Goal: Task Accomplishment & Management: Manage account settings

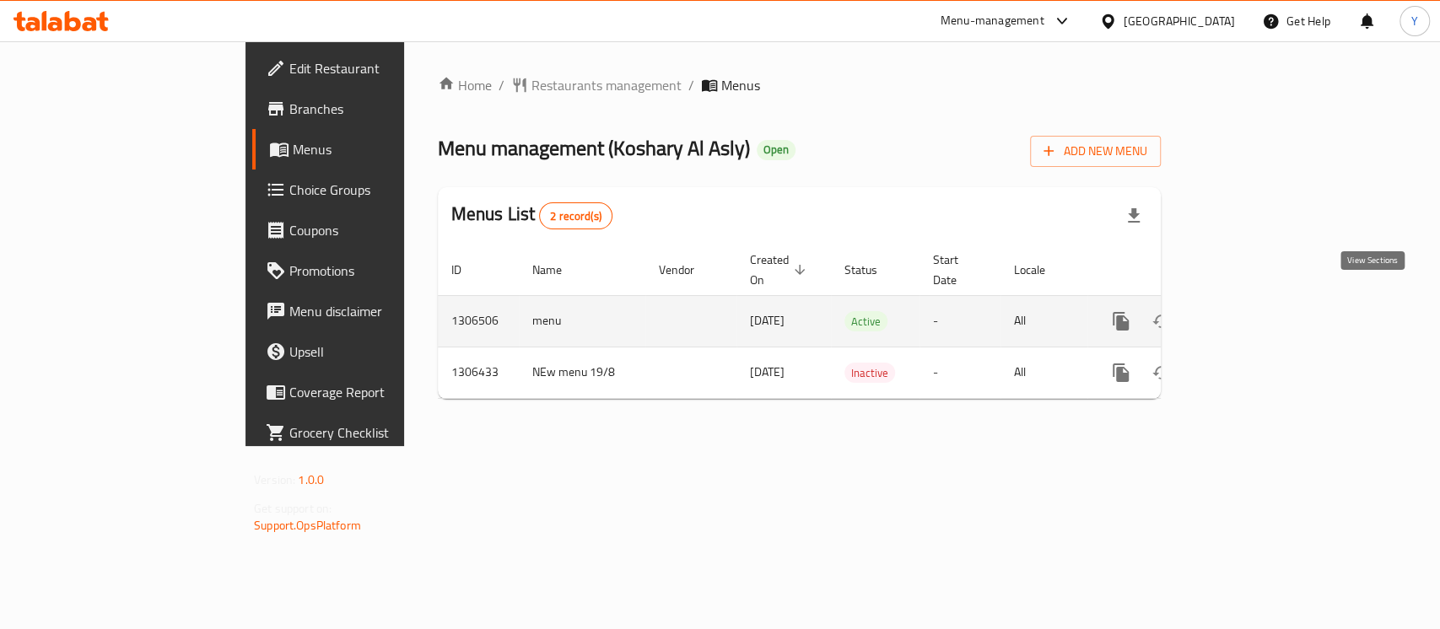
click at [1251, 314] on icon "enhanced table" at bounding box center [1242, 321] width 15 height 15
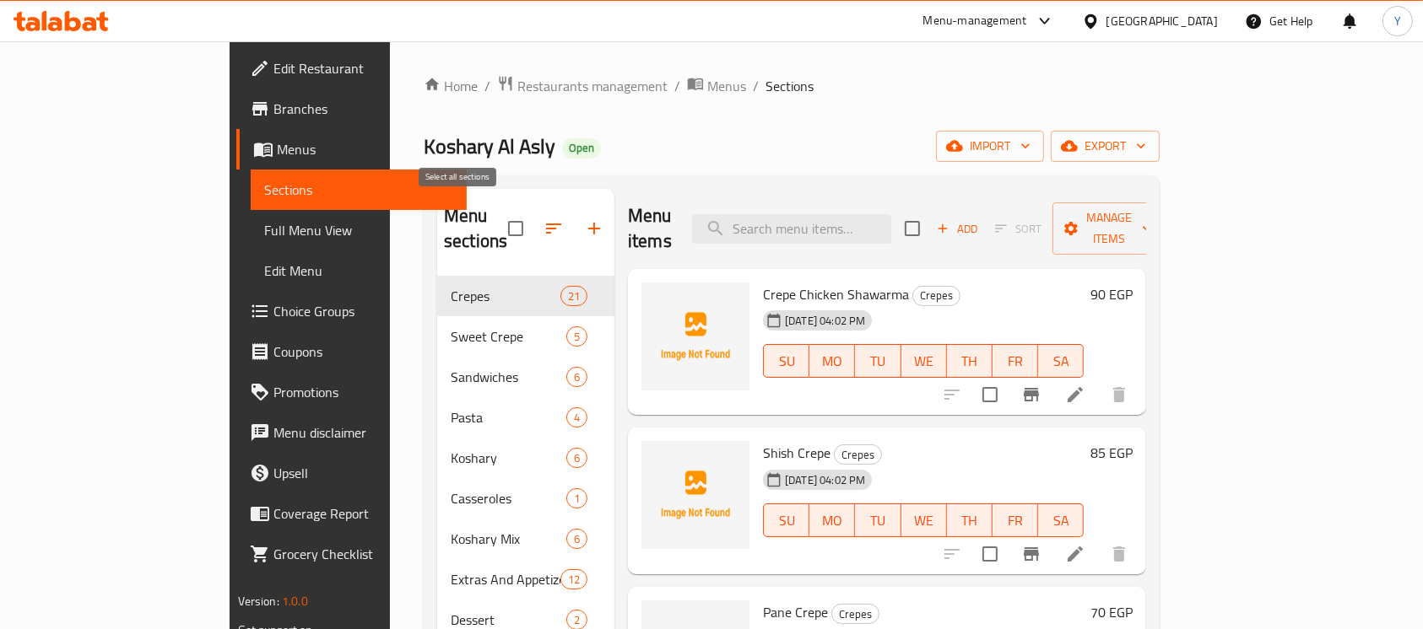
click at [498, 215] on input "checkbox" at bounding box center [515, 228] width 35 height 35
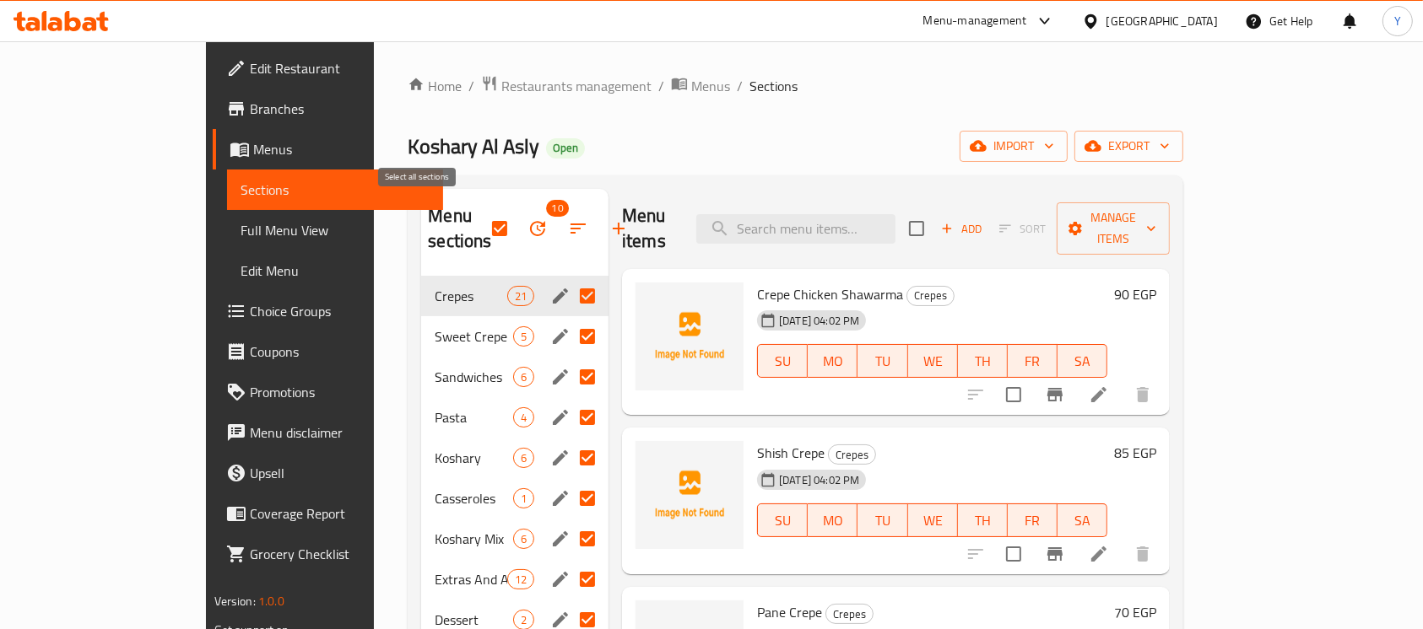
click at [482, 215] on input "checkbox" at bounding box center [499, 228] width 35 height 35
checkbox input "false"
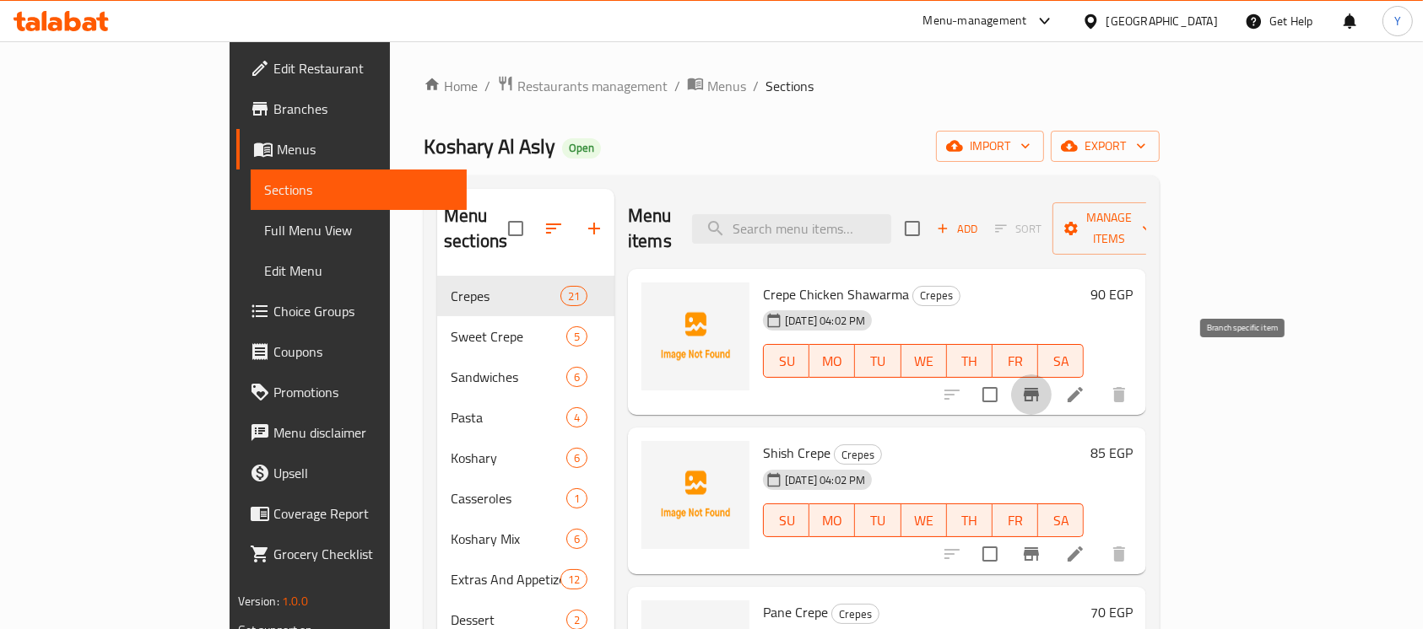
click at [1039, 388] on icon "Branch-specific-item" at bounding box center [1031, 395] width 15 height 14
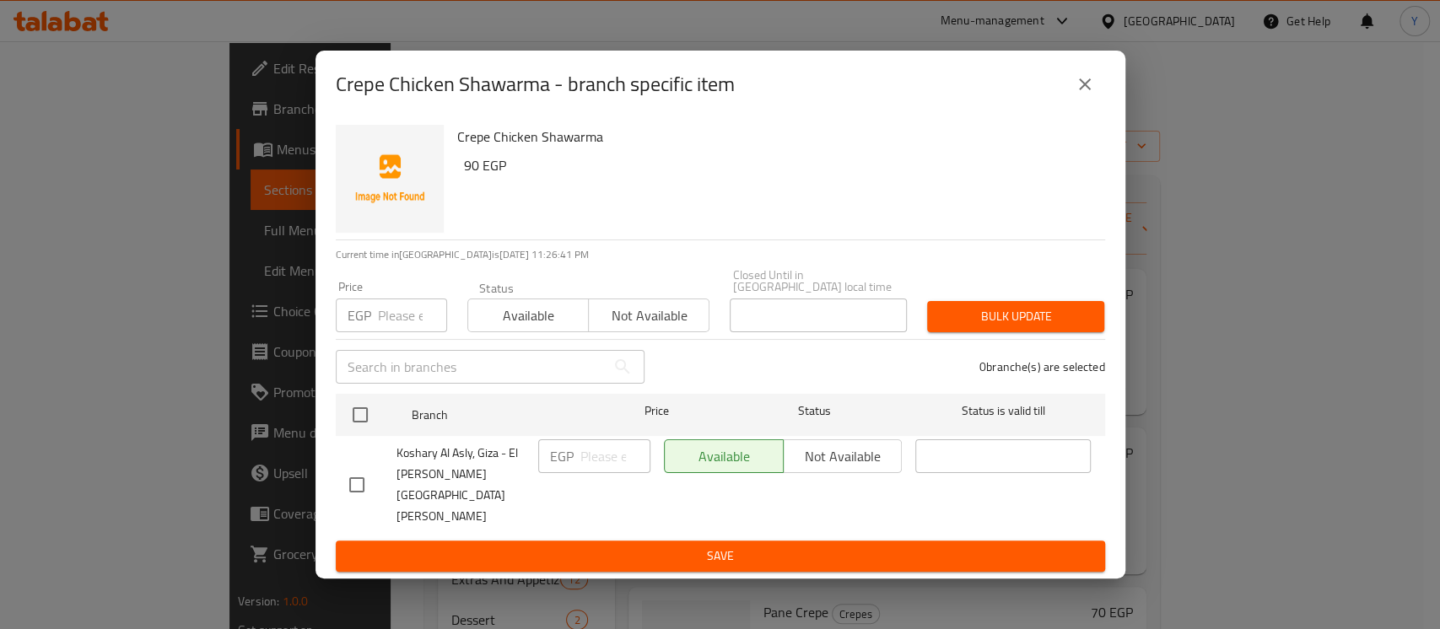
click at [1075, 95] on icon "close" at bounding box center [1085, 84] width 20 height 20
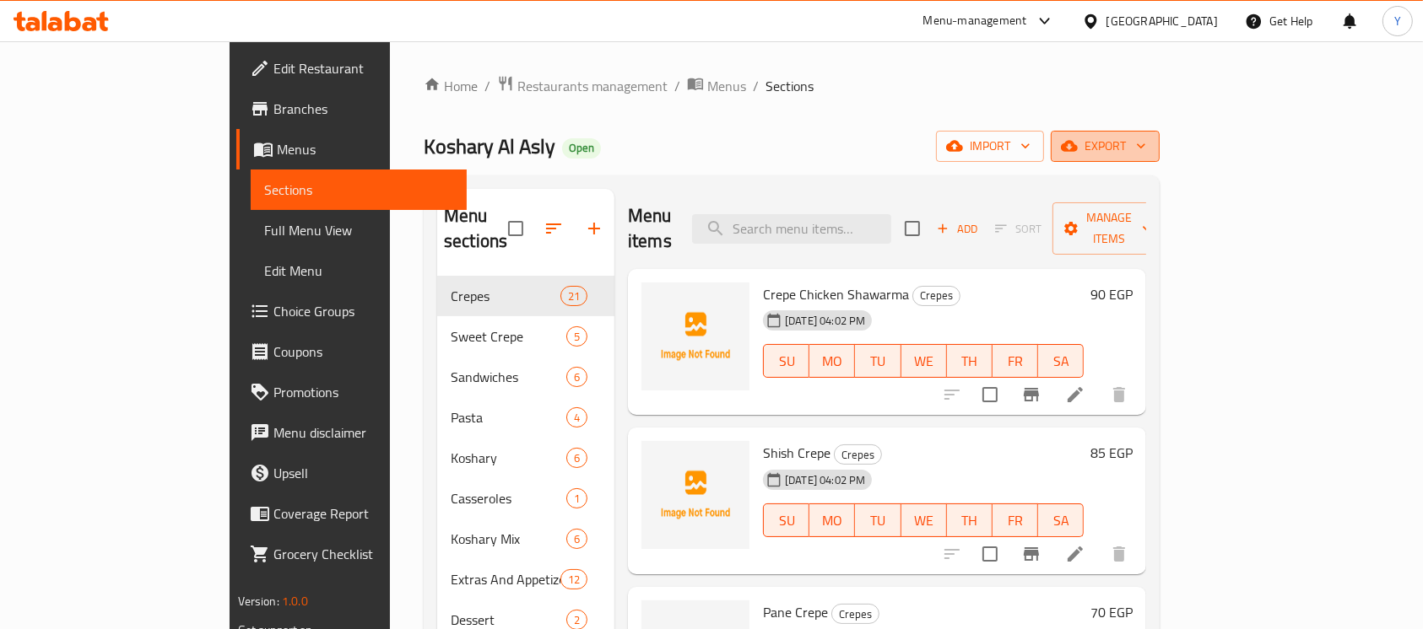
click at [1146, 149] on span "export" at bounding box center [1105, 146] width 82 height 21
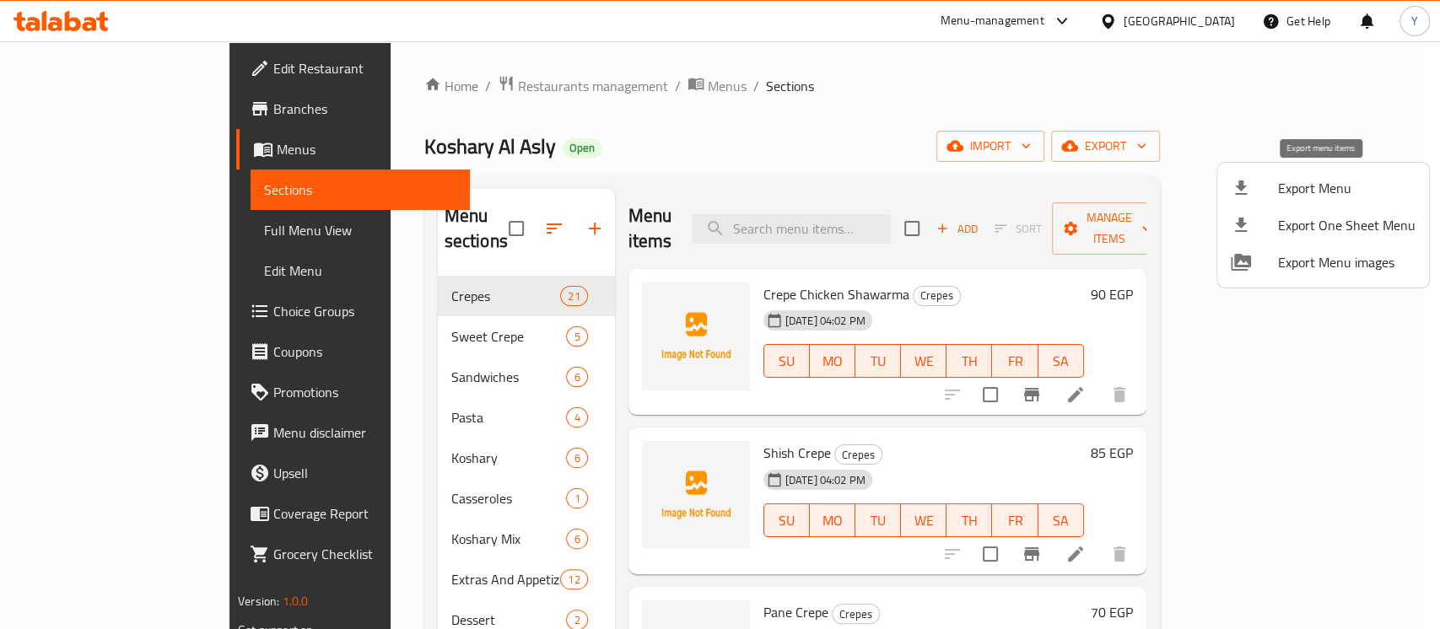
click at [1307, 182] on span "Export Menu" at bounding box center [1347, 188] width 138 height 20
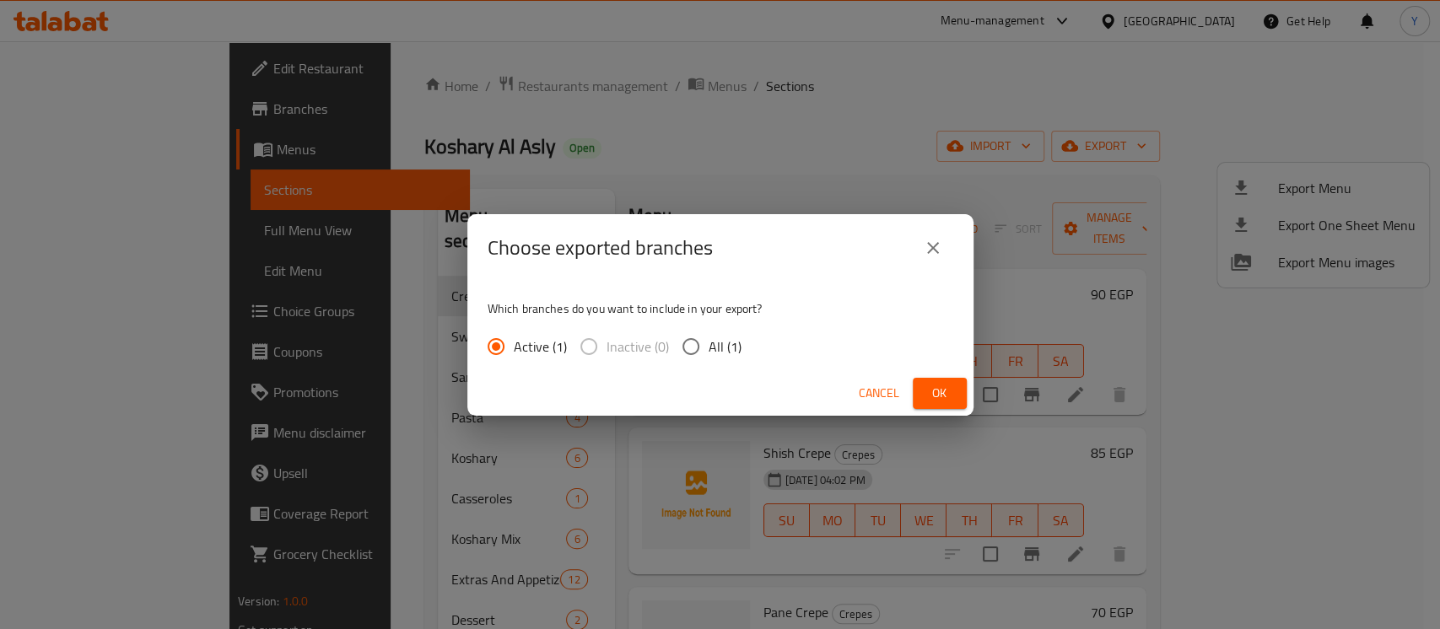
click at [709, 339] on span "All (1)" at bounding box center [725, 347] width 33 height 20
click at [708, 339] on input "All (1)" at bounding box center [690, 346] width 35 height 35
radio input "true"
click at [914, 381] on button "Ok" at bounding box center [940, 393] width 54 height 31
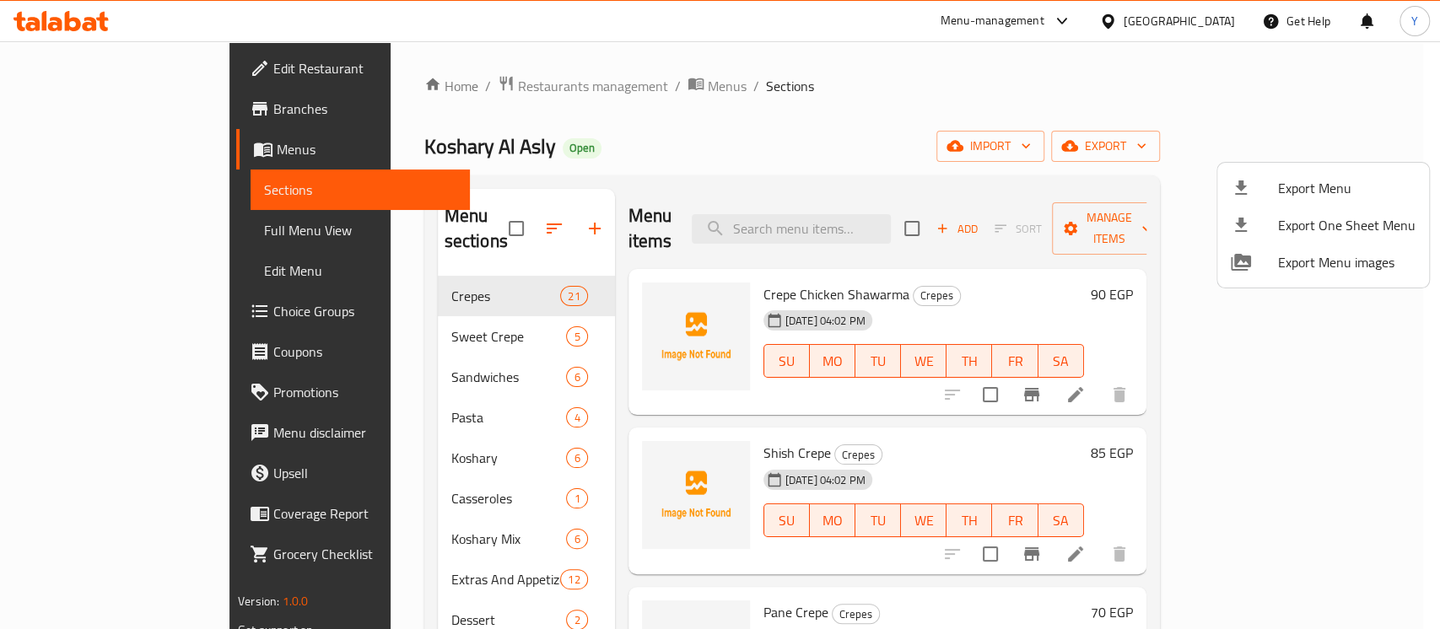
click at [1020, 232] on div at bounding box center [720, 314] width 1440 height 629
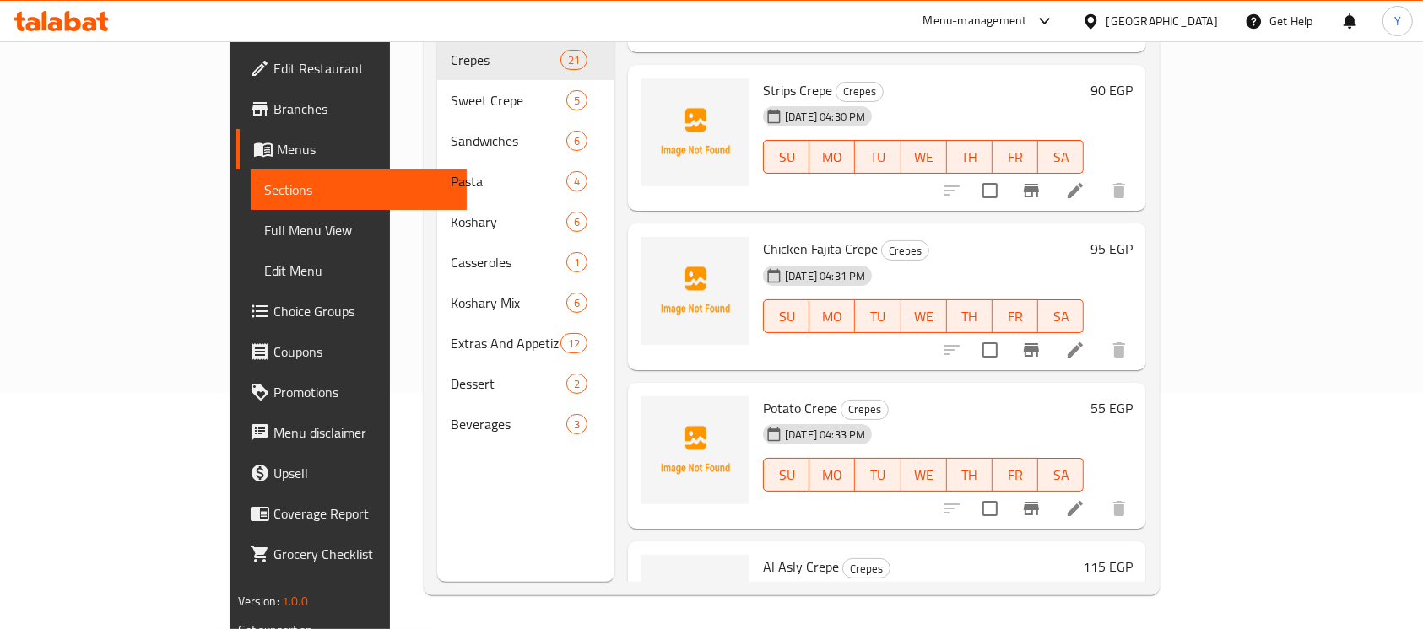
scroll to position [523, 0]
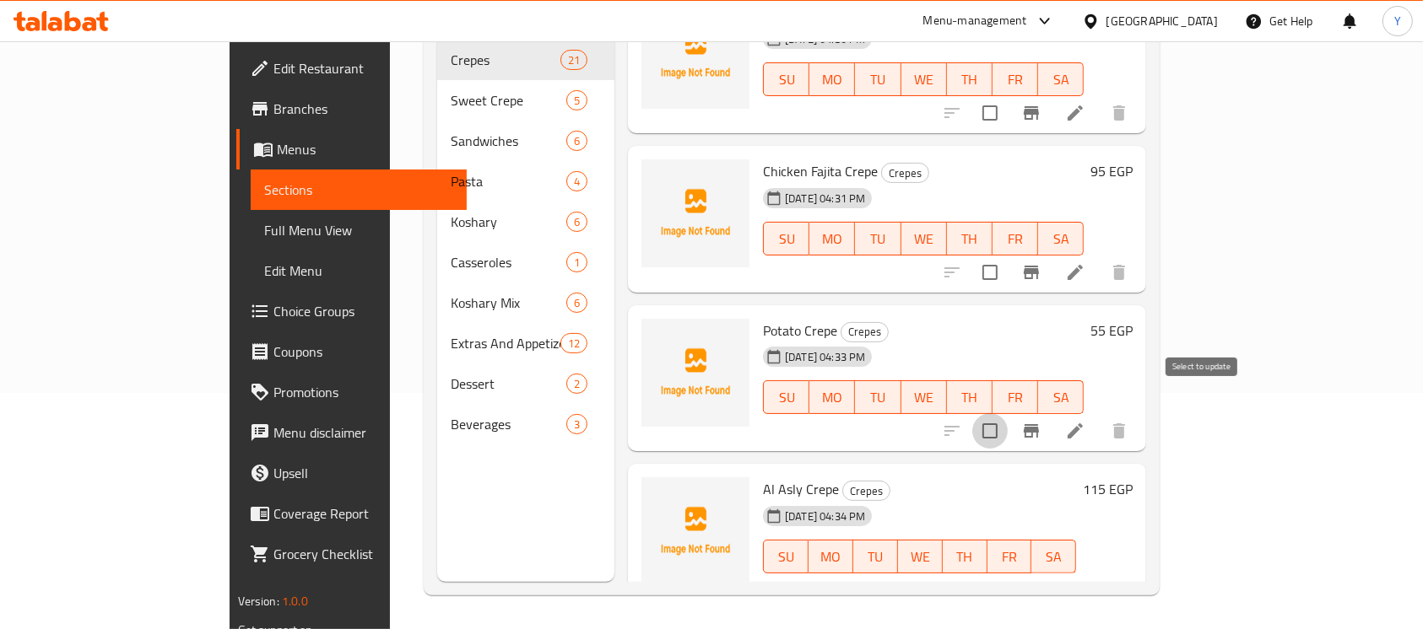
click at [1008, 413] on input "checkbox" at bounding box center [989, 430] width 35 height 35
checkbox input "true"
click at [1008, 255] on input "checkbox" at bounding box center [989, 272] width 35 height 35
checkbox input "true"
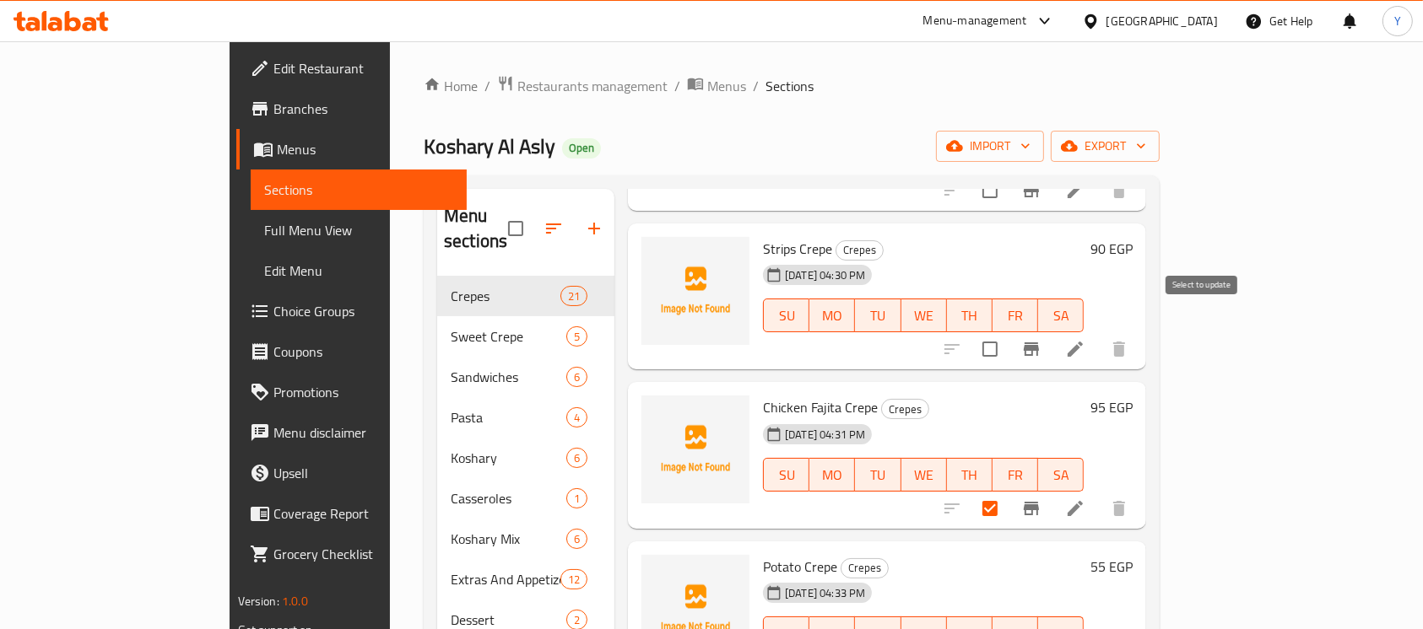
click at [1008, 332] on input "checkbox" at bounding box center [989, 349] width 35 height 35
checkbox input "true"
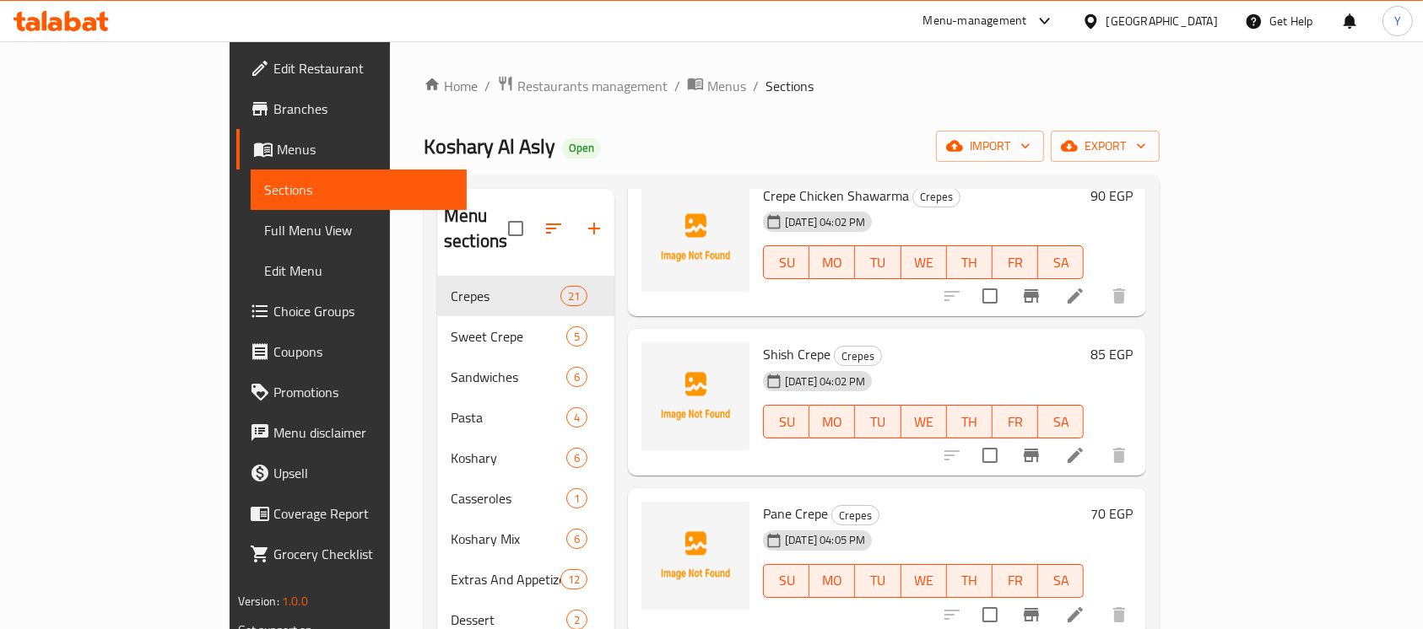
scroll to position [95, 0]
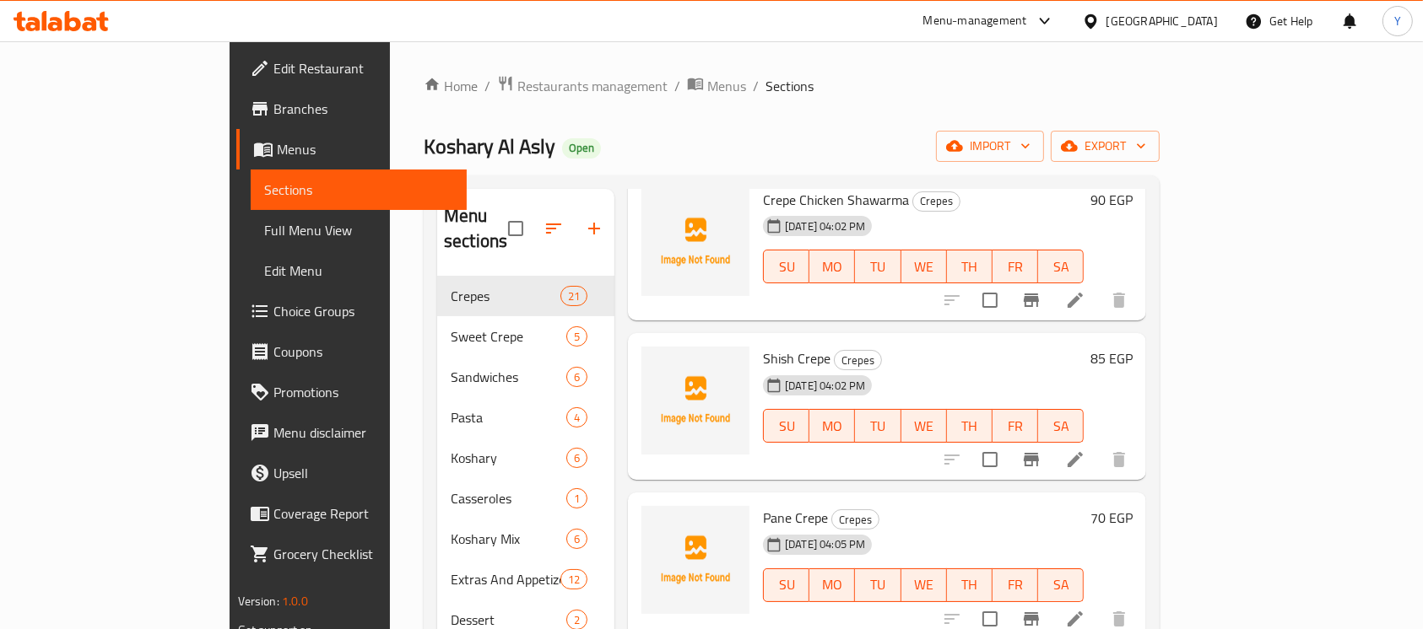
click at [1159, 260] on div "Menu sections Crepes 21 Sweet Crepe 5 Sandwiches 6 Pasta 4 Koshary 6 Casseroles…" at bounding box center [792, 504] width 736 height 656
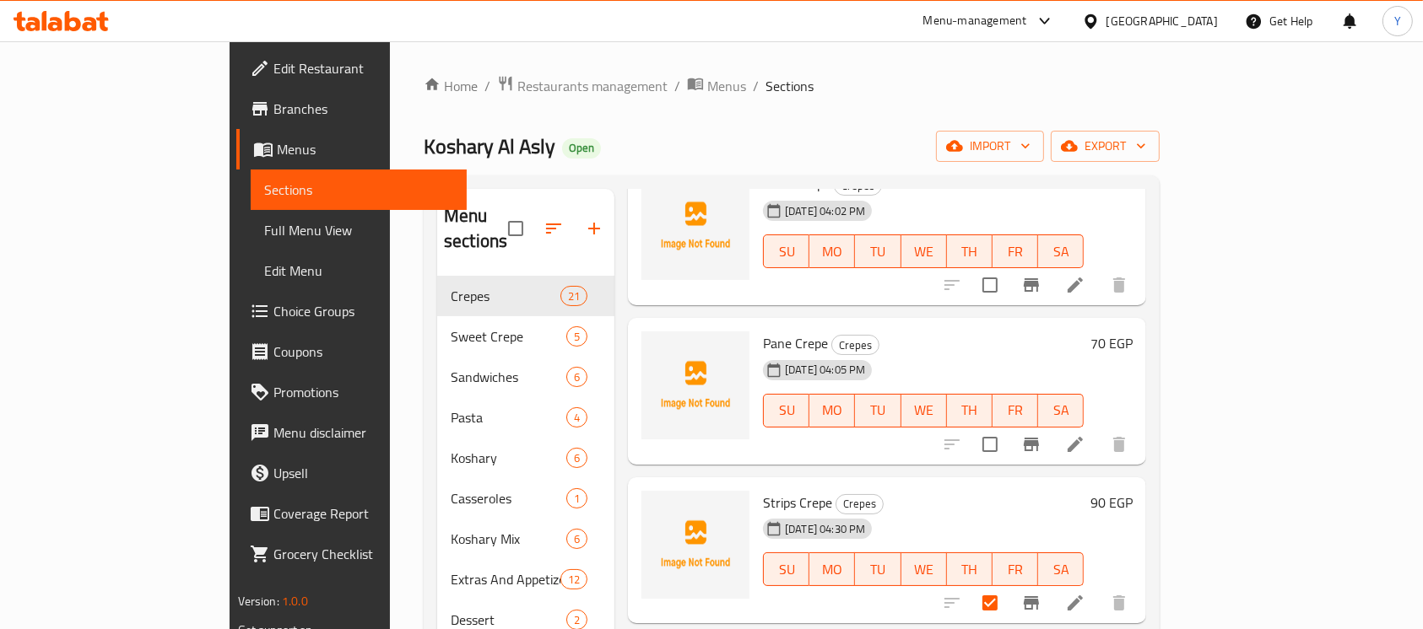
click at [1008, 429] on input "checkbox" at bounding box center [989, 444] width 35 height 35
checkbox input "true"
drag, startPoint x: 1205, startPoint y: 255, endPoint x: 1338, endPoint y: 307, distance: 143.2
click at [1008, 267] on input "checkbox" at bounding box center [989, 284] width 35 height 35
checkbox input "true"
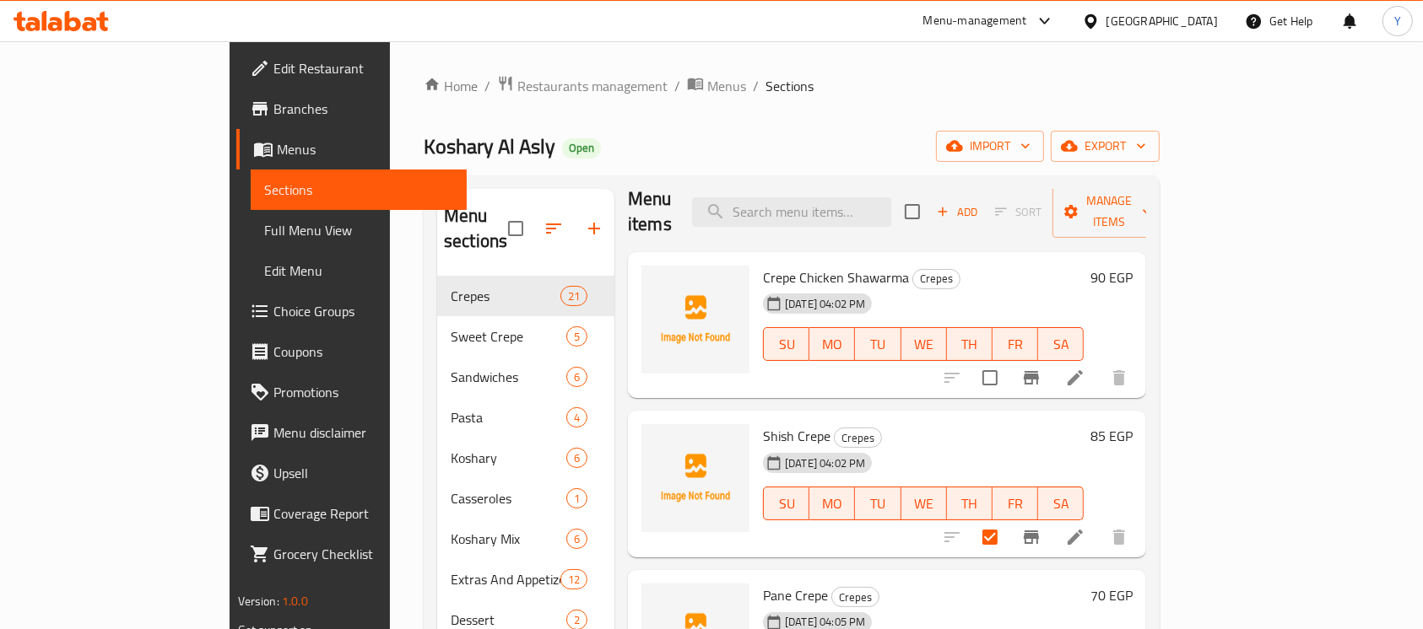
scroll to position [0, 0]
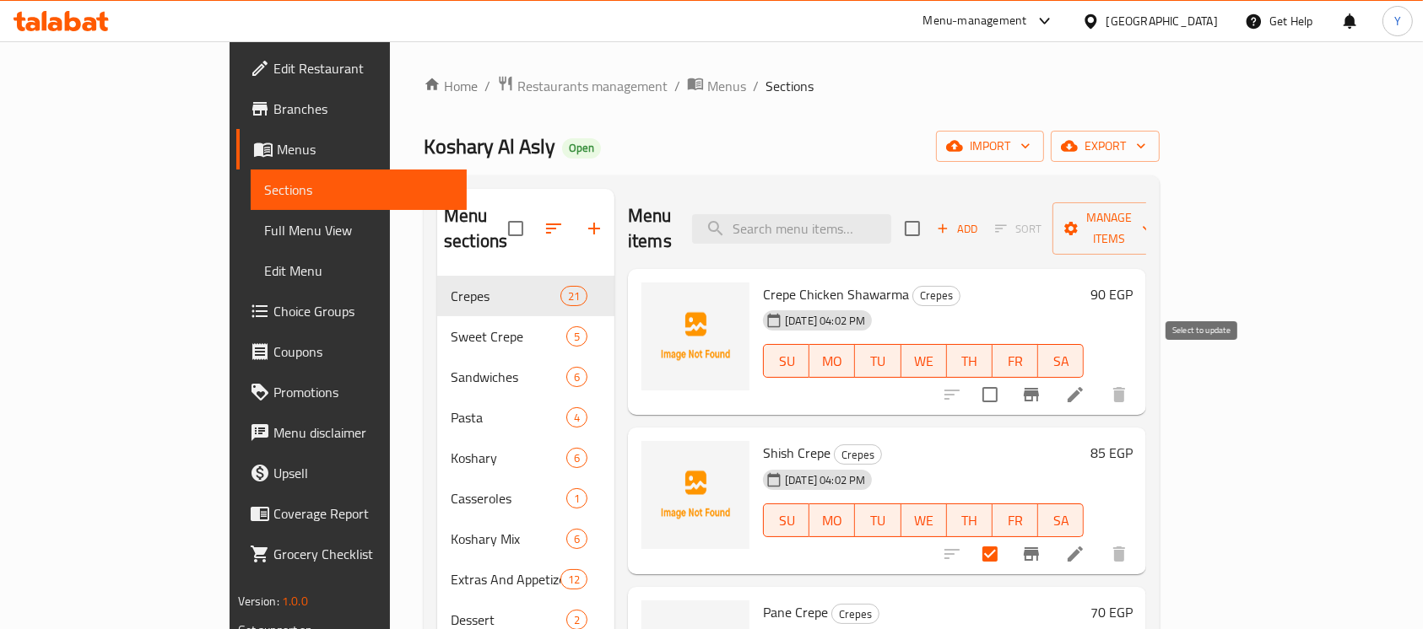
drag, startPoint x: 1207, startPoint y: 365, endPoint x: 1157, endPoint y: 376, distance: 51.0
click at [1008, 377] on input "checkbox" at bounding box center [989, 394] width 35 height 35
checkbox input "true"
click at [584, 224] on icon "button" at bounding box center [594, 229] width 20 height 20
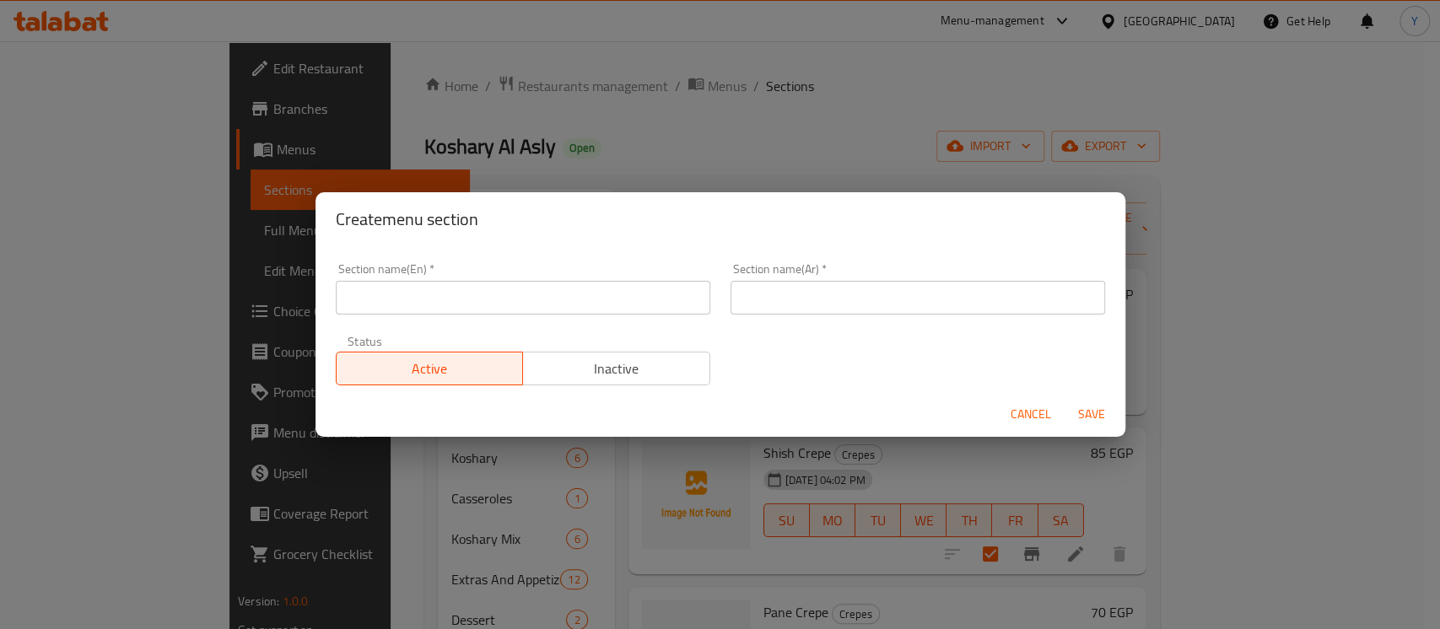
click at [439, 307] on input "text" at bounding box center [523, 298] width 375 height 34
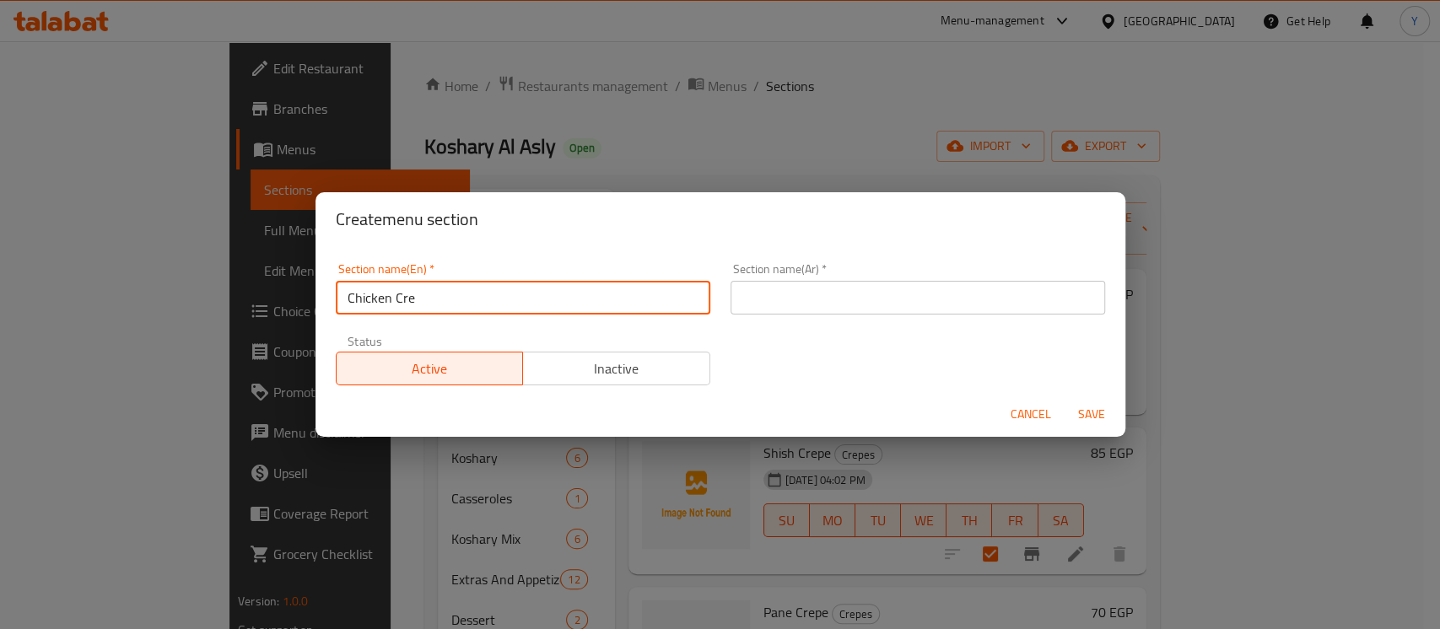
type input "Chicken Crepe"
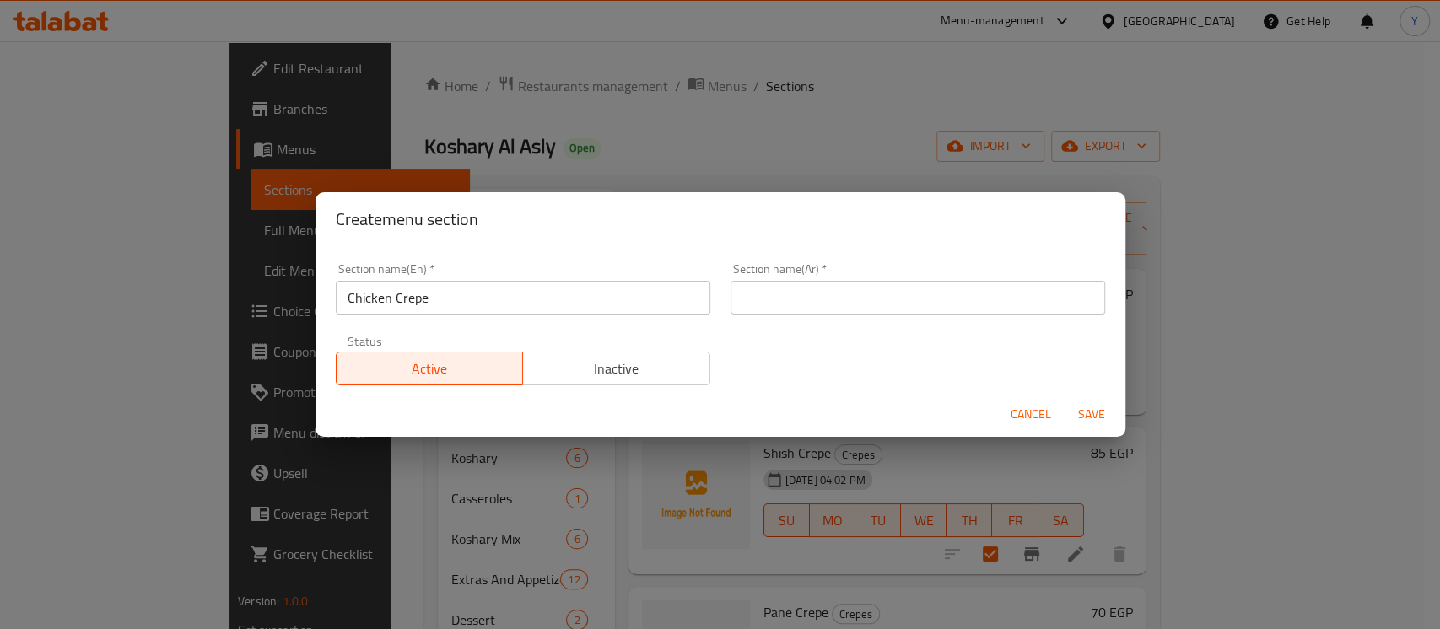
click at [958, 318] on div "Section name(Ar)   * Section name(Ar) *" at bounding box center [918, 289] width 395 height 72
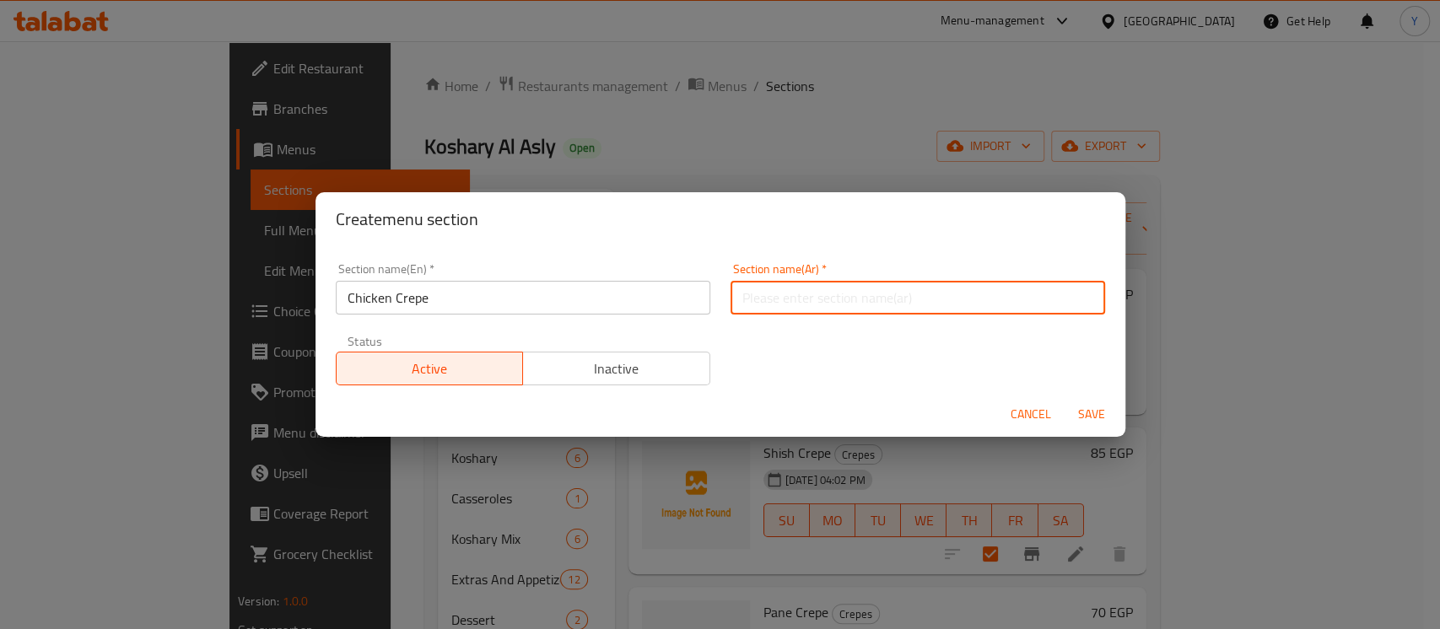
click at [959, 299] on input "text" at bounding box center [918, 298] width 375 height 34
type input "كريب فراخ"
click at [1103, 415] on span "Save" at bounding box center [1092, 414] width 41 height 21
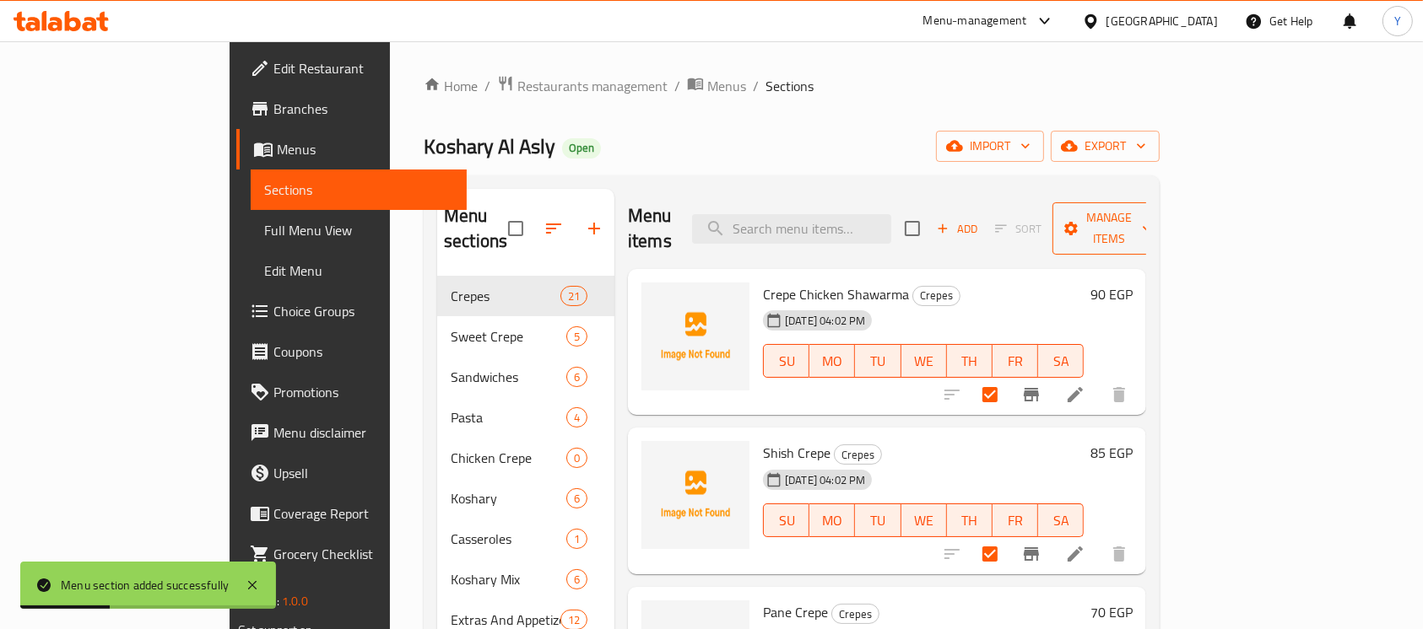
click at [1152, 222] on span "Manage items" at bounding box center [1109, 229] width 86 height 42
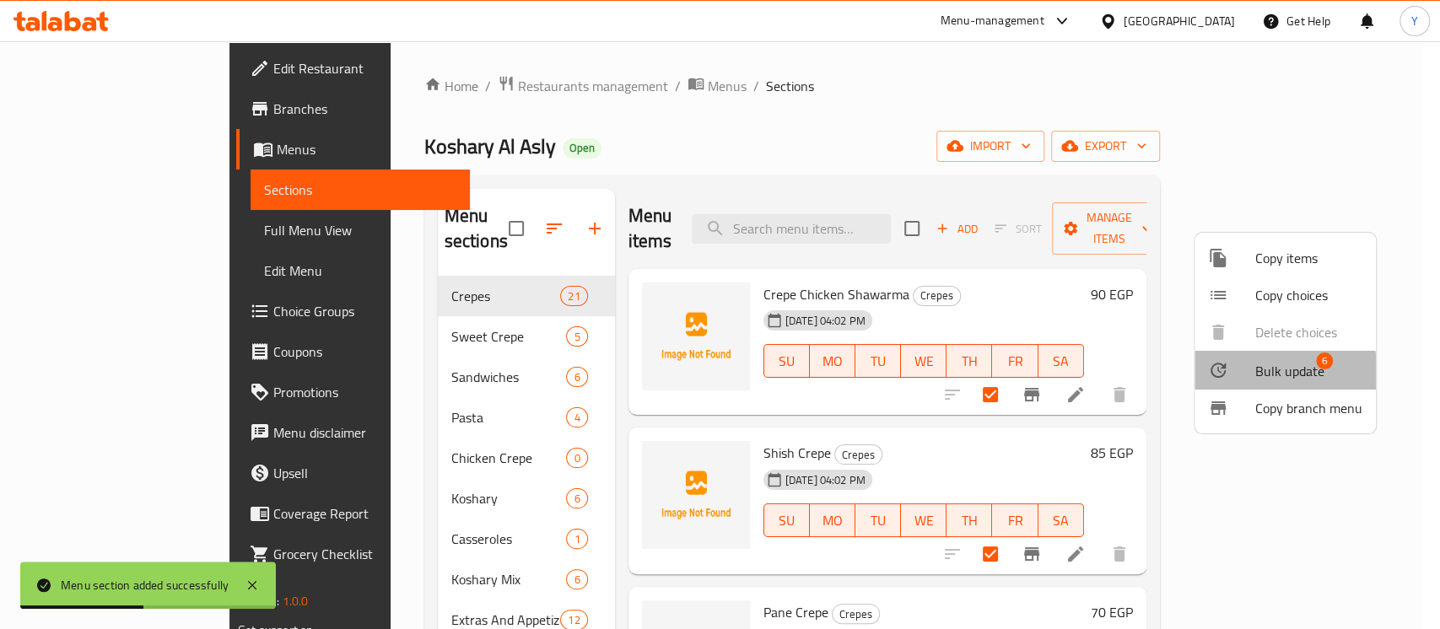
click at [1272, 374] on span "Bulk update" at bounding box center [1290, 371] width 69 height 20
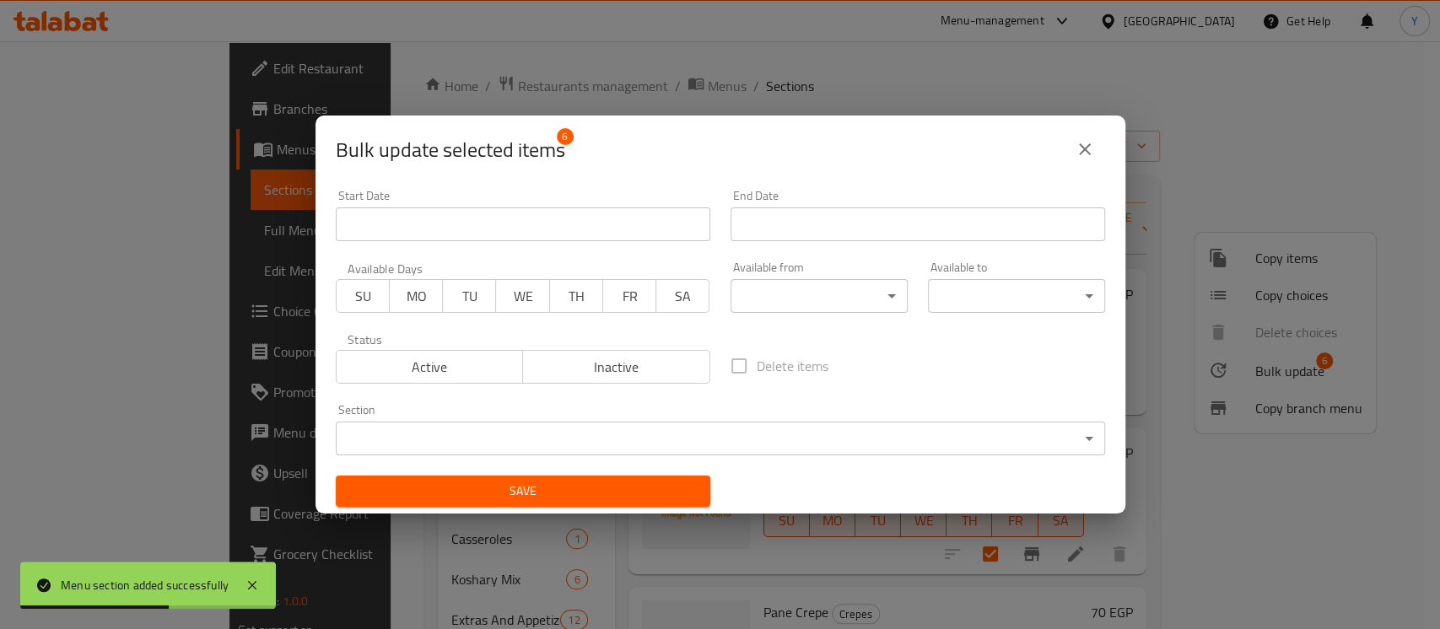
click at [798, 425] on body "Menu section added successfully ​ Menu-management Egypt Get Help Y Edit Restaur…" at bounding box center [720, 335] width 1440 height 588
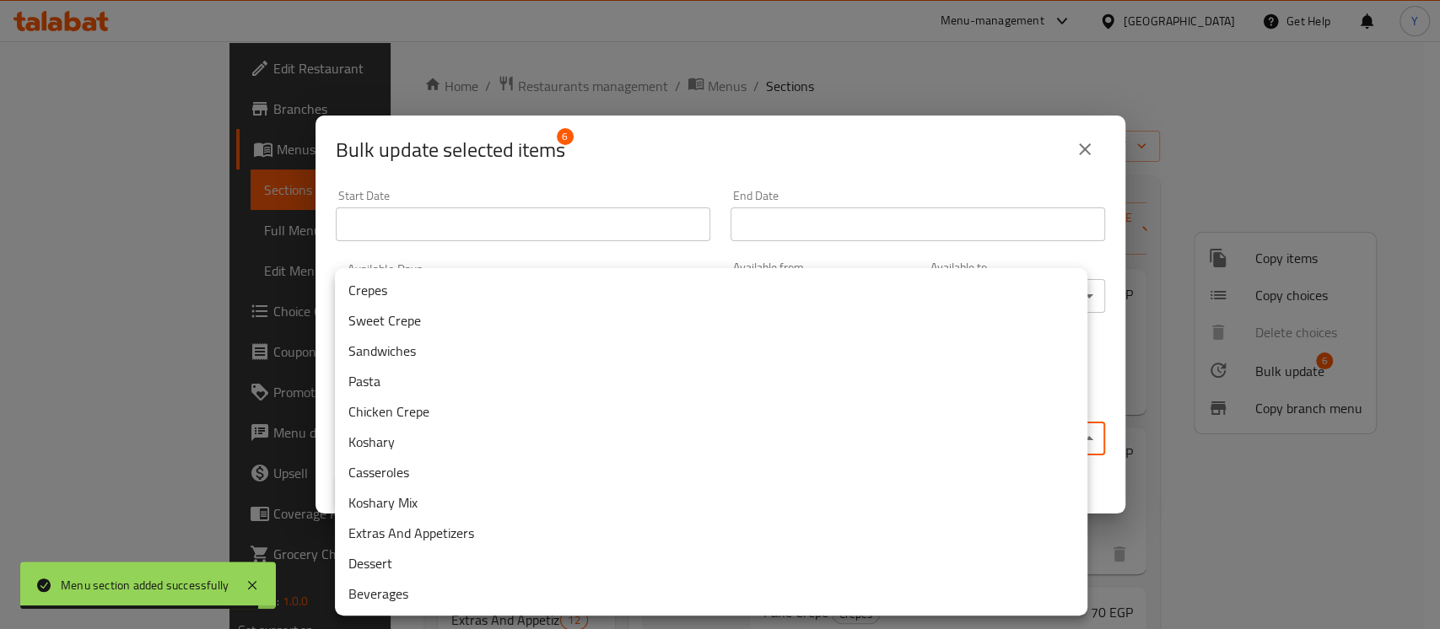
click at [487, 414] on li "Chicken Crepe" at bounding box center [711, 412] width 753 height 30
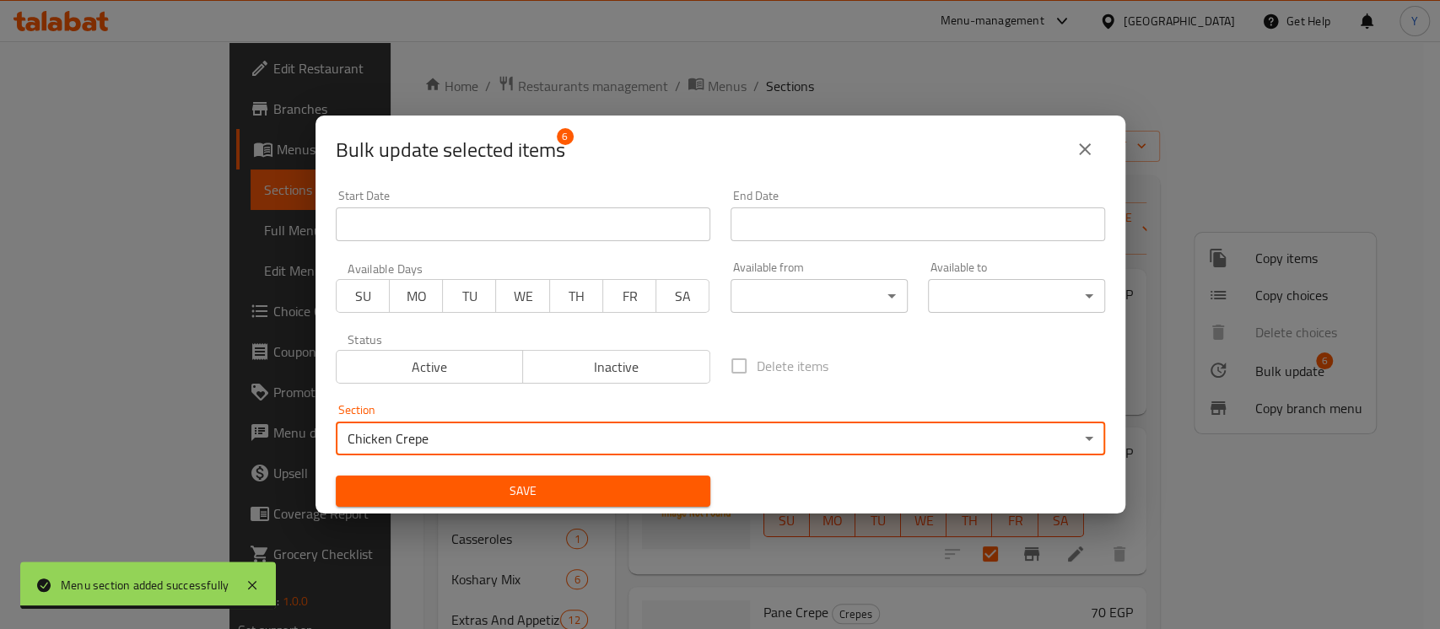
click at [497, 491] on span "Save" at bounding box center [523, 491] width 348 height 21
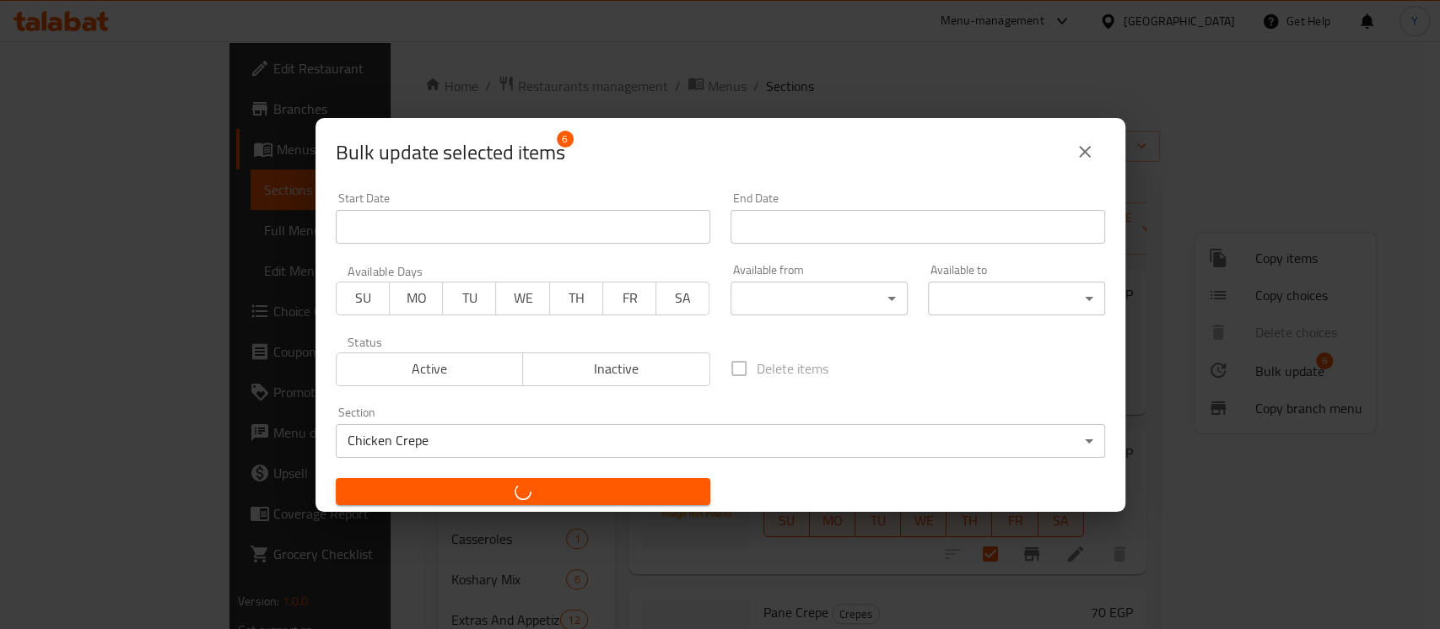
checkbox input "false"
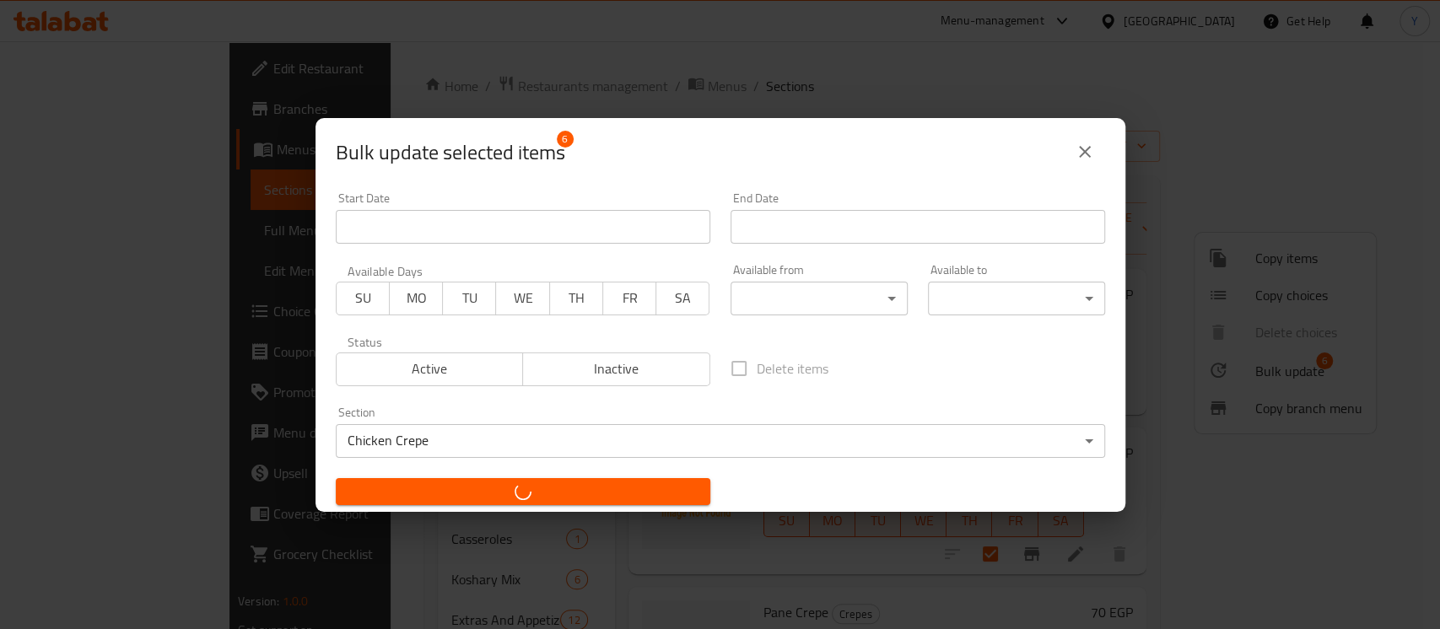
checkbox input "false"
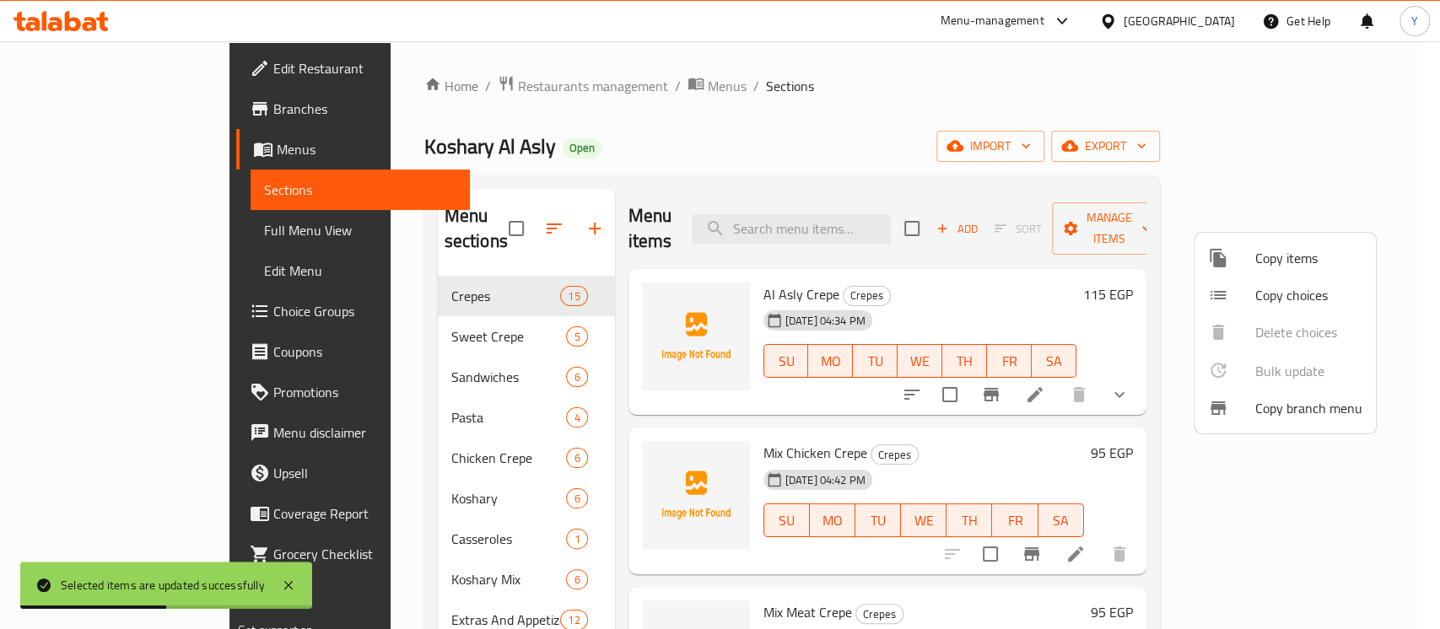
click at [494, 216] on div at bounding box center [720, 314] width 1440 height 629
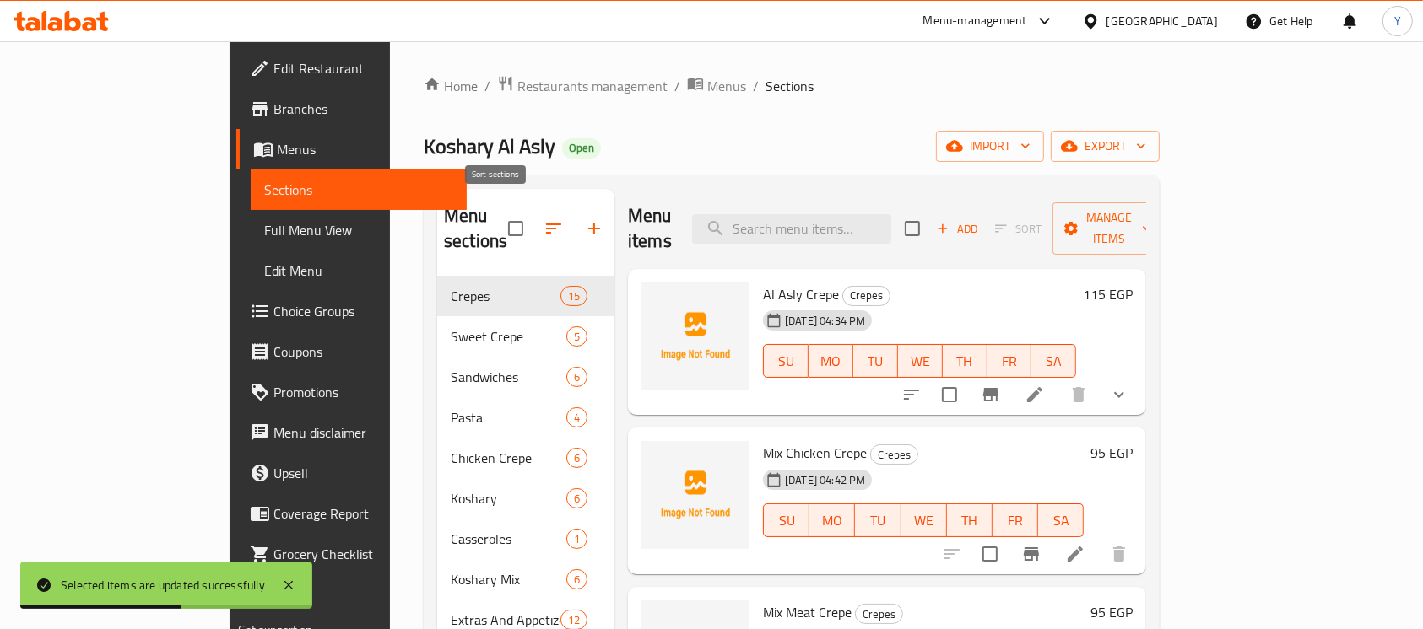
click at [546, 224] on icon "button" at bounding box center [553, 229] width 15 height 10
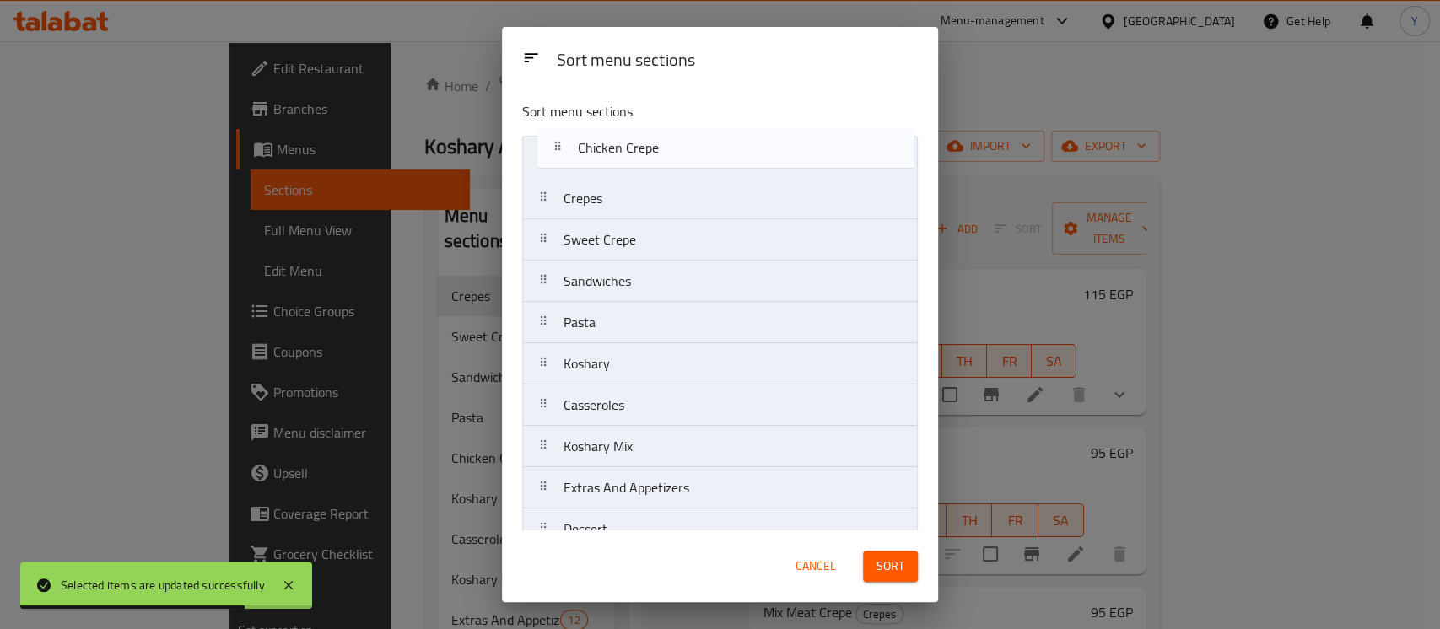
drag, startPoint x: 645, startPoint y: 323, endPoint x: 660, endPoint y: 139, distance: 184.6
click at [660, 139] on nav "Crepes Sweet Crepe Sandwiches Pasta Chicken Crepe Koshary Casseroles Koshary Mi…" at bounding box center [720, 364] width 396 height 457
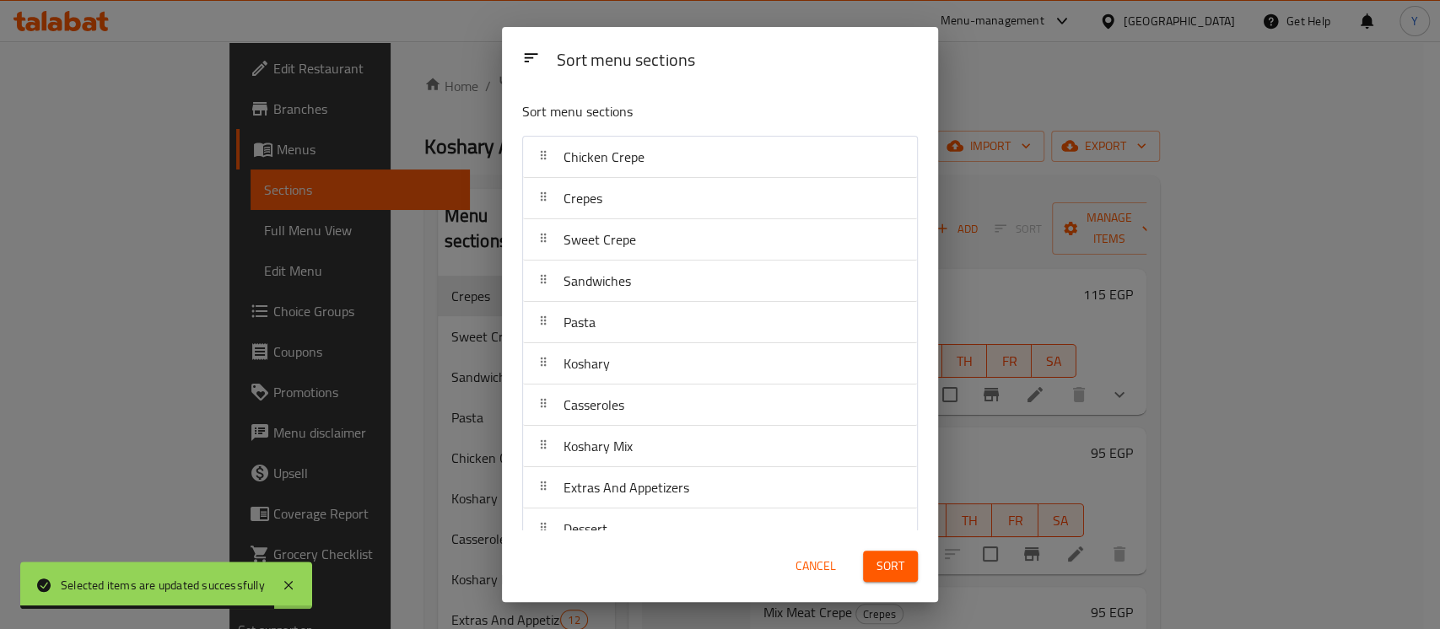
click at [894, 576] on span "Sort" at bounding box center [891, 566] width 28 height 21
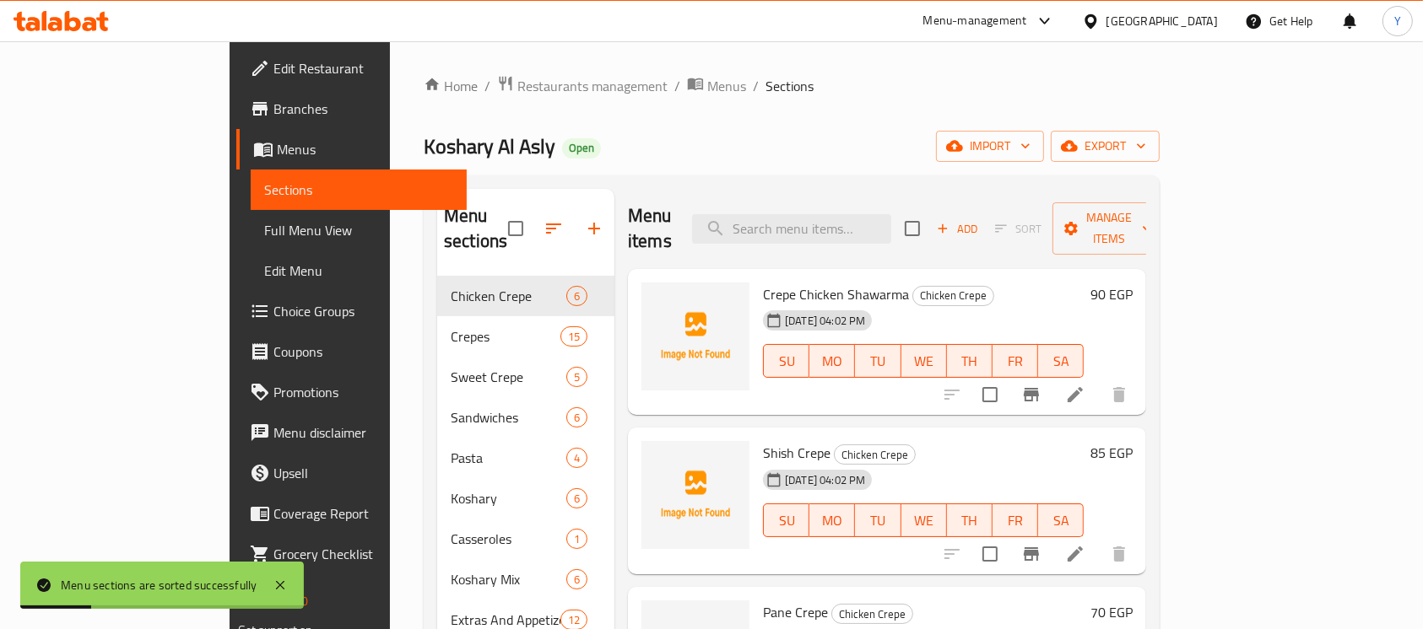
click at [273, 117] on span "Branches" at bounding box center [363, 109] width 181 height 20
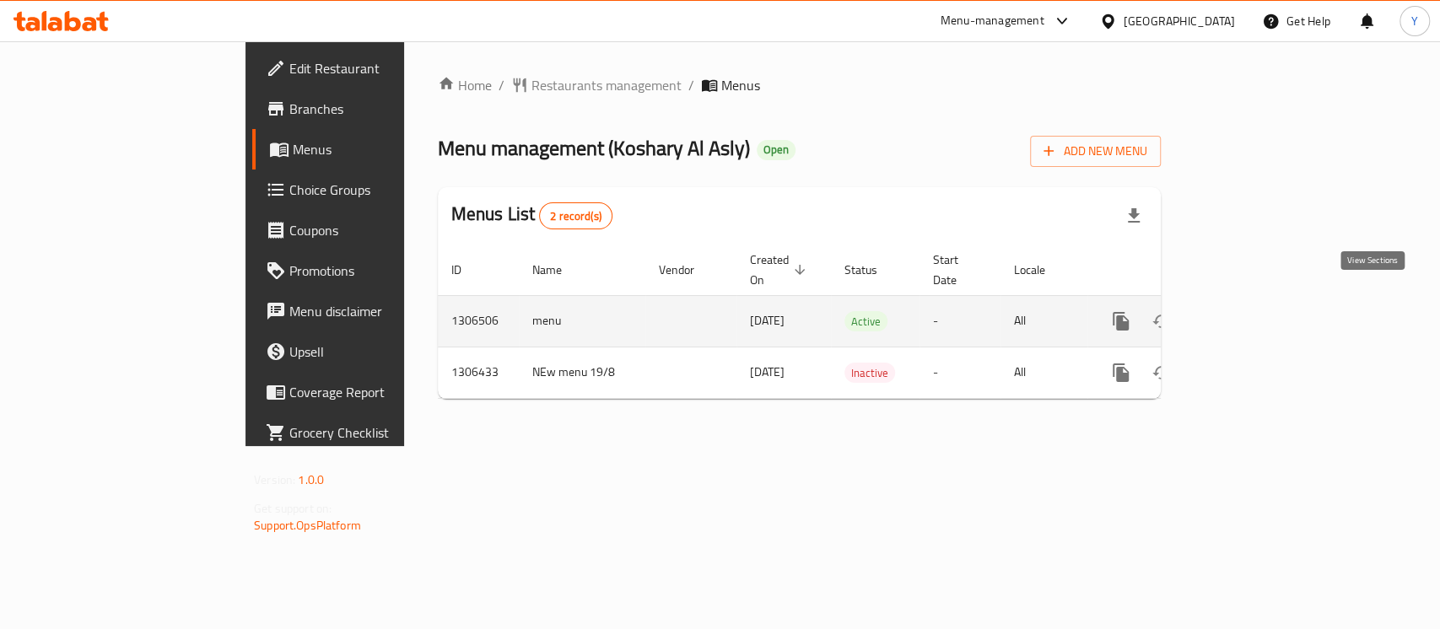
click at [1251, 314] on icon "enhanced table" at bounding box center [1242, 321] width 15 height 15
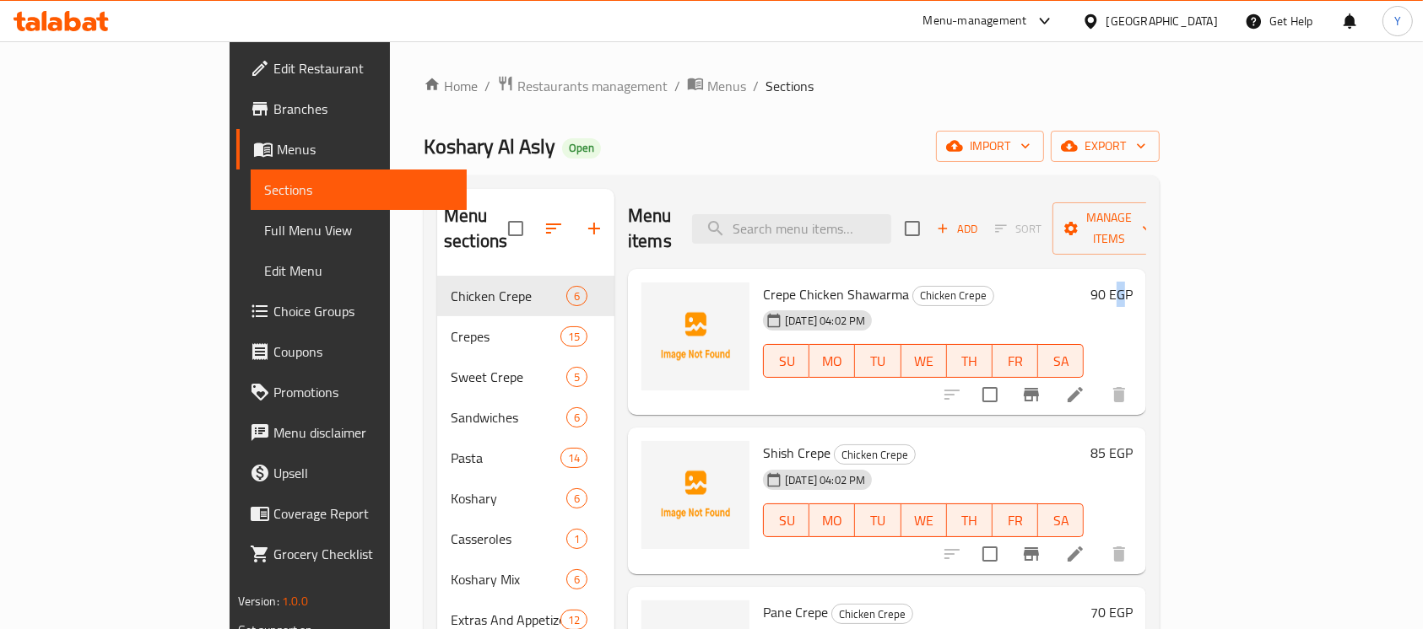
click at [1132, 283] on h6 "90 EGP" at bounding box center [1111, 295] width 42 height 24
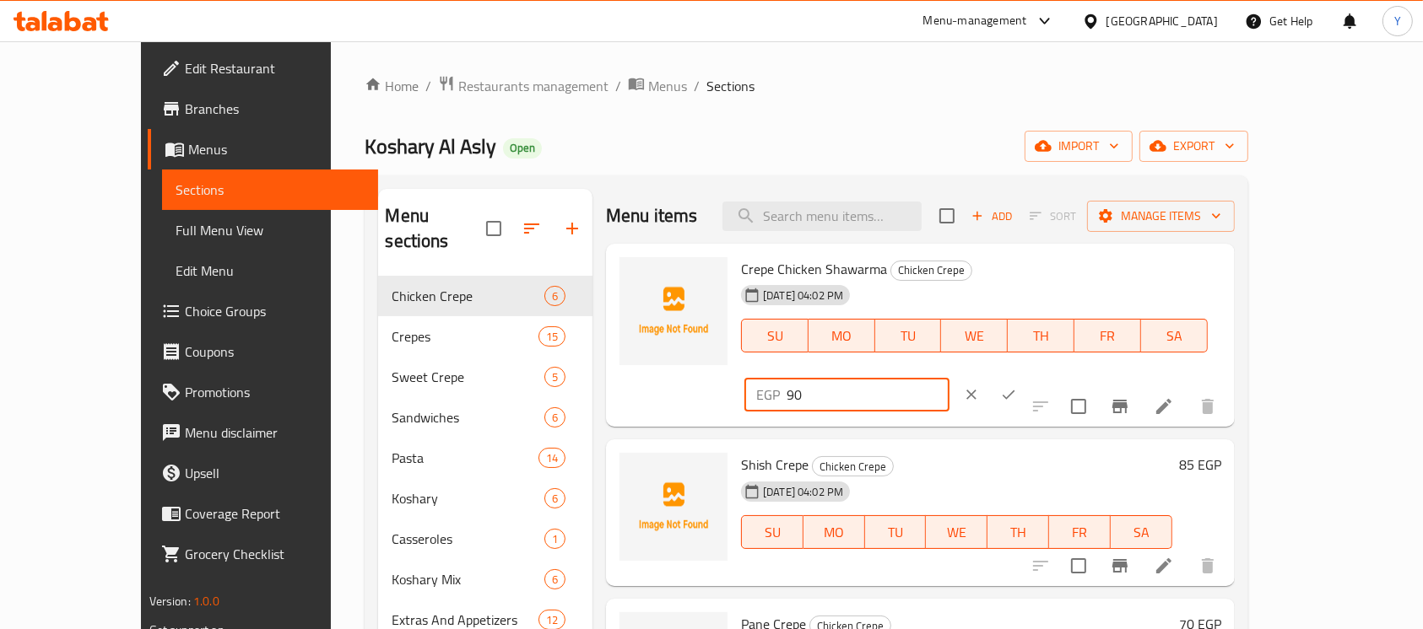
drag, startPoint x: 1046, startPoint y: 327, endPoint x: 994, endPoint y: 327, distance: 52.3
click at [994, 329] on div "Crepe Chicken Shawarma Chicken Crepe [DATE] 04:02 PM SU MO TU WE TH FR SA EGP 9…" at bounding box center [981, 336] width 494 height 170
type input "75"
drag, startPoint x: 1323, startPoint y: 285, endPoint x: 1184, endPoint y: 387, distance: 172.7
click at [1027, 376] on button "ok" at bounding box center [1008, 394] width 37 height 37
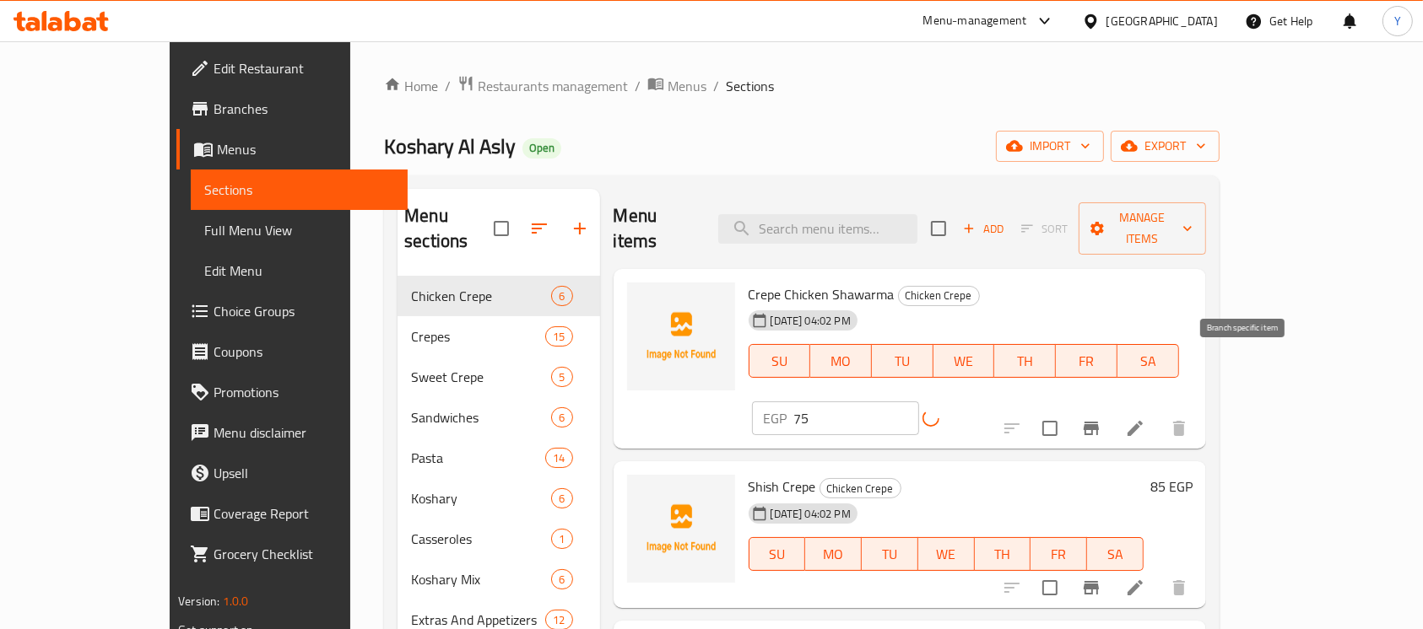
click at [1111, 408] on button "Branch-specific-item" at bounding box center [1091, 428] width 41 height 41
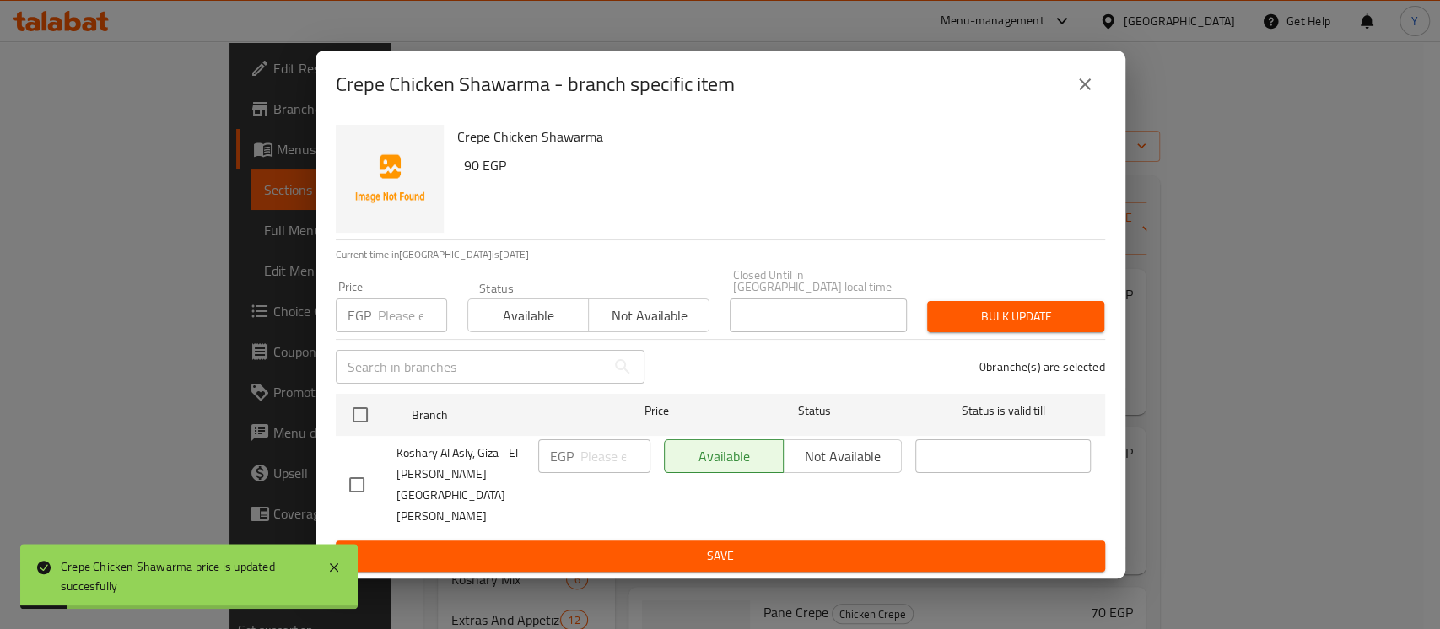
click at [351, 433] on input "checkbox" at bounding box center [360, 414] width 35 height 35
checkbox input "true"
click at [389, 332] on input "number" at bounding box center [412, 316] width 69 height 34
type input "75"
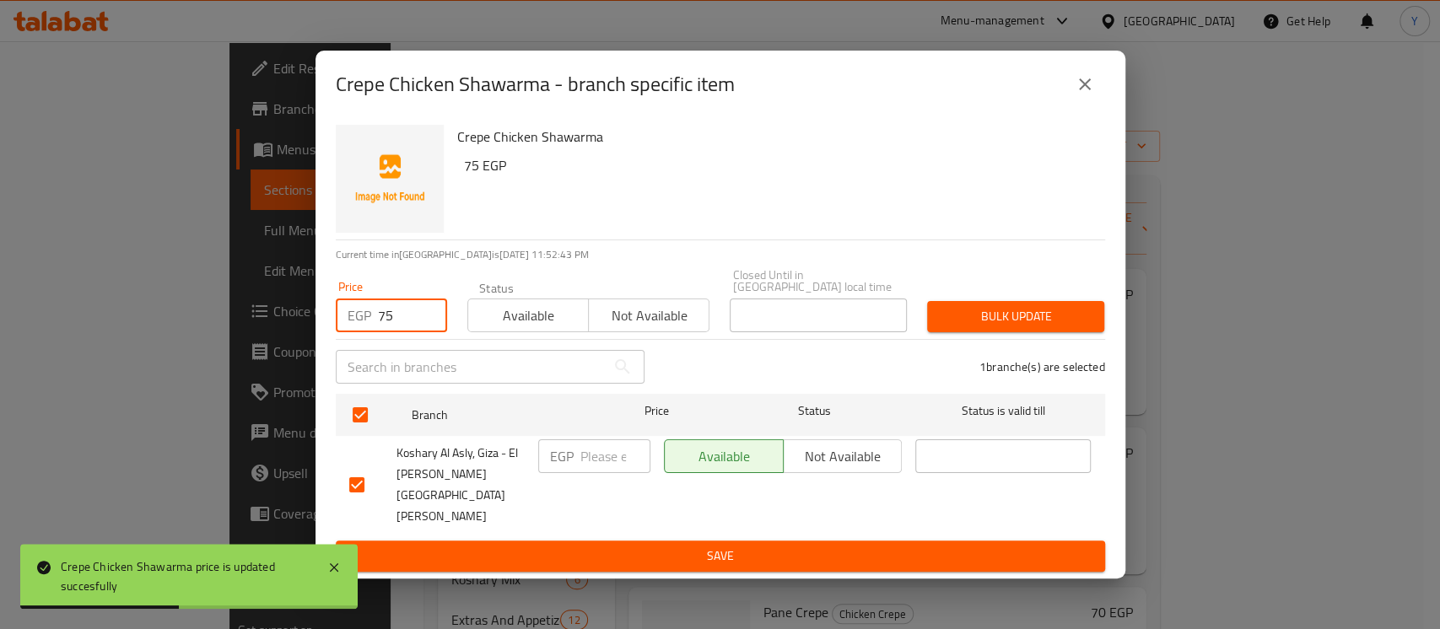
click at [1028, 327] on span "Bulk update" at bounding box center [1016, 316] width 150 height 21
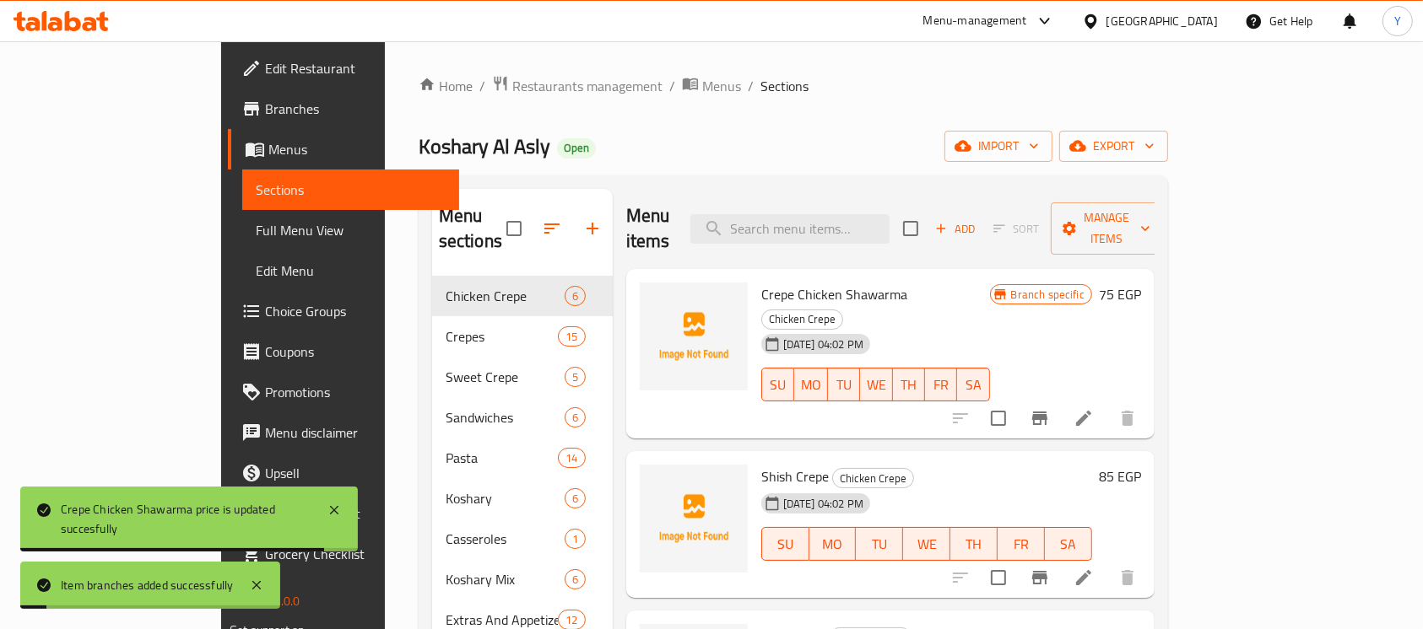
click at [1141, 465] on h6 "85 EGP" at bounding box center [1120, 477] width 42 height 24
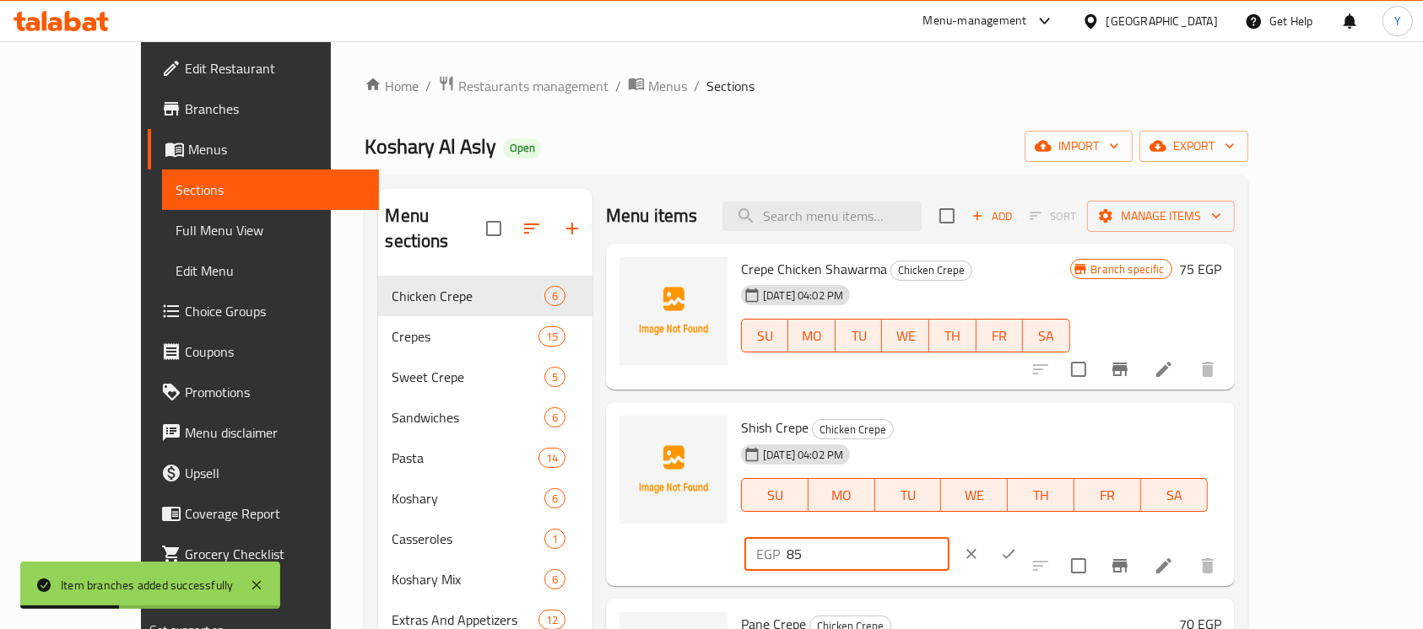
drag, startPoint x: 1139, startPoint y: 440, endPoint x: 921, endPoint y: 457, distance: 218.4
click at [921, 457] on div "Shish Crepe Chicken Crepe [DATE] 04:02 PM SU MO TU WE TH FR SA EGP 85 ​" at bounding box center [981, 494] width 494 height 170
type input "70"
drag, startPoint x: 1296, startPoint y: 442, endPoint x: 1289, endPoint y: 454, distance: 13.6
click at [1027, 536] on button "ok" at bounding box center [1008, 554] width 37 height 37
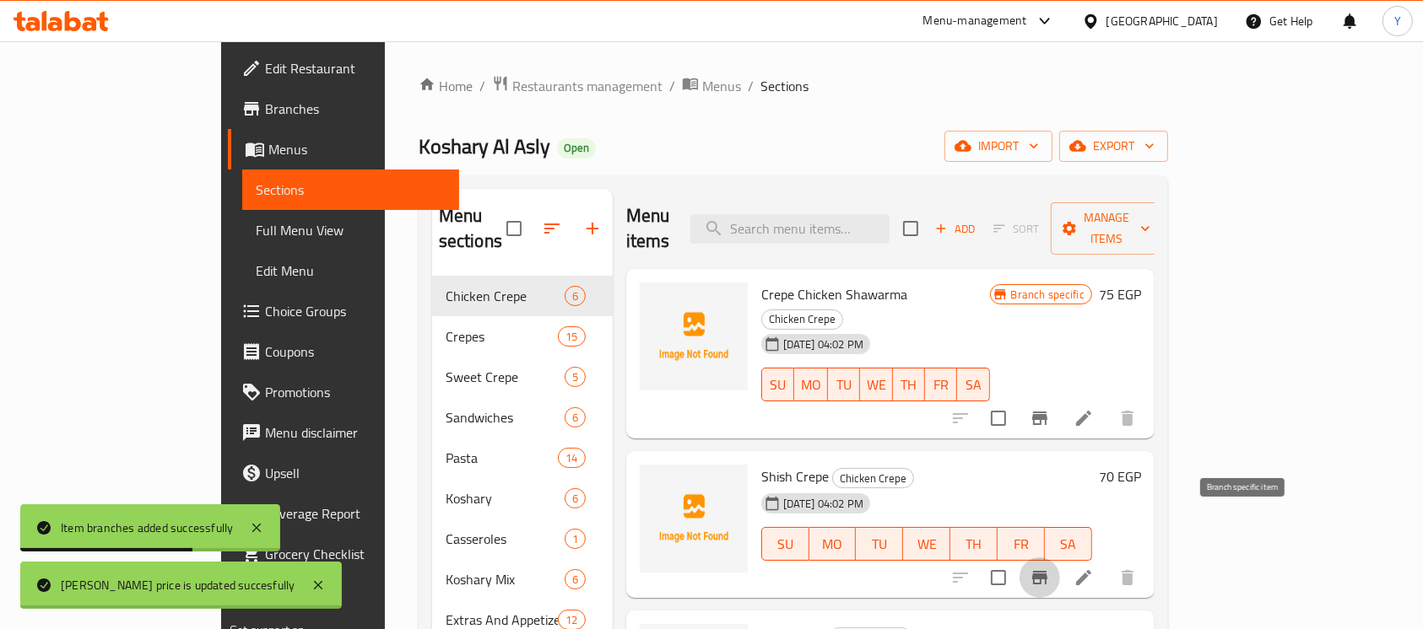
click at [1050, 568] on icon "Branch-specific-item" at bounding box center [1039, 578] width 20 height 20
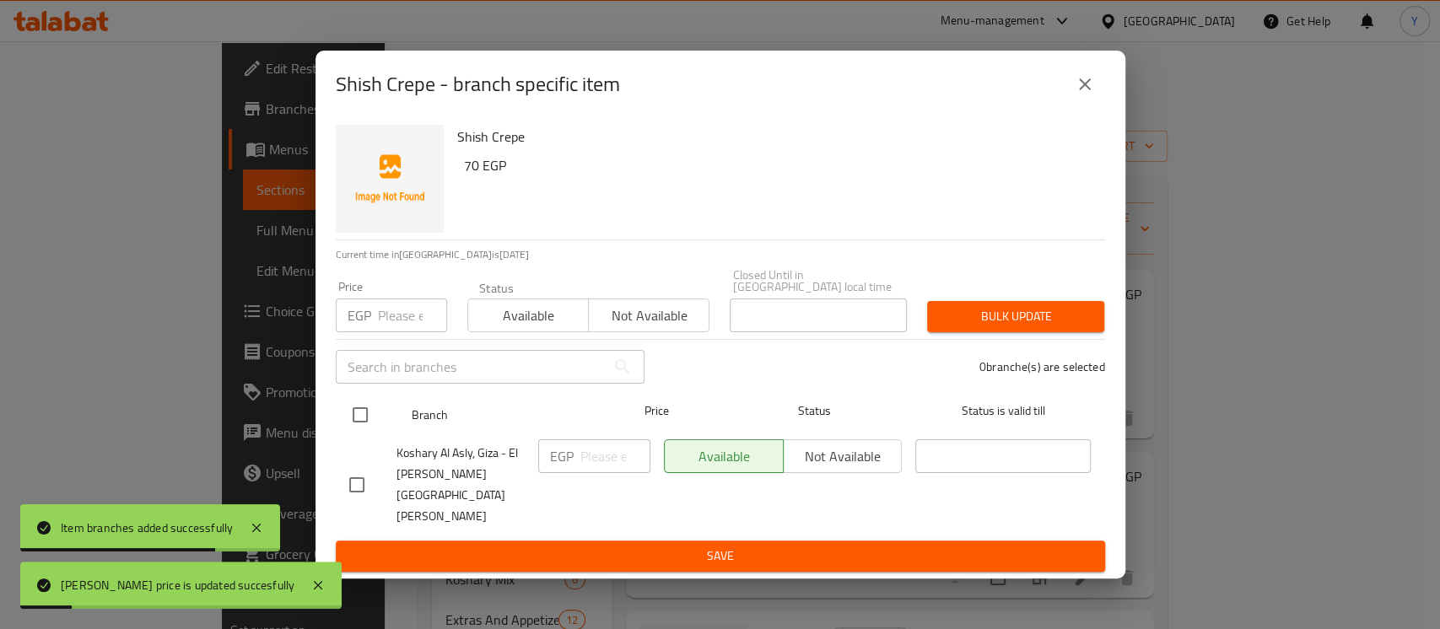
click at [365, 422] on input "checkbox" at bounding box center [360, 414] width 35 height 35
checkbox input "true"
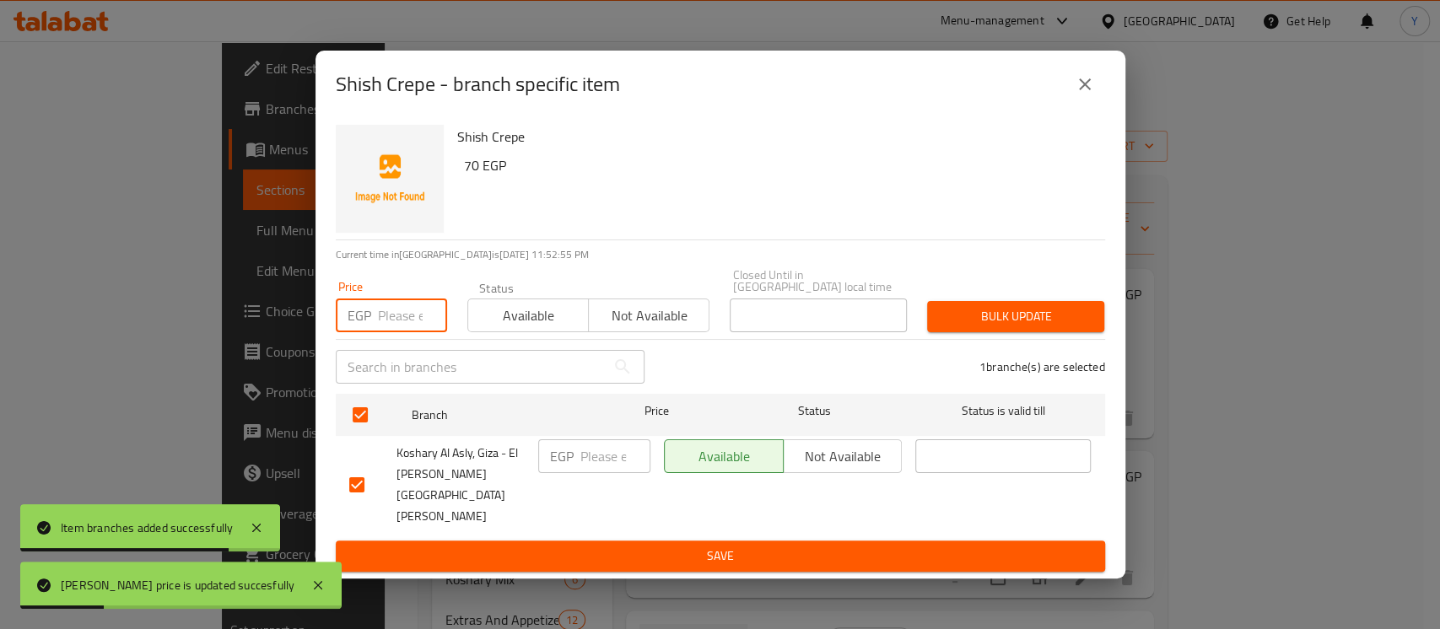
click at [390, 332] on input "number" at bounding box center [412, 316] width 69 height 34
type input "70"
click at [986, 321] on span "Bulk update" at bounding box center [1016, 316] width 150 height 21
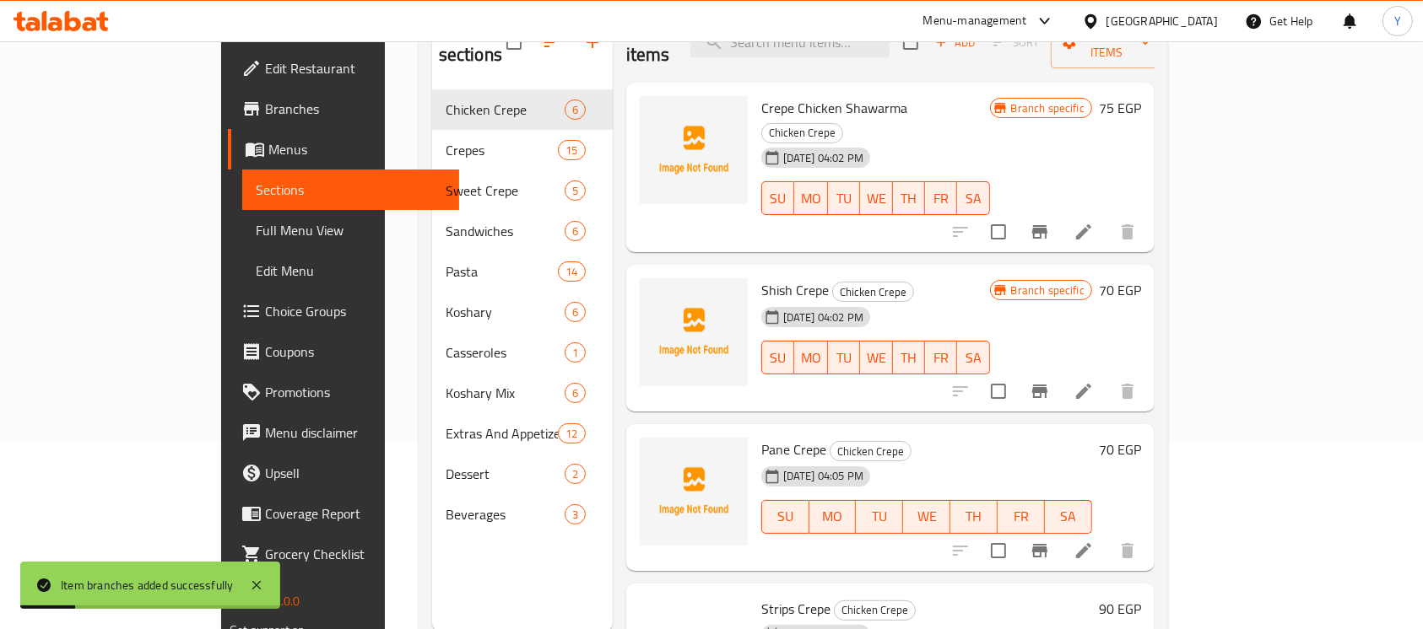
scroll to position [206, 0]
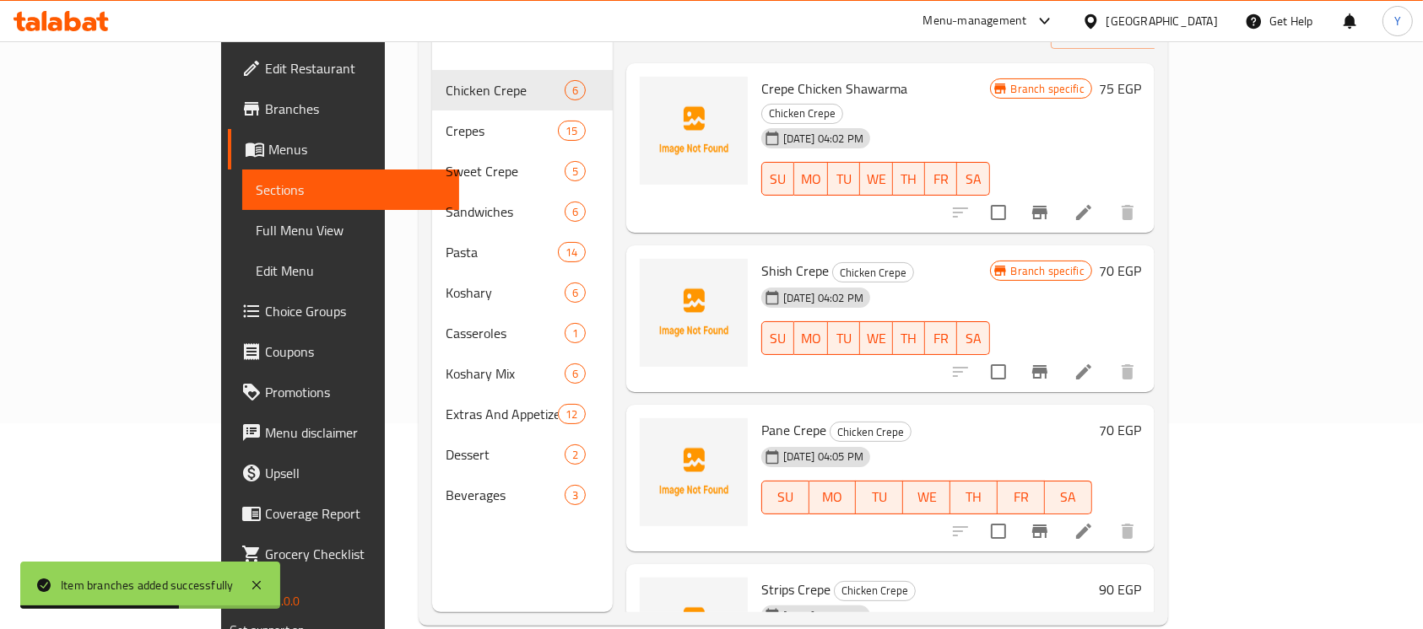
click at [1141, 419] on h6 "70 EGP" at bounding box center [1120, 431] width 42 height 24
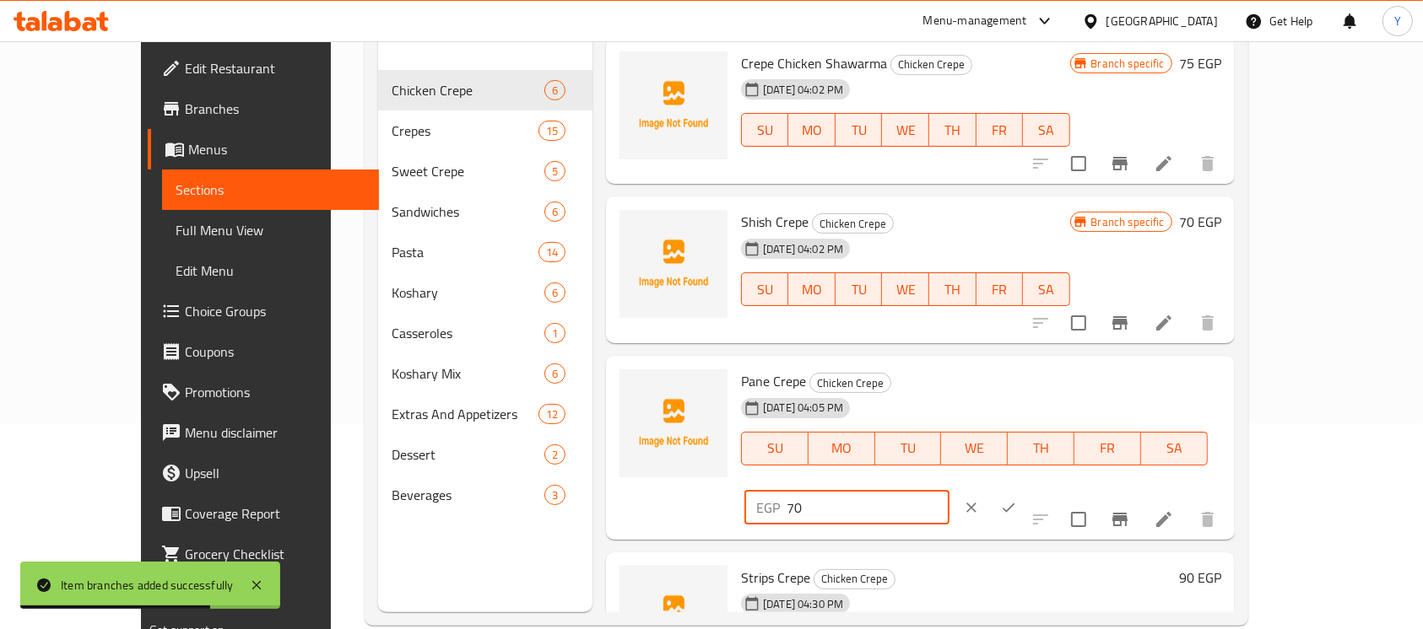
drag, startPoint x: 1175, startPoint y: 404, endPoint x: 972, endPoint y: 403, distance: 203.4
click at [974, 403] on div "Pane Crepe Chicken Crepe [DATE] 04:05 PM SU MO TU WE TH FR SA EGP 70 ​" at bounding box center [981, 448] width 494 height 170
type input "55"
click at [1027, 489] on button "ok" at bounding box center [1008, 507] width 37 height 37
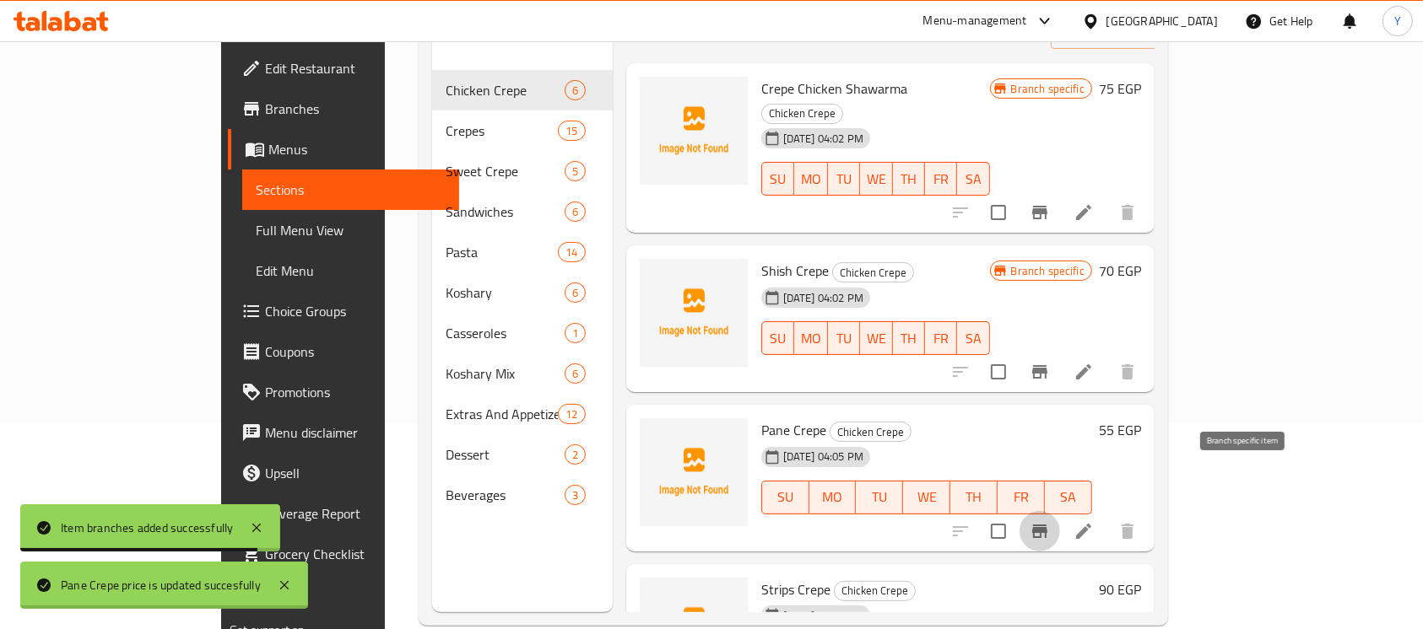
click at [1060, 511] on button "Branch-specific-item" at bounding box center [1039, 531] width 41 height 41
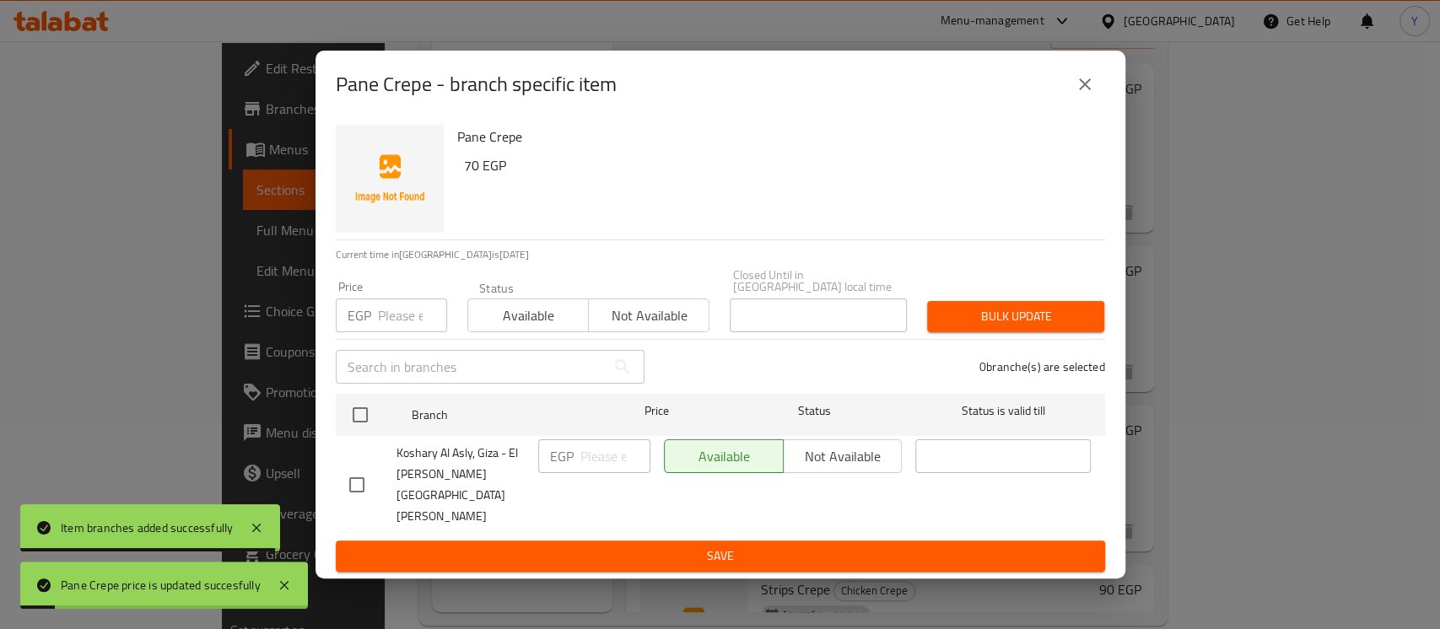
click at [360, 433] on input "checkbox" at bounding box center [360, 414] width 35 height 35
checkbox input "true"
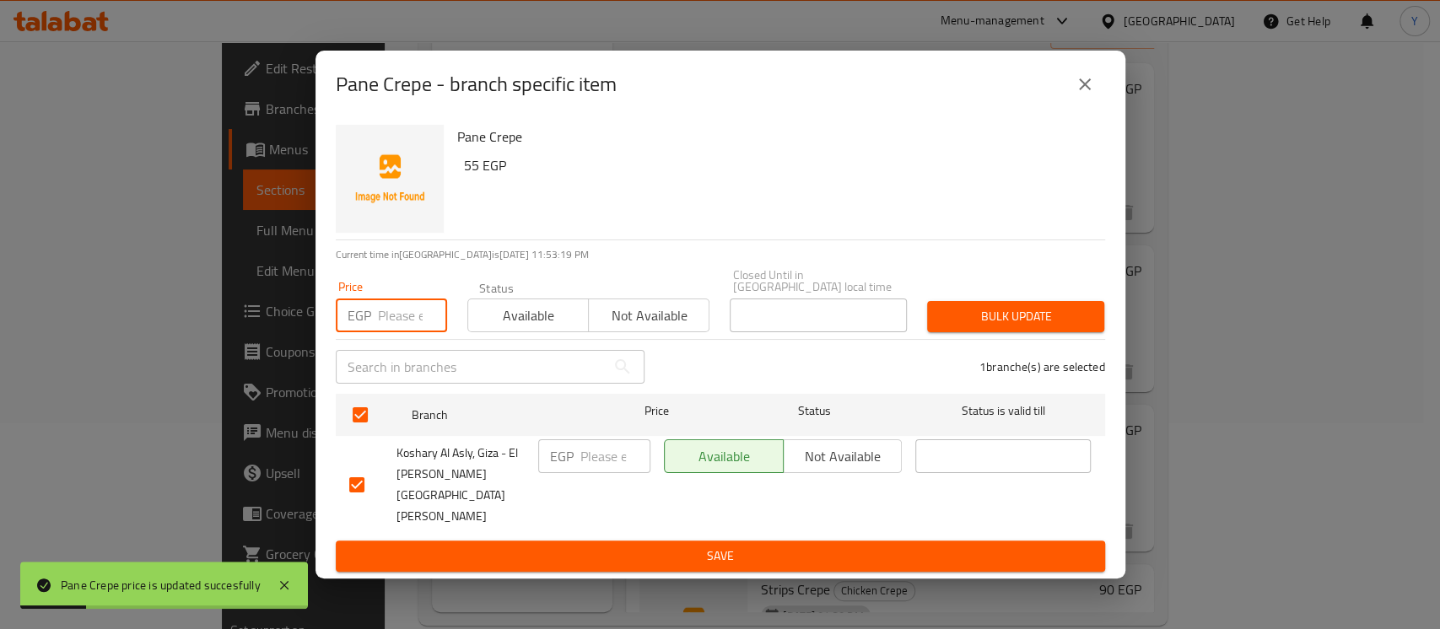
click at [414, 332] on input "number" at bounding box center [412, 316] width 69 height 34
type input "55"
click at [926, 327] on div "Bulk update" at bounding box center [1015, 316] width 197 height 51
drag, startPoint x: 980, startPoint y: 348, endPoint x: 970, endPoint y: 352, distance: 10.7
click at [977, 343] on div "Bulk update" at bounding box center [1015, 316] width 197 height 51
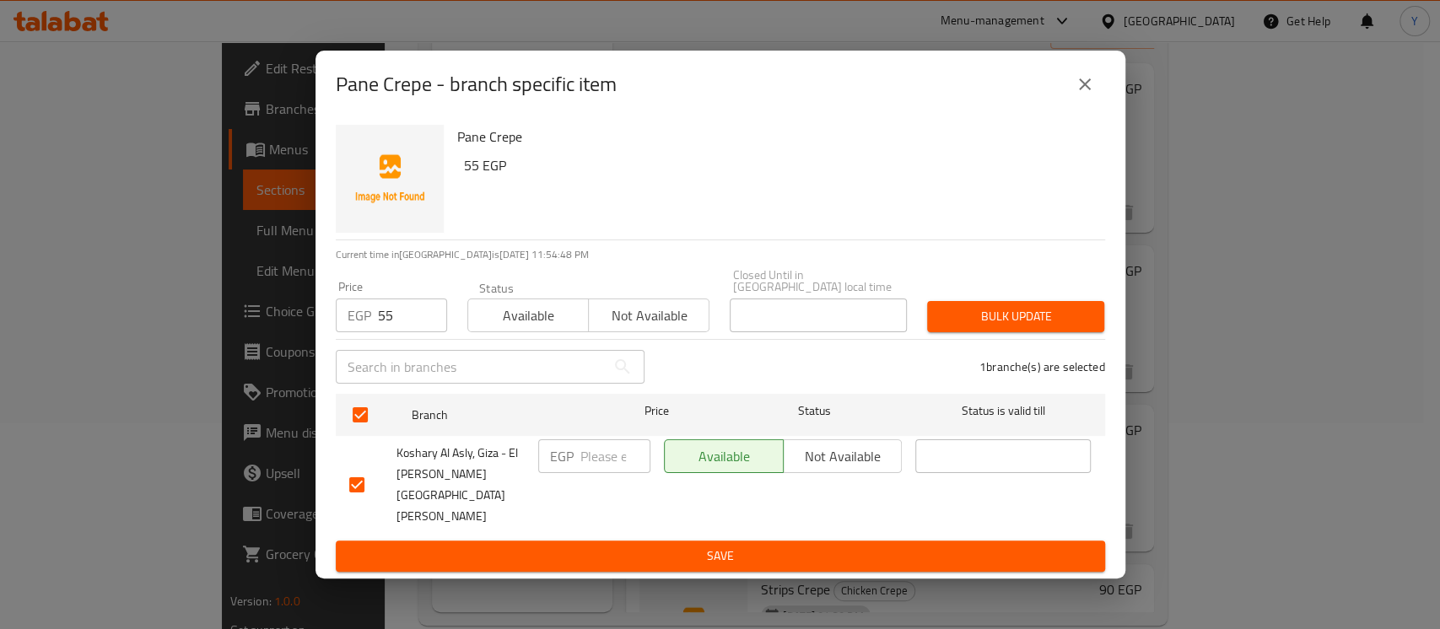
click at [592, 473] on input "number" at bounding box center [616, 457] width 70 height 34
type input "55"
click at [994, 324] on span "Bulk update" at bounding box center [1016, 316] width 150 height 21
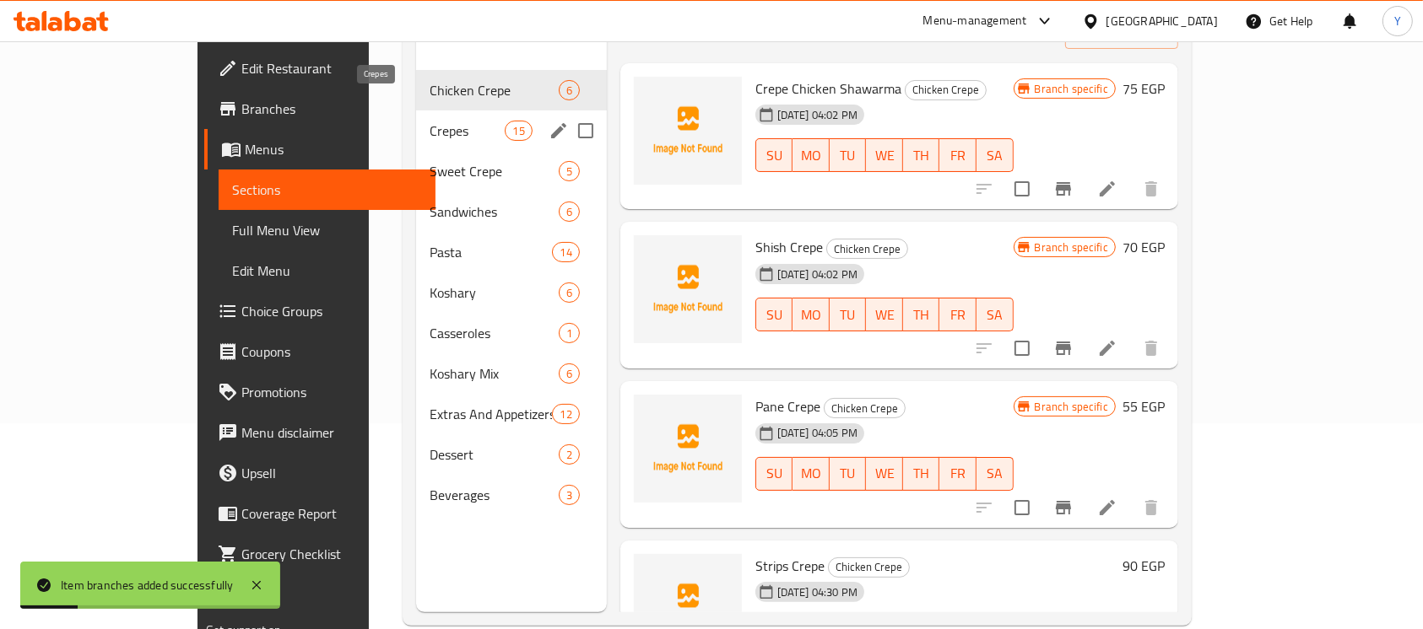
click at [430, 121] on span "Crepes" at bounding box center [467, 131] width 75 height 20
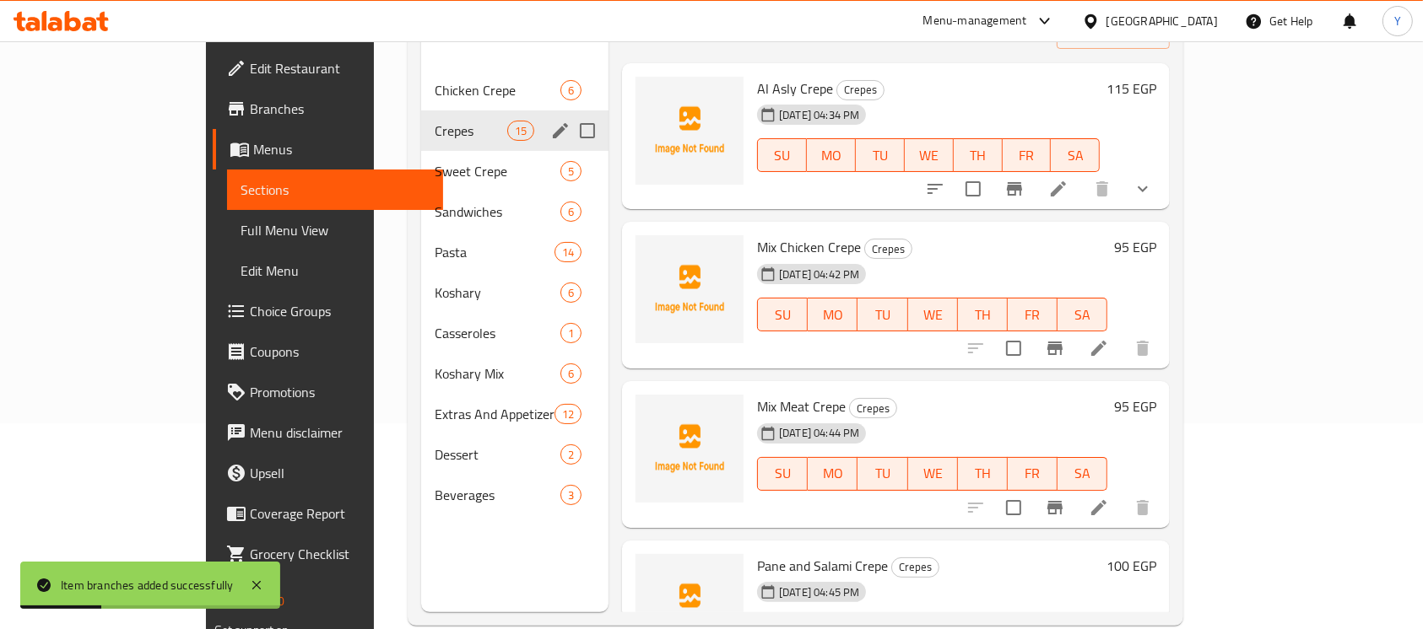
click at [570, 113] on input "Menu sections" at bounding box center [587, 130] width 35 height 35
checkbox input "true"
click at [550, 121] on icon "edit" at bounding box center [560, 131] width 20 height 20
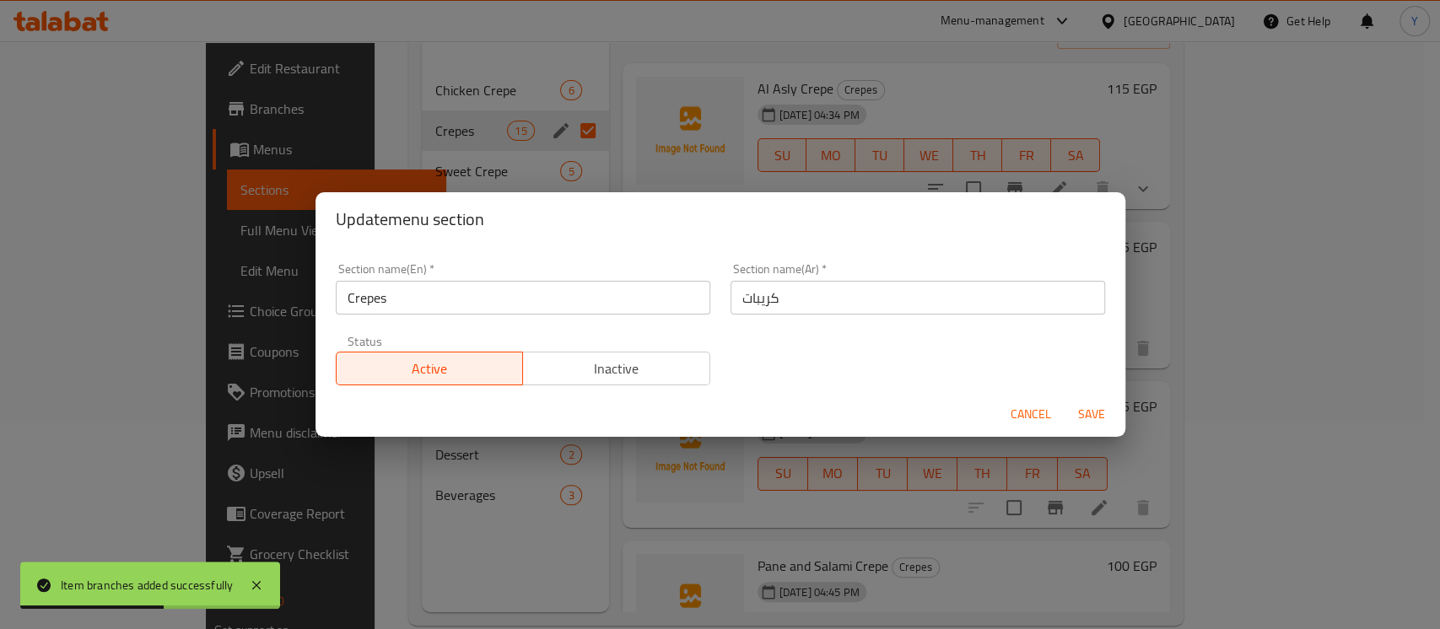
click at [332, 292] on div "Section name(En)   * Crepes Section name(En) *" at bounding box center [523, 289] width 395 height 72
click at [332, 293] on div "Section name(En)   * Crepes Section name(En) *" at bounding box center [523, 289] width 395 height 72
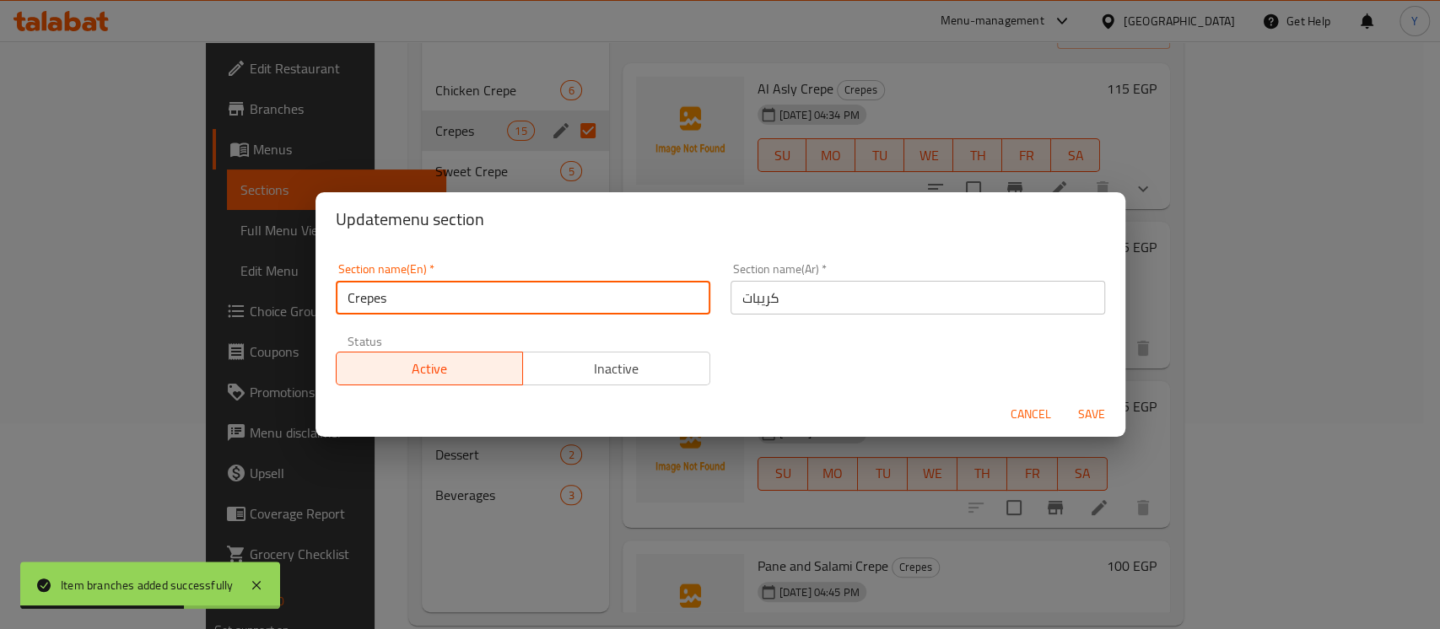
click at [344, 294] on input "Crepes" at bounding box center [523, 298] width 375 height 34
click at [576, 290] on input "Meat Crepes" at bounding box center [523, 298] width 375 height 34
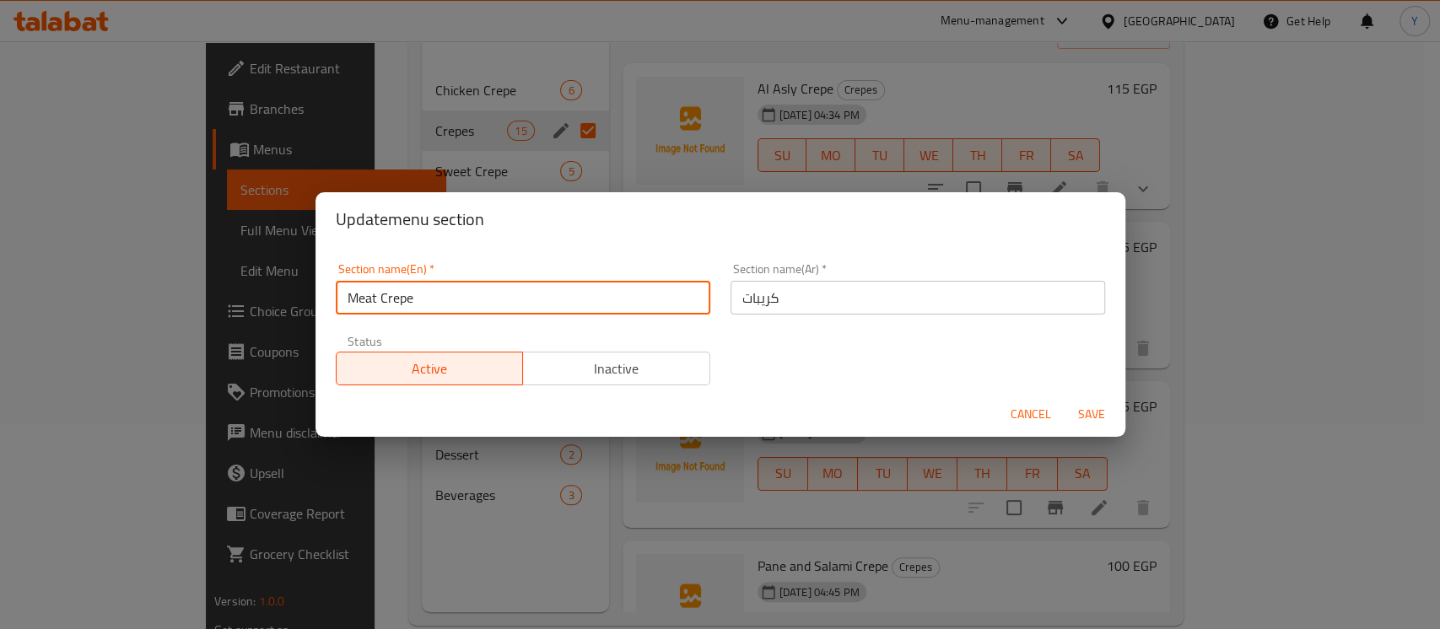
type input "Meat Crepe"
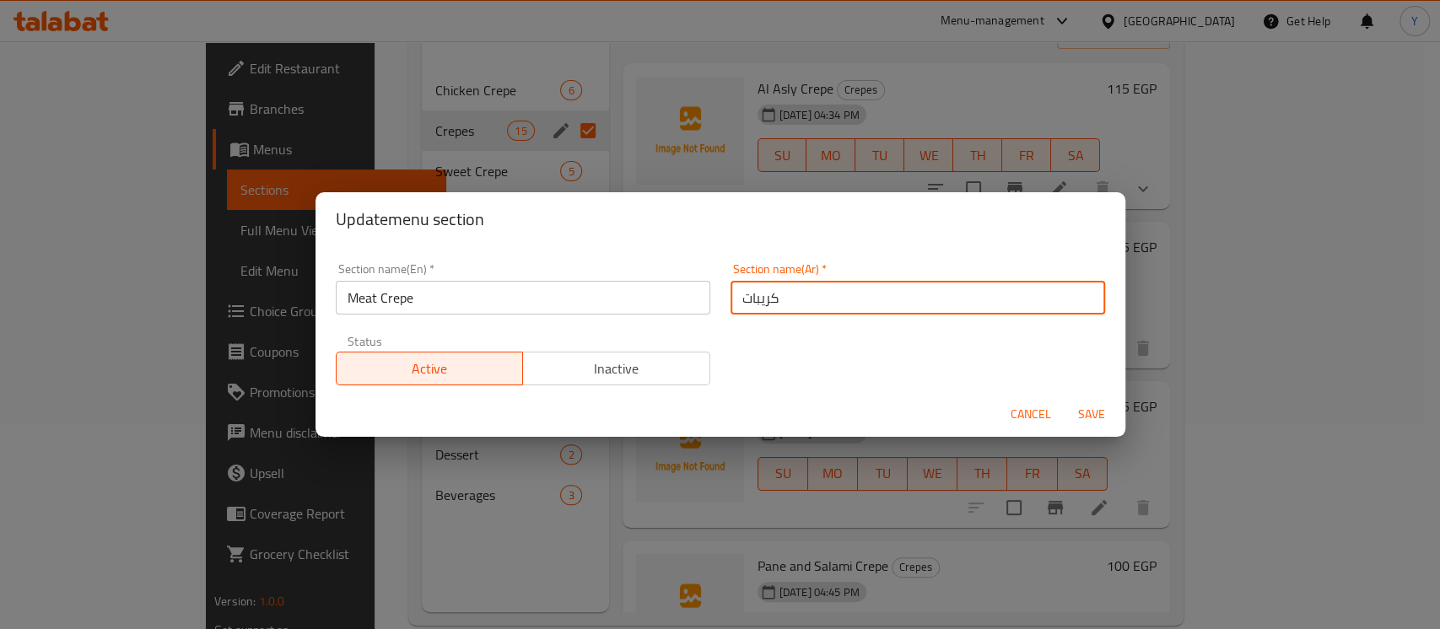
click at [821, 294] on input "كريبات" at bounding box center [918, 298] width 375 height 34
type input "كريب اللحوم"
click at [1065, 399] on button "Save" at bounding box center [1092, 414] width 54 height 31
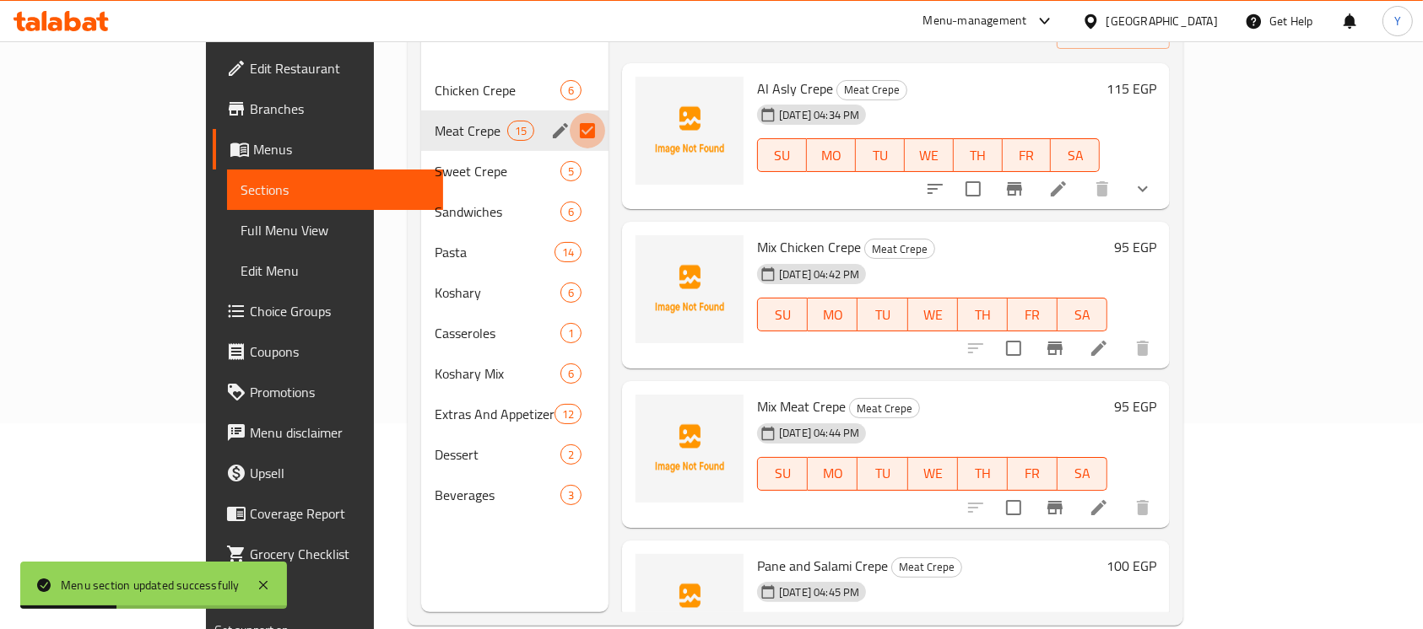
click at [570, 113] on input "Menu sections" at bounding box center [587, 130] width 35 height 35
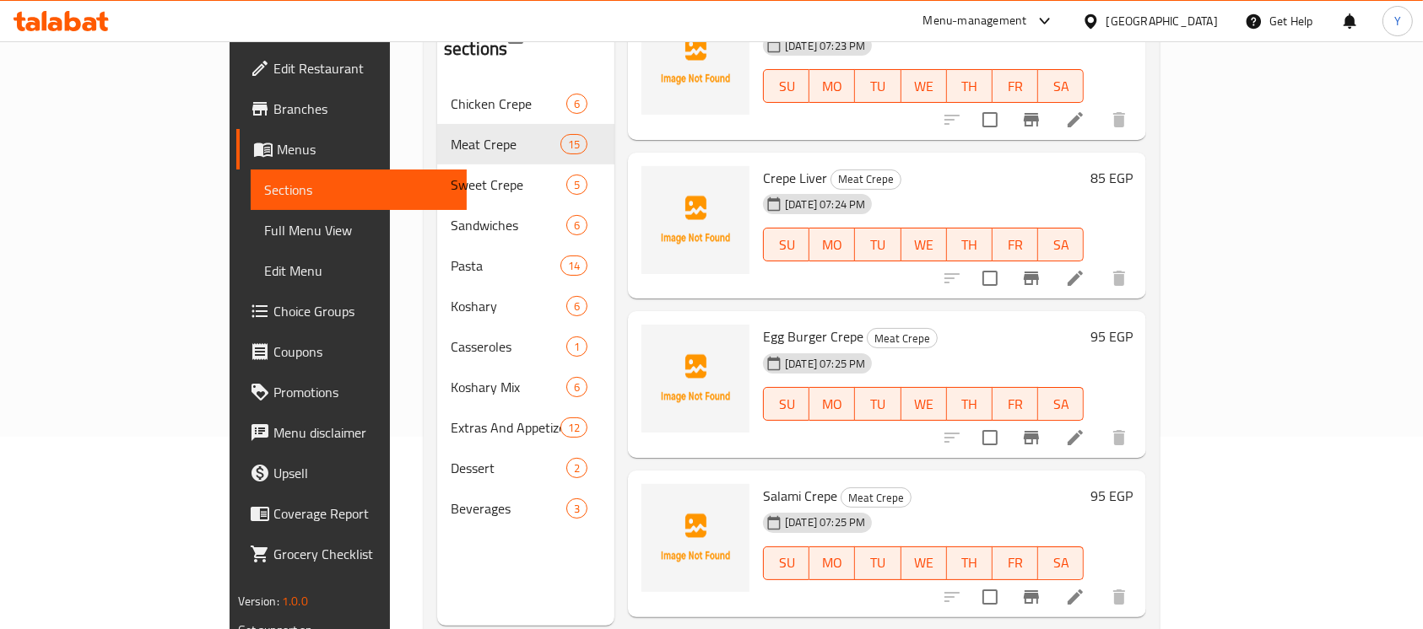
scroll to position [720, 0]
click at [1085, 428] on icon at bounding box center [1075, 438] width 20 height 20
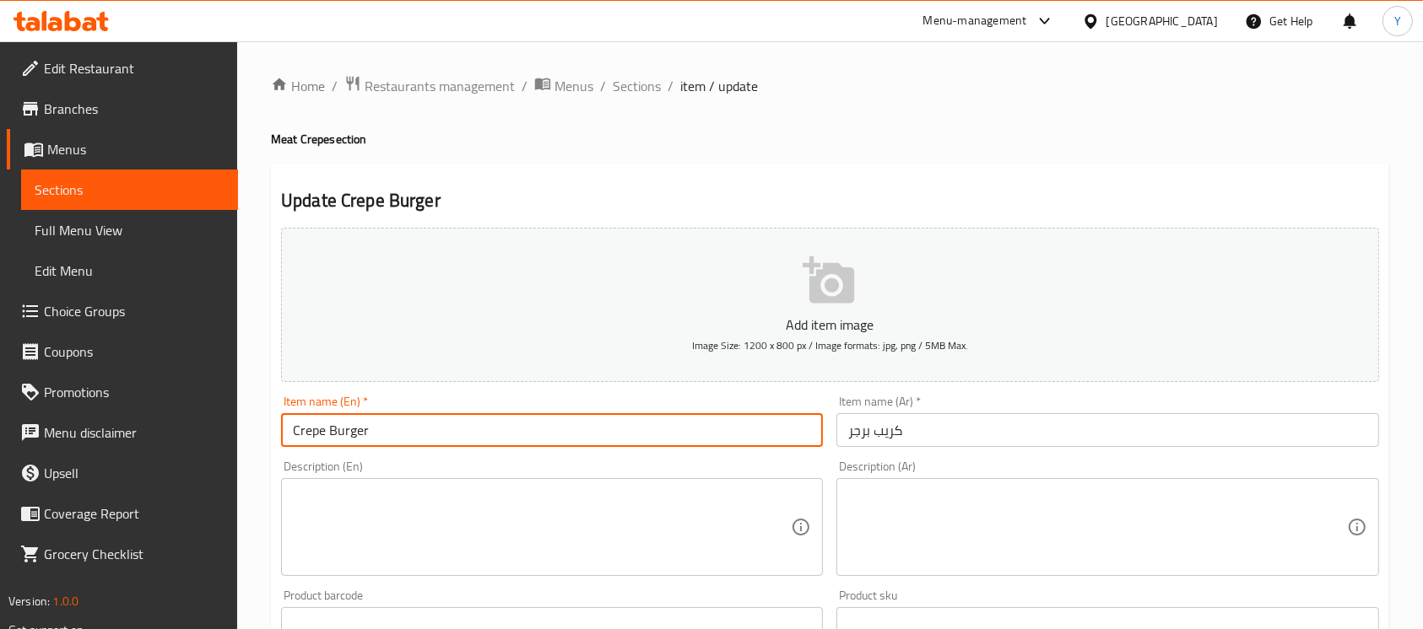
click at [318, 435] on input "Crepe Burger" at bounding box center [552, 430] width 542 height 34
click at [317, 435] on input "Crepe Burger" at bounding box center [552, 430] width 542 height 34
click at [415, 441] on input "Burger" at bounding box center [552, 430] width 542 height 34
paste input "Crepe"
type input "Burger Crepe"
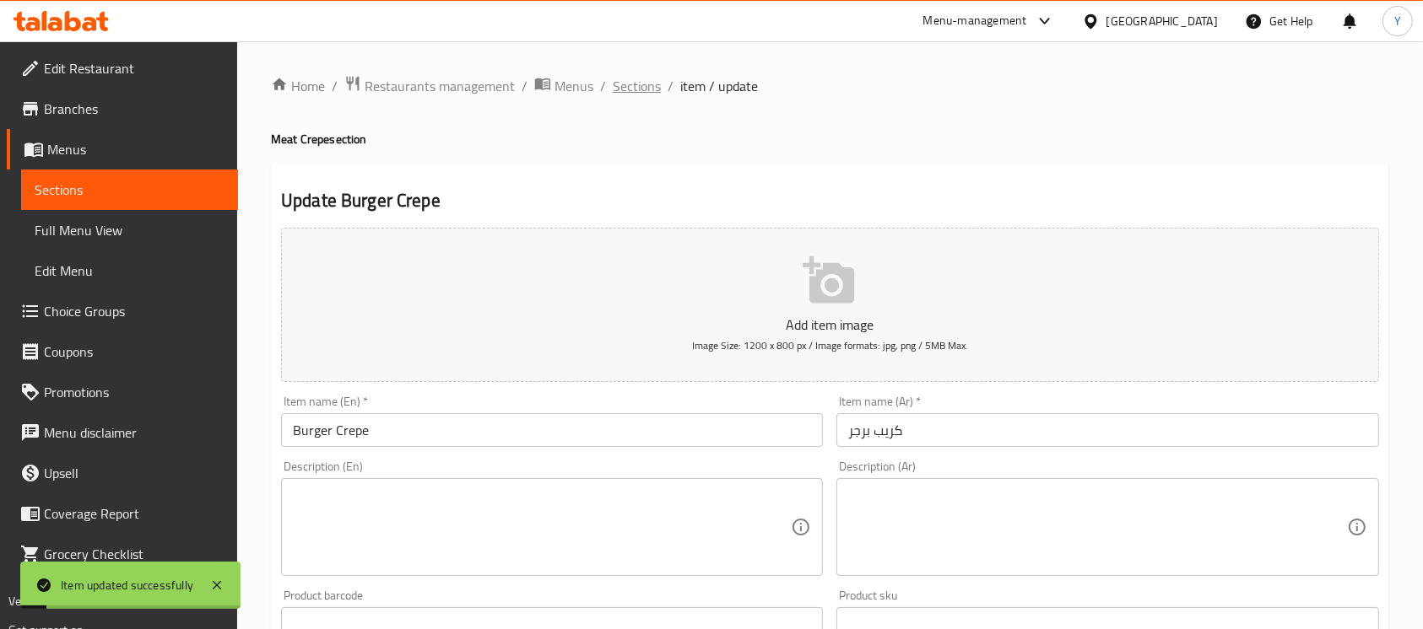
click at [631, 91] on span "Sections" at bounding box center [637, 86] width 48 height 20
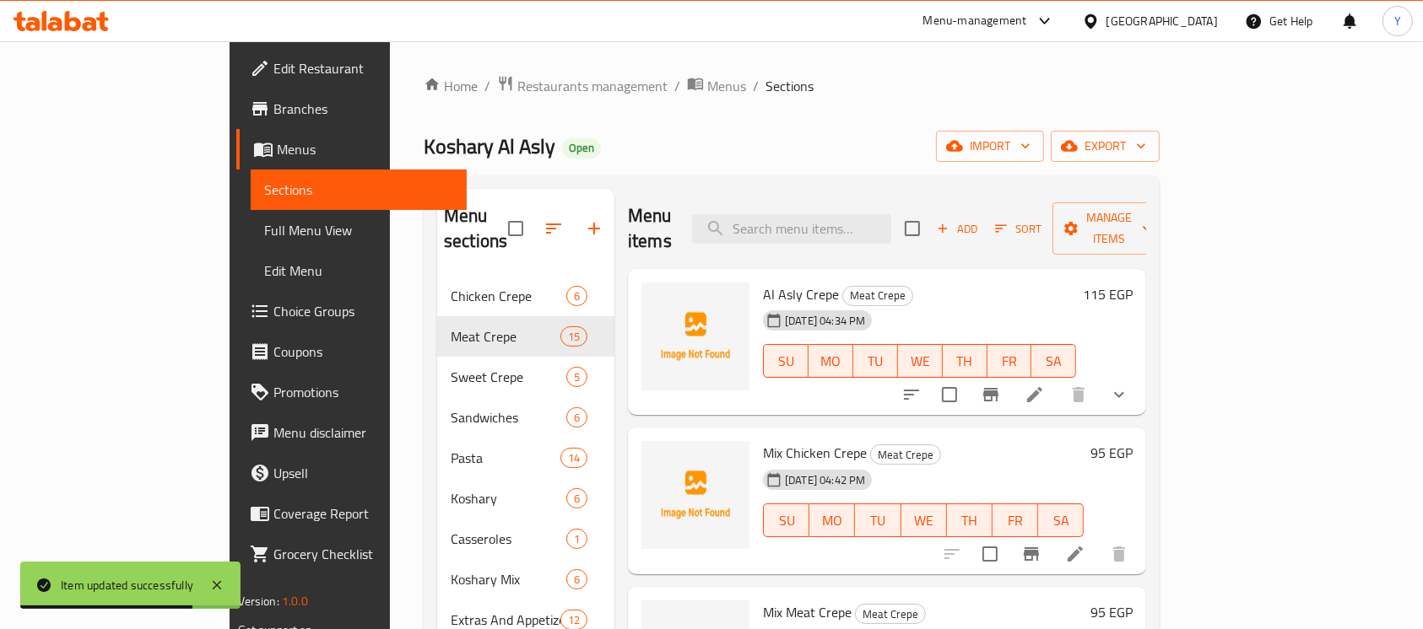
scroll to position [1039, 0]
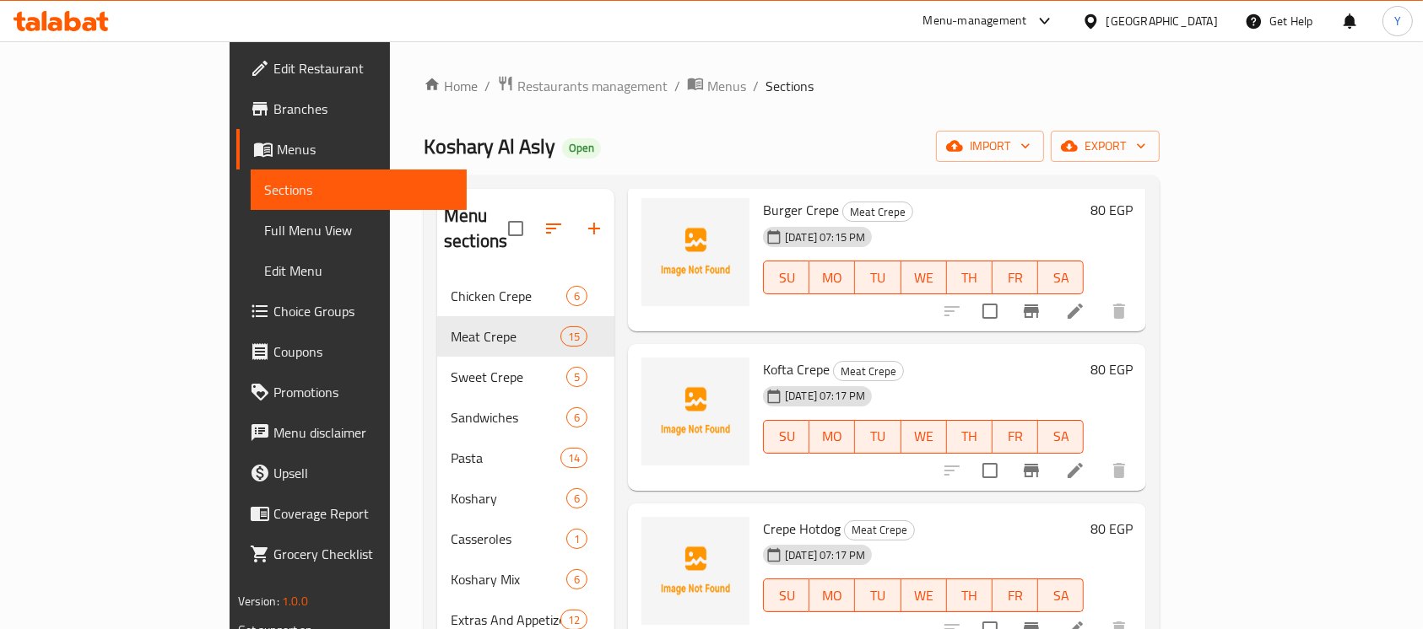
click at [1099, 614] on li at bounding box center [1074, 629] width 47 height 30
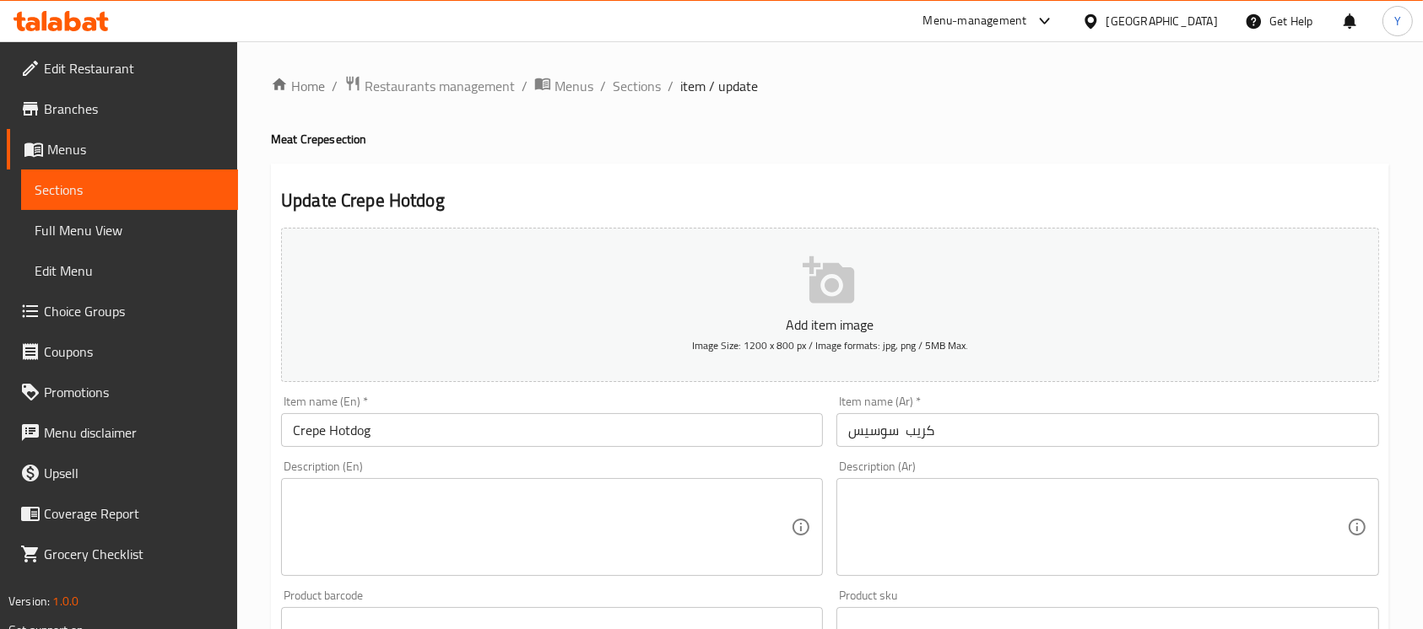
click at [302, 440] on input "Crepe Hotdog" at bounding box center [552, 430] width 542 height 34
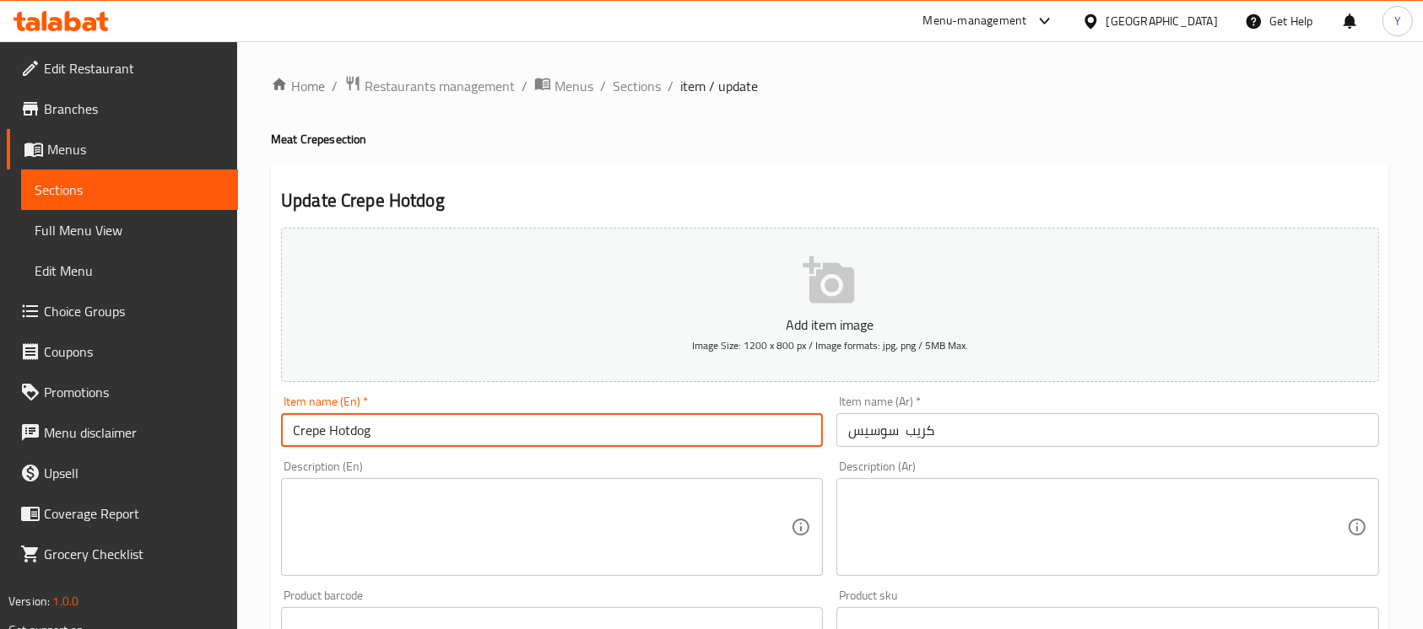
click at [302, 440] on input "Crepe Hotdog" at bounding box center [552, 430] width 542 height 34
click at [420, 431] on input "Hotdog" at bounding box center [552, 430] width 542 height 34
paste input "Crepe"
click at [319, 445] on input "Hotdog Crepe" at bounding box center [552, 430] width 542 height 34
type input "Hot Dog Crepe"
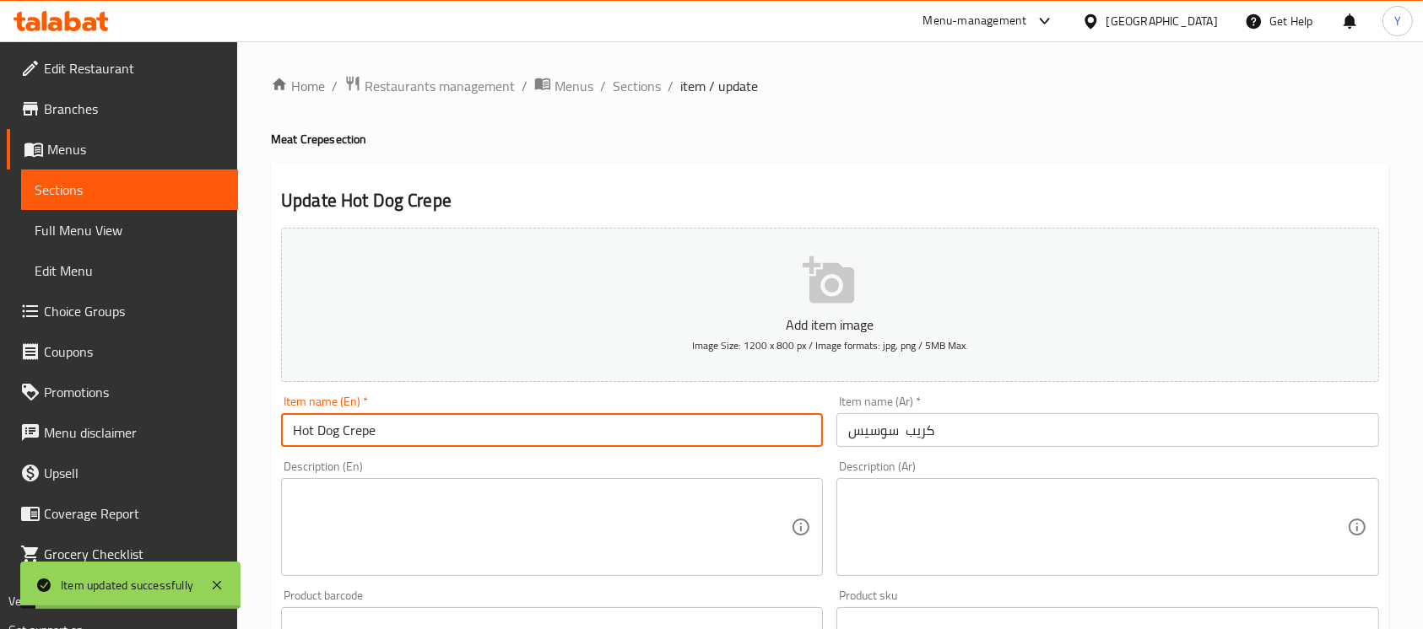
click at [634, 98] on div "Home / Restaurants management / Menus / Sections / item / update Meat Crepe sec…" at bounding box center [830, 616] width 1118 height 1083
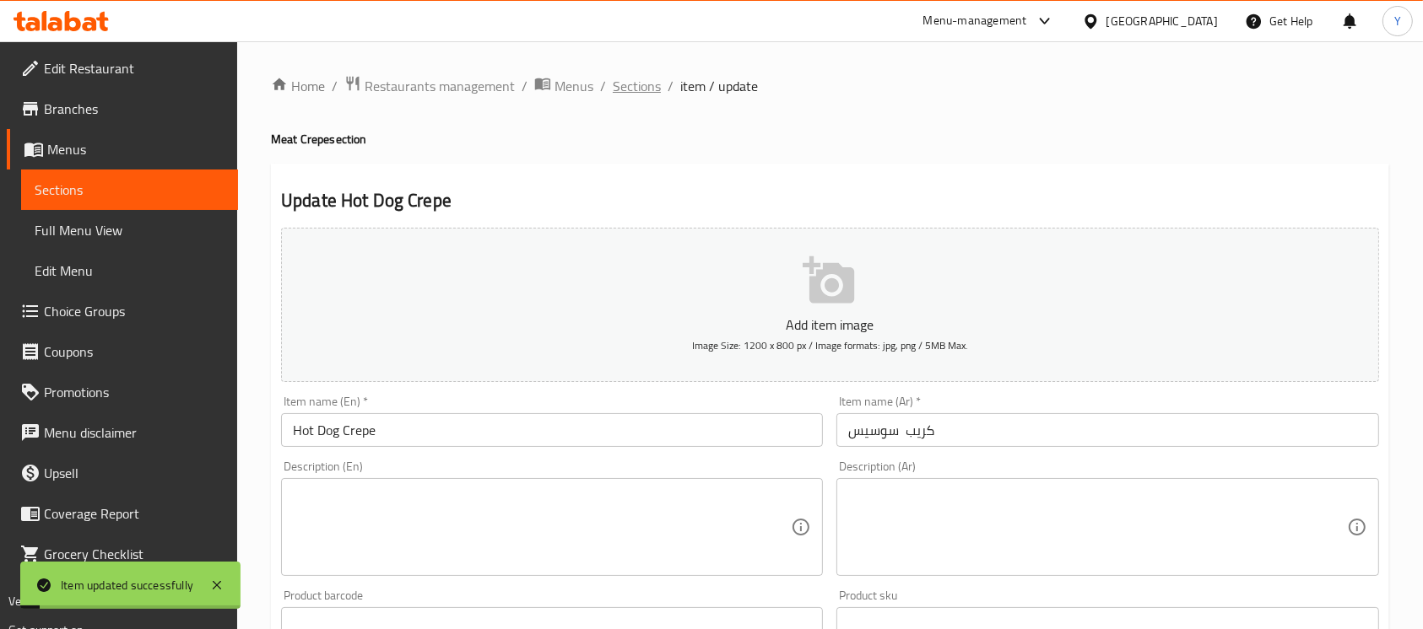
click at [634, 93] on span "Sections" at bounding box center [637, 86] width 48 height 20
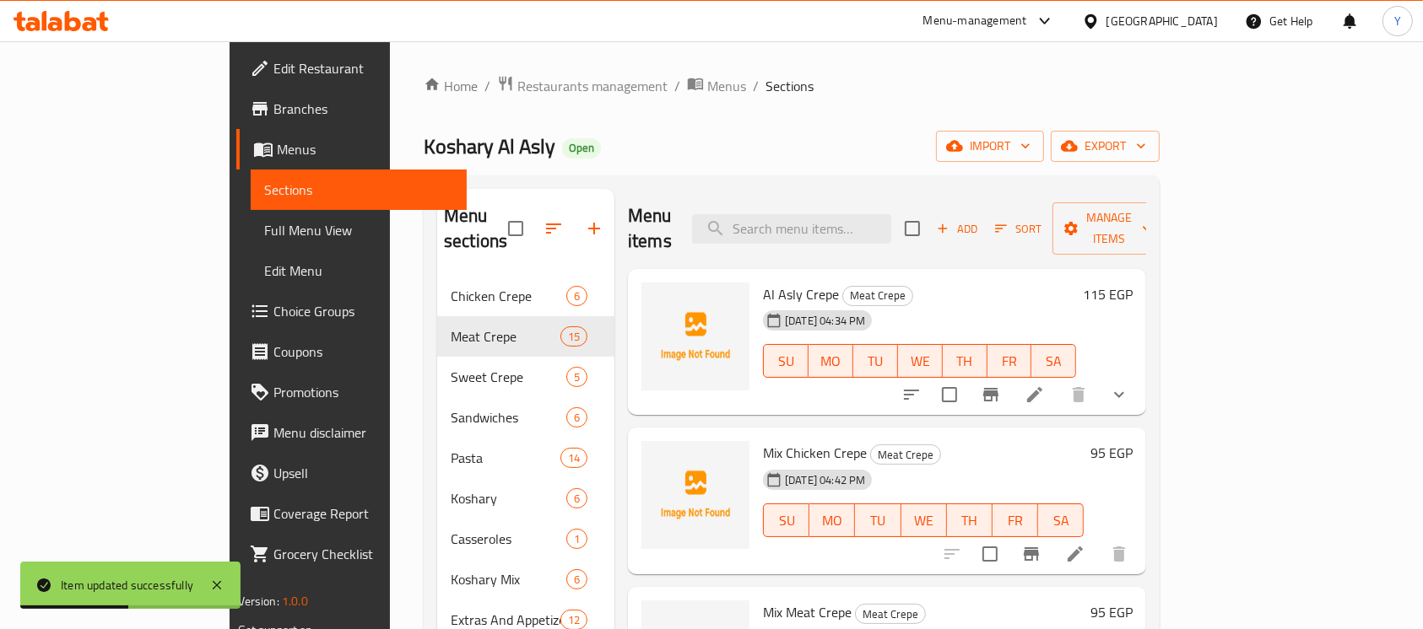
scroll to position [1197, 0]
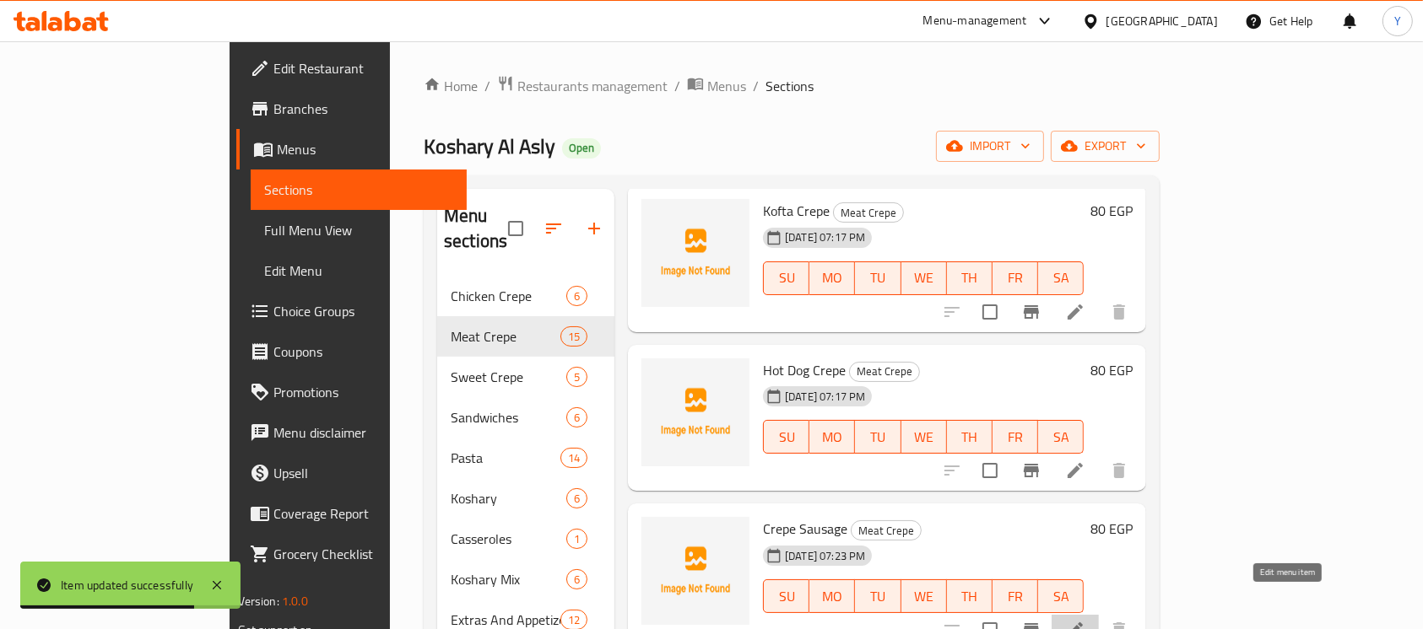
click at [1085, 620] on icon at bounding box center [1075, 630] width 20 height 20
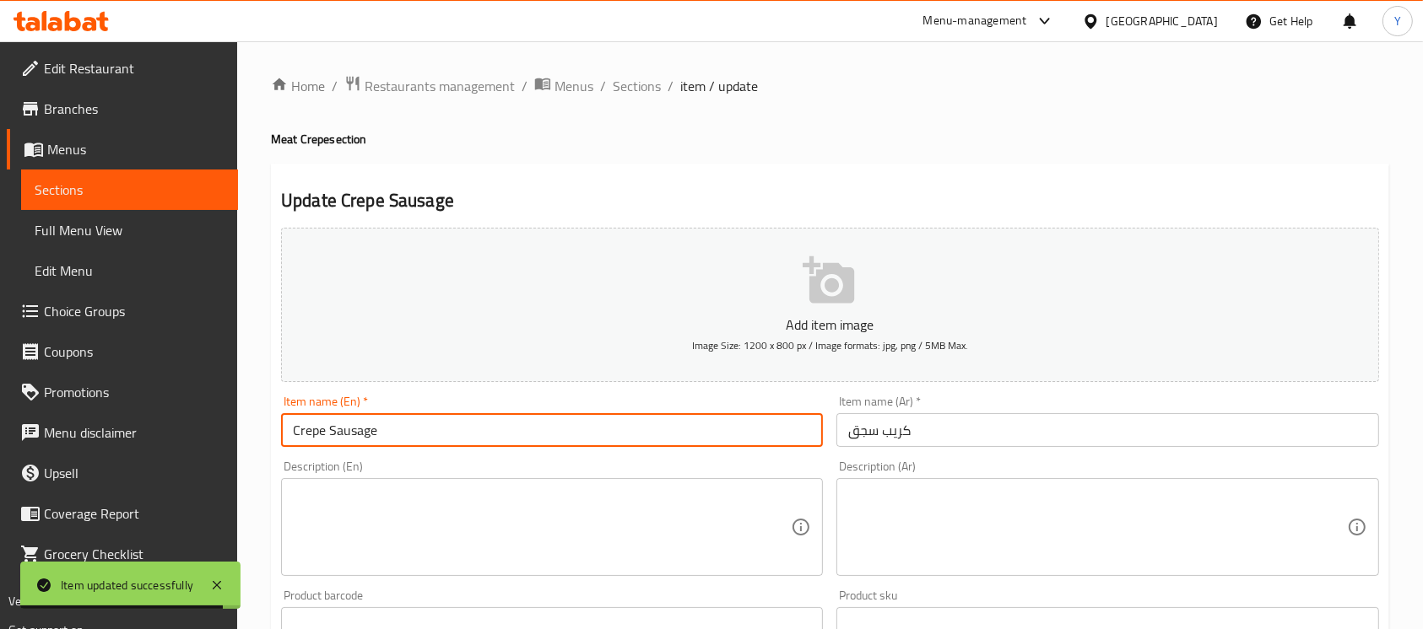
click at [307, 430] on input "Crepe Sausage" at bounding box center [552, 430] width 542 height 34
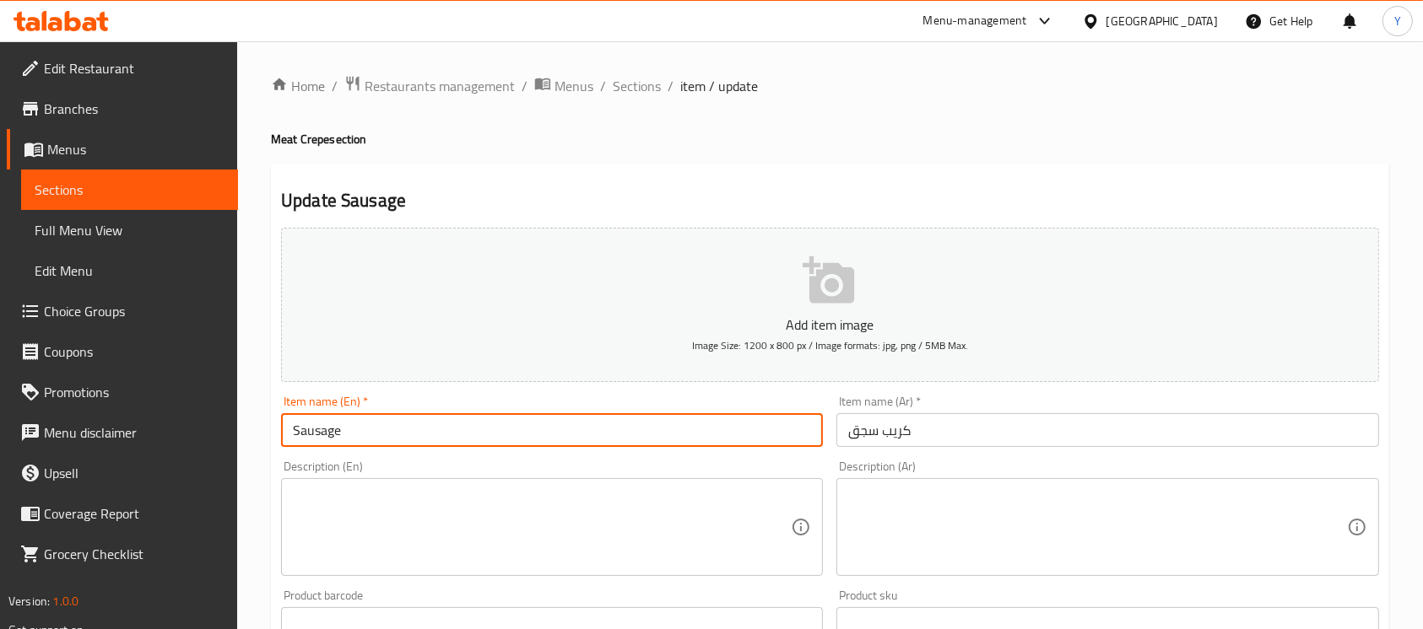
click at [435, 424] on input "Sausage" at bounding box center [552, 430] width 542 height 34
paste input "Crepe"
type input "Sausage Crepe"
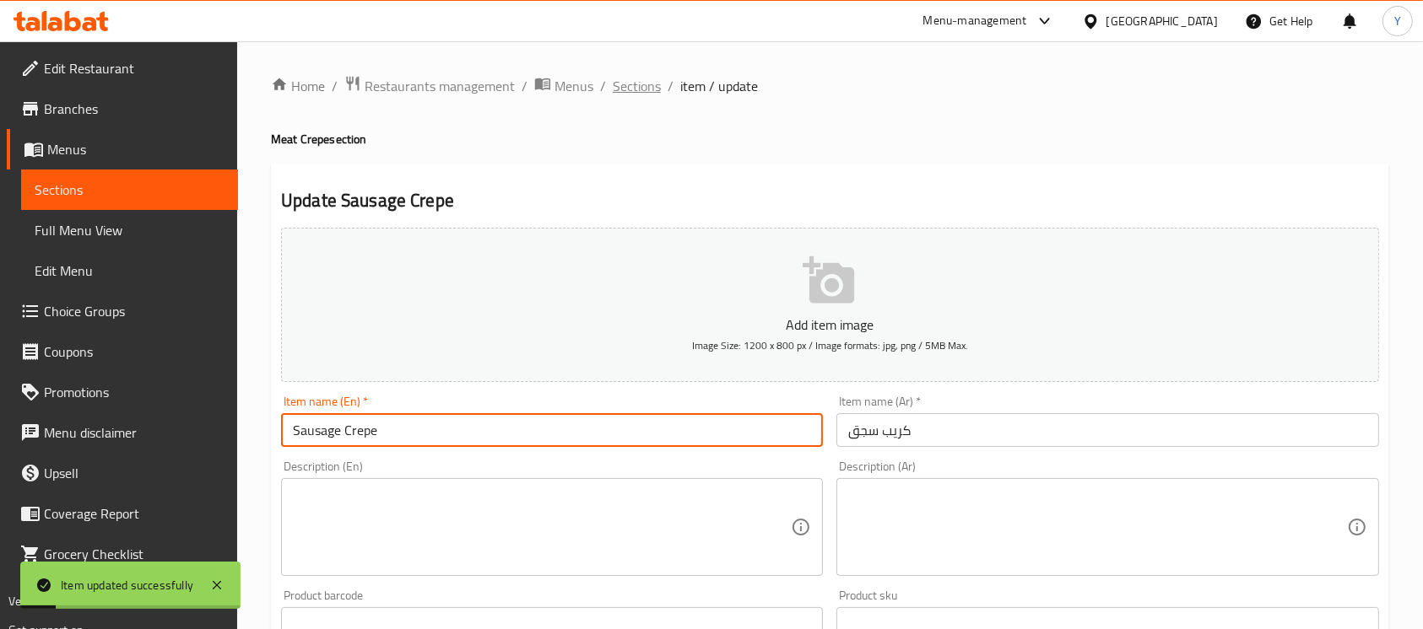
click at [654, 76] on span "Sections" at bounding box center [637, 86] width 48 height 20
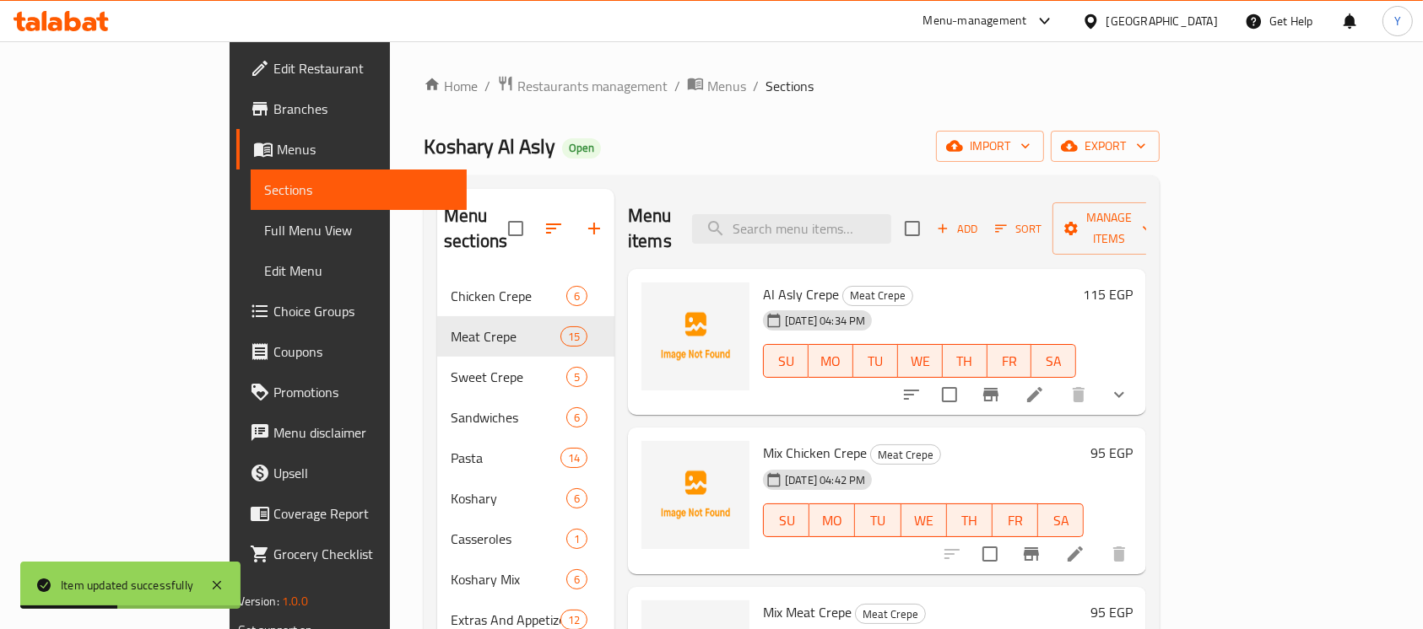
scroll to position [1357, 0]
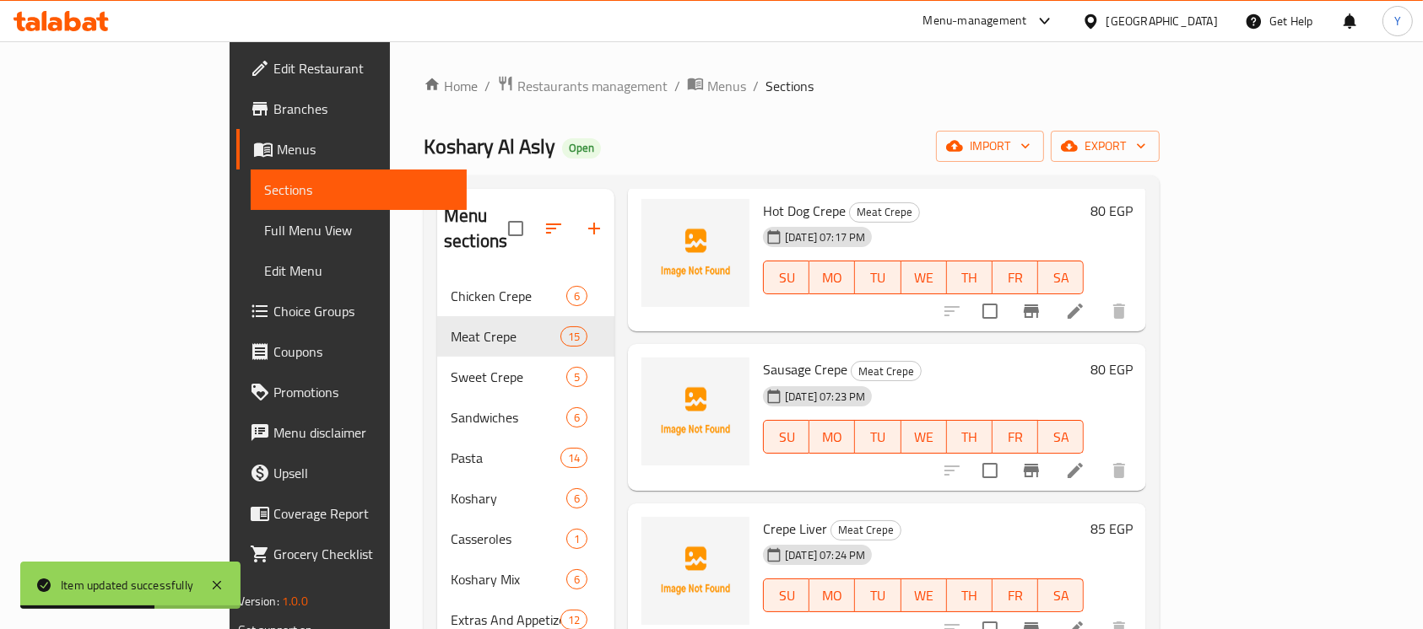
click at [1099, 614] on li at bounding box center [1074, 629] width 47 height 30
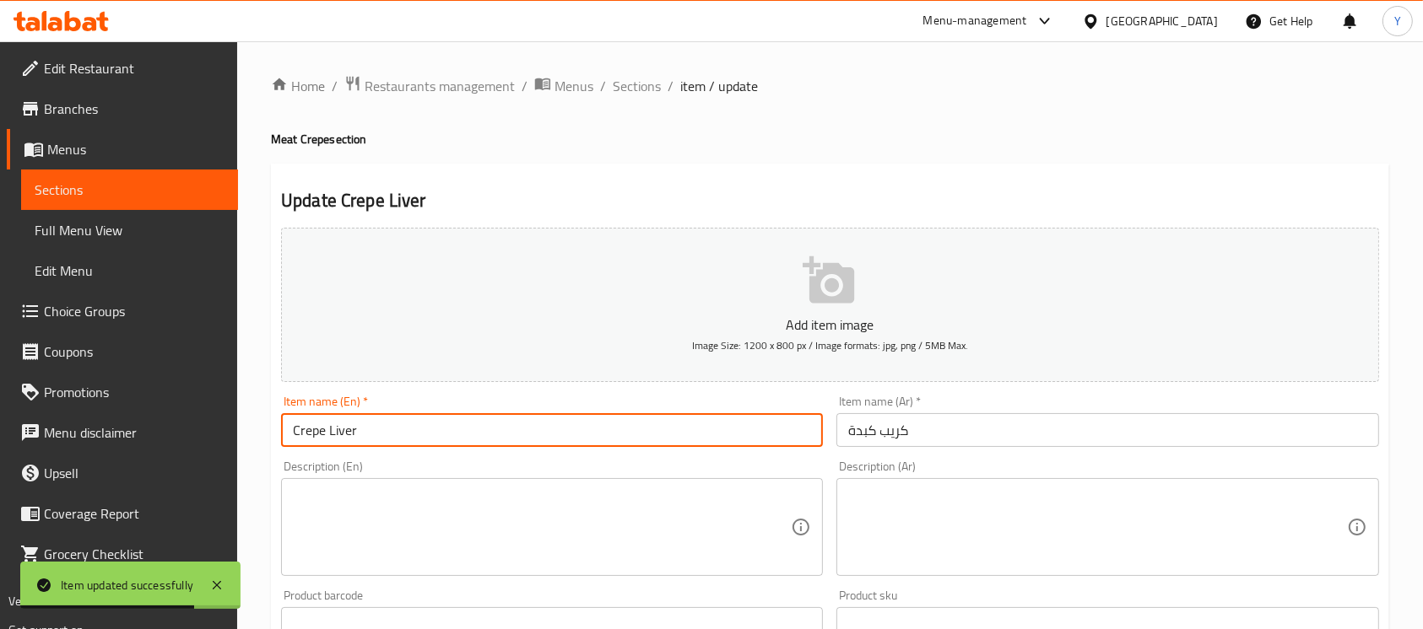
click at [319, 442] on input "Crepe Liver" at bounding box center [552, 430] width 542 height 34
click at [426, 429] on input "Liver" at bounding box center [552, 430] width 542 height 34
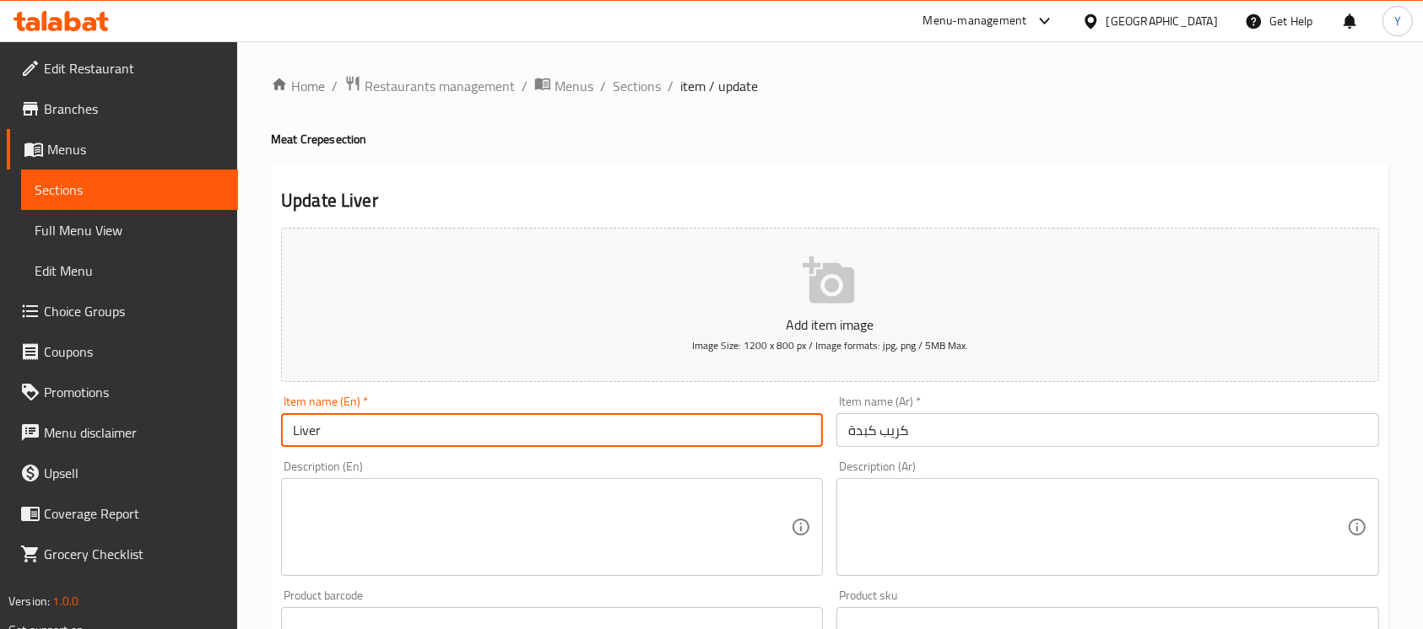
paste input "Crepe"
type input "Liver Crepe"
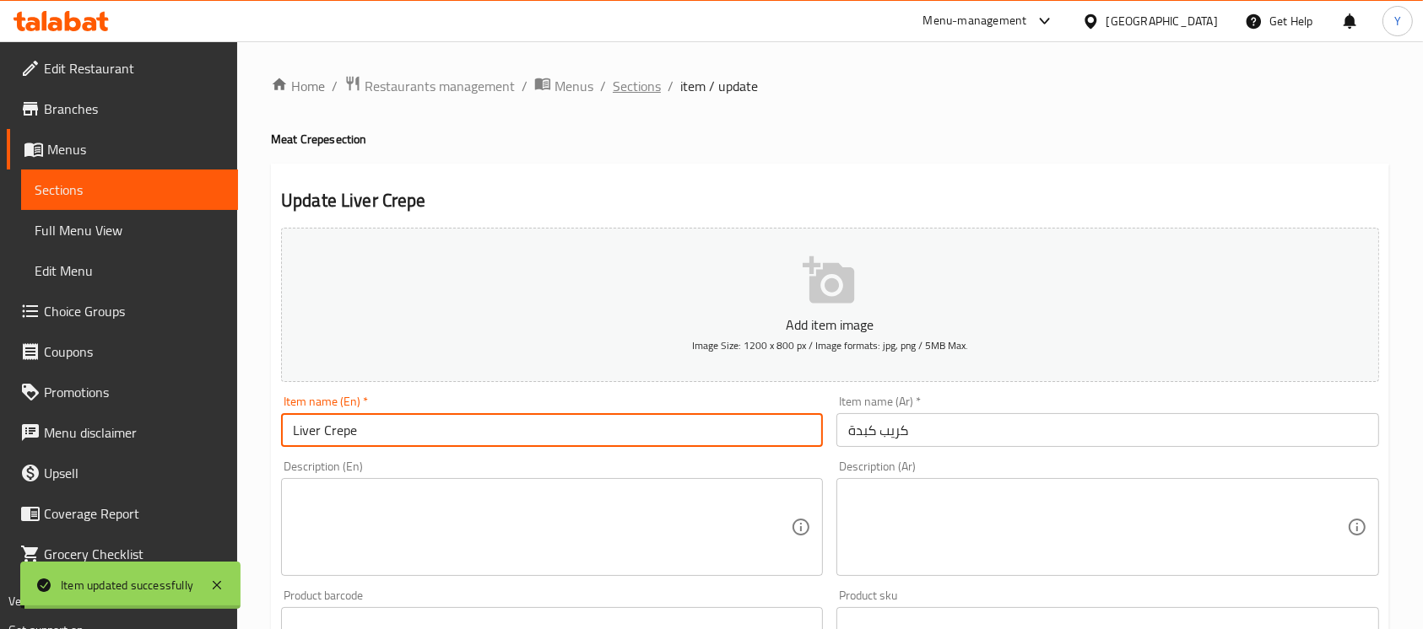
click at [635, 86] on span "Sections" at bounding box center [637, 86] width 48 height 20
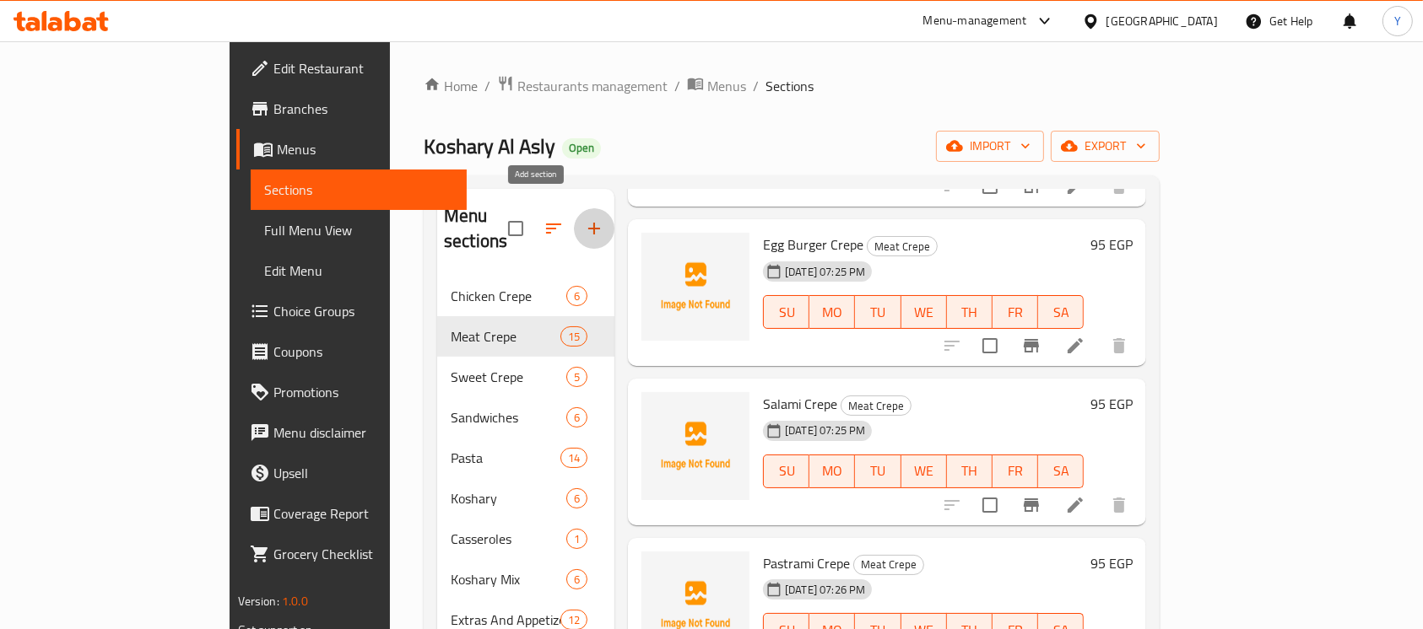
click at [584, 219] on icon "button" at bounding box center [594, 229] width 20 height 20
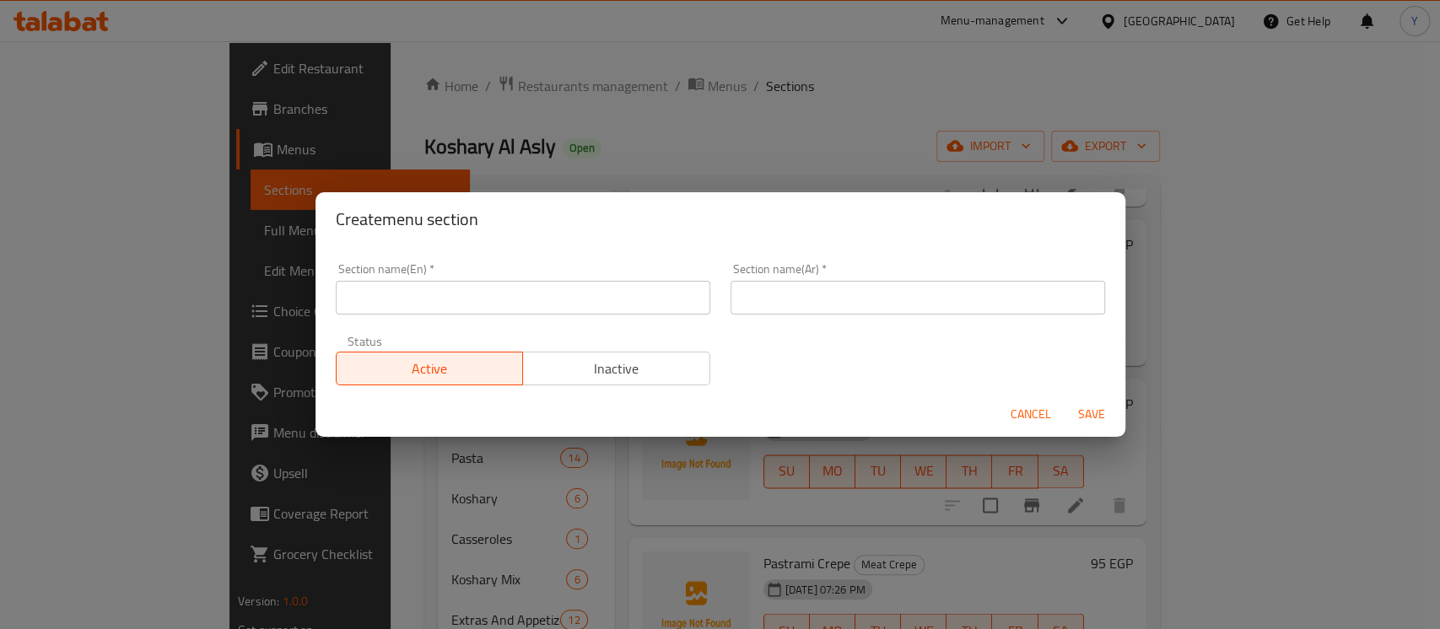
drag, startPoint x: 486, startPoint y: 292, endPoint x: 485, endPoint y: 311, distance: 18.6
click at [486, 292] on input "text" at bounding box center [523, 298] width 375 height 34
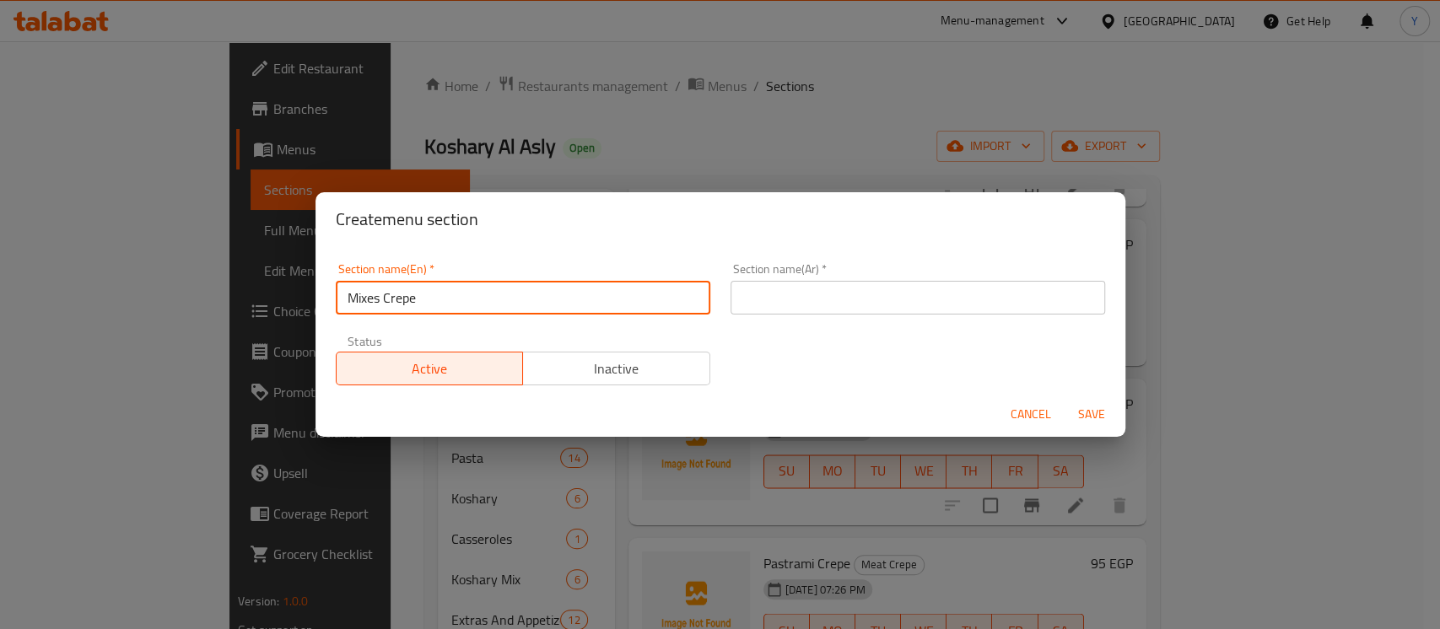
type input "Mixes Crepe"
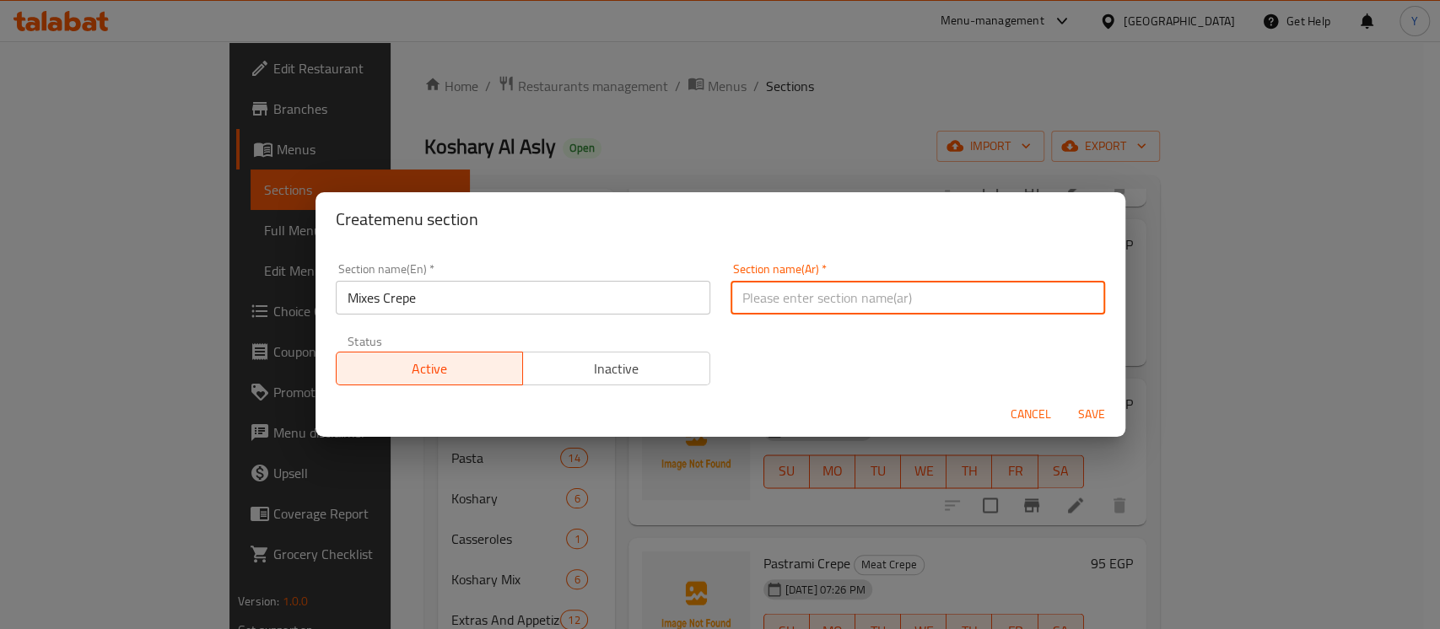
click at [805, 307] on input "text" at bounding box center [918, 298] width 375 height 34
type input "كريب ميكسات"
click at [1065, 399] on button "Save" at bounding box center [1092, 414] width 54 height 31
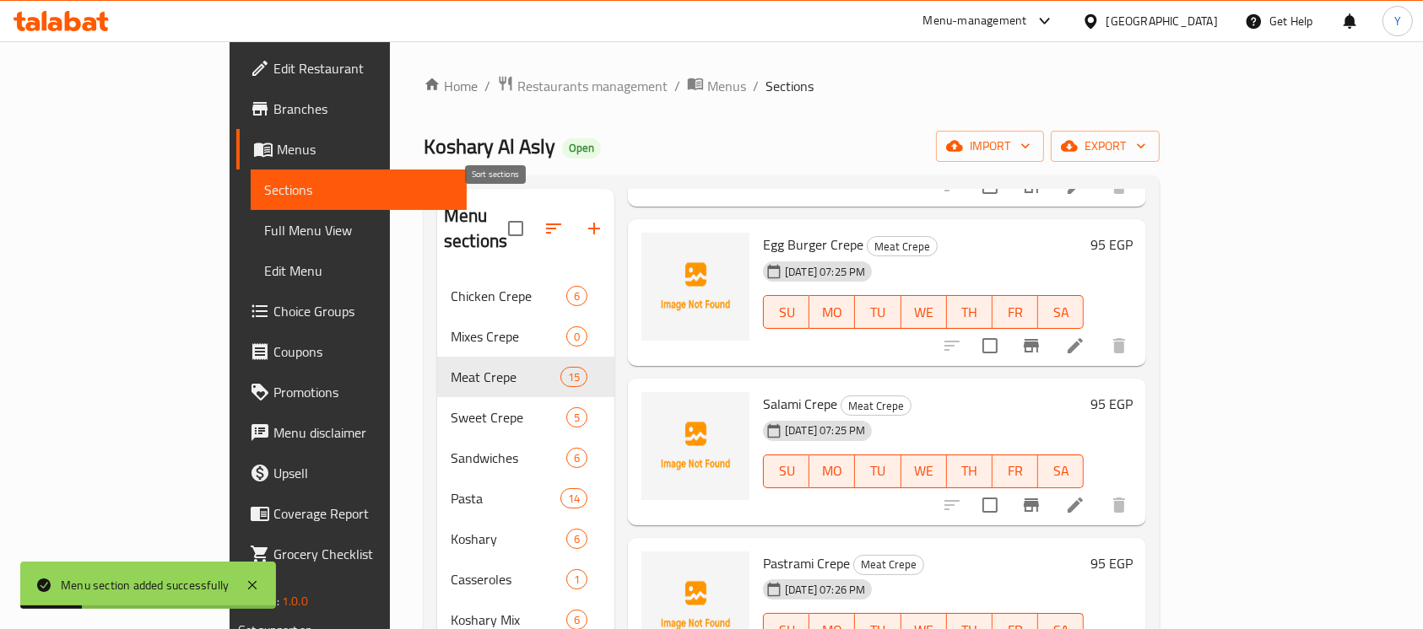
click at [543, 219] on icon "button" at bounding box center [553, 229] width 20 height 20
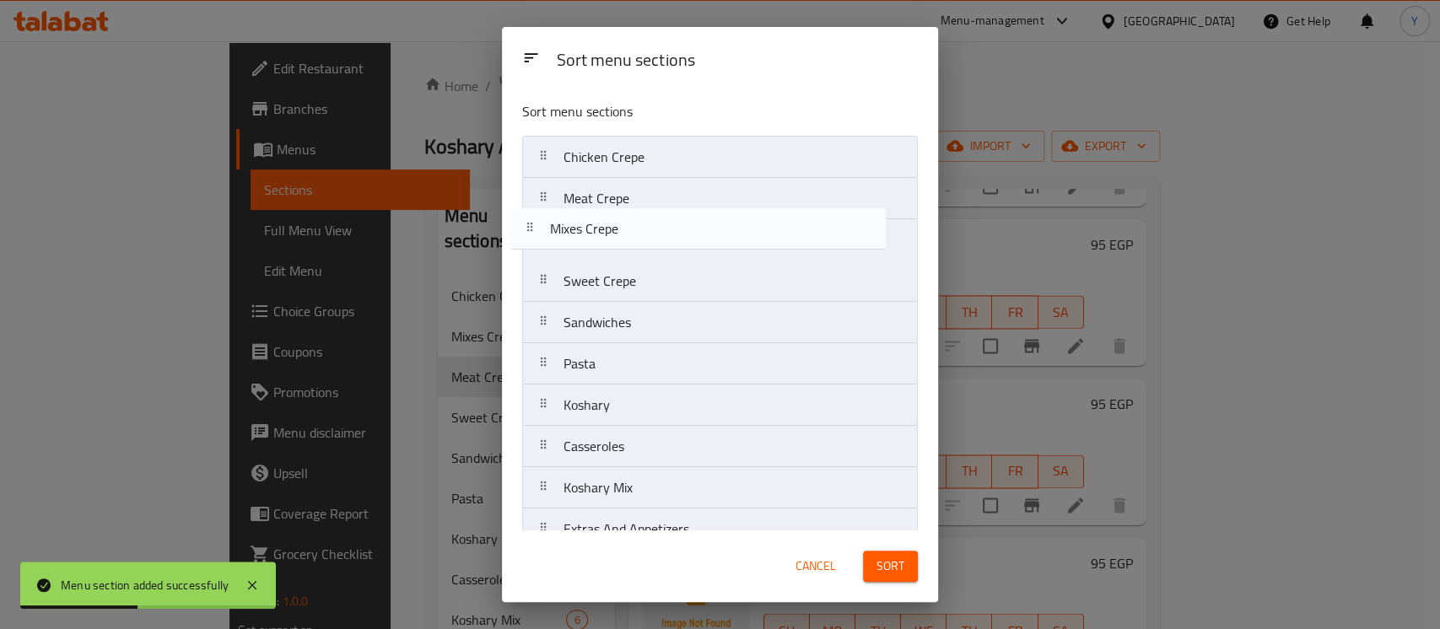
drag, startPoint x: 644, startPoint y: 203, endPoint x: 628, endPoint y: 239, distance: 39.7
click at [628, 239] on nav "Chicken Crepe Mixes Crepe Meat Crepe Sweet Crepe Sandwiches Pasta Koshary Casse…" at bounding box center [720, 385] width 396 height 498
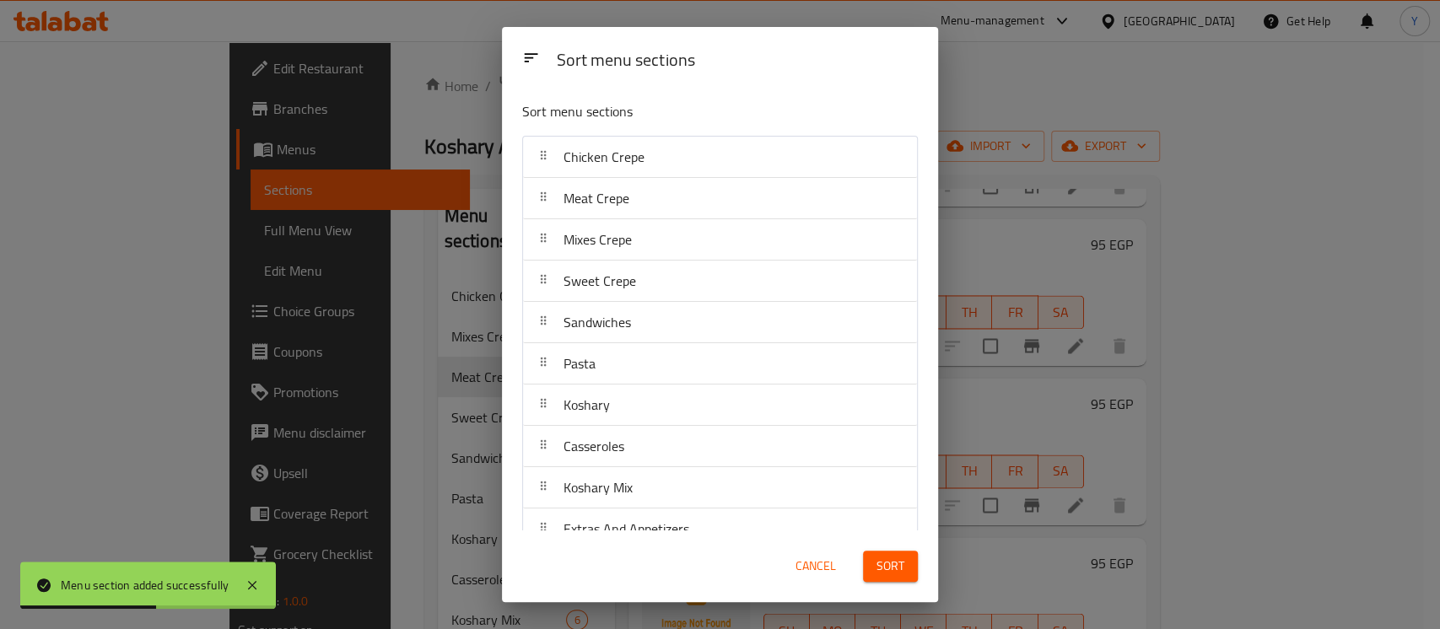
drag, startPoint x: 864, startPoint y: 570, endPoint x: 872, endPoint y: 586, distance: 17.7
click at [865, 570] on button "Sort" at bounding box center [890, 566] width 55 height 31
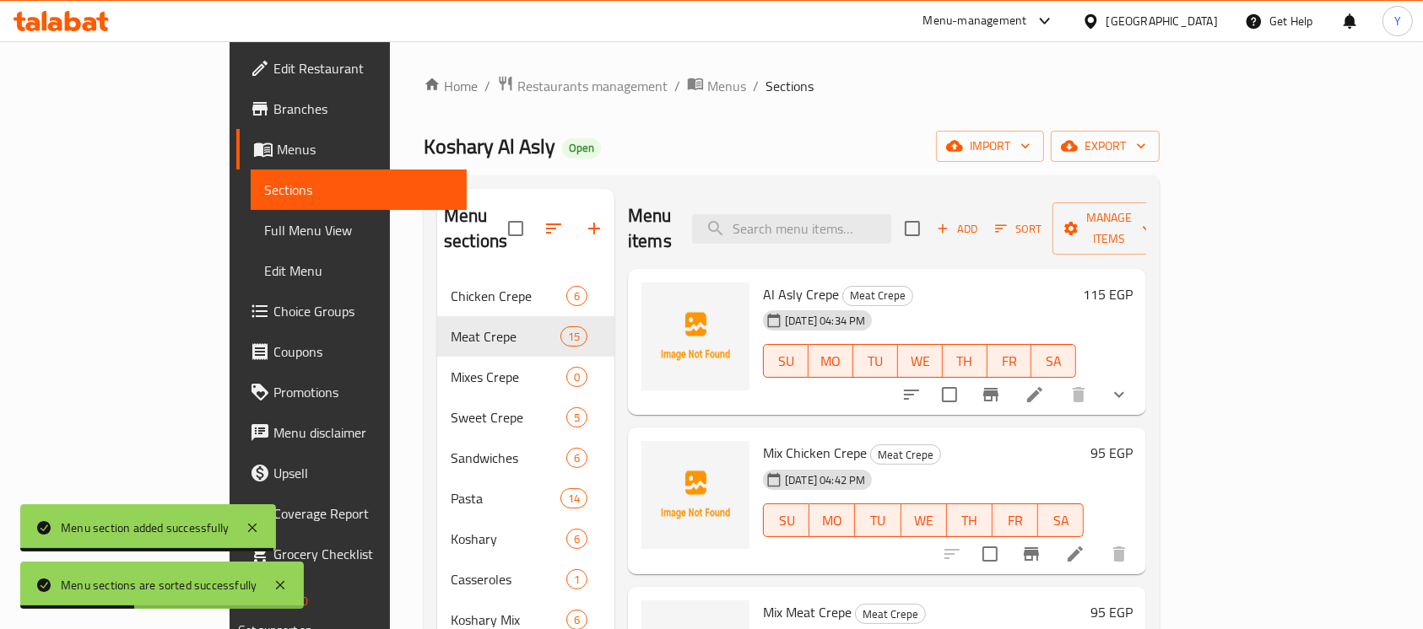
click at [967, 377] on input "checkbox" at bounding box center [949, 394] width 35 height 35
checkbox input "true"
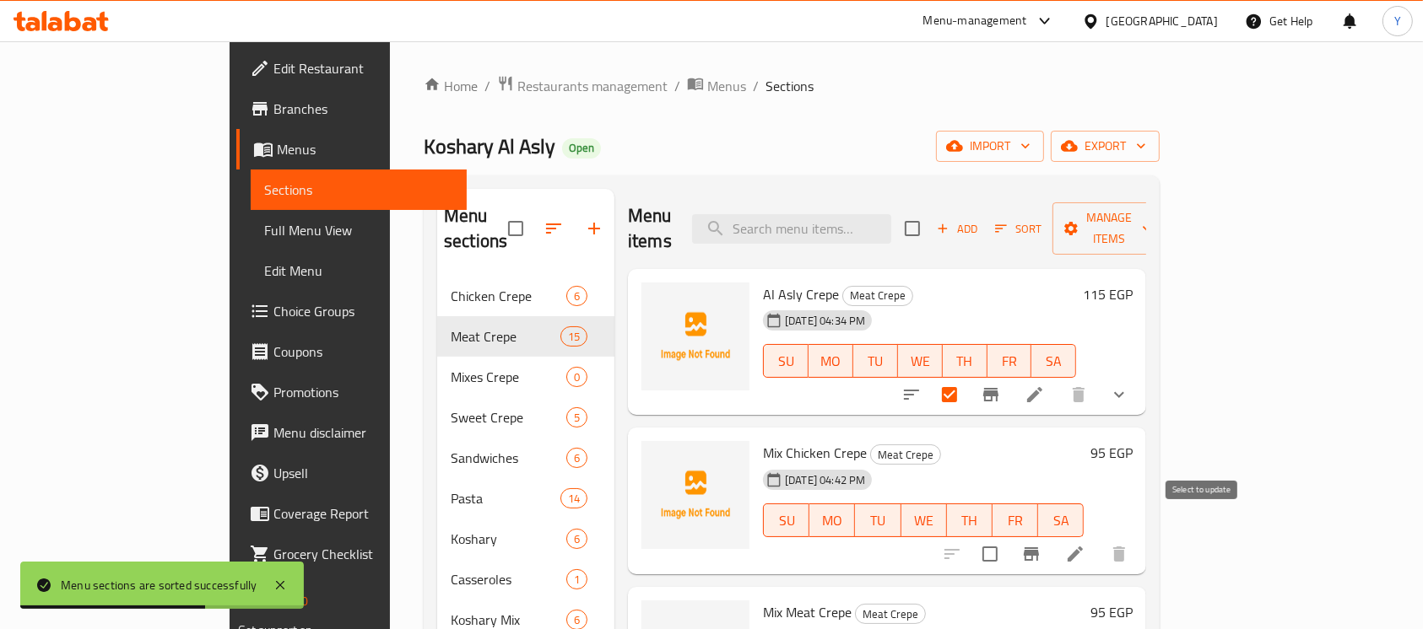
click at [1008, 537] on input "checkbox" at bounding box center [989, 554] width 35 height 35
checkbox input "true"
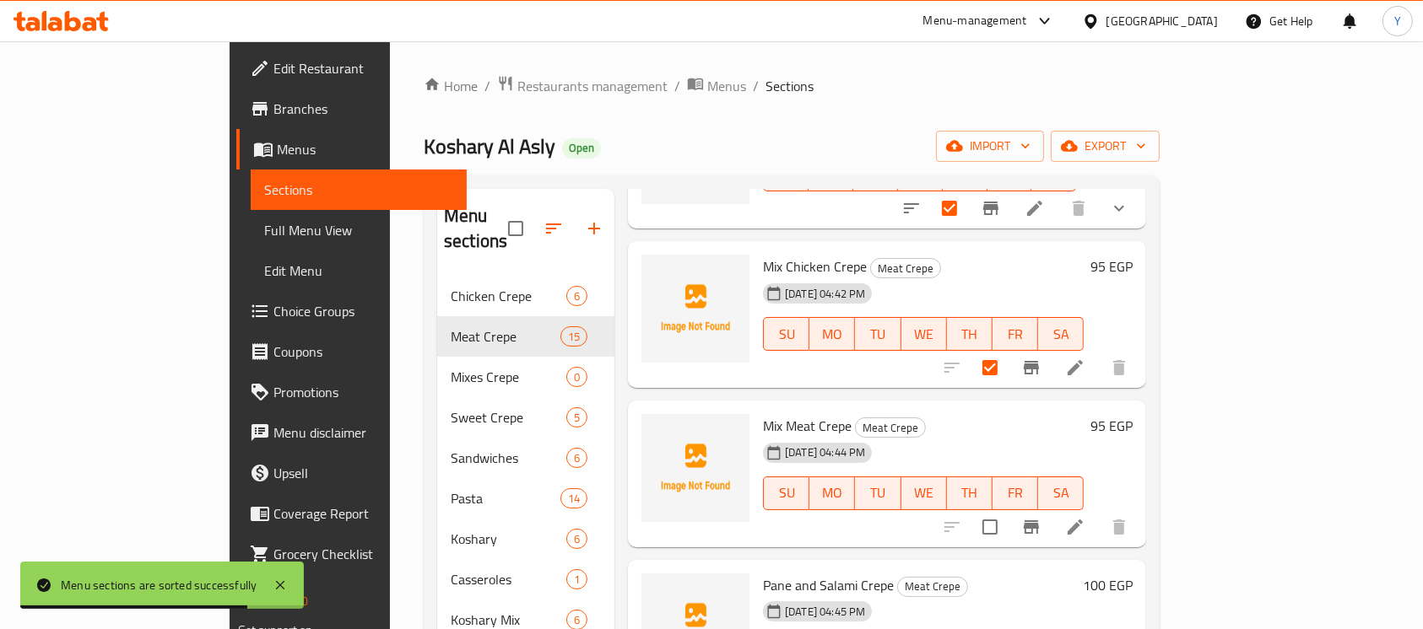
scroll to position [251, 0]
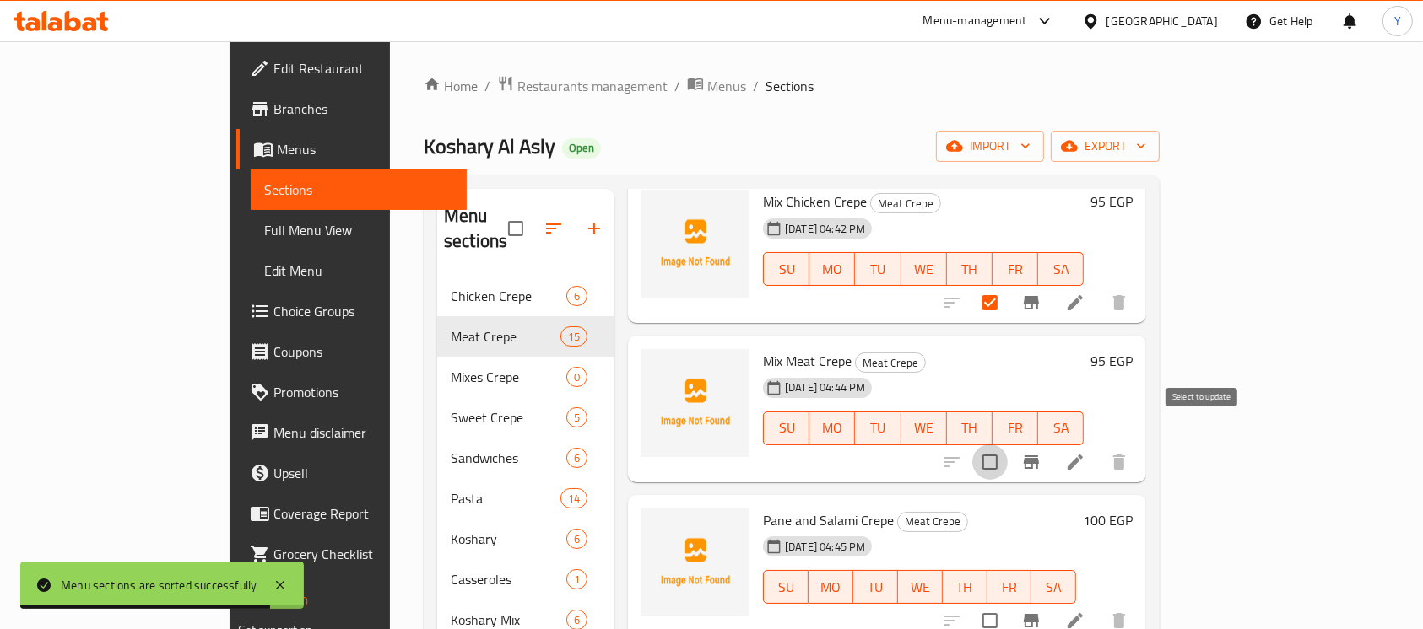
click at [1008, 445] on input "checkbox" at bounding box center [989, 462] width 35 height 35
checkbox input "true"
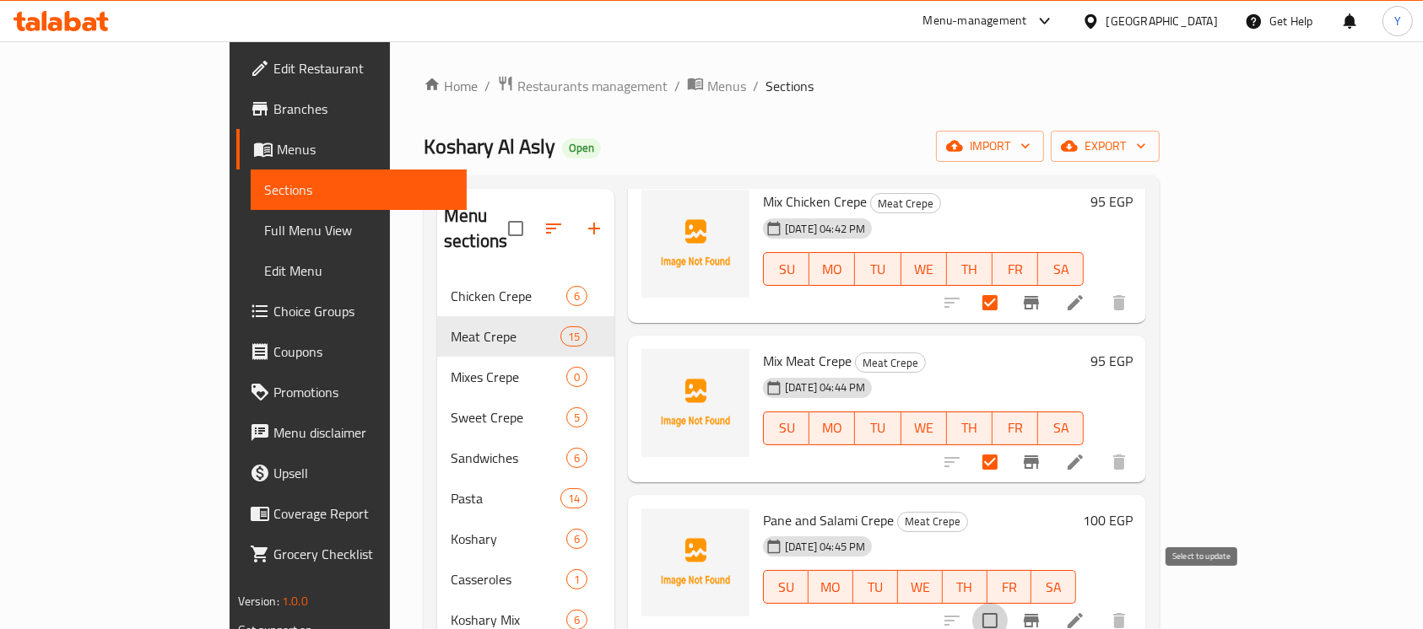
click at [1008, 603] on input "checkbox" at bounding box center [989, 620] width 35 height 35
checkbox input "true"
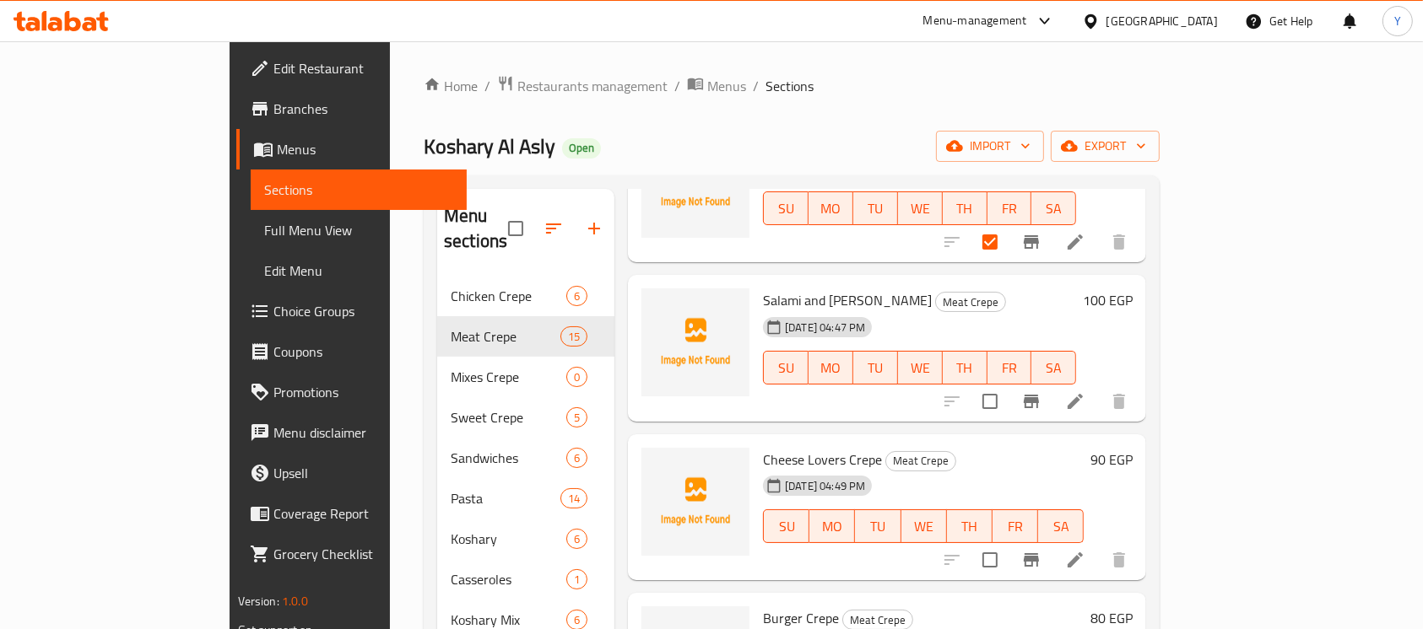
scroll to position [646, 0]
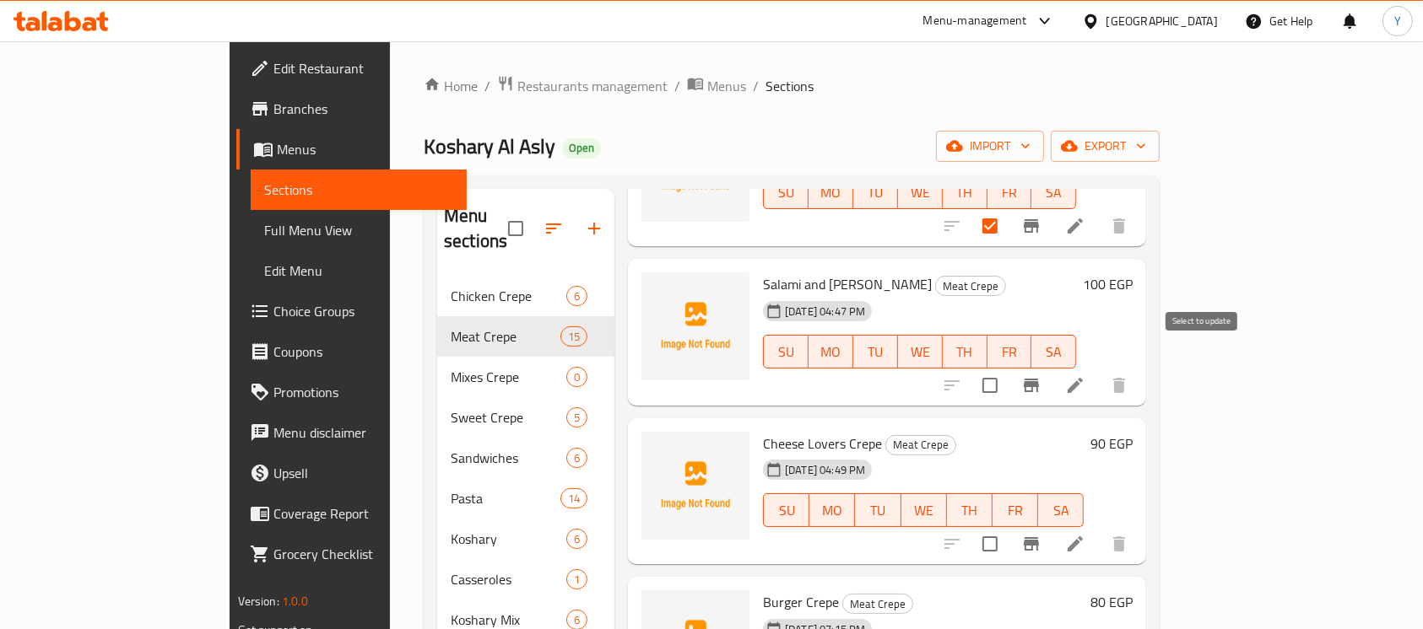
click at [1008, 368] on input "checkbox" at bounding box center [989, 385] width 35 height 35
checkbox input "true"
click at [1008, 527] on input "checkbox" at bounding box center [989, 544] width 35 height 35
checkbox input "true"
click at [1159, 213] on div "Menu sections Chicken Crepe 6 Meat Crepe 15 Mixes Crepe 0 Sweet Crepe 5 Sandwic…" at bounding box center [792, 504] width 736 height 656
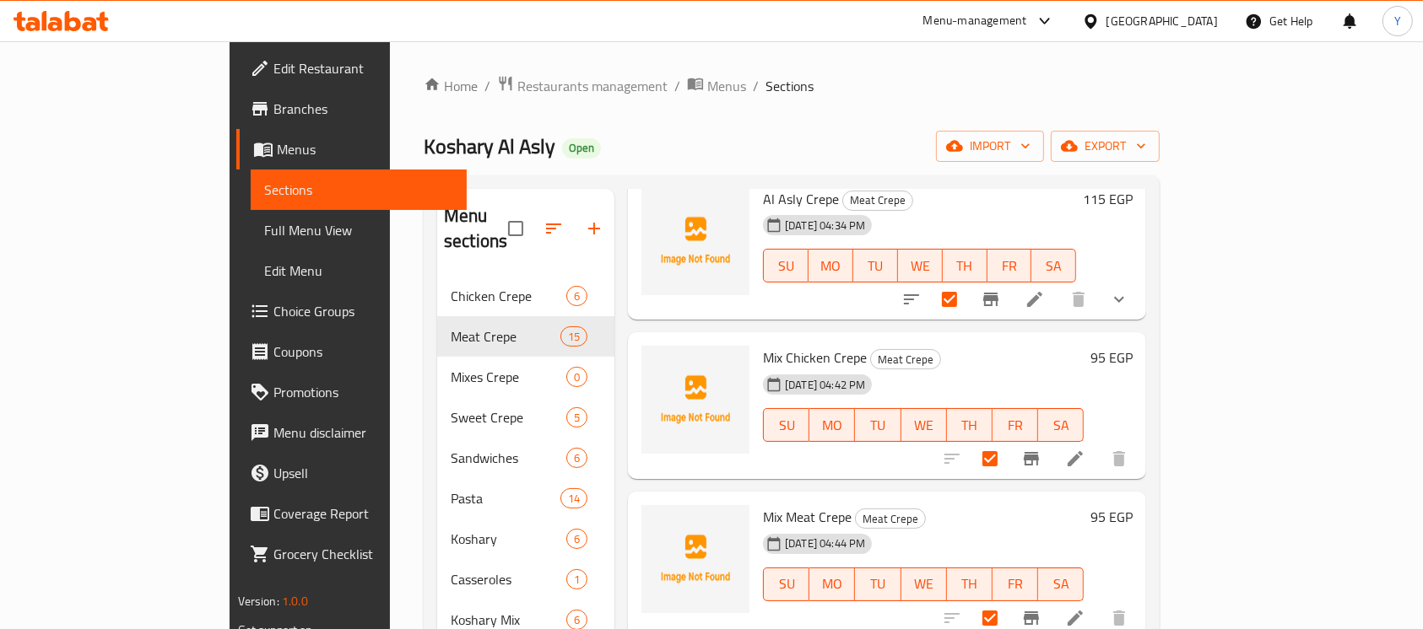
scroll to position [0, 0]
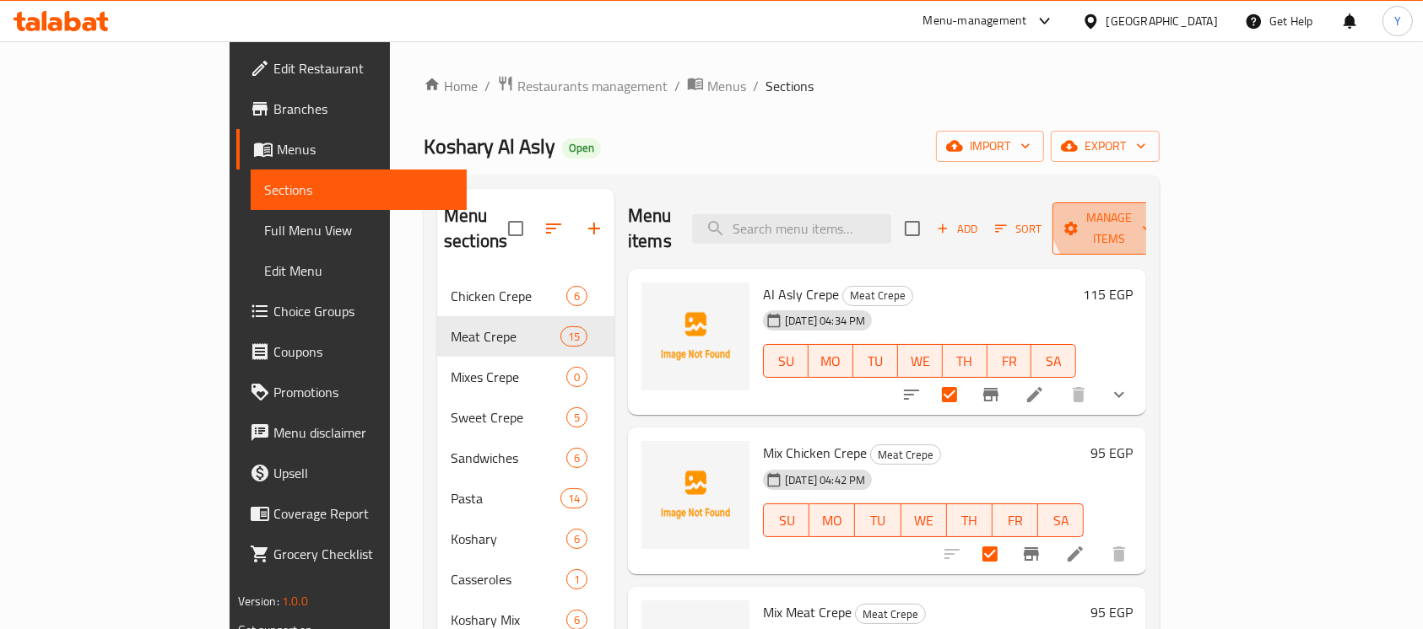
click at [1152, 213] on span "Manage items" at bounding box center [1109, 229] width 86 height 42
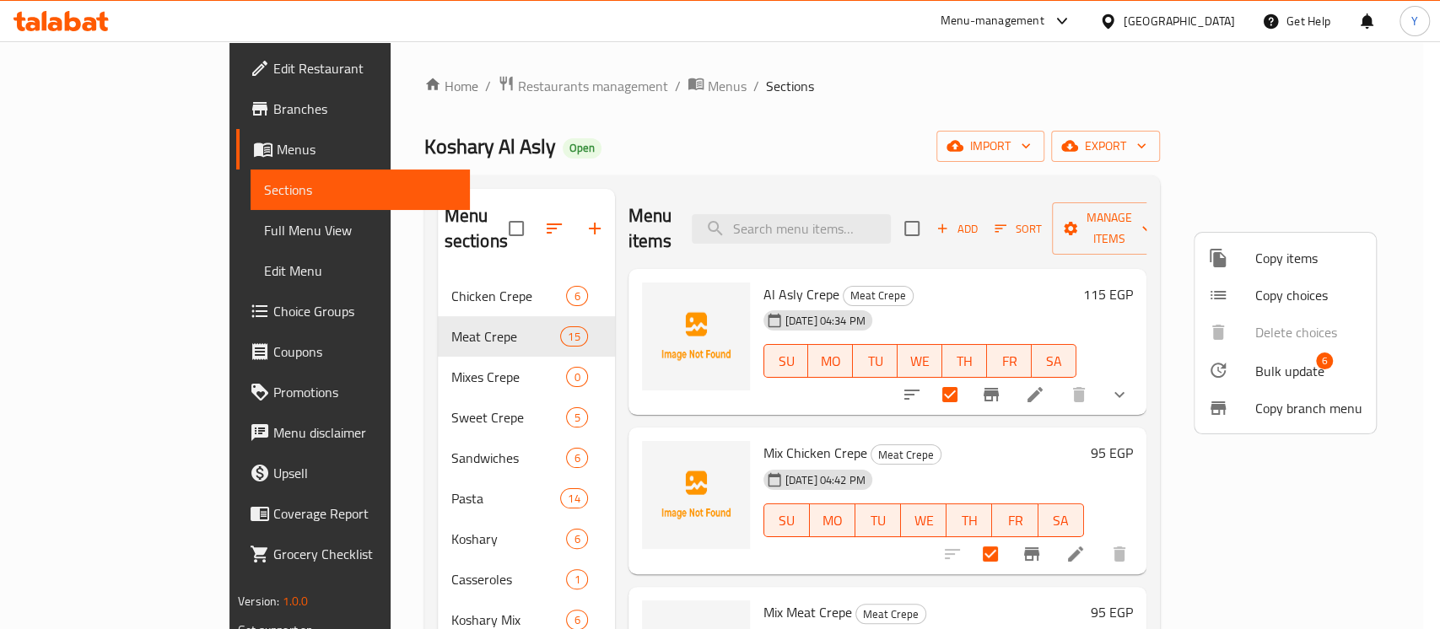
click at [1251, 364] on div at bounding box center [1231, 370] width 47 height 20
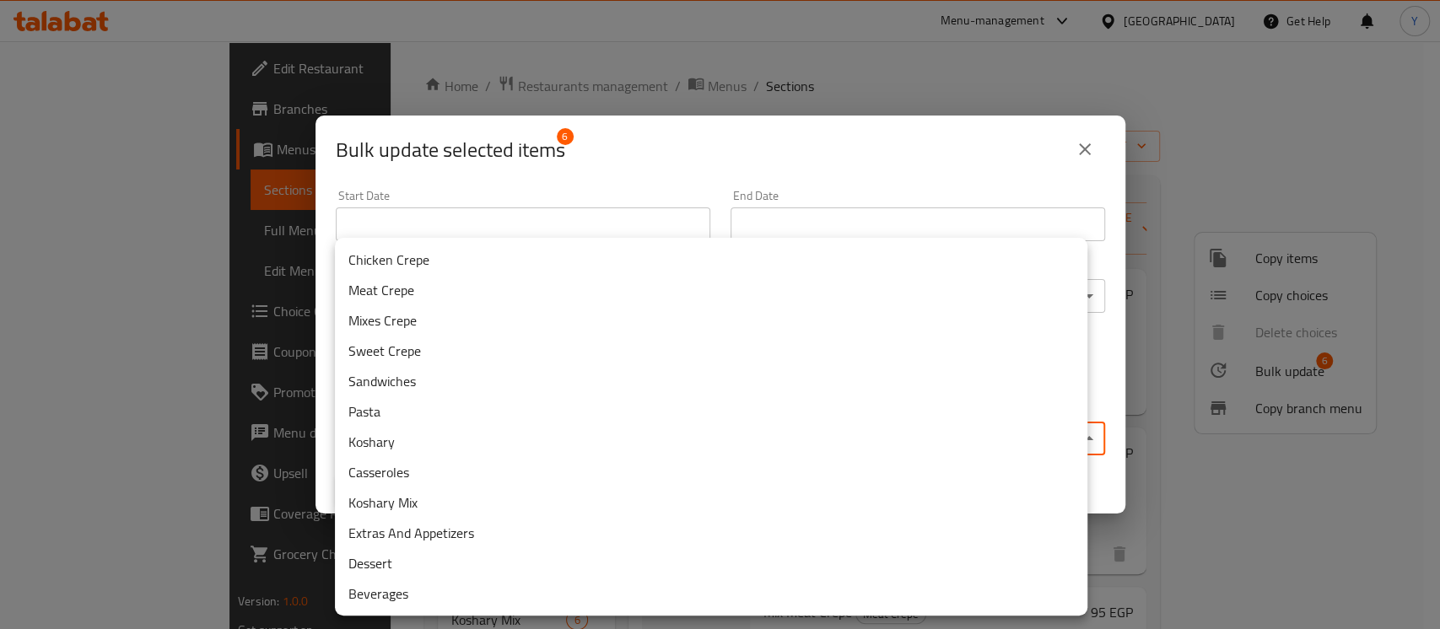
click at [628, 430] on body "​ Menu-management [GEOGRAPHIC_DATA] Get Help Y Edit Restaurant Branches Menus S…" at bounding box center [720, 335] width 1440 height 588
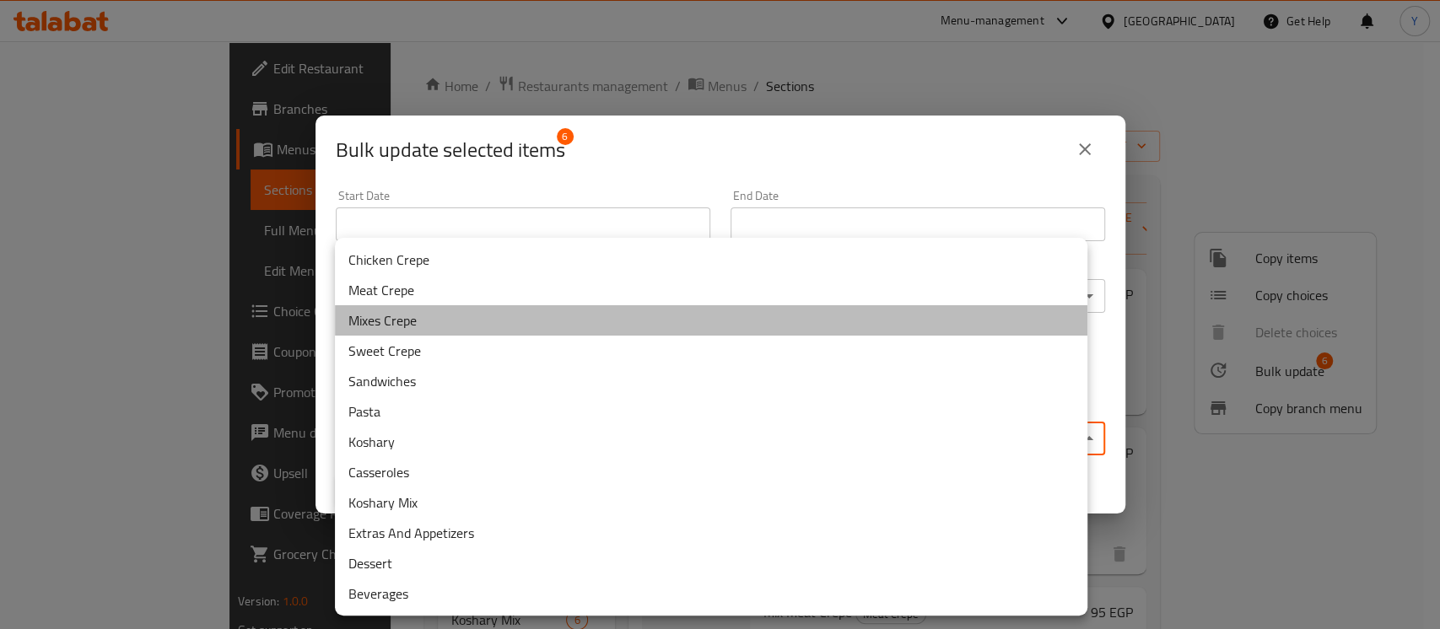
click at [510, 330] on li "Mixes Crepe" at bounding box center [711, 320] width 753 height 30
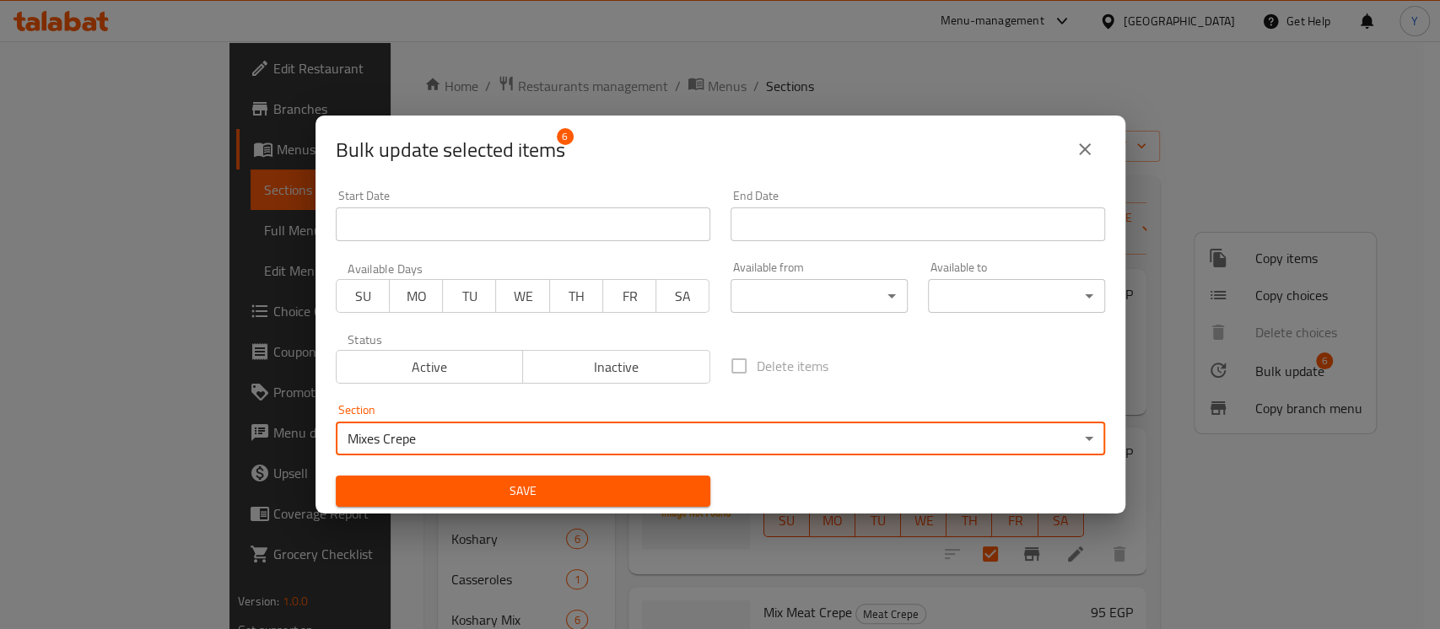
click at [473, 491] on span "Save" at bounding box center [523, 491] width 348 height 21
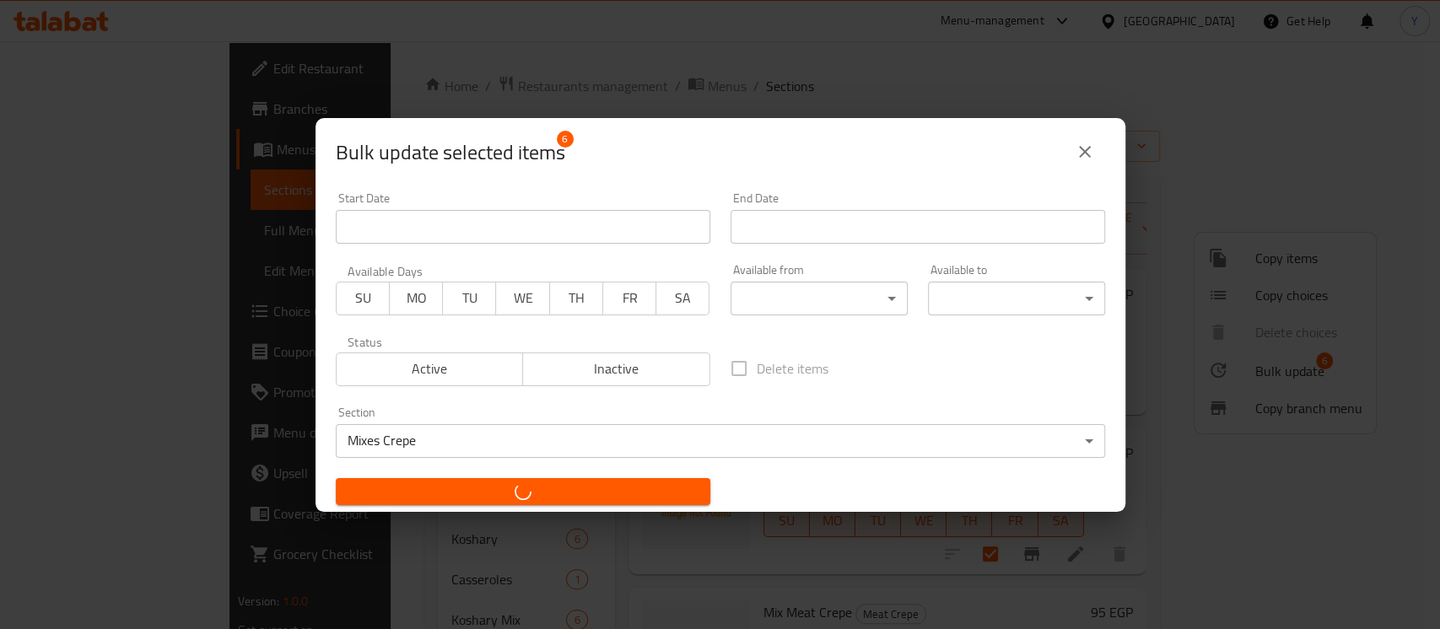
checkbox input "false"
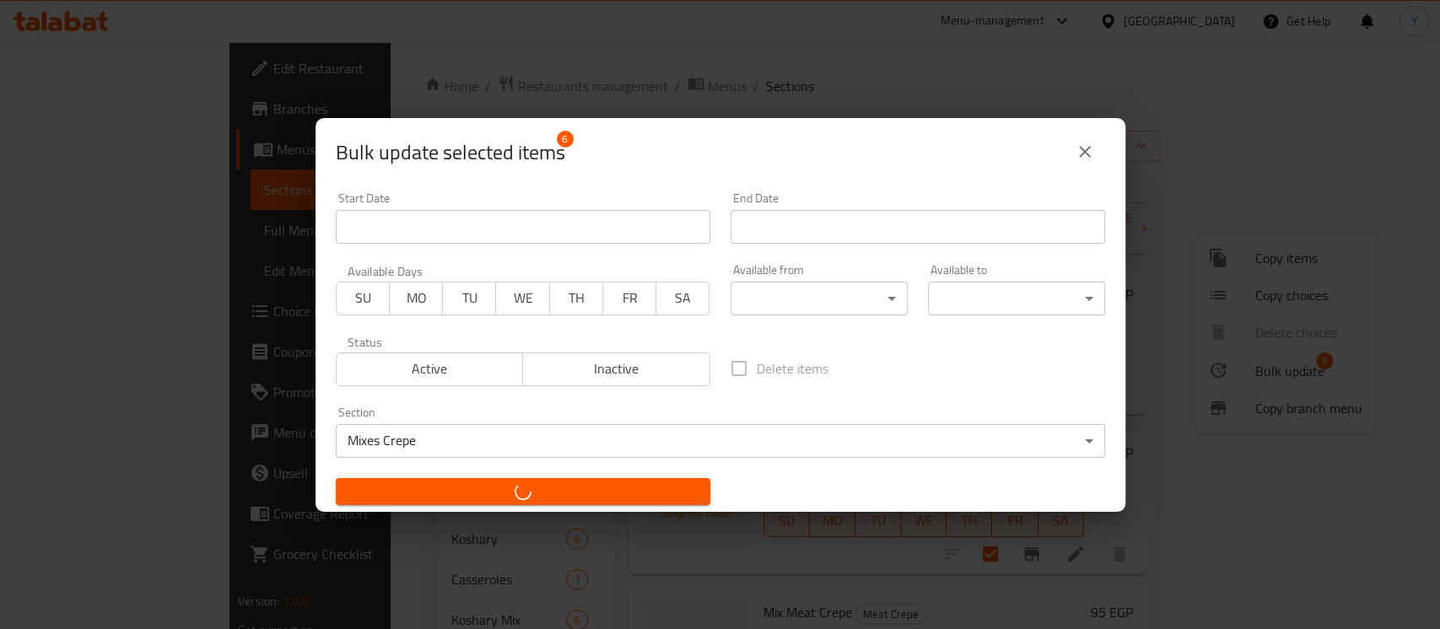
checkbox input "false"
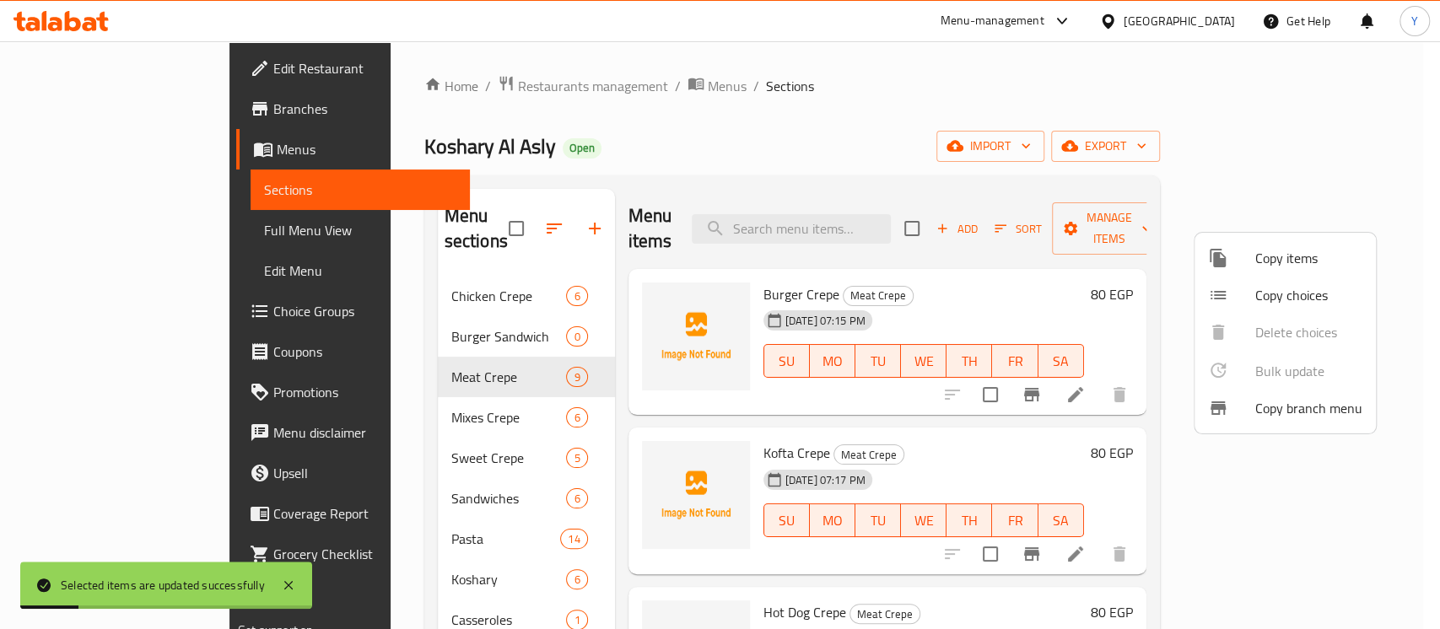
click at [352, 432] on div at bounding box center [720, 314] width 1440 height 629
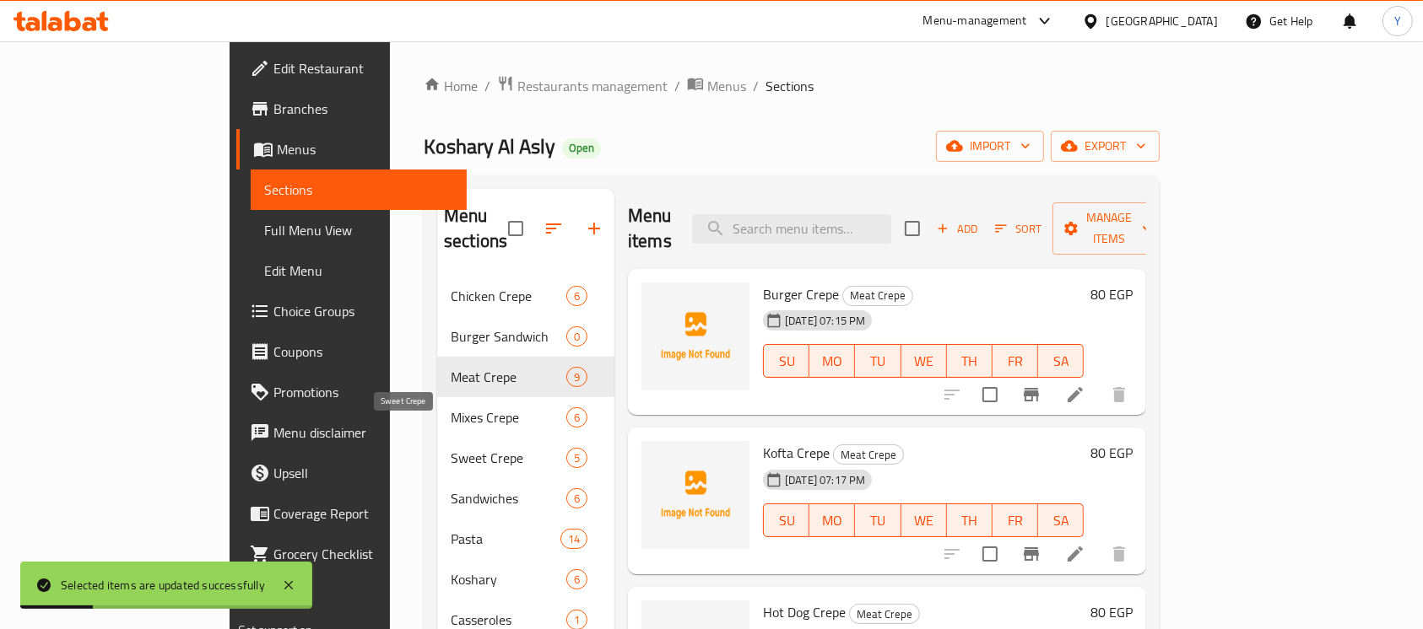
click at [451, 448] on span "Sweet Crepe" at bounding box center [509, 458] width 116 height 20
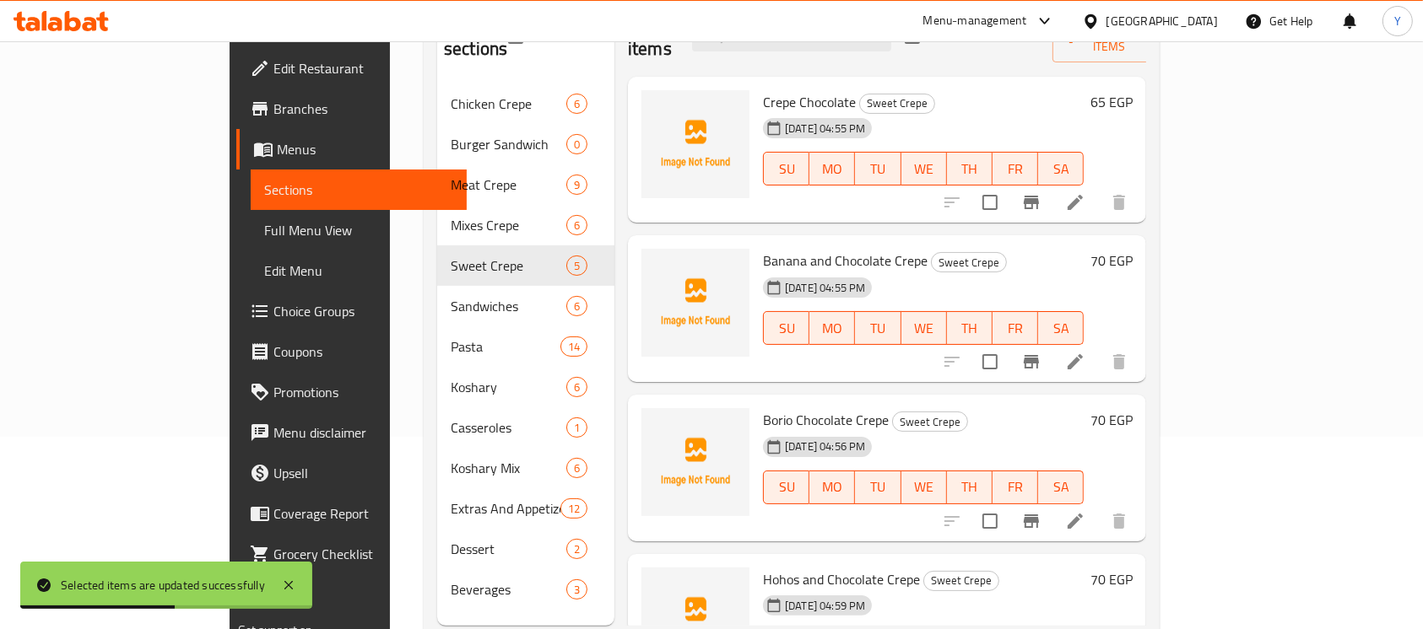
scroll to position [236, 0]
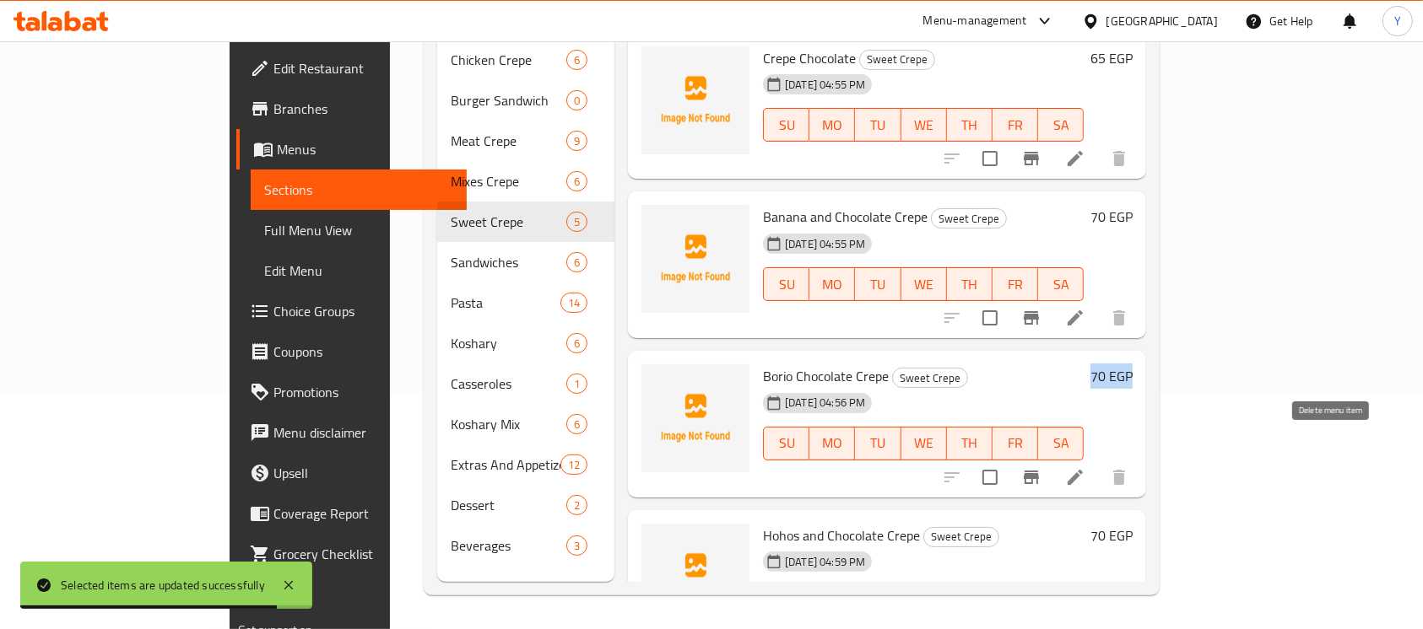
click at [1146, 456] on div "[PERSON_NAME] Chocolate Crepe Sweet Crepe [DATE] 04:56 PM SU MO TU WE TH FR SA …" at bounding box center [887, 424] width 518 height 147
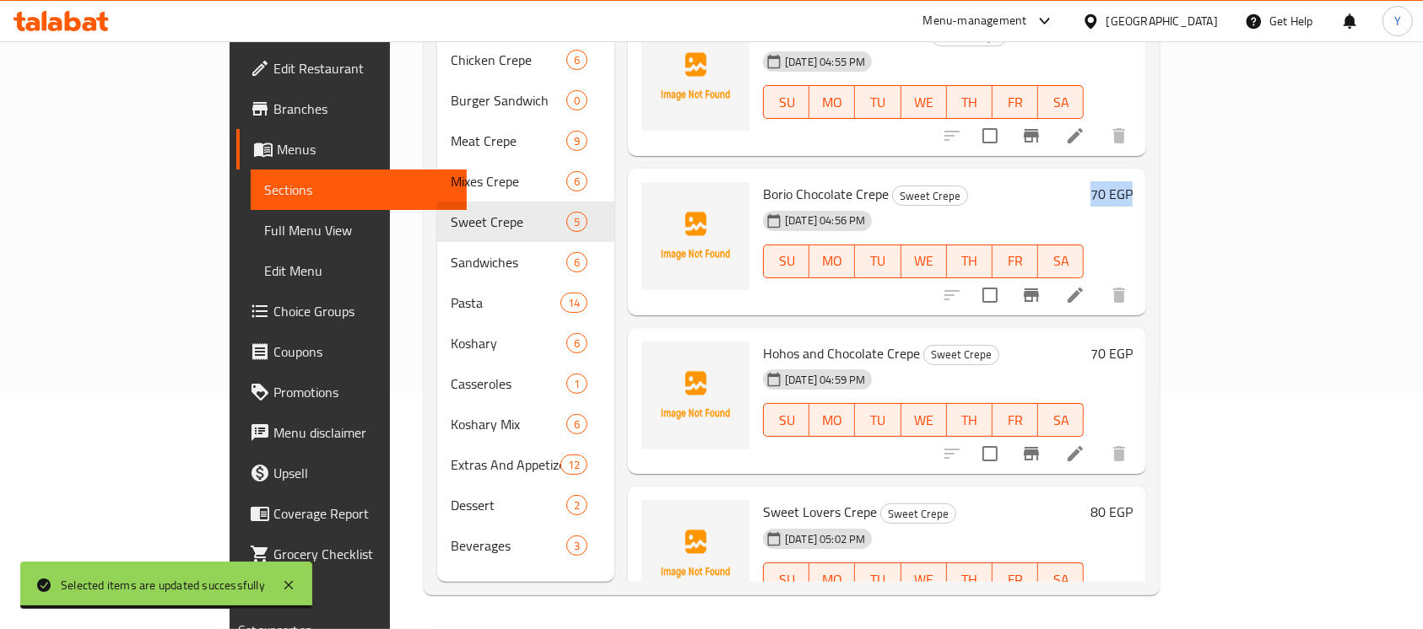
scroll to position [208, 0]
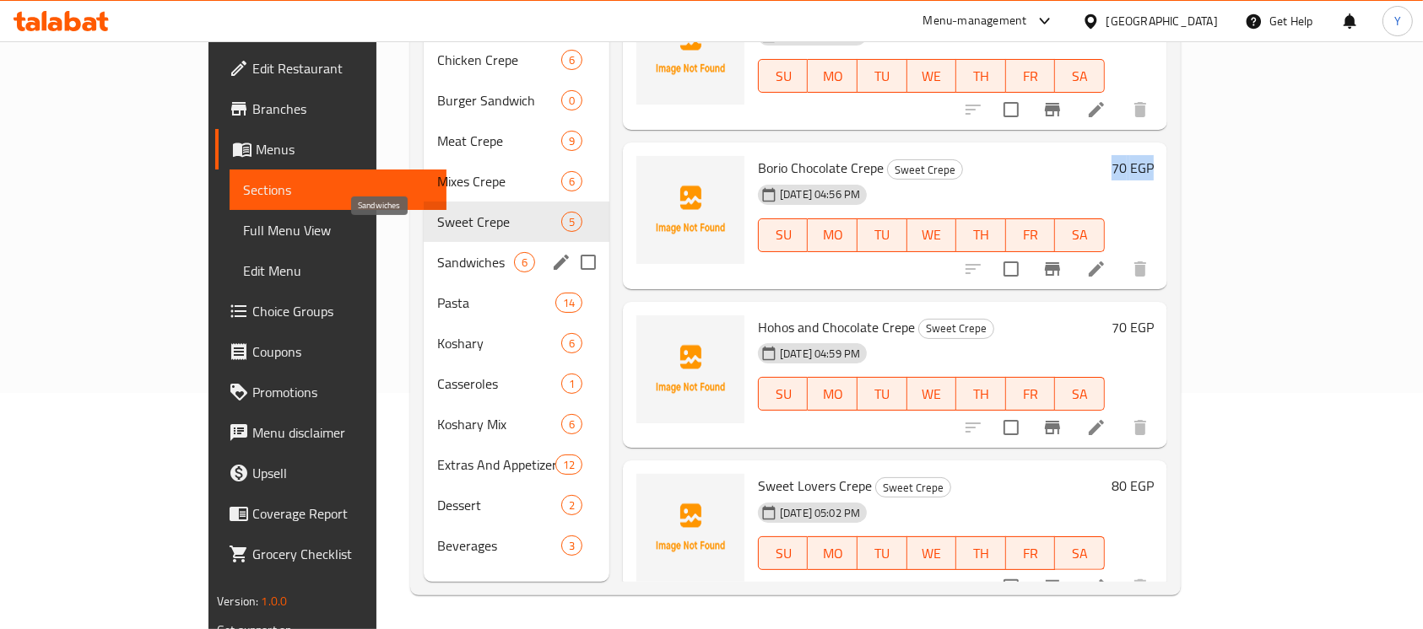
click at [437, 252] on span "Sandwiches" at bounding box center [475, 262] width 77 height 20
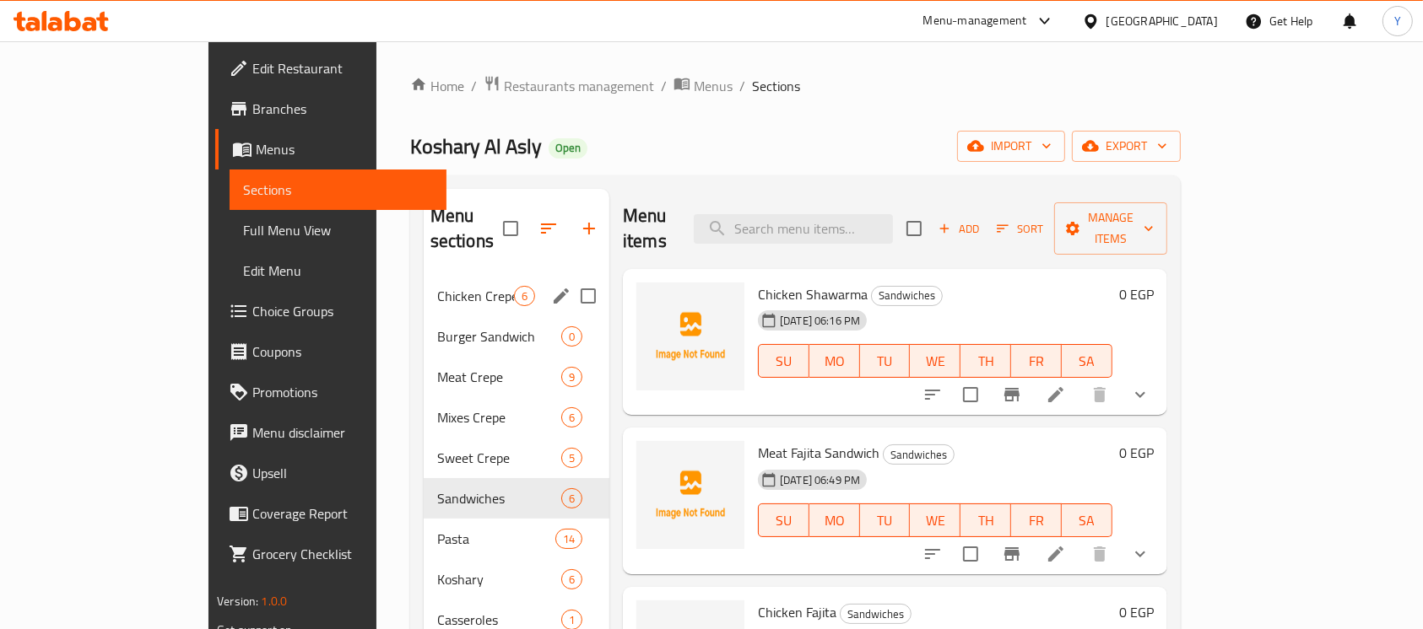
click at [437, 286] on span "Chicken Crepe" at bounding box center [475, 296] width 77 height 20
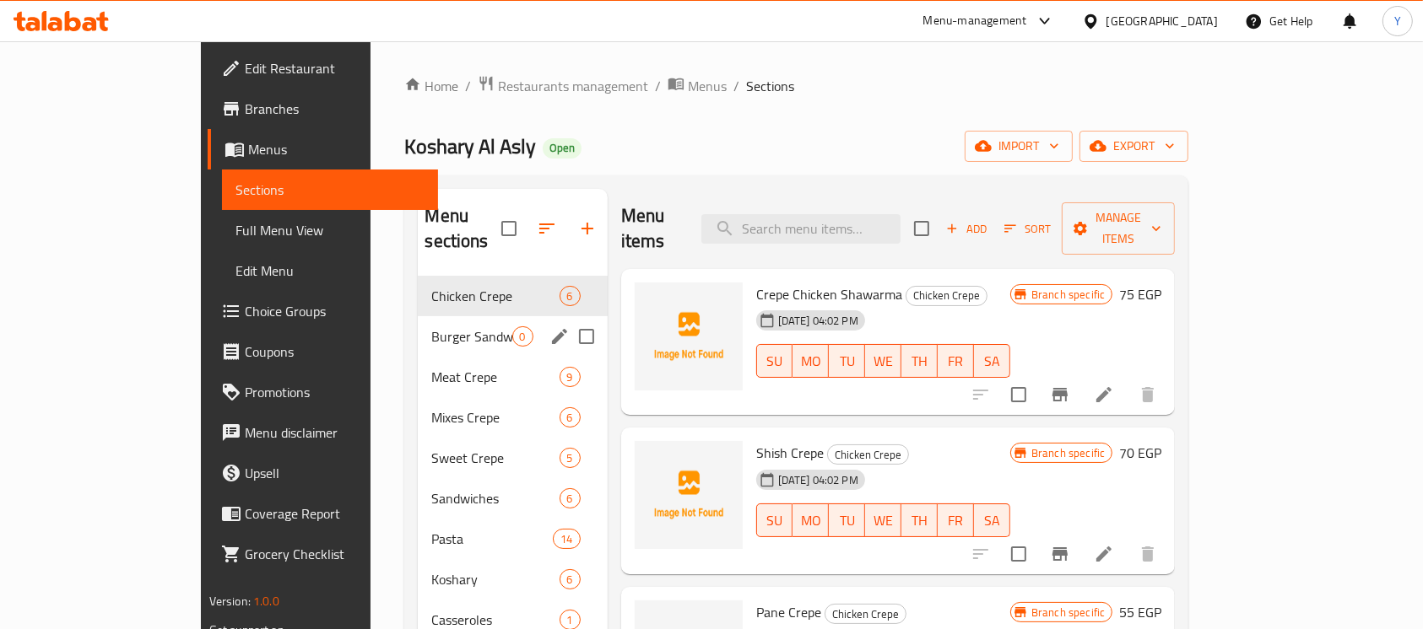
click at [418, 316] on div "Burger Sandwich 0" at bounding box center [512, 336] width 189 height 41
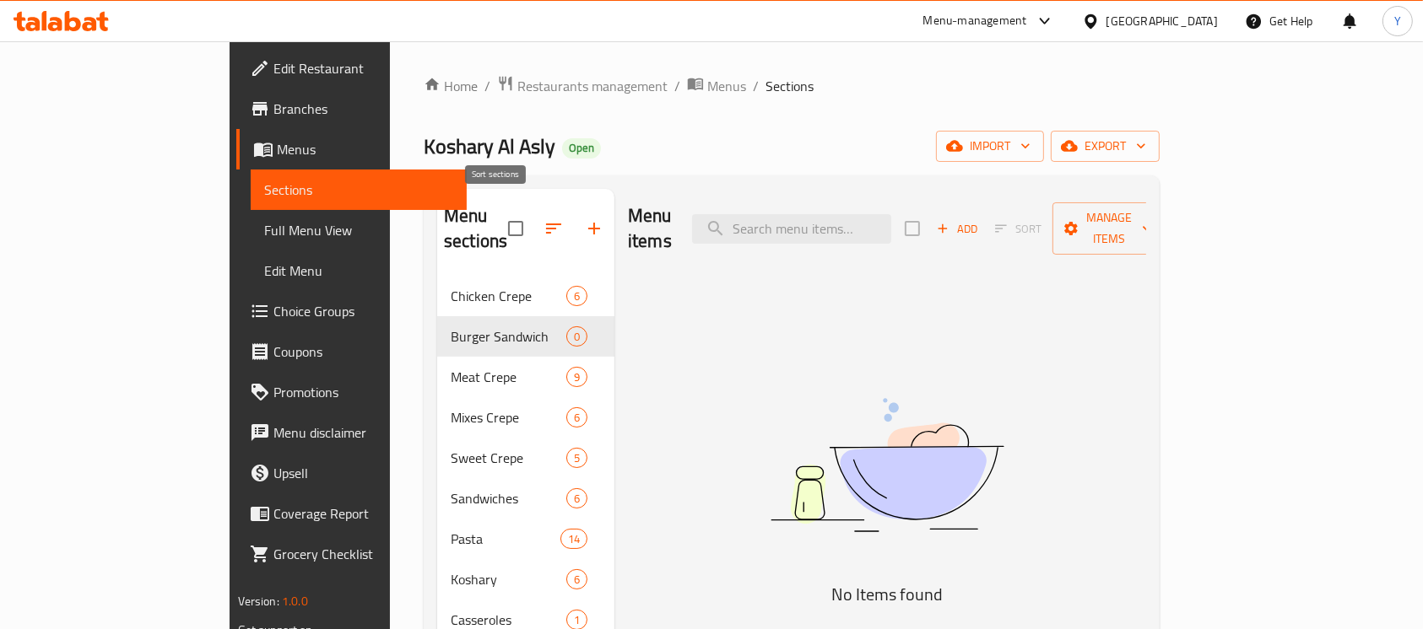
click at [533, 208] on button "button" at bounding box center [553, 228] width 41 height 41
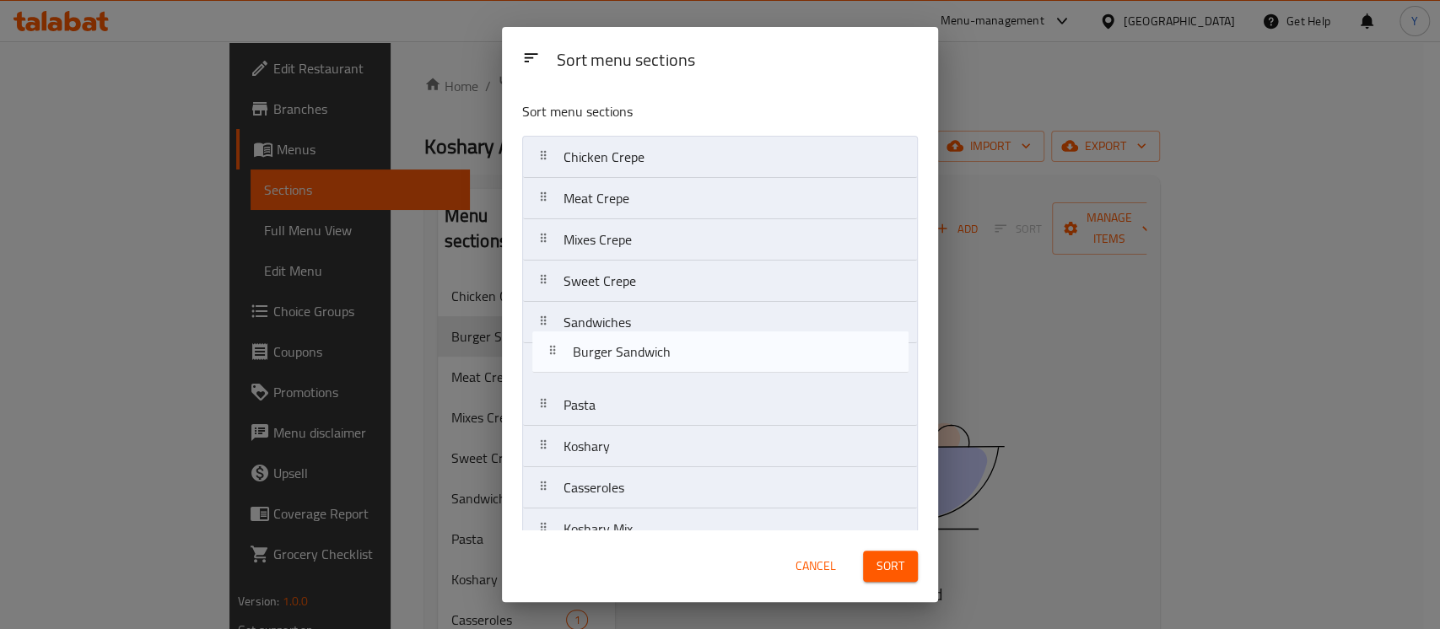
drag, startPoint x: 598, startPoint y: 203, endPoint x: 608, endPoint y: 361, distance: 158.1
click at [608, 361] on nav "Chicken Crepe Burger Sandwich Meat Crepe Mixes Crepe Sweet Crepe Sandwiches Pas…" at bounding box center [720, 405] width 396 height 539
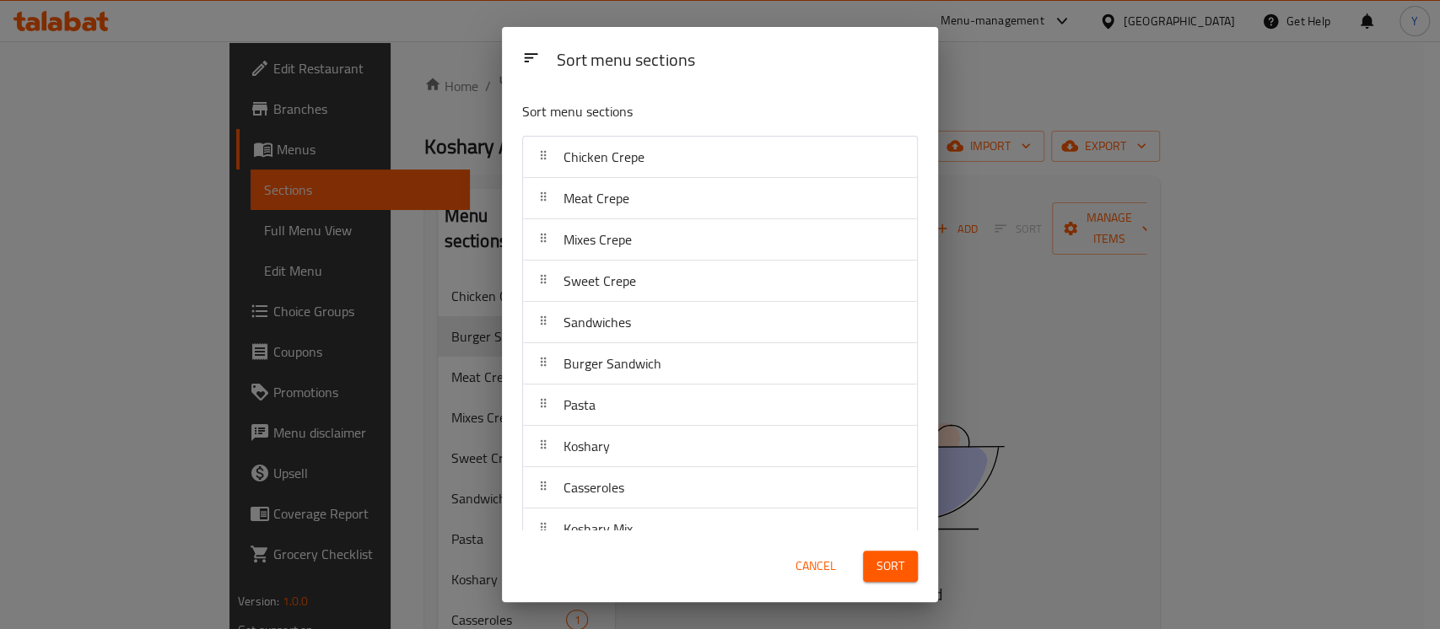
click at [898, 567] on span "Sort" at bounding box center [891, 566] width 28 height 21
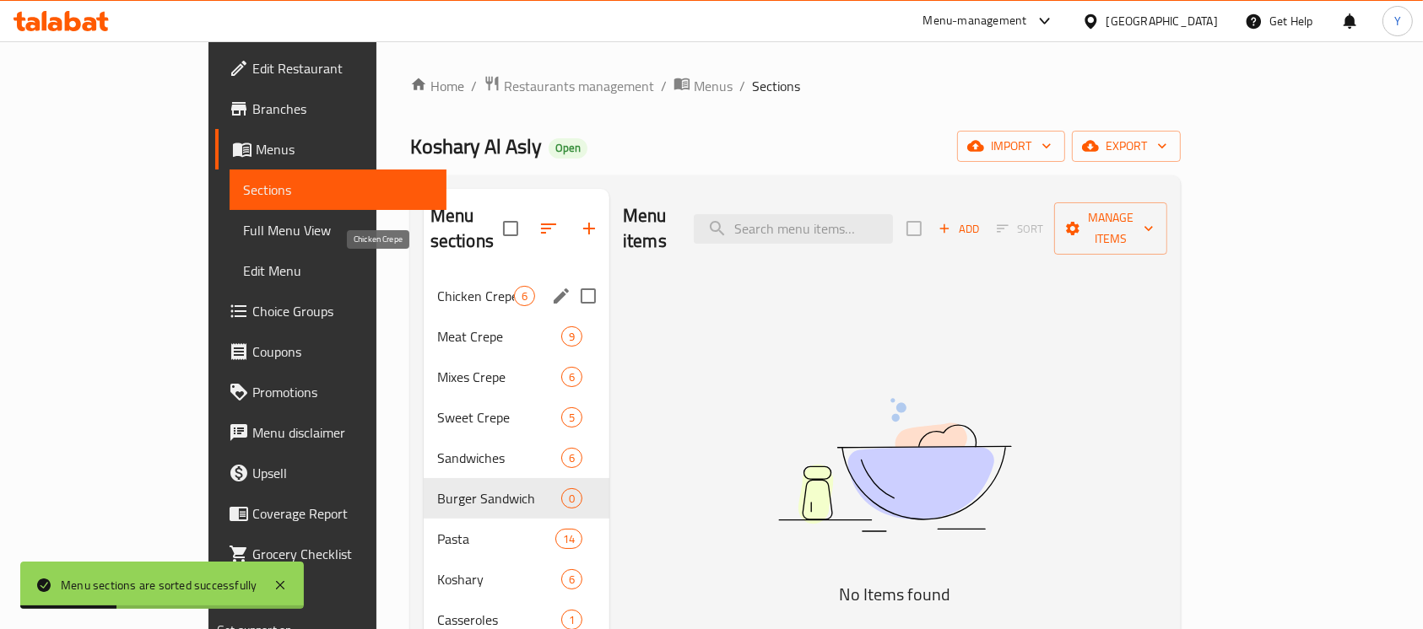
click at [437, 286] on span "Chicken Crepe" at bounding box center [475, 296] width 77 height 20
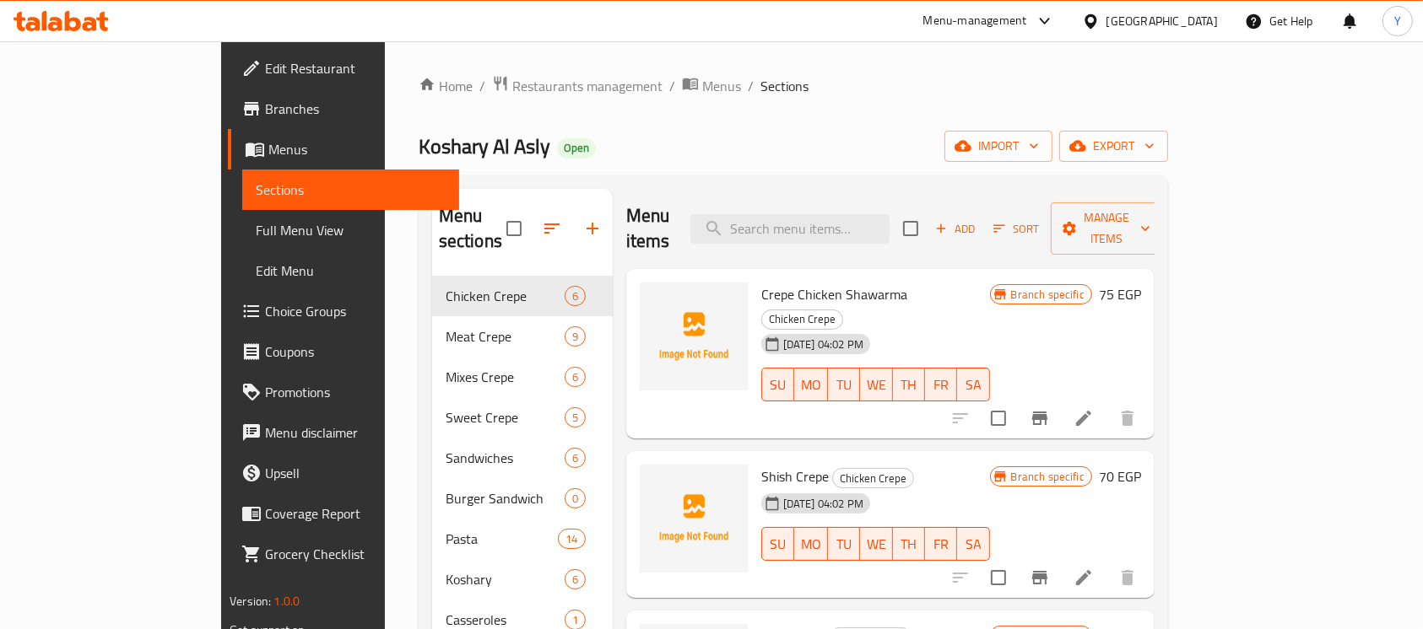
click at [1141, 283] on h6 "75 EGP" at bounding box center [1120, 295] width 42 height 24
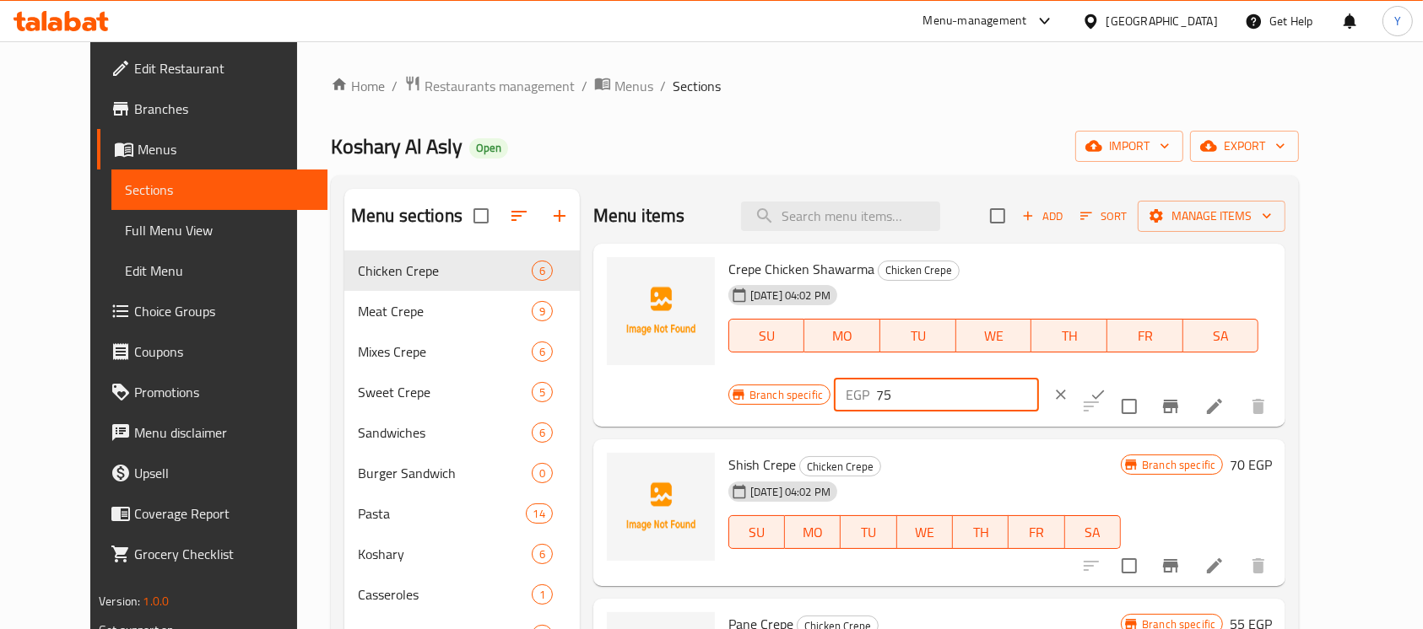
drag, startPoint x: 1083, startPoint y: 283, endPoint x: 1049, endPoint y: 287, distance: 34.0
click at [1053, 376] on div "Branch specific EGP 75 ​" at bounding box center [934, 394] width 413 height 37
type input "90"
click at [1106, 386] on icon "ok" at bounding box center [1097, 394] width 17 height 17
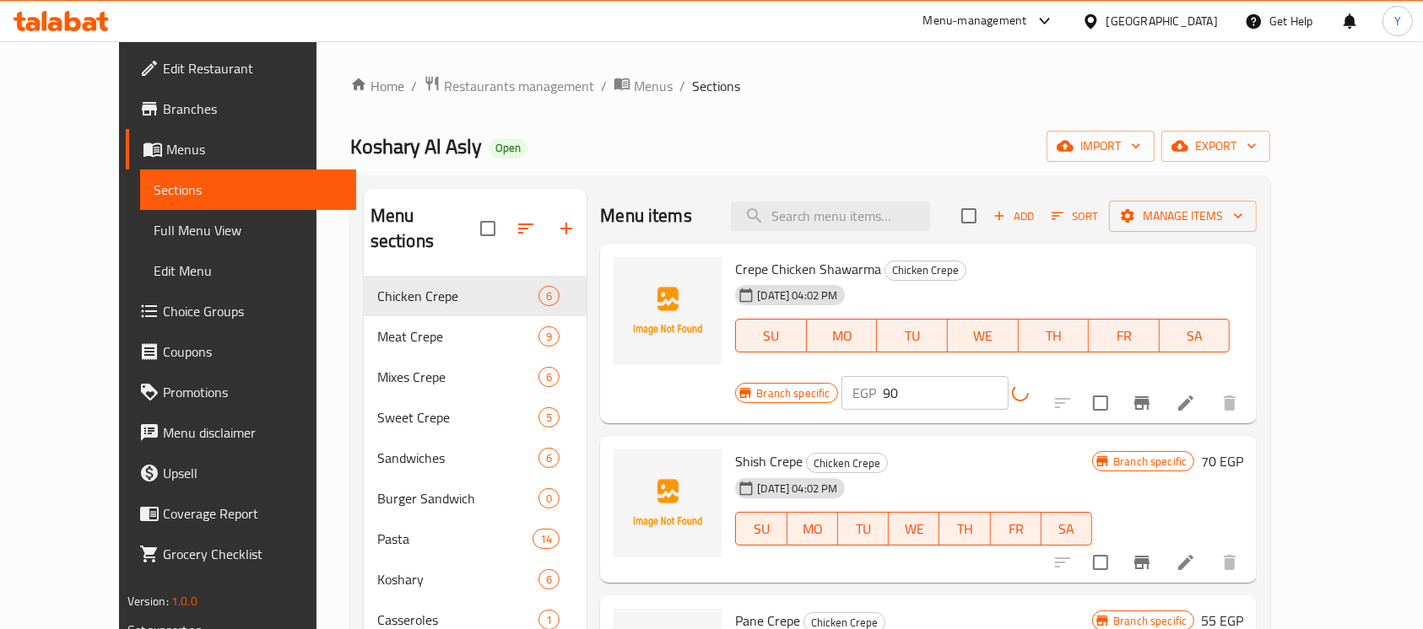
click at [1162, 383] on button "Branch-specific-item" at bounding box center [1141, 403] width 41 height 41
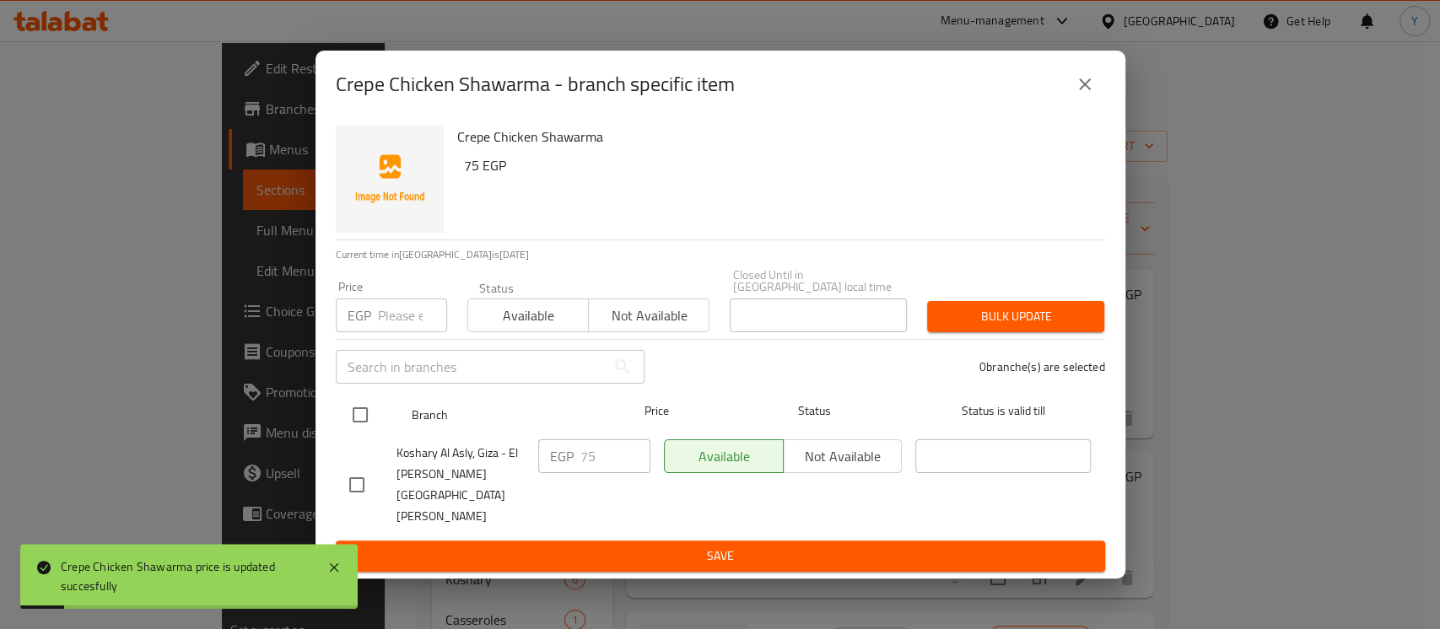
drag, startPoint x: 344, startPoint y: 438, endPoint x: 358, endPoint y: 408, distance: 33.2
click at [346, 433] on input "checkbox" at bounding box center [360, 414] width 35 height 35
checkbox input "true"
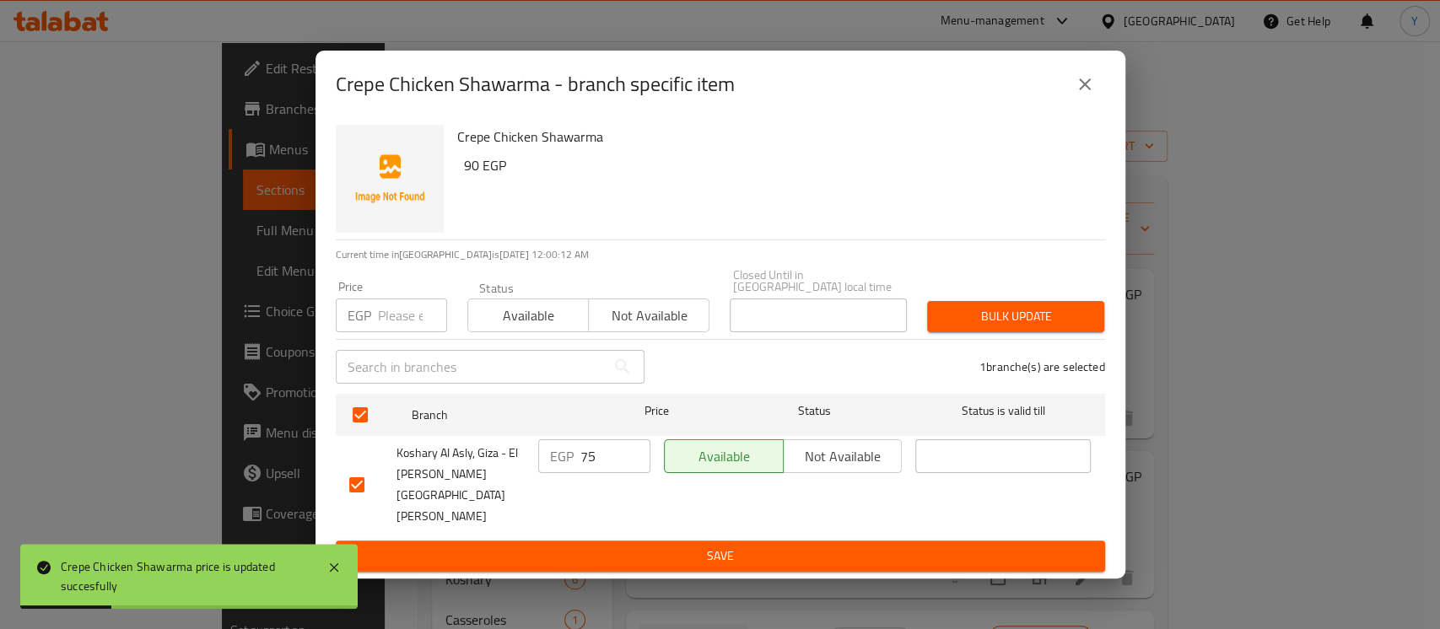
click at [397, 332] on input "number" at bounding box center [412, 316] width 69 height 34
type input "90"
click at [941, 314] on div "Bulk update" at bounding box center [1015, 316] width 197 height 51
click at [947, 327] on span "Bulk update" at bounding box center [1016, 316] width 150 height 21
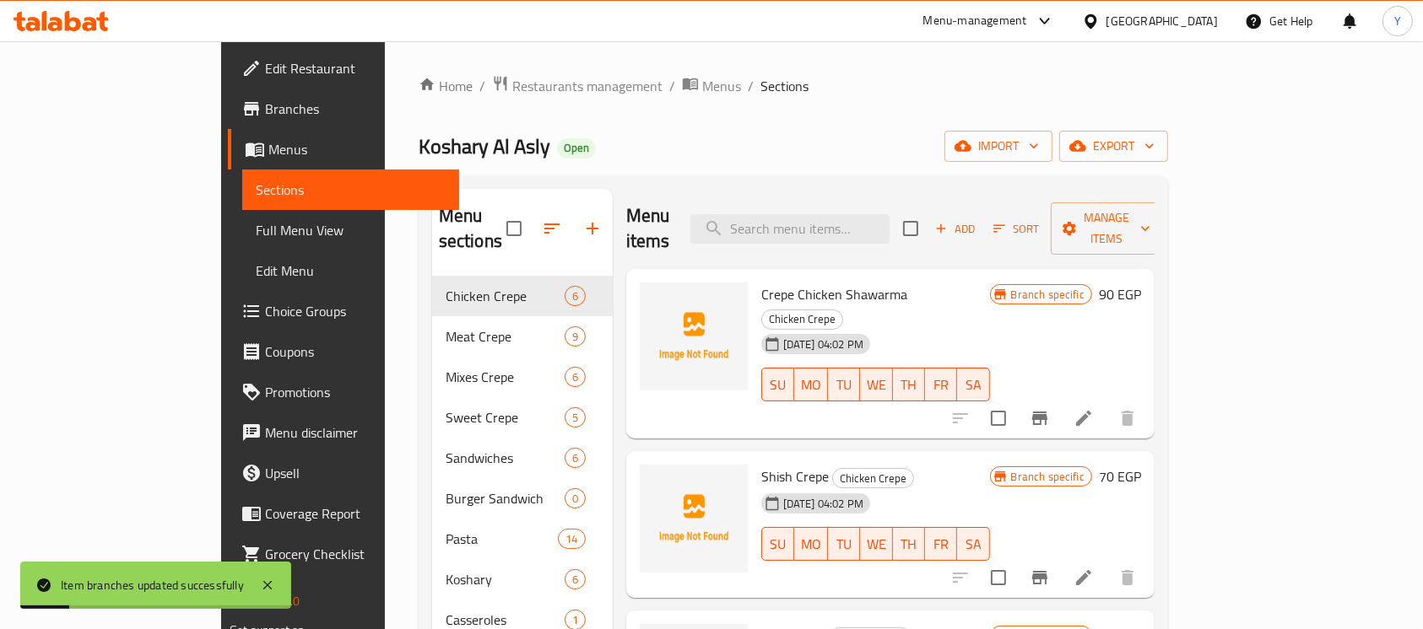
click at [1141, 465] on h6 "70 EGP" at bounding box center [1120, 477] width 42 height 24
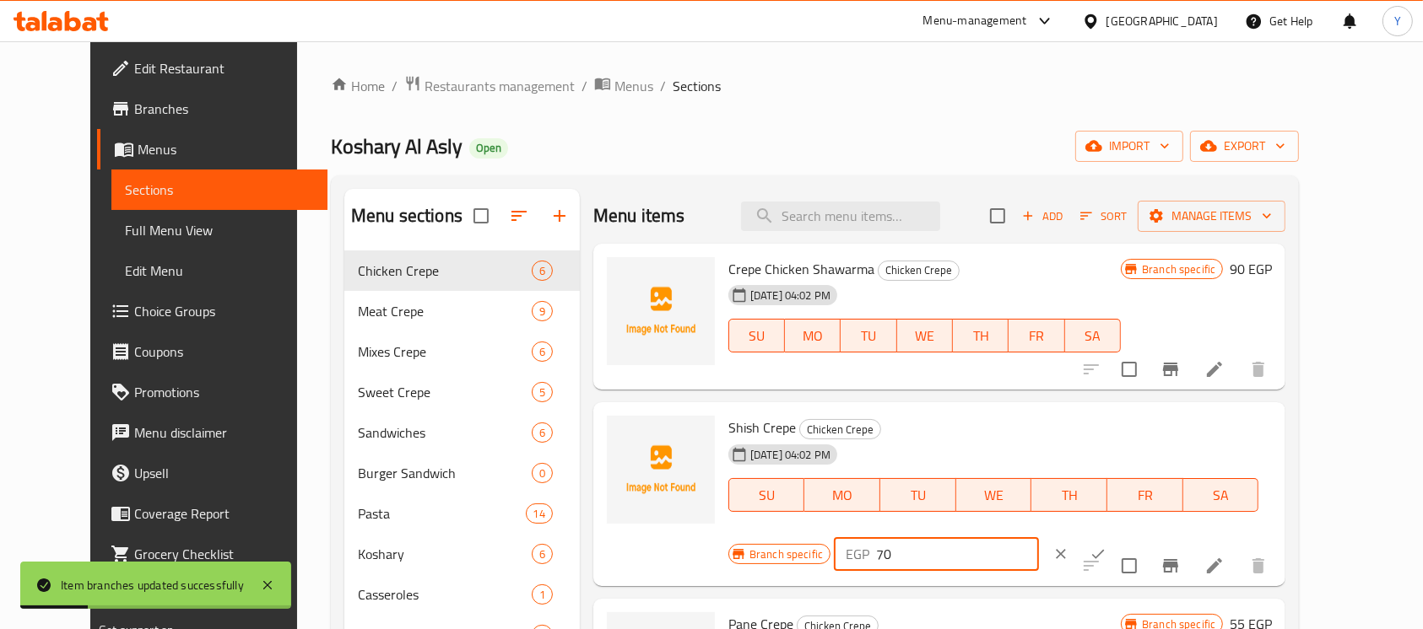
drag, startPoint x: 1109, startPoint y: 444, endPoint x: 1065, endPoint y: 446, distance: 43.9
click at [1067, 536] on div "Branch specific EGP 70 ​" at bounding box center [934, 554] width 413 height 37
type input "85"
click at [1106, 546] on icon "ok" at bounding box center [1097, 554] width 17 height 17
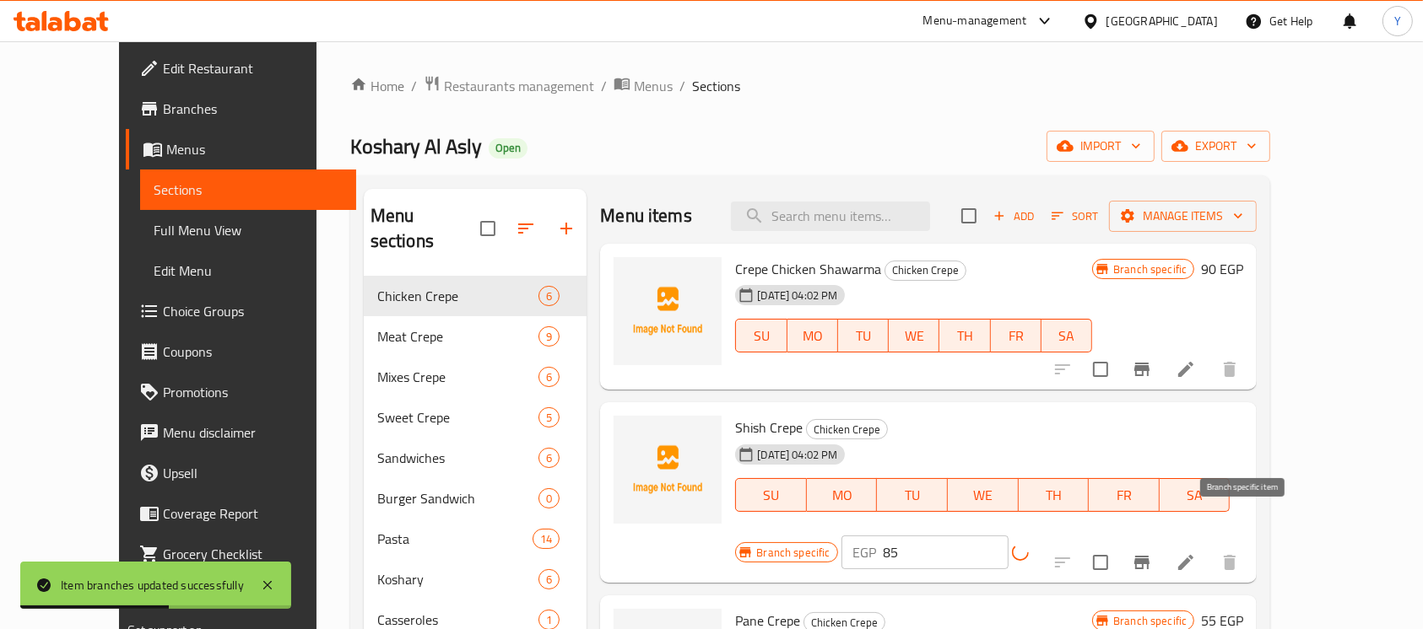
click at [1162, 543] on button "Branch-specific-item" at bounding box center [1141, 563] width 41 height 41
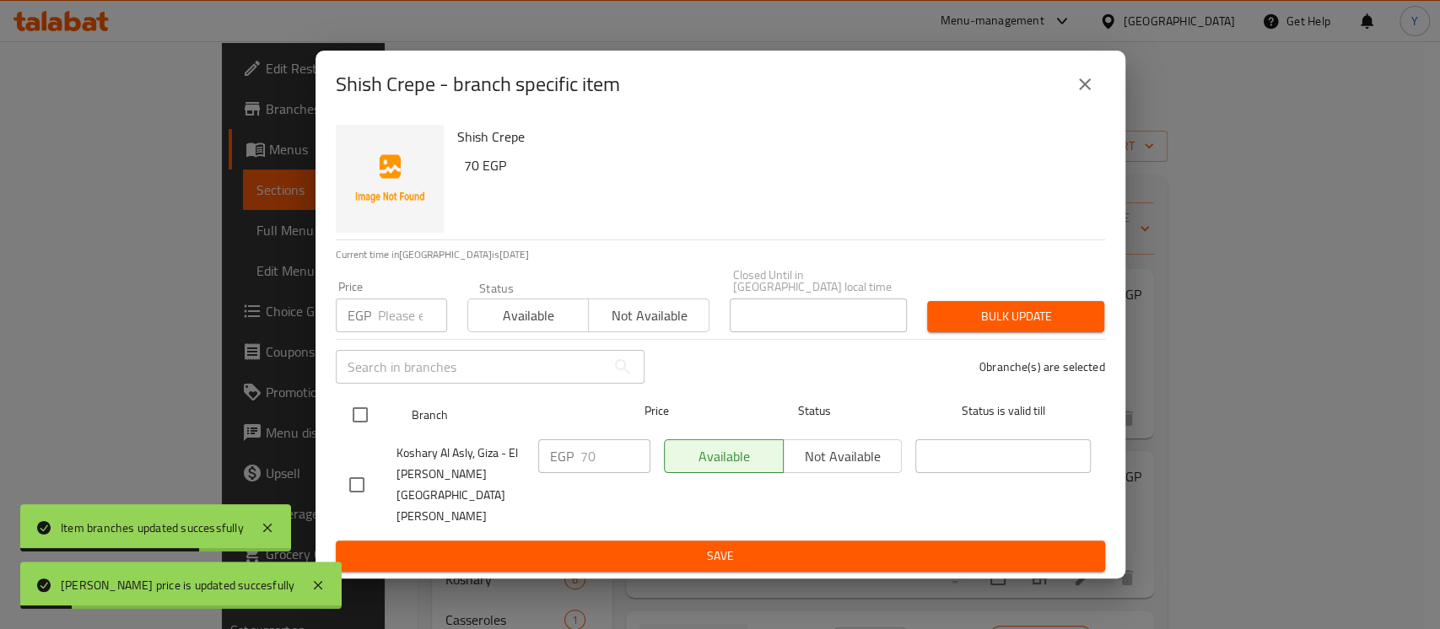
drag, startPoint x: 358, startPoint y: 435, endPoint x: 385, endPoint y: 381, distance: 60.4
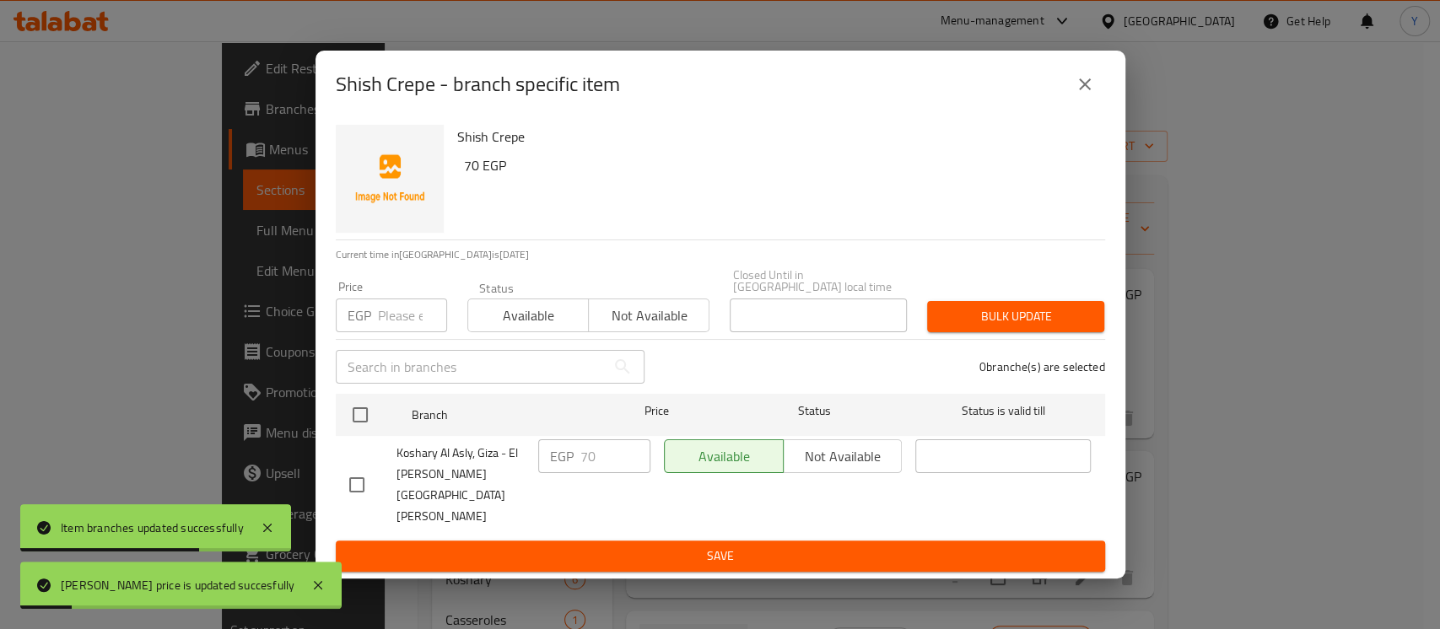
click at [358, 433] on input "checkbox" at bounding box center [360, 414] width 35 height 35
checkbox input "true"
click at [392, 332] on input "number" at bounding box center [412, 316] width 69 height 34
type input "85"
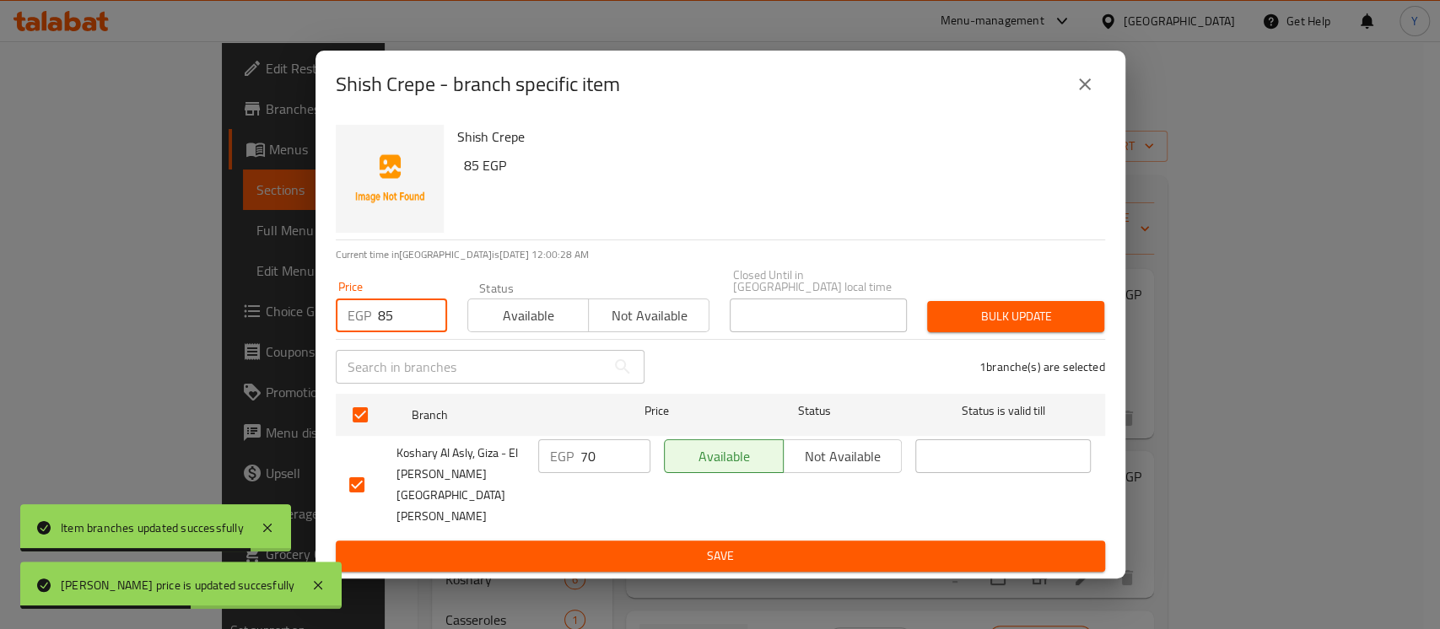
click at [950, 319] on button "Bulk update" at bounding box center [1015, 316] width 177 height 31
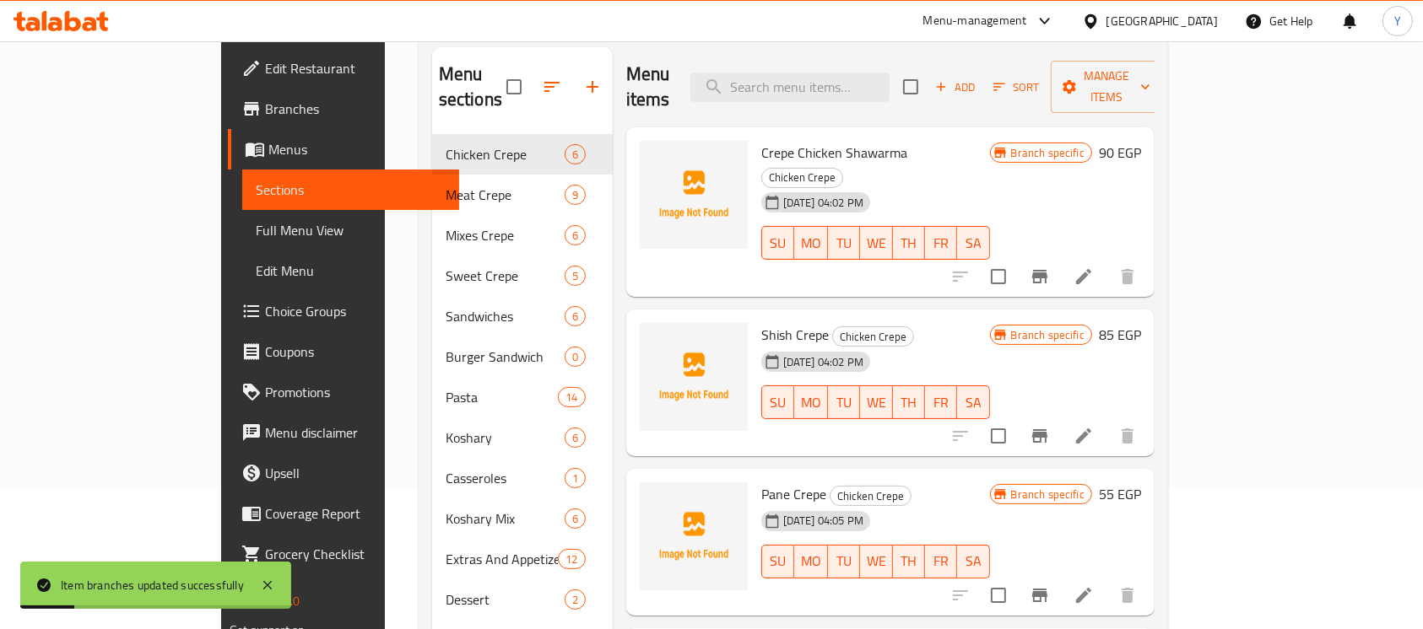
scroll to position [157, 0]
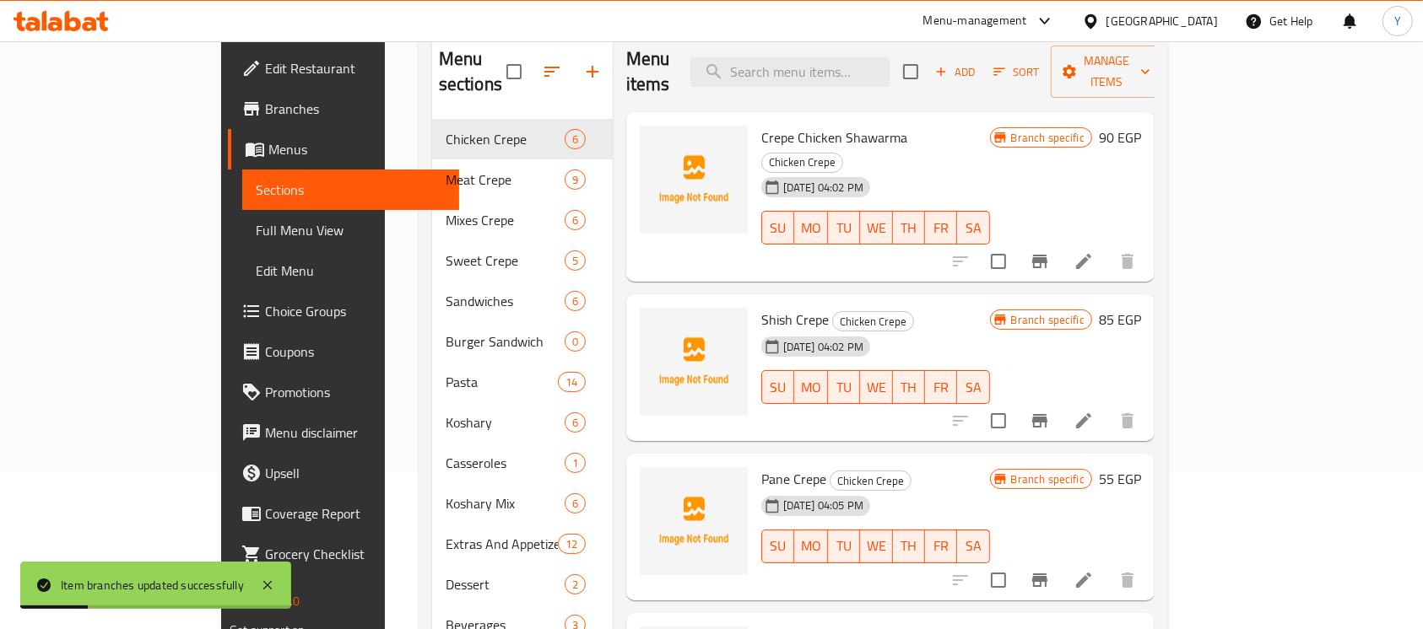
click at [1141, 467] on h6 "55 EGP" at bounding box center [1120, 479] width 42 height 24
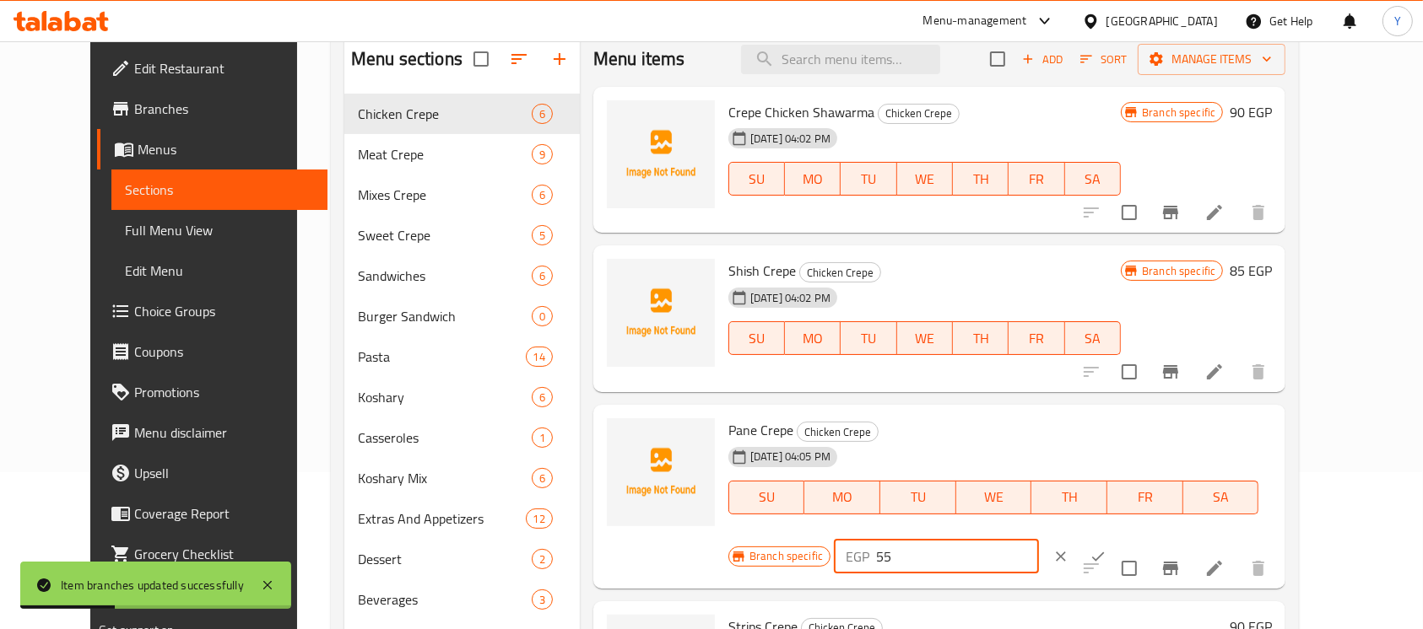
click at [891, 451] on div "Pane Crepe Chicken Crepe [DATE] 04:05 PM SU MO TU WE TH FR [PERSON_NAME] specif…" at bounding box center [999, 497] width 557 height 170
type input "70"
click at [1106, 548] on icon "ok" at bounding box center [1097, 556] width 17 height 17
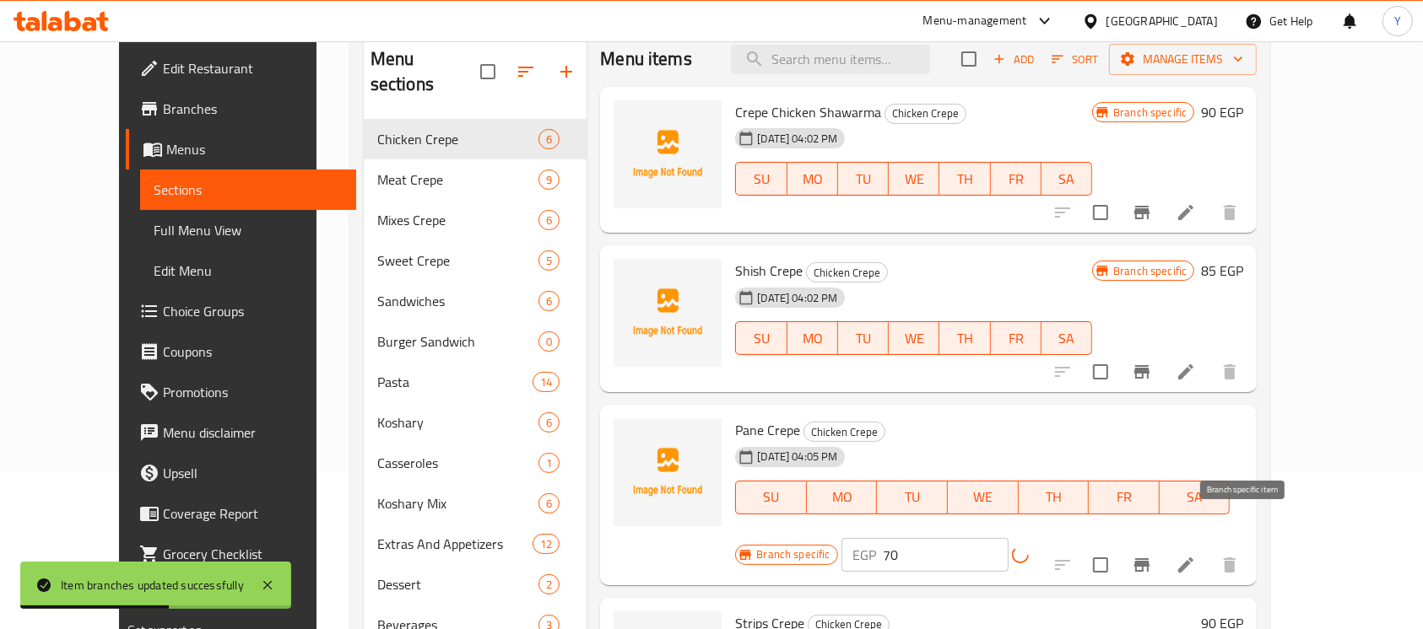
click at [1152, 555] on icon "Branch-specific-item" at bounding box center [1142, 565] width 20 height 20
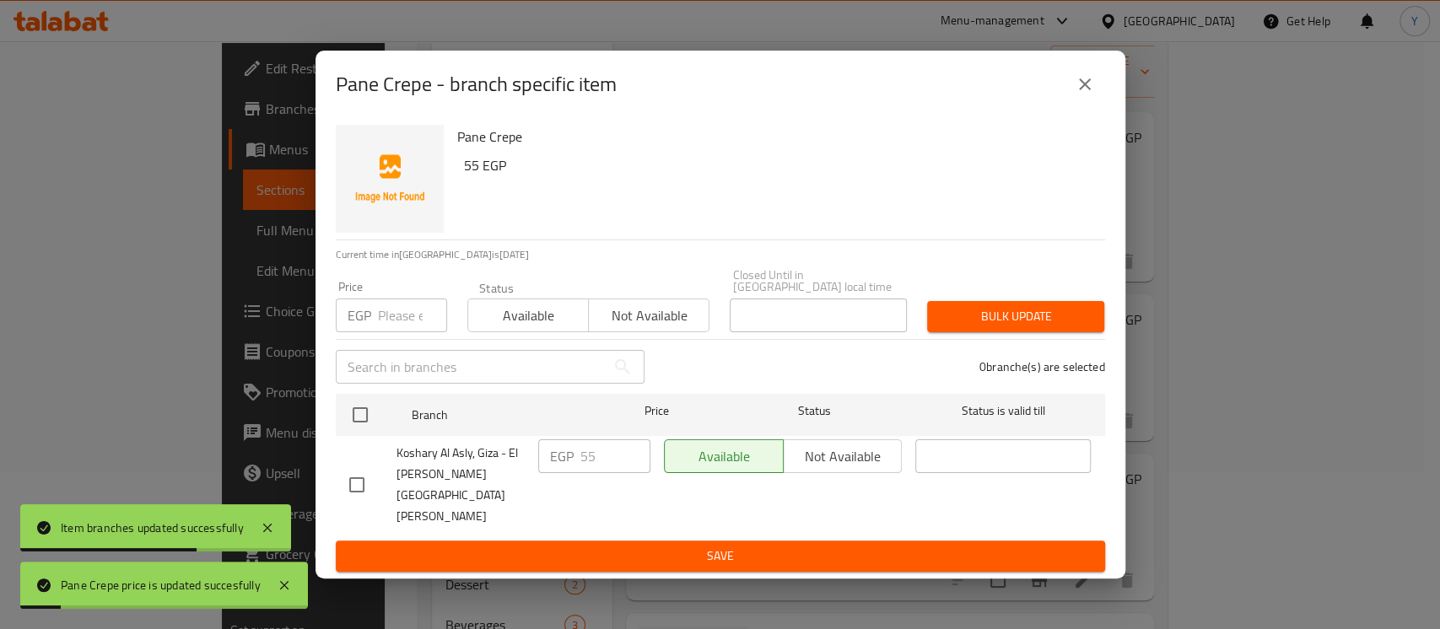
click at [366, 431] on input "checkbox" at bounding box center [360, 414] width 35 height 35
checkbox input "true"
click at [412, 320] on input "number" at bounding box center [412, 316] width 69 height 34
type input "70"
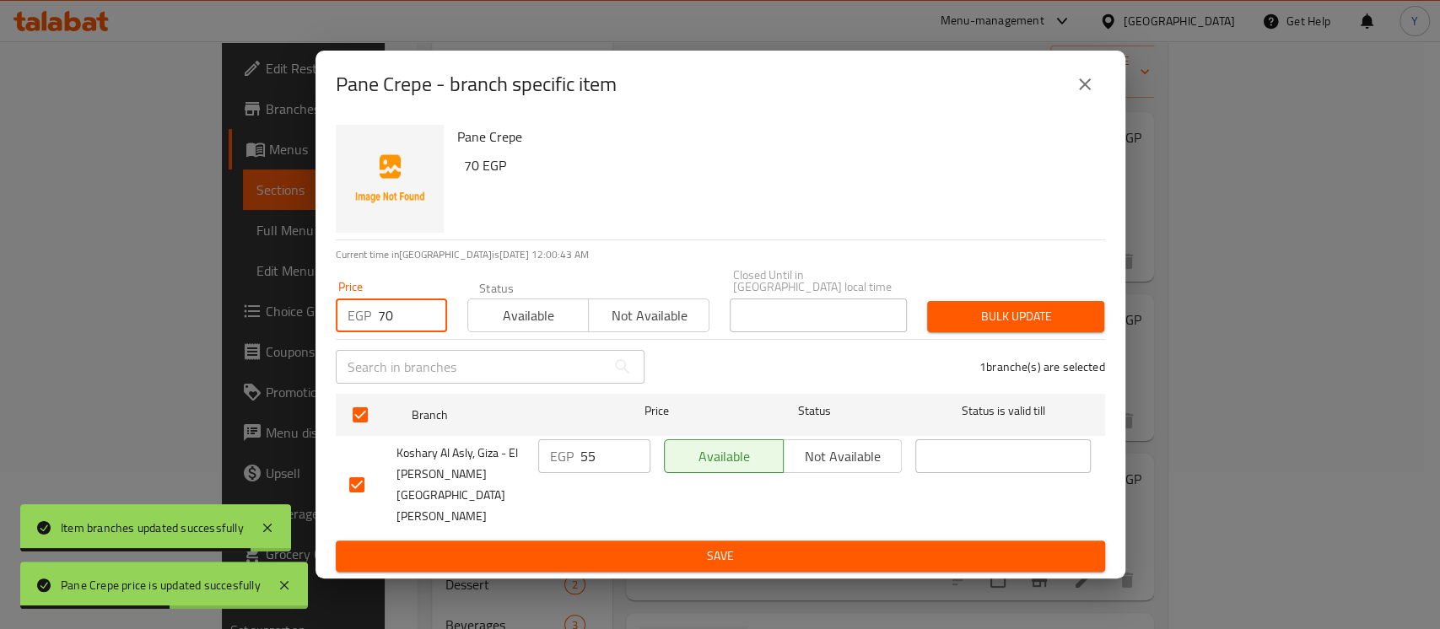
click at [956, 327] on span "Bulk update" at bounding box center [1016, 316] width 150 height 21
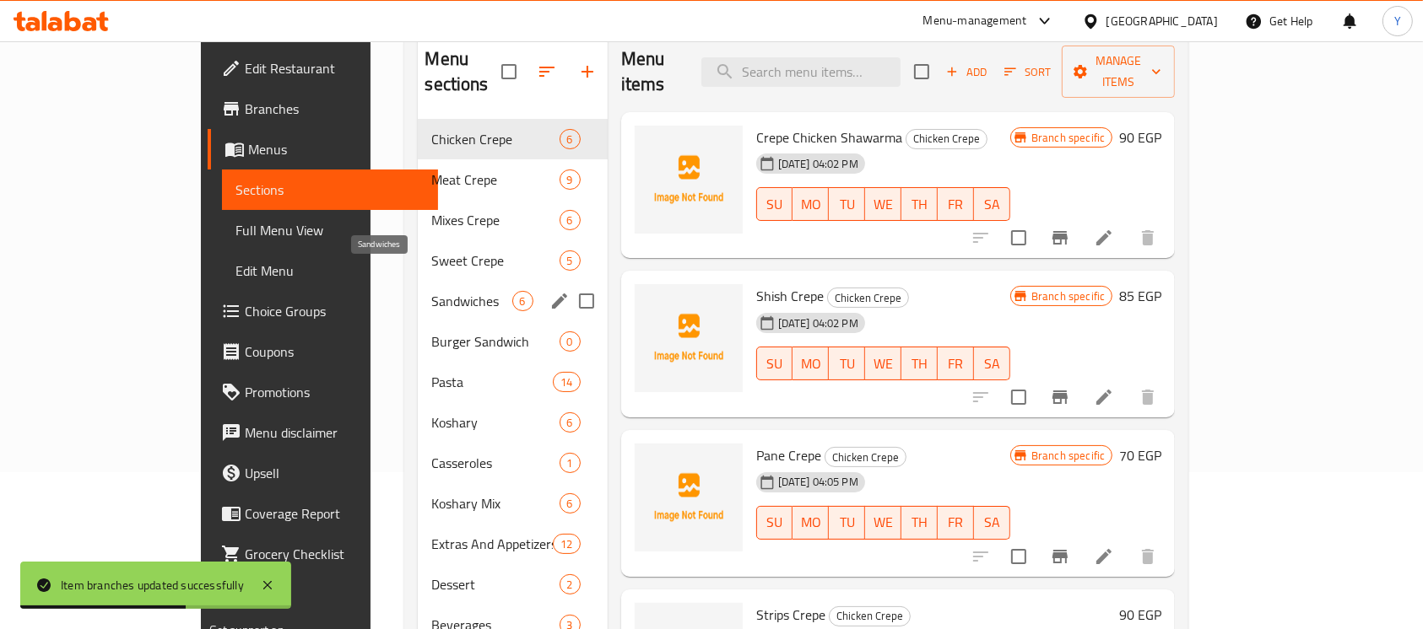
click at [431, 291] on span "Sandwiches" at bounding box center [471, 301] width 80 height 20
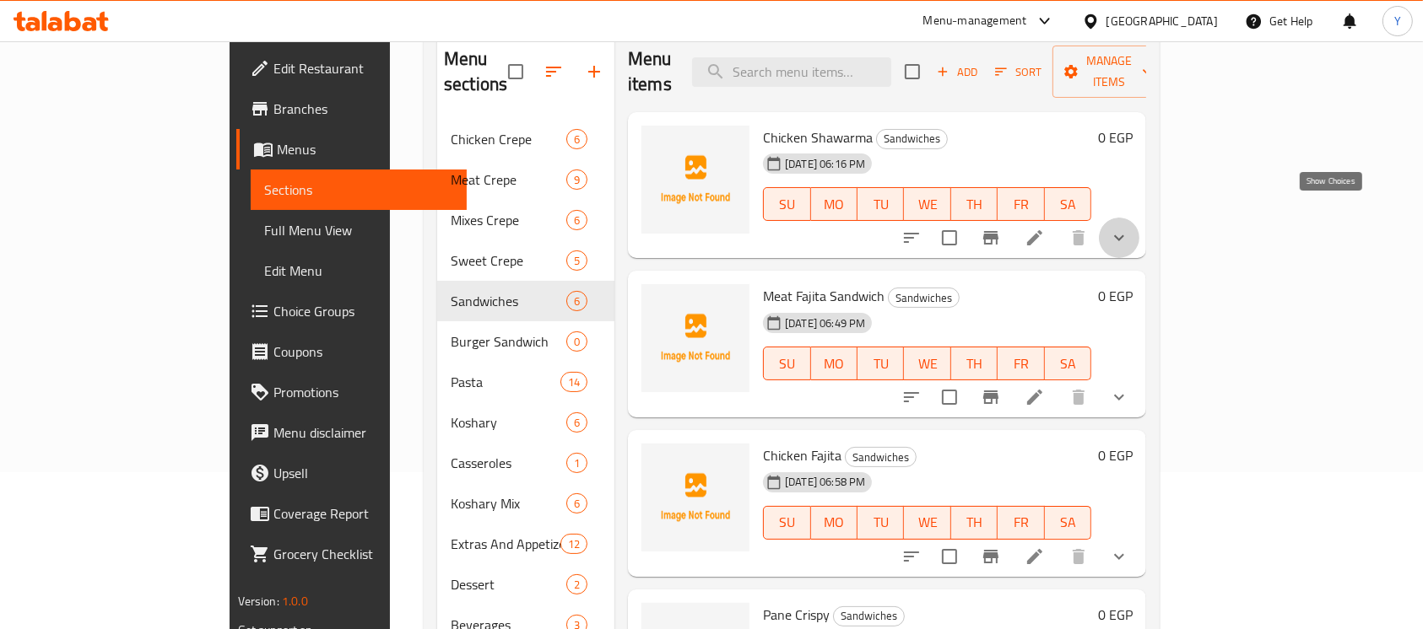
click at [1129, 228] on icon "show more" at bounding box center [1119, 238] width 20 height 20
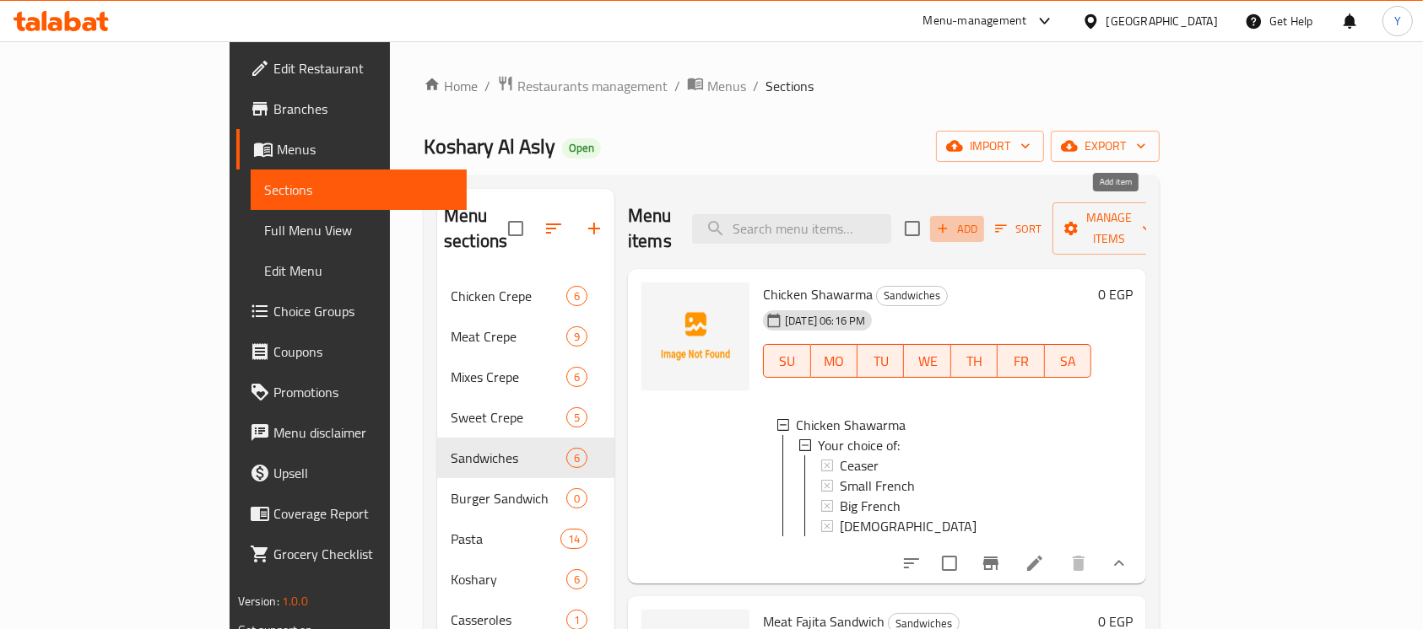
click at [980, 219] on span "Add" at bounding box center [957, 228] width 46 height 19
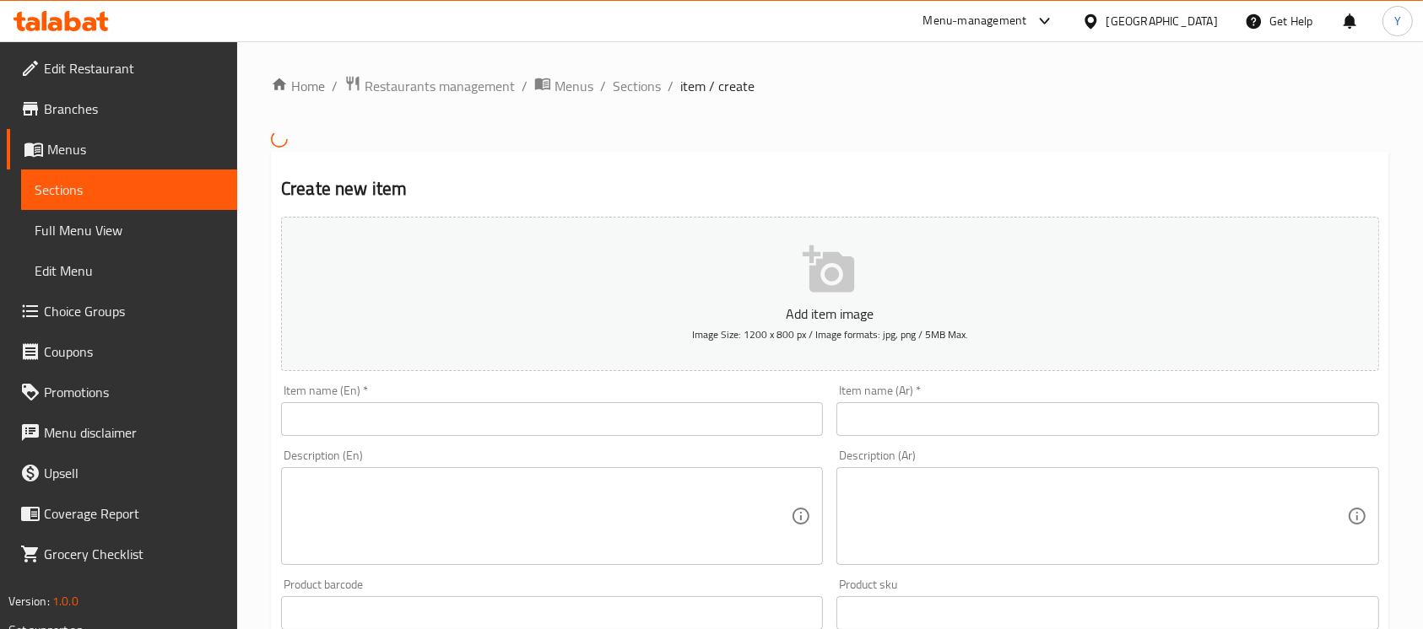
drag, startPoint x: 712, startPoint y: 410, endPoint x: 775, endPoint y: 411, distance: 63.3
click at [710, 411] on input "text" at bounding box center [552, 420] width 542 height 34
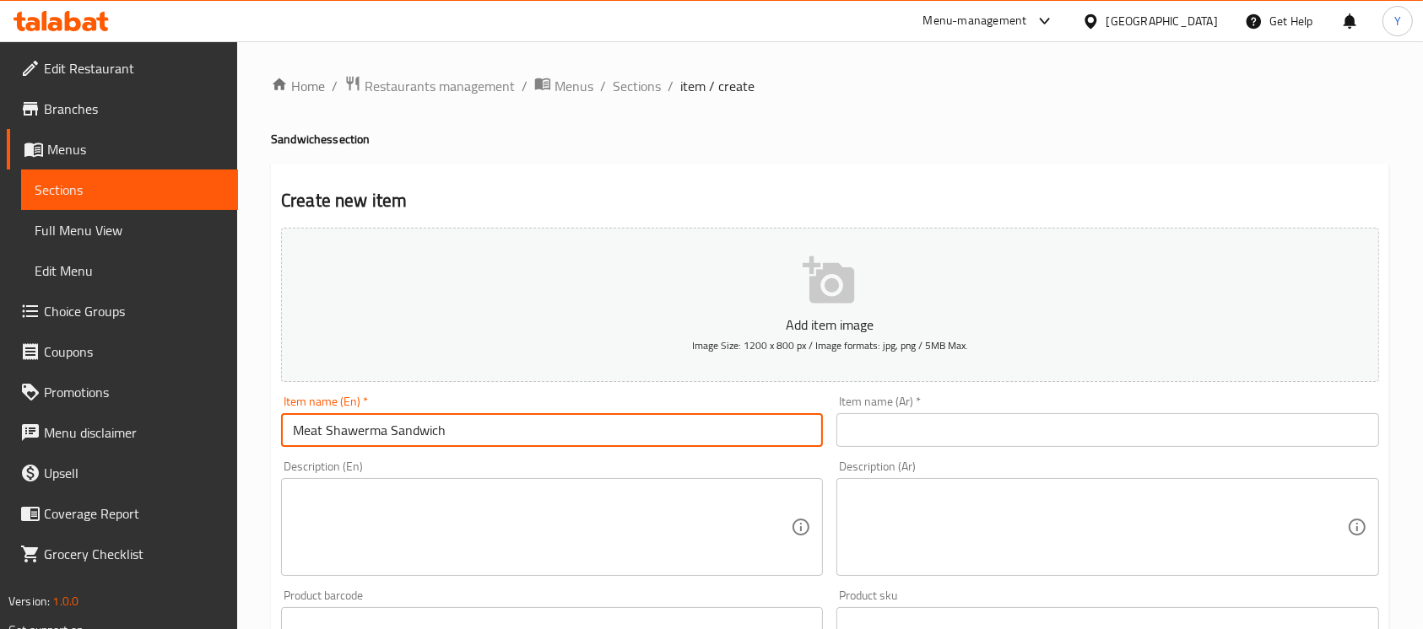
type input "Meat Shawerma Sandwich"
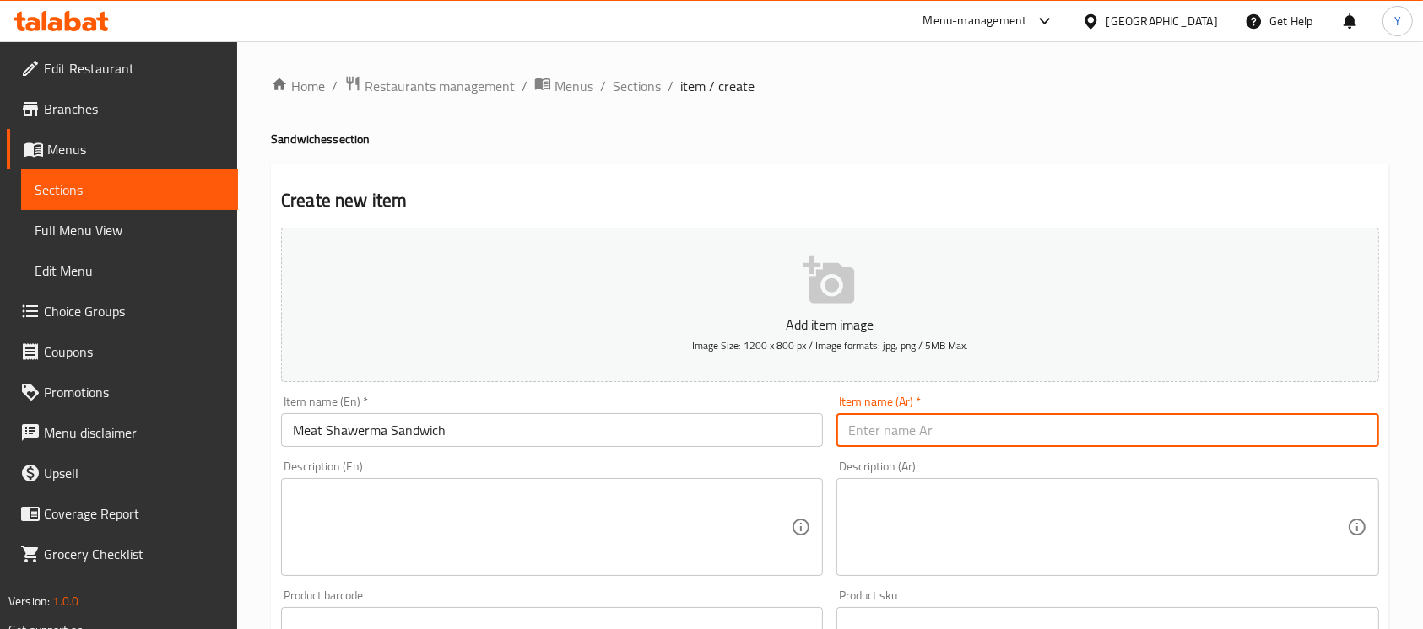
click at [922, 415] on input "text" at bounding box center [1107, 430] width 542 height 34
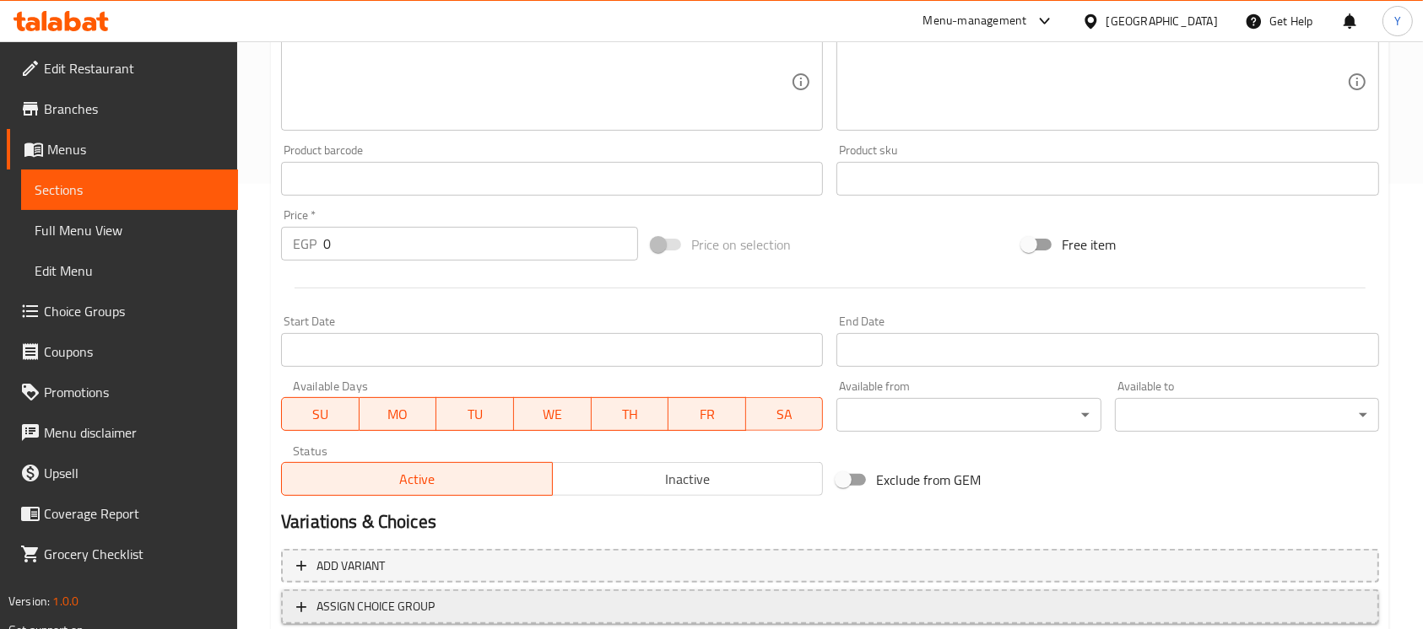
scroll to position [462, 0]
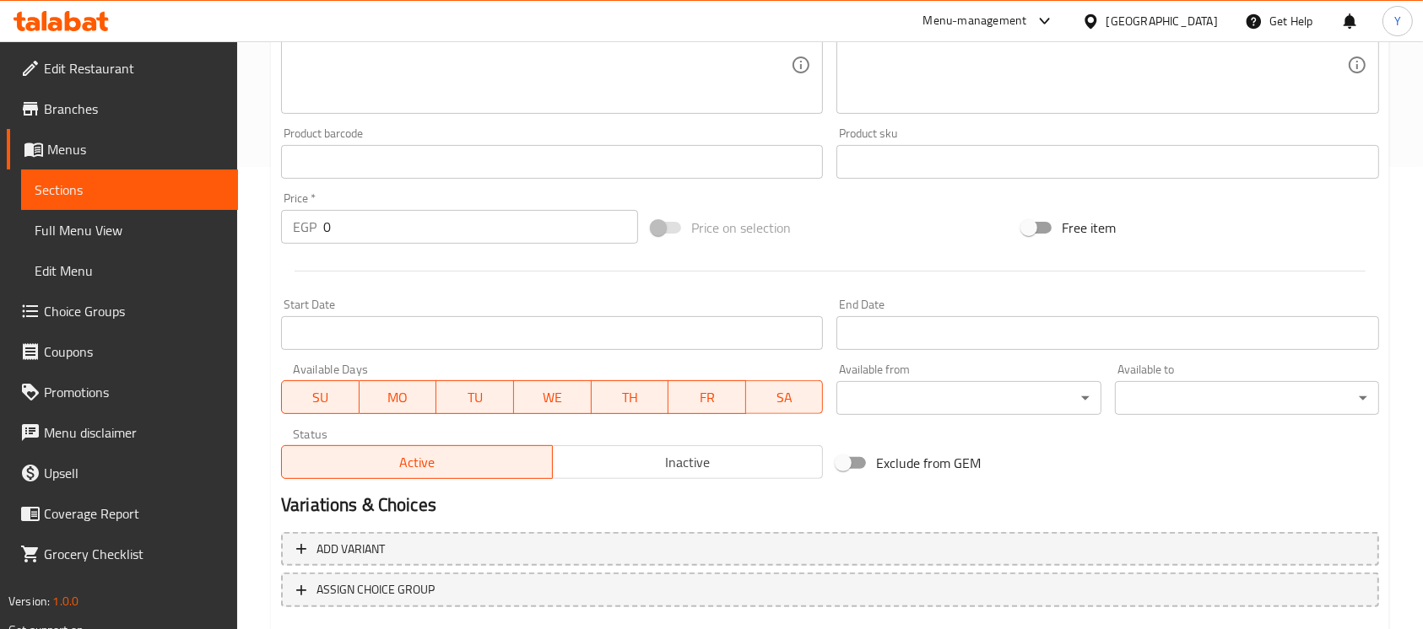
type input "ساندوتش شاورما لحمة"
click at [717, 473] on span "Inactive" at bounding box center [687, 463] width 257 height 24
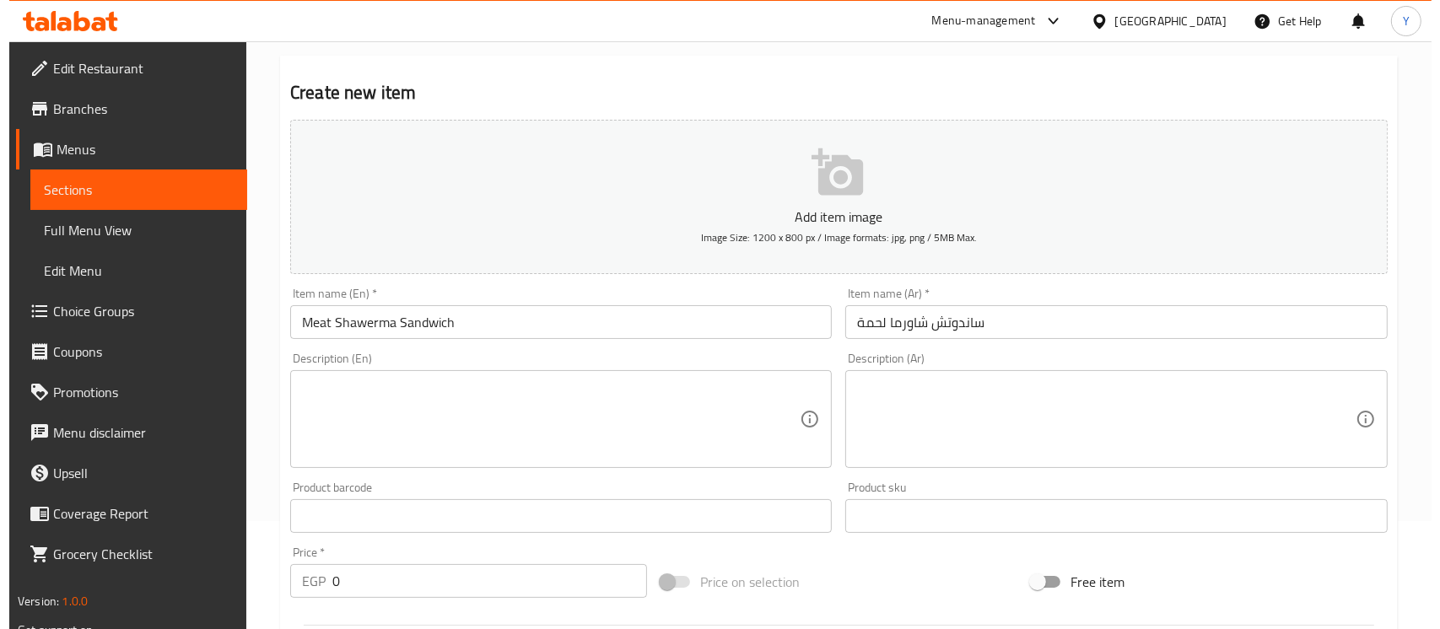
scroll to position [2, 0]
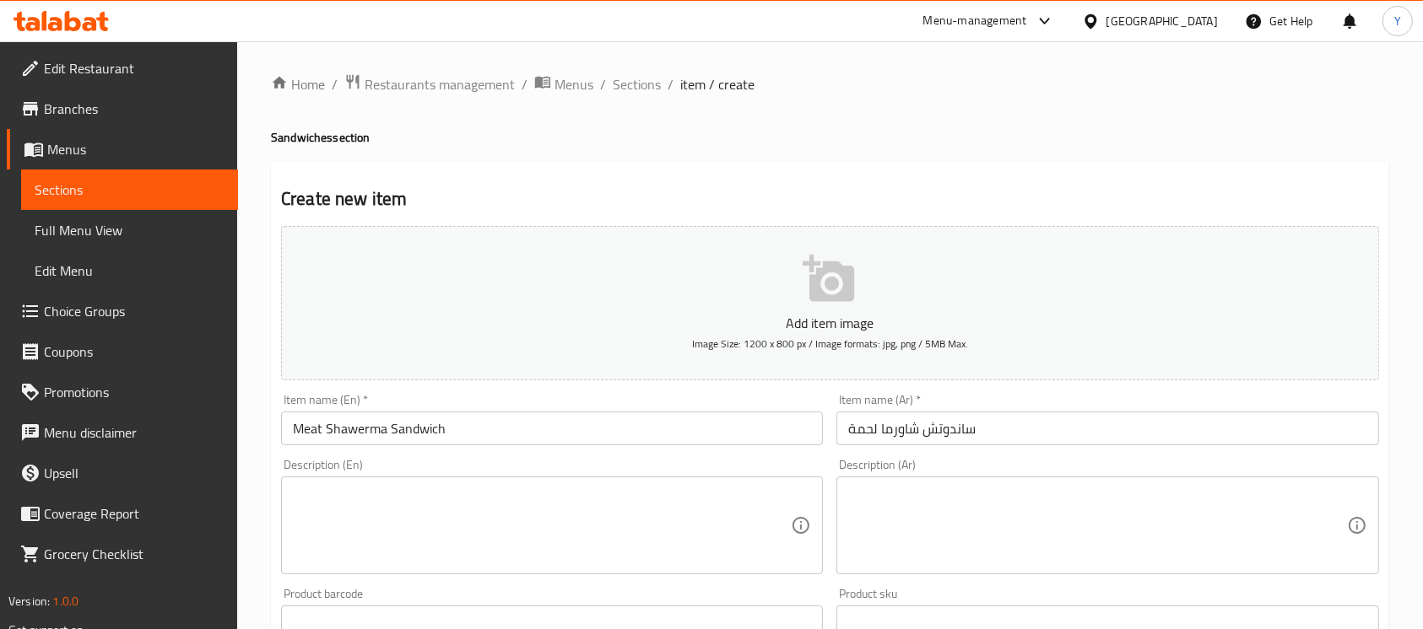
click at [479, 442] on input "Meat Shawerma Sandwich" at bounding box center [552, 429] width 542 height 34
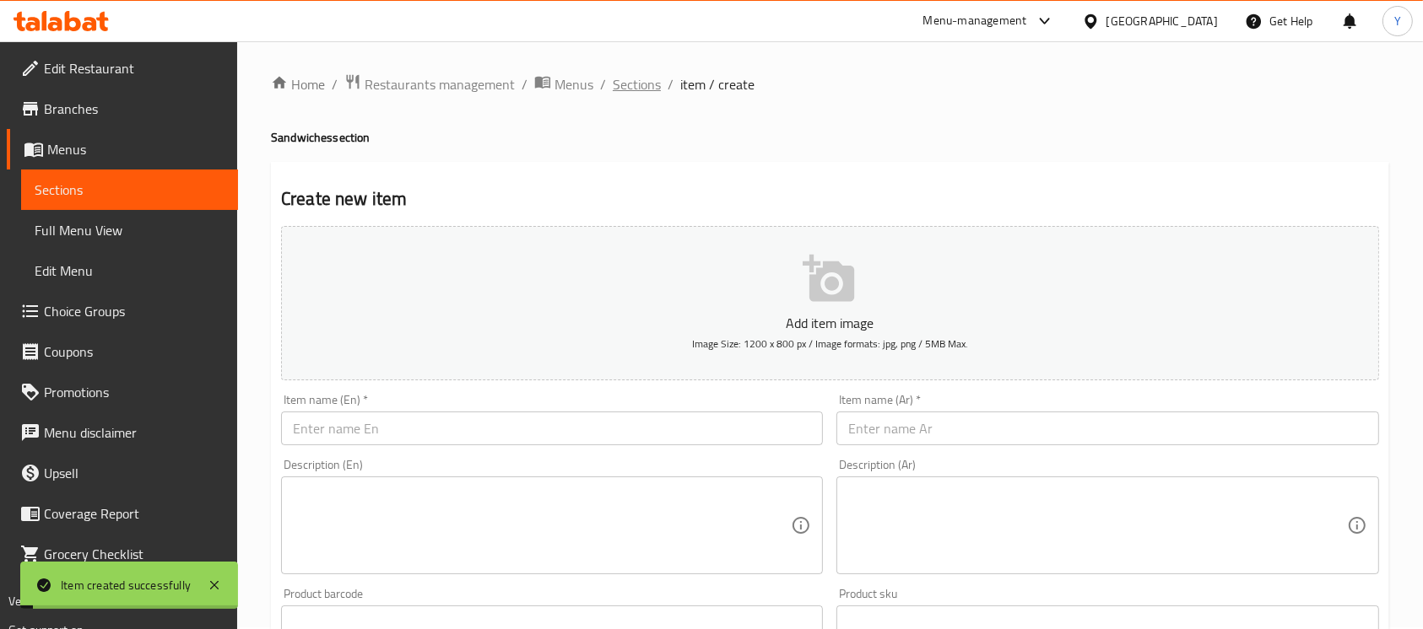
click at [641, 83] on span "Sections" at bounding box center [637, 84] width 48 height 20
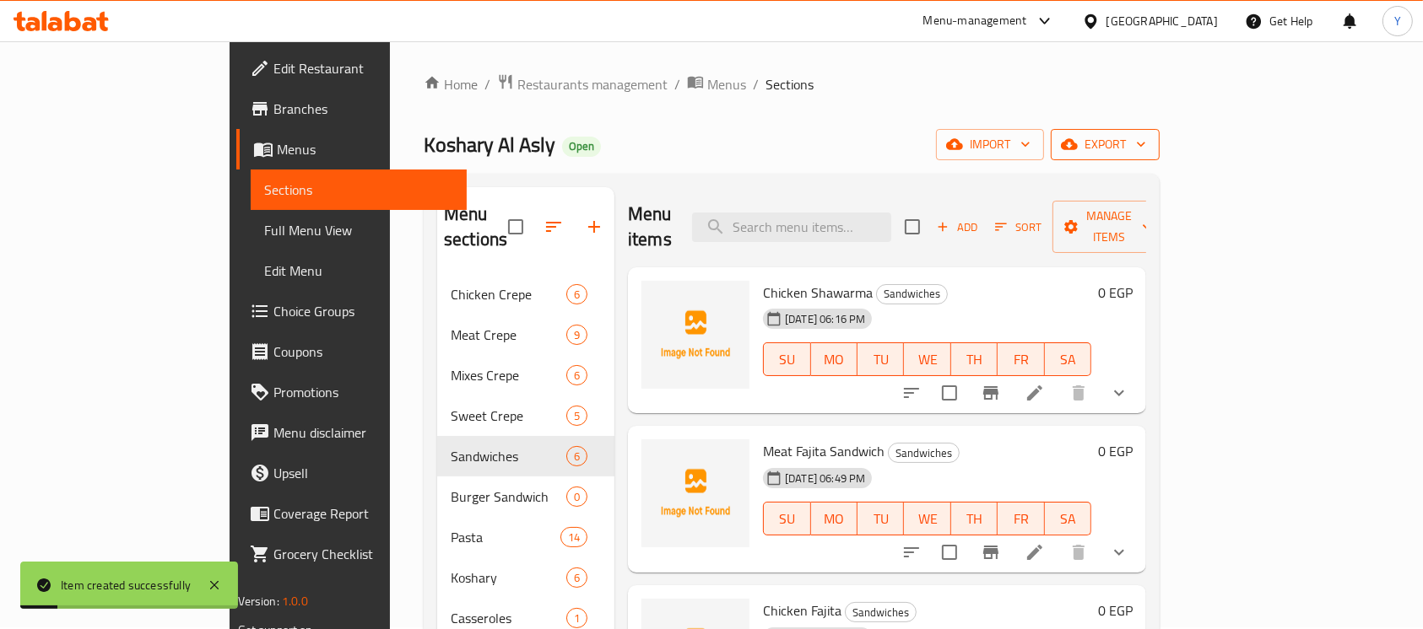
click at [1146, 147] on span "export" at bounding box center [1105, 144] width 82 height 21
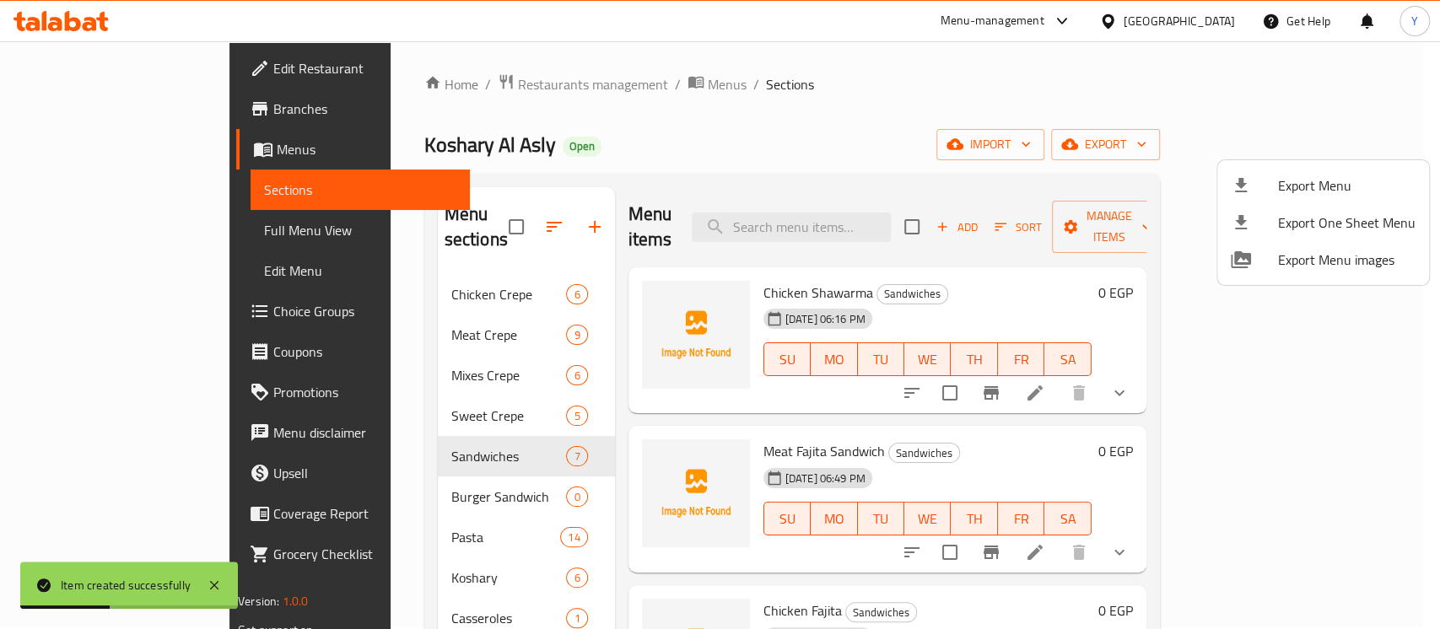
click at [987, 193] on div at bounding box center [720, 314] width 1440 height 629
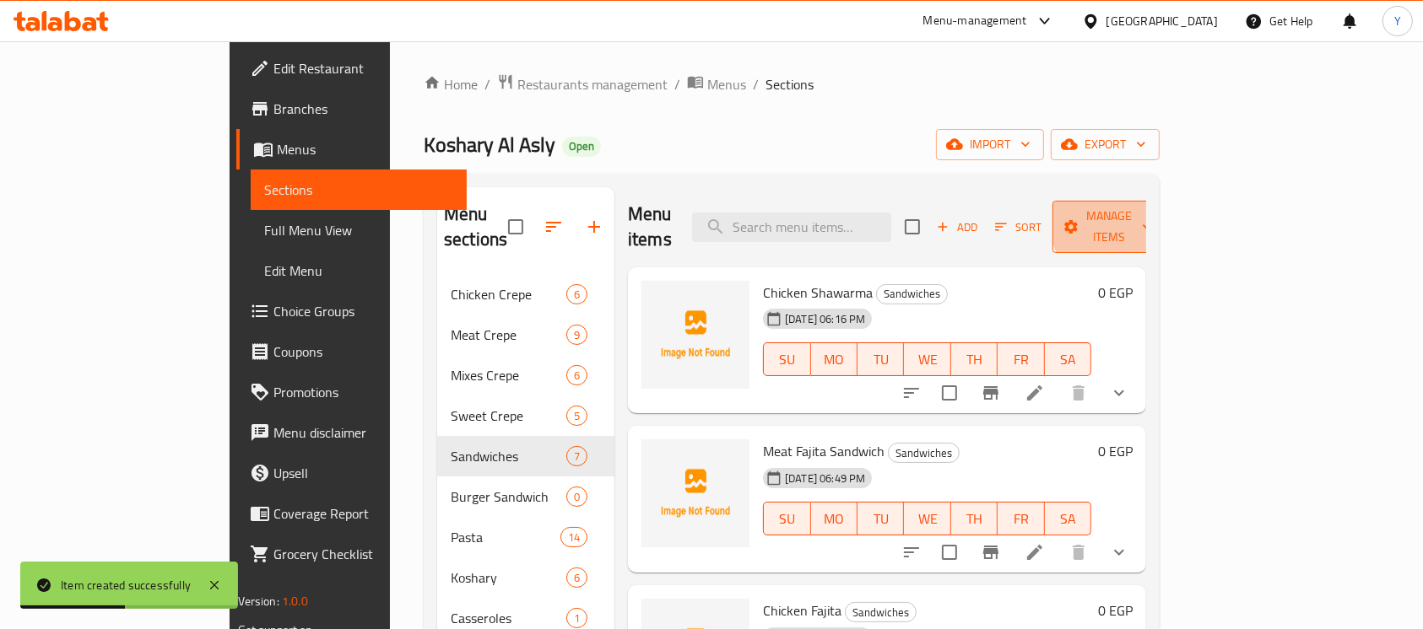
click at [1152, 219] on span "Manage items" at bounding box center [1109, 227] width 86 height 42
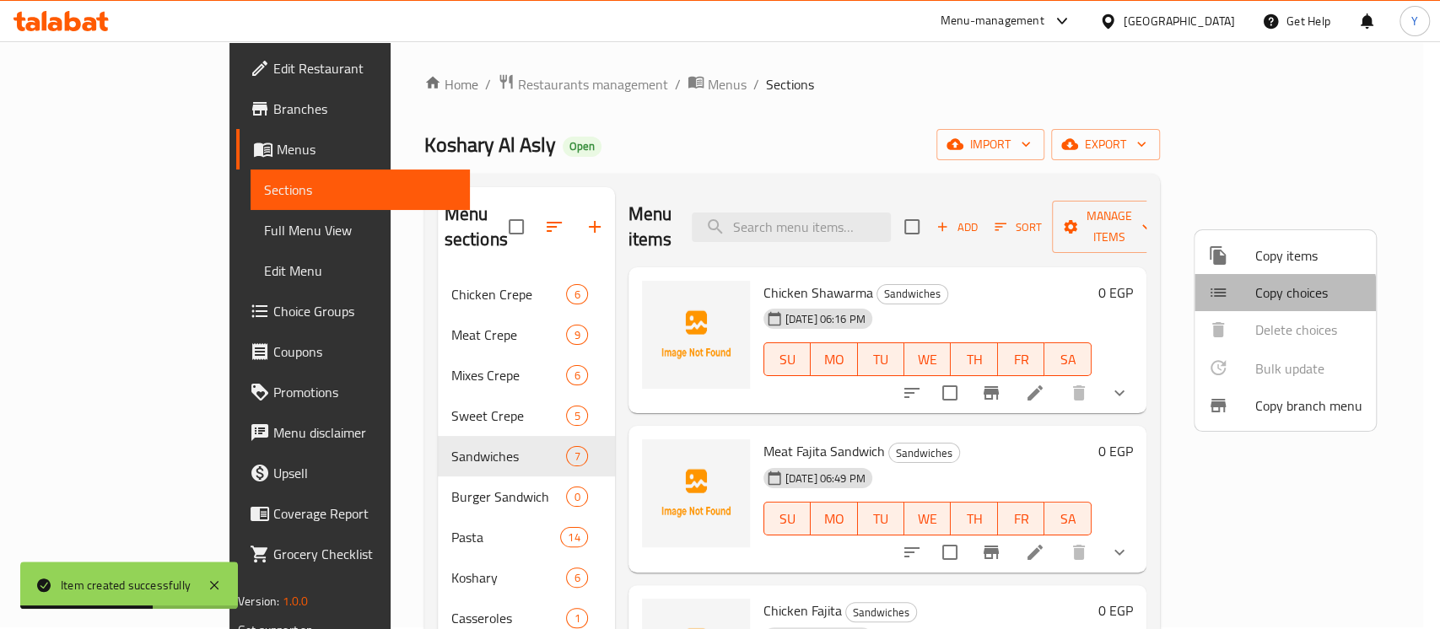
click at [1262, 303] on span "Copy choices" at bounding box center [1309, 293] width 107 height 20
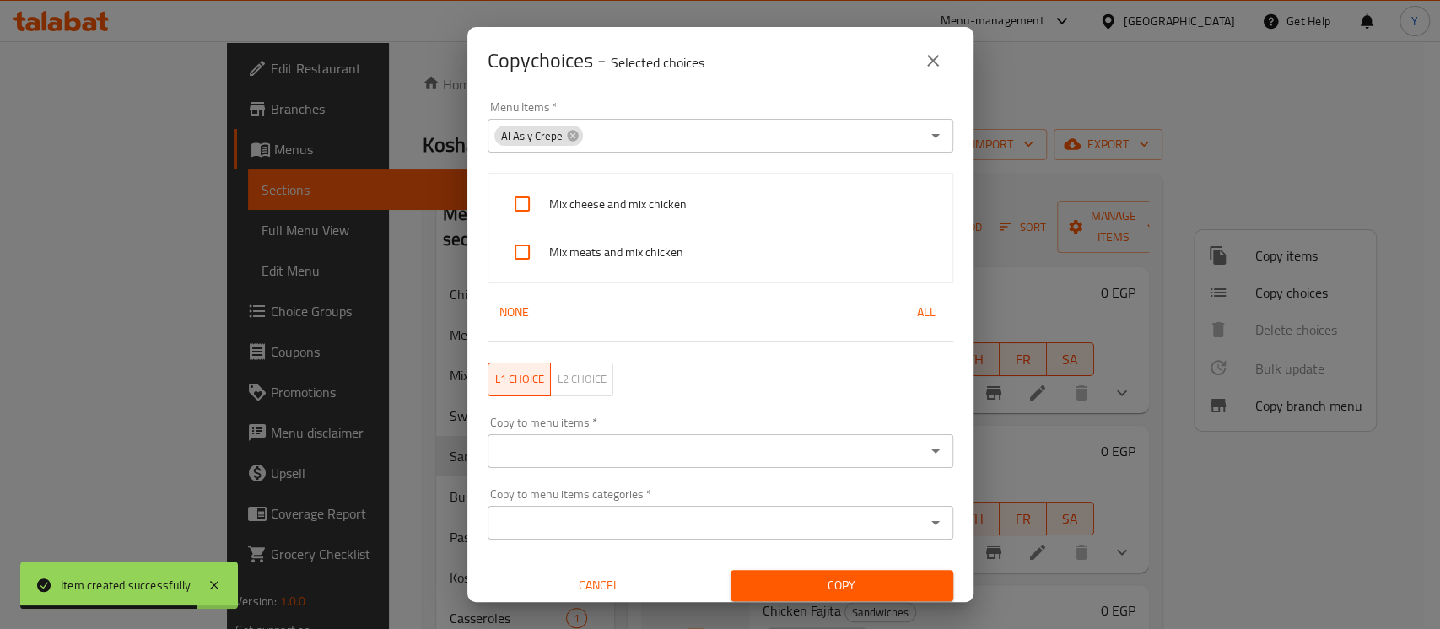
click at [562, 136] on span "Al Asly Crepe" at bounding box center [531, 136] width 75 height 16
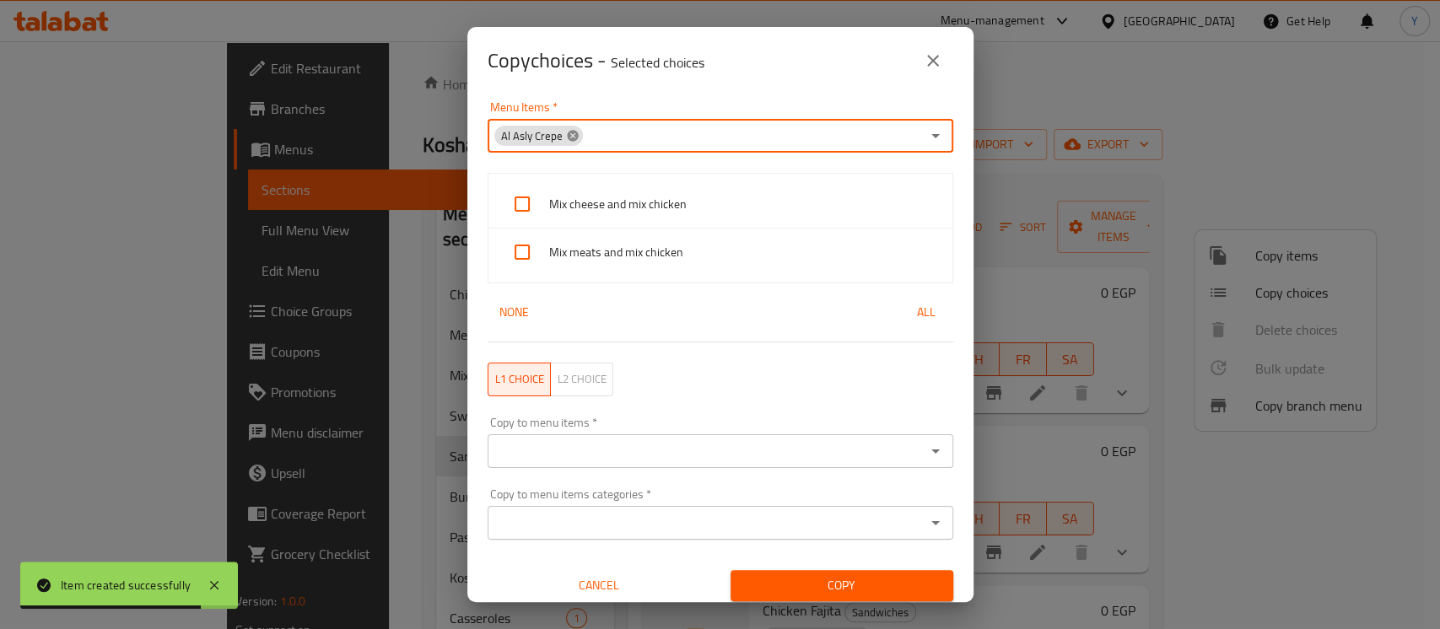
click at [573, 135] on icon at bounding box center [572, 135] width 11 height 11
click at [581, 135] on input "Menu Items   *" at bounding box center [707, 136] width 428 height 24
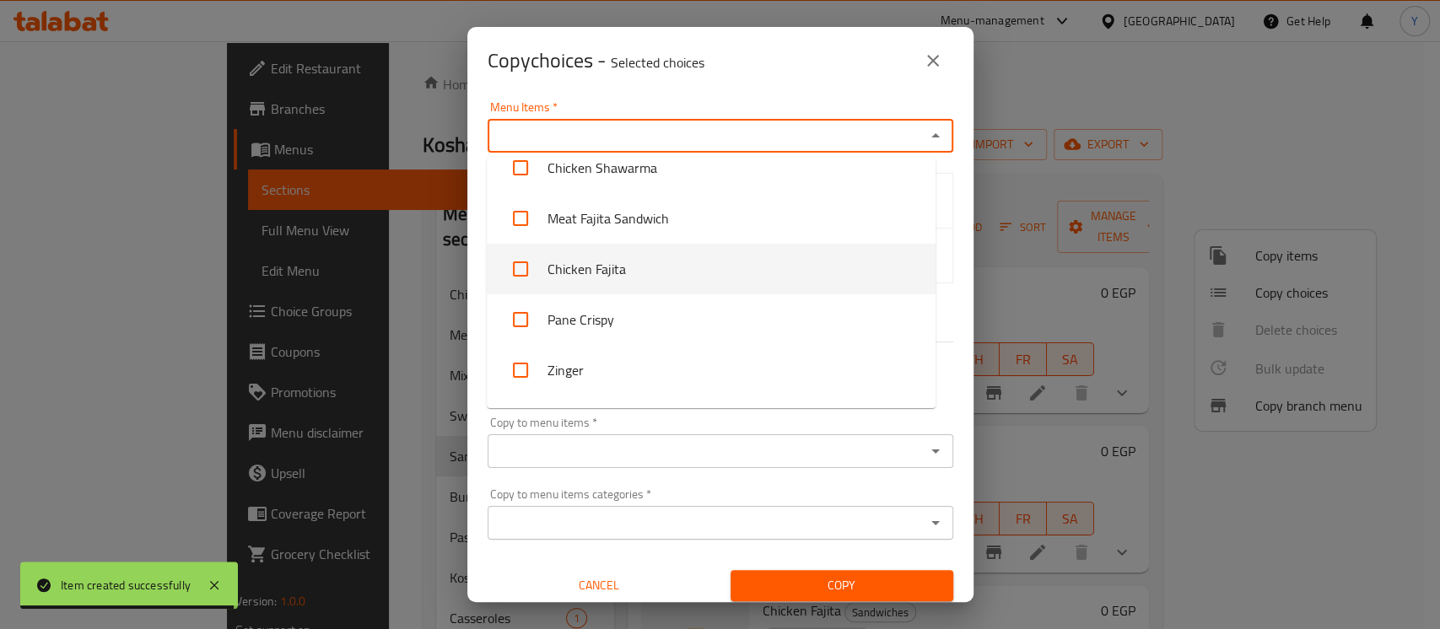
scroll to position [112, 0]
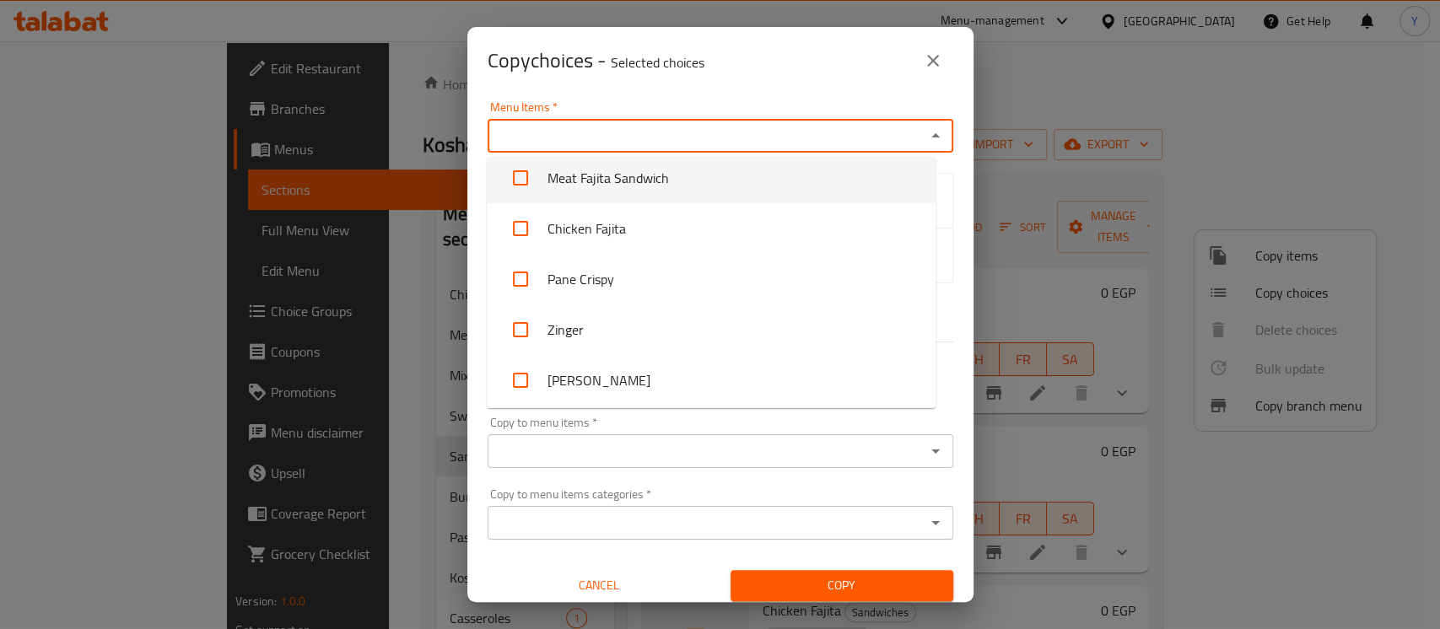
click at [741, 189] on li "Meat Fajita Sandwich" at bounding box center [711, 178] width 449 height 51
checkbox input "true"
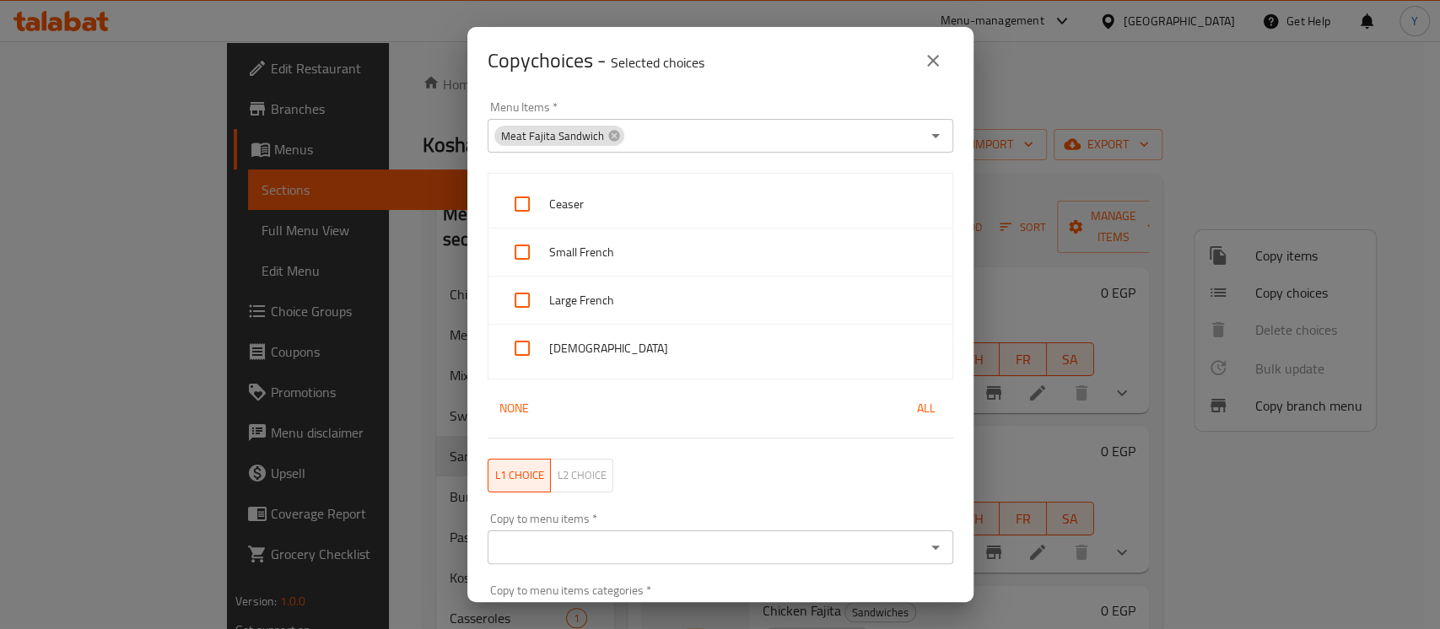
click at [735, 89] on div "Copy choices - Selected choices 0" at bounding box center [720, 61] width 506 height 68
click at [661, 186] on div "Ceaser" at bounding box center [721, 205] width 464 height 48
checkbox input "true"
click at [622, 262] on span "Small French" at bounding box center [744, 252] width 390 height 21
checkbox input "true"
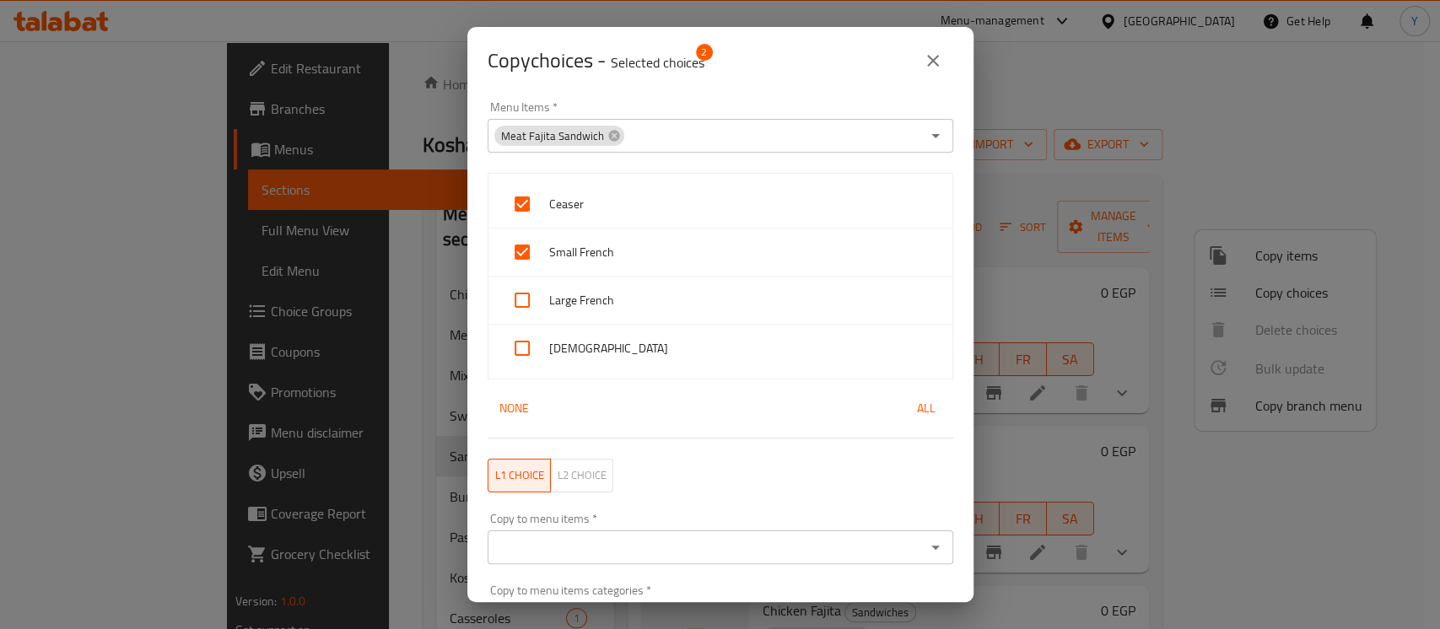
click at [611, 294] on span "Large French" at bounding box center [744, 300] width 390 height 21
checkbox input "true"
click at [592, 341] on span "[DEMOGRAPHIC_DATA]" at bounding box center [744, 348] width 390 height 21
checkbox input "true"
click at [615, 543] on input "Copy to menu items   *" at bounding box center [707, 548] width 428 height 24
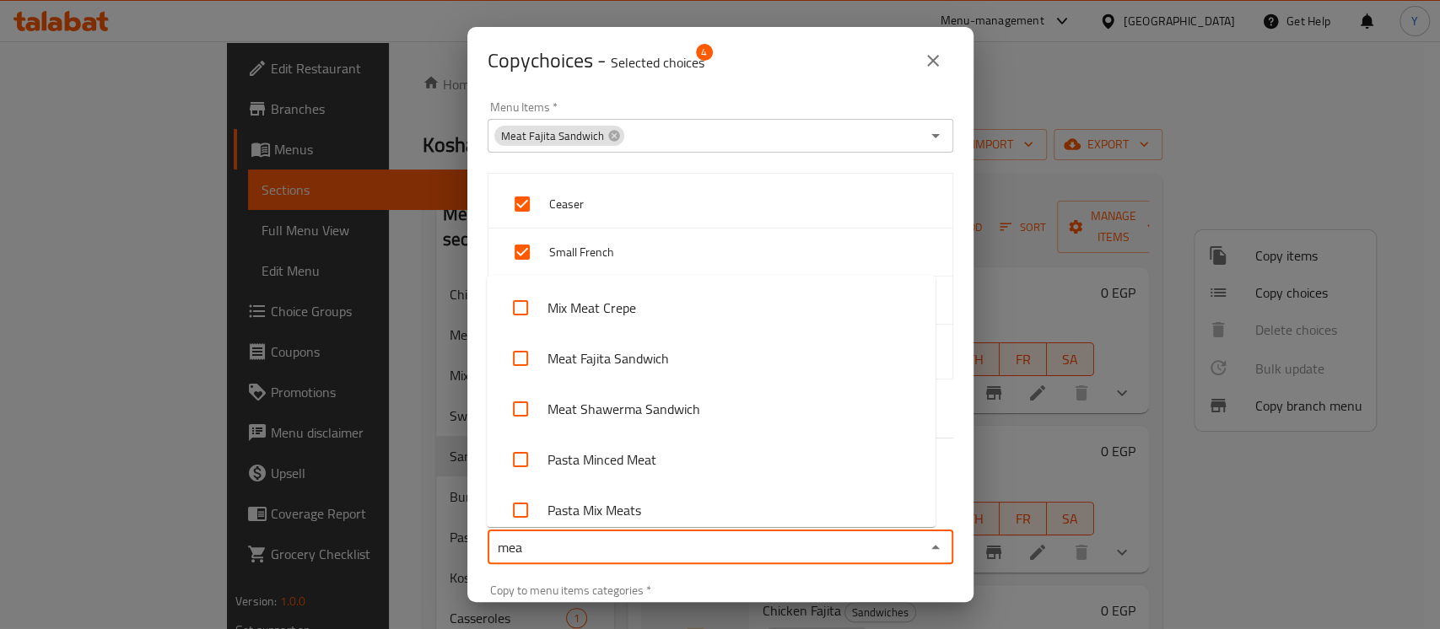
type input "meat"
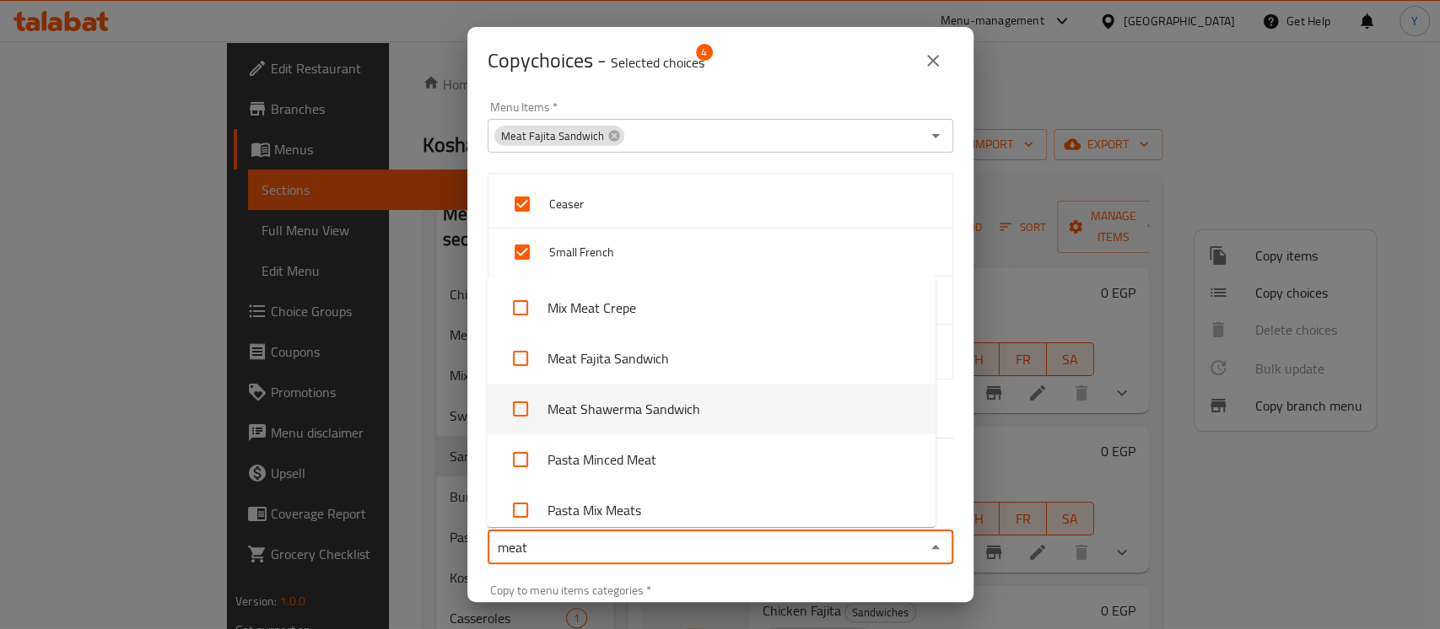
click at [664, 414] on li "Meat Shawerma Sandwich" at bounding box center [711, 409] width 449 height 51
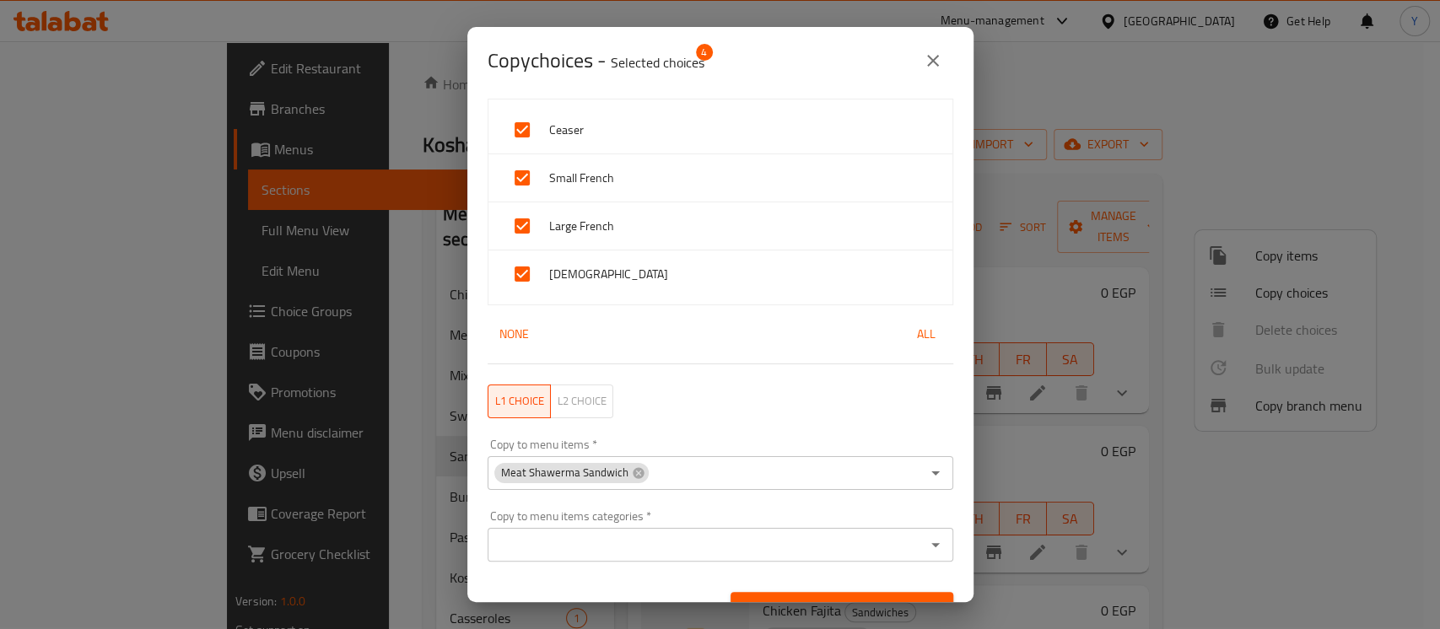
scroll to position [105, 0]
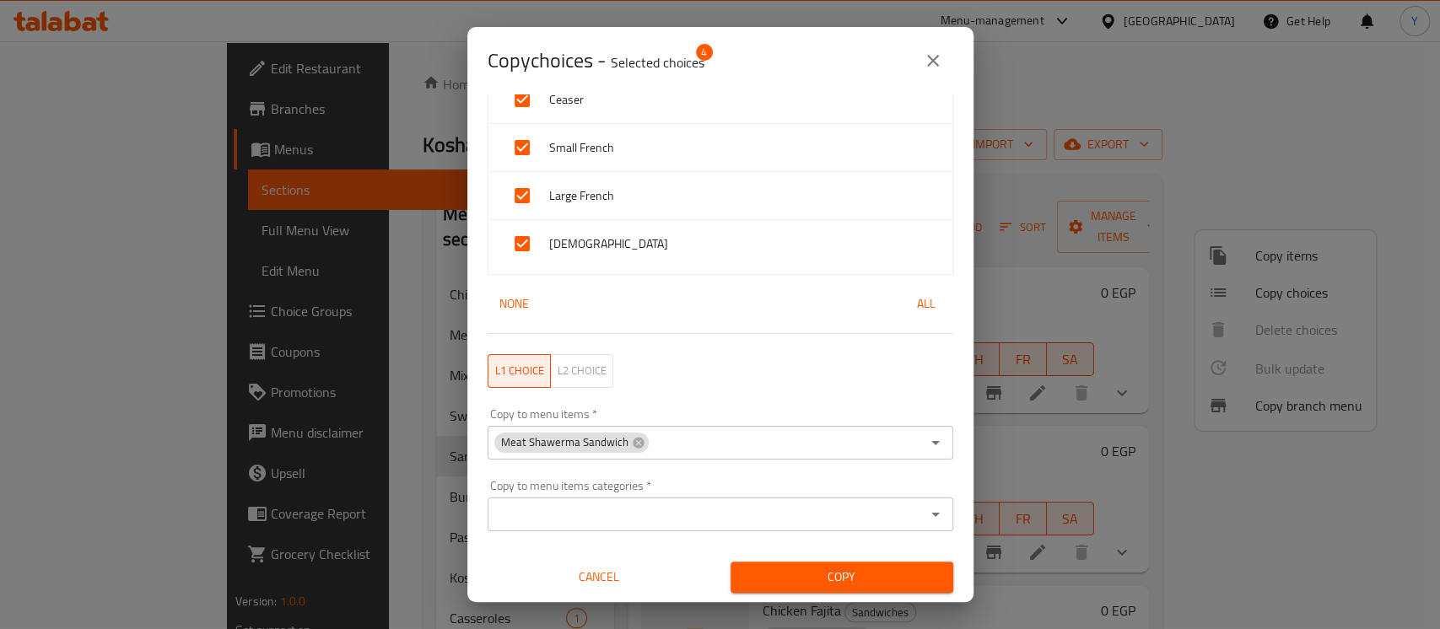
click at [873, 588] on button "Copy" at bounding box center [842, 577] width 223 height 31
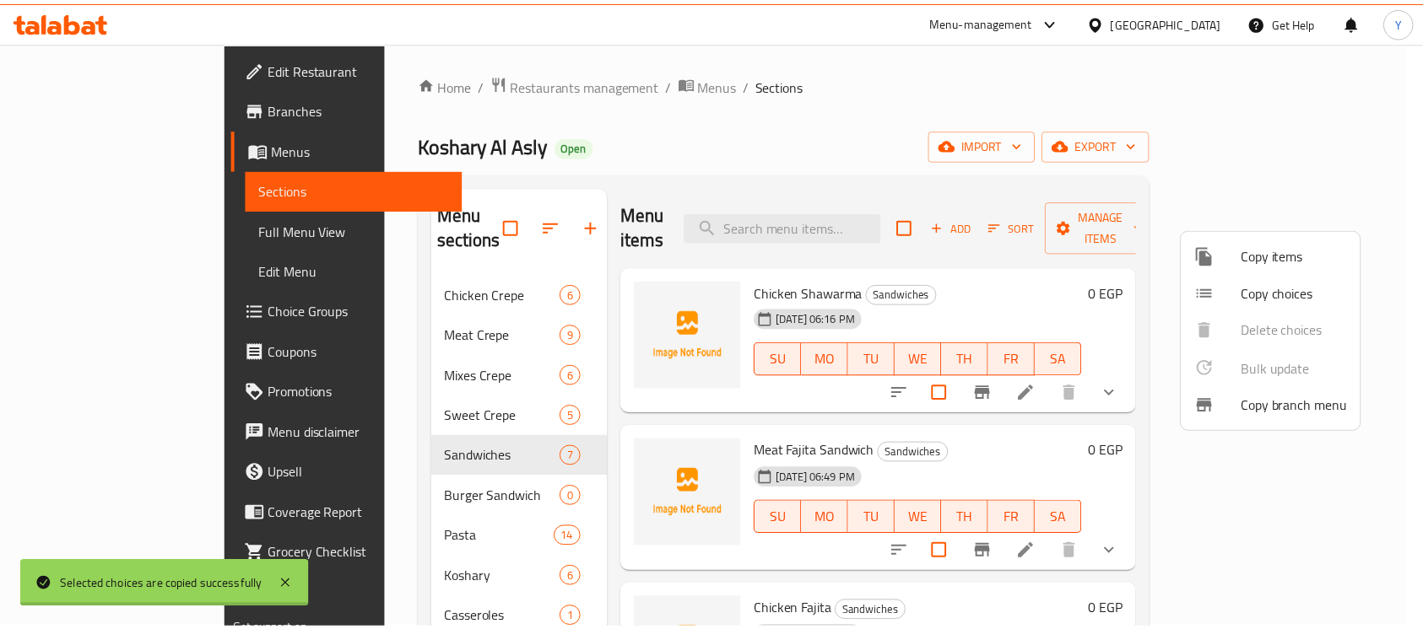
scroll to position [3, 0]
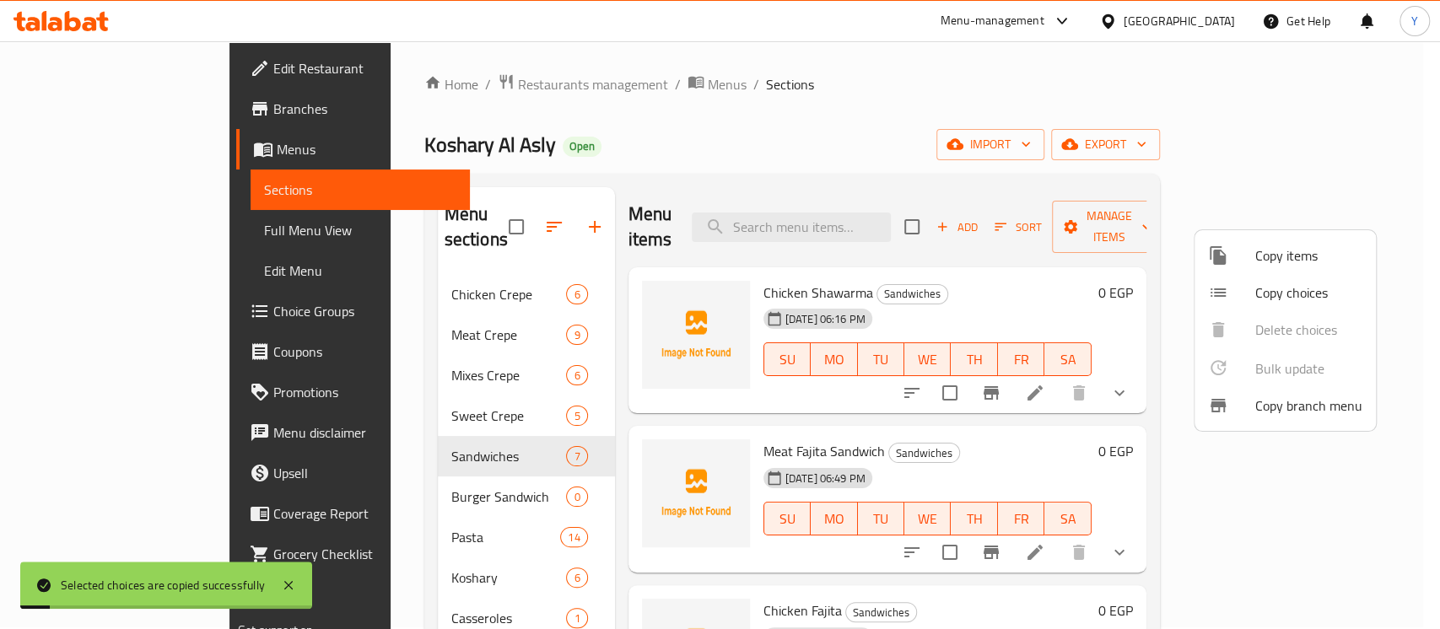
click at [1045, 381] on div at bounding box center [720, 314] width 1440 height 629
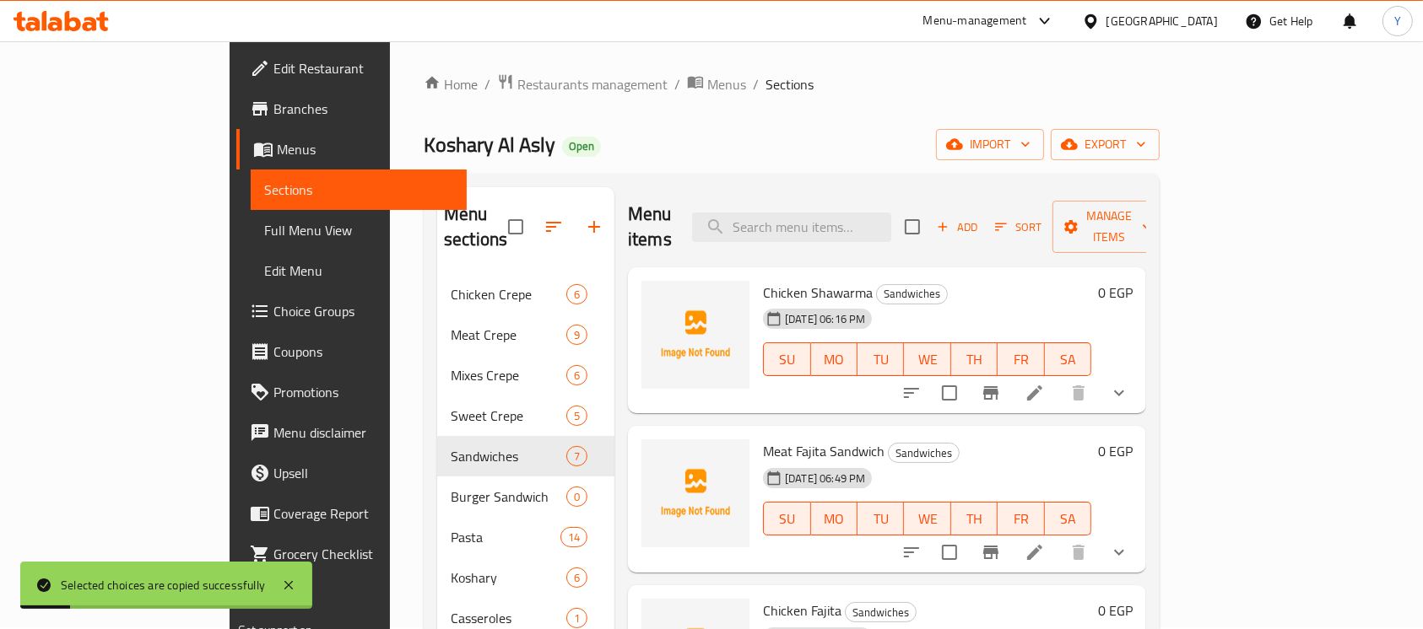
drag, startPoint x: 1404, startPoint y: 206, endPoint x: 1414, endPoint y: 240, distance: 36.0
click at [1193, 240] on div "Home / Restaurants management / Menus / Sections Koshary Al Asly Open import ex…" at bounding box center [791, 452] width 803 height 824
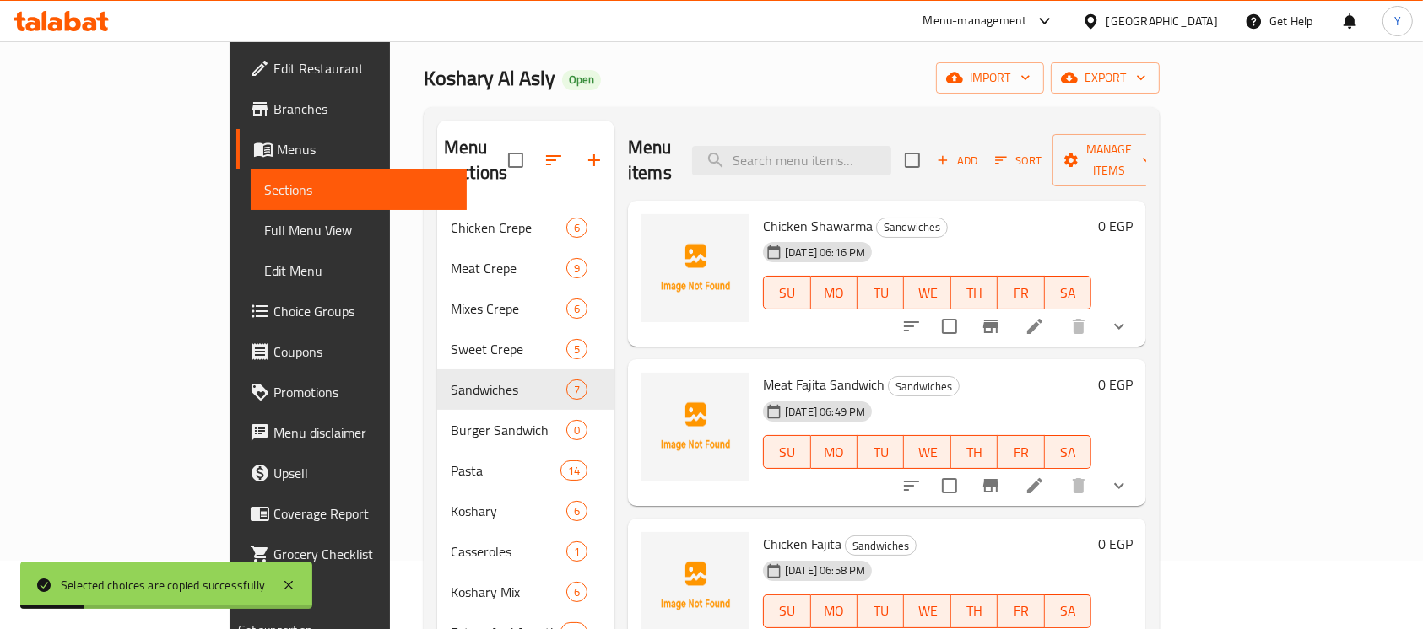
scroll to position [236, 0]
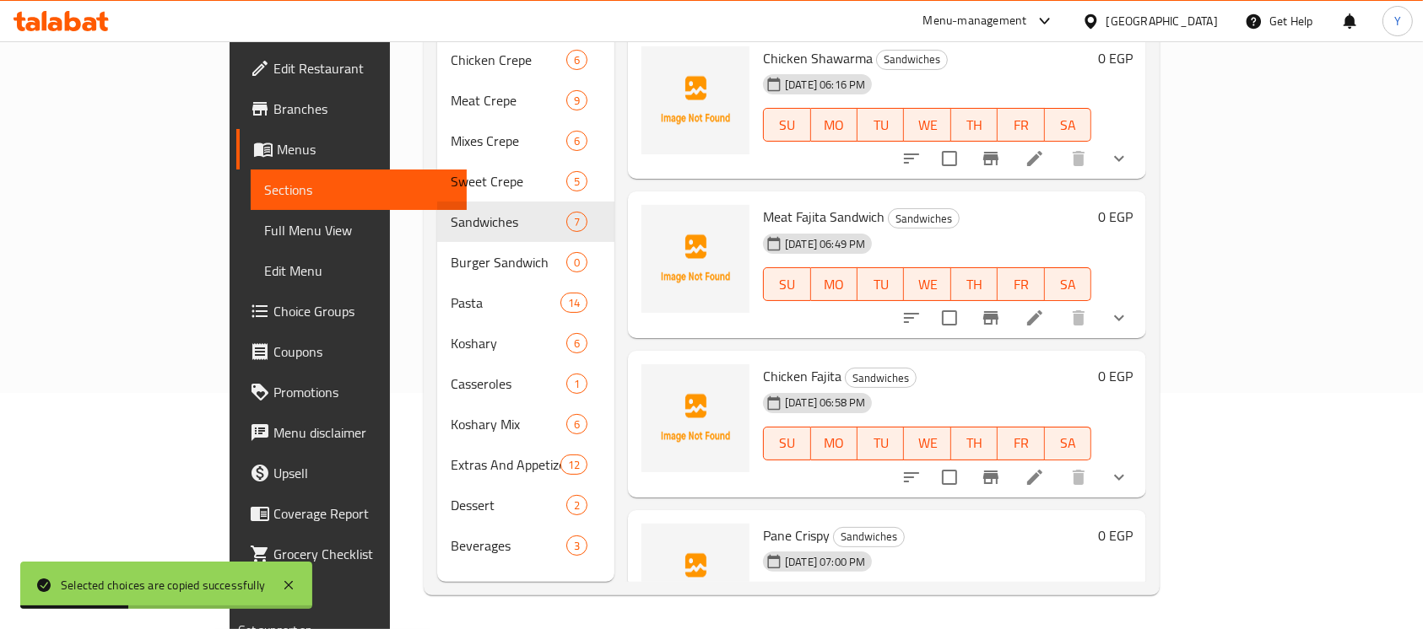
click at [1146, 473] on div "Menu items Add Sort Manage items Chicken Shawarma Sandwiches [DATE] 06:16 PM SU…" at bounding box center [880, 267] width 532 height 629
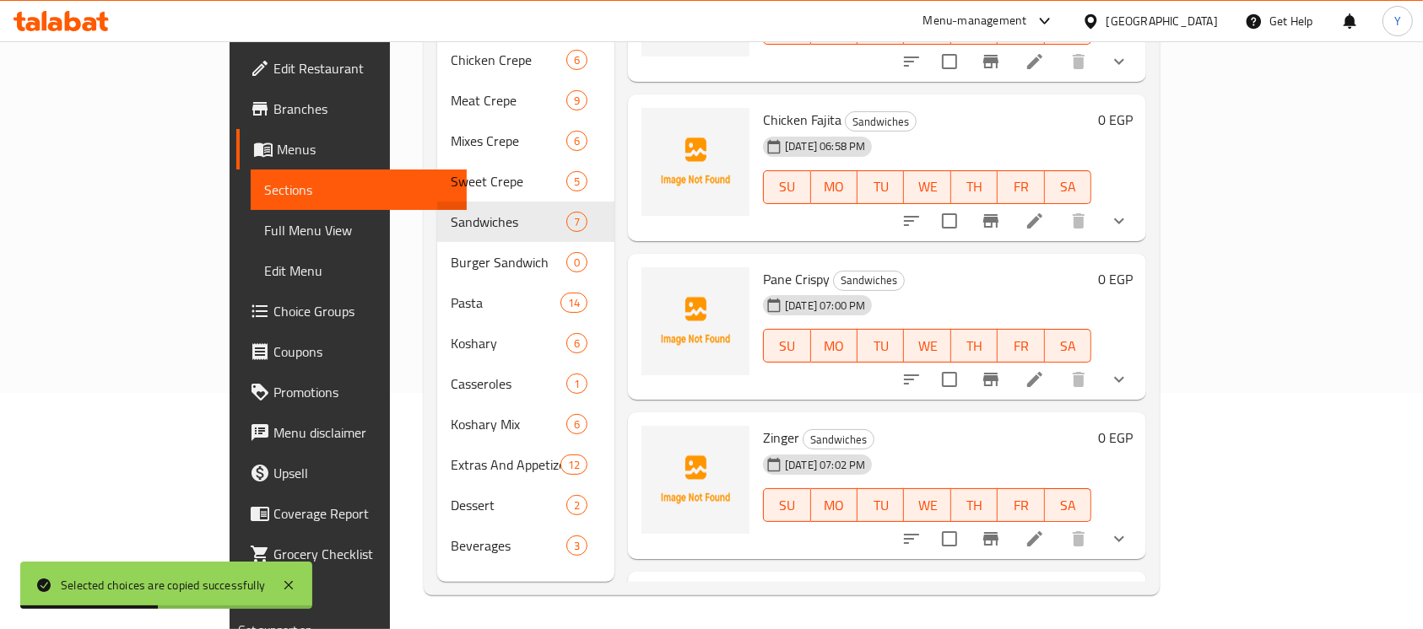
scroll to position [527, 0]
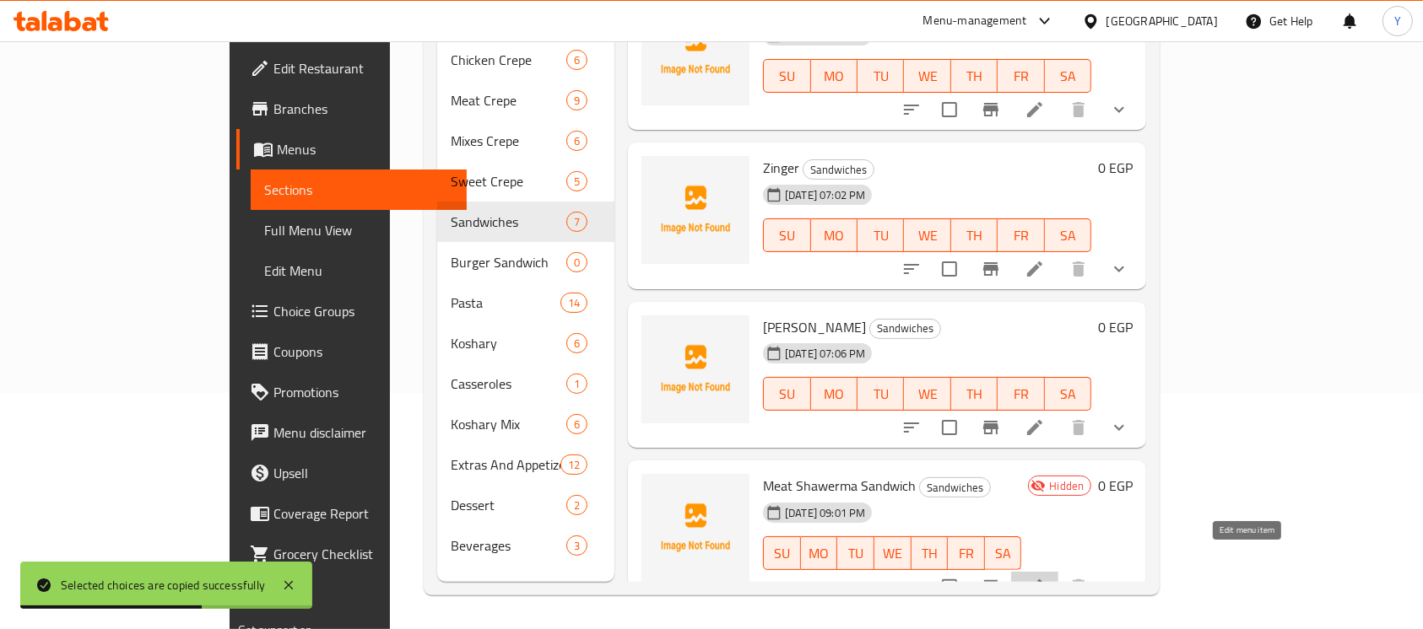
click at [1045, 577] on icon at bounding box center [1034, 587] width 20 height 20
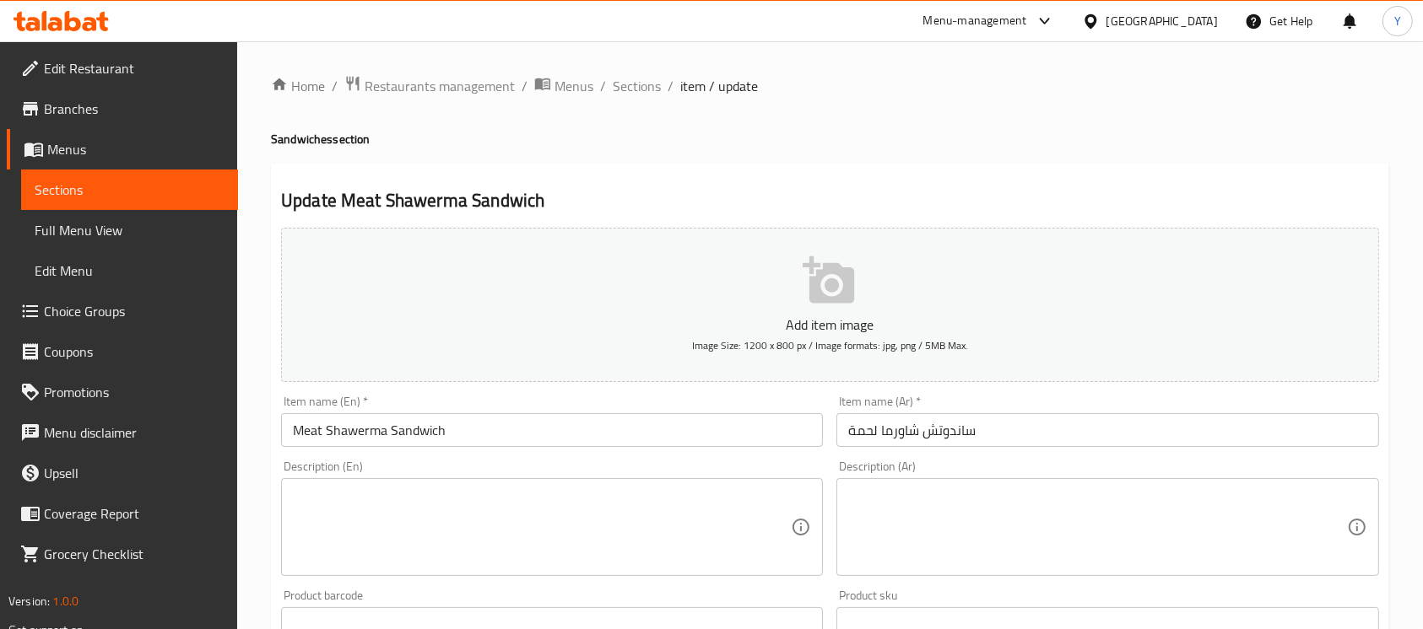
scroll to position [698, 0]
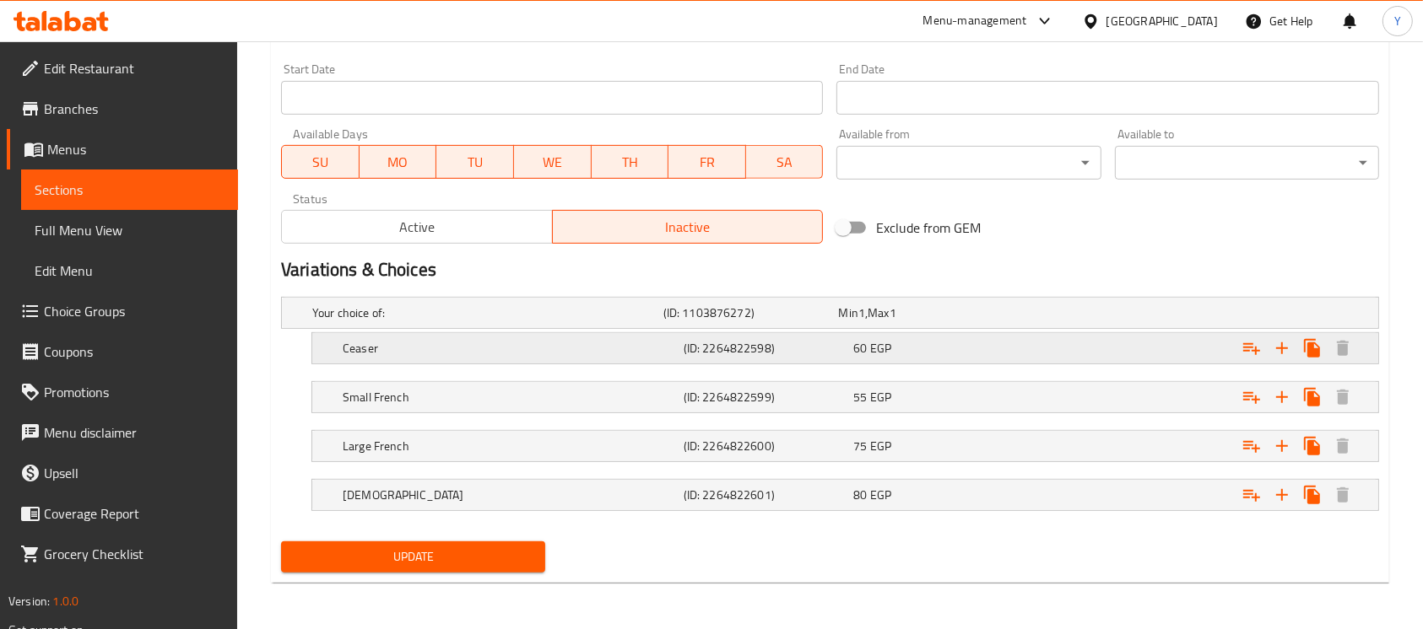
click at [855, 349] on span "60" at bounding box center [860, 349] width 14 height 22
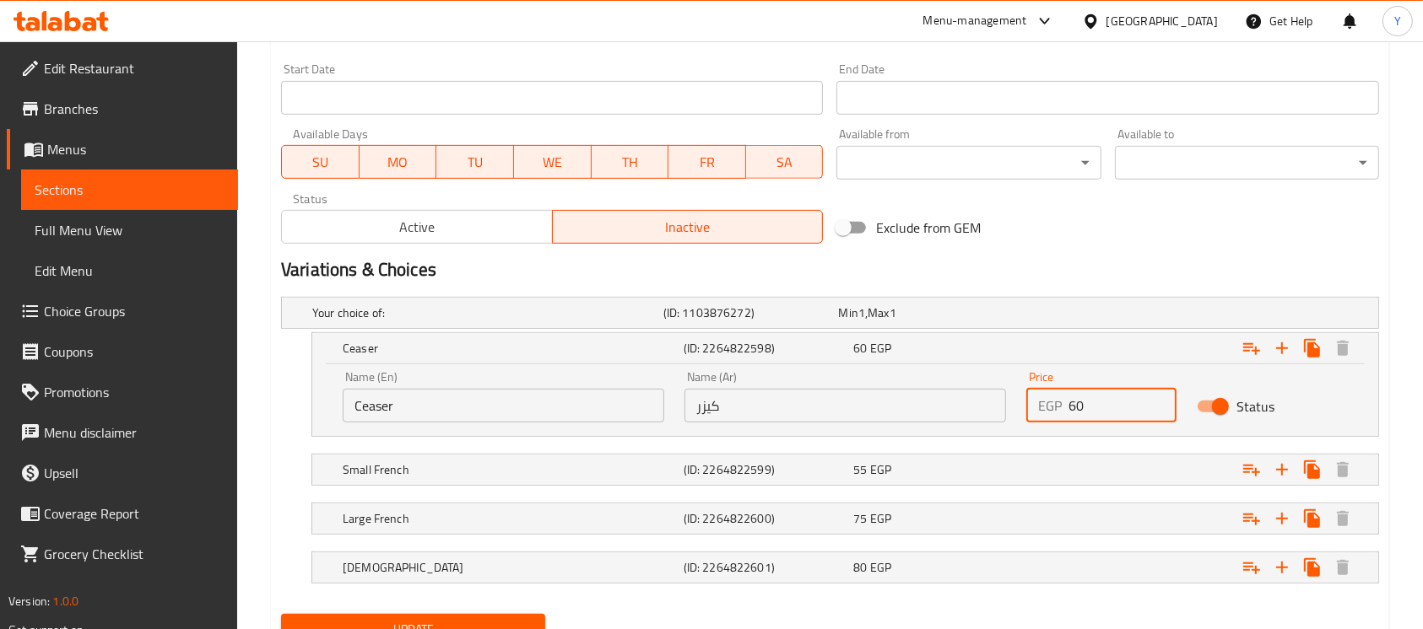
drag, startPoint x: 1107, startPoint y: 397, endPoint x: 897, endPoint y: 395, distance: 210.1
click at [897, 395] on div "Name (En) [PERSON_NAME] Name (En) Name (Ar) كيزر Name (Ar) Price EGP 60 Price S…" at bounding box center [844, 397] width 1025 height 72
type input "40"
click at [910, 478] on div "55 EGP" at bounding box center [935, 470] width 170 height 24
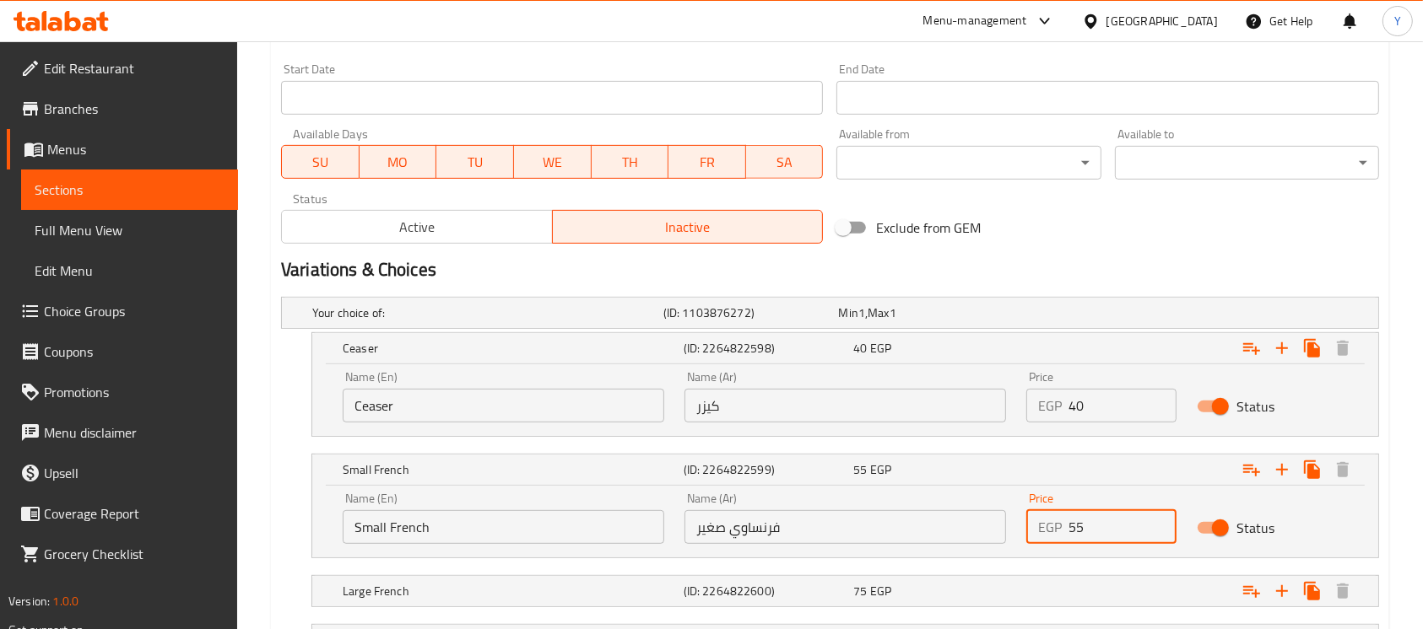
drag, startPoint x: 1076, startPoint y: 534, endPoint x: 1044, endPoint y: 534, distance: 32.1
click at [1044, 534] on div "EGP 55 Price" at bounding box center [1101, 528] width 150 height 34
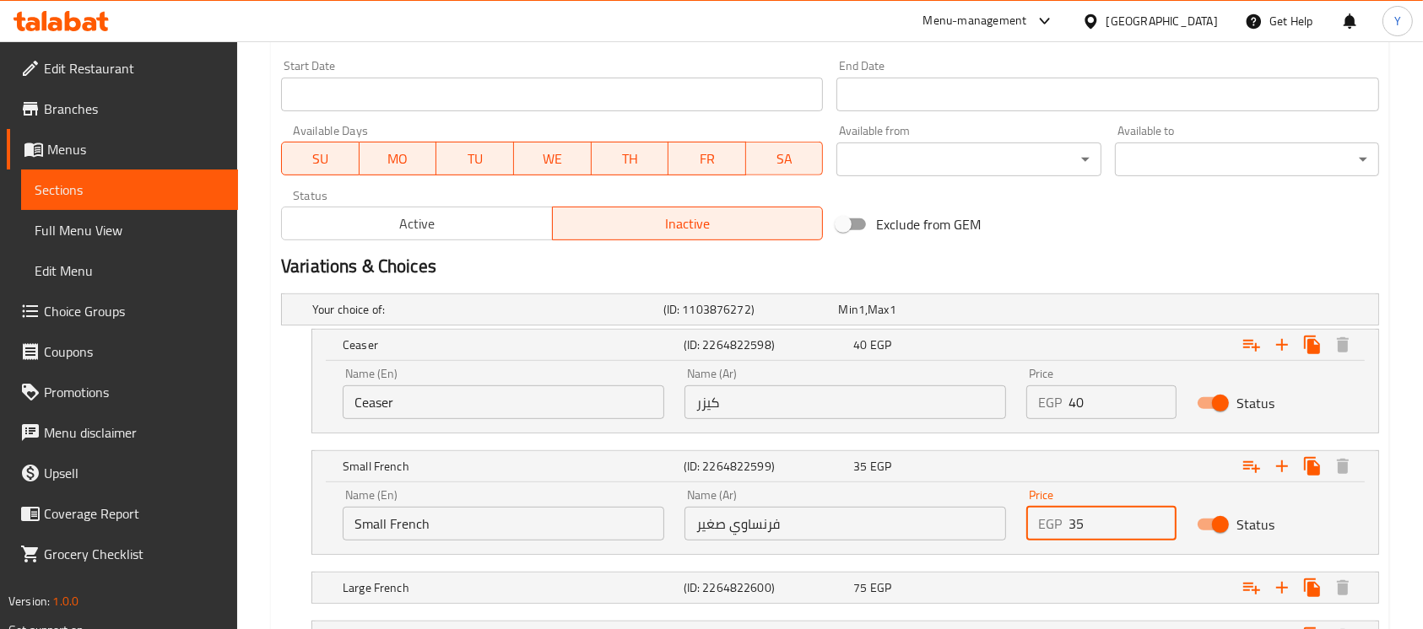
scroll to position [843, 0]
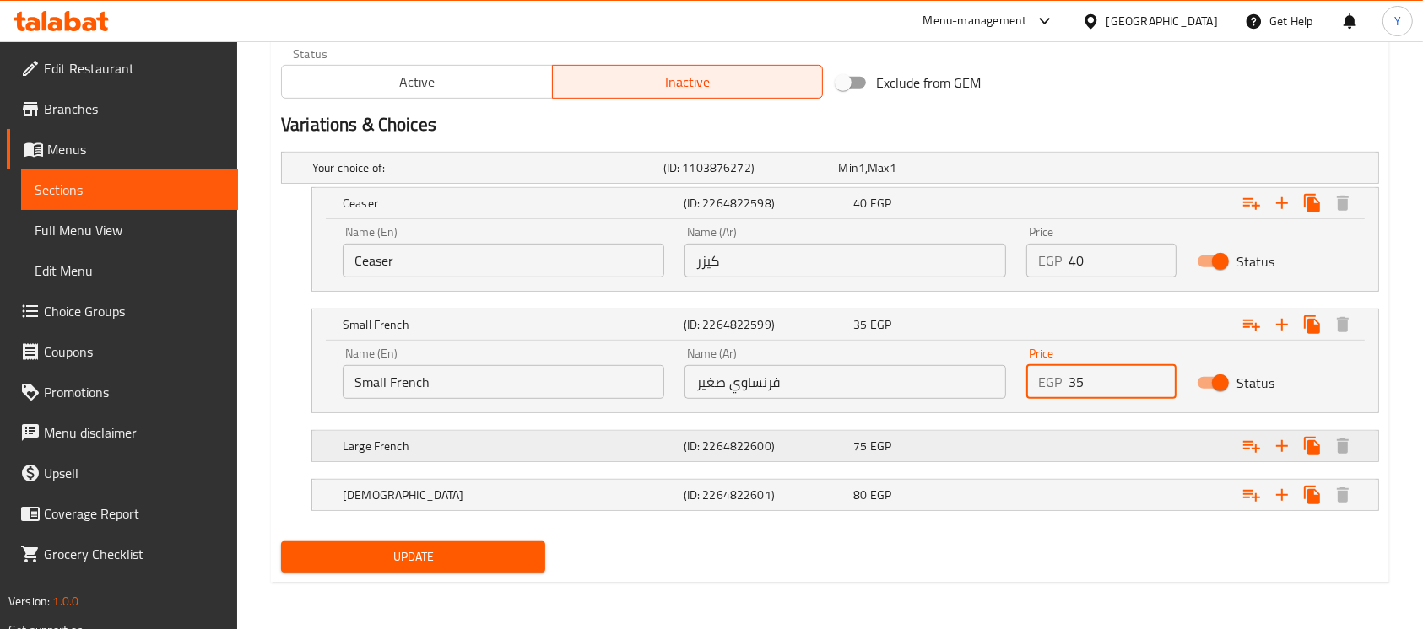
type input "35"
click at [1006, 451] on div "75 EGP" at bounding box center [935, 446] width 164 height 17
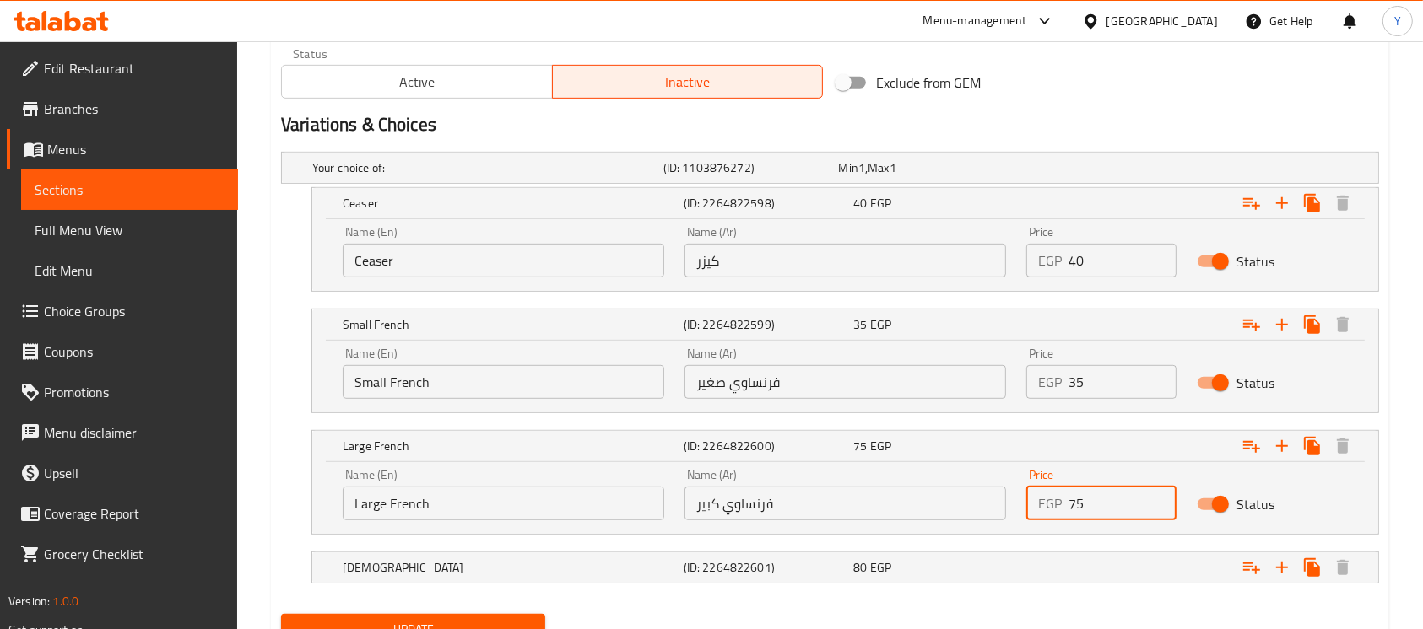
drag, startPoint x: 1073, startPoint y: 507, endPoint x: 1002, endPoint y: 507, distance: 70.9
click at [1002, 507] on div "Name (En) Large French Name (En) Name (Ar) فرنساوي كبير Name (Ar) Price EGP 75 …" at bounding box center [844, 495] width 1025 height 72
type input "55"
click at [990, 564] on div "80 EGP" at bounding box center [935, 567] width 164 height 17
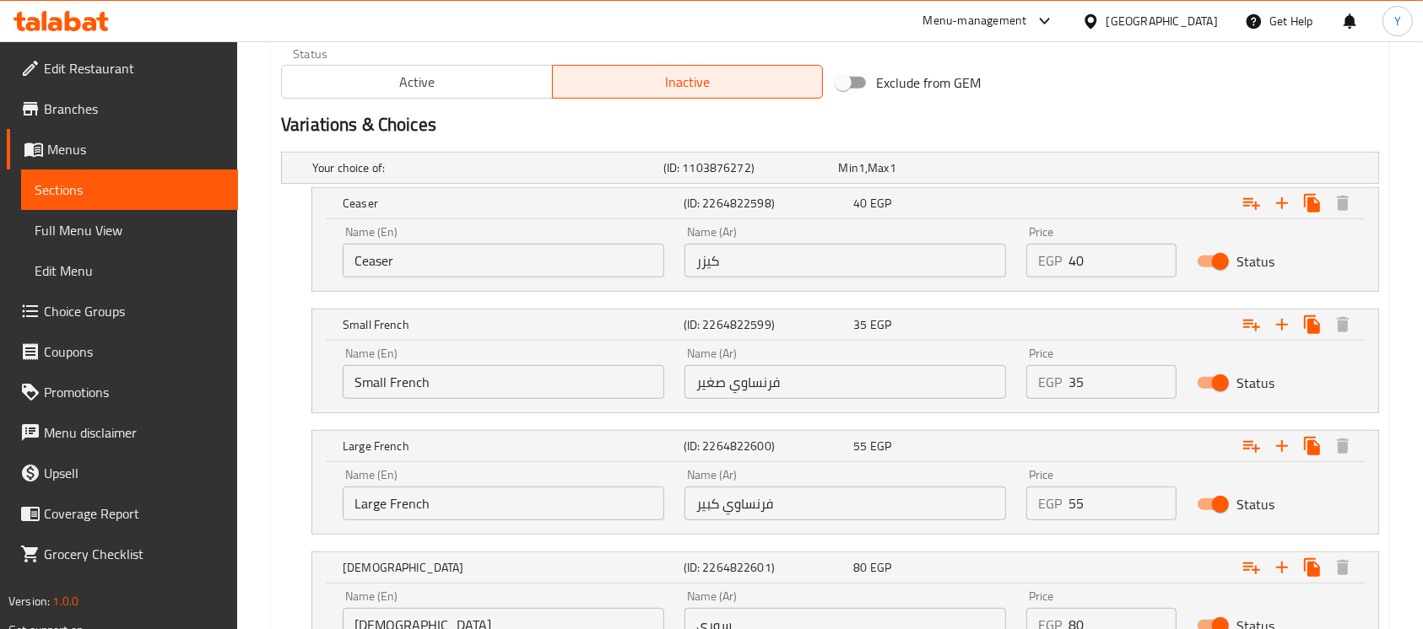
scroll to position [988, 0]
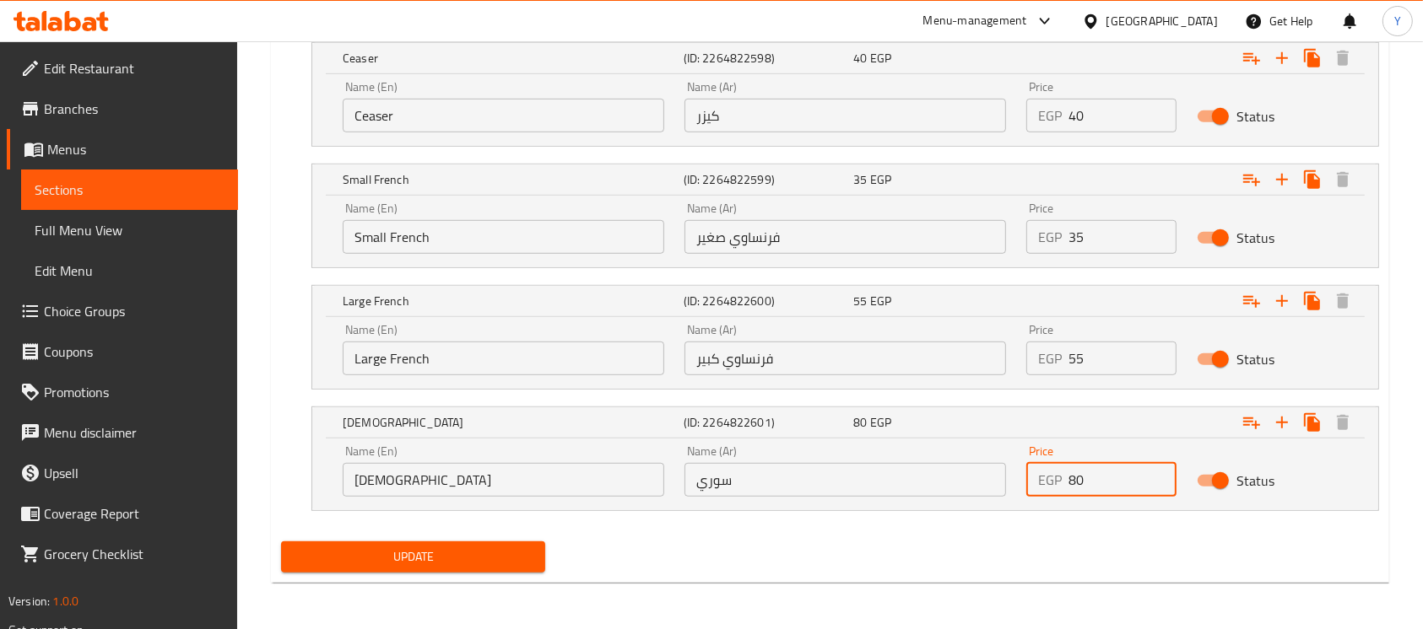
click at [1073, 482] on input "80" at bounding box center [1122, 480] width 108 height 34
type input "60"
click at [533, 568] on button "Update" at bounding box center [413, 557] width 264 height 31
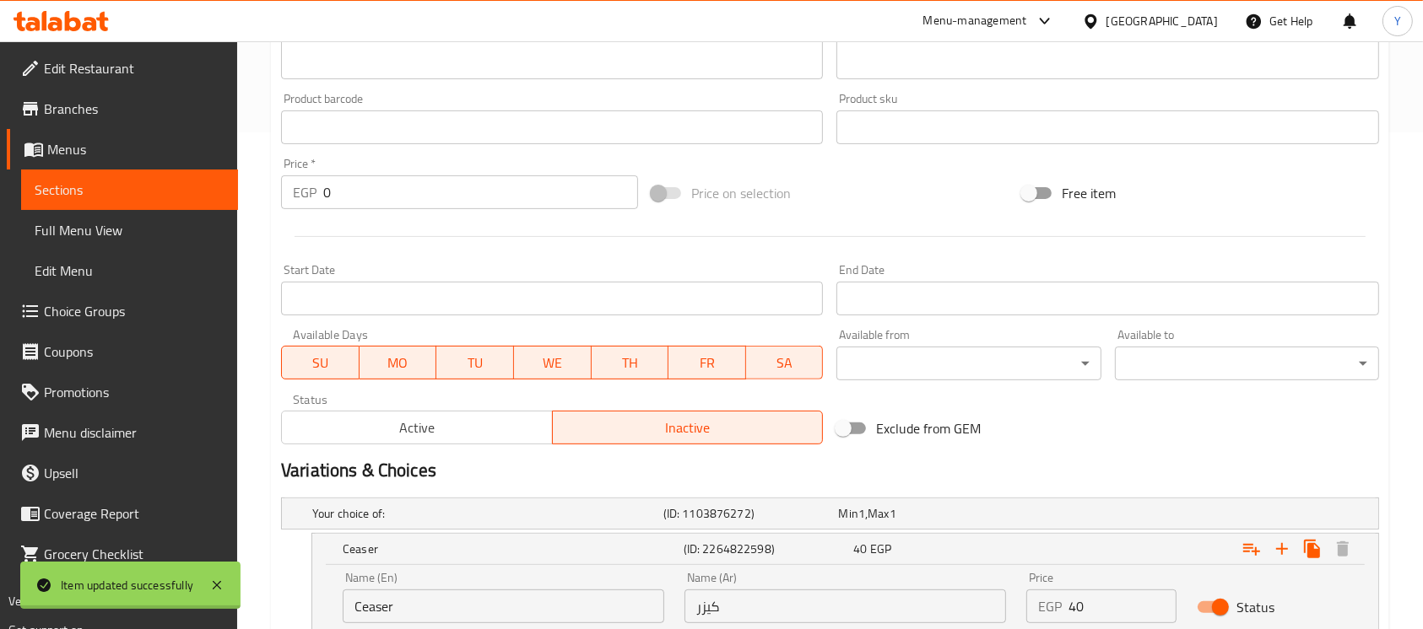
scroll to position [571, 0]
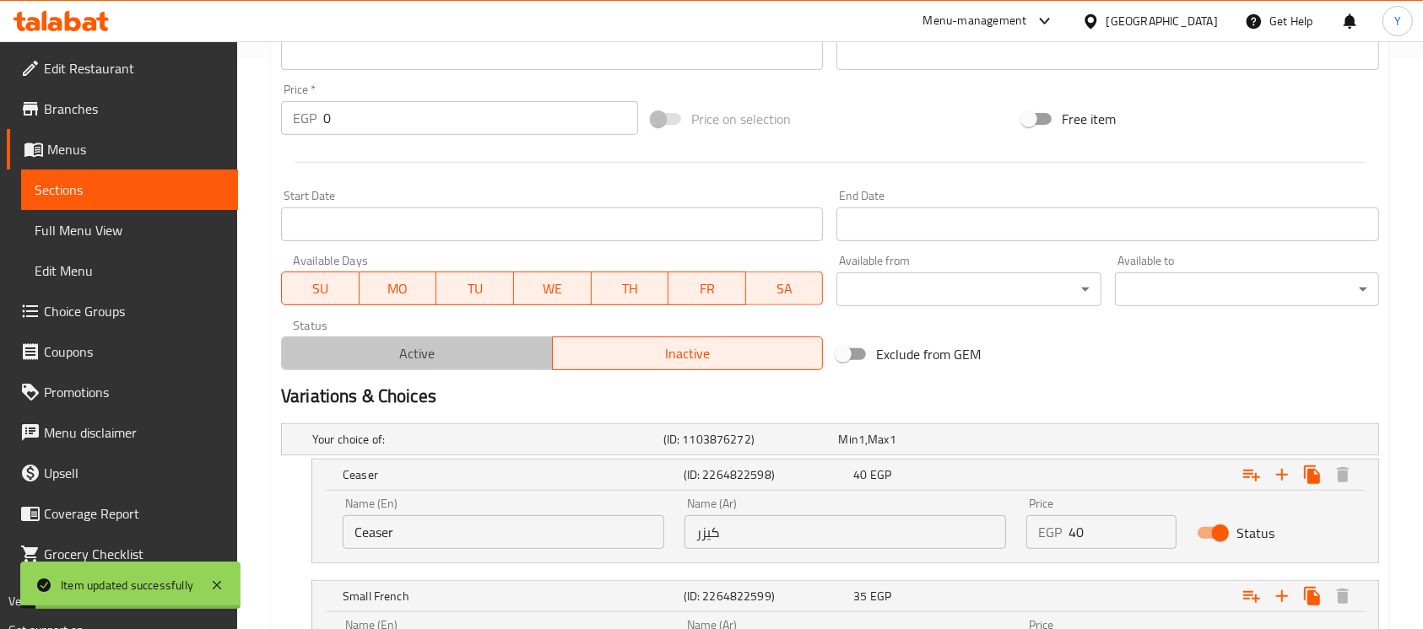
click at [500, 355] on span "Active" at bounding box center [417, 354] width 257 height 24
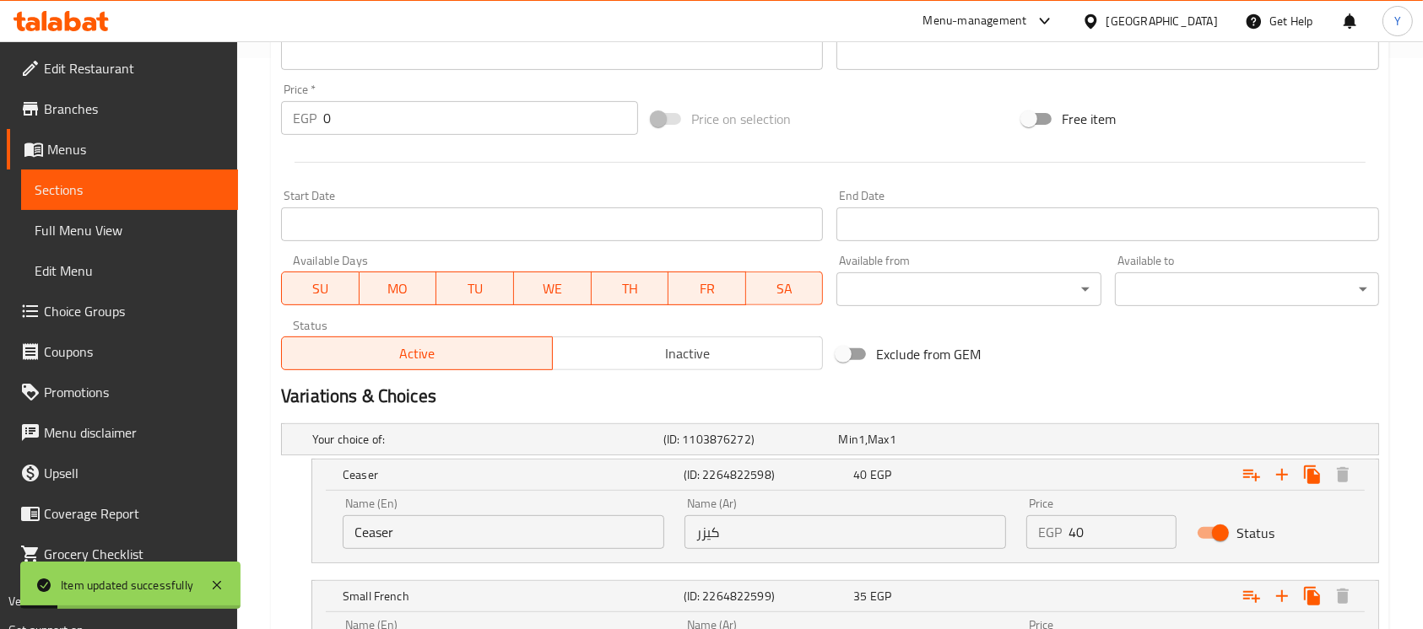
scroll to position [20, 0]
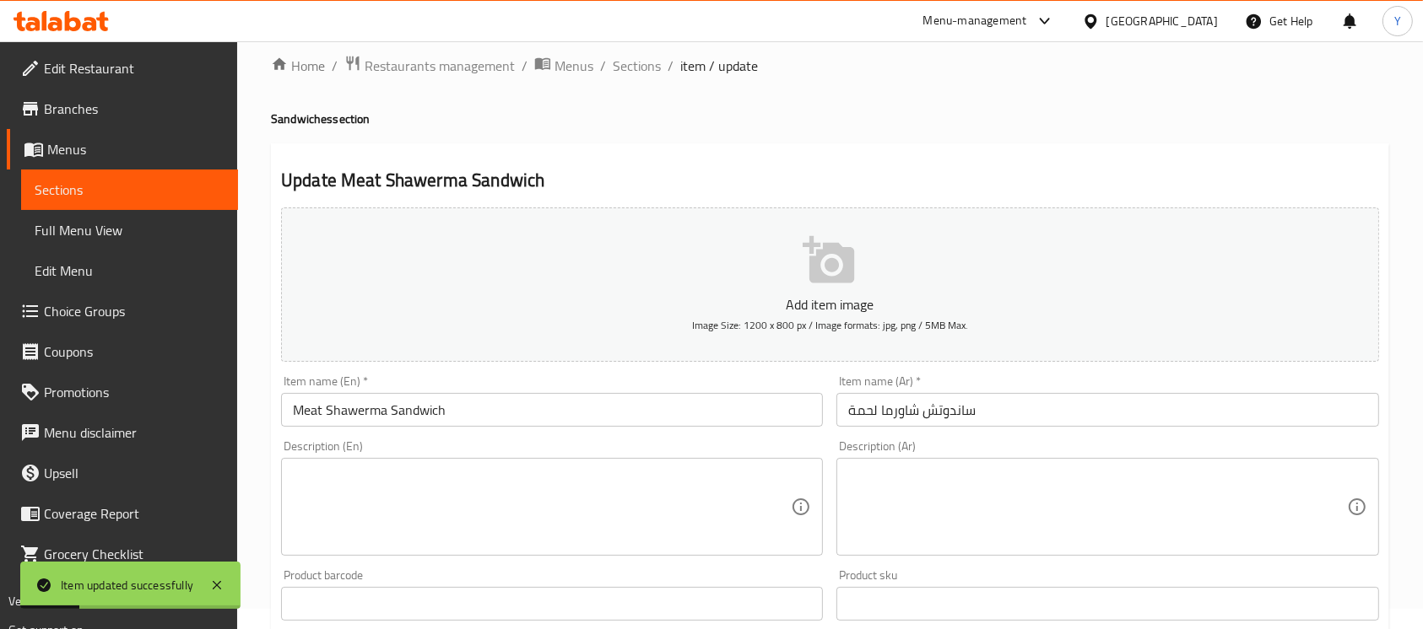
click at [542, 403] on input "Meat Shawerma Sandwich" at bounding box center [552, 410] width 542 height 34
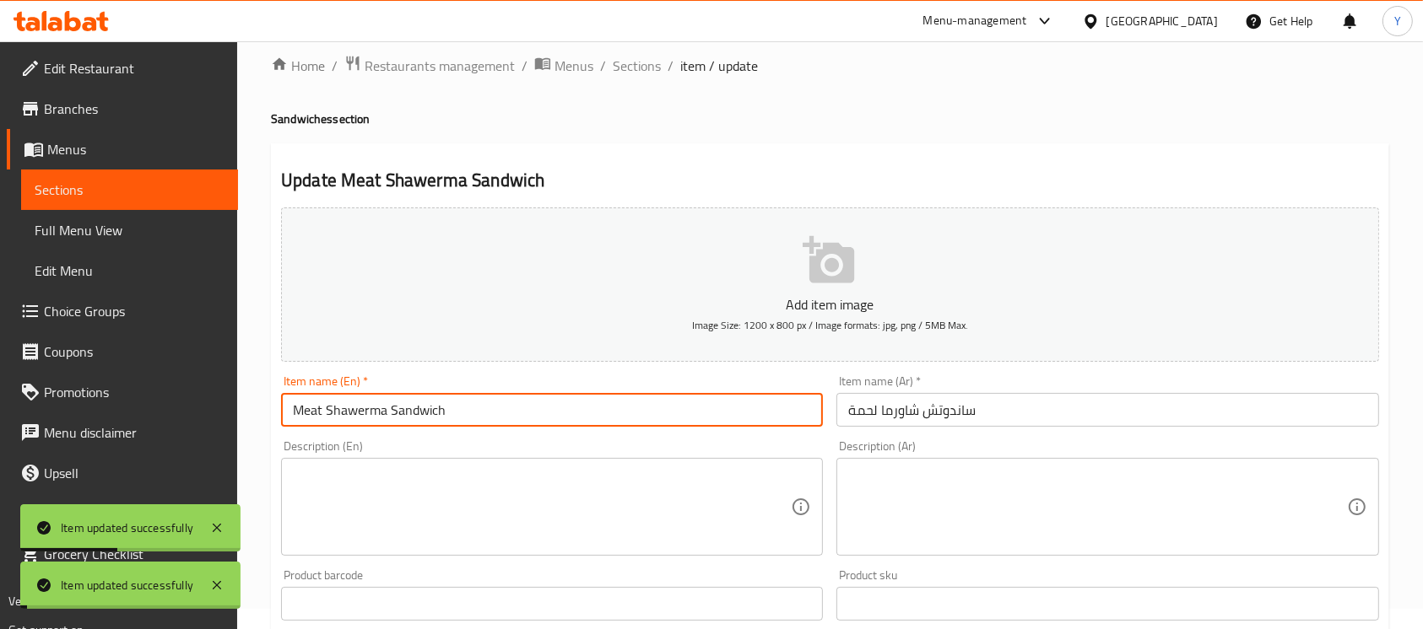
drag, startPoint x: 624, startPoint y: 58, endPoint x: 673, endPoint y: 42, distance: 51.5
click at [624, 58] on span "Sections" at bounding box center [637, 66] width 48 height 20
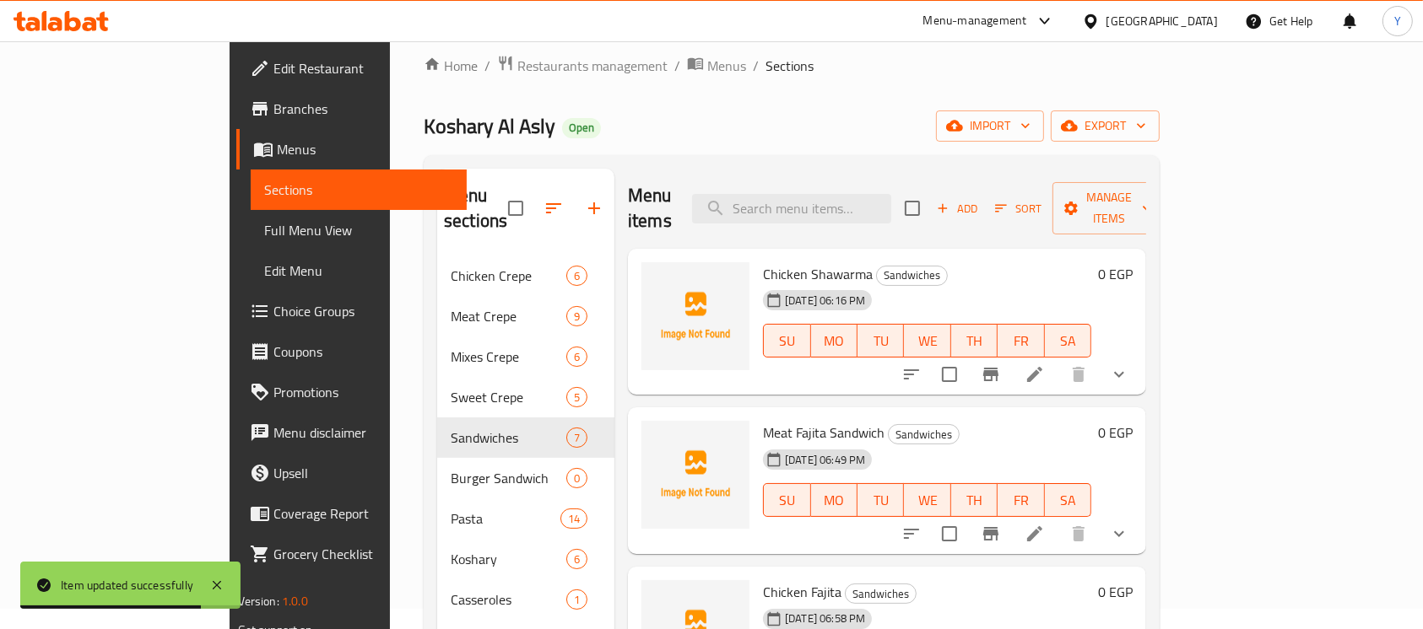
scroll to position [527, 0]
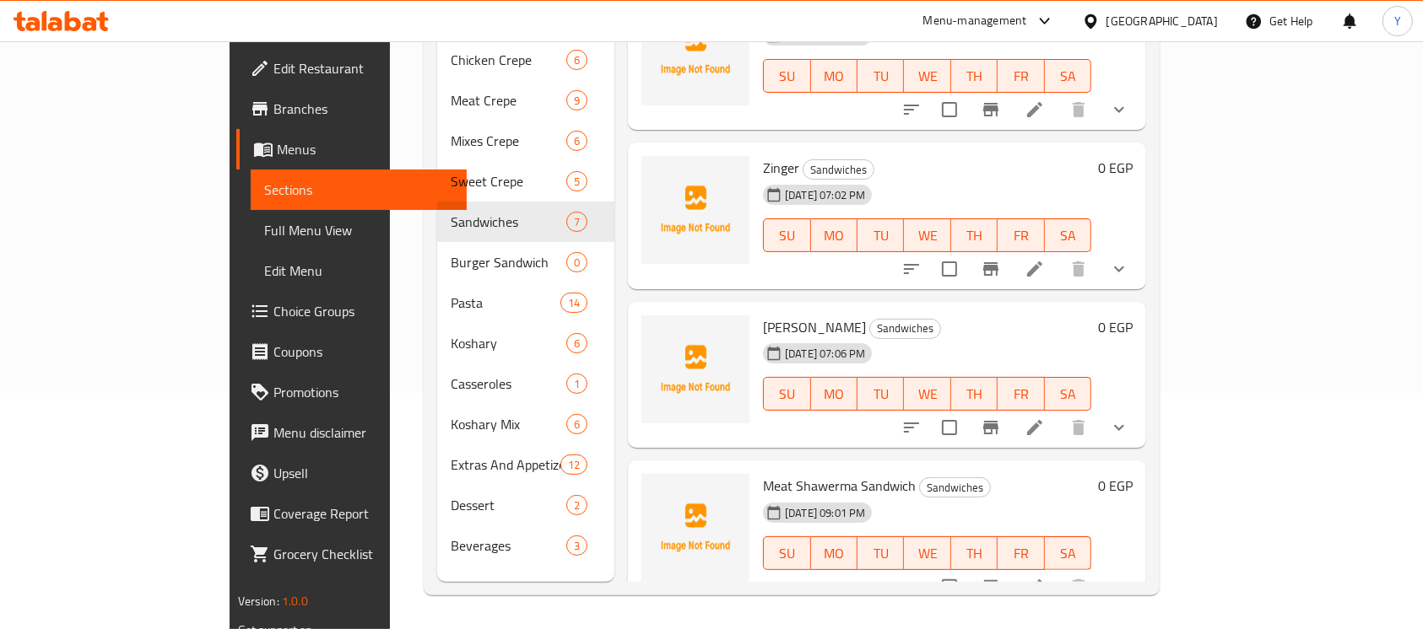
click at [1139, 573] on button "show more" at bounding box center [1119, 587] width 41 height 41
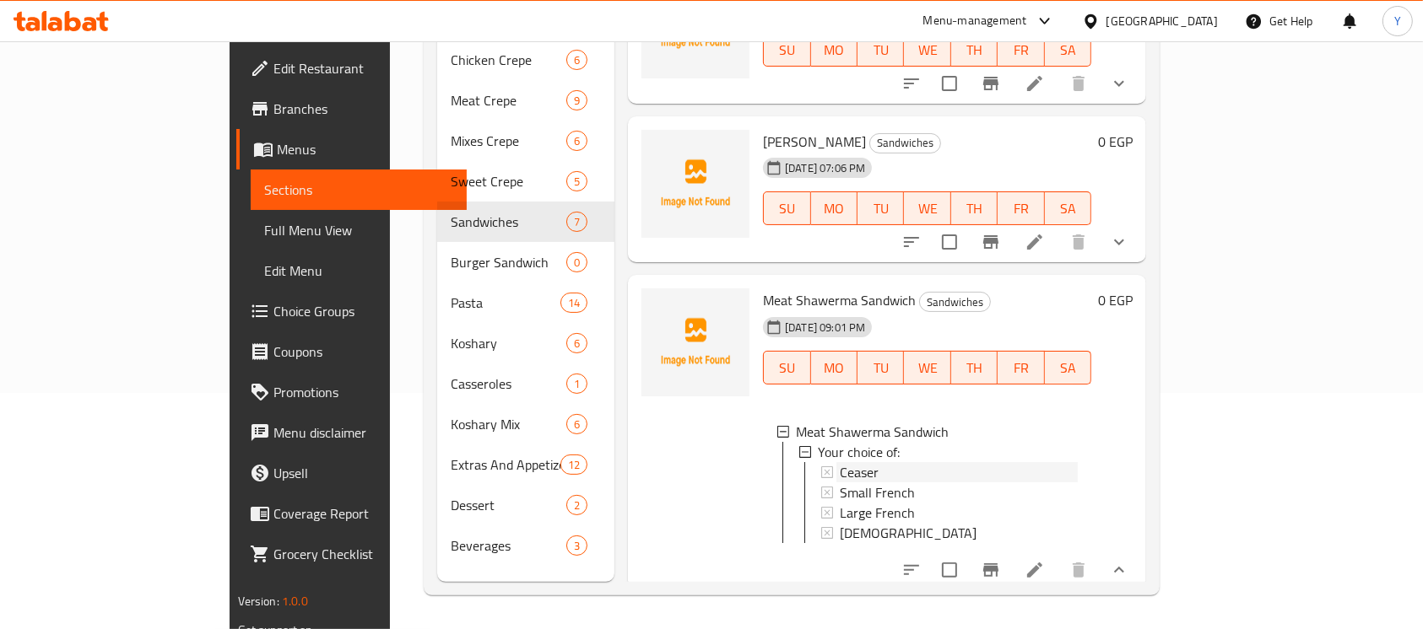
click at [841, 462] on div "Ceaser" at bounding box center [959, 472] width 238 height 20
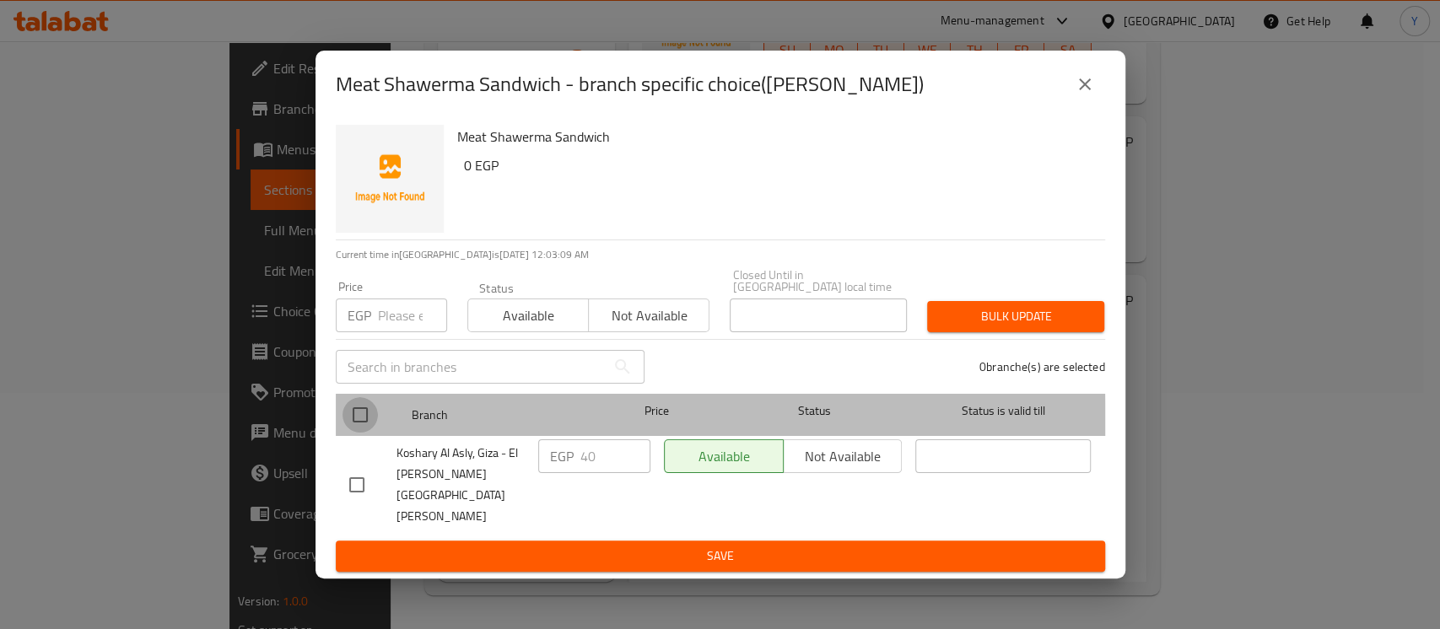
click at [365, 433] on input "checkbox" at bounding box center [360, 414] width 35 height 35
checkbox input "true"
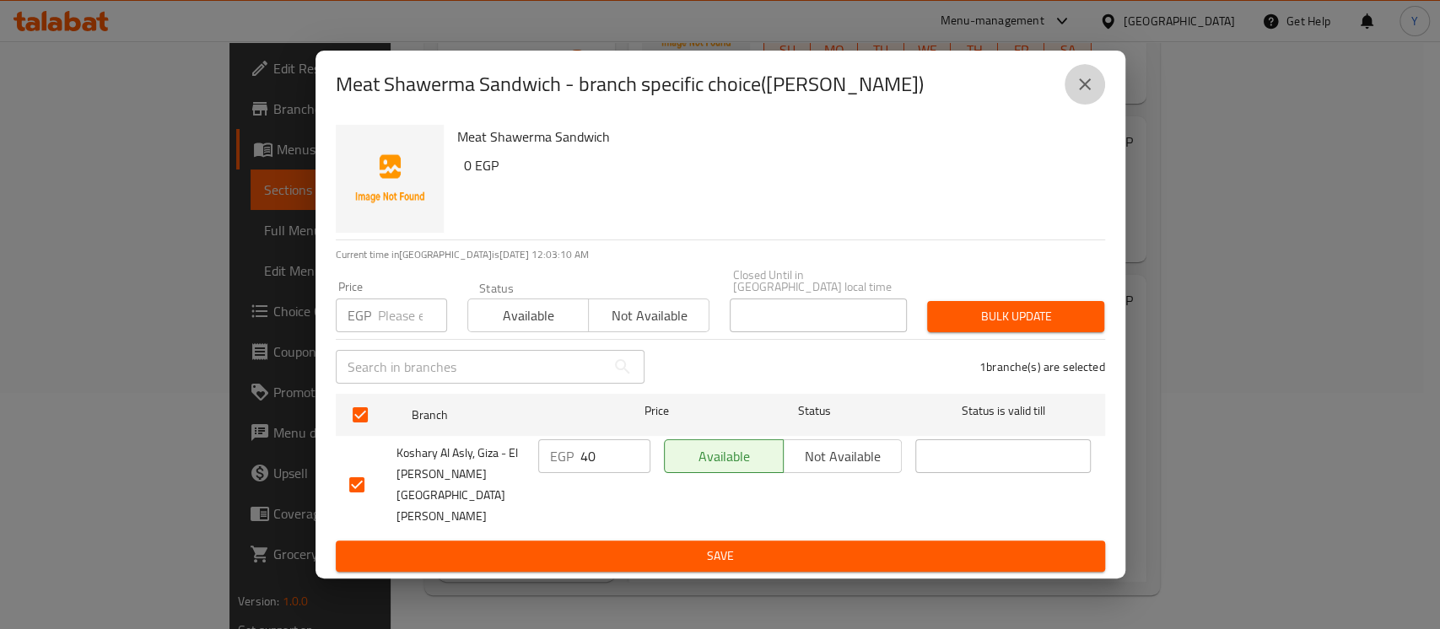
drag, startPoint x: 1076, startPoint y: 95, endPoint x: 1066, endPoint y: 211, distance: 116.0
click at [1076, 96] on button "close" at bounding box center [1085, 84] width 41 height 41
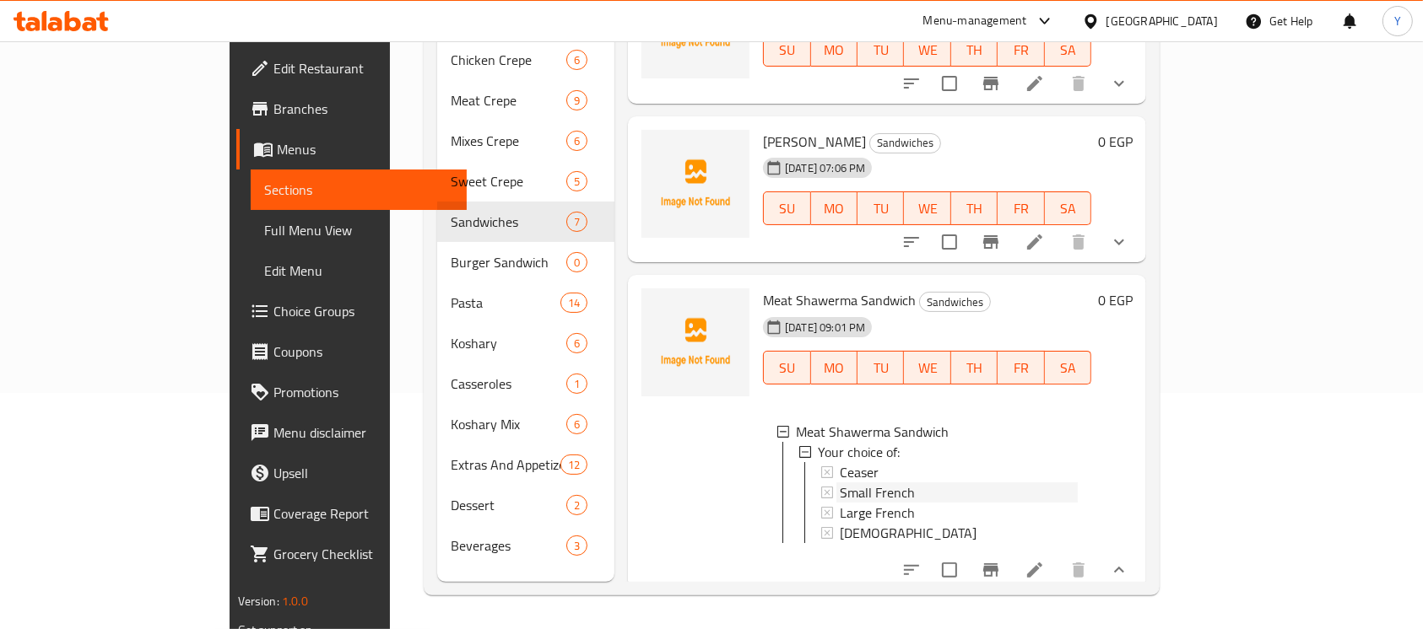
click at [943, 483] on div "Small French" at bounding box center [959, 493] width 238 height 20
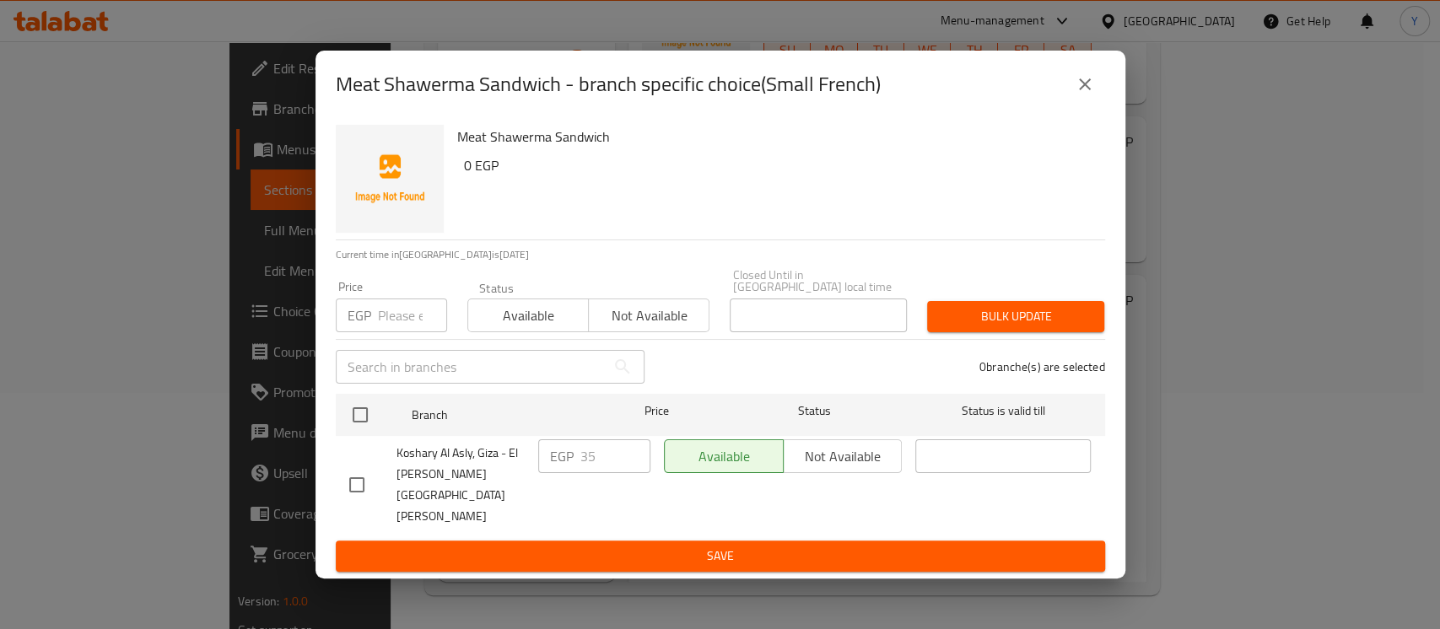
click at [1089, 95] on icon "close" at bounding box center [1085, 84] width 20 height 20
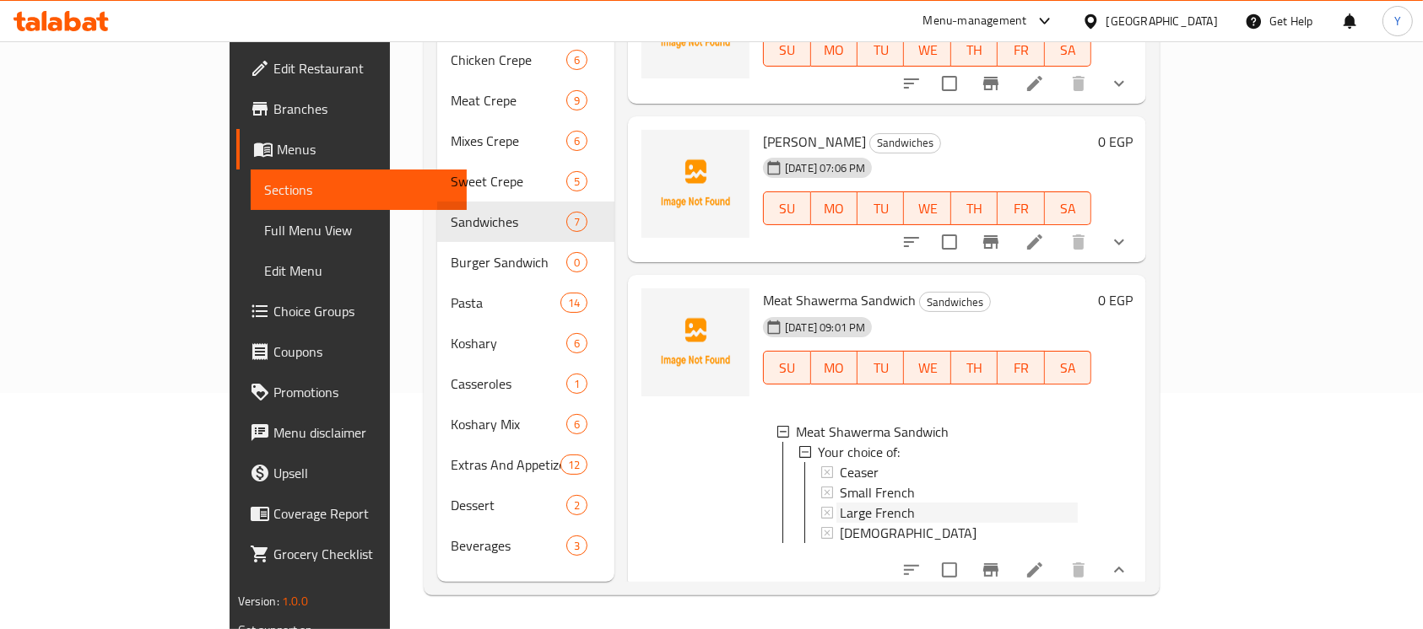
click at [867, 503] on div "Large French" at bounding box center [959, 513] width 238 height 20
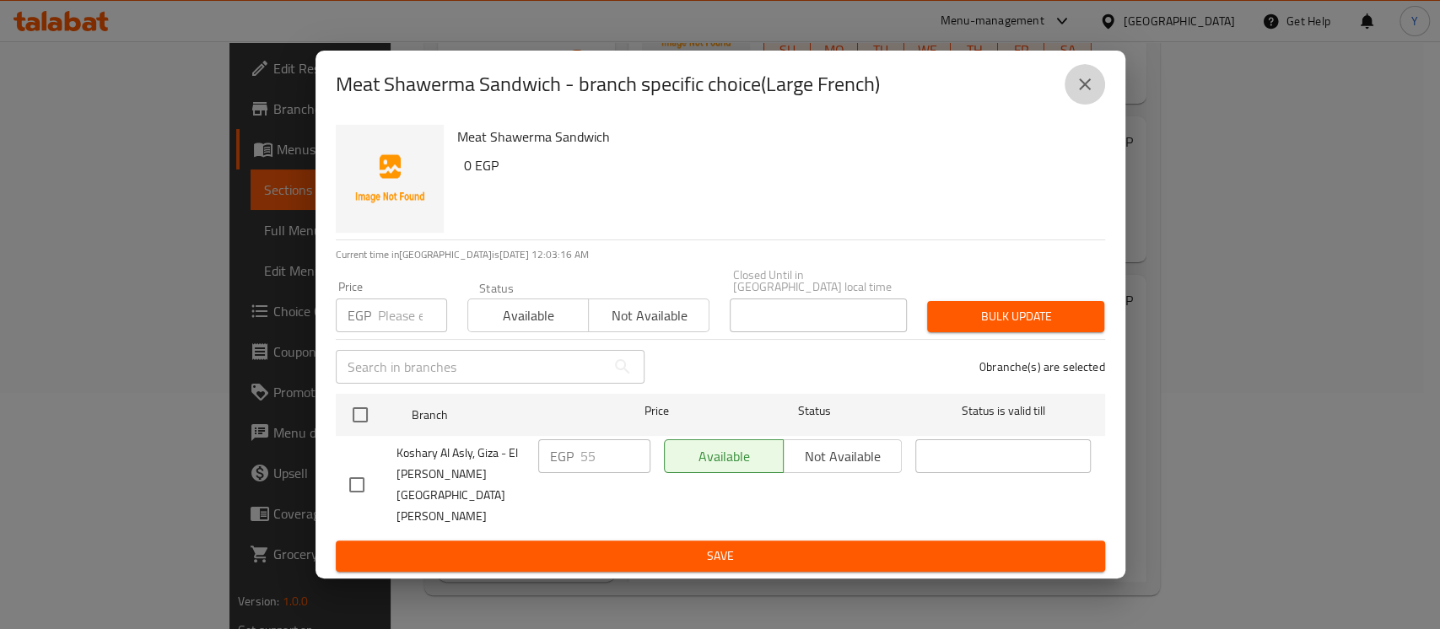
click at [1084, 95] on icon "close" at bounding box center [1085, 84] width 20 height 20
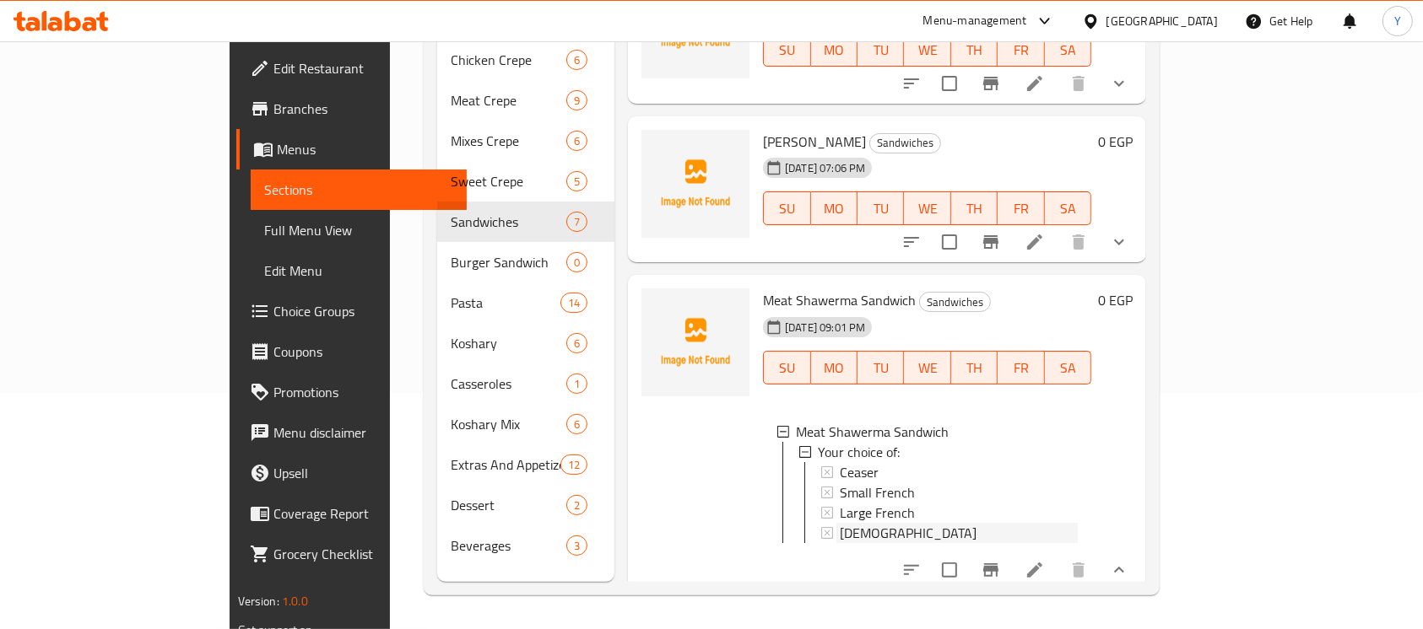
click at [844, 523] on div "[DEMOGRAPHIC_DATA]" at bounding box center [959, 533] width 238 height 20
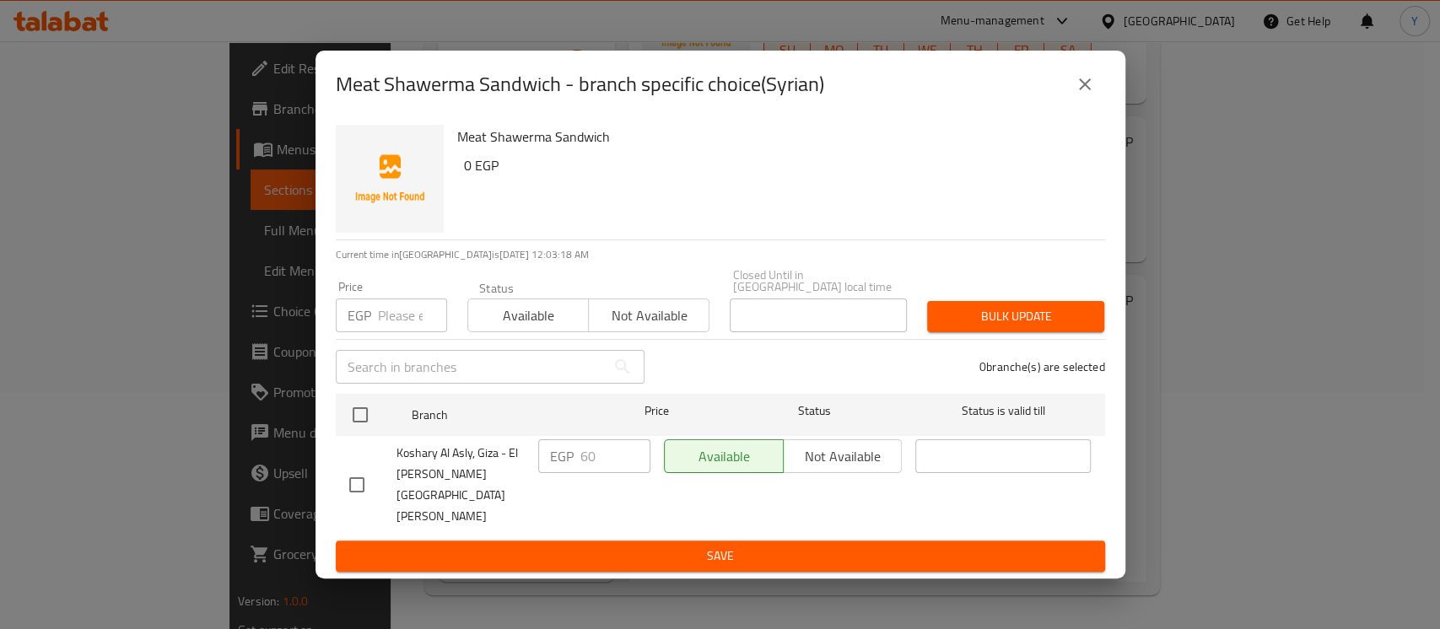
click at [1075, 95] on icon "close" at bounding box center [1085, 84] width 20 height 20
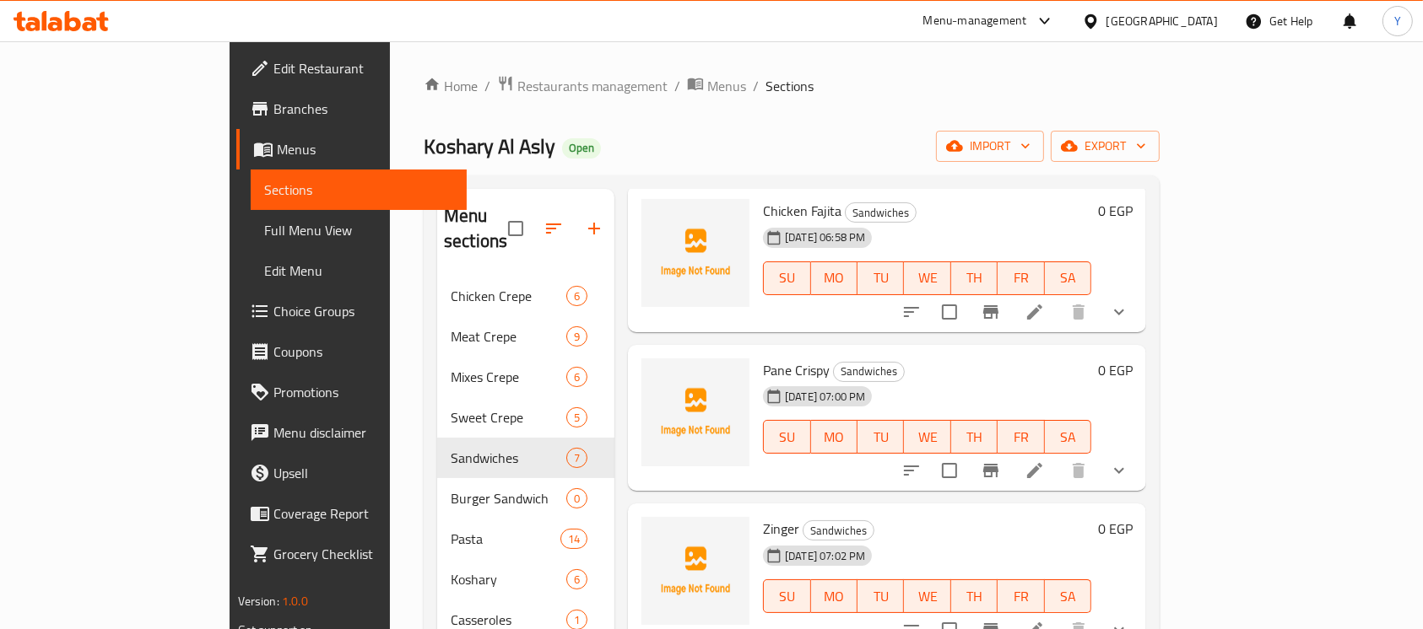
scroll to position [236, 0]
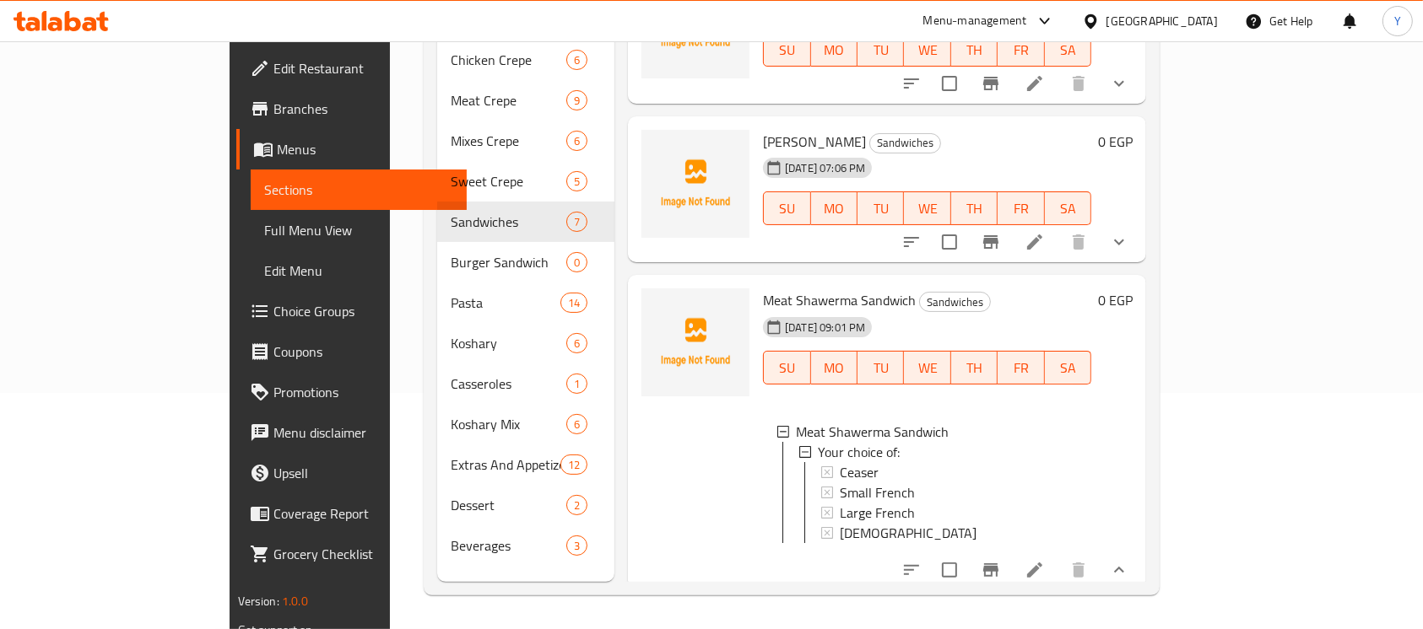
click at [1146, 350] on div "Meat Shawerma Sandwich Sandwiches [DATE] 09:01 PM SU MO TU WE TH FR SA Meat Sha…" at bounding box center [887, 433] width 518 height 316
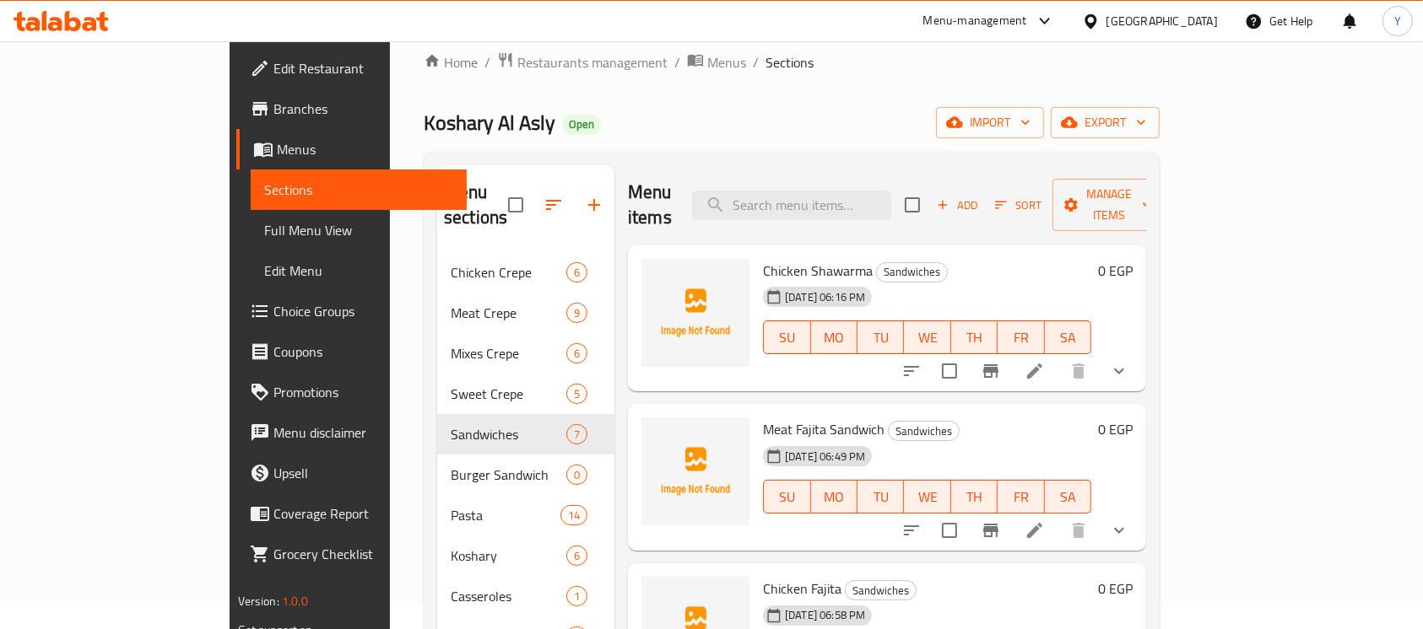
scroll to position [17, 0]
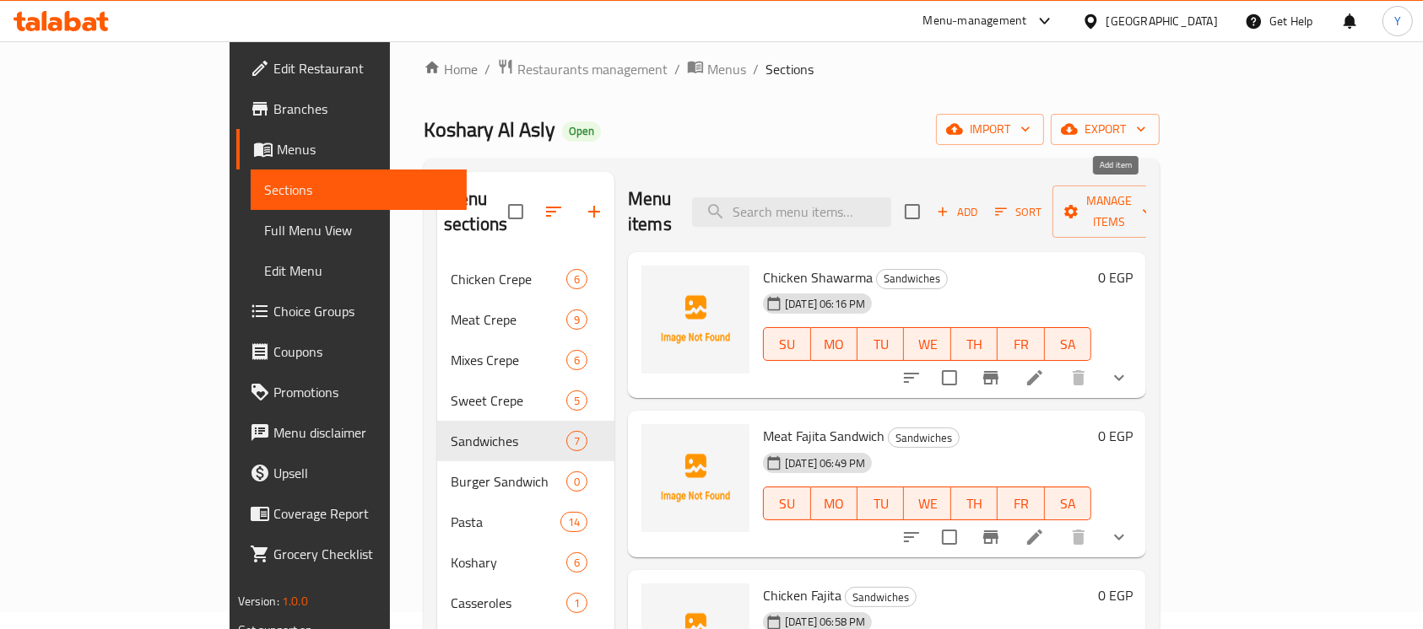
click at [980, 203] on span "Add" at bounding box center [957, 212] width 46 height 19
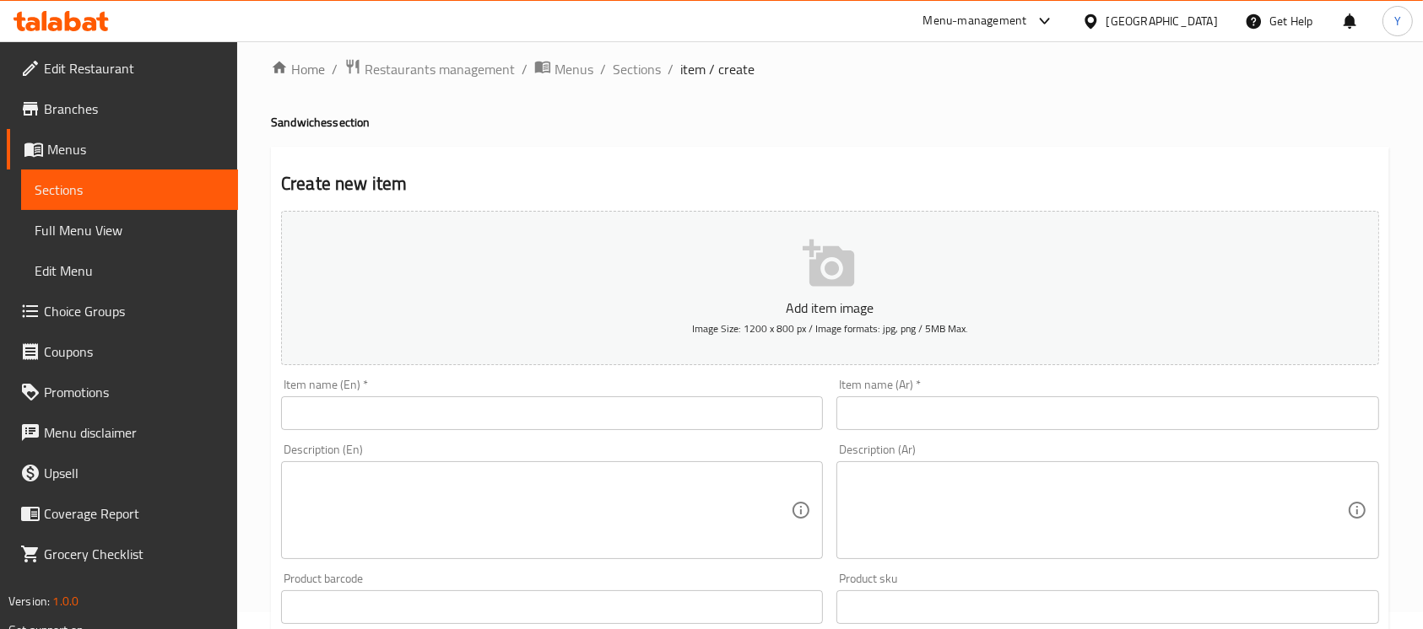
click at [510, 388] on div "Item name (En)   * Item name (En) *" at bounding box center [552, 404] width 542 height 51
click at [485, 412] on input "text" at bounding box center [552, 414] width 542 height 34
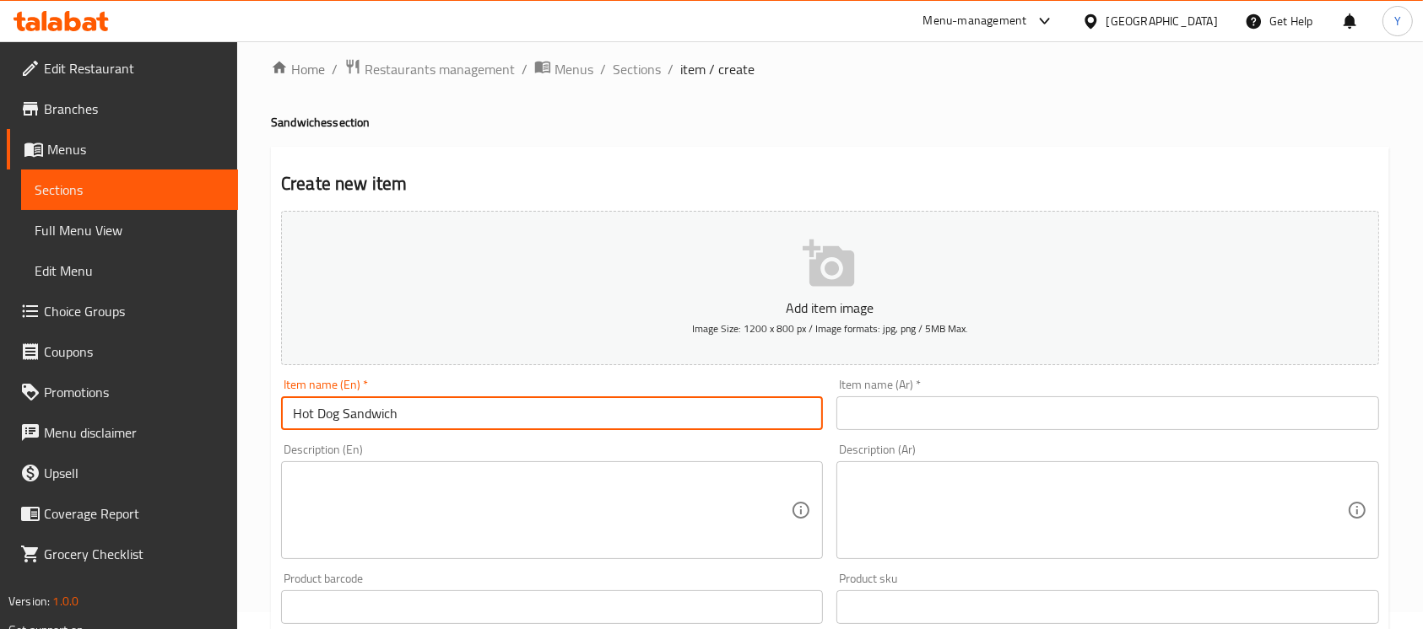
type input "Hot Dog Sandwich"
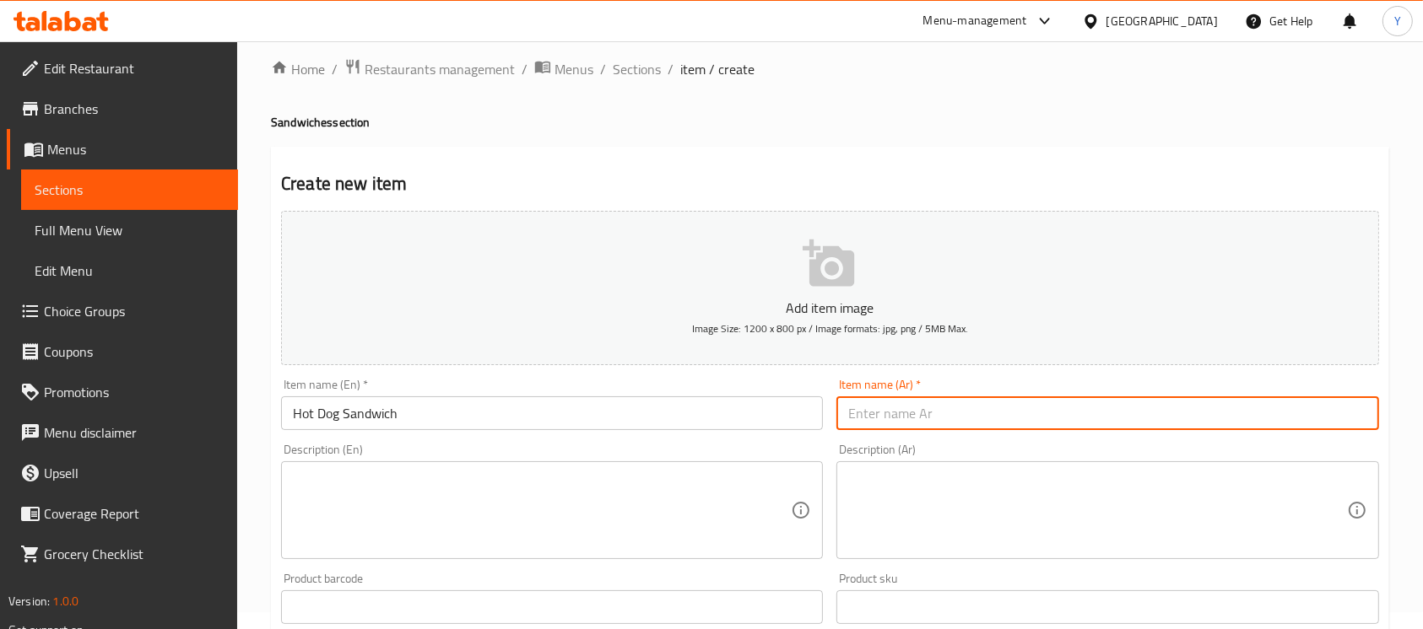
click at [1051, 426] on input "text" at bounding box center [1107, 414] width 542 height 34
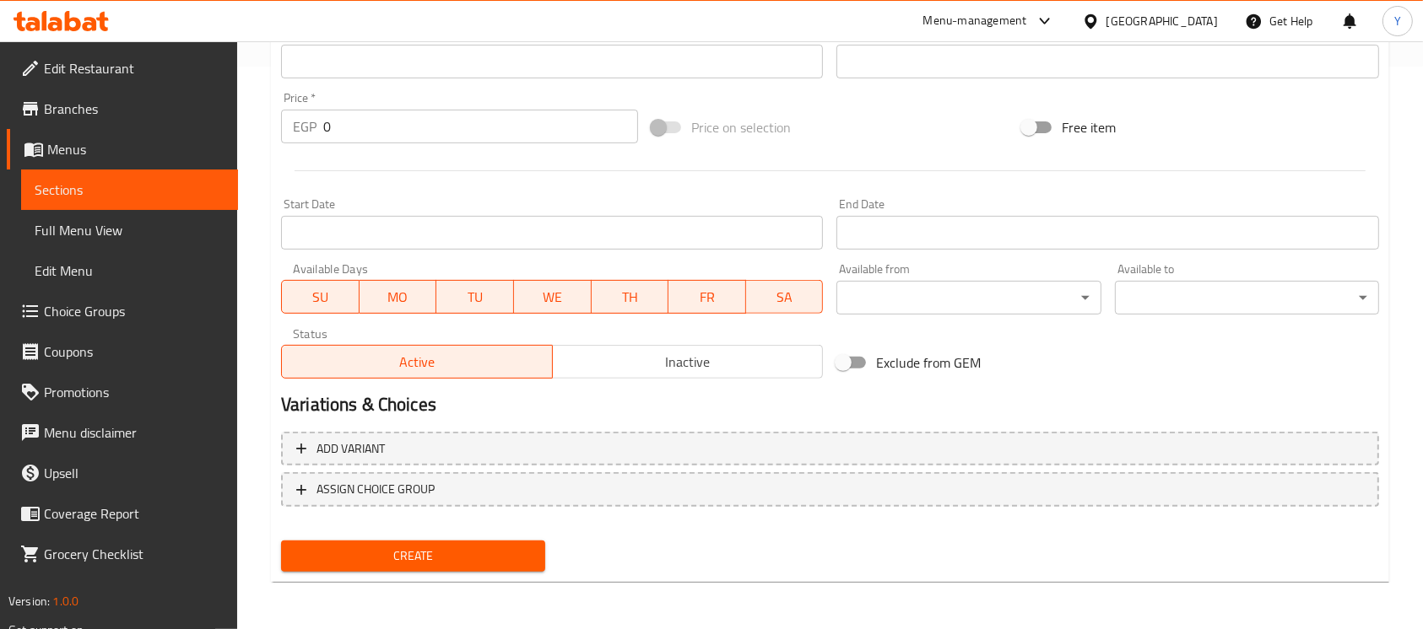
type input "ساندوتش هوت دوج"
click at [562, 365] on span "Inactive" at bounding box center [687, 362] width 257 height 24
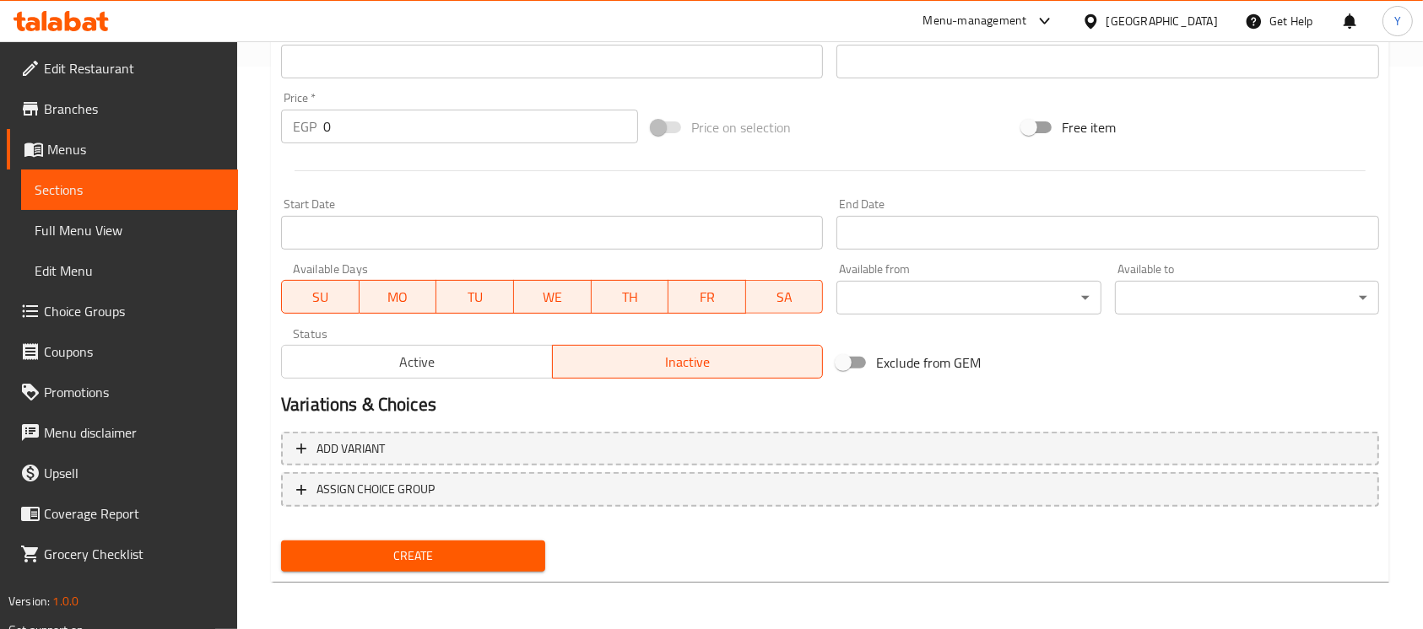
click at [451, 565] on span "Create" at bounding box center [412, 556] width 237 height 21
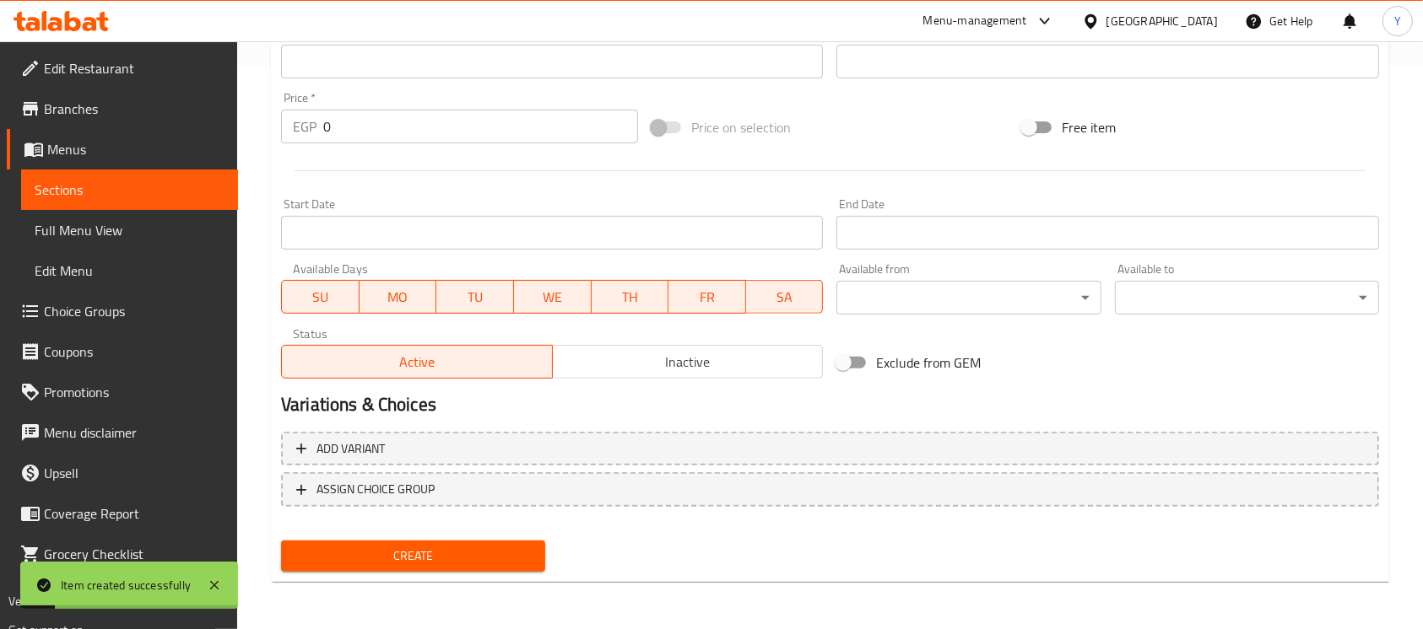
scroll to position [13, 0]
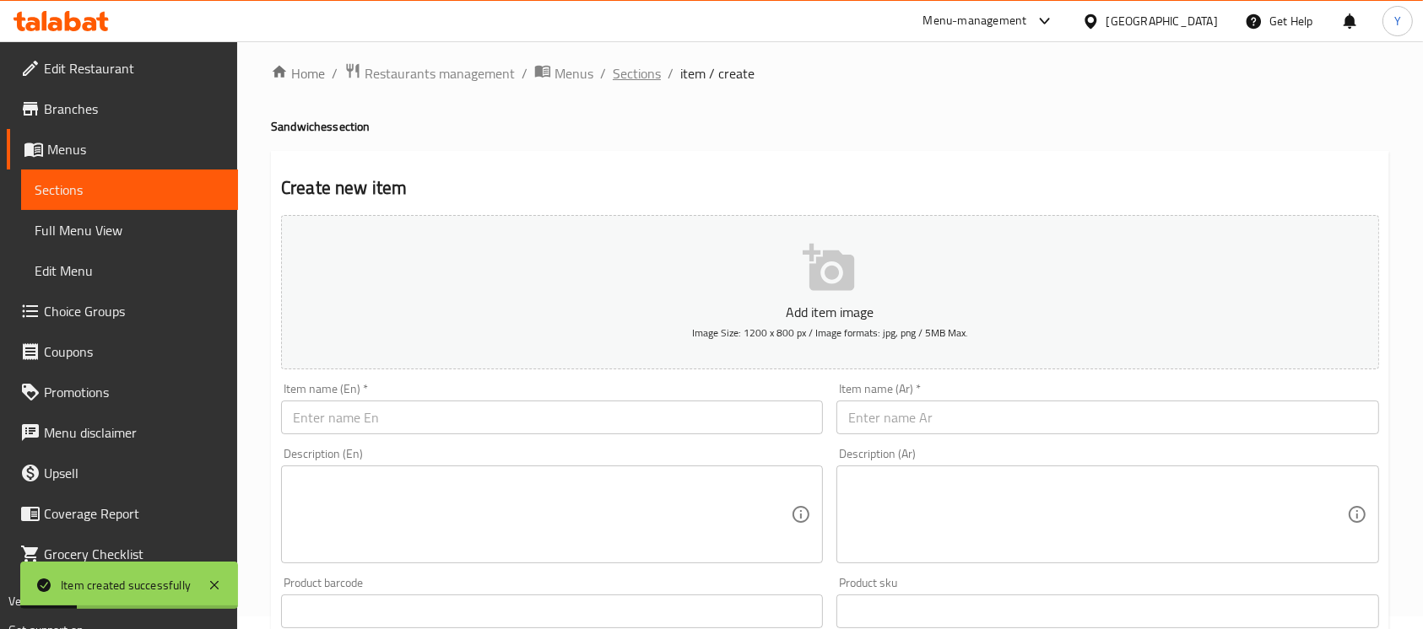
click at [613, 70] on span "Sections" at bounding box center [637, 73] width 48 height 20
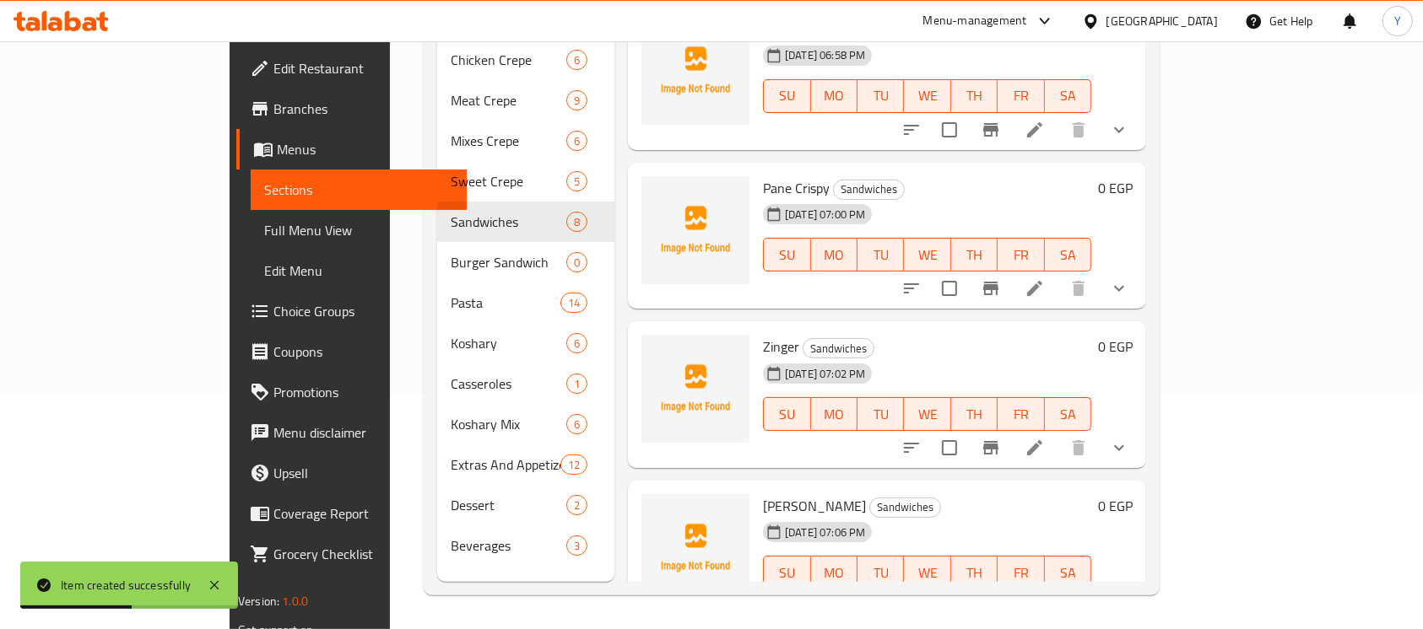
scroll to position [685, 0]
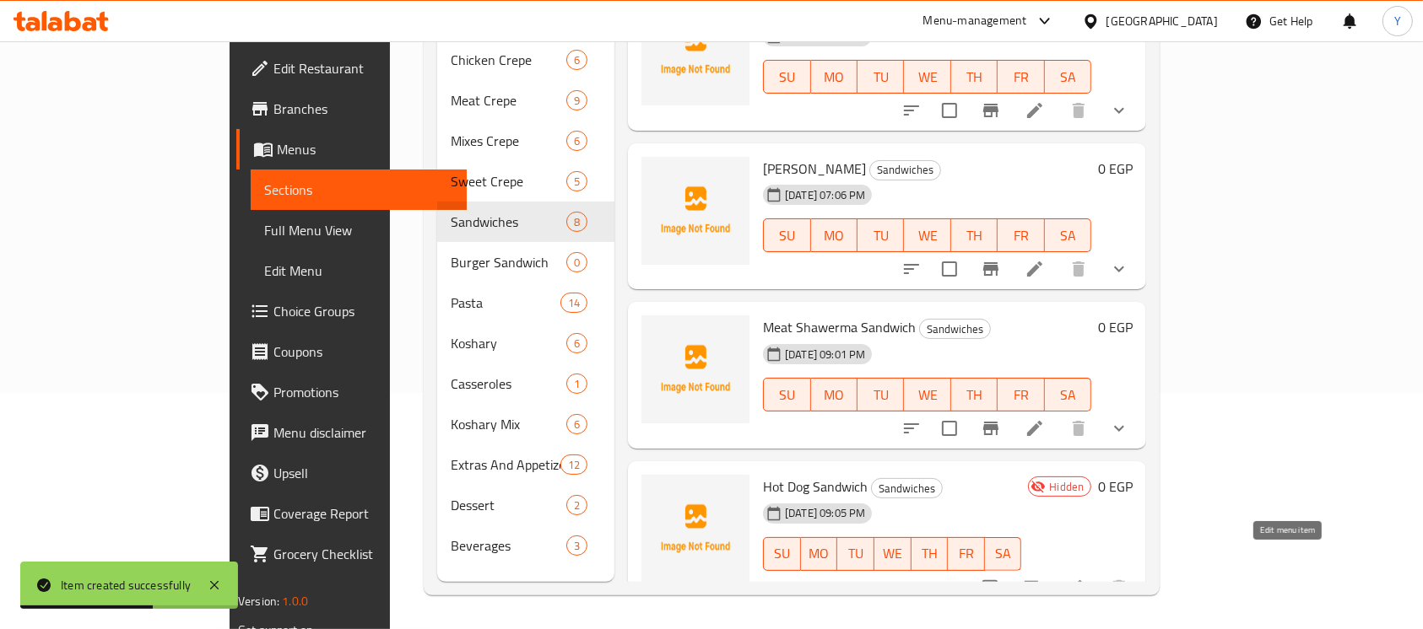
click at [1085, 578] on icon at bounding box center [1075, 588] width 20 height 20
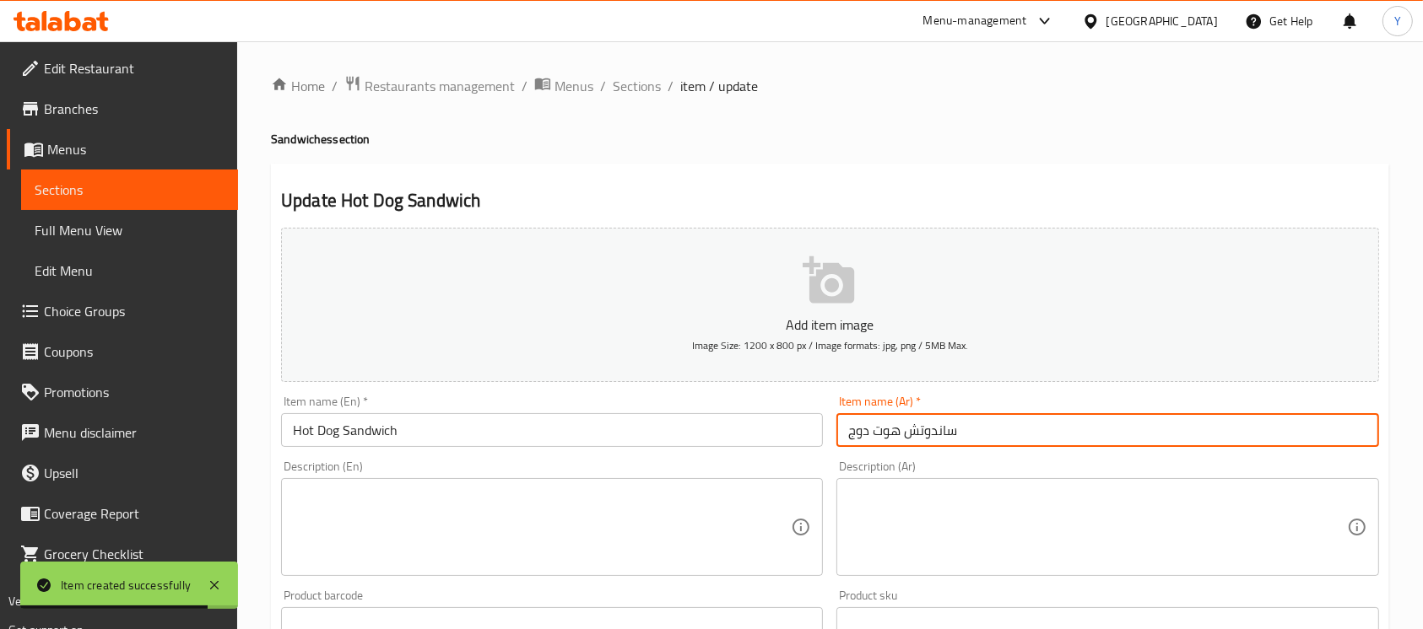
drag, startPoint x: 898, startPoint y: 435, endPoint x: 745, endPoint y: 422, distance: 153.3
click at [742, 436] on div "Add item image Image Size: 1200 x 800 px / Image formats: jpg, png / 5MB Max. I…" at bounding box center [829, 584] width 1111 height 727
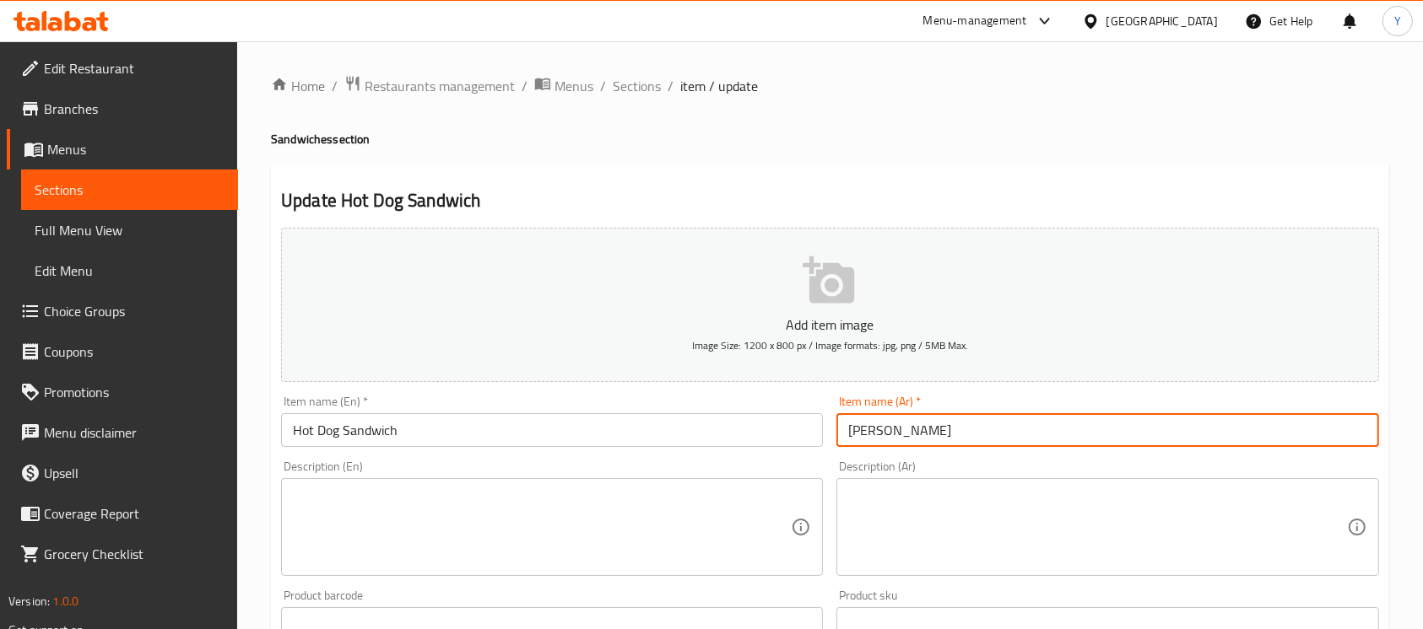
type input "[PERSON_NAME]"
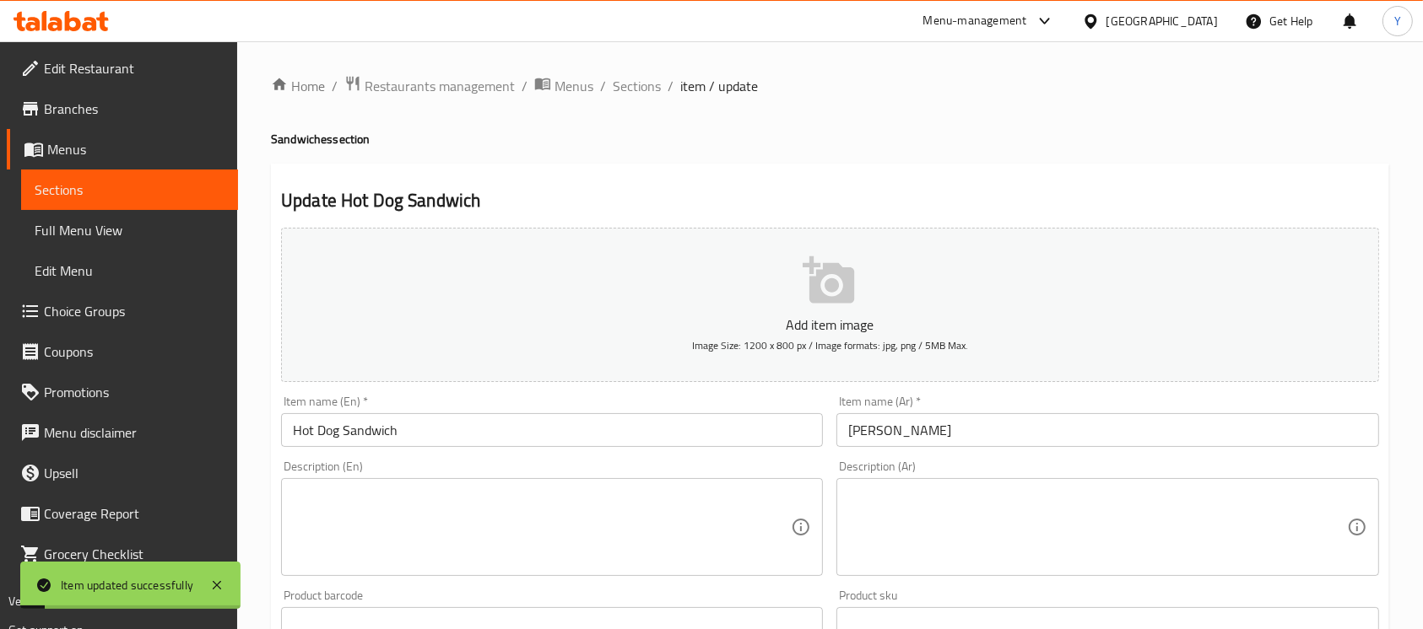
drag, startPoint x: 651, startPoint y: 84, endPoint x: 682, endPoint y: 127, distance: 53.4
click at [651, 84] on span "Sections" at bounding box center [637, 86] width 48 height 20
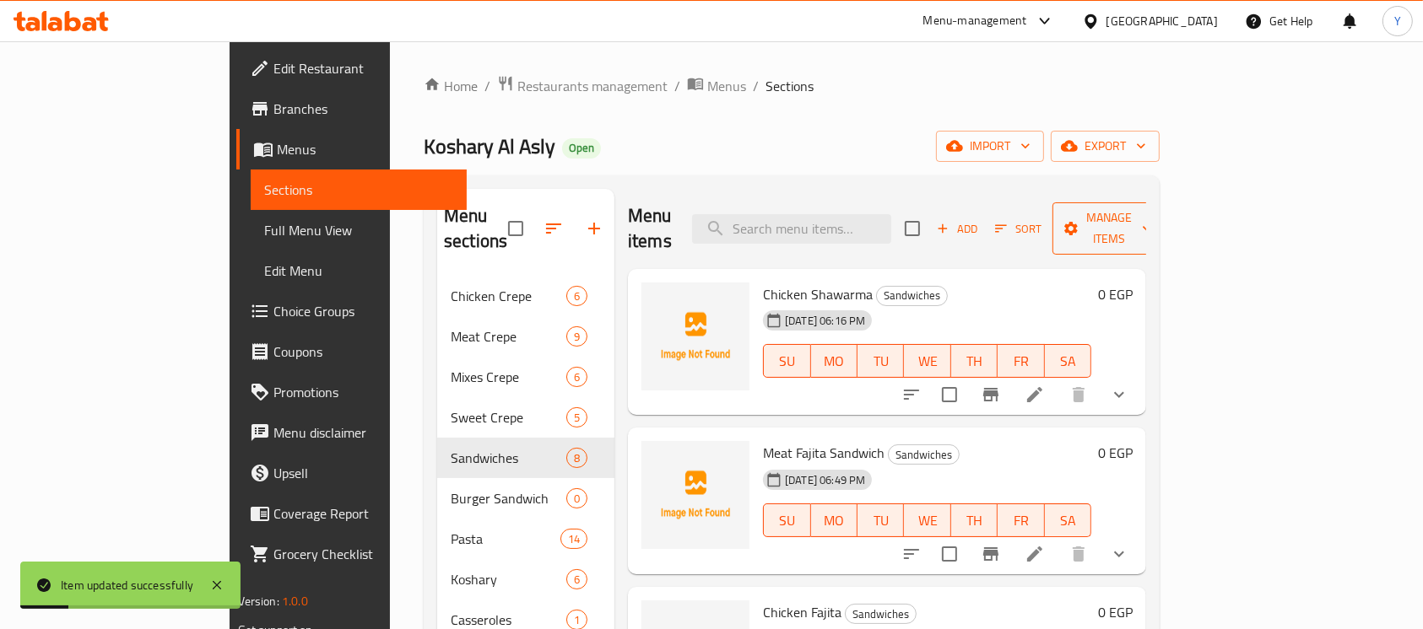
click at [1152, 219] on span "Manage items" at bounding box center [1109, 229] width 86 height 42
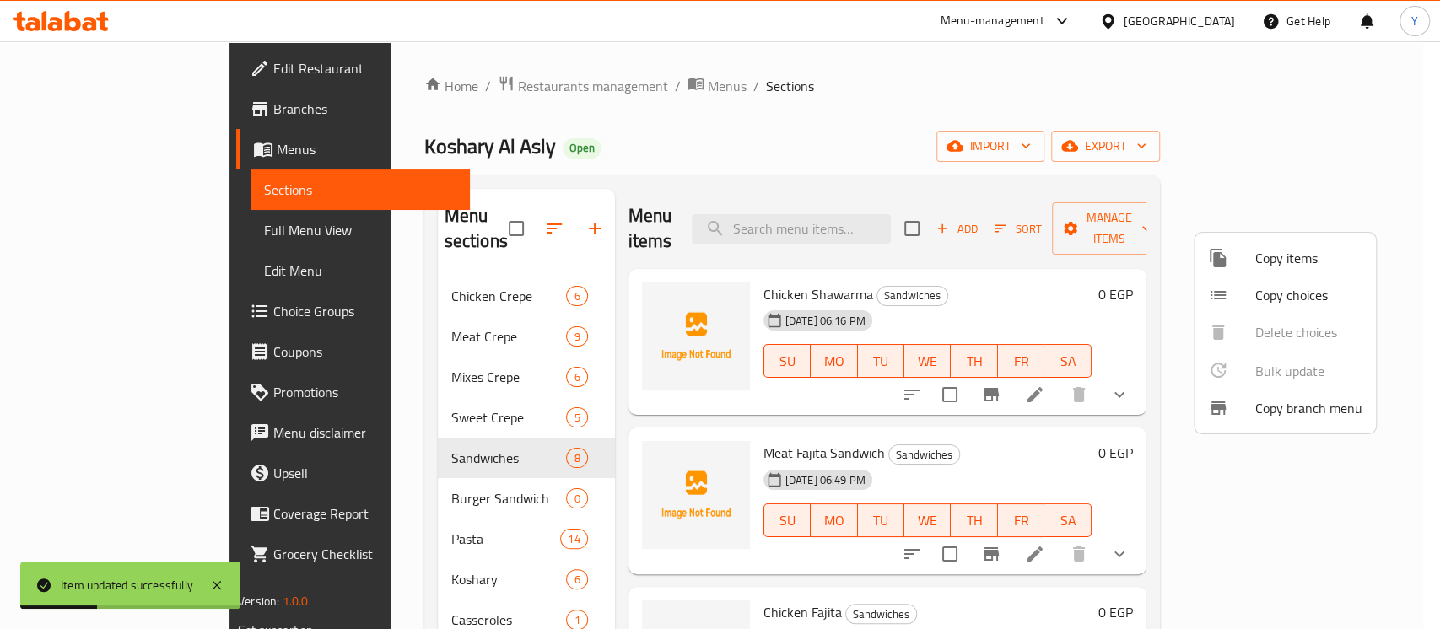
click at [1277, 304] on span "Copy choices" at bounding box center [1309, 295] width 107 height 20
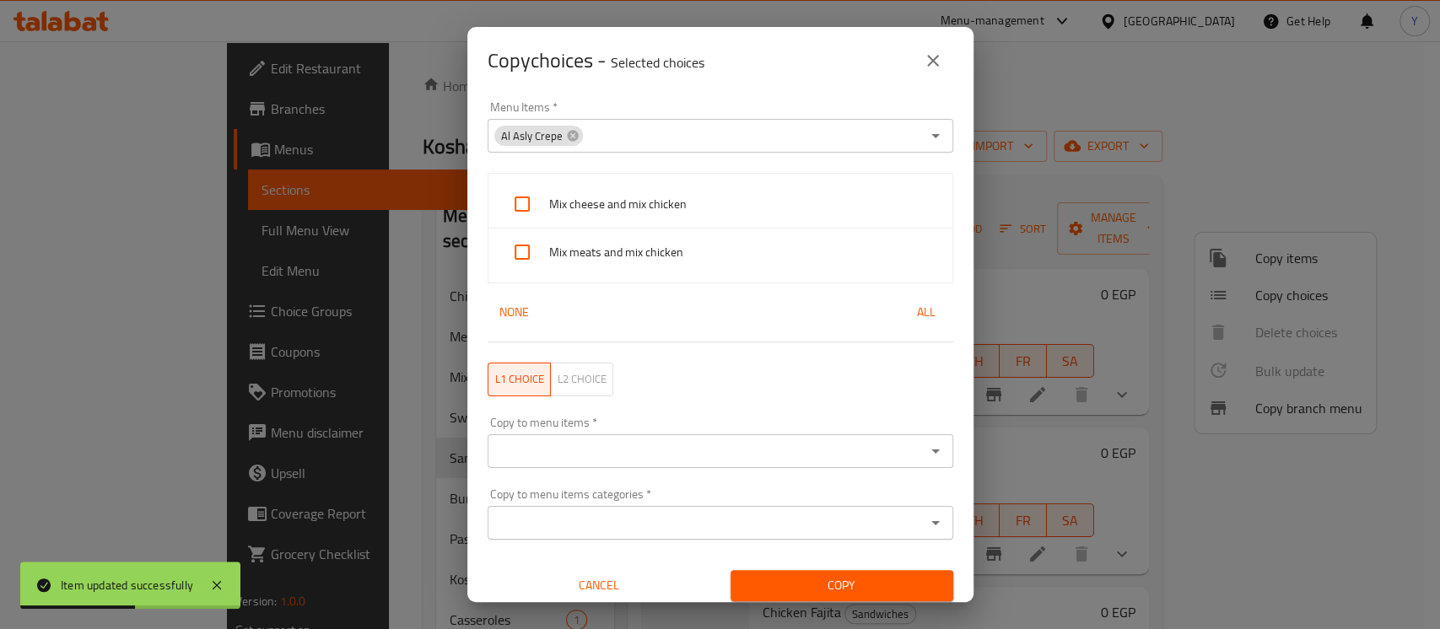
click at [571, 144] on div "Al Asly Crepe" at bounding box center [538, 136] width 89 height 20
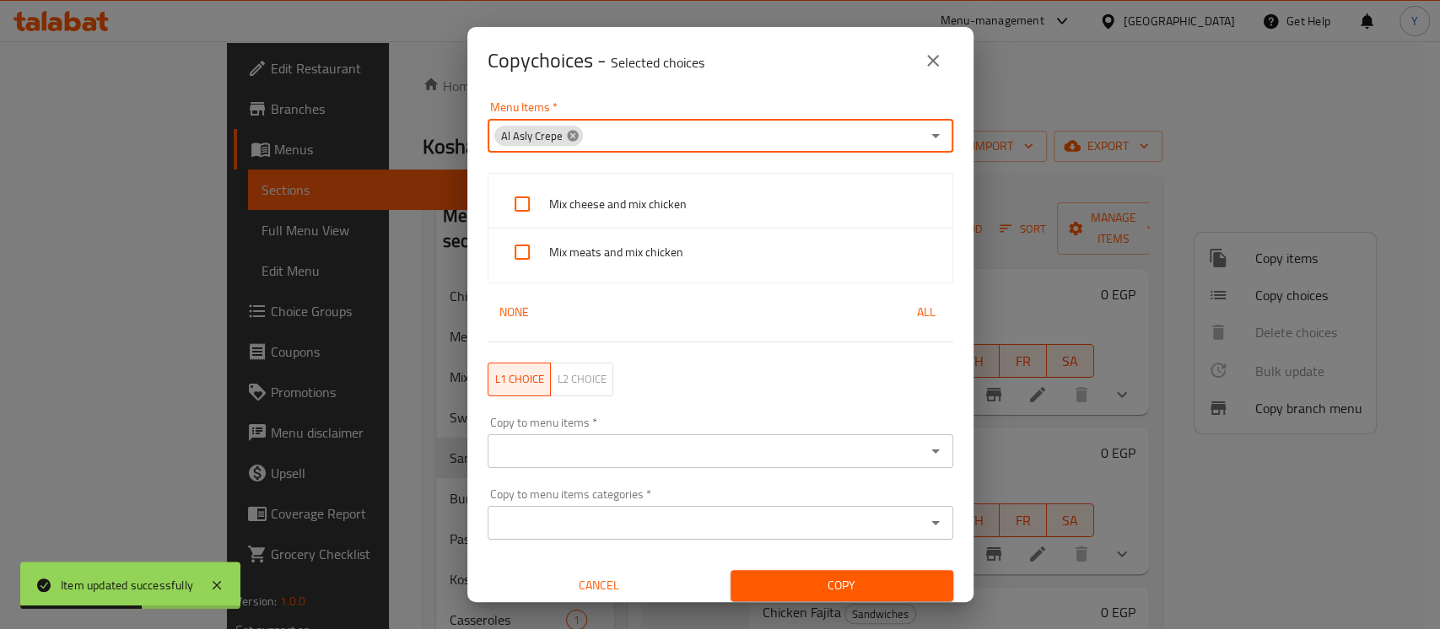
click at [574, 141] on icon at bounding box center [573, 136] width 14 height 14
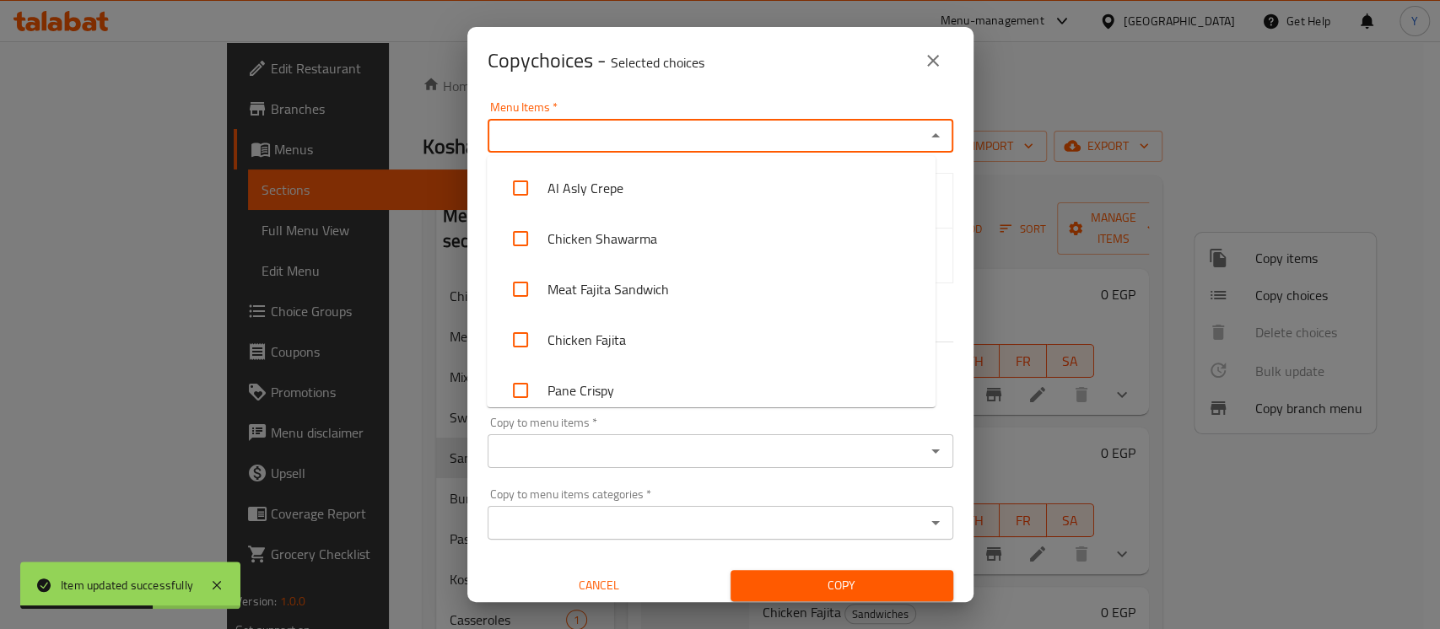
click at [577, 141] on input "Menu Items   *" at bounding box center [707, 136] width 428 height 24
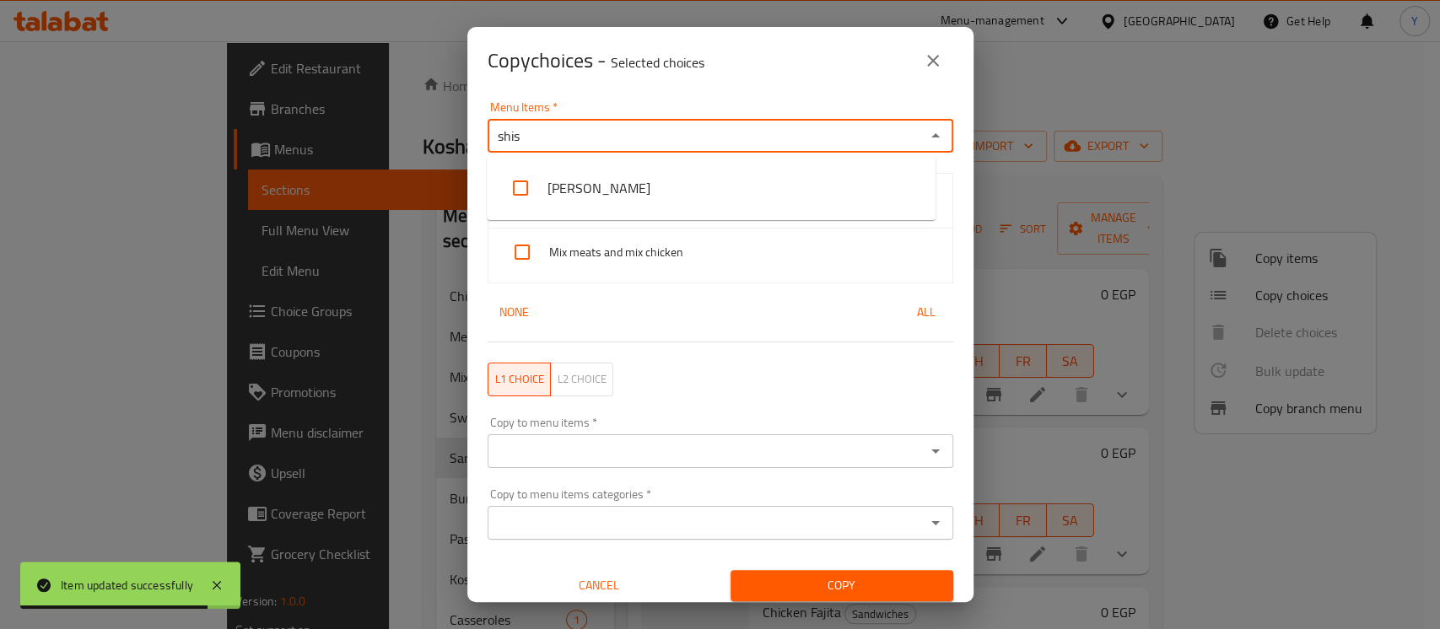
type input "shish"
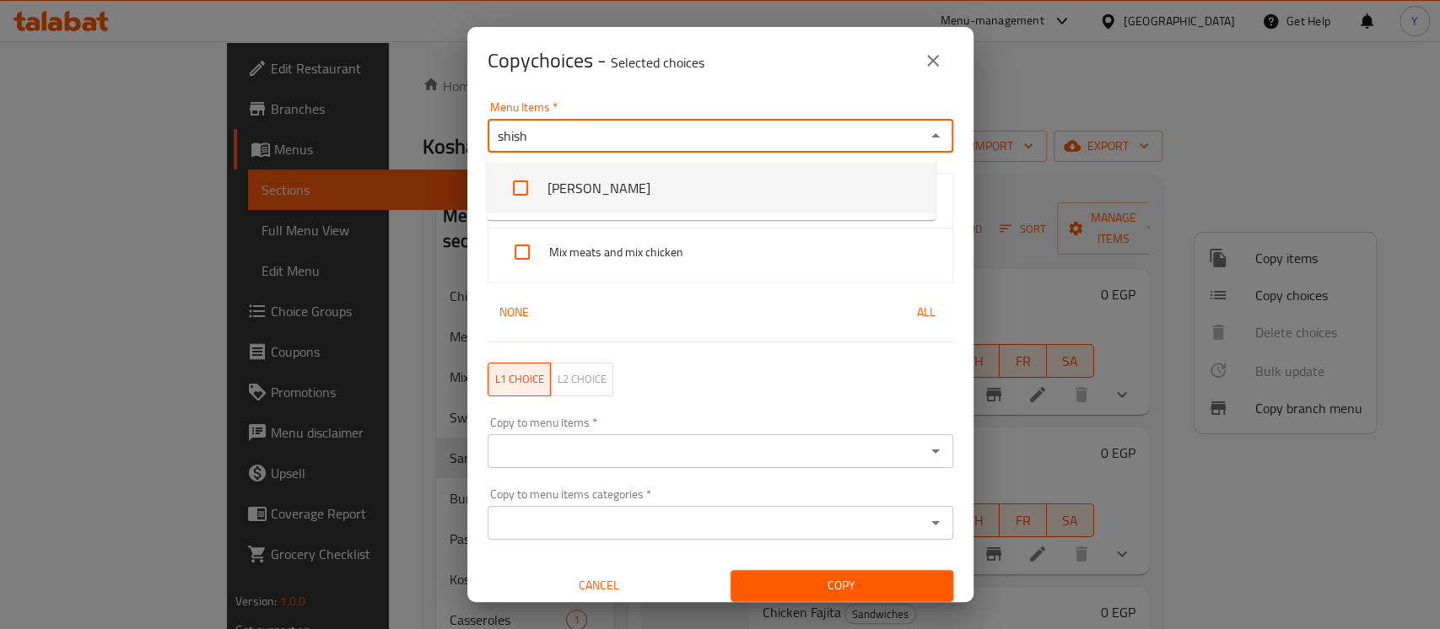
click at [629, 206] on li "[PERSON_NAME]" at bounding box center [711, 188] width 449 height 51
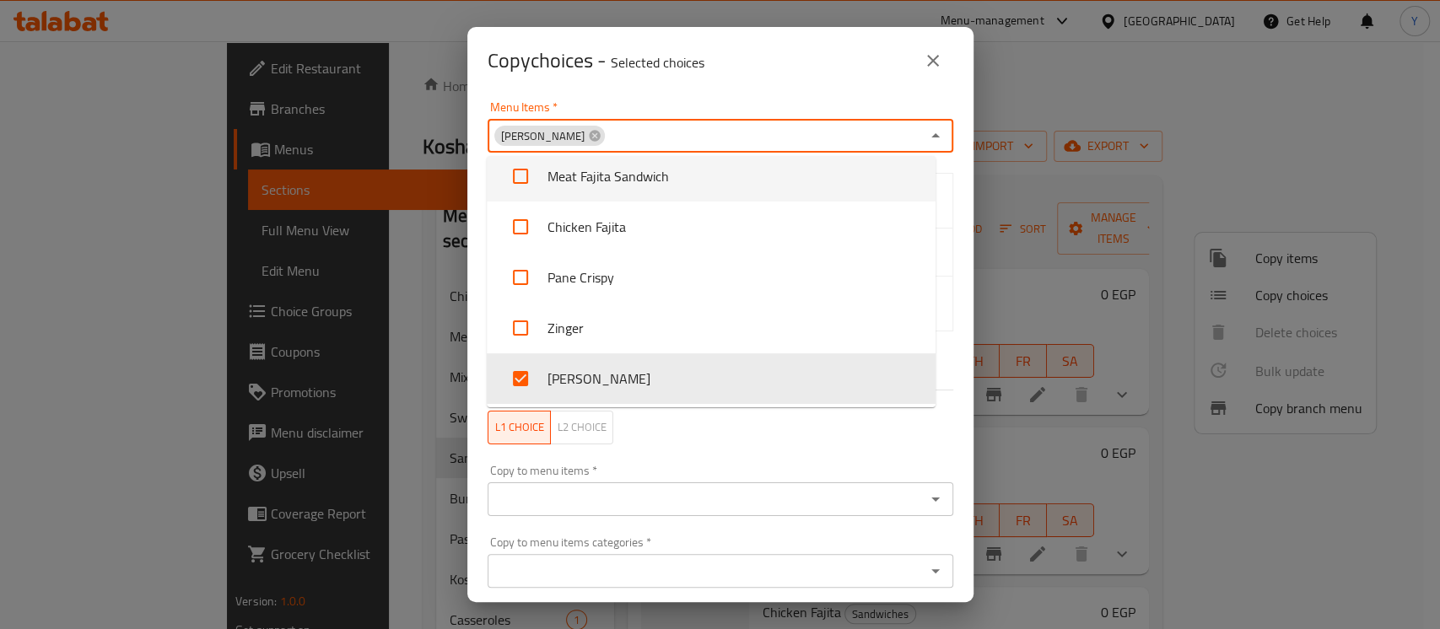
click at [733, 101] on div "Menu Items   * Shish Tawook Menu Items *" at bounding box center [721, 126] width 466 height 51
click at [779, 78] on div "Copy choices - Selected choices 0" at bounding box center [721, 61] width 466 height 41
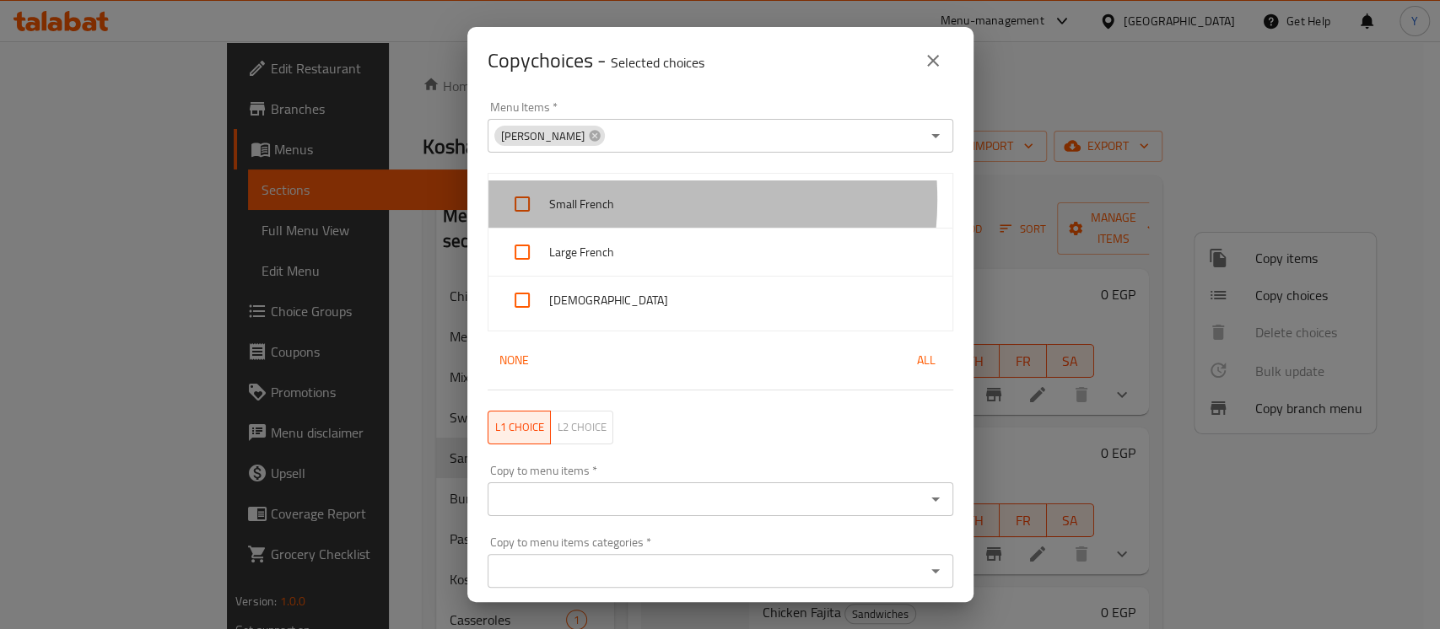
click at [641, 200] on span "Small French" at bounding box center [744, 204] width 390 height 21
checkbox input "true"
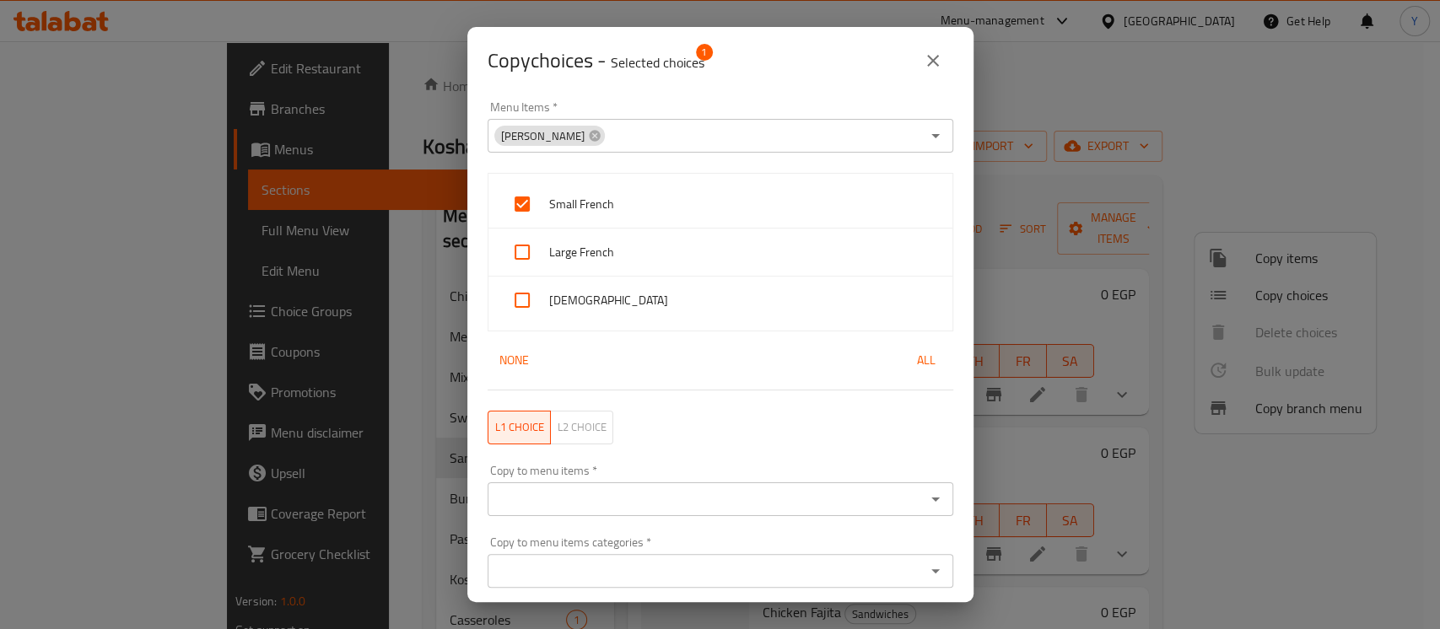
drag, startPoint x: 619, startPoint y: 257, endPoint x: 614, endPoint y: 307, distance: 50.0
click at [619, 259] on span "Large French" at bounding box center [744, 252] width 390 height 21
checkbox input "true"
click at [609, 314] on div "[DEMOGRAPHIC_DATA]" at bounding box center [721, 300] width 464 height 47
checkbox input "true"
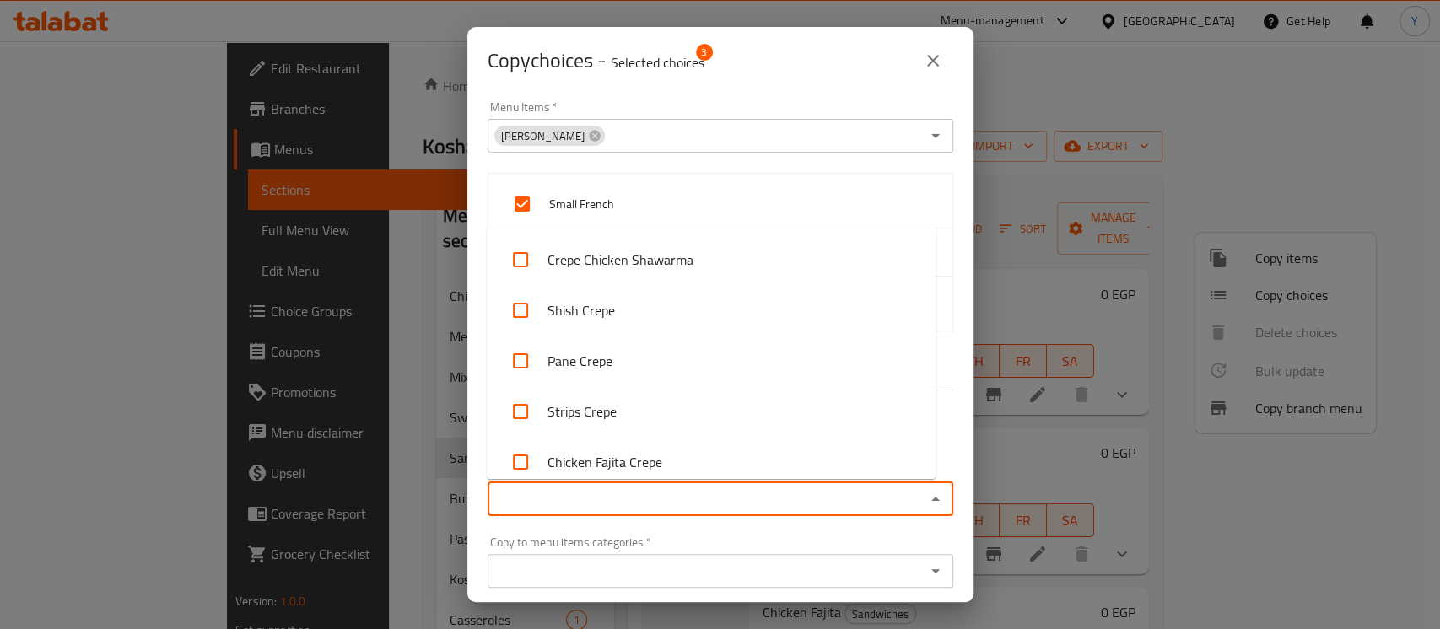
click at [605, 503] on input "Copy to menu items   *" at bounding box center [707, 500] width 428 height 24
type input "hot"
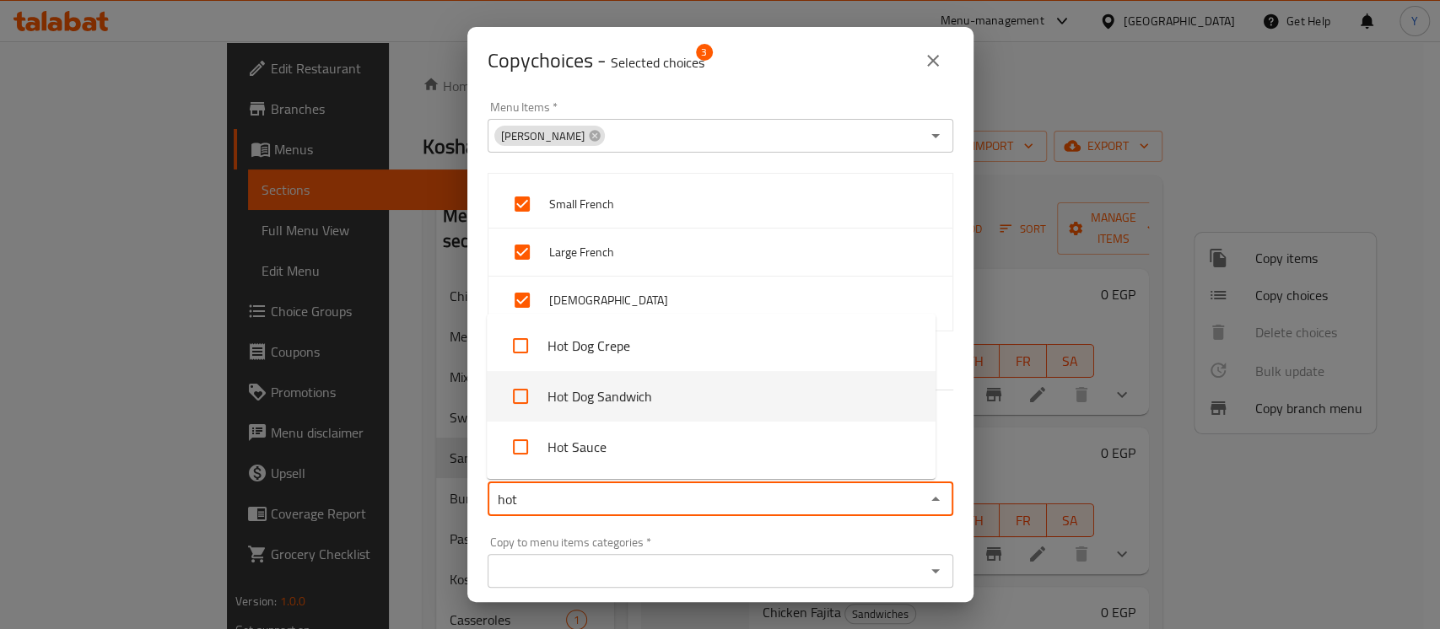
click at [687, 402] on li "Hot Dog Sandwich" at bounding box center [711, 396] width 449 height 51
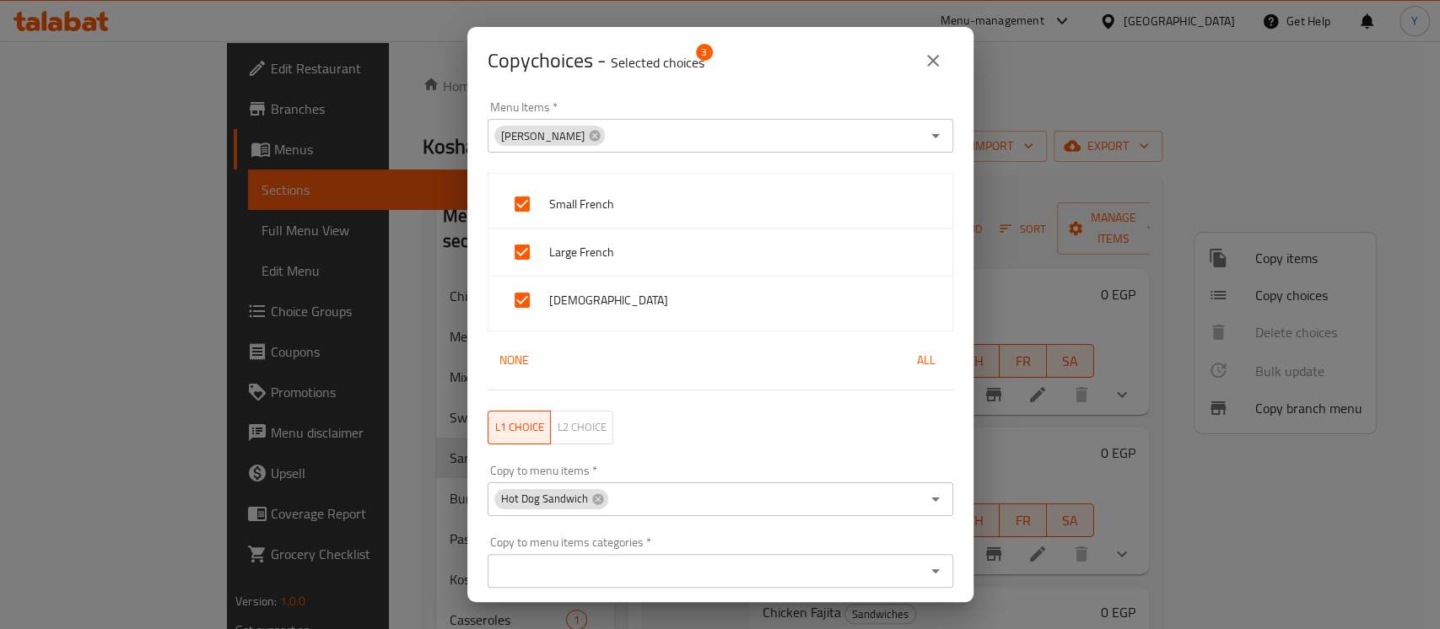
scroll to position [57, 0]
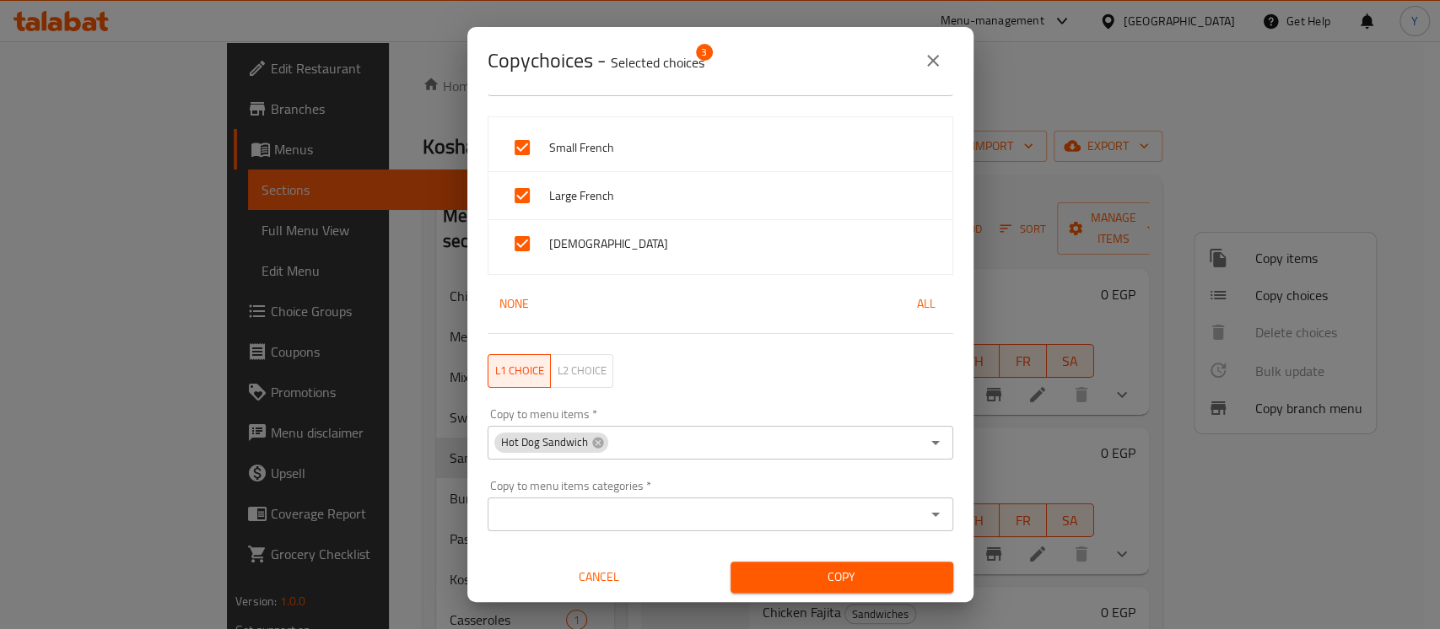
click at [911, 584] on span "Copy" at bounding box center [842, 577] width 196 height 21
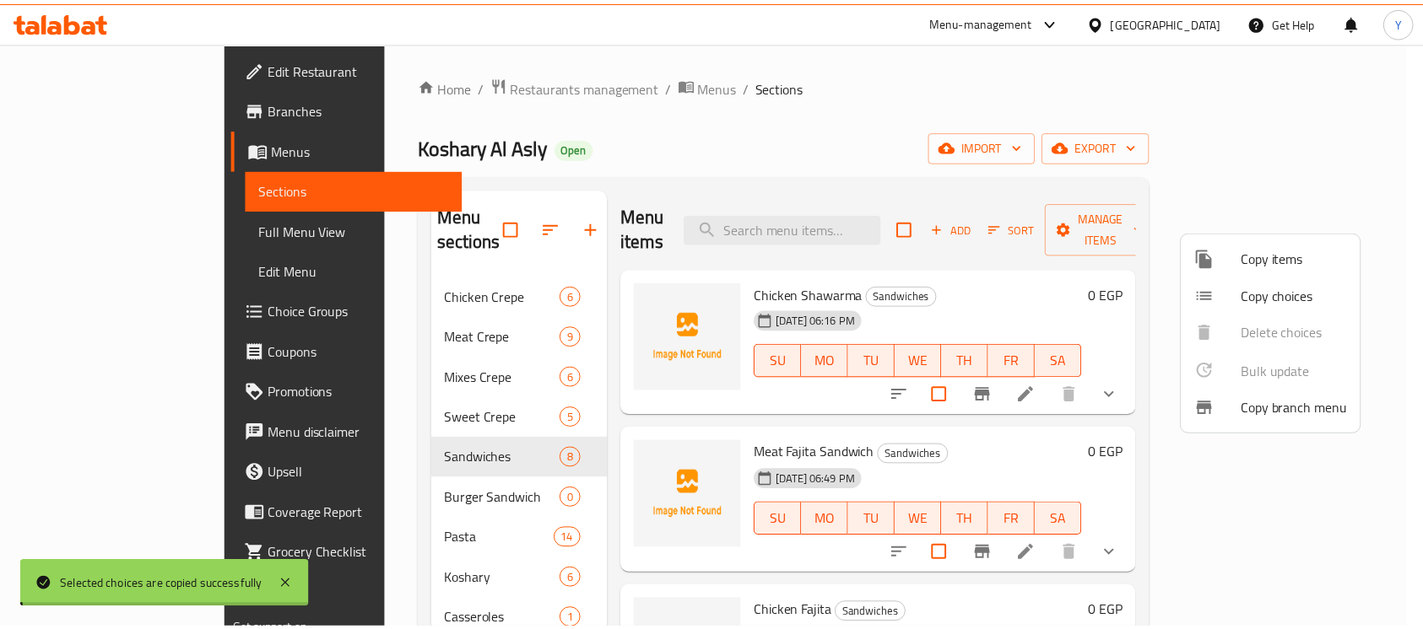
scroll to position [3, 0]
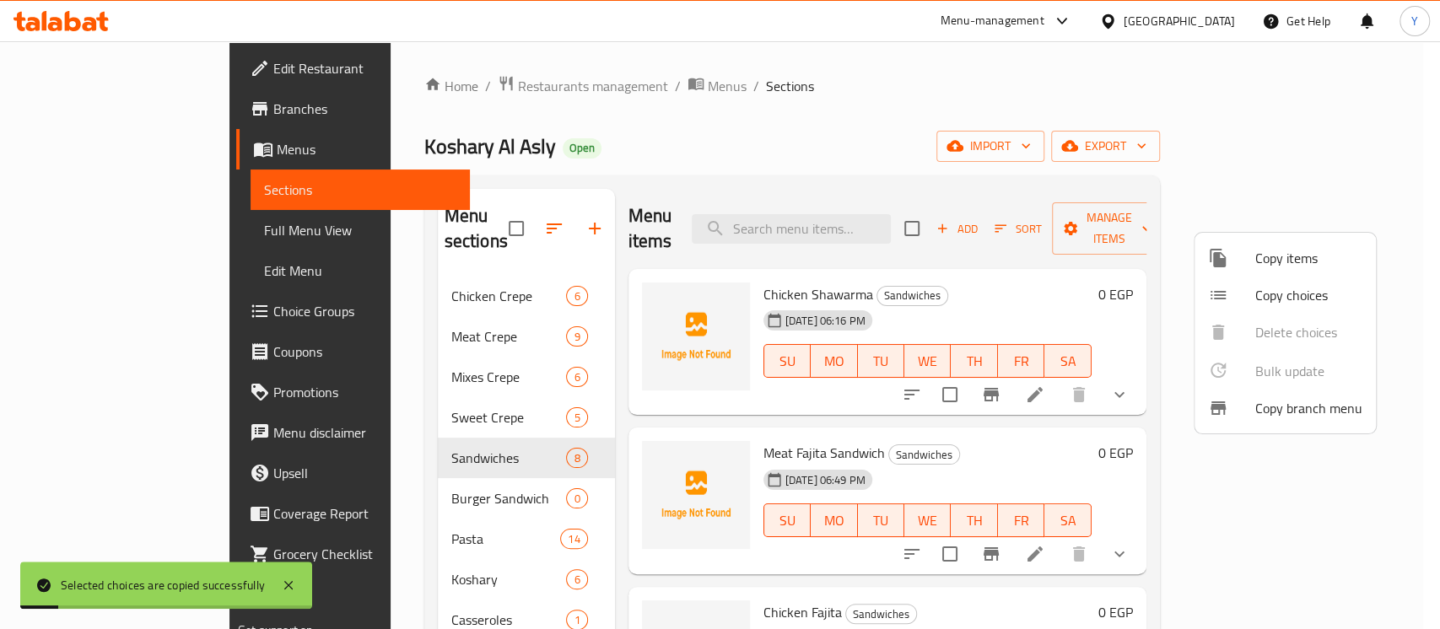
click at [939, 379] on div at bounding box center [720, 314] width 1440 height 629
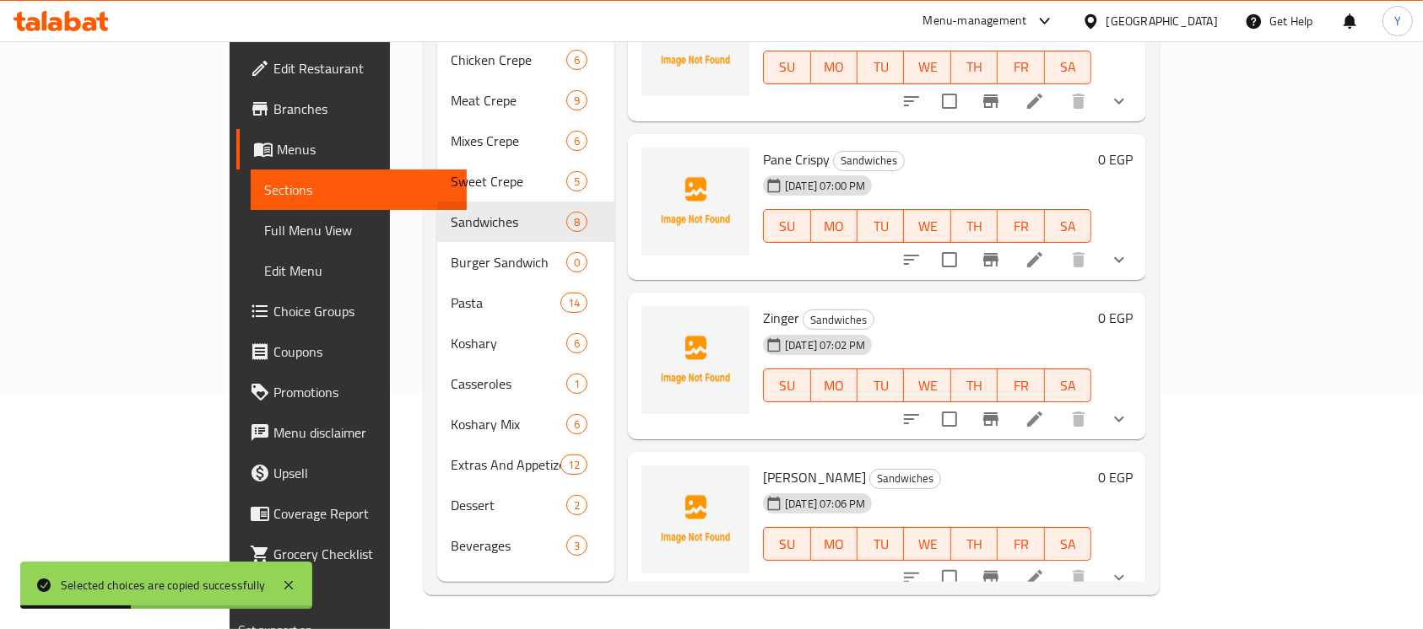
scroll to position [685, 0]
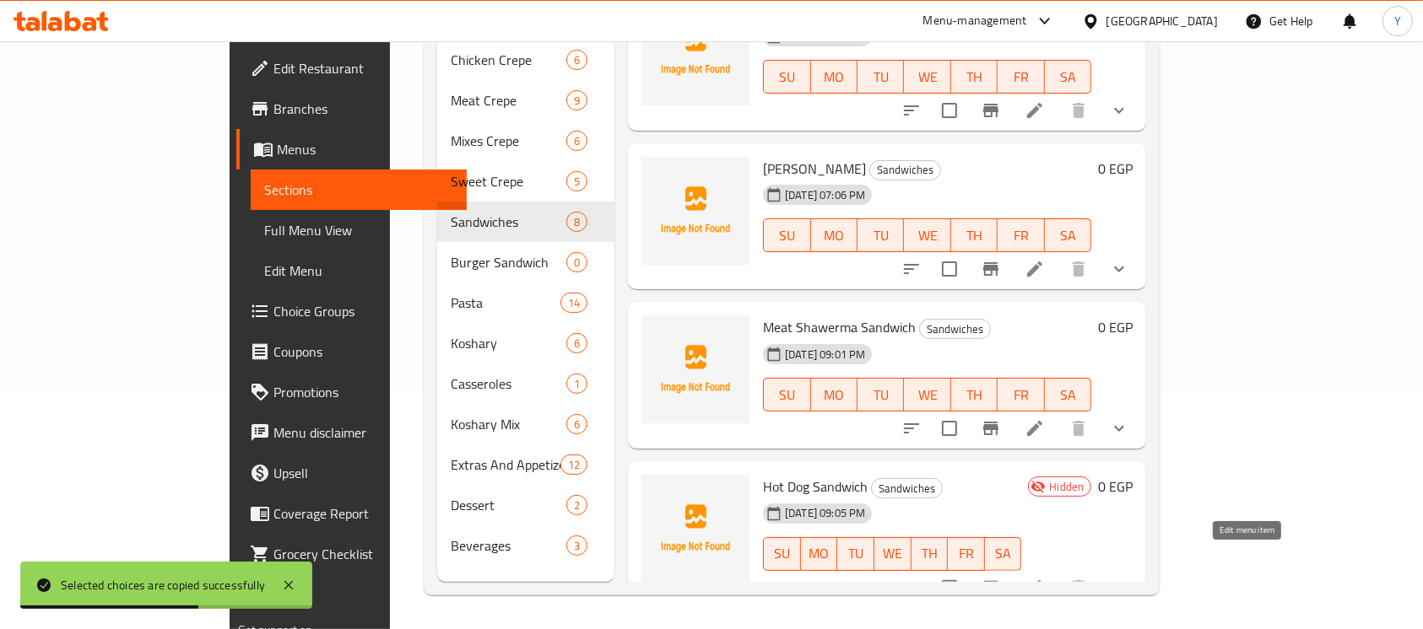
click at [1045, 578] on icon at bounding box center [1034, 588] width 20 height 20
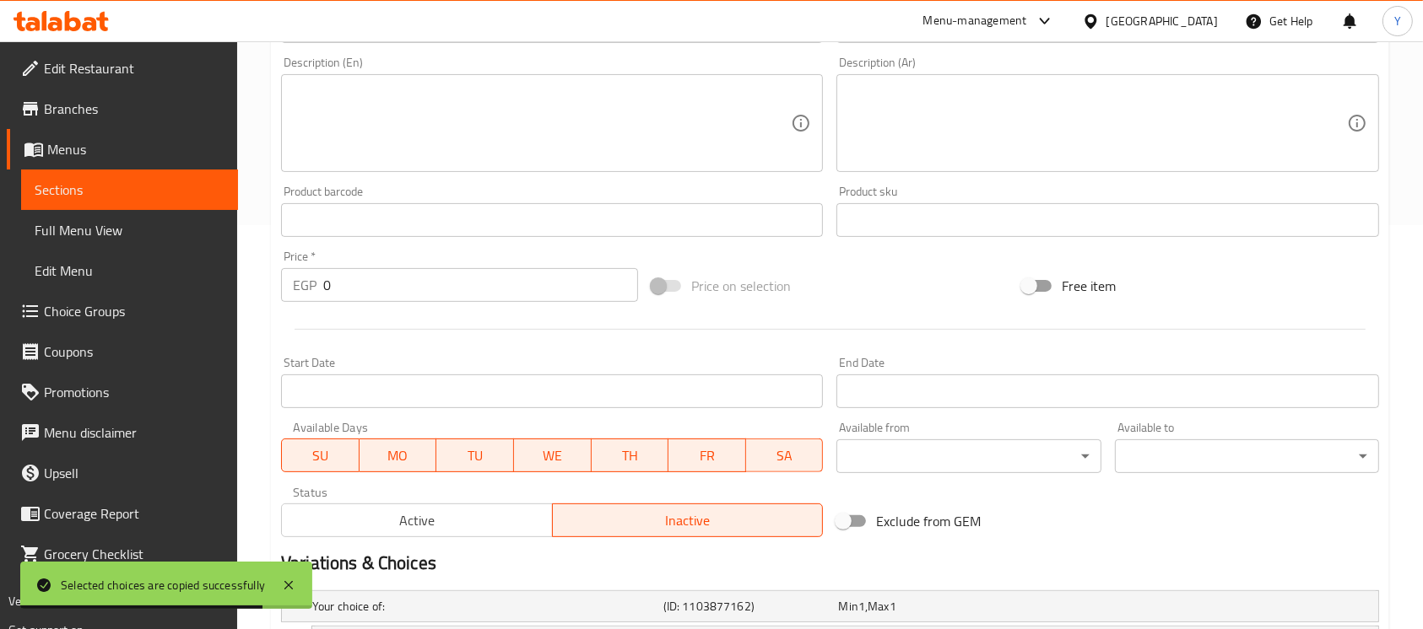
scroll to position [649, 0]
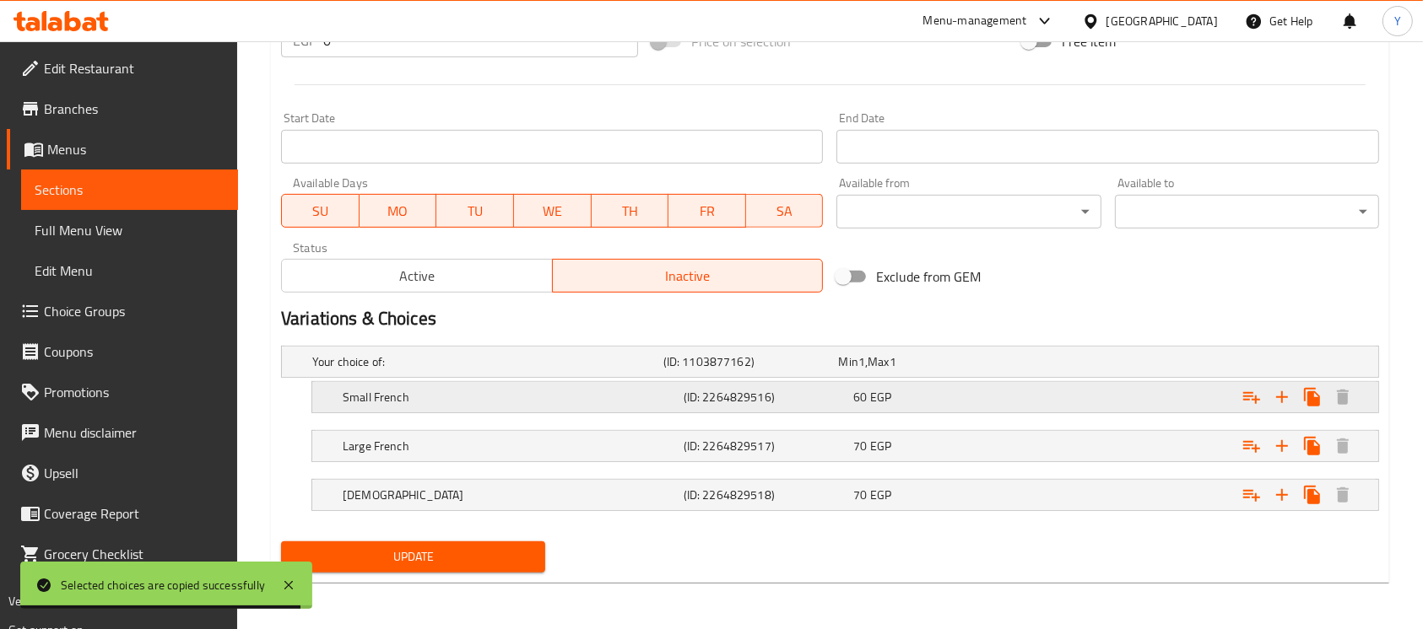
click at [964, 408] on div "60 EGP" at bounding box center [935, 398] width 170 height 24
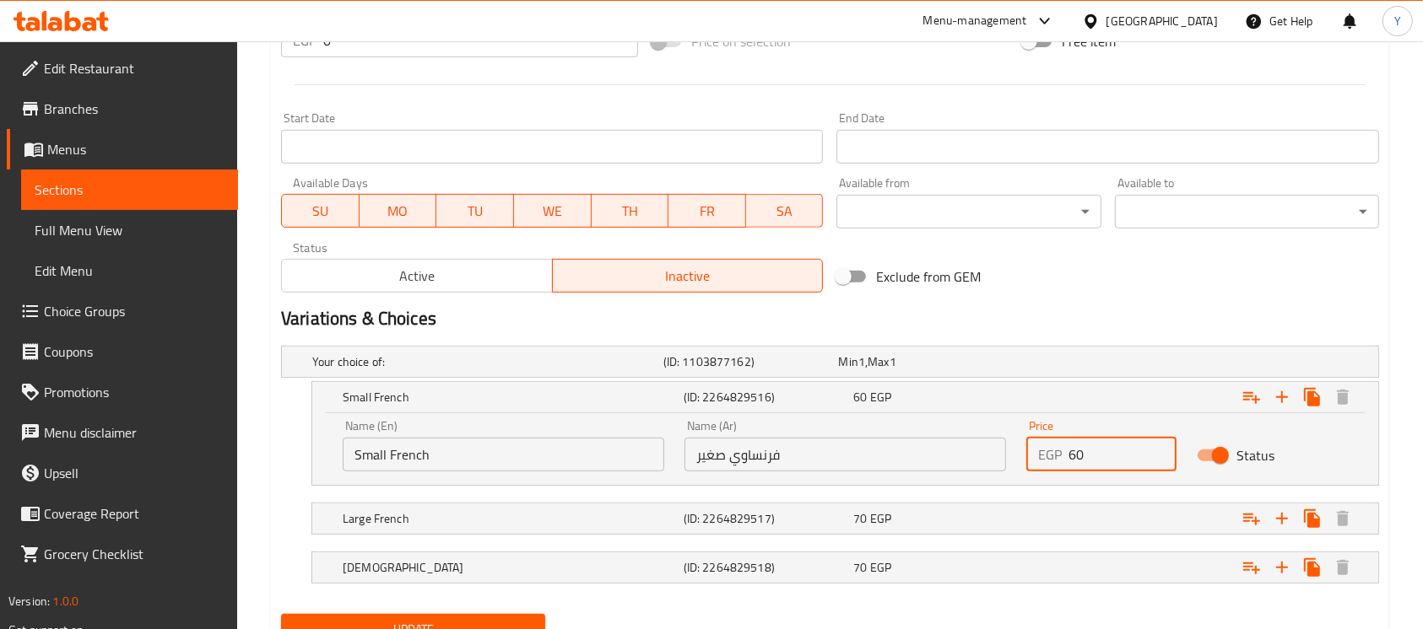
click at [908, 460] on div "Name (En) Small French Name (En) Name (Ar) فرنساوي صغير Name (Ar) Price EGP 60 …" at bounding box center [844, 446] width 1025 height 72
type input "20"
click at [903, 518] on div "70 EGP" at bounding box center [935, 519] width 164 height 17
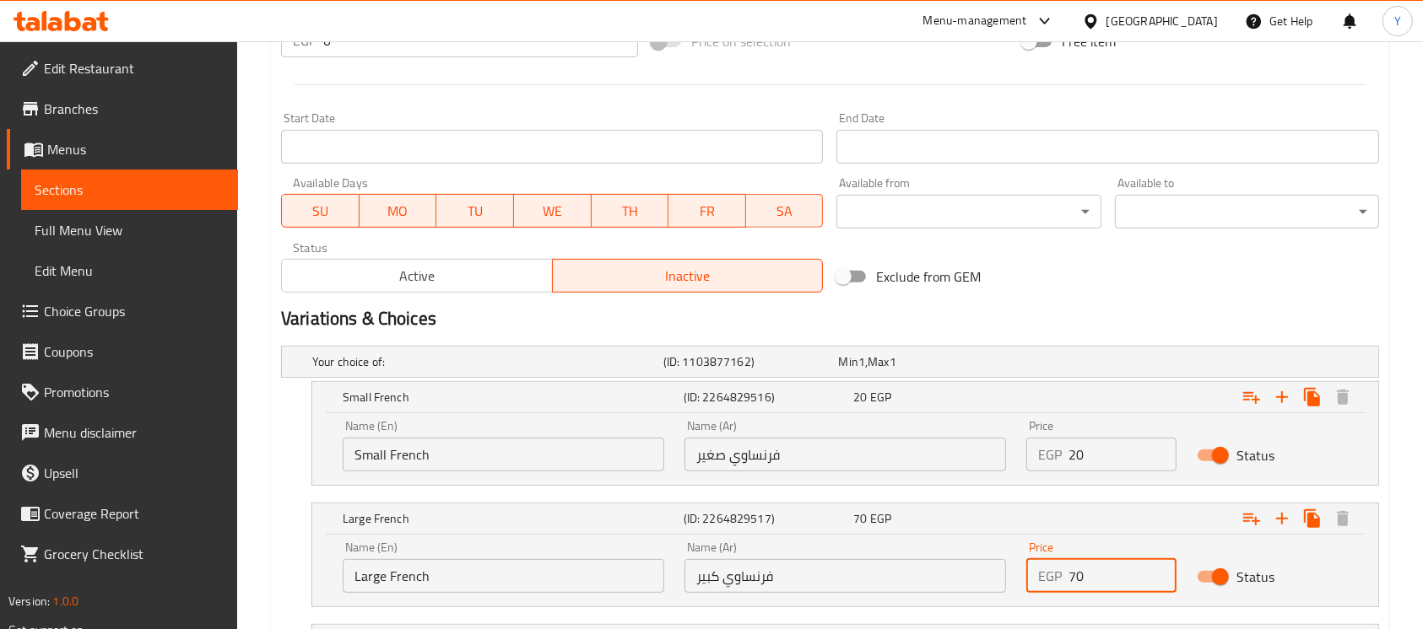
drag, startPoint x: 991, startPoint y: 574, endPoint x: 910, endPoint y: 574, distance: 80.2
click at [910, 574] on div "Name (En) Large French Name (En) Name (Ar) فرنساوي كبير Name (Ar) Price EGP 70 …" at bounding box center [844, 568] width 1025 height 72
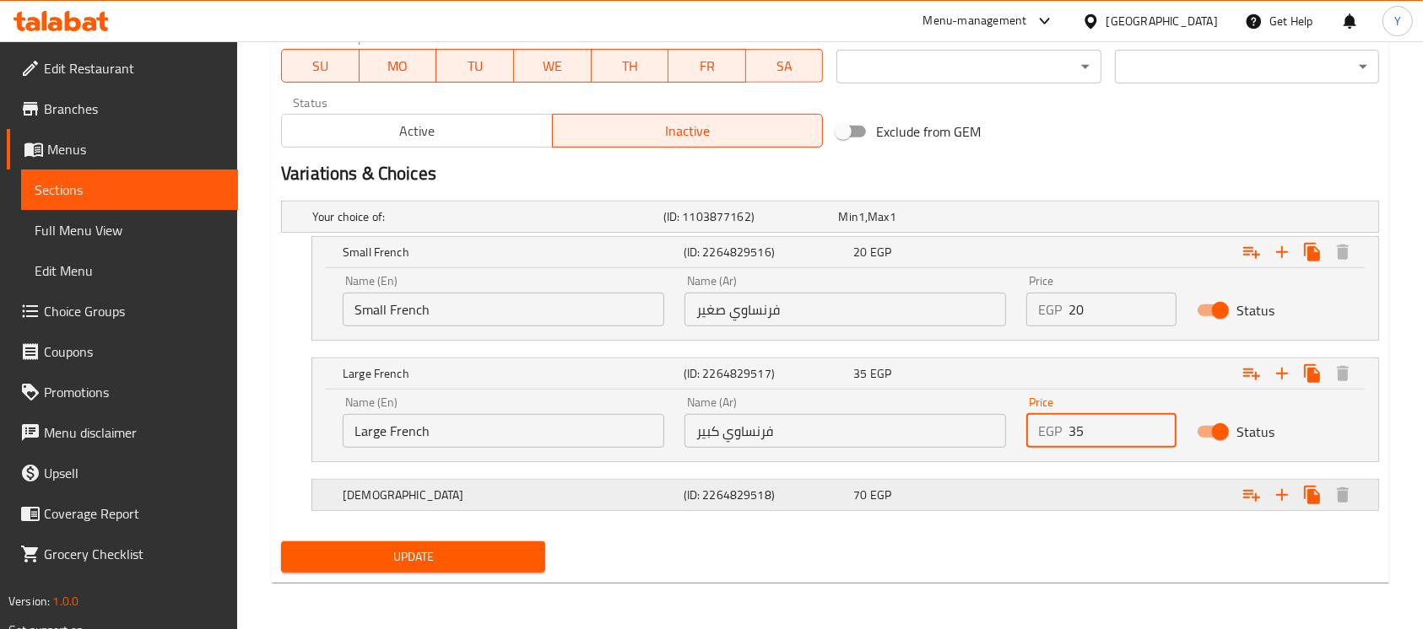
type input "35"
click at [957, 501] on div "70 EGP" at bounding box center [935, 495] width 164 height 17
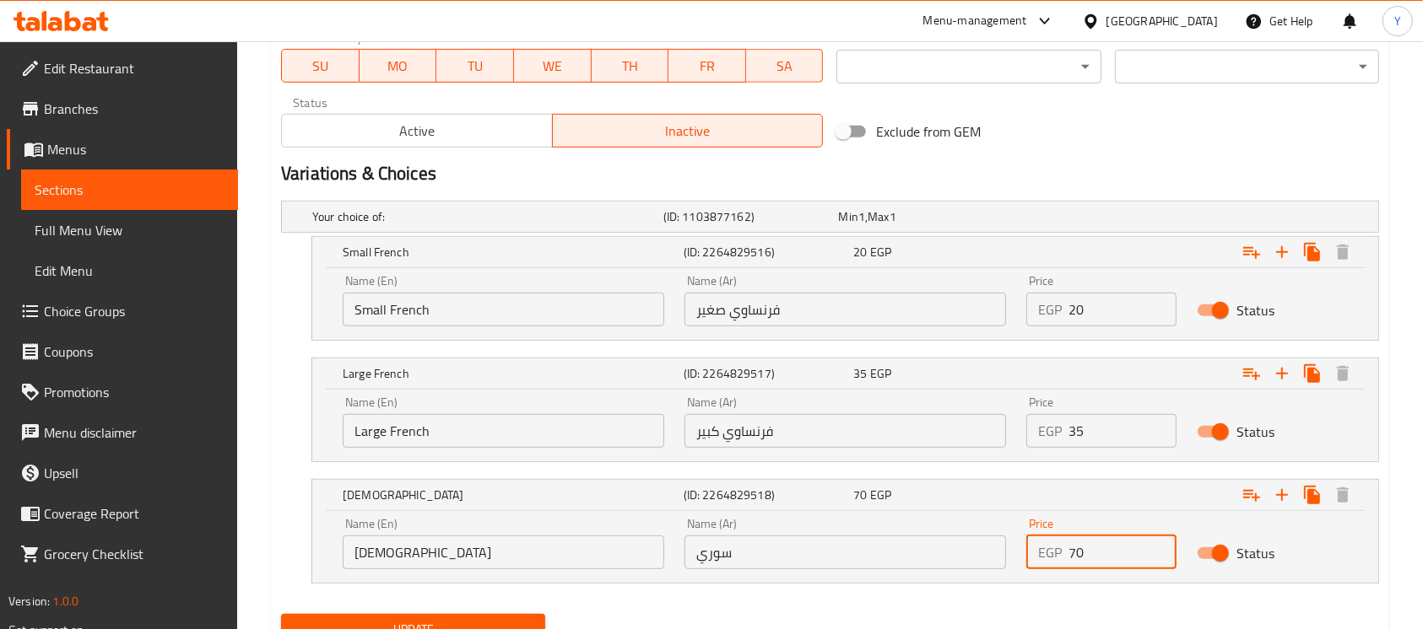
drag, startPoint x: 1095, startPoint y: 550, endPoint x: 861, endPoint y: 555, distance: 234.6
click at [861, 555] on div "Name (En) Syrian Name (En) Name (Ar) سوري Name (Ar) Price EGP 70 Price Status" at bounding box center [844, 544] width 1025 height 72
type input "55"
click at [718, 593] on nav at bounding box center [830, 594] width 1098 height 14
click at [444, 619] on span "Update" at bounding box center [412, 629] width 237 height 21
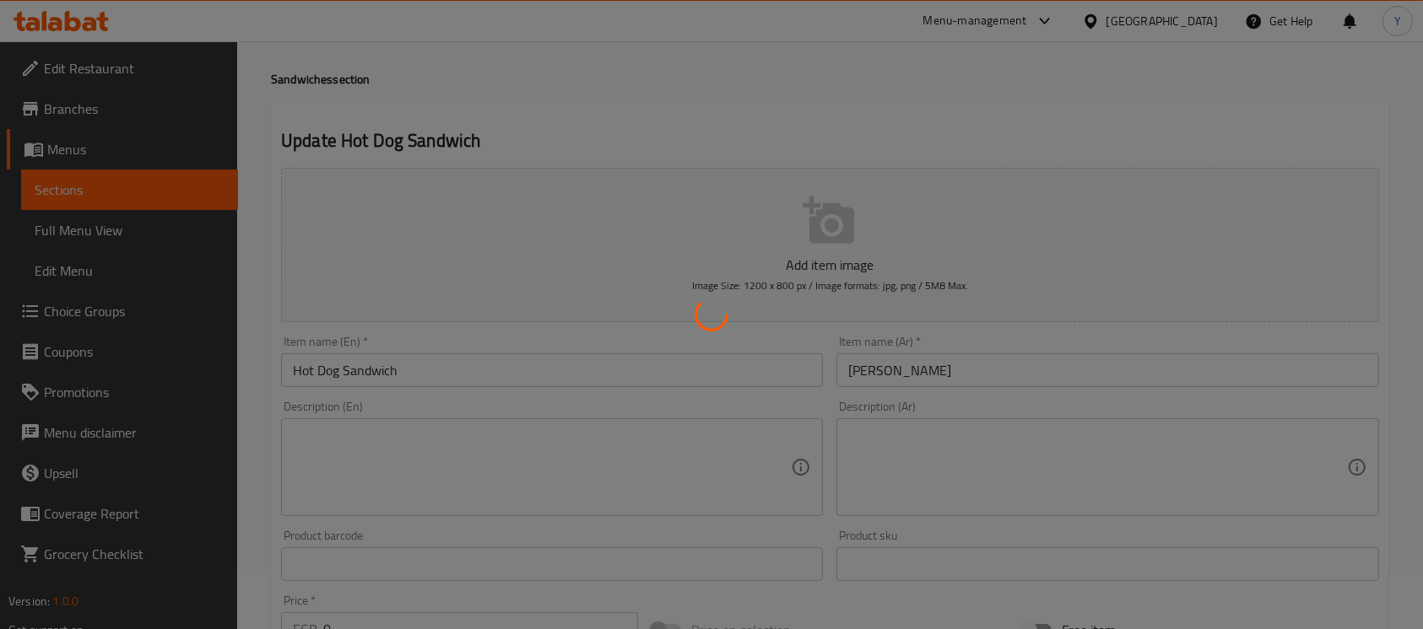
scroll to position [0, 0]
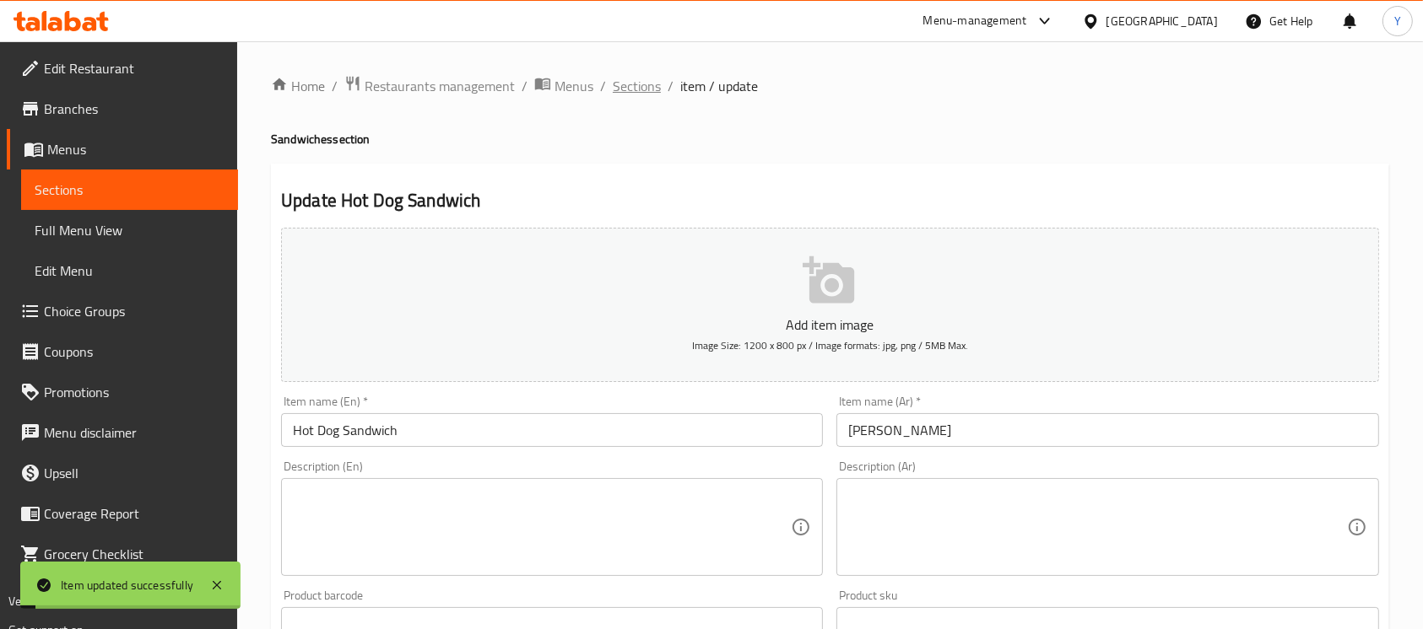
click at [621, 90] on span "Sections" at bounding box center [637, 86] width 48 height 20
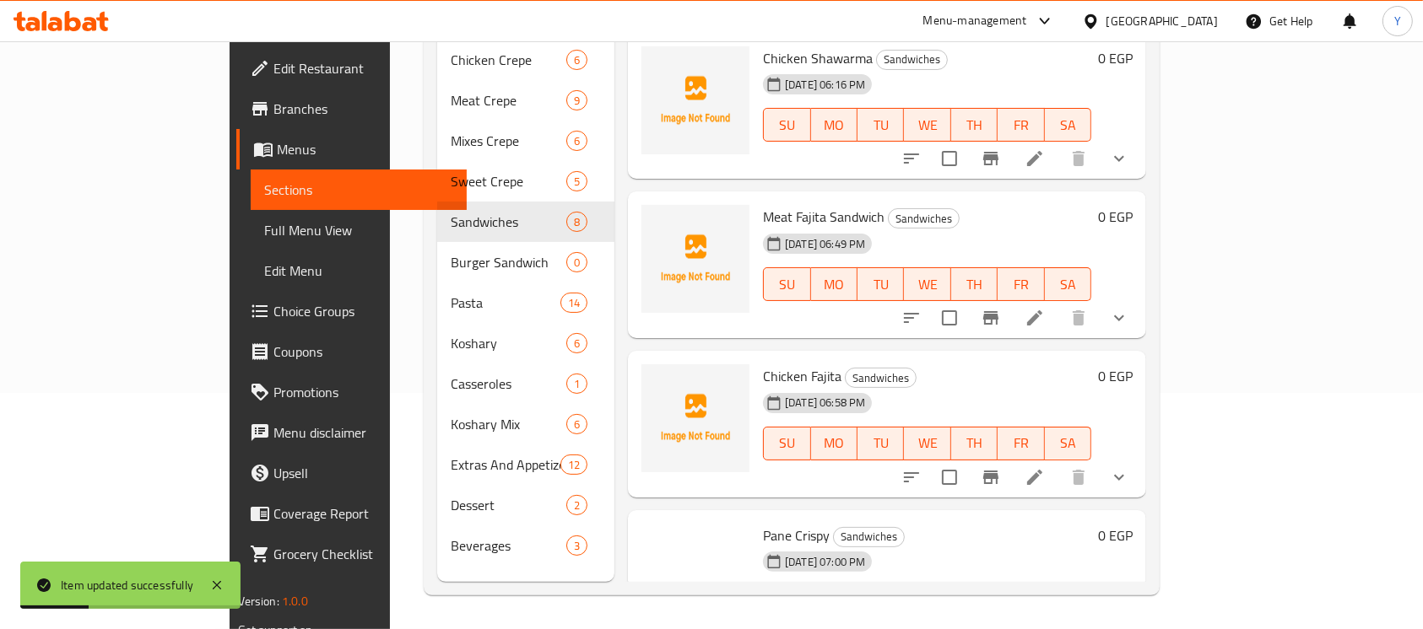
scroll to position [685, 0]
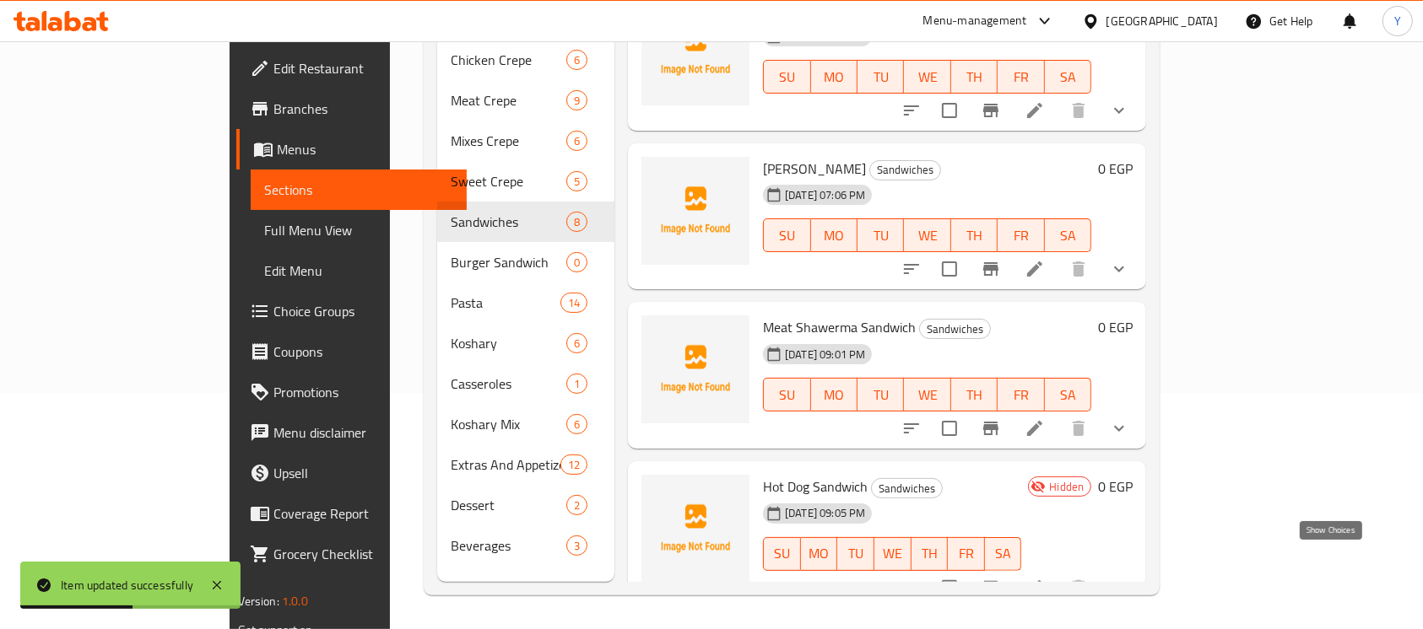
click at [1129, 578] on icon "show more" at bounding box center [1119, 588] width 20 height 20
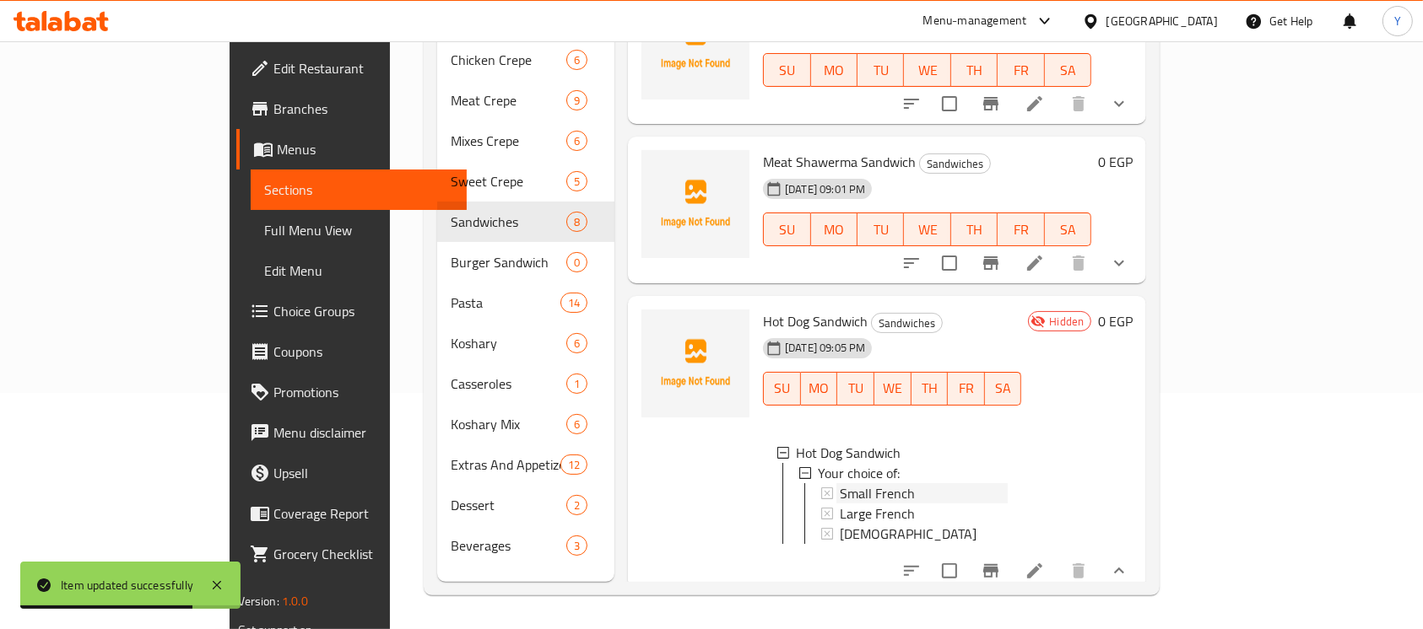
click at [904, 484] on div "Small French" at bounding box center [924, 494] width 168 height 20
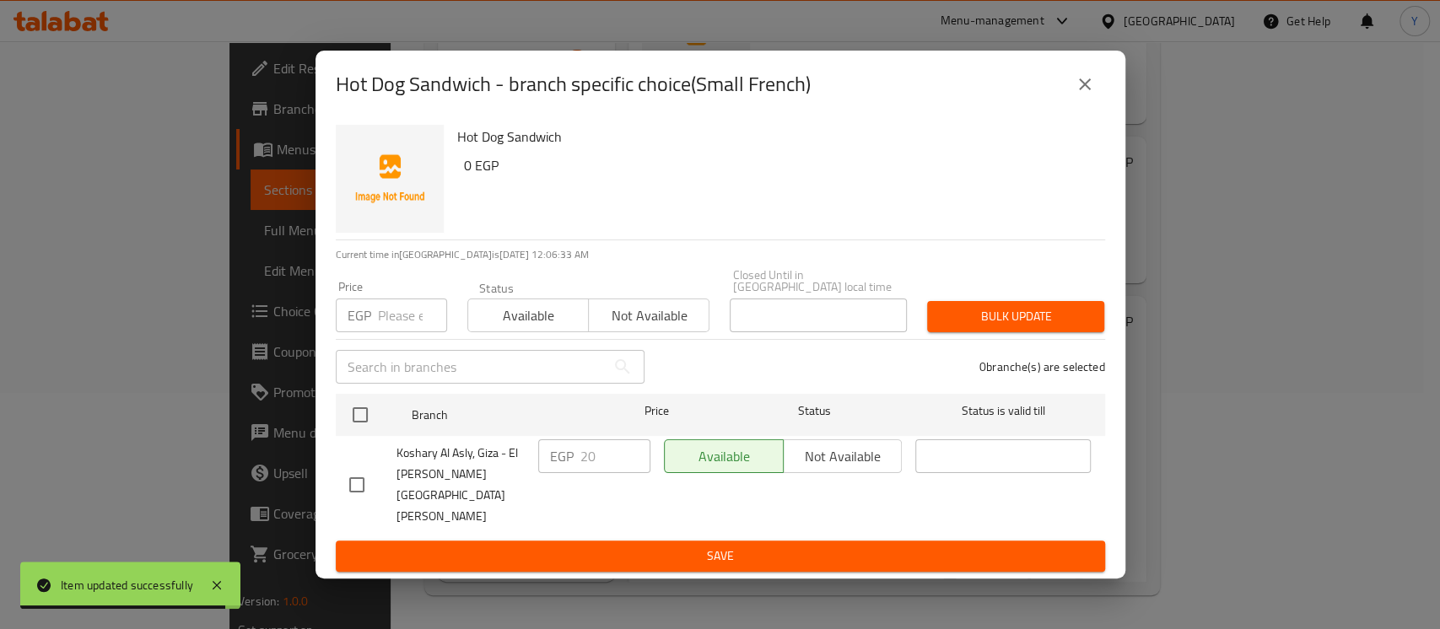
click at [1083, 90] on icon "close" at bounding box center [1085, 84] width 12 height 12
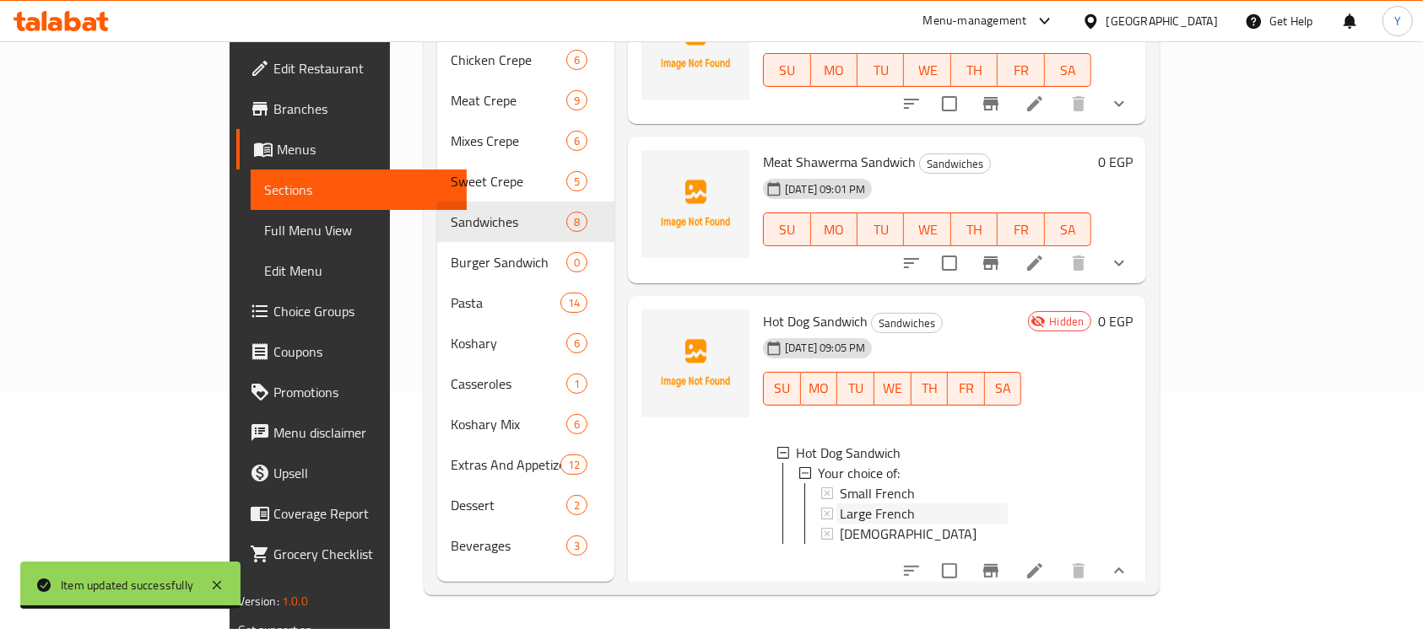
click at [876, 504] on div "Large French" at bounding box center [924, 514] width 168 height 20
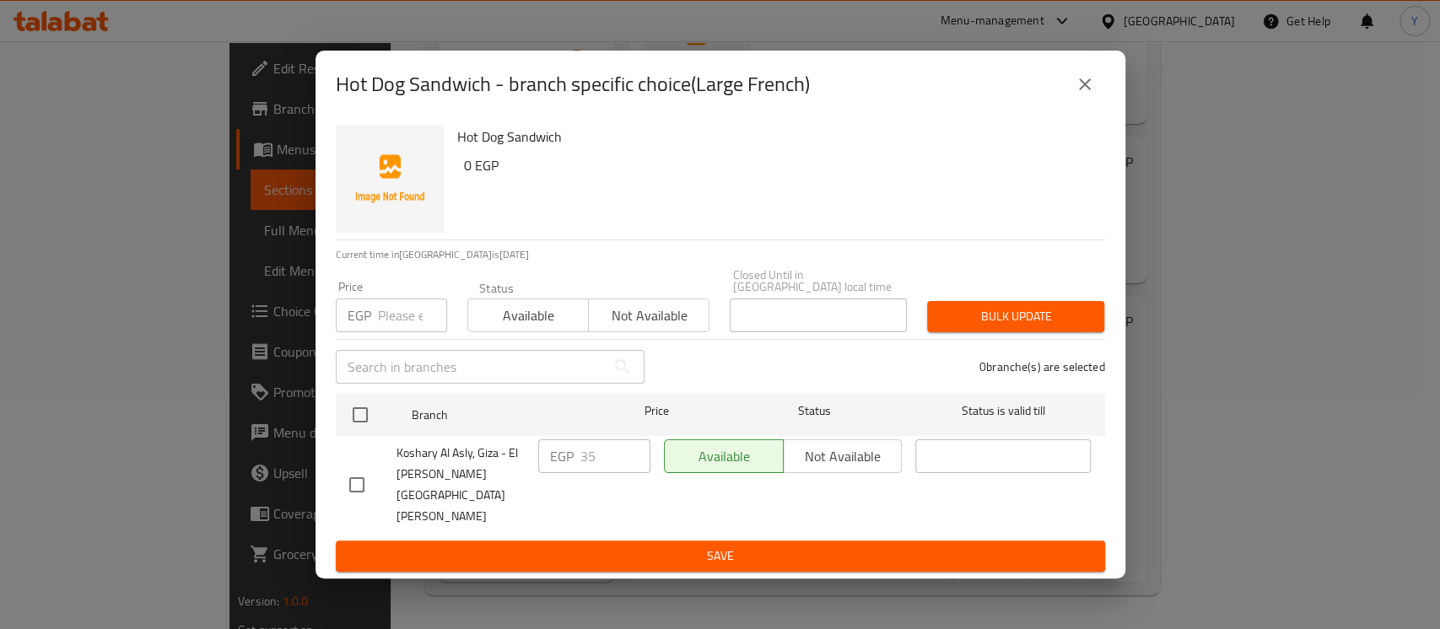
click at [1080, 105] on button "close" at bounding box center [1085, 84] width 41 height 41
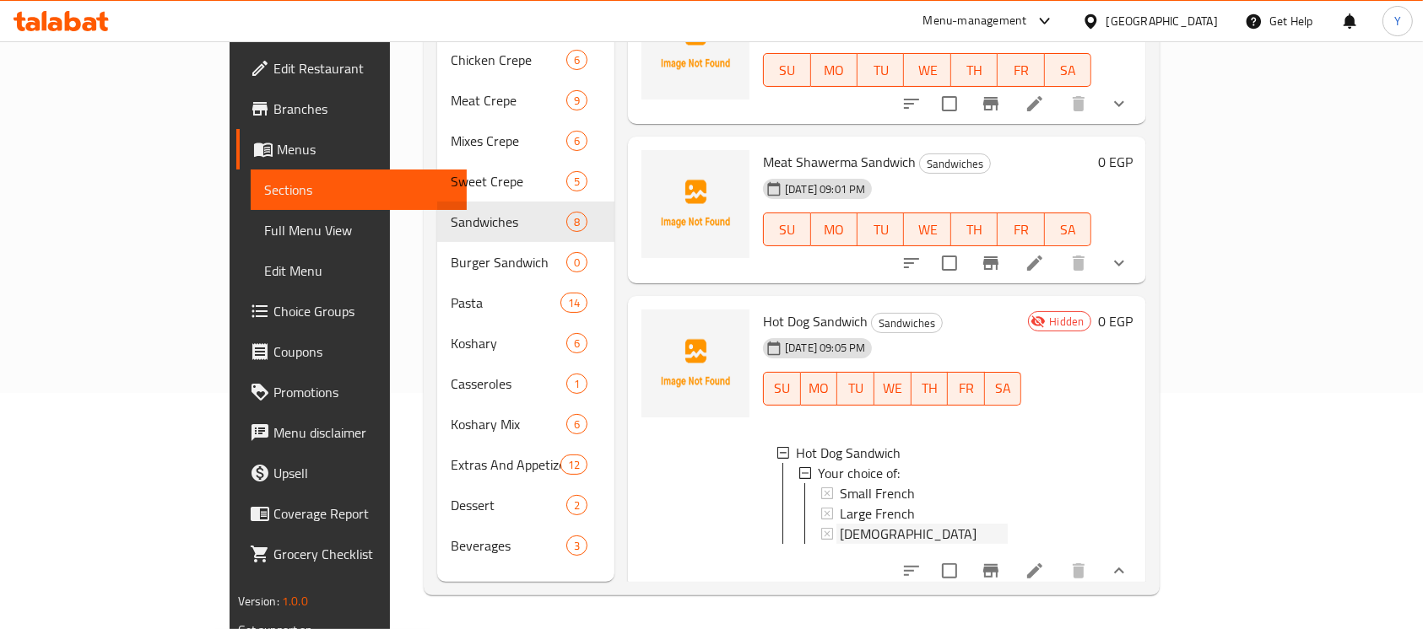
click at [862, 524] on div "[DEMOGRAPHIC_DATA]" at bounding box center [924, 534] width 168 height 20
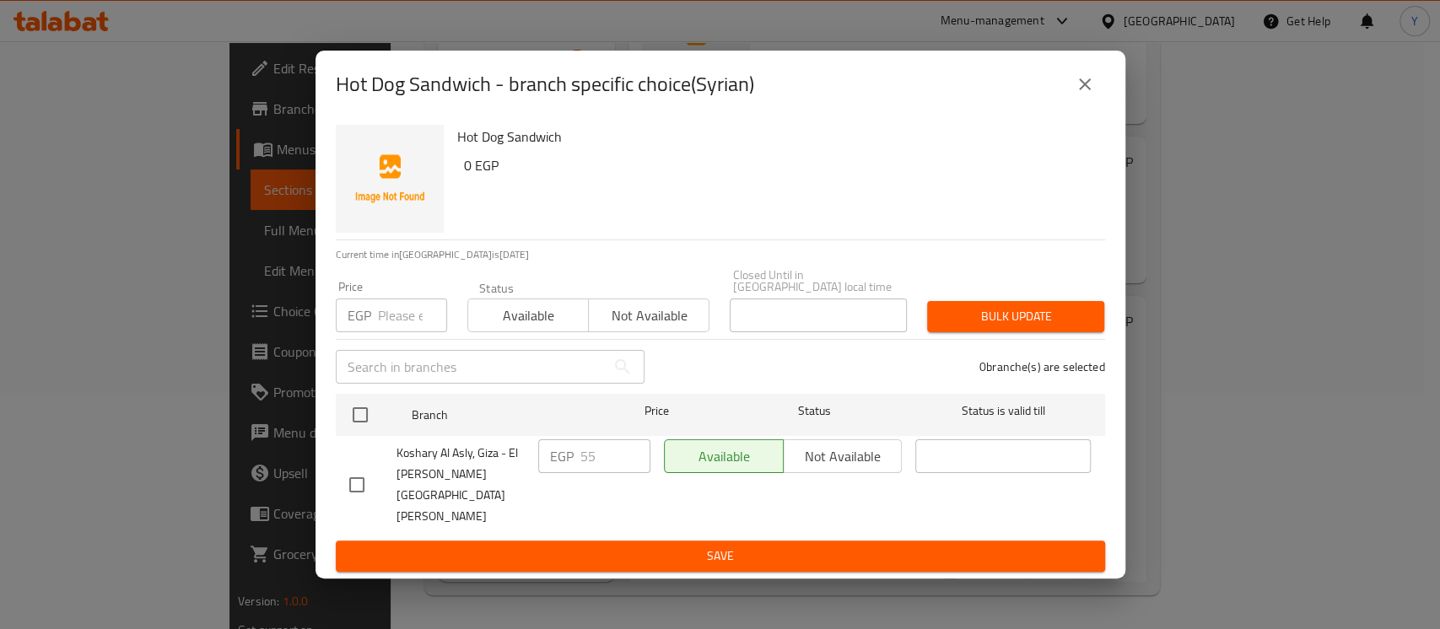
click at [1078, 95] on icon "close" at bounding box center [1085, 84] width 20 height 20
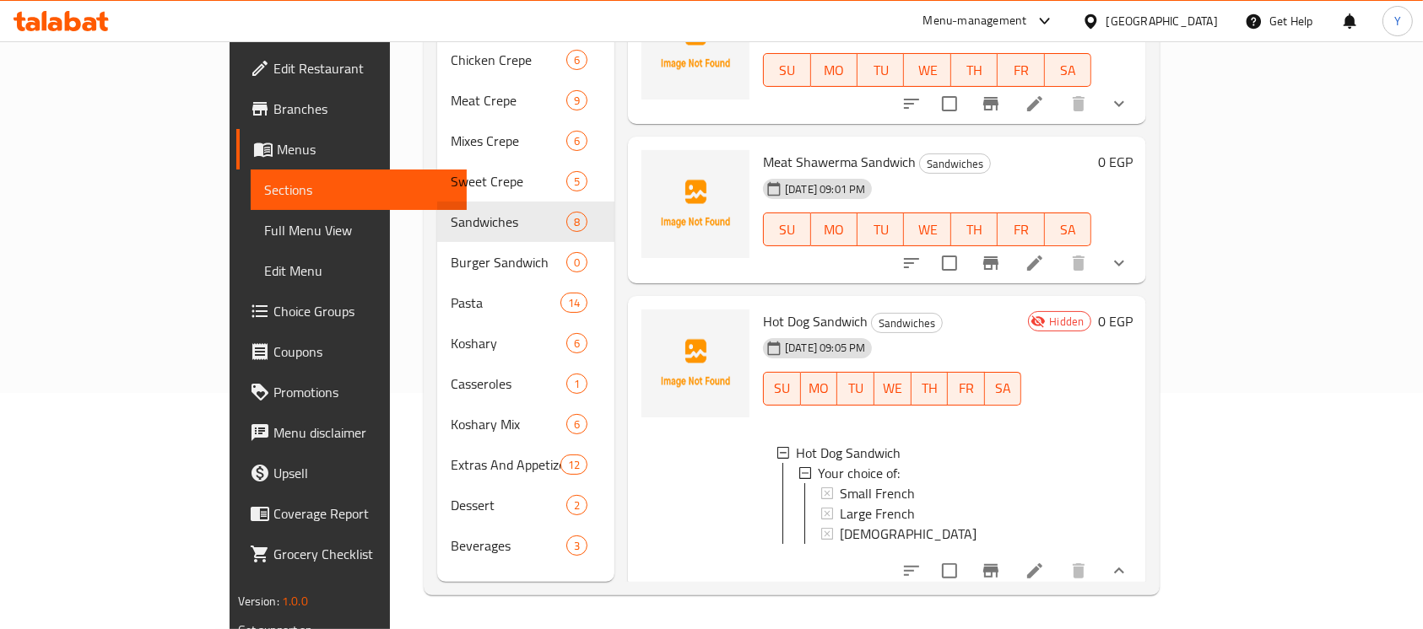
click at [1058, 574] on li at bounding box center [1034, 571] width 47 height 30
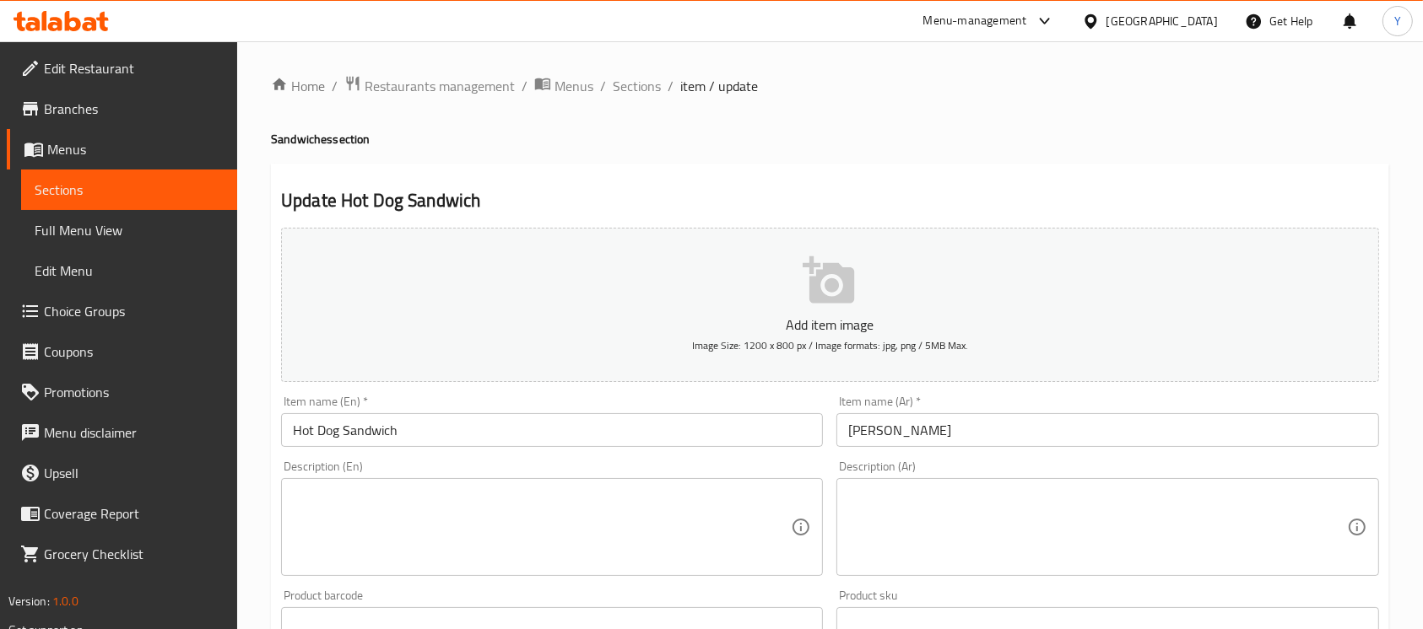
scroll to position [649, 0]
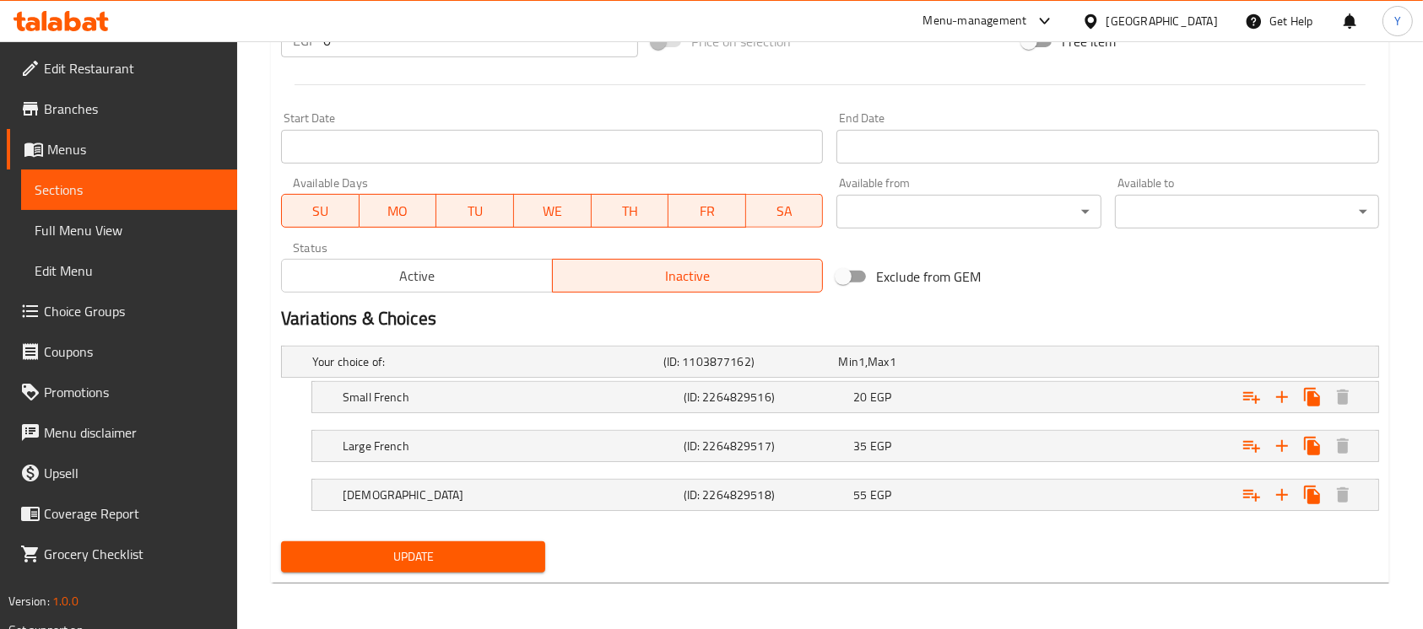
click at [473, 280] on span "Active" at bounding box center [417, 276] width 257 height 24
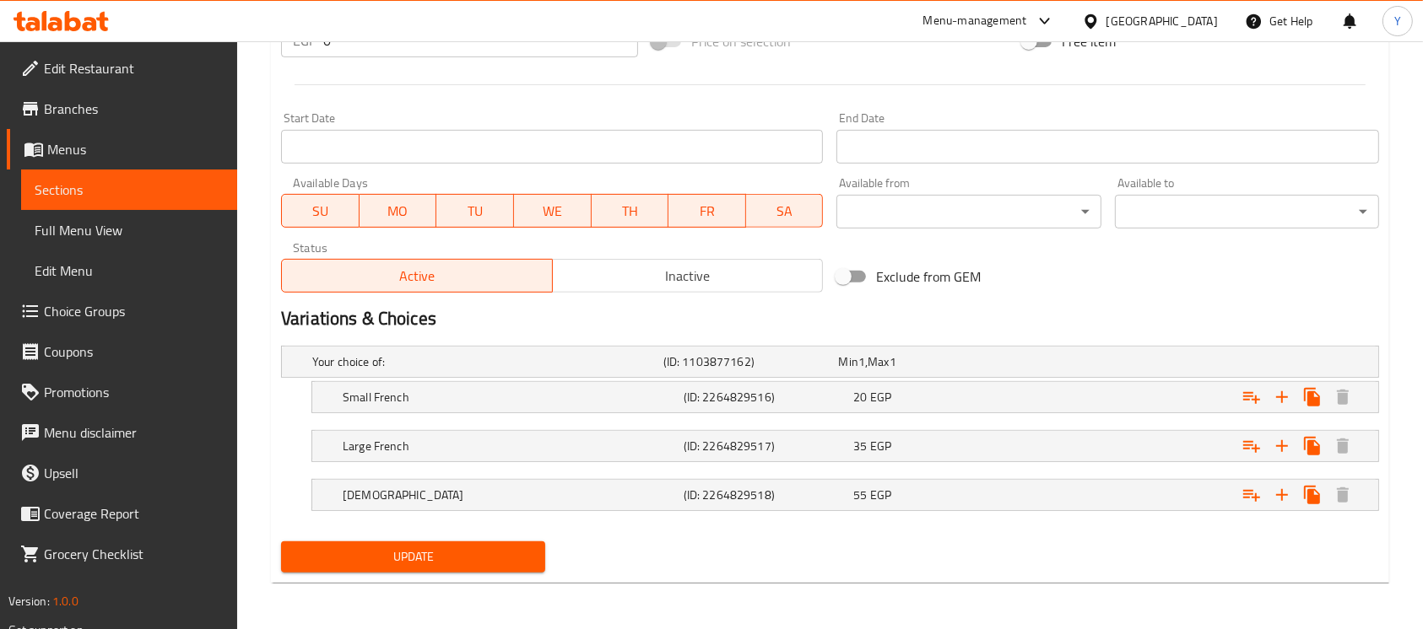
click at [445, 581] on div "Update Hot Dog Sandwich Add item image Image Size: 1200 x 800 px / Image format…" at bounding box center [830, 49] width 1118 height 1068
click at [438, 547] on span "Update" at bounding box center [412, 557] width 237 height 21
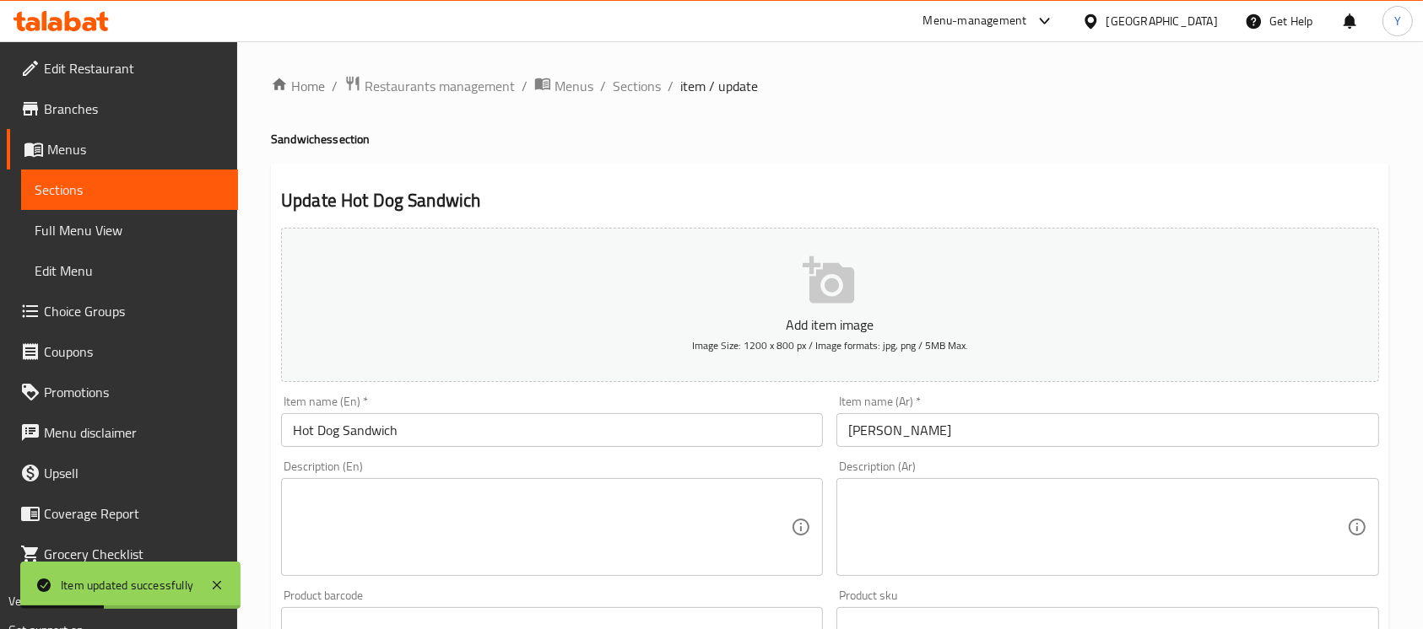
scroll to position [0, 0]
click at [615, 78] on span "Sections" at bounding box center [637, 86] width 48 height 20
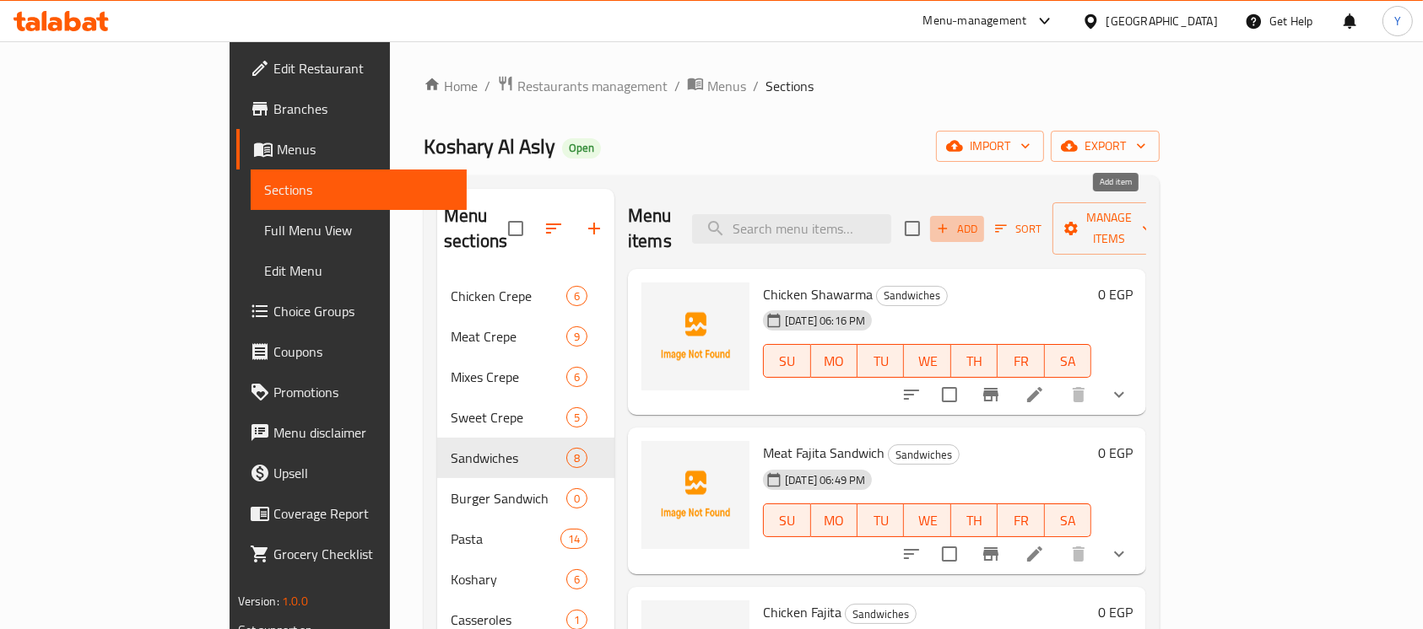
click at [980, 223] on span "Add" at bounding box center [957, 228] width 46 height 19
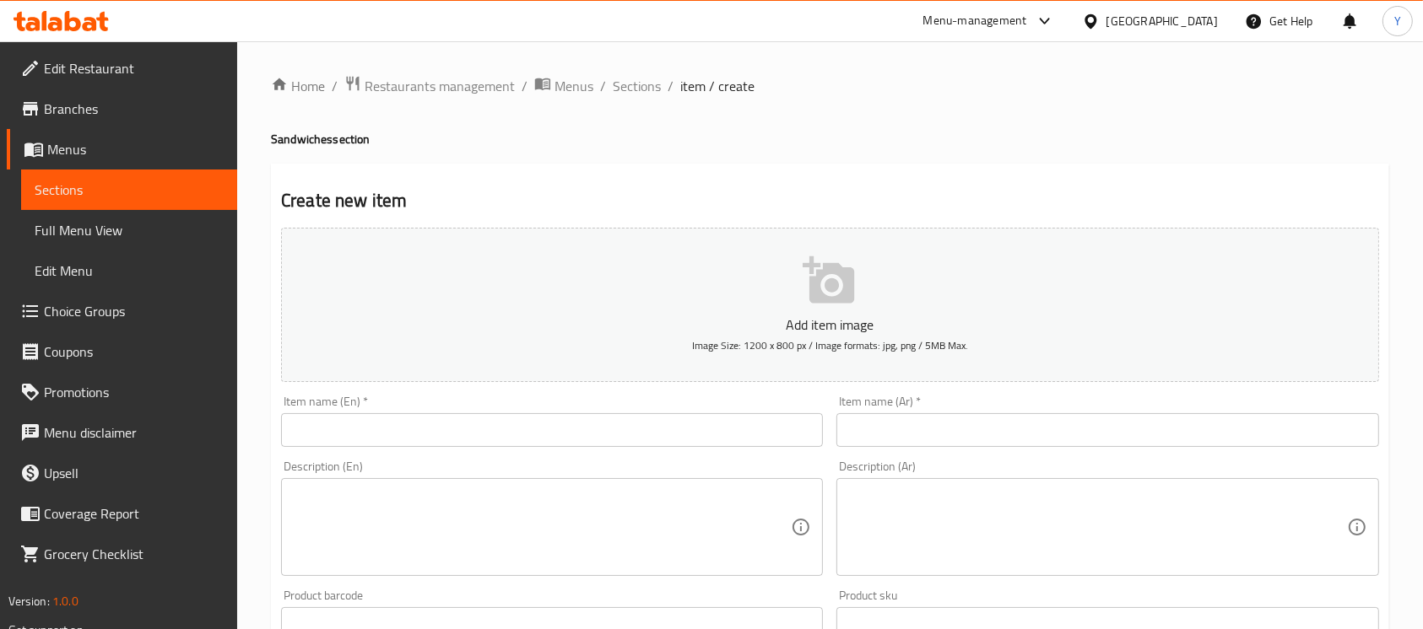
click at [650, 456] on div "Description (En) Description (En)" at bounding box center [551, 518] width 555 height 129
drag, startPoint x: 652, startPoint y: 438, endPoint x: 829, endPoint y: 449, distance: 177.5
click at [652, 438] on input "text" at bounding box center [552, 430] width 542 height 34
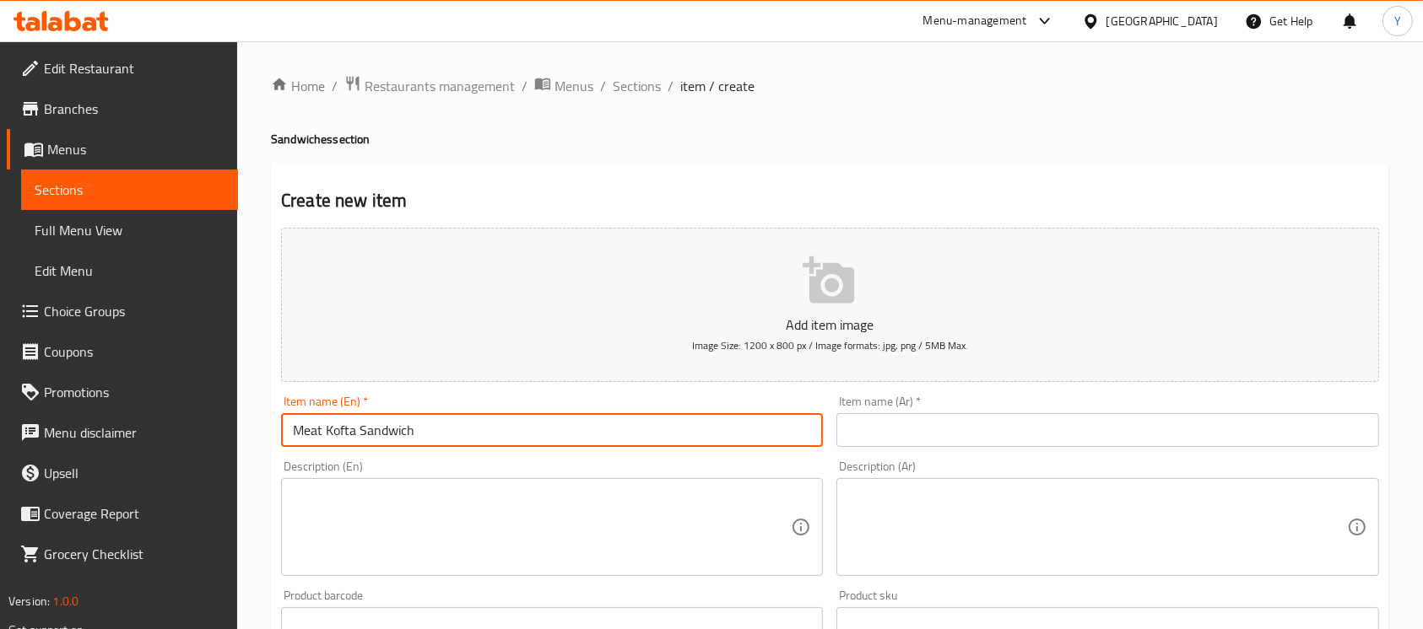
type input "Meat Kofta Sandwich"
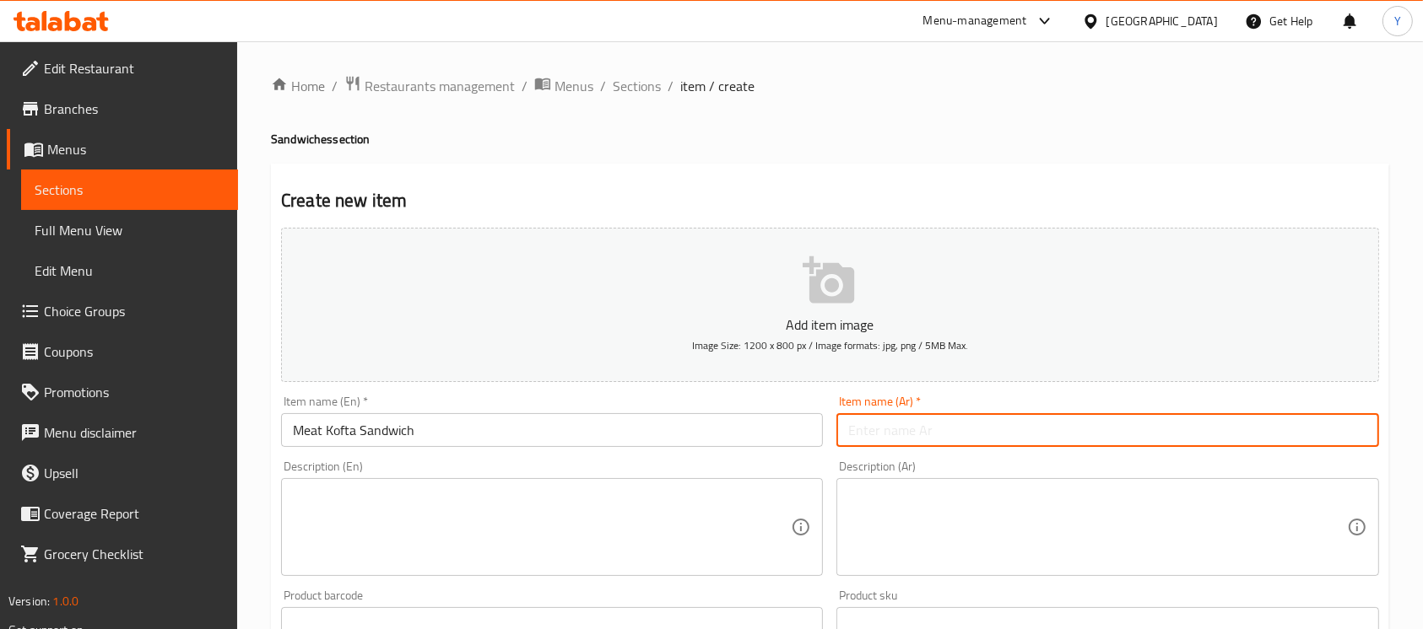
click at [1180, 434] on input "text" at bounding box center [1107, 430] width 542 height 34
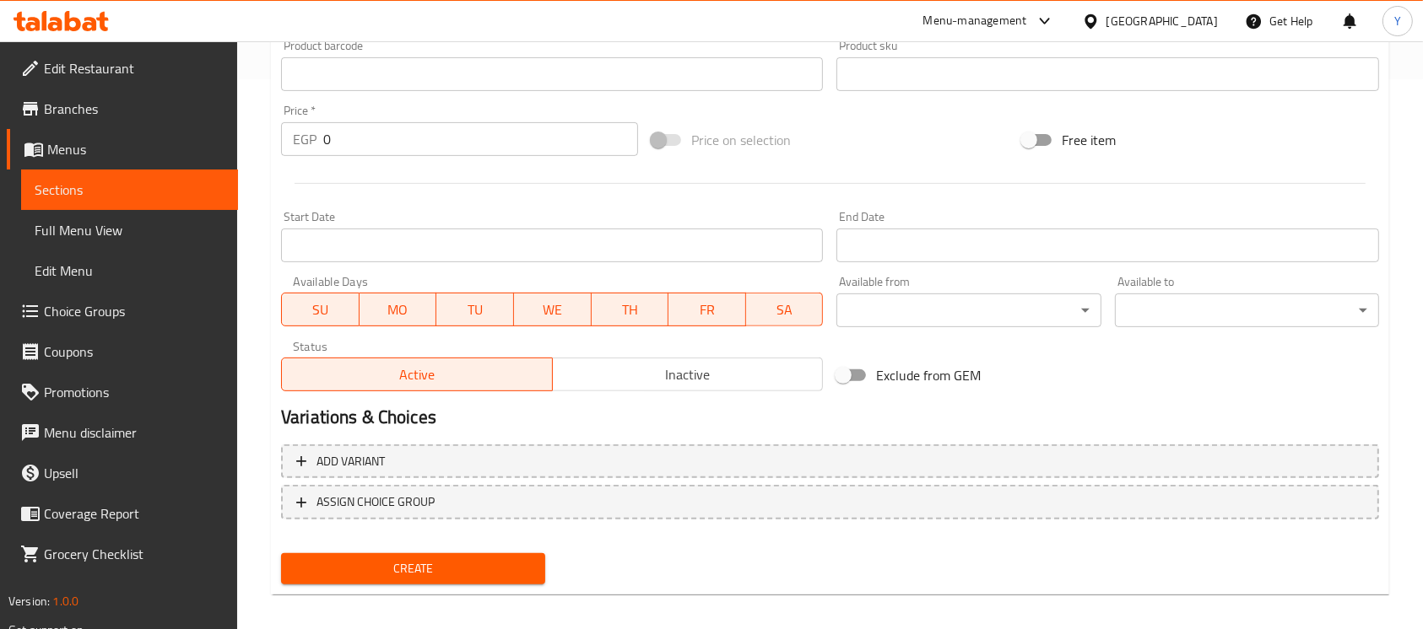
type input "ساندوتش كفتة لحمة"
click at [686, 377] on span "Inactive" at bounding box center [687, 375] width 257 height 24
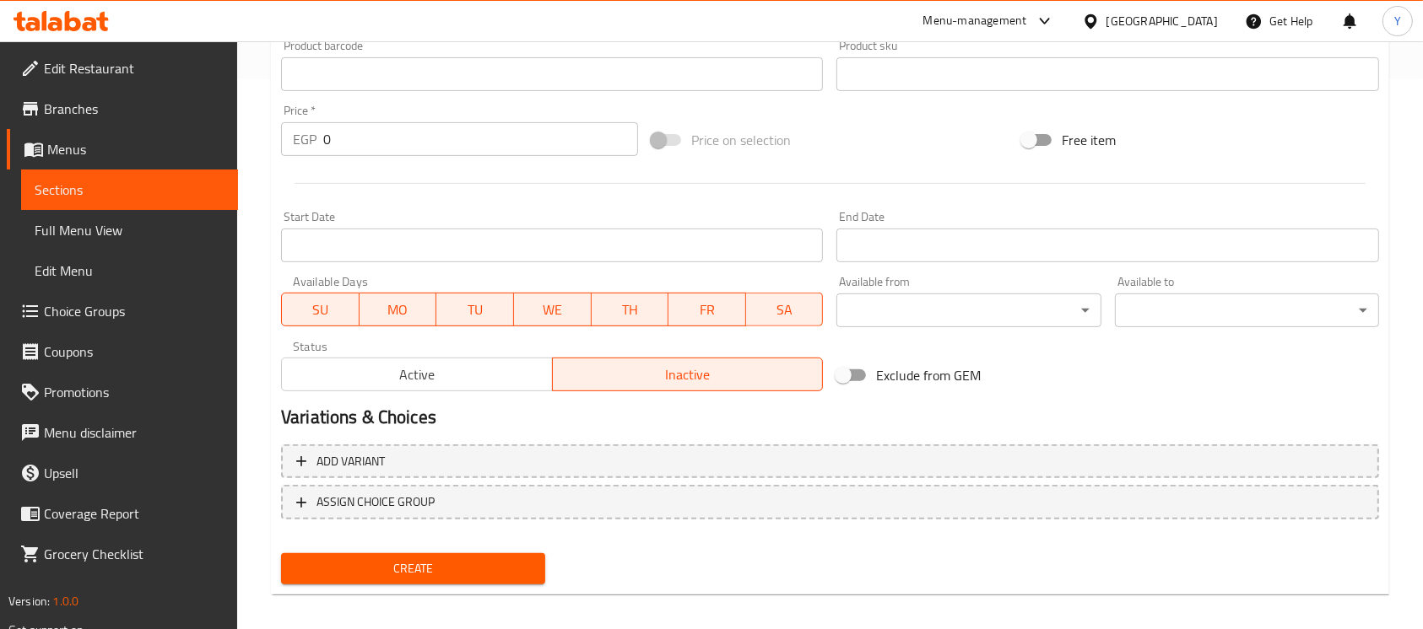
click at [489, 585] on div "Create" at bounding box center [413, 569] width 278 height 45
drag, startPoint x: 533, startPoint y: 549, endPoint x: 517, endPoint y: 564, distance: 21.5
click at [530, 550] on div "Create" at bounding box center [413, 569] width 278 height 45
click at [508, 567] on span "Create" at bounding box center [412, 569] width 237 height 21
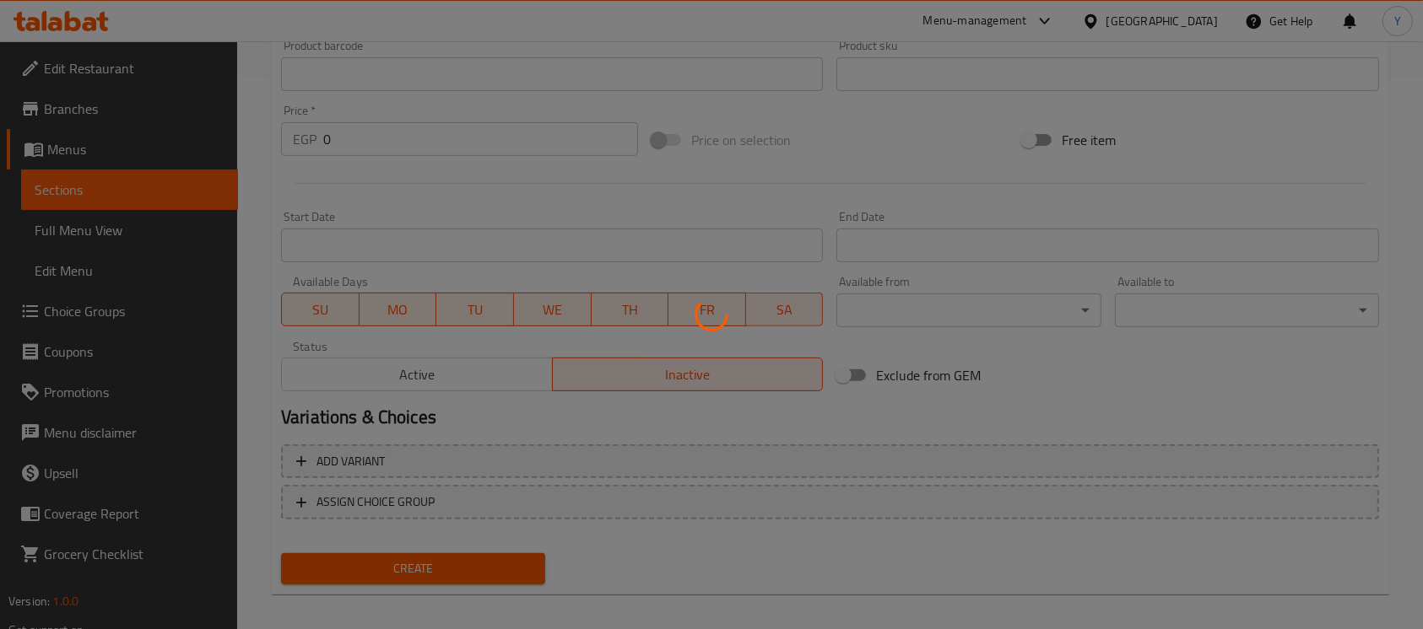
scroll to position [0, 0]
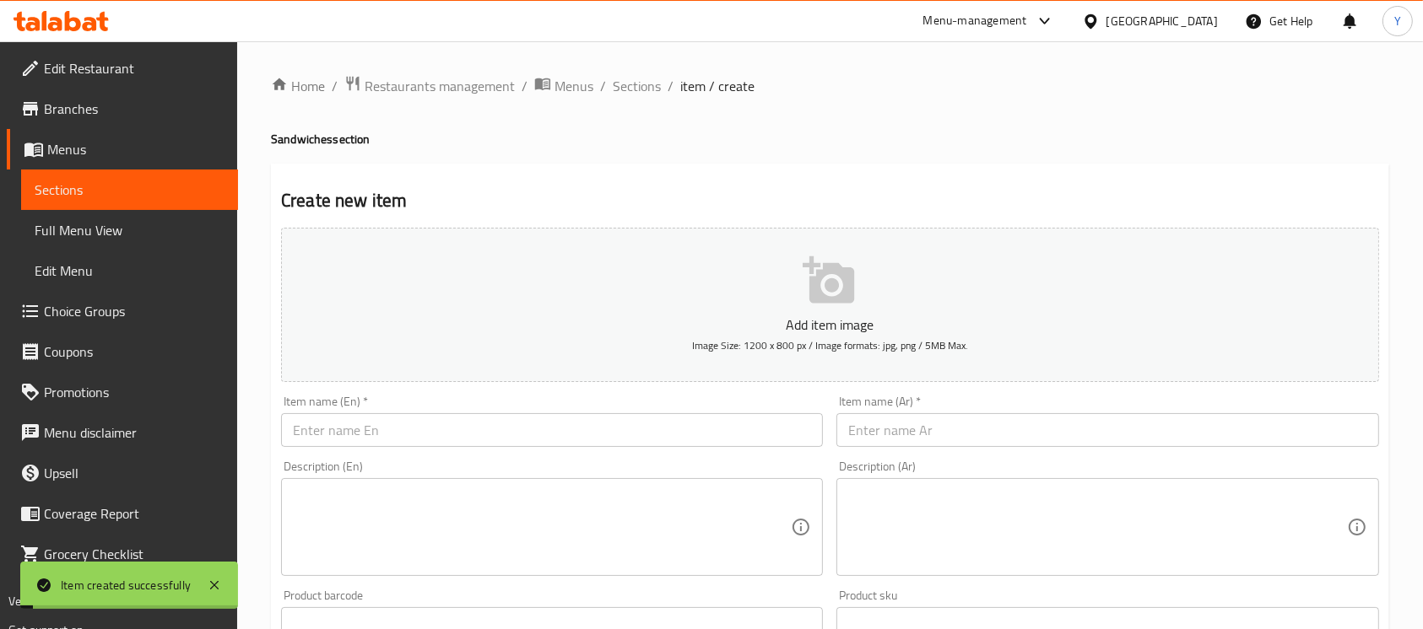
click at [604, 78] on ol "Home / Restaurants management / Menus / Sections / item / create" at bounding box center [830, 86] width 1118 height 22
click at [641, 95] on span "Sections" at bounding box center [637, 86] width 48 height 20
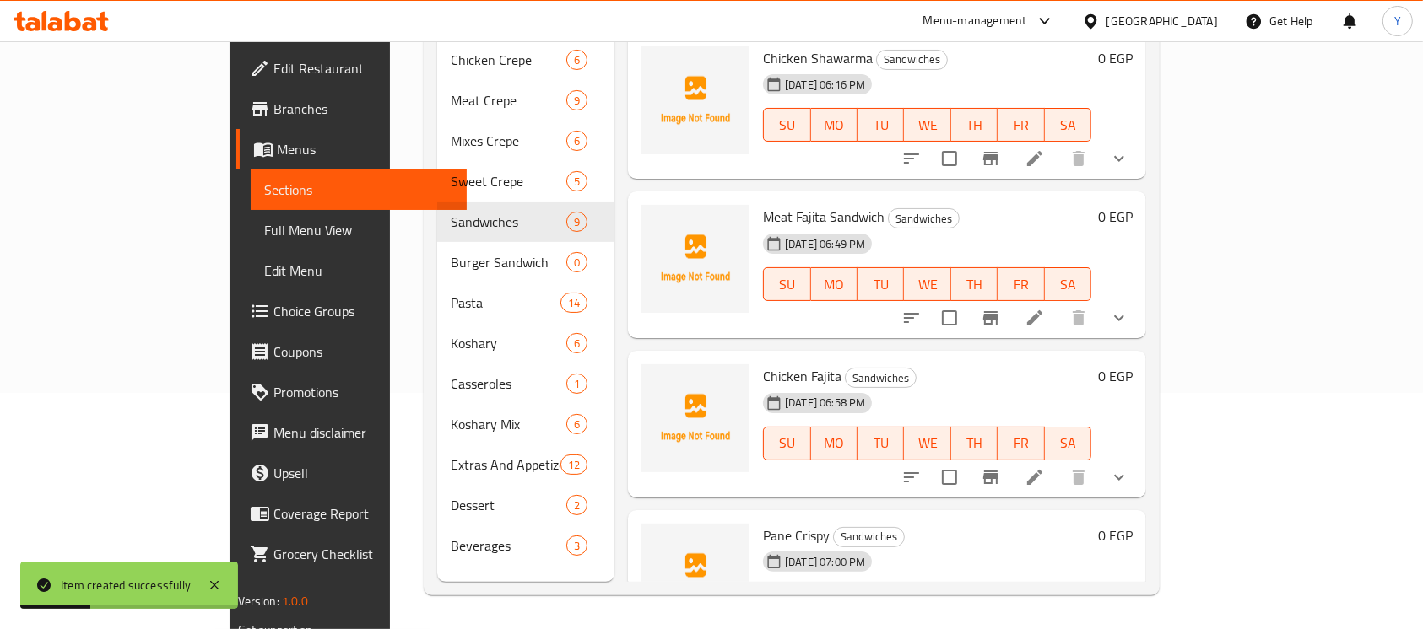
scroll to position [845, 0]
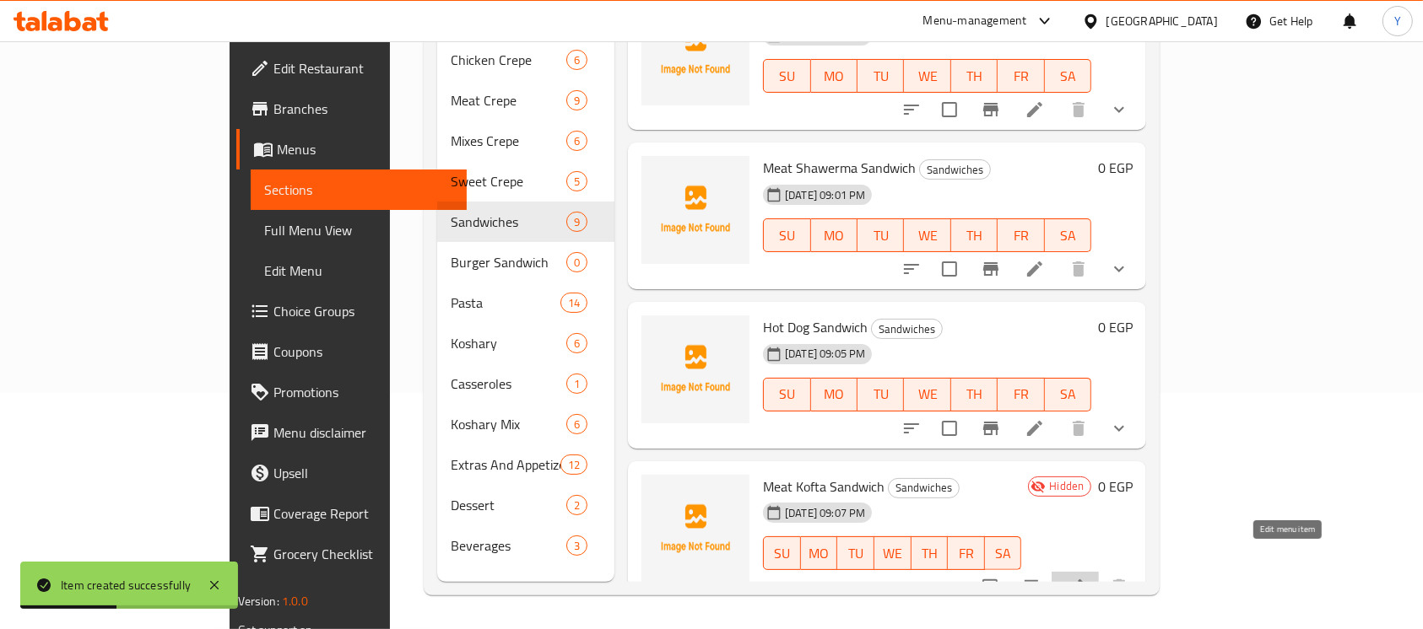
click at [1085, 577] on icon at bounding box center [1075, 587] width 20 height 20
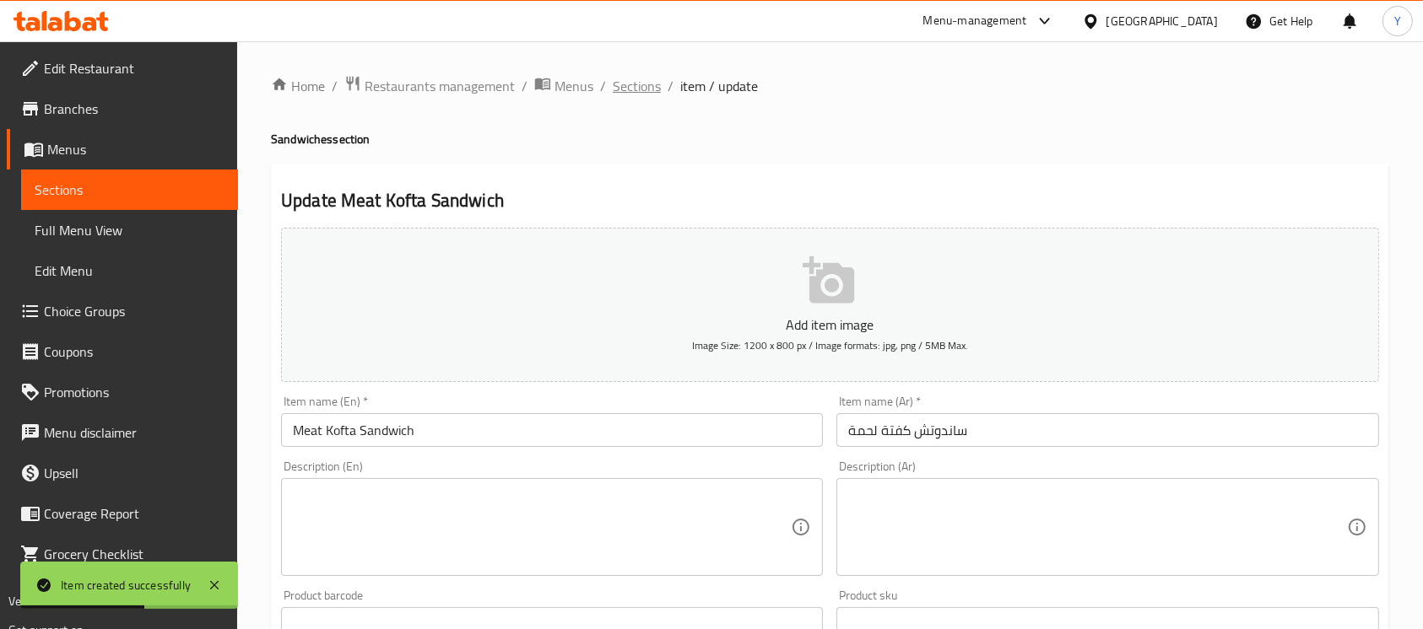
click at [624, 85] on span "Sections" at bounding box center [637, 86] width 48 height 20
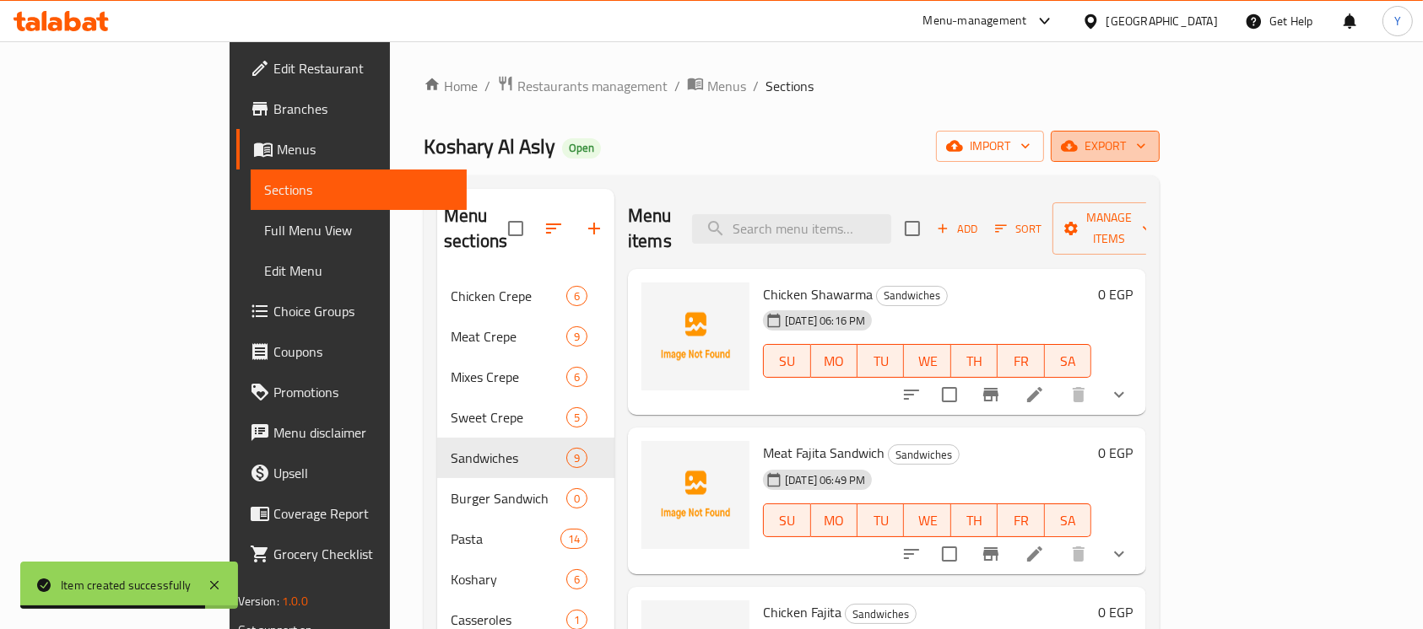
click at [1146, 140] on span "export" at bounding box center [1105, 146] width 82 height 21
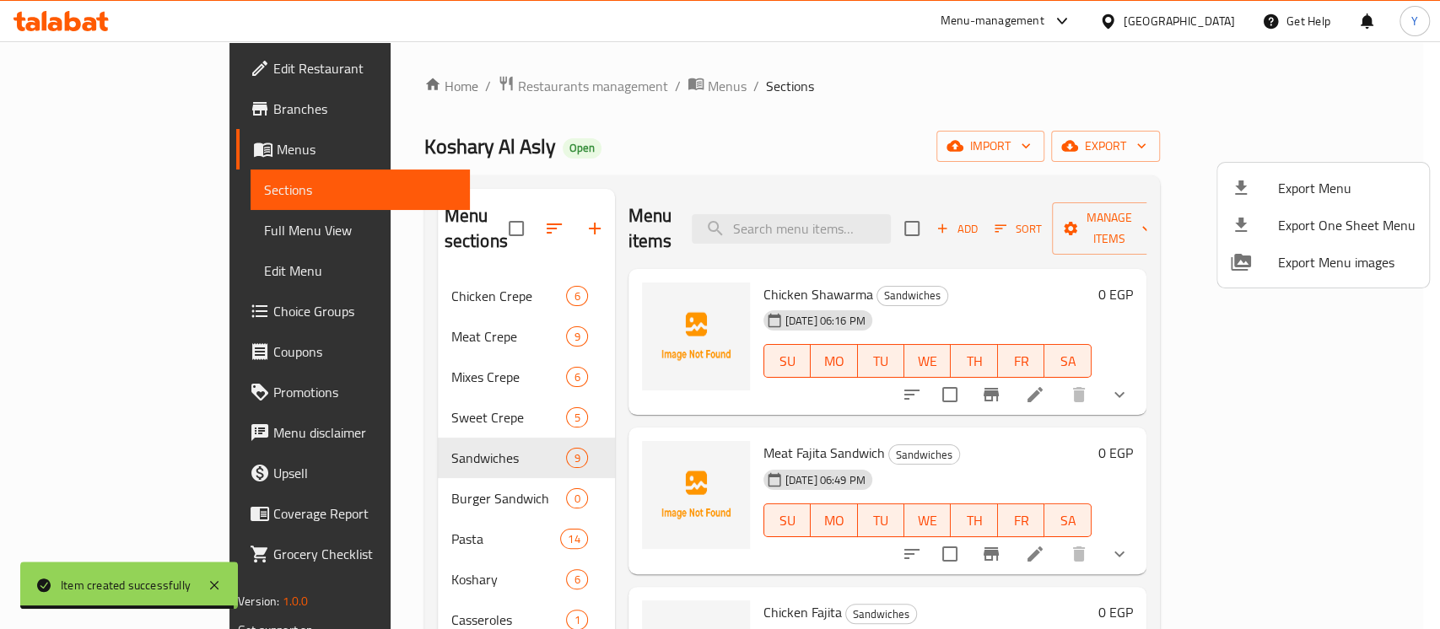
click at [979, 165] on div at bounding box center [720, 314] width 1440 height 629
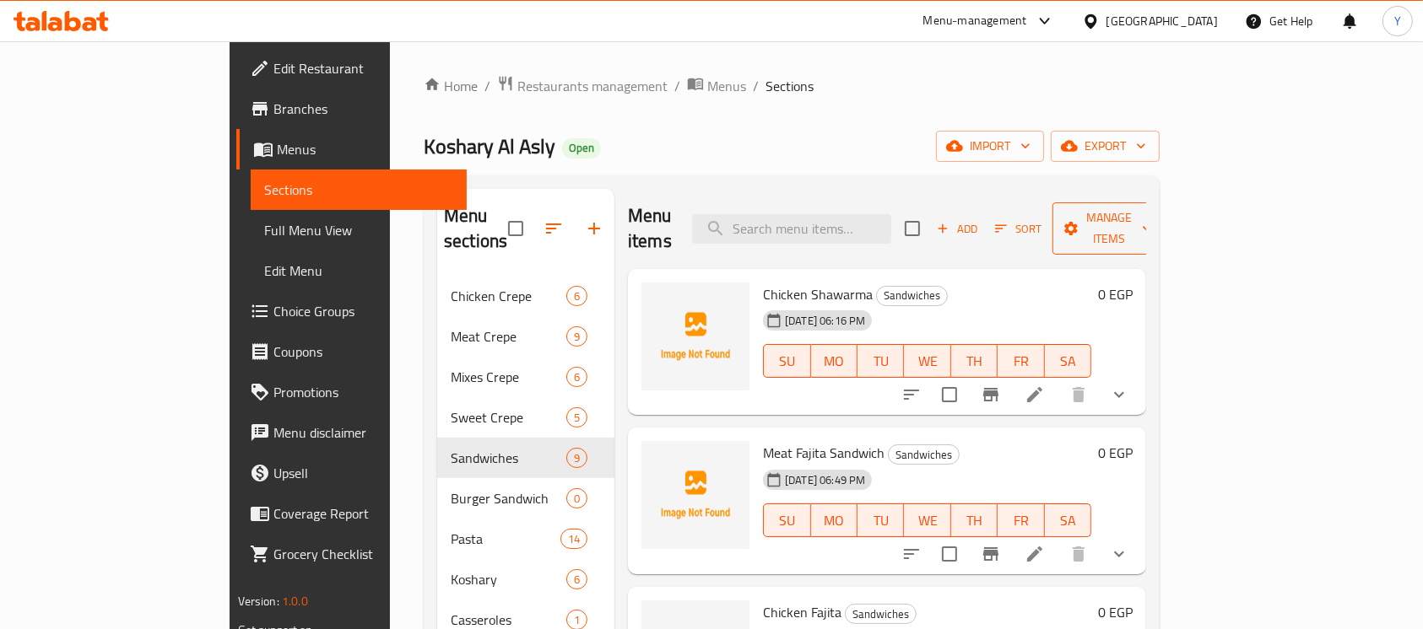
click at [1079, 220] on icon "button" at bounding box center [1070, 228] width 17 height 17
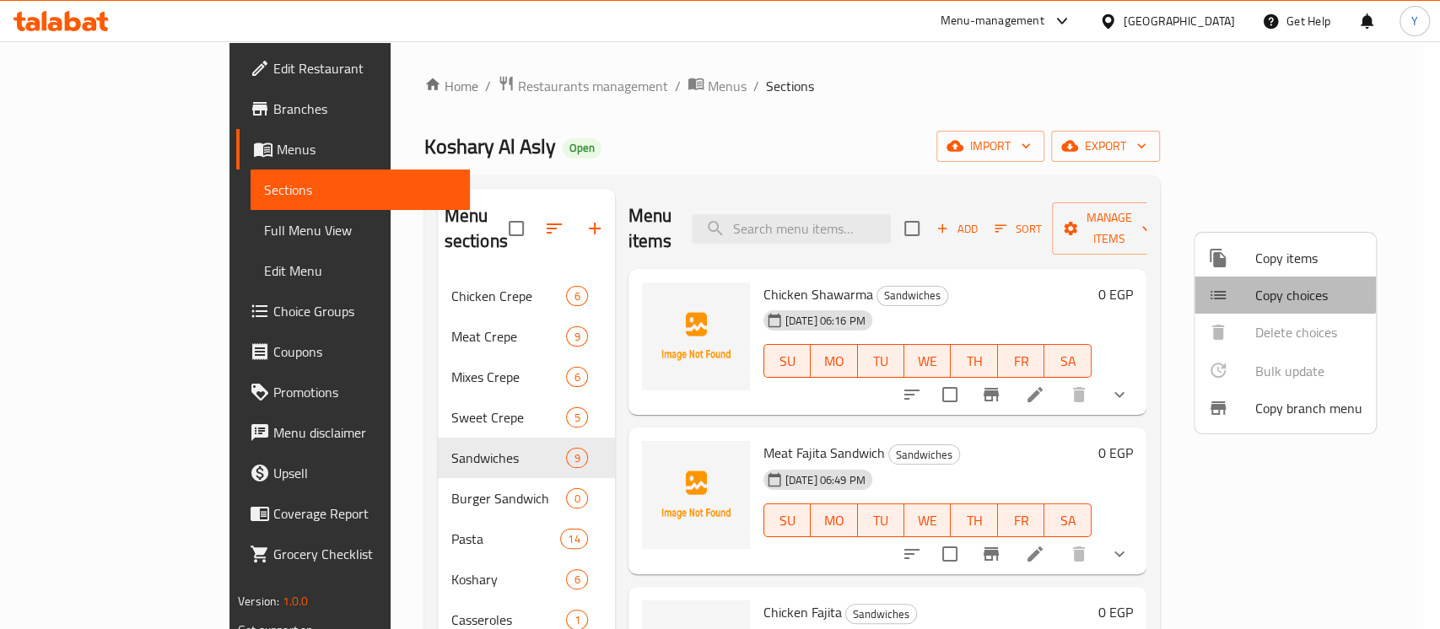
click at [1244, 289] on div at bounding box center [1231, 295] width 47 height 20
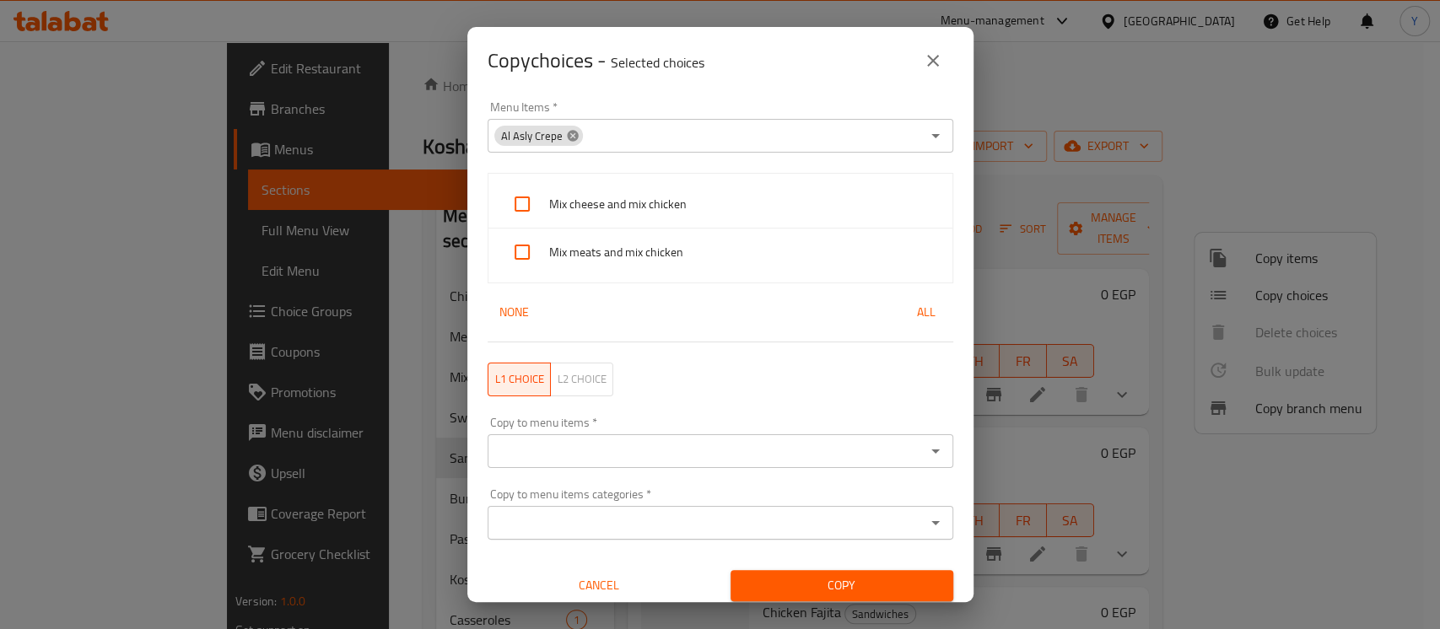
click at [571, 142] on icon at bounding box center [573, 136] width 14 height 14
click at [571, 143] on input "Menu Items   *" at bounding box center [707, 136] width 428 height 24
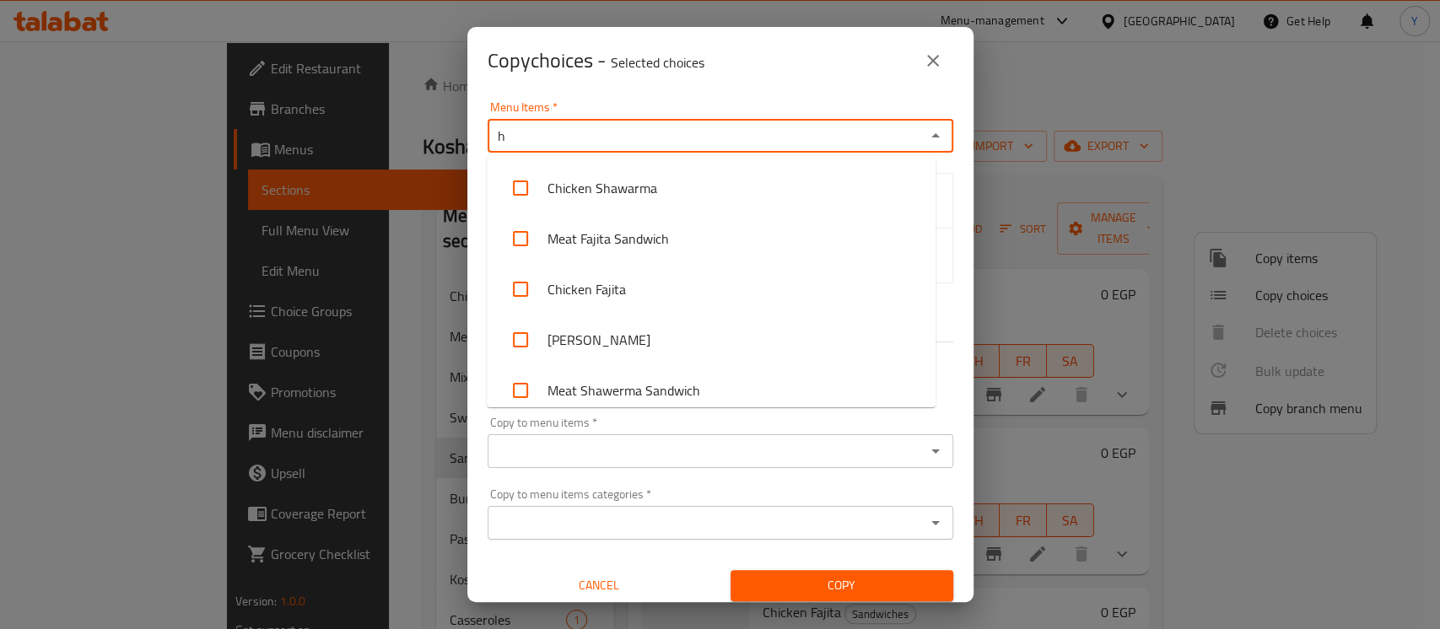
type input "ho"
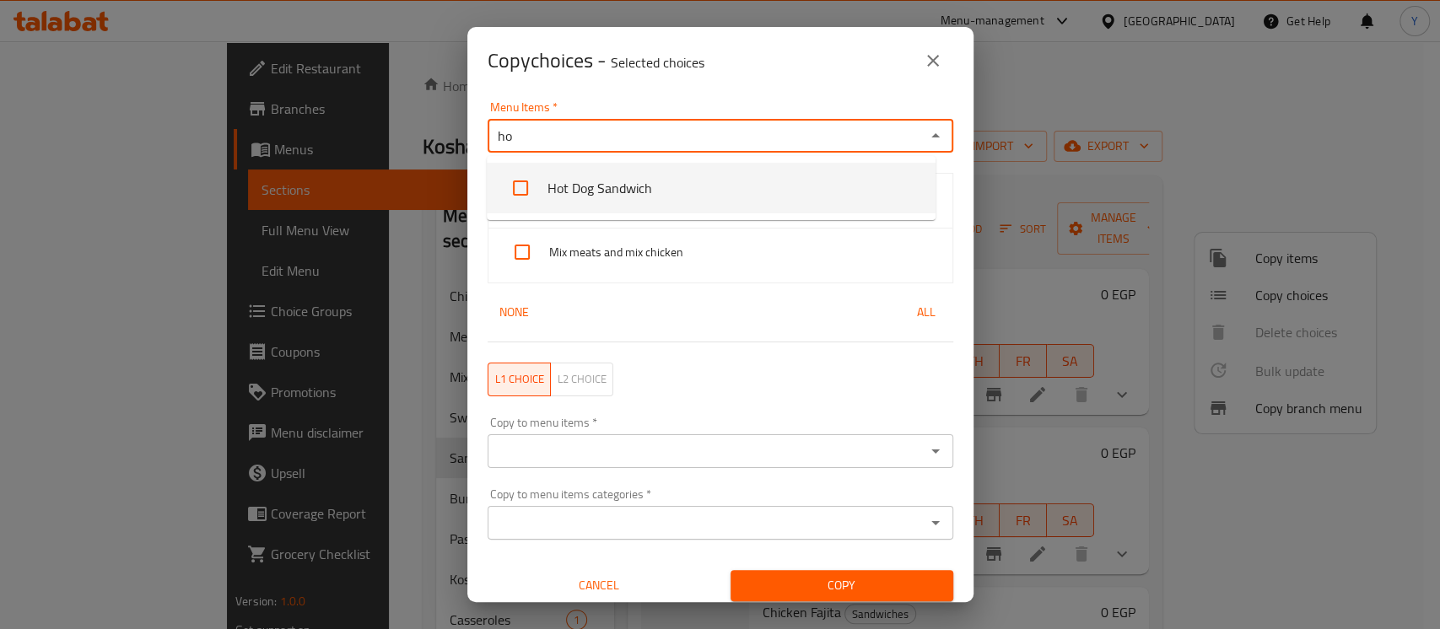
click at [636, 183] on li "Hot Dog Sandwich" at bounding box center [711, 188] width 449 height 51
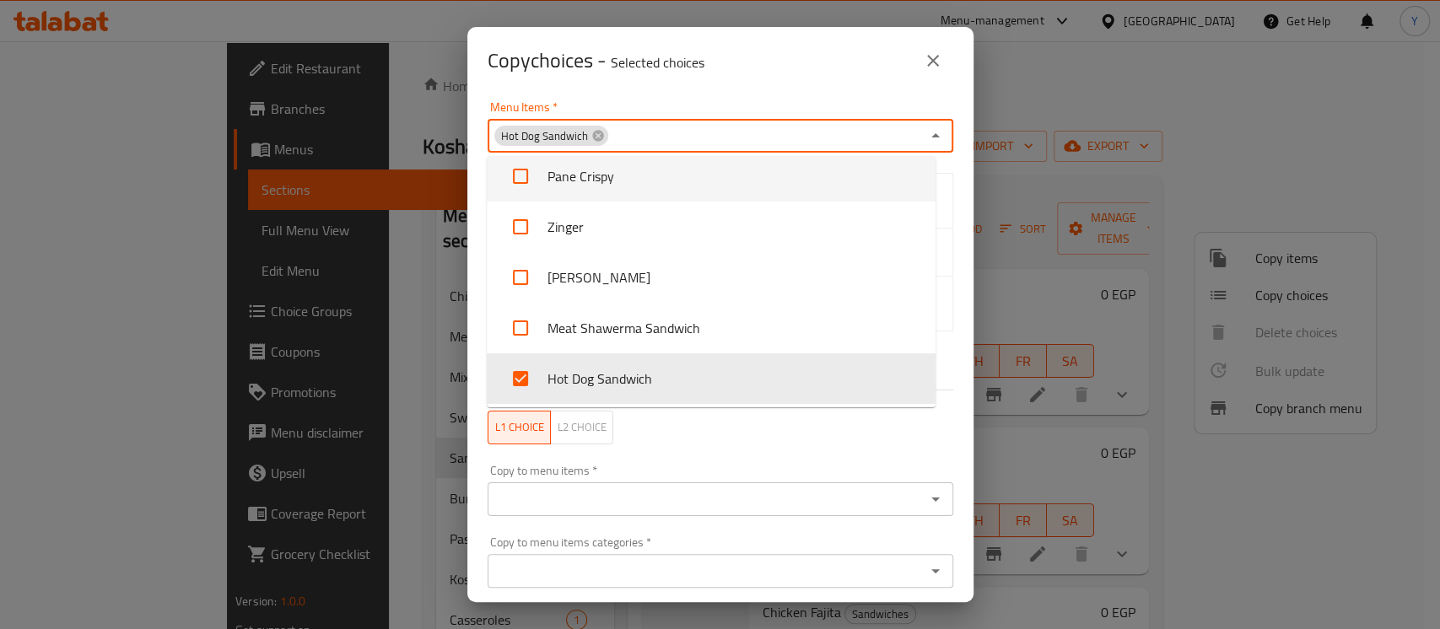
click at [694, 66] on p "Selected choices" at bounding box center [658, 62] width 94 height 20
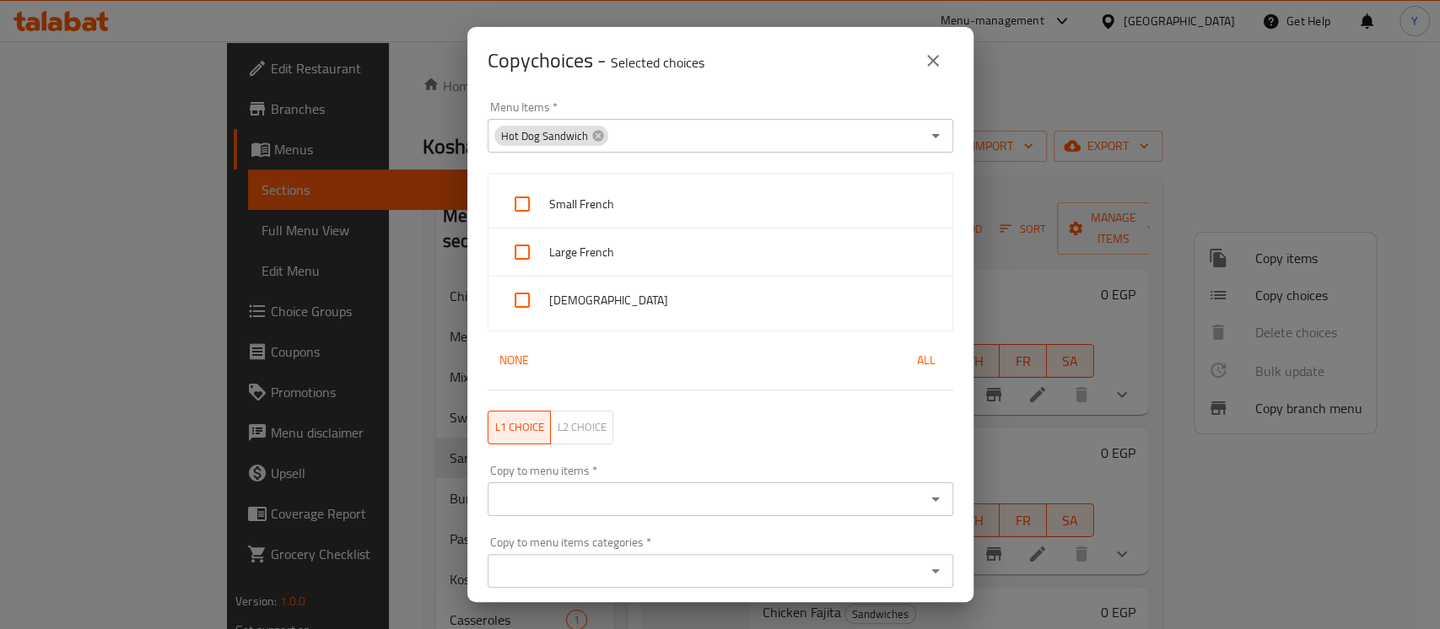
drag, startPoint x: 648, startPoint y: 185, endPoint x: 639, endPoint y: 217, distance: 33.4
click at [648, 185] on div "Small French" at bounding box center [721, 205] width 464 height 48
checkbox input "true"
click at [635, 257] on span "Large French" at bounding box center [744, 252] width 390 height 21
checkbox input "true"
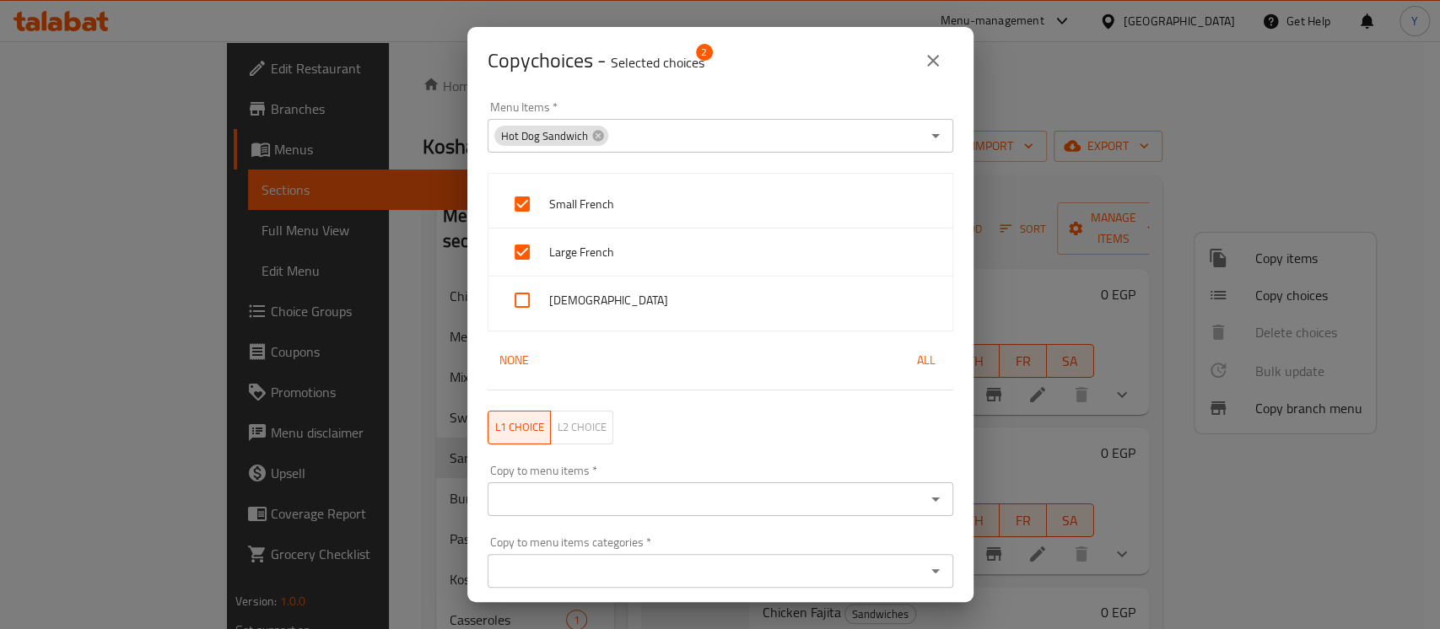
click at [611, 311] on div "[DEMOGRAPHIC_DATA]" at bounding box center [721, 300] width 464 height 47
checkbox input "true"
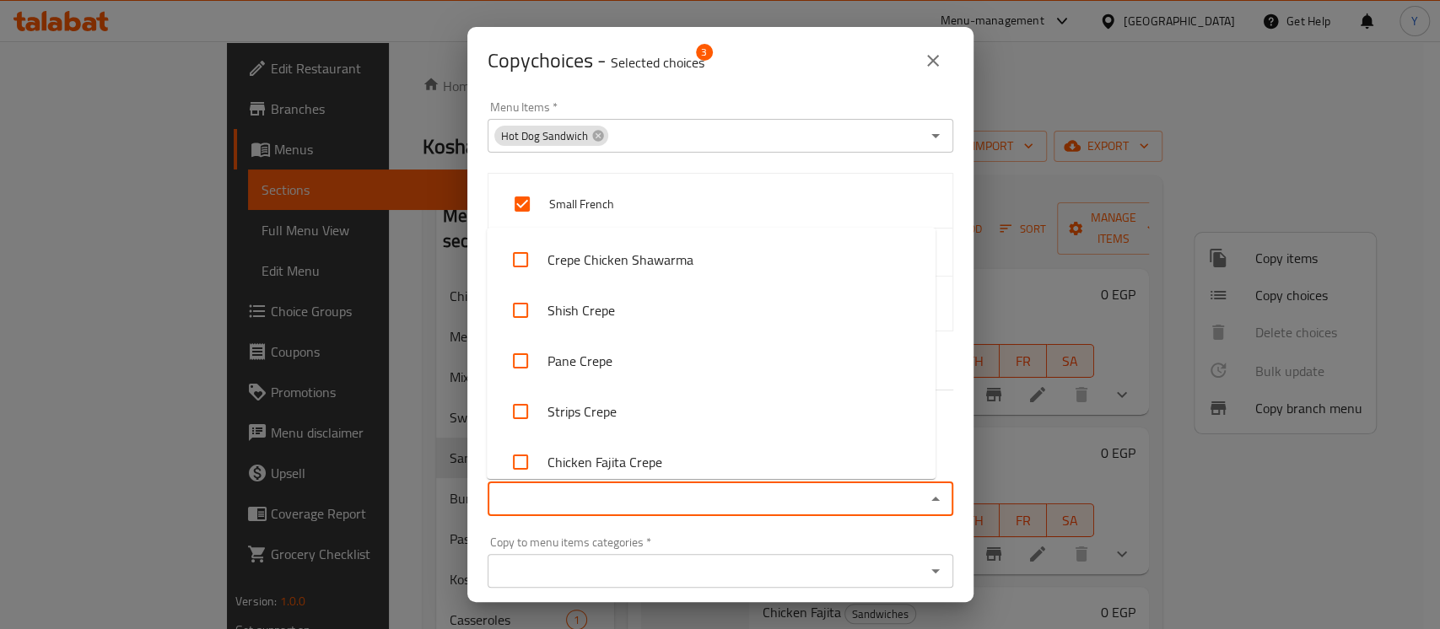
click at [614, 497] on input "Copy to menu items   *" at bounding box center [707, 500] width 428 height 24
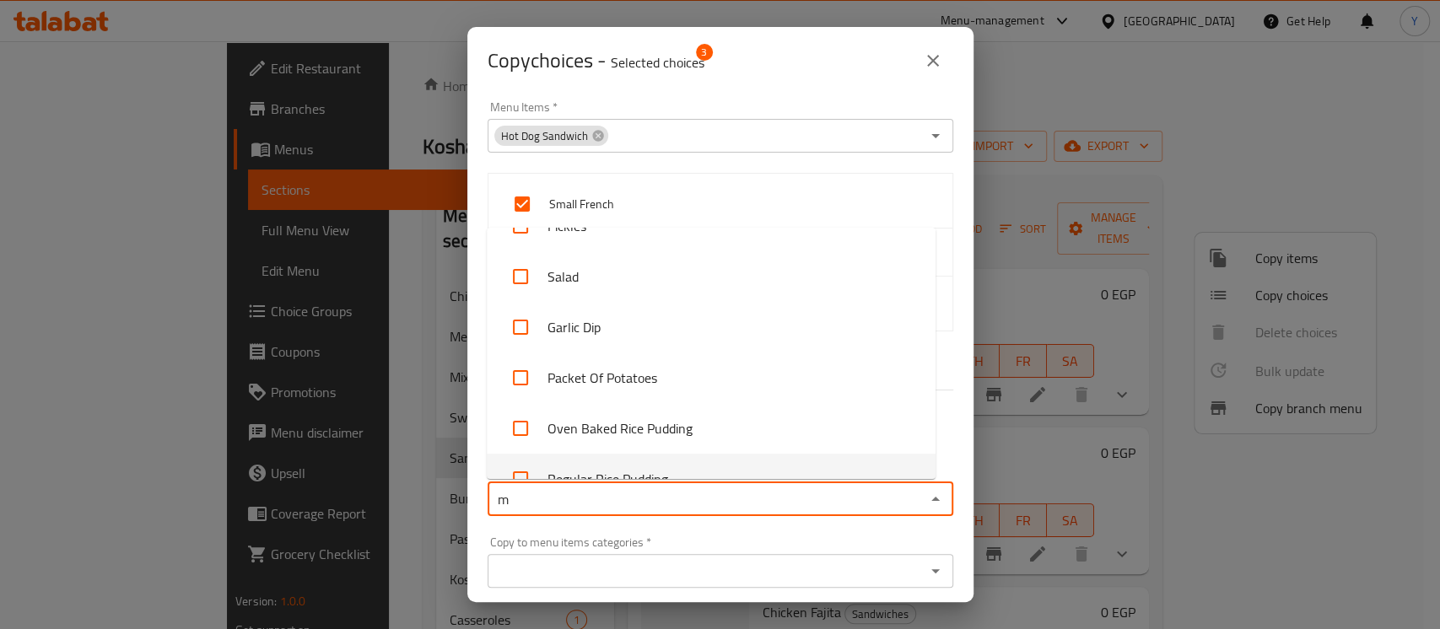
scroll to position [0, 0]
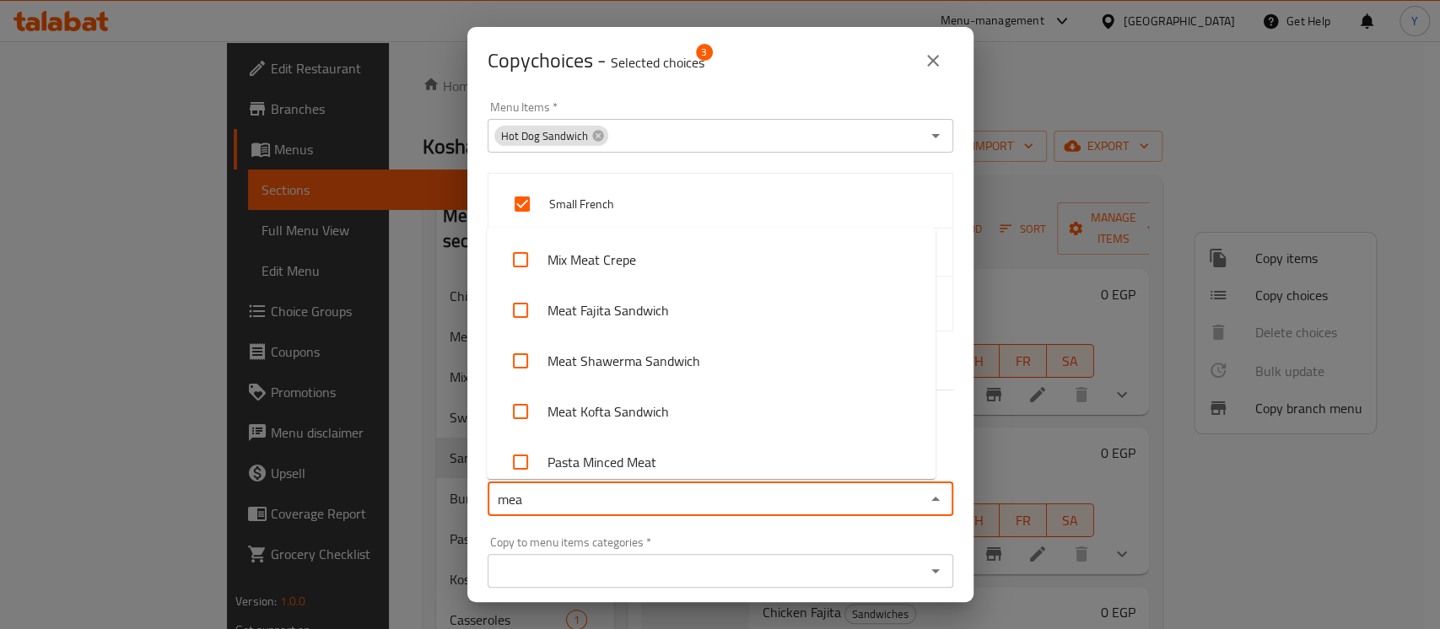
type input "meat"
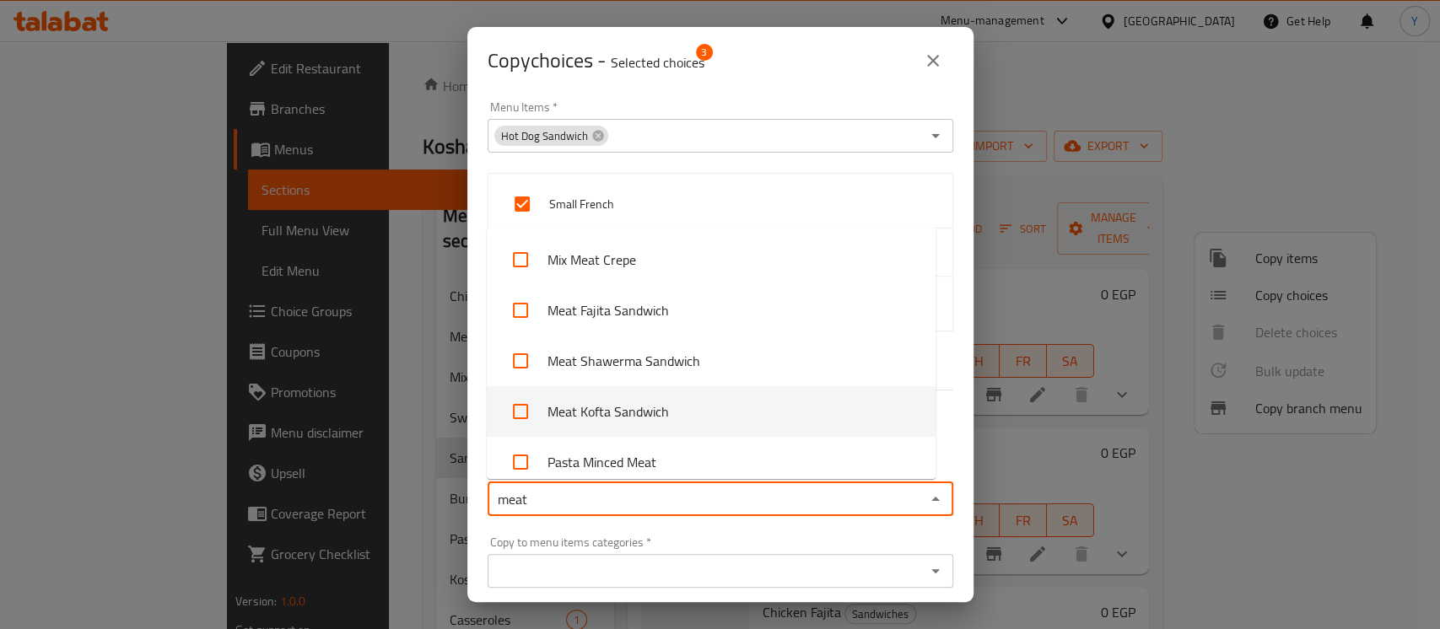
click at [683, 415] on li "Meat Kofta Sandwich" at bounding box center [711, 411] width 449 height 51
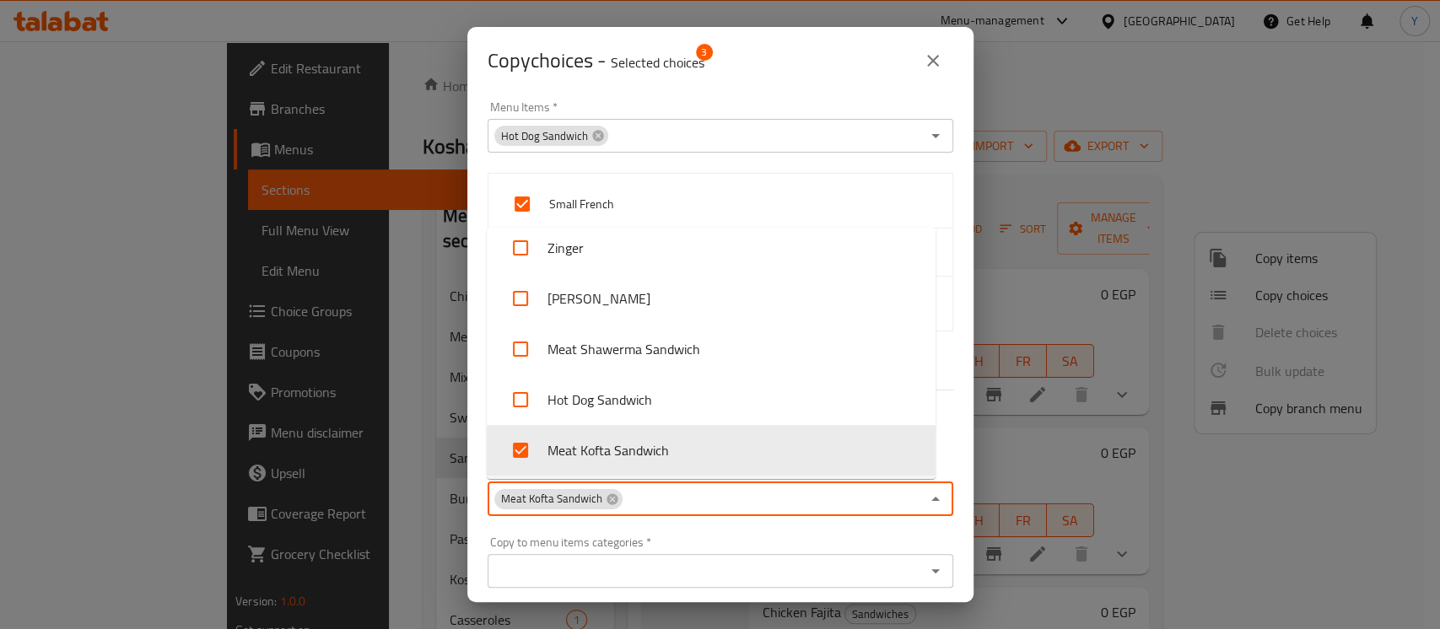
click at [695, 524] on div "Copy to menu items   * Meat Kofta Sandwich Copy to menu items *" at bounding box center [721, 491] width 486 height 72
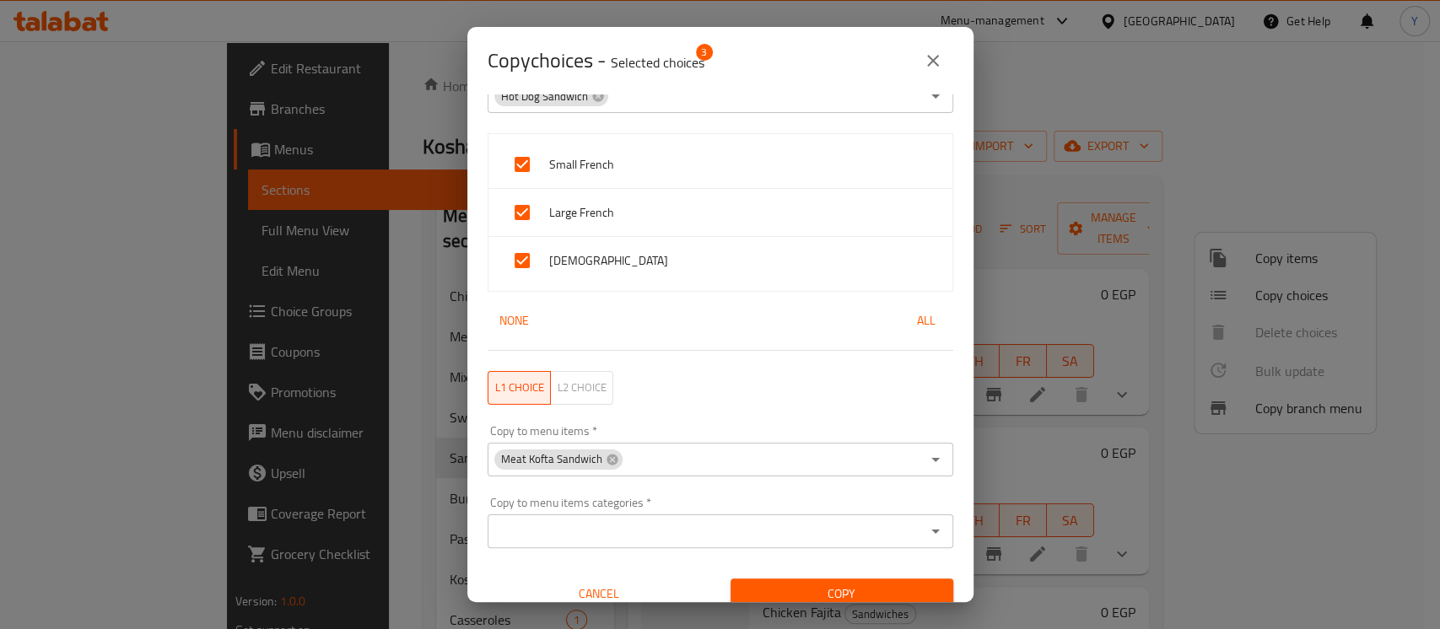
scroll to position [57, 0]
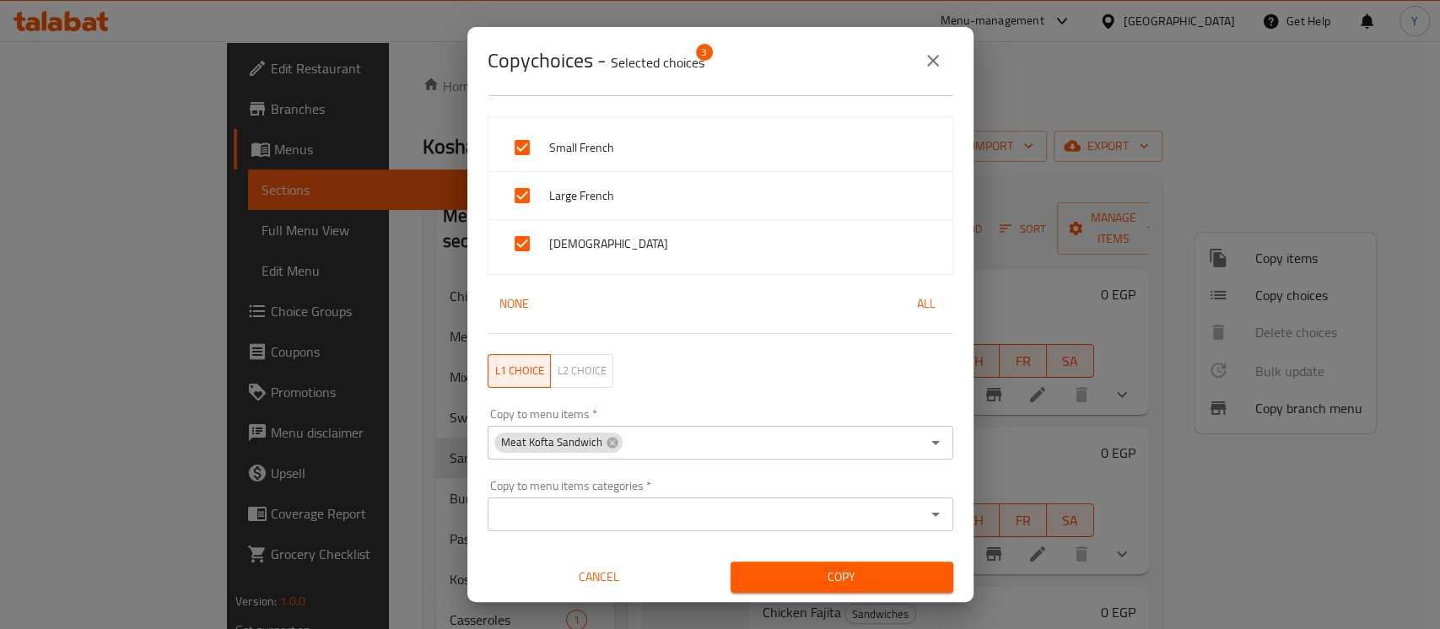
click at [889, 585] on span "Copy" at bounding box center [842, 577] width 196 height 21
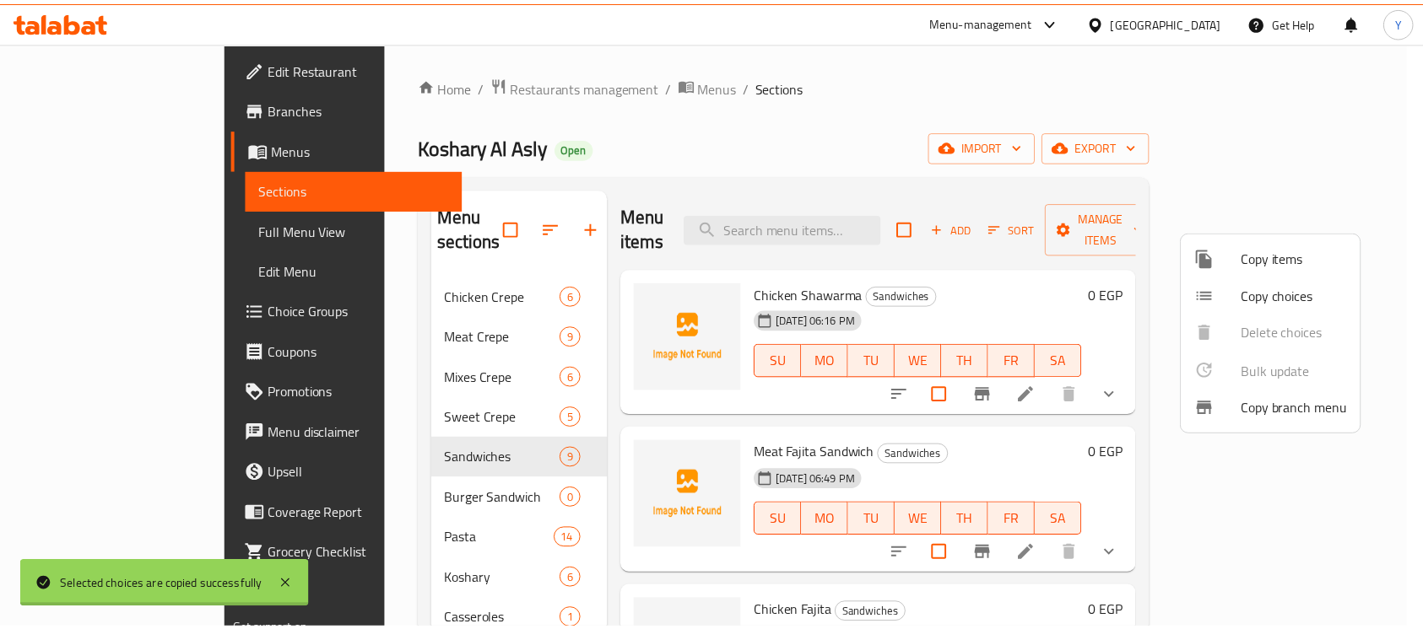
scroll to position [3, 0]
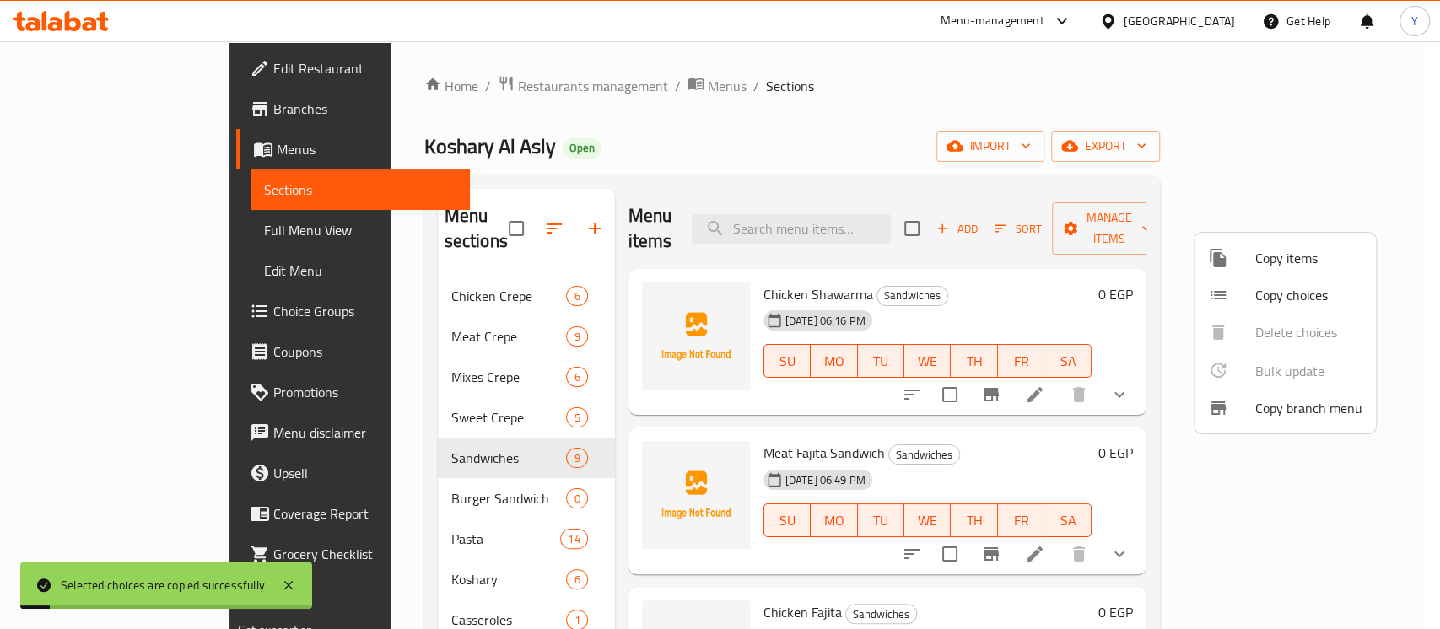
click at [965, 393] on div at bounding box center [720, 314] width 1440 height 629
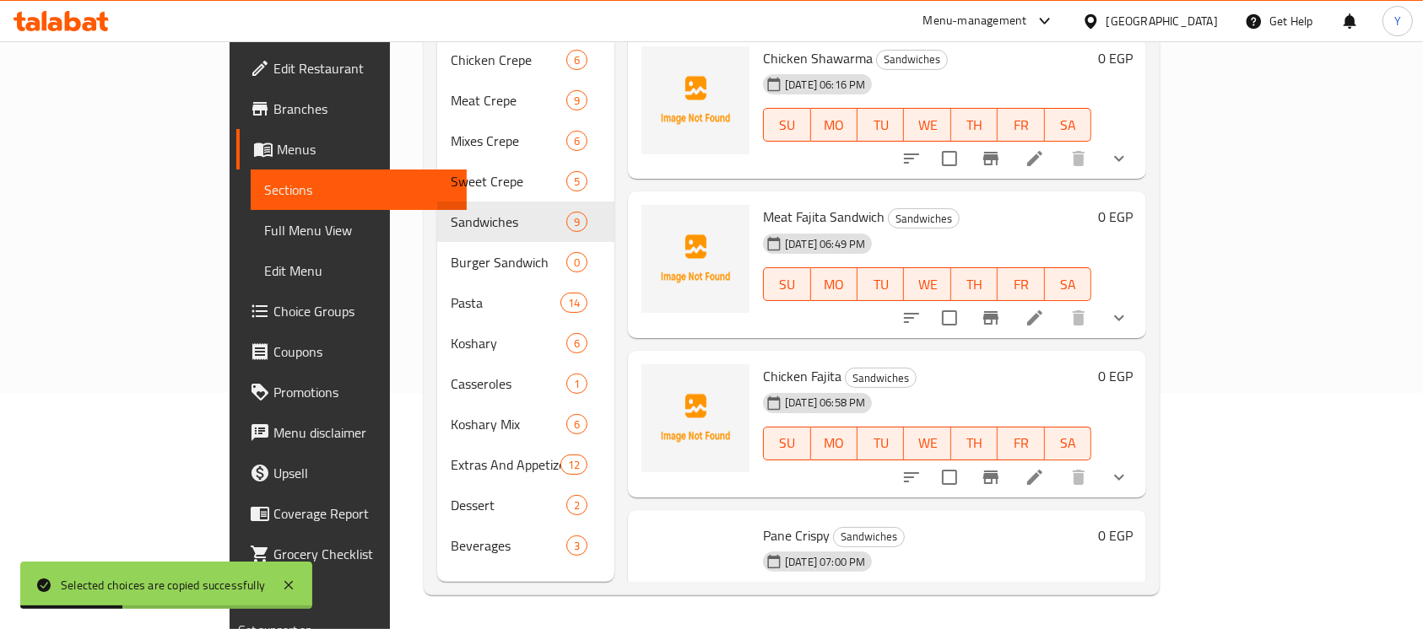
scroll to position [845, 0]
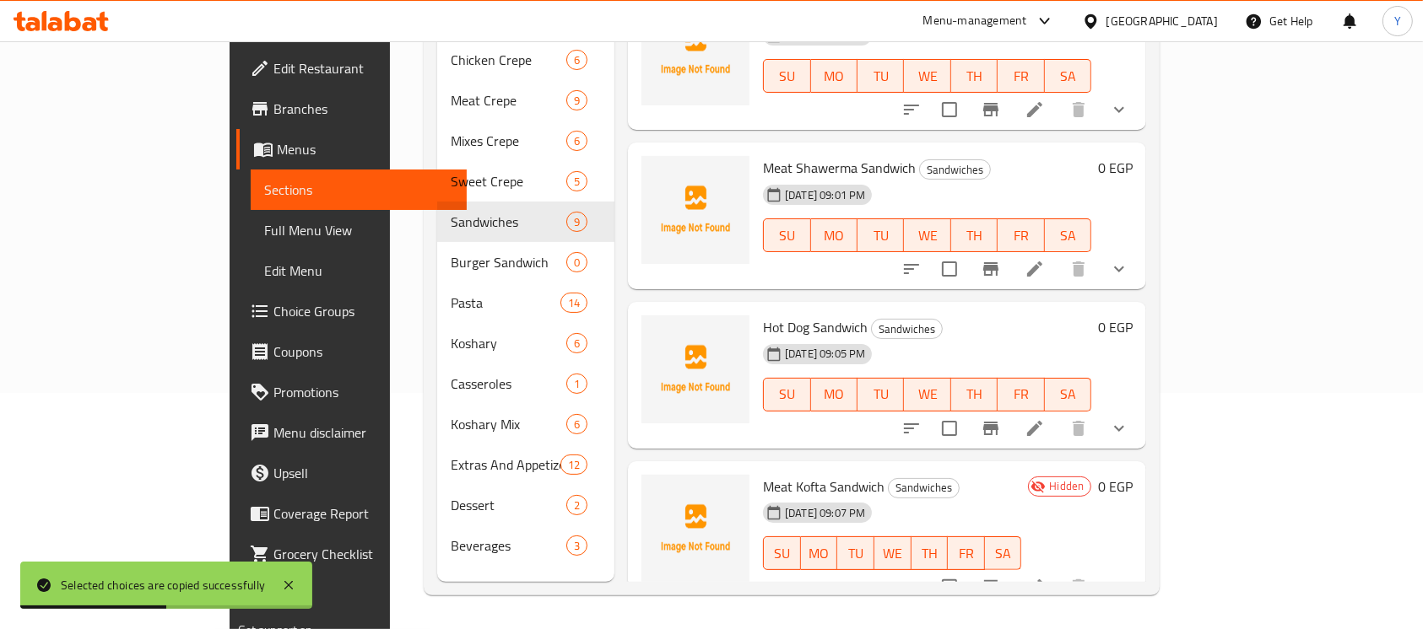
click at [1058, 572] on li at bounding box center [1034, 587] width 47 height 30
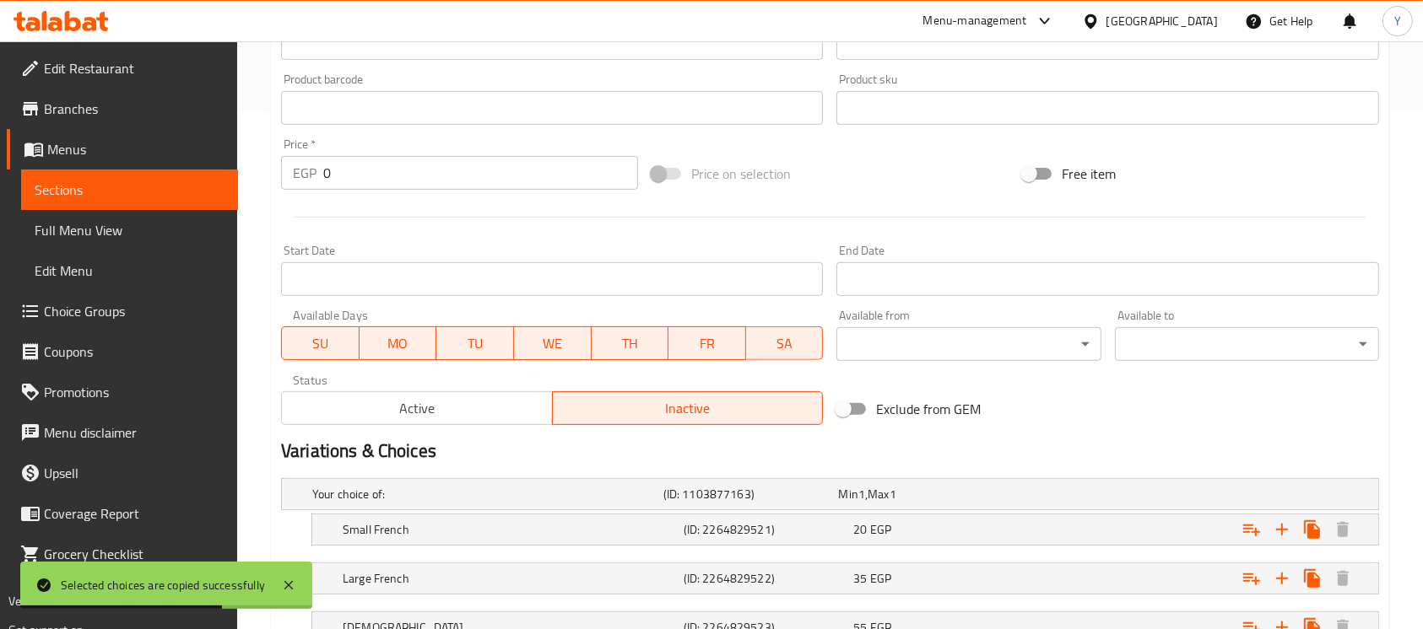
scroll to position [649, 0]
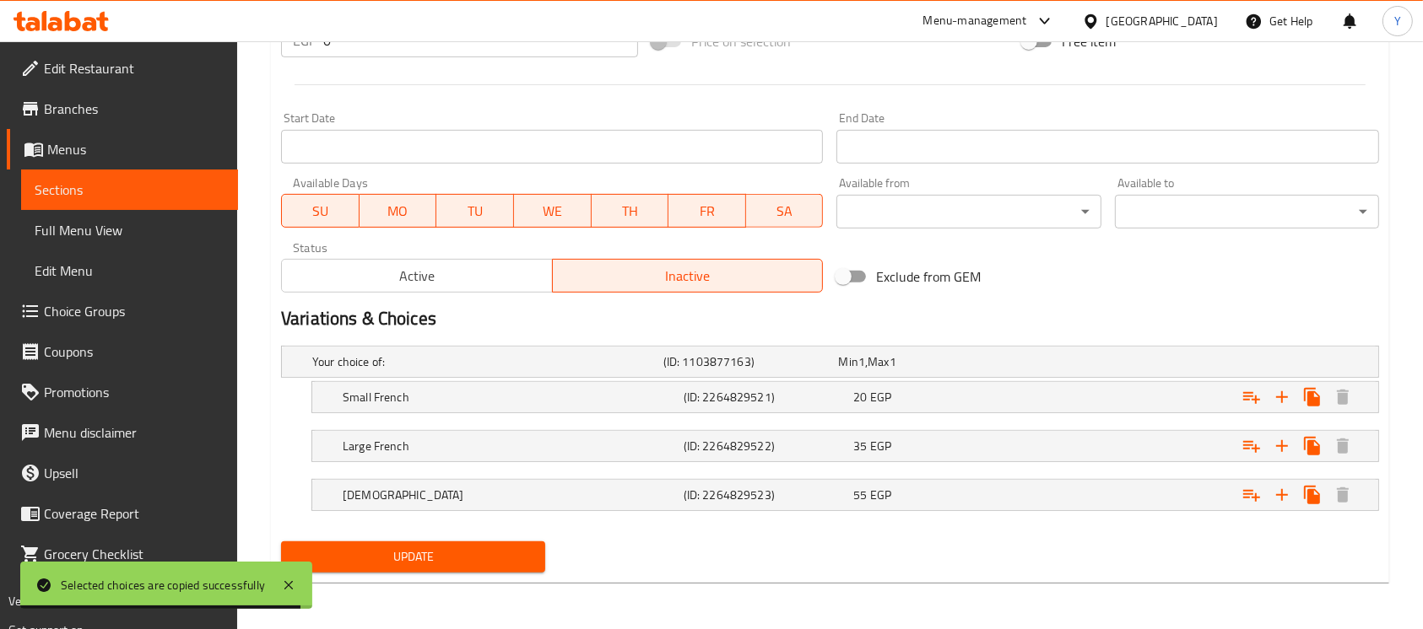
click at [441, 279] on span "Active" at bounding box center [417, 276] width 257 height 24
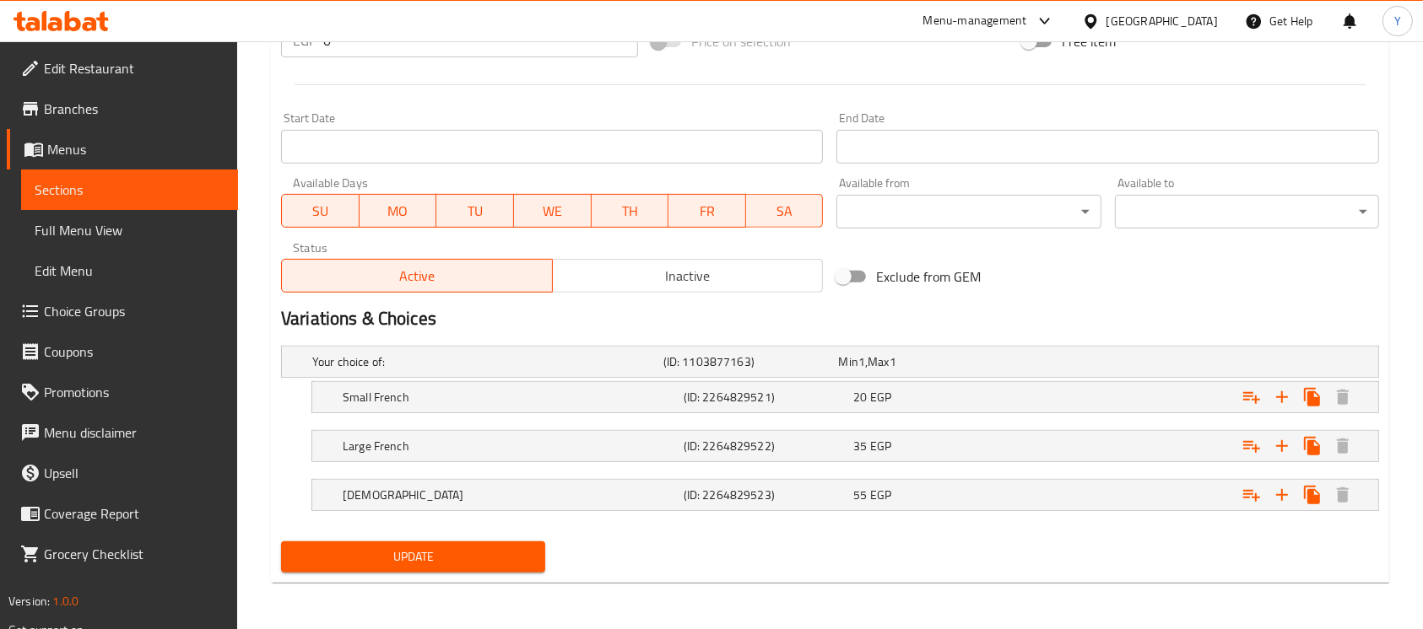
click at [383, 568] on button "Update" at bounding box center [413, 557] width 264 height 31
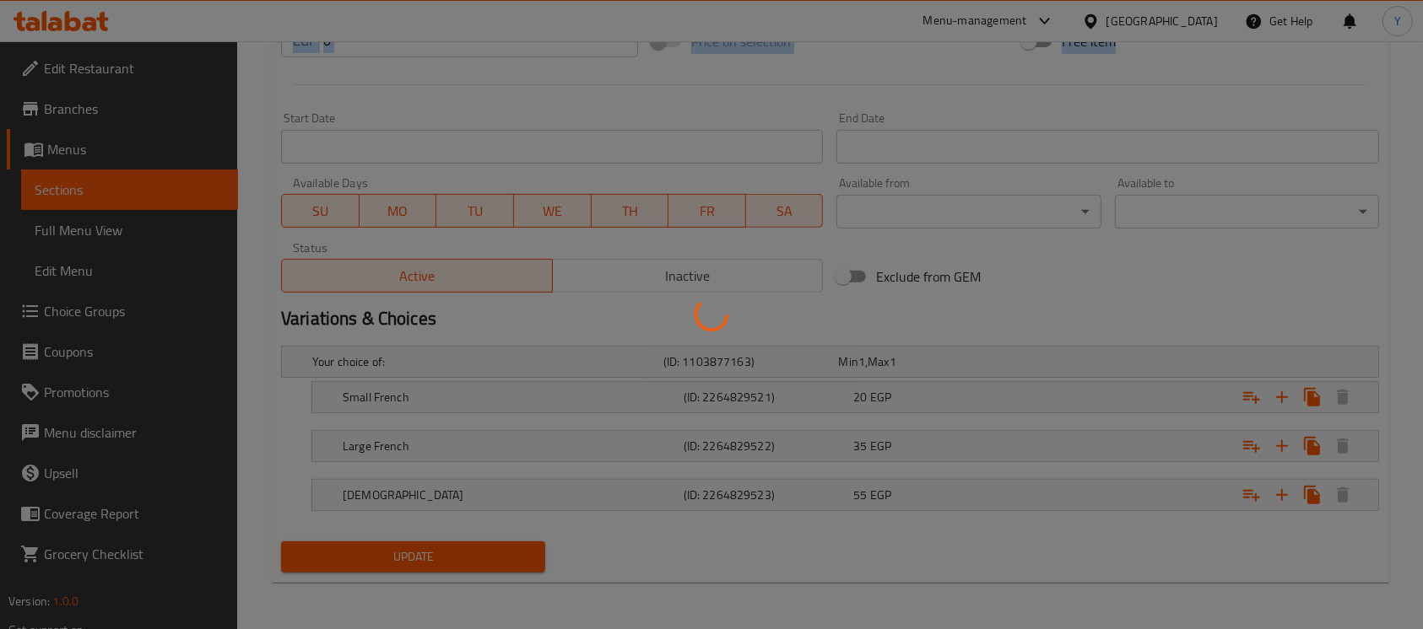
drag, startPoint x: 1421, startPoint y: 427, endPoint x: 1422, endPoint y: 142, distance: 285.2
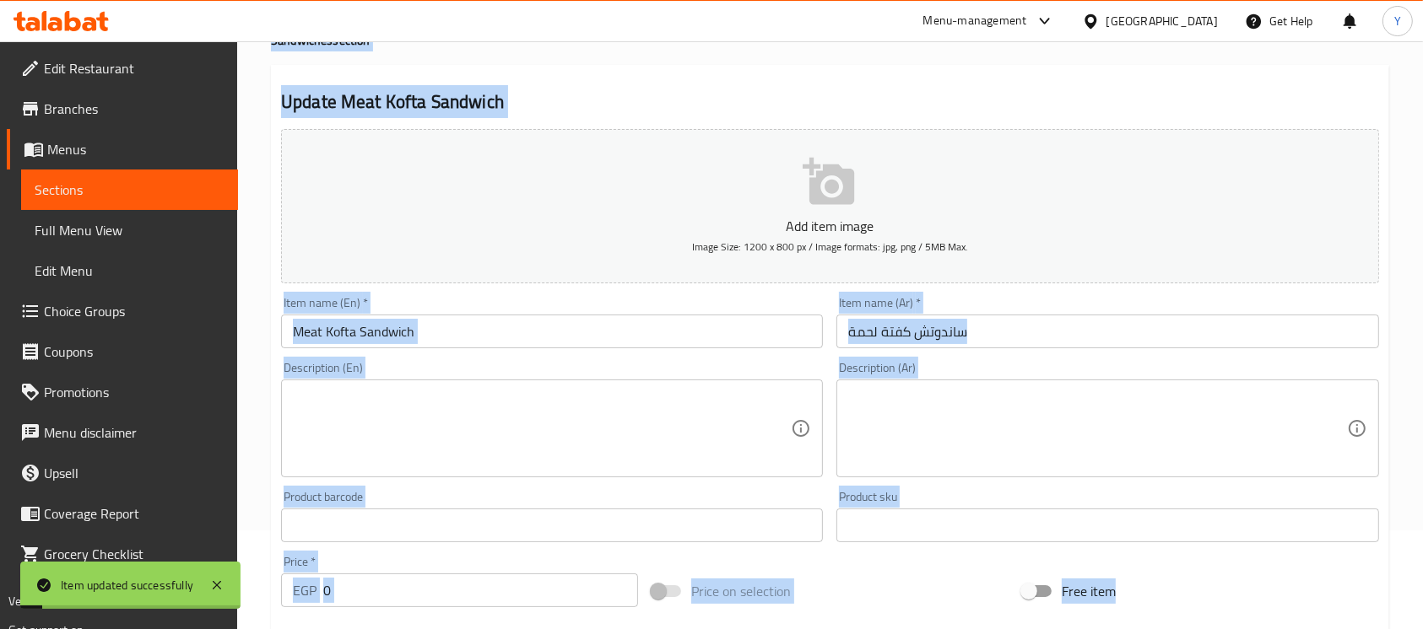
scroll to position [0, 0]
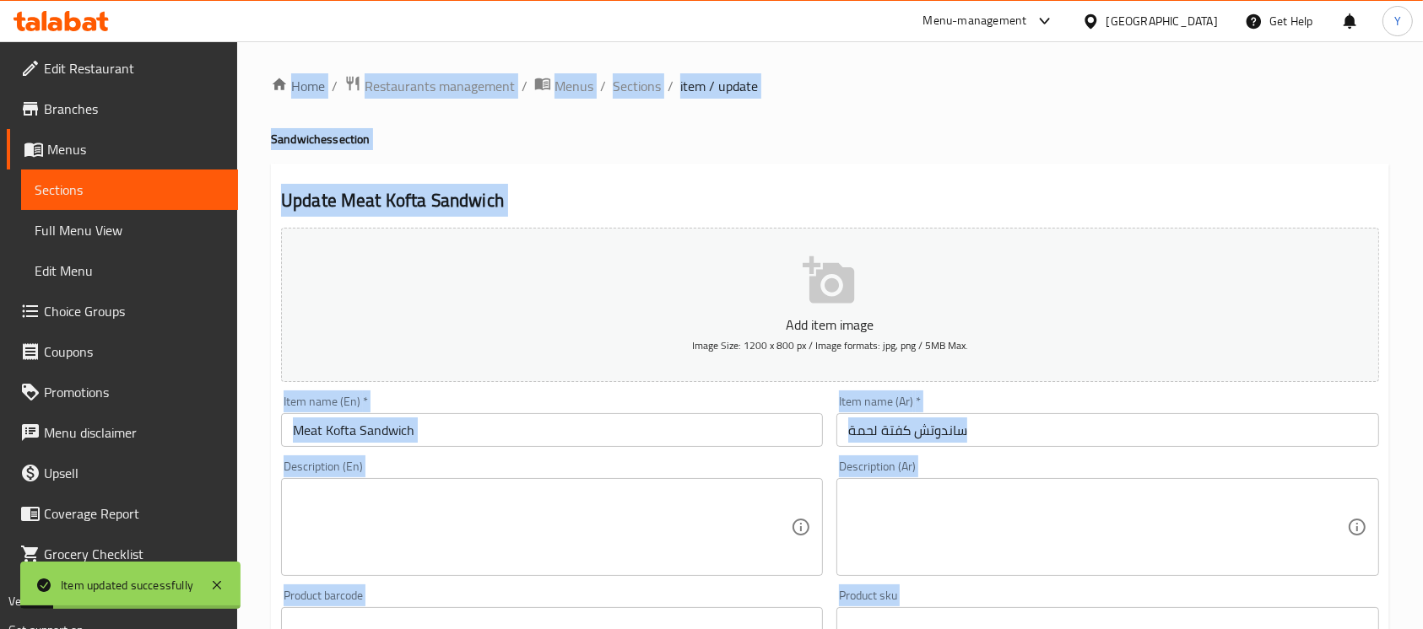
click at [817, 188] on h2 "Update Meat Kofta Sandwich" at bounding box center [830, 200] width 1098 height 25
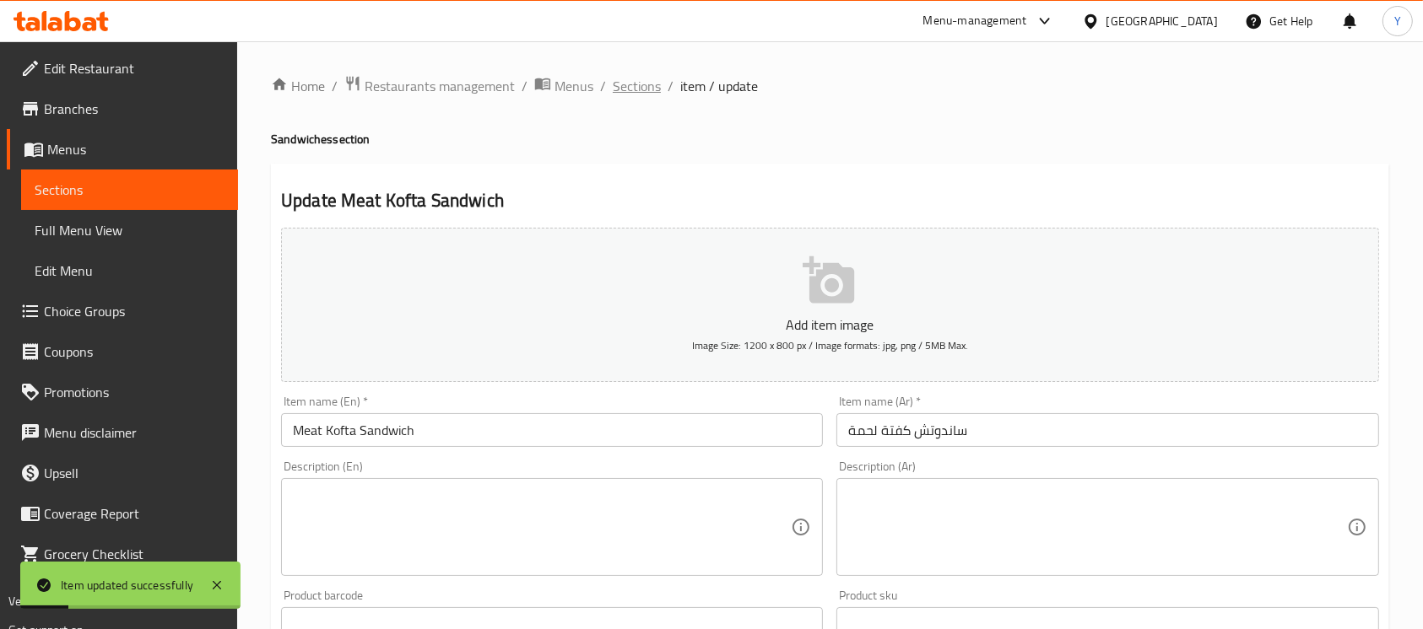
click at [630, 88] on span "Sections" at bounding box center [637, 86] width 48 height 20
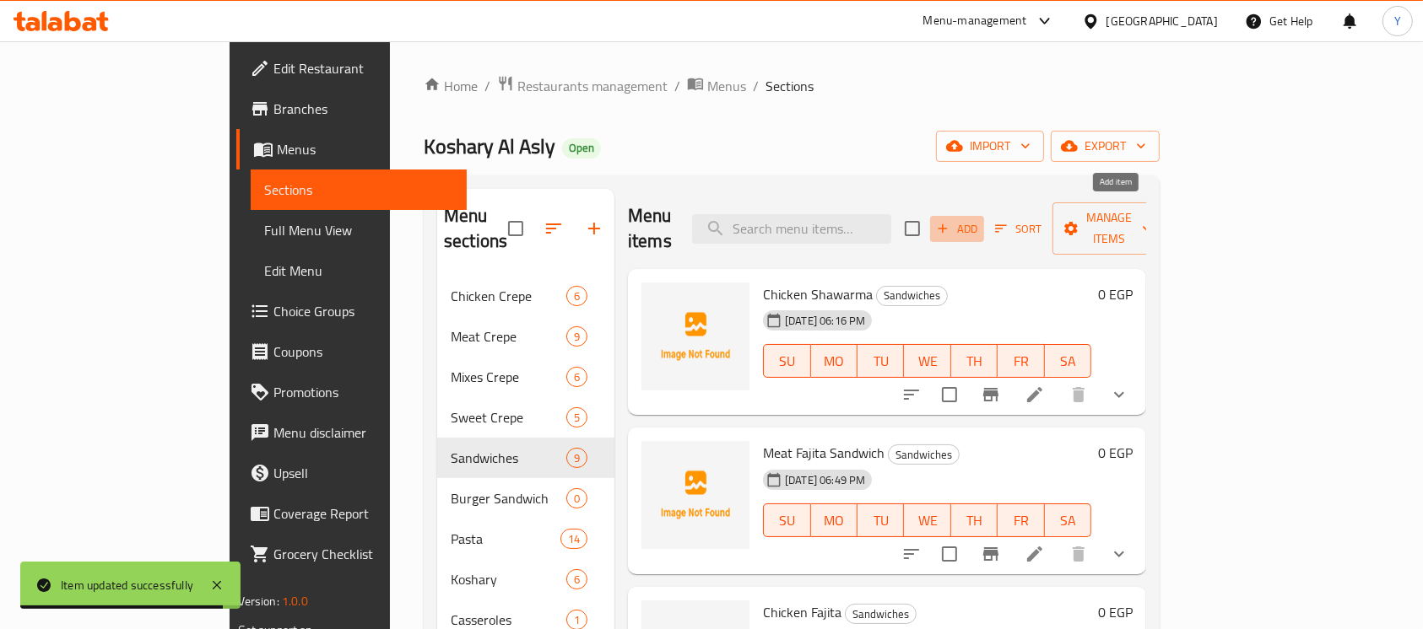
click at [984, 228] on button "Add" at bounding box center [957, 229] width 54 height 26
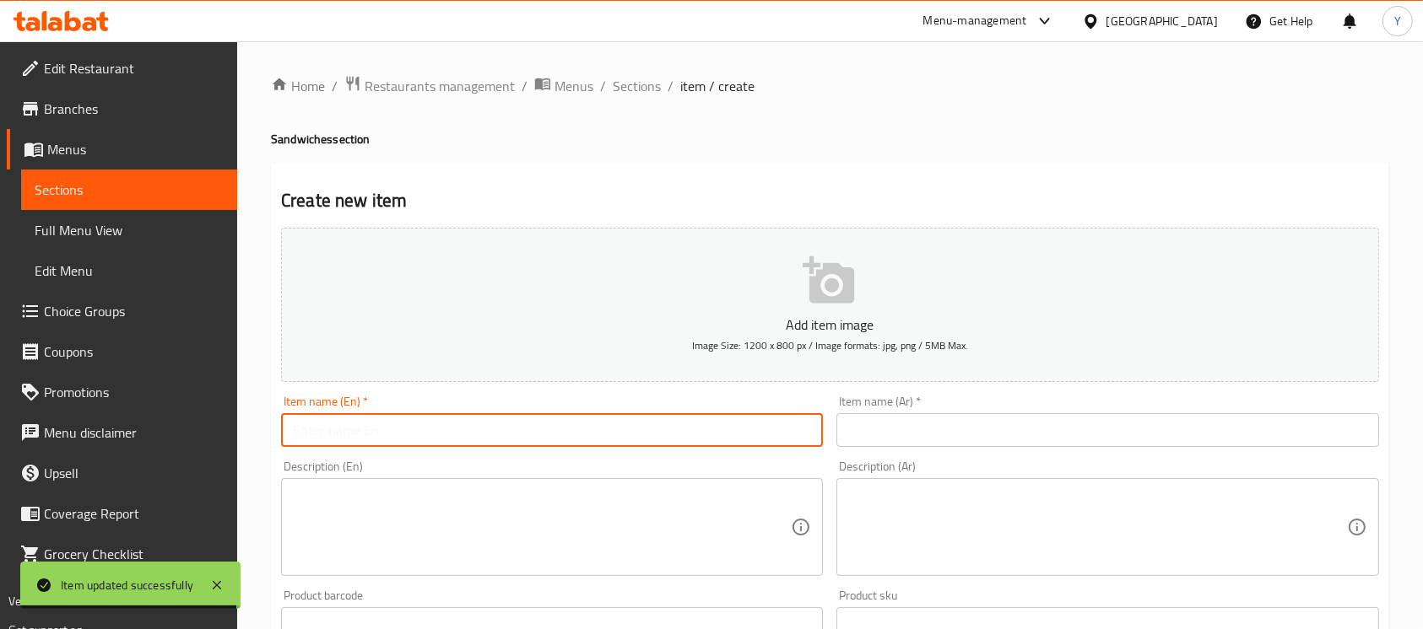
drag, startPoint x: 662, startPoint y: 428, endPoint x: 794, endPoint y: 428, distance: 132.5
click at [662, 428] on input "text" at bounding box center [552, 430] width 542 height 34
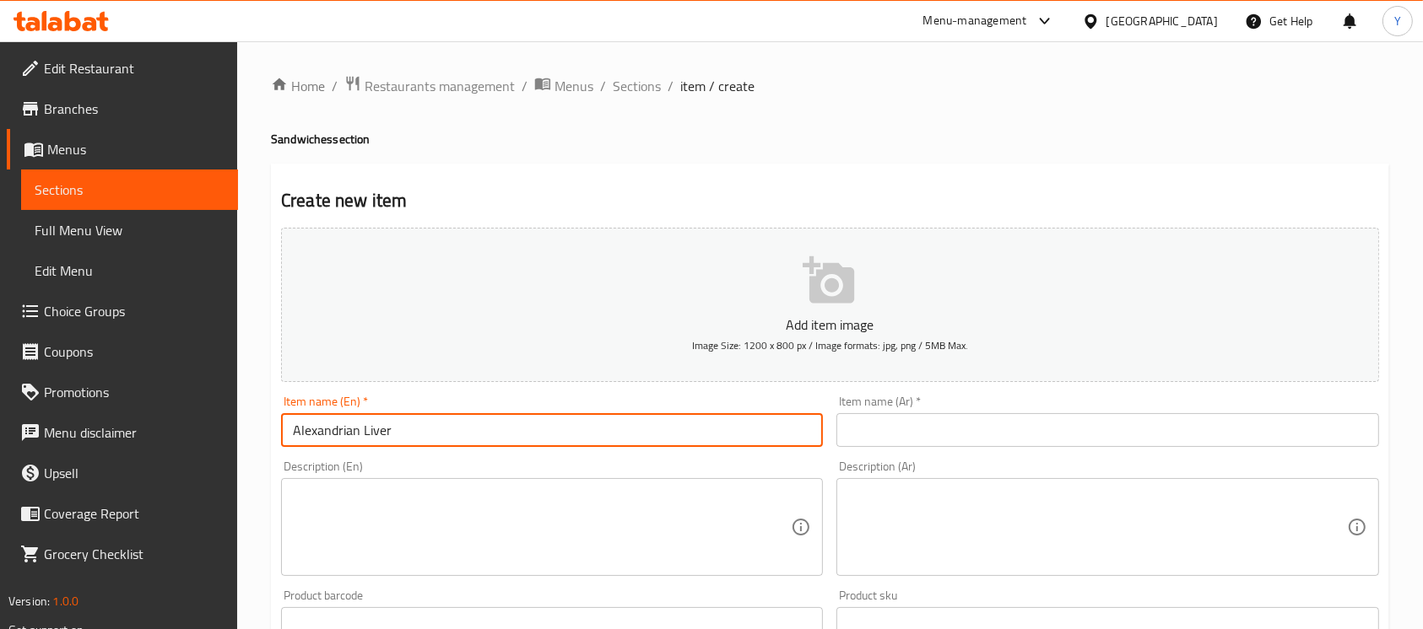
type input "Alexandrian liver Sandwich"
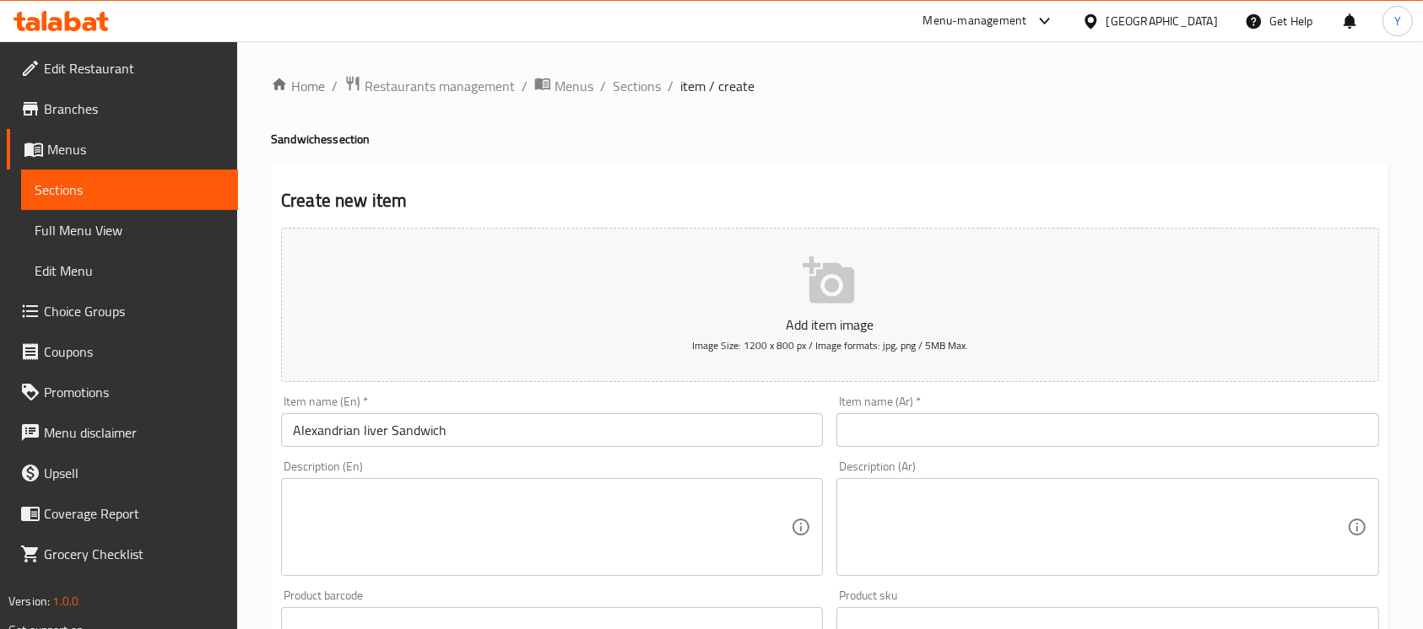
click at [1121, 451] on div "Item name (Ar)   * Item name (Ar) *" at bounding box center [1106, 421] width 555 height 65
drag, startPoint x: 1121, startPoint y: 441, endPoint x: 1164, endPoint y: 442, distance: 43.9
click at [1121, 441] on input "text" at bounding box center [1107, 430] width 542 height 34
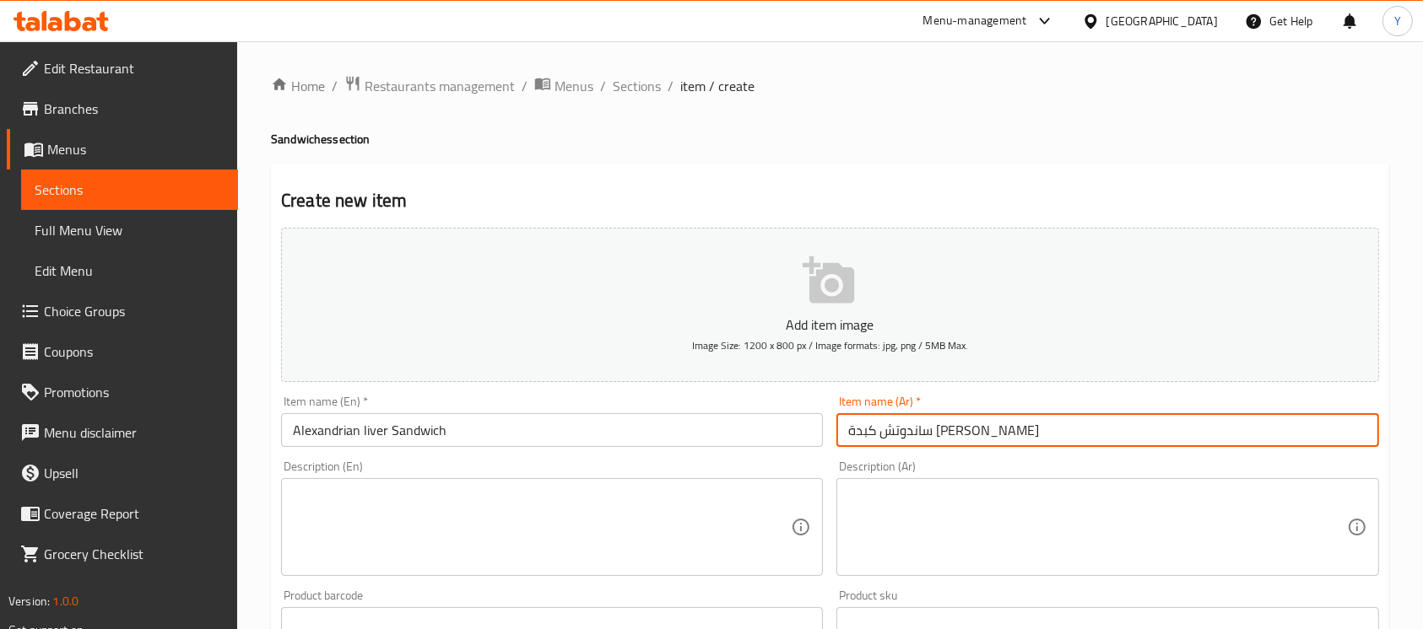
type input "ساندوتش كبدة [PERSON_NAME]"
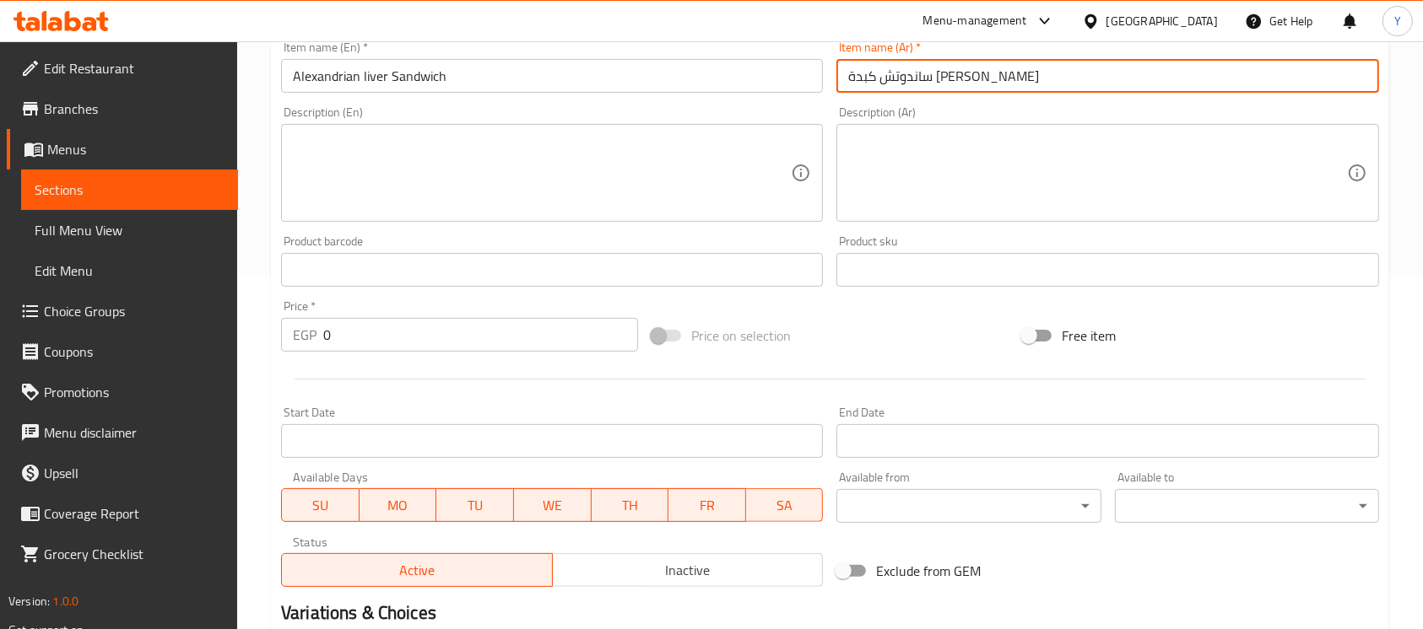
scroll to position [380, 0]
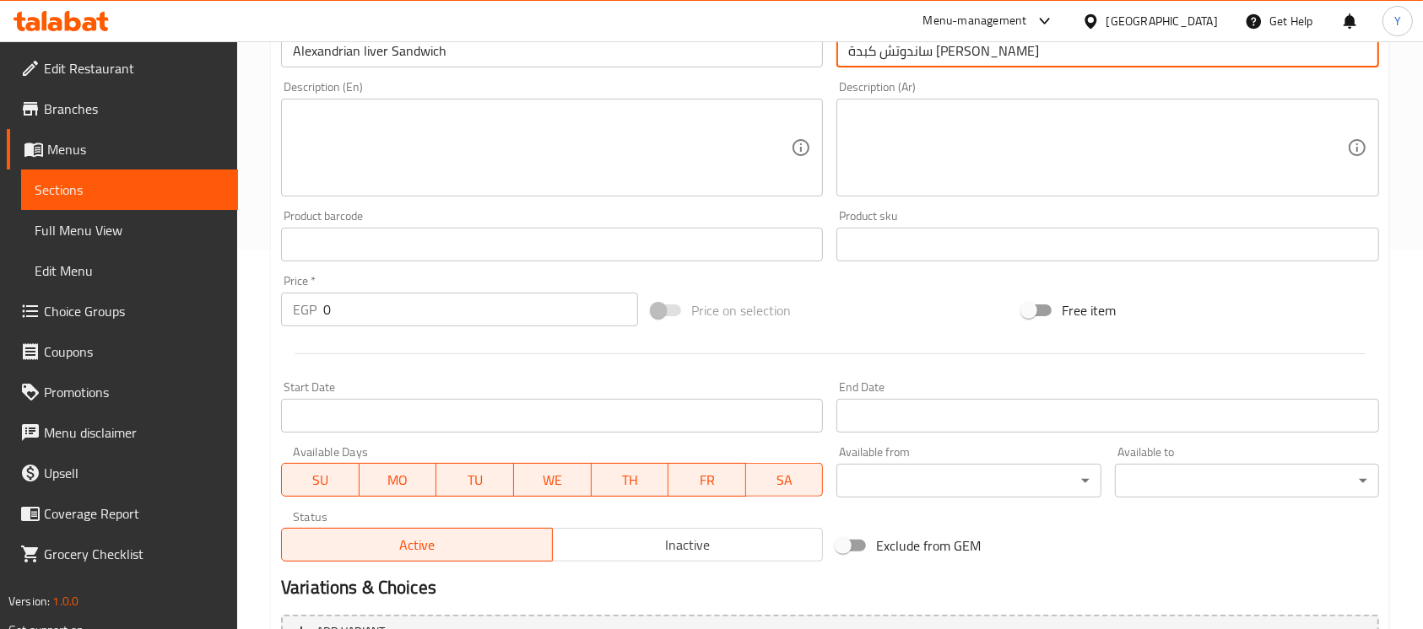
click at [714, 547] on span "Inactive" at bounding box center [687, 545] width 257 height 24
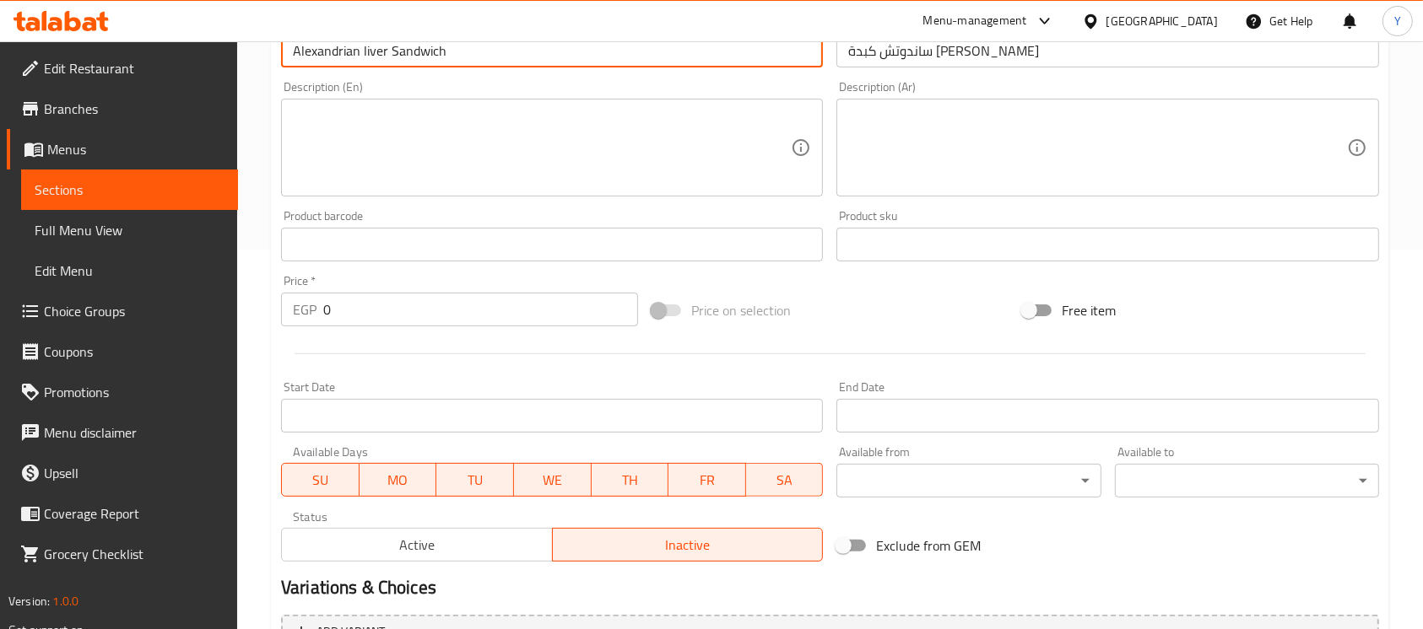
click at [461, 66] on input "Alexandrian liver Sandwich" at bounding box center [552, 51] width 542 height 34
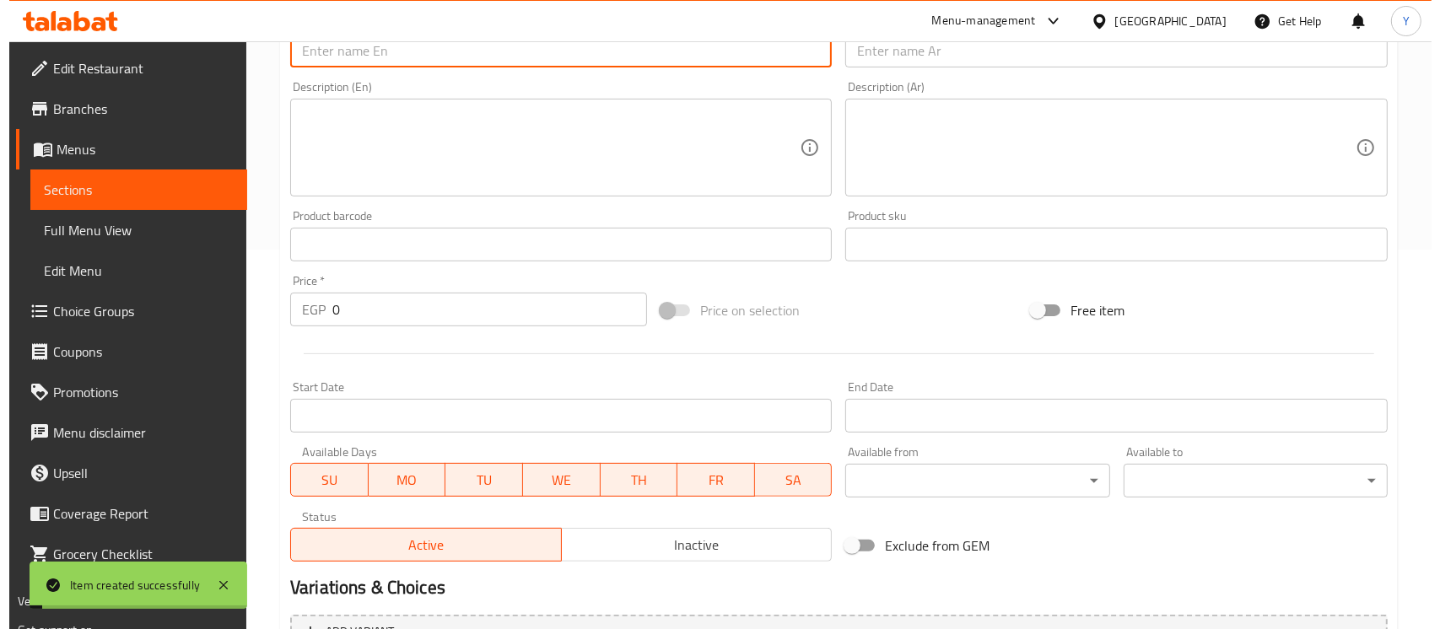
scroll to position [0, 0]
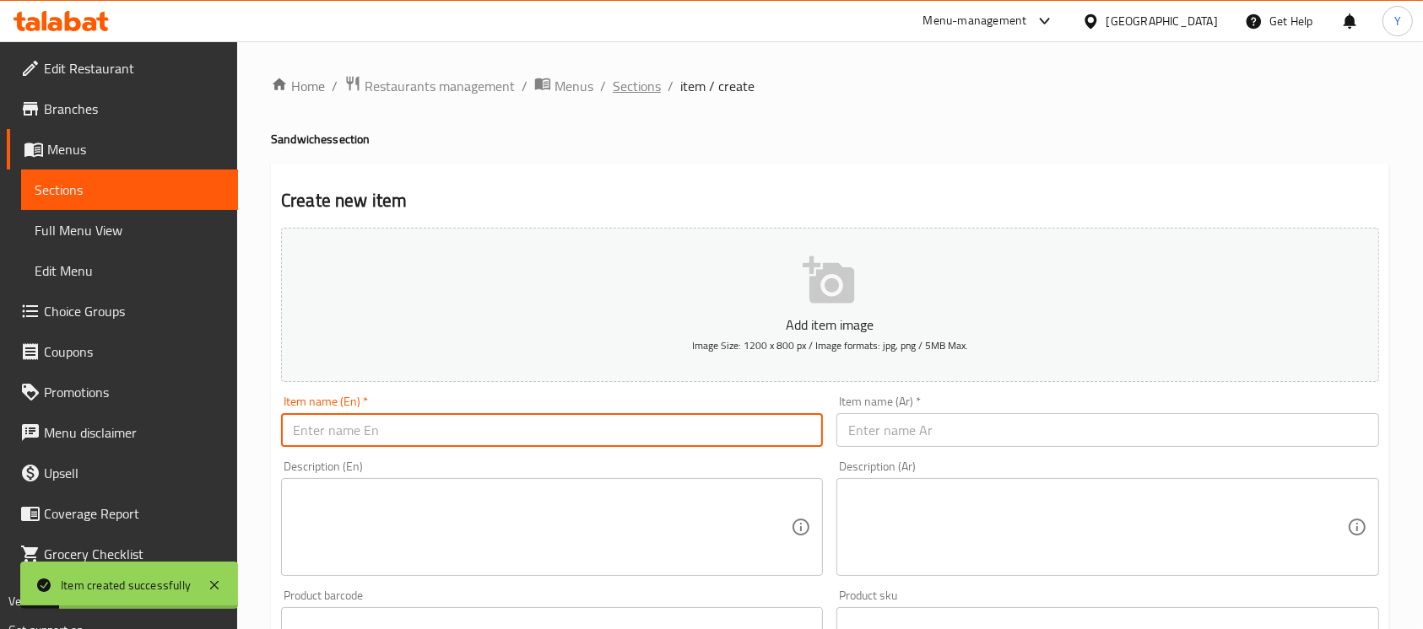
click at [615, 84] on span "Sections" at bounding box center [637, 86] width 48 height 20
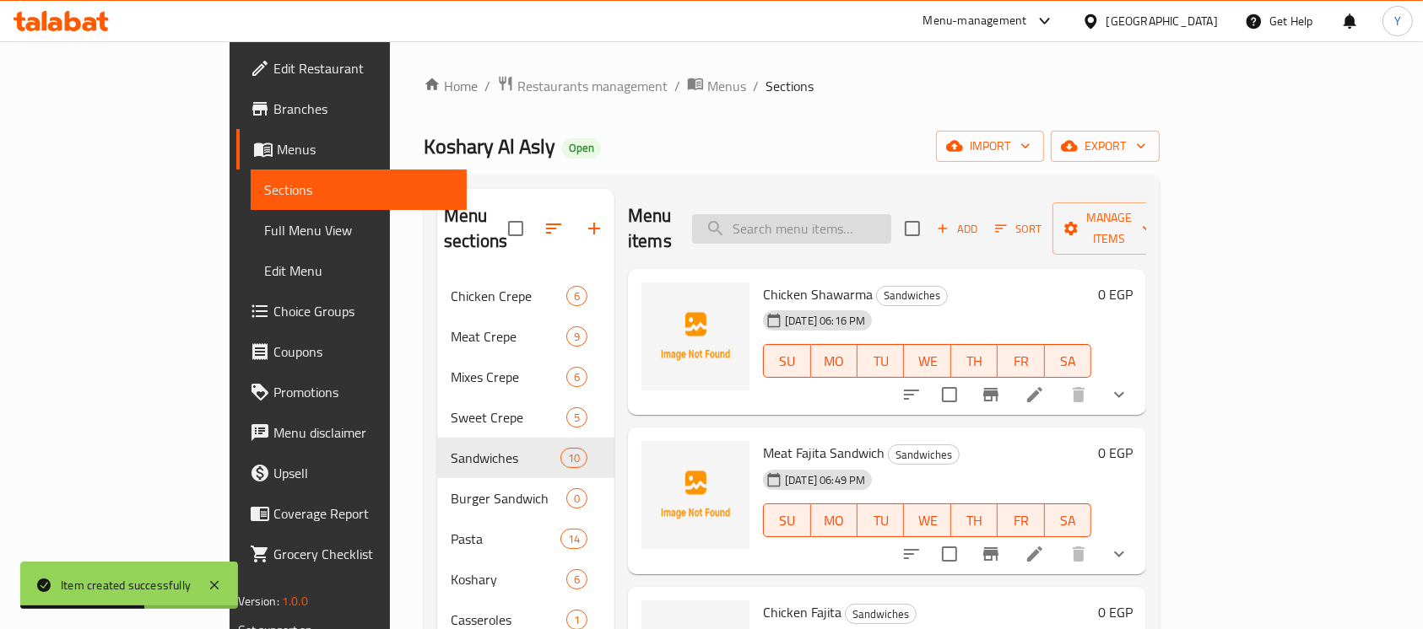
click at [852, 215] on input "search" at bounding box center [791, 229] width 199 height 30
click at [1146, 146] on span "export" at bounding box center [1105, 146] width 82 height 21
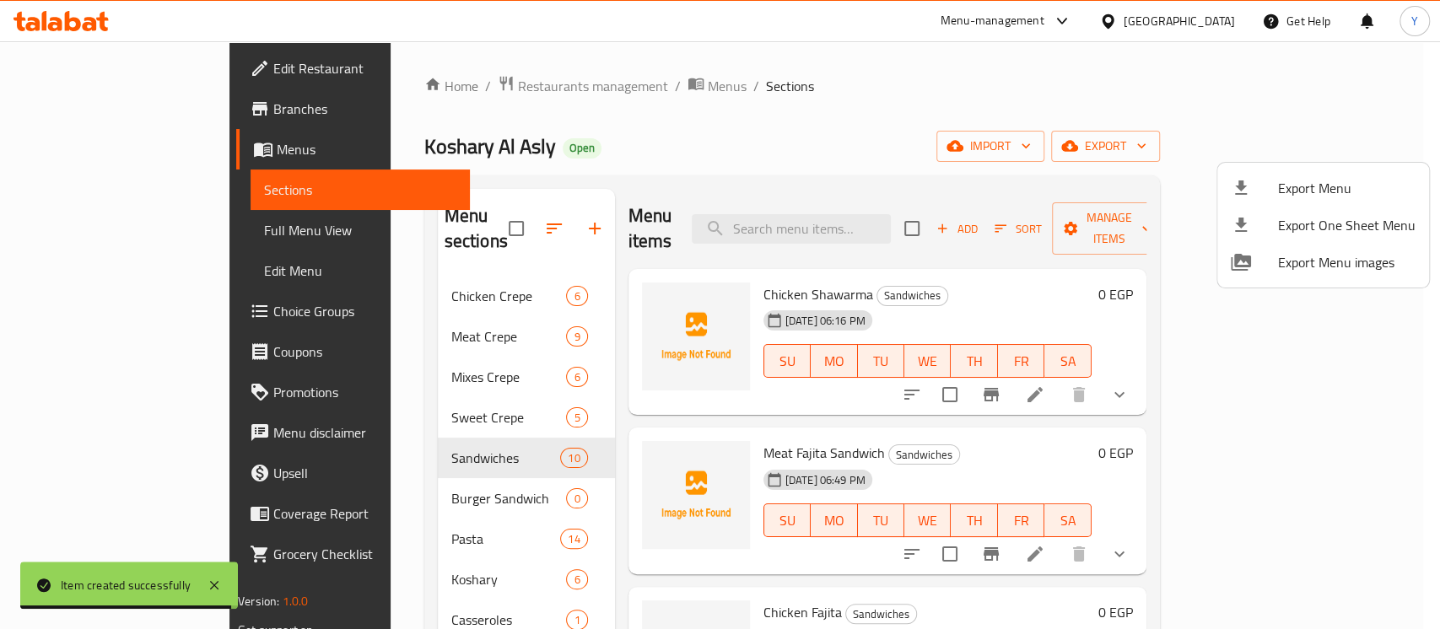
click at [1104, 152] on div at bounding box center [720, 314] width 1440 height 629
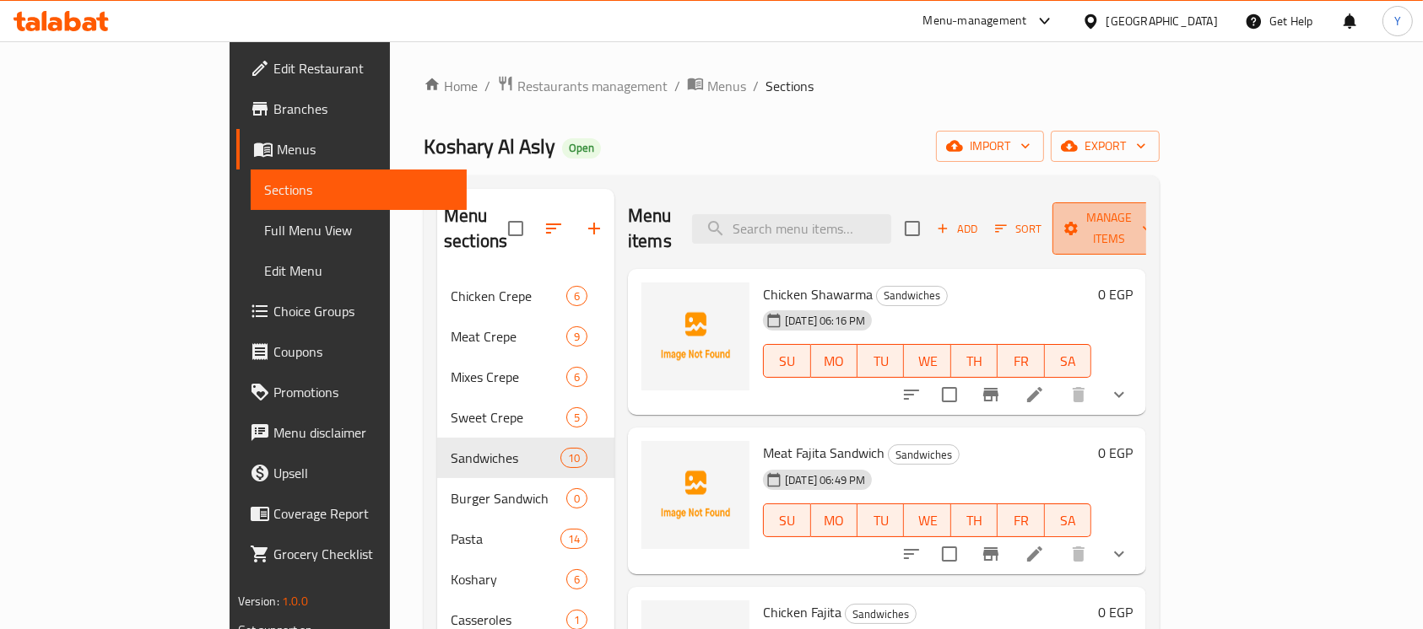
click at [1152, 214] on span "Manage items" at bounding box center [1109, 229] width 86 height 42
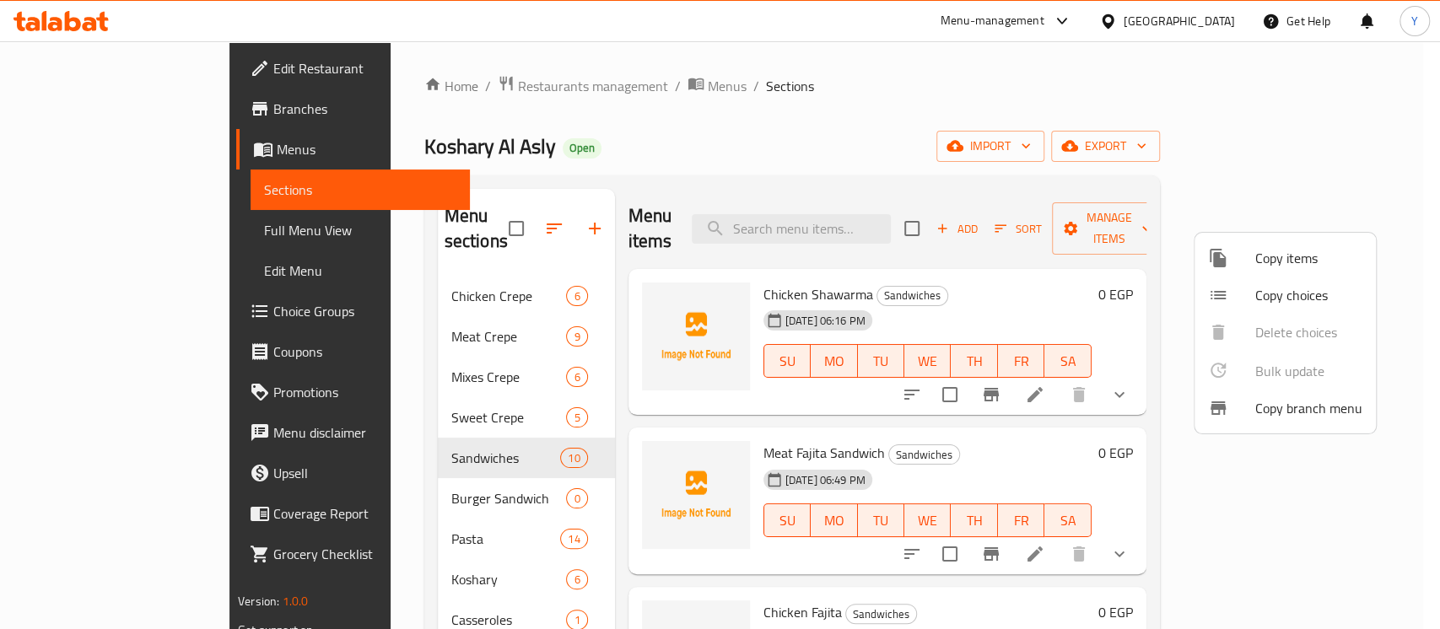
click at [1259, 294] on span "Copy choices" at bounding box center [1309, 295] width 107 height 20
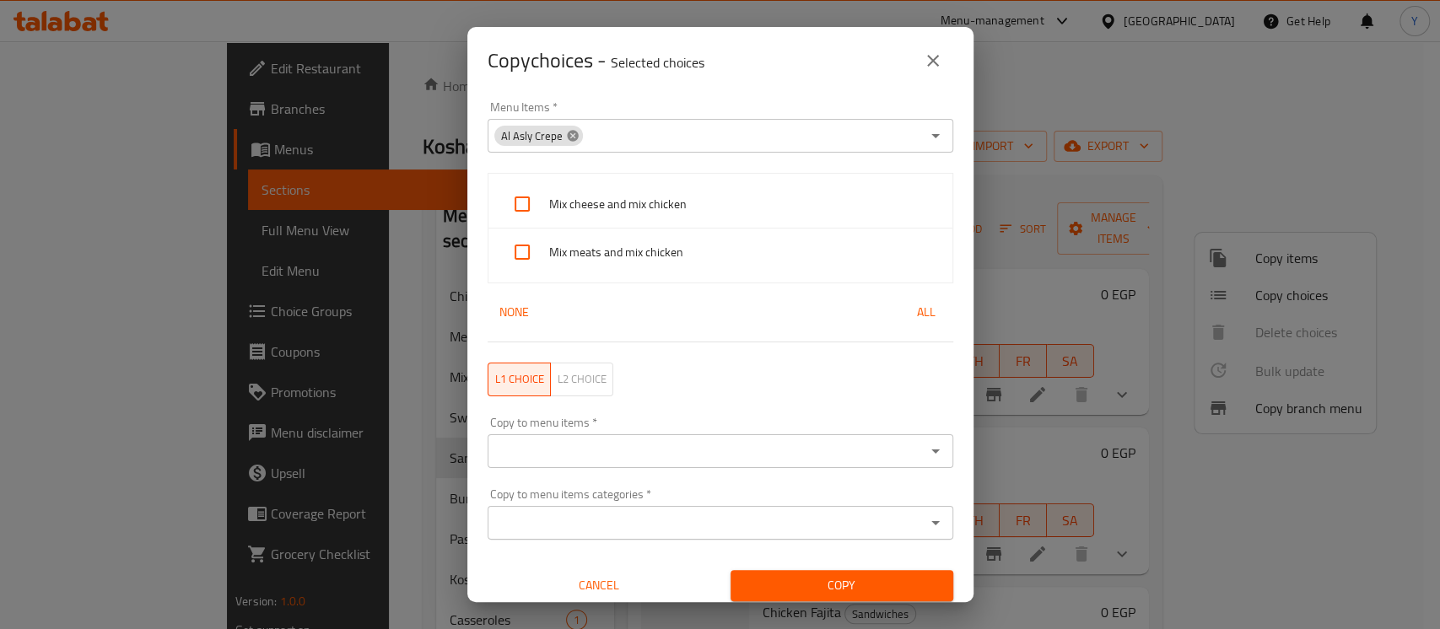
click at [567, 134] on icon at bounding box center [572, 135] width 11 height 11
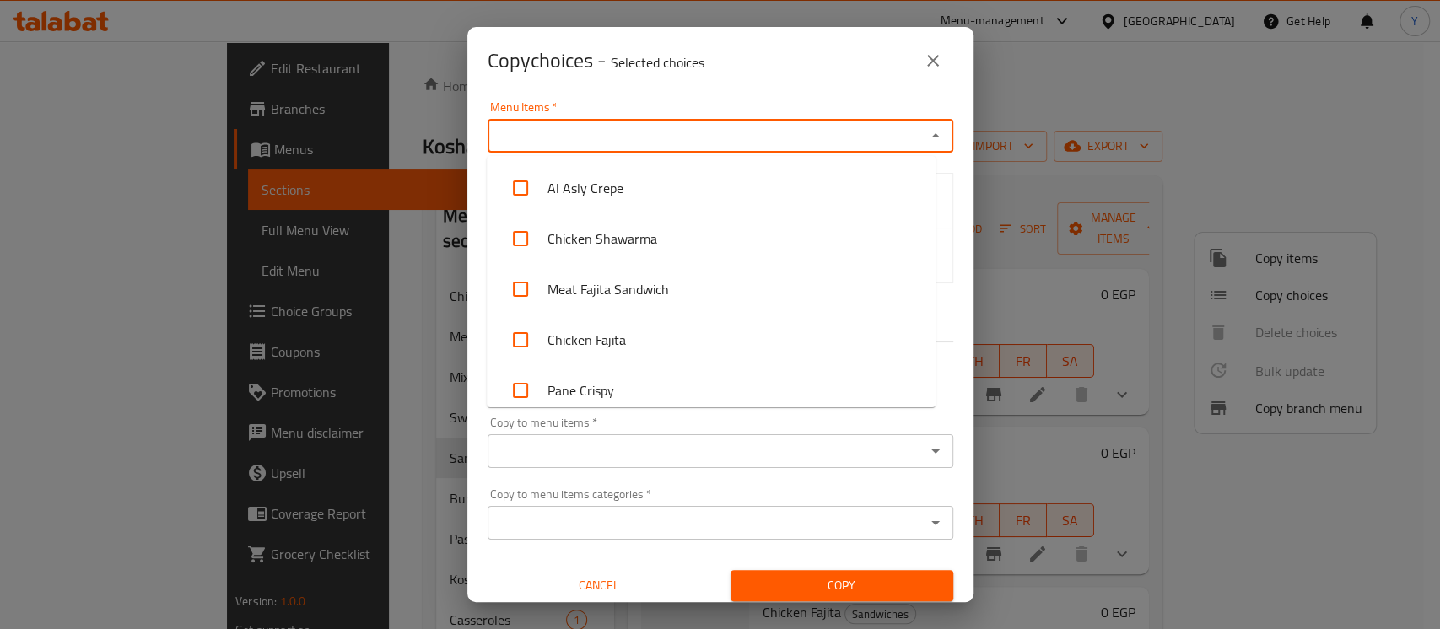
click at [567, 134] on input "Menu Items   *" at bounding box center [707, 136] width 428 height 24
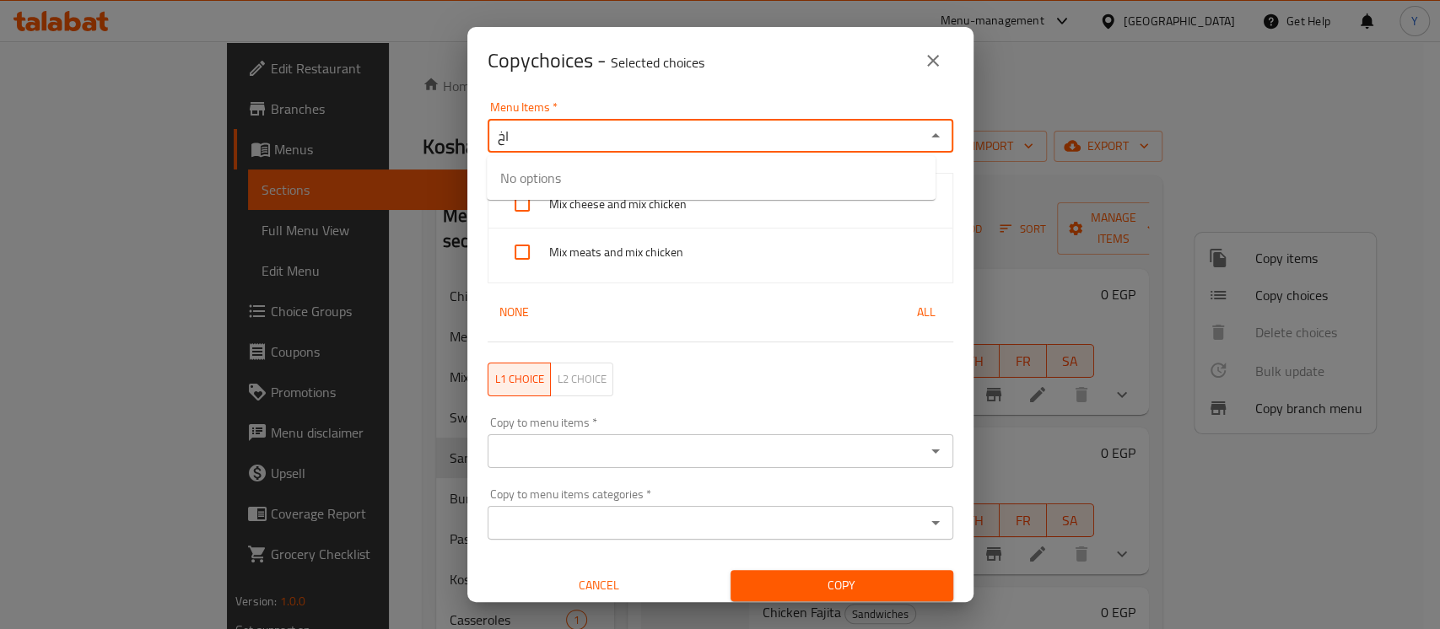
type input "ا"
type input "hot"
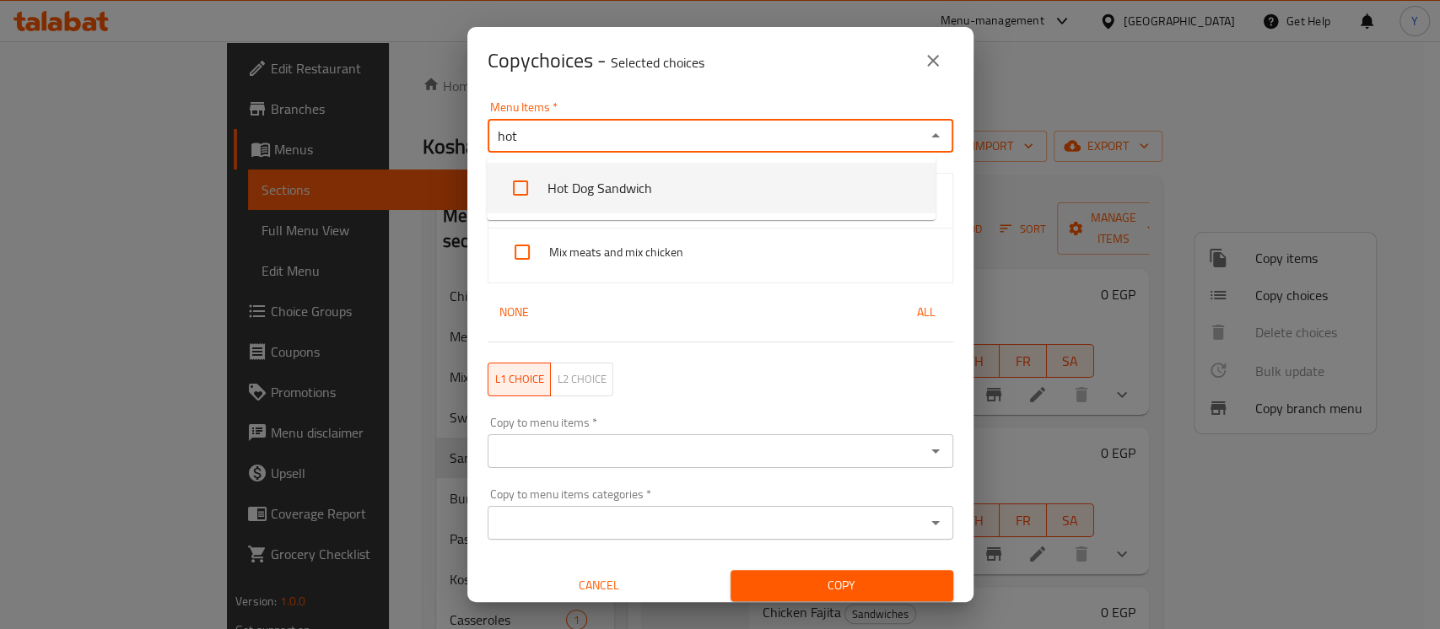
click at [550, 201] on li "Hot Dog Sandwich" at bounding box center [711, 188] width 449 height 51
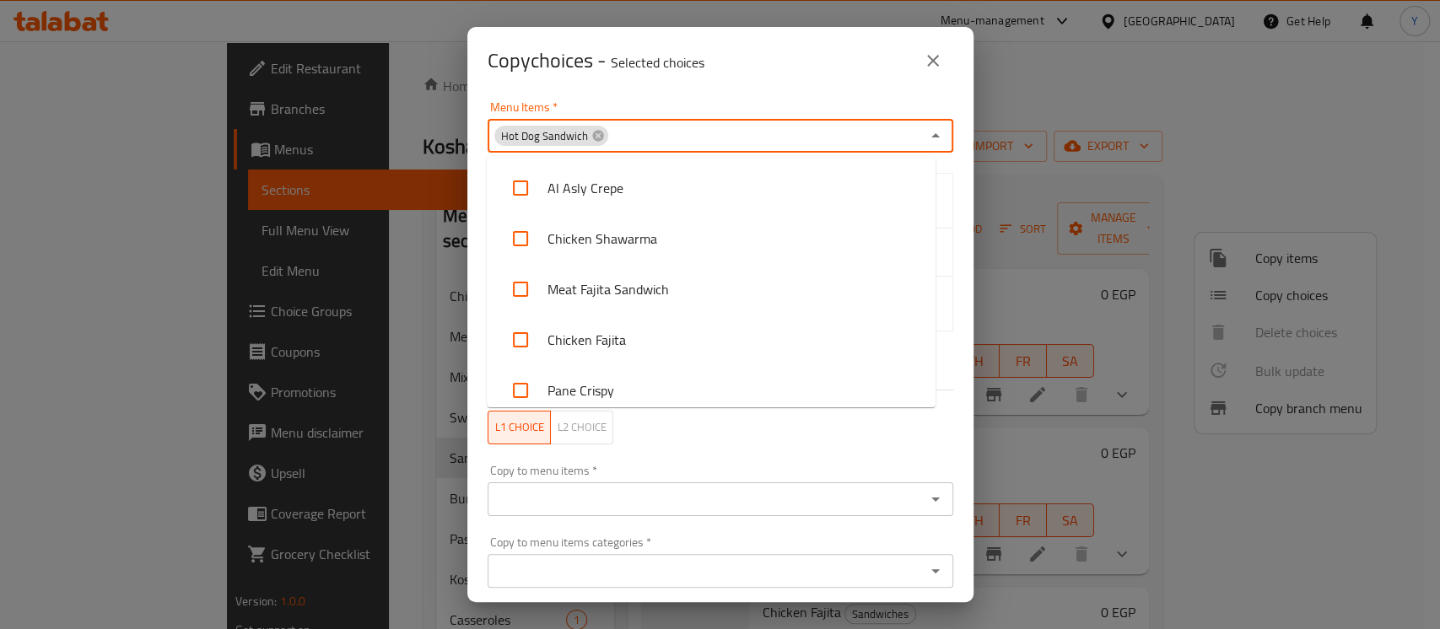
scroll to position [214, 0]
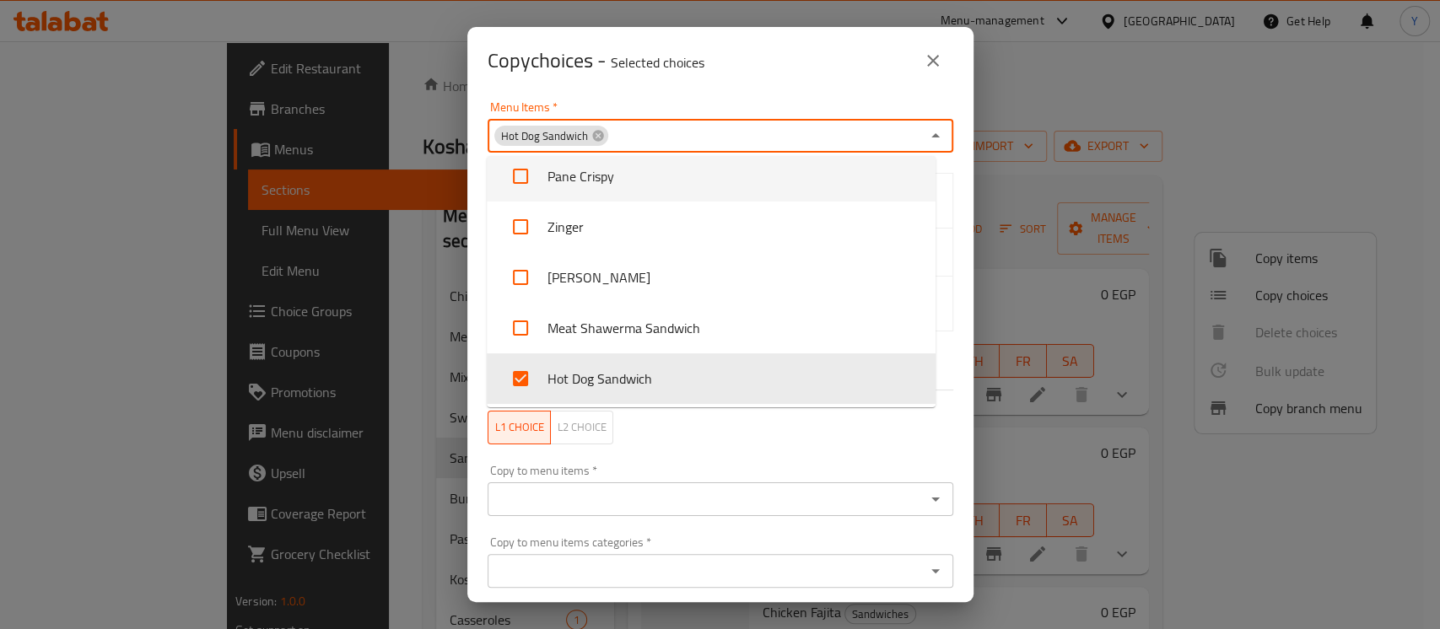
click at [734, 99] on div "Menu Items   * Hot Dog Sandwich Menu Items *" at bounding box center [721, 127] width 486 height 72
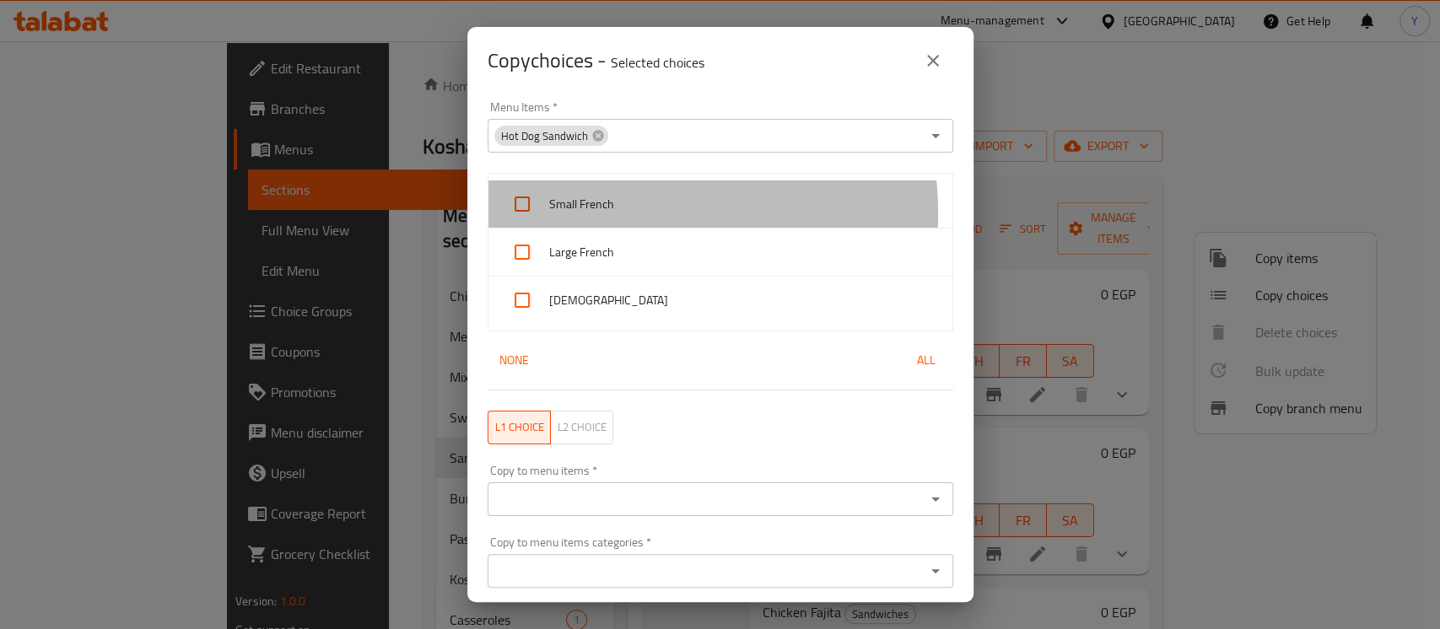
click at [626, 213] on span "Small French" at bounding box center [744, 204] width 390 height 21
checkbox input "true"
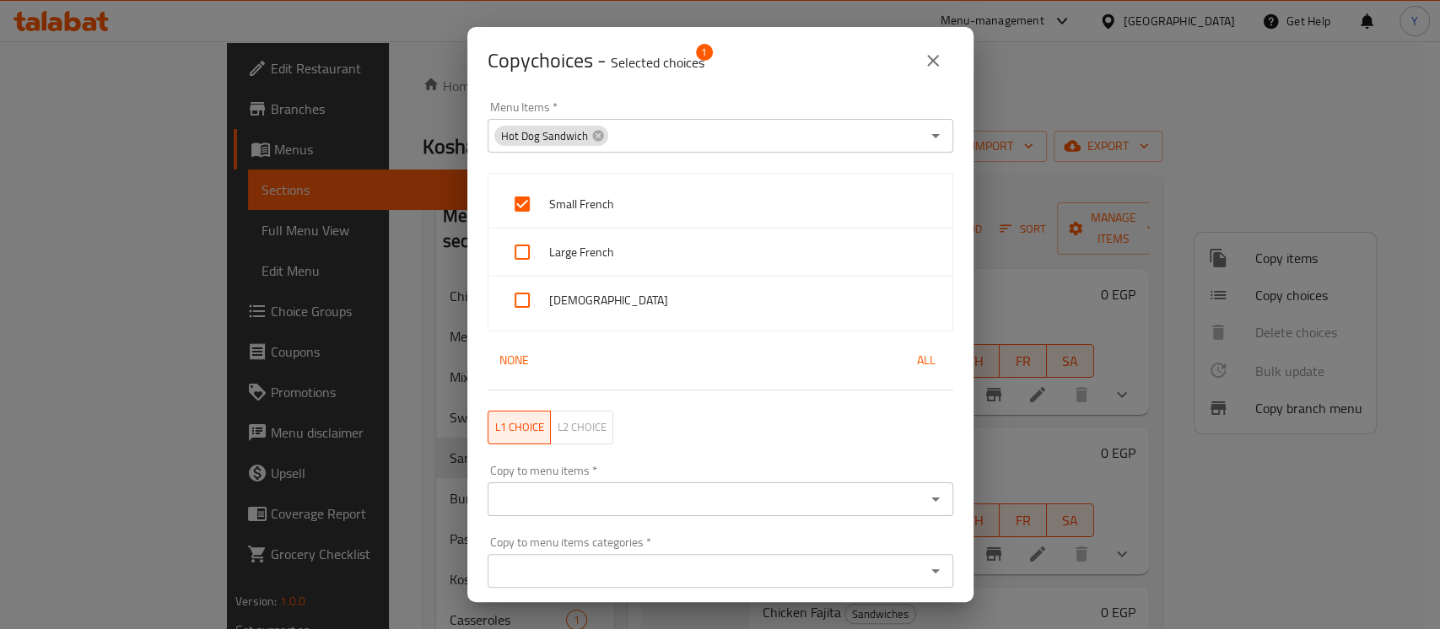
click at [595, 260] on span "Large French" at bounding box center [744, 252] width 390 height 21
checkbox input "true"
click at [583, 297] on span "[DEMOGRAPHIC_DATA]" at bounding box center [744, 300] width 390 height 21
checkbox input "true"
click at [556, 513] on div "Copy to menu items *" at bounding box center [721, 500] width 466 height 34
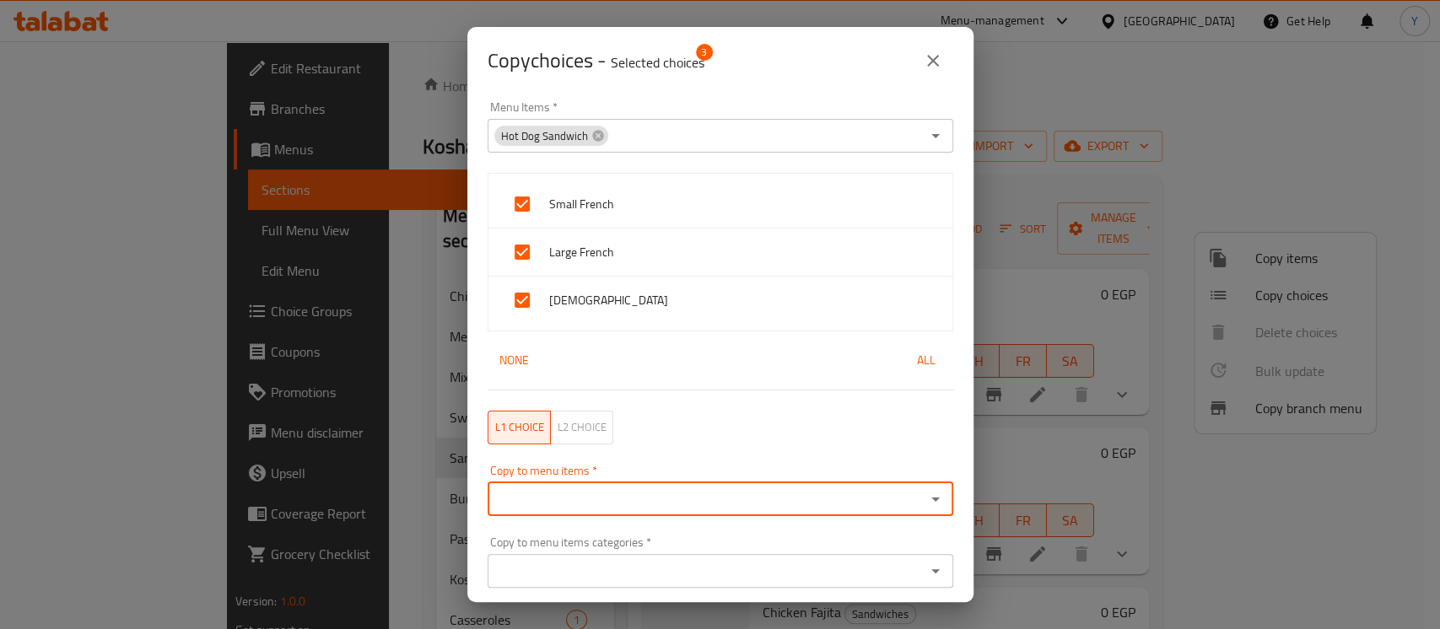
click at [709, 493] on input "Copy to menu items   *" at bounding box center [707, 500] width 428 height 24
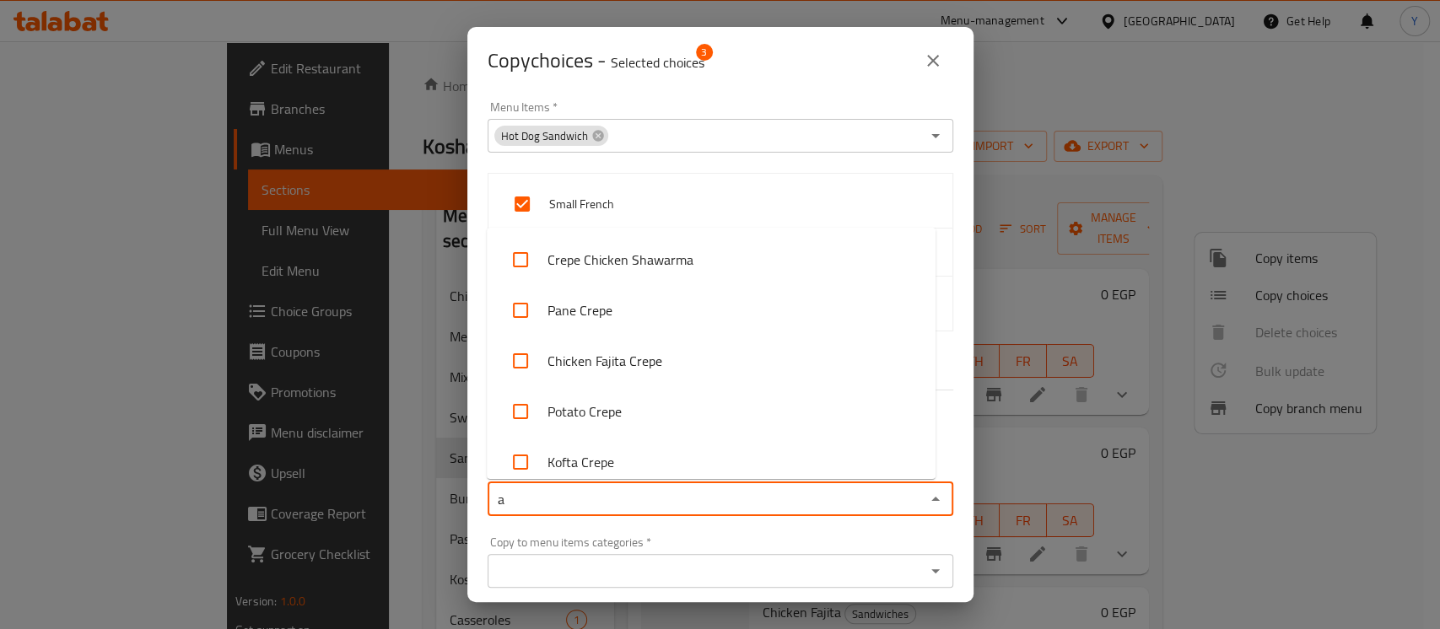
type input "al"
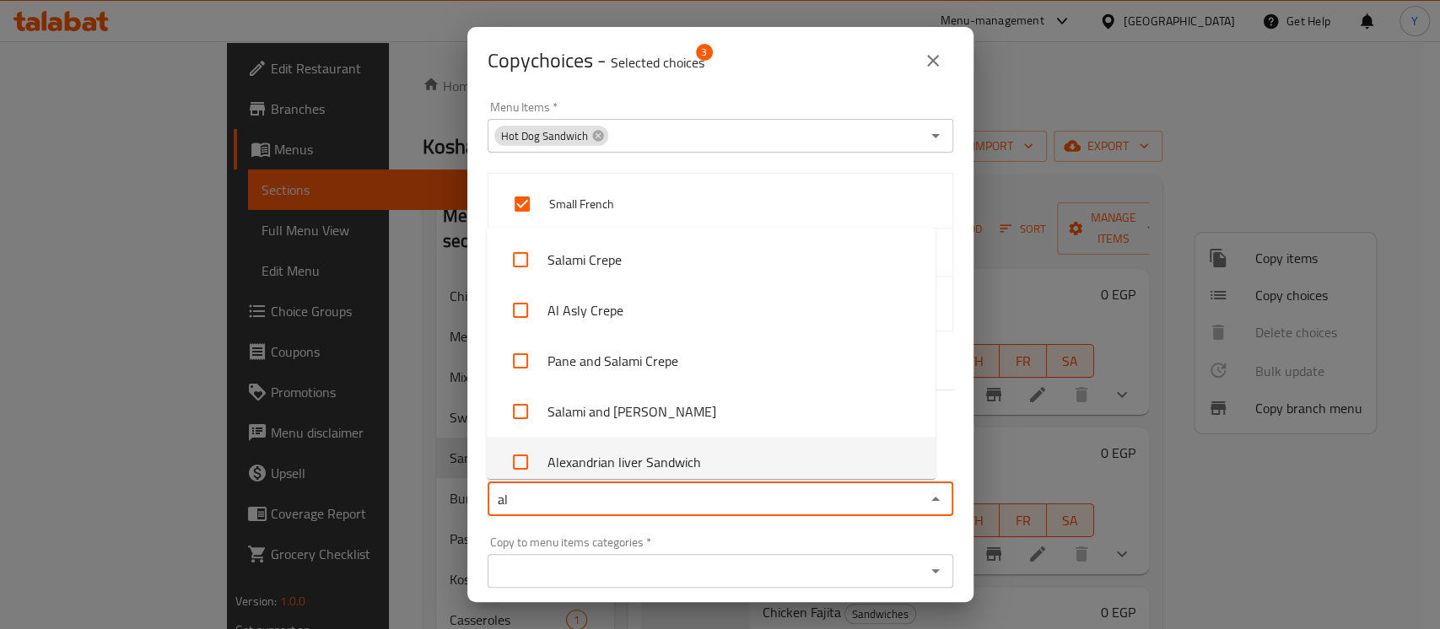
click at [696, 465] on li "Alexandrian liver Sandwich" at bounding box center [711, 462] width 449 height 51
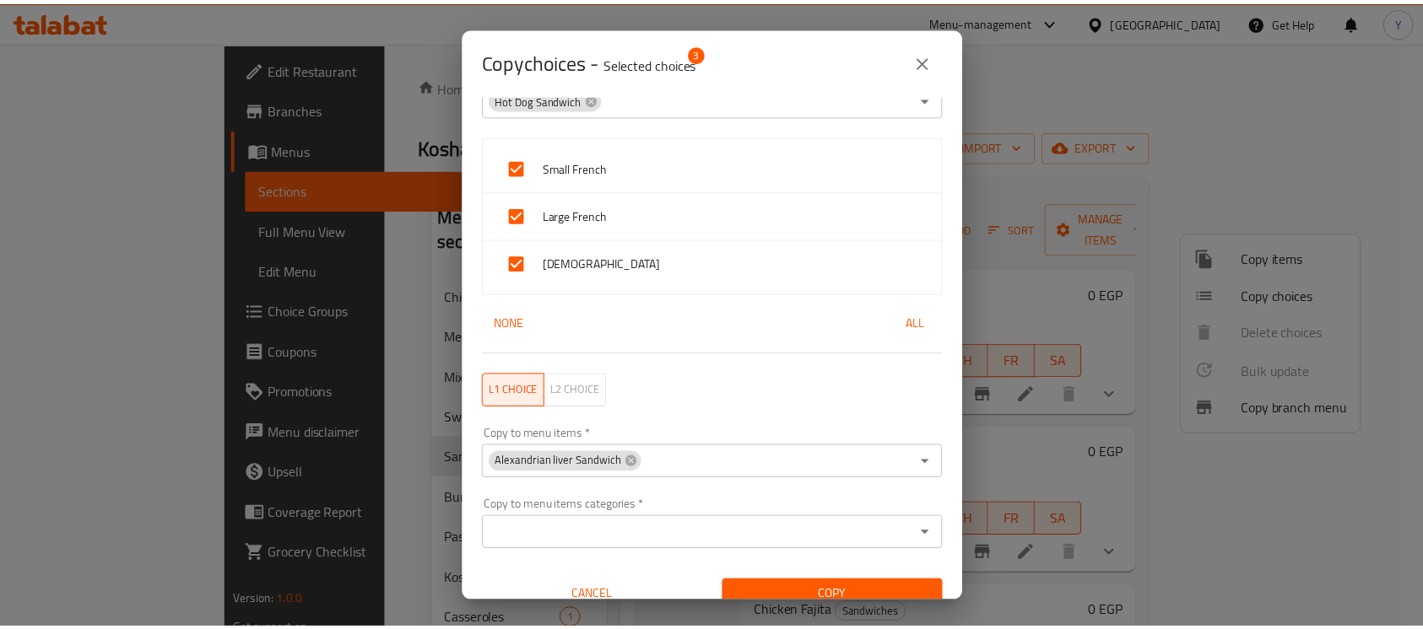
scroll to position [57, 0]
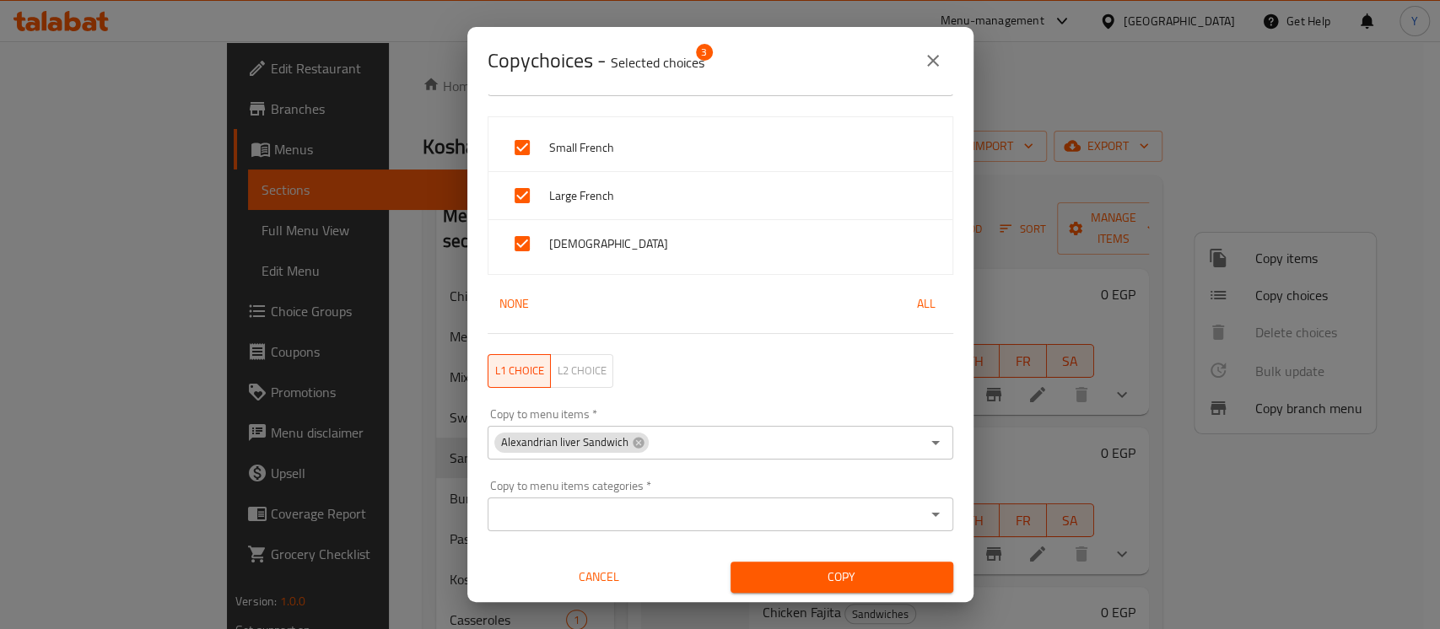
click at [901, 576] on span "Copy" at bounding box center [842, 577] width 196 height 21
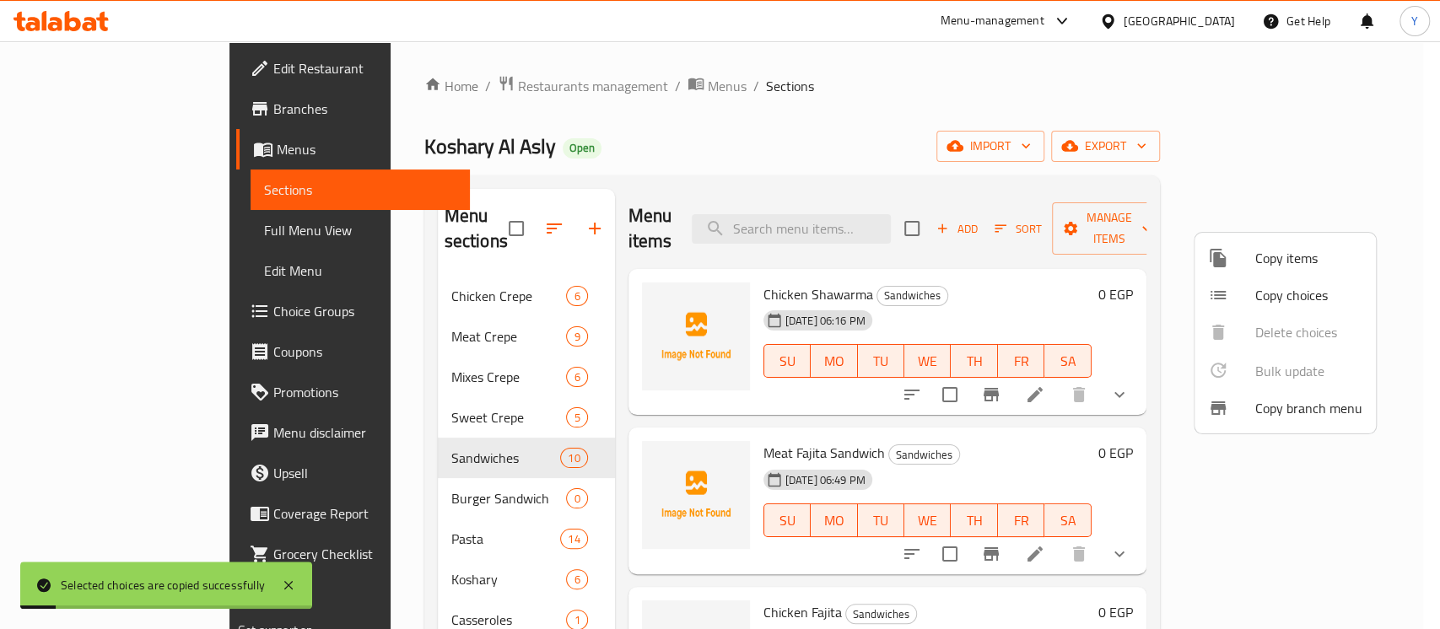
click at [1003, 449] on div at bounding box center [720, 314] width 1440 height 629
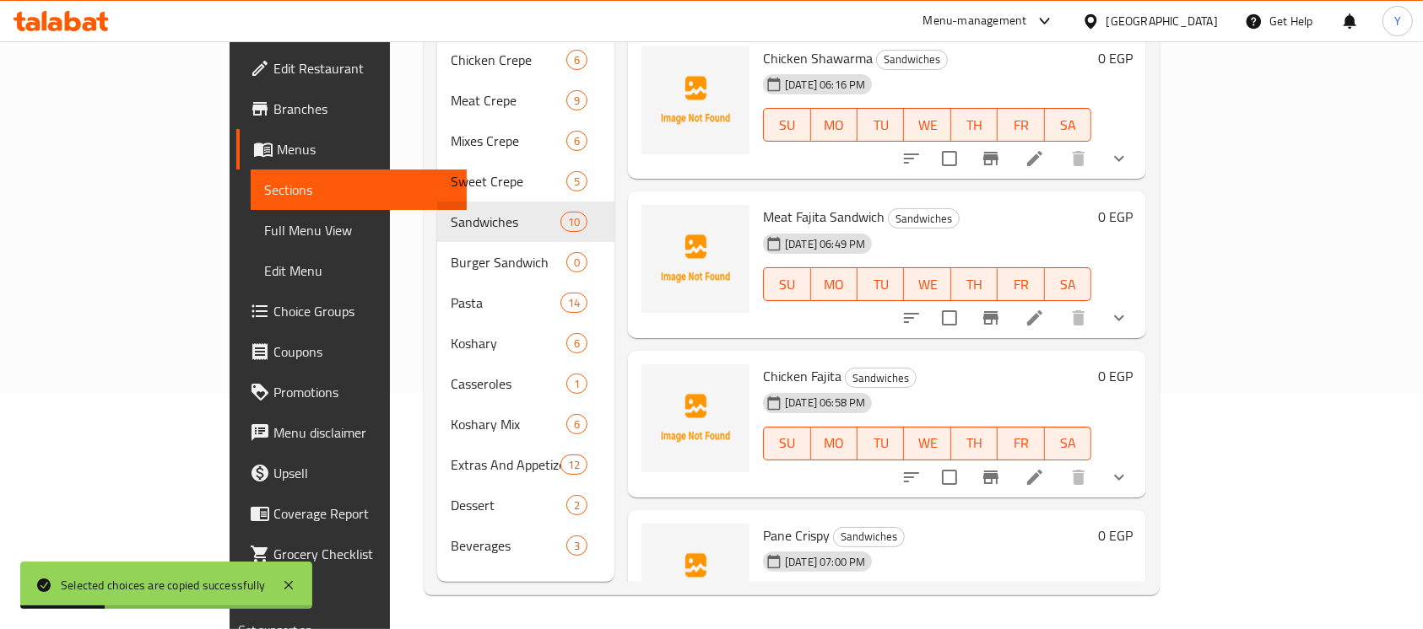
scroll to position [1004, 0]
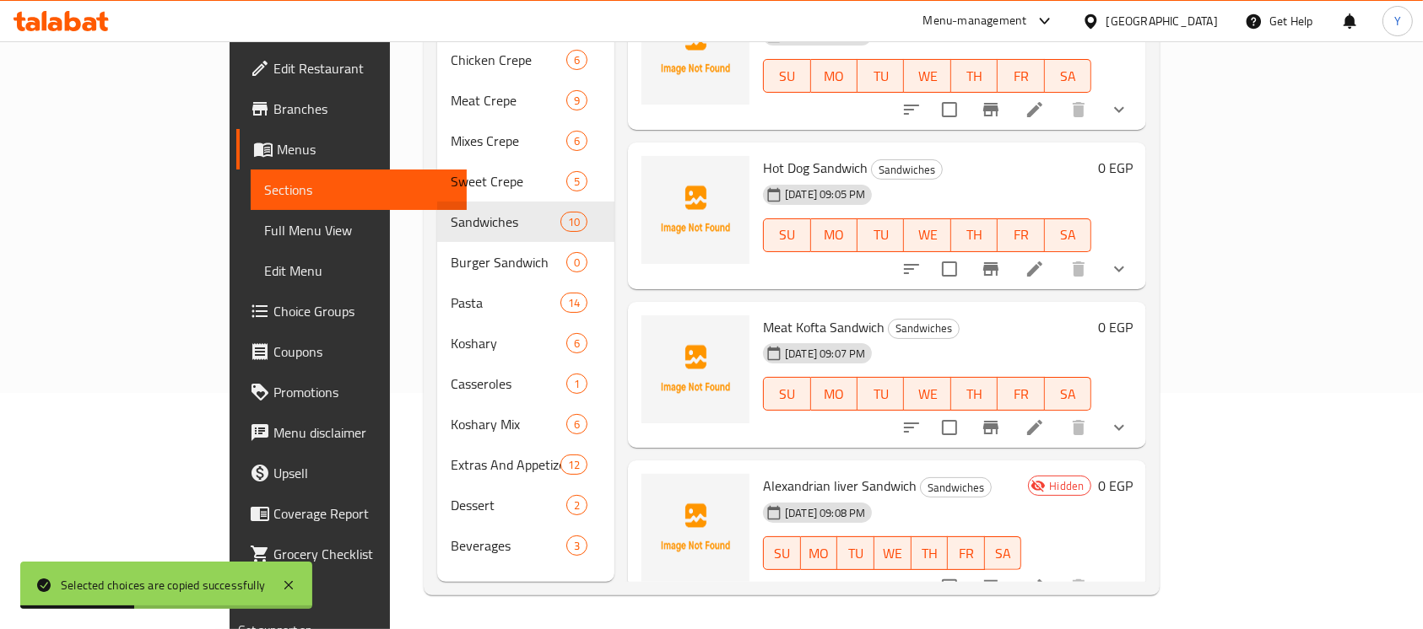
click at [1058, 572] on li at bounding box center [1034, 587] width 47 height 30
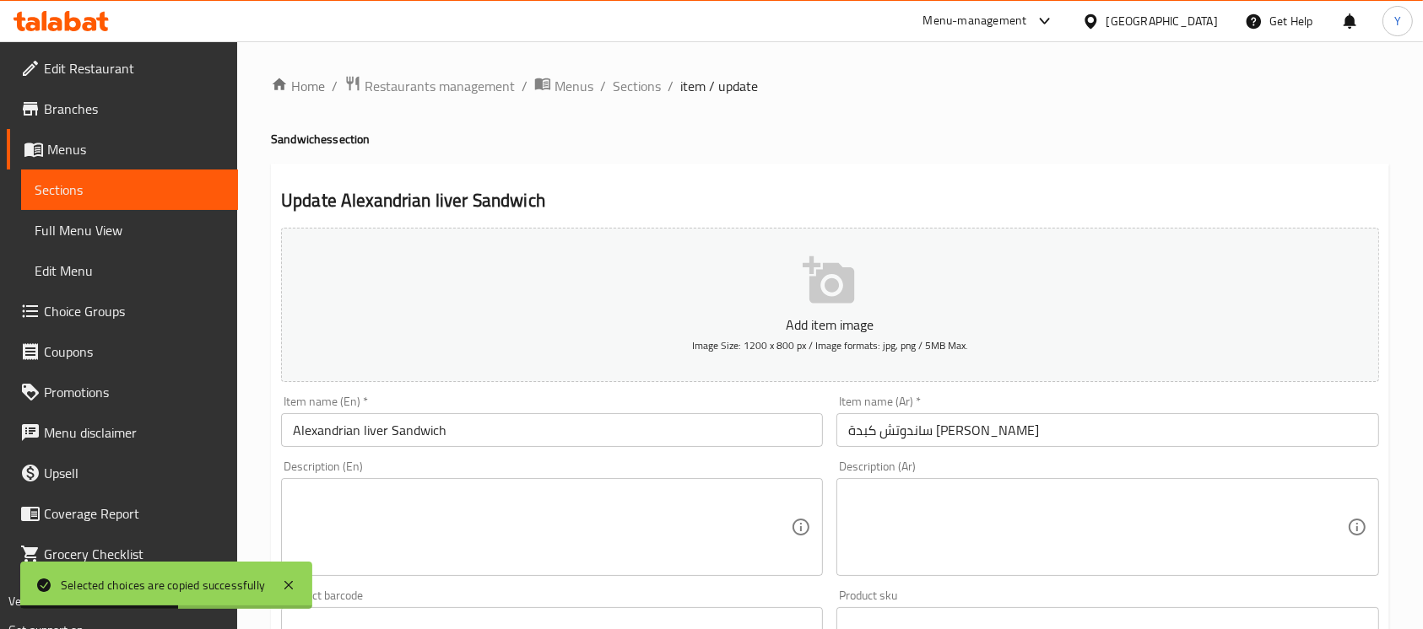
scroll to position [649, 0]
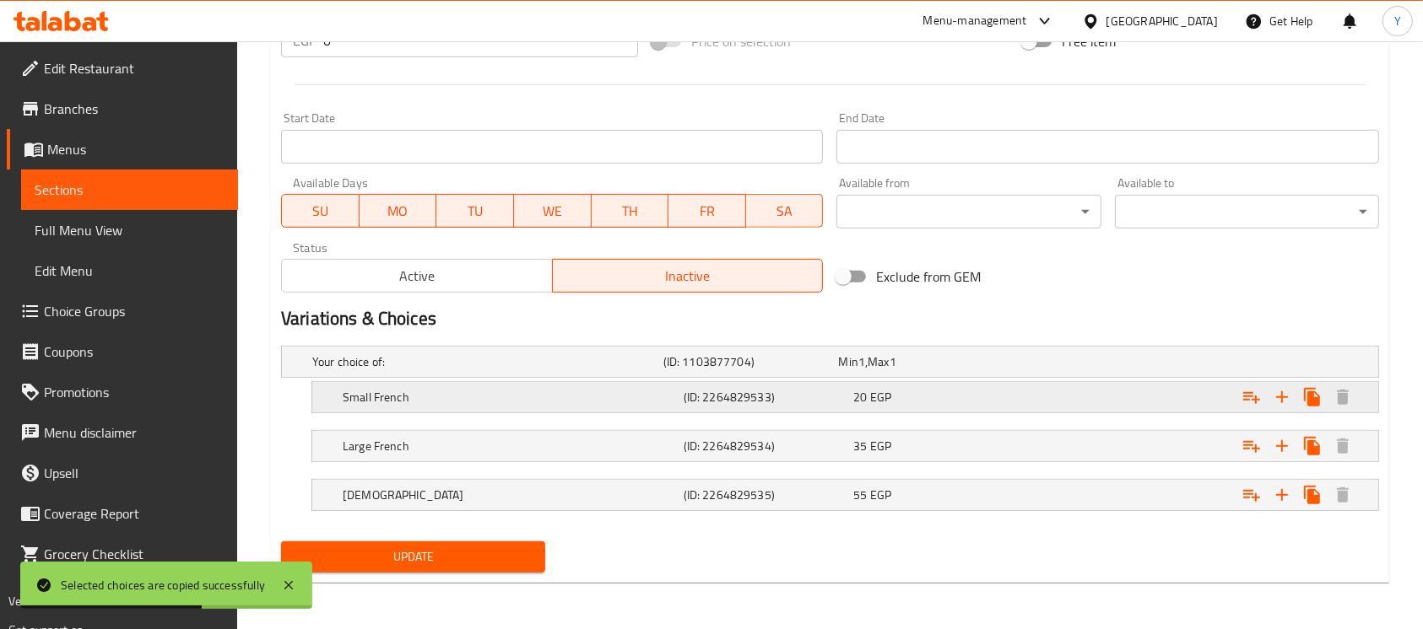
click at [1051, 401] on div "Expand" at bounding box center [1190, 397] width 341 height 37
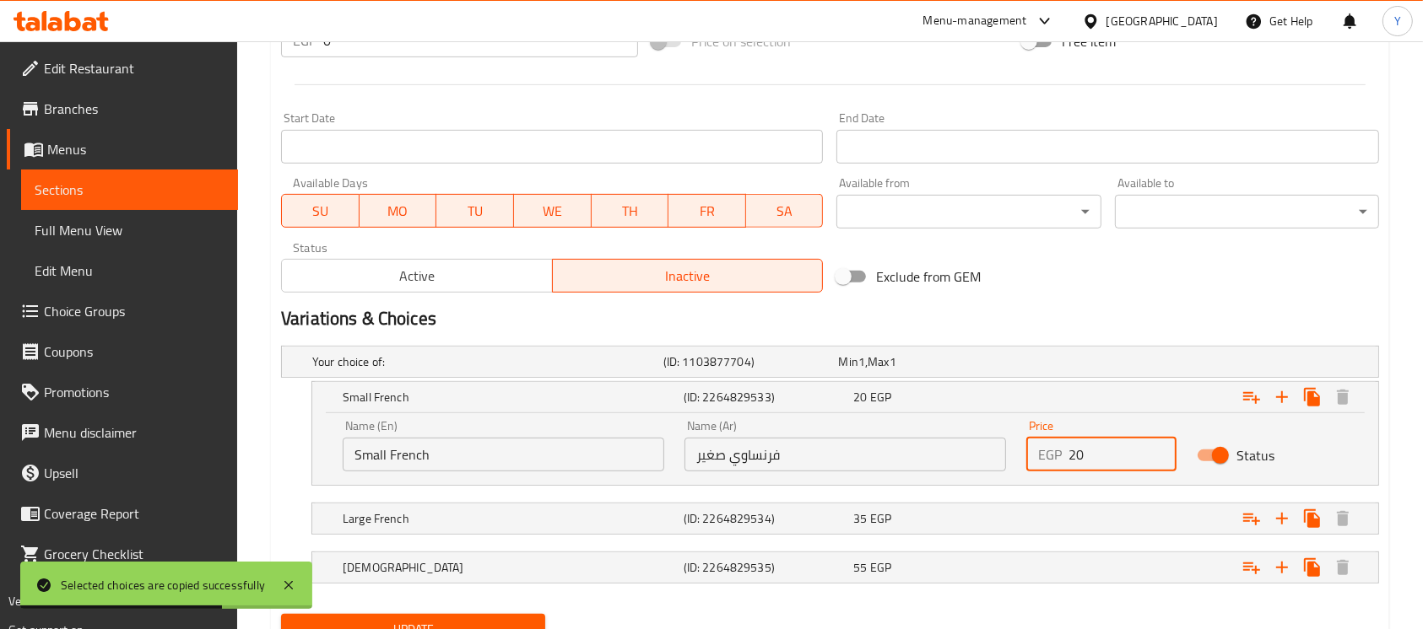
drag, startPoint x: 1104, startPoint y: 461, endPoint x: 997, endPoint y: 468, distance: 106.6
click at [997, 468] on div "Name (En) Small French Name (En) Name (Ar) فرنساوي صغير Name (Ar) Price EGP 20 …" at bounding box center [844, 446] width 1025 height 72
type input "15"
click at [967, 520] on div "35 EGP" at bounding box center [935, 519] width 164 height 17
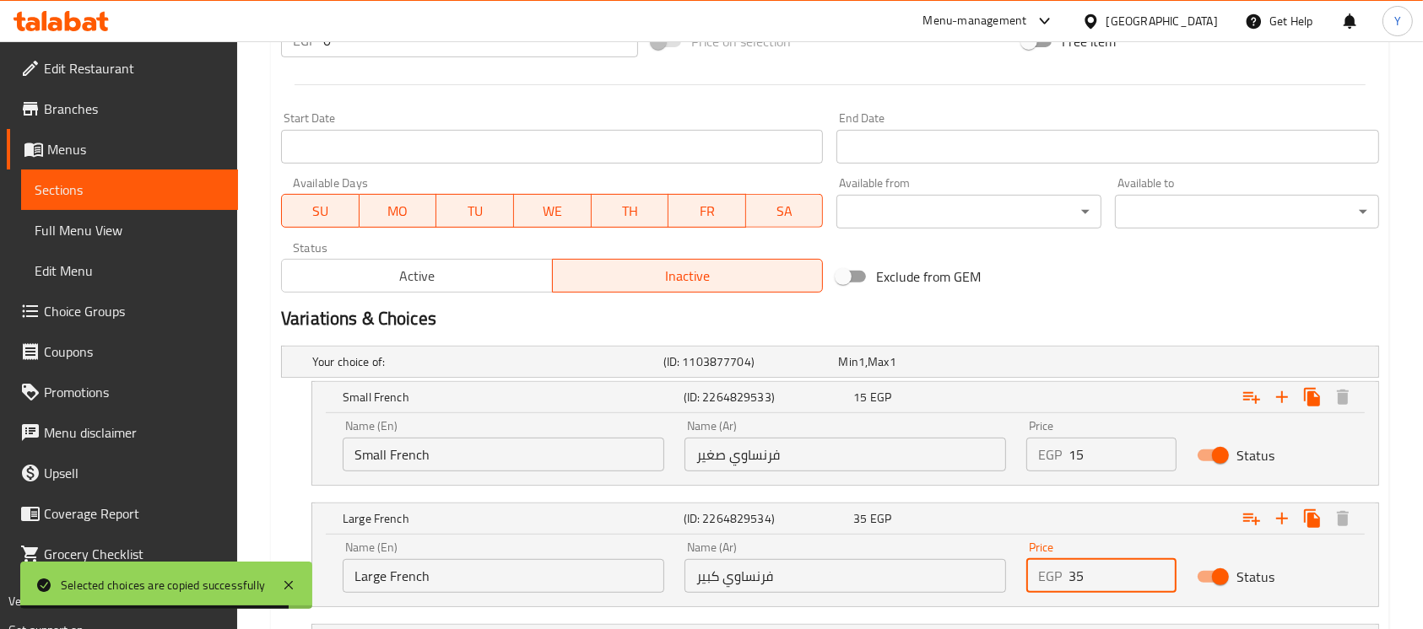
click at [1116, 569] on input "35" at bounding box center [1122, 576] width 108 height 34
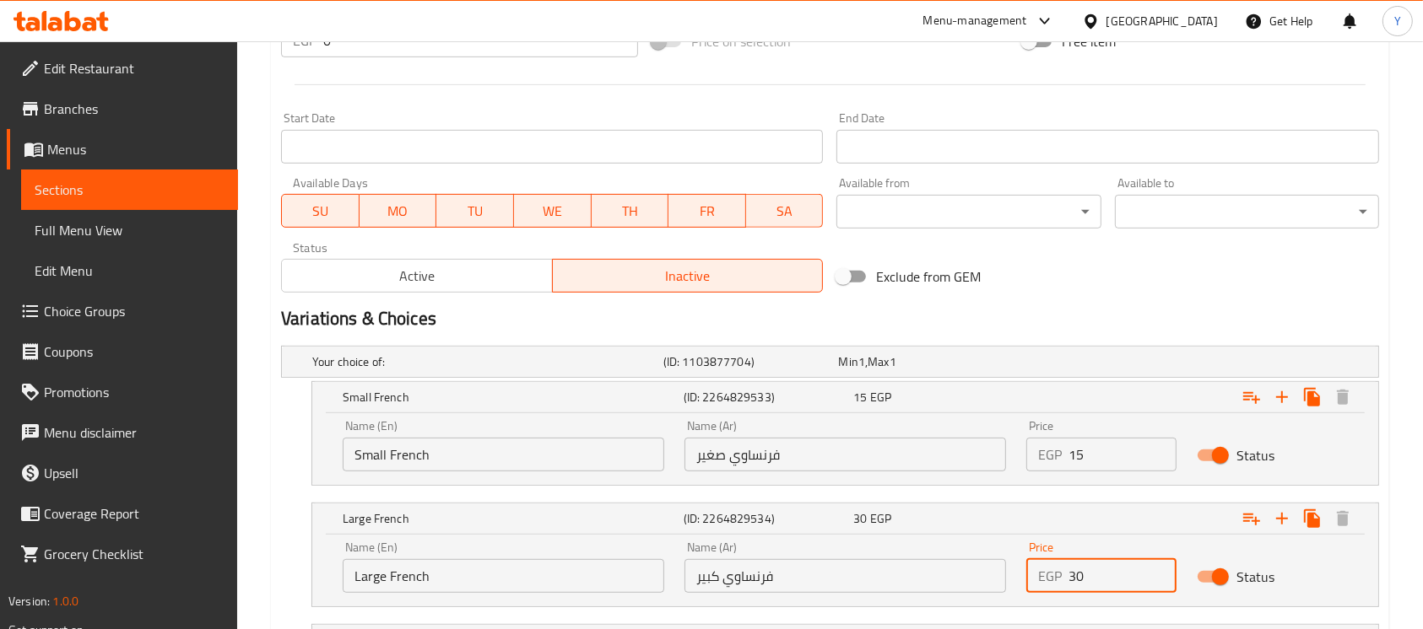
type input "30"
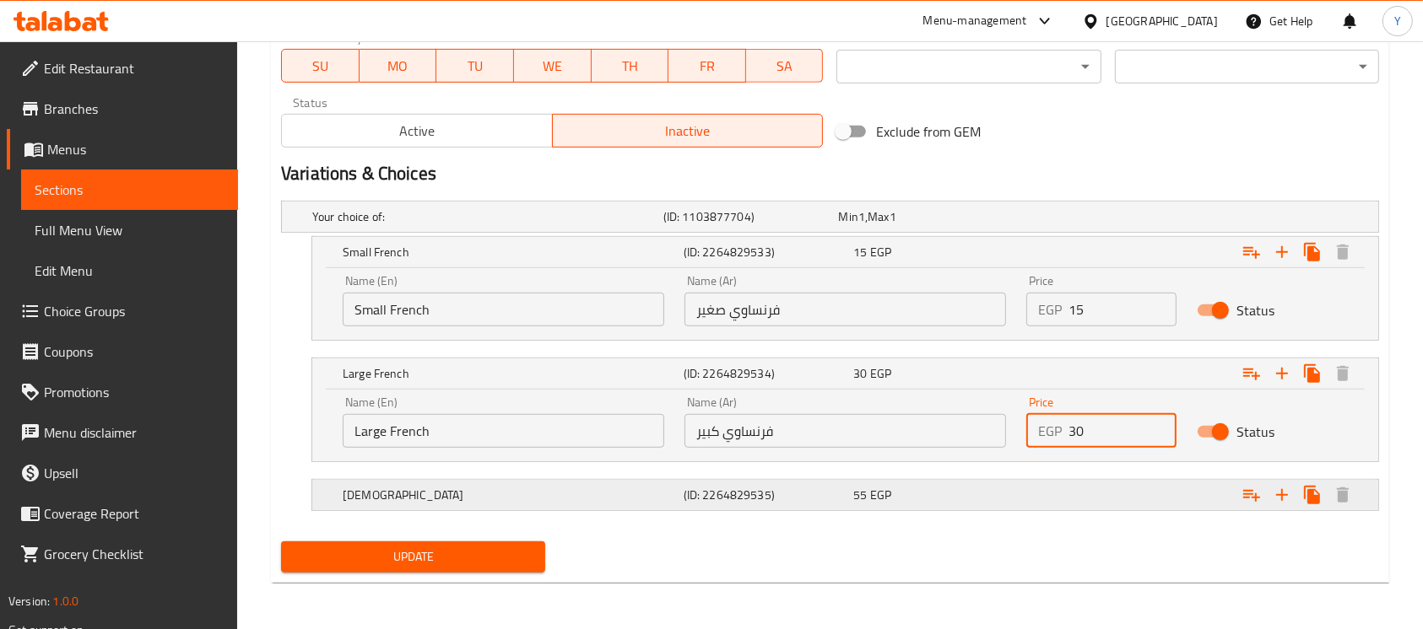
click at [1106, 496] on div "Expand" at bounding box center [1190, 495] width 341 height 37
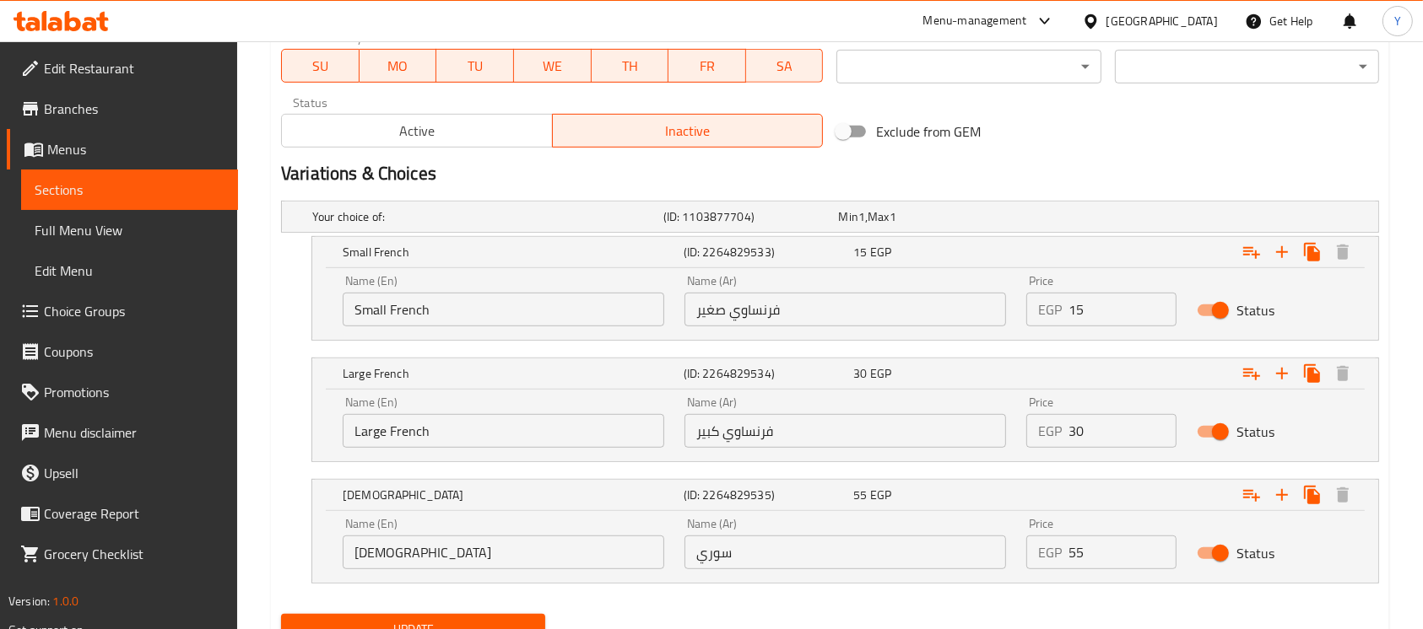
click at [1126, 568] on input "55" at bounding box center [1122, 553] width 108 height 34
type input "50"
click at [386, 625] on span "Update" at bounding box center [412, 629] width 237 height 21
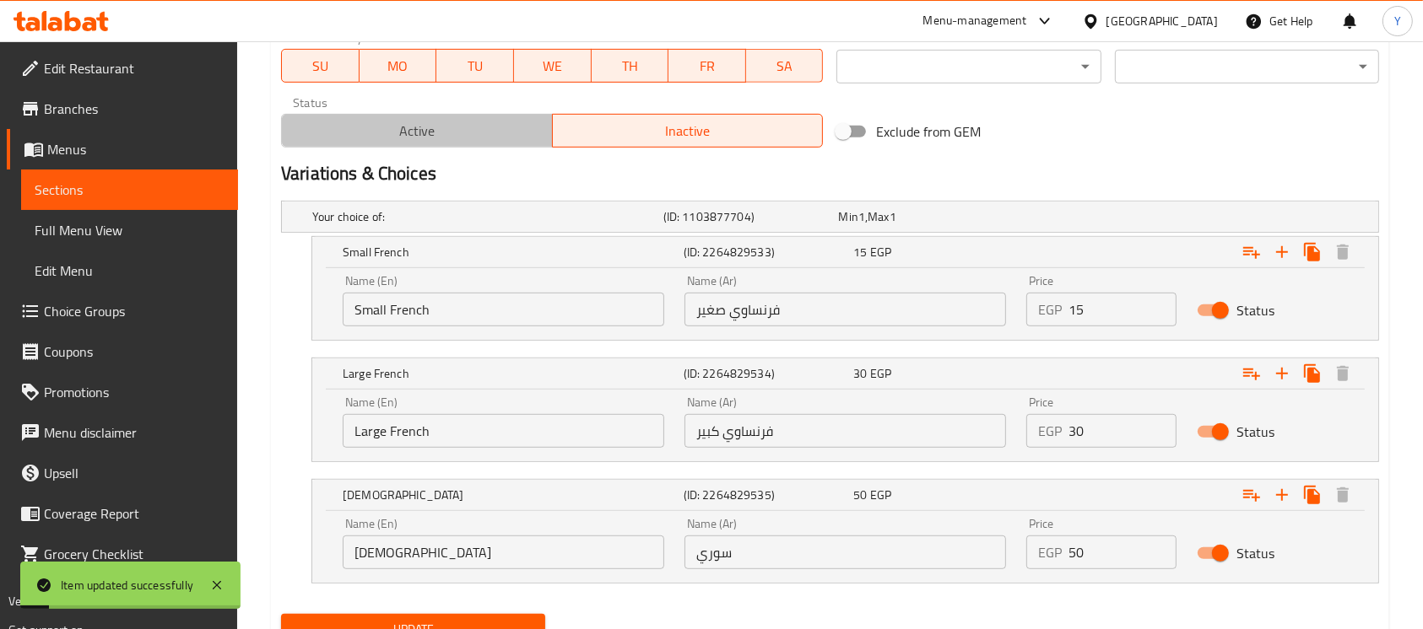
click at [454, 137] on span "Active" at bounding box center [417, 131] width 257 height 24
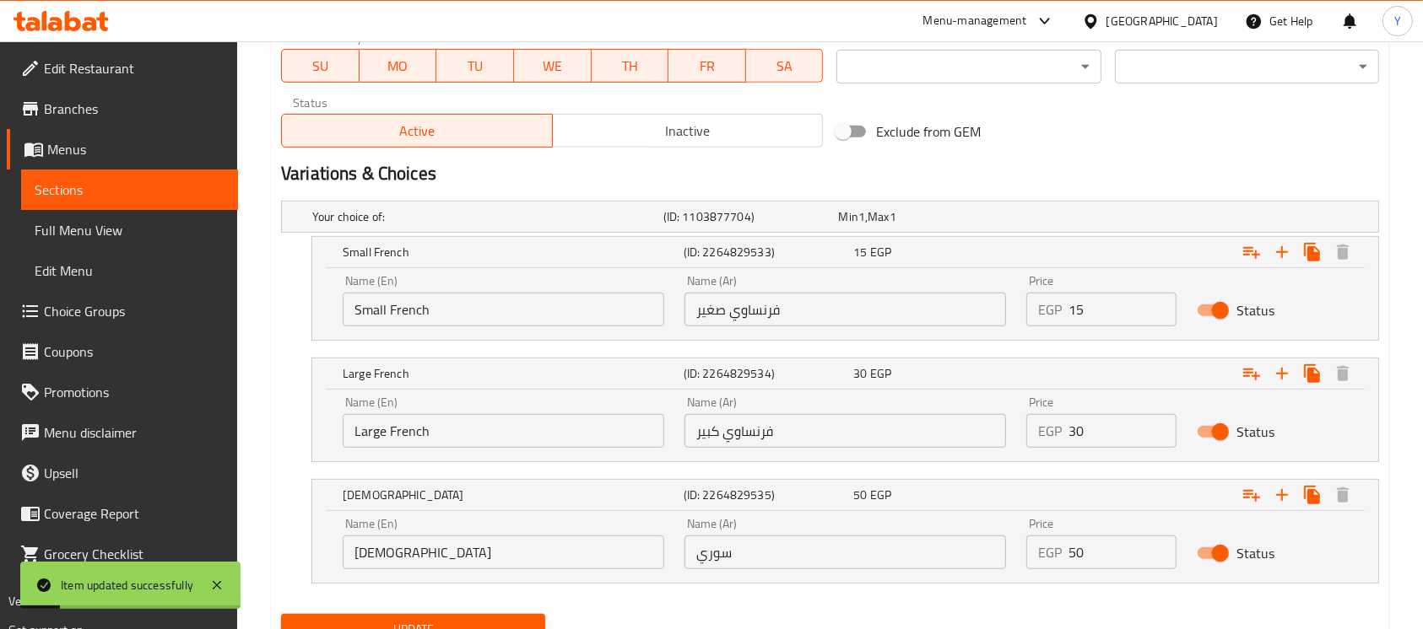
scroll to position [243, 0]
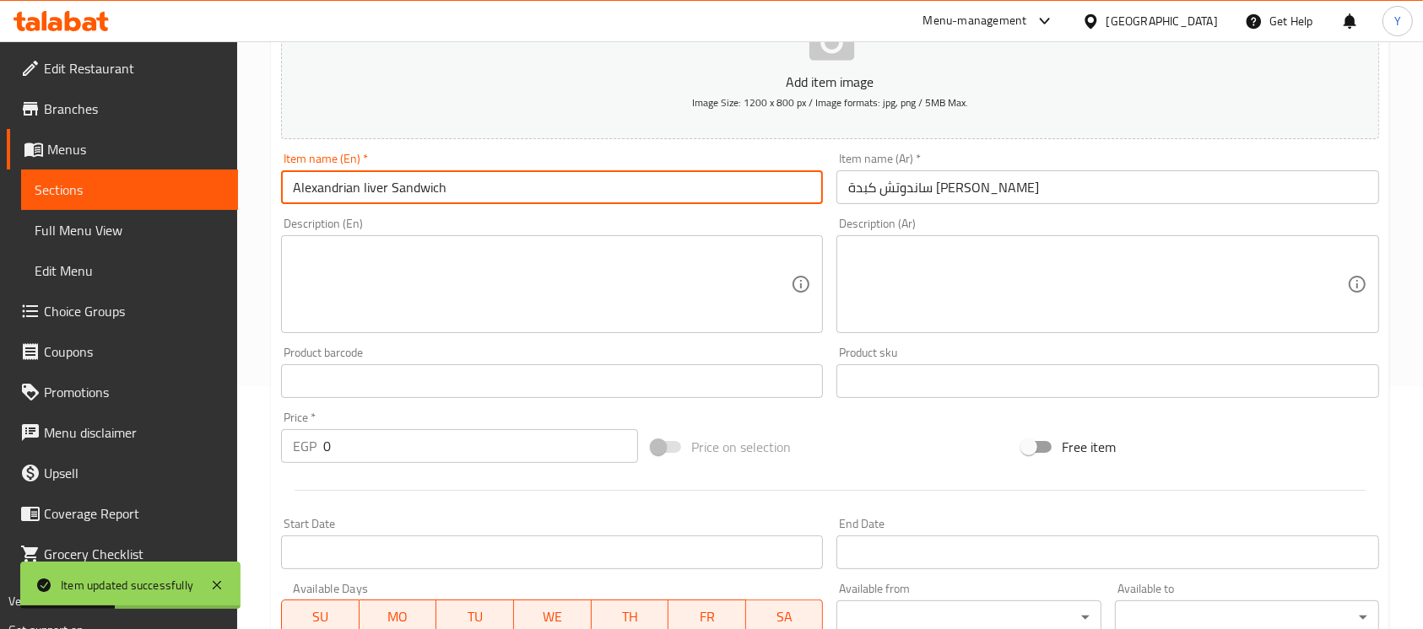
click at [360, 194] on input "Alexandrian liver Sandwich" at bounding box center [552, 187] width 542 height 34
type input "Alexandrian Liver Sandwich"
click at [466, 202] on input "Alexandrian Liver Sandwich" at bounding box center [552, 187] width 542 height 34
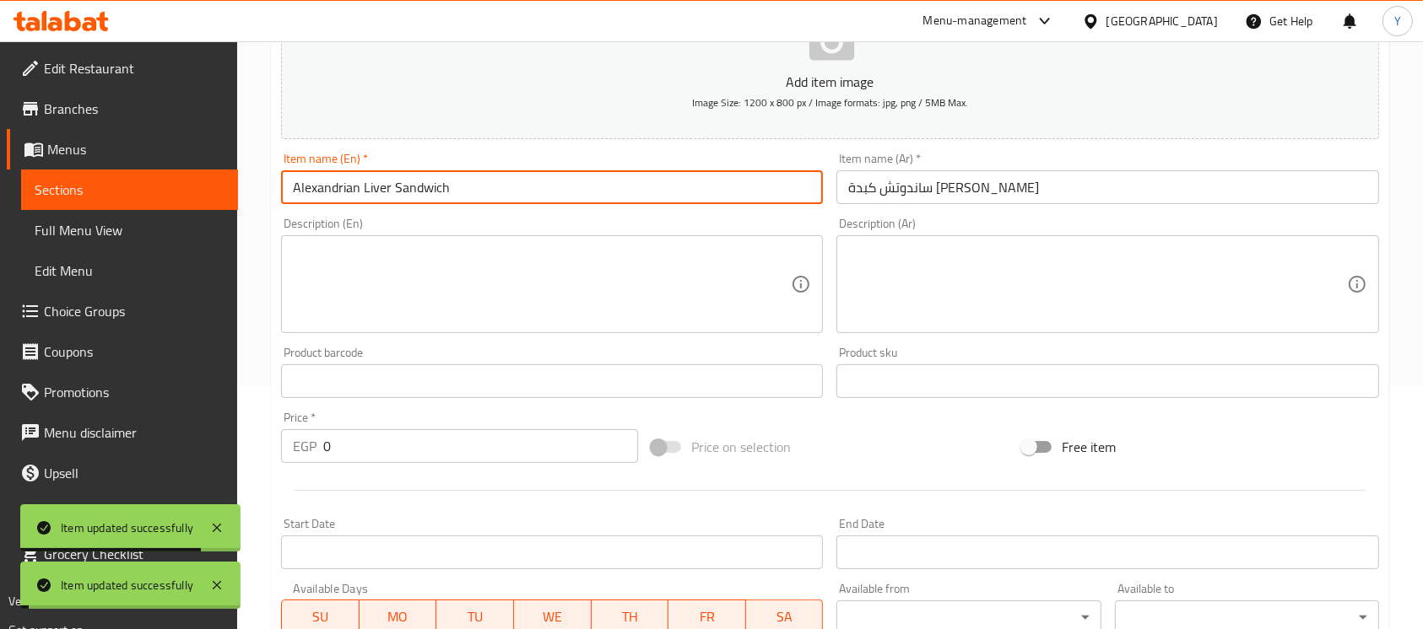
scroll to position [0, 0]
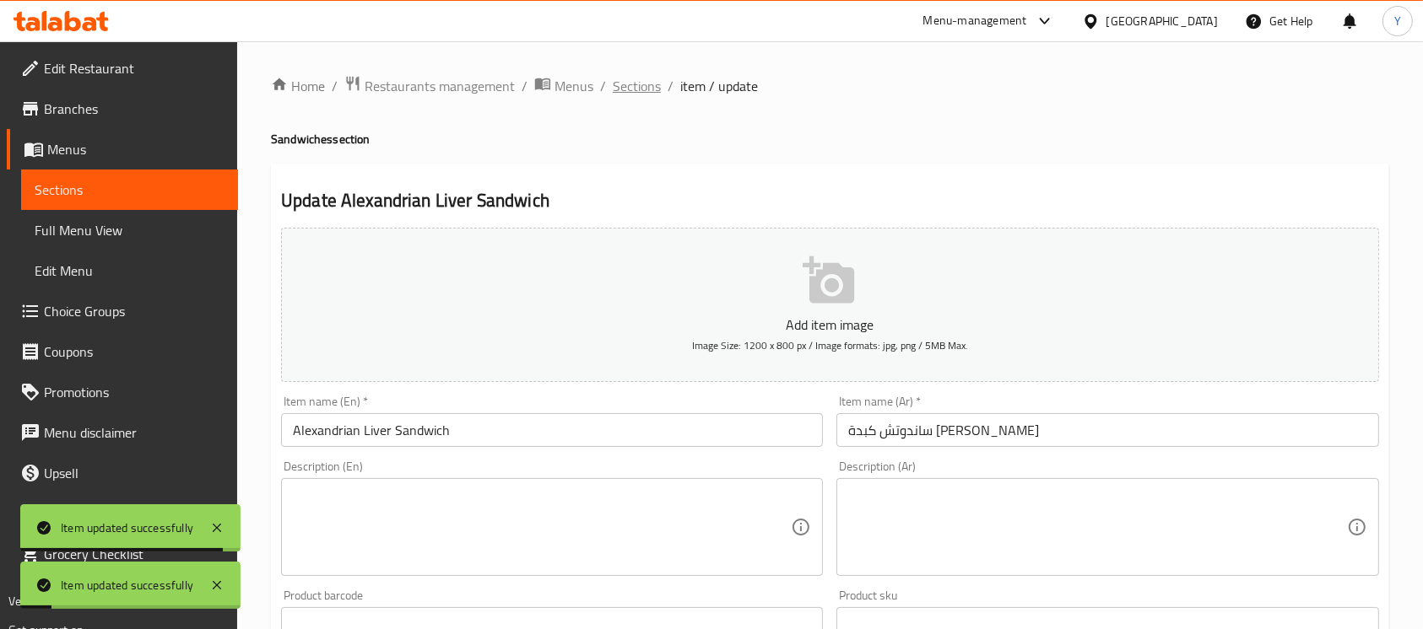
click at [635, 89] on span "Sections" at bounding box center [637, 86] width 48 height 20
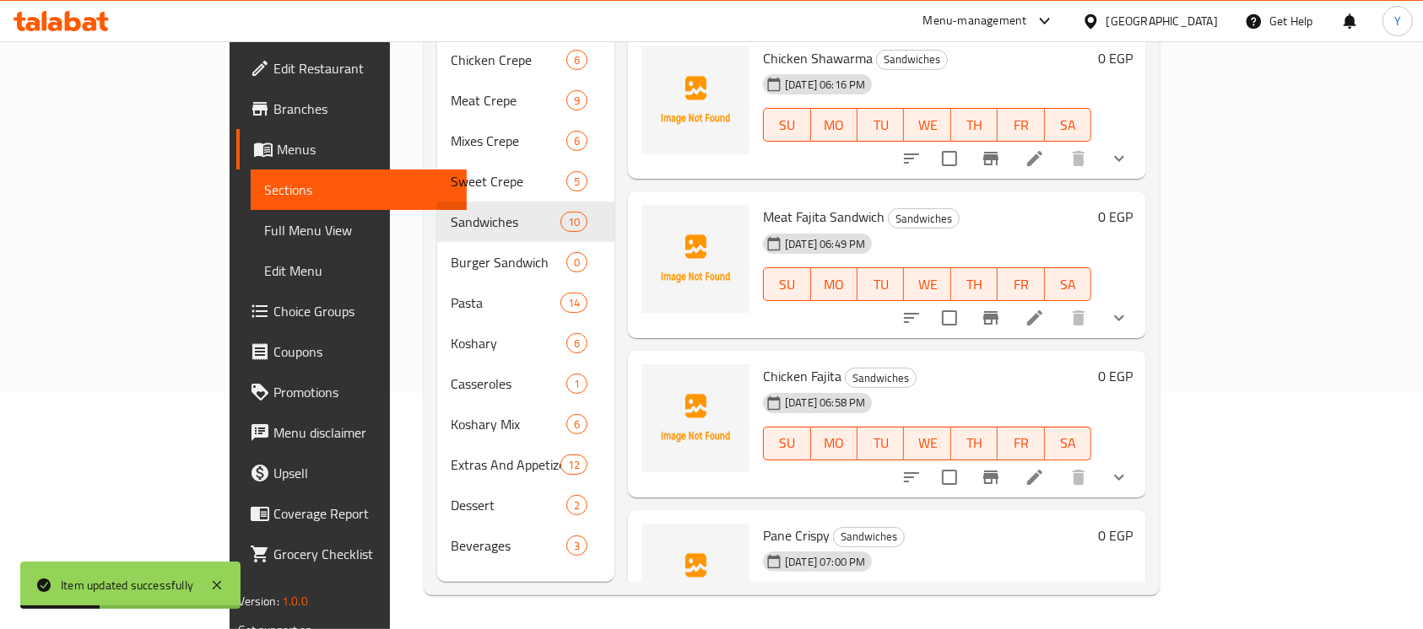
scroll to position [1004, 0]
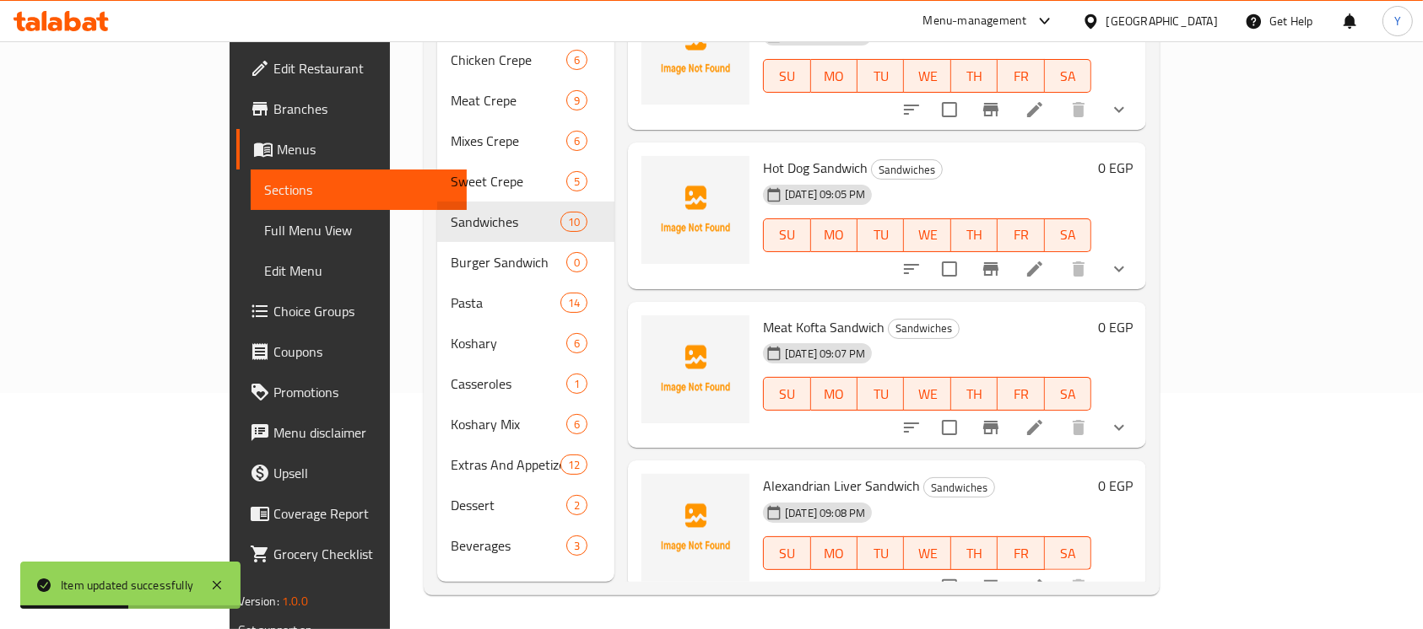
click at [1159, 584] on div "Menu sections Chicken Crepe 6 Meat Crepe 9 Mixes Crepe 6 Sweet Crepe 5 Sandwich…" at bounding box center [792, 267] width 736 height 656
click at [1129, 577] on icon "show more" at bounding box center [1119, 587] width 20 height 20
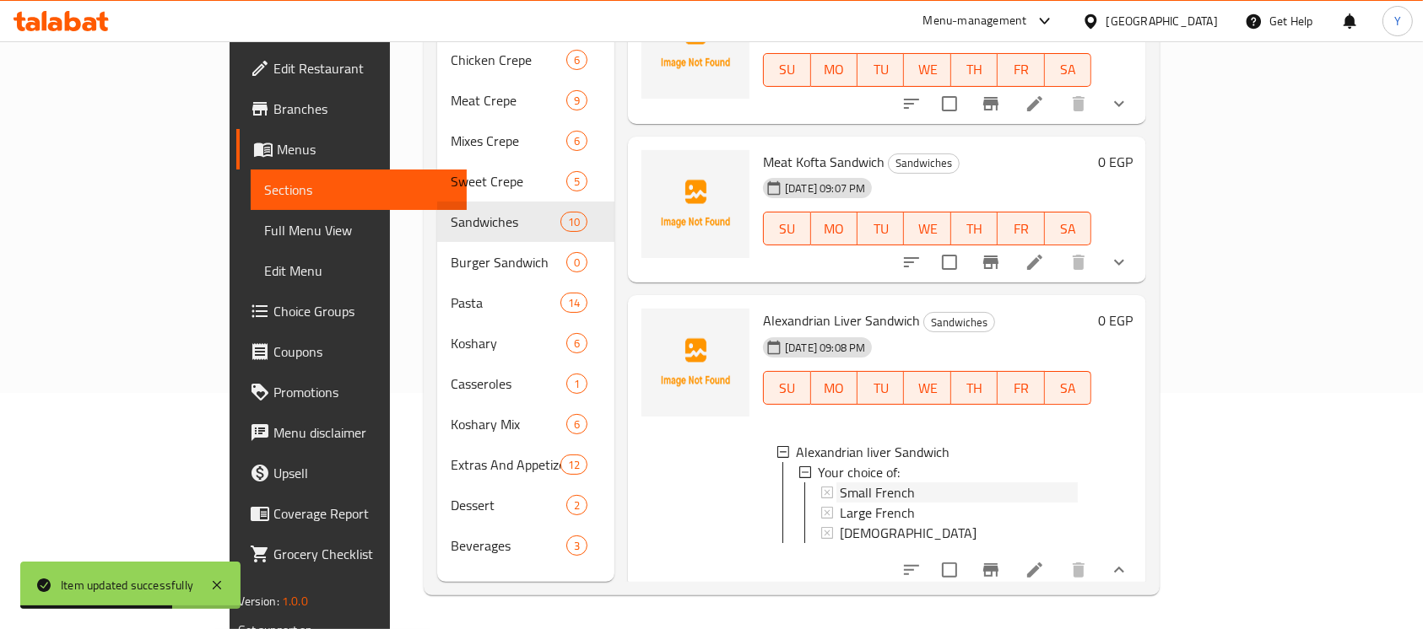
click at [840, 483] on span "Small French" at bounding box center [877, 493] width 75 height 20
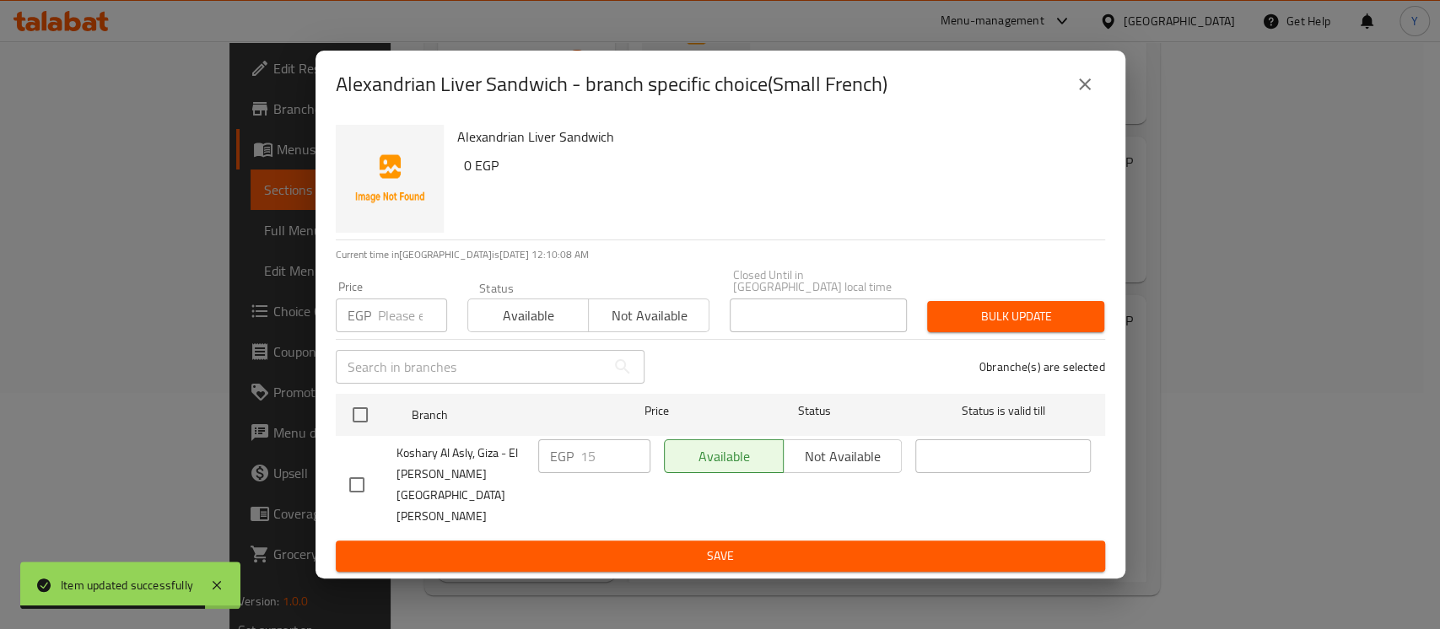
click at [1099, 105] on button "close" at bounding box center [1085, 84] width 41 height 41
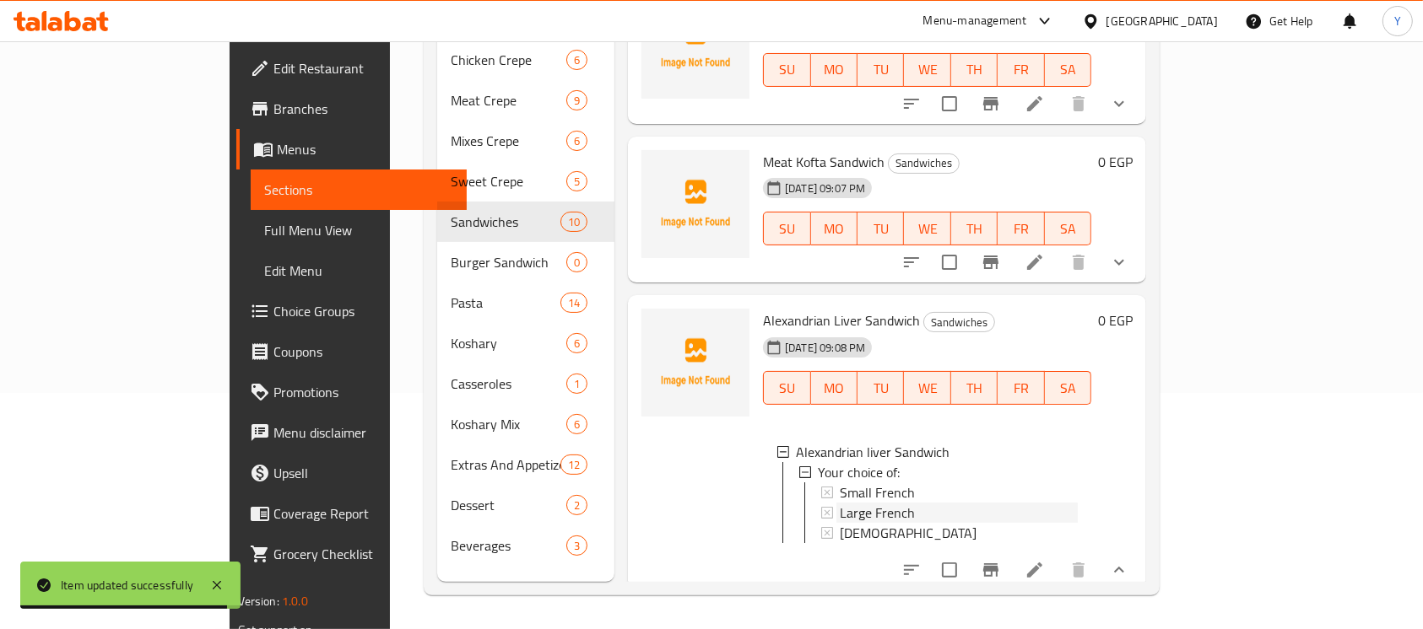
click at [874, 503] on div "Large French" at bounding box center [959, 513] width 238 height 20
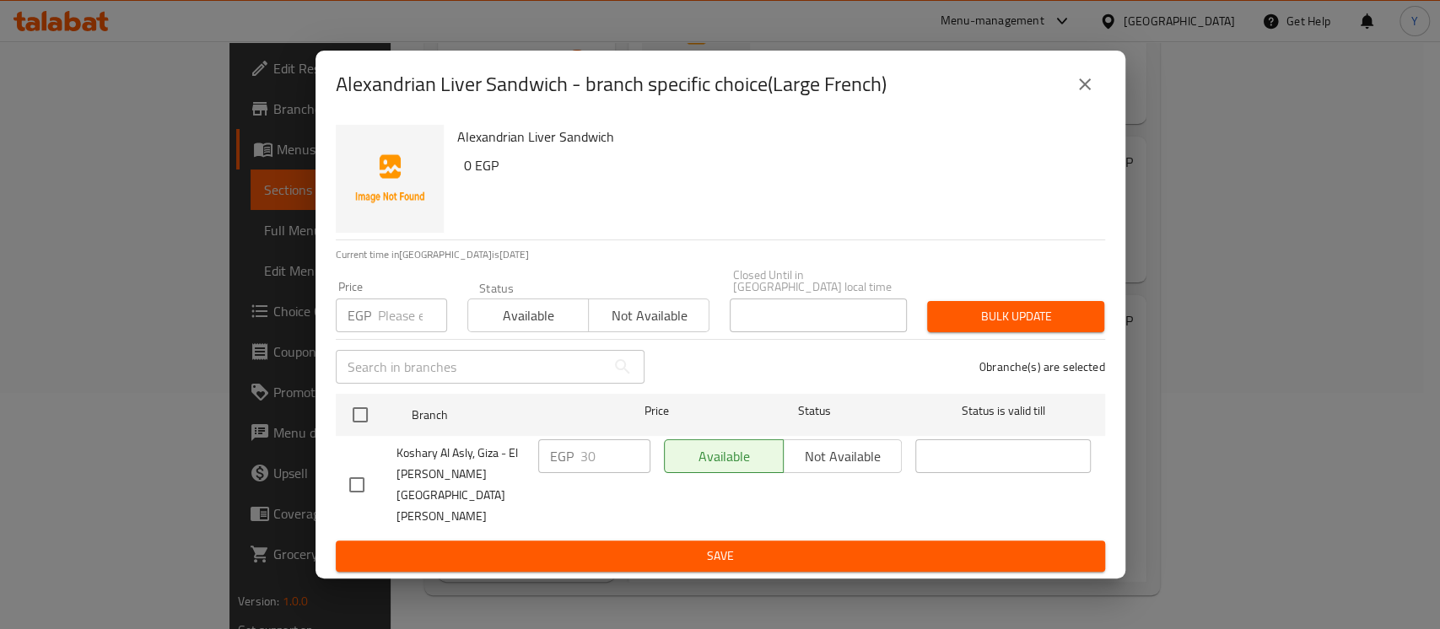
click at [1072, 105] on button "close" at bounding box center [1085, 84] width 41 height 41
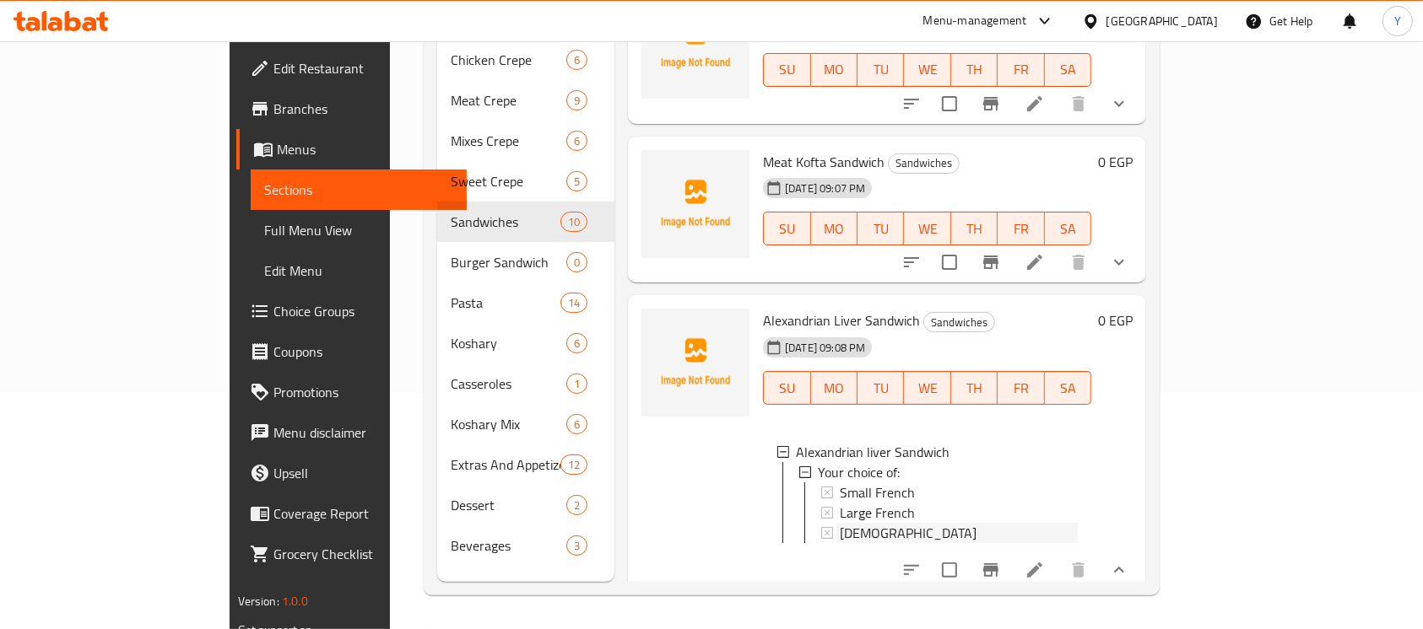
click at [903, 523] on div "[DEMOGRAPHIC_DATA]" at bounding box center [959, 533] width 238 height 20
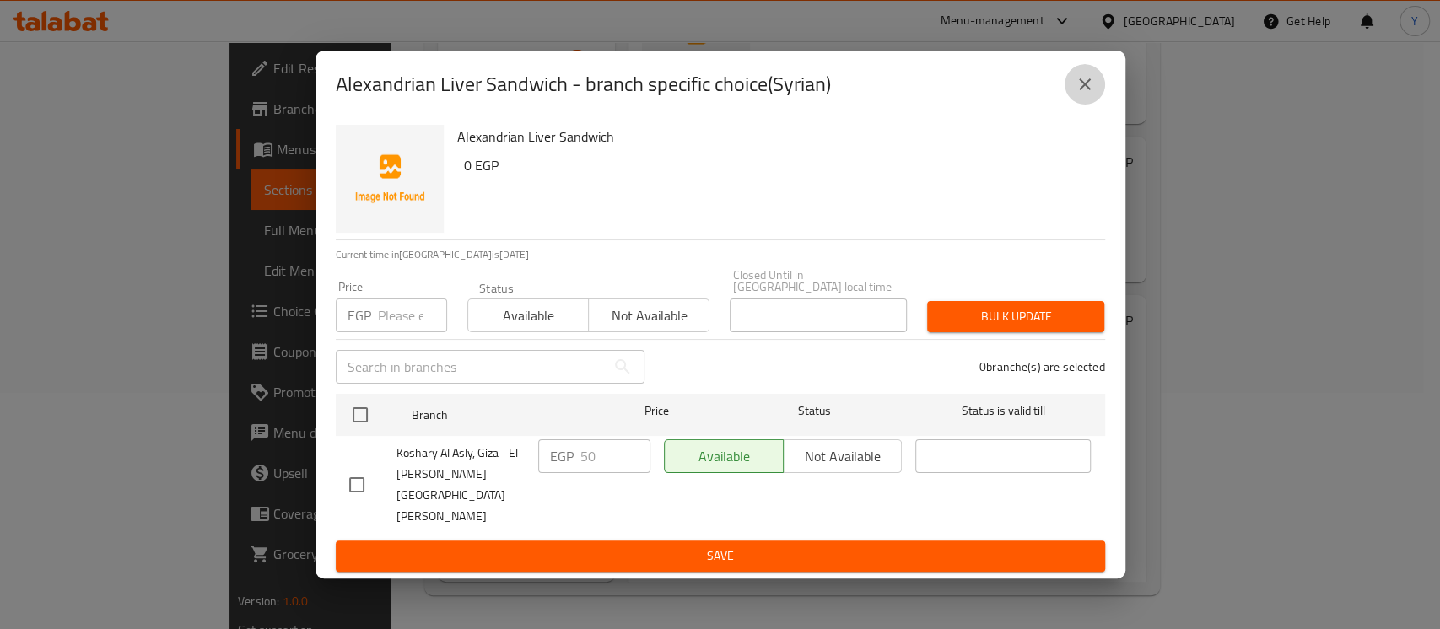
click at [1072, 105] on button "close" at bounding box center [1085, 84] width 41 height 41
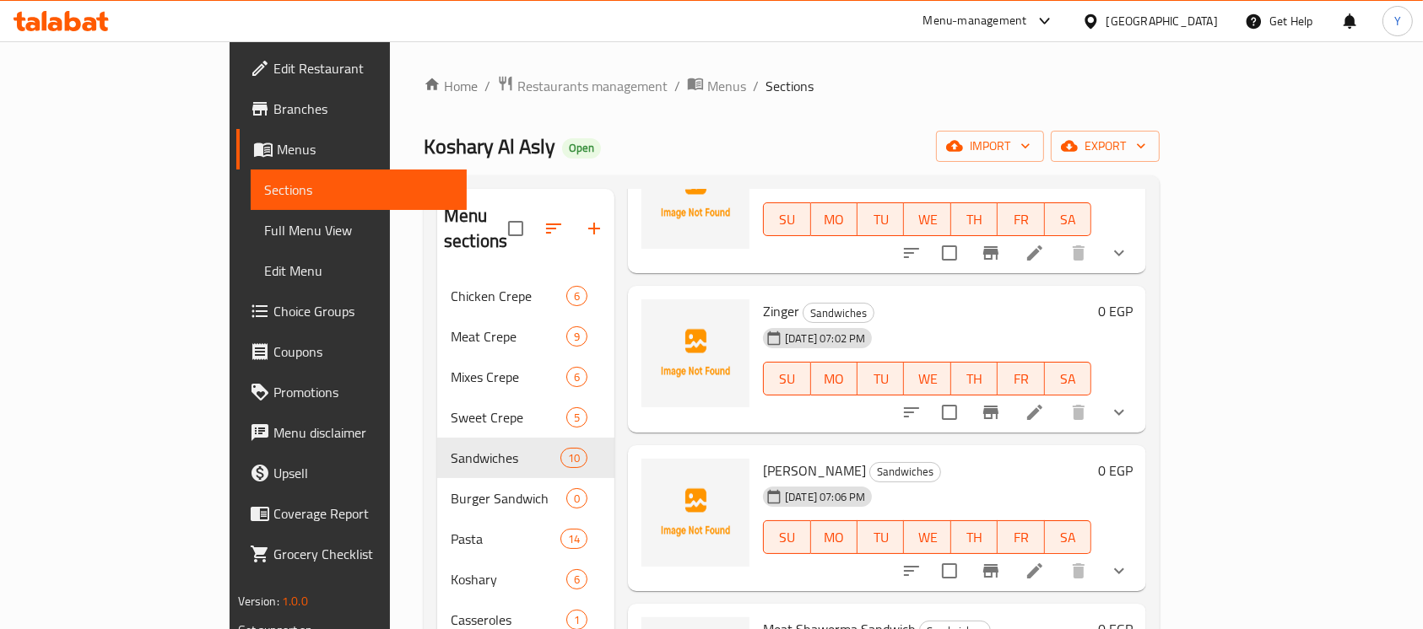
scroll to position [0, 0]
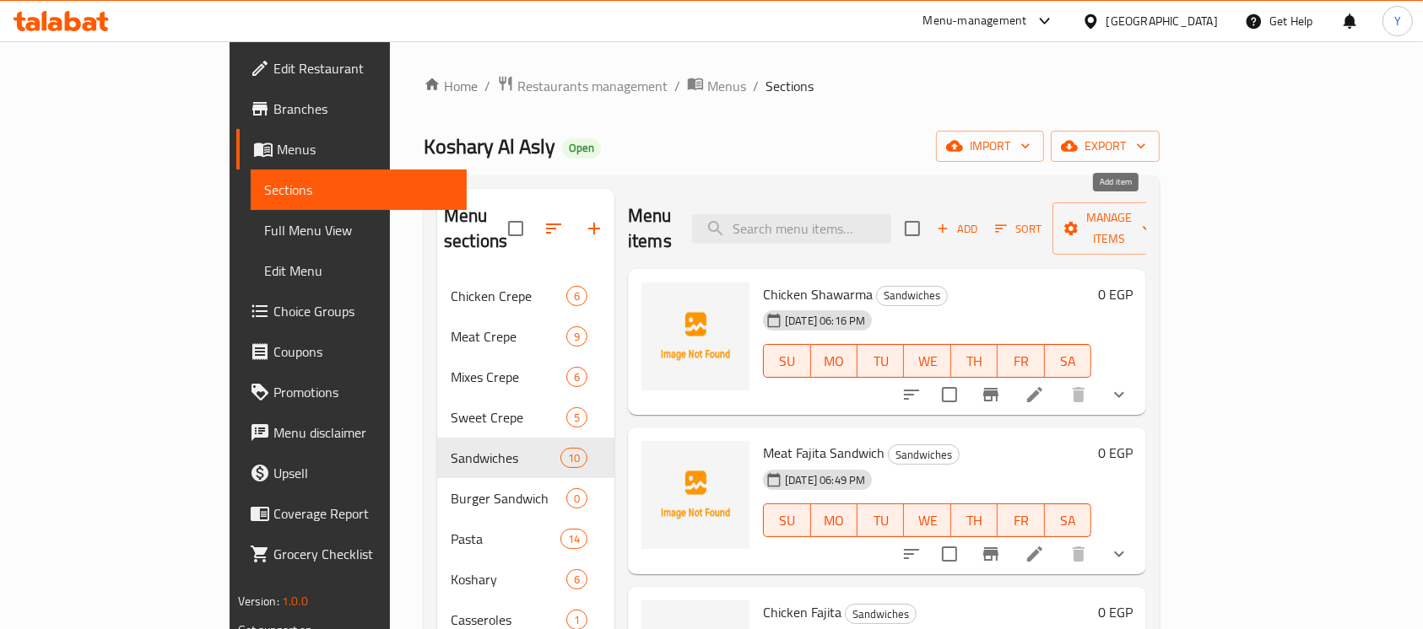
click at [950, 221] on icon "button" at bounding box center [942, 228] width 15 height 15
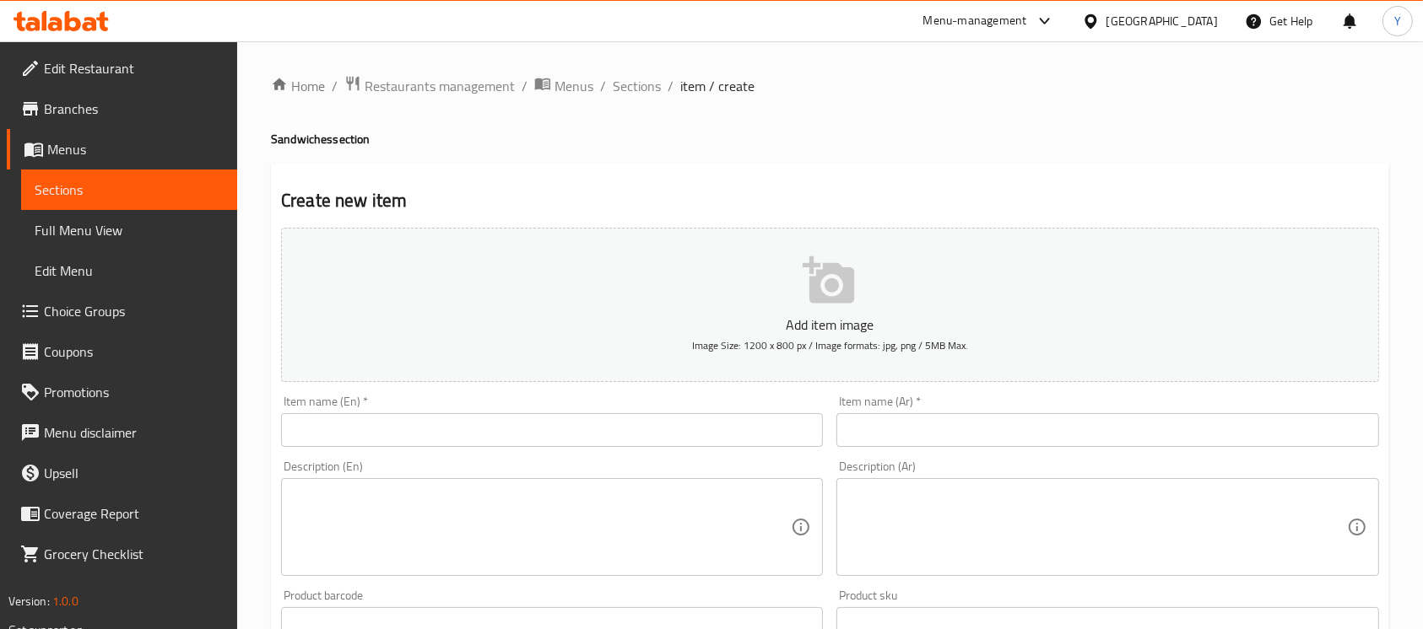
click at [641, 412] on div "Item name (En)   * Item name (En) *" at bounding box center [552, 421] width 542 height 51
click at [638, 429] on input "text" at bounding box center [552, 430] width 542 height 34
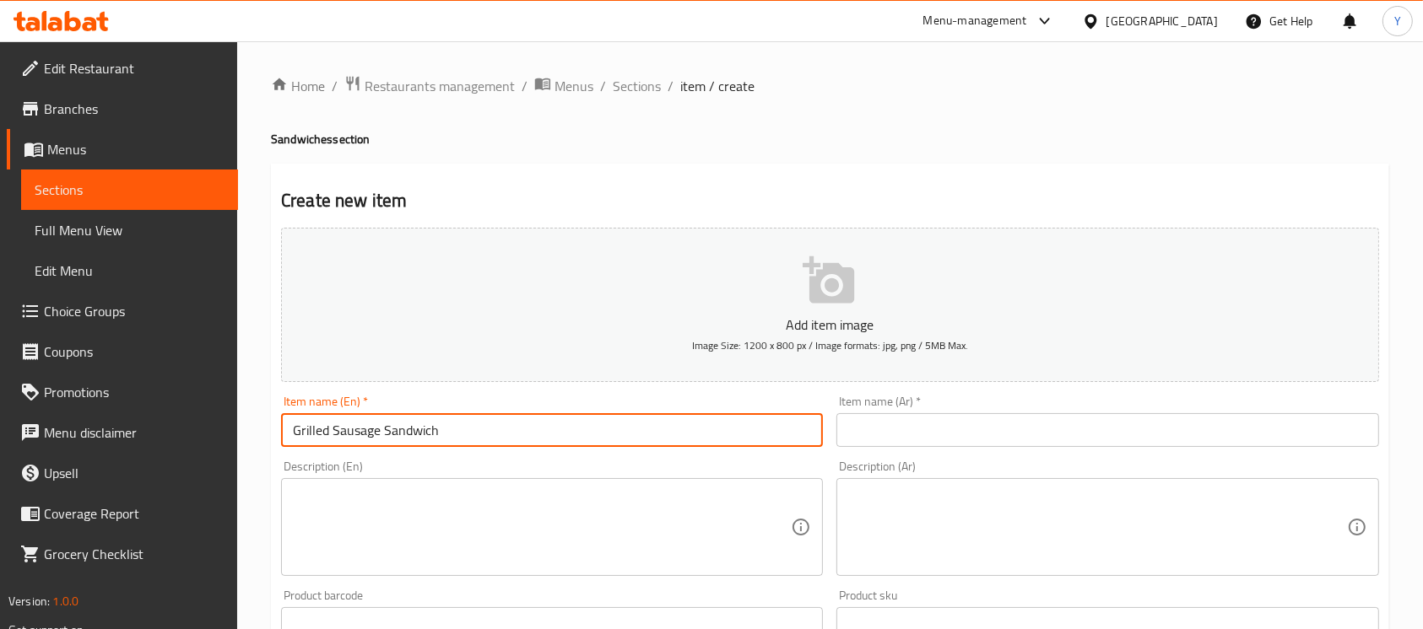
type input "Grilled Sausage Sandwich"
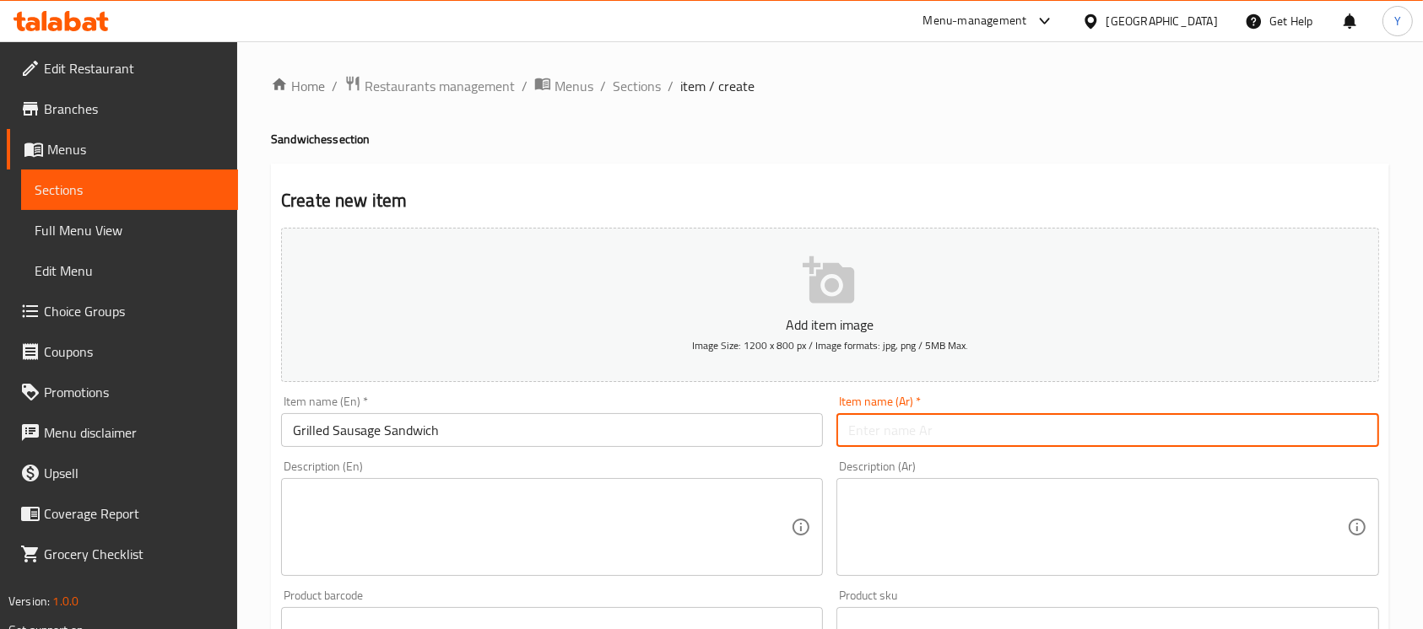
click at [925, 439] on input "text" at bounding box center [1107, 430] width 542 height 34
type input "ساندوتش سجق مشوي"
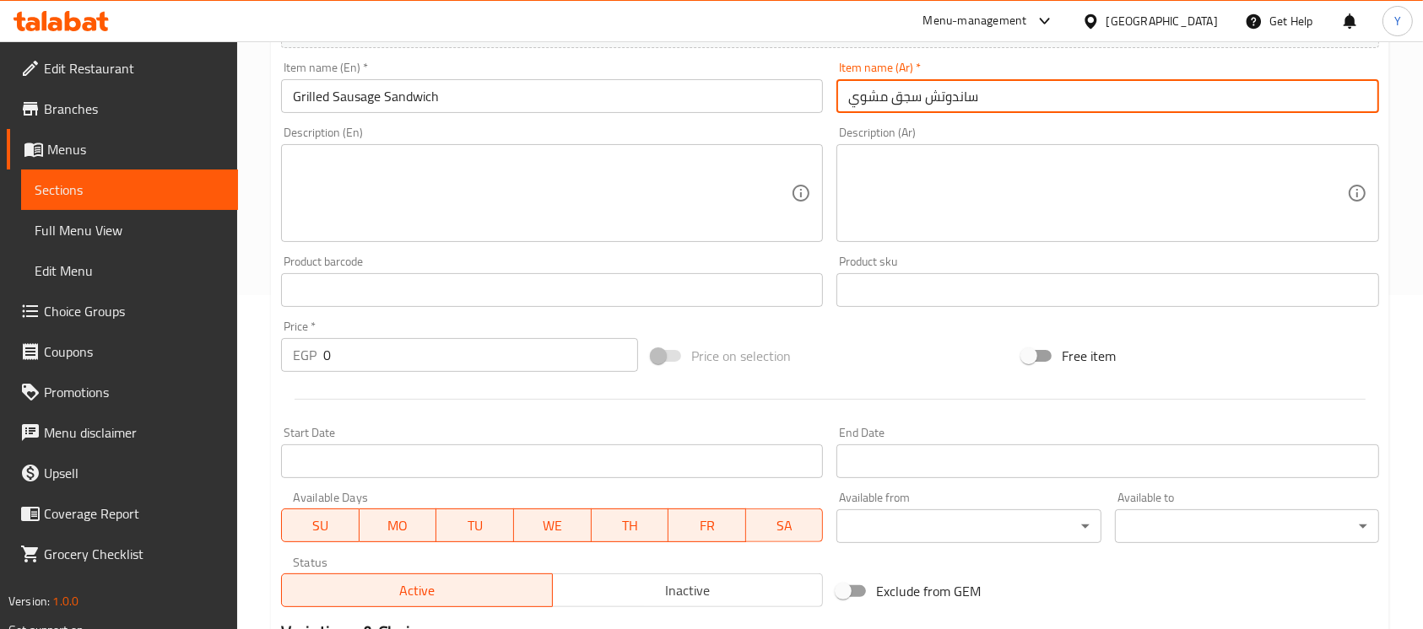
scroll to position [336, 0]
click at [672, 577] on div "Active Inactive" at bounding box center [552, 580] width 542 height 51
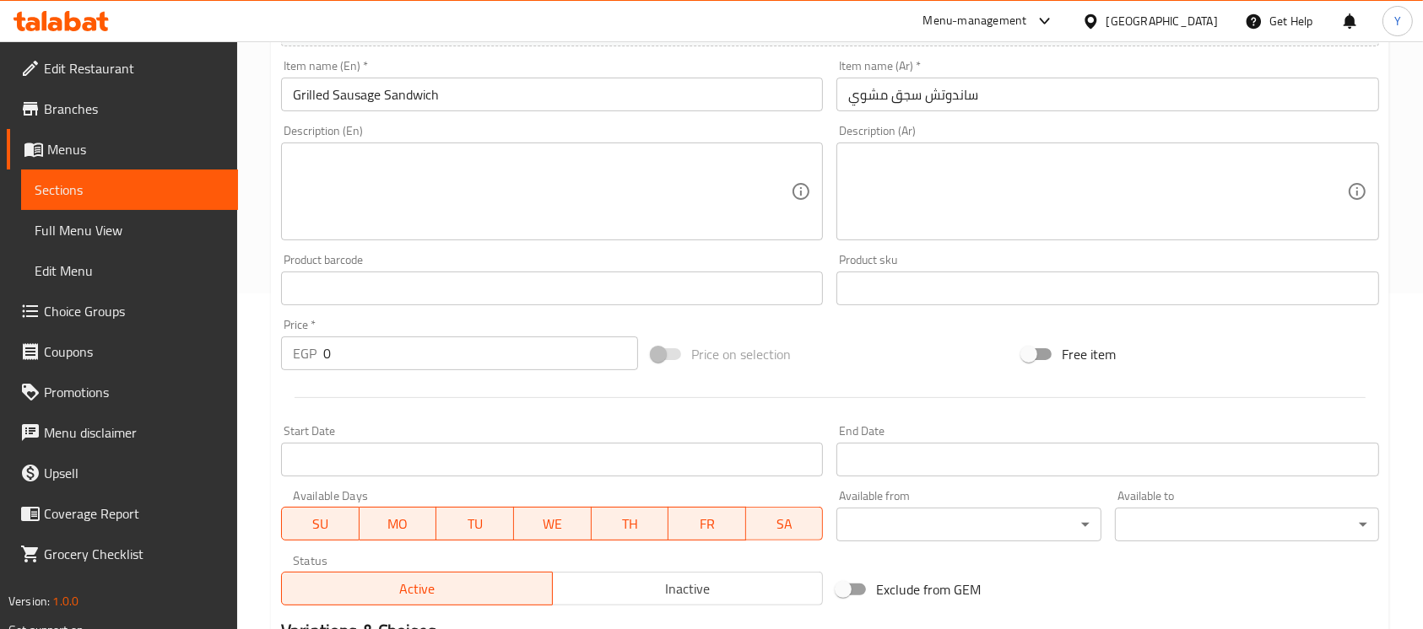
click at [668, 590] on span "Inactive" at bounding box center [687, 589] width 257 height 24
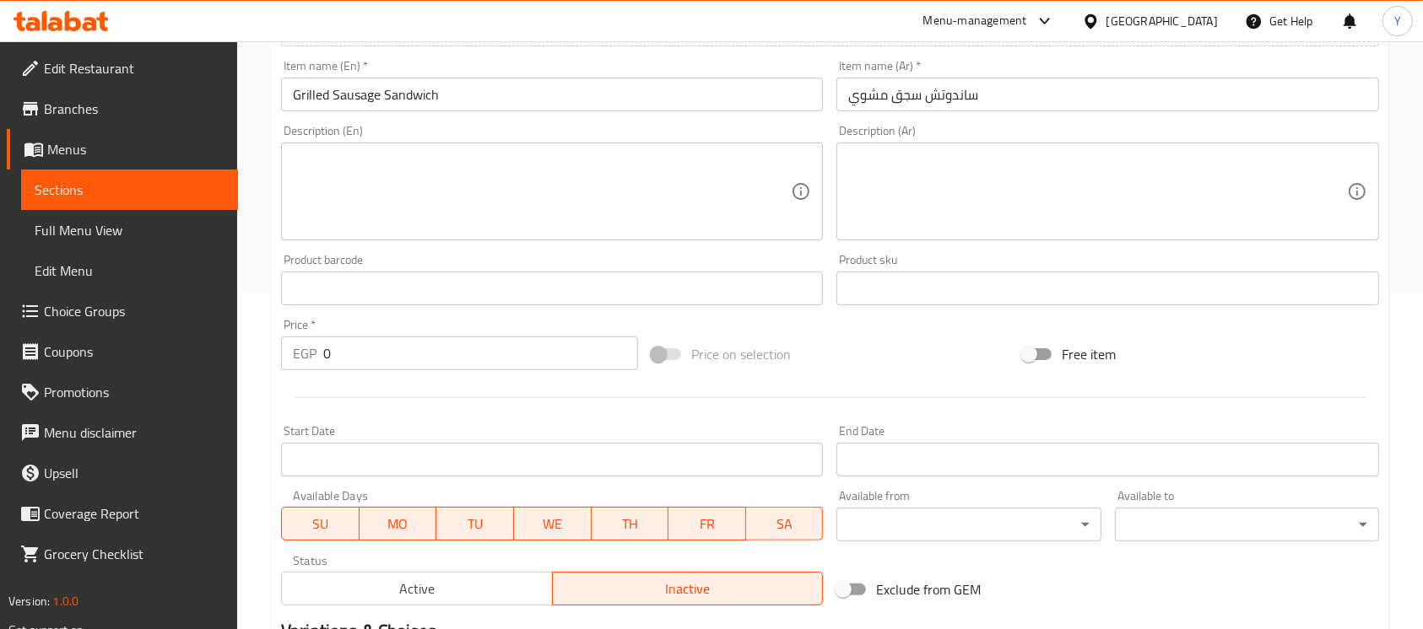
click at [537, 99] on input "Grilled Sausage Sandwich" at bounding box center [552, 95] width 542 height 34
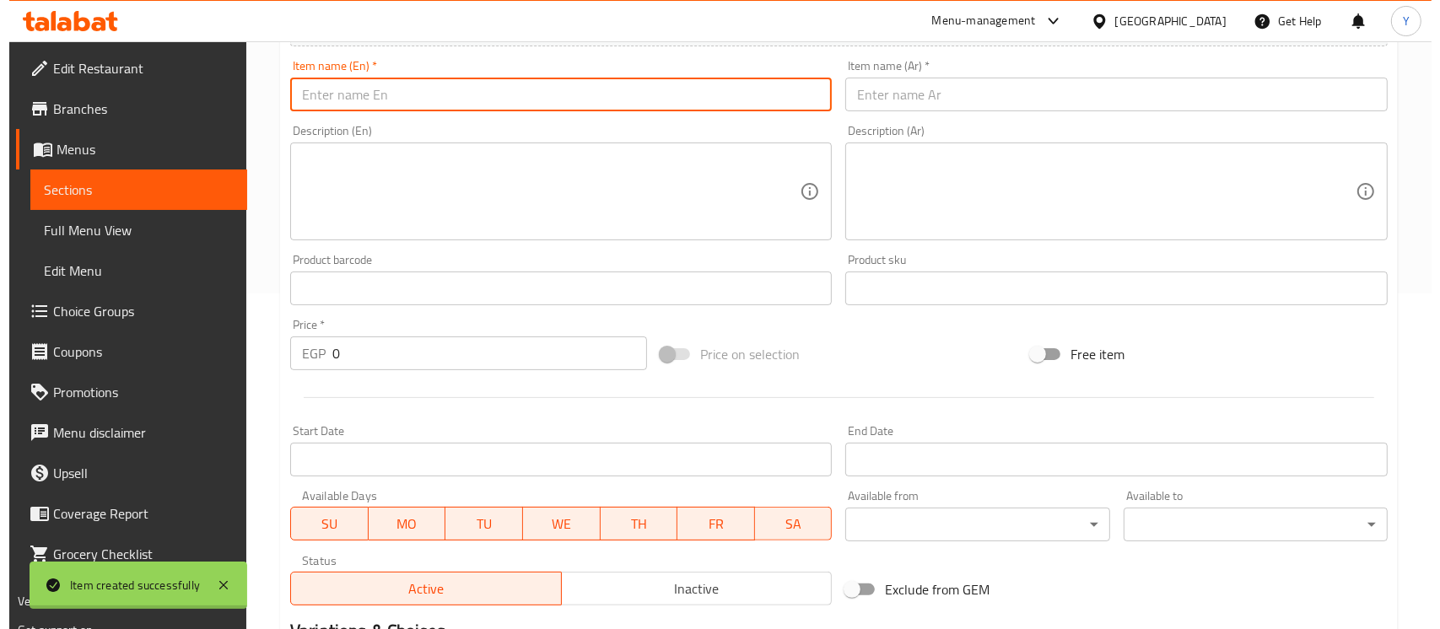
scroll to position [0, 0]
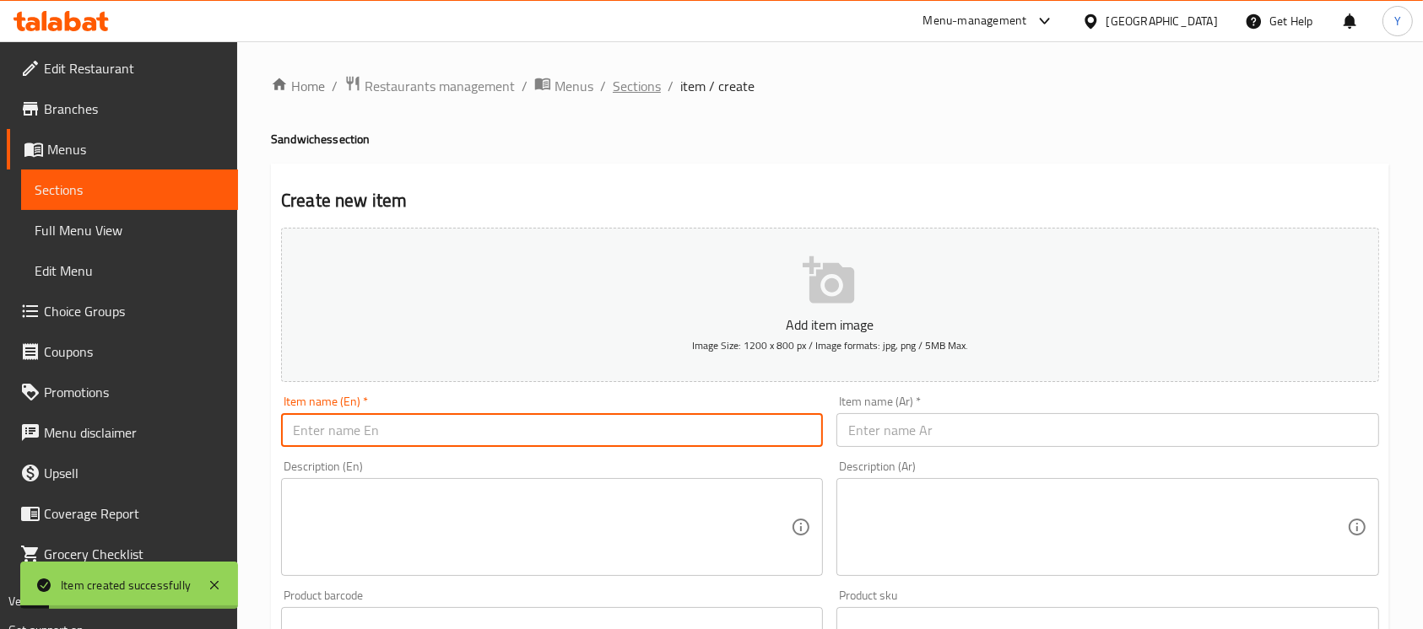
click at [639, 90] on span "Sections" at bounding box center [637, 86] width 48 height 20
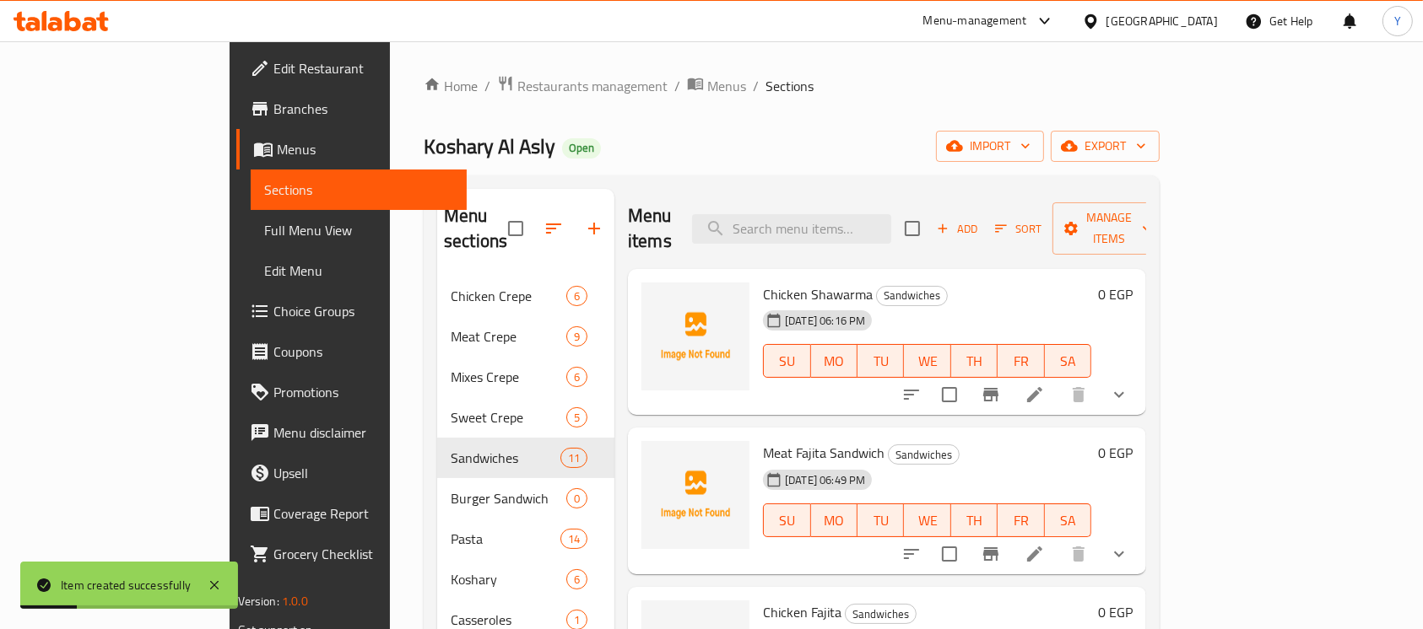
click at [1146, 192] on div "Menu items Add Sort Manage items" at bounding box center [887, 229] width 518 height 80
click at [1152, 218] on span "Manage items" at bounding box center [1109, 229] width 86 height 42
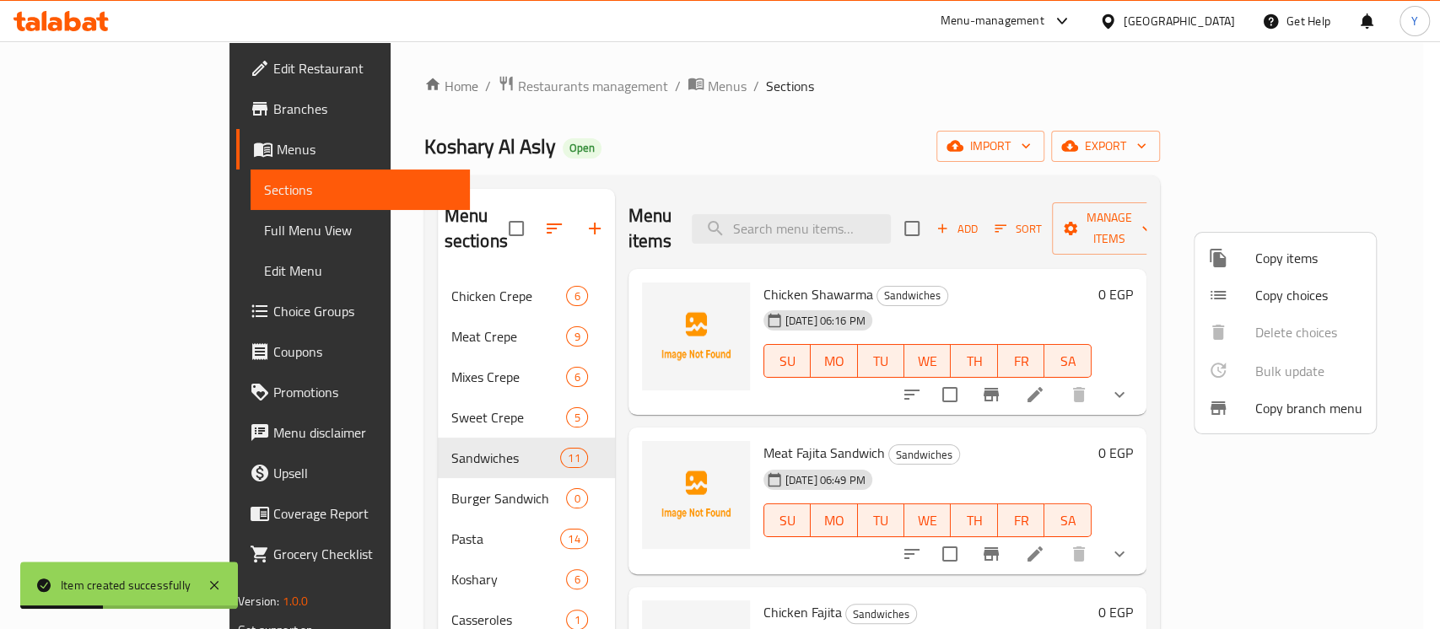
click at [1267, 294] on span "Copy choices" at bounding box center [1309, 295] width 107 height 20
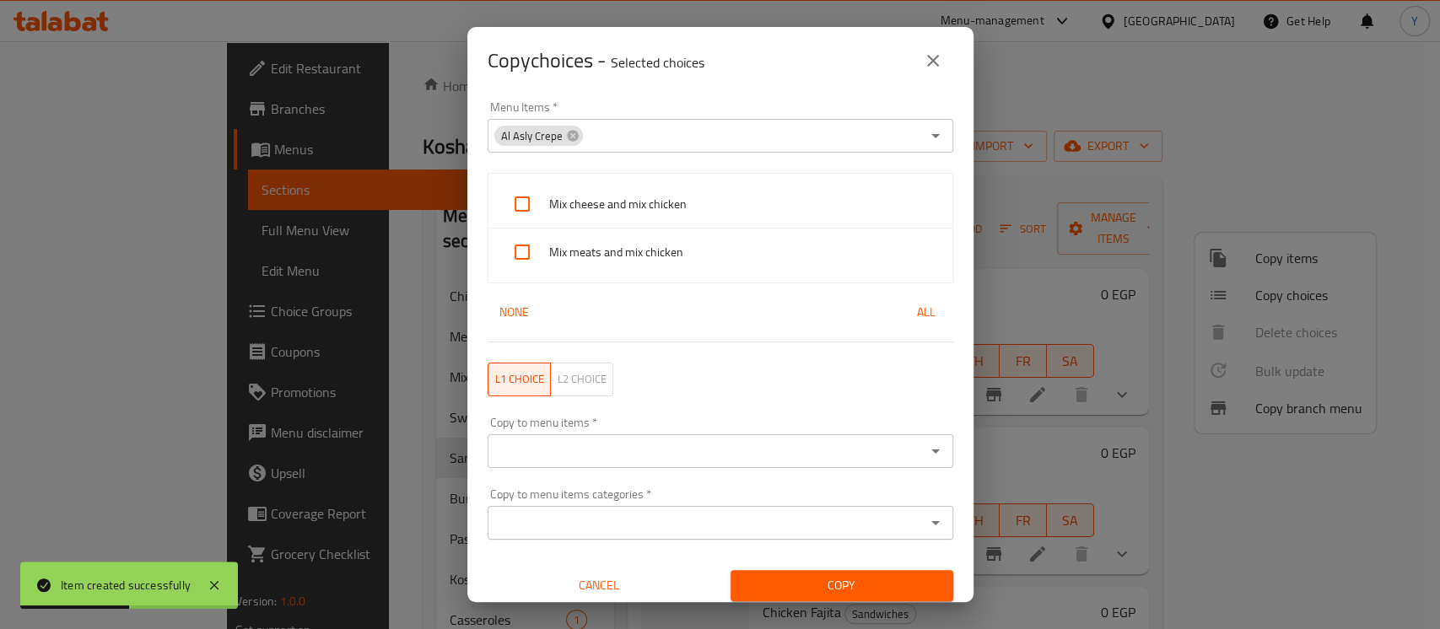
click at [569, 143] on div "Al Asly Crepe" at bounding box center [538, 136] width 89 height 20
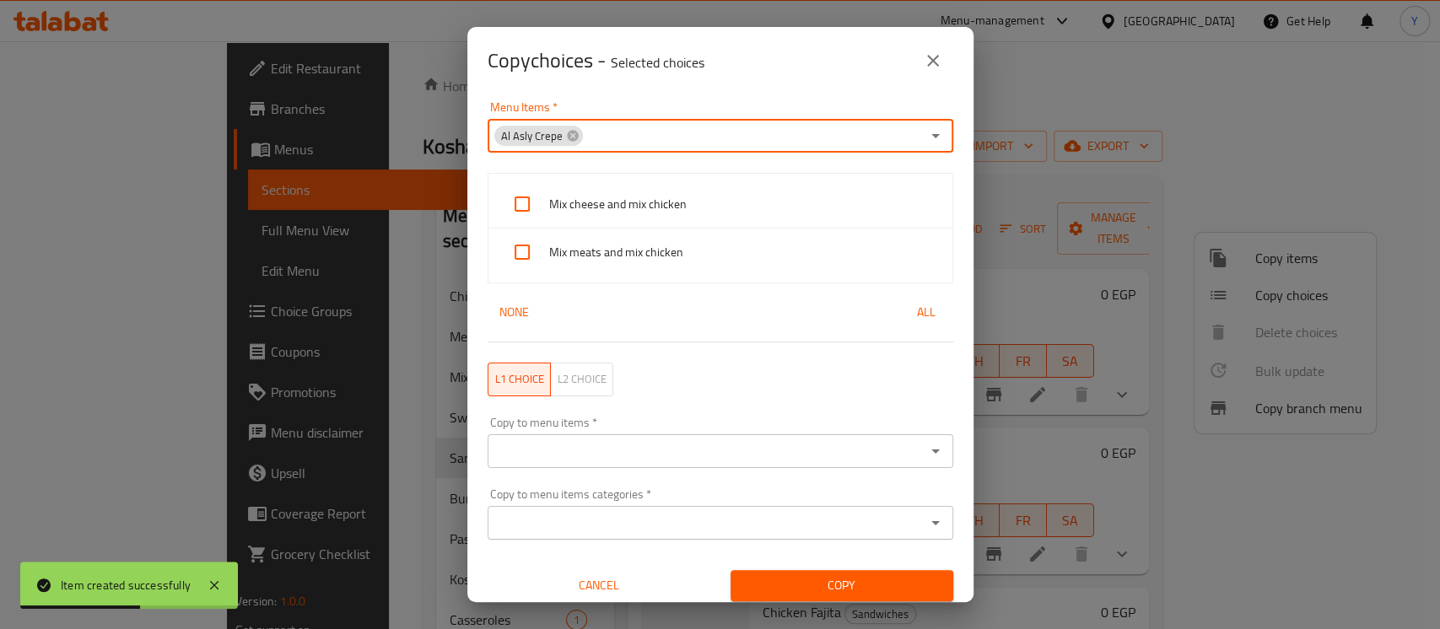
click at [562, 142] on span "Al Asly Crepe" at bounding box center [531, 136] width 75 height 16
click at [573, 138] on icon at bounding box center [572, 135] width 11 height 11
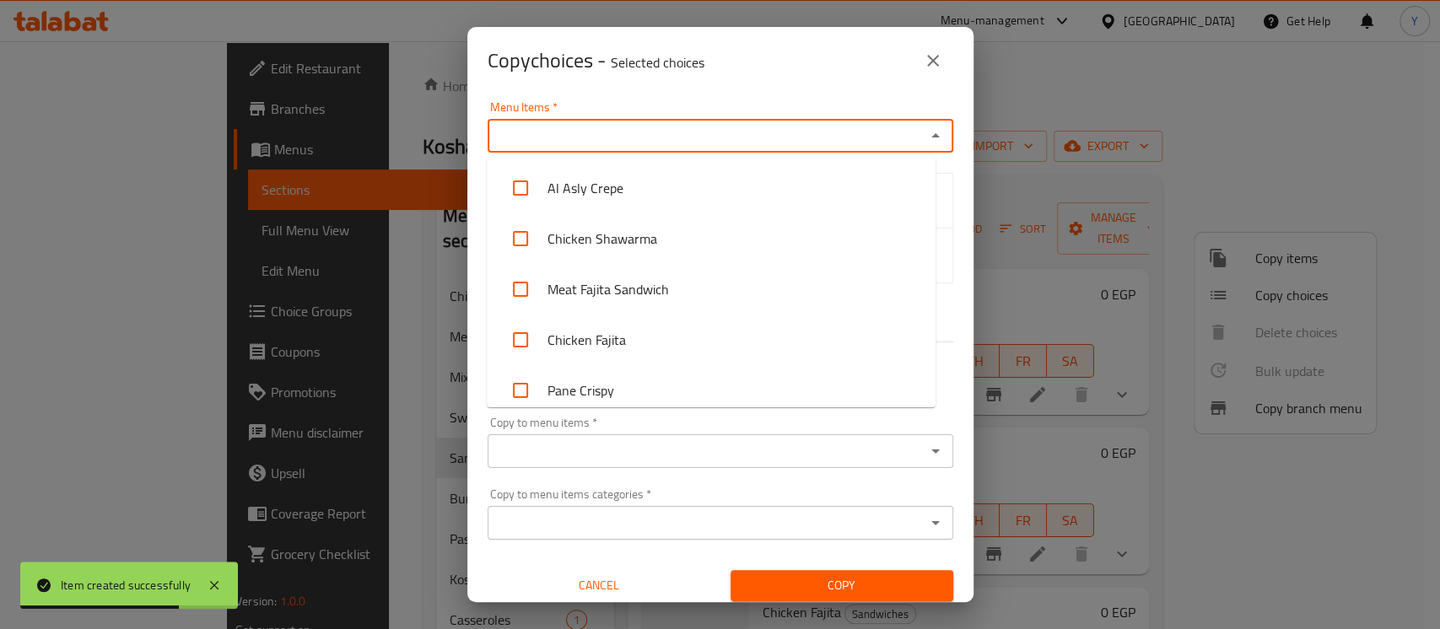
click at [607, 136] on input "Menu Items   *" at bounding box center [707, 136] width 428 height 24
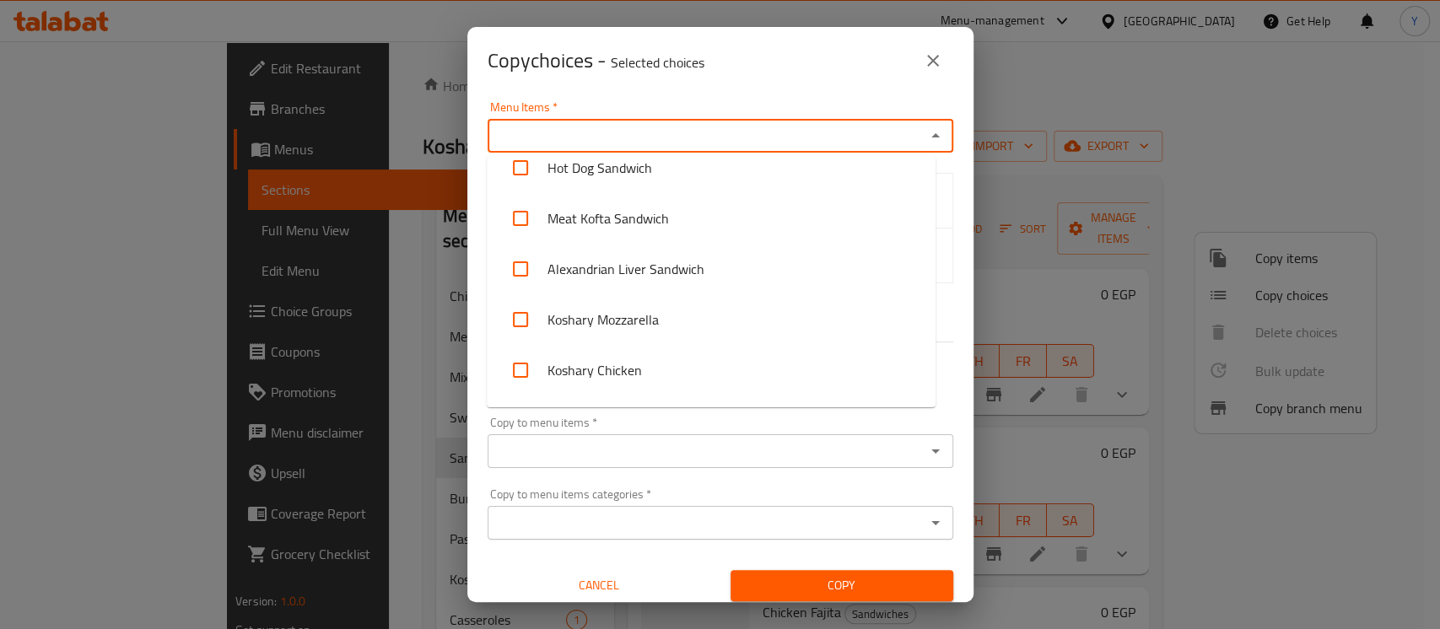
scroll to position [411, 0]
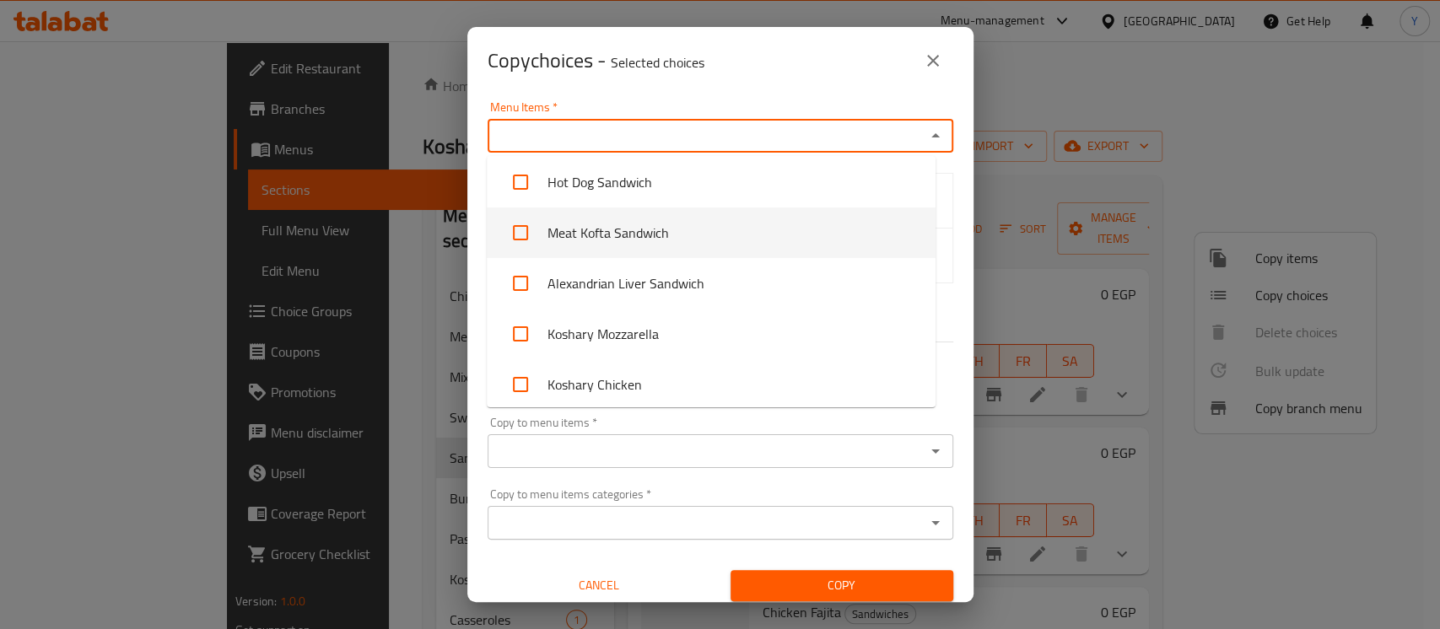
click at [756, 248] on li "Meat Kofta Sandwich" at bounding box center [711, 233] width 449 height 51
checkbox input "true"
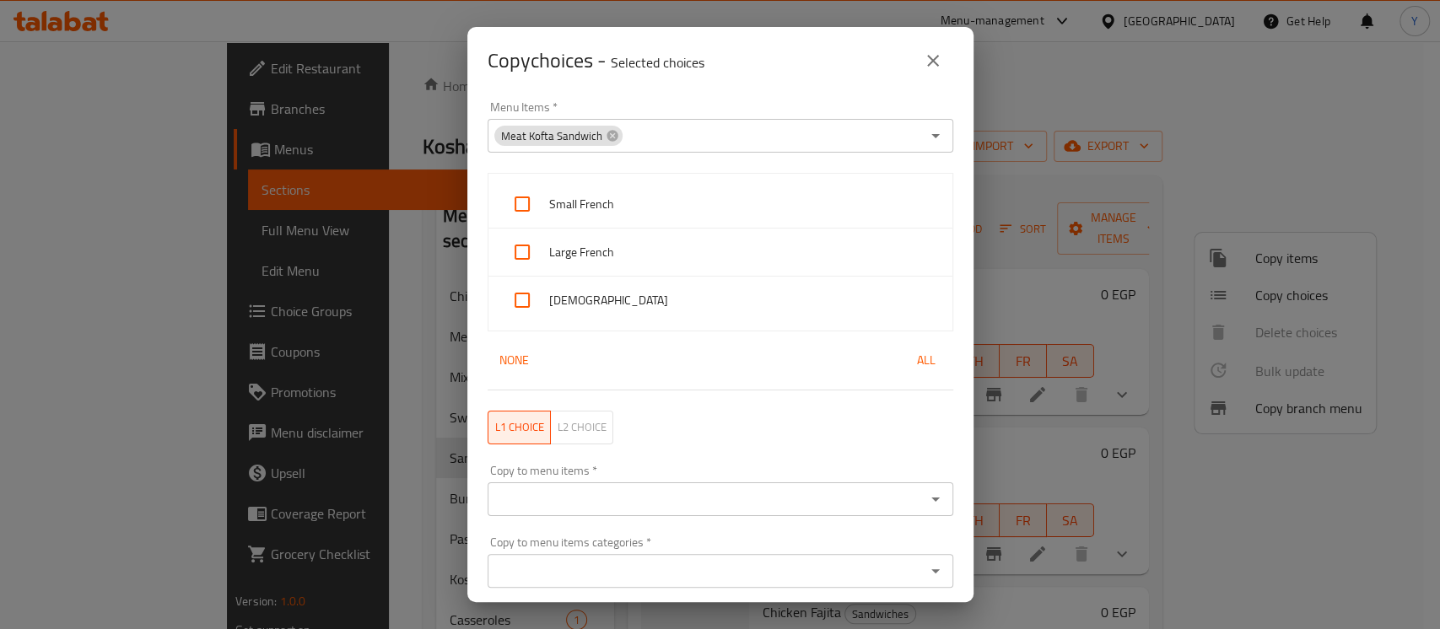
click at [718, 422] on div "L1 choice L2 choice" at bounding box center [721, 428] width 486 height 54
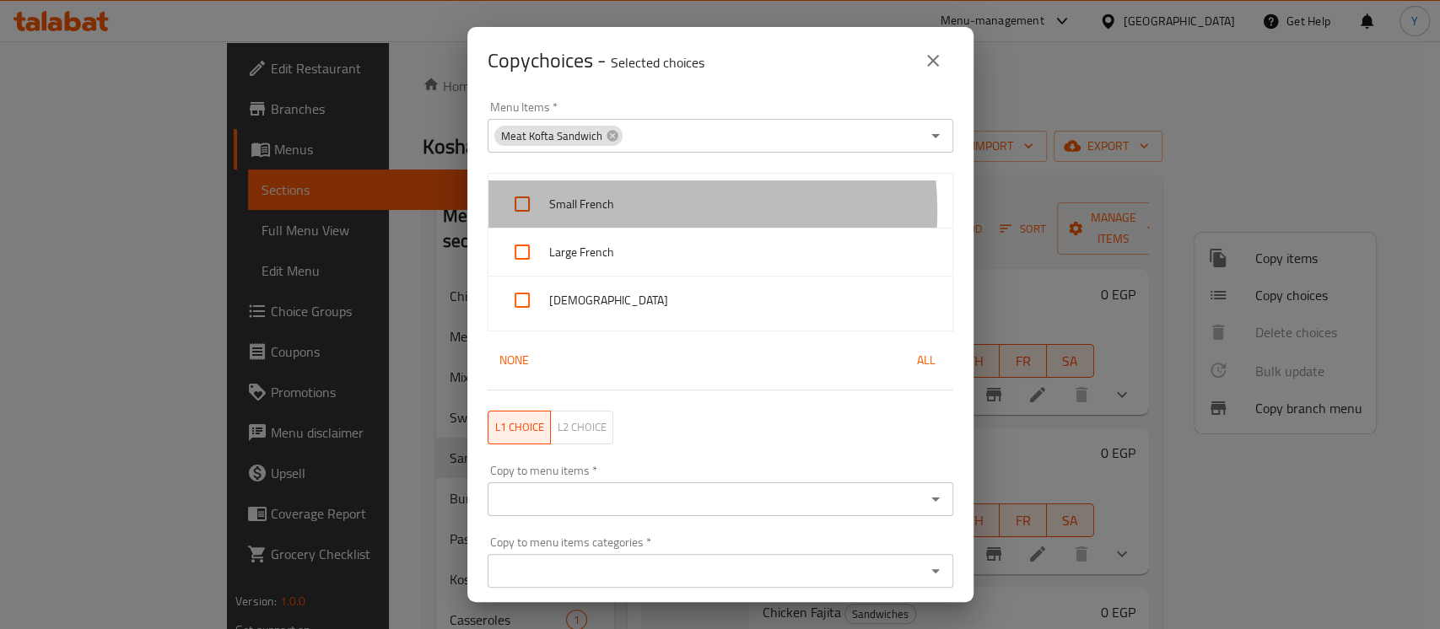
click at [642, 210] on span "Small French" at bounding box center [744, 204] width 390 height 21
checkbox input "true"
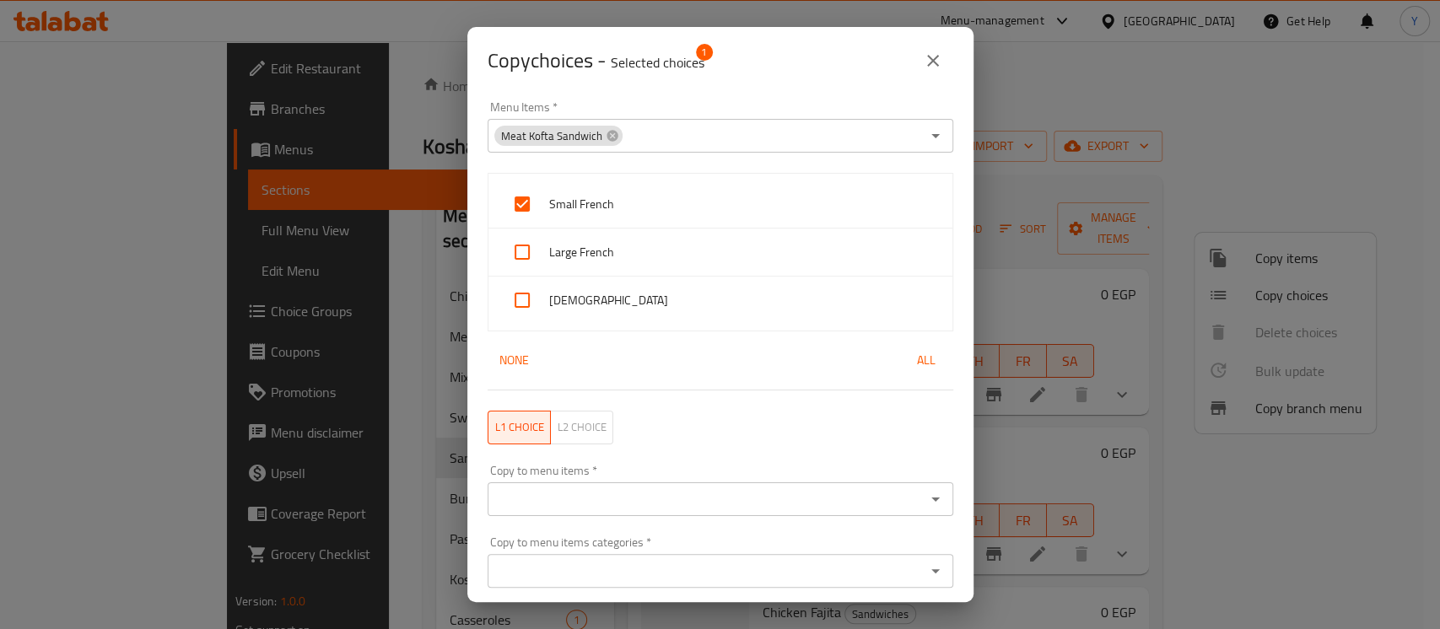
click at [642, 254] on span "Large French" at bounding box center [744, 252] width 390 height 21
checkbox input "true"
click at [632, 305] on span "[DEMOGRAPHIC_DATA]" at bounding box center [744, 300] width 390 height 21
checkbox input "true"
click at [595, 497] on input "Copy to menu items   *" at bounding box center [707, 500] width 428 height 24
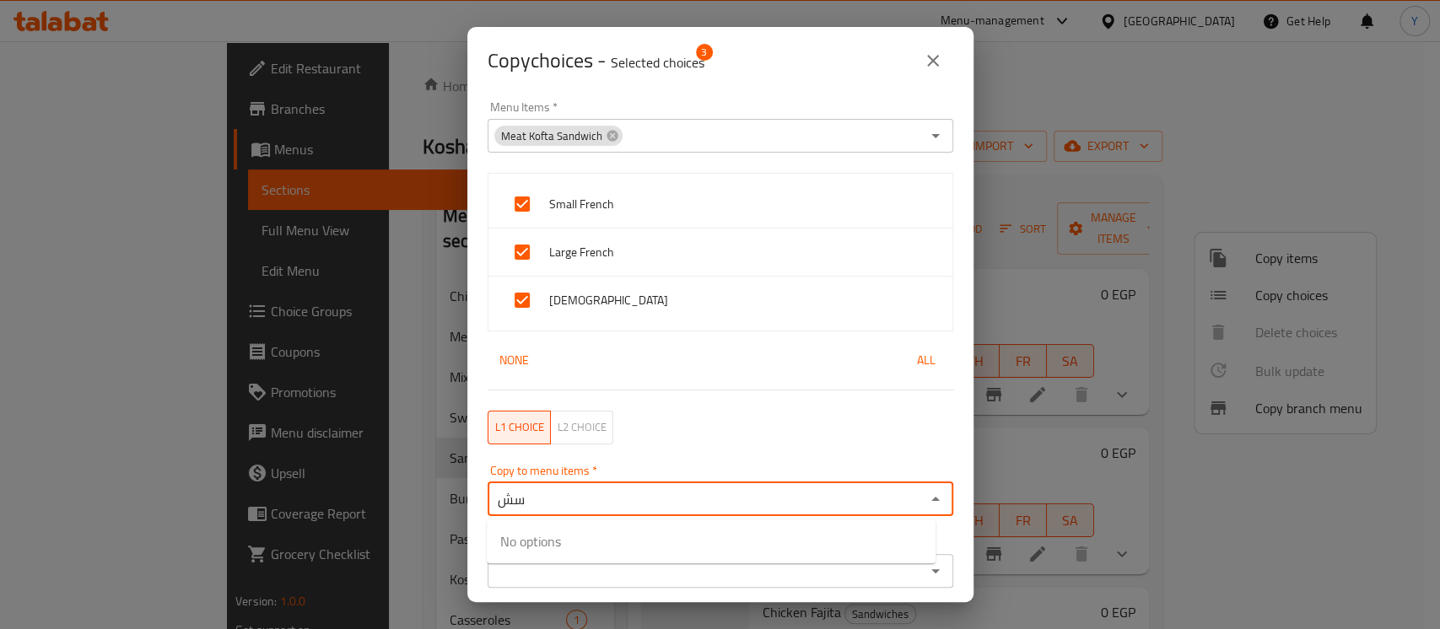
type input "س"
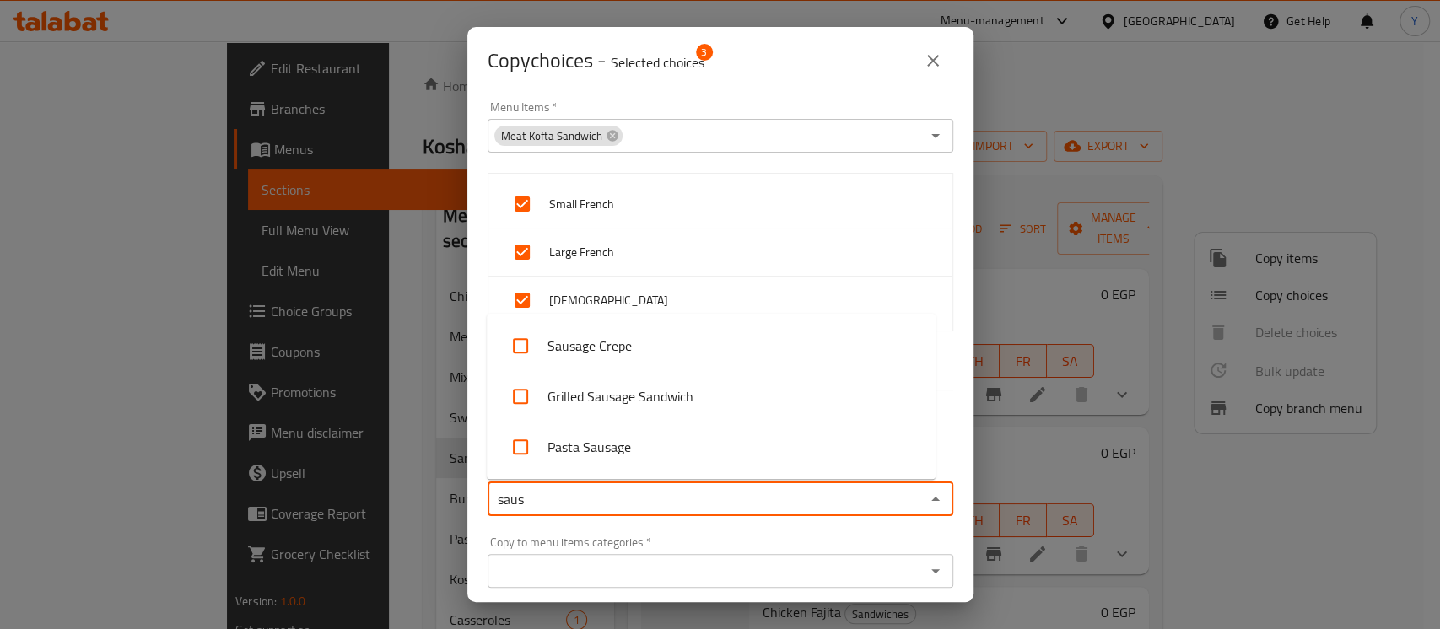
type input "[PERSON_NAME]"
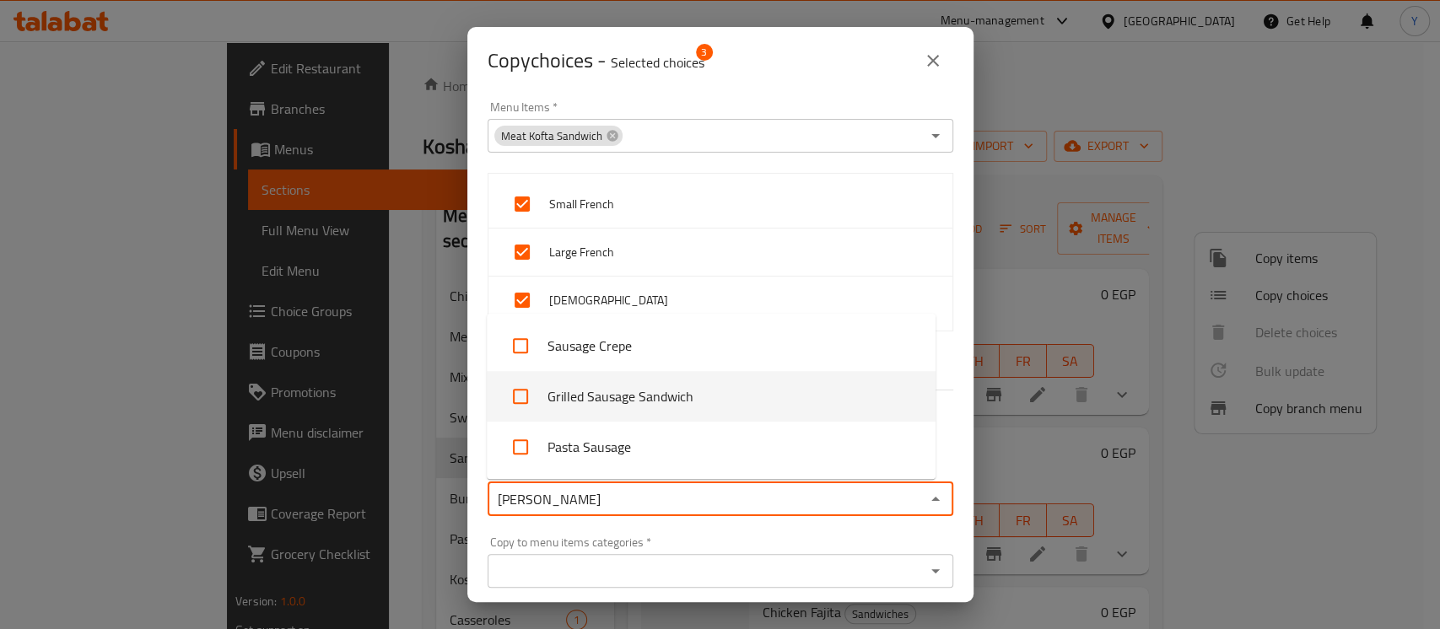
click at [772, 397] on li "Grilled Sausage Sandwich" at bounding box center [711, 396] width 449 height 51
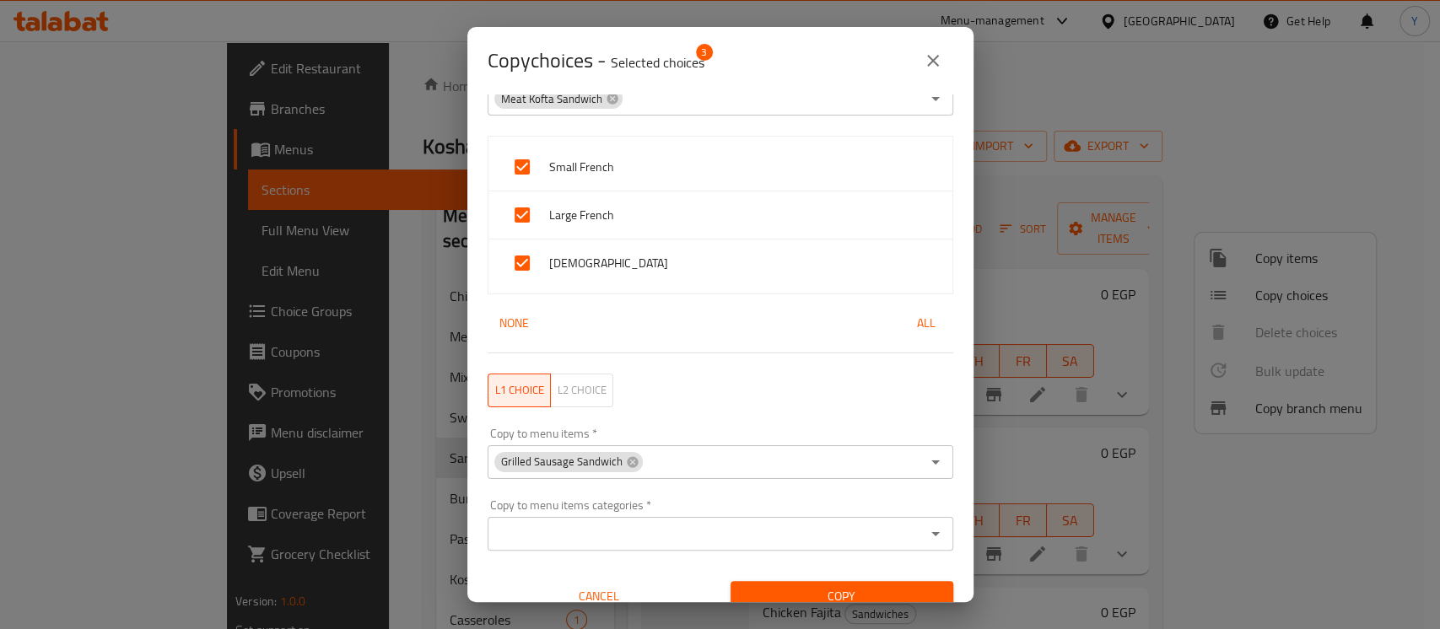
scroll to position [57, 0]
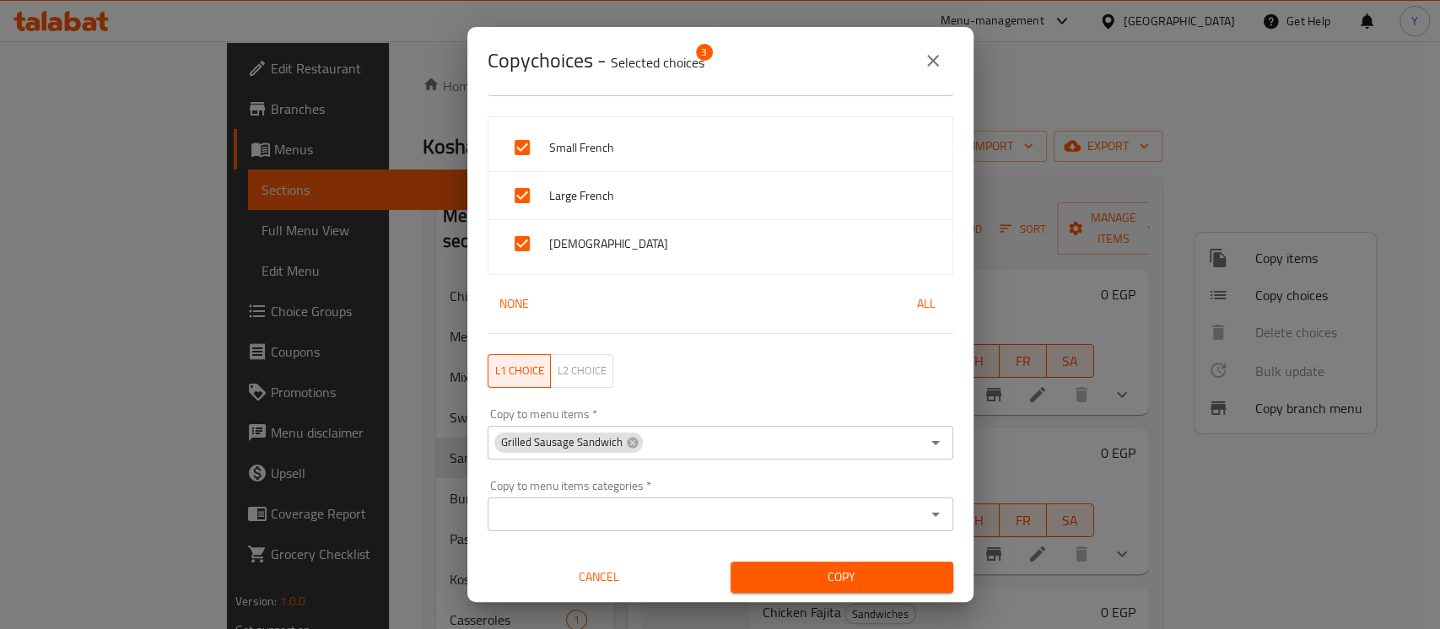
click at [910, 578] on span "Copy" at bounding box center [842, 577] width 196 height 21
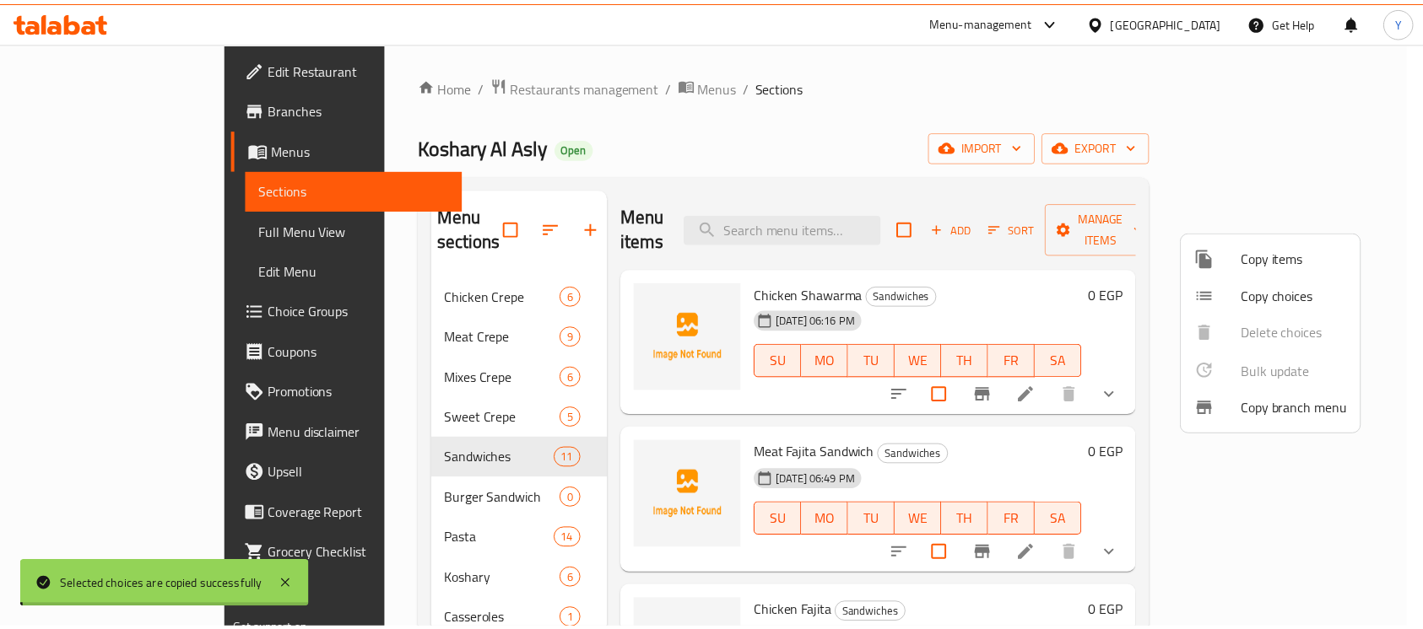
scroll to position [3, 0]
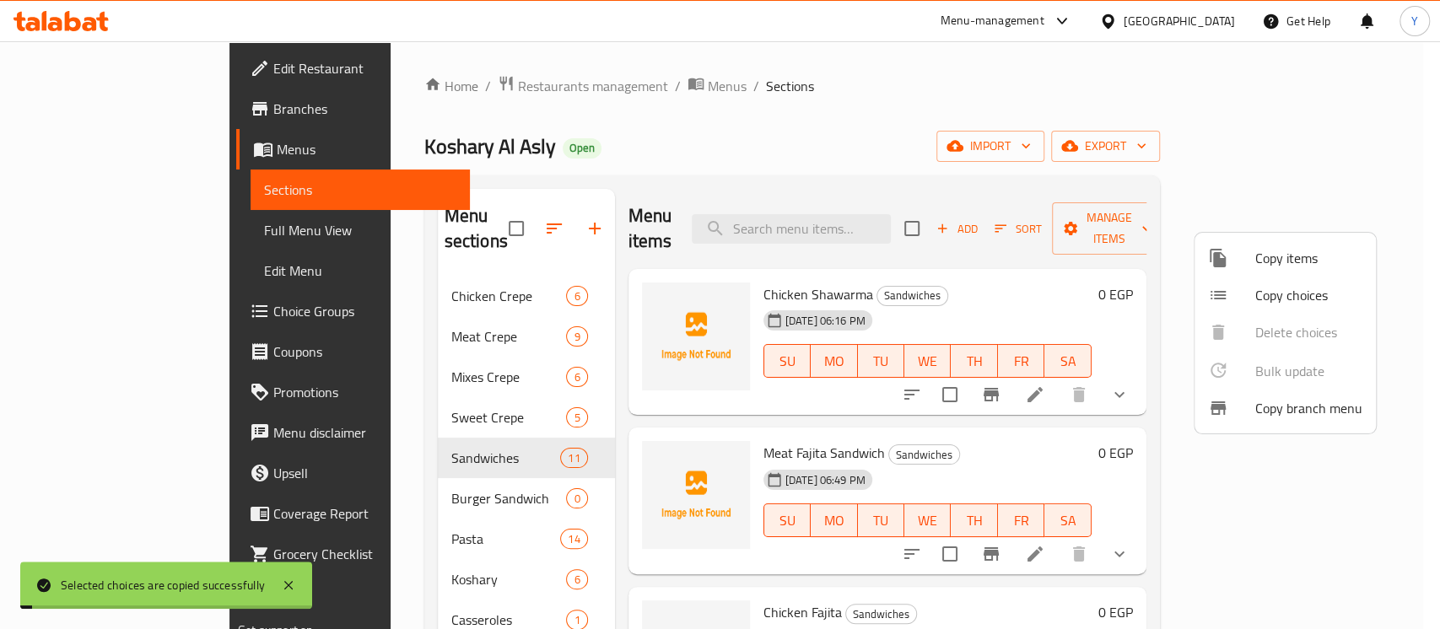
click at [1056, 429] on div at bounding box center [720, 314] width 1440 height 629
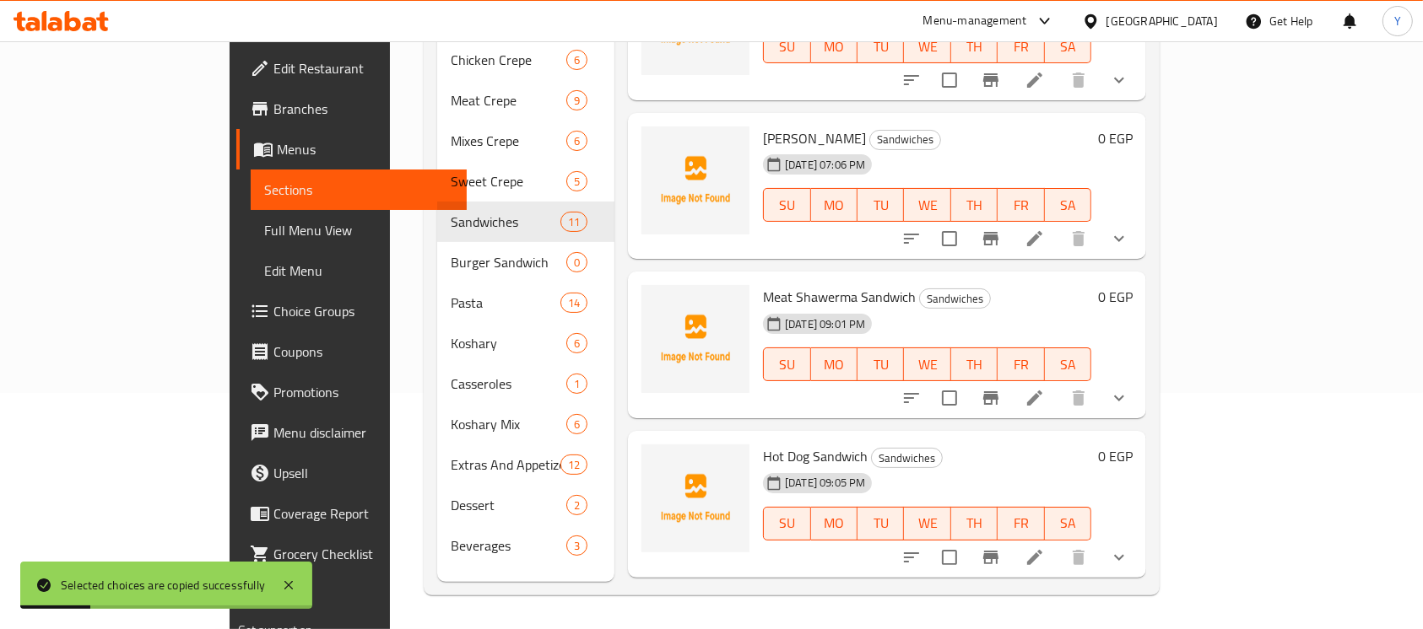
scroll to position [1163, 0]
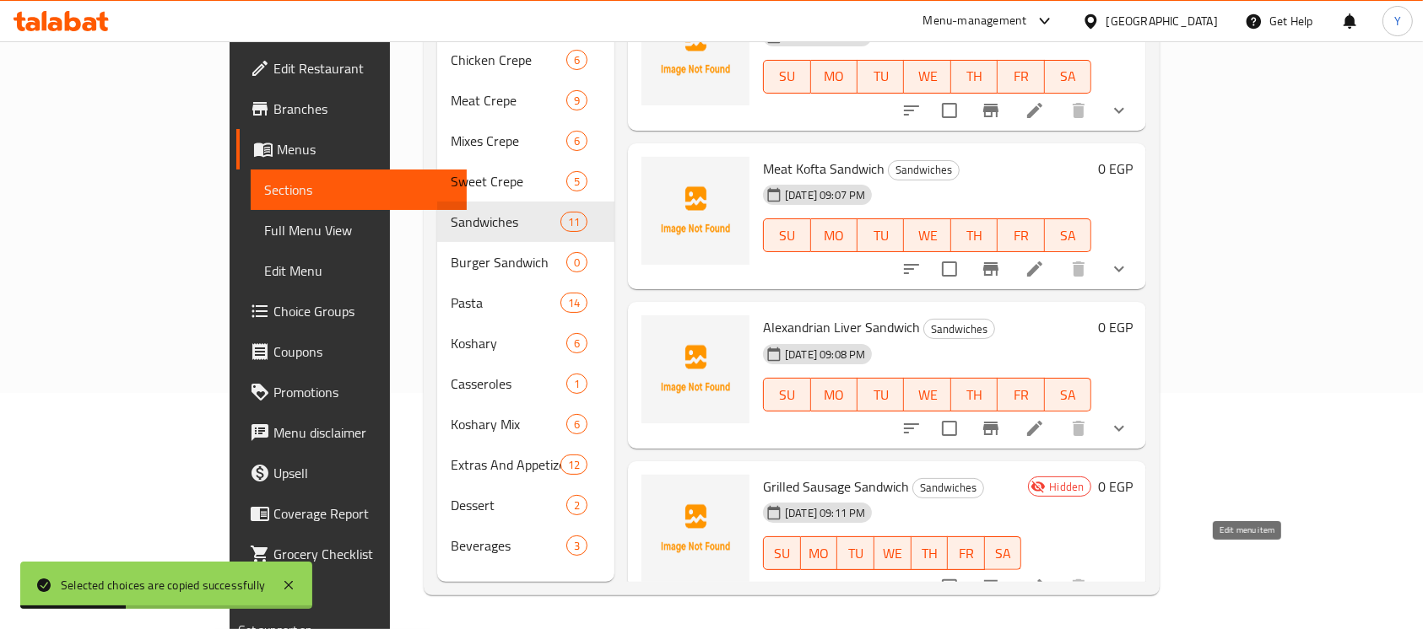
click at [1042, 580] on icon at bounding box center [1034, 587] width 15 height 15
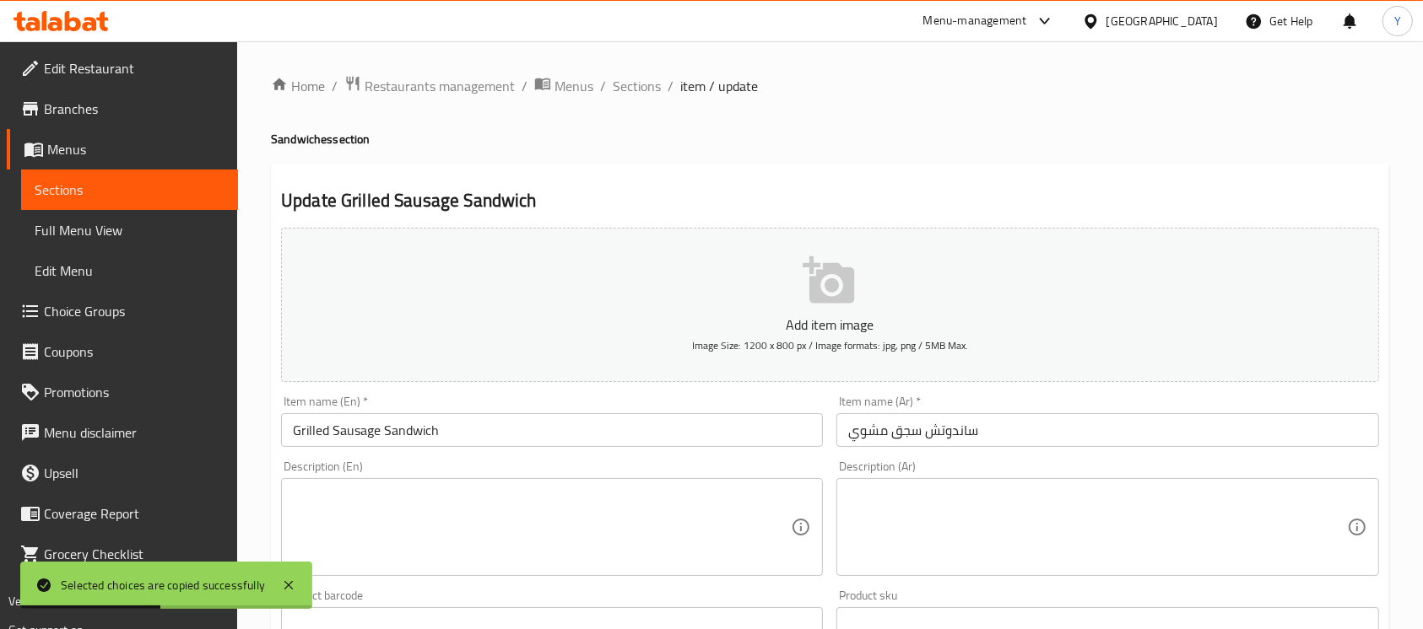
scroll to position [649, 0]
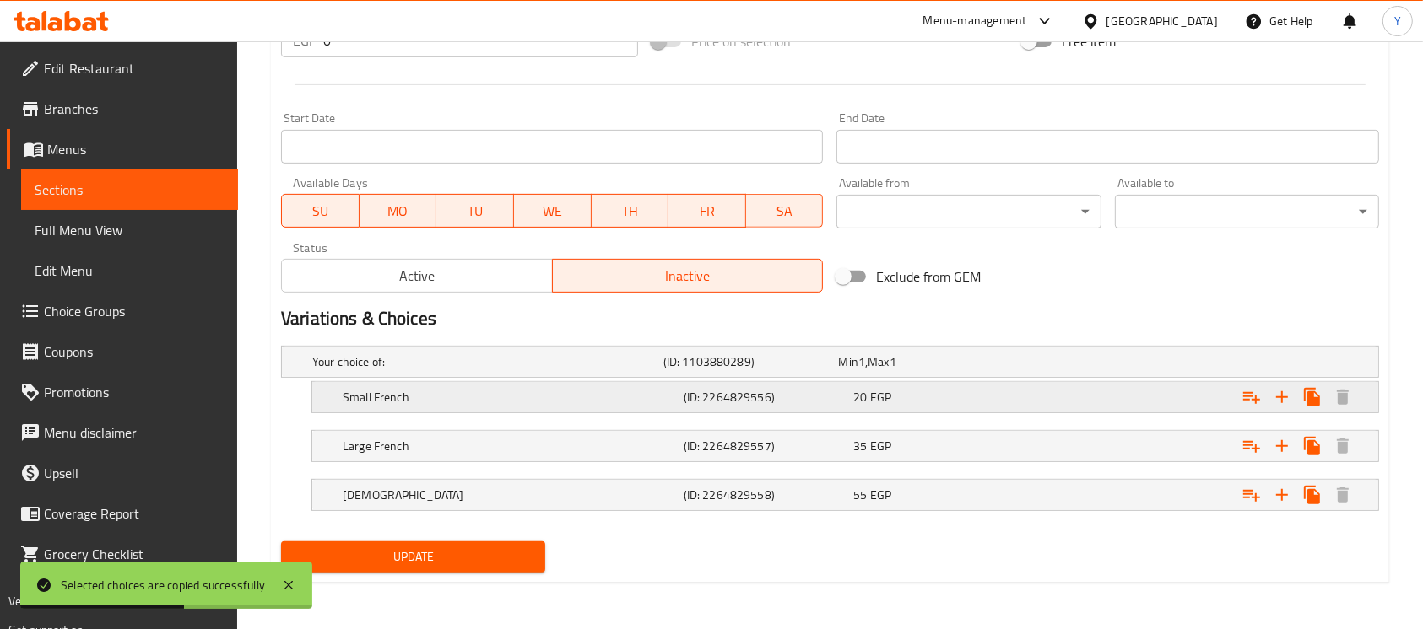
click at [910, 383] on div "Small French (ID: 2264829556) 20 EGP" at bounding box center [850, 397] width 1022 height 37
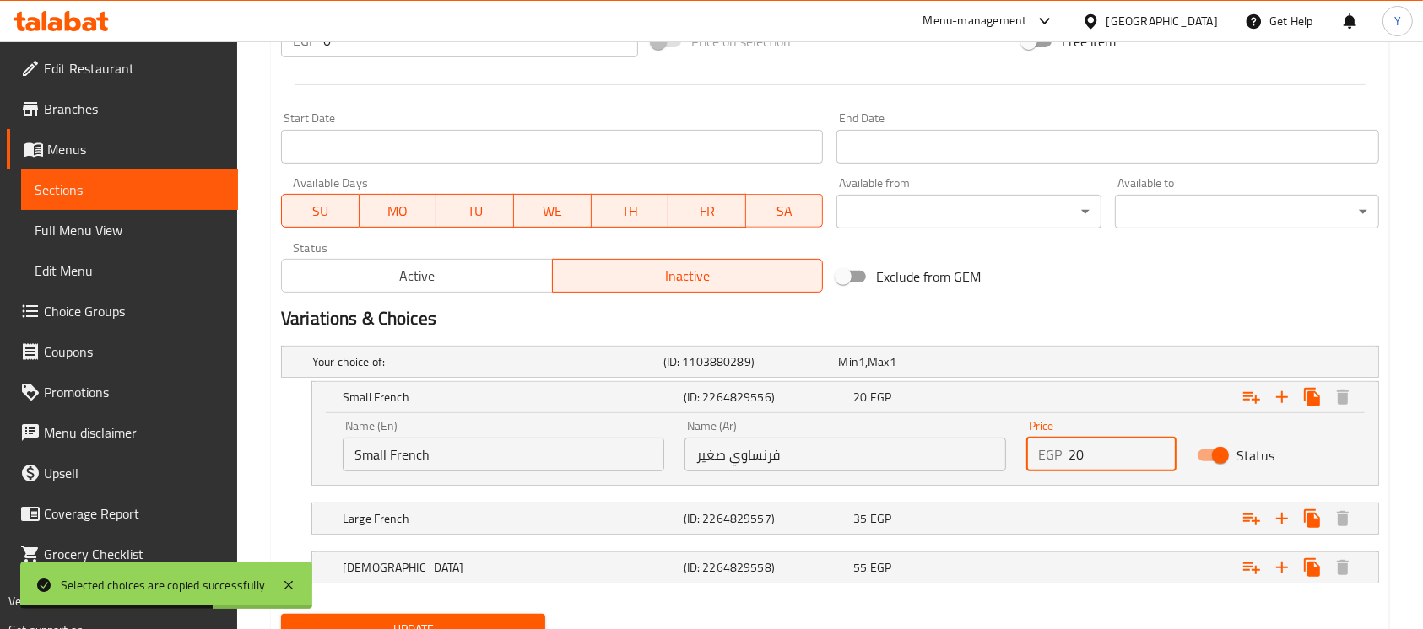
drag, startPoint x: 1046, startPoint y: 451, endPoint x: 972, endPoint y: 462, distance: 74.9
click at [972, 462] on div "Name (En) Small French Name (En) Name (Ar) فرنساوي صغير Name (Ar) Price EGP 20 …" at bounding box center [844, 446] width 1025 height 72
type input "15"
click at [1072, 534] on div "Expand" at bounding box center [1190, 518] width 341 height 37
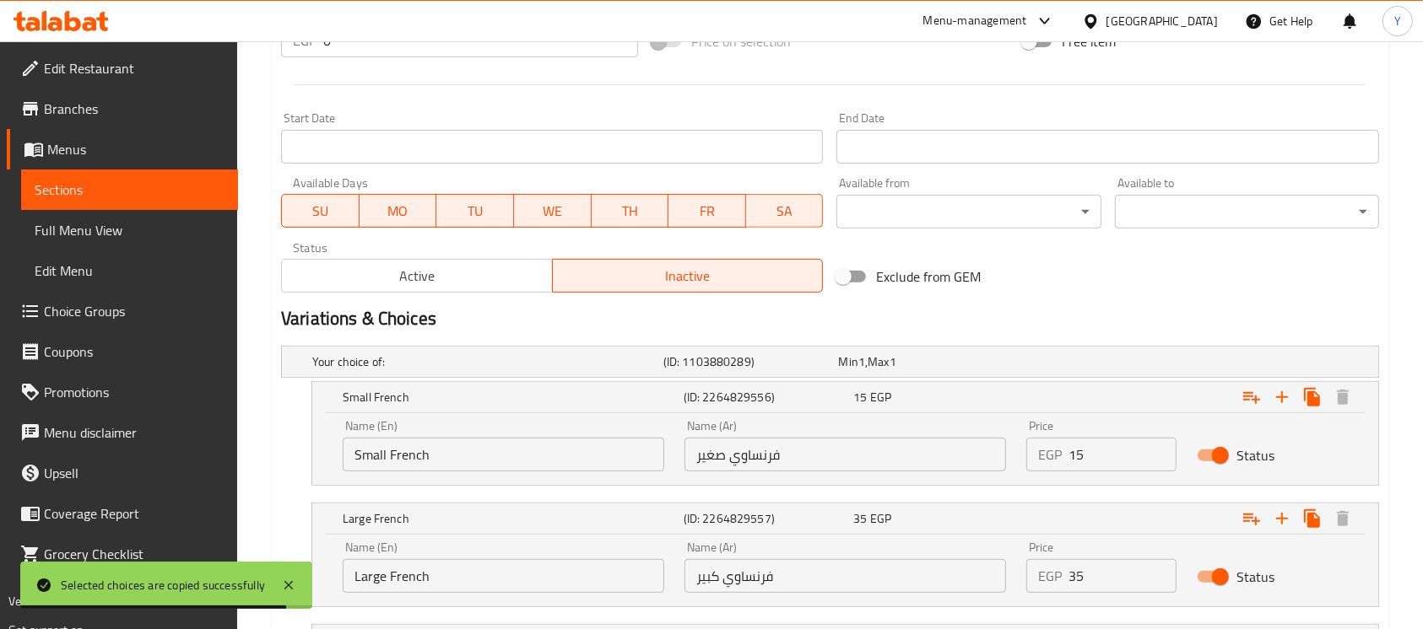
scroll to position [794, 0]
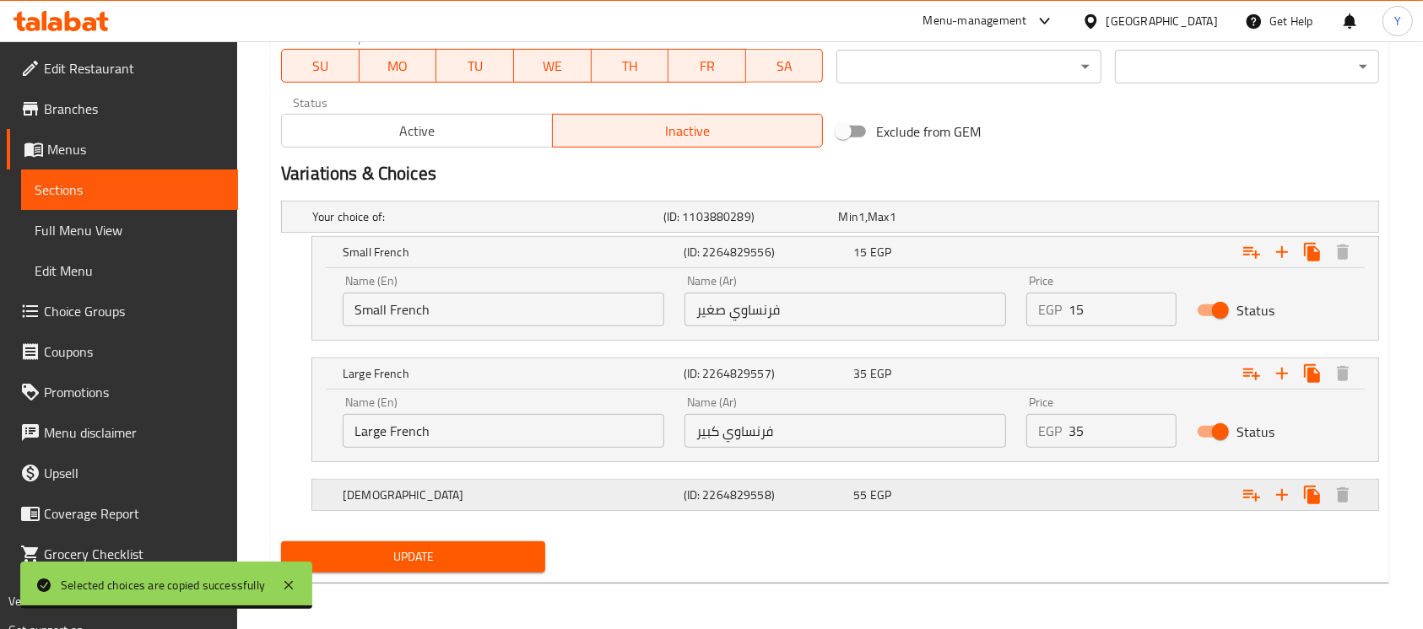
click at [1078, 477] on div "Expand" at bounding box center [1190, 495] width 341 height 37
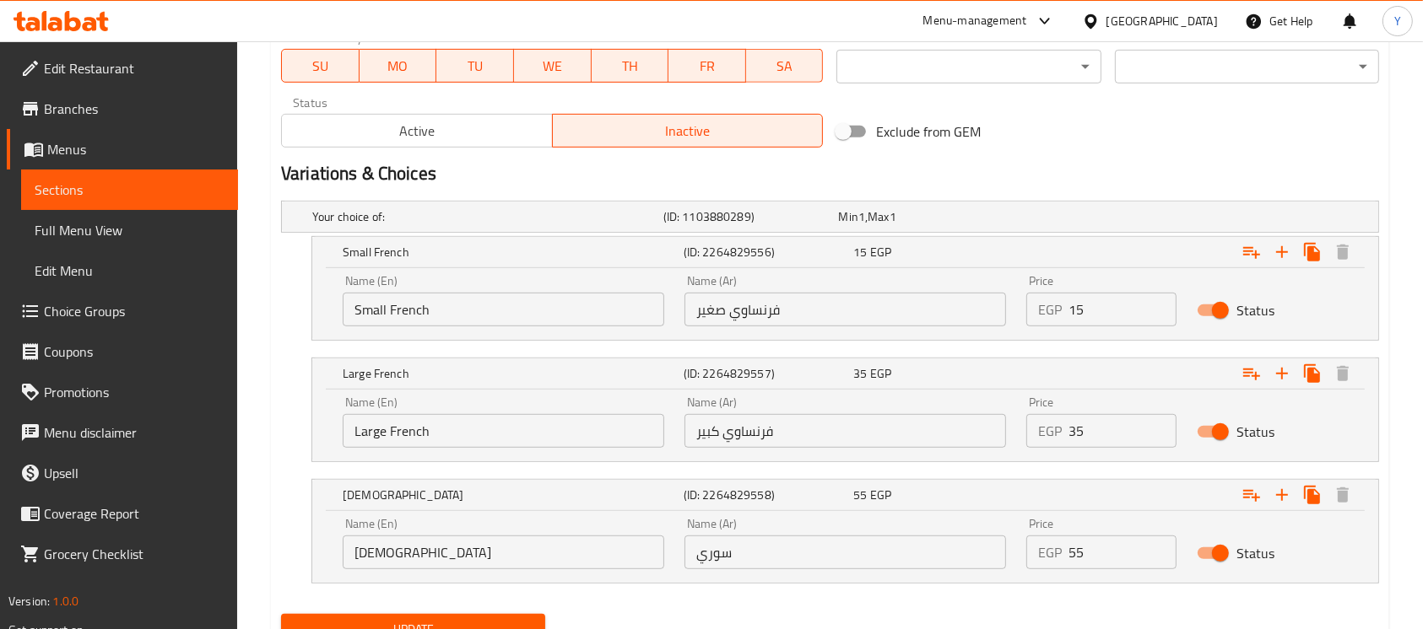
click at [1129, 564] on input "55" at bounding box center [1122, 553] width 108 height 34
type input "50"
click at [440, 624] on span "Update" at bounding box center [412, 629] width 237 height 21
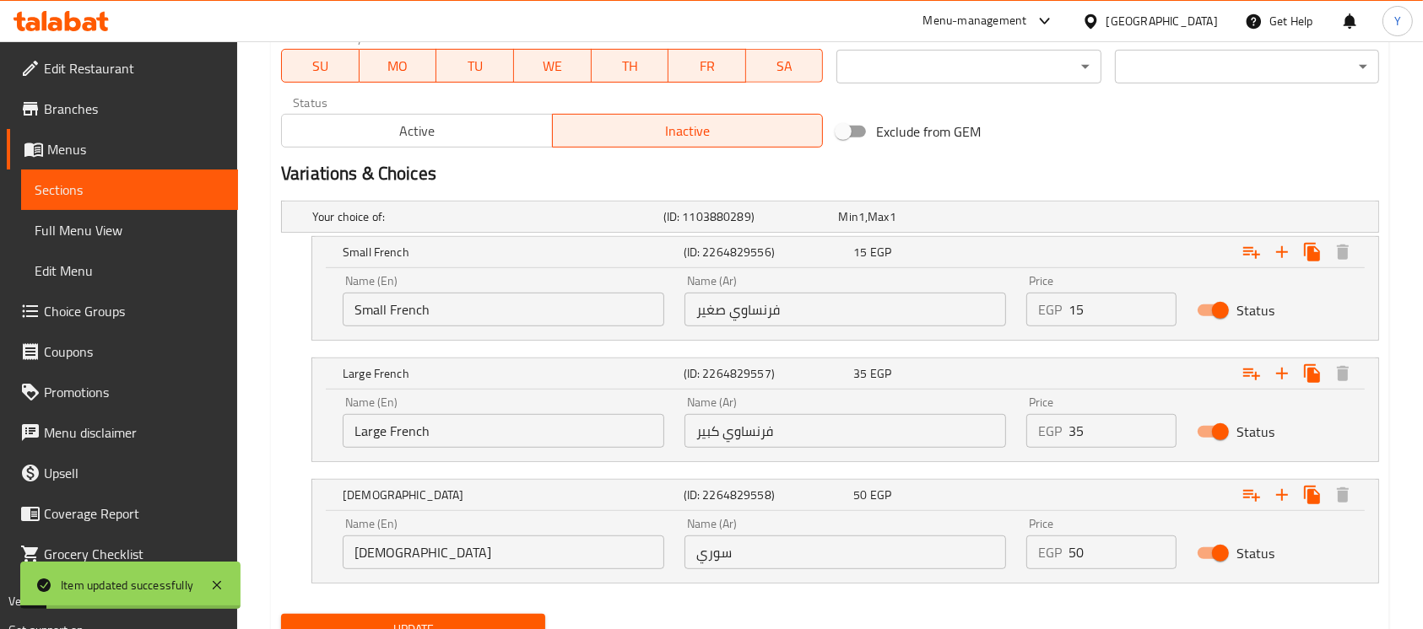
click at [370, 155] on div "Variations & Choices" at bounding box center [829, 173] width 1111 height 39
click at [376, 138] on span "Active" at bounding box center [417, 131] width 257 height 24
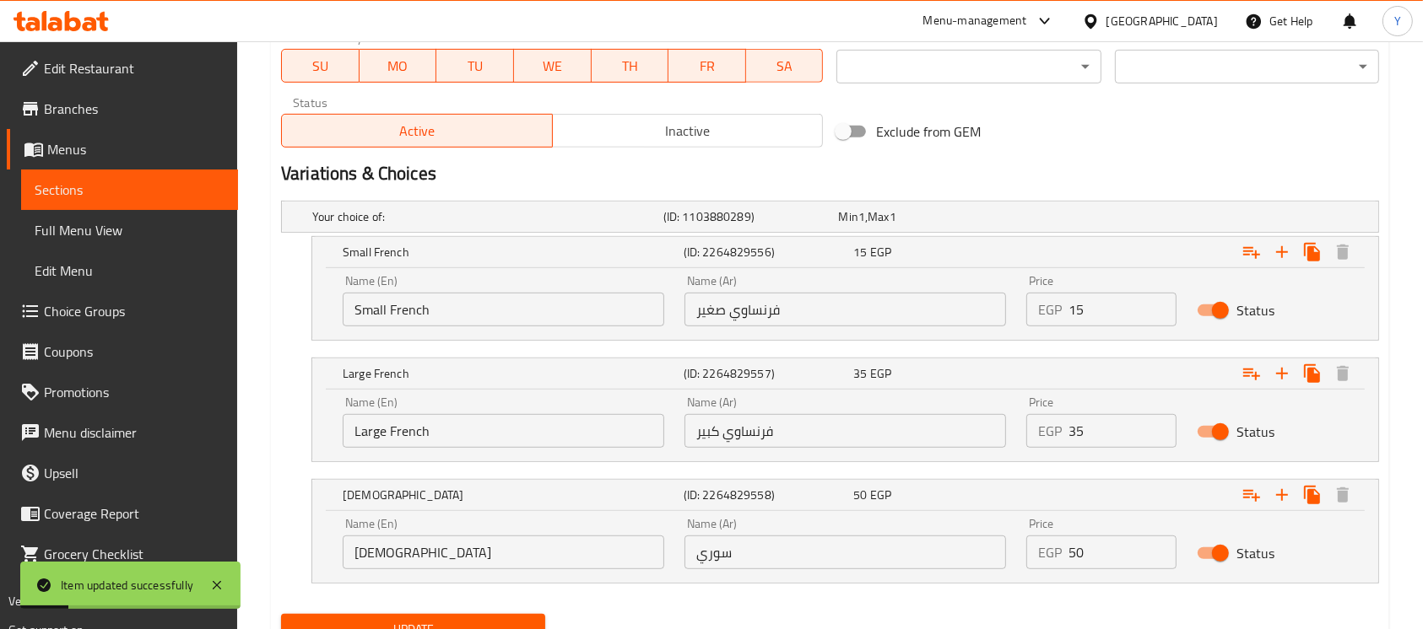
click at [403, 619] on span "Update" at bounding box center [412, 629] width 237 height 21
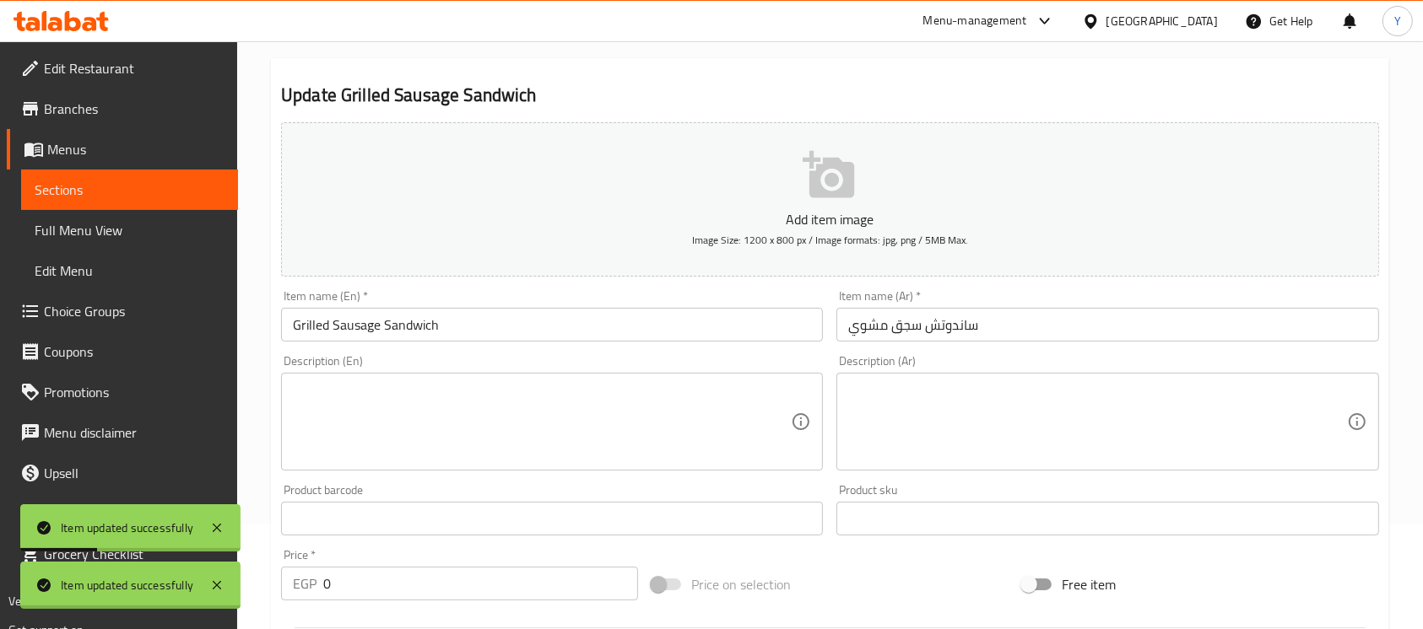
scroll to position [0, 0]
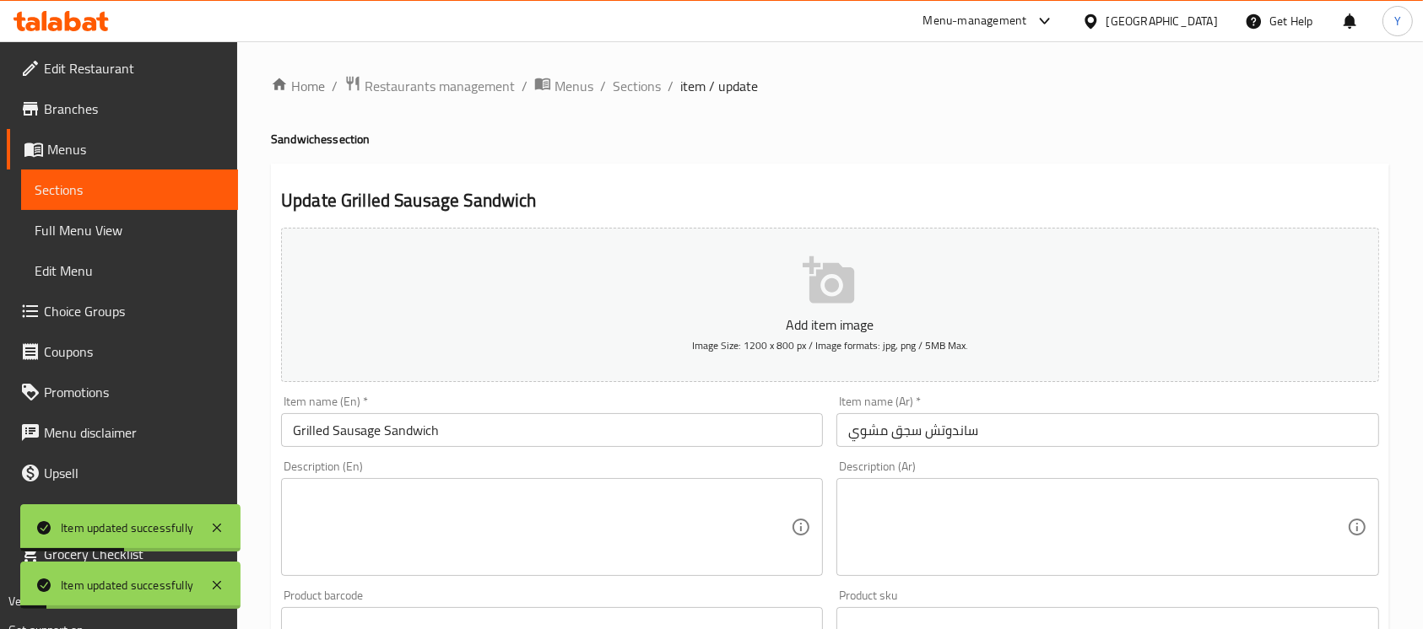
click at [607, 91] on ol "Home / Restaurants management / Menus / Sections / item / update" at bounding box center [830, 86] width 1118 height 22
click at [615, 91] on span "Sections" at bounding box center [637, 86] width 48 height 20
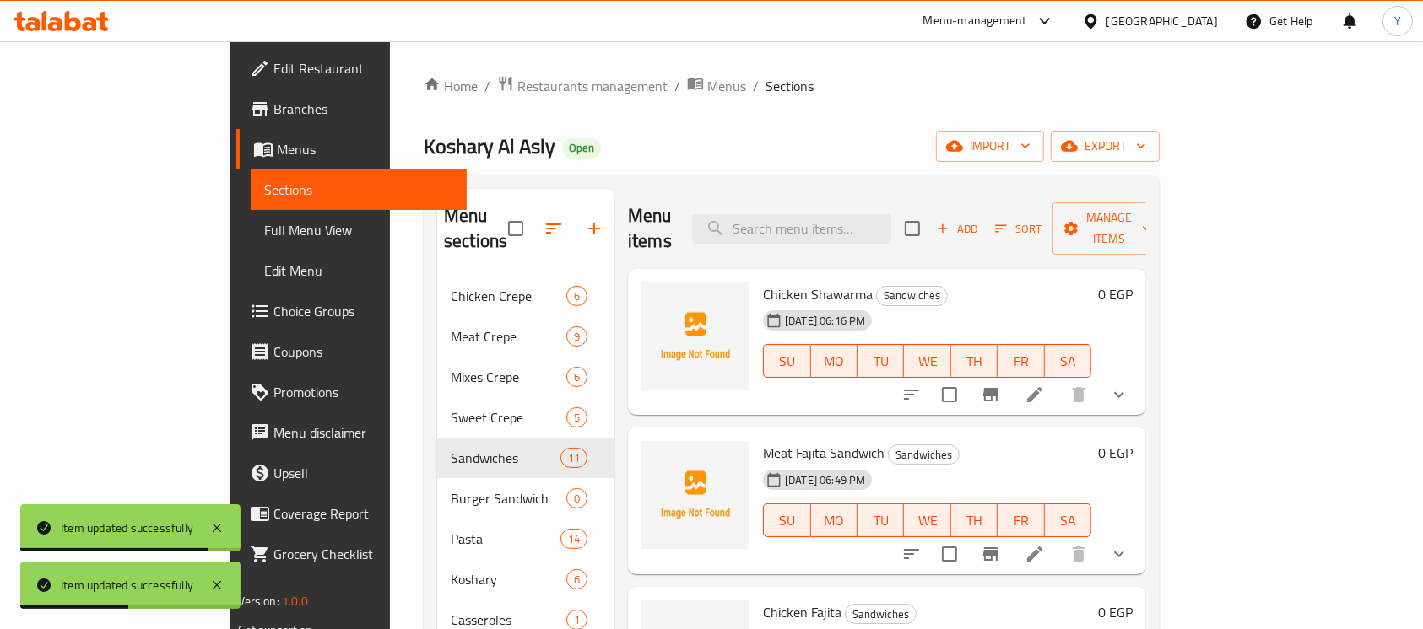
scroll to position [236, 0]
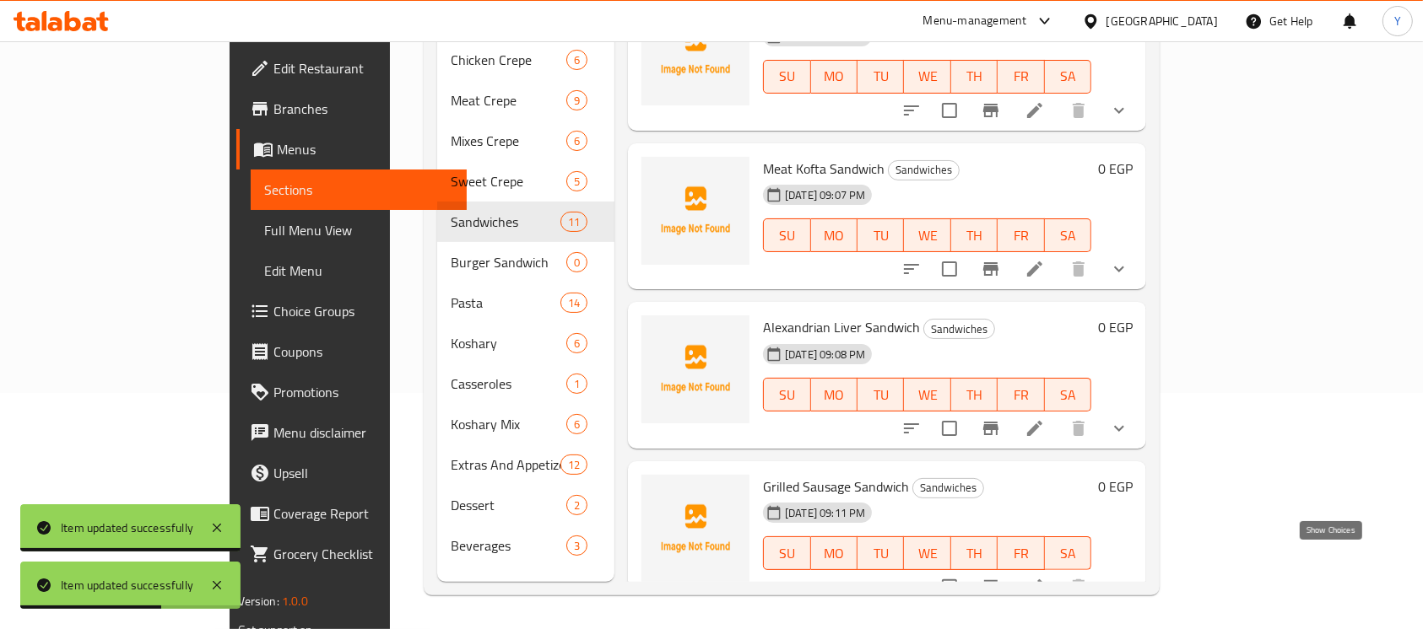
click at [1124, 585] on icon "show more" at bounding box center [1119, 588] width 10 height 6
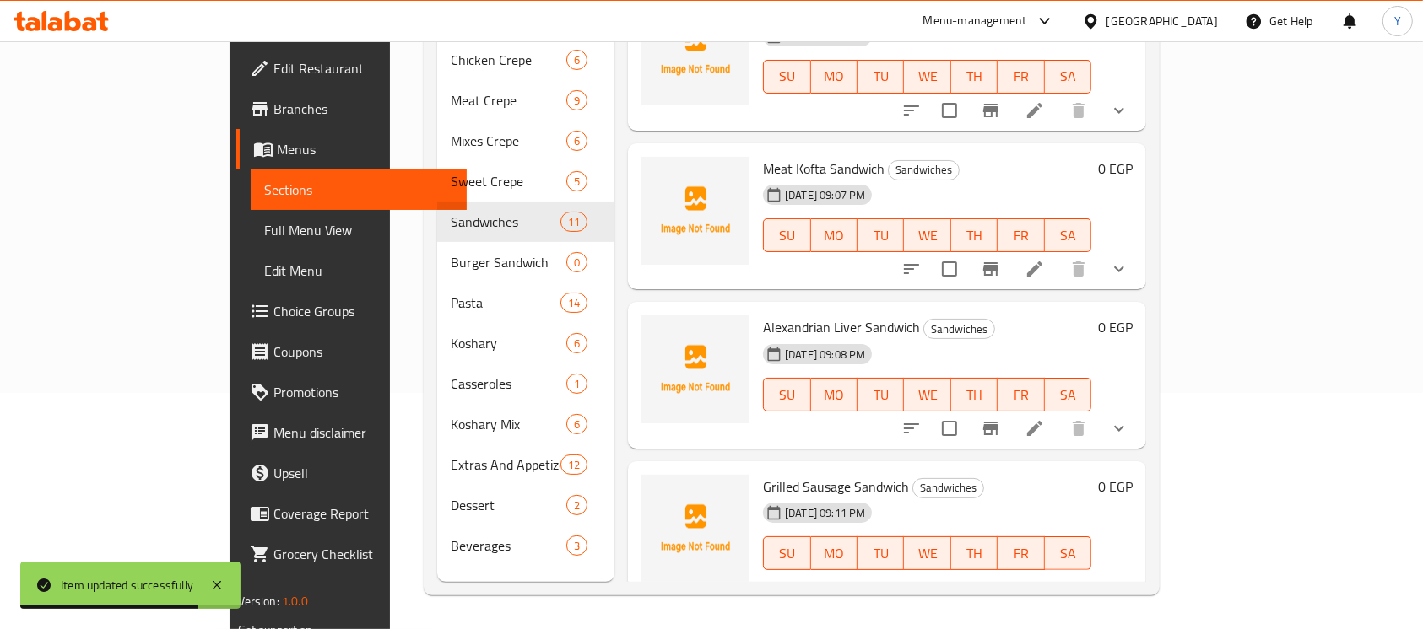
scroll to position [1329, 0]
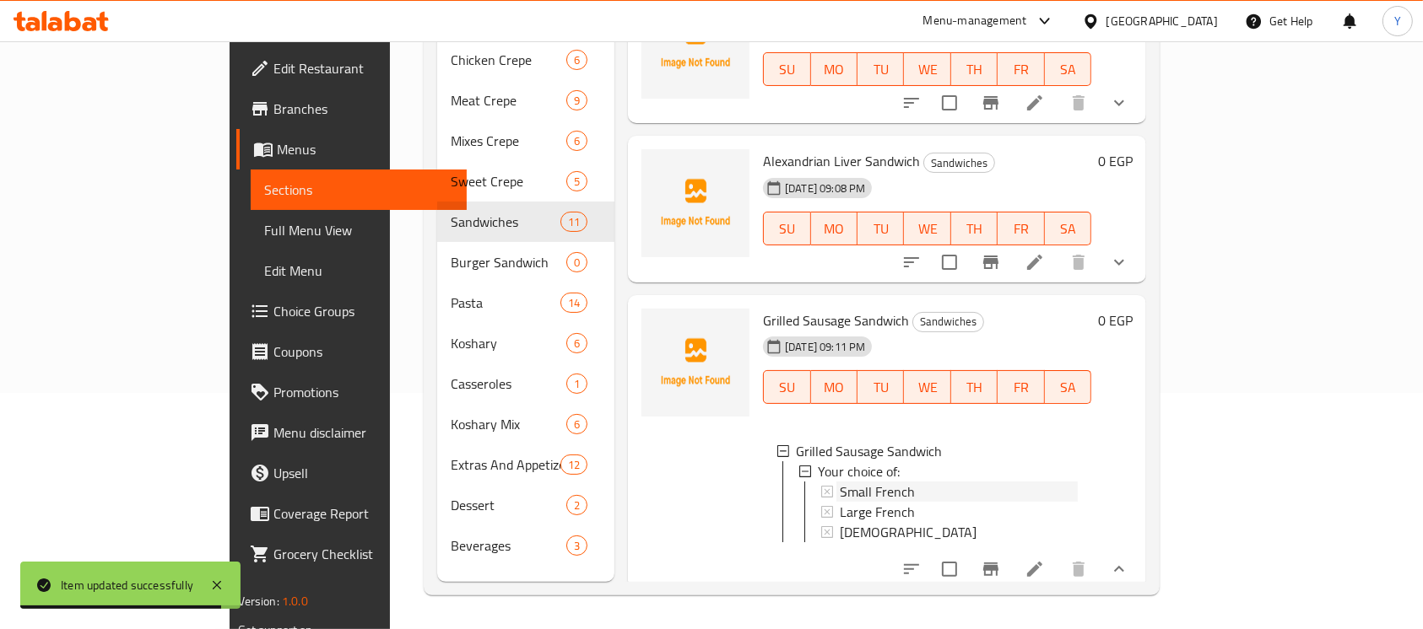
click at [840, 482] on span "Small French" at bounding box center [877, 492] width 75 height 20
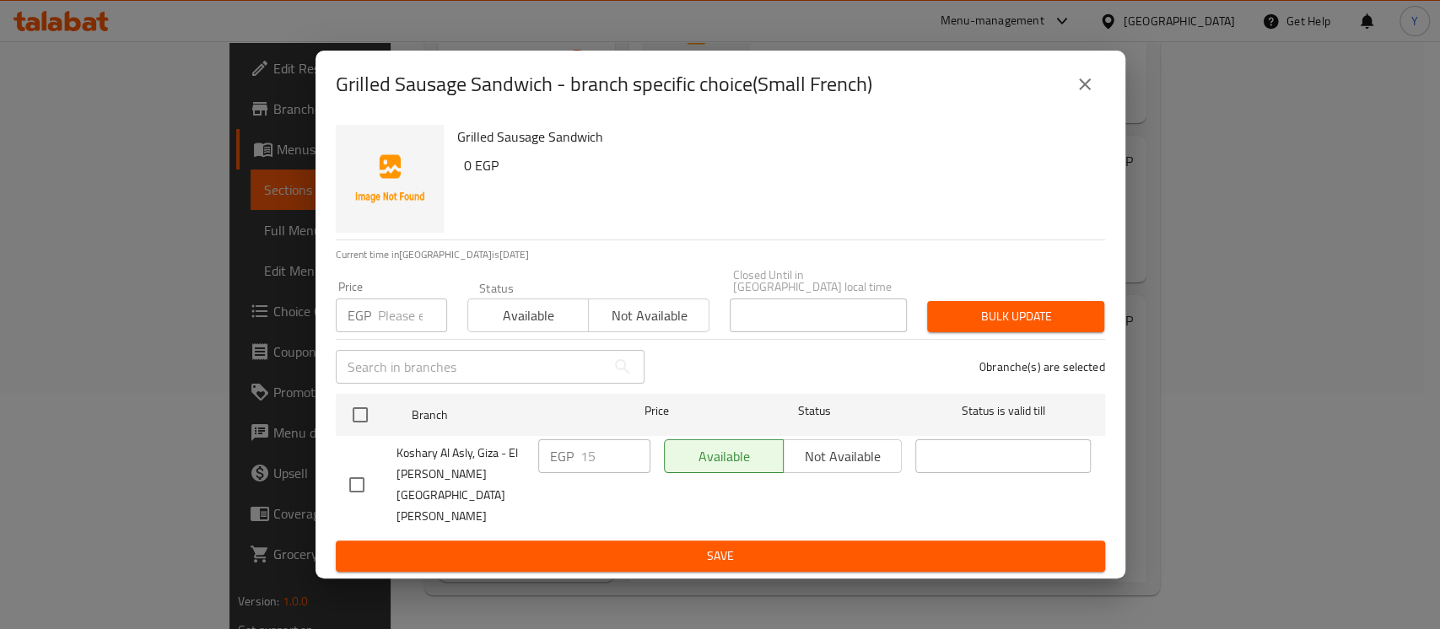
click at [1083, 95] on icon "close" at bounding box center [1085, 84] width 20 height 20
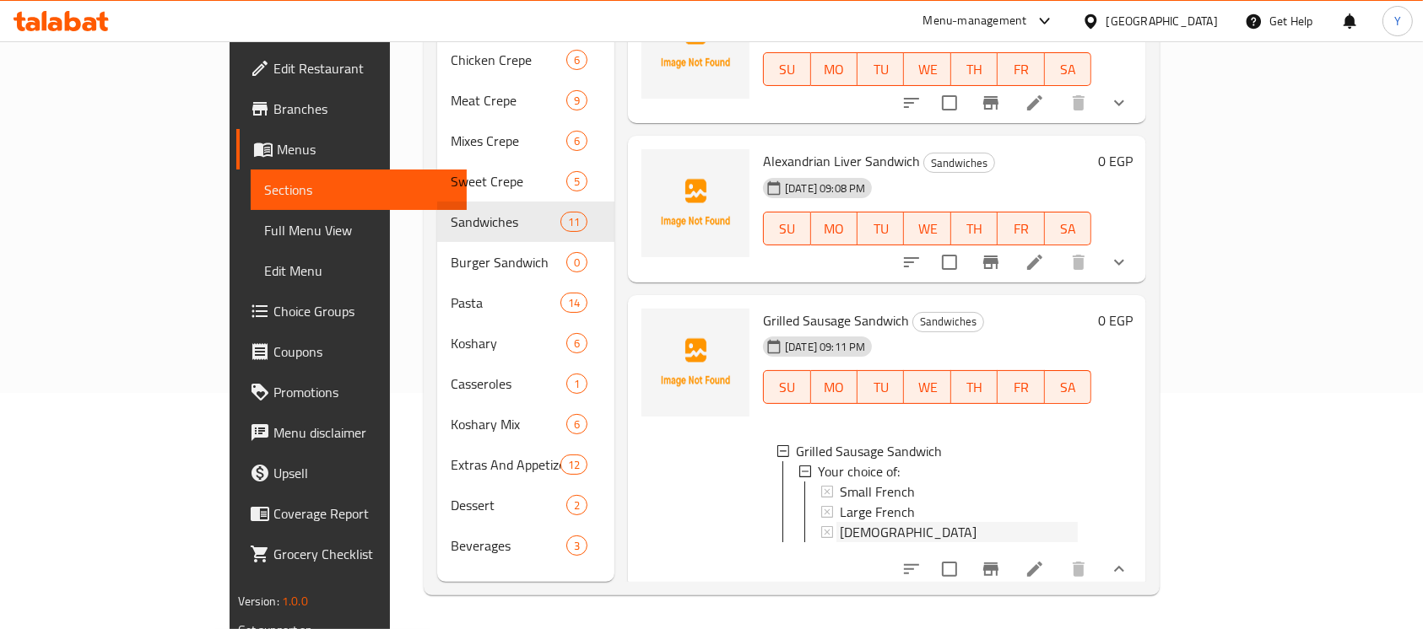
click at [864, 522] on div "[DEMOGRAPHIC_DATA]" at bounding box center [959, 532] width 238 height 20
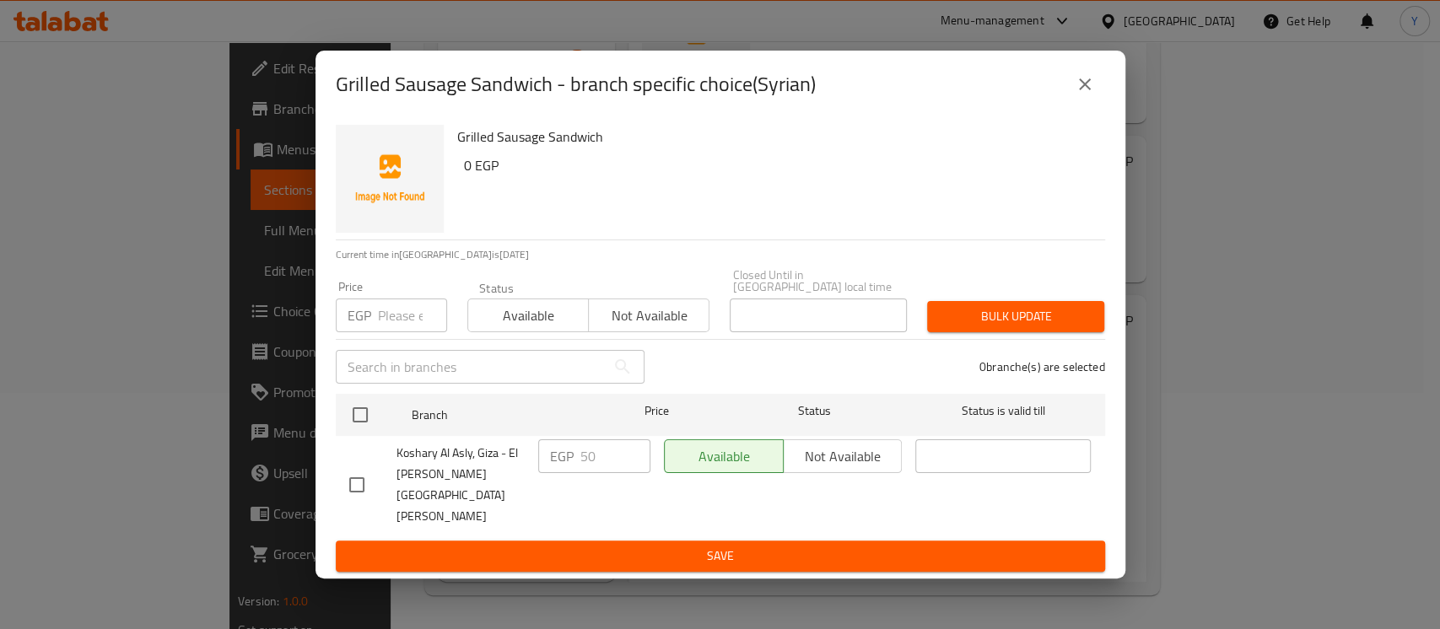
click at [1072, 98] on button "close" at bounding box center [1085, 84] width 41 height 41
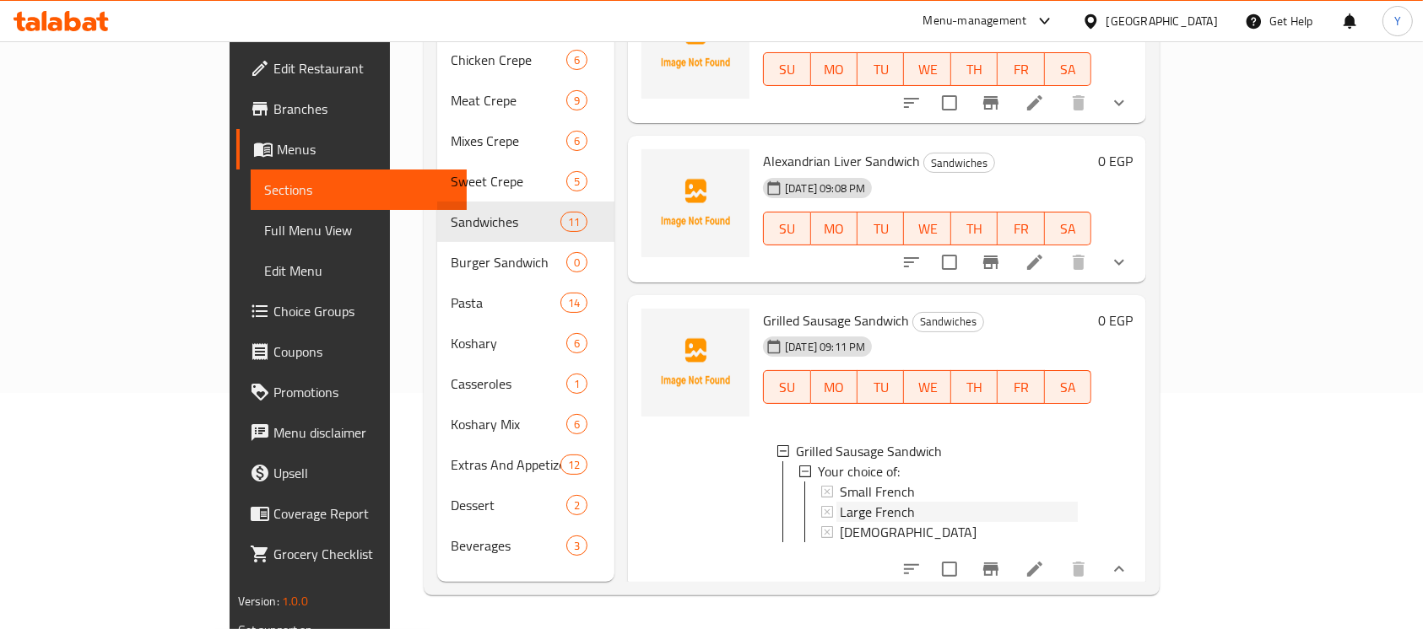
click at [932, 502] on div "Large French" at bounding box center [959, 512] width 238 height 20
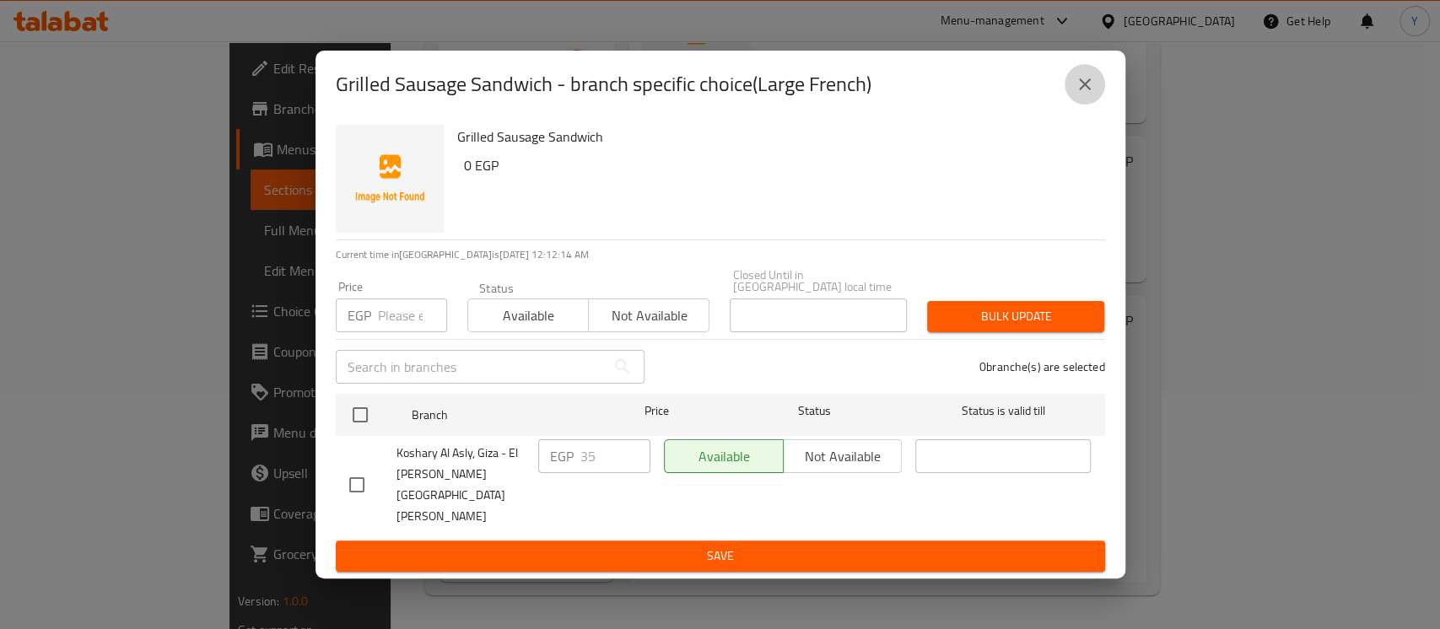
click at [1094, 95] on icon "close" at bounding box center [1085, 84] width 20 height 20
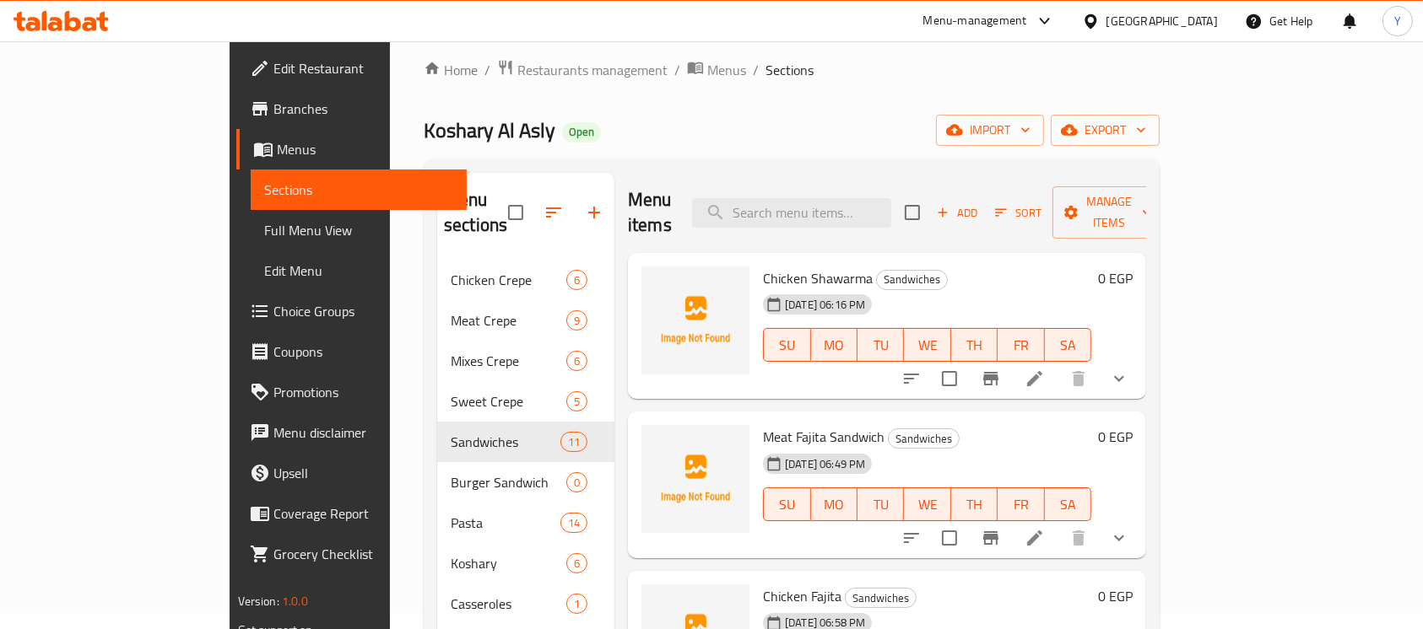
scroll to position [0, 0]
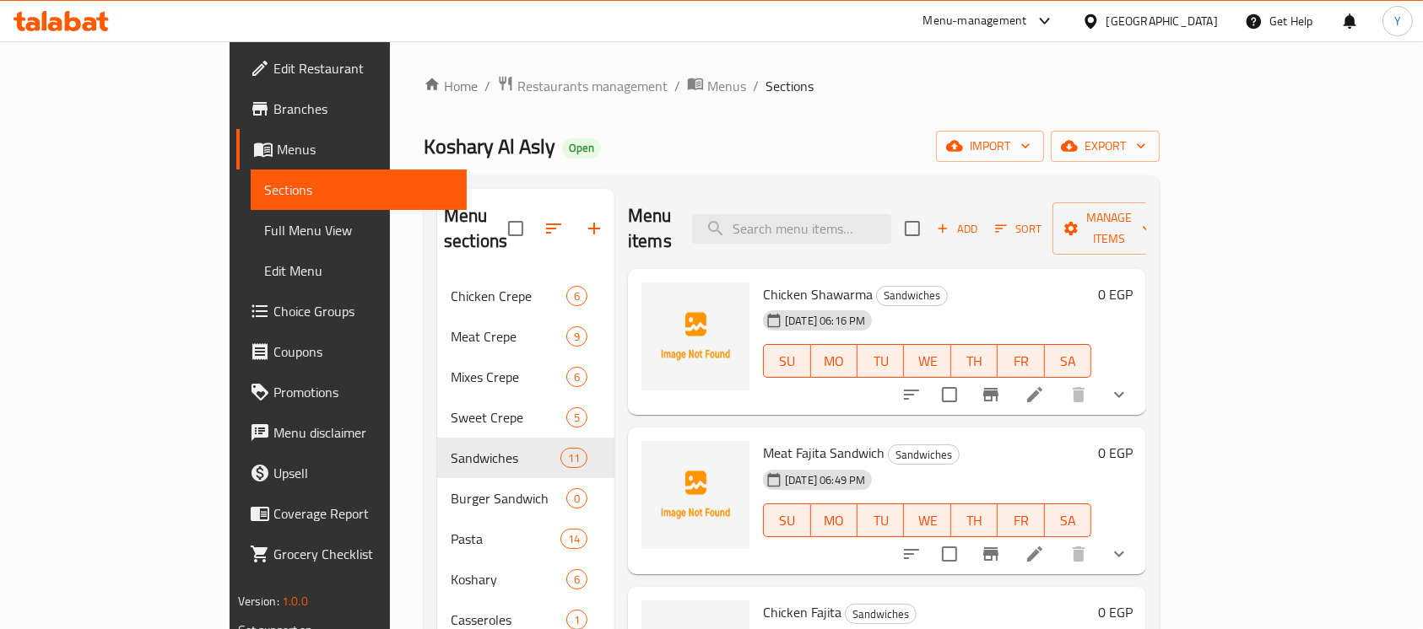
click at [980, 219] on span "Add" at bounding box center [957, 228] width 46 height 19
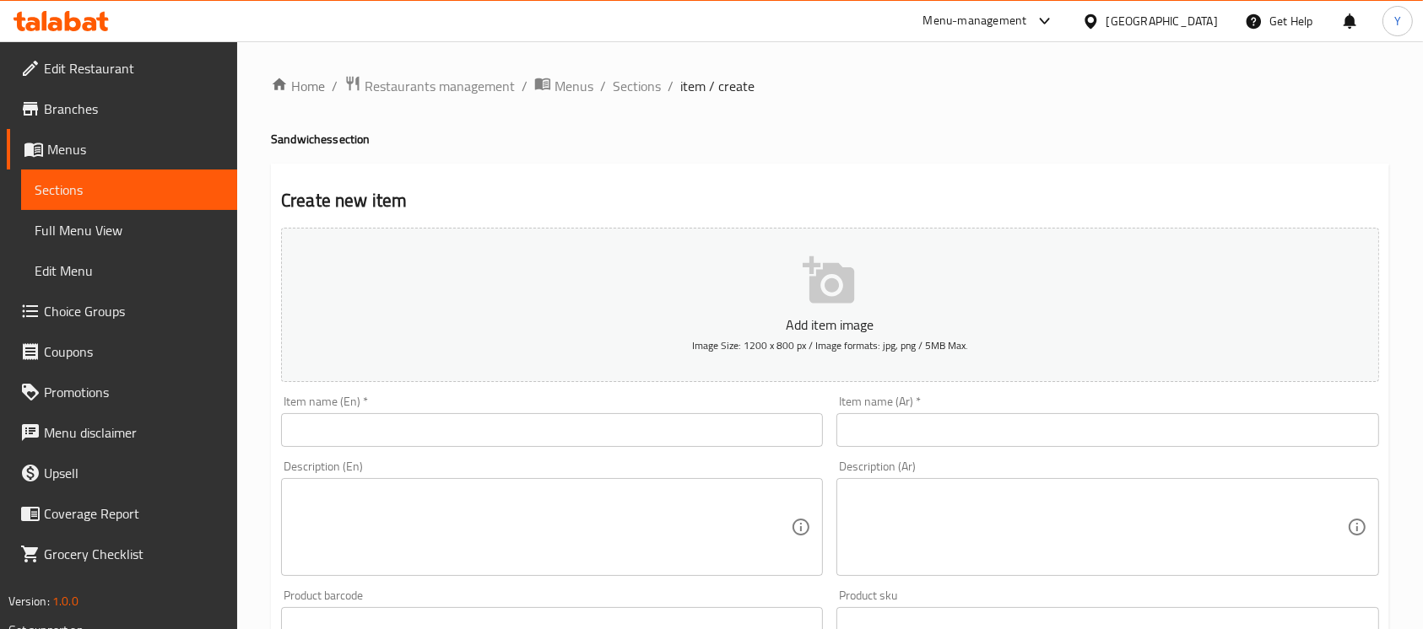
click at [651, 444] on input "text" at bounding box center [552, 430] width 542 height 34
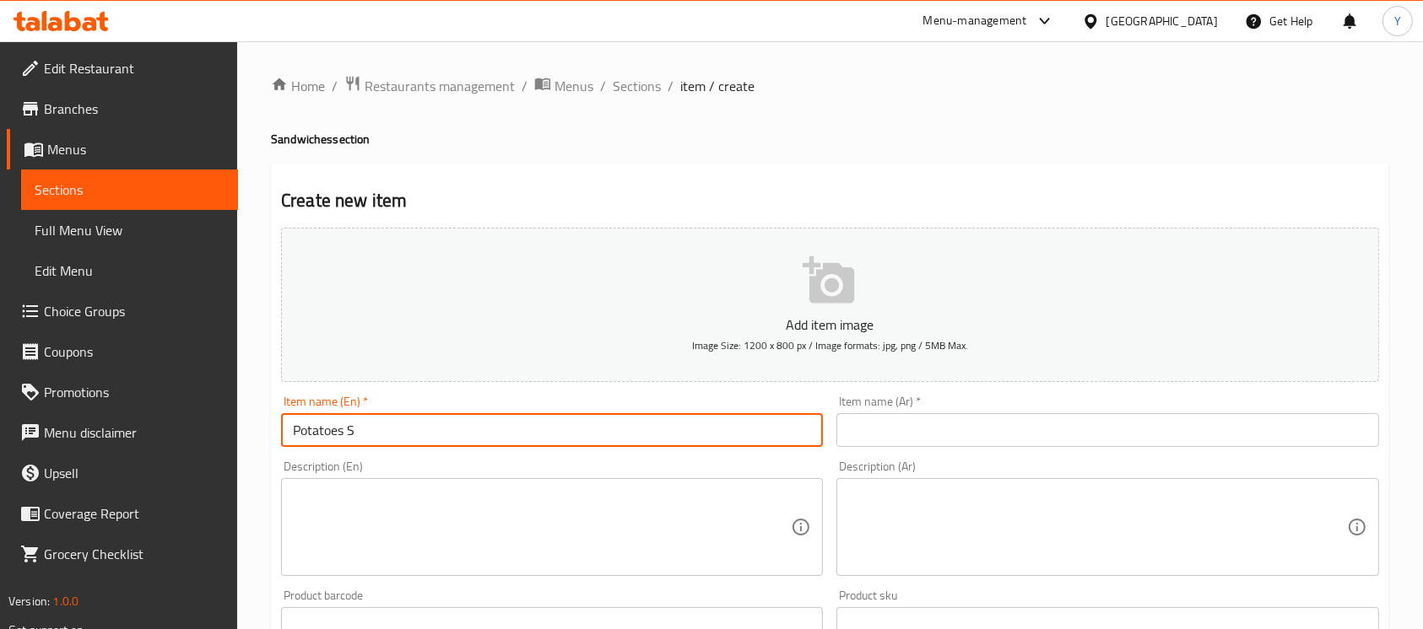
type input "Potatoes Sandwich"
click at [1045, 440] on input "text" at bounding box center [1107, 430] width 542 height 34
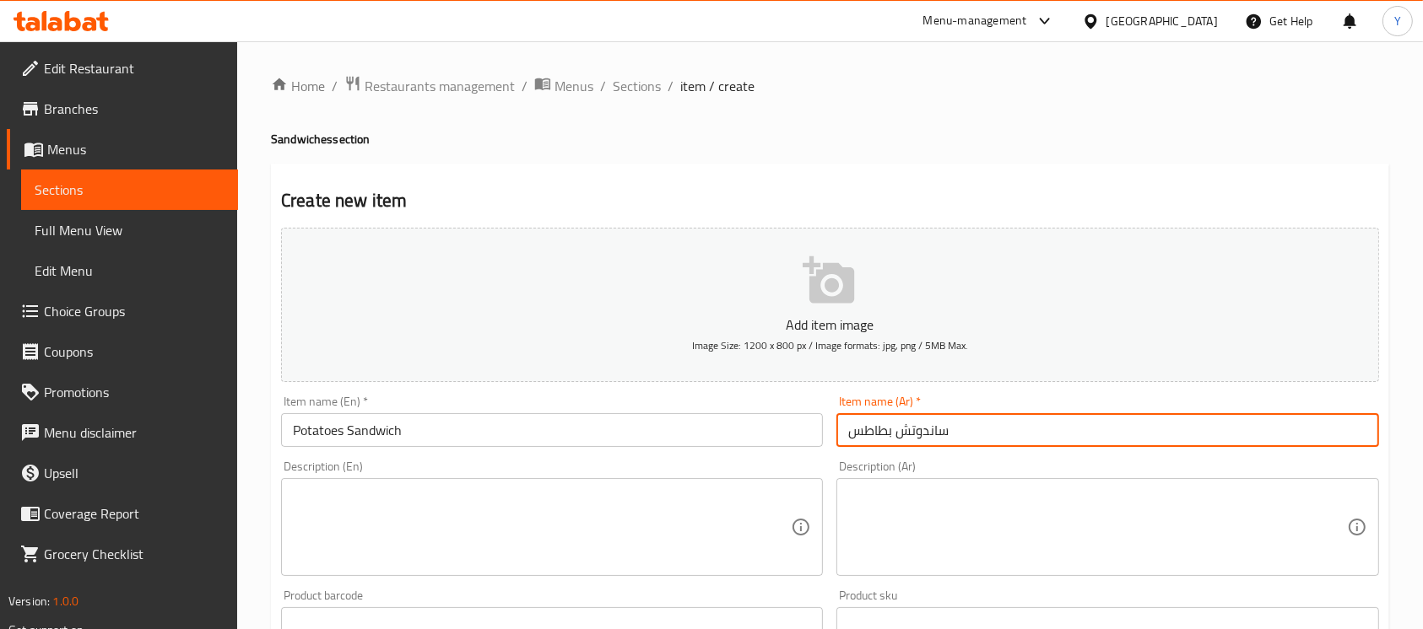
type input "ساندوتش بطاطس"
click at [846, 199] on h2 "Create new item" at bounding box center [830, 200] width 1098 height 25
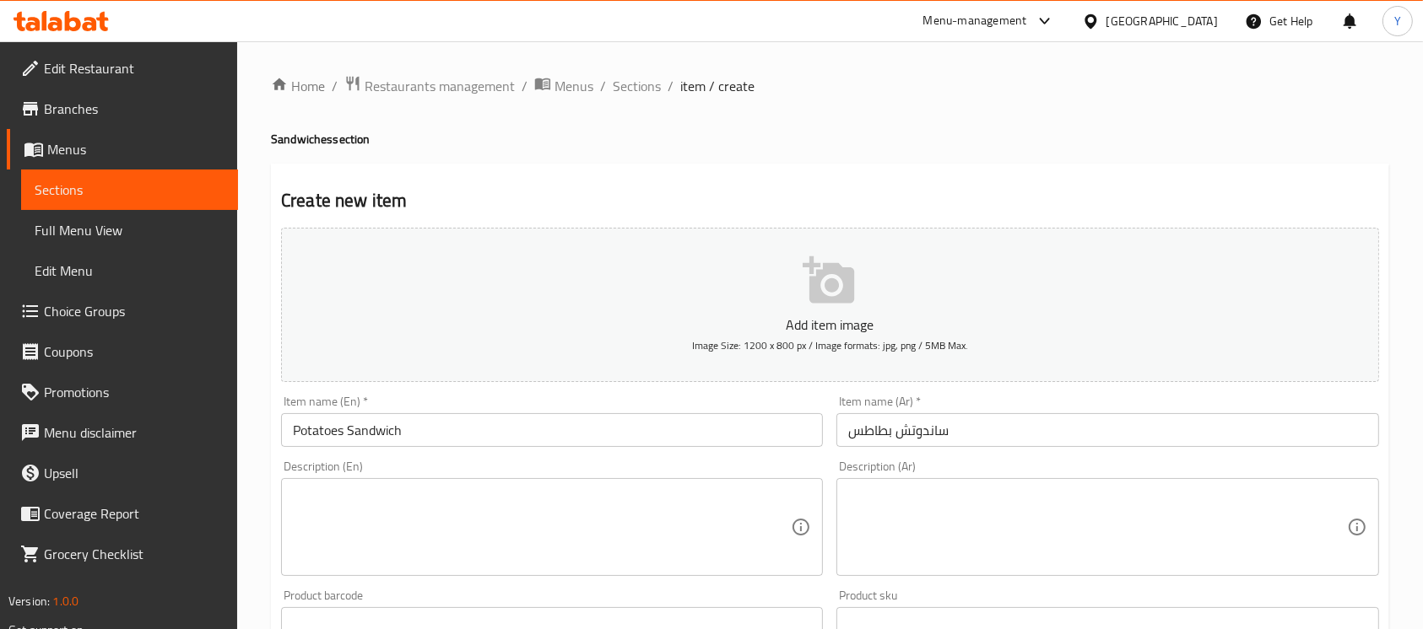
scroll to position [563, 0]
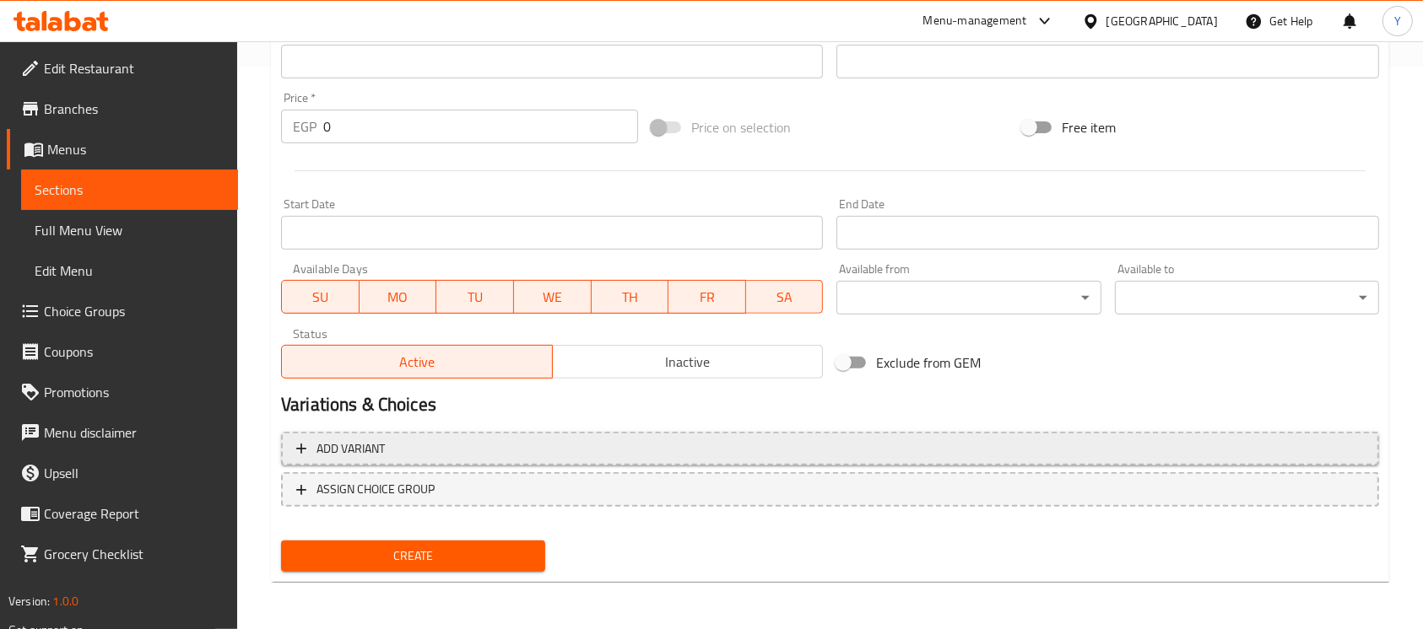
click at [837, 442] on span "Add variant" at bounding box center [829, 449] width 1067 height 21
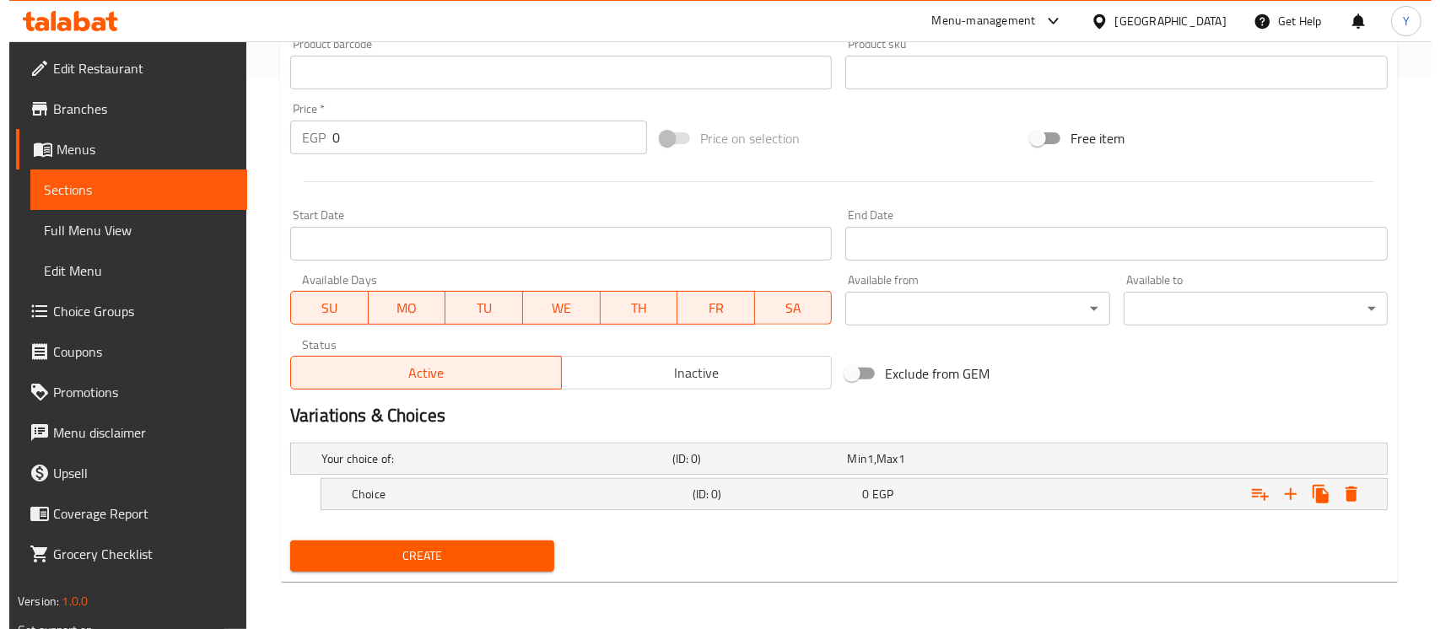
scroll to position [552, 0]
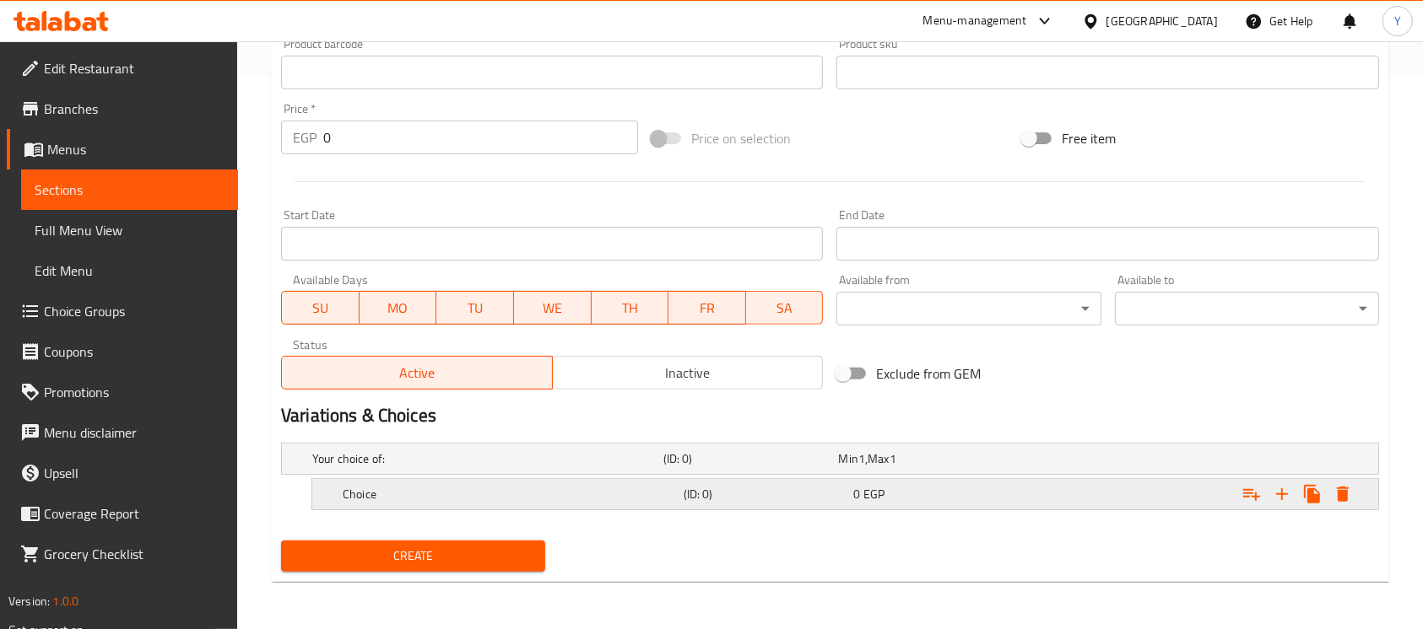
click at [1277, 488] on icon "Expand" at bounding box center [1282, 494] width 20 height 20
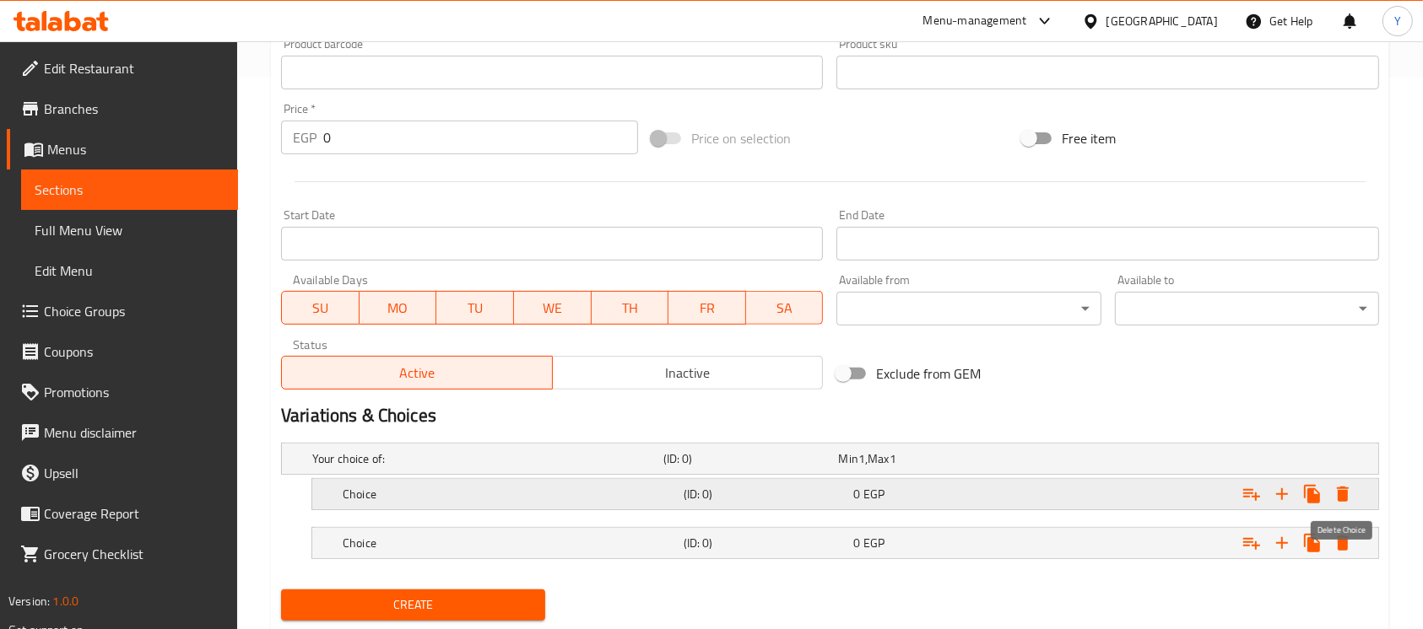
click at [1350, 496] on icon "Expand" at bounding box center [1342, 494] width 20 height 20
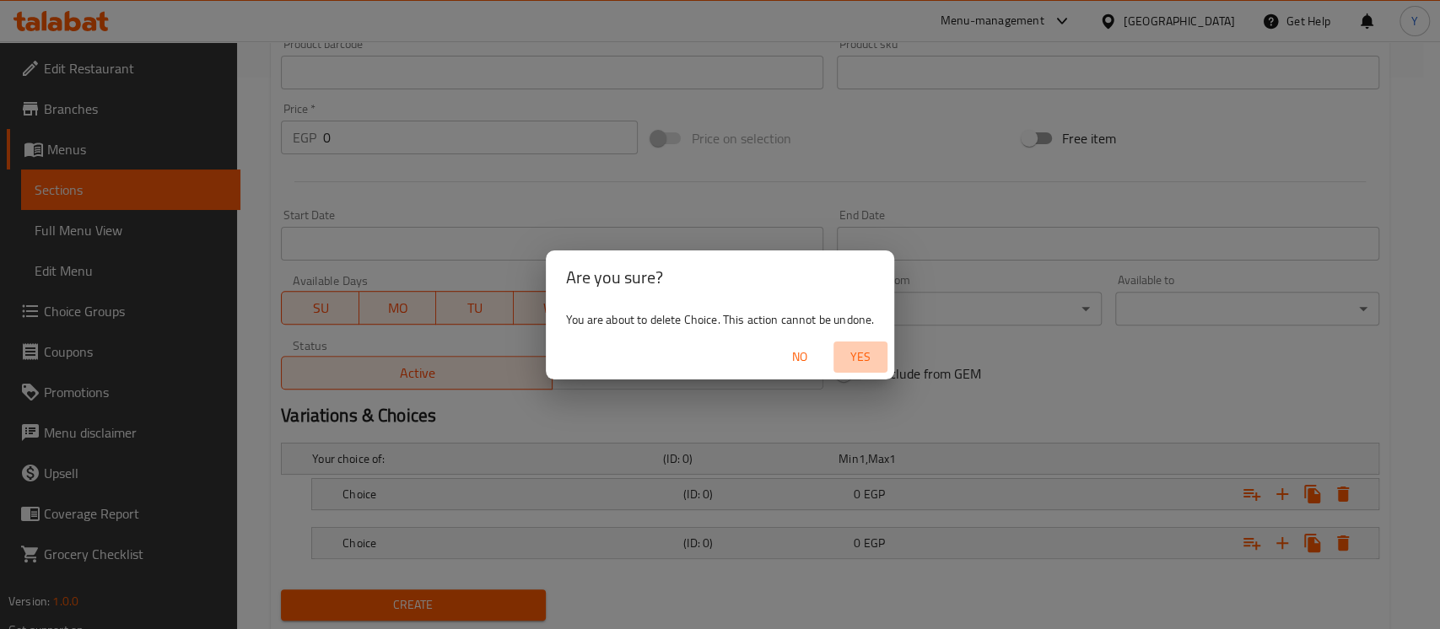
click at [859, 363] on span "Yes" at bounding box center [860, 357] width 41 height 21
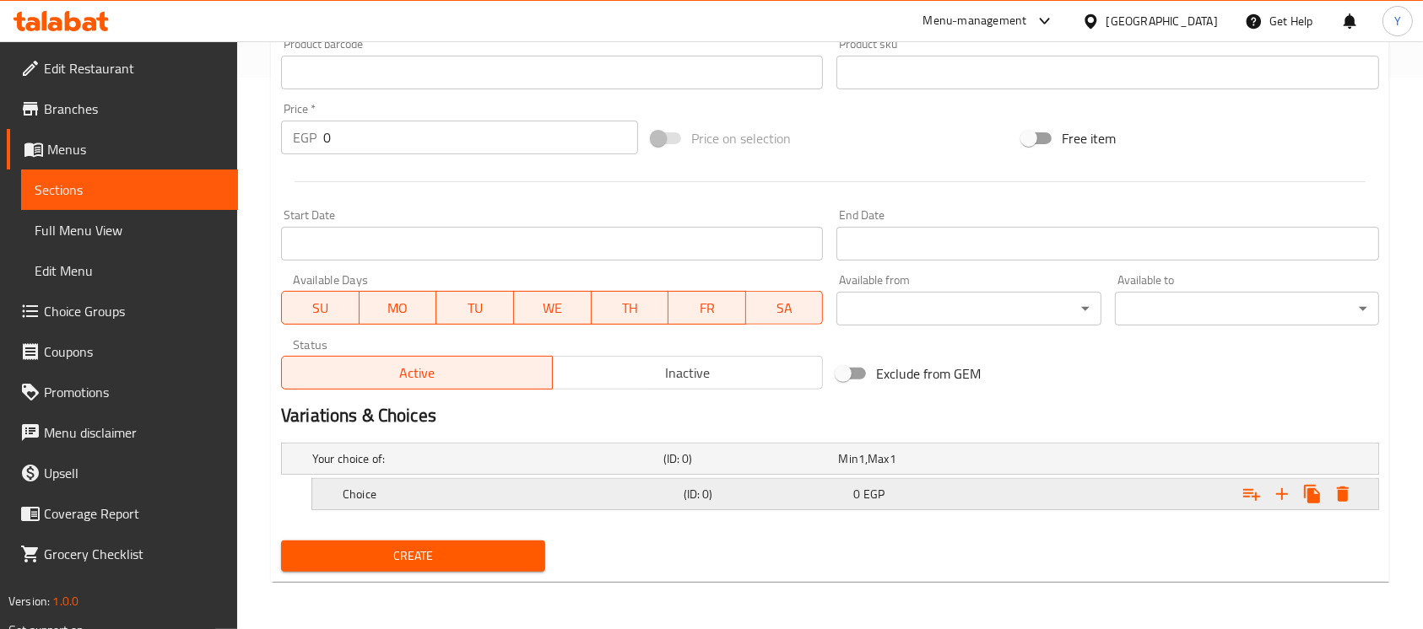
click at [1355, 490] on button "Expand" at bounding box center [1342, 494] width 30 height 30
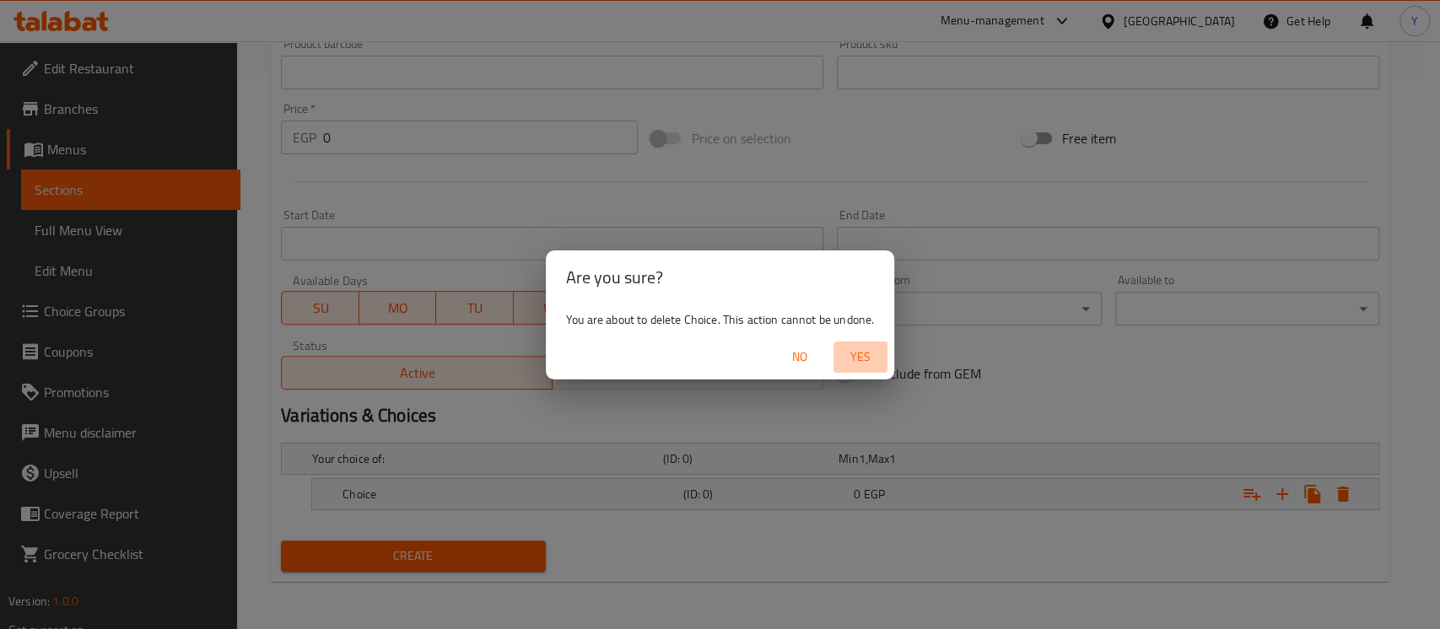
click at [848, 359] on span "Yes" at bounding box center [860, 357] width 41 height 21
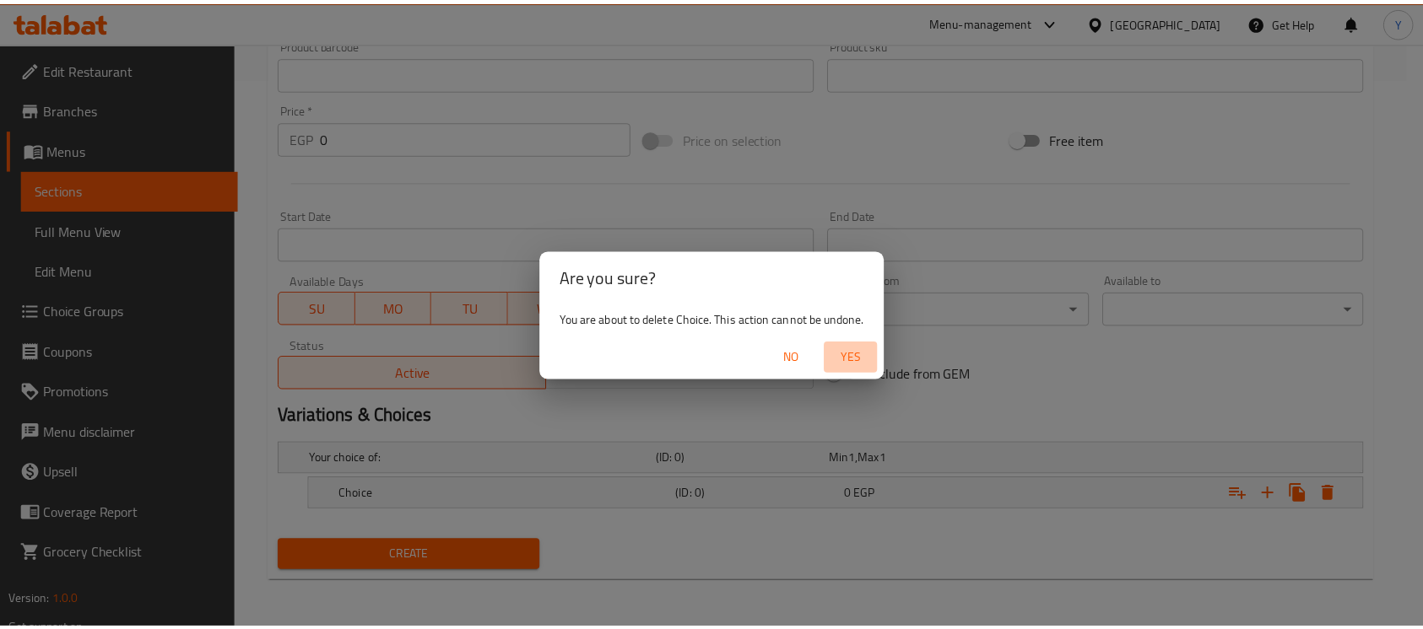
scroll to position [547, 0]
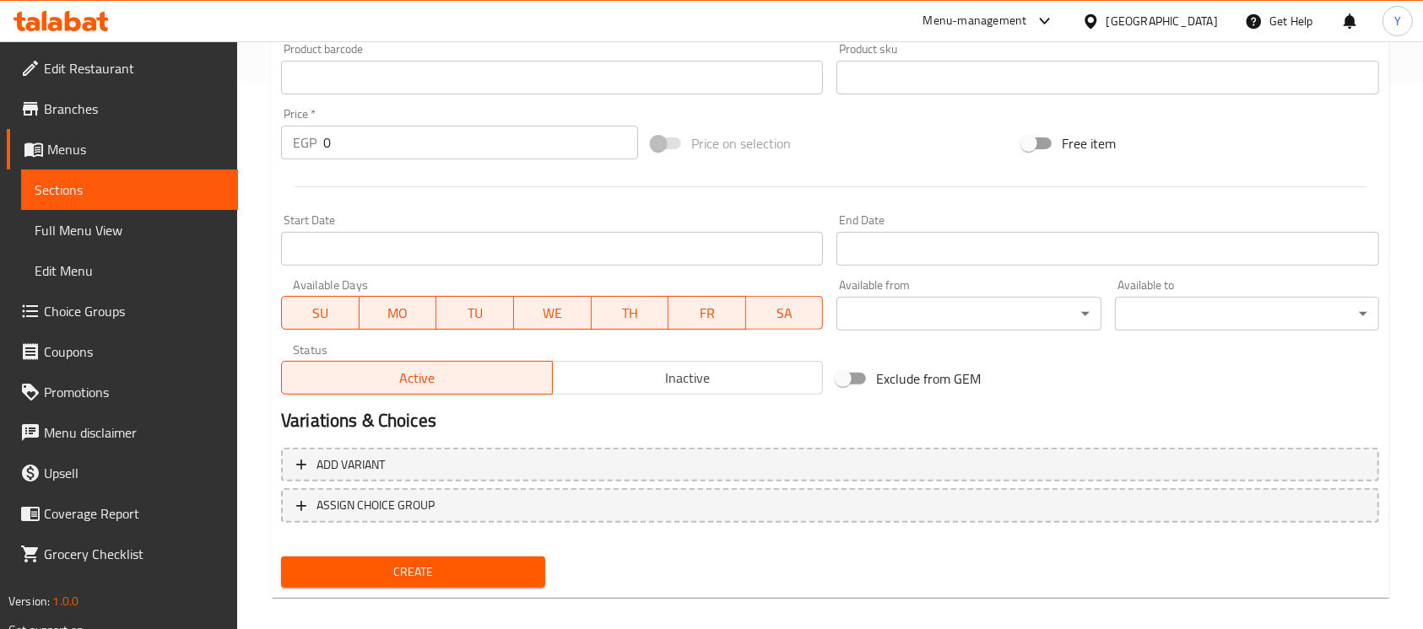
drag, startPoint x: 628, startPoint y: 376, endPoint x: 594, endPoint y: 432, distance: 65.1
click at [627, 378] on span "Inactive" at bounding box center [687, 378] width 257 height 24
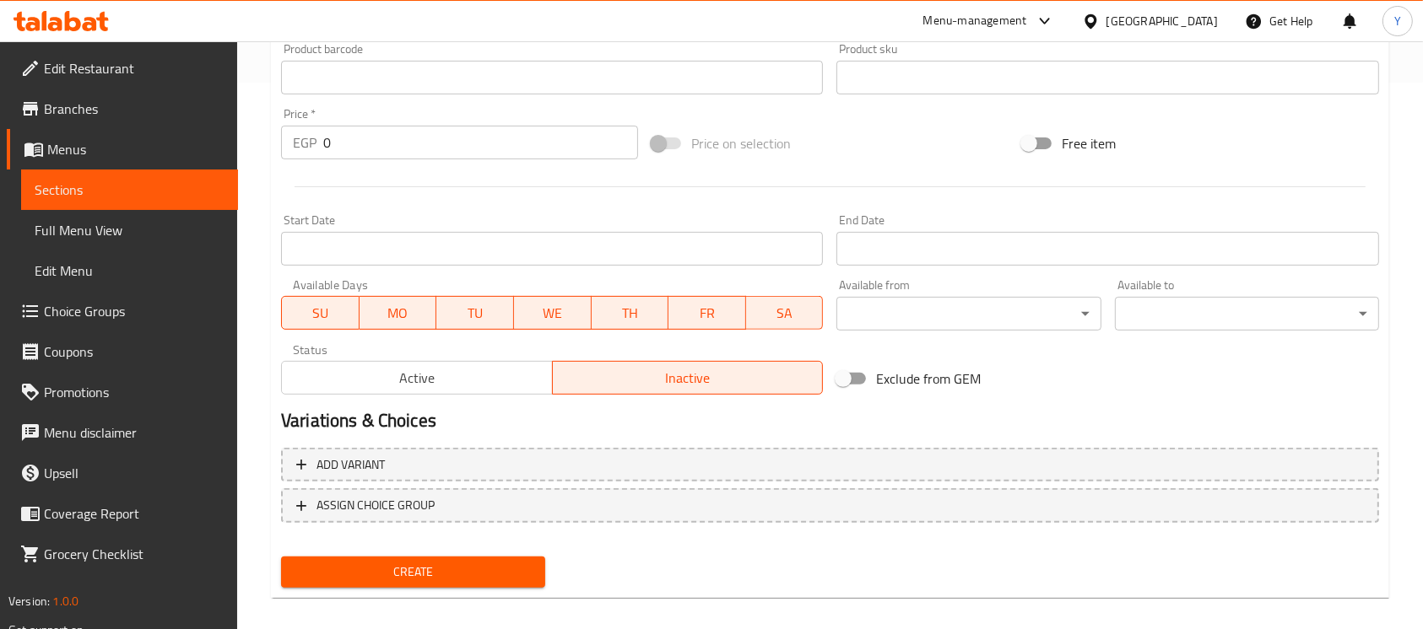
click at [488, 559] on button "Create" at bounding box center [413, 572] width 264 height 31
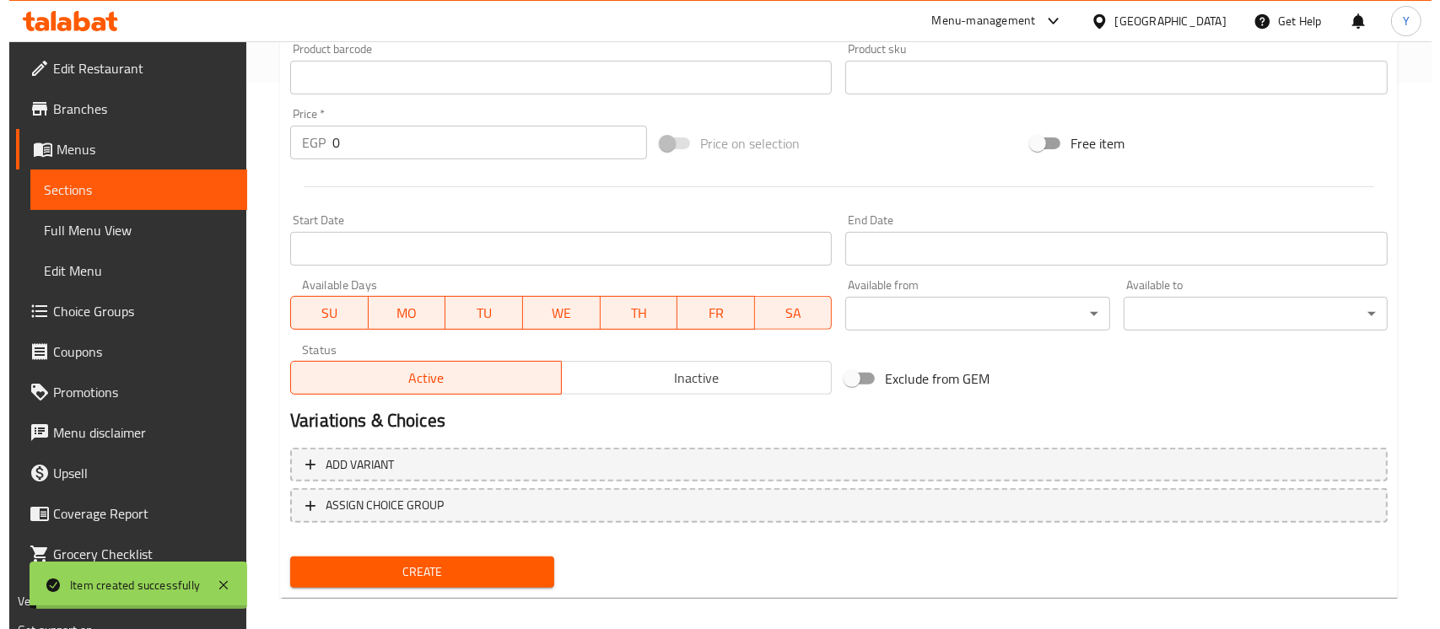
scroll to position [0, 0]
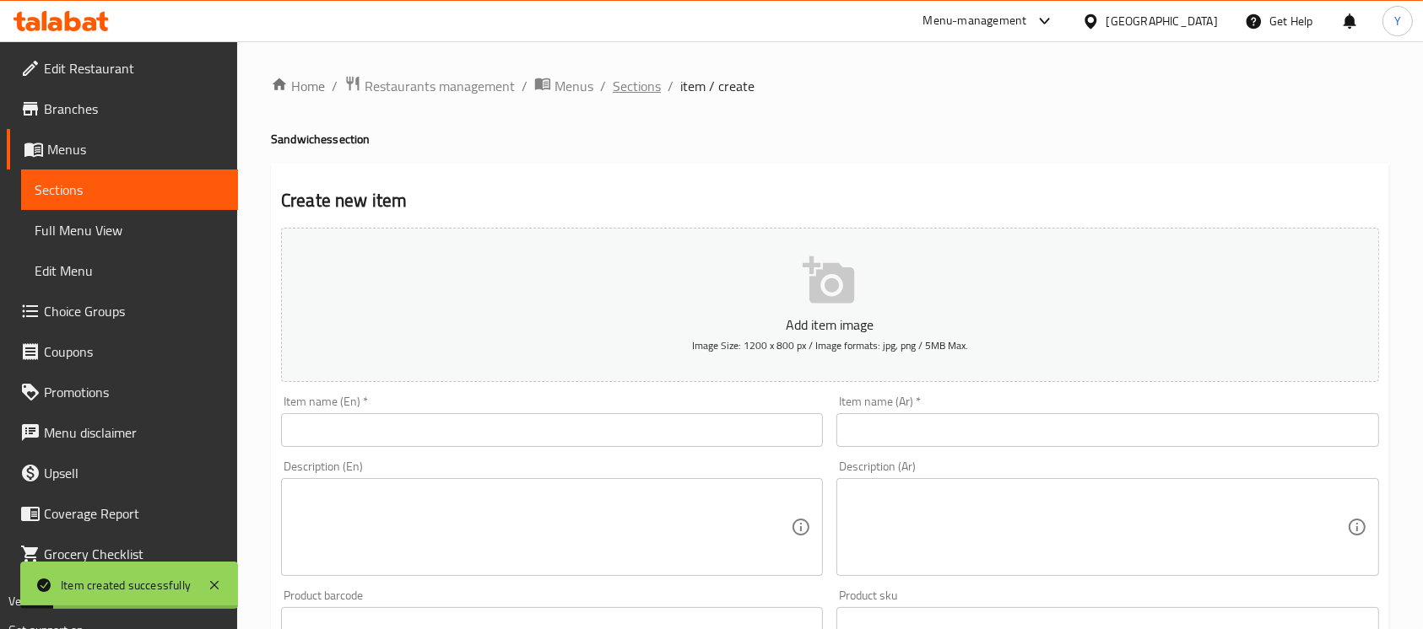
click at [613, 95] on span "Sections" at bounding box center [637, 86] width 48 height 20
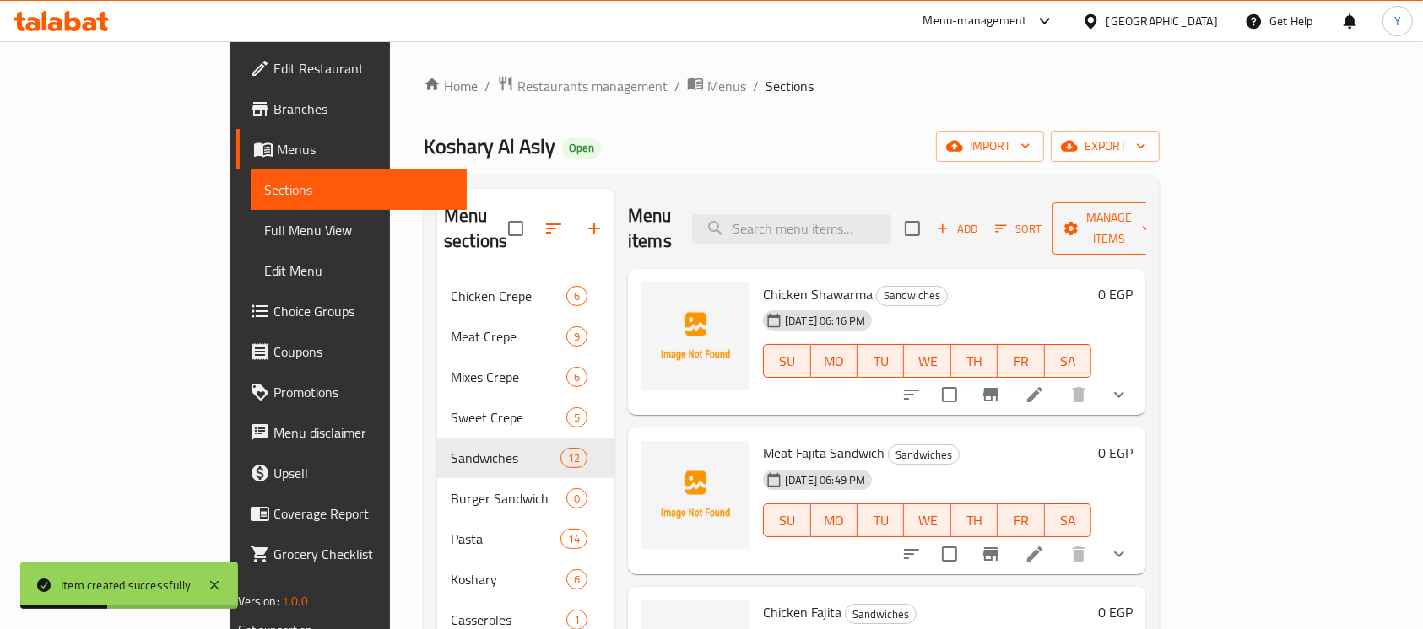
click at [1152, 217] on span "Manage items" at bounding box center [1109, 229] width 86 height 42
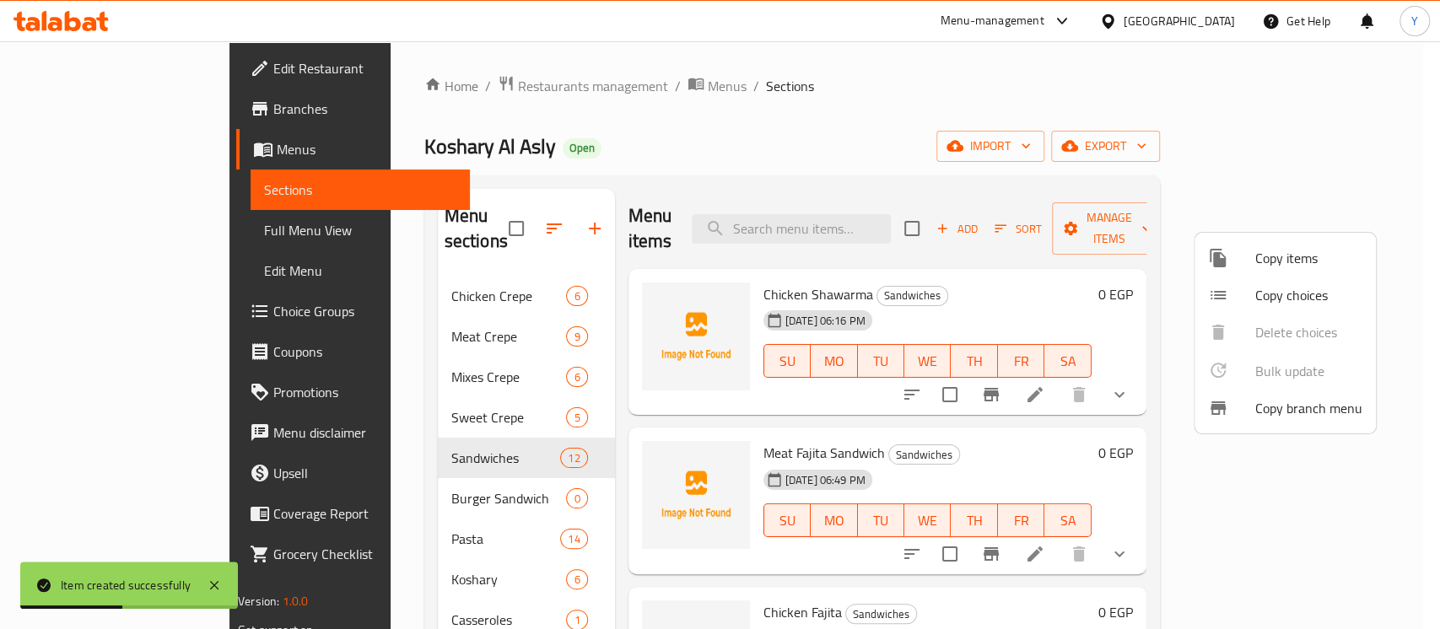
click at [1266, 294] on span "Copy choices" at bounding box center [1309, 295] width 107 height 20
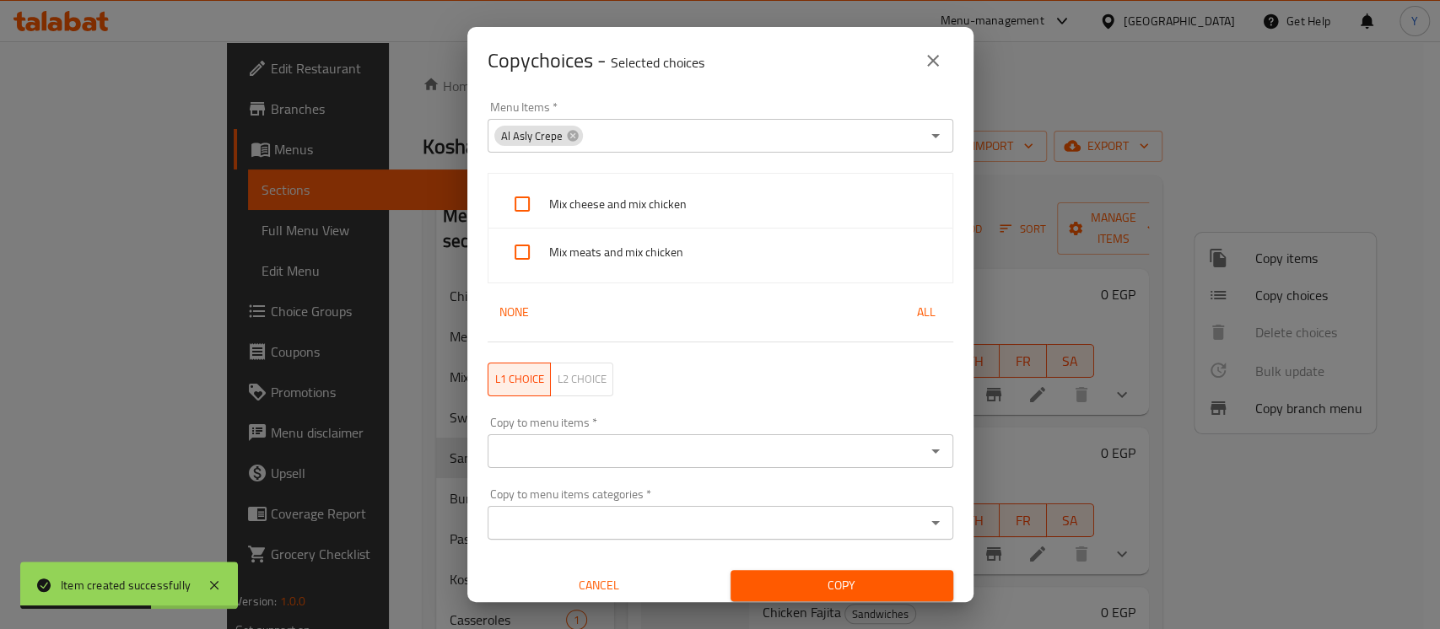
click at [570, 143] on div "Al Asly Crepe" at bounding box center [538, 136] width 89 height 20
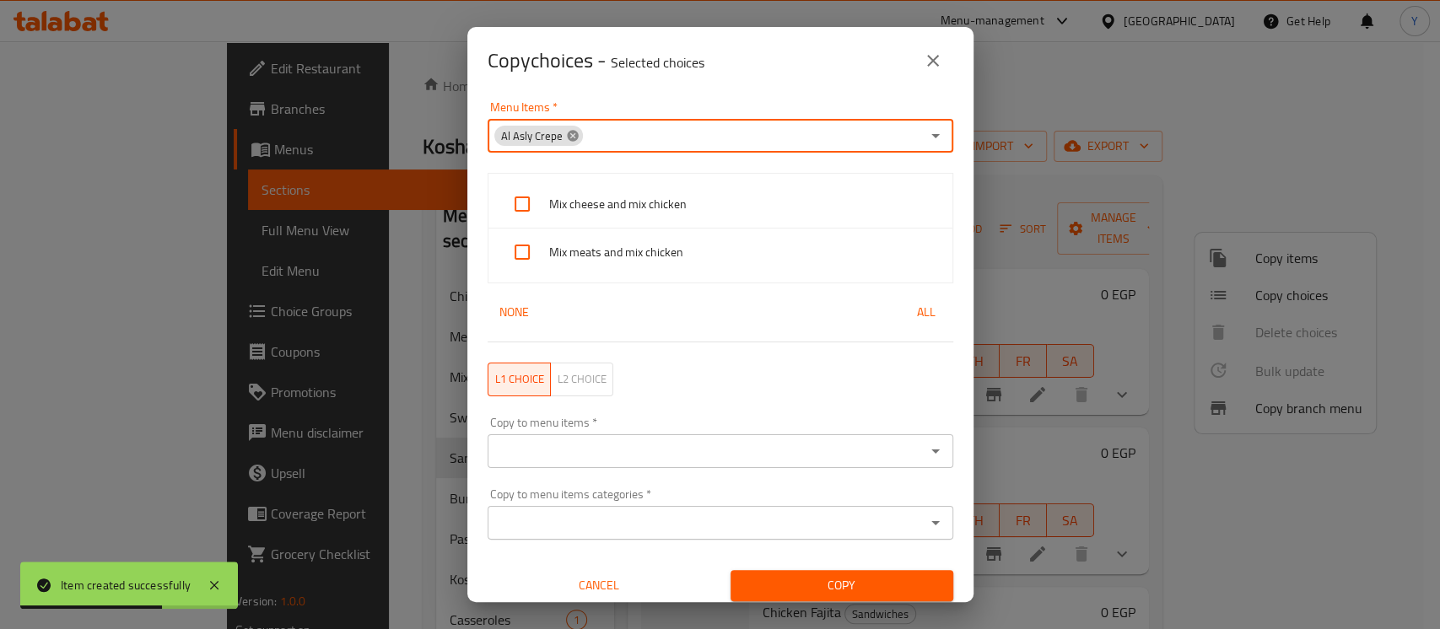
click at [570, 138] on icon at bounding box center [572, 135] width 11 height 11
click at [570, 138] on input "Menu Items   *" at bounding box center [707, 136] width 428 height 24
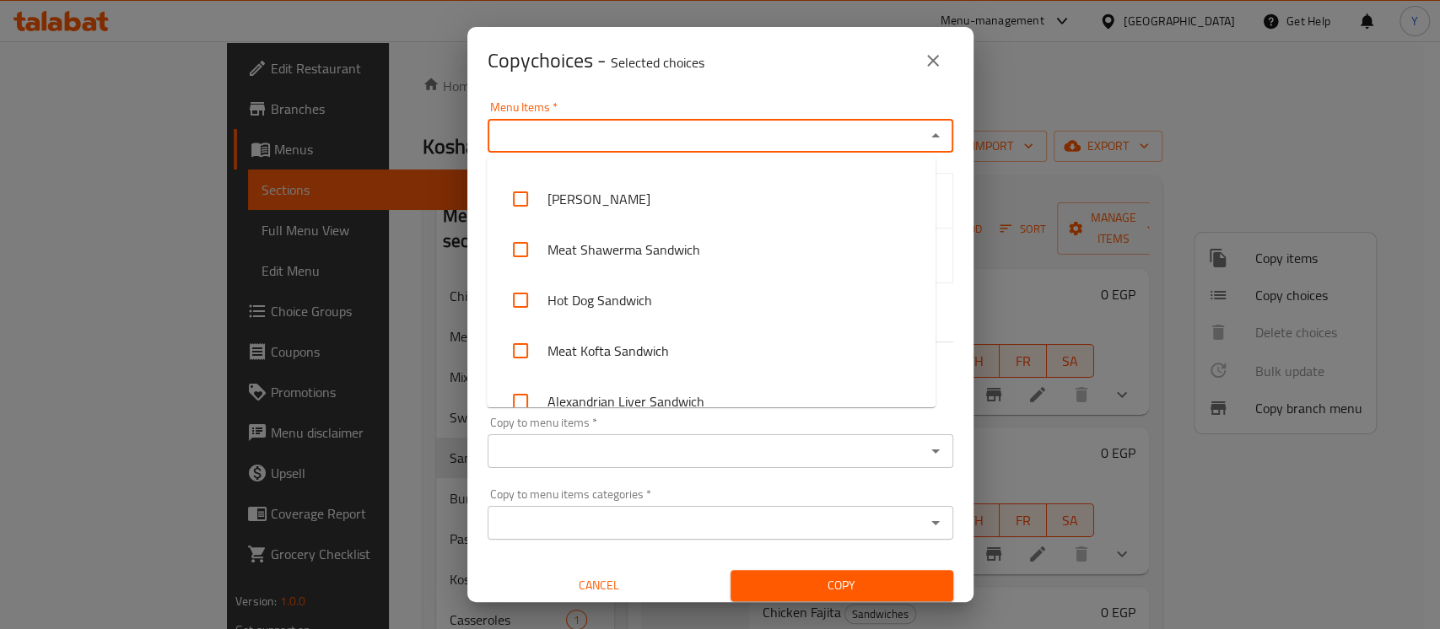
scroll to position [262, 0]
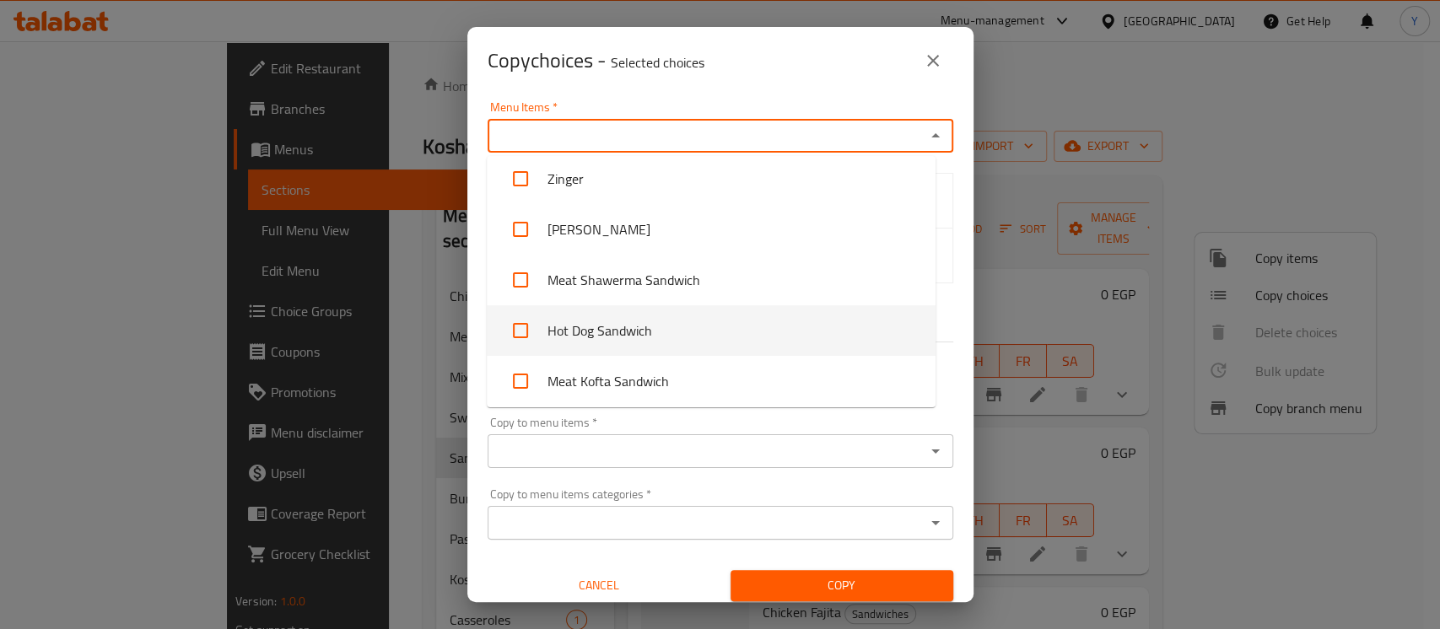
drag, startPoint x: 757, startPoint y: 313, endPoint x: 757, endPoint y: 235, distance: 78.5
click at [757, 310] on li "Hot Dog Sandwich" at bounding box center [711, 330] width 449 height 51
checkbox input "true"
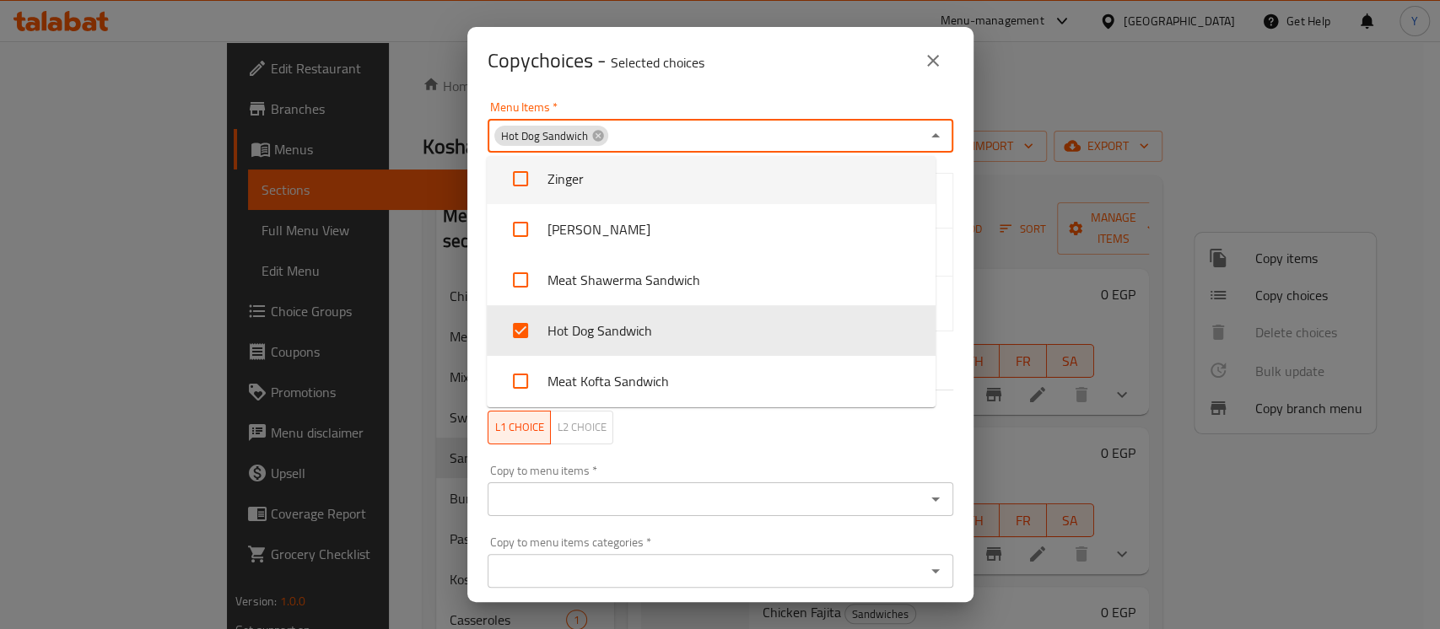
click at [781, 78] on div "Copy choices - Selected choices 0" at bounding box center [721, 61] width 466 height 41
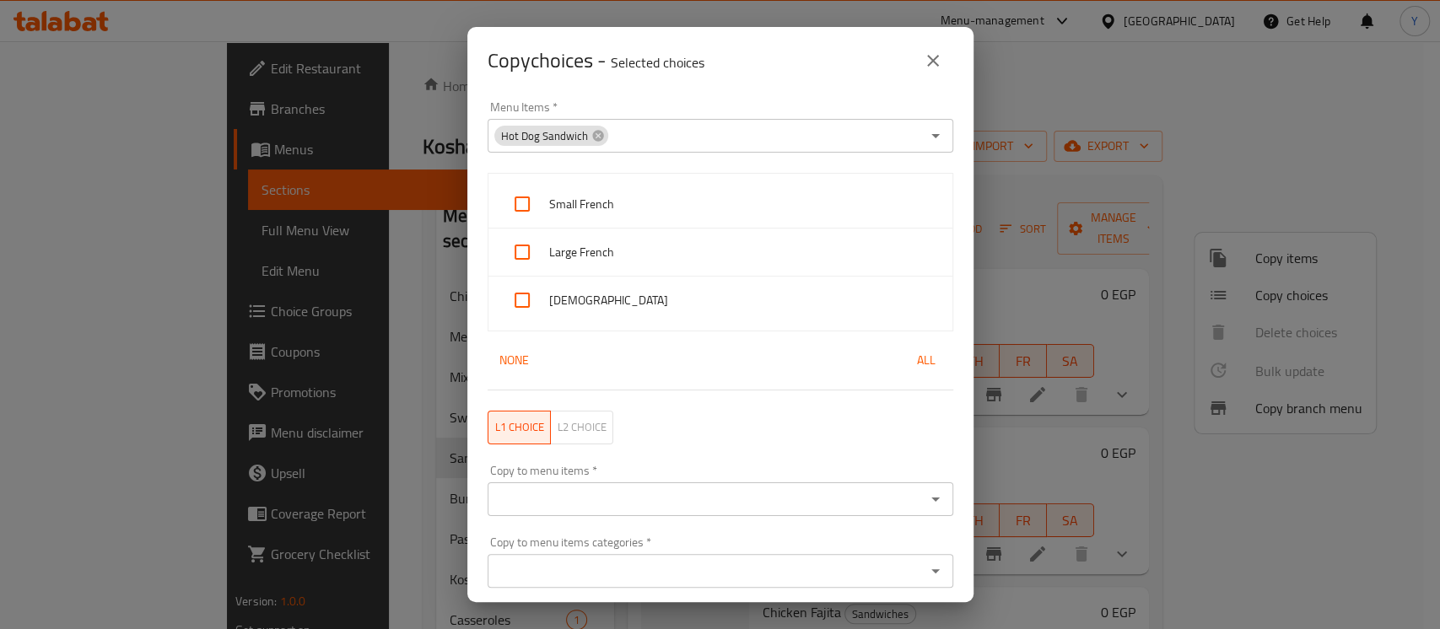
click at [688, 191] on div "Small French" at bounding box center [721, 205] width 464 height 48
checkbox input "true"
click at [649, 240] on div "Large French" at bounding box center [721, 253] width 464 height 48
checkbox input "true"
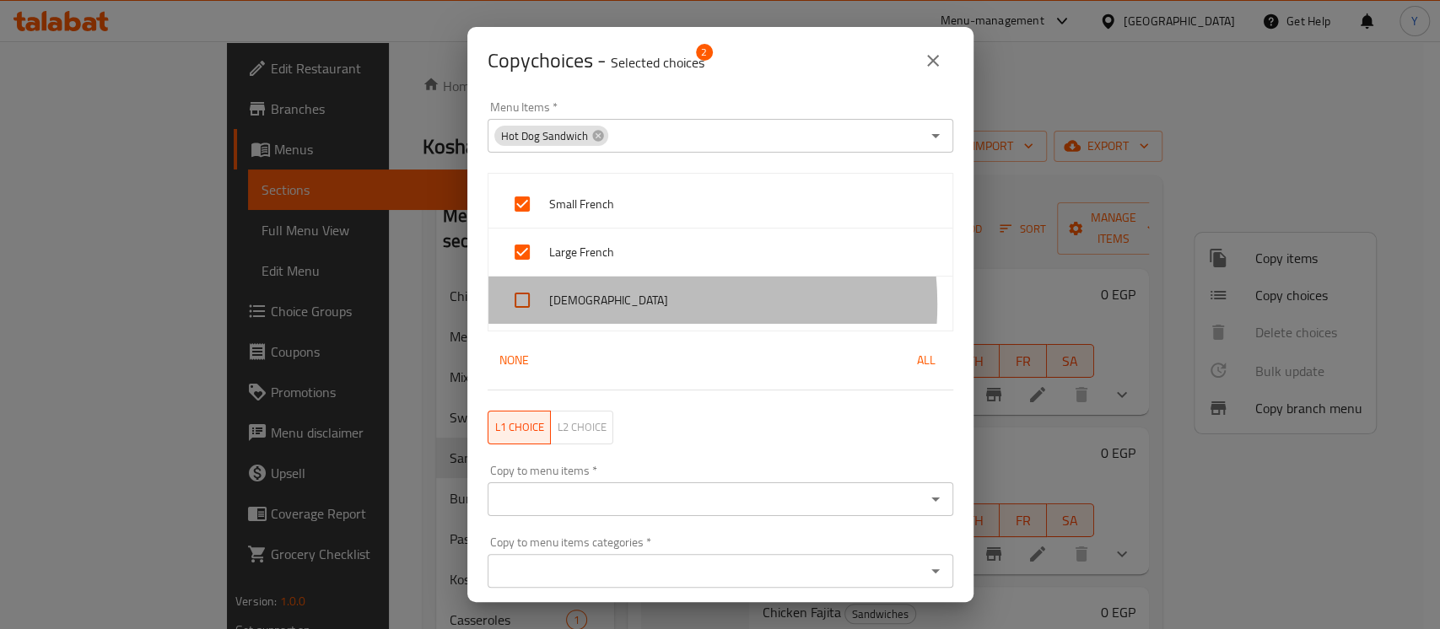
click at [629, 305] on span "[DEMOGRAPHIC_DATA]" at bounding box center [744, 300] width 390 height 21
checkbox input "true"
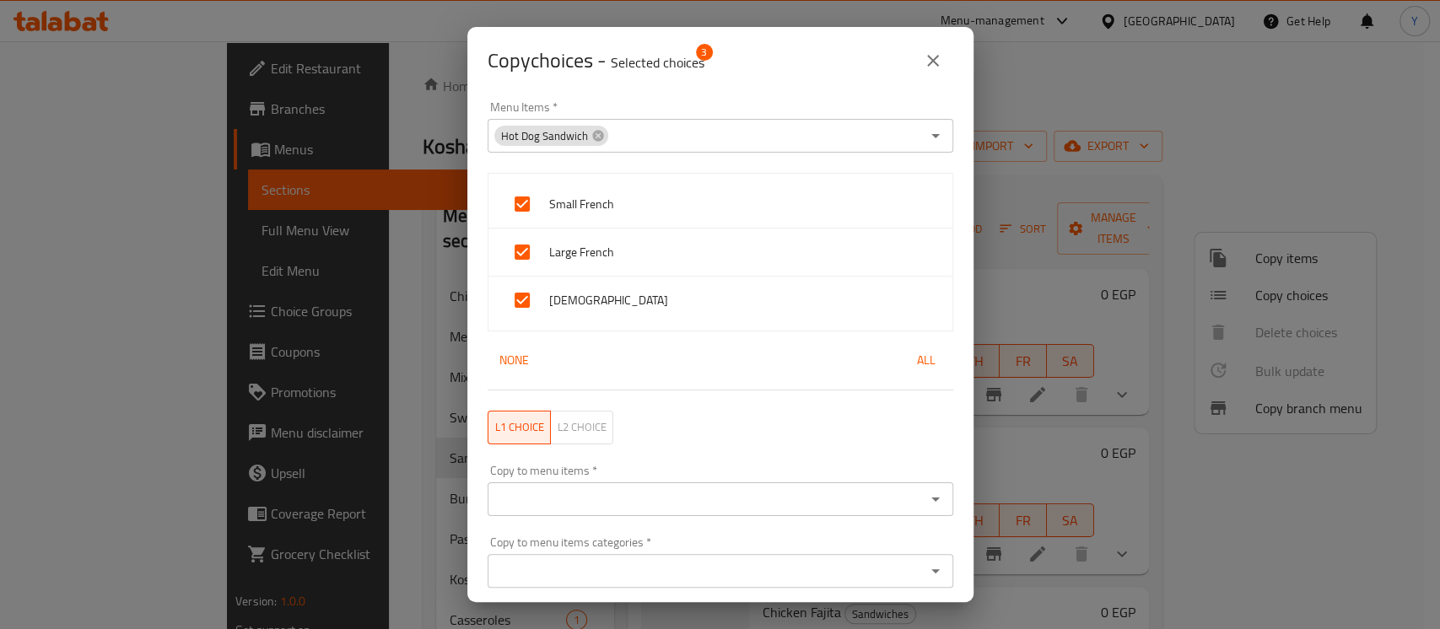
click at [620, 504] on input "Copy to menu items   *" at bounding box center [707, 500] width 428 height 24
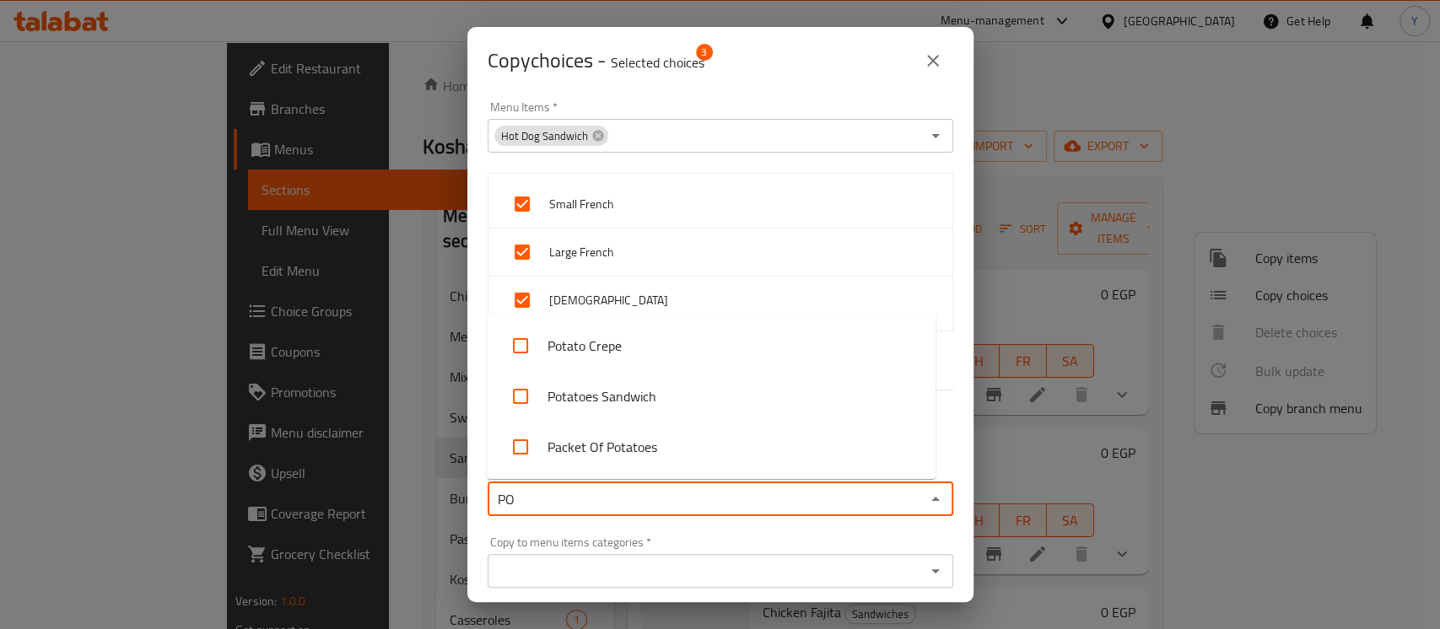
type input "POT"
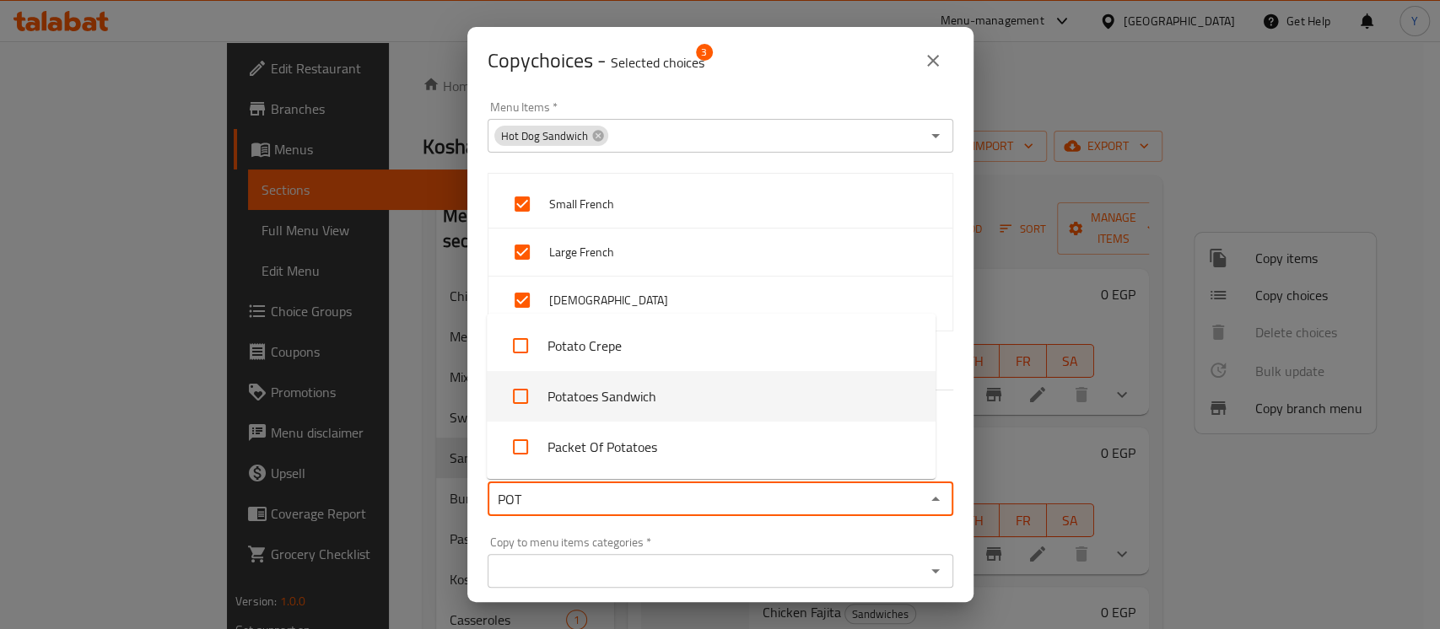
click at [656, 400] on li "Potatoes Sandwich" at bounding box center [711, 396] width 449 height 51
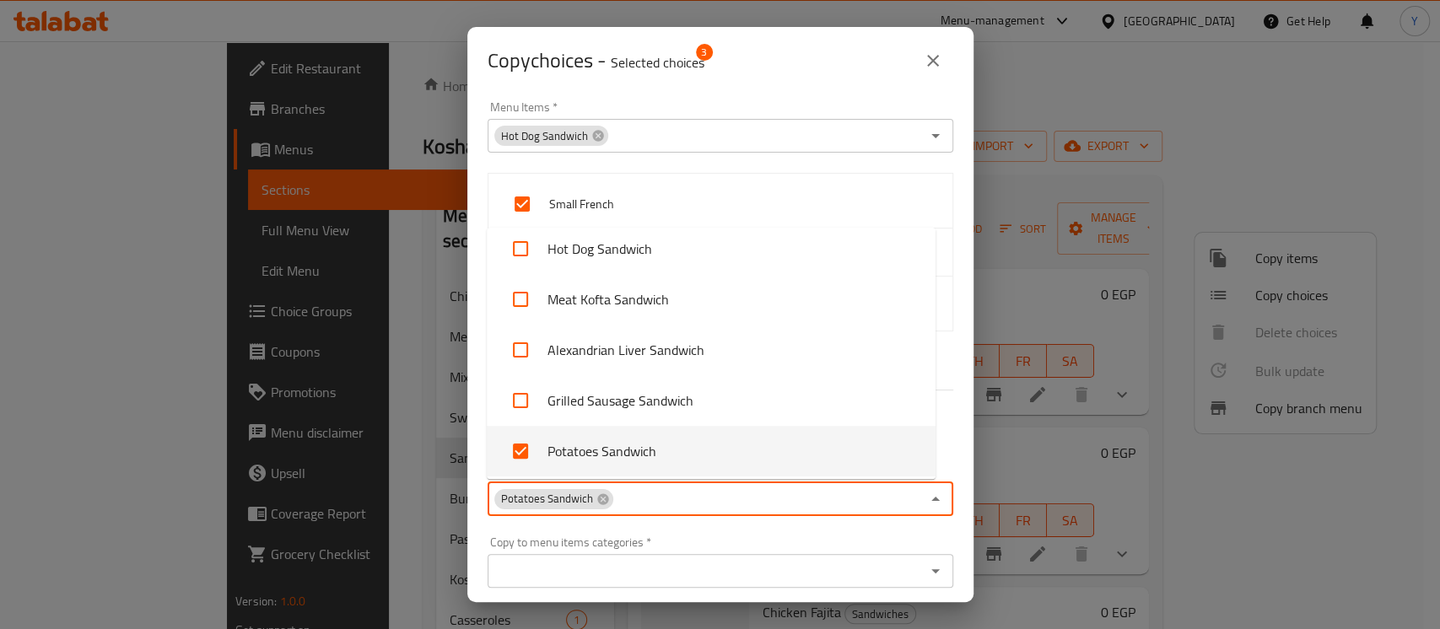
click at [749, 532] on div "Copy to menu items categories   * Copy to menu items categories *" at bounding box center [721, 563] width 486 height 72
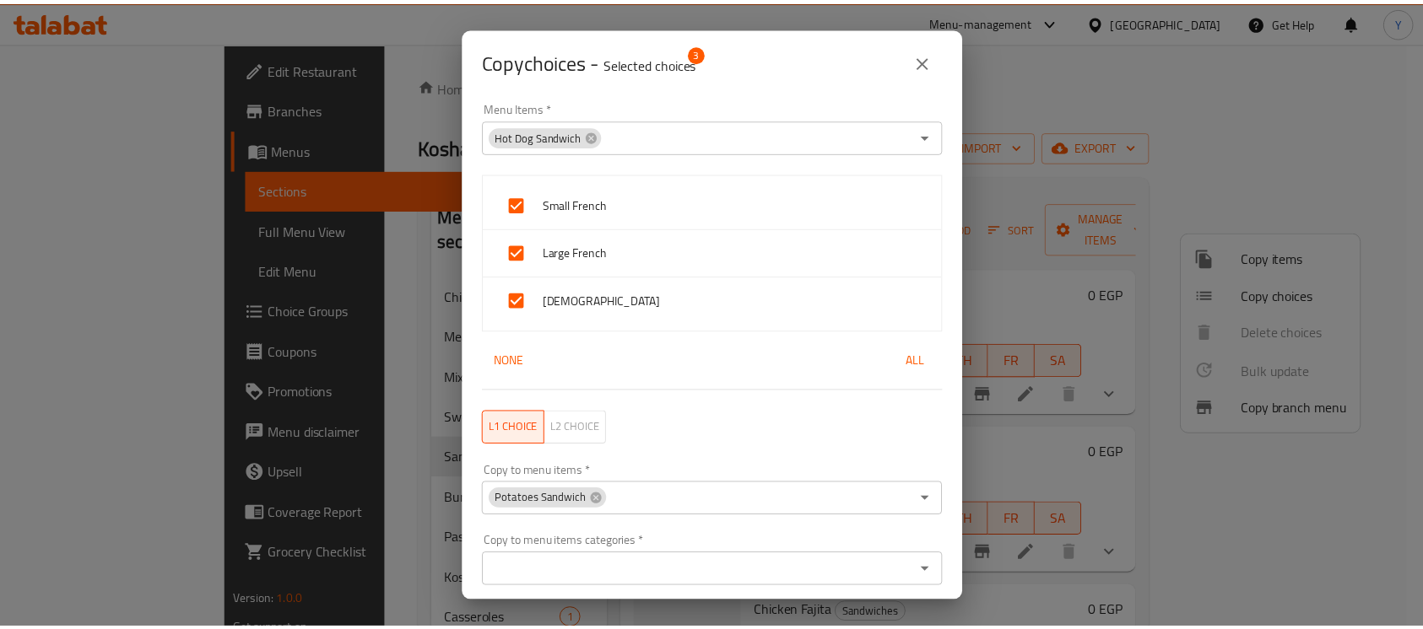
scroll to position [57, 0]
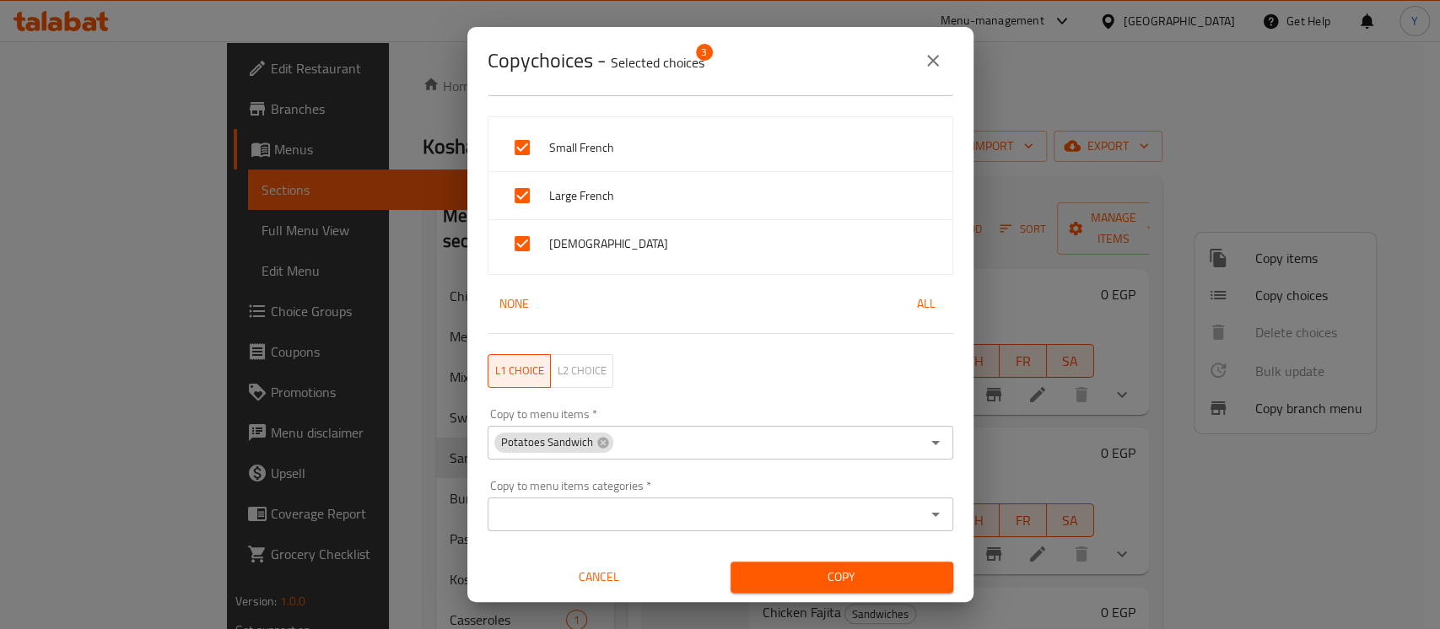
click at [884, 583] on span "Copy" at bounding box center [842, 577] width 196 height 21
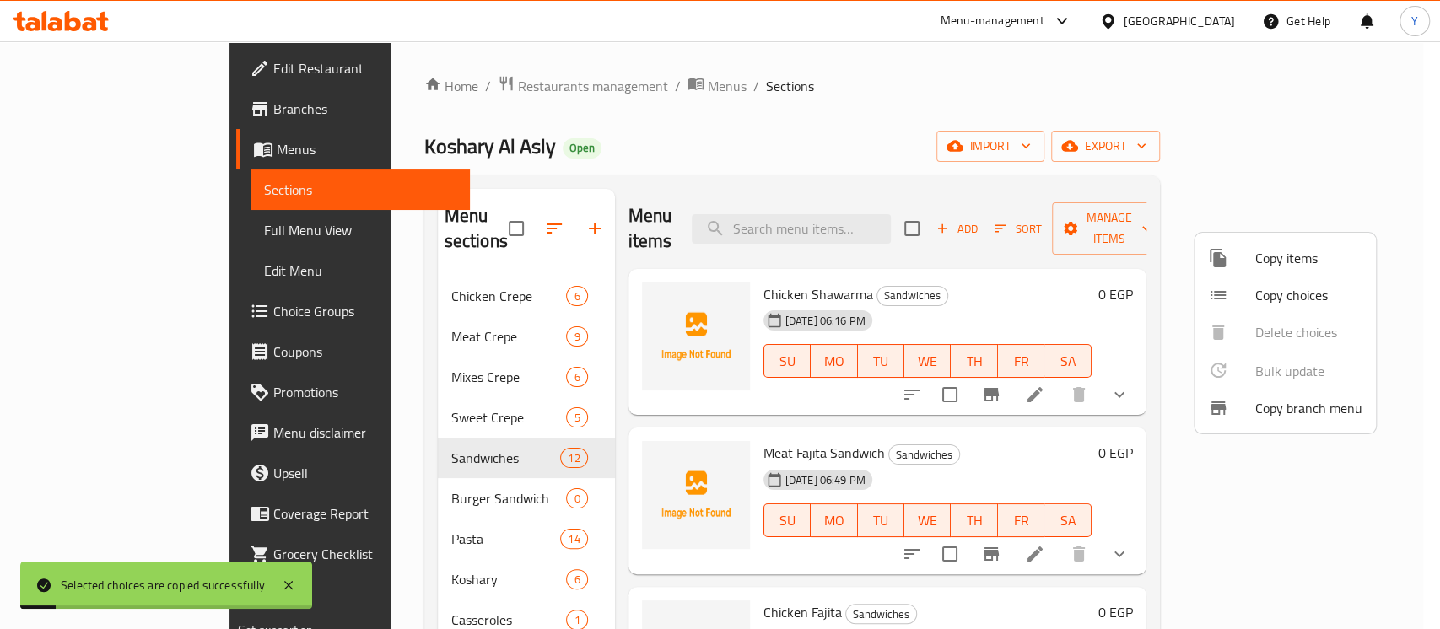
click at [1386, 192] on div at bounding box center [720, 314] width 1440 height 629
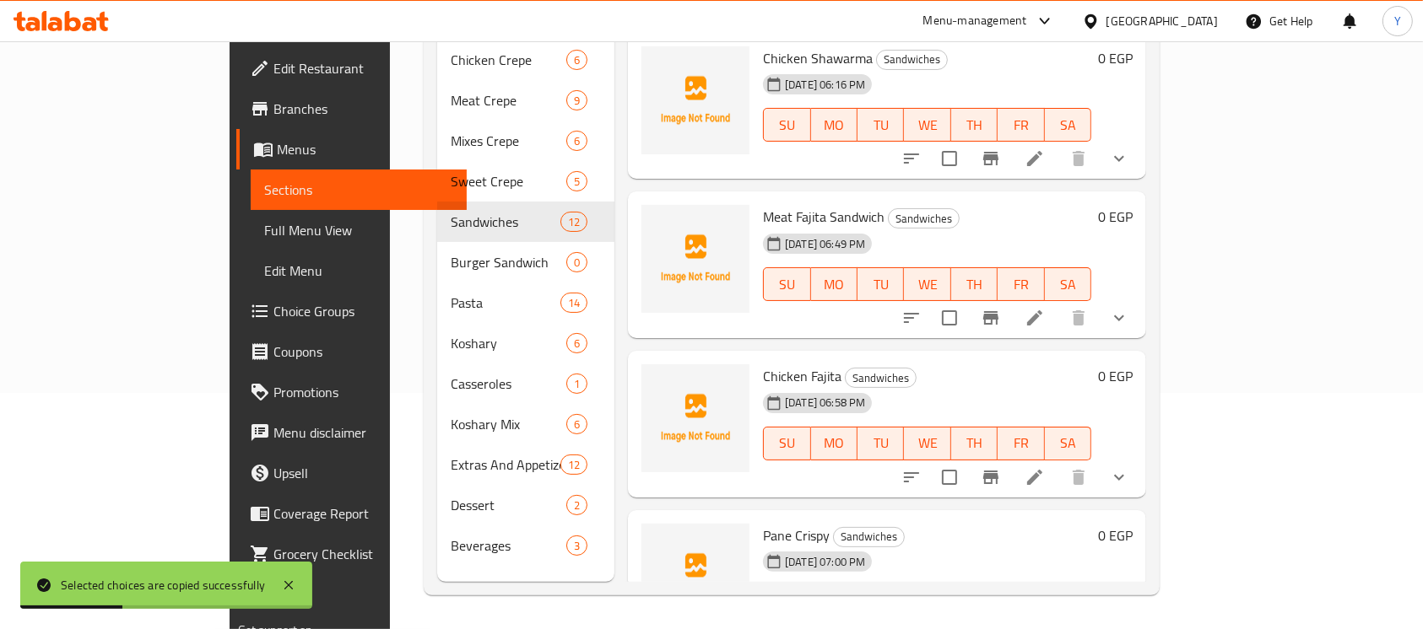
scroll to position [1322, 0]
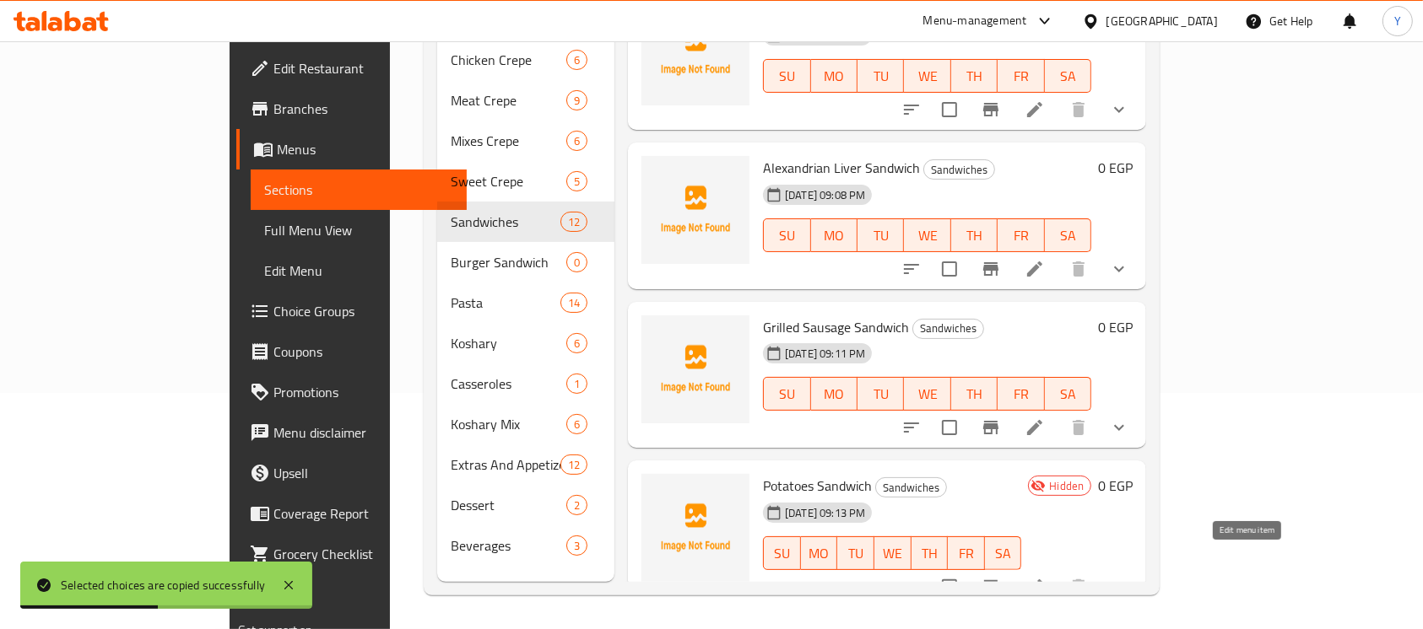
click at [1042, 580] on icon at bounding box center [1034, 587] width 15 height 15
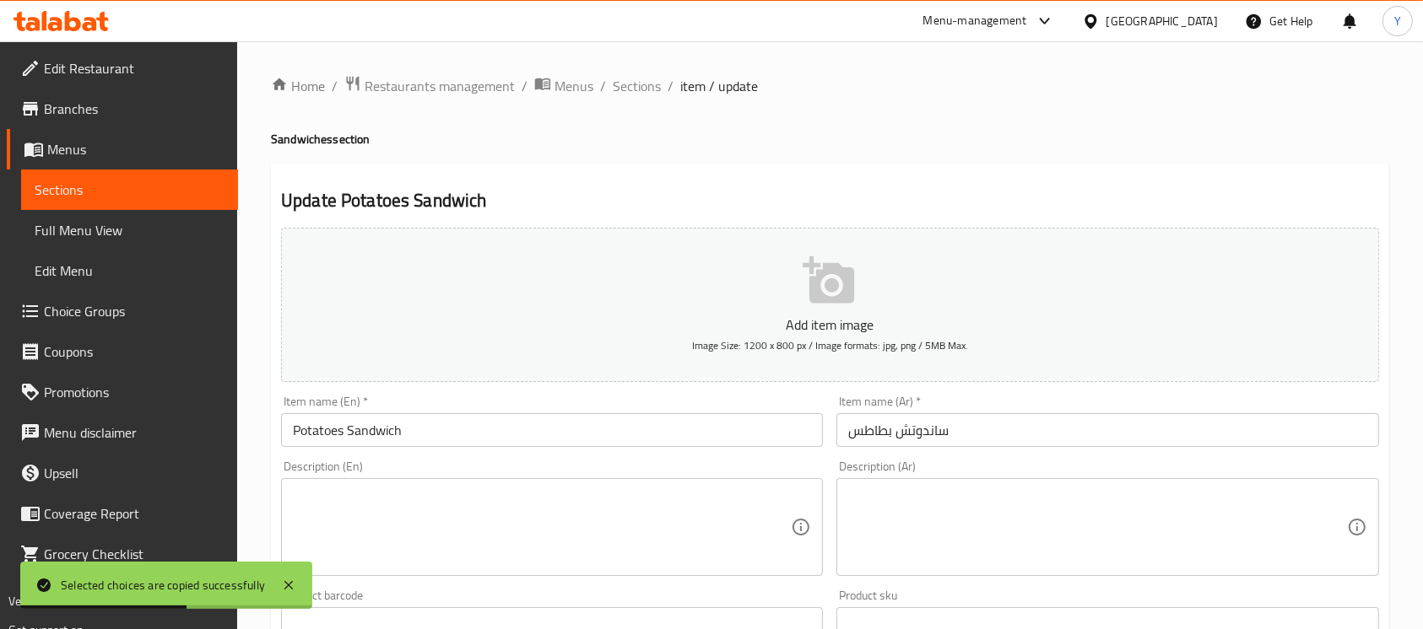
scroll to position [649, 0]
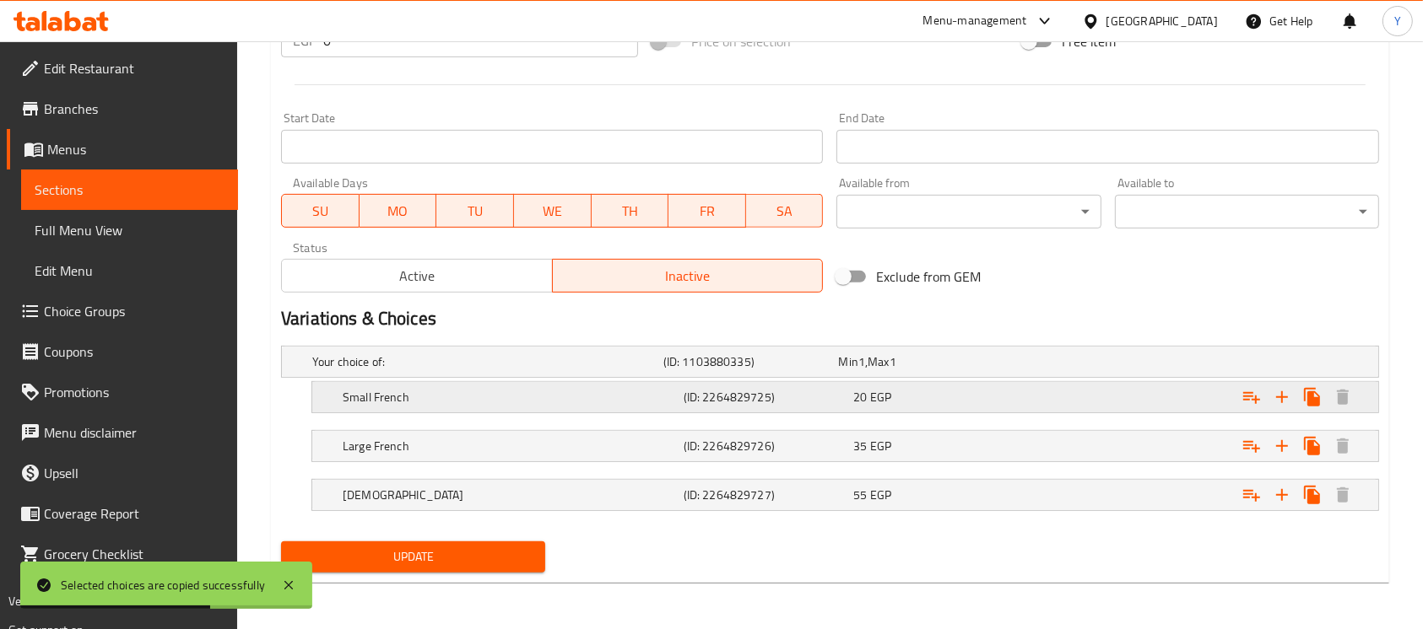
click at [987, 381] on div "Small French (ID: 2264829725) 20 EGP" at bounding box center [850, 397] width 1022 height 37
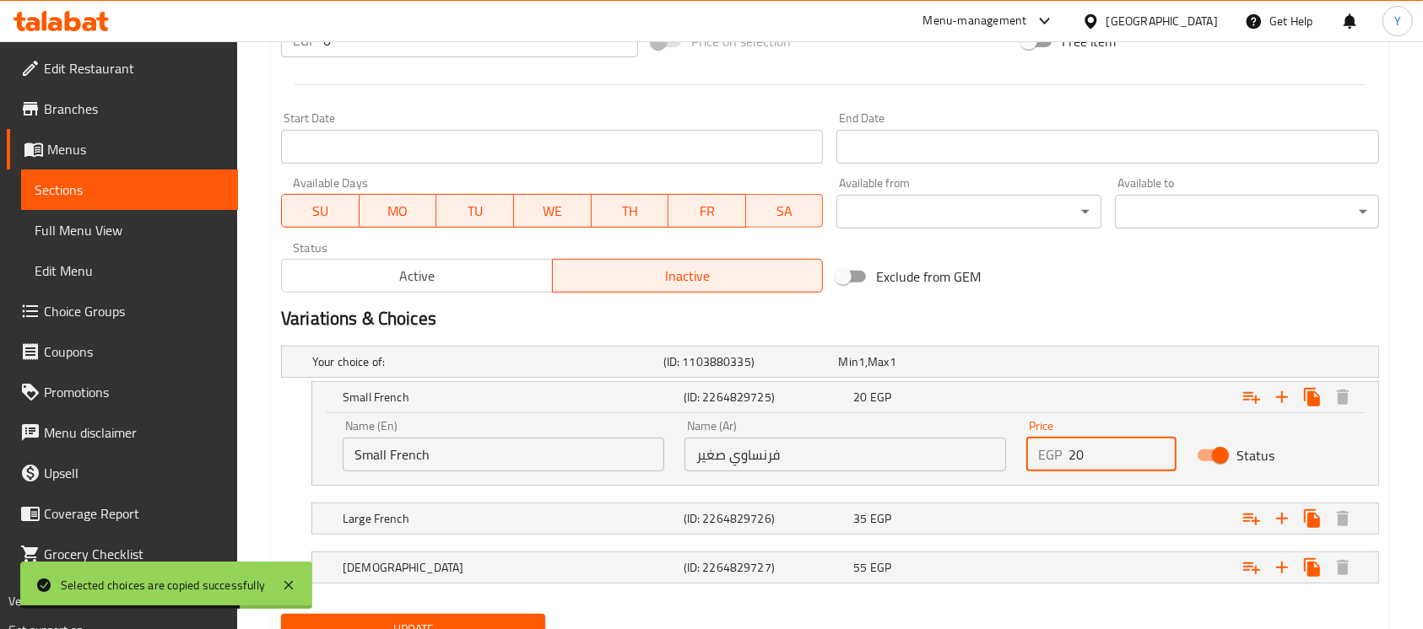
drag, startPoint x: 1087, startPoint y: 451, endPoint x: 1036, endPoint y: 452, distance: 50.6
click at [1040, 452] on div "EGP 20 Price" at bounding box center [1101, 455] width 150 height 34
type input "15"
click at [1035, 514] on div "Expand" at bounding box center [1190, 518] width 341 height 37
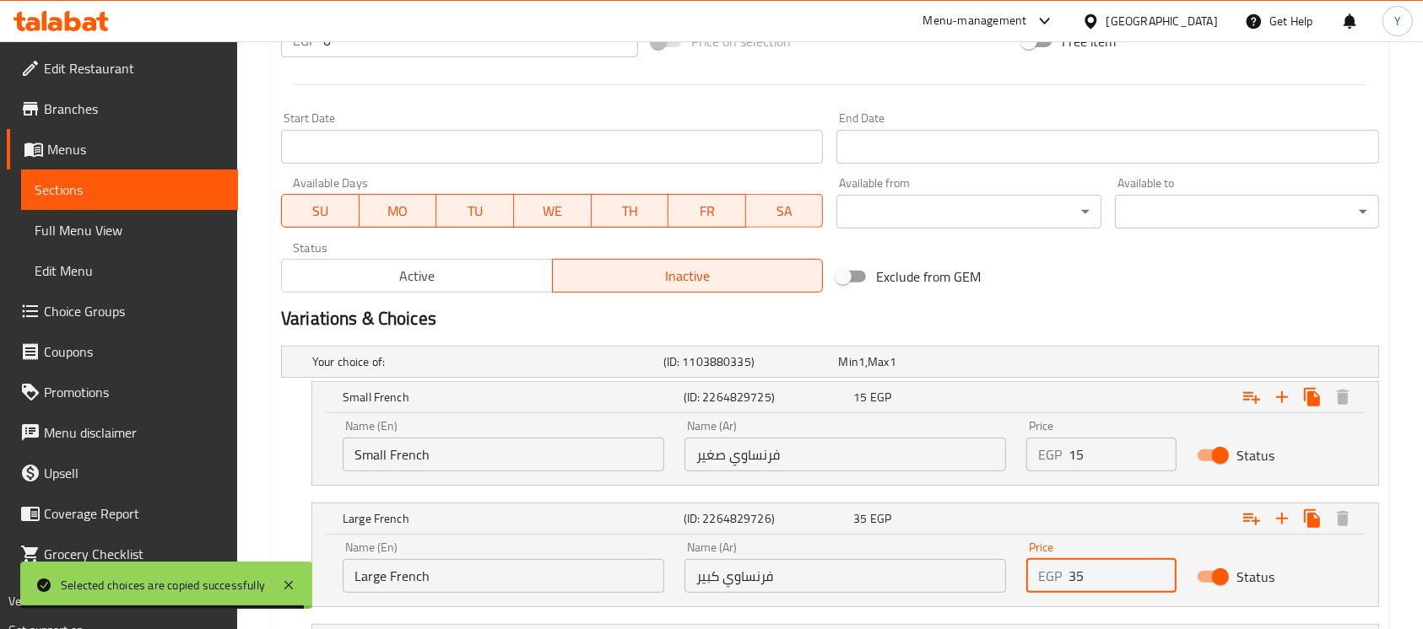
click at [1095, 572] on input "35" at bounding box center [1122, 576] width 108 height 34
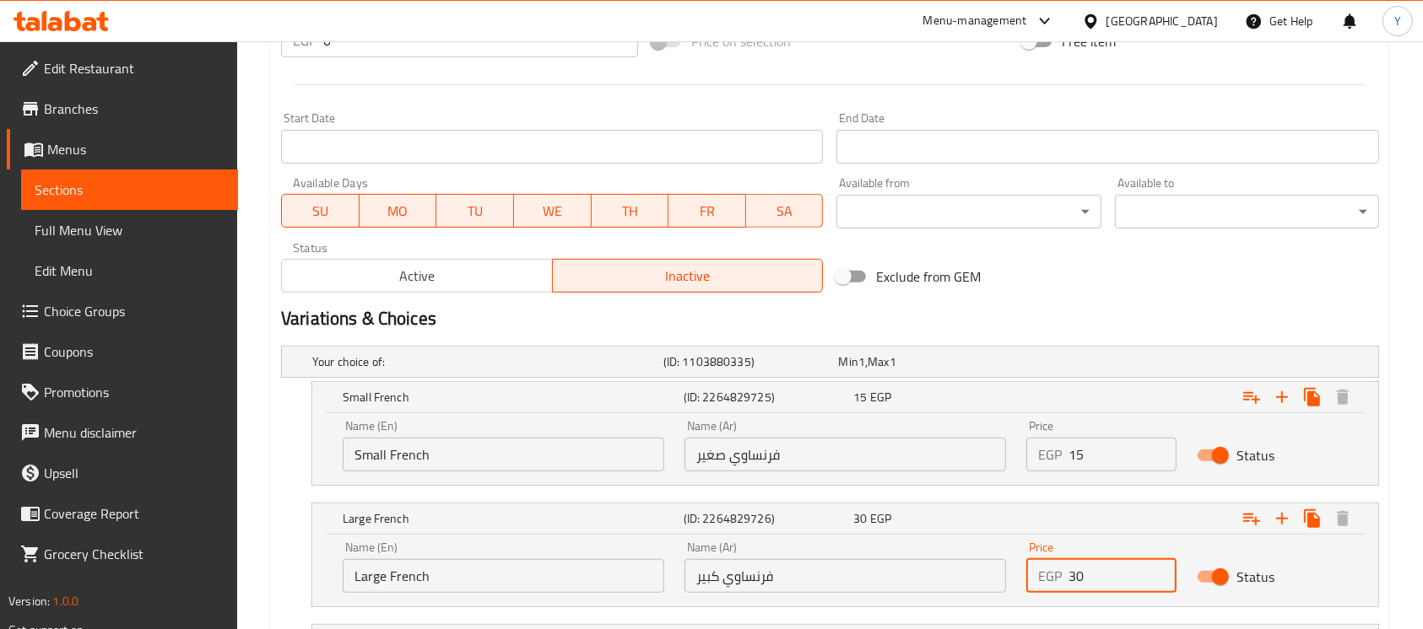
scroll to position [794, 0]
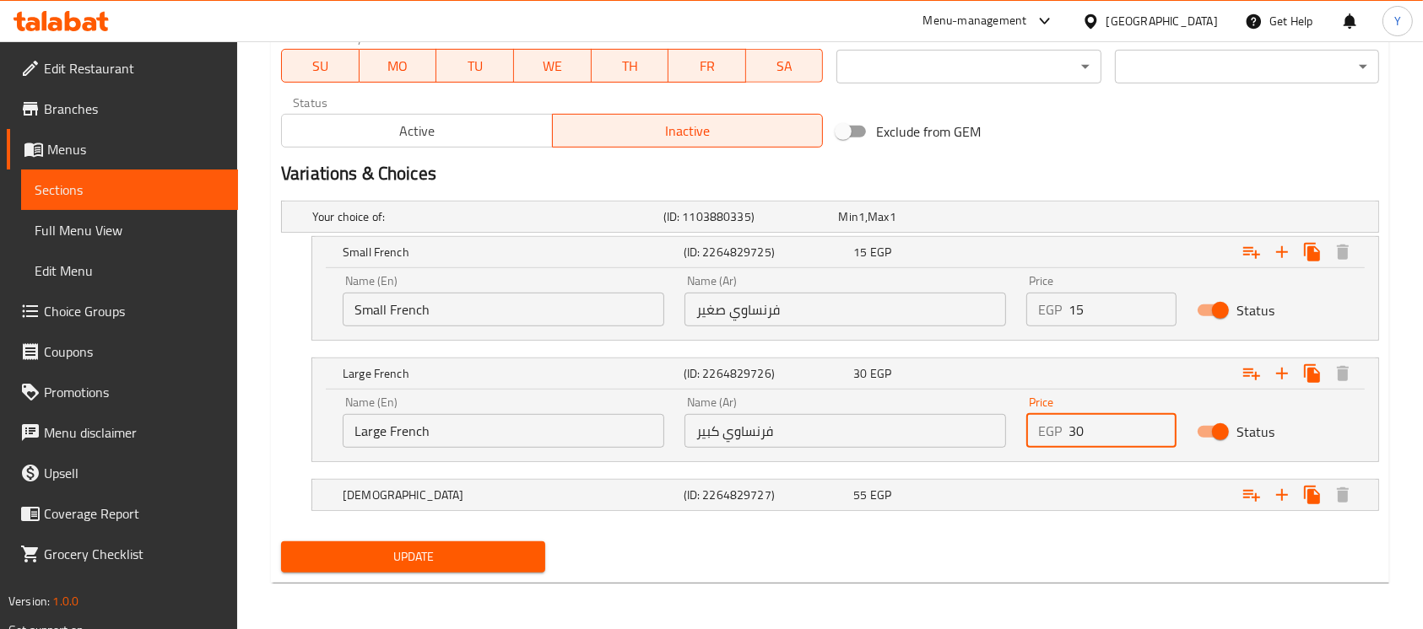
type input "30"
click at [1024, 515] on nav at bounding box center [830, 522] width 1098 height 14
click at [1022, 496] on div "Expand" at bounding box center [1190, 495] width 341 height 37
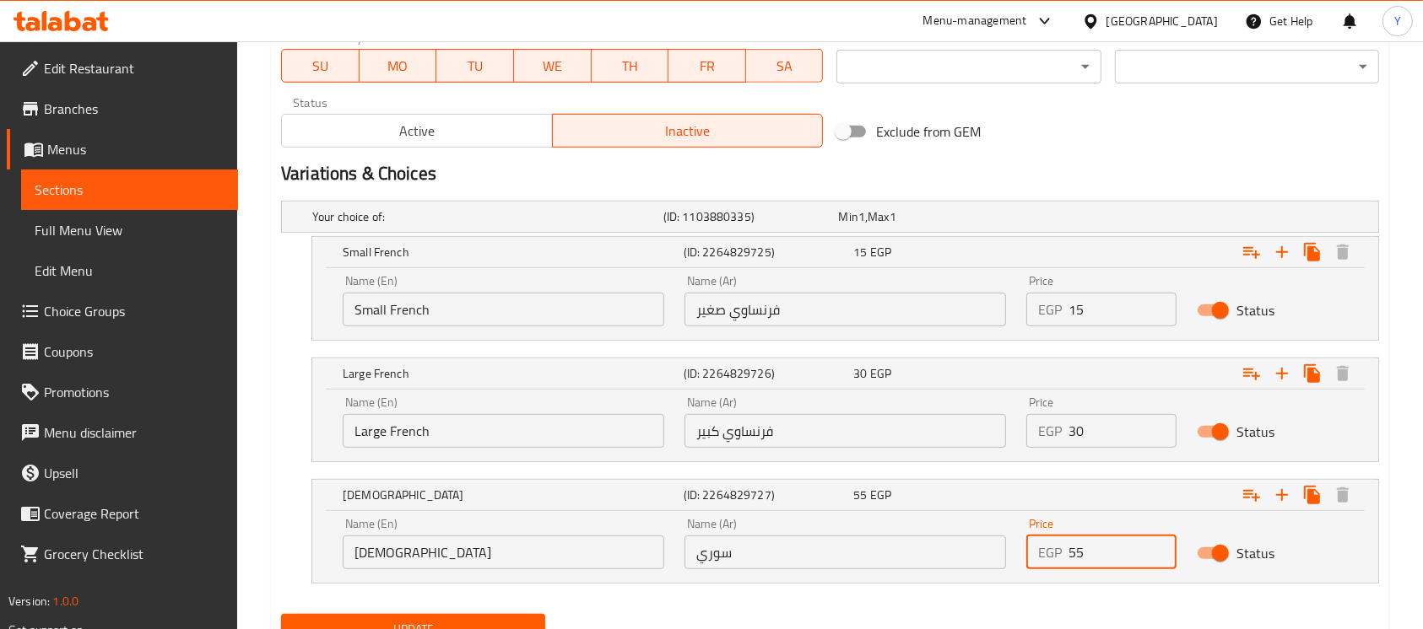
drag, startPoint x: 1107, startPoint y: 540, endPoint x: 854, endPoint y: 560, distance: 254.0
click at [854, 560] on div "Name (En) Syrian Name (En) Name (Ar) سوري Name (Ar) Price EGP 55 Price Status" at bounding box center [844, 544] width 1025 height 72
type input "20"
click at [822, 619] on div "Update" at bounding box center [829, 630] width 1111 height 45
click at [473, 620] on span "Update" at bounding box center [412, 629] width 237 height 21
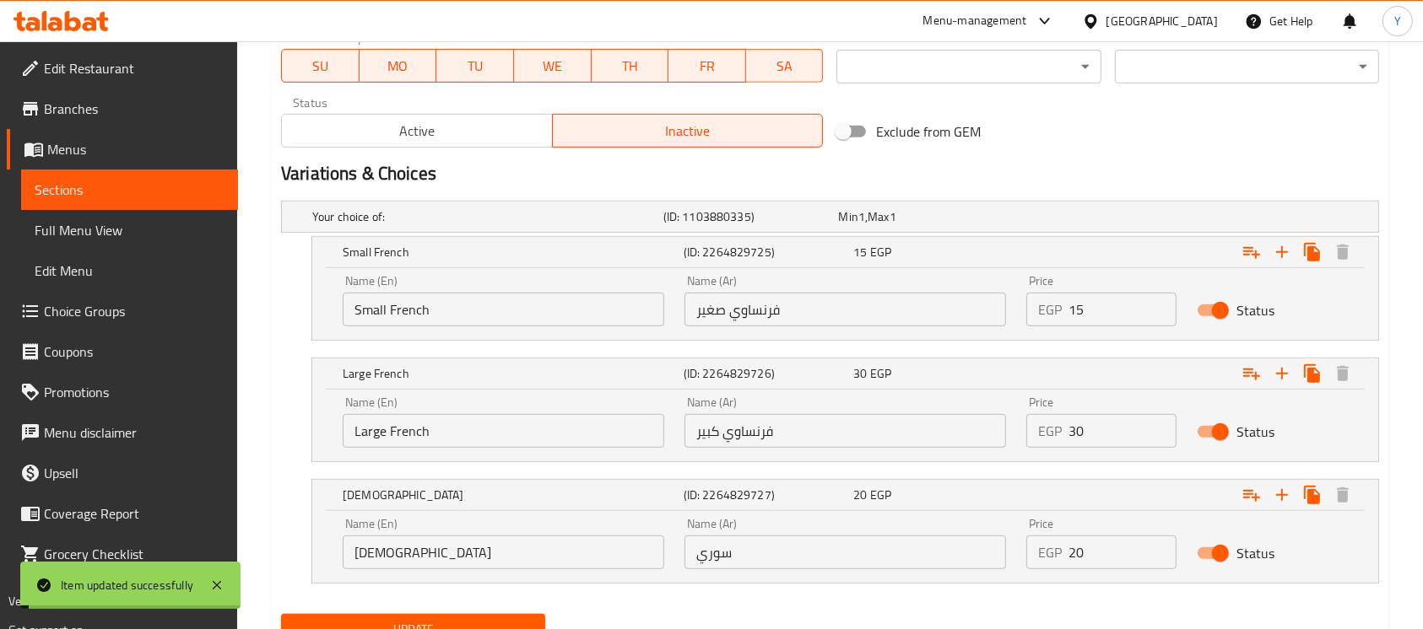
click at [440, 136] on span "Active" at bounding box center [417, 131] width 257 height 24
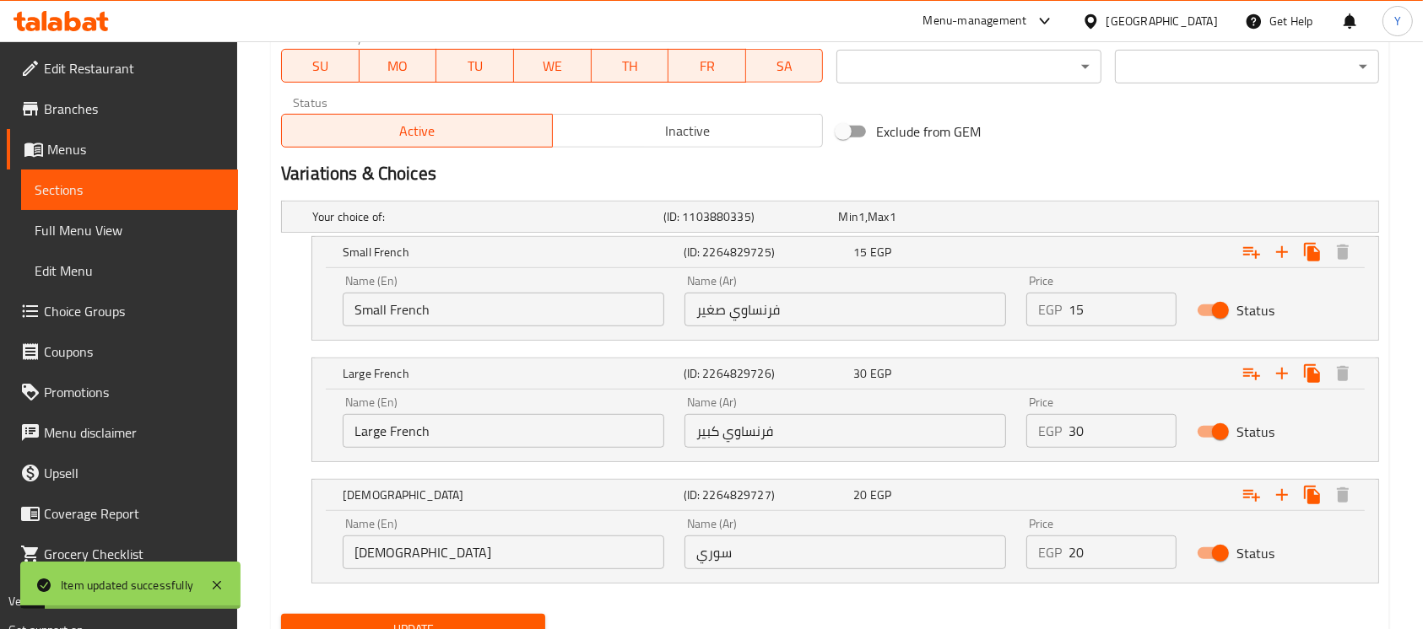
scroll to position [243, 0]
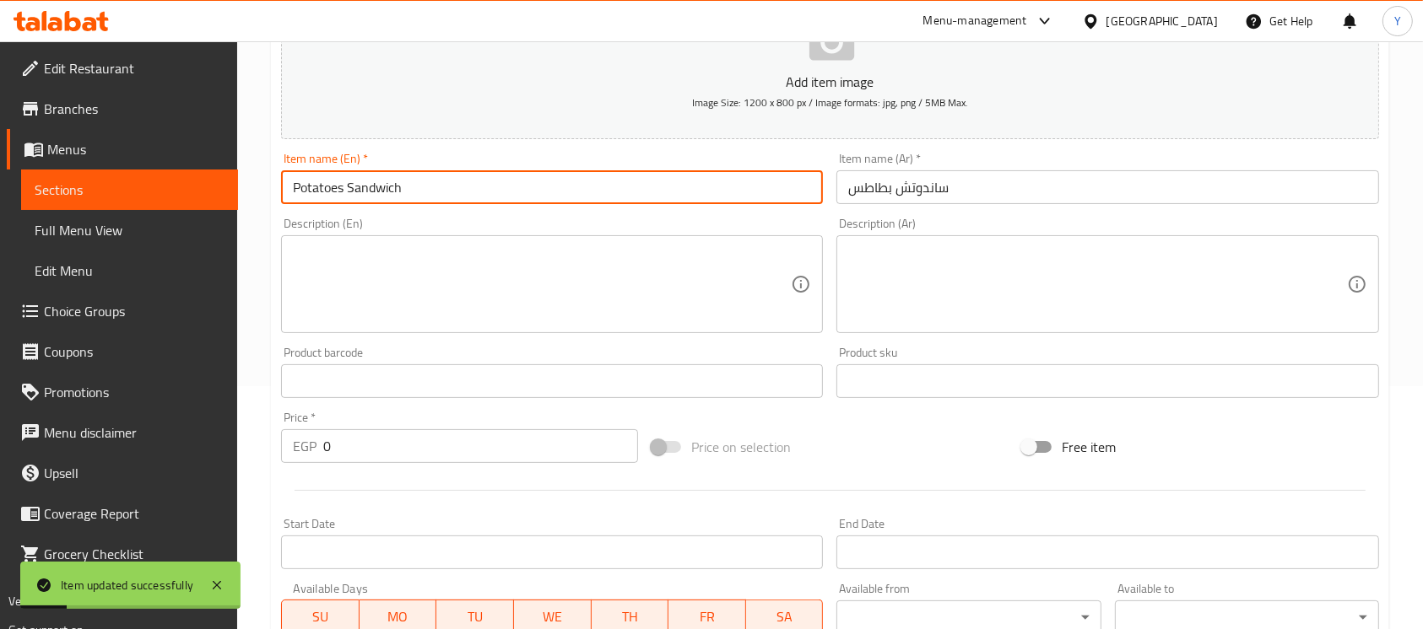
click at [437, 187] on input "Potatoes Sandwich" at bounding box center [552, 187] width 542 height 34
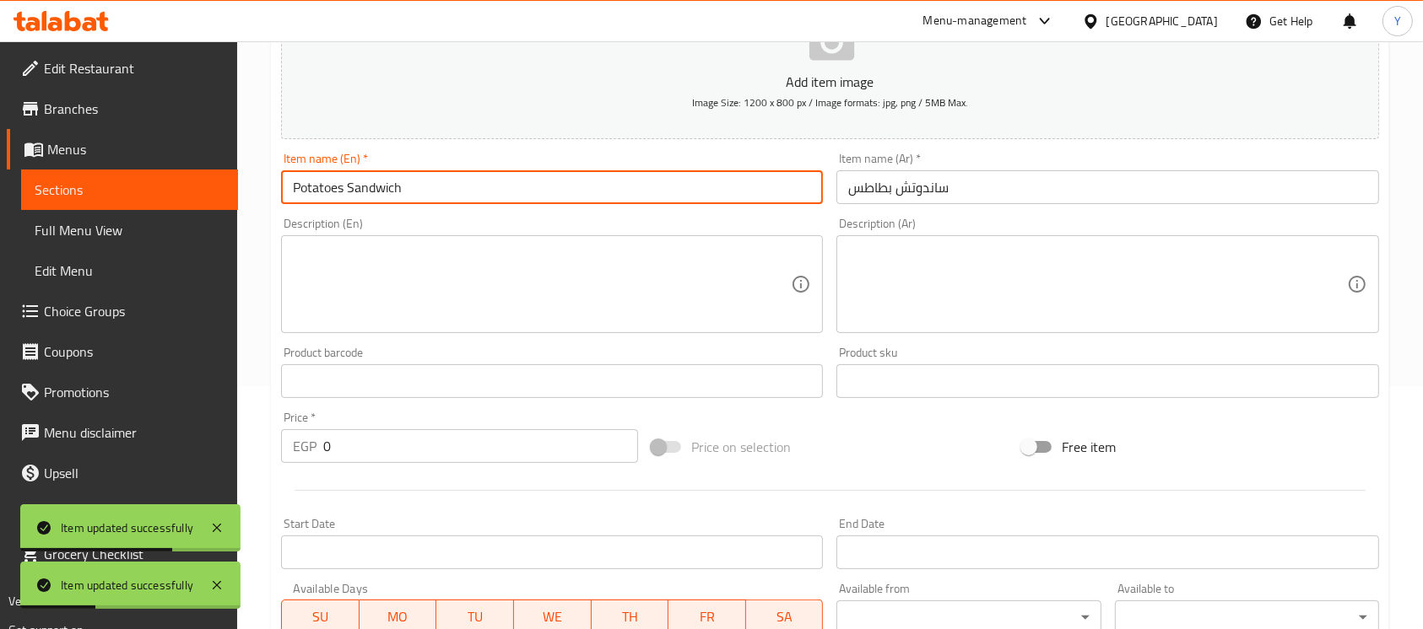
scroll to position [0, 0]
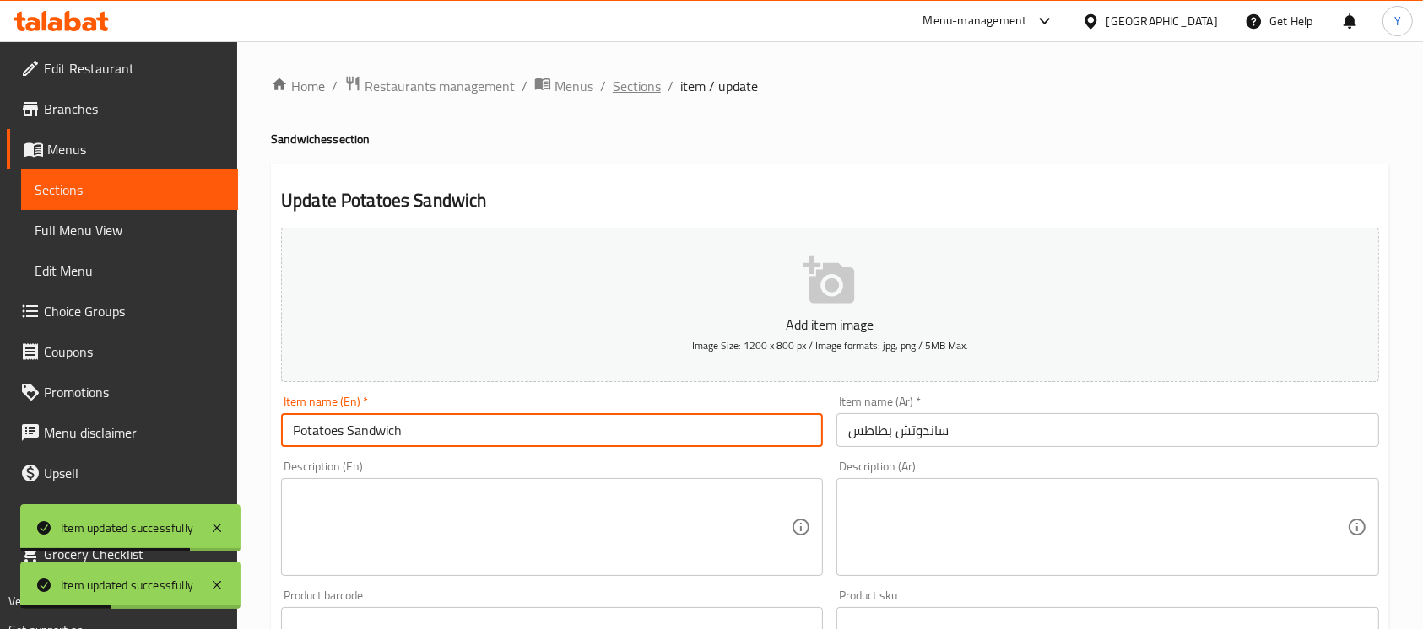
click at [647, 91] on span "Sections" at bounding box center [637, 86] width 48 height 20
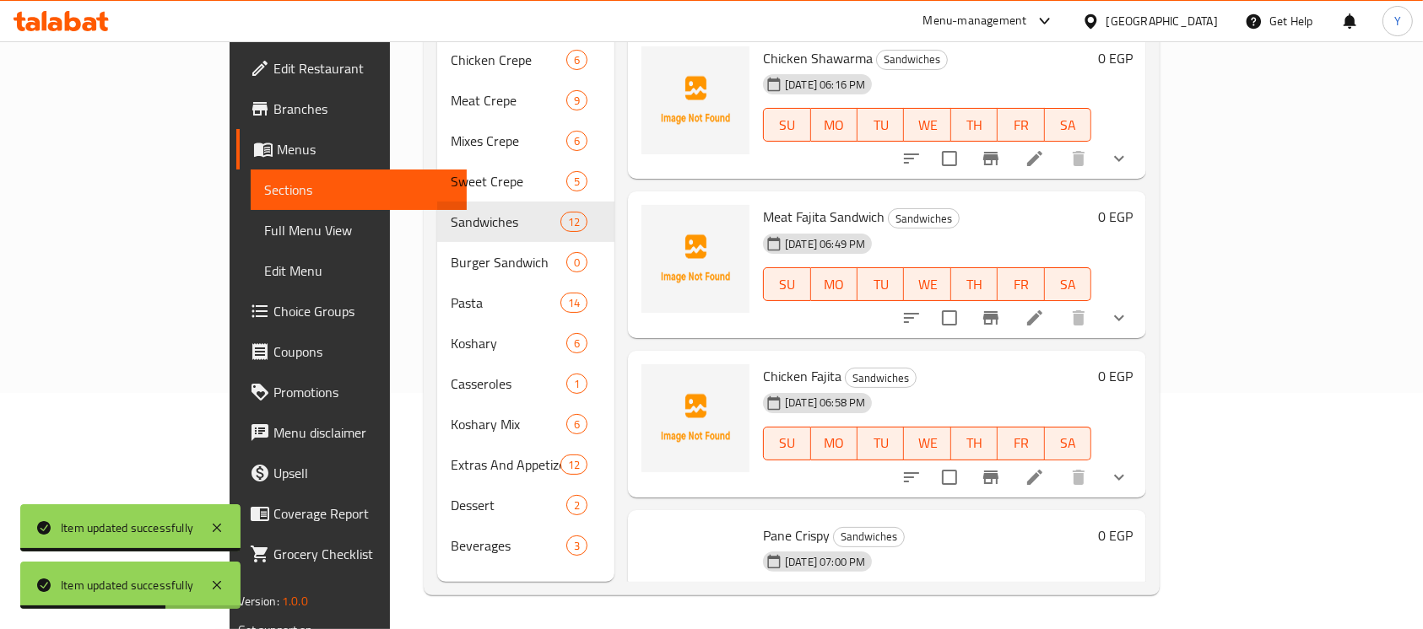
scroll to position [1322, 0]
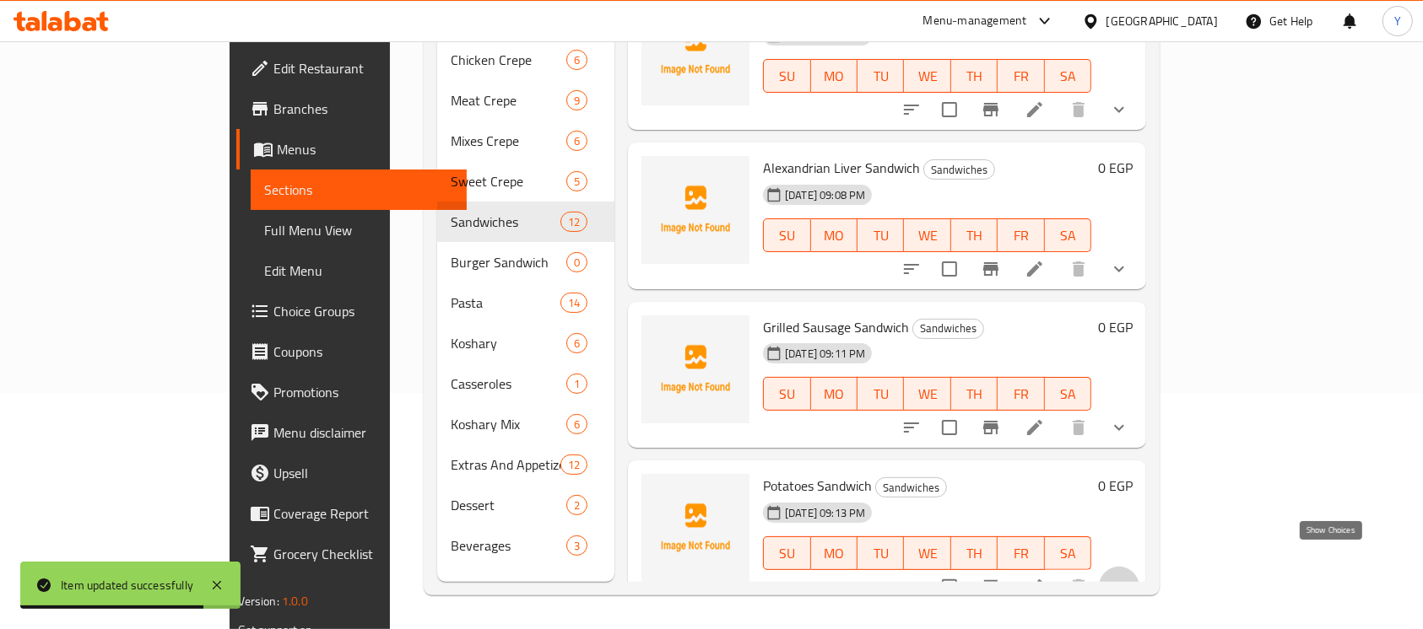
click at [1129, 577] on icon "show more" at bounding box center [1119, 587] width 20 height 20
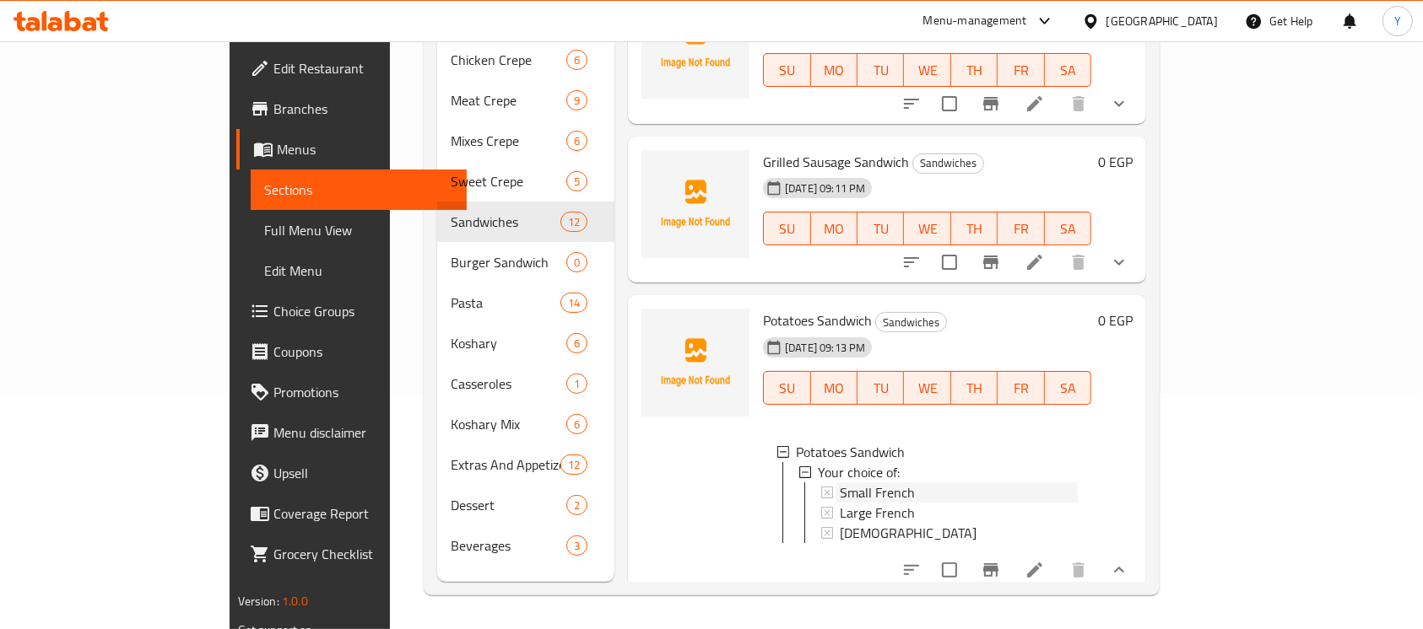
click at [840, 483] on span "Small French" at bounding box center [877, 493] width 75 height 20
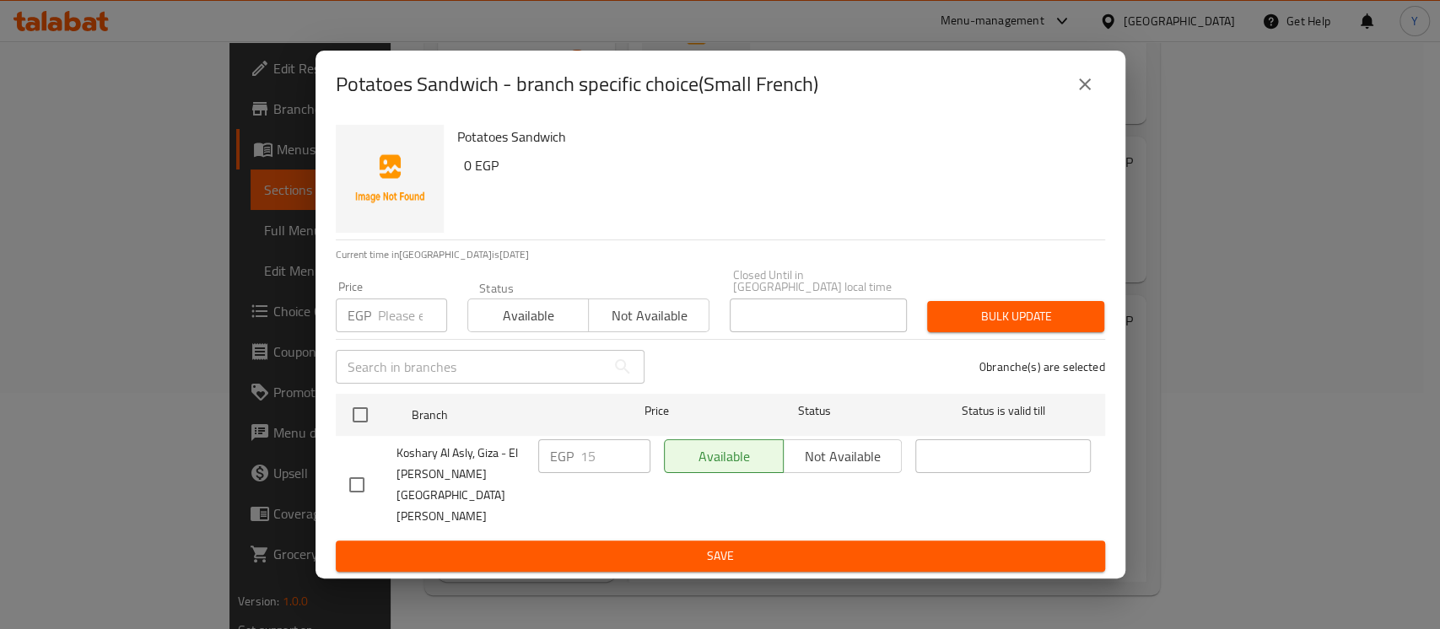
click at [1078, 95] on button "close" at bounding box center [1085, 84] width 41 height 41
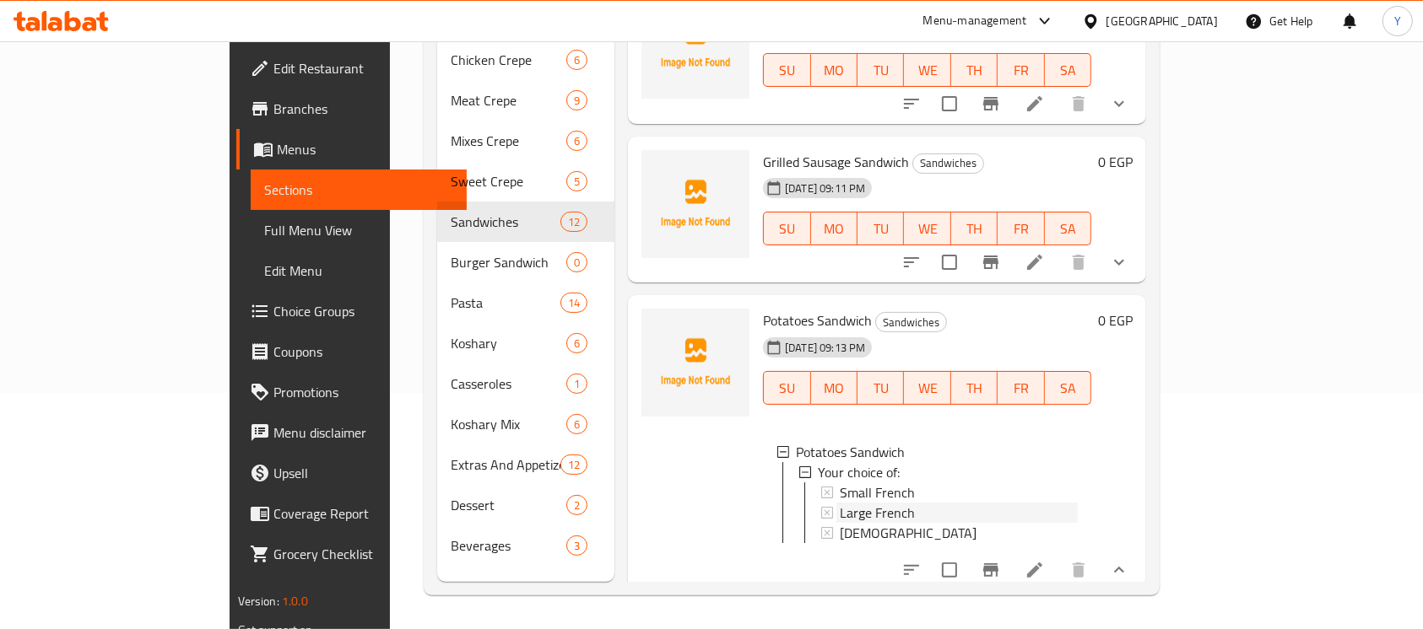
click at [872, 503] on div "Large French" at bounding box center [959, 513] width 238 height 20
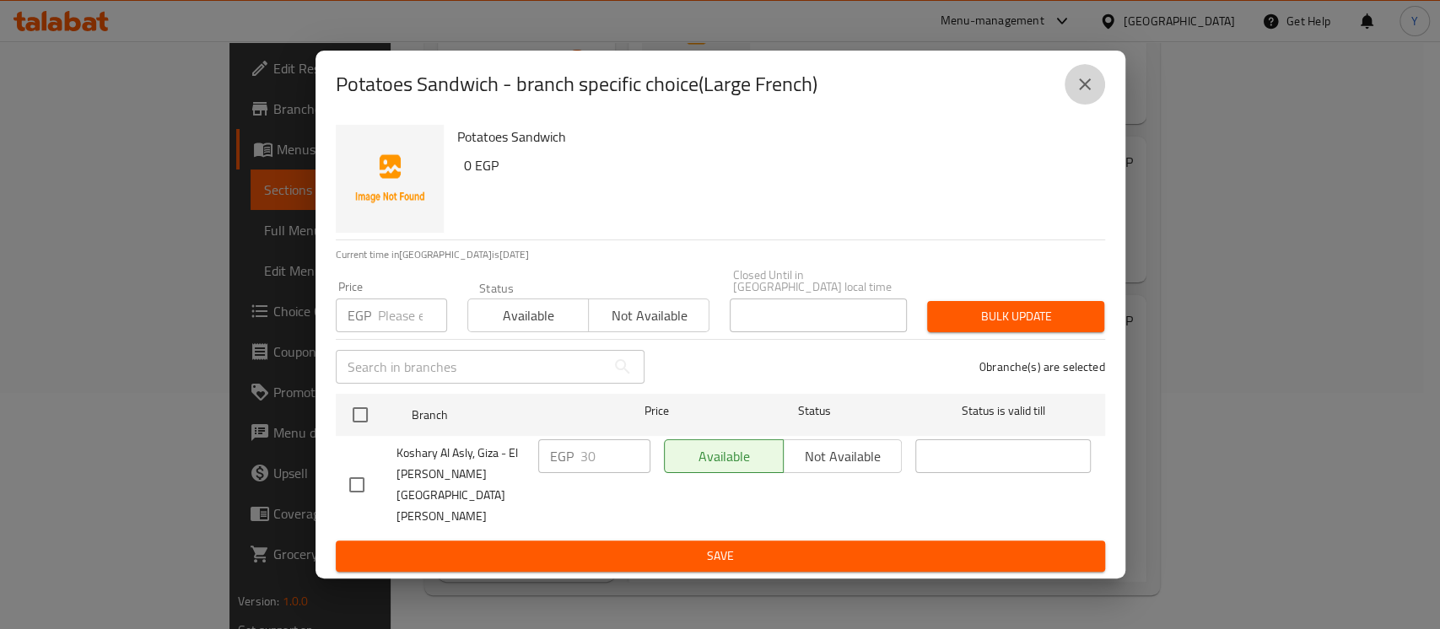
click at [1077, 95] on icon "close" at bounding box center [1085, 84] width 20 height 20
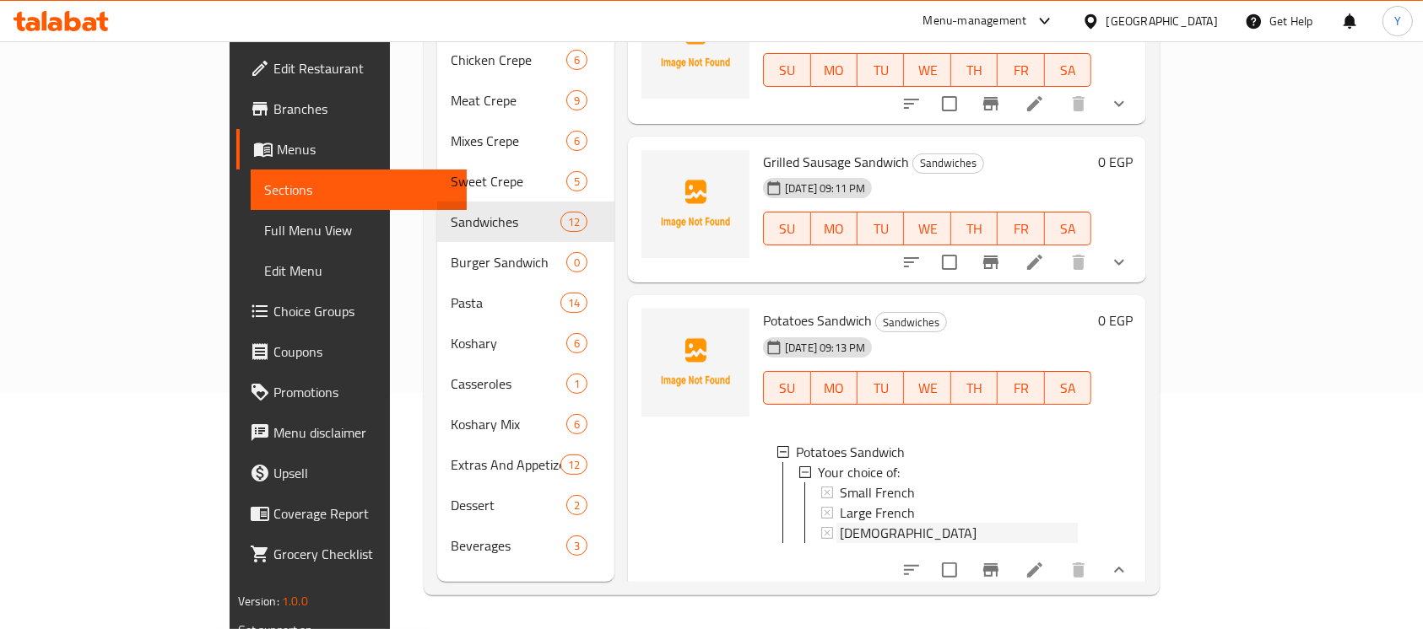
click at [864, 523] on div "[DEMOGRAPHIC_DATA]" at bounding box center [959, 533] width 238 height 20
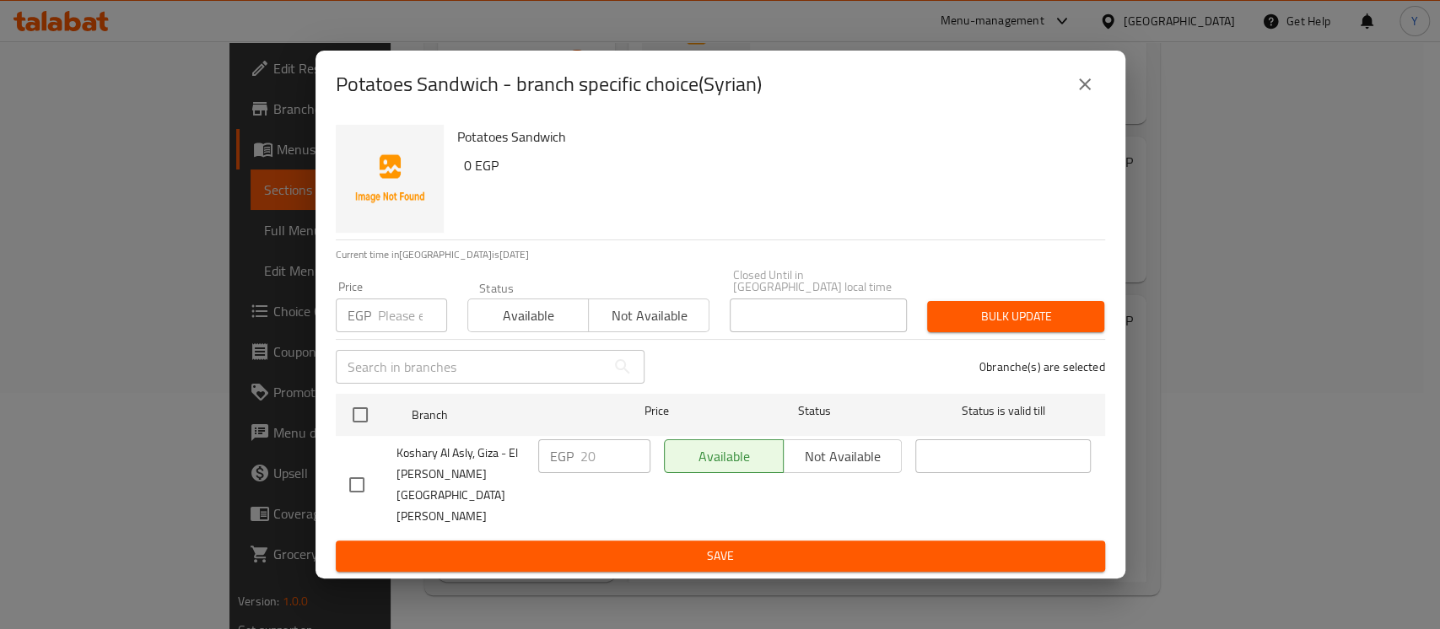
click at [1093, 93] on button "close" at bounding box center [1085, 84] width 41 height 41
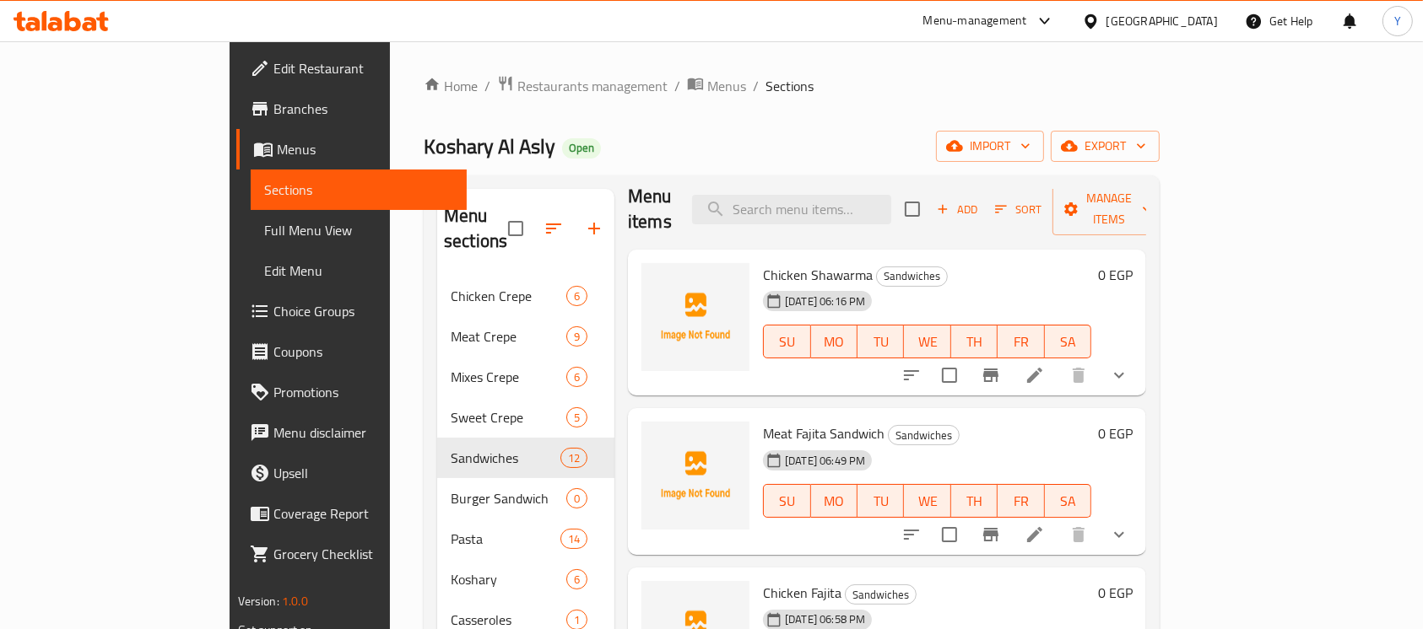
scroll to position [0, 0]
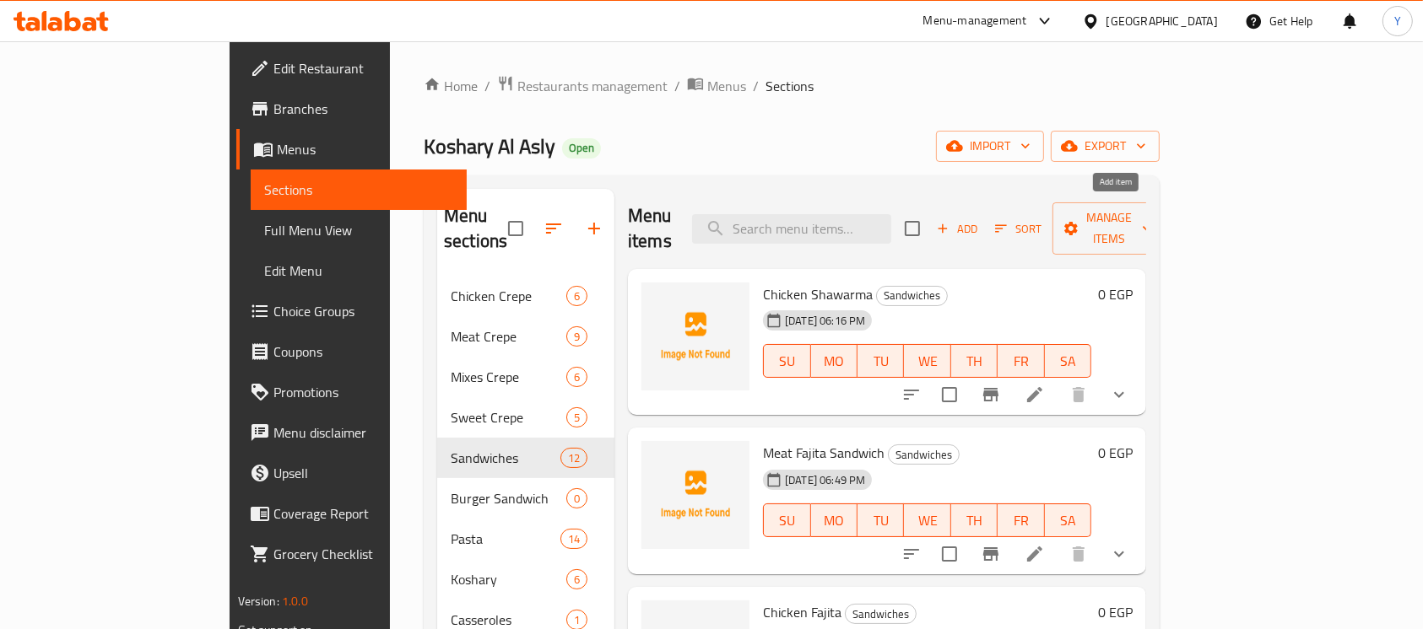
click at [980, 219] on span "Add" at bounding box center [957, 228] width 46 height 19
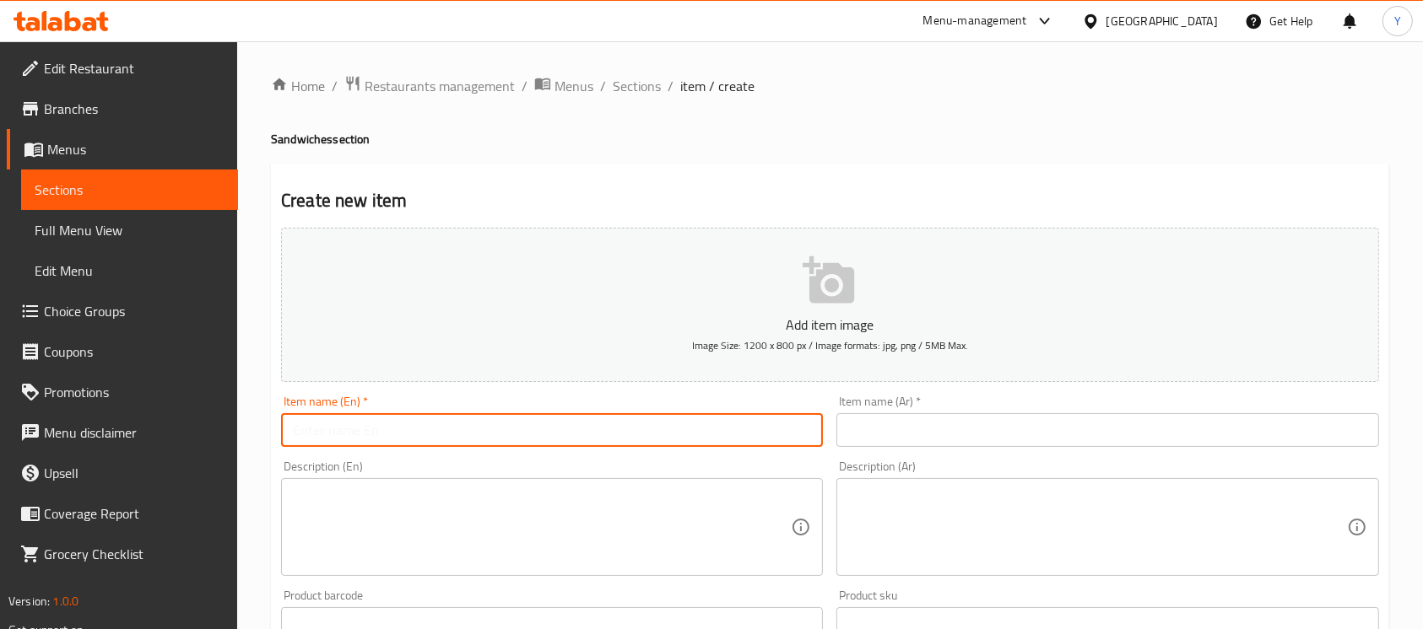
click at [704, 438] on input "text" at bounding box center [552, 430] width 542 height 34
click at [700, 436] on input "Potatoes With Mozzarella Sandwich" at bounding box center [552, 430] width 542 height 34
type input "Potatoes With Mozzarella Sandwich"
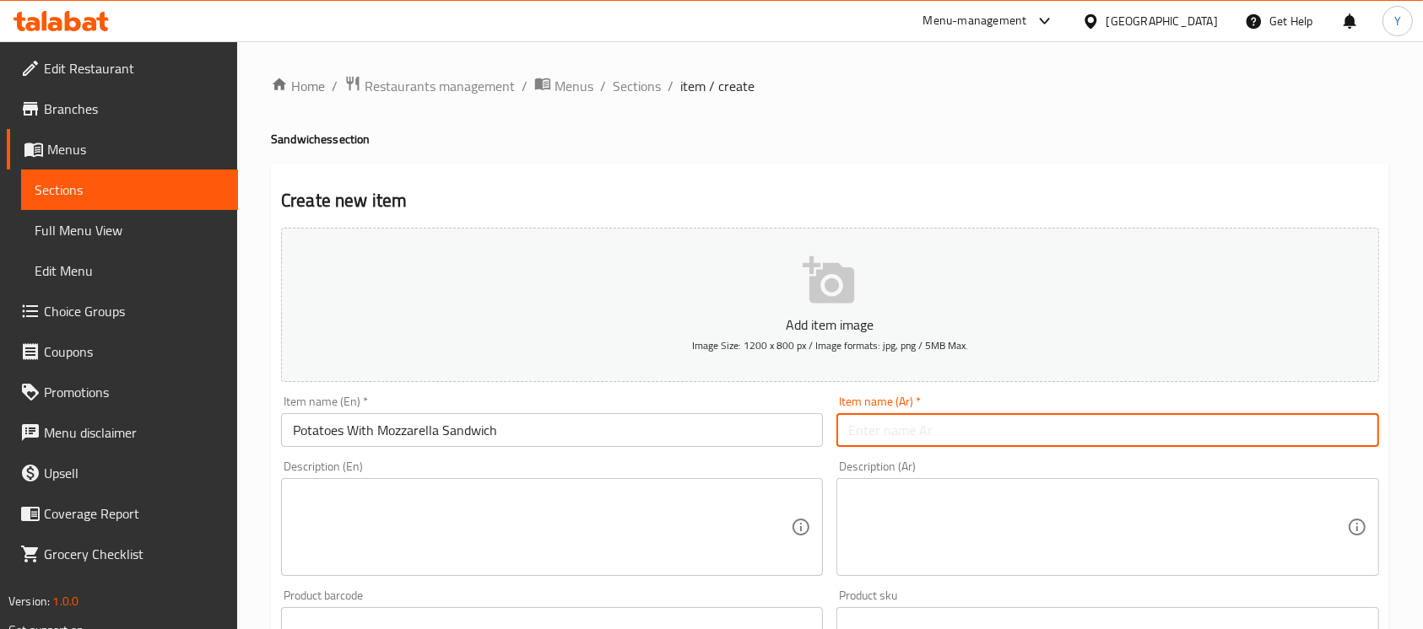
paste input "ساندويتش البطاطس مع الموزاريلا"
click at [999, 435] on input "ساندويتش البطاطس مع الموزاريلا" at bounding box center [1107, 430] width 542 height 34
click at [994, 435] on input "ساندويتش البطاطس مع الموزاريلا" at bounding box center [1107, 430] width 542 height 34
click at [997, 435] on input "ساندويتش البطاطس مع الموزاريلا" at bounding box center [1107, 430] width 542 height 34
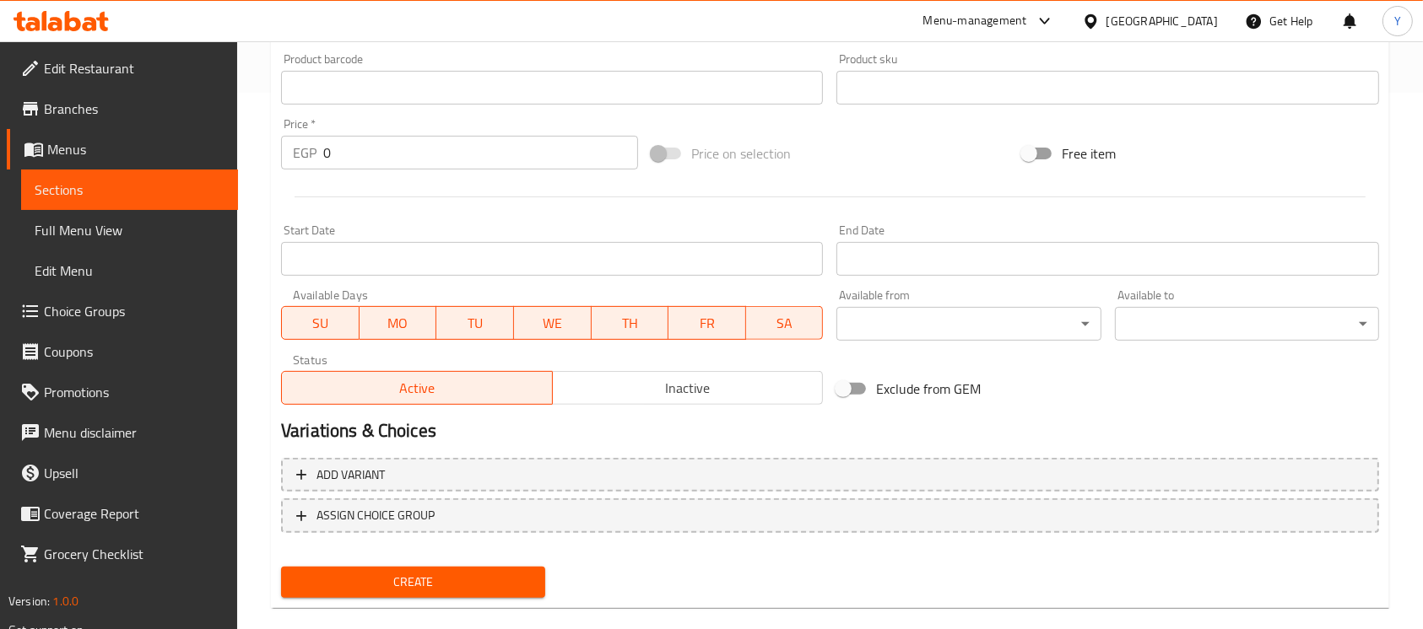
scroll to position [563, 0]
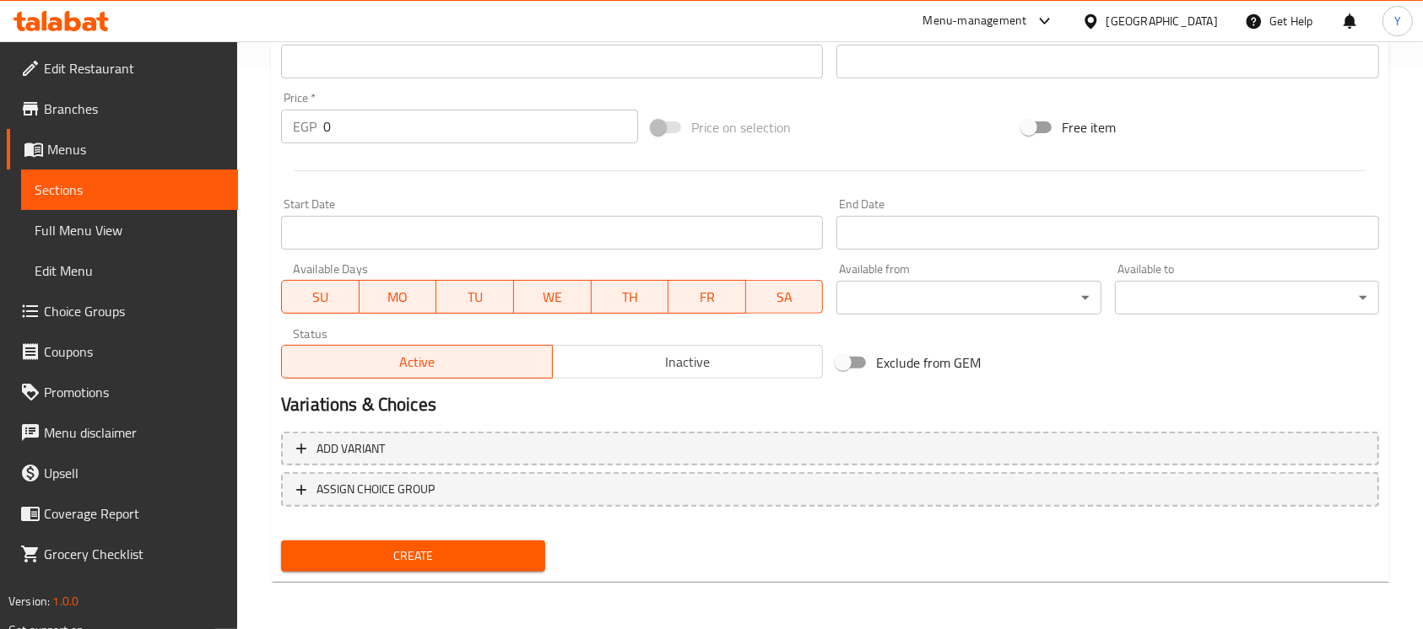
type input "ساندوتش البطاطس مع الموزاريلا"
click at [694, 372] on span "Inactive" at bounding box center [687, 362] width 257 height 24
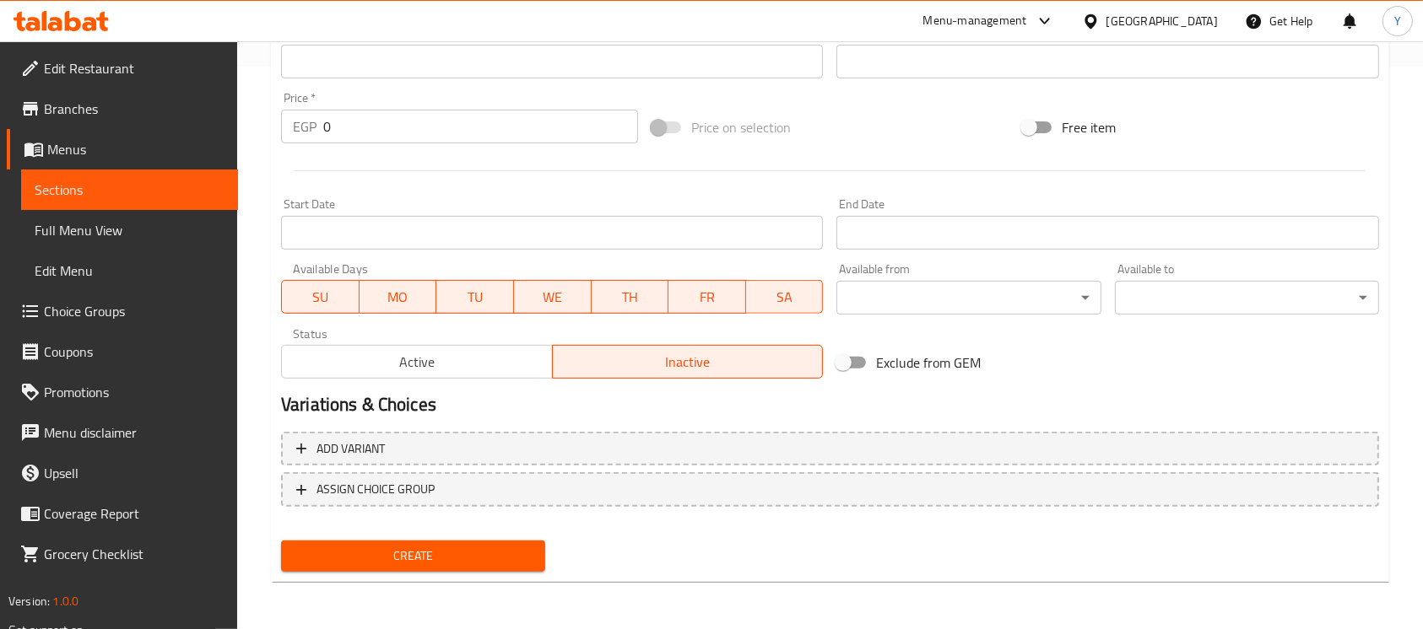
click at [464, 547] on span "Create" at bounding box center [412, 556] width 237 height 21
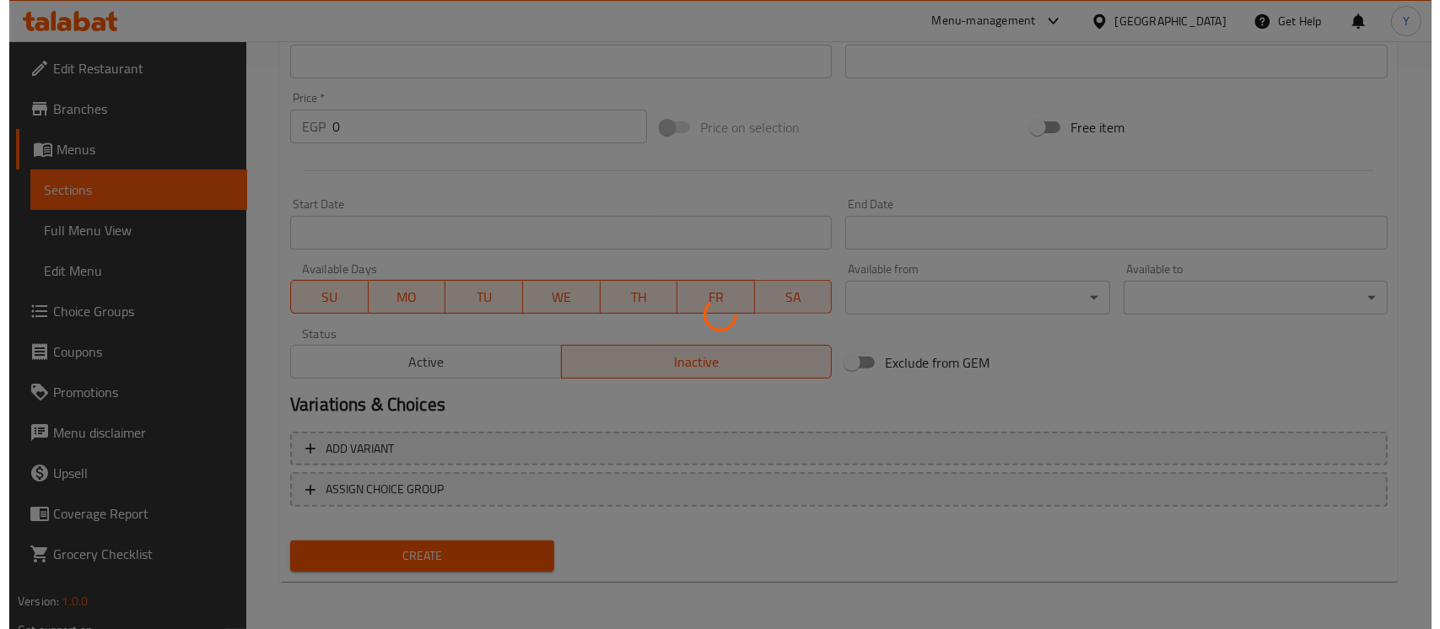
scroll to position [13, 0]
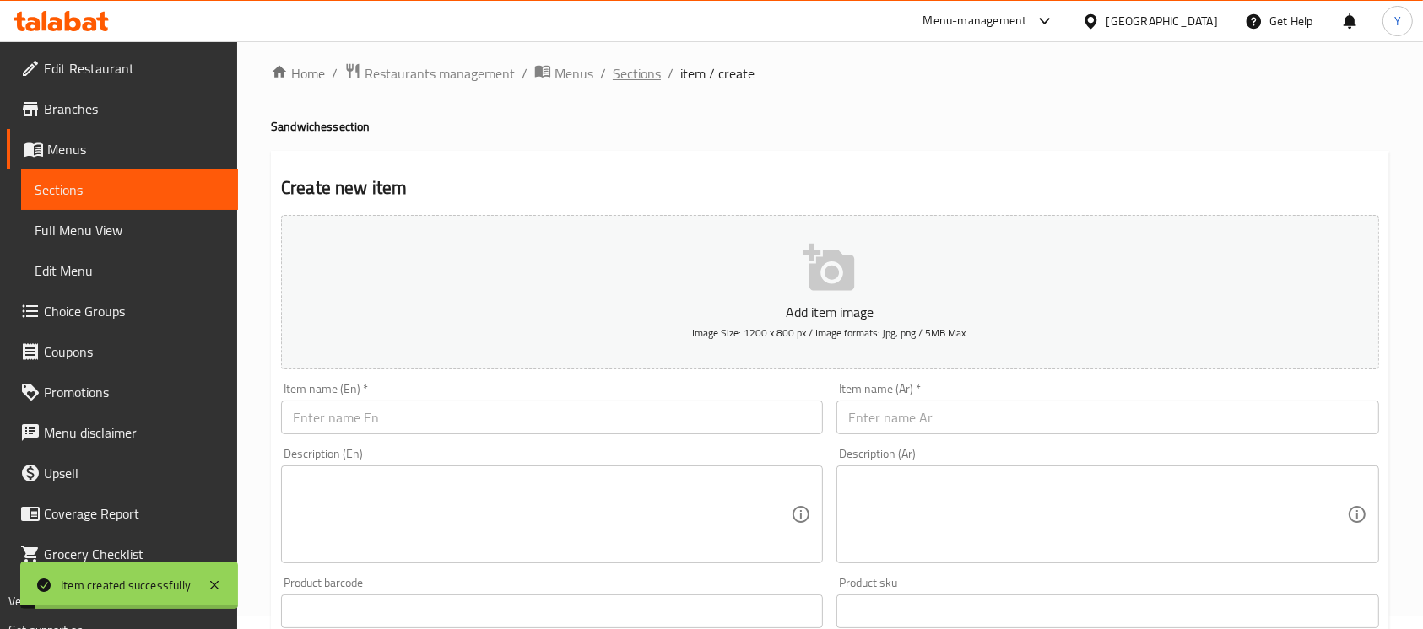
click at [627, 84] on span "Sections" at bounding box center [637, 73] width 48 height 20
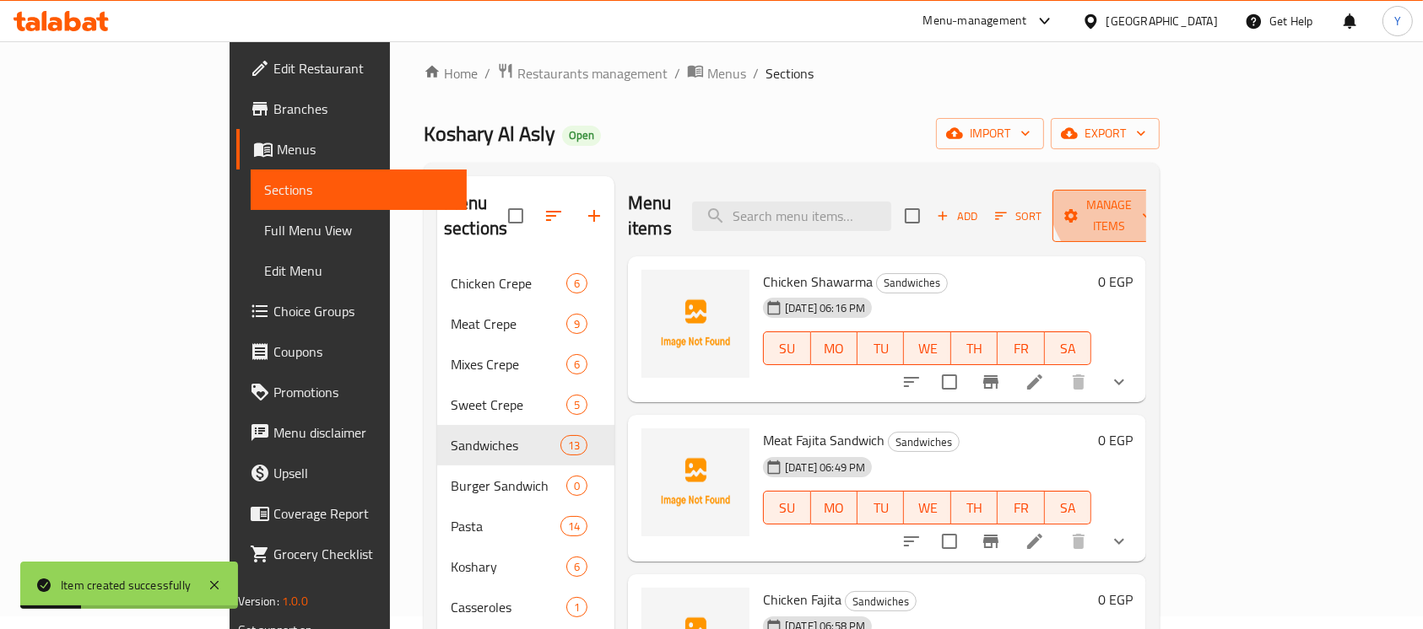
click at [1152, 195] on span "Manage items" at bounding box center [1109, 216] width 86 height 42
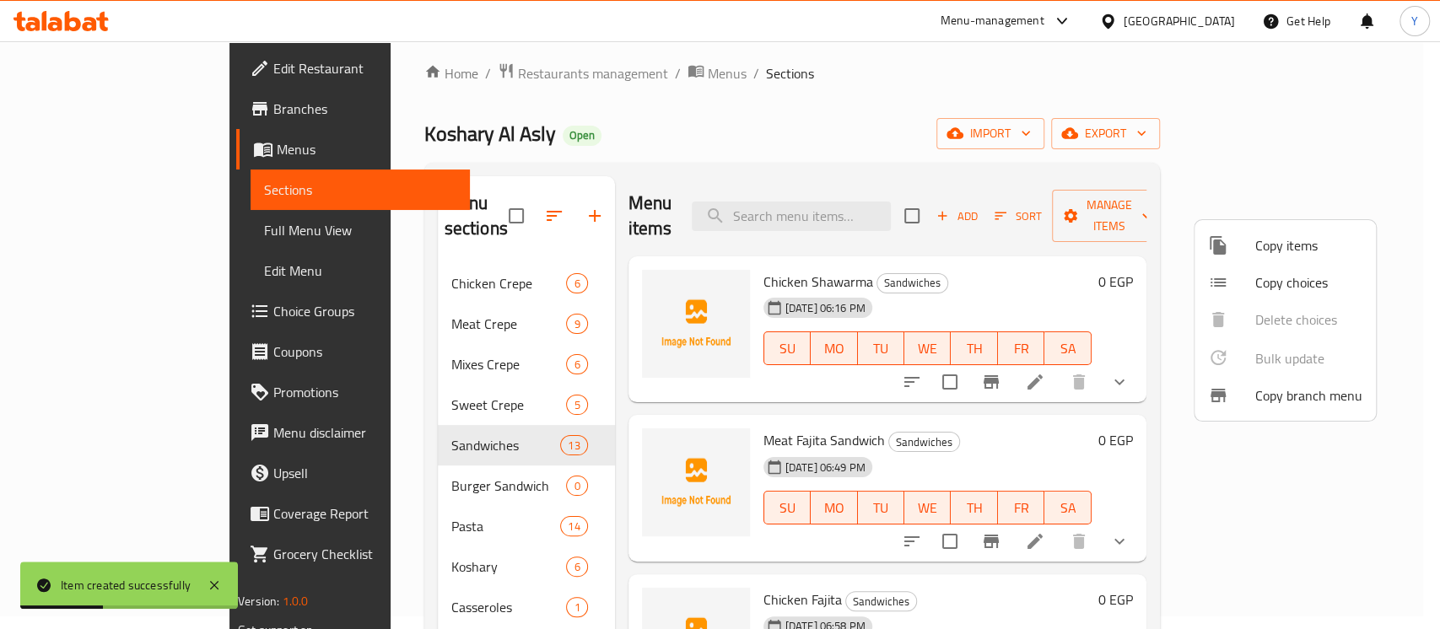
click at [1251, 283] on div at bounding box center [1231, 283] width 47 height 20
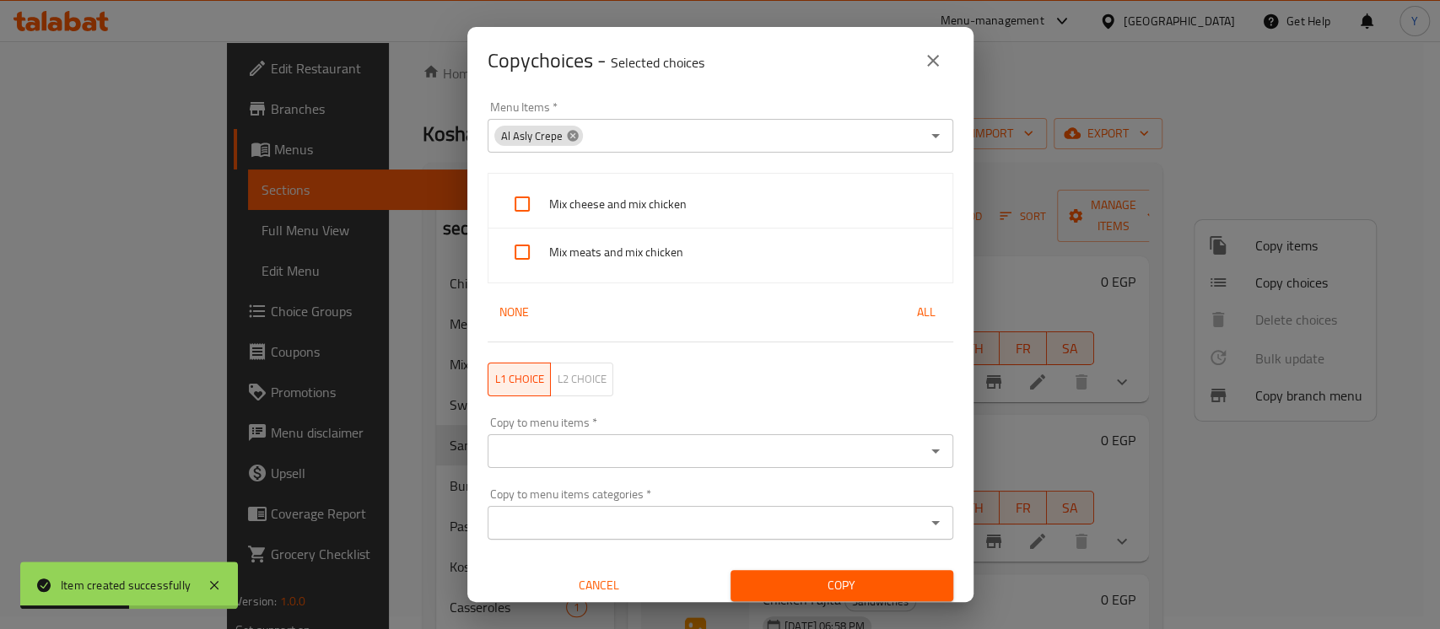
click at [568, 131] on icon at bounding box center [572, 135] width 11 height 11
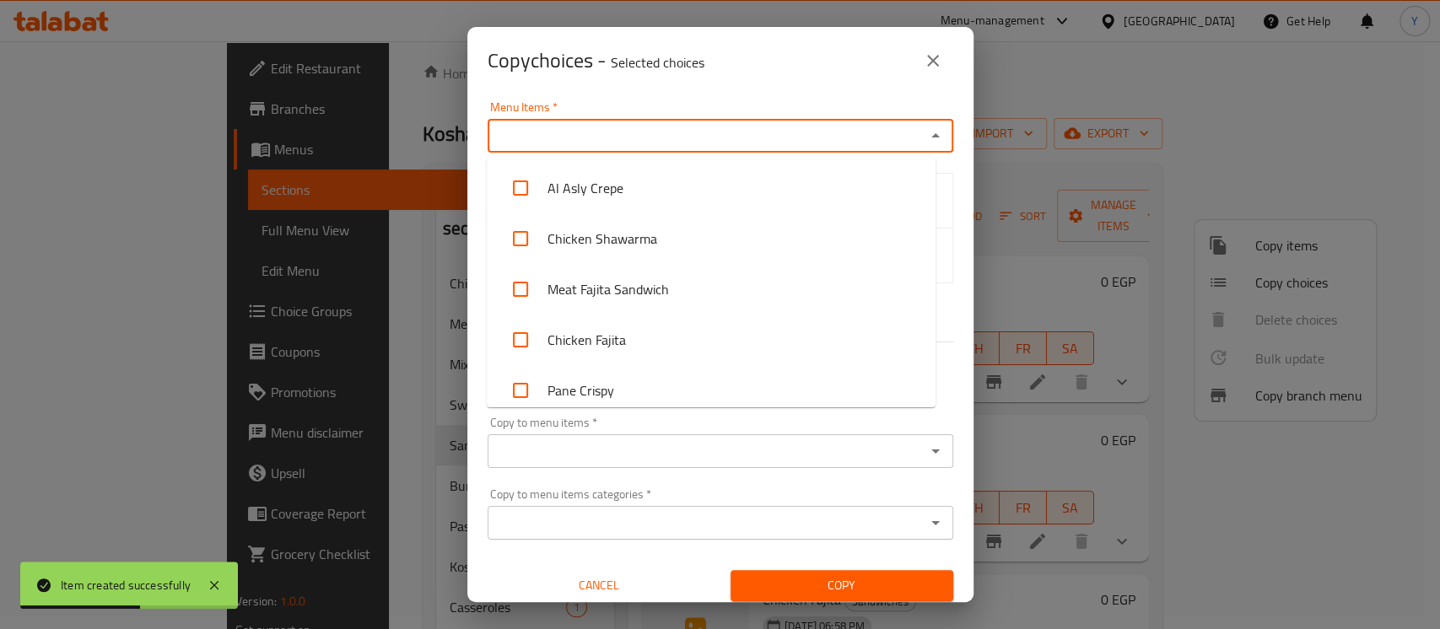
click at [614, 135] on input "Menu Items   *" at bounding box center [707, 136] width 428 height 24
type input "ho"
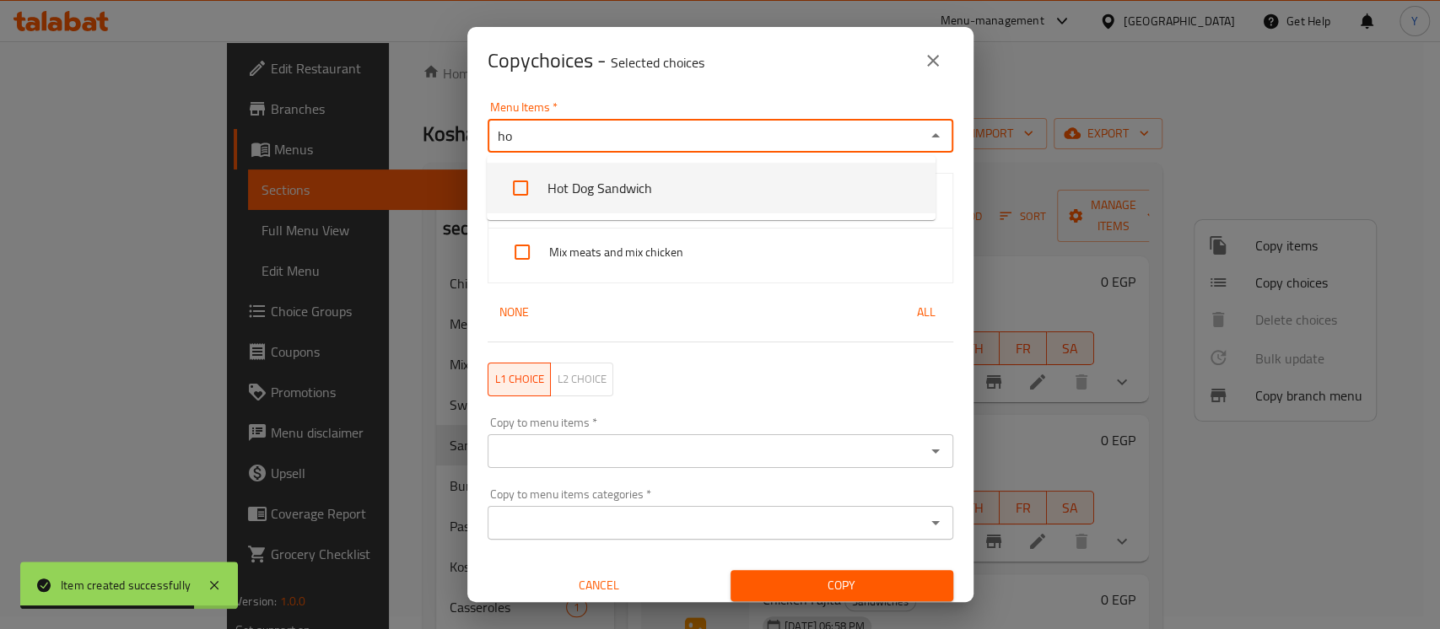
click at [659, 202] on li "Hot Dog Sandwich" at bounding box center [711, 188] width 449 height 51
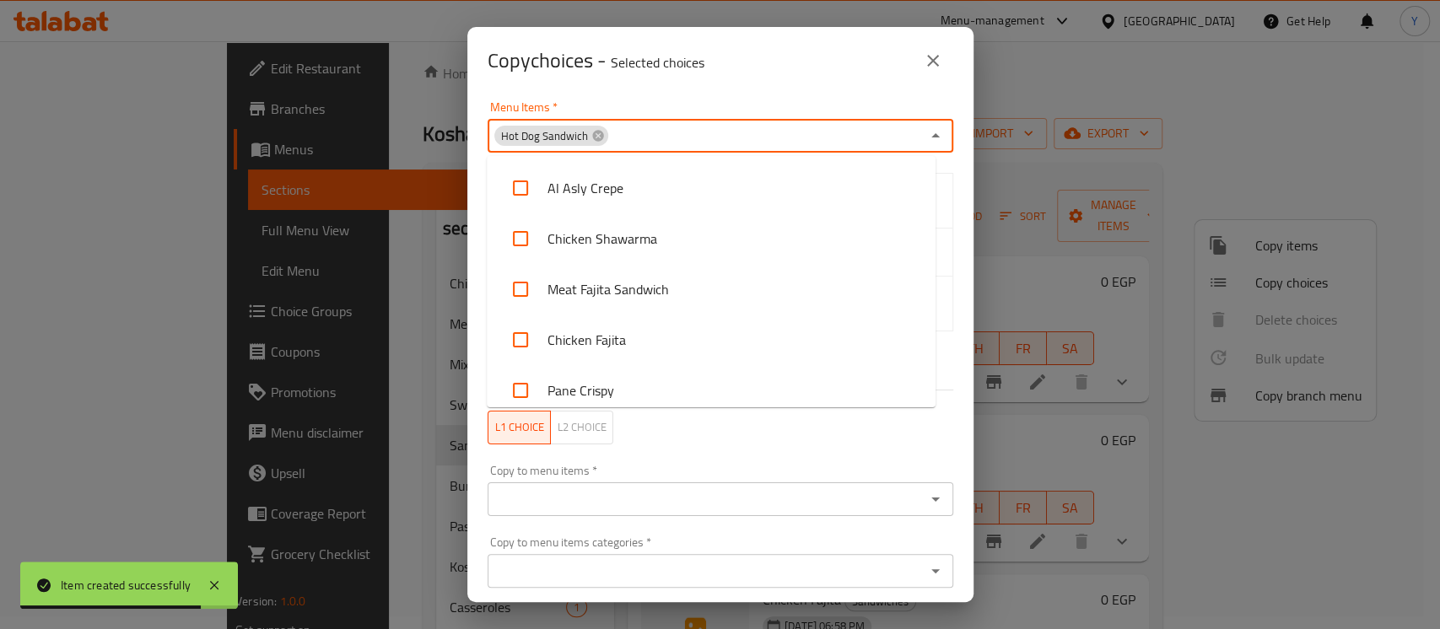
scroll to position [214, 0]
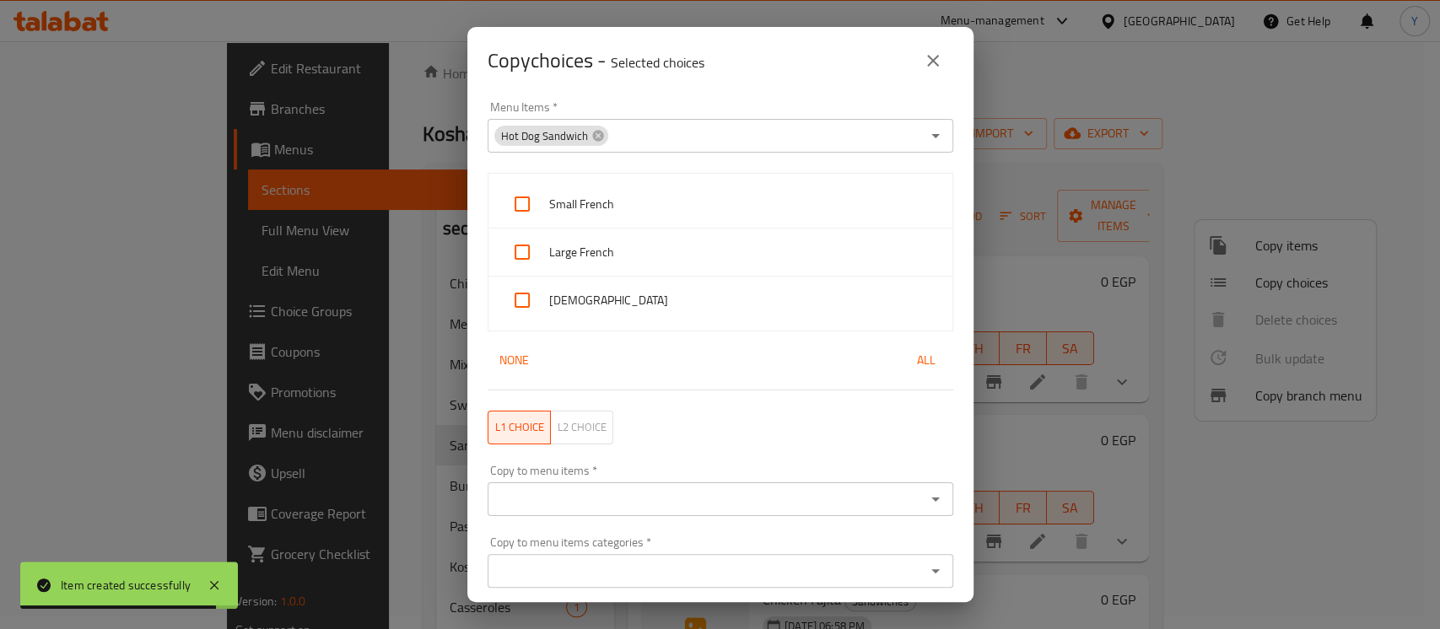
click at [776, 93] on div "Copy choices - Selected choices 0" at bounding box center [720, 61] width 506 height 68
click at [638, 217] on div "Small French" at bounding box center [721, 205] width 464 height 48
checkbox input "true"
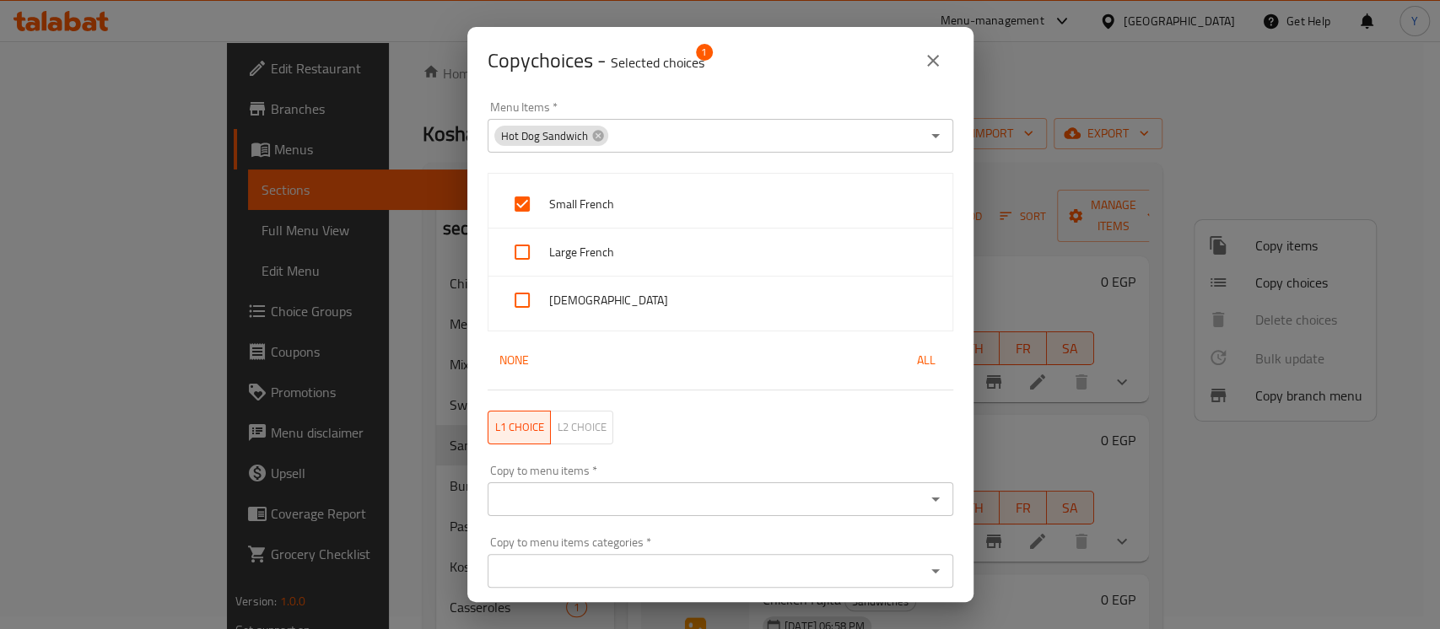
click at [613, 267] on div "Large French" at bounding box center [721, 253] width 464 height 48
checkbox input "true"
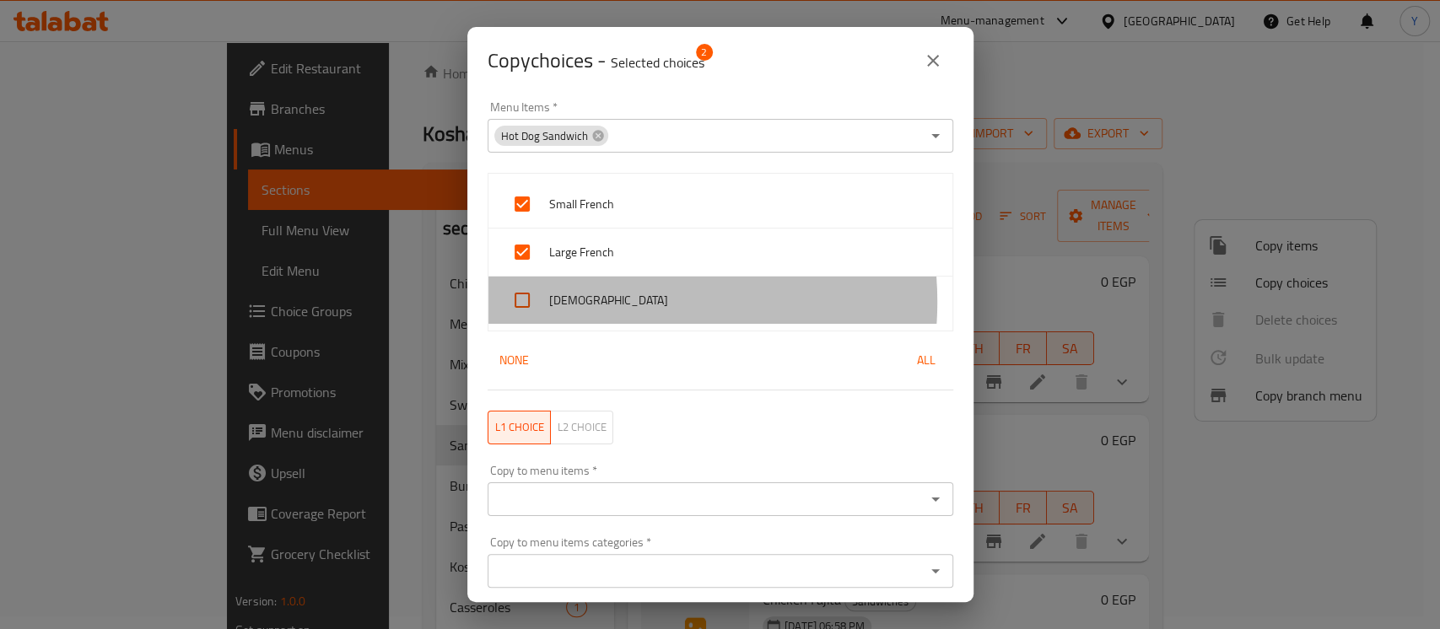
click at [607, 302] on span "[DEMOGRAPHIC_DATA]" at bounding box center [744, 300] width 390 height 21
checkbox input "true"
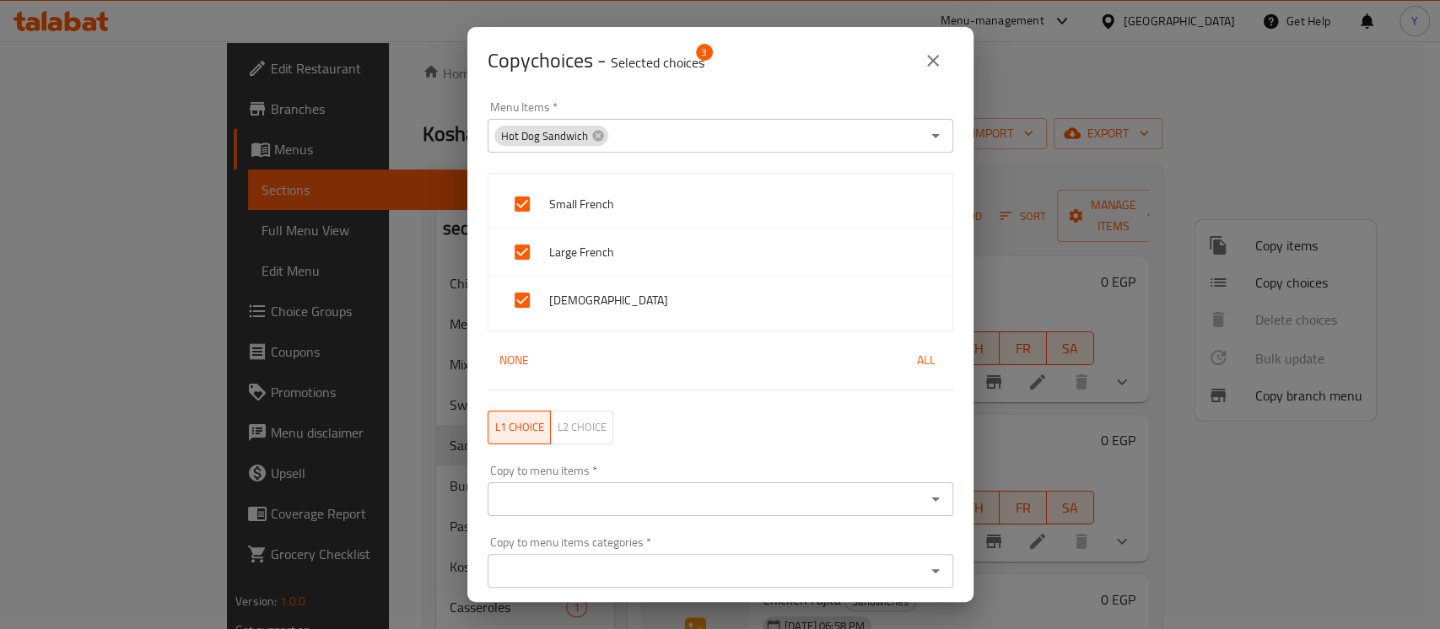
click at [634, 514] on div "Copy to menu items *" at bounding box center [721, 500] width 466 height 34
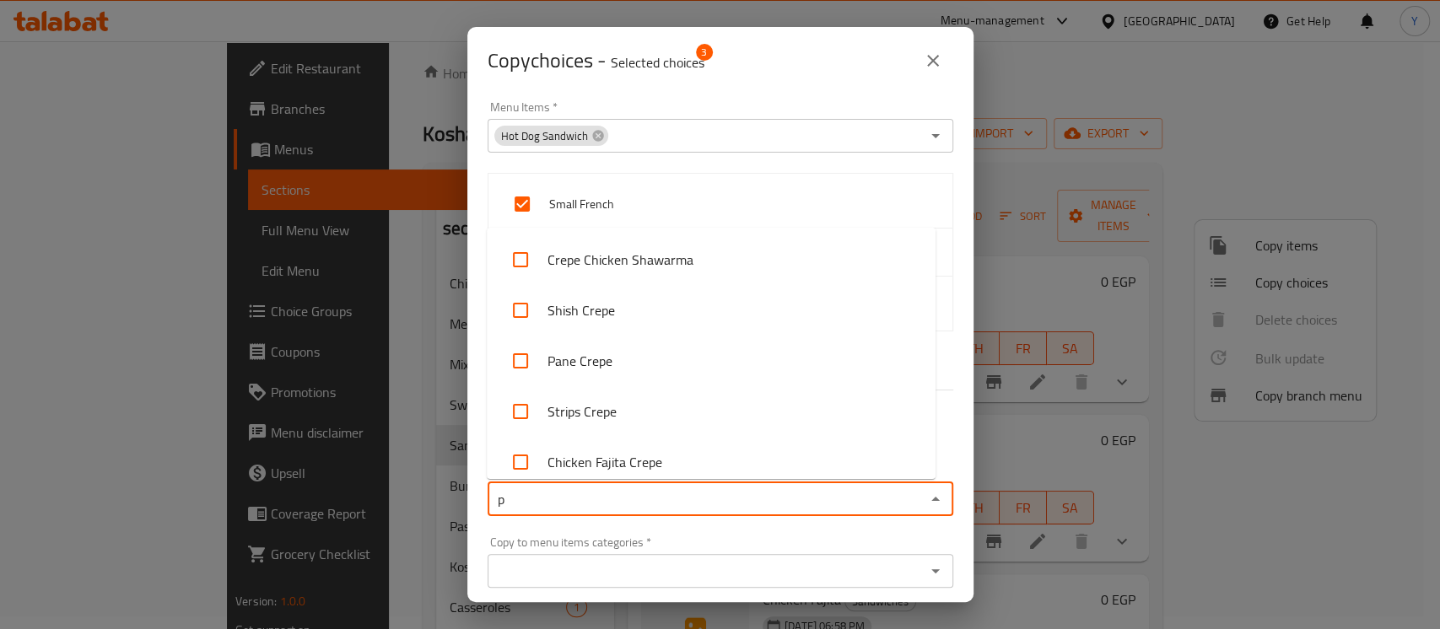
type input "po"
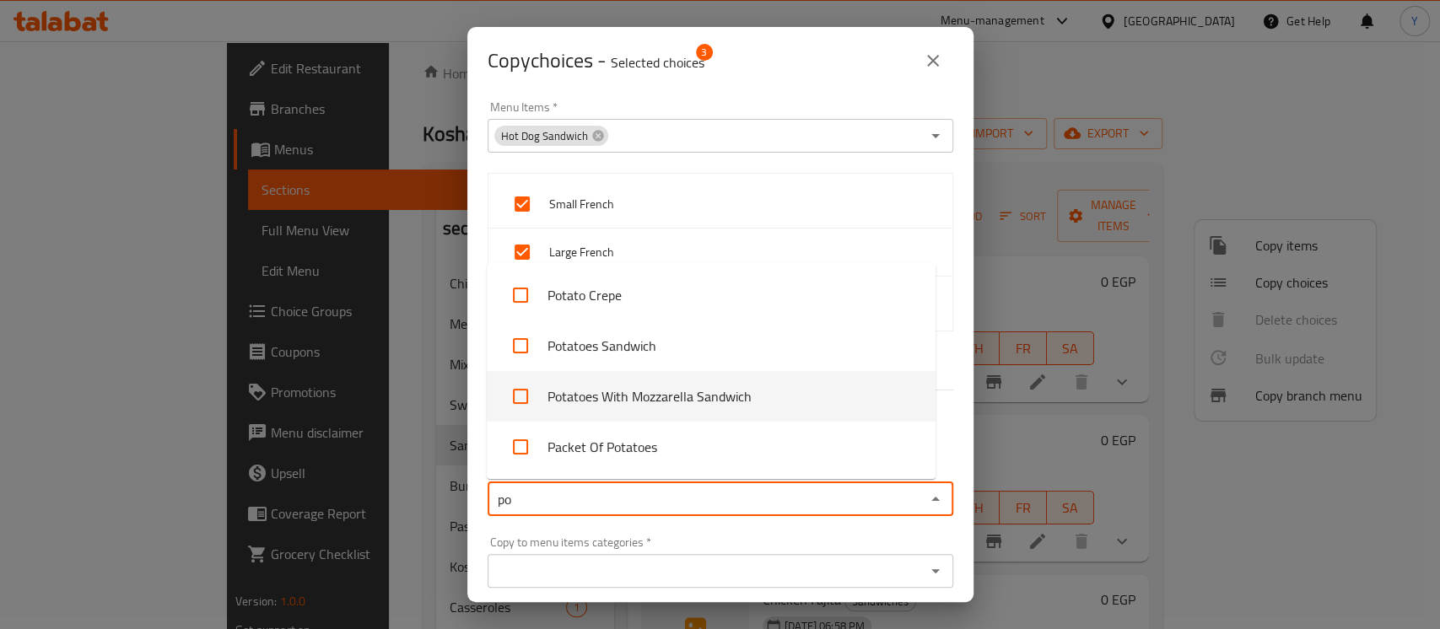
click at [673, 394] on li "Potatoes With Mozzarella Sandwich" at bounding box center [711, 396] width 449 height 51
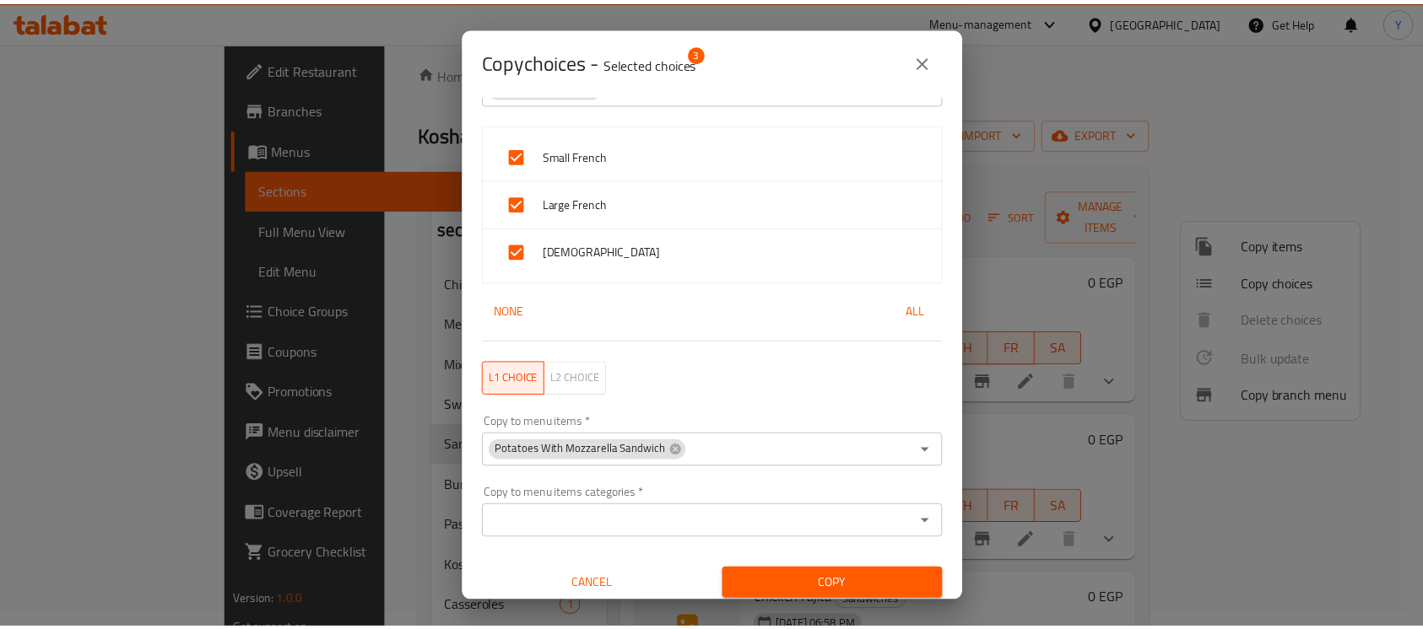
scroll to position [57, 0]
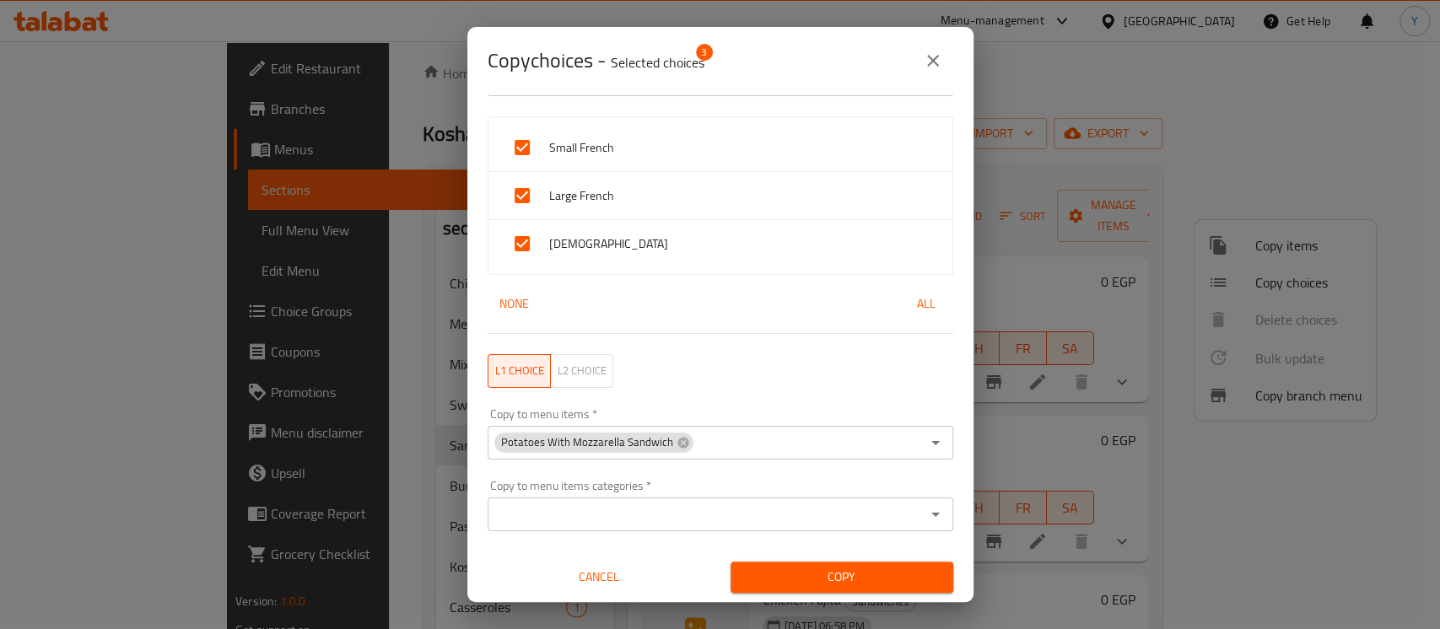
click at [916, 567] on span "Copy" at bounding box center [842, 577] width 196 height 21
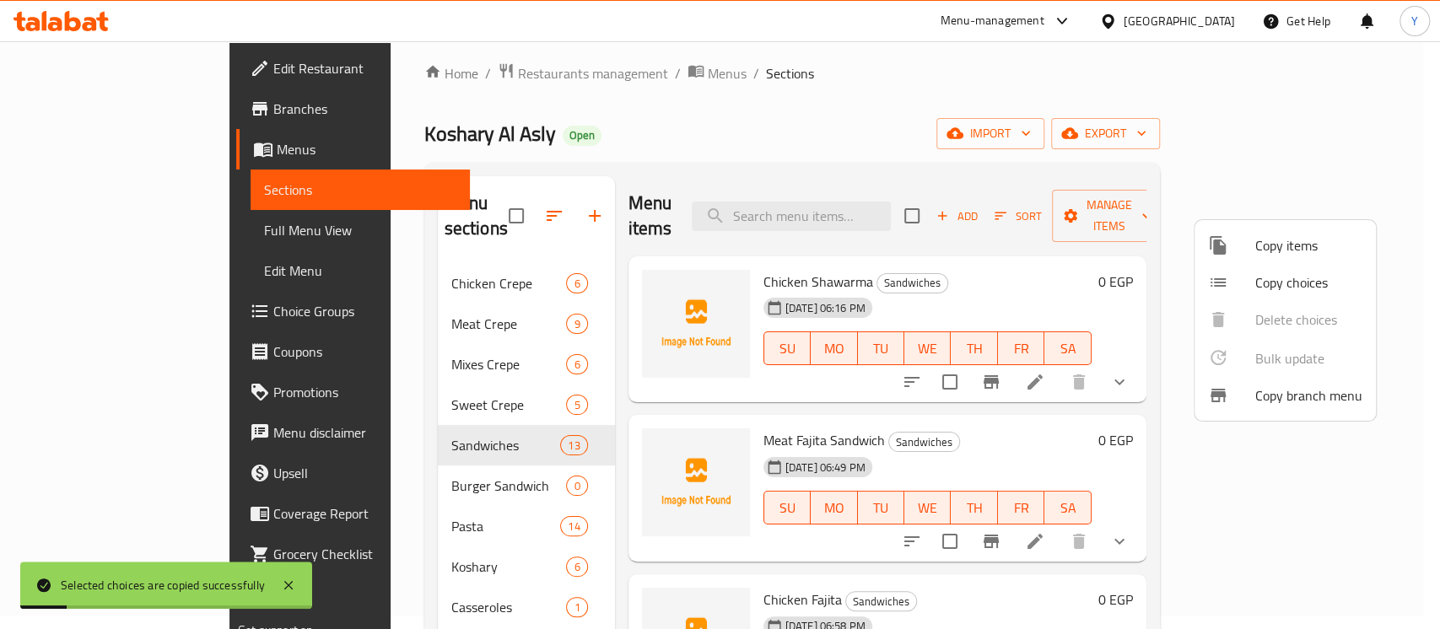
click at [1391, 238] on div at bounding box center [720, 314] width 1440 height 629
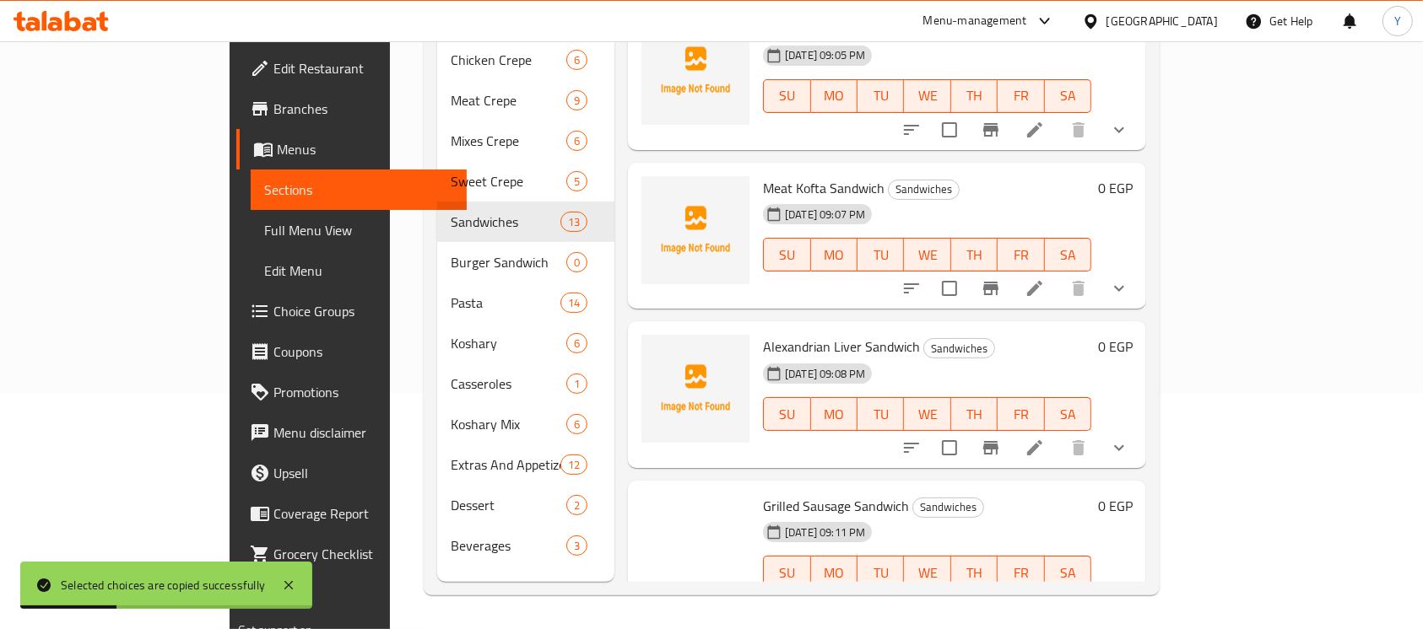
scroll to position [1481, 0]
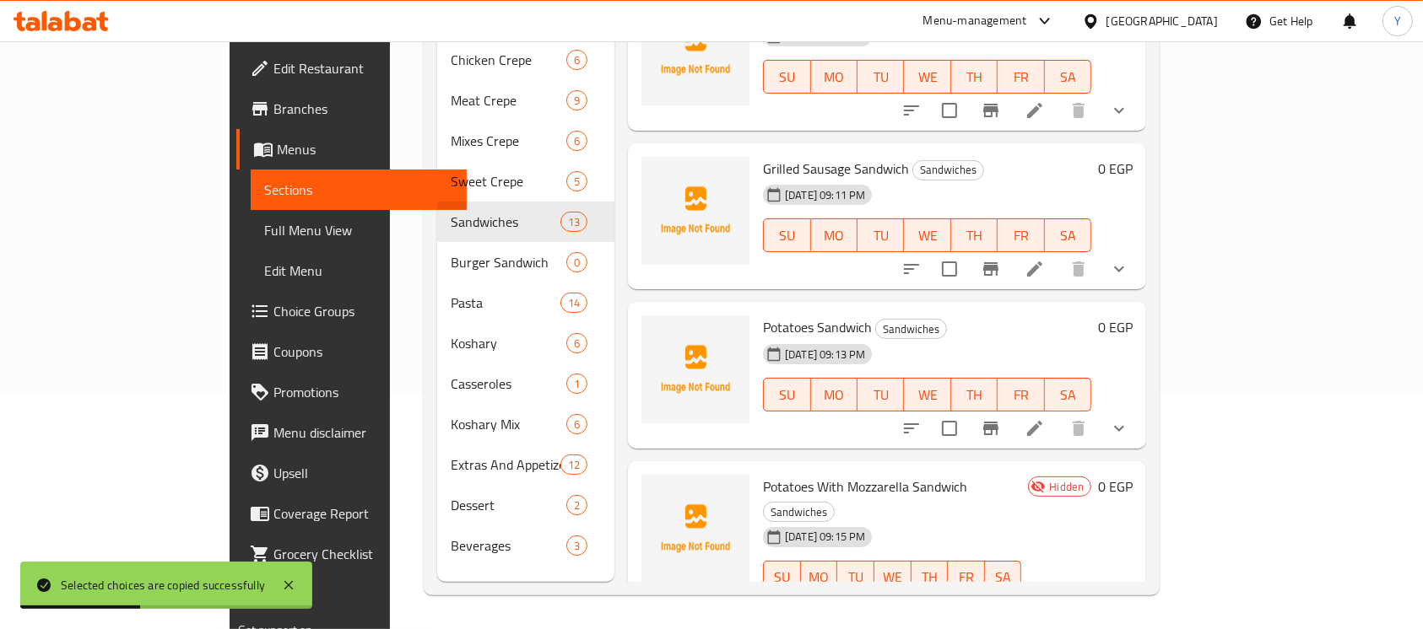
click at [1045, 602] on icon at bounding box center [1034, 612] width 20 height 20
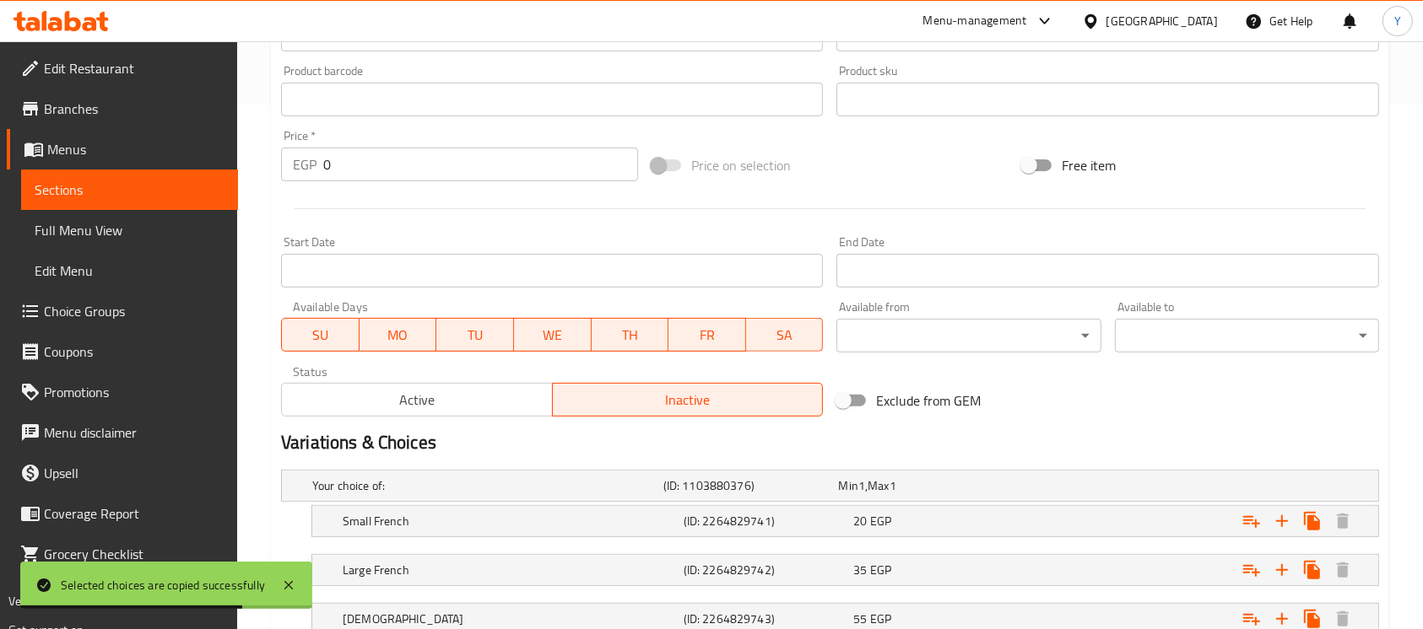
scroll to position [649, 0]
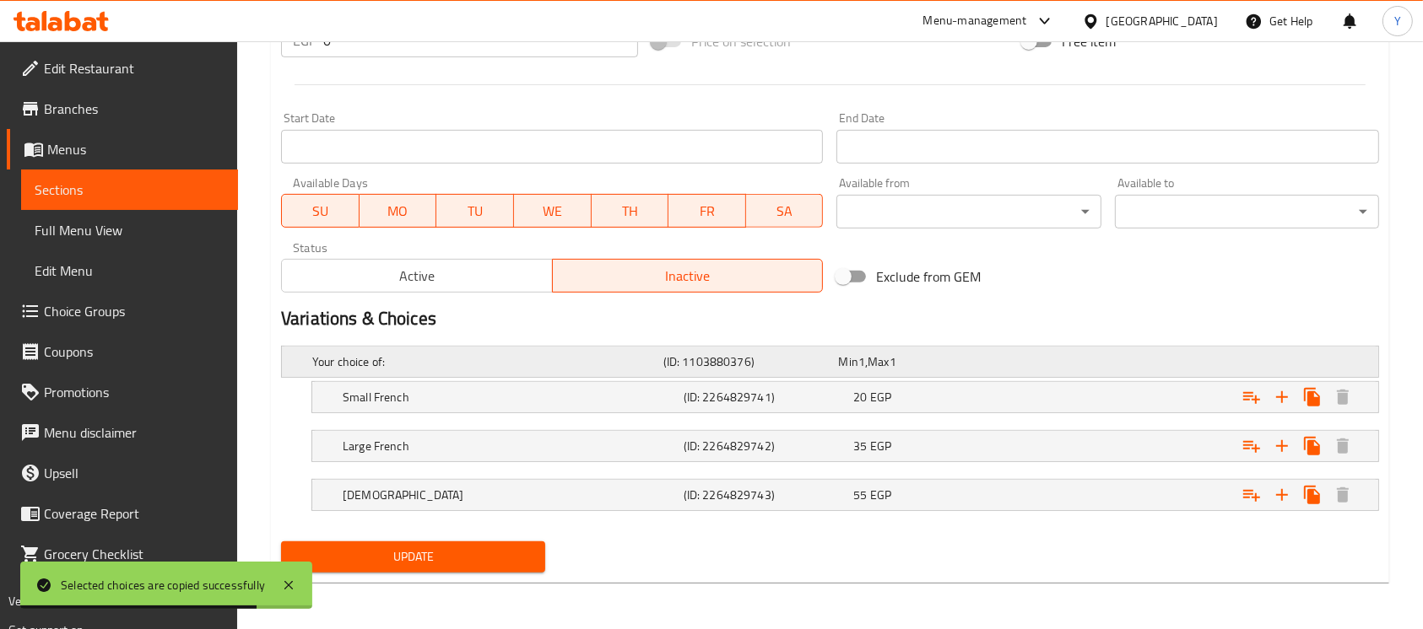
click at [1010, 368] on div "Min 1 , Max 1" at bounding box center [923, 362] width 176 height 24
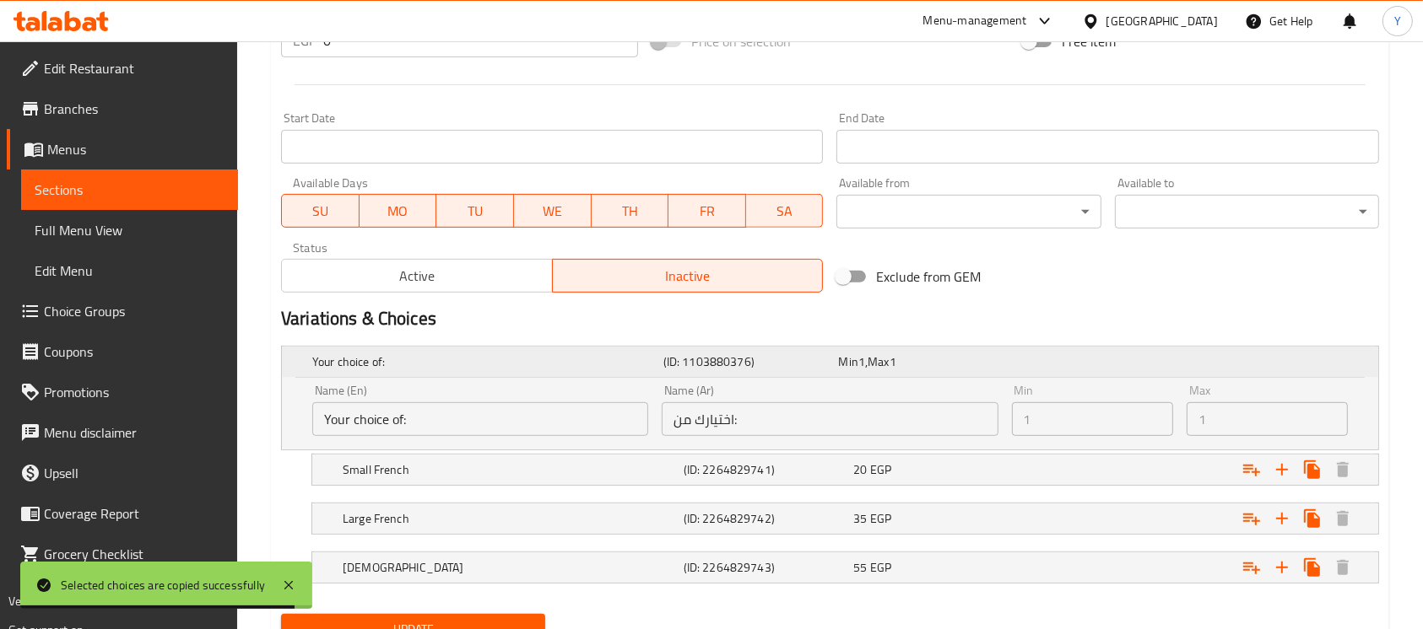
click at [1019, 371] on div "Your choice of: (ID: 1103880376) Min 1 , Max 1" at bounding box center [835, 361] width 1052 height 37
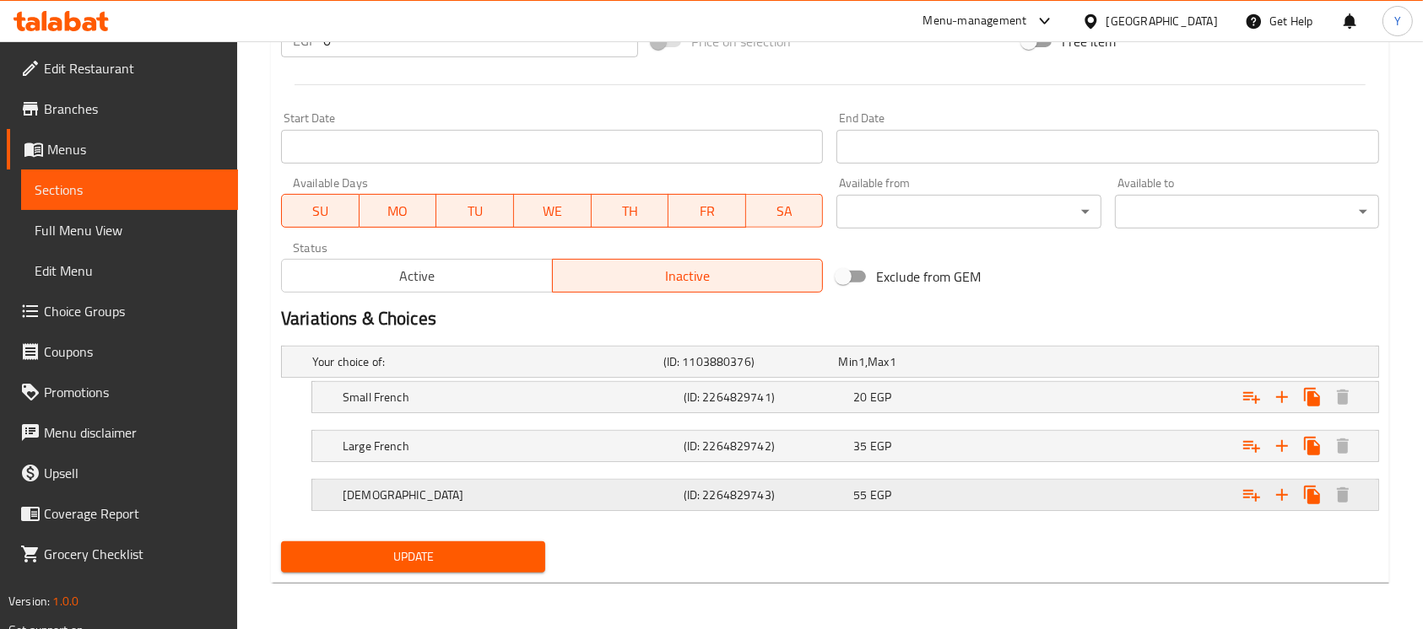
click at [999, 477] on div "[DEMOGRAPHIC_DATA] (ID: 2264829743) 55 EGP" at bounding box center [850, 495] width 1022 height 37
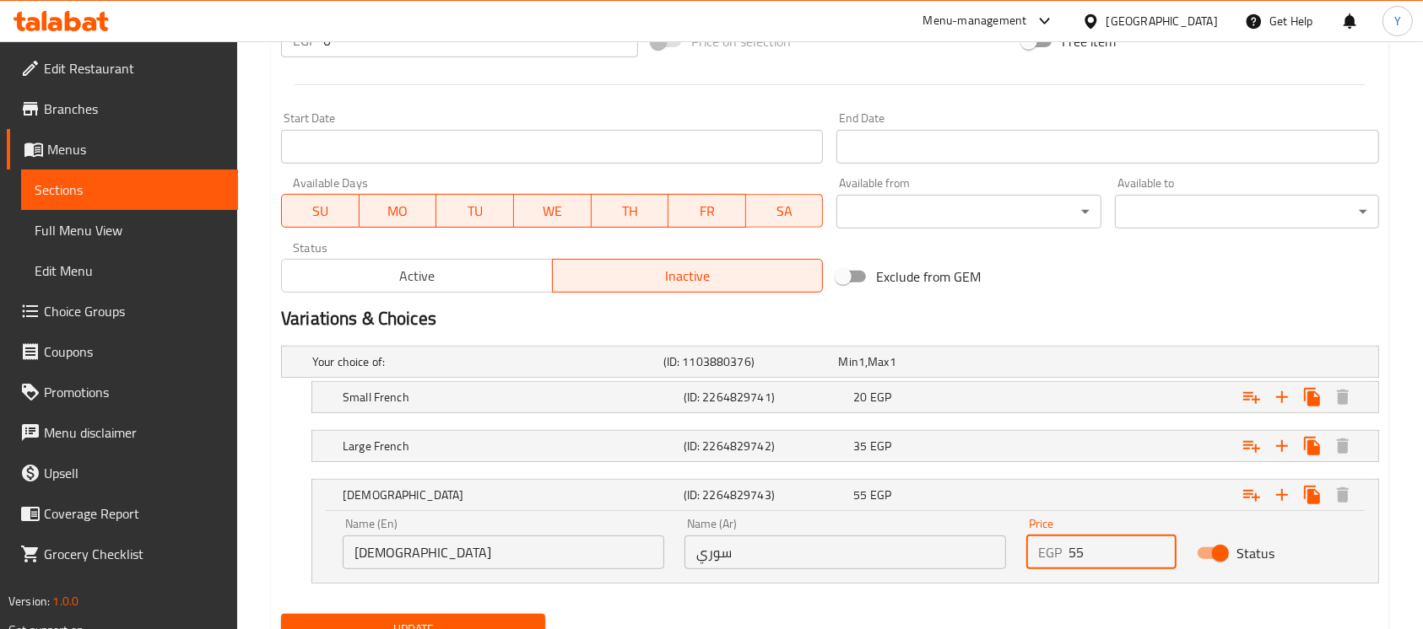
drag, startPoint x: 1095, startPoint y: 559, endPoint x: 1018, endPoint y: 554, distance: 77.8
click at [1018, 554] on div "Price EGP 55 Price" at bounding box center [1101, 544] width 170 height 72
type input "30"
click at [407, 626] on span "Update" at bounding box center [412, 629] width 237 height 21
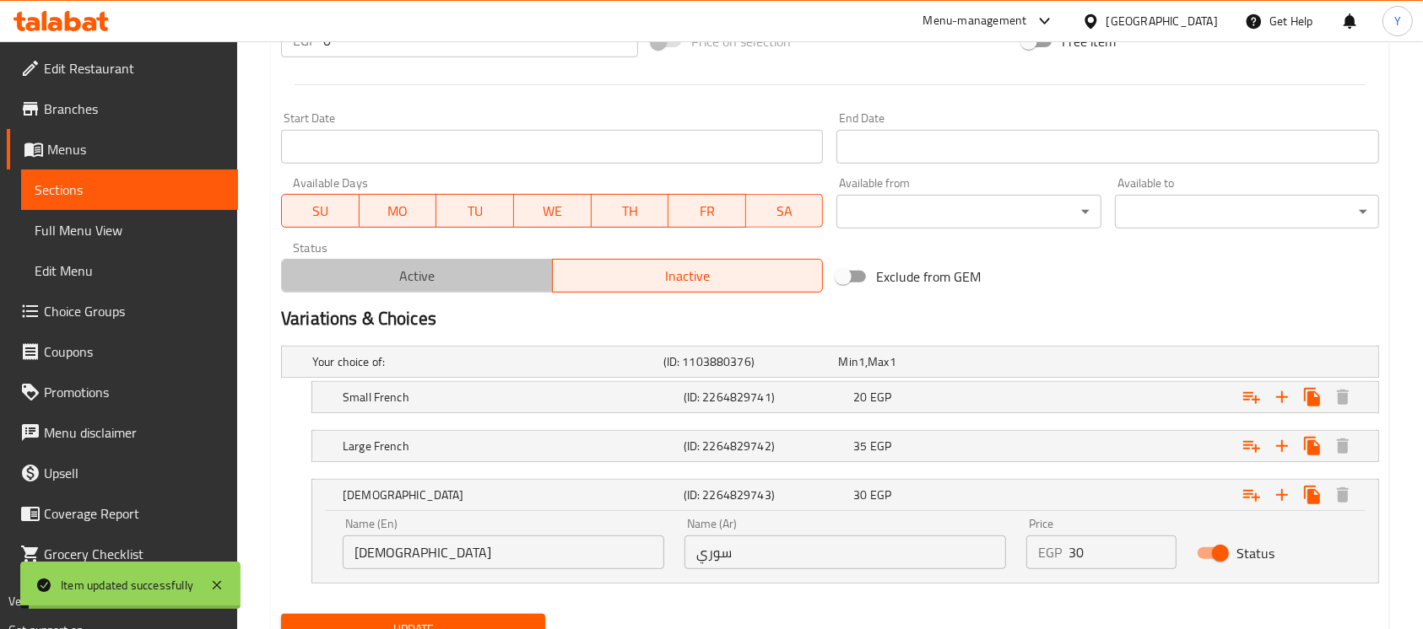
click at [408, 278] on span "Active" at bounding box center [417, 276] width 257 height 24
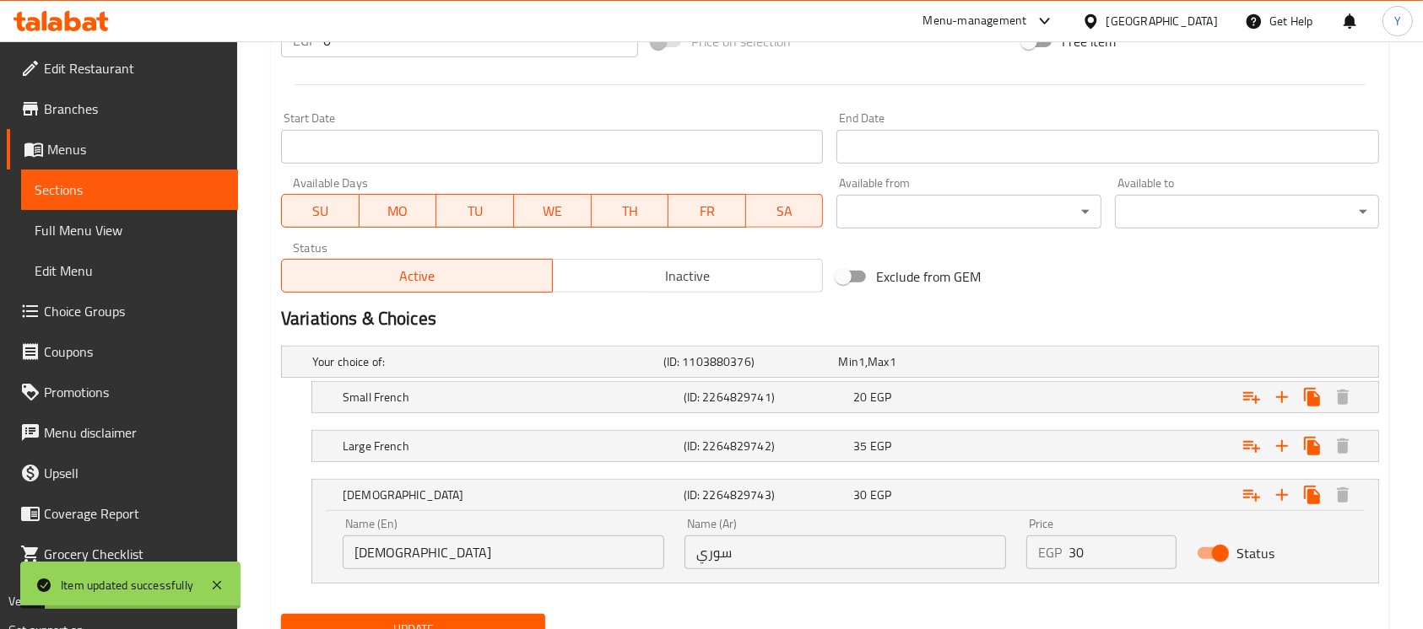
scroll to position [99, 0]
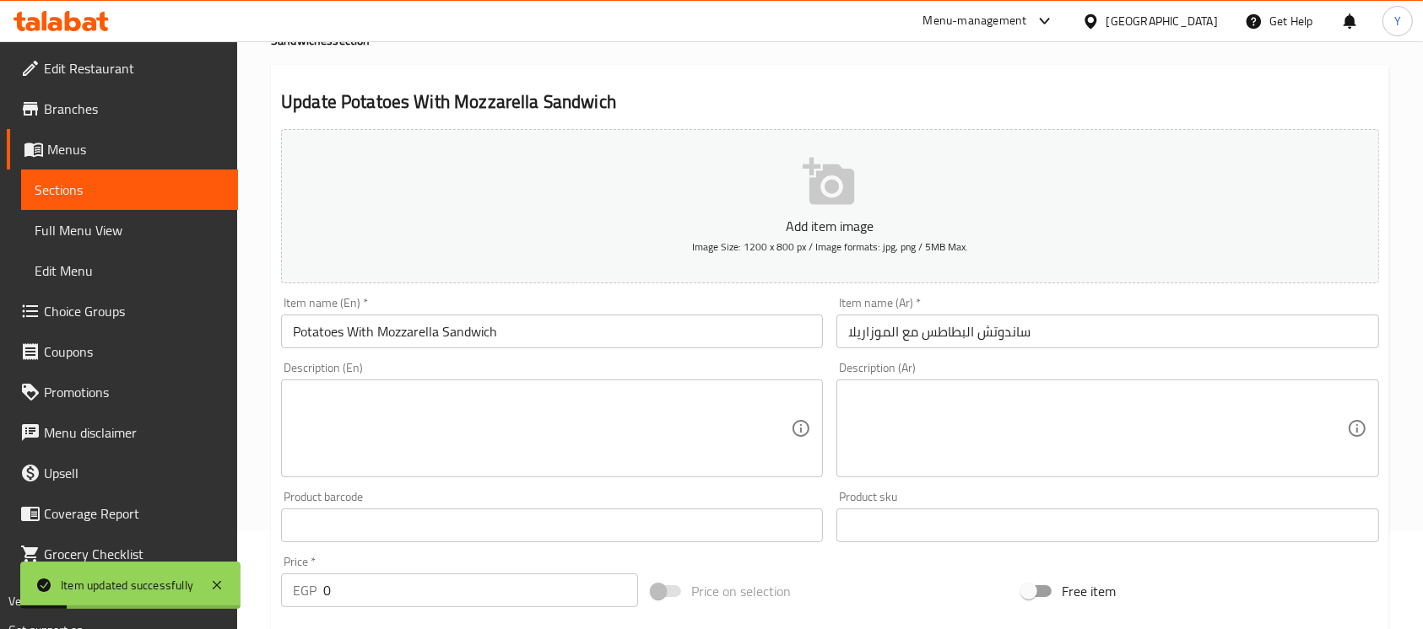
click at [542, 339] on input "Potatoes With Mozzarella Sandwich" at bounding box center [552, 332] width 542 height 34
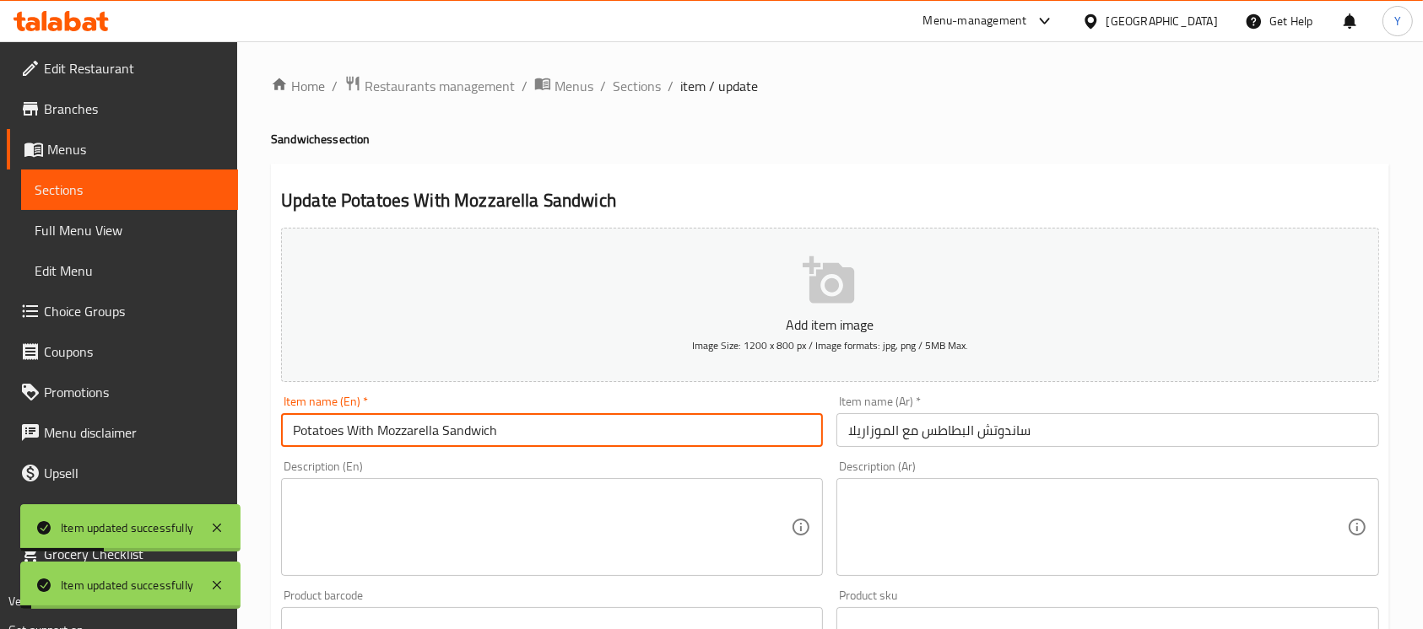
scroll to position [0, 0]
click at [650, 86] on span "Sections" at bounding box center [637, 86] width 48 height 20
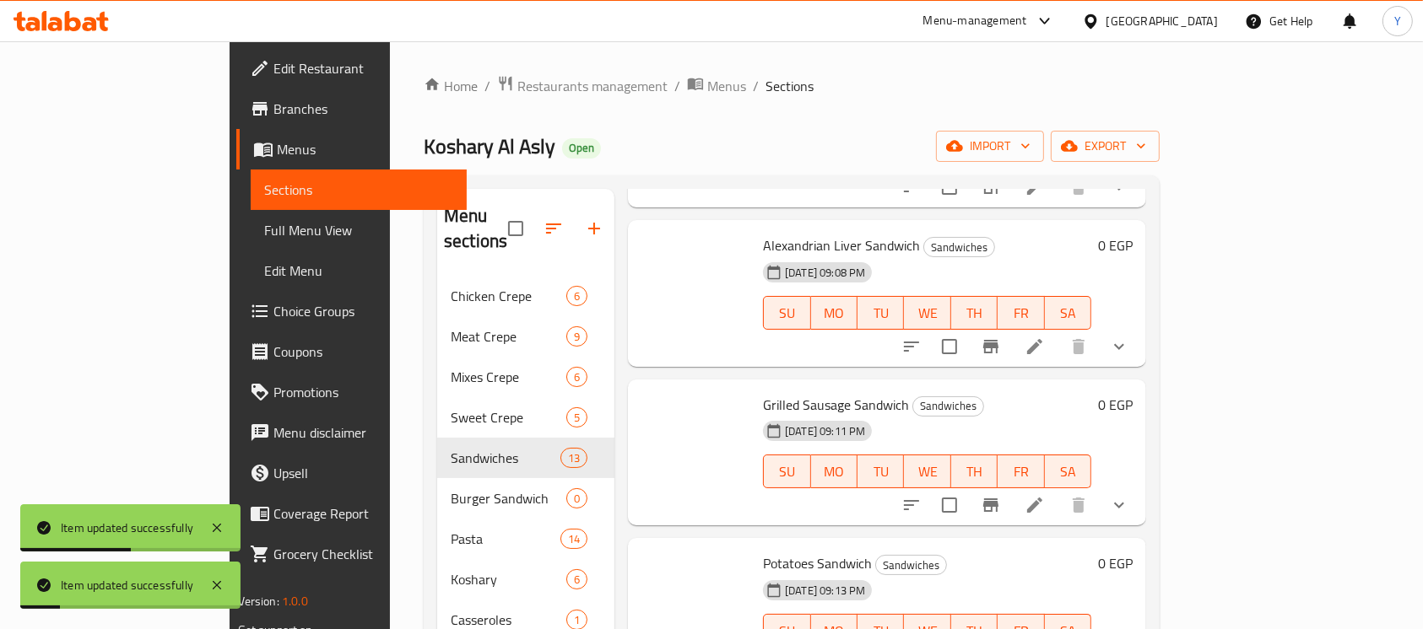
scroll to position [236, 0]
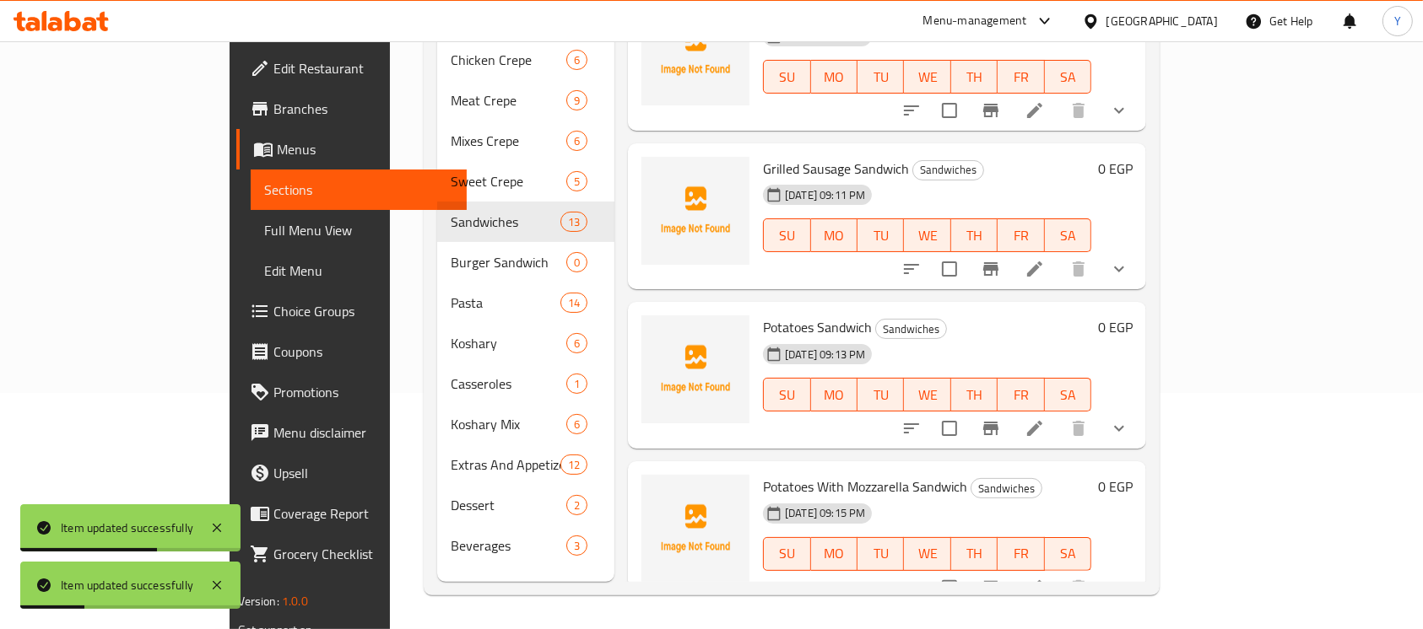
click at [1146, 561] on div "Potatoes With Mozzarella Sandwich Sandwiches [DATE] 09:15 PM SU MO TU WE TH FR …" at bounding box center [887, 535] width 518 height 147
click at [1129, 578] on icon "show more" at bounding box center [1119, 588] width 20 height 20
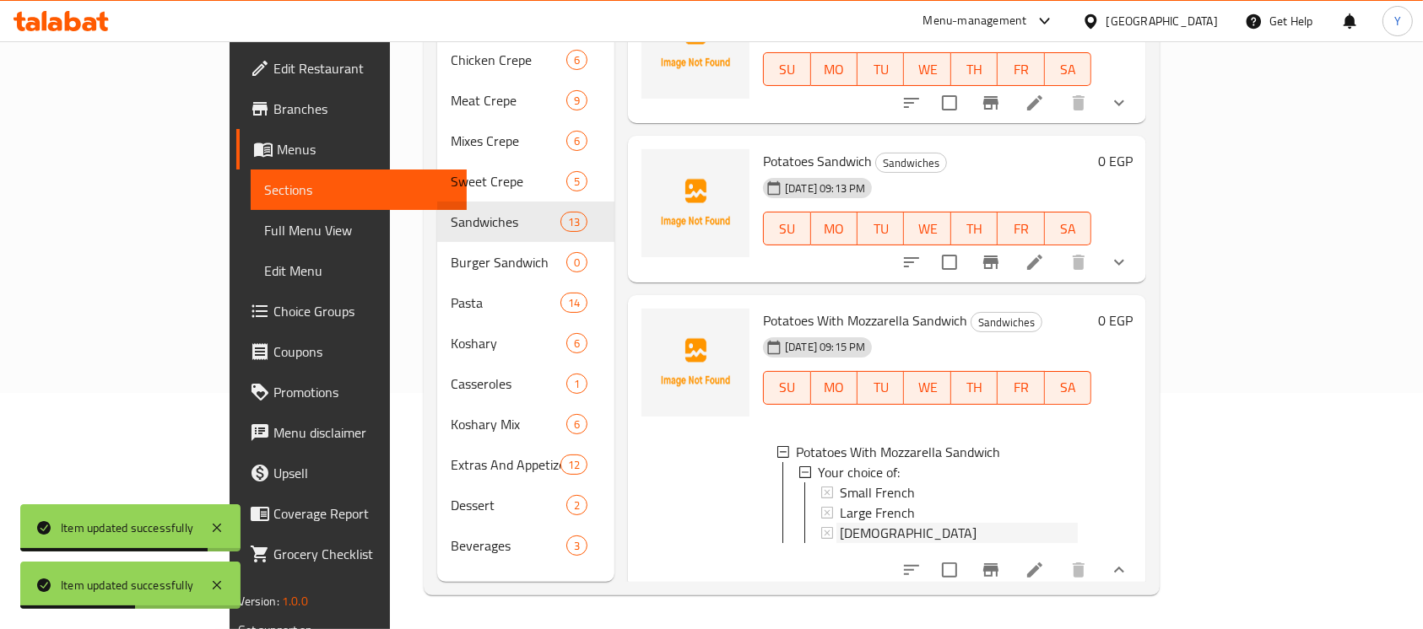
click at [840, 523] on div "[DEMOGRAPHIC_DATA]" at bounding box center [959, 533] width 238 height 20
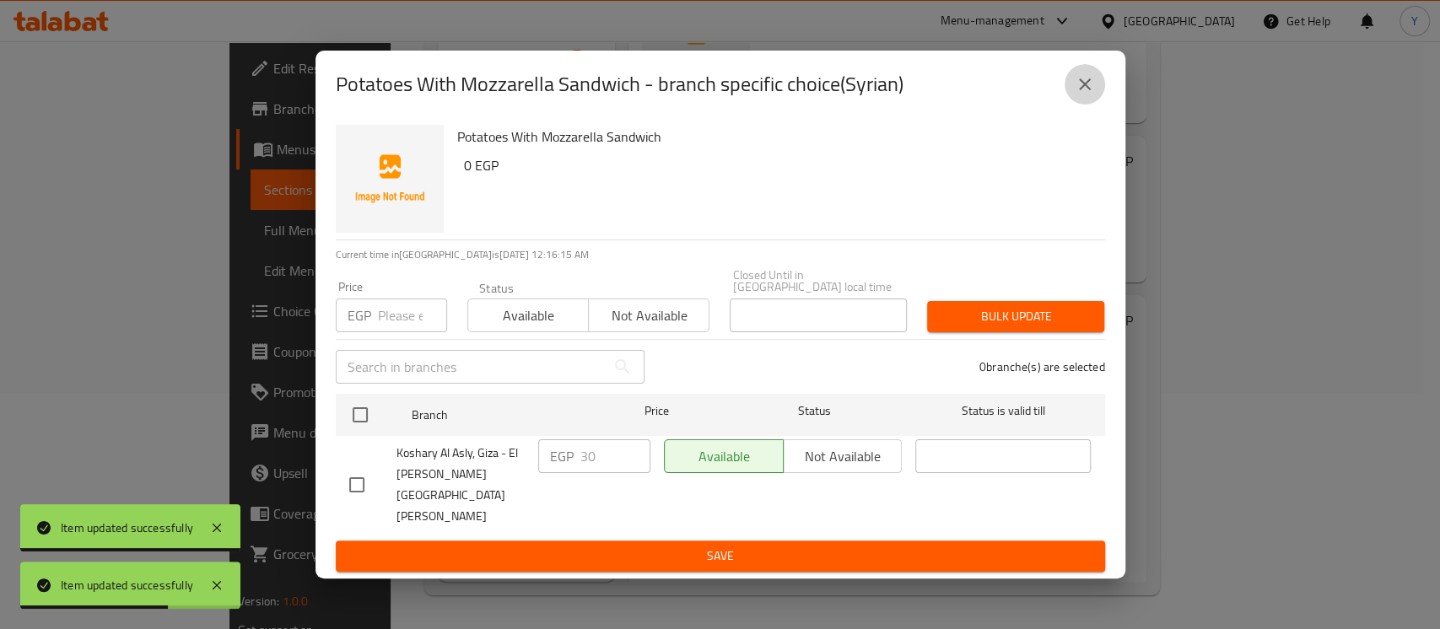
click at [1096, 105] on button "close" at bounding box center [1085, 84] width 41 height 41
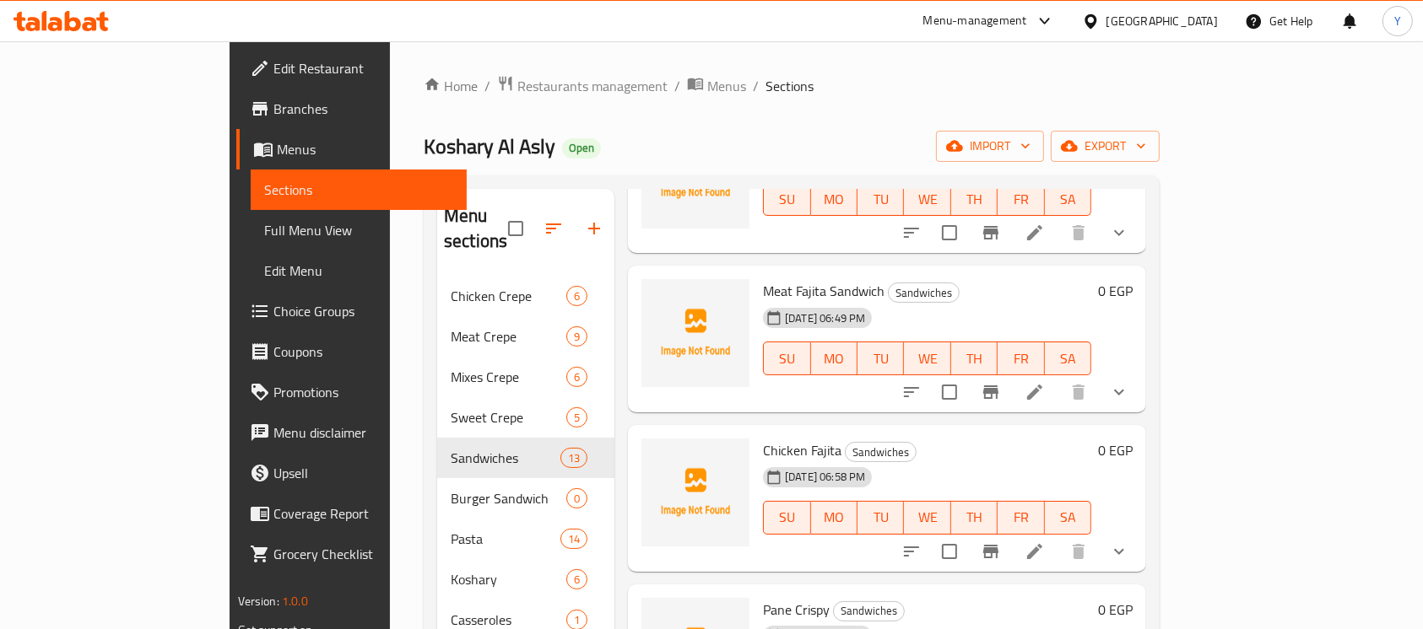
scroll to position [0, 0]
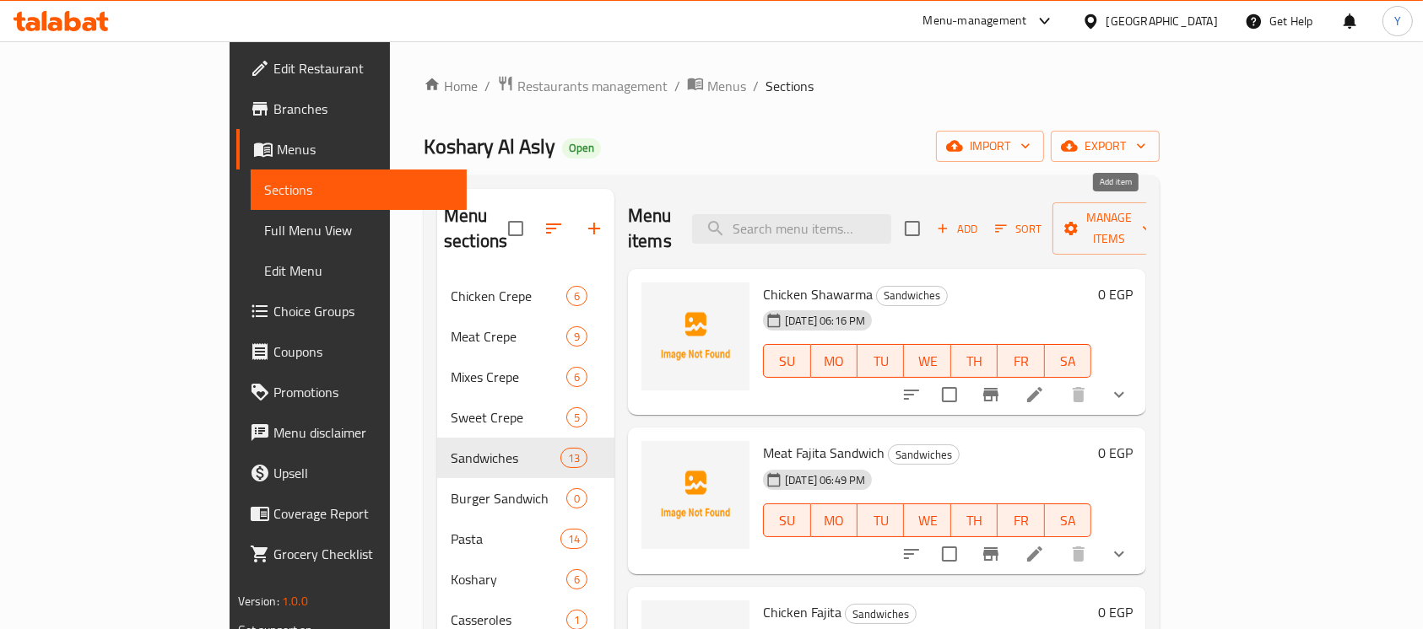
click at [980, 219] on span "Add" at bounding box center [957, 228] width 46 height 19
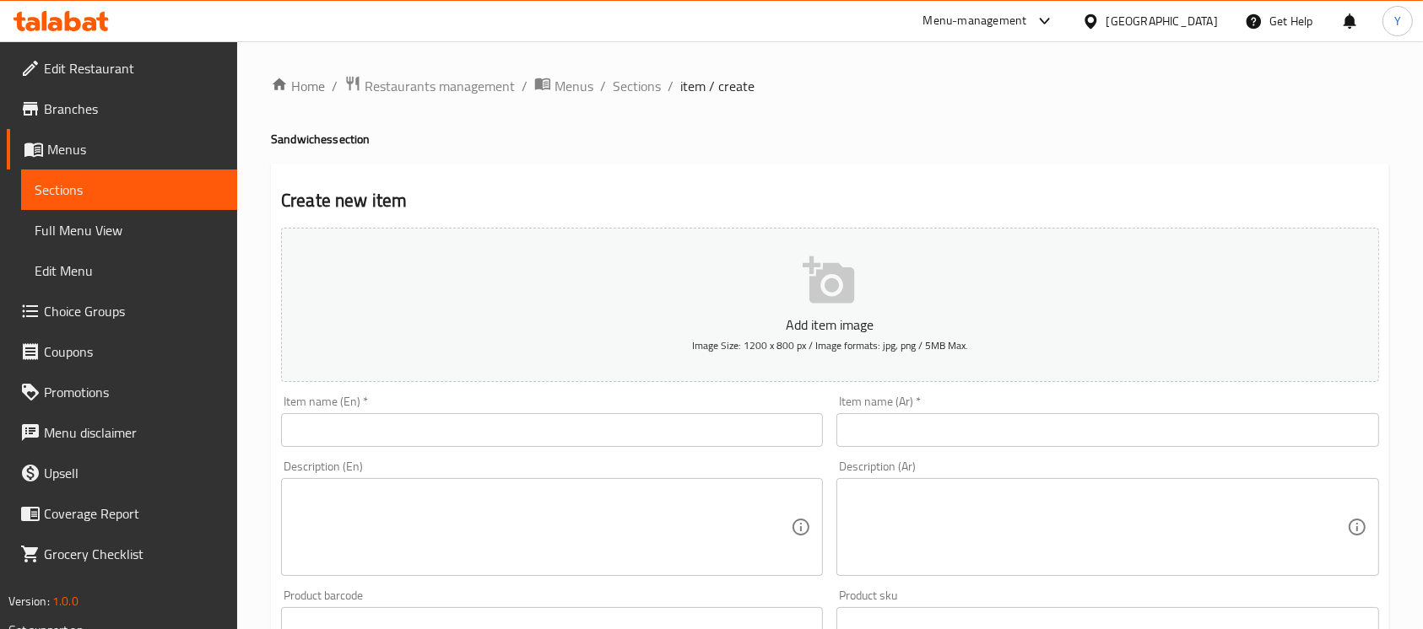
click at [996, 438] on input "text" at bounding box center [1107, 430] width 542 height 34
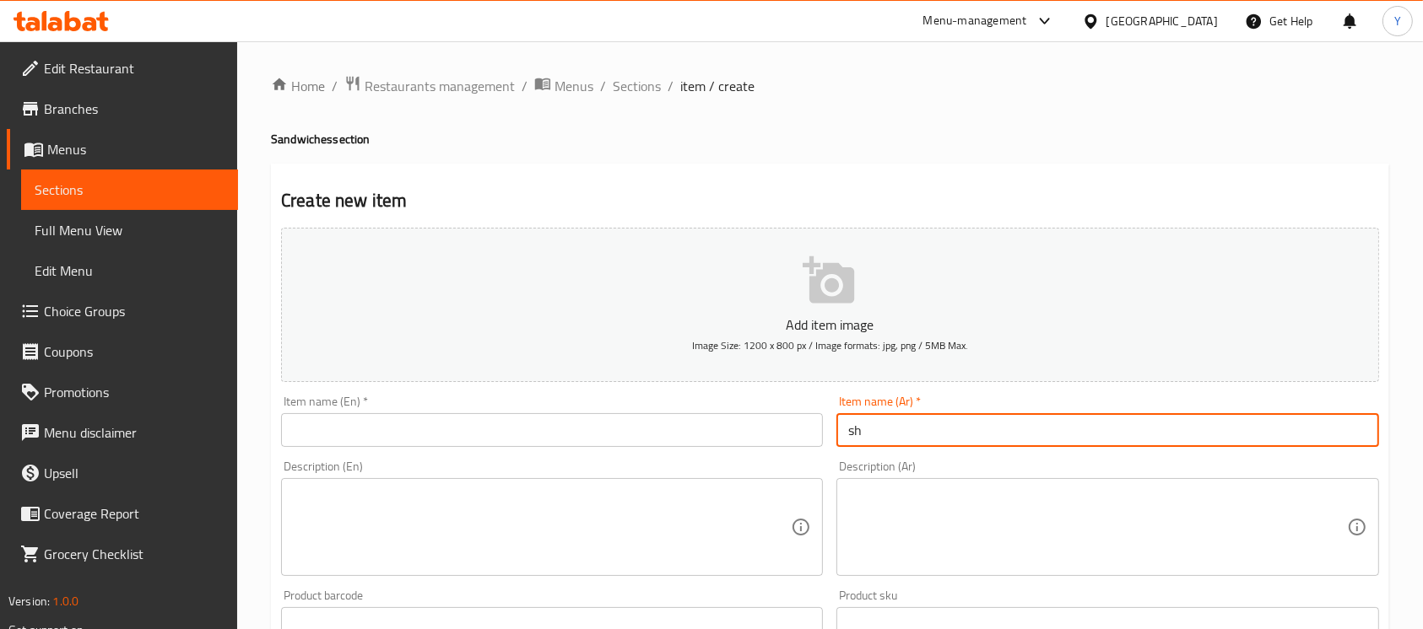
type input "s"
type input "ساندوتش الاخوة"
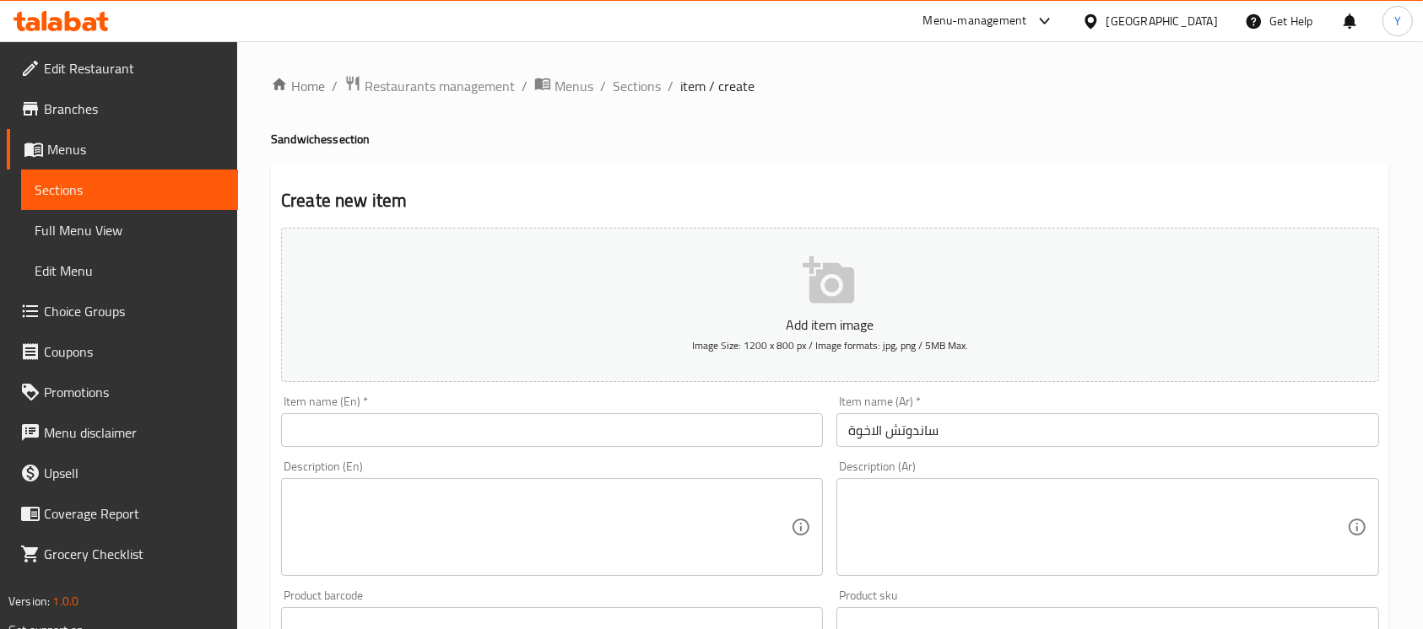
click at [496, 457] on div "Description (En) Description (En)" at bounding box center [551, 518] width 555 height 129
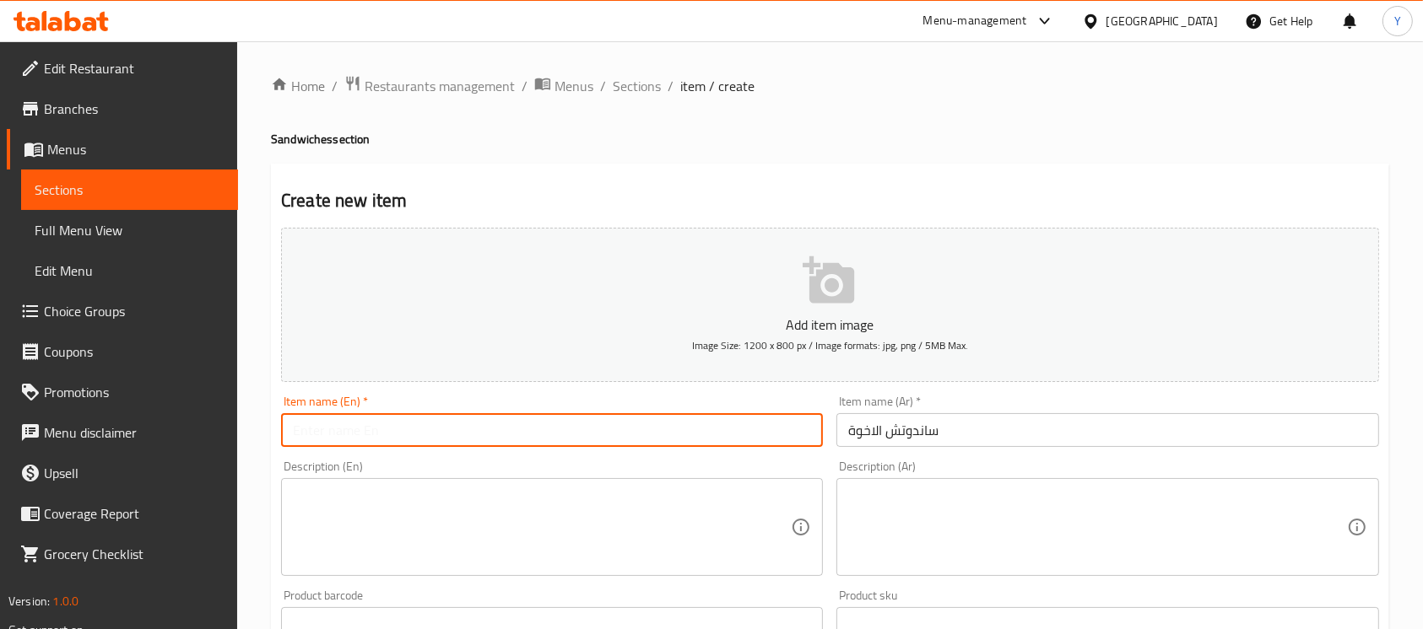
drag, startPoint x: 496, startPoint y: 445, endPoint x: 749, endPoint y: 469, distance: 254.3
click at [496, 444] on input "text" at bounding box center [552, 430] width 542 height 34
type input "Brothers Sandwich"
click at [1006, 511] on textarea at bounding box center [1097, 528] width 498 height 80
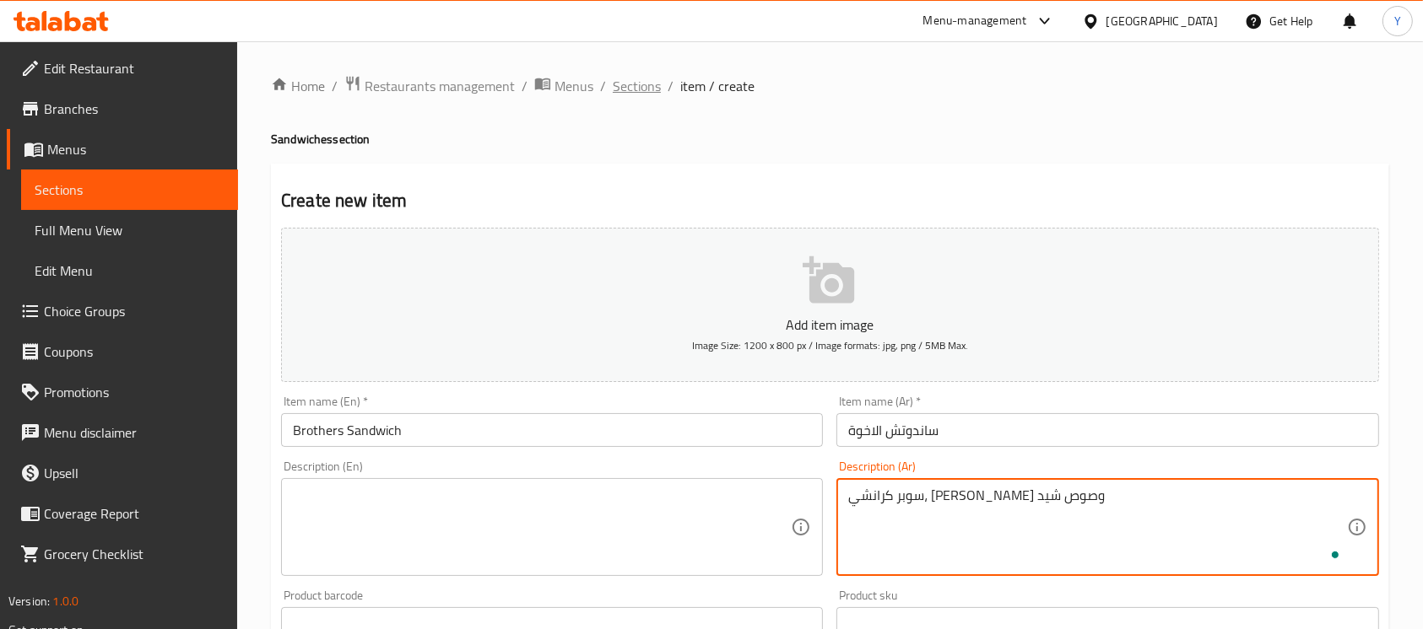
type textarea "سوبر كرانشي، [PERSON_NAME] وصوص شيدر"
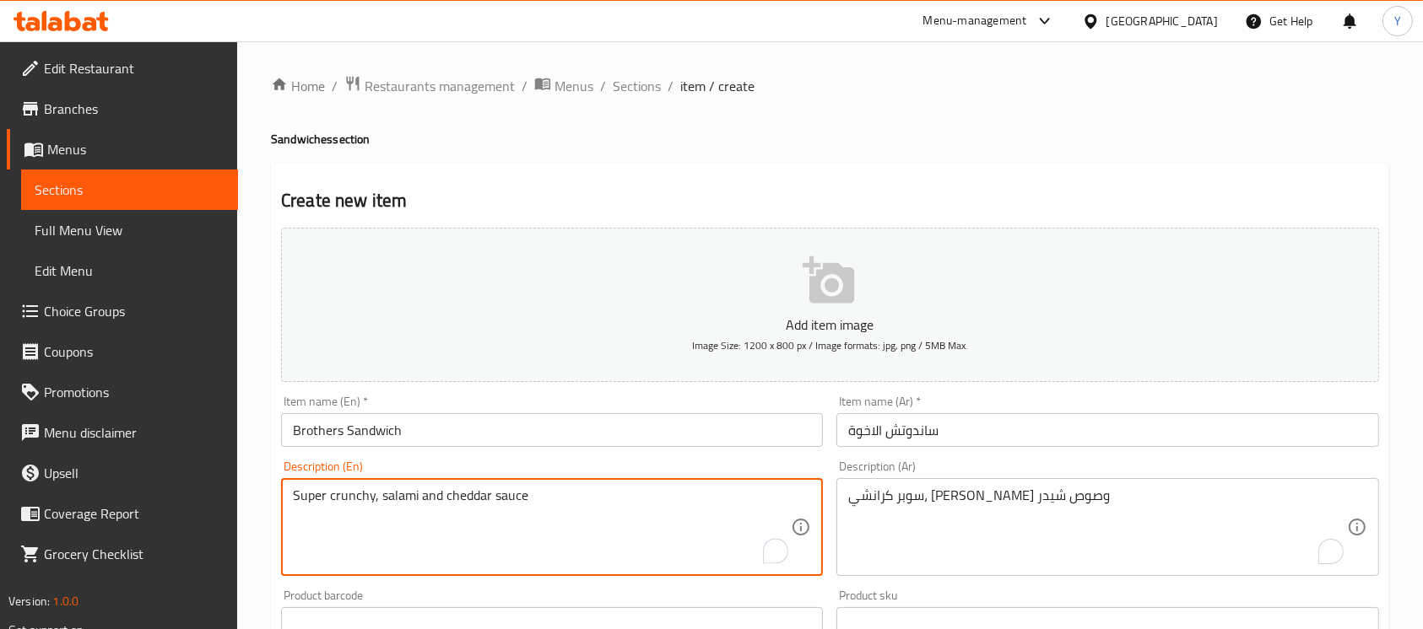
type textarea "Super crunchy, salami and cheddar sauce"
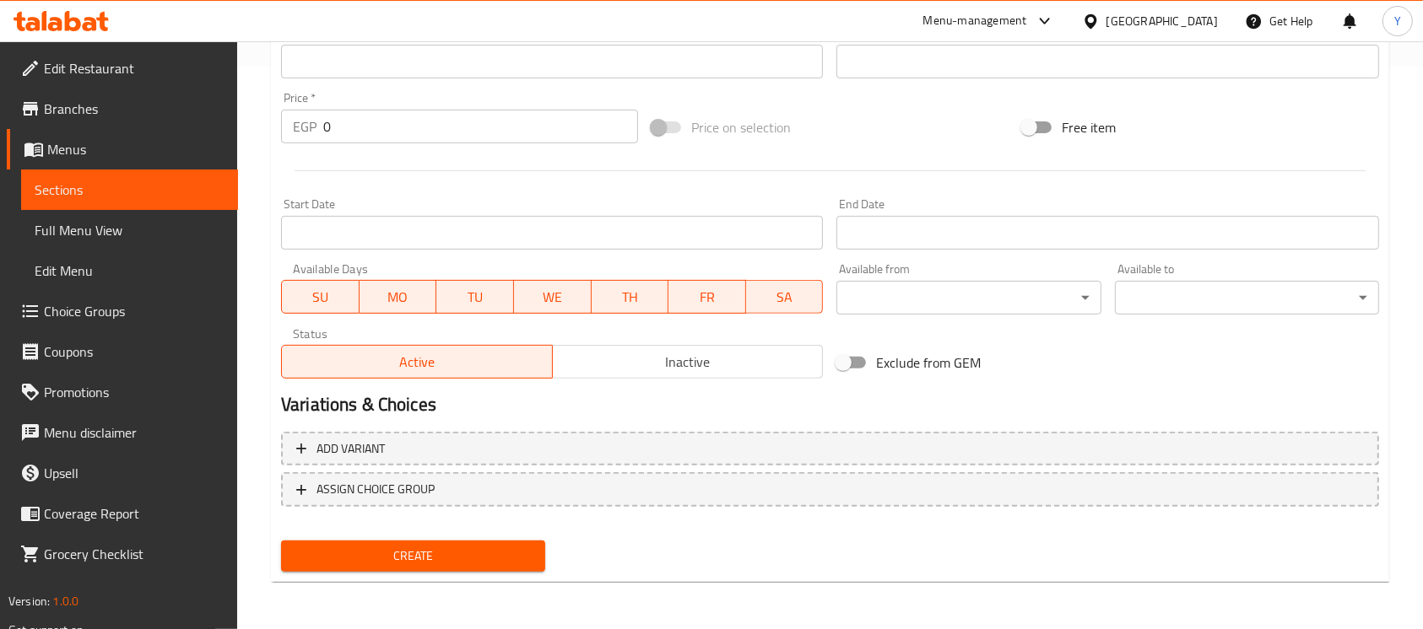
click at [736, 375] on button "Inactive" at bounding box center [688, 362] width 272 height 34
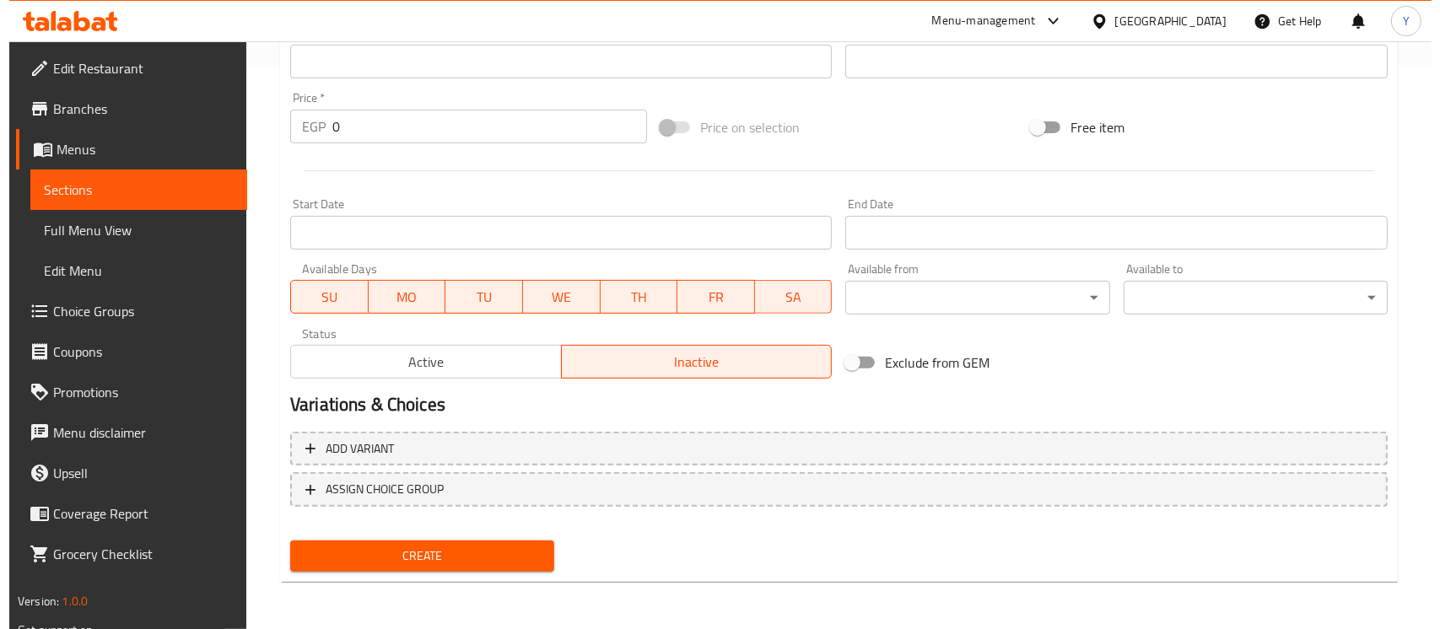
scroll to position [13, 0]
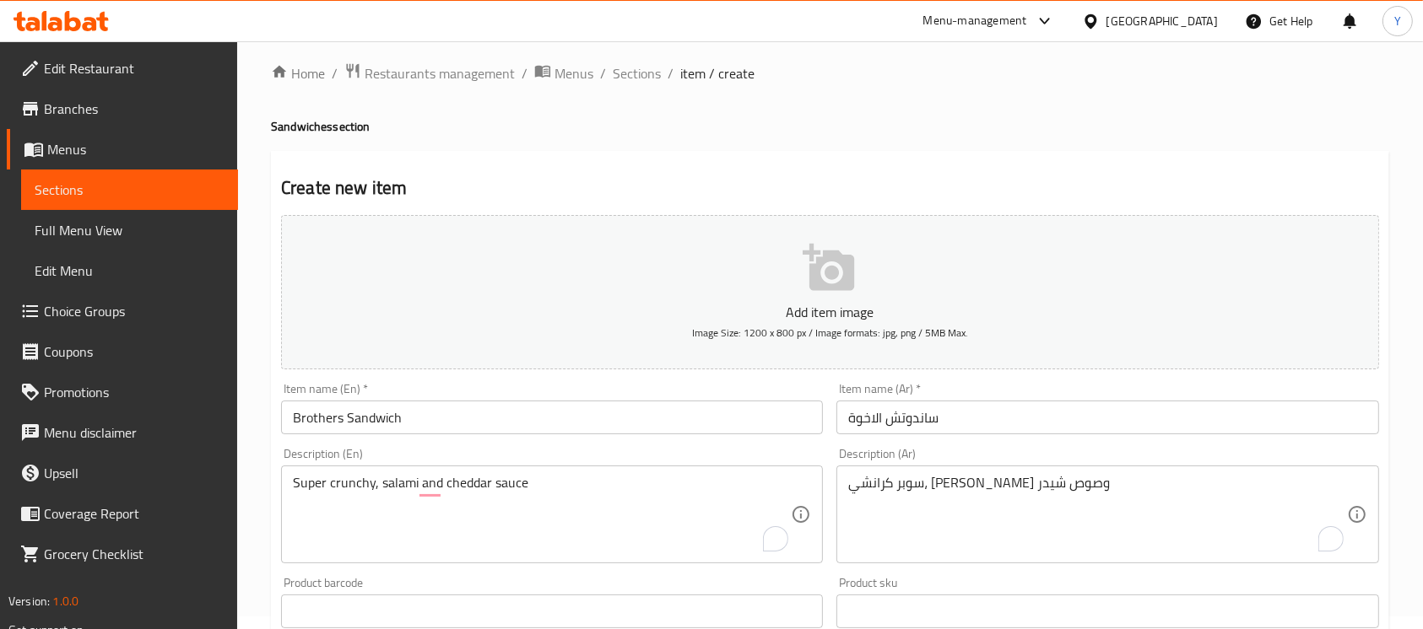
click at [606, 425] on input "Brothers Sandwich" at bounding box center [552, 418] width 542 height 34
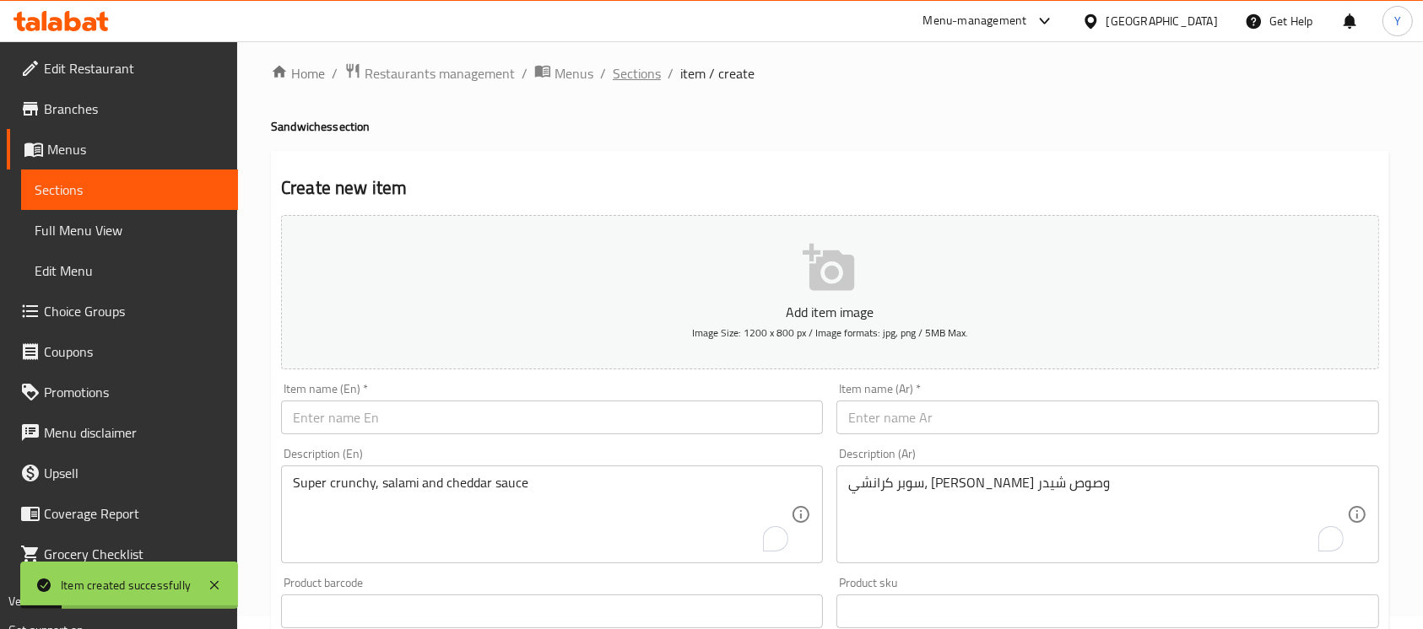
click at [641, 67] on span "Sections" at bounding box center [637, 73] width 48 height 20
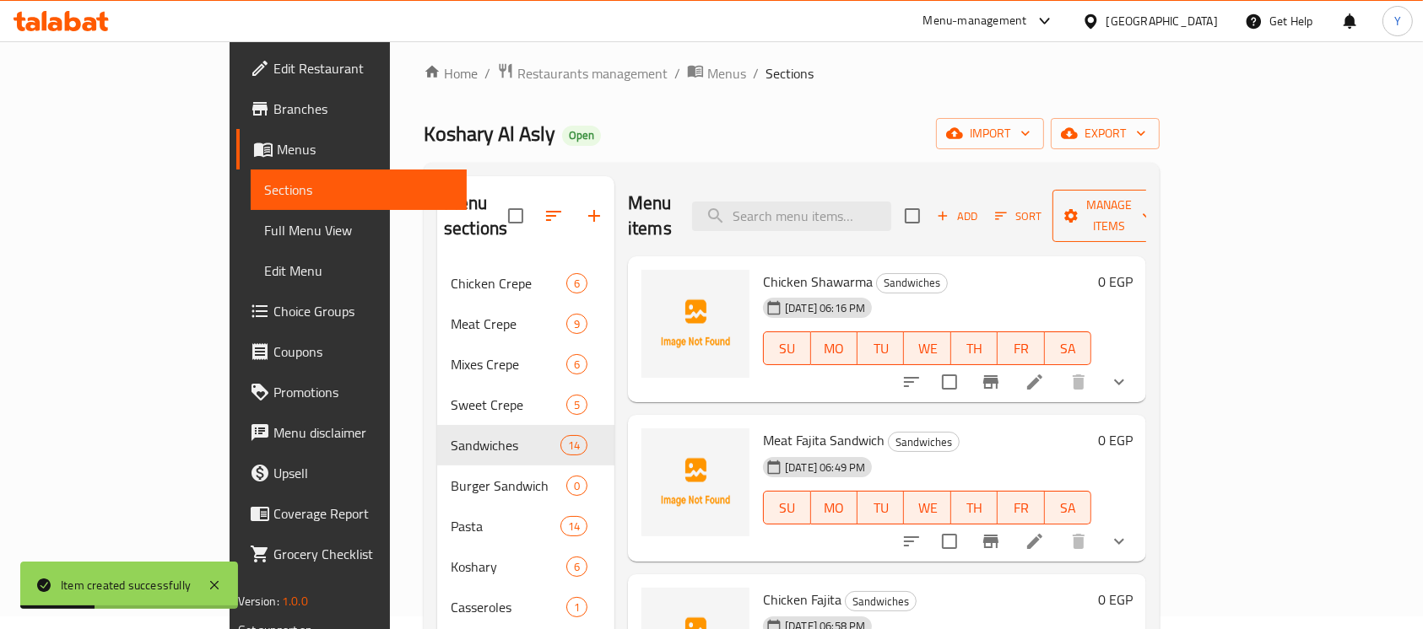
click at [1165, 219] on button "Manage items" at bounding box center [1108, 216] width 113 height 52
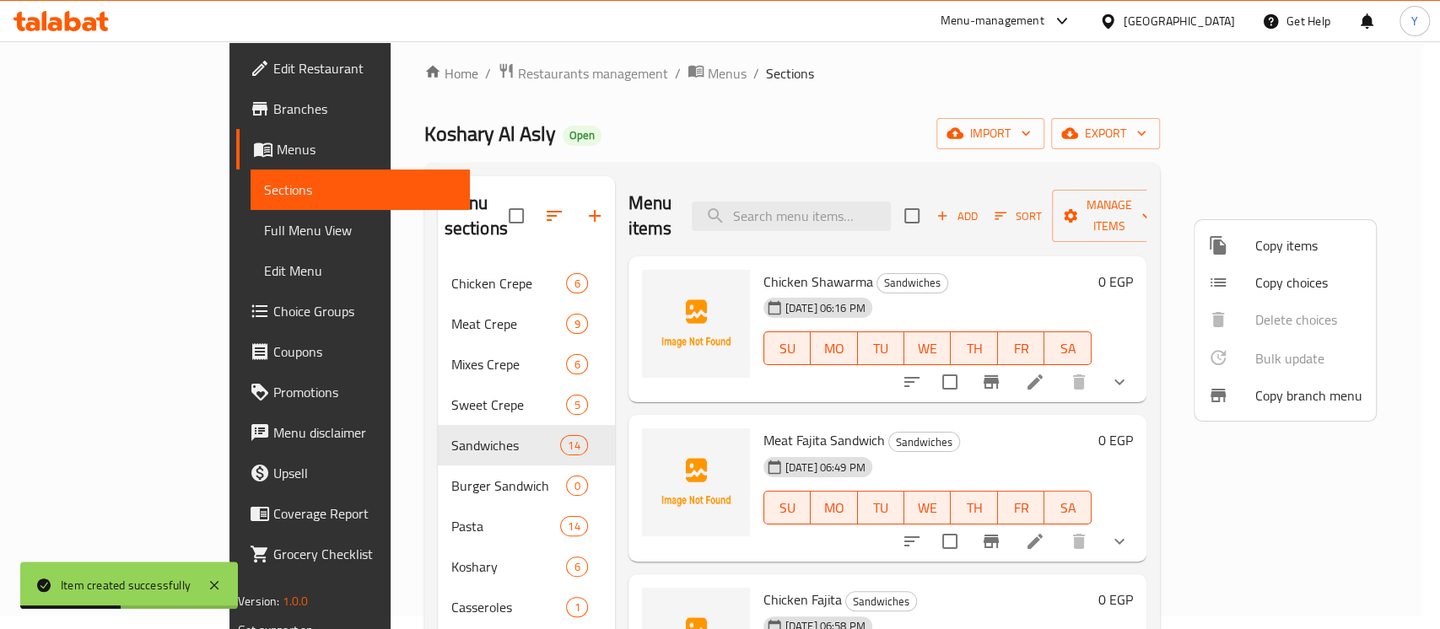
click at [1256, 295] on li "Copy choices" at bounding box center [1285, 282] width 181 height 37
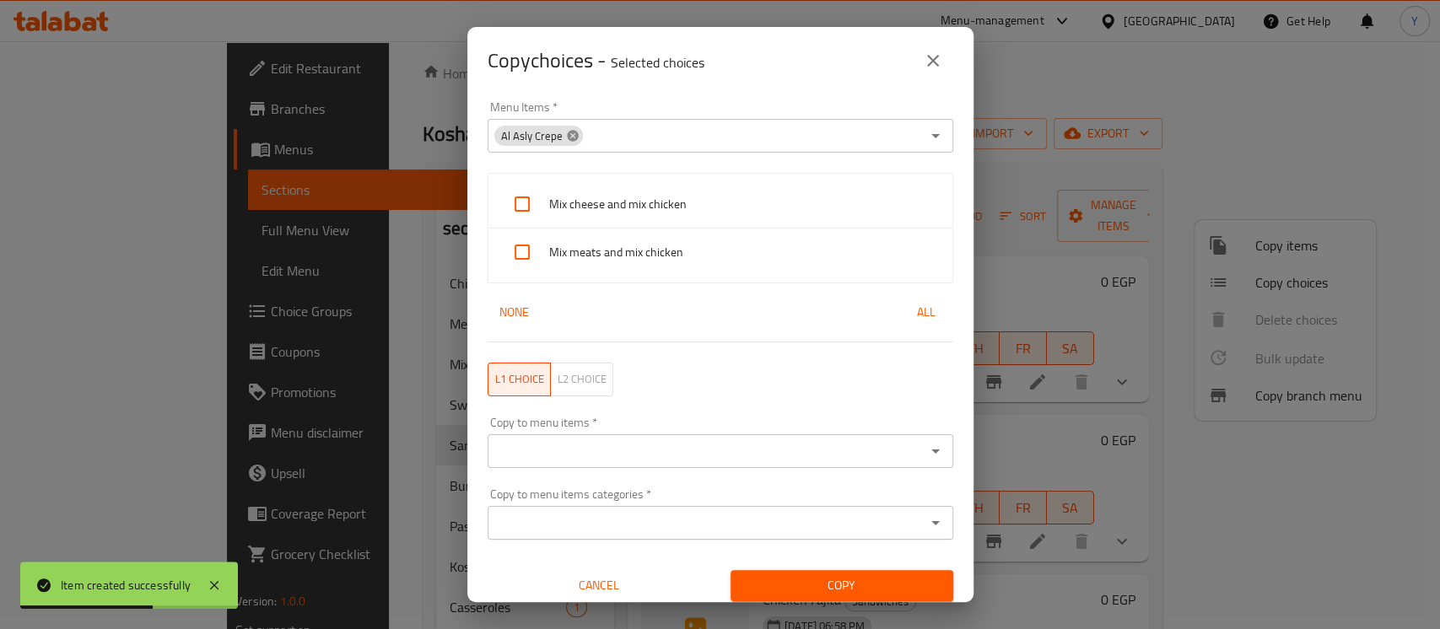
click at [570, 138] on icon at bounding box center [572, 135] width 11 height 11
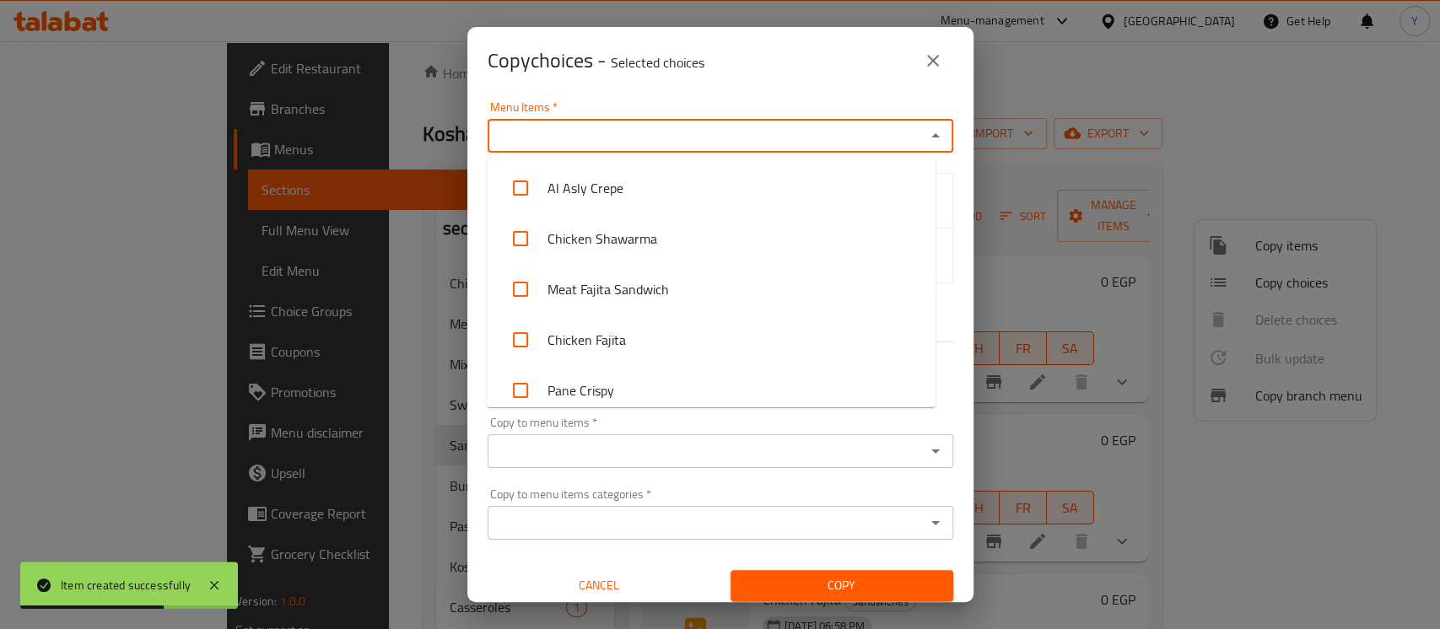
click at [581, 138] on input "Menu Items   *" at bounding box center [707, 136] width 428 height 24
type input "sh"
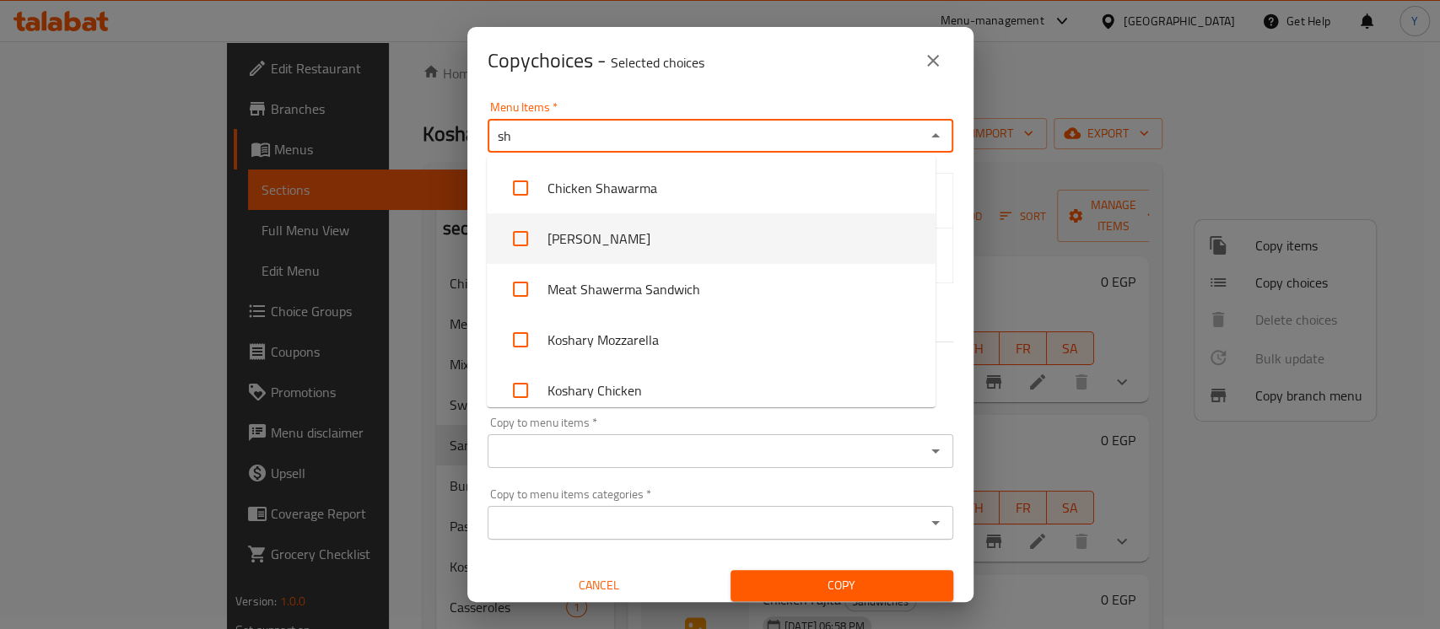
click at [783, 240] on li "[PERSON_NAME]" at bounding box center [711, 238] width 449 height 51
checkbox input "true"
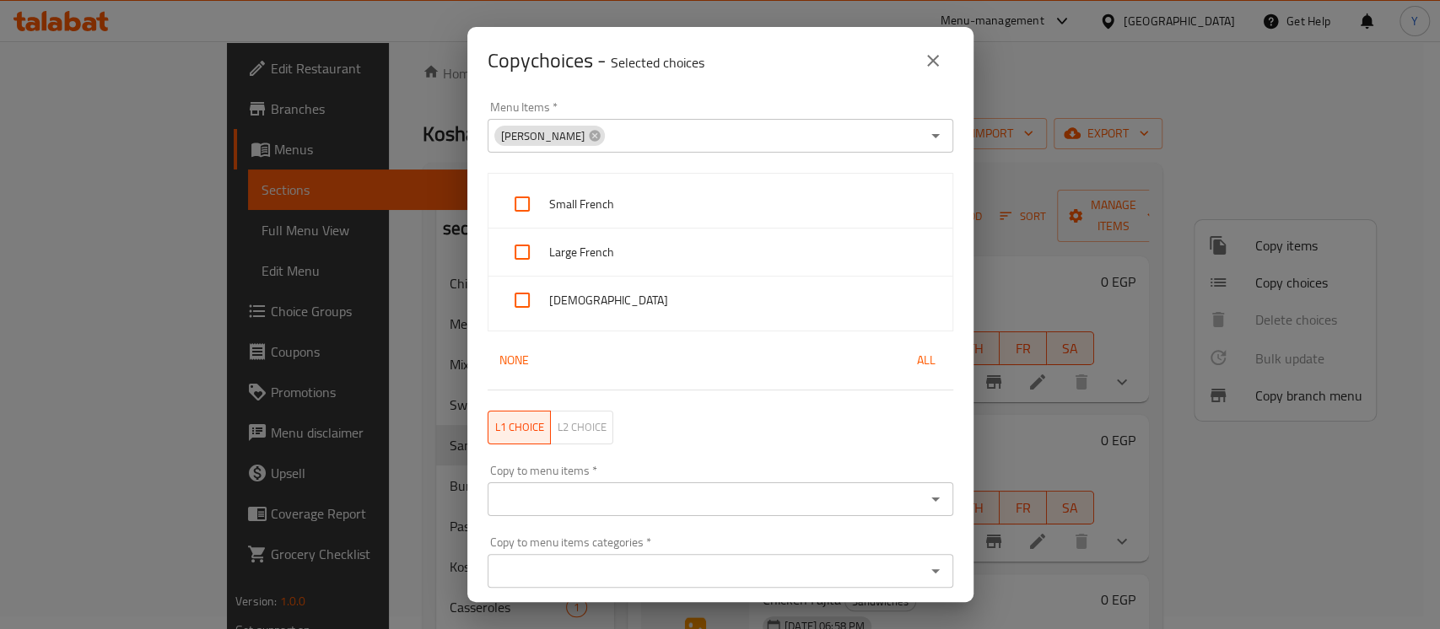
click at [793, 72] on div "Copy choices - Selected choices 0" at bounding box center [721, 61] width 466 height 41
click at [674, 186] on div "Small French" at bounding box center [721, 205] width 464 height 48
checkbox input "true"
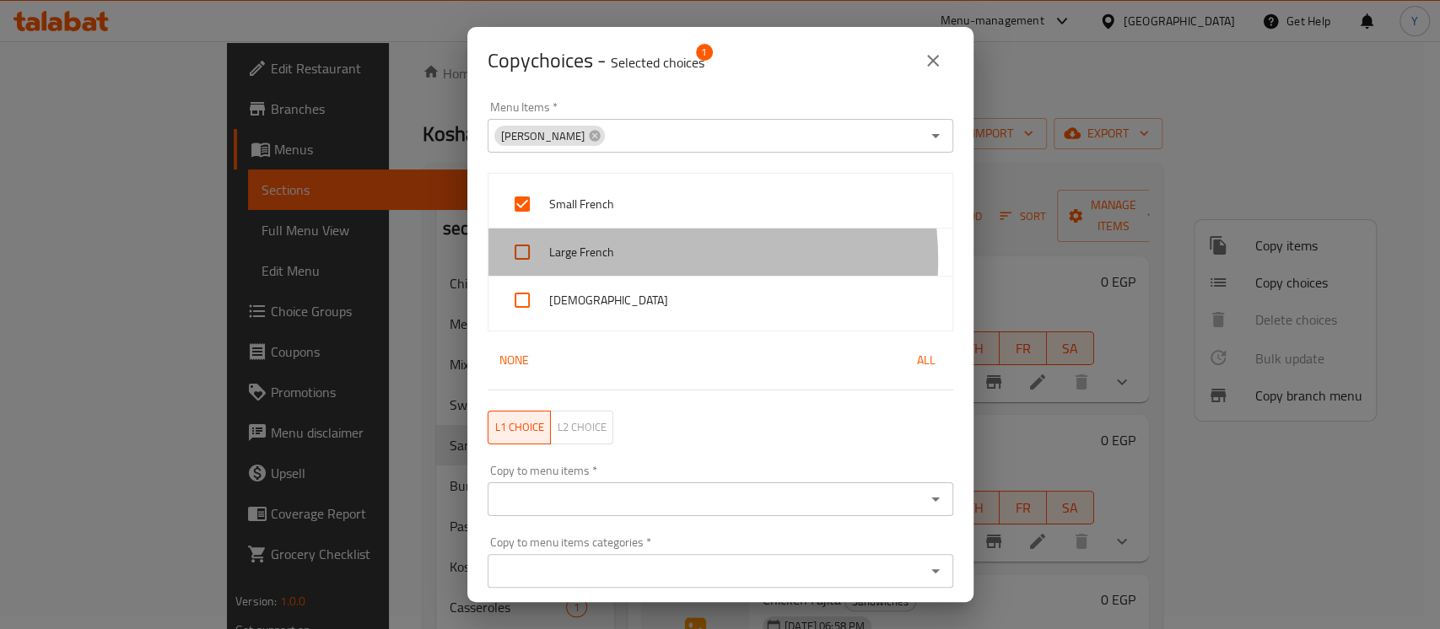
click at [642, 260] on span "Large French" at bounding box center [744, 252] width 390 height 21
checkbox input "true"
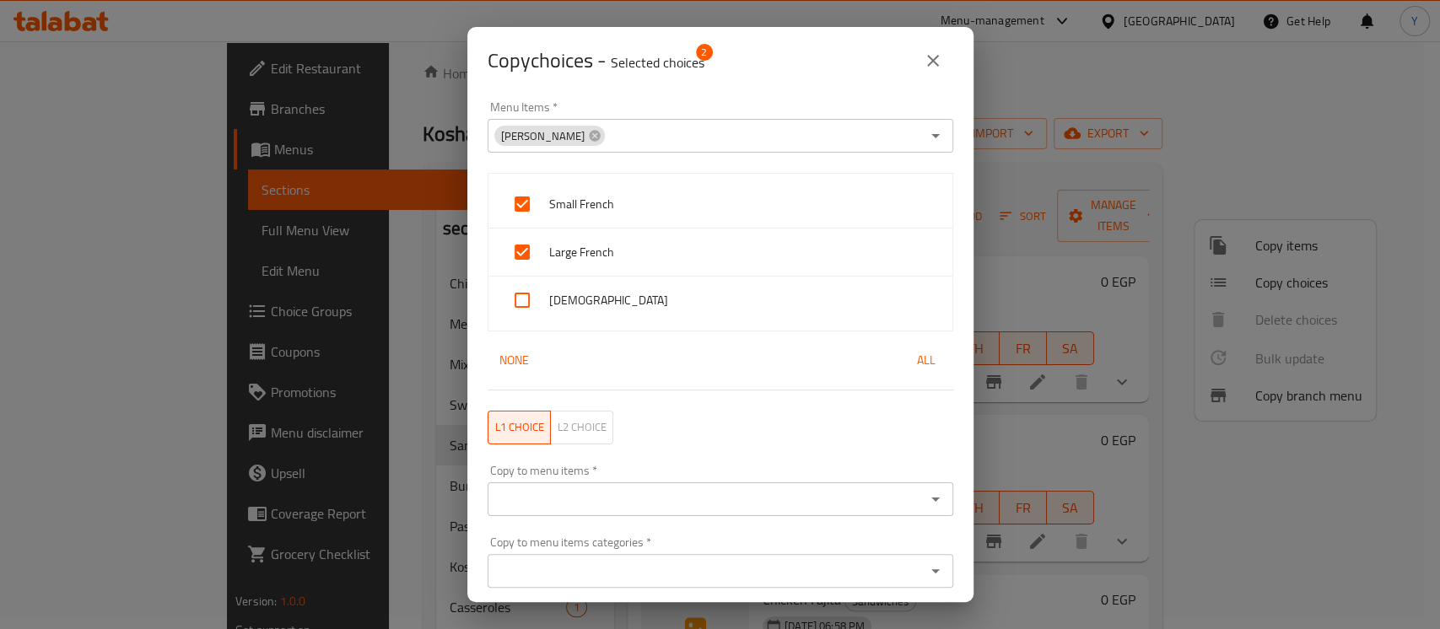
drag, startPoint x: 616, startPoint y: 312, endPoint x: 613, endPoint y: 348, distance: 35.5
click at [616, 313] on div "[DEMOGRAPHIC_DATA]" at bounding box center [721, 300] width 464 height 47
checkbox input "true"
click at [592, 501] on input "Copy to menu items   *" at bounding box center [707, 500] width 428 height 24
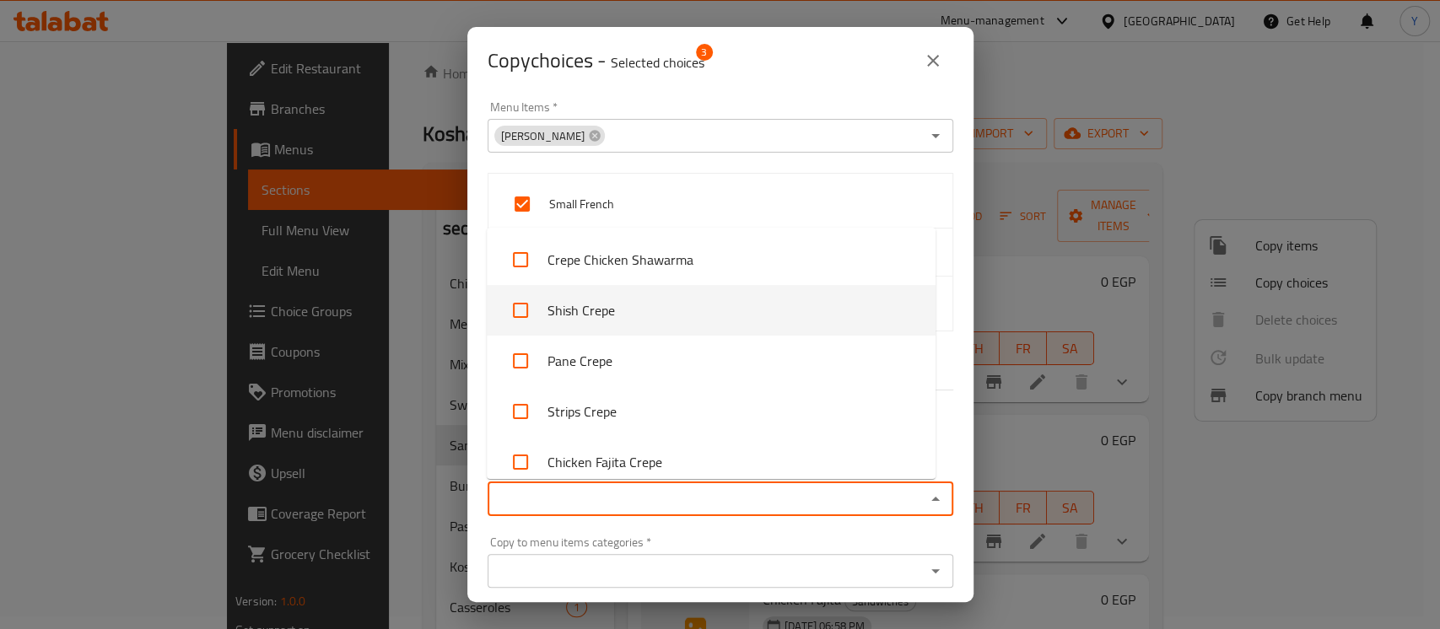
type input "b"
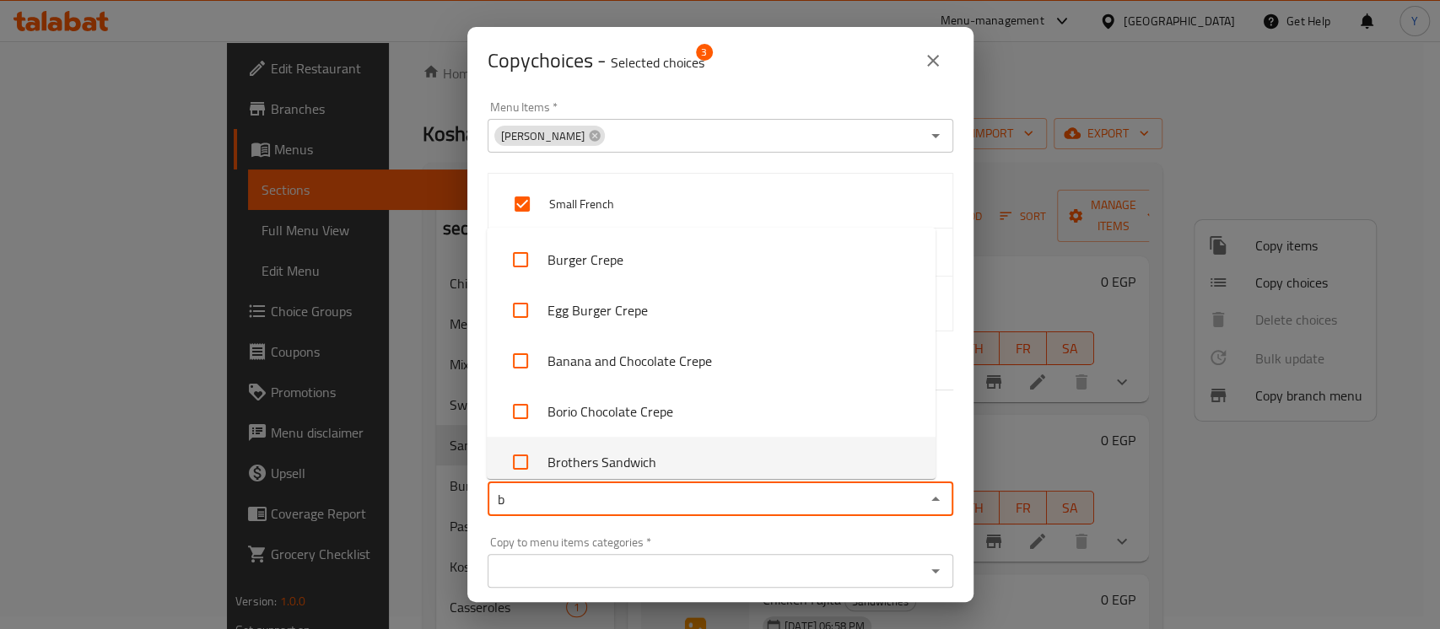
click at [660, 446] on li "Brothers Sandwich" at bounding box center [711, 462] width 449 height 51
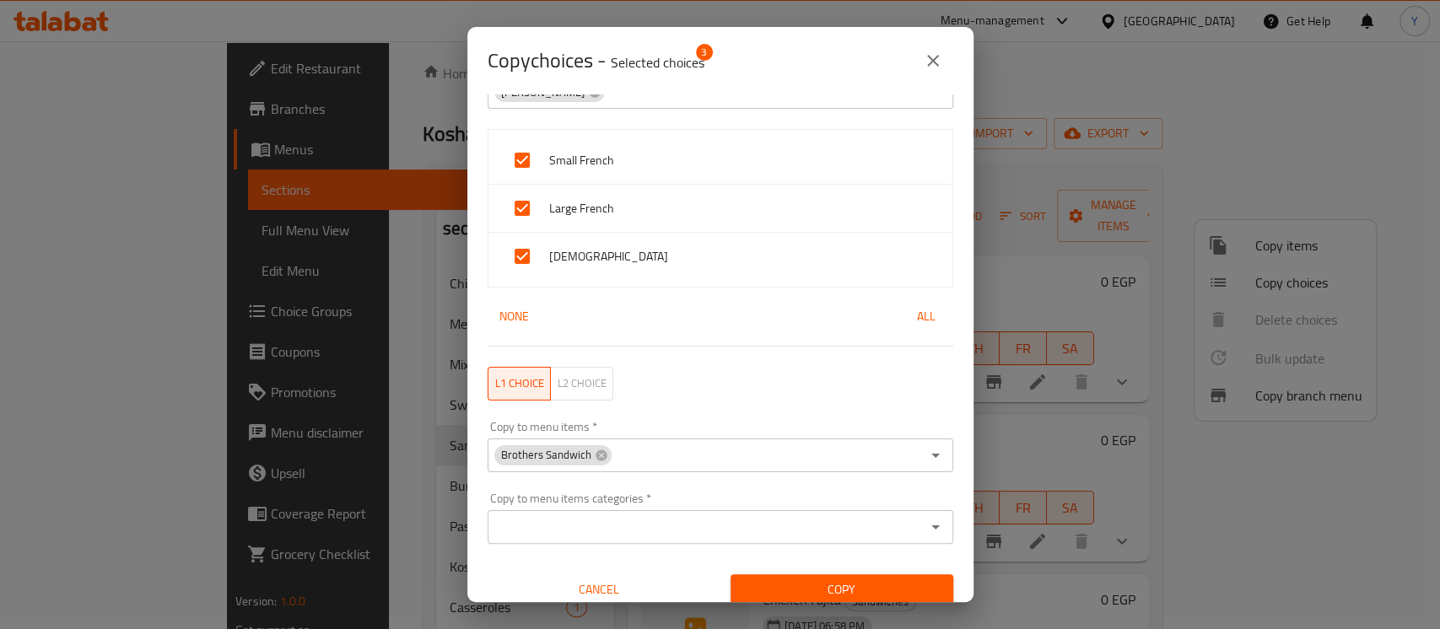
scroll to position [57, 0]
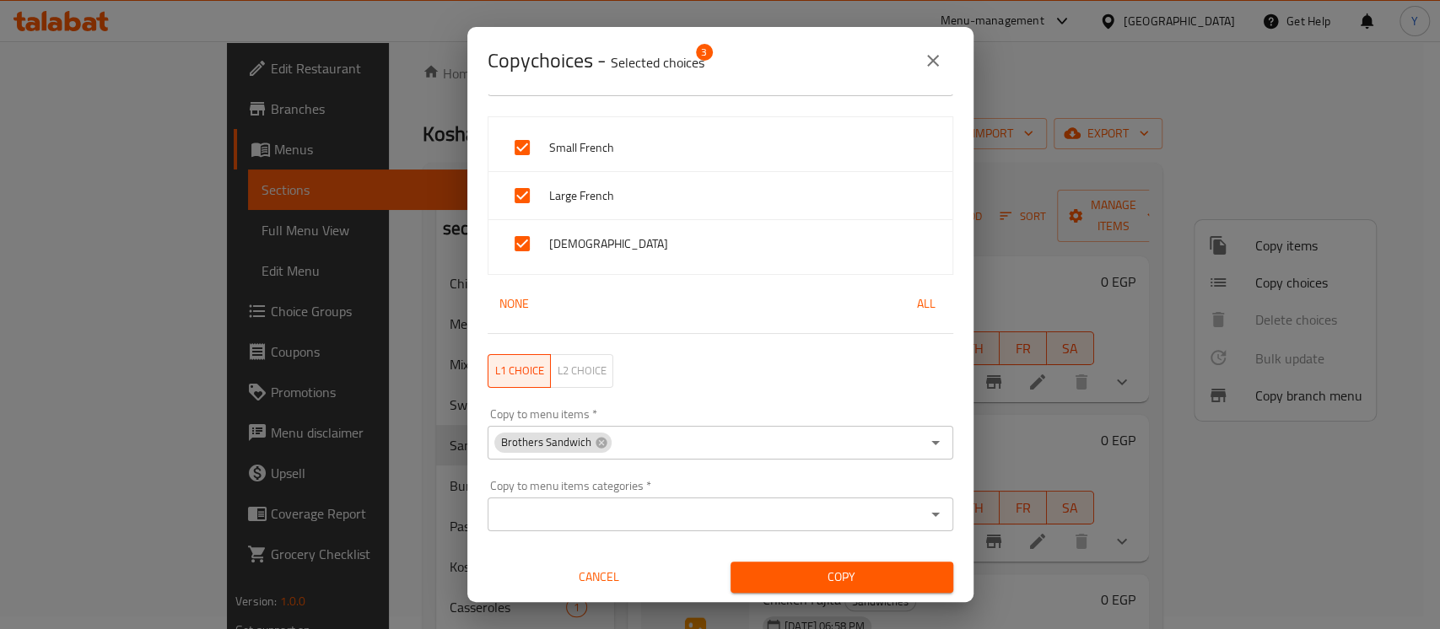
click at [888, 575] on span "Copy" at bounding box center [842, 577] width 196 height 21
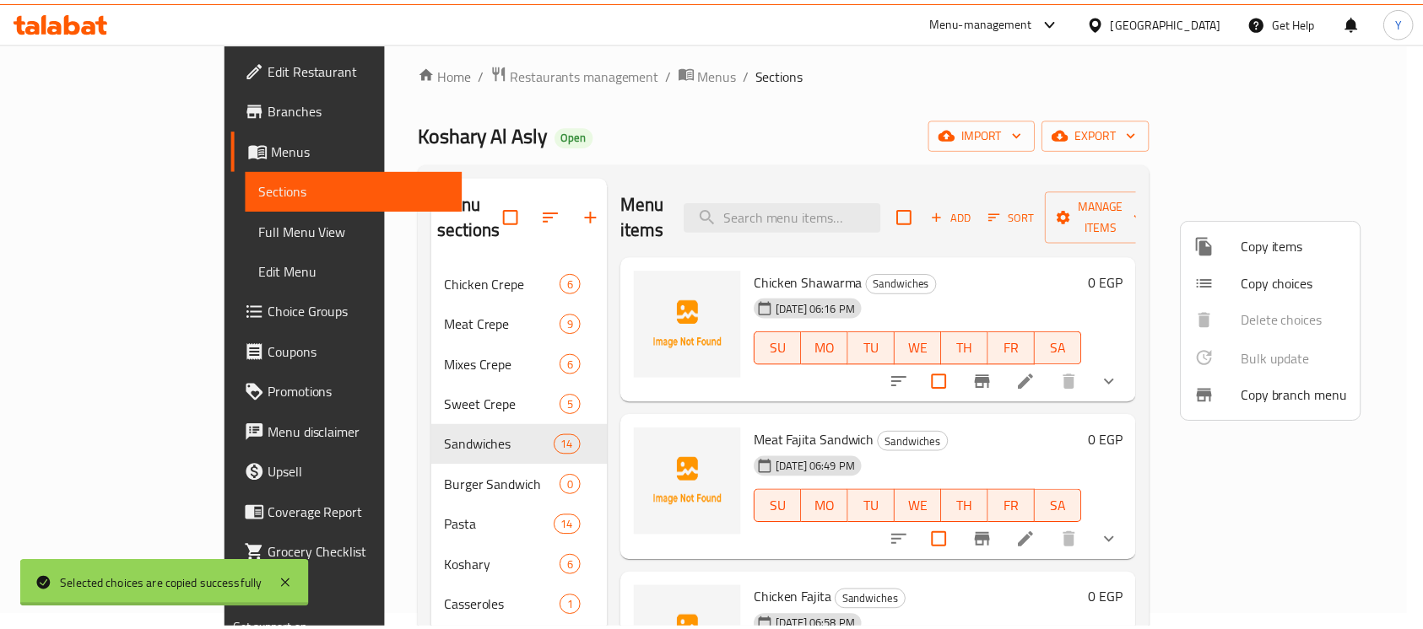
scroll to position [3, 0]
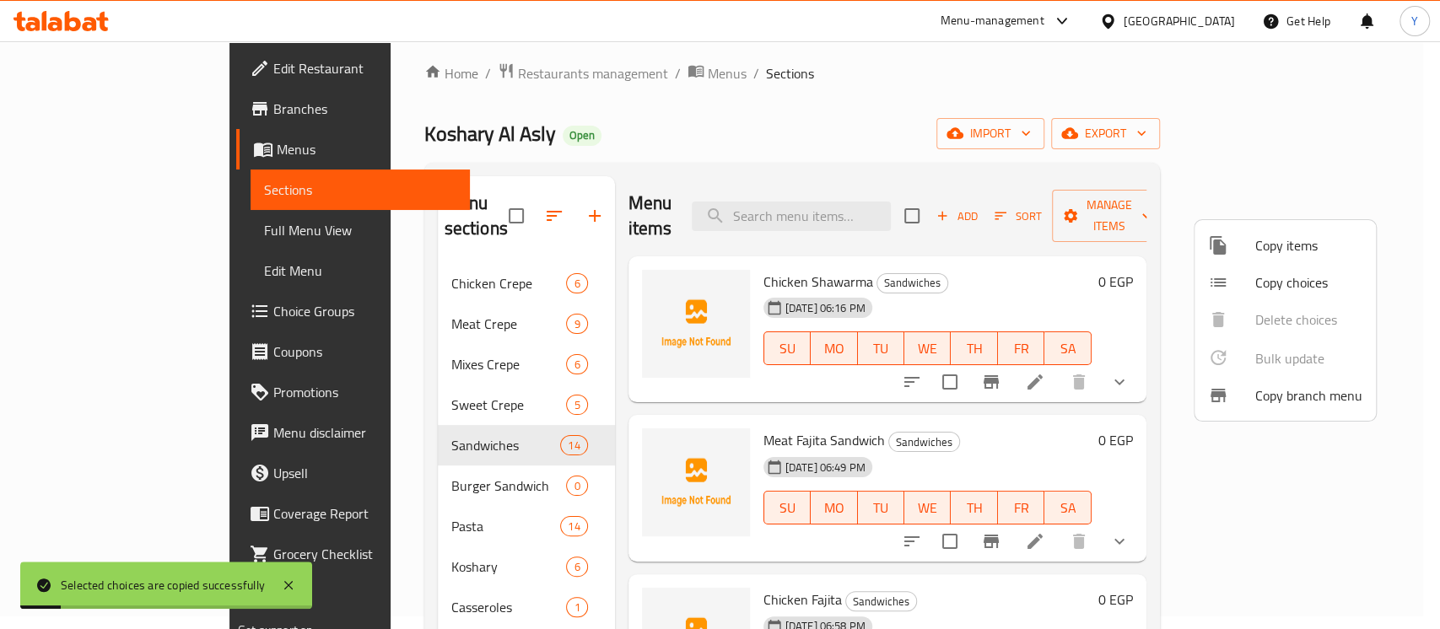
click at [1422, 234] on div at bounding box center [720, 314] width 1440 height 629
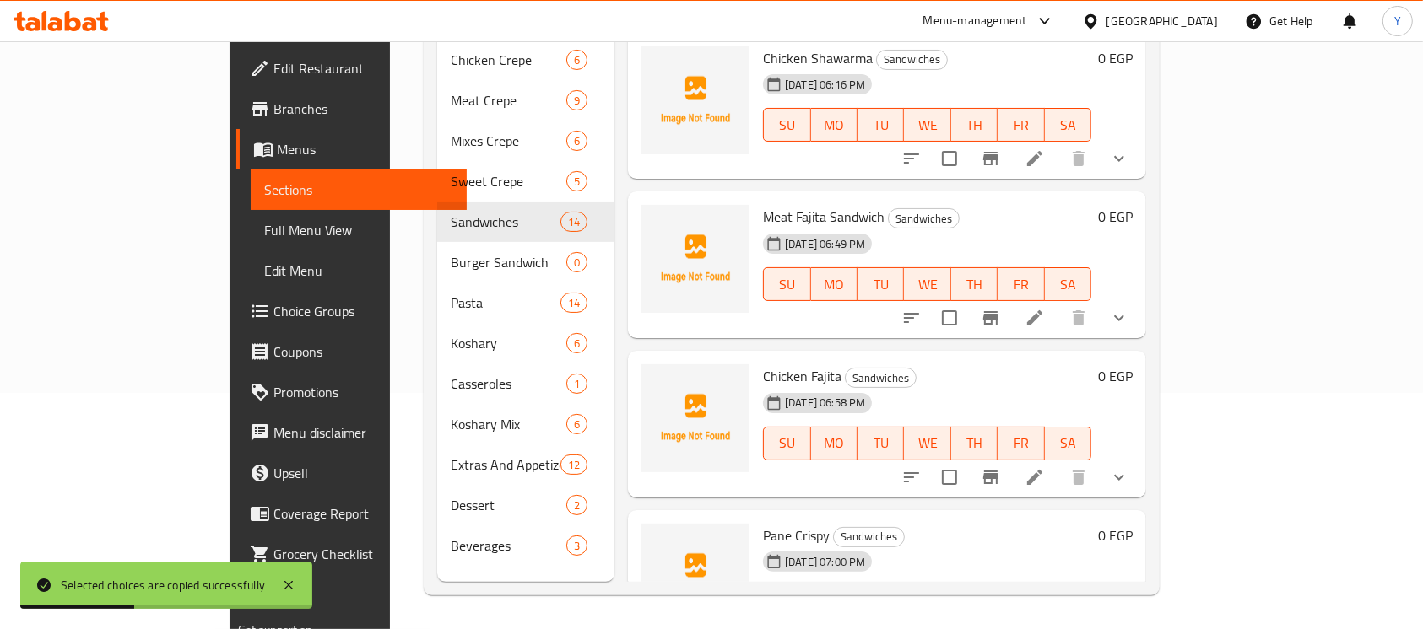
scroll to position [1666, 0]
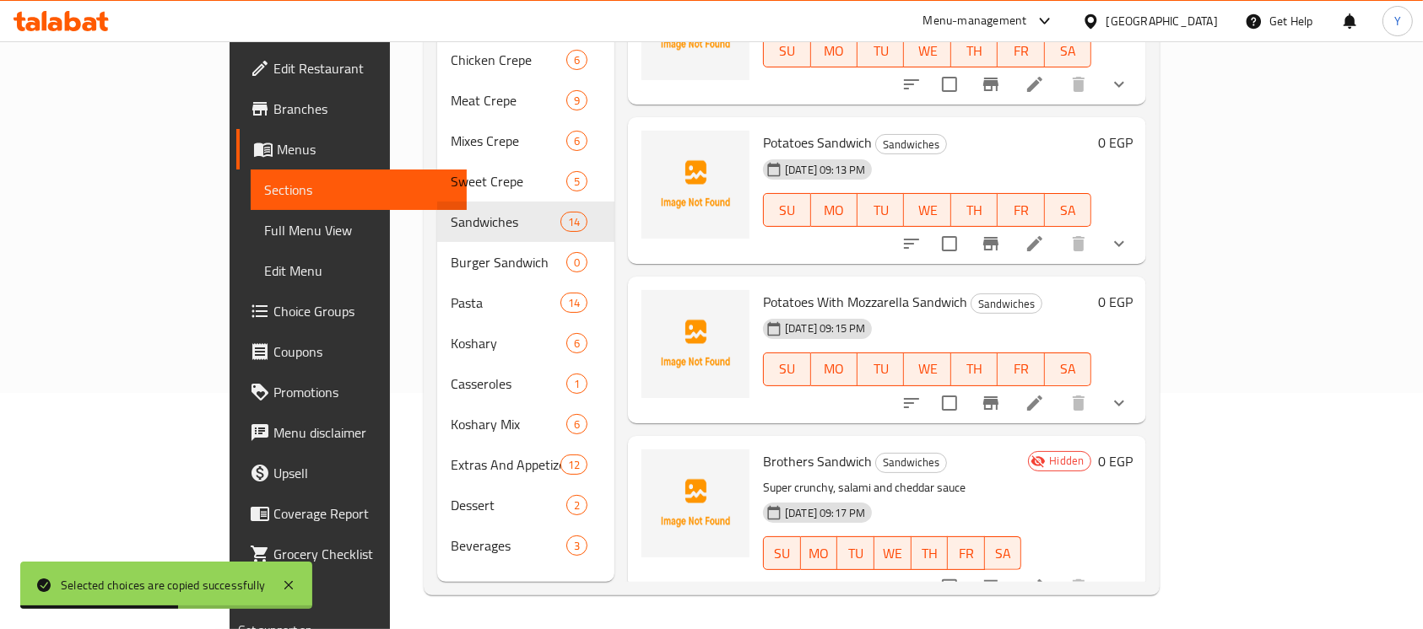
click at [1058, 572] on li at bounding box center [1034, 587] width 47 height 30
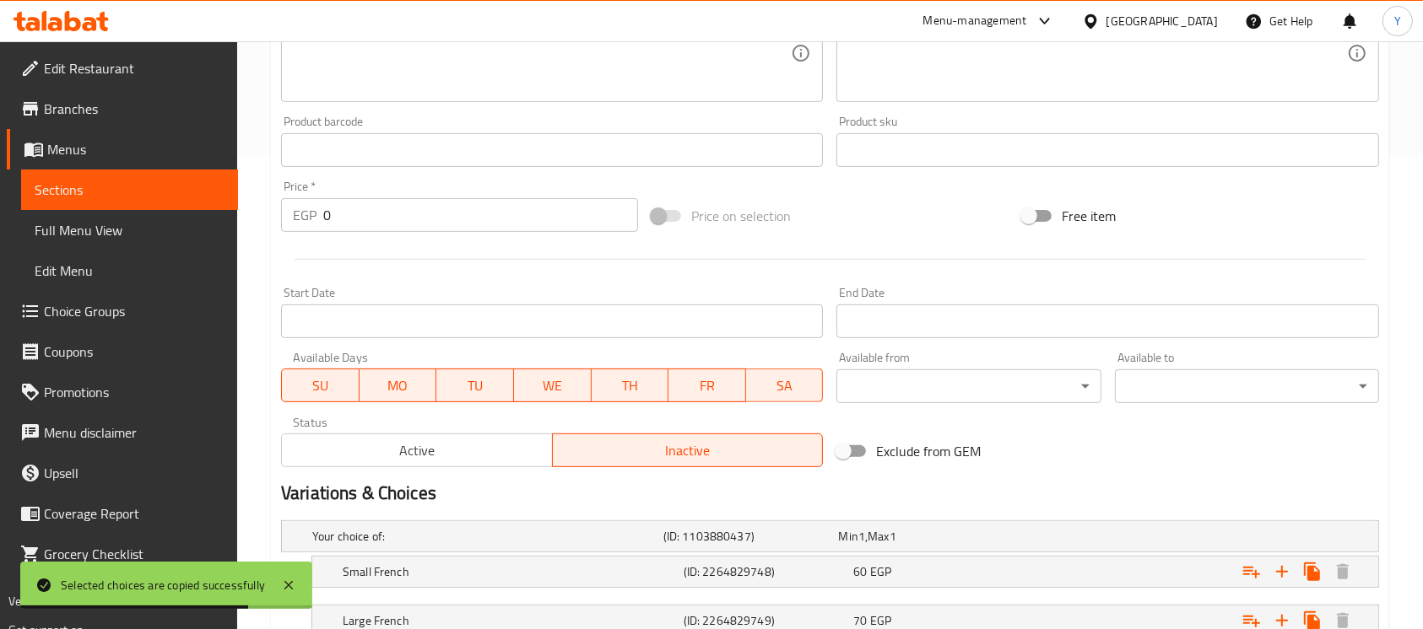
scroll to position [649, 0]
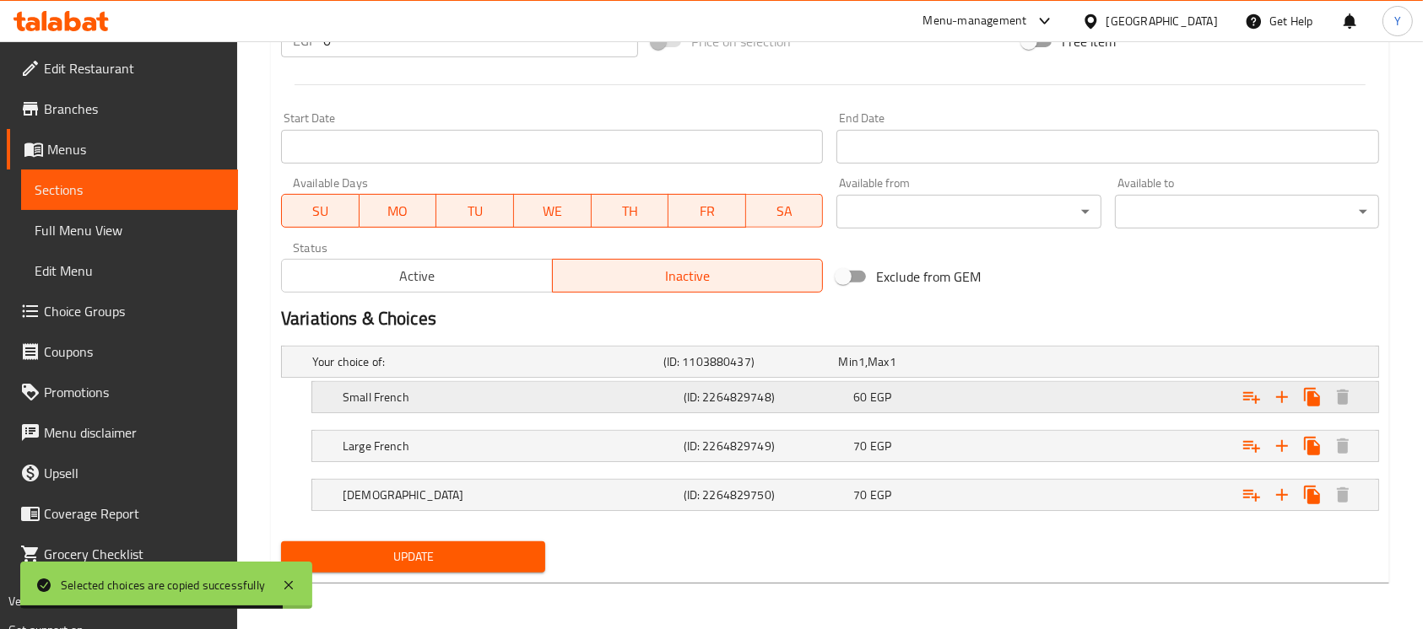
click at [972, 413] on div "Small French (ID: 2264829748) 60 EGP" at bounding box center [850, 397] width 1022 height 37
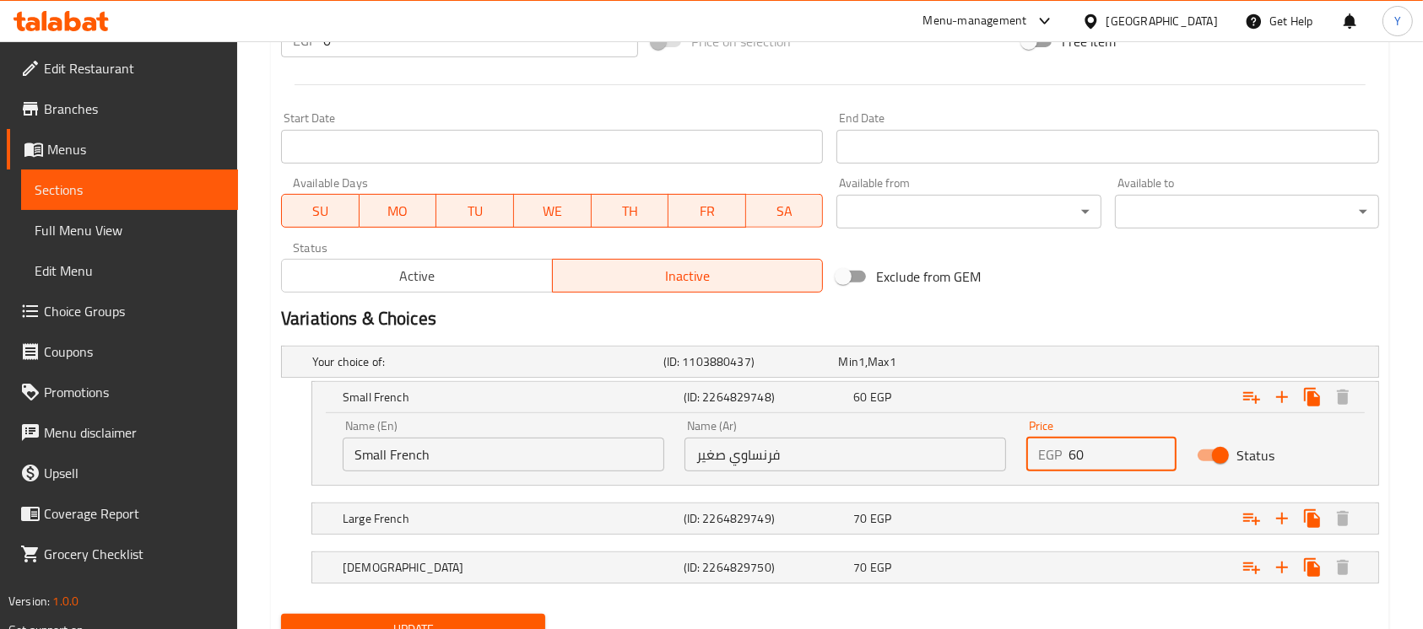
drag, startPoint x: 1068, startPoint y: 460, endPoint x: 1050, endPoint y: 463, distance: 18.9
click at [1050, 463] on div "EGP 60 Price" at bounding box center [1101, 455] width 150 height 34
type input "50"
drag, startPoint x: 1099, startPoint y: 311, endPoint x: 855, endPoint y: 612, distance: 386.9
click at [1099, 313] on h2 "Variations & Choices" at bounding box center [830, 318] width 1098 height 25
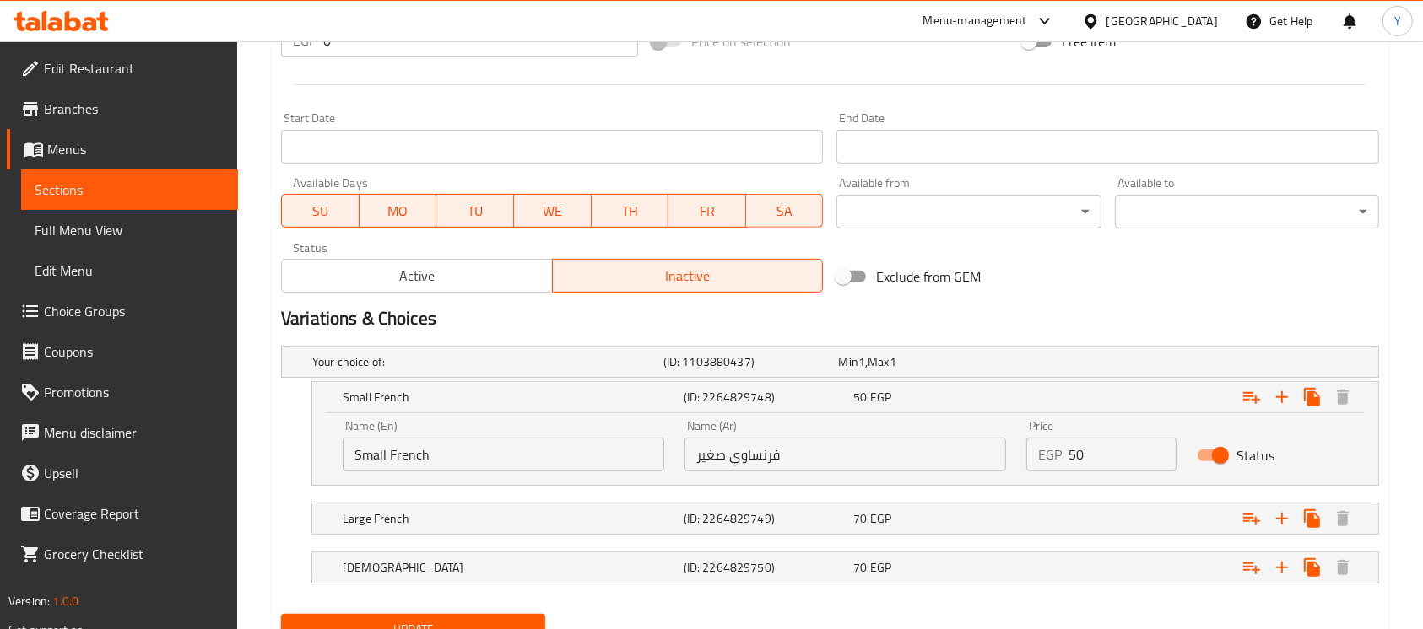
click at [490, 620] on span "Update" at bounding box center [412, 629] width 237 height 21
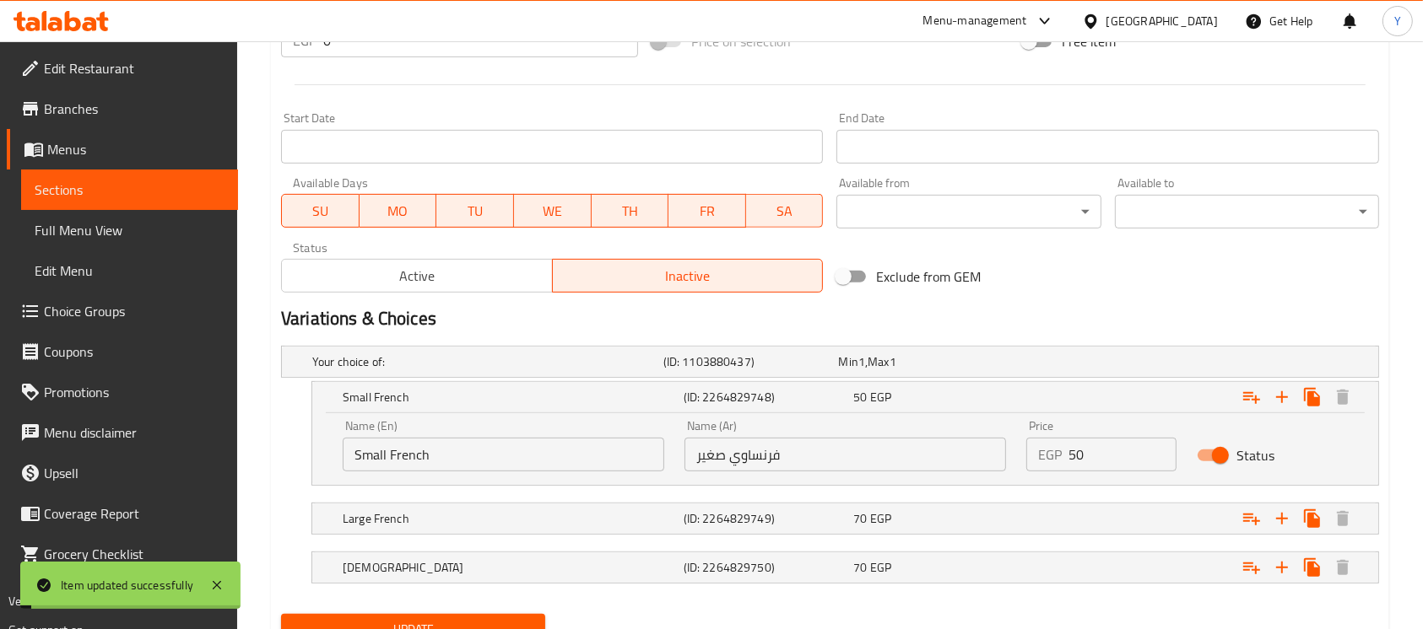
click at [430, 273] on span "Active" at bounding box center [417, 276] width 257 height 24
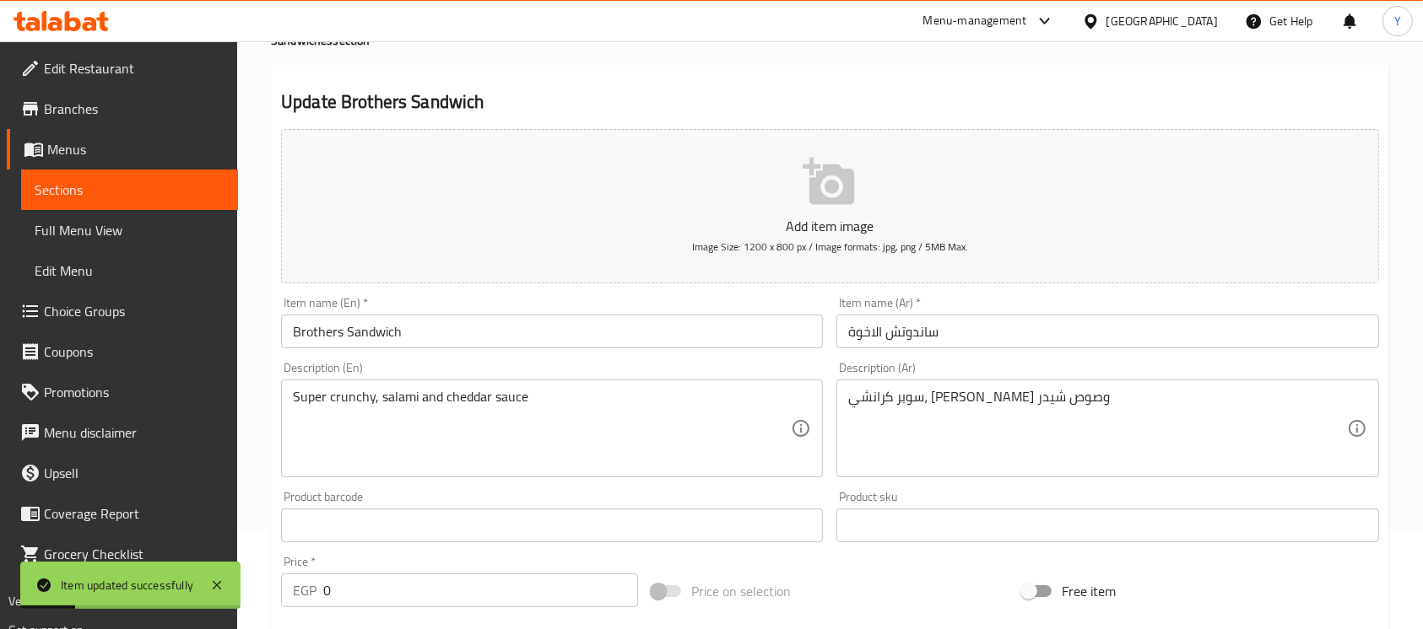
click at [489, 337] on input "Brothers Sandwich" at bounding box center [552, 332] width 542 height 34
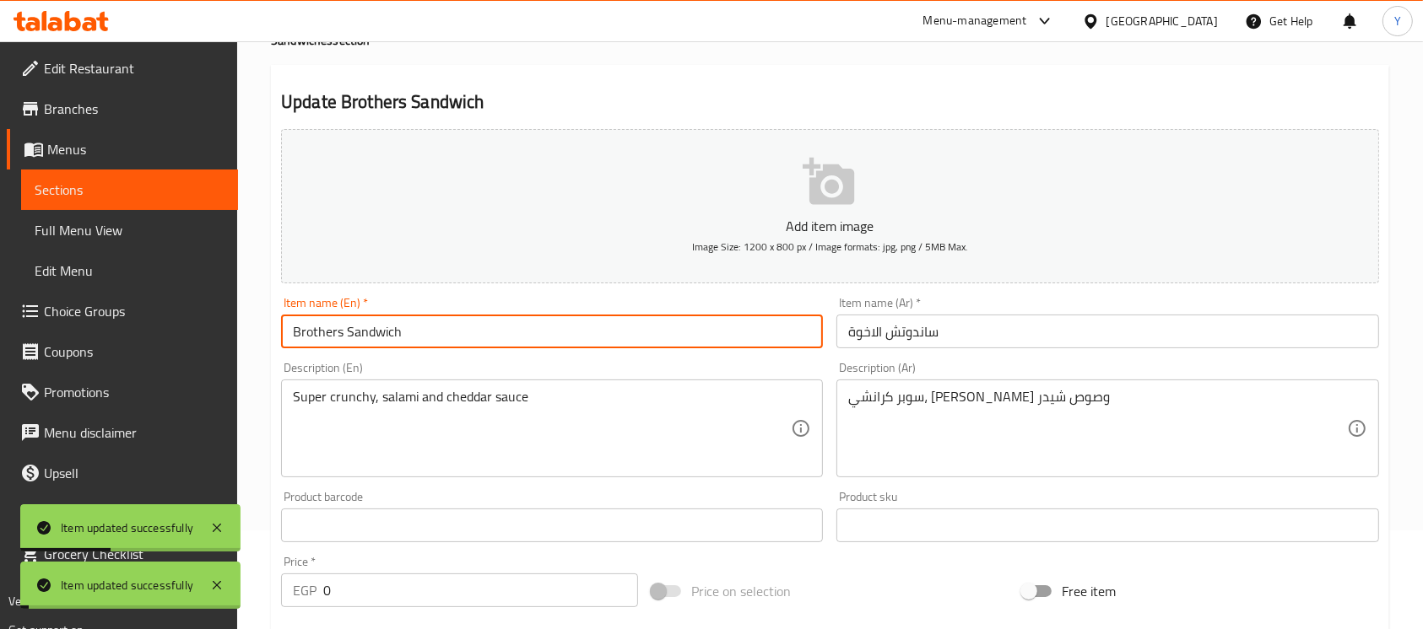
scroll to position [0, 0]
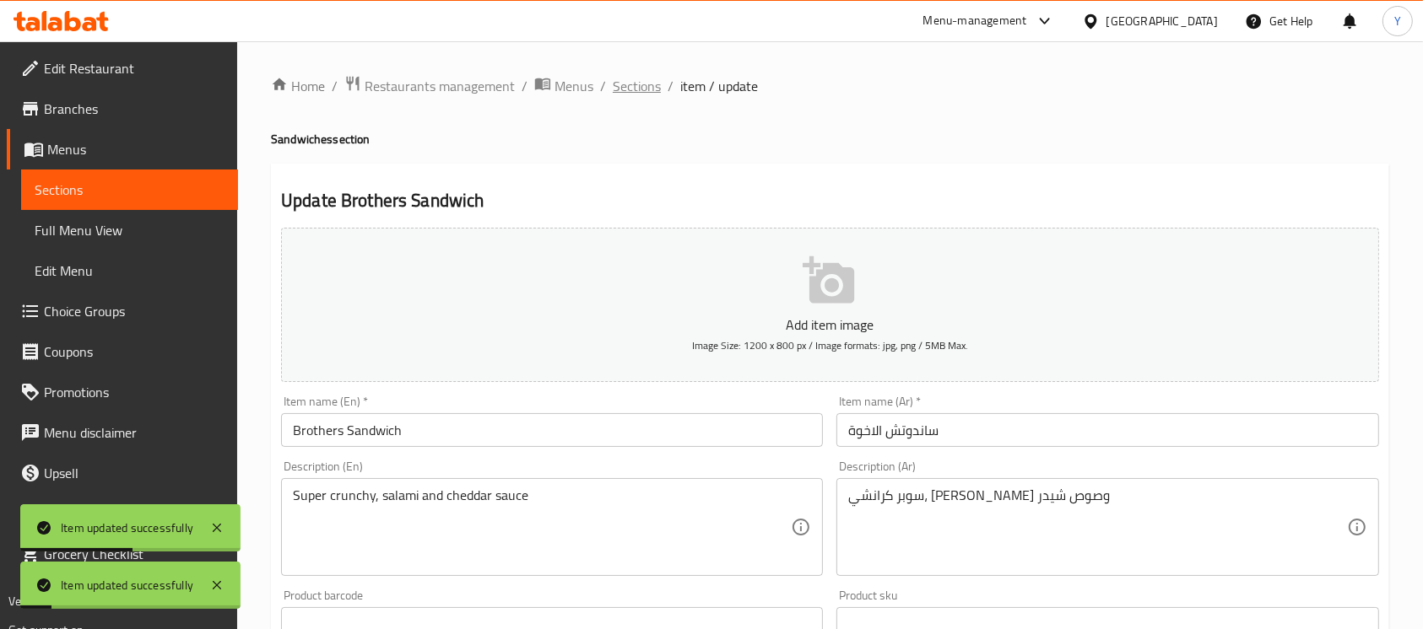
click at [631, 78] on span "Sections" at bounding box center [637, 86] width 48 height 20
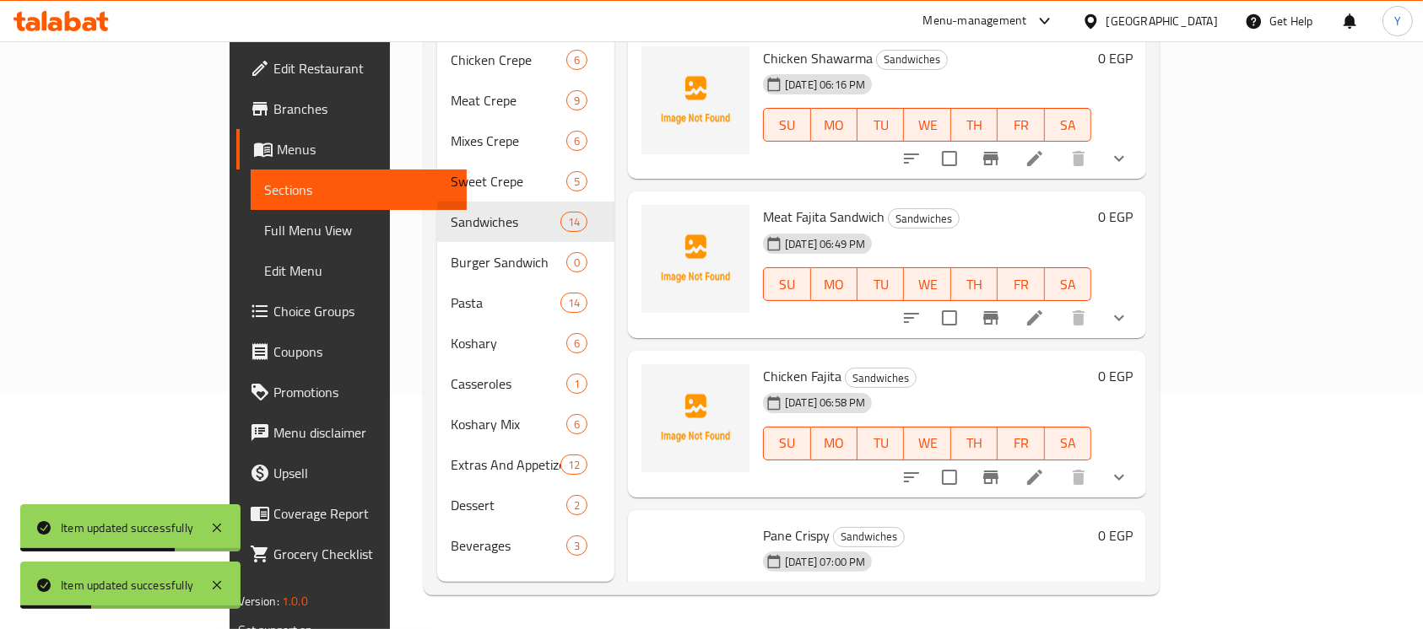
scroll to position [1666, 0]
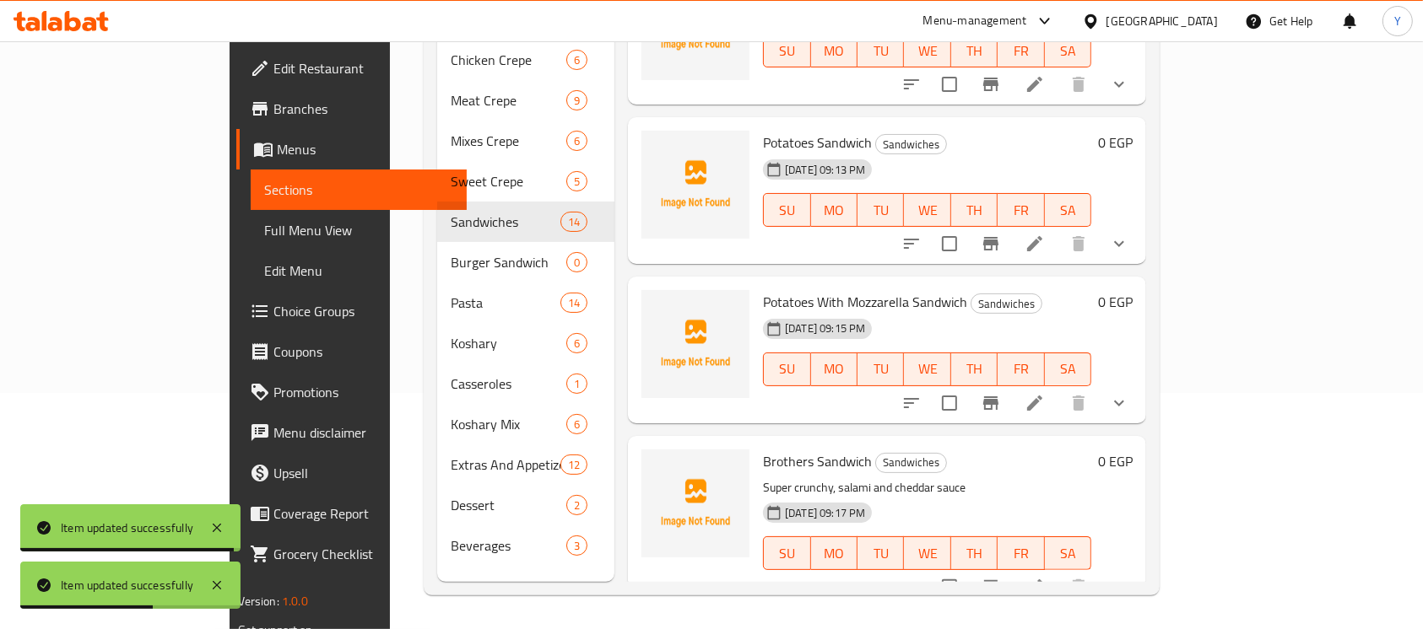
click at [1129, 577] on icon "show more" at bounding box center [1119, 587] width 20 height 20
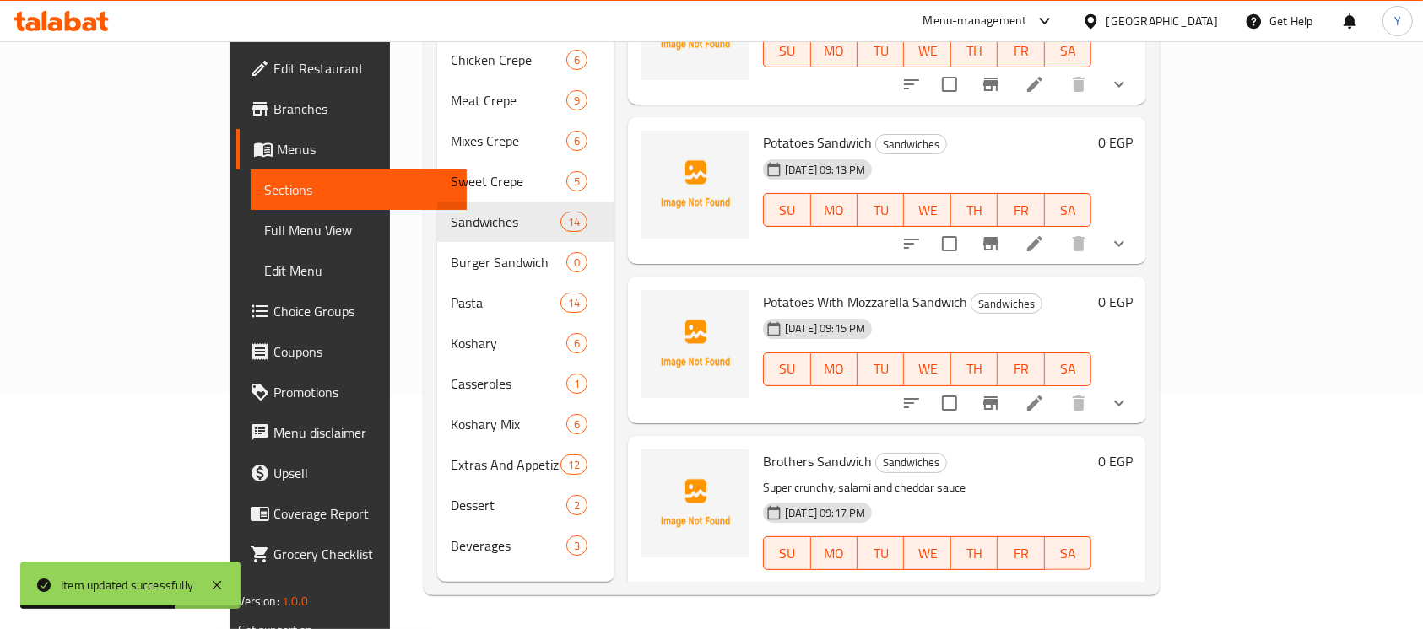
scroll to position [1831, 0]
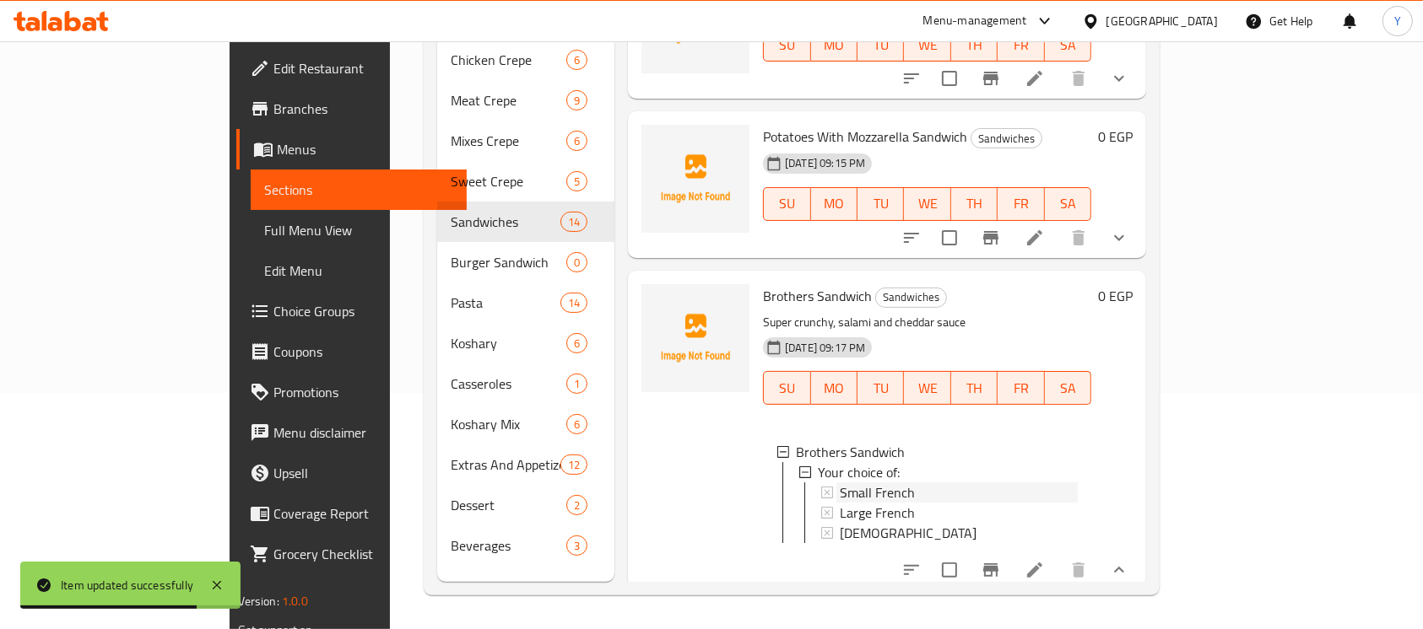
click at [840, 483] on span "Small French" at bounding box center [877, 493] width 75 height 20
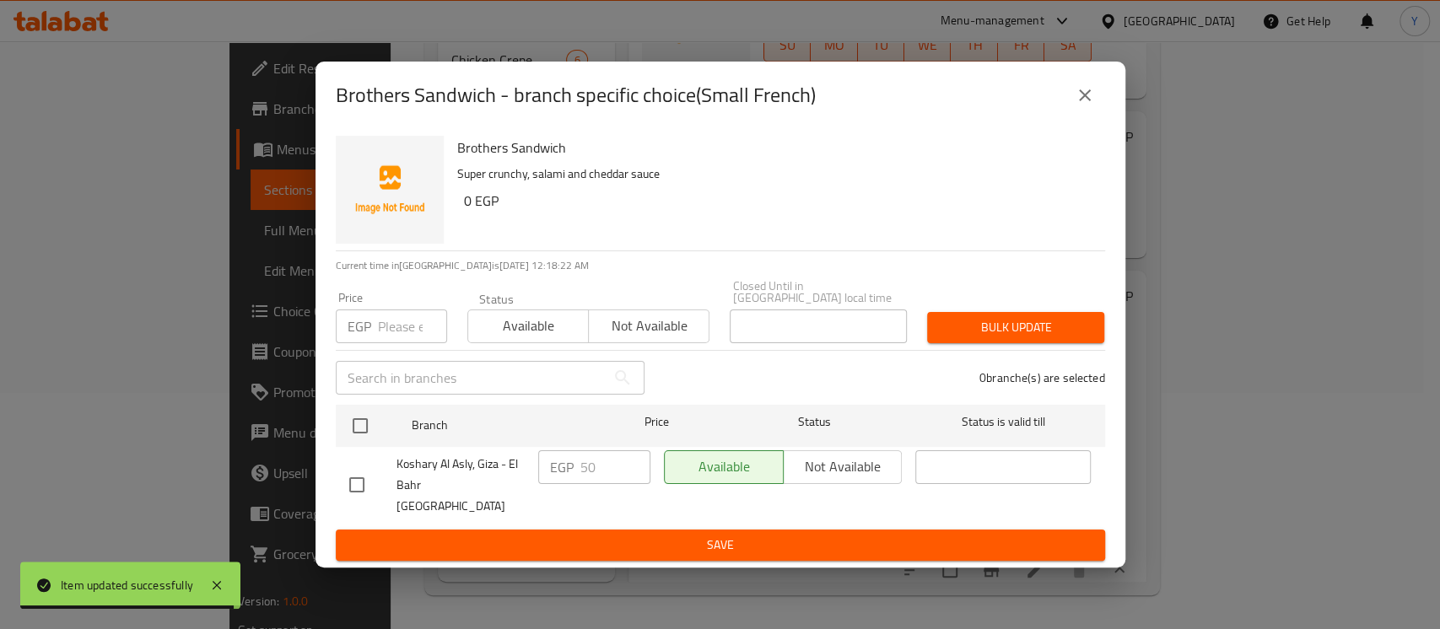
click at [1107, 114] on div "Brothers Sandwich - branch specific choice(Small French)" at bounding box center [721, 96] width 810 height 68
click at [1086, 116] on button "close" at bounding box center [1085, 95] width 41 height 41
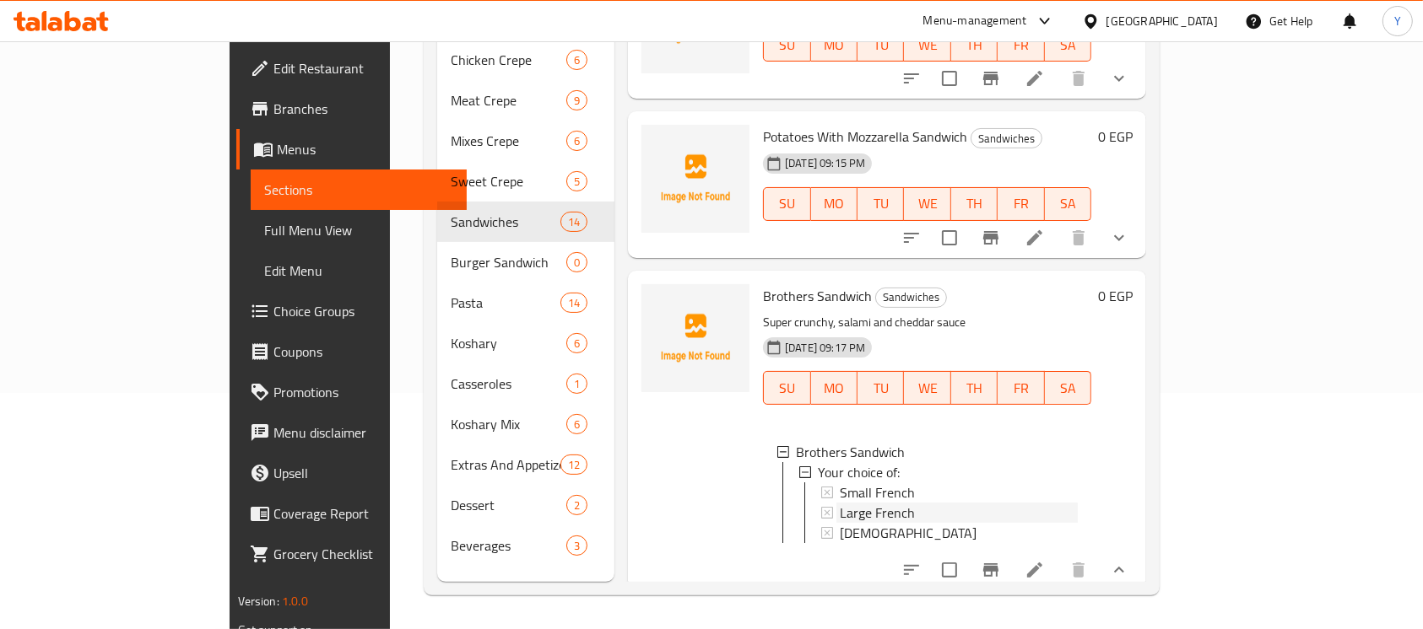
click at [843, 503] on span "Large French" at bounding box center [877, 513] width 75 height 20
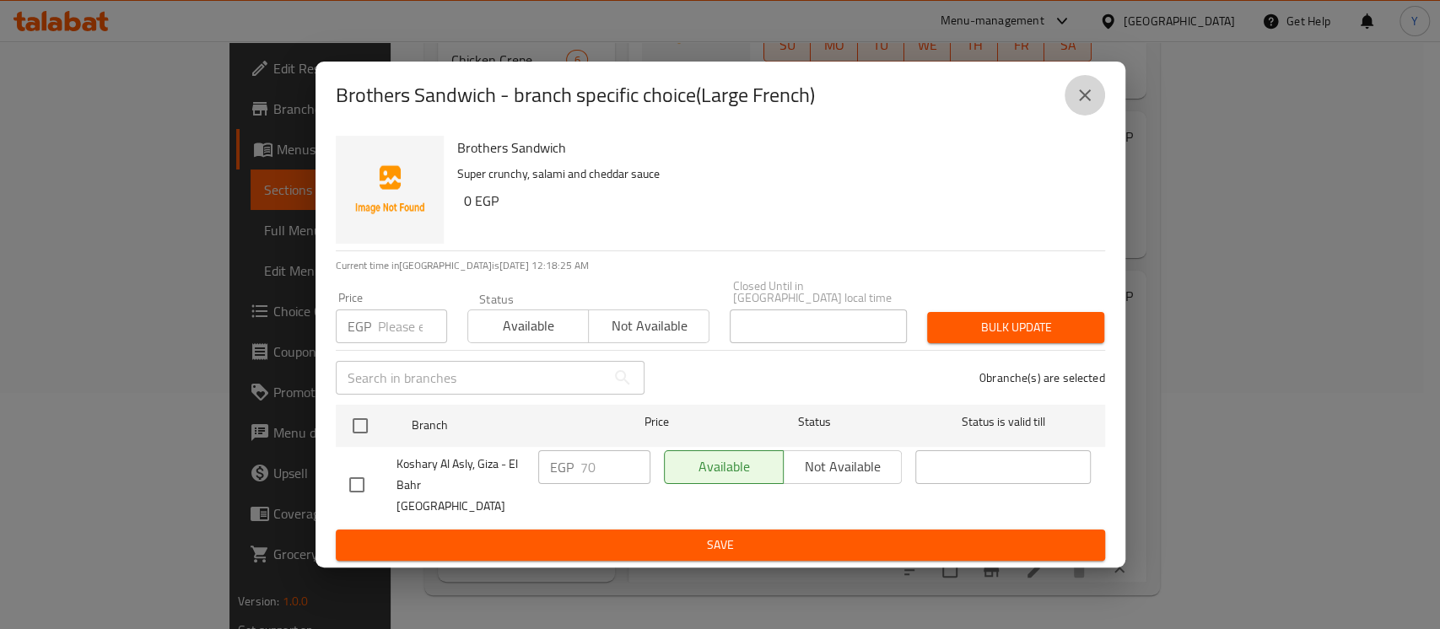
click at [1081, 105] on icon "close" at bounding box center [1085, 95] width 20 height 20
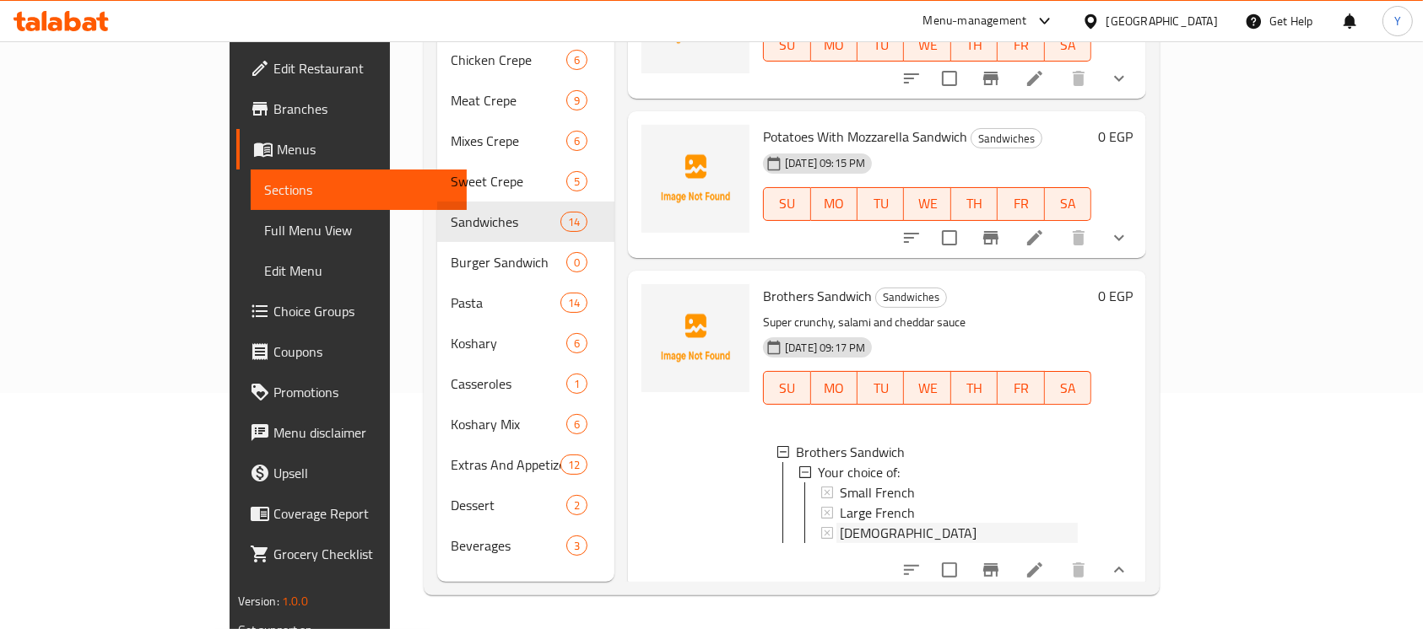
click at [854, 523] on div "[DEMOGRAPHIC_DATA]" at bounding box center [959, 533] width 238 height 20
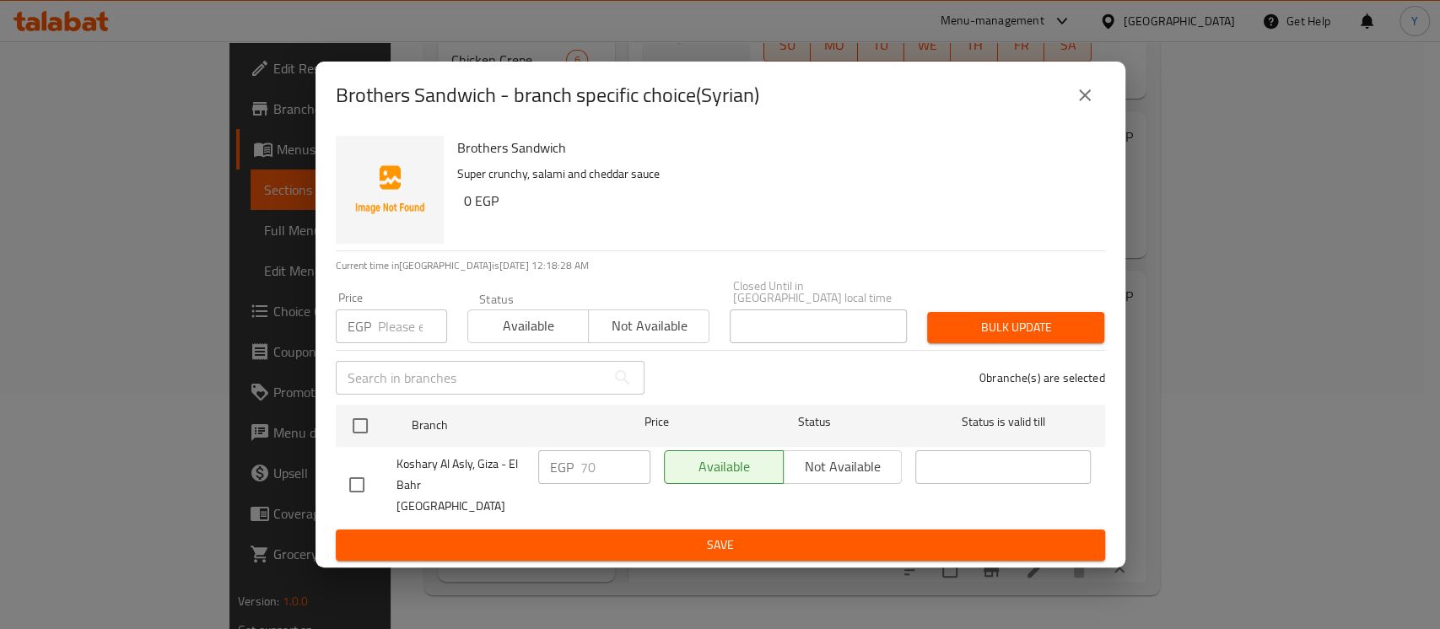
click at [1065, 108] on button "close" at bounding box center [1085, 95] width 41 height 41
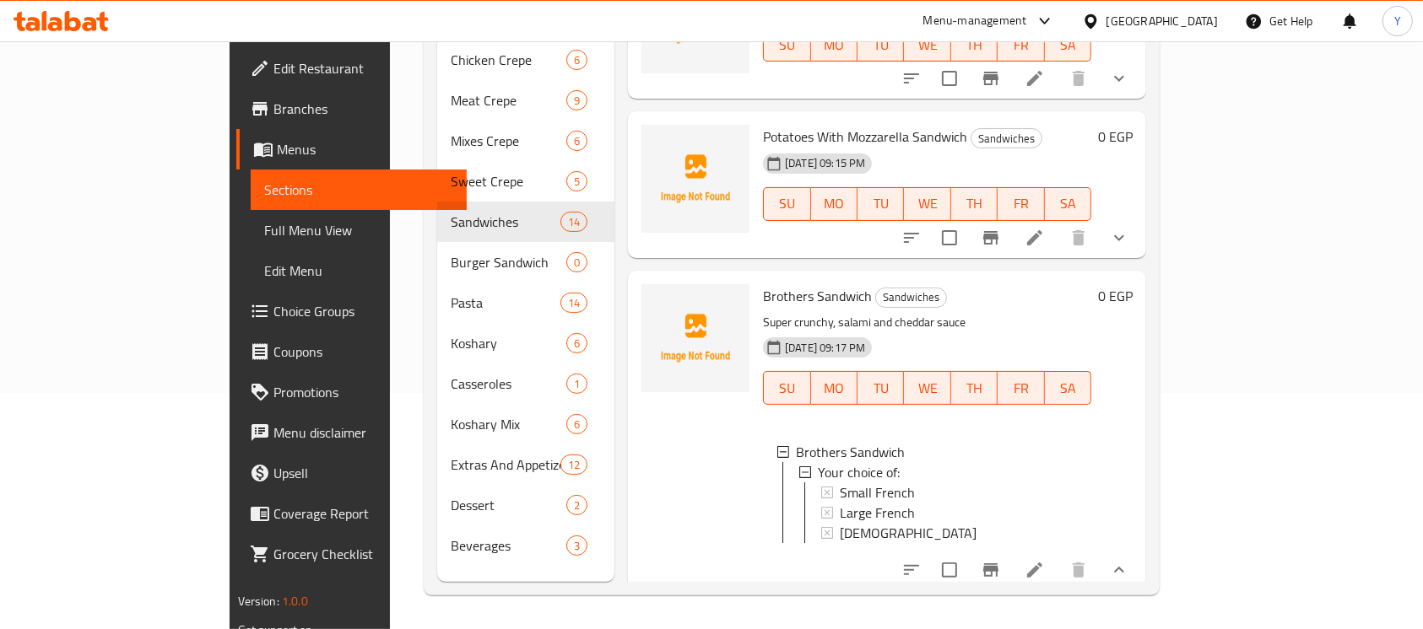
scroll to position [0, 0]
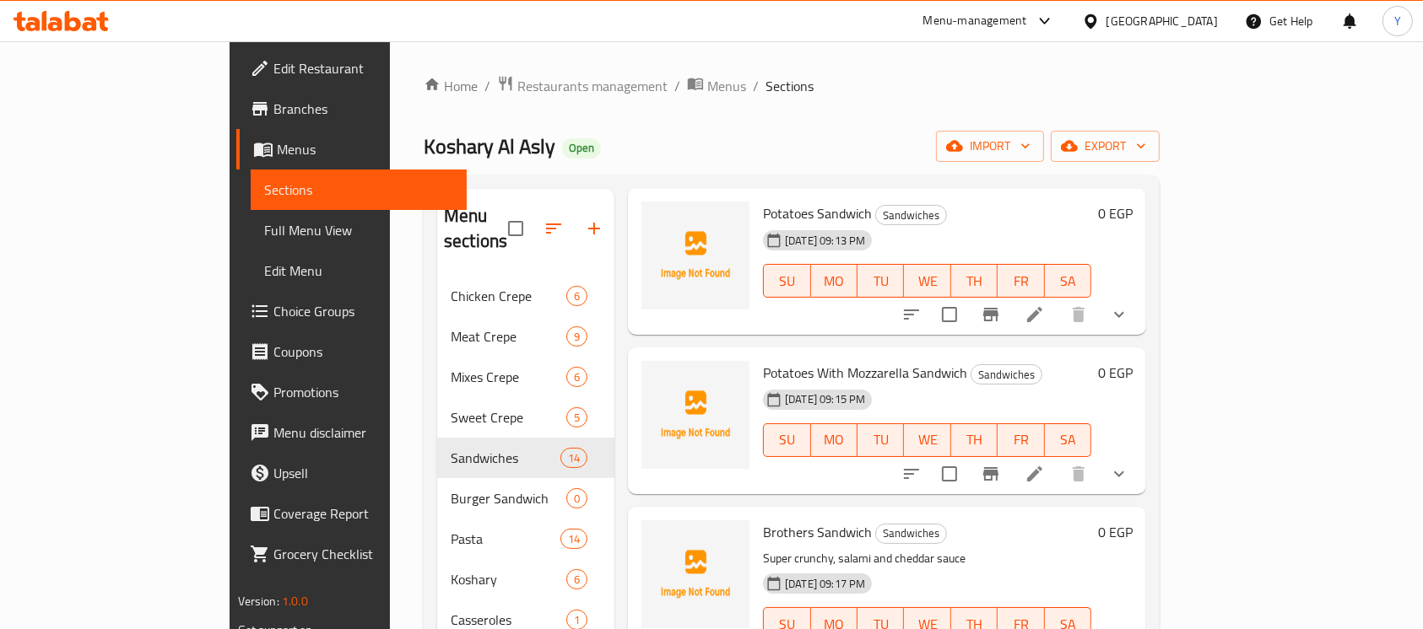
click at [1146, 231] on div "Potatoes Sandwich Sandwiches 29-08-2025 09:13 PM SU MO TU WE TH FR SA 0 EGP" at bounding box center [887, 261] width 518 height 147
click at [1146, 216] on div "Menu items Add Sort Manage items Chicken Shawarma Sandwiches 29-08-2025 06:16 P…" at bounding box center [880, 503] width 532 height 629
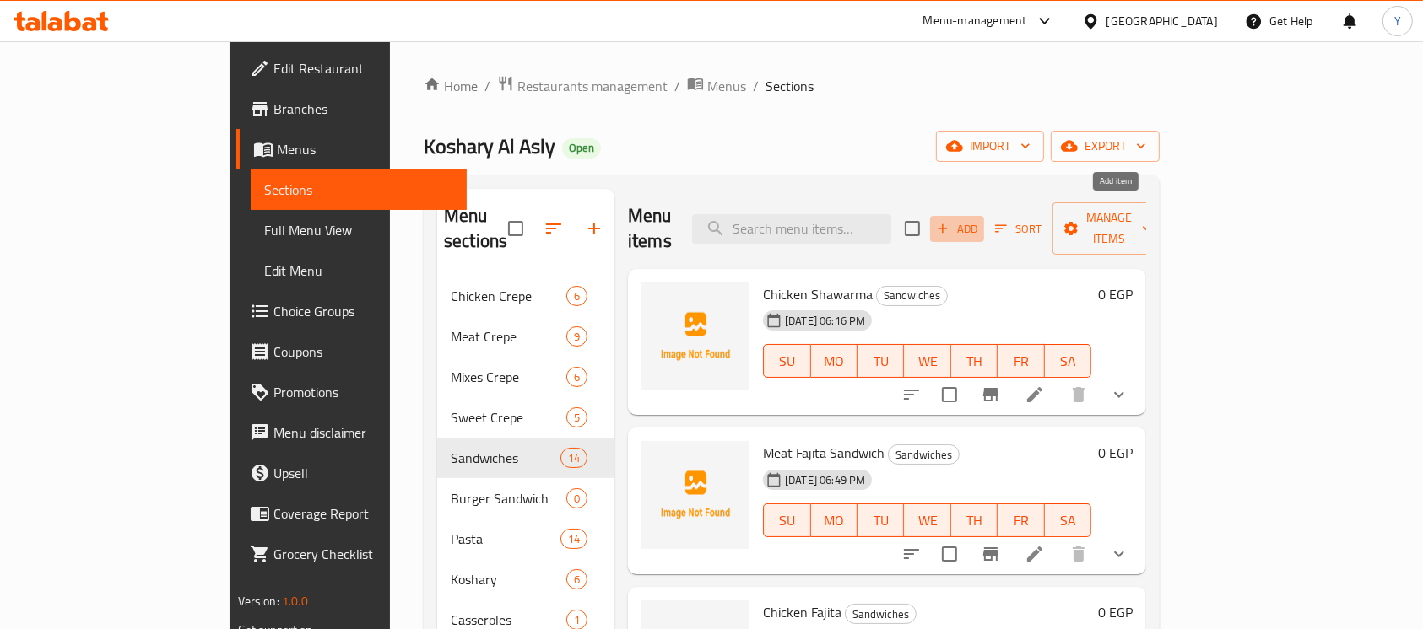
click at [980, 224] on span "Add" at bounding box center [957, 228] width 46 height 19
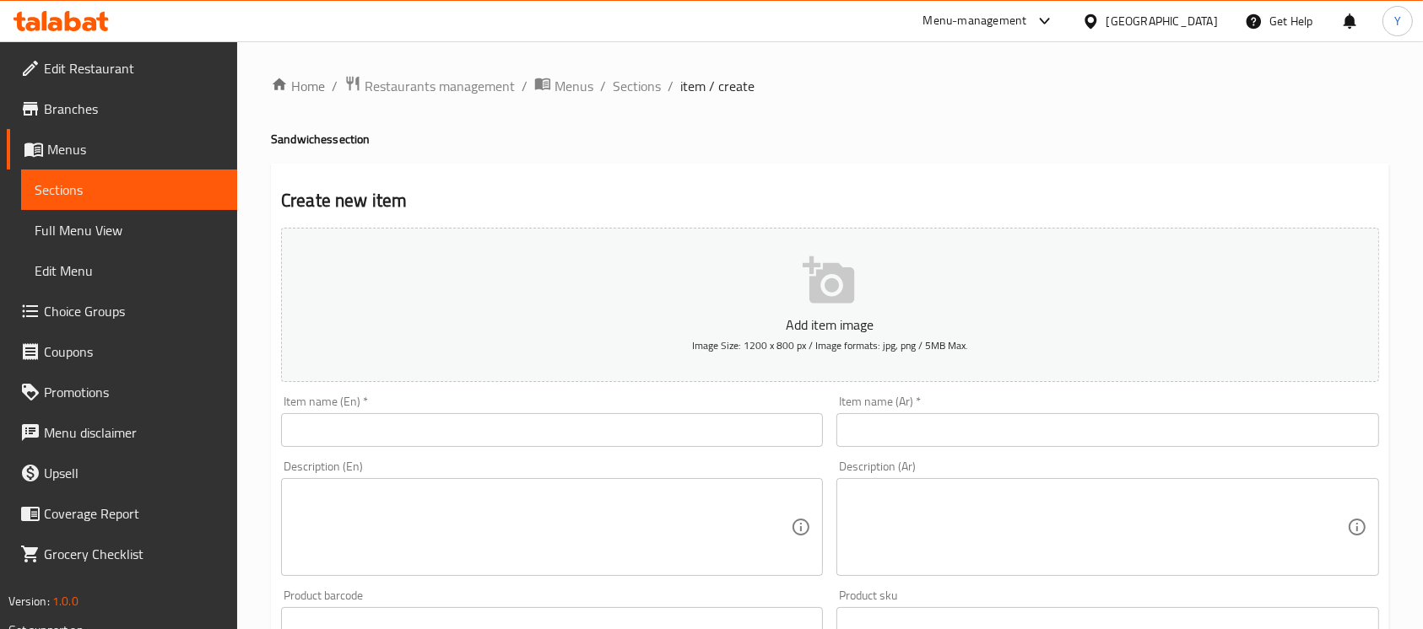
click at [991, 437] on input "text" at bounding box center [1107, 430] width 542 height 34
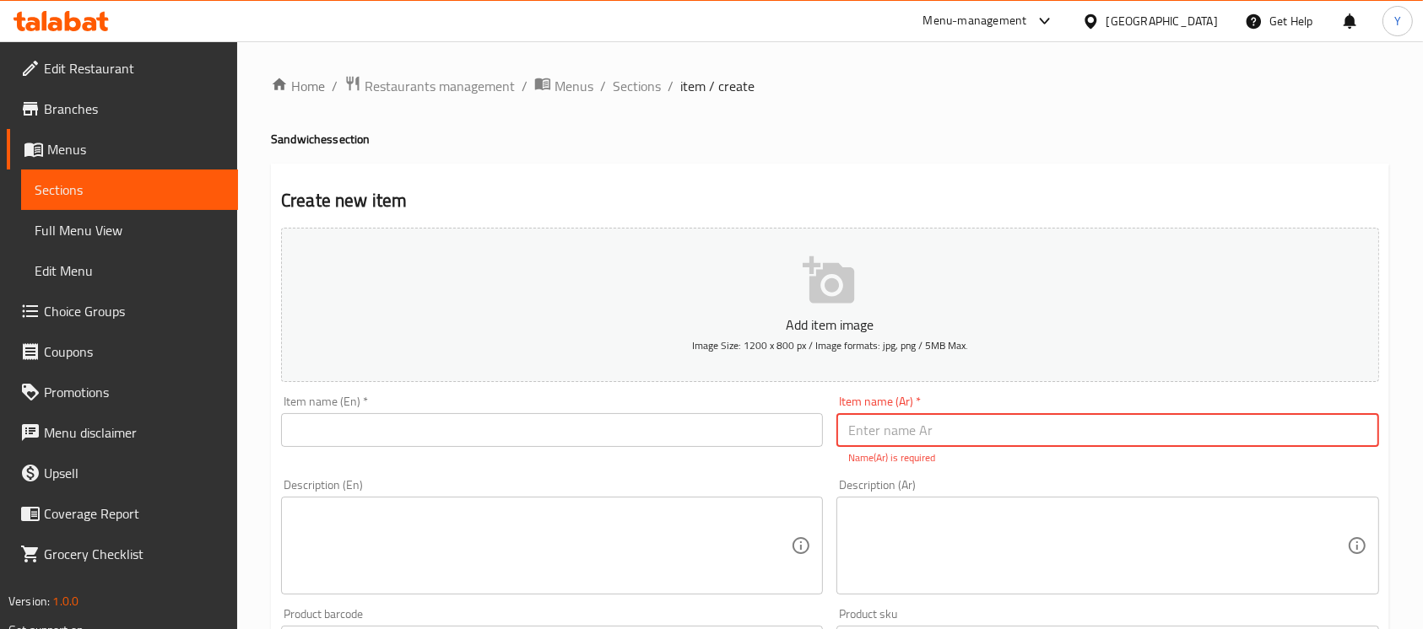
drag, startPoint x: 790, startPoint y: 419, endPoint x: 998, endPoint y: 424, distance: 208.5
click at [790, 419] on input "text" at bounding box center [552, 430] width 542 height 34
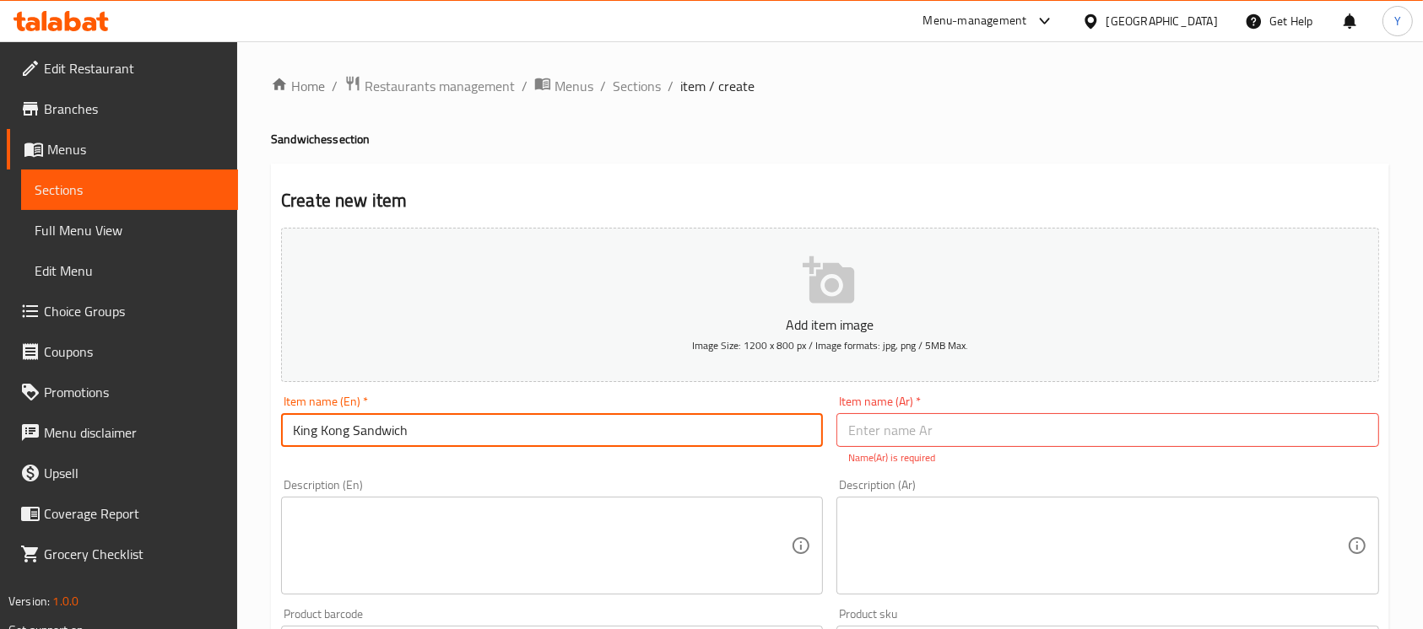
type input "King Kong Sandwich"
drag, startPoint x: 1053, startPoint y: 436, endPoint x: 1083, endPoint y: 422, distance: 33.6
click at [1053, 435] on input "text" at bounding box center [1107, 430] width 542 height 34
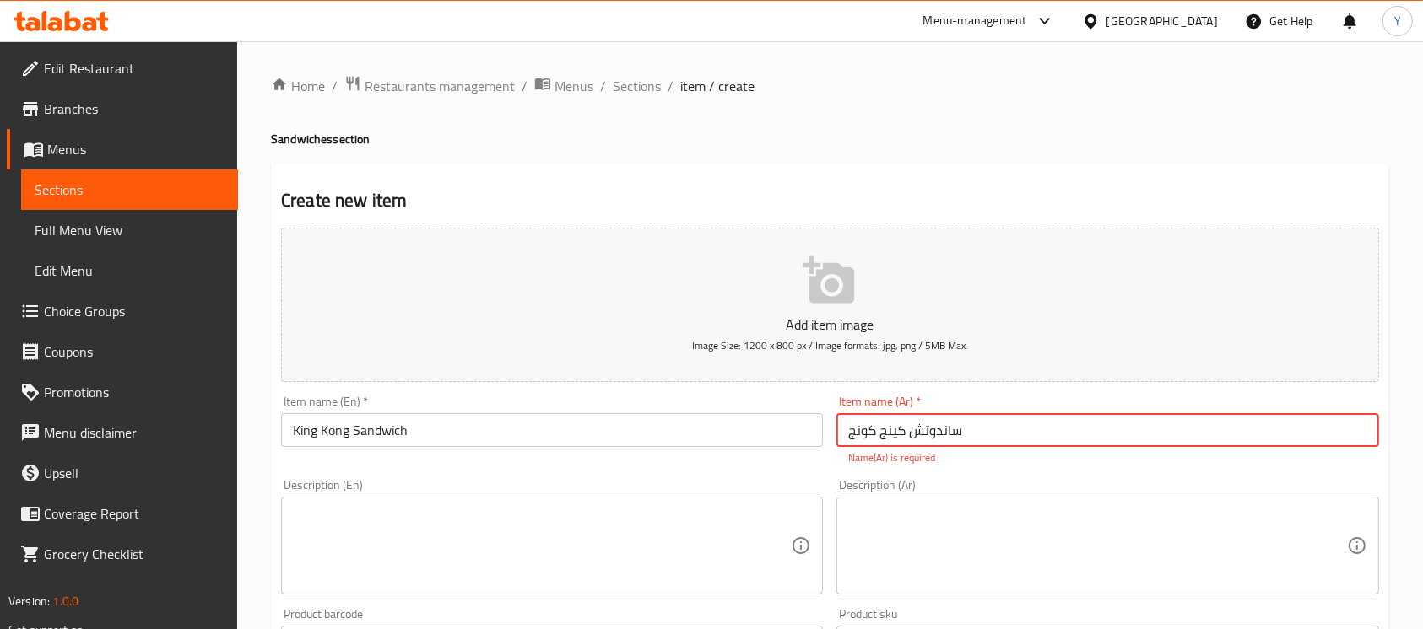
type input "ساندوتش كينج كونج"
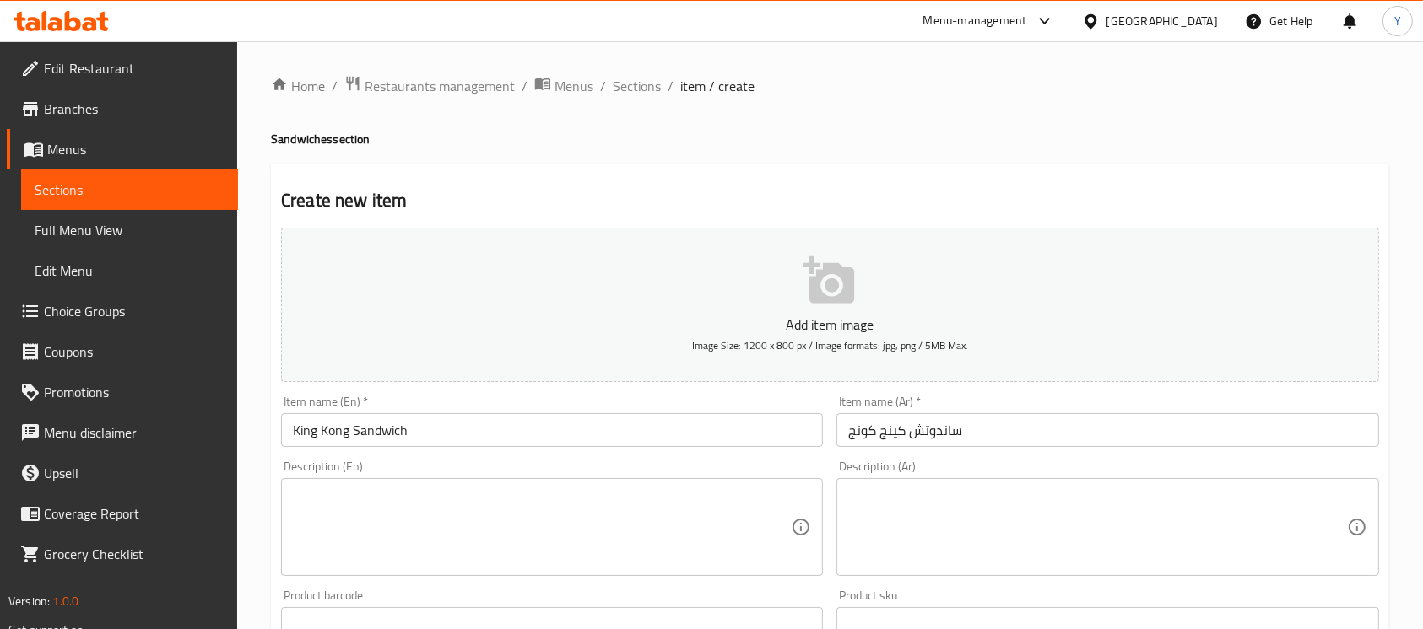
click at [949, 527] on textarea at bounding box center [1097, 528] width 498 height 80
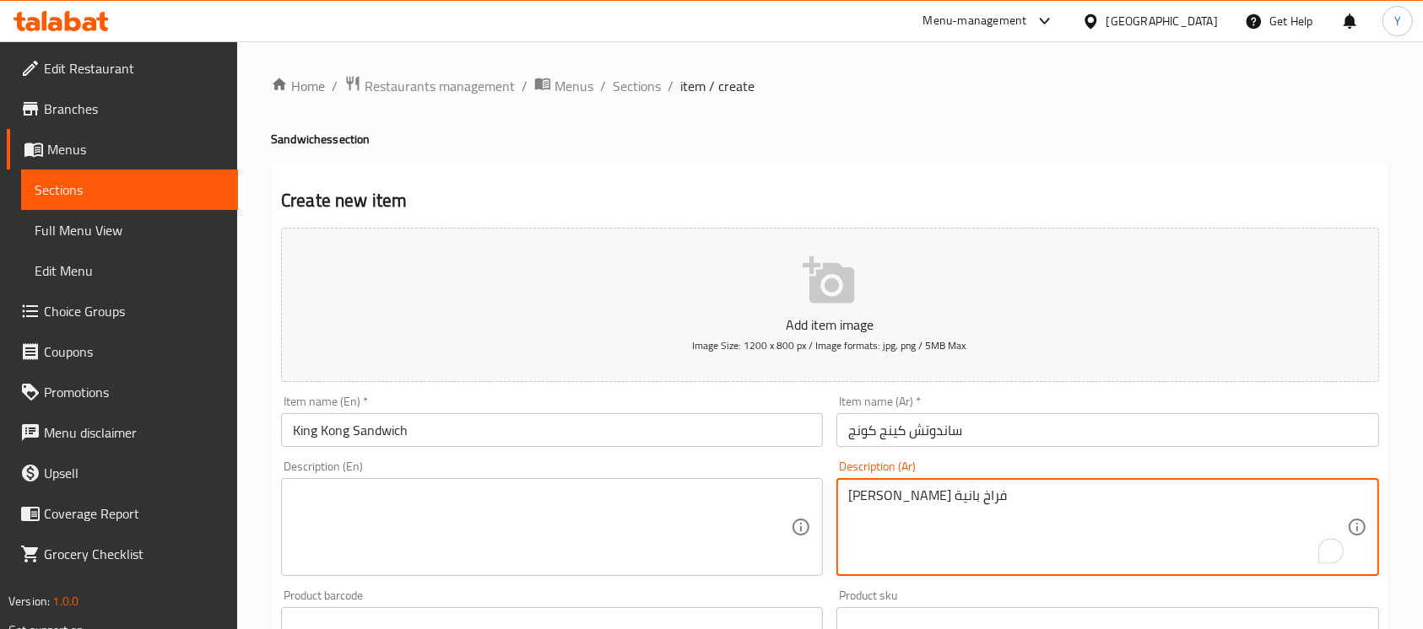
type textarea "ميكس جبن علي فراخ بانية"
click at [491, 554] on textarea at bounding box center [542, 528] width 498 height 80
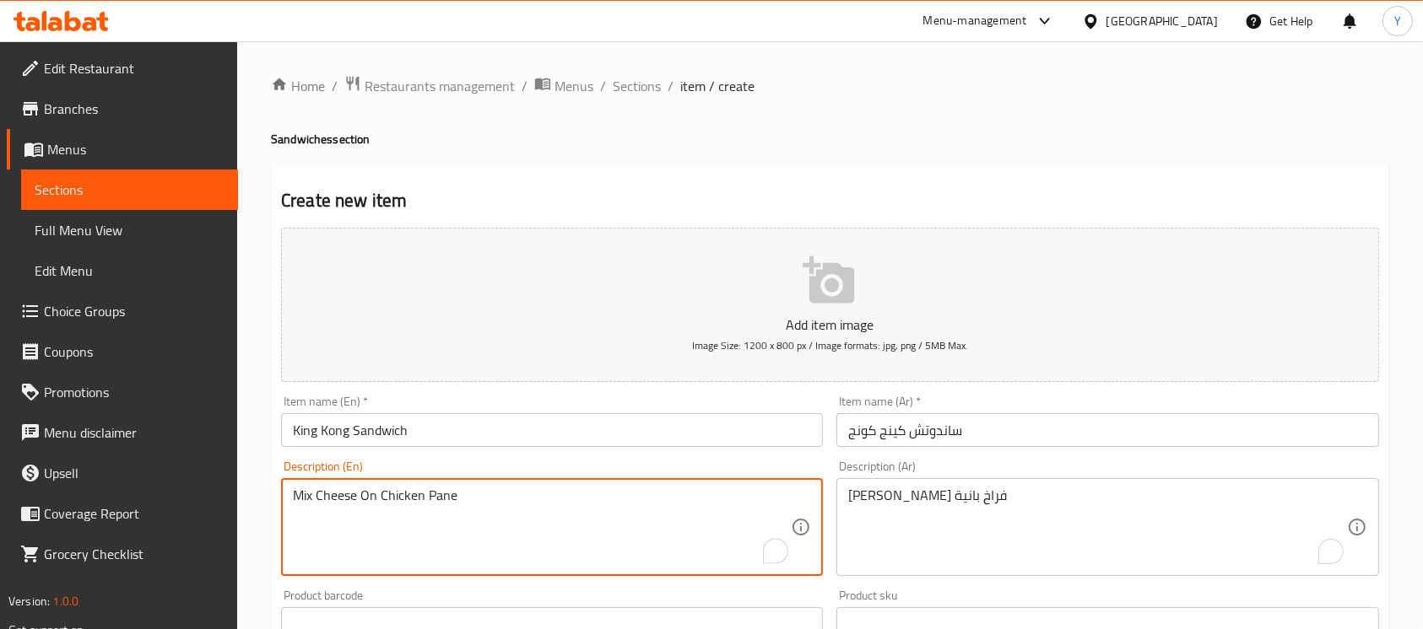
type textarea "Mix Cheese On Chicken Pane"
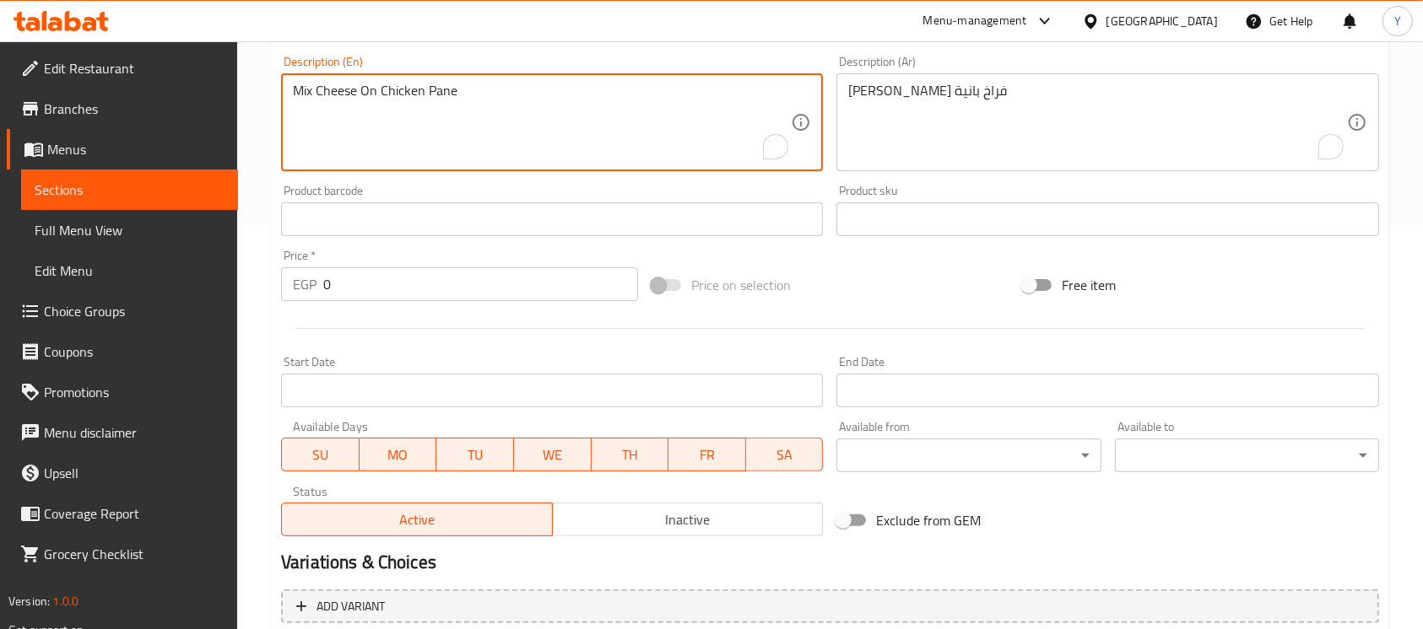
click at [646, 509] on span "Inactive" at bounding box center [687, 520] width 257 height 24
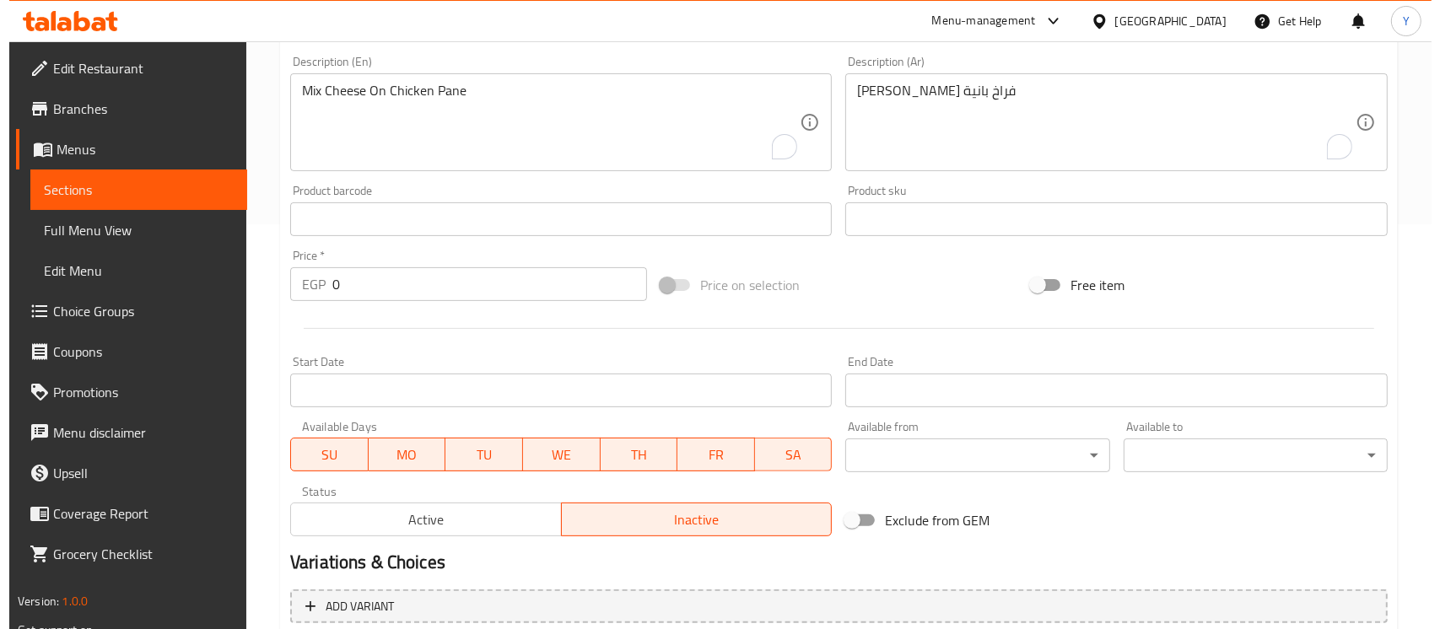
scroll to position [0, 0]
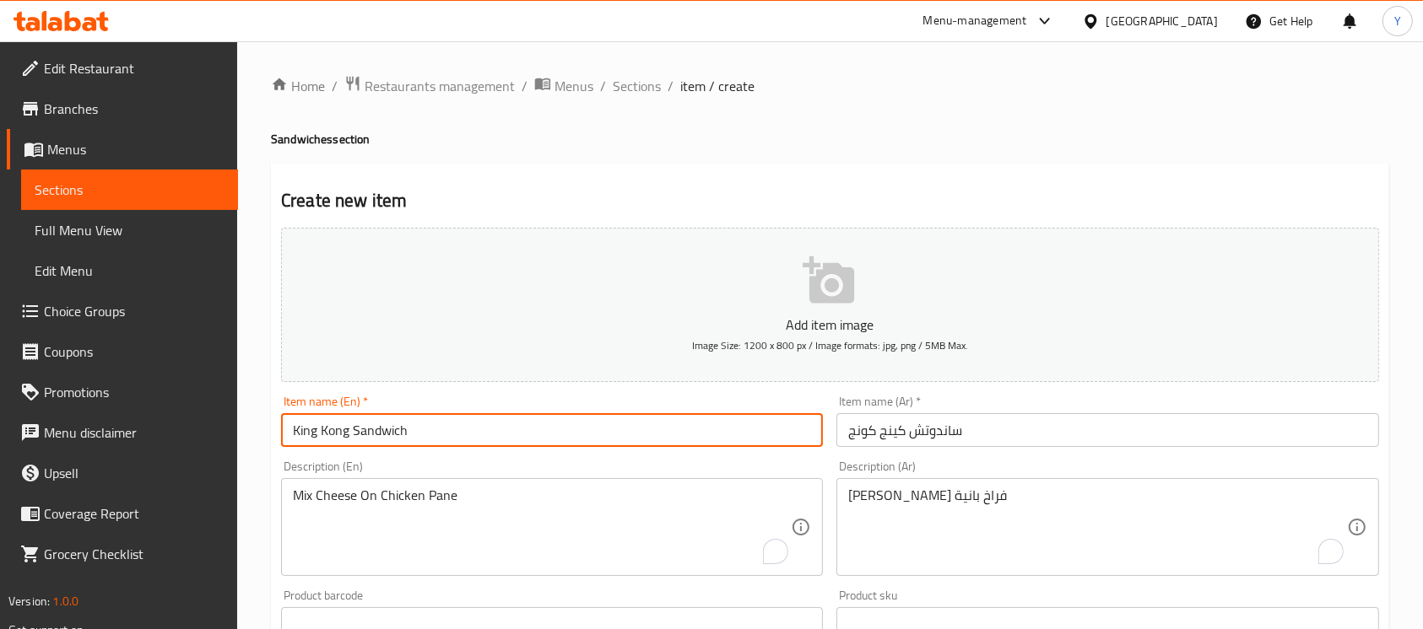
click at [534, 423] on input "King Kong Sandwich" at bounding box center [552, 430] width 542 height 34
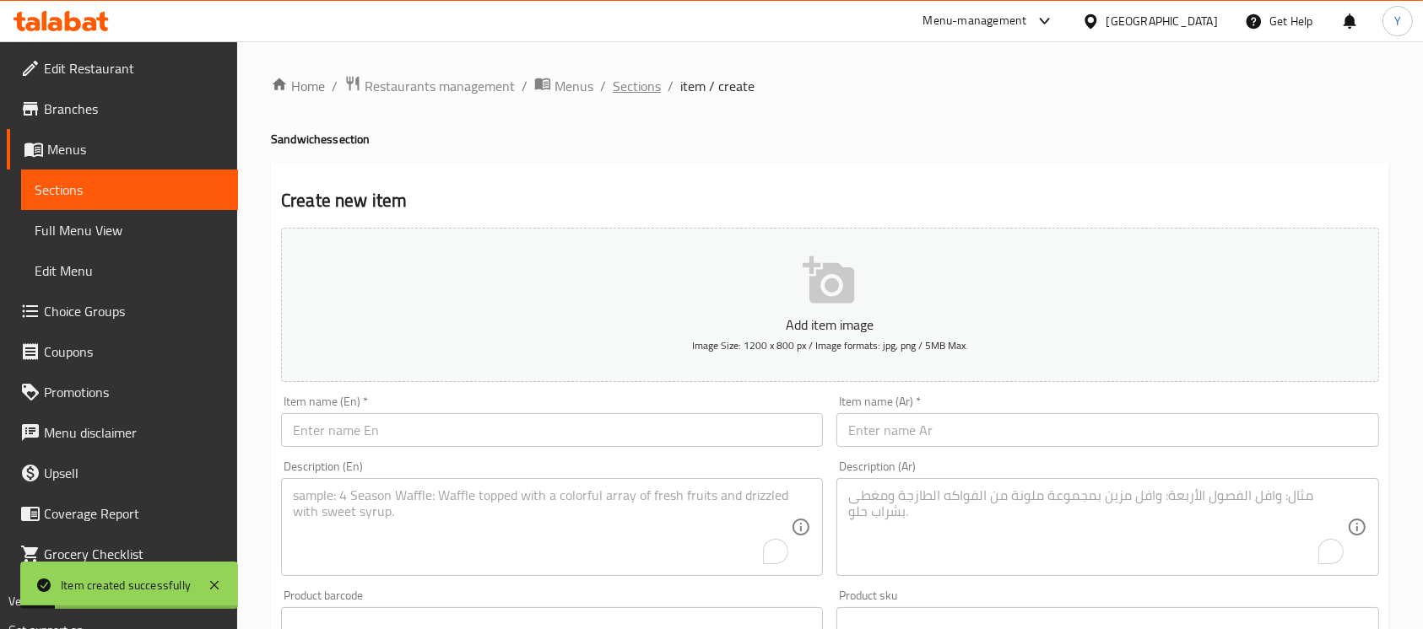
click at [635, 87] on span "Sections" at bounding box center [637, 86] width 48 height 20
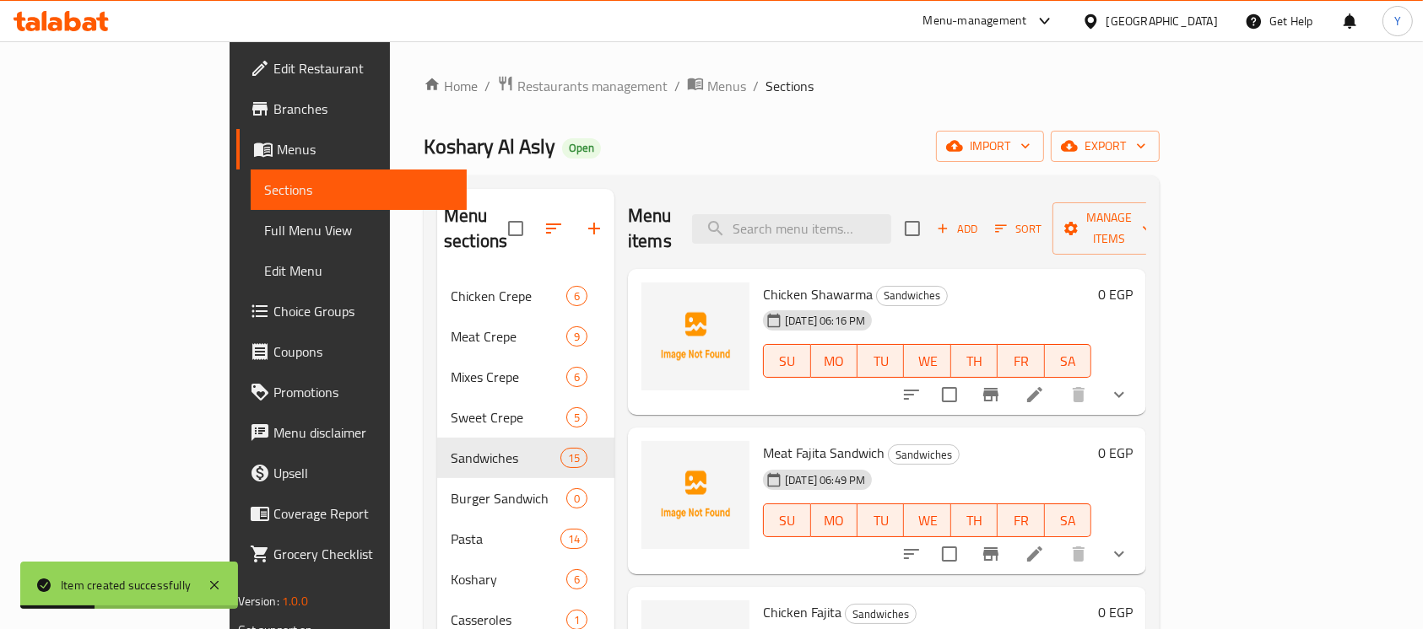
click at [1165, 233] on div "Add Sort Manage items" at bounding box center [1035, 229] width 261 height 52
click at [1152, 224] on span "Manage items" at bounding box center [1109, 229] width 86 height 42
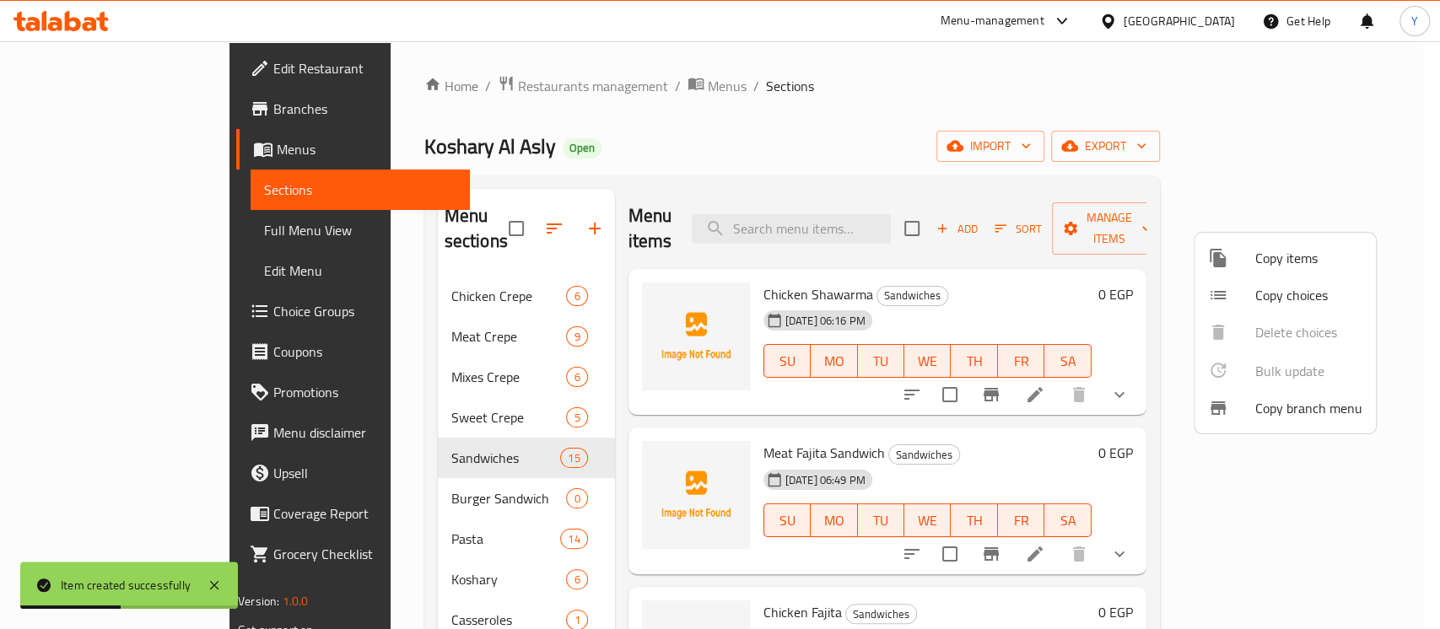
click at [1249, 305] on li "Copy choices" at bounding box center [1285, 295] width 181 height 37
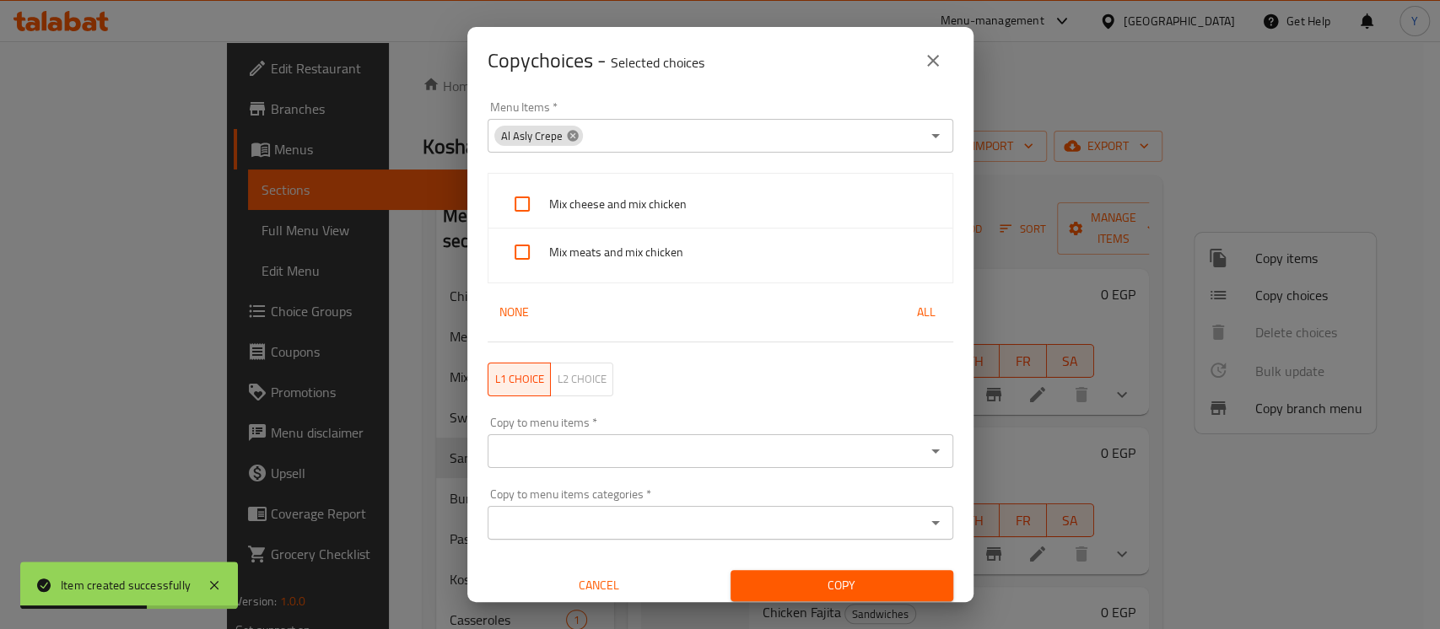
click at [566, 138] on icon at bounding box center [573, 136] width 14 height 14
click at [565, 138] on input "Menu Items   *" at bounding box center [707, 136] width 428 height 24
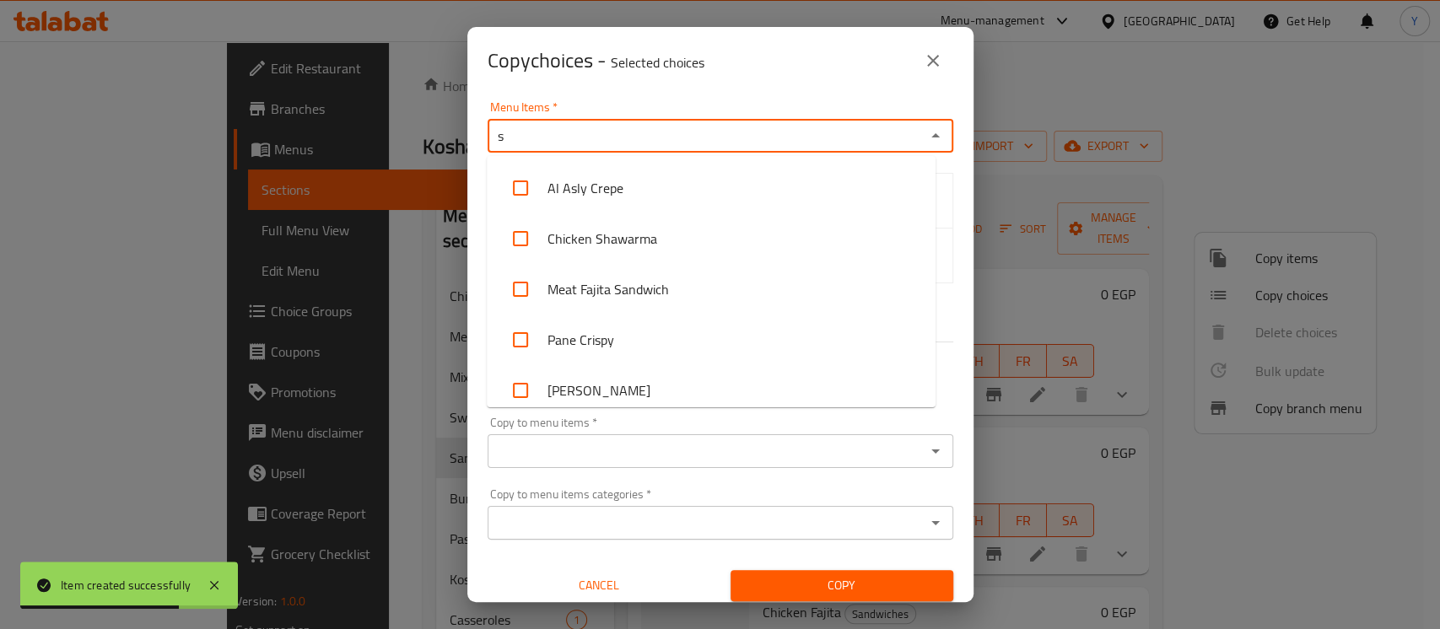
type input "sh"
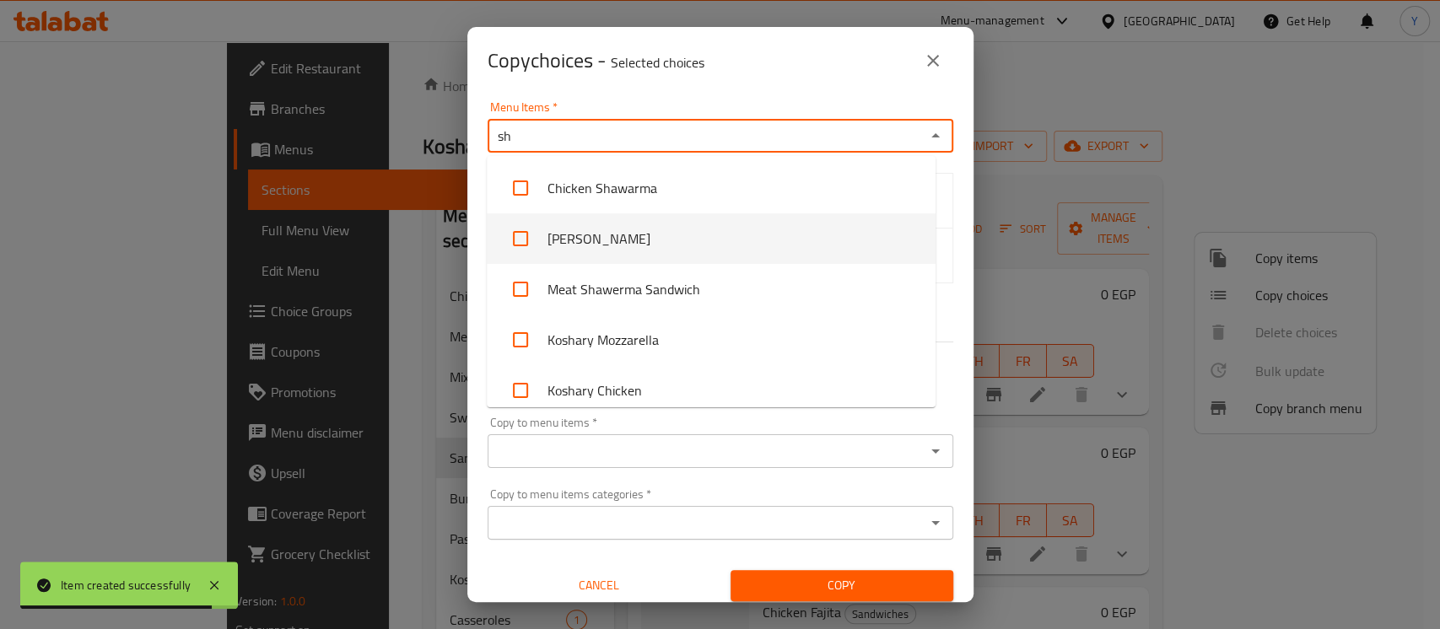
click at [606, 240] on li "[PERSON_NAME]" at bounding box center [711, 238] width 449 height 51
checkbox input "true"
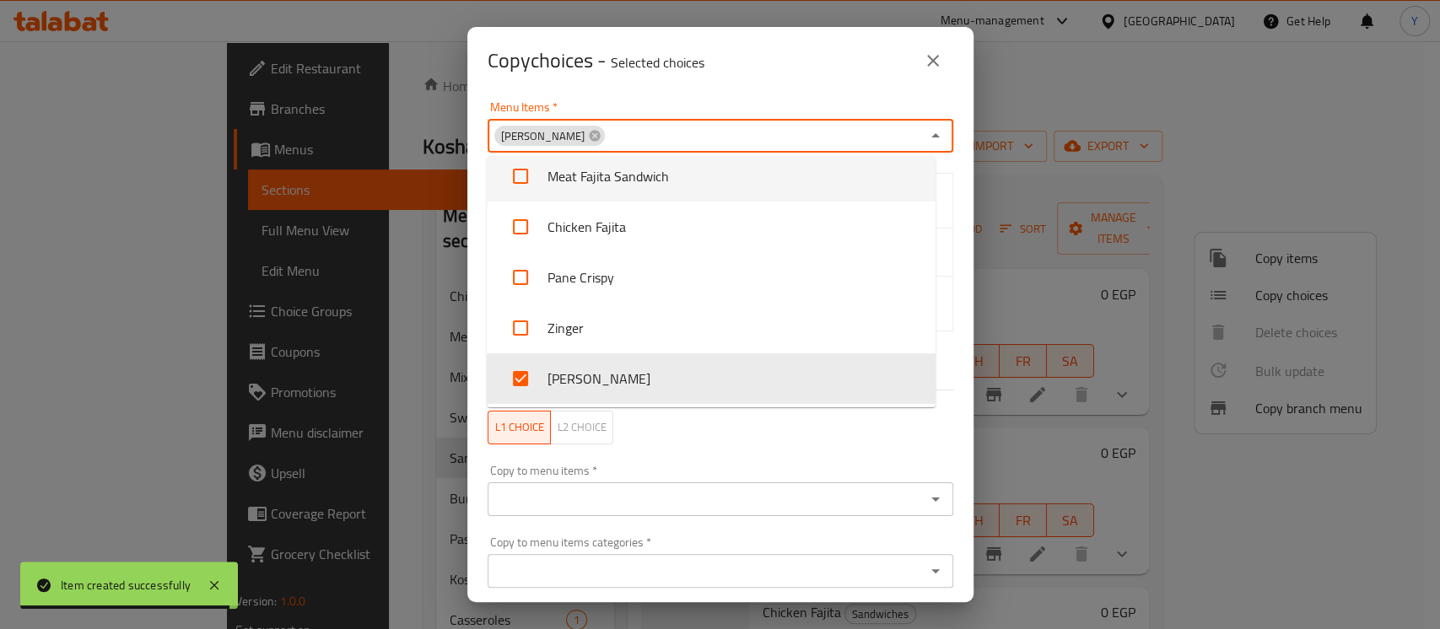
click at [761, 116] on div "Menu Items   * Shish Tawook Menu Items *" at bounding box center [721, 126] width 466 height 51
click at [766, 91] on div "Copy choices - Selected choices 0" at bounding box center [720, 61] width 506 height 68
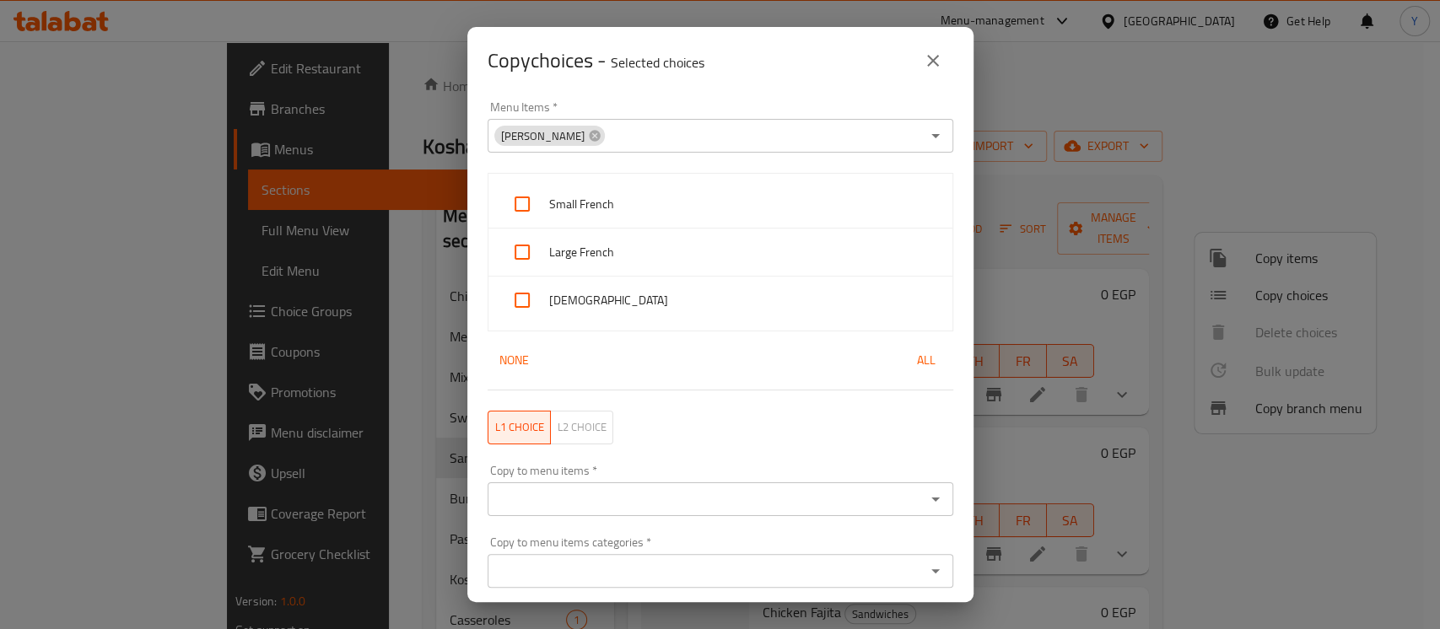
click at [689, 210] on span "Small French" at bounding box center [744, 204] width 390 height 21
checkbox input "true"
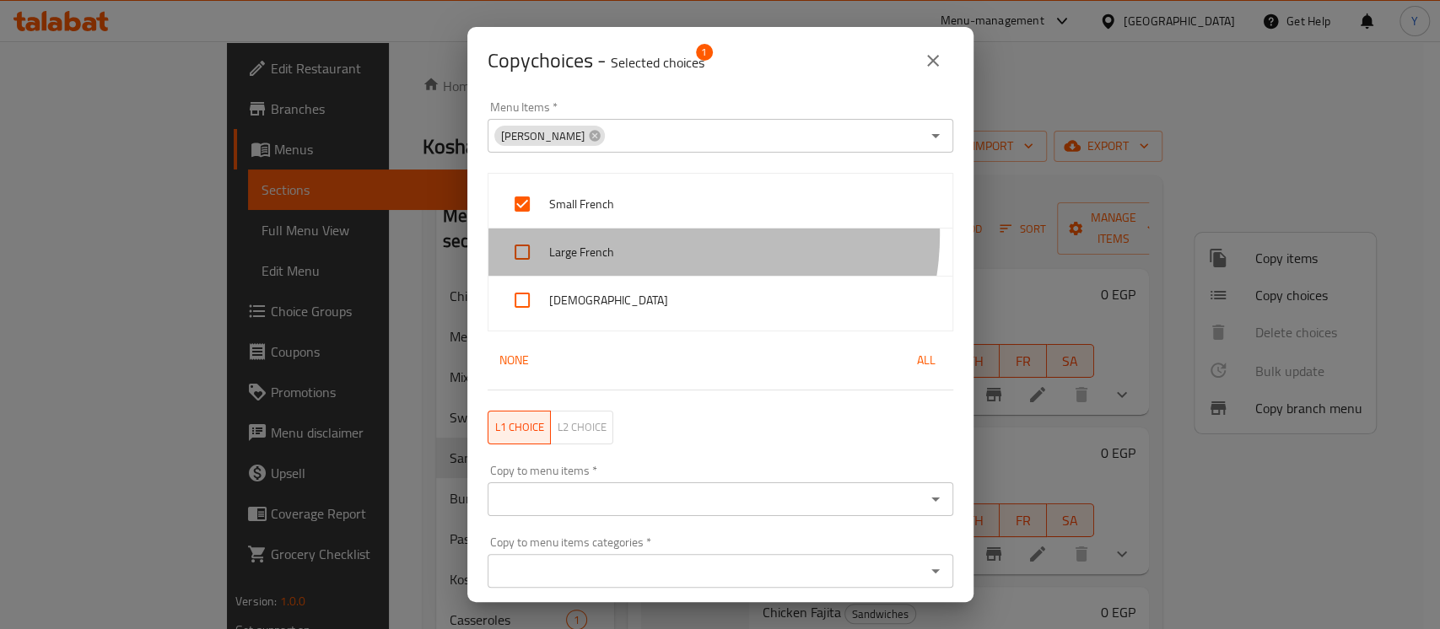
click at [674, 235] on div "Large French" at bounding box center [721, 253] width 464 height 48
checkbox input "true"
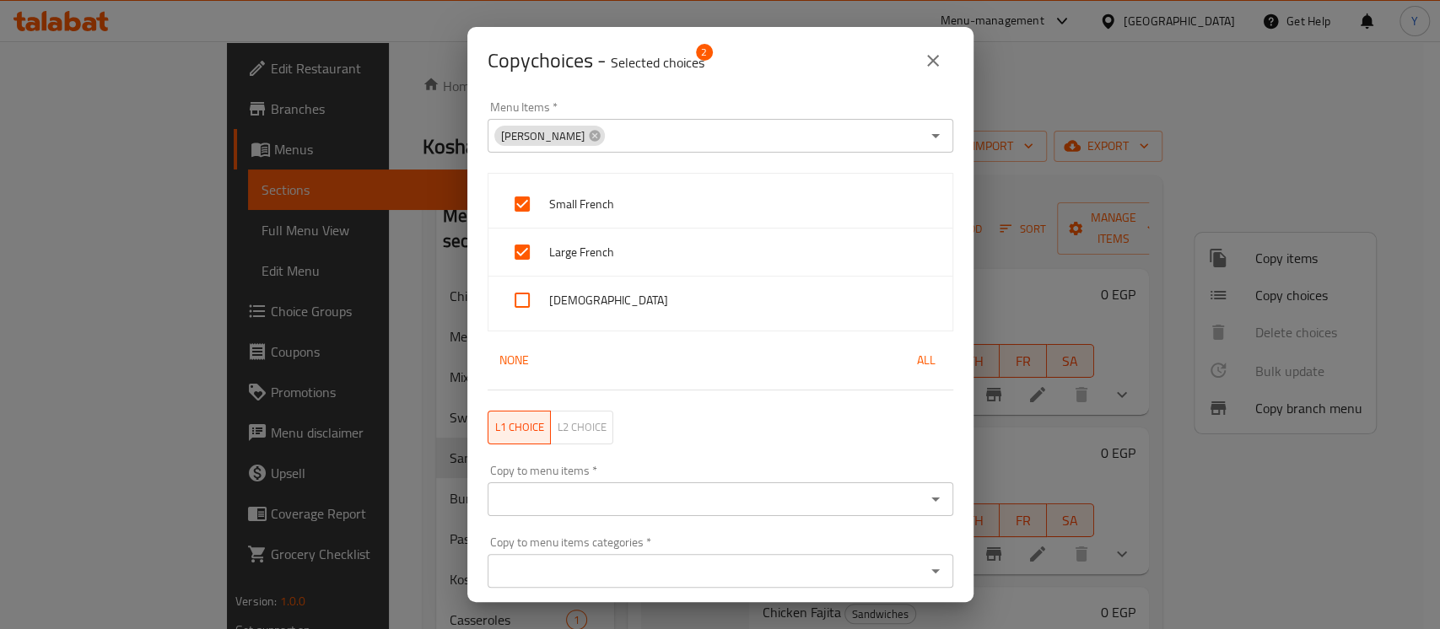
click at [662, 302] on span "[DEMOGRAPHIC_DATA]" at bounding box center [744, 300] width 390 height 21
checkbox input "true"
click at [702, 500] on input "Copy to menu items   *" at bounding box center [707, 500] width 428 height 24
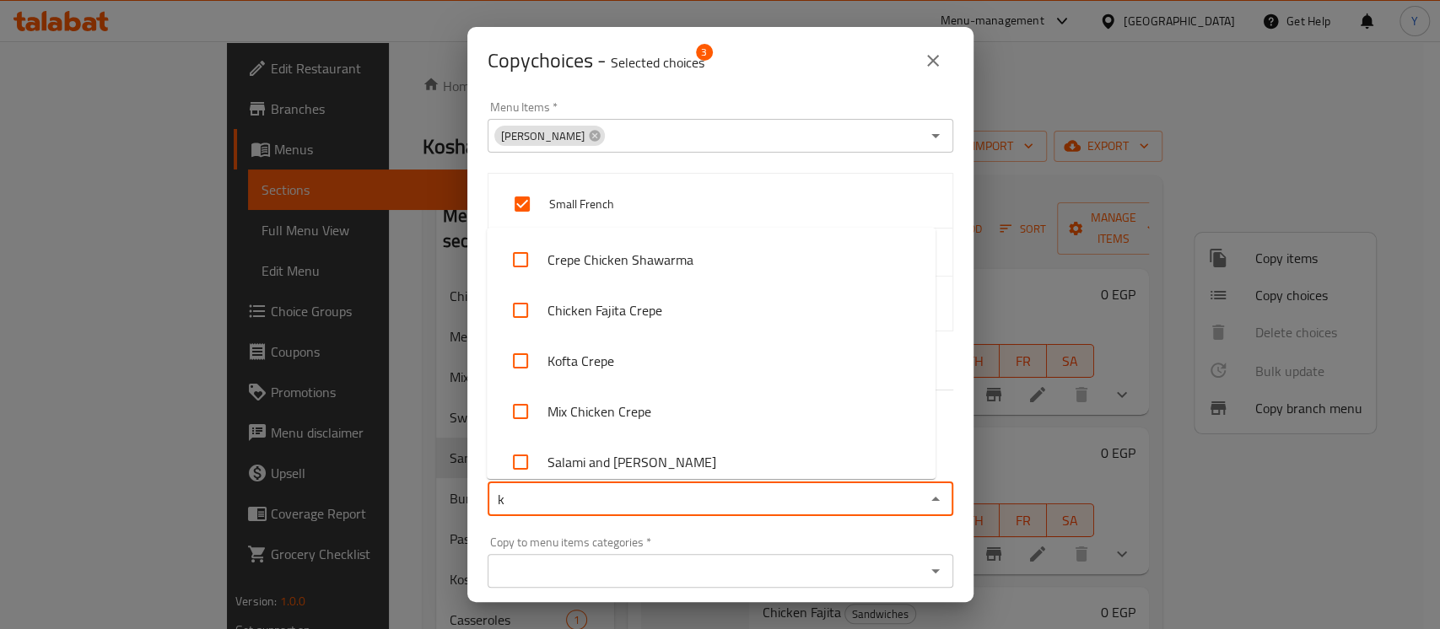
type input "ki"
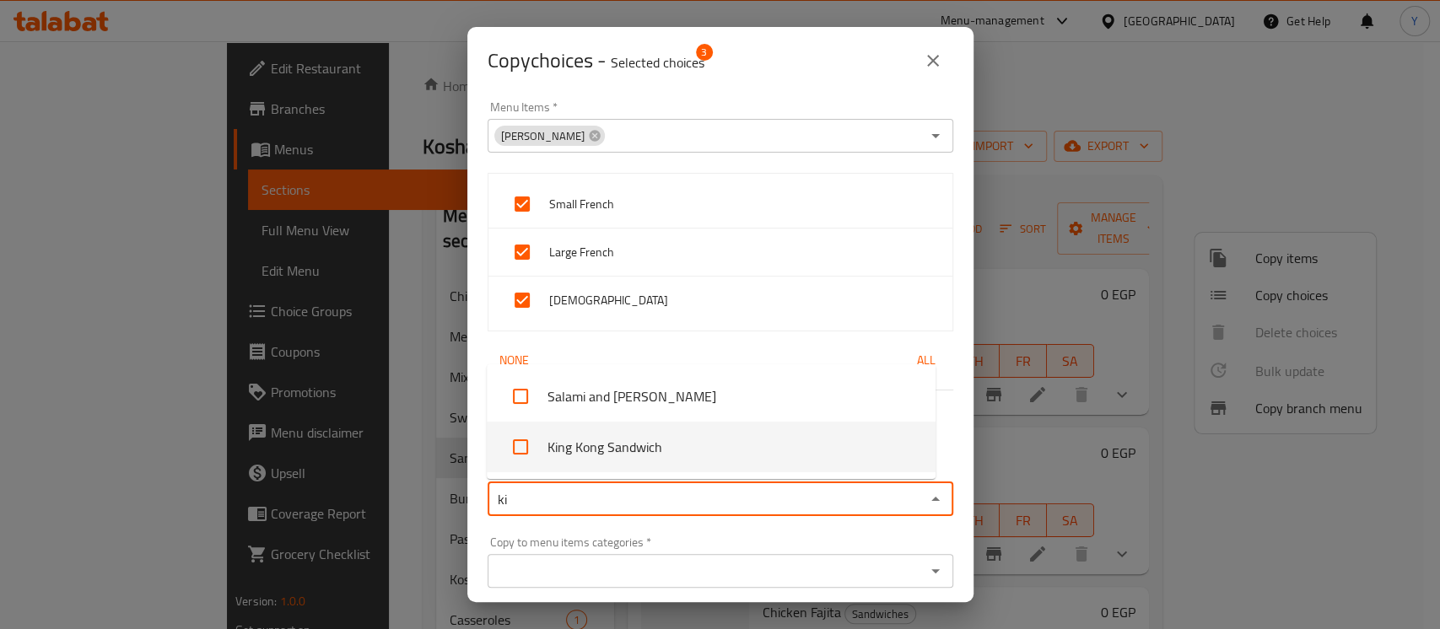
click at [700, 457] on li "King Kong Sandwich" at bounding box center [711, 447] width 449 height 51
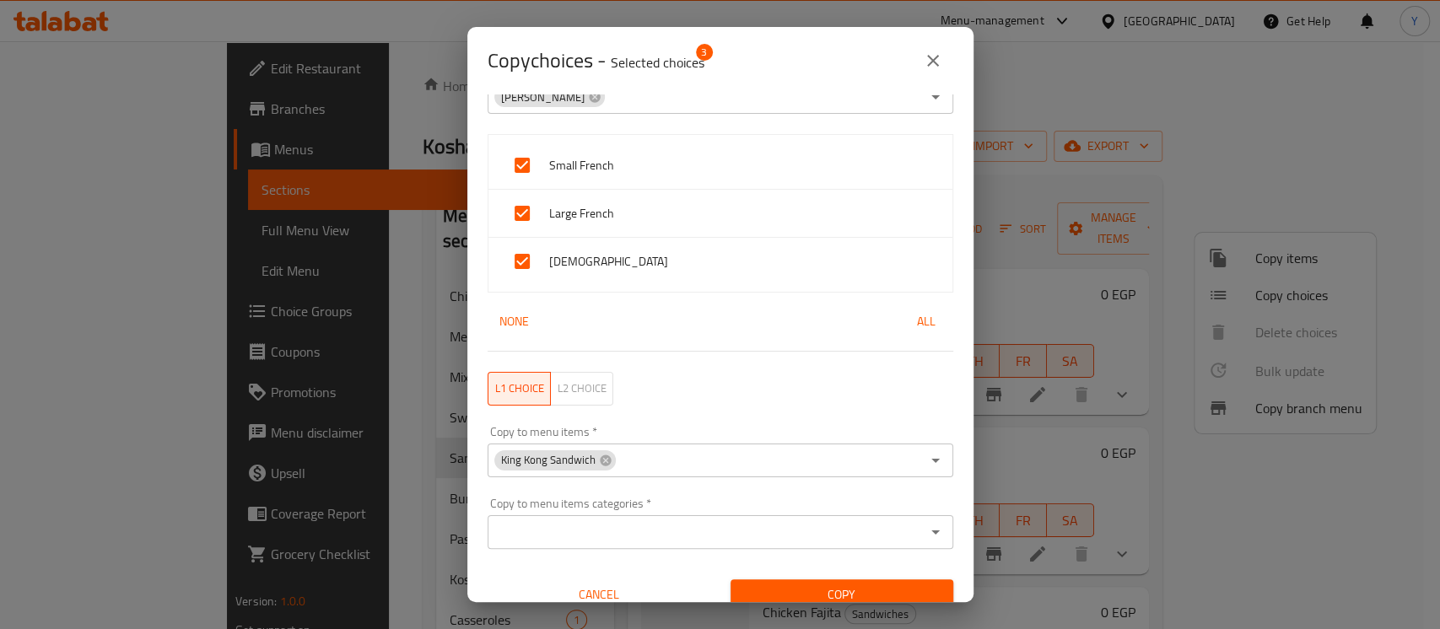
scroll to position [57, 0]
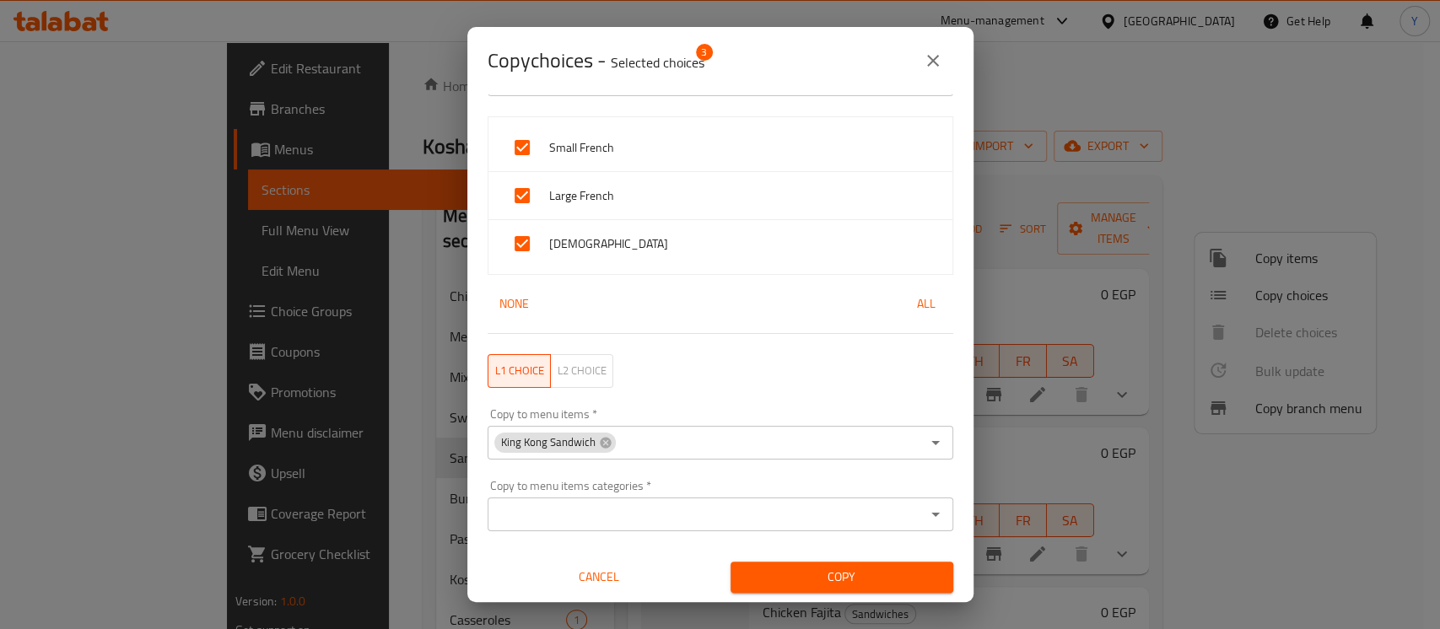
click at [885, 574] on span "Copy" at bounding box center [842, 577] width 196 height 21
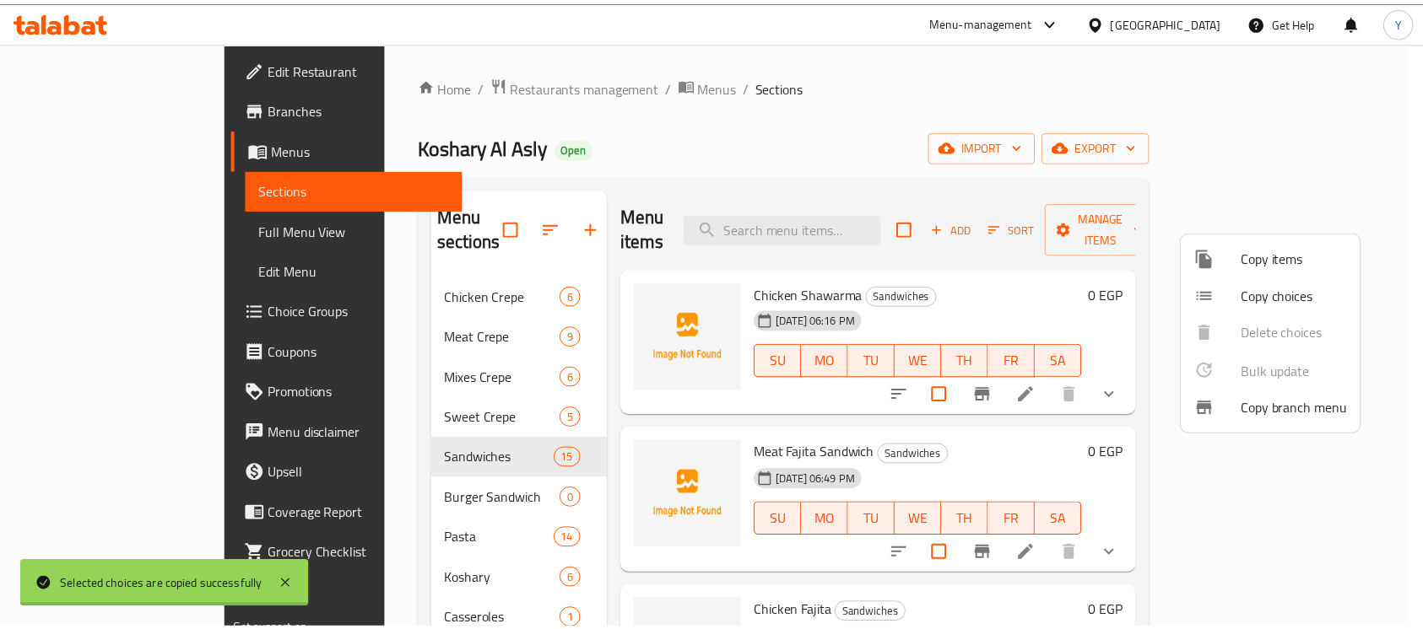
scroll to position [3, 0]
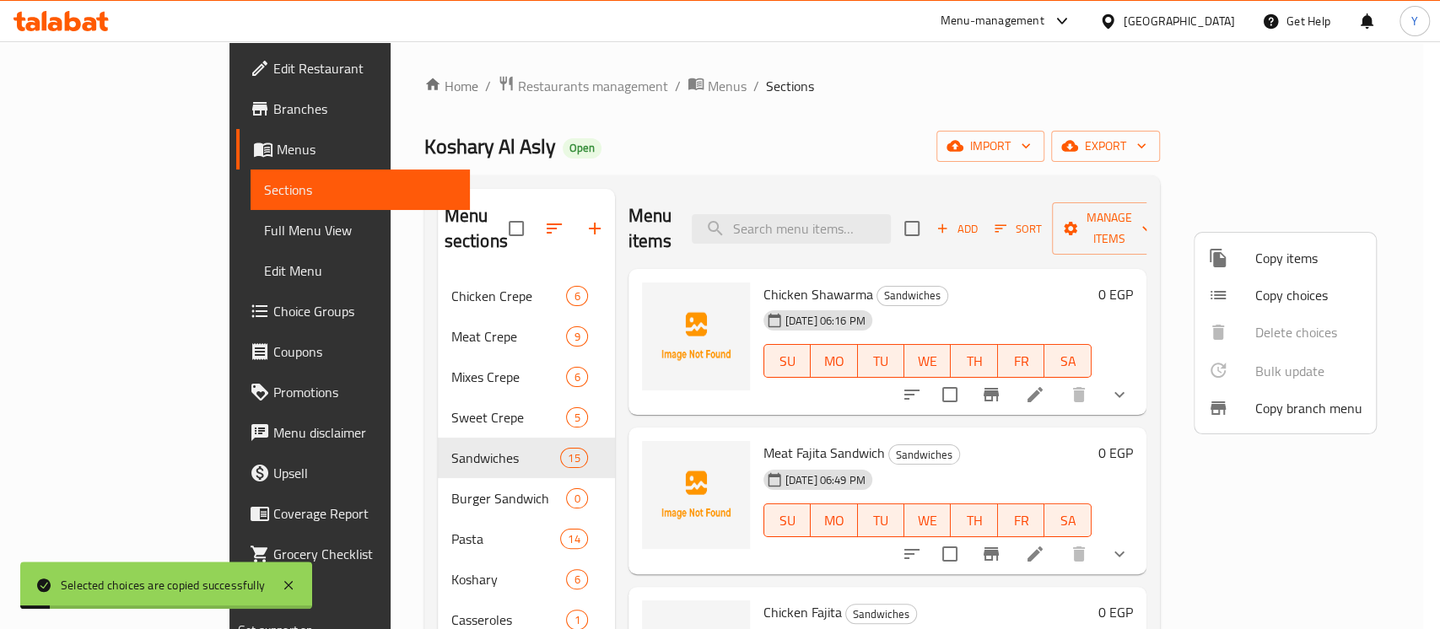
click at [946, 408] on div at bounding box center [720, 314] width 1440 height 629
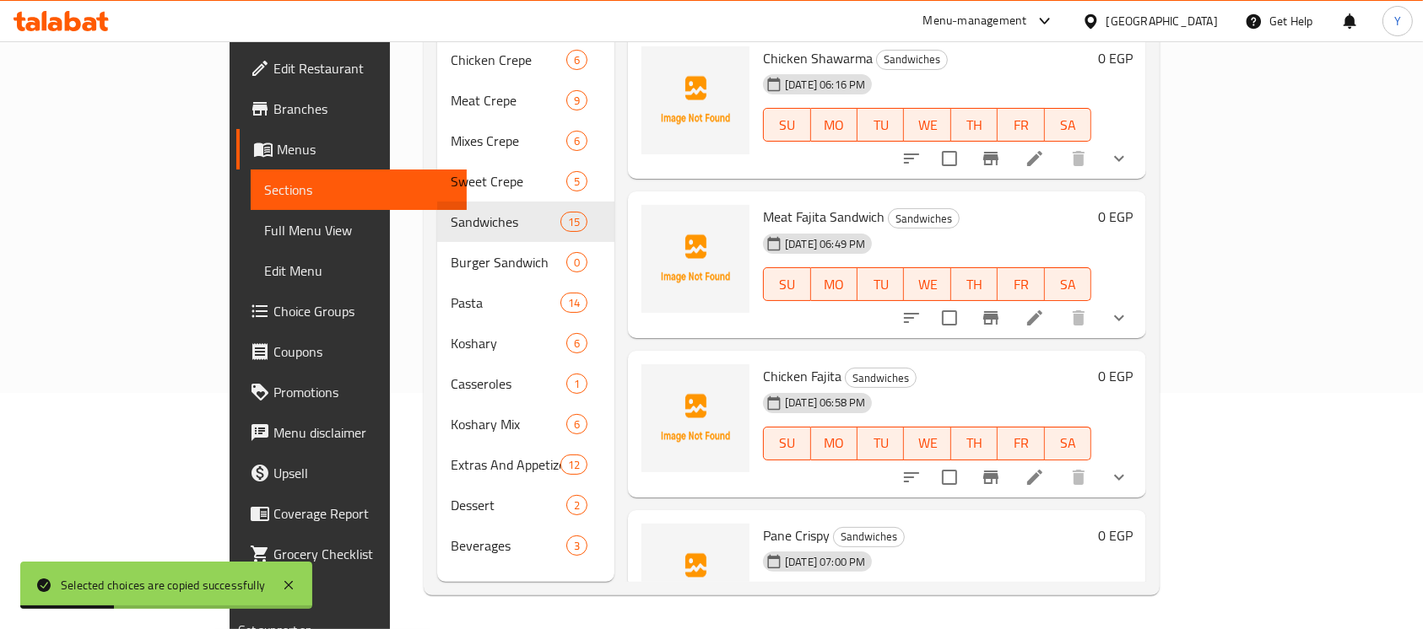
scroll to position [1850, 0]
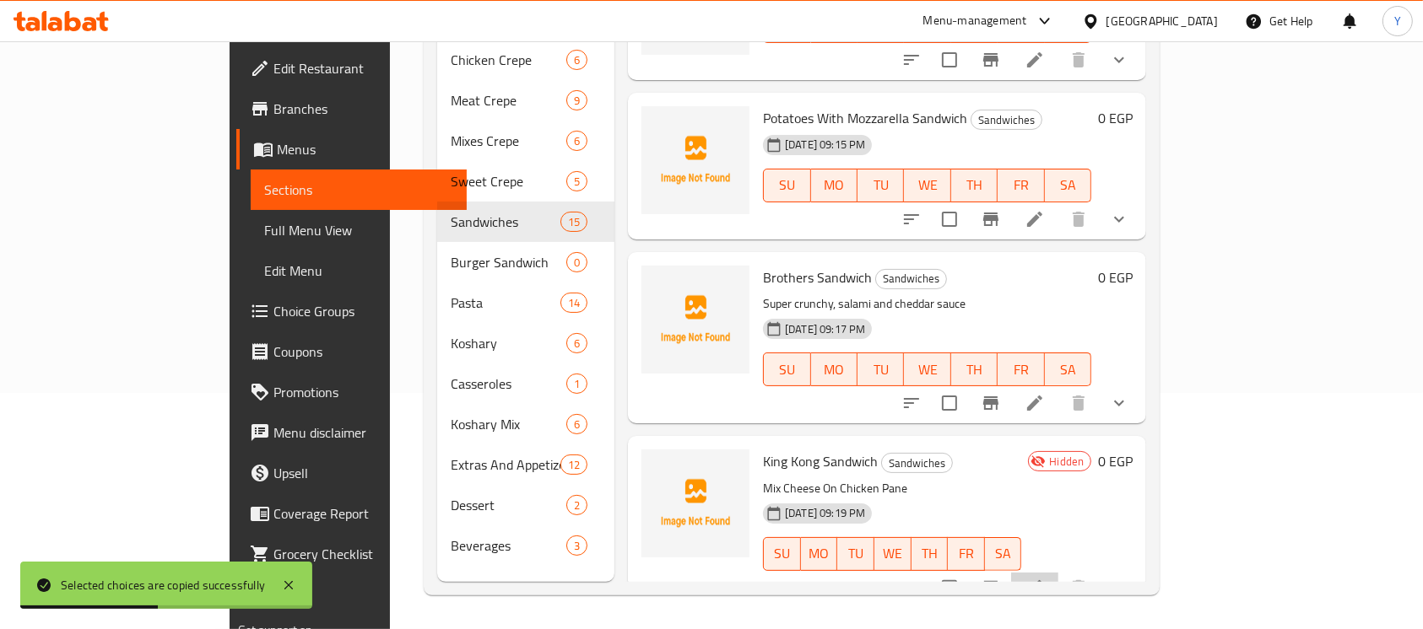
click at [1058, 573] on li at bounding box center [1034, 588] width 47 height 30
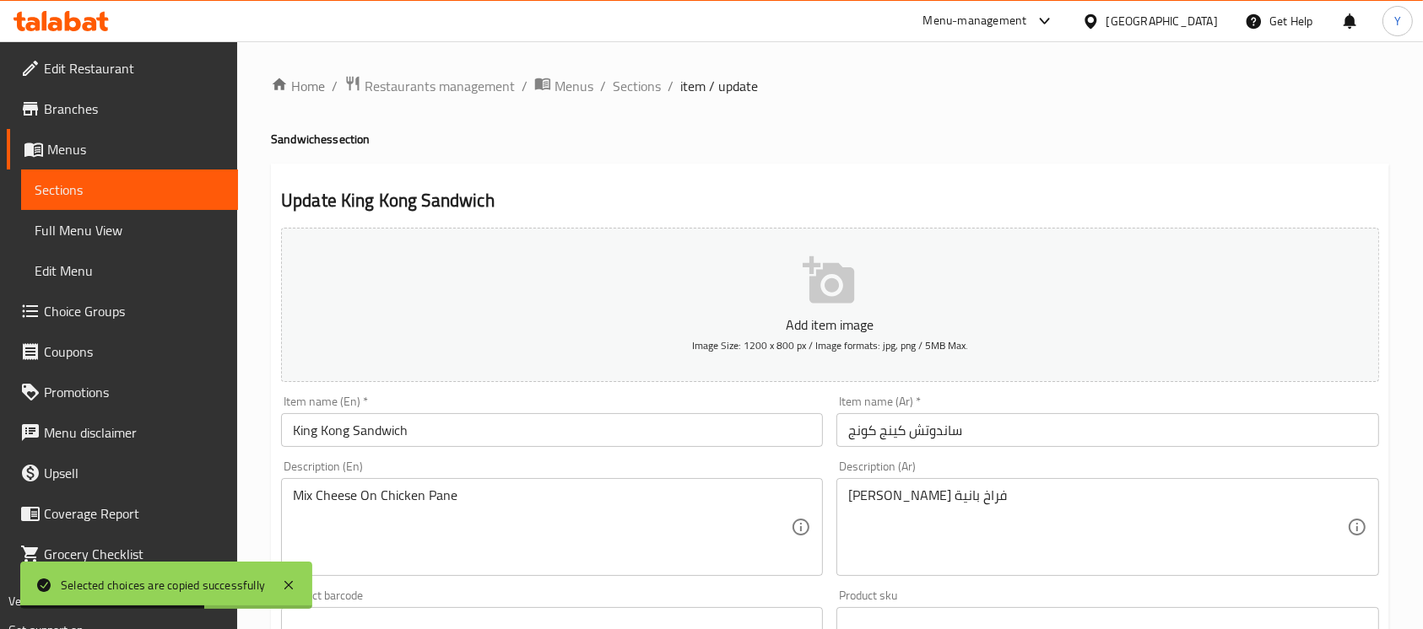
scroll to position [649, 0]
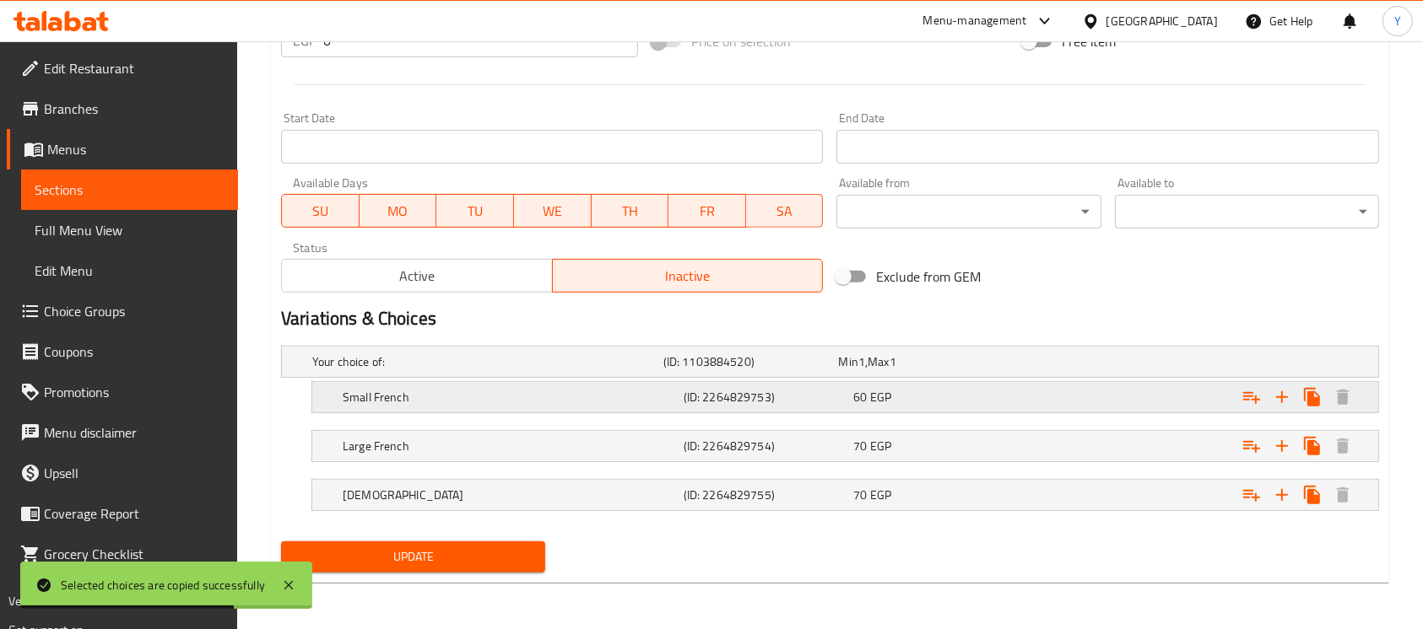
click at [1018, 388] on div "60 EGP" at bounding box center [935, 398] width 170 height 24
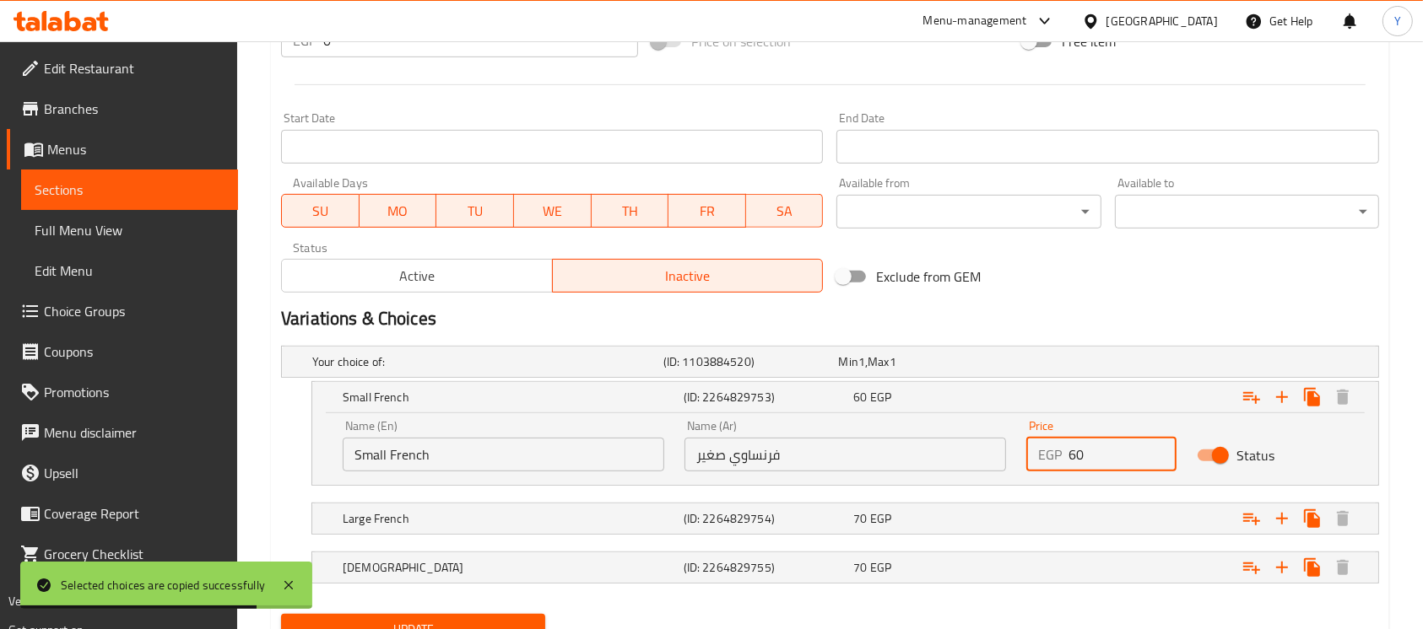
drag, startPoint x: 977, startPoint y: 457, endPoint x: 800, endPoint y: 457, distance: 177.2
click at [800, 457] on div "Name (En) Small French Name (En) Name (Ar) فرنساوي صغير Name (Ar) Price EGP 60 …" at bounding box center [844, 446] width 1025 height 72
type input "55"
click at [803, 512] on h5 "(ID: 2264829754)" at bounding box center [765, 519] width 164 height 17
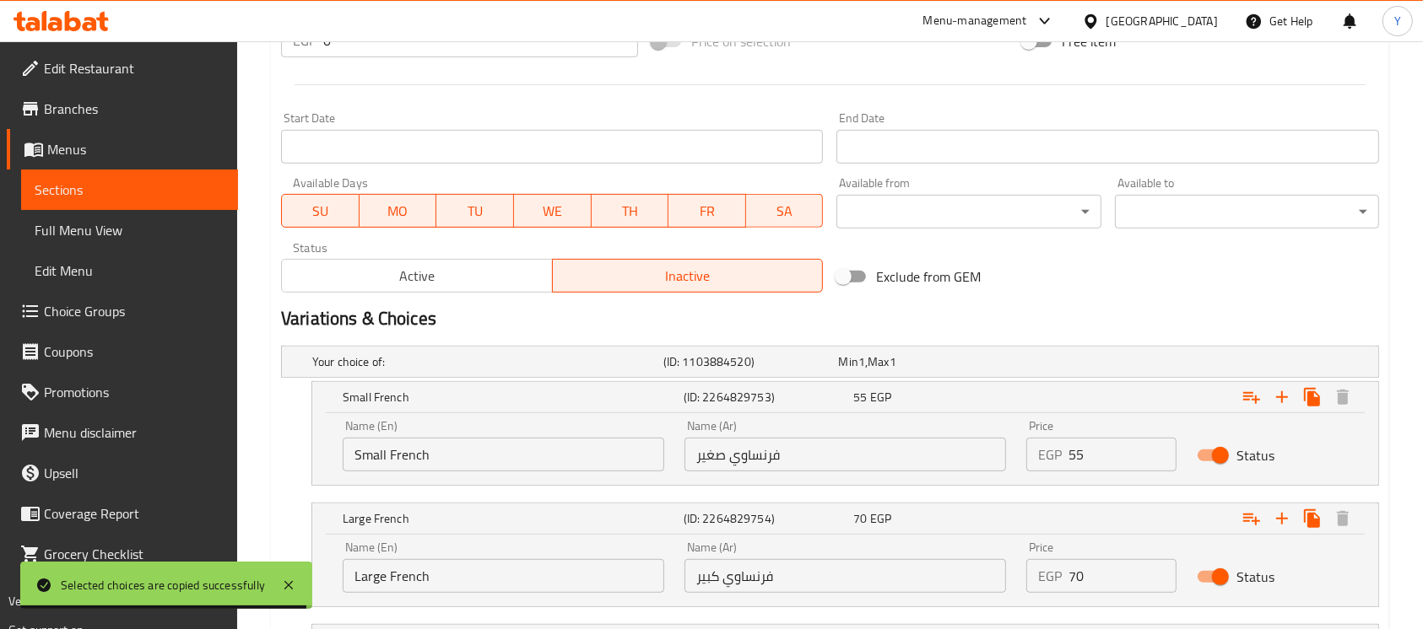
click at [1117, 575] on input "70" at bounding box center [1122, 576] width 108 height 34
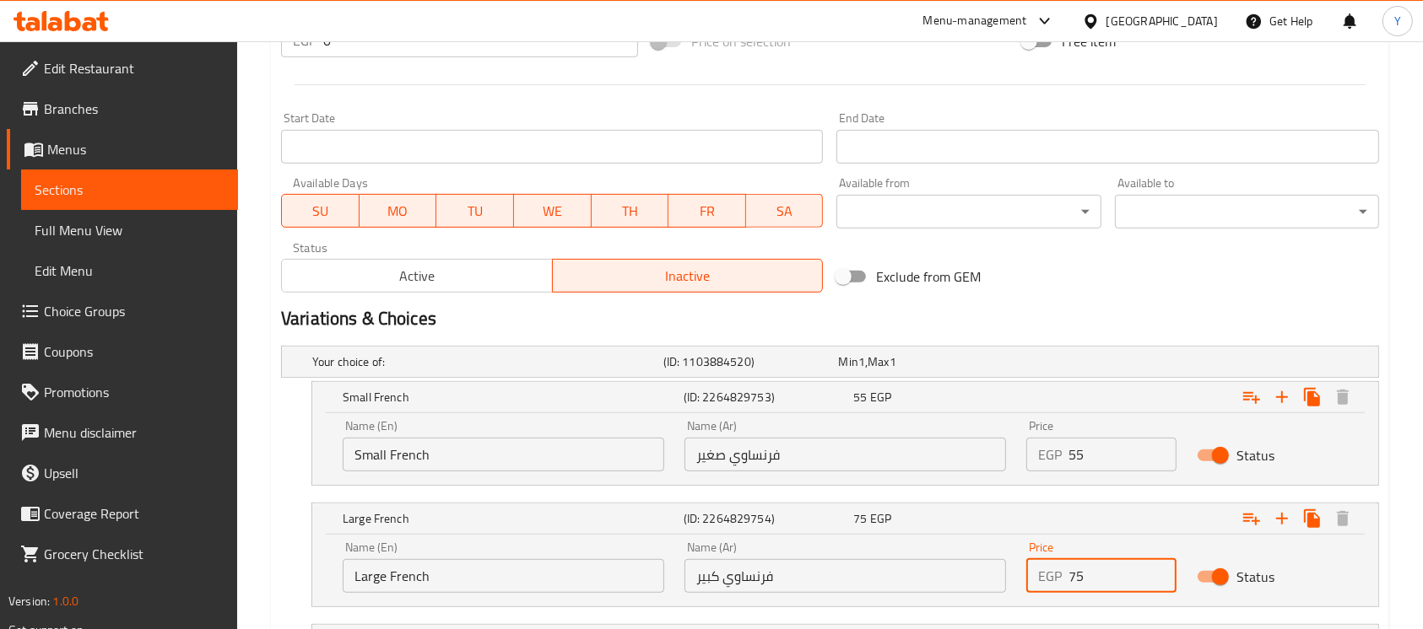
scroll to position [794, 0]
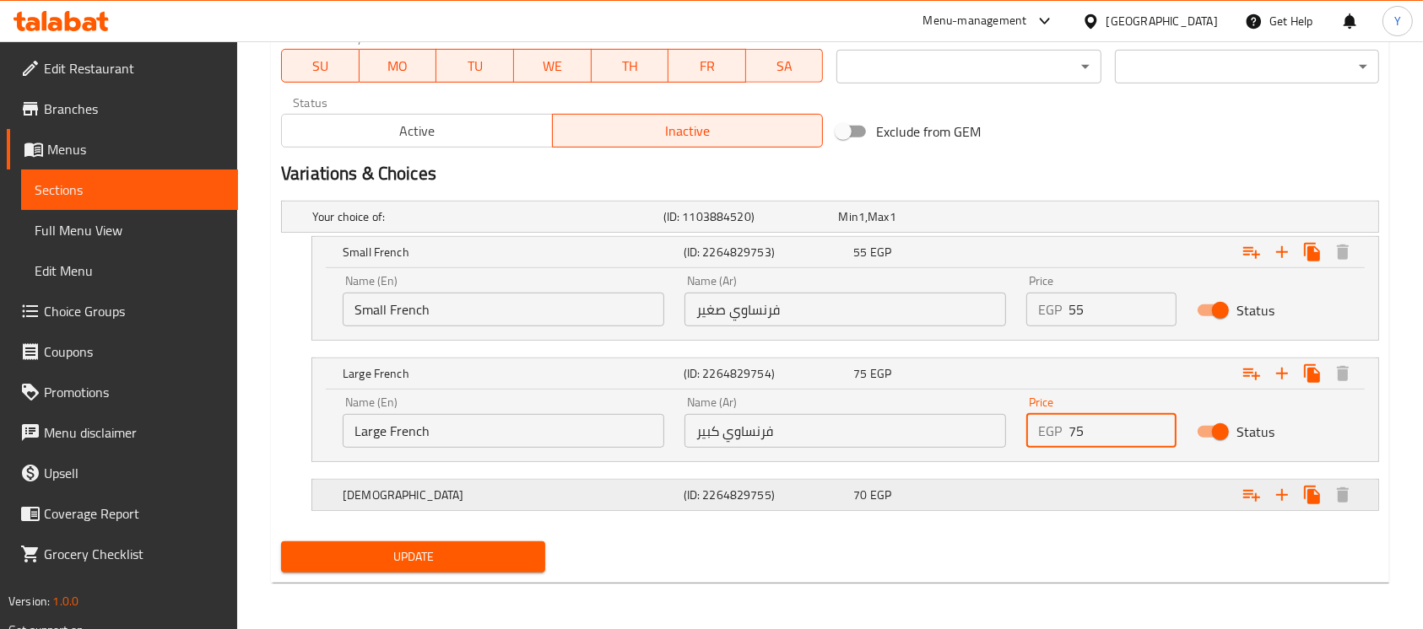
type input "75"
click at [1072, 511] on div "Expand" at bounding box center [1190, 495] width 341 height 37
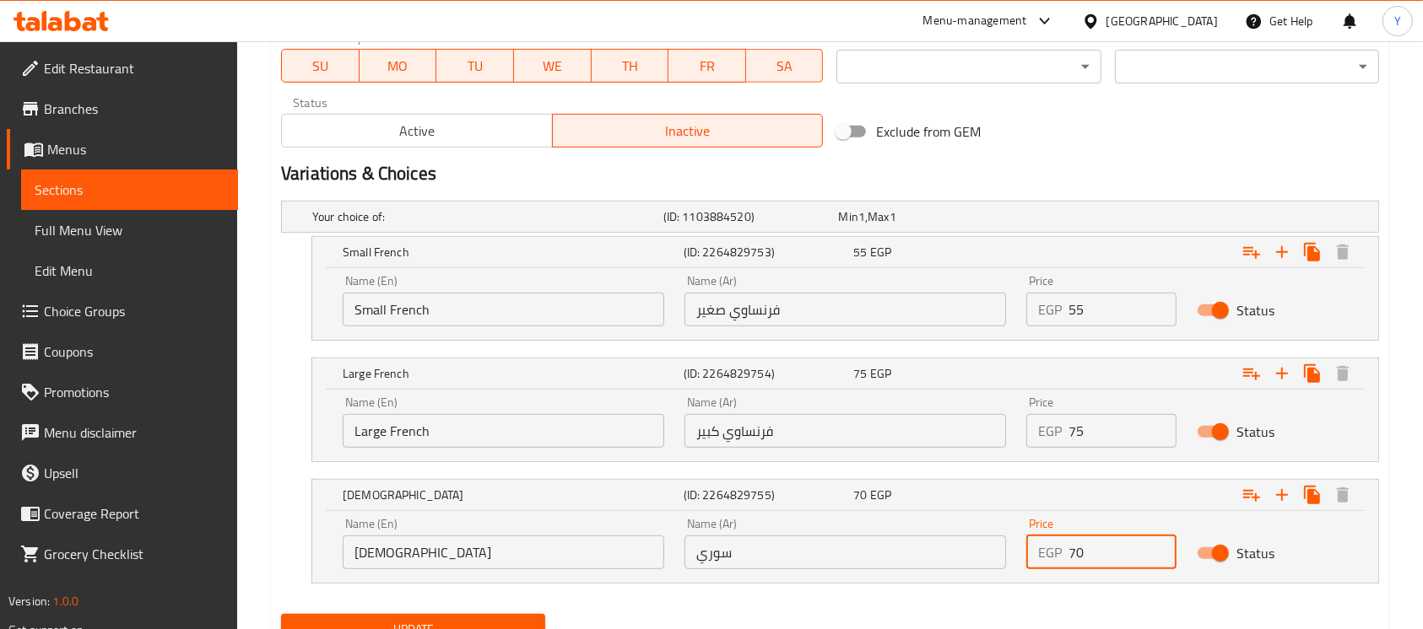
click at [1098, 547] on input "70" at bounding box center [1122, 553] width 108 height 34
type input "75"
drag, startPoint x: 1133, startPoint y: 154, endPoint x: 580, endPoint y: 196, distance: 555.2
click at [1133, 153] on div "Exclude from GEM" at bounding box center [1014, 132] width 370 height 46
click at [321, 620] on span "Update" at bounding box center [412, 629] width 237 height 21
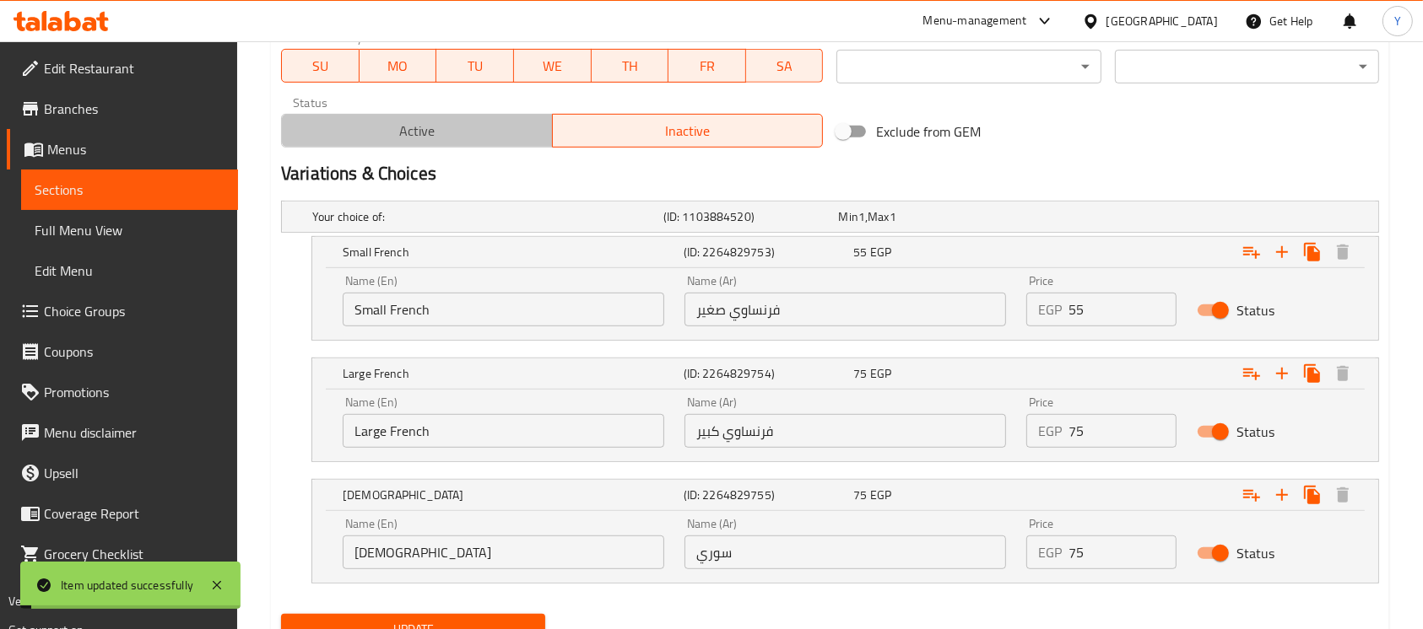
click at [441, 135] on span "Active" at bounding box center [417, 131] width 257 height 24
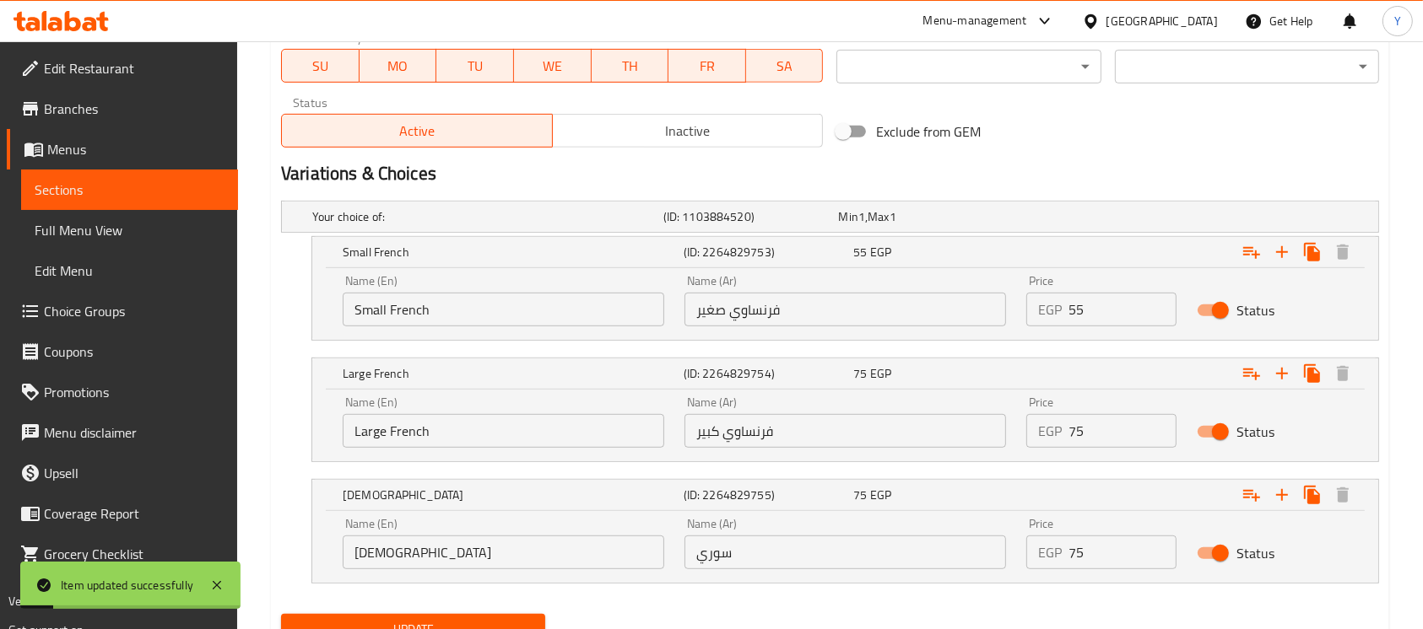
scroll to position [243, 0]
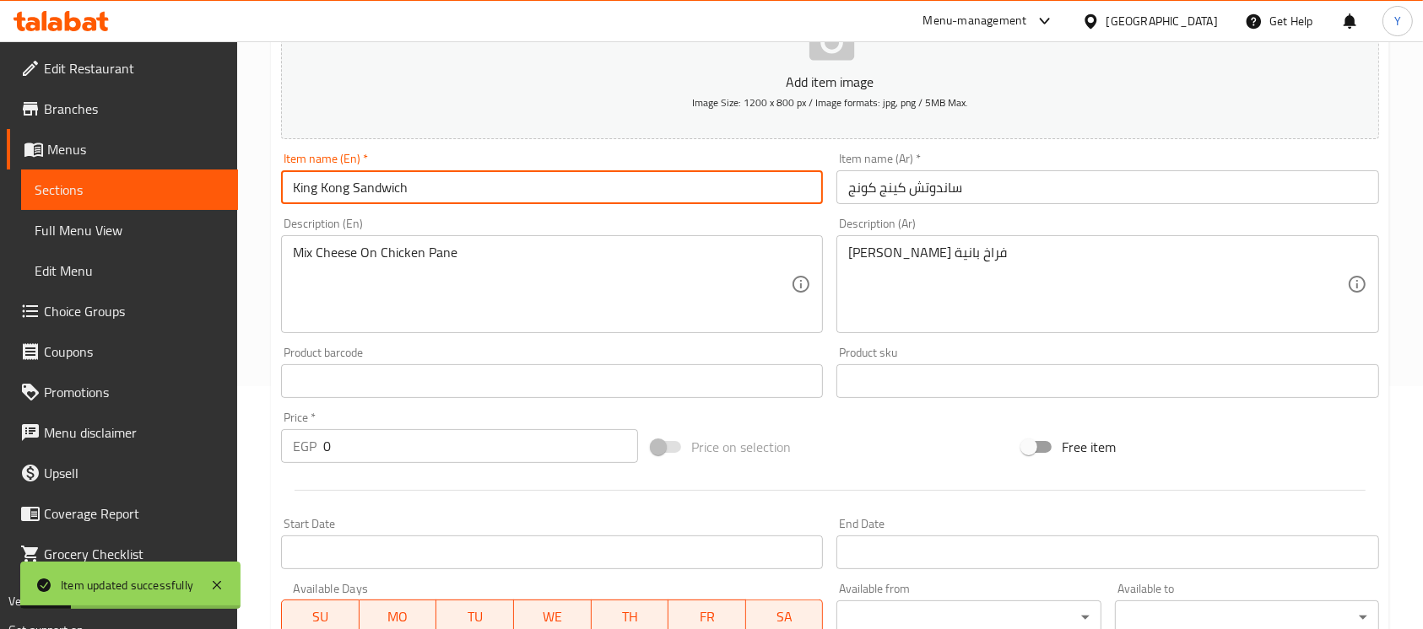
click at [565, 196] on input "King Kong Sandwich" at bounding box center [552, 187] width 542 height 34
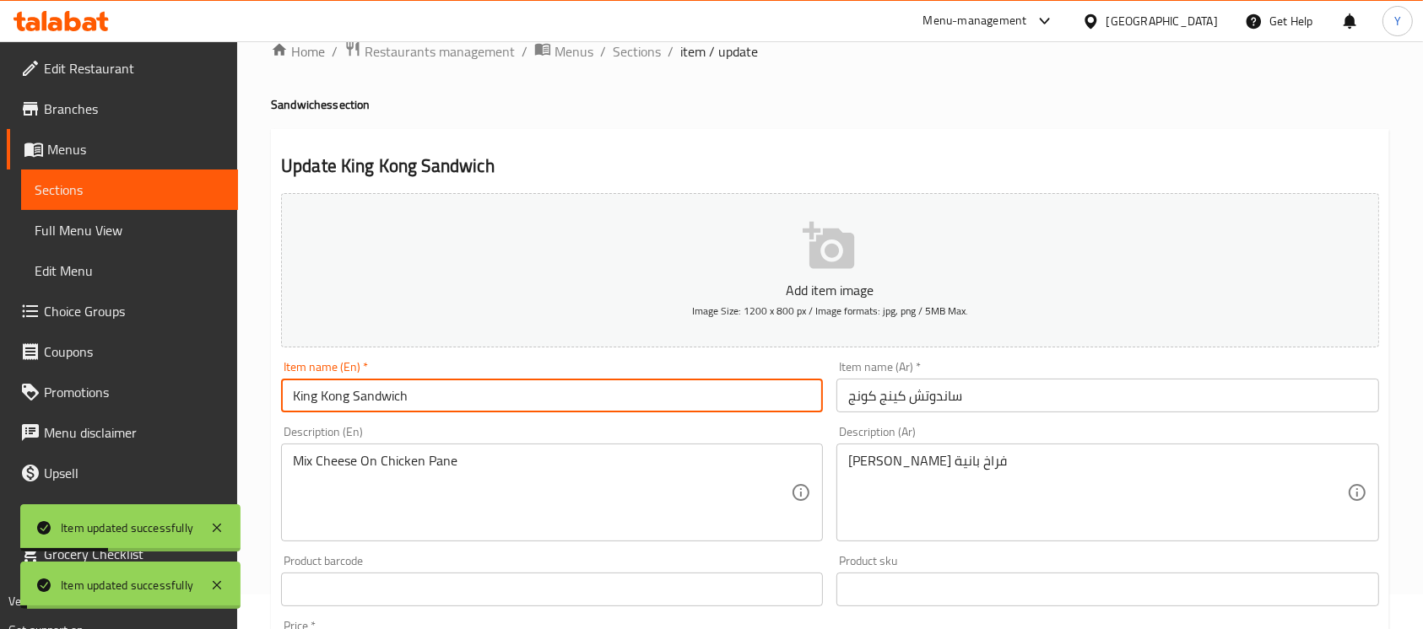
scroll to position [0, 0]
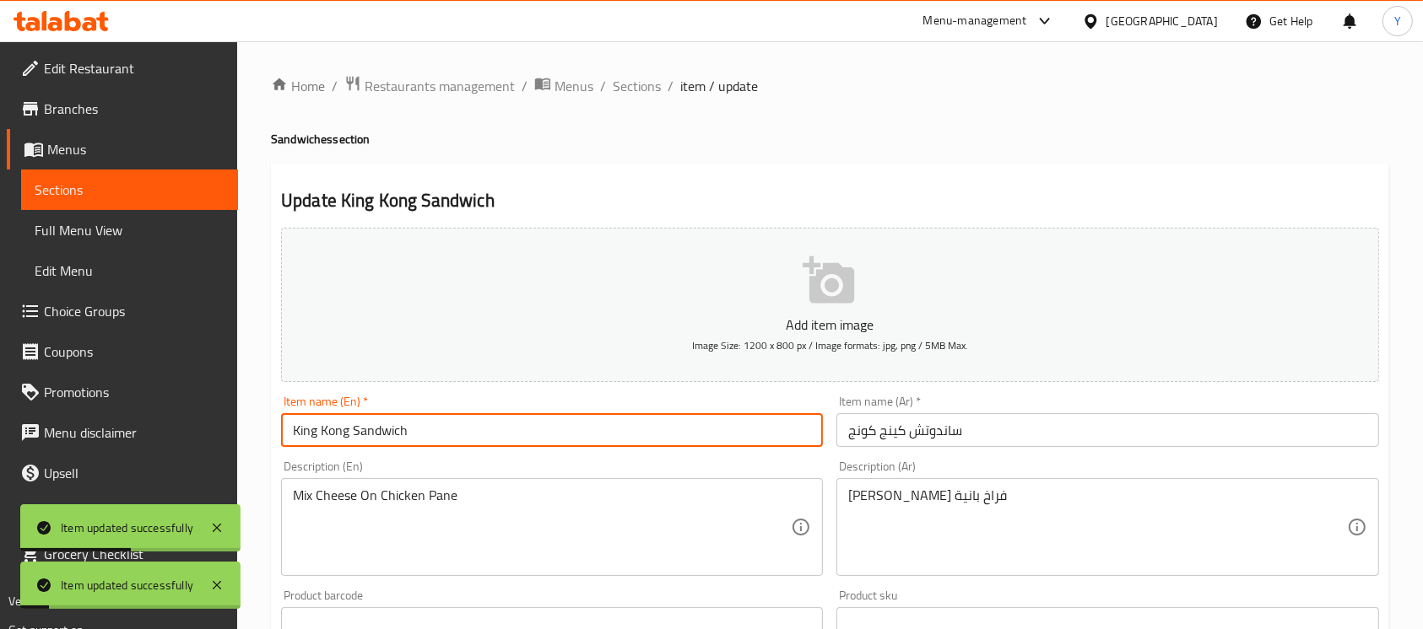
click at [643, 96] on span "Sections" at bounding box center [637, 86] width 48 height 20
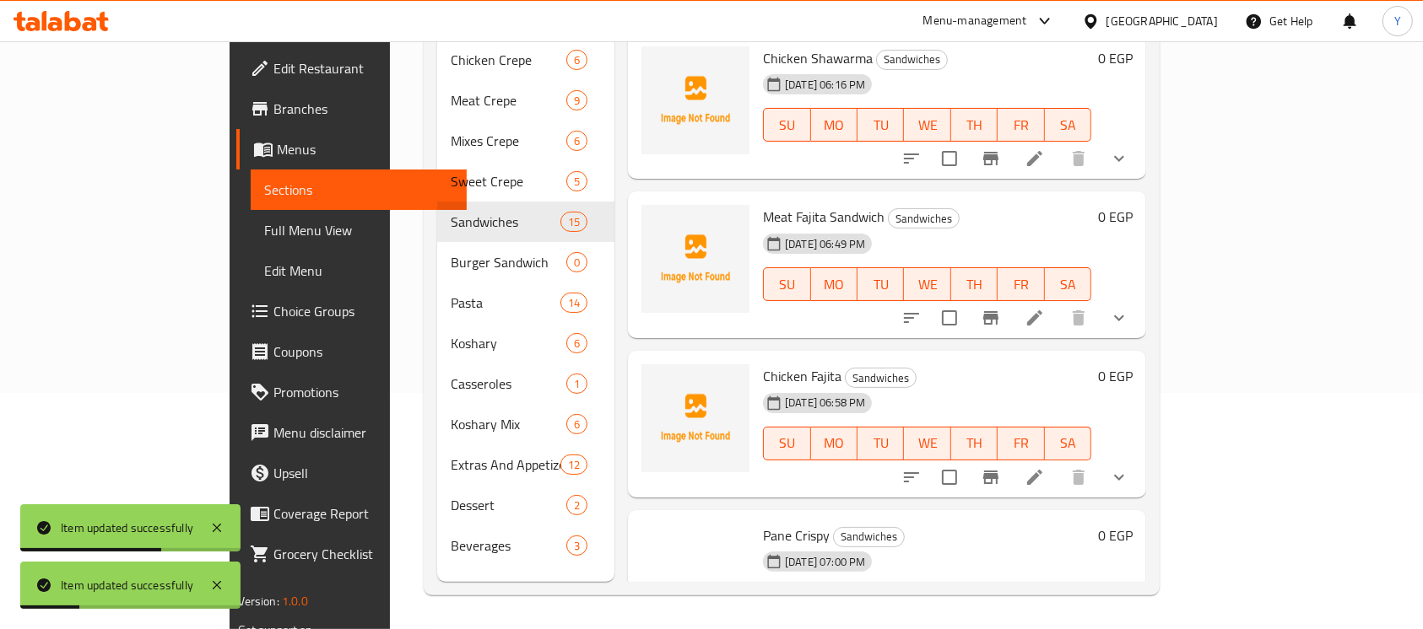
scroll to position [1850, 0]
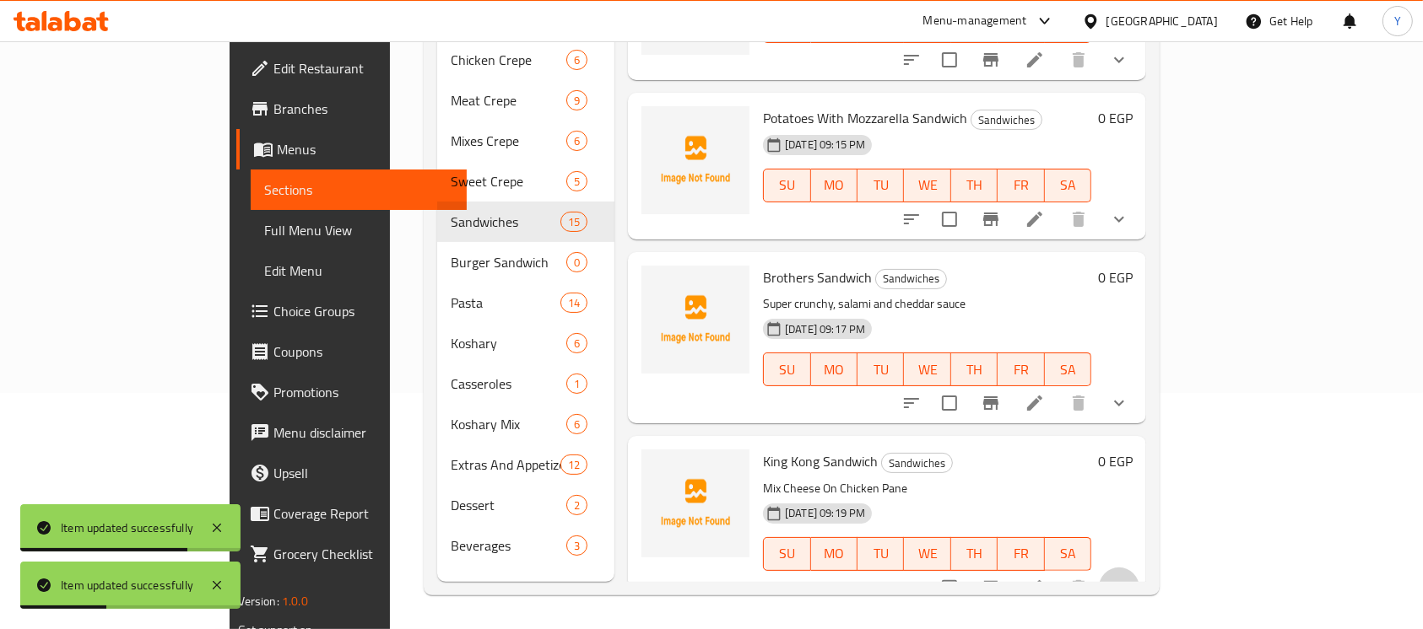
click at [1139, 569] on button "show more" at bounding box center [1119, 588] width 41 height 41
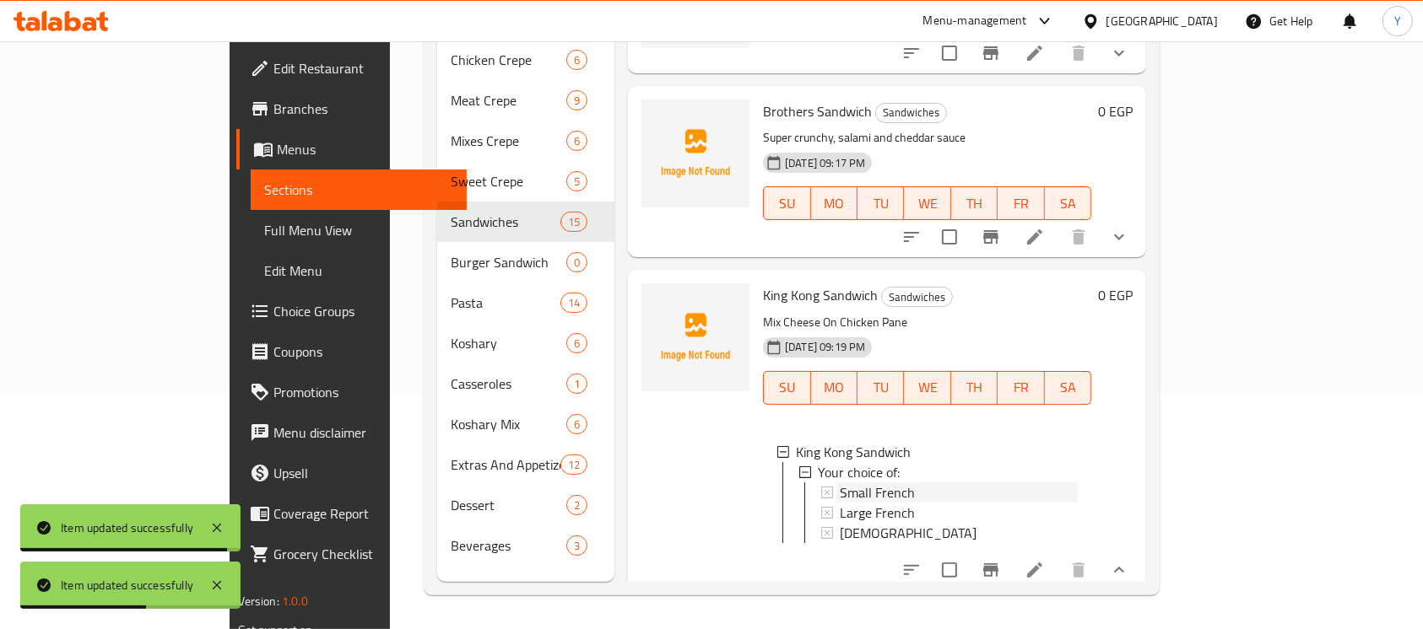
click at [1000, 483] on div "Small French" at bounding box center [959, 493] width 238 height 20
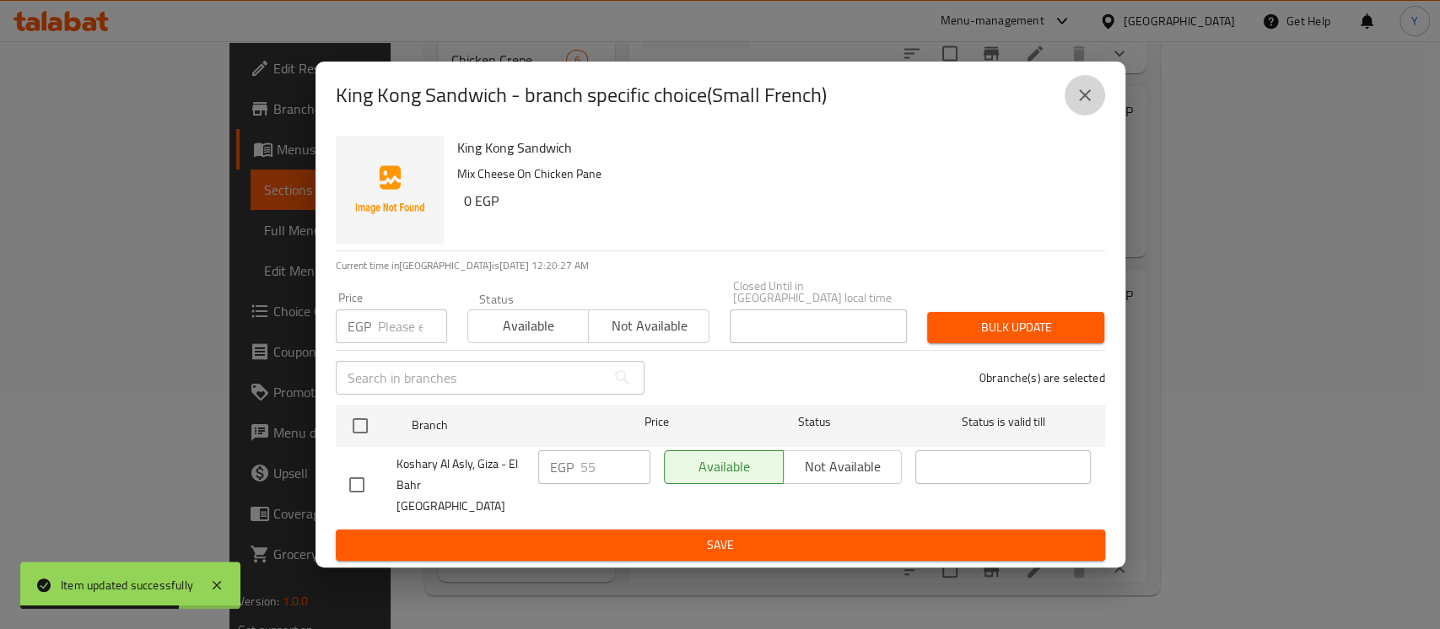
click at [1100, 114] on button "close" at bounding box center [1085, 95] width 41 height 41
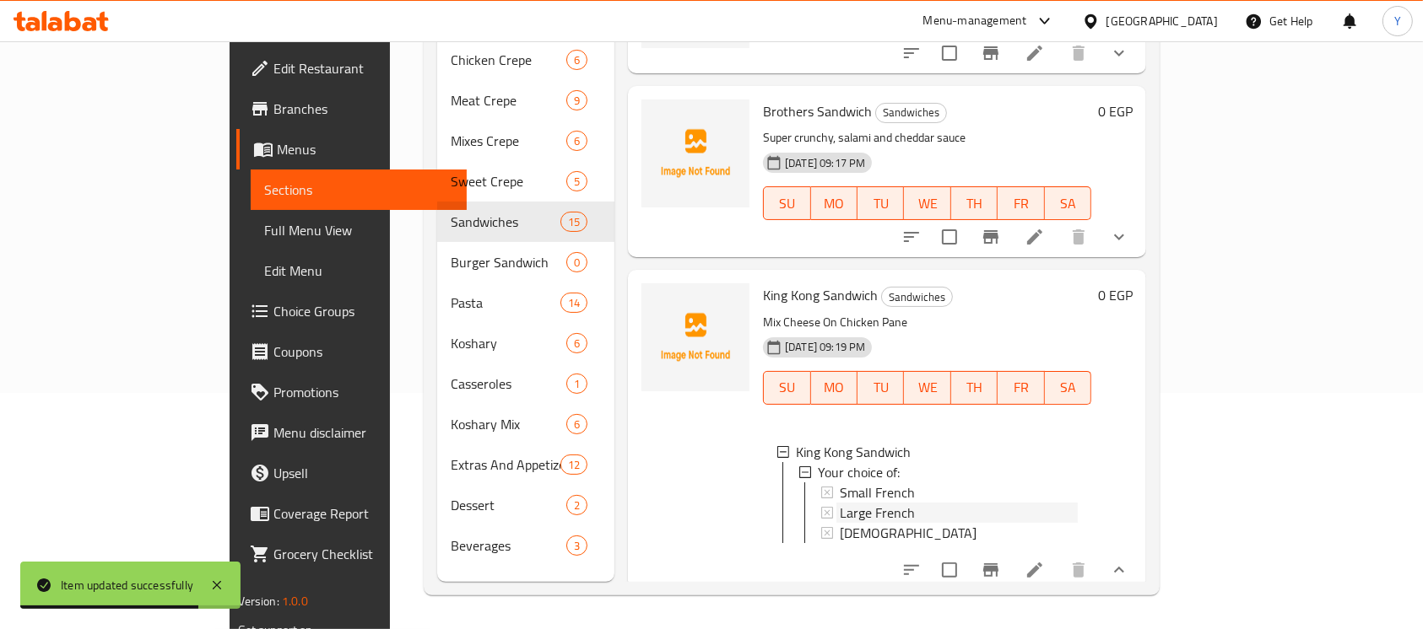
click at [922, 503] on div "Large French" at bounding box center [959, 513] width 238 height 20
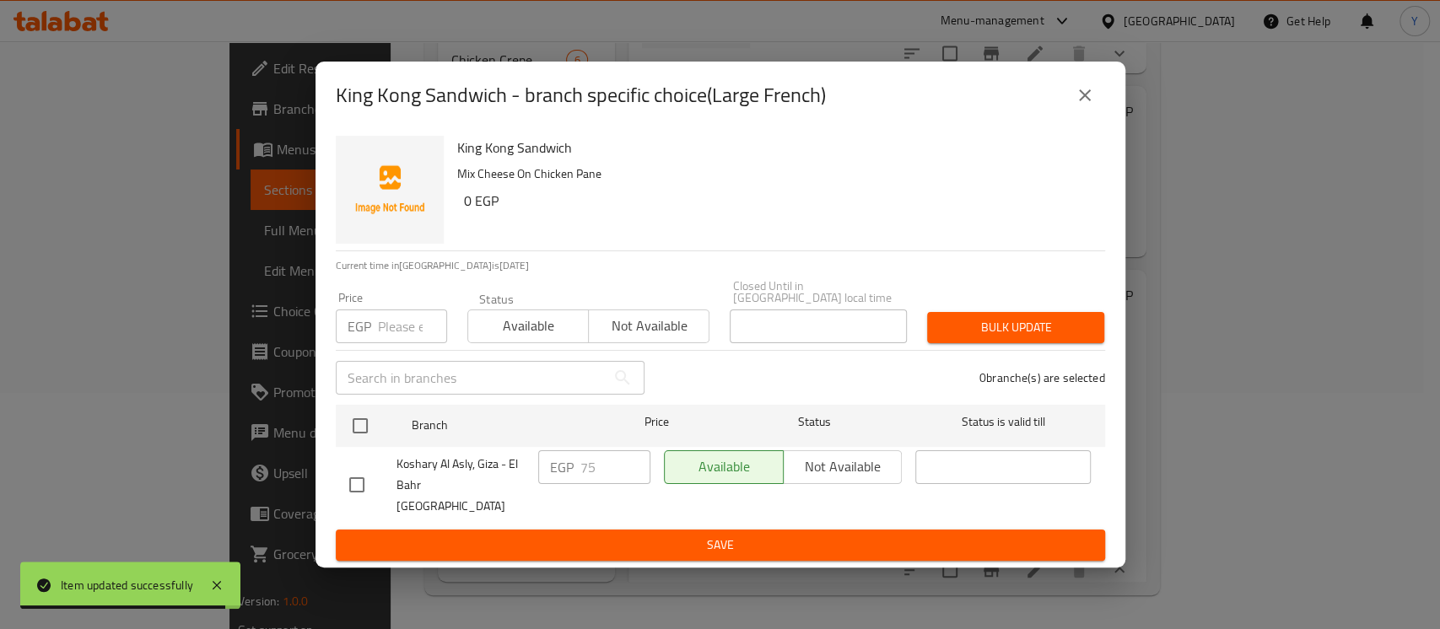
click at [1083, 116] on button "close" at bounding box center [1085, 95] width 41 height 41
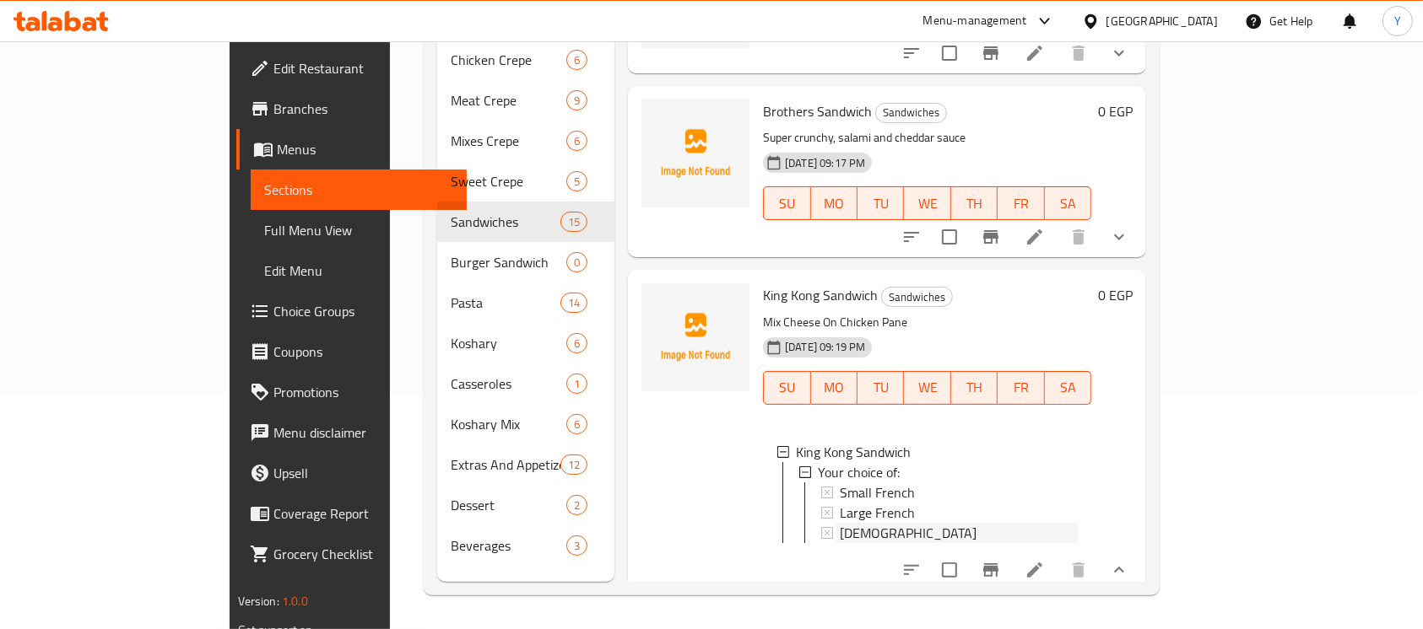
click at [840, 523] on div "[DEMOGRAPHIC_DATA]" at bounding box center [959, 533] width 238 height 20
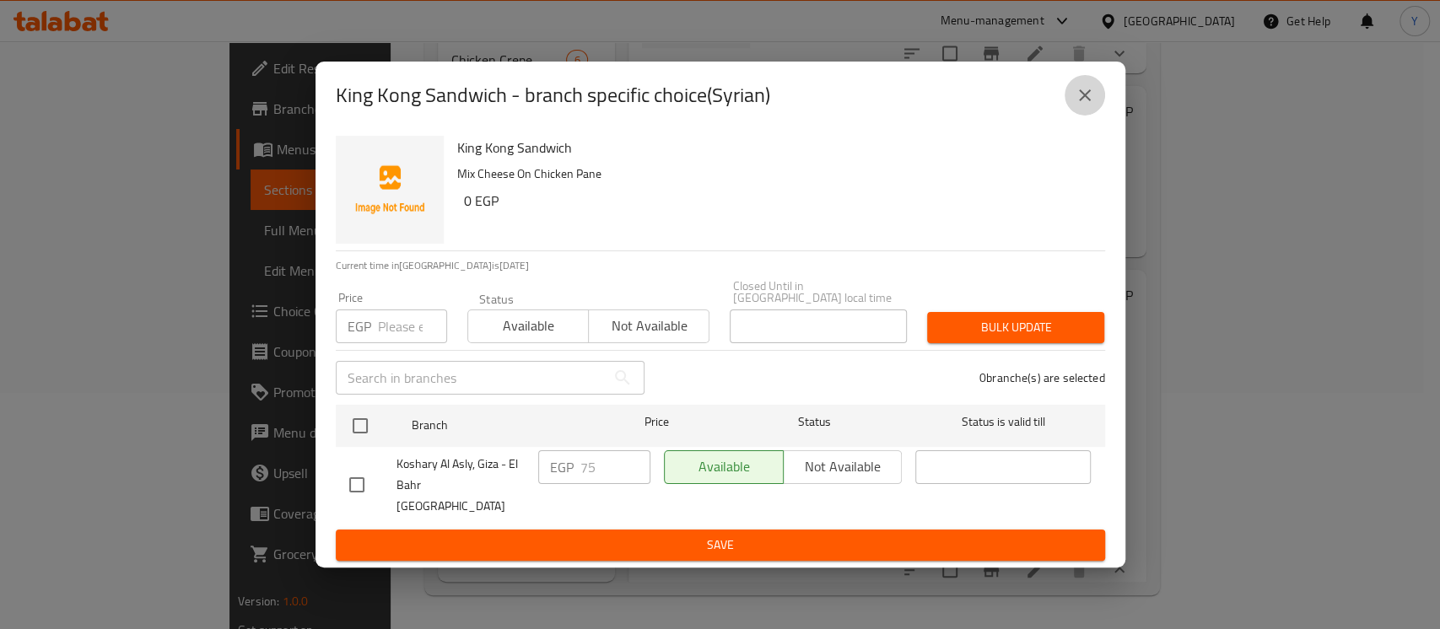
drag, startPoint x: 1097, startPoint y: 103, endPoint x: 871, endPoint y: 113, distance: 226.4
click at [1097, 104] on button "close" at bounding box center [1085, 95] width 41 height 41
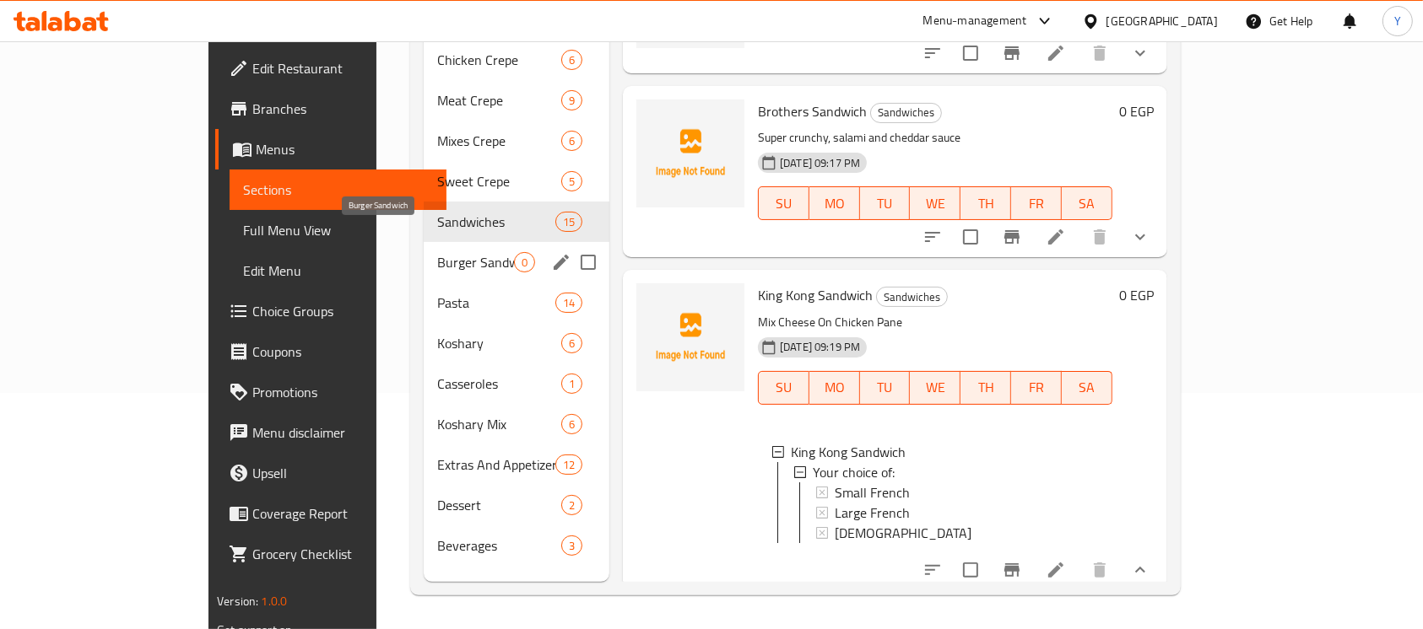
click at [437, 252] on span "Burger Sandwich" at bounding box center [475, 262] width 77 height 20
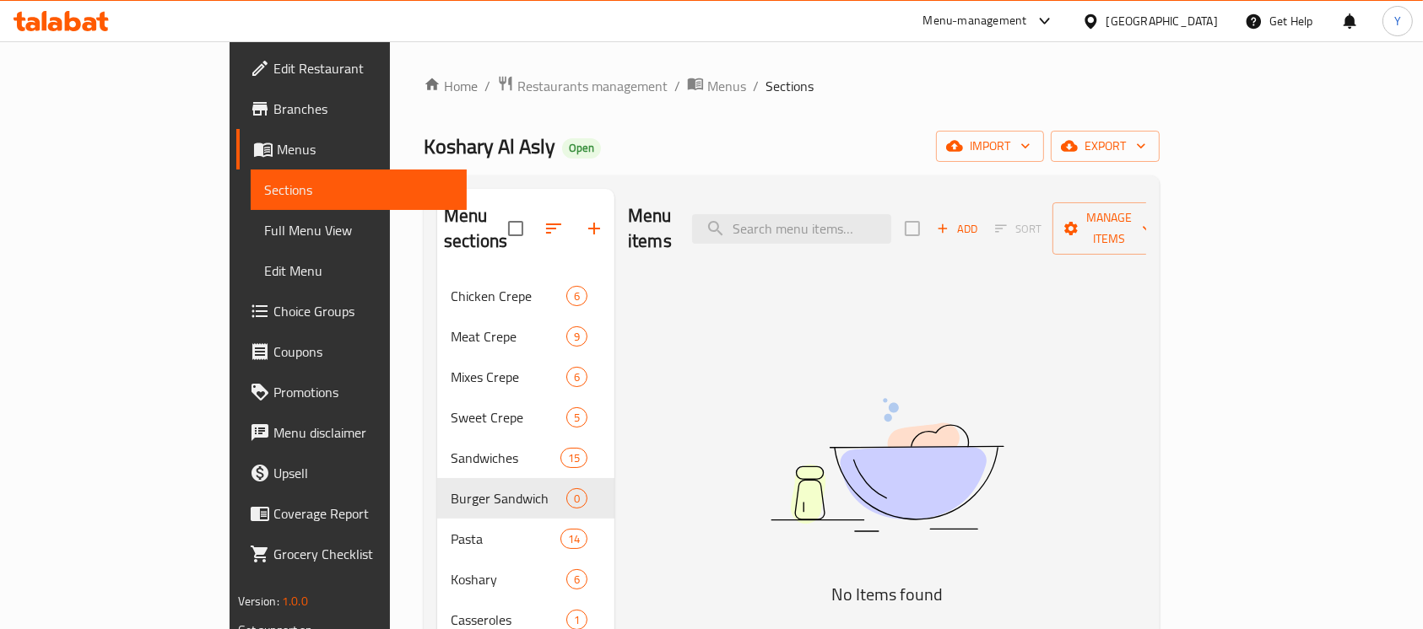
click at [984, 216] on button "Add" at bounding box center [957, 229] width 54 height 26
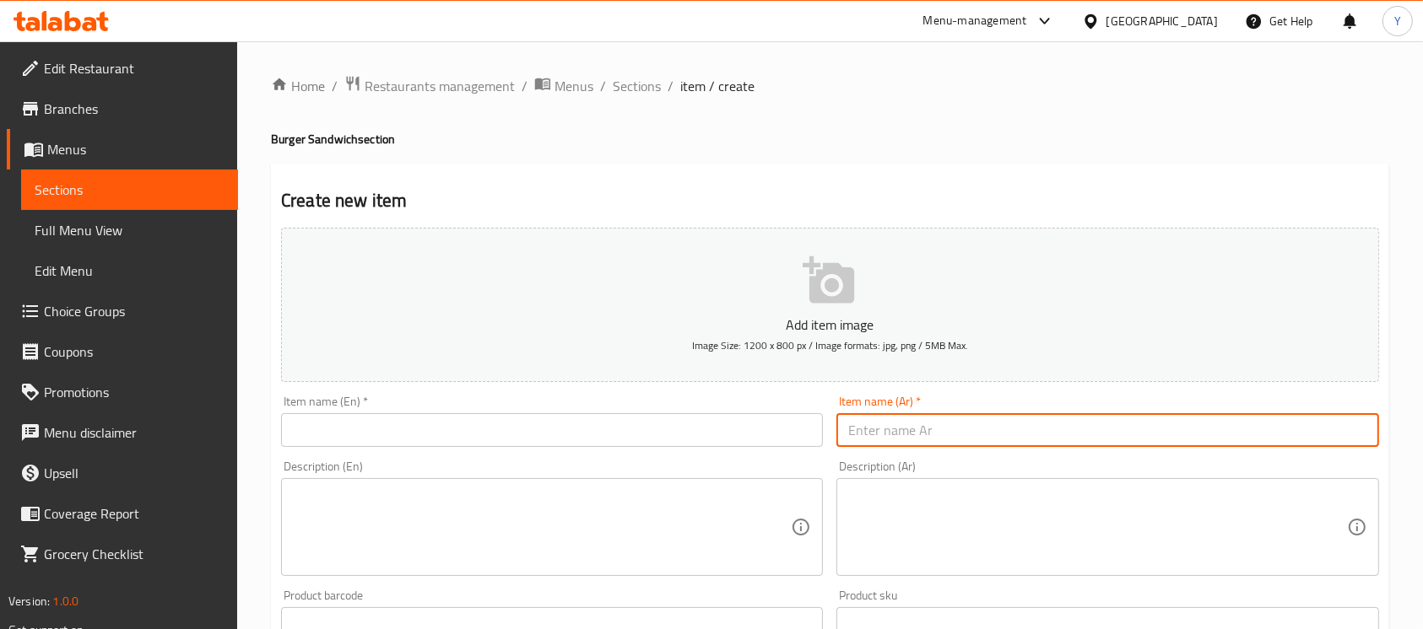
click at [879, 438] on input "text" at bounding box center [1107, 430] width 542 height 34
type input "ساندوتش برجر سادة"
drag, startPoint x: 770, startPoint y: 442, endPoint x: 1020, endPoint y: 445, distance: 250.6
click at [769, 441] on input "text" at bounding box center [552, 430] width 542 height 34
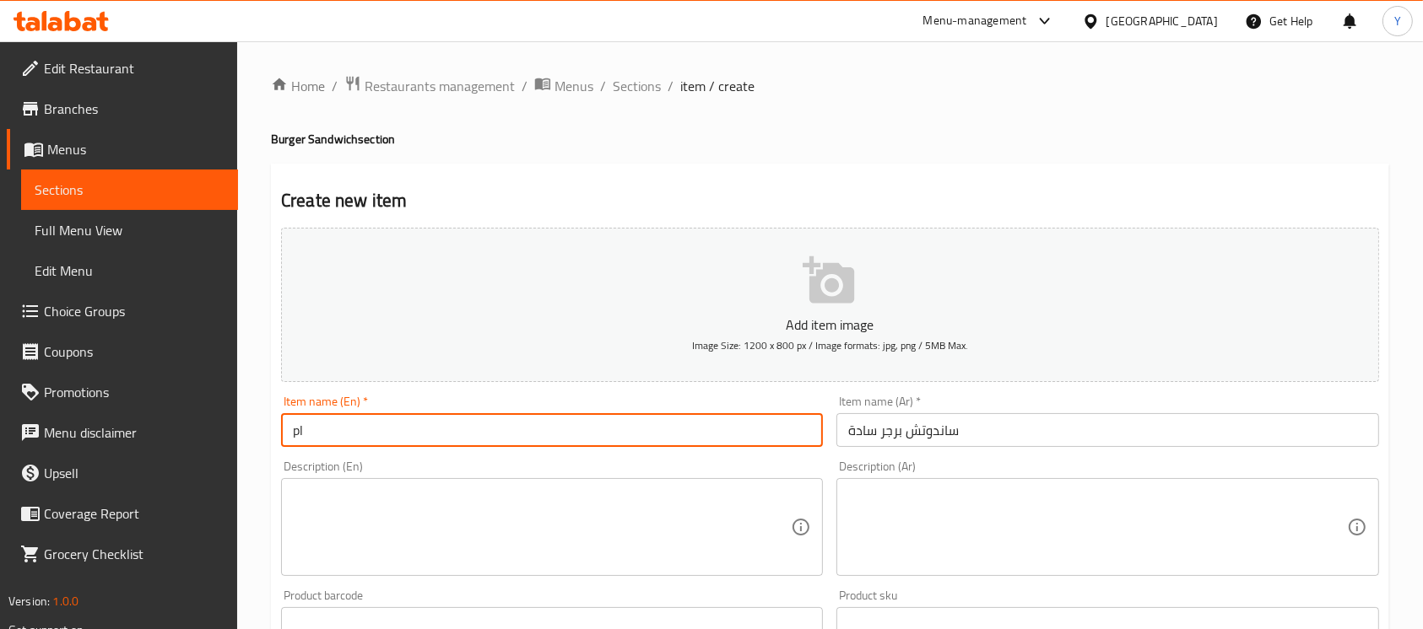
type input "p"
type input "Plain Burger Sandwich"
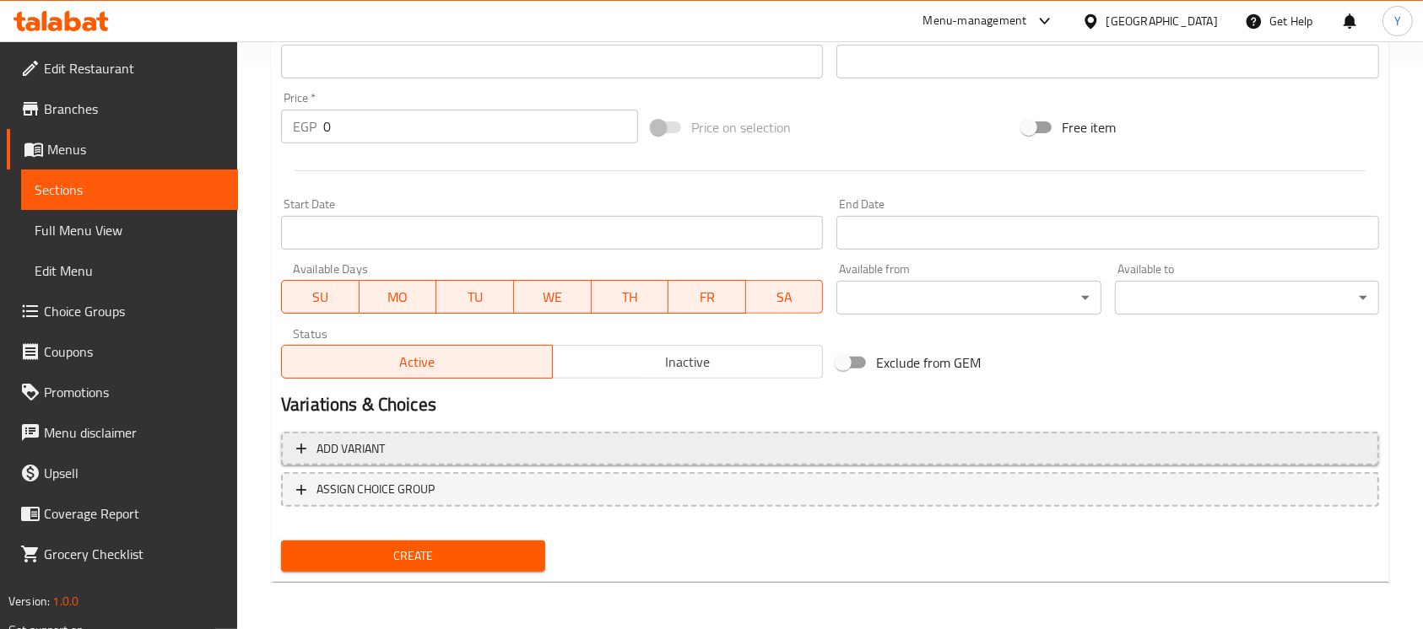
click at [794, 450] on span "Add variant" at bounding box center [829, 449] width 1067 height 21
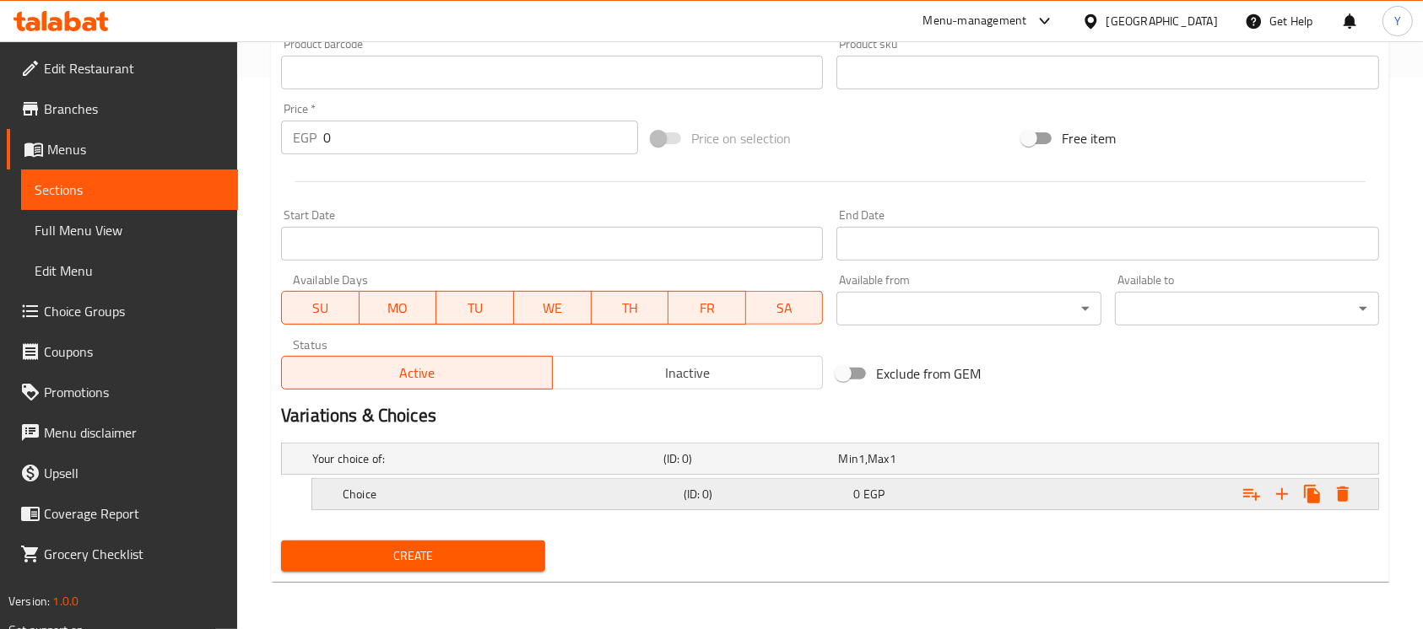
scroll to position [552, 0]
click at [1277, 499] on icon "Expand" at bounding box center [1282, 494] width 20 height 20
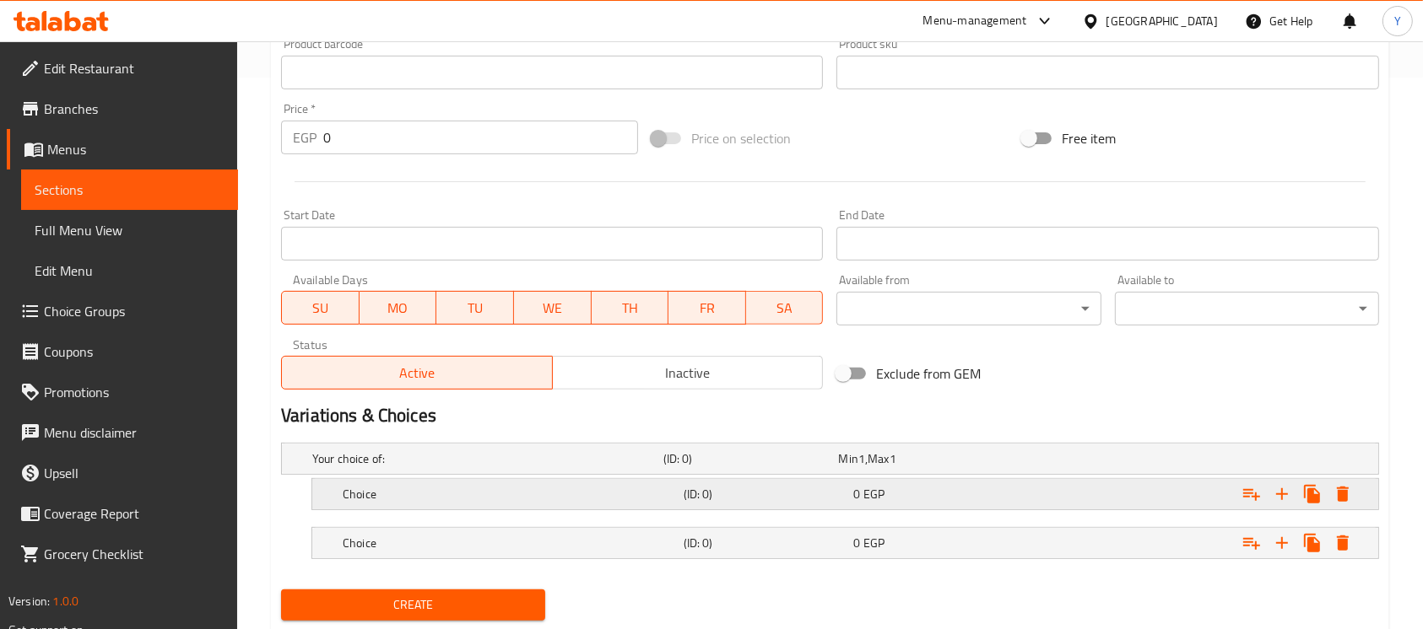
click at [610, 494] on h5 "Choice" at bounding box center [510, 494] width 334 height 17
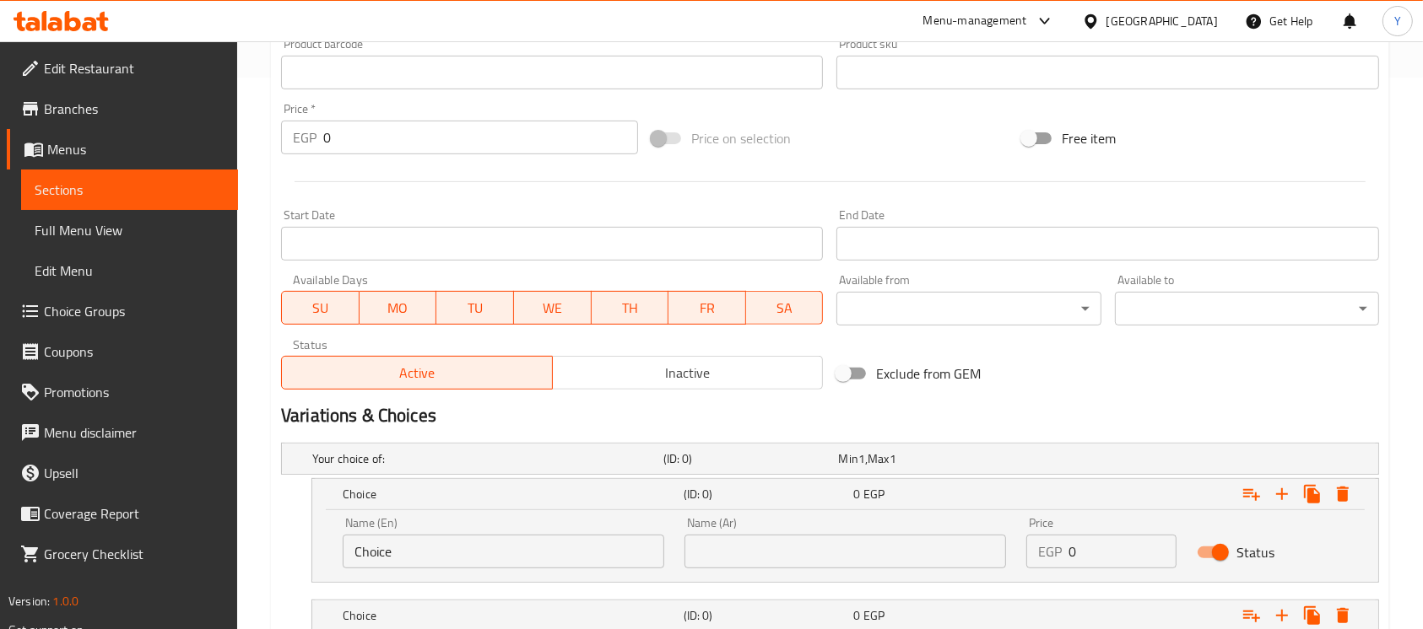
click at [476, 548] on input "Choice" at bounding box center [503, 552] width 321 height 34
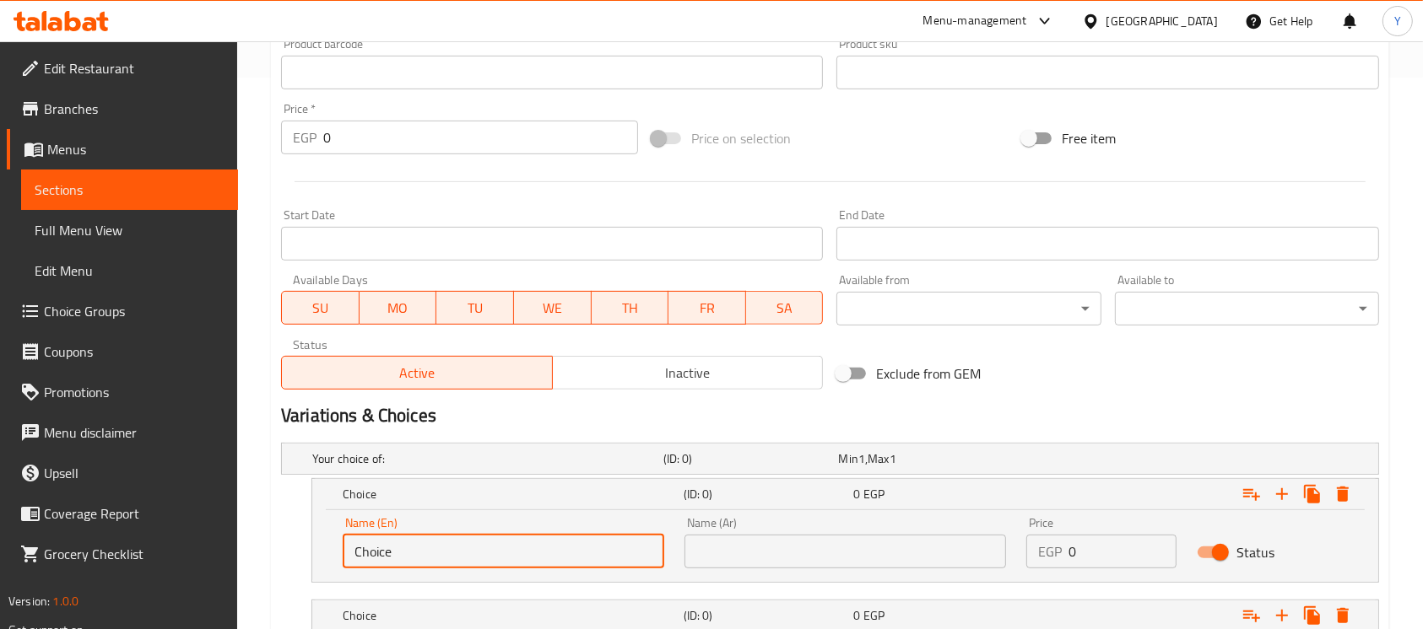
click at [476, 548] on input "Choice" at bounding box center [503, 552] width 321 height 34
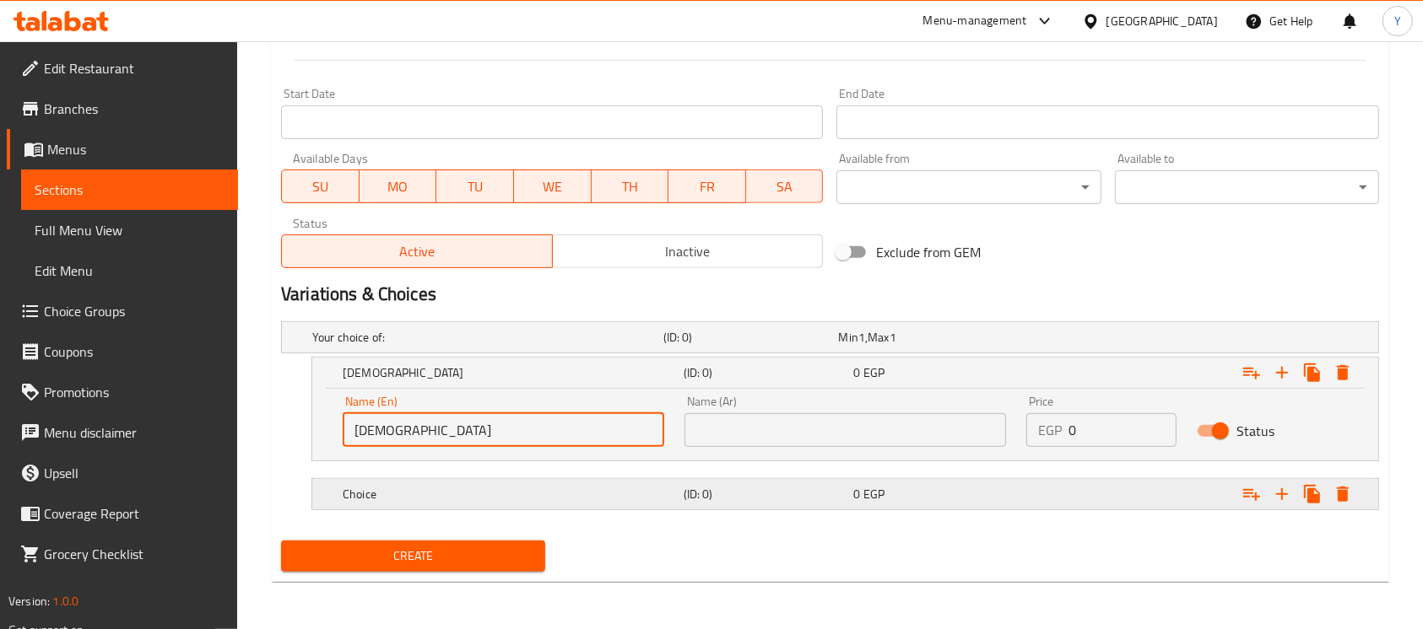
type input "[DEMOGRAPHIC_DATA]"
click at [592, 504] on div "Choice" at bounding box center [509, 495] width 341 height 24
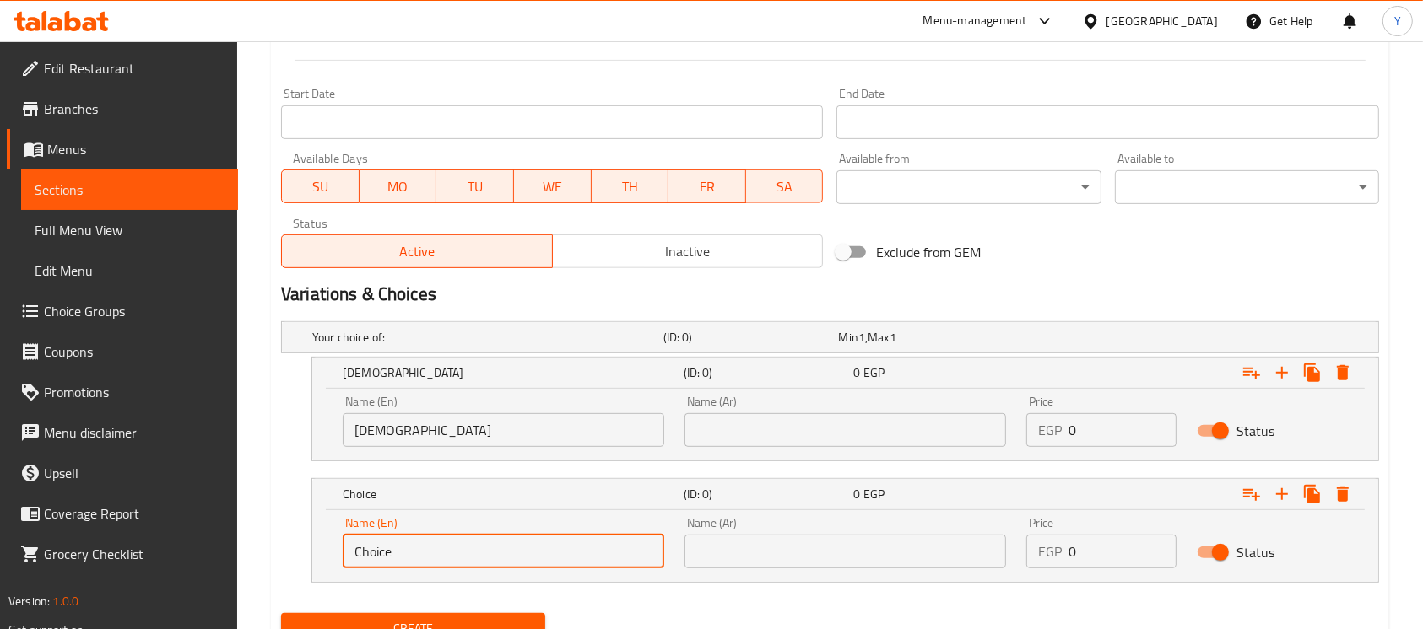
click at [529, 564] on input "Choice" at bounding box center [503, 552] width 321 height 34
click at [528, 564] on input "Choice" at bounding box center [503, 552] width 321 height 34
type input "Petit Pain"
click at [1273, 494] on icon "Expand" at bounding box center [1282, 494] width 20 height 20
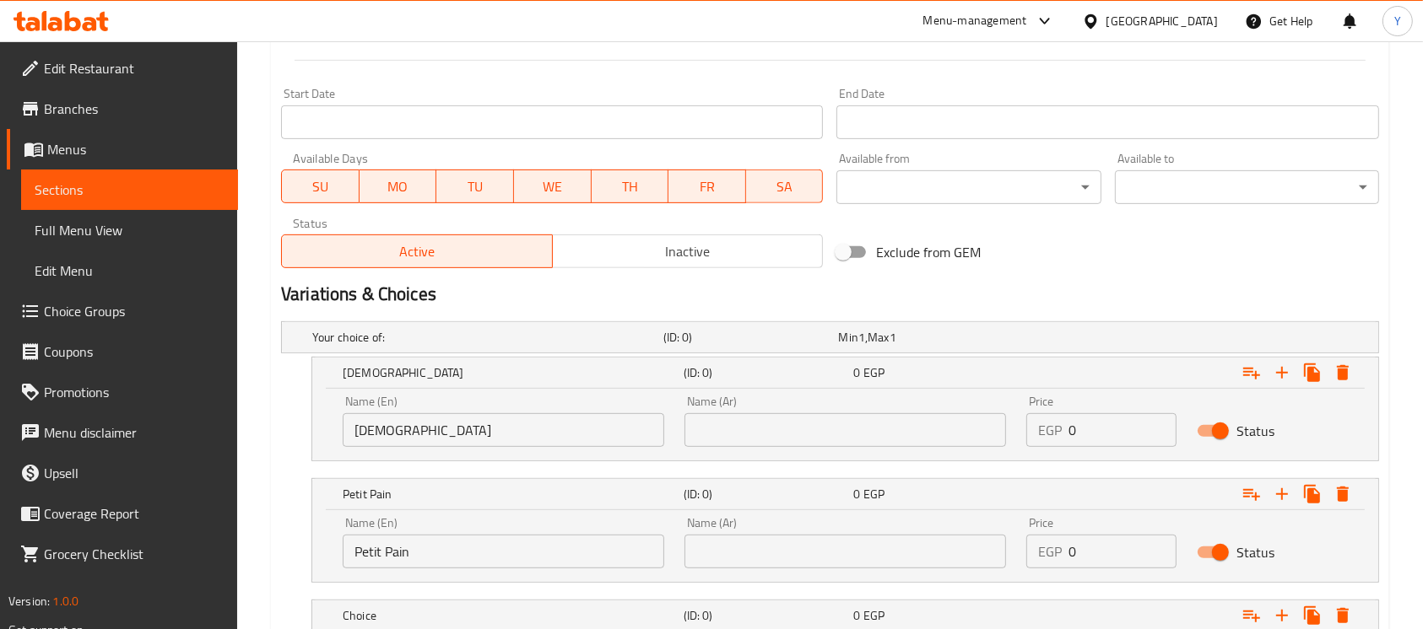
scroll to position [794, 0]
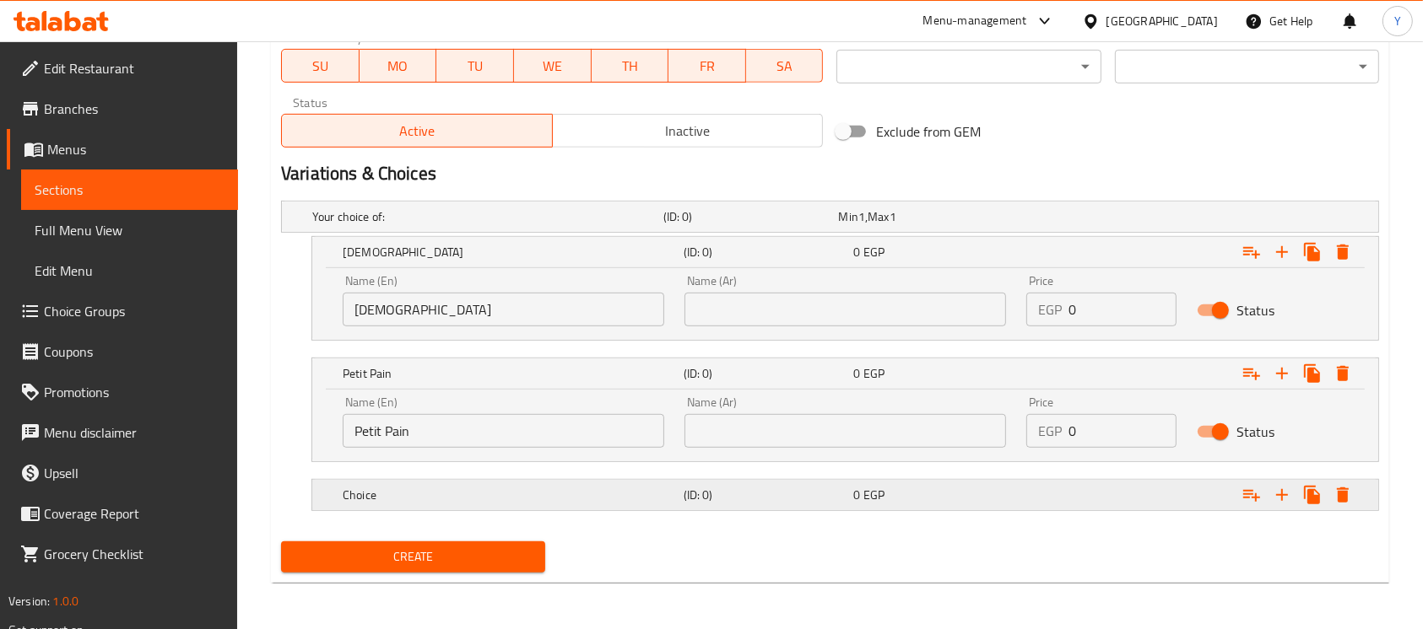
click at [531, 508] on div "Choice (ID: 0) 0 EGP" at bounding box center [850, 495] width 1022 height 37
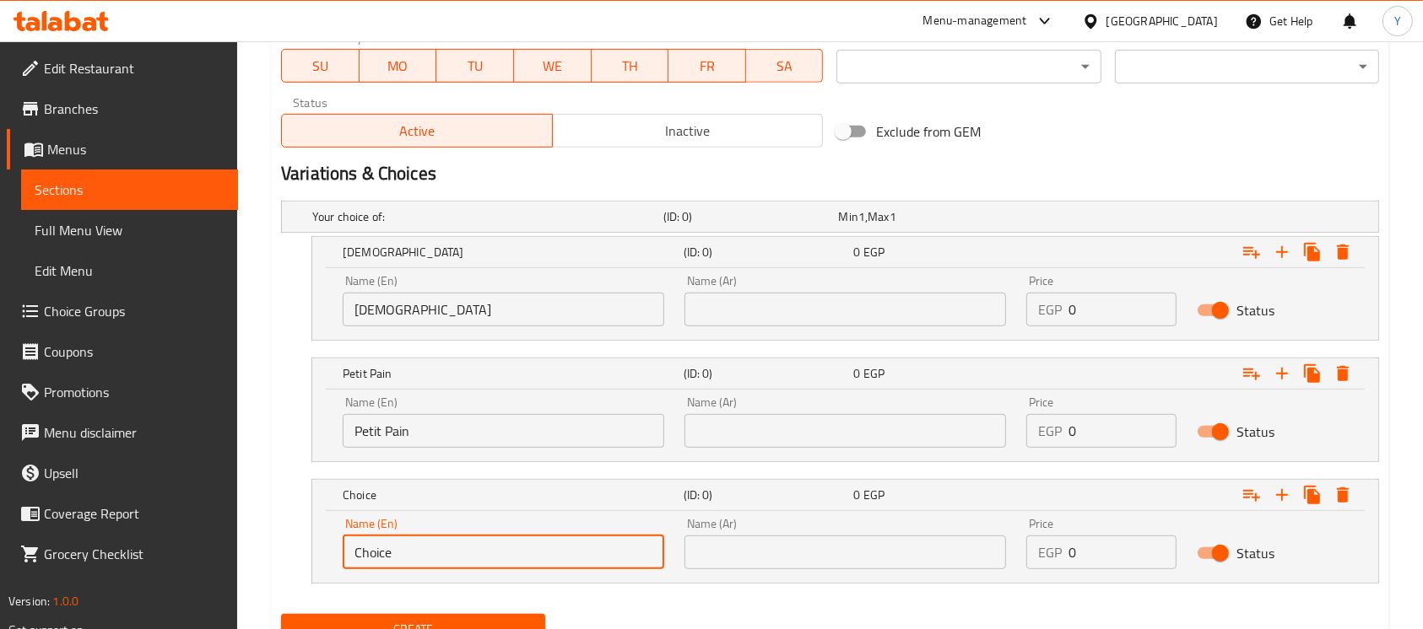
click at [515, 539] on input "Choice" at bounding box center [503, 553] width 321 height 34
type input "Bun"
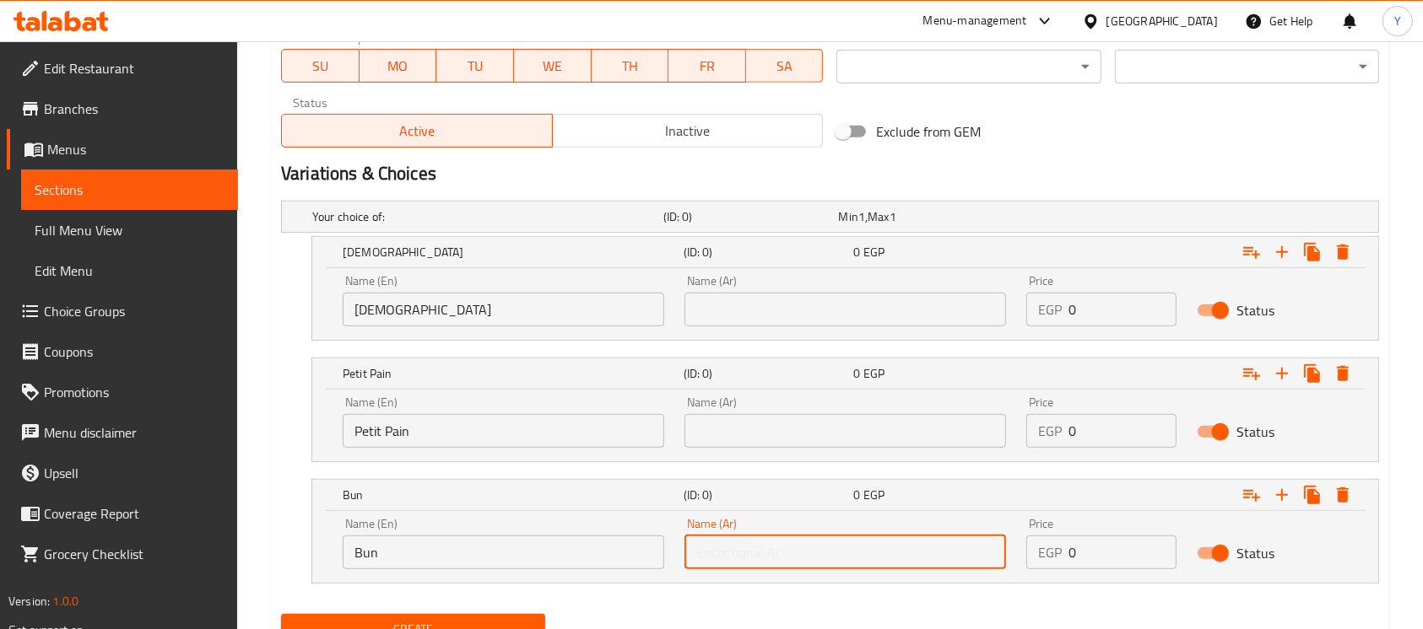
click at [765, 558] on input "text" at bounding box center [844, 553] width 321 height 34
type input "كيزر"
click at [716, 446] on input "text" at bounding box center [844, 431] width 321 height 34
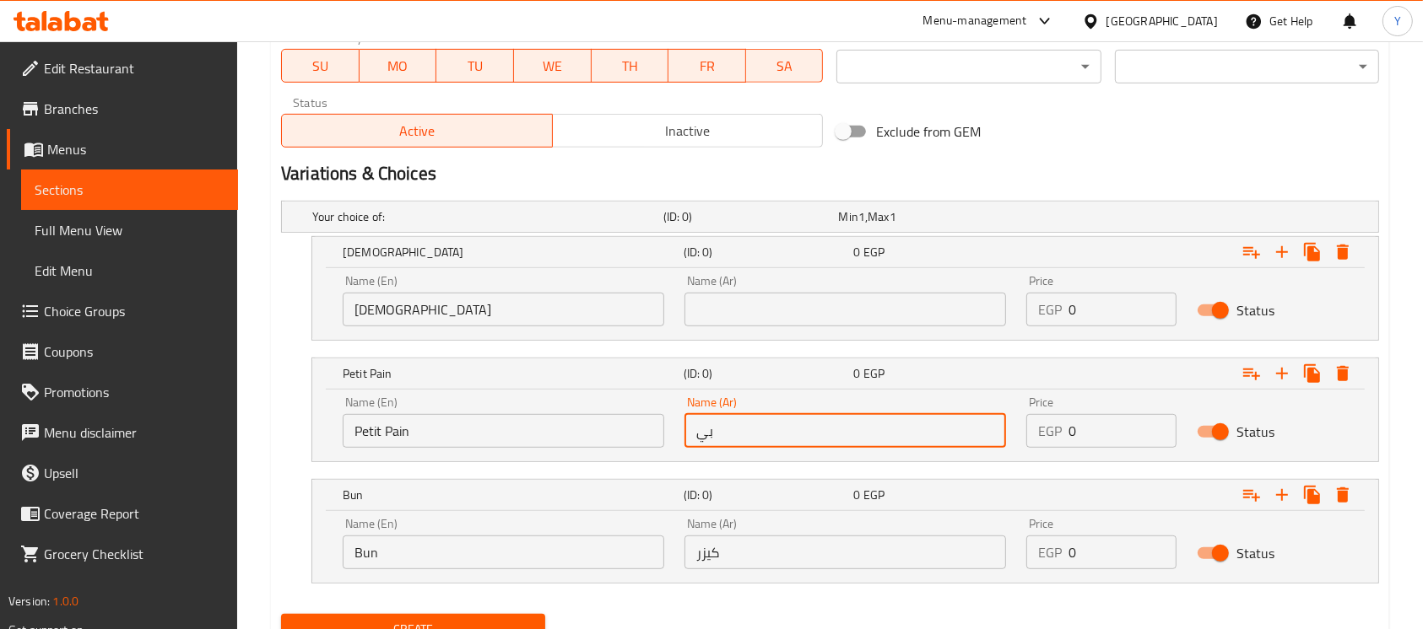
type input "بيتي بان"
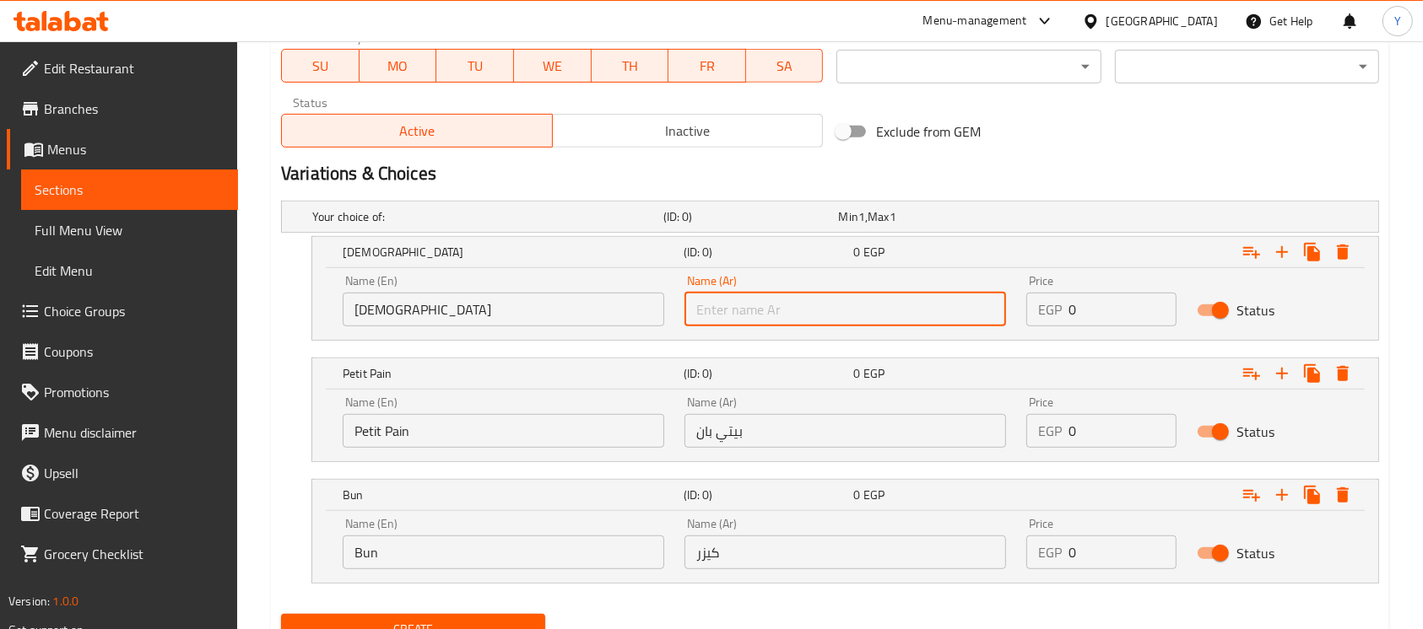
click at [846, 296] on input "text" at bounding box center [844, 310] width 321 height 34
type input "سوري"
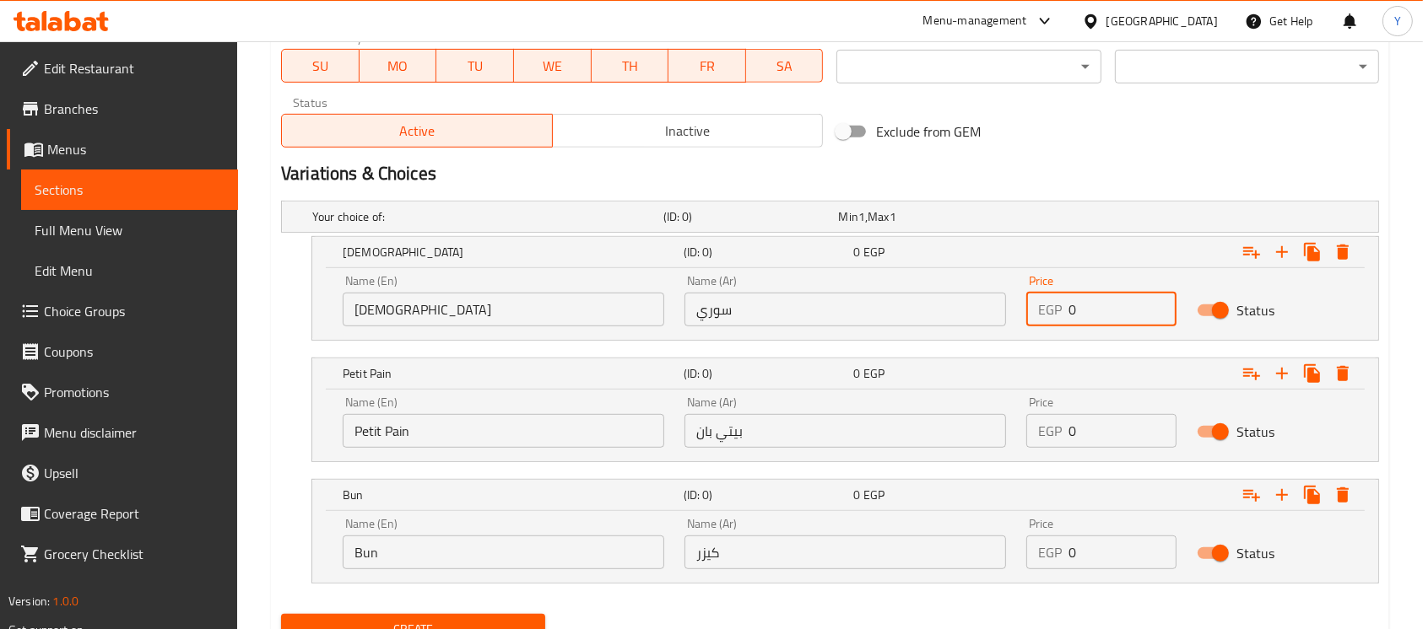
drag, startPoint x: 1094, startPoint y: 308, endPoint x: 894, endPoint y: 329, distance: 201.1
click at [894, 329] on div "Name (En) Syrian Name (En) Name (Ar) سوري Name (Ar) Price EGP 0 Price Status" at bounding box center [844, 301] width 1025 height 72
type input "50"
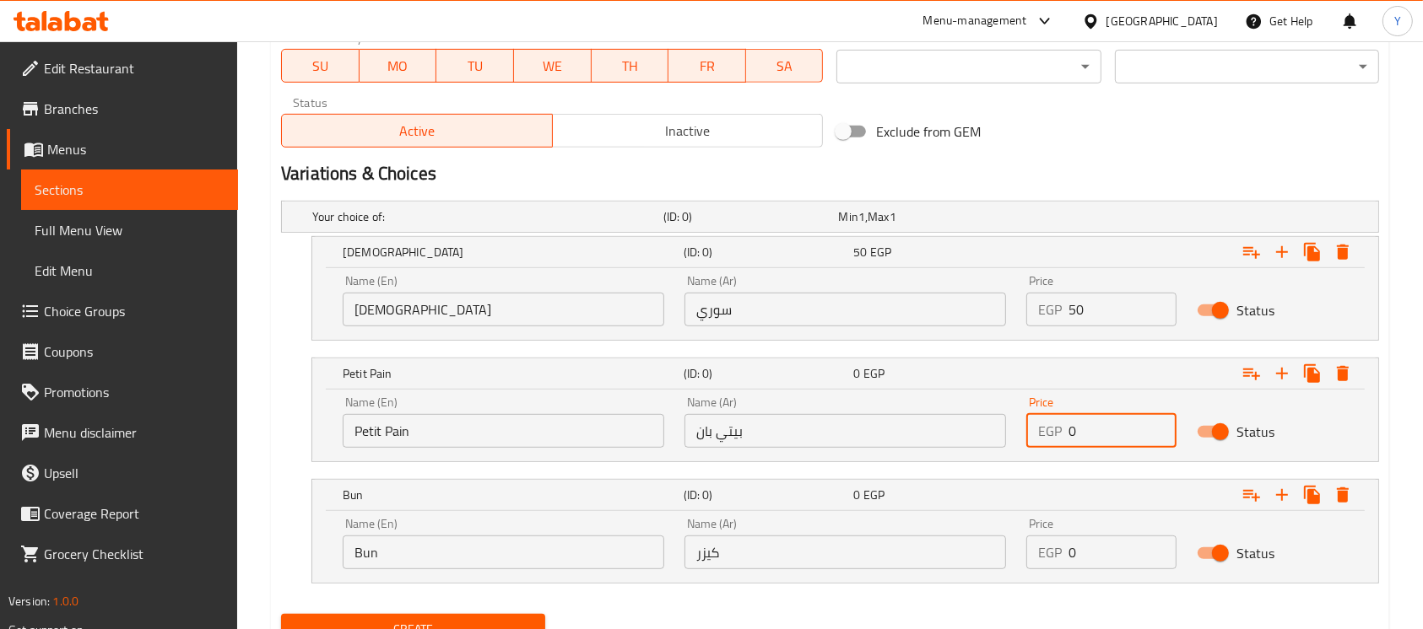
drag, startPoint x: 1084, startPoint y: 424, endPoint x: 998, endPoint y: 424, distance: 86.1
click at [998, 424] on div "Name (En) Petit Pain Name (En) Name (Ar) بيتي بان Name (Ar) Price EGP 0 Price S…" at bounding box center [844, 422] width 1025 height 72
type input "45"
drag, startPoint x: 1126, startPoint y: 551, endPoint x: 998, endPoint y: 565, distance: 128.1
click at [998, 565] on div "Name (En) Bun Name (En) Name (Ar) كيزر Name (Ar) Price EGP 0 Price Status" at bounding box center [844, 544] width 1025 height 72
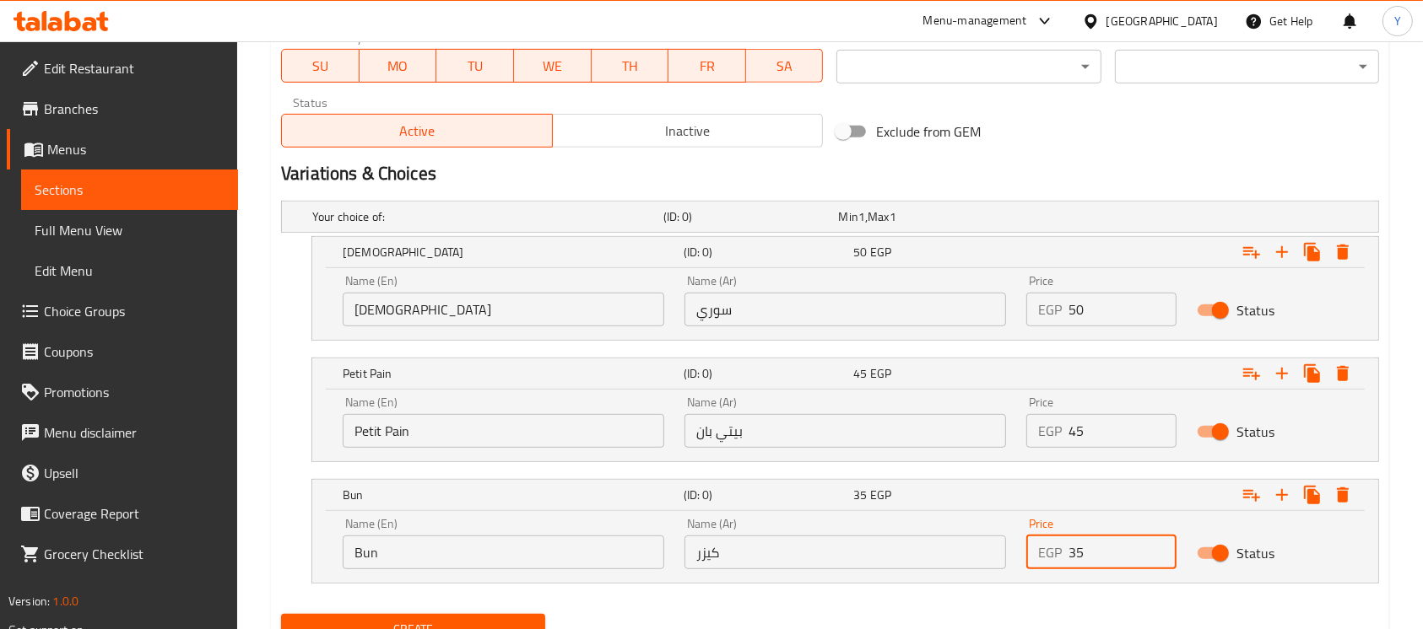
type input "35"
click at [1154, 165] on h2 "Variations & Choices" at bounding box center [830, 173] width 1098 height 25
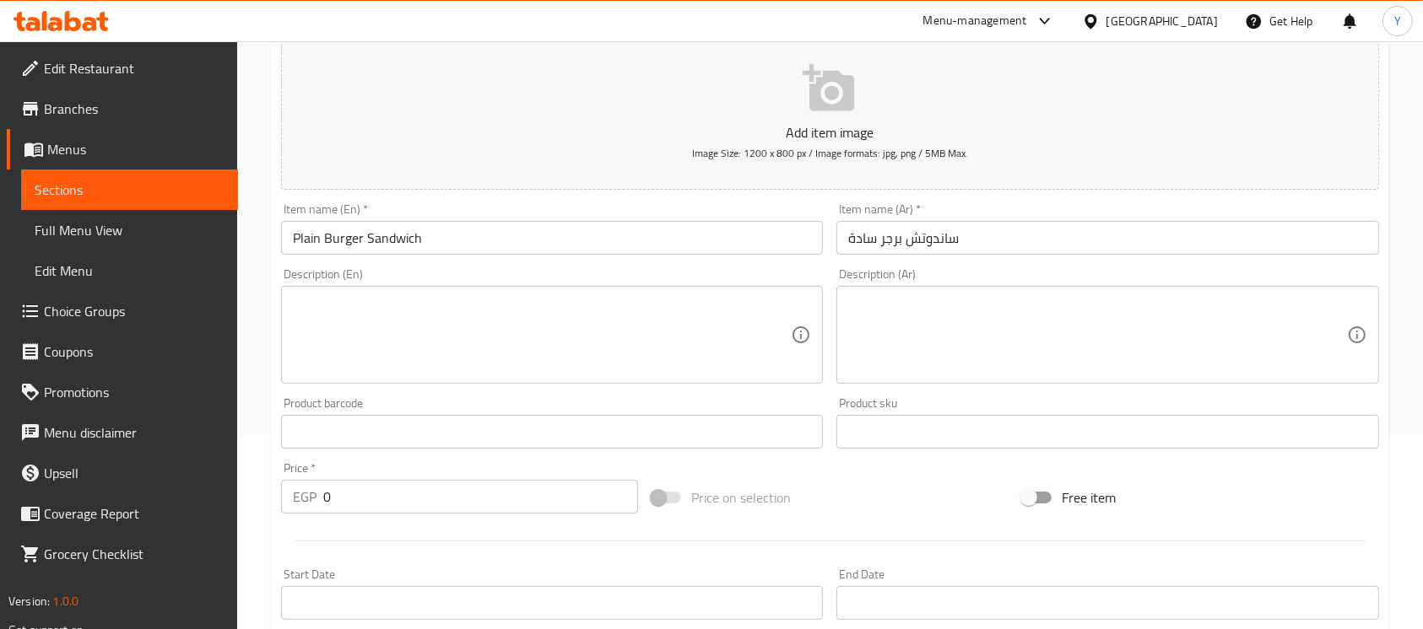
scroll to position [168, 0]
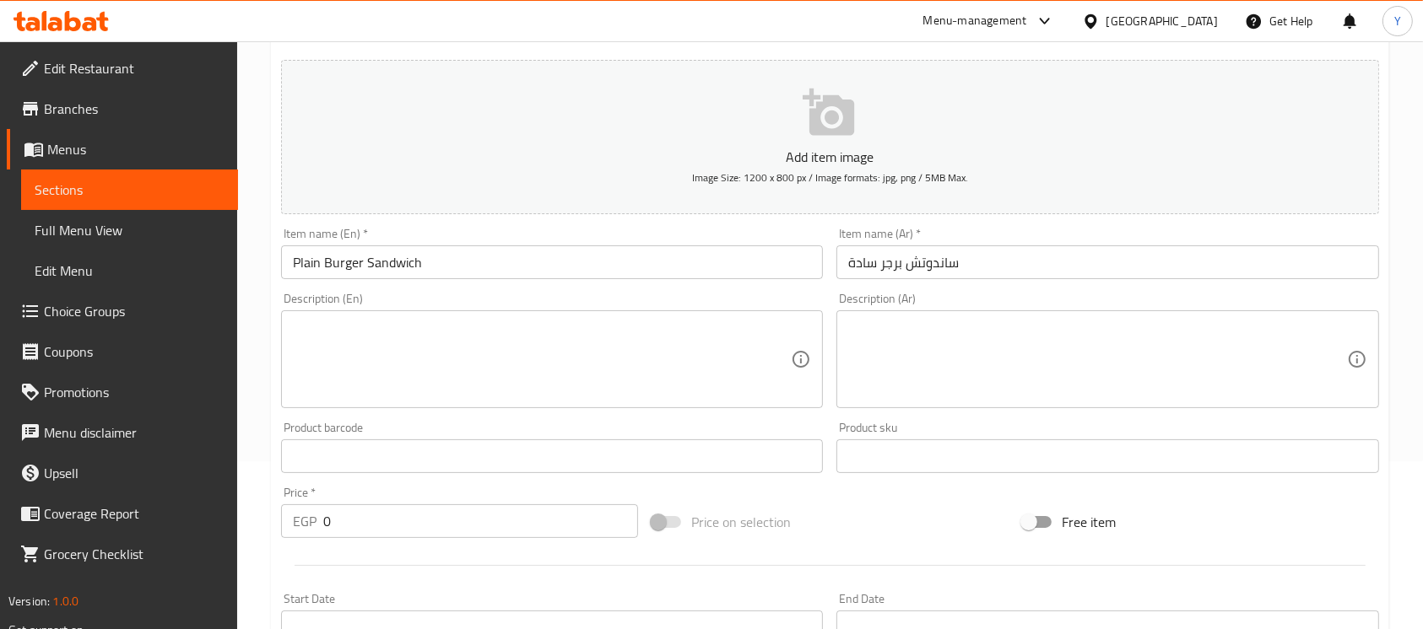
click at [590, 258] on input "Plain Burger Sandwich" at bounding box center [552, 263] width 542 height 34
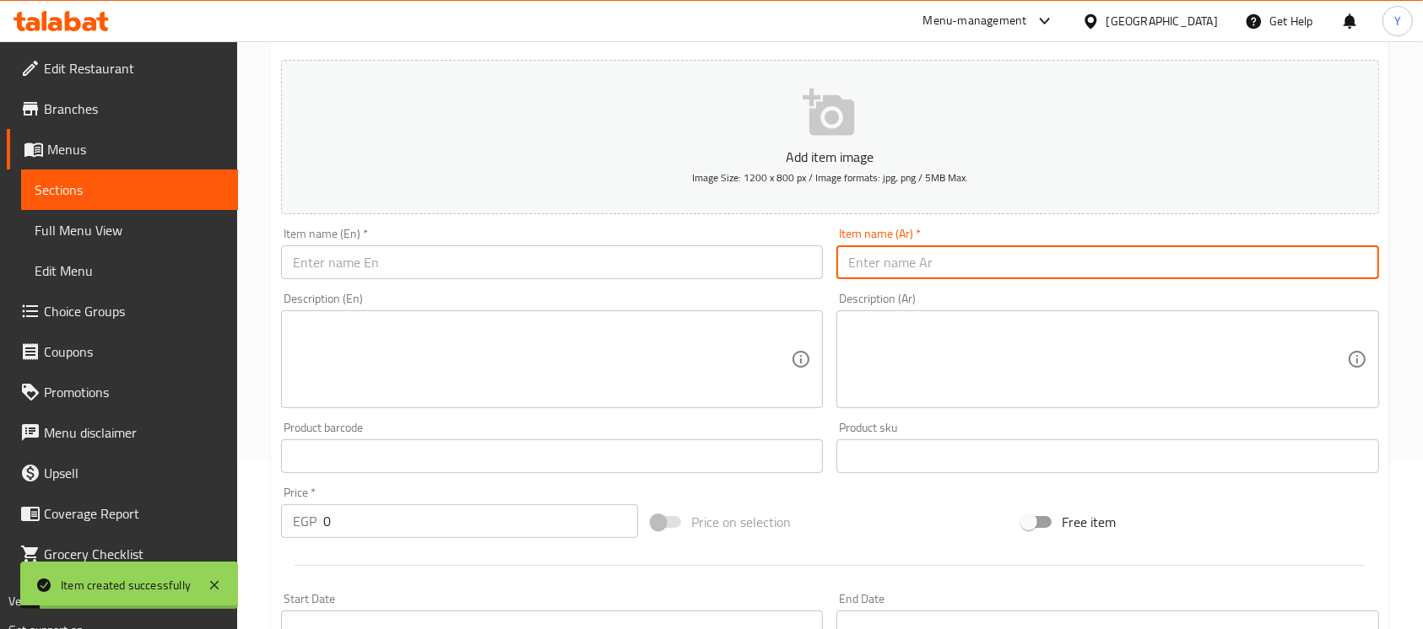
drag, startPoint x: 888, startPoint y: 266, endPoint x: 956, endPoint y: 279, distance: 69.7
click at [888, 266] on input "text" at bounding box center [1107, 263] width 542 height 34
type input "ساندوتش برجر جبنة"
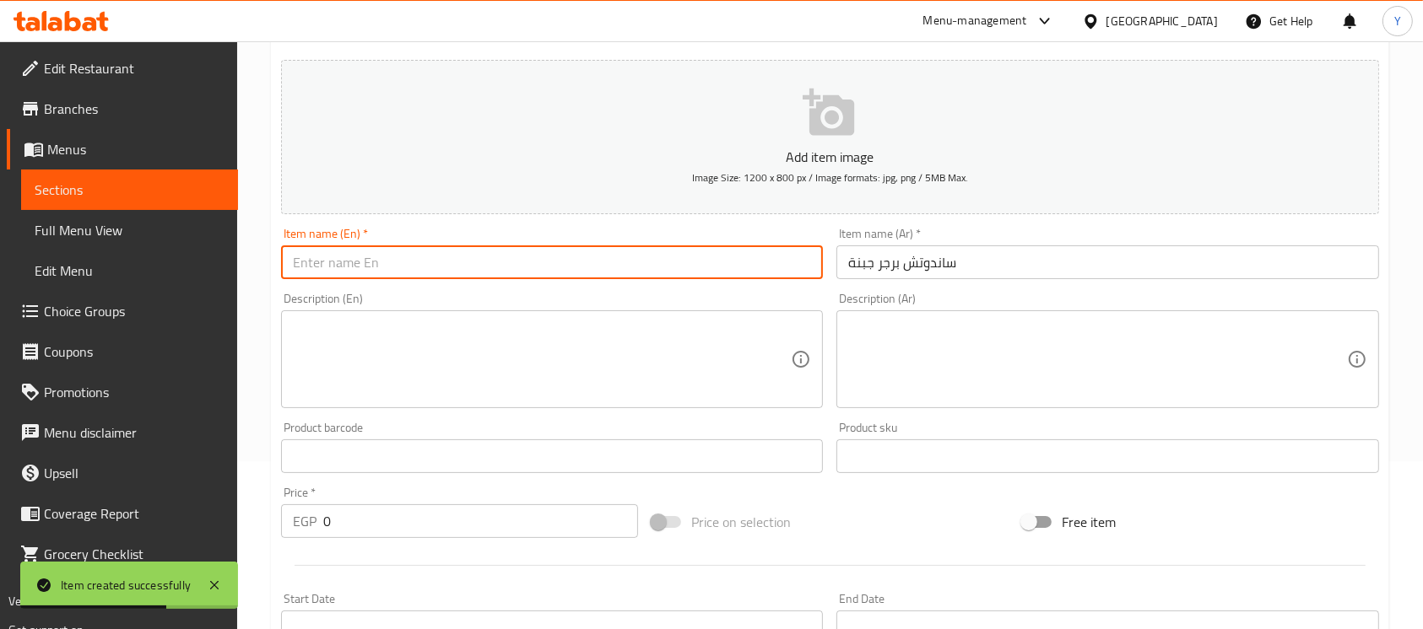
drag, startPoint x: 523, startPoint y: 262, endPoint x: 602, endPoint y: 240, distance: 82.3
click at [523, 262] on input "text" at bounding box center [552, 263] width 542 height 34
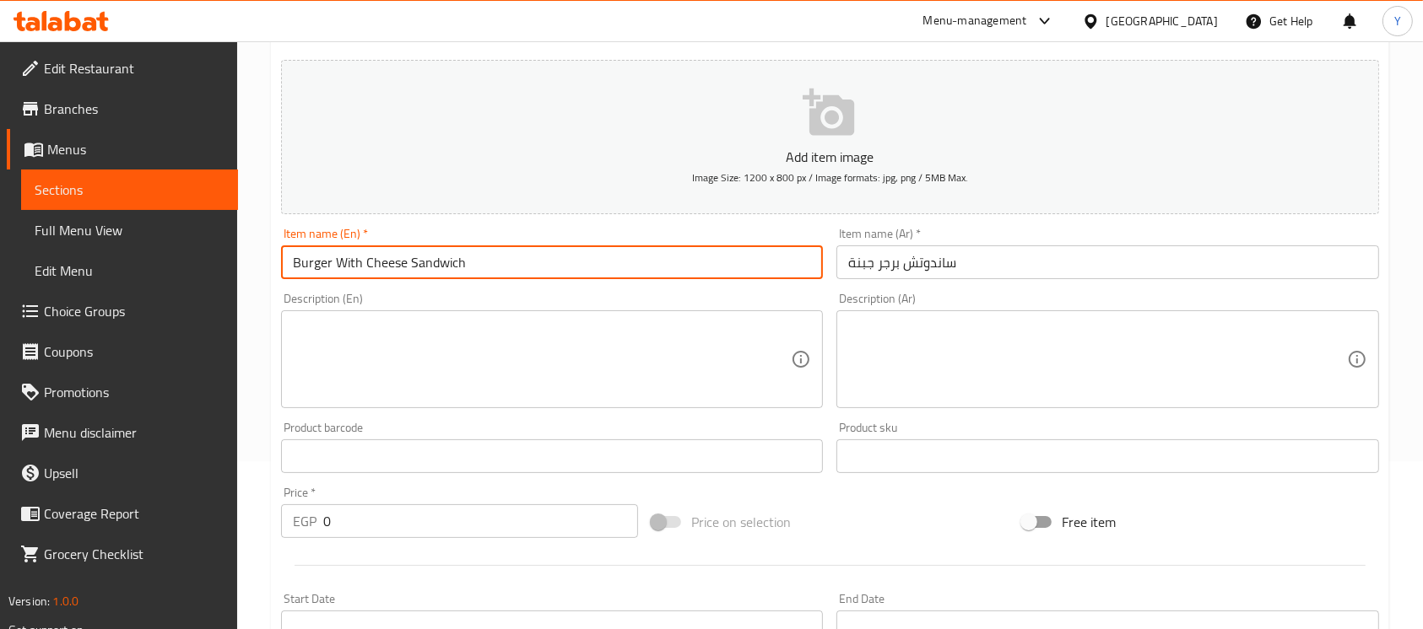
scroll to position [867, 0]
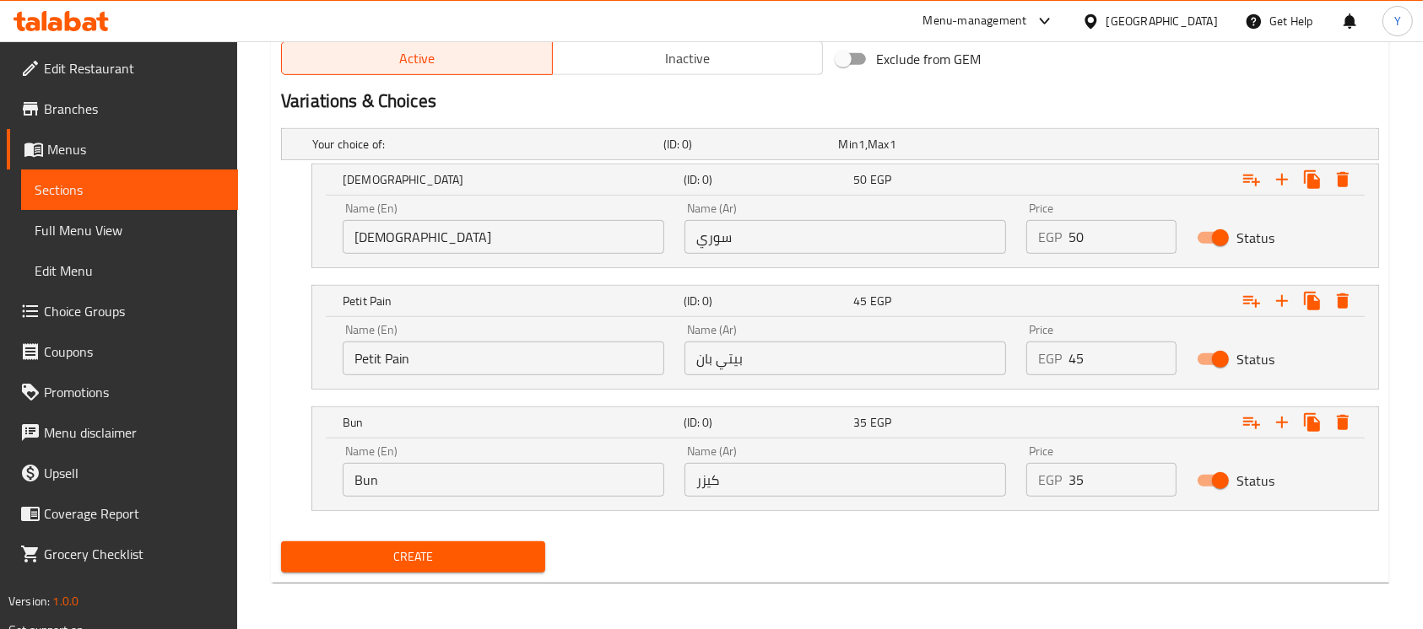
type input "Burger With Cheese Sandwich"
drag, startPoint x: 1125, startPoint y: 251, endPoint x: 954, endPoint y: 255, distance: 171.3
click at [954, 254] on div "Name (En) Syrian Name (En) Name (Ar) سوري Name (Ar) Price EGP 50 Price Status" at bounding box center [844, 228] width 1025 height 72
type input "55"
drag, startPoint x: 1073, startPoint y: 361, endPoint x: 1045, endPoint y: 365, distance: 28.2
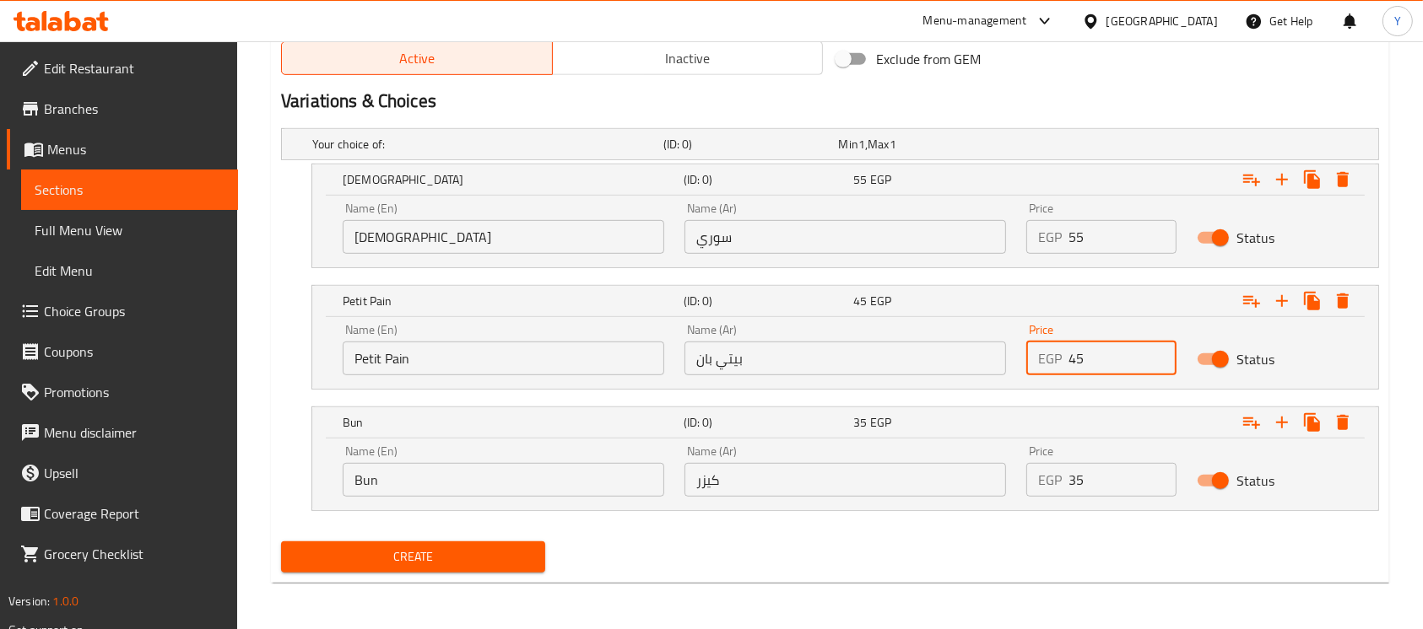
click at [1045, 365] on div "EGP 45 Price" at bounding box center [1101, 359] width 150 height 34
type input "50"
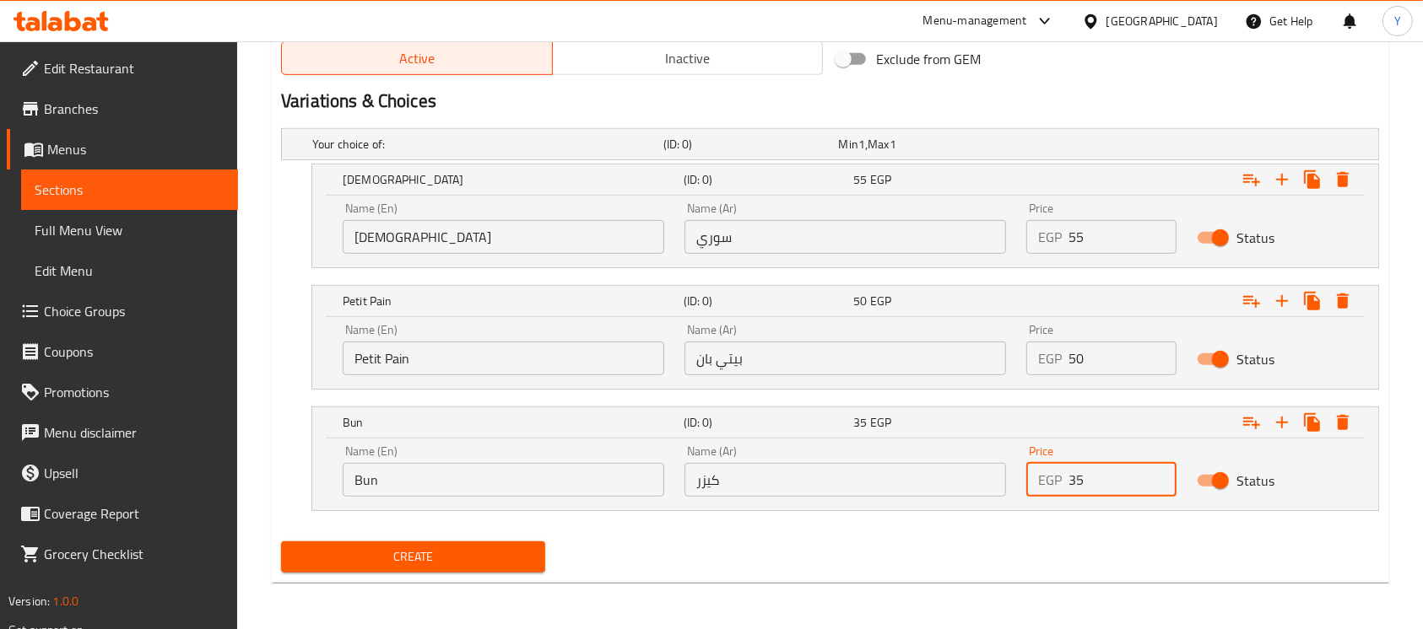
drag, startPoint x: 1120, startPoint y: 462, endPoint x: 979, endPoint y: 472, distance: 141.2
click at [979, 472] on div "Name (En) Bun Name (En) Name (Ar) كيزر Name (Ar) Price EGP 35 Price Status" at bounding box center [844, 471] width 1025 height 72
type input "40"
click at [935, 548] on div "Create" at bounding box center [829, 557] width 1111 height 45
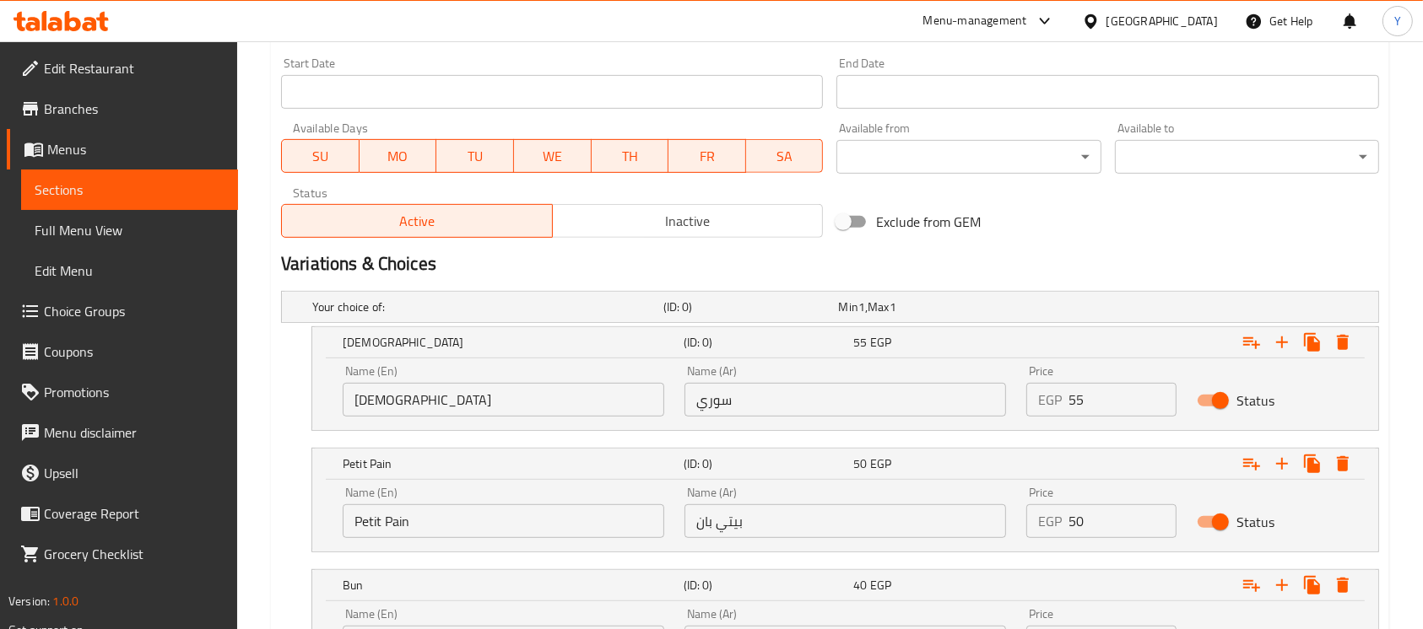
scroll to position [316, 0]
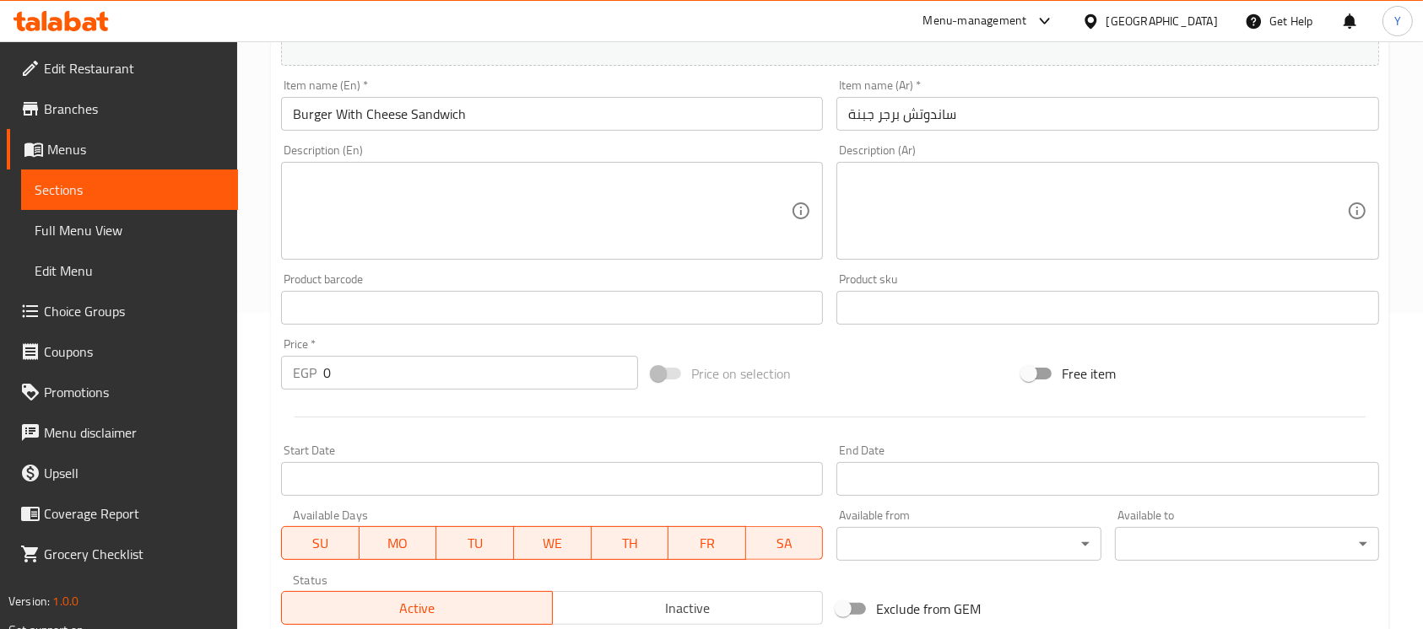
click at [532, 111] on input "Burger With Cheese Sandwich" at bounding box center [552, 114] width 542 height 34
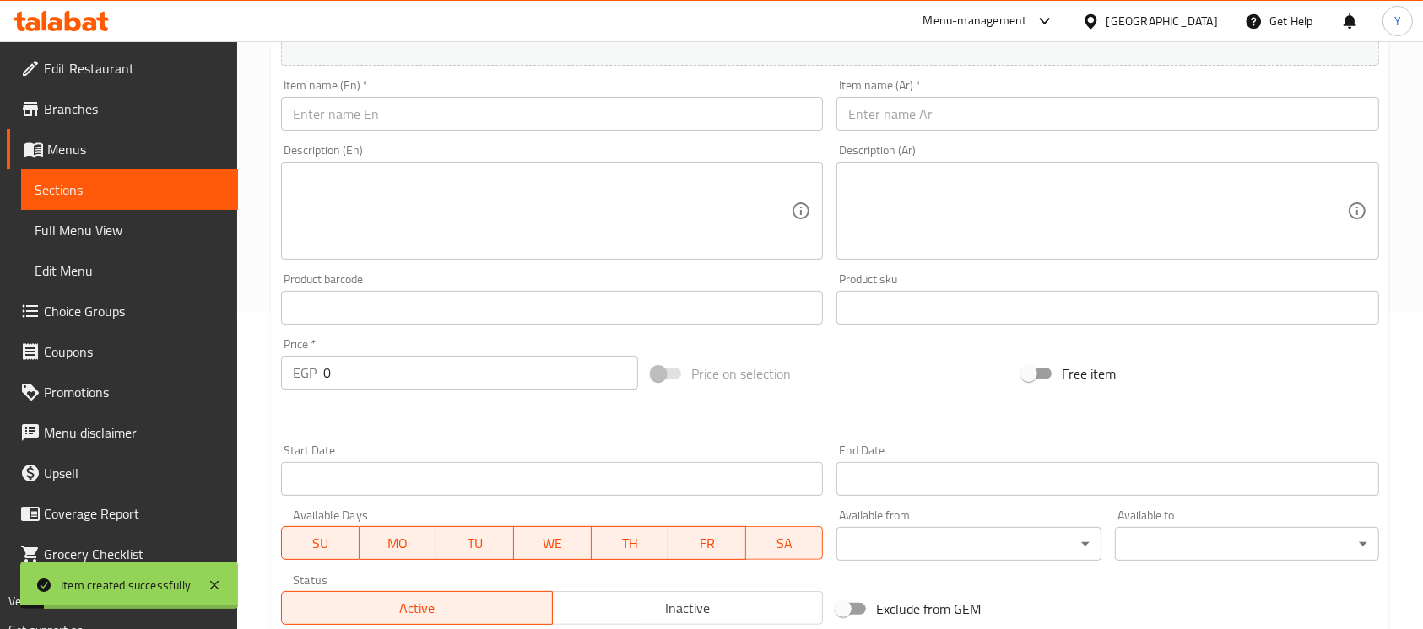
click at [959, 142] on div "Description (Ar) Description (Ar)" at bounding box center [1106, 202] width 555 height 129
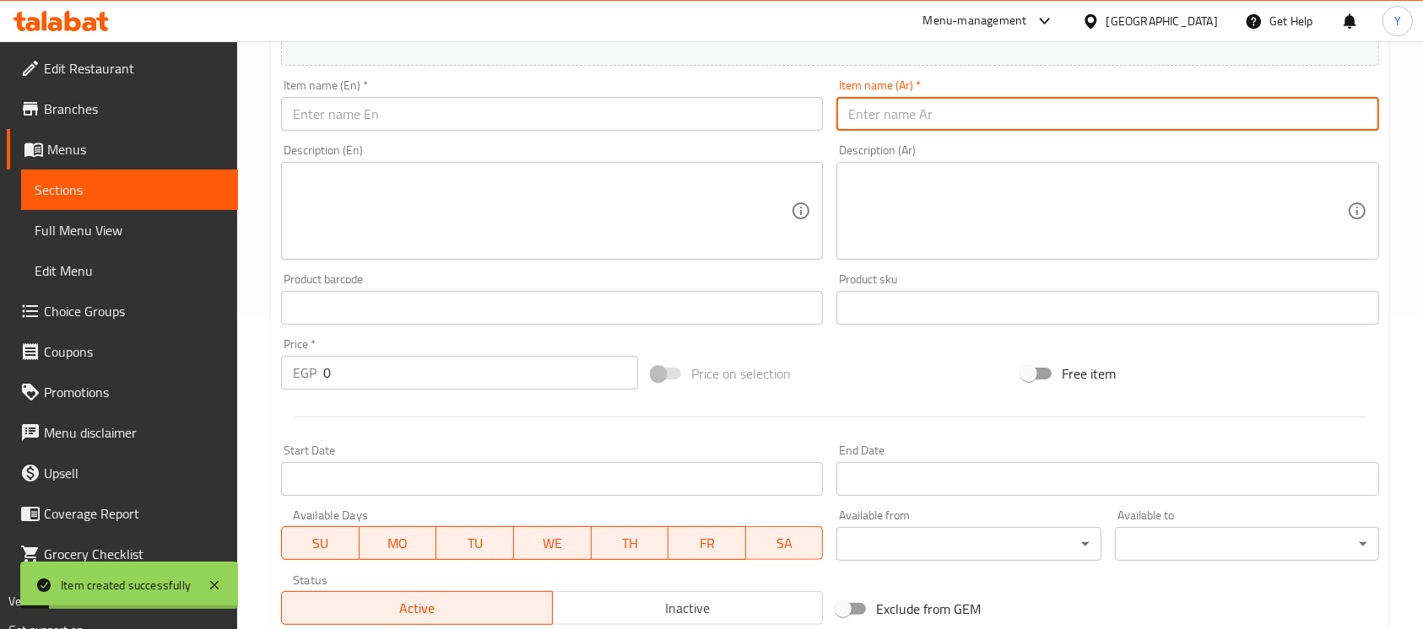
drag, startPoint x: 952, startPoint y: 121, endPoint x: 965, endPoint y: 111, distance: 16.9
click at [952, 121] on input "text" at bounding box center [1107, 114] width 542 height 34
type input "ساندوتش برجر بيض"
click at [316, 111] on input "text" at bounding box center [552, 114] width 542 height 34
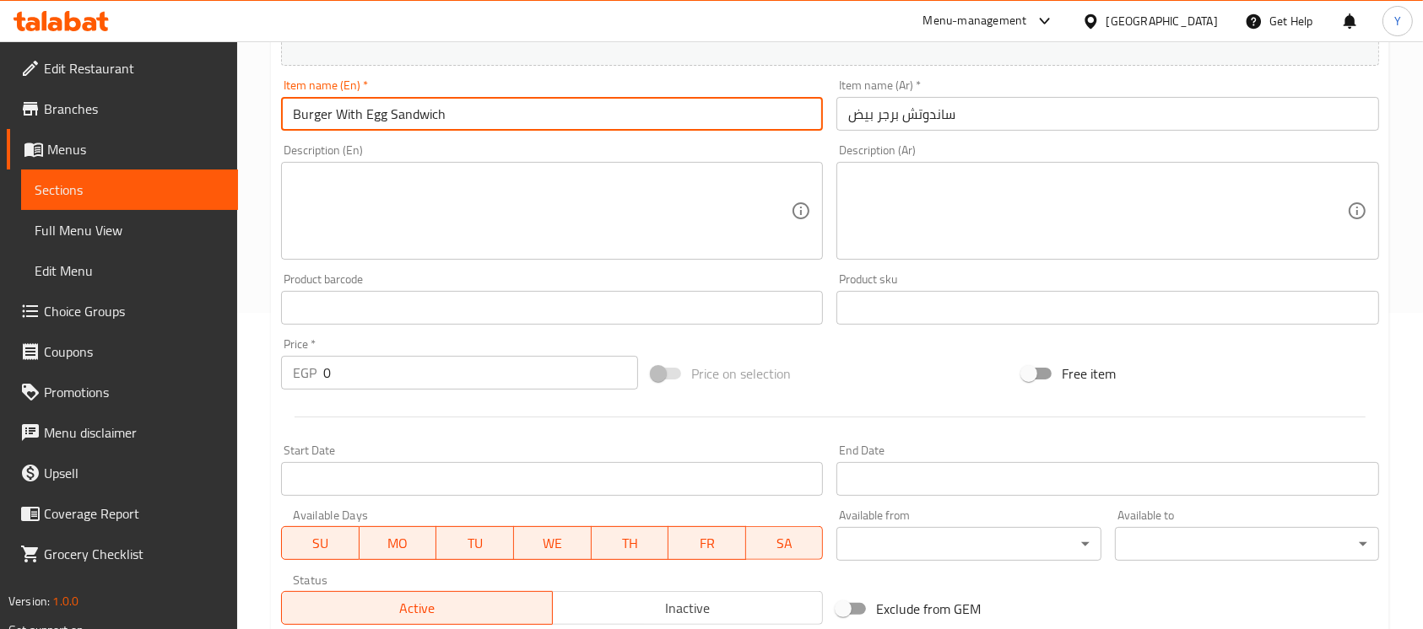
type input "Burger With Egg Sandwich"
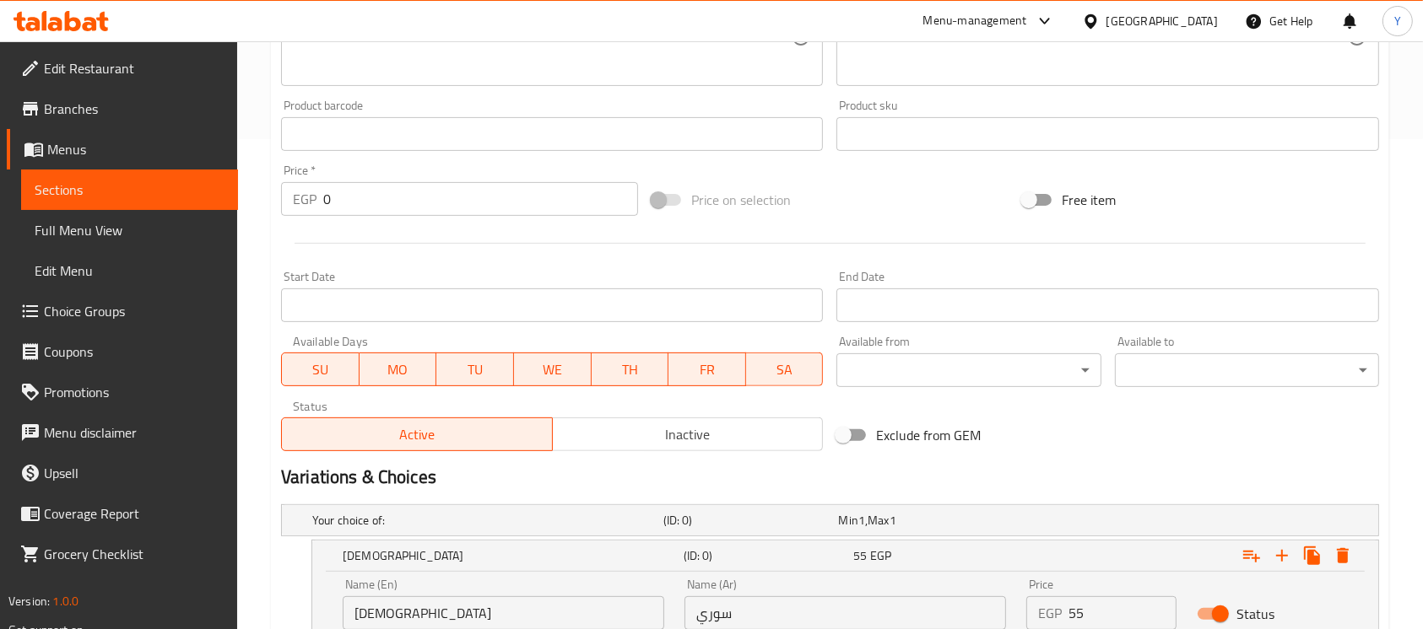
scroll to position [178, 0]
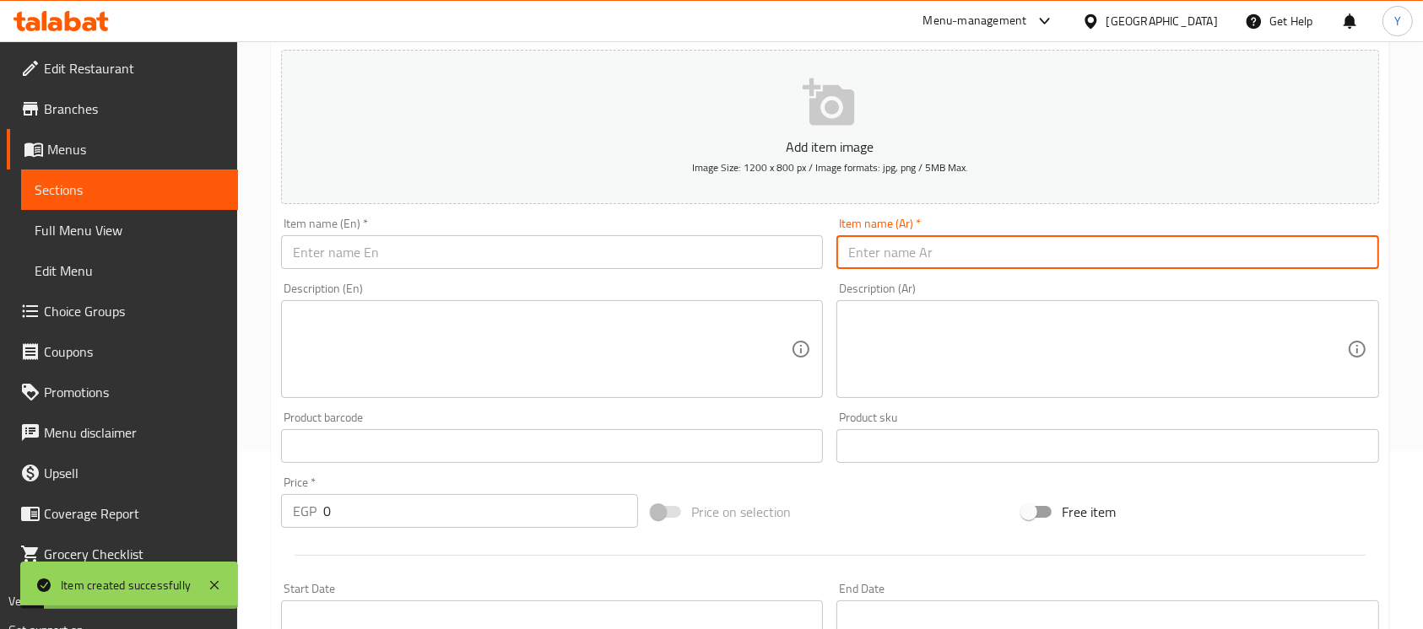
drag, startPoint x: 900, startPoint y: 262, endPoint x: 1269, endPoint y: 289, distance: 370.6
click at [900, 262] on input "text" at bounding box center [1107, 252] width 542 height 34
type input "ساندوتش برجر ميكس"
click at [705, 275] on div "Item name (En)   * Item name (En) *" at bounding box center [551, 243] width 555 height 65
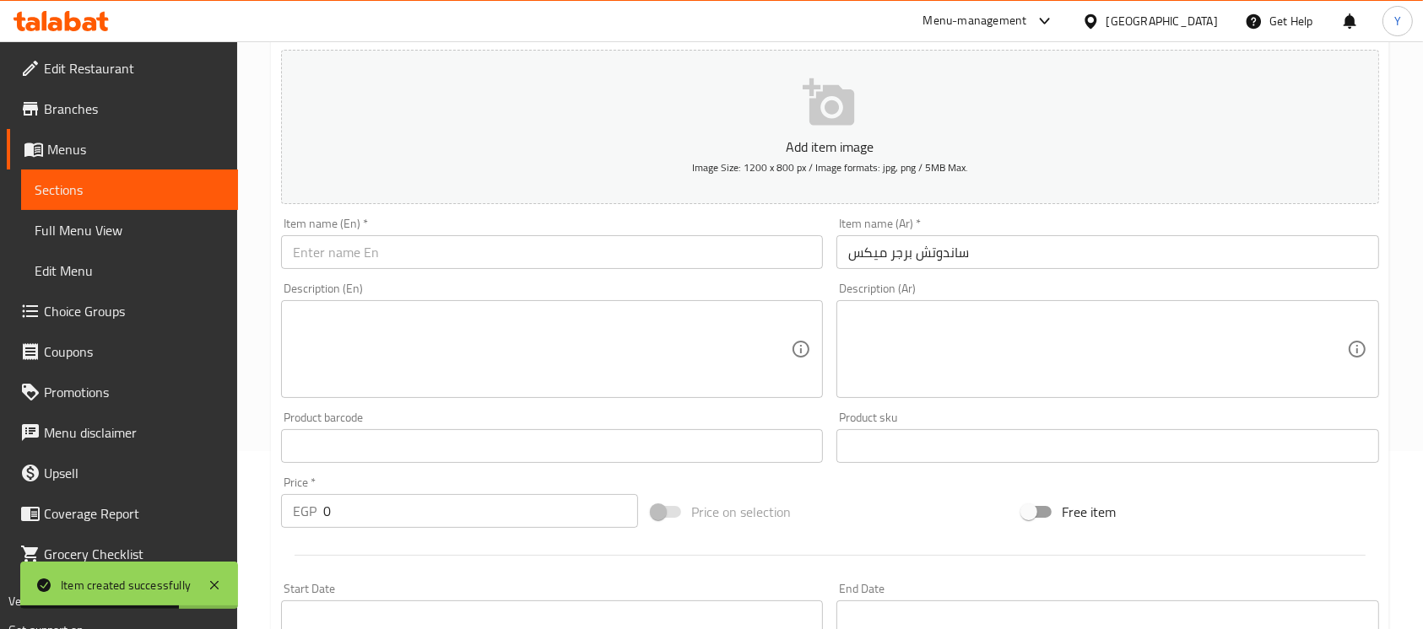
drag, startPoint x: 729, startPoint y: 267, endPoint x: 739, endPoint y: 263, distance: 11.0
click at [729, 267] on input "text" at bounding box center [552, 252] width 542 height 34
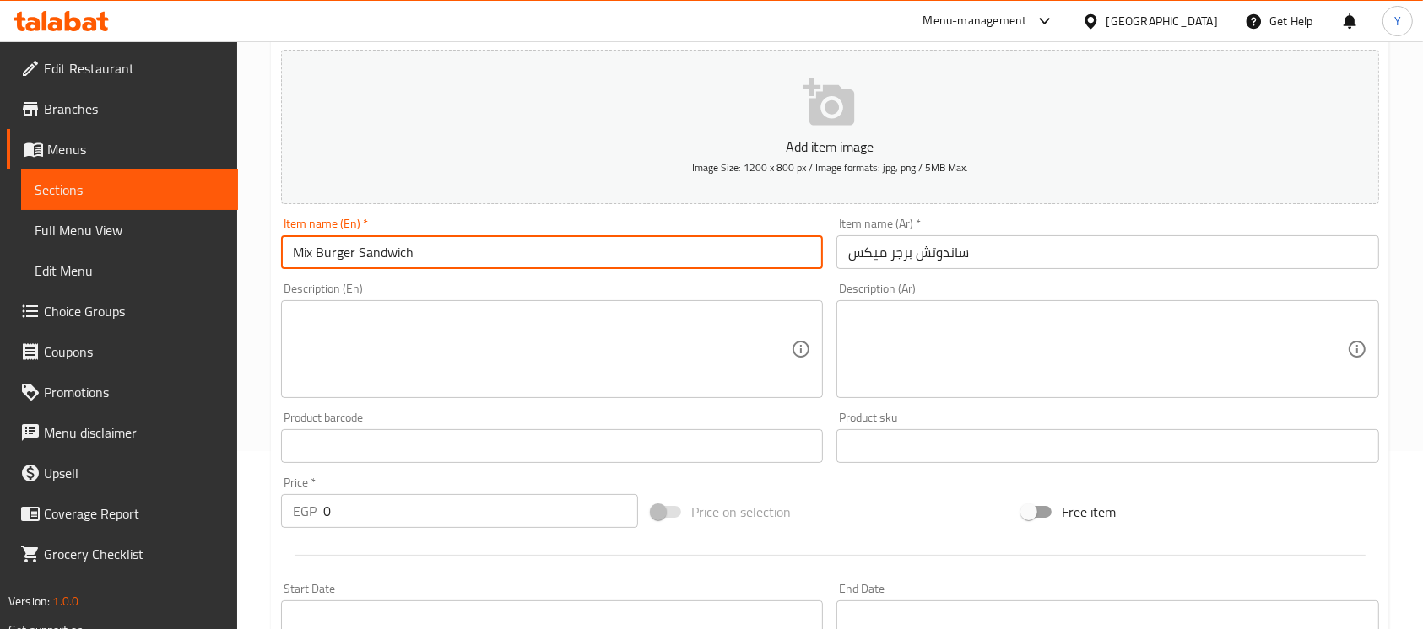
type input "Mix Burger Sandwich"
click at [981, 376] on textarea at bounding box center [1097, 350] width 498 height 80
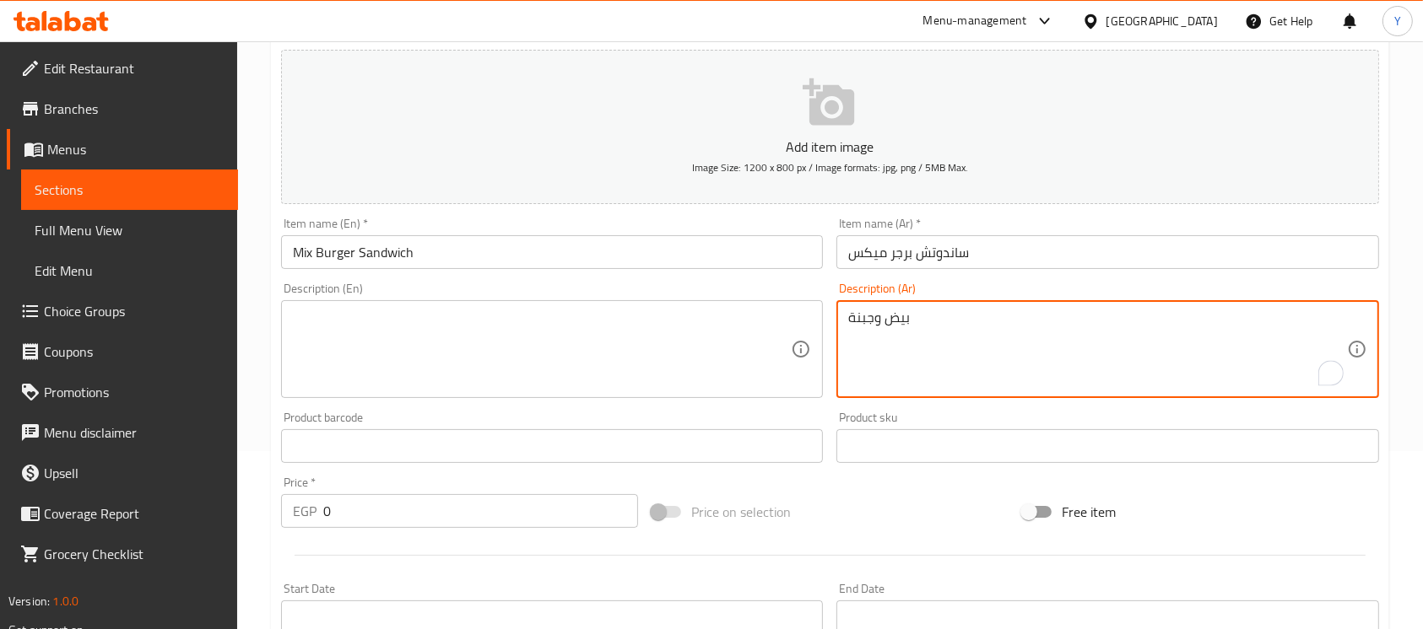
type textarea "بيض وجبنة"
click at [730, 386] on textarea at bounding box center [542, 350] width 498 height 80
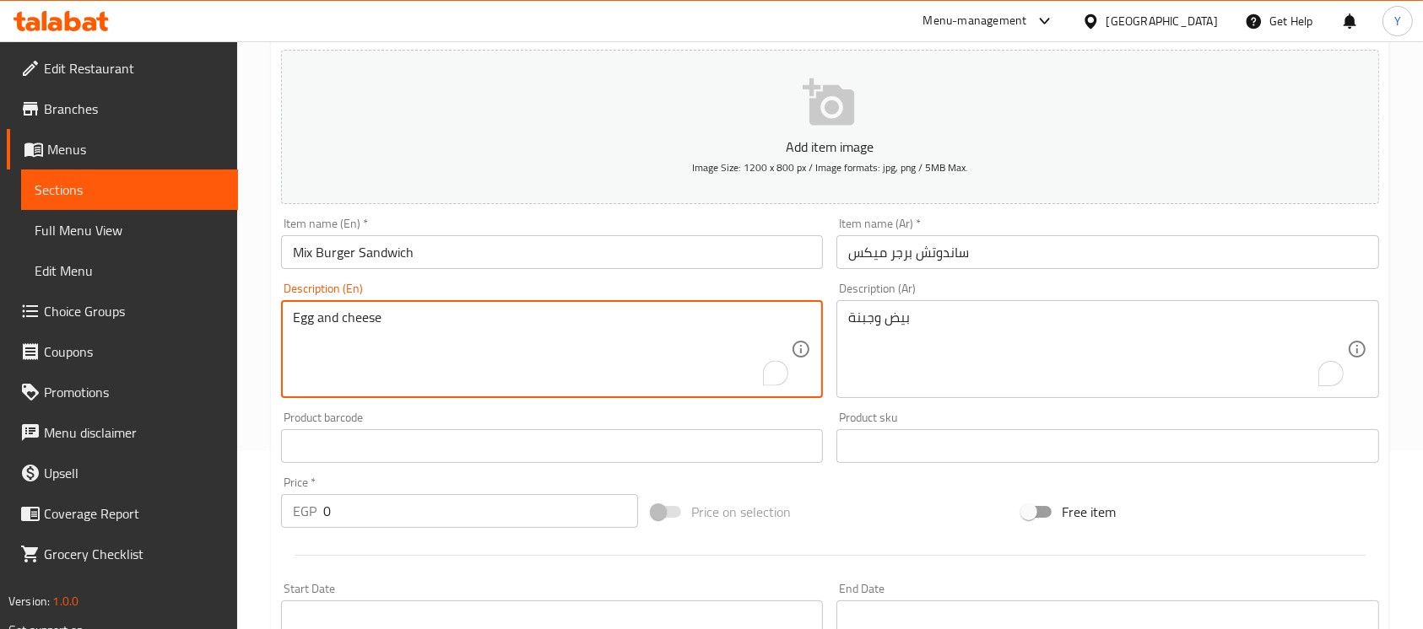
type textarea "Egg and cheese"
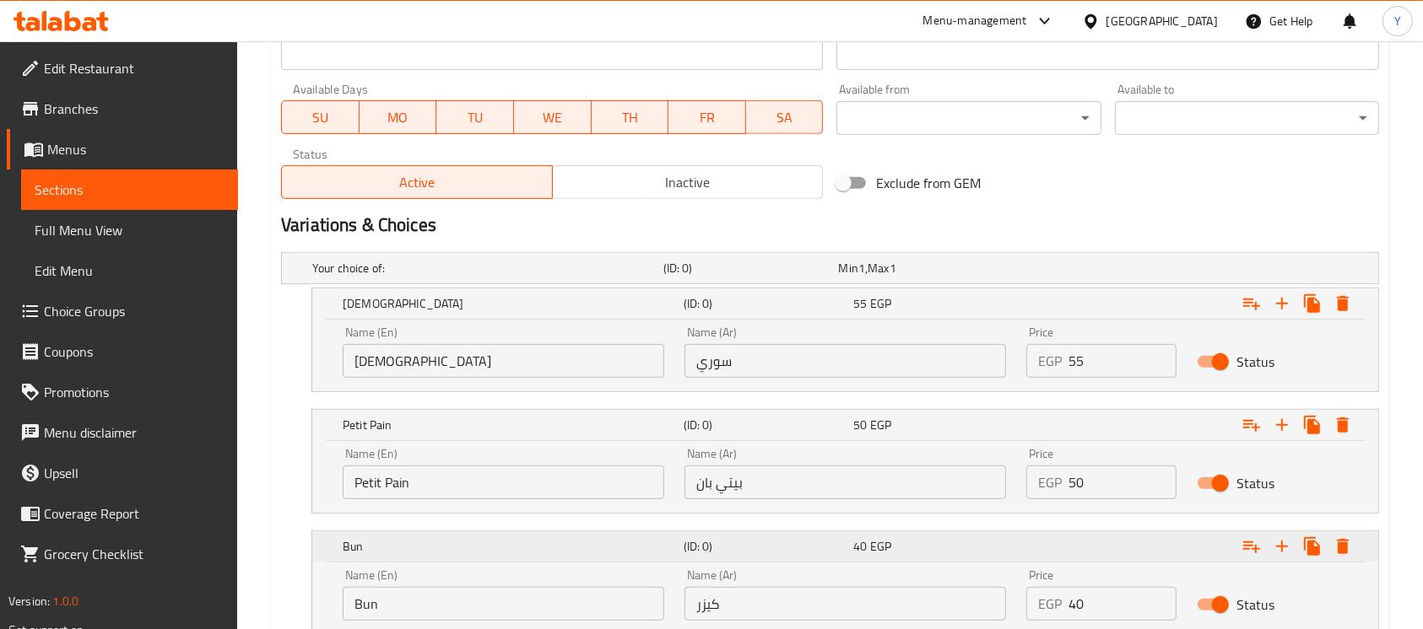
scroll to position [817, 0]
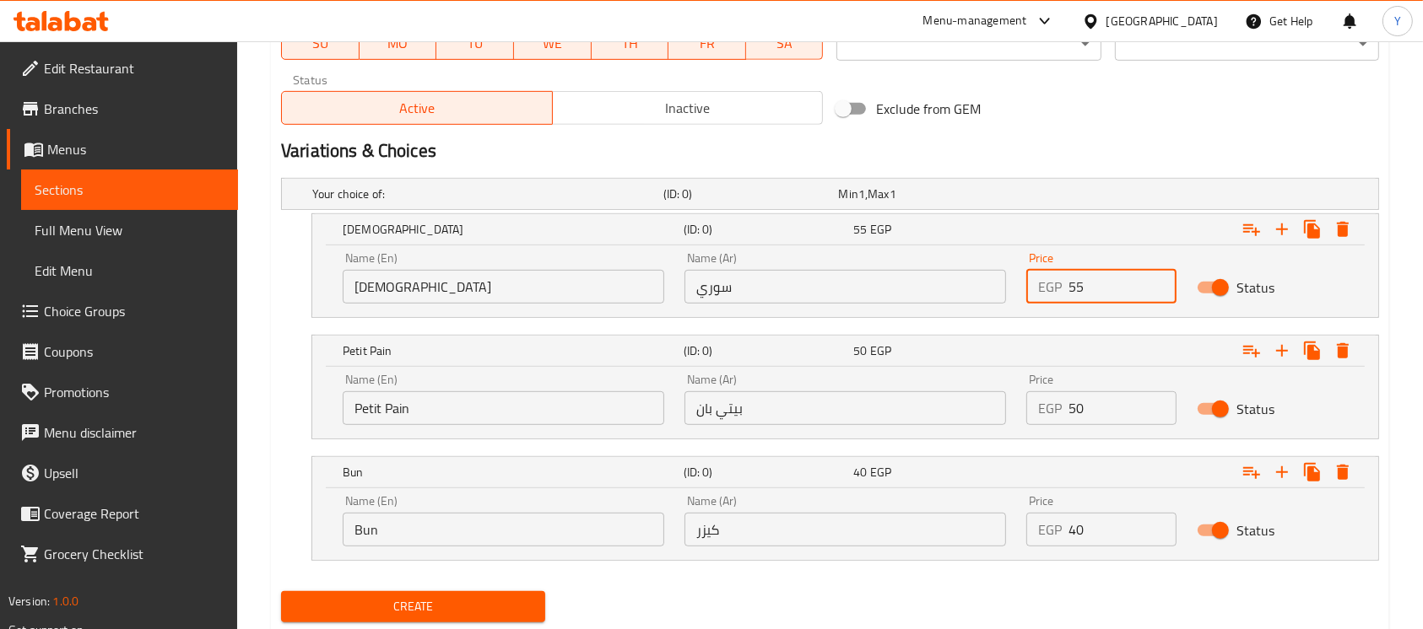
drag, startPoint x: 1105, startPoint y: 290, endPoint x: 1000, endPoint y: 302, distance: 105.3
click at [1000, 302] on div "Name (En) Syrian Name (En) Name (Ar) سوري Name (Ar) Price EGP 55 Price Status" at bounding box center [844, 278] width 1025 height 72
type input "60"
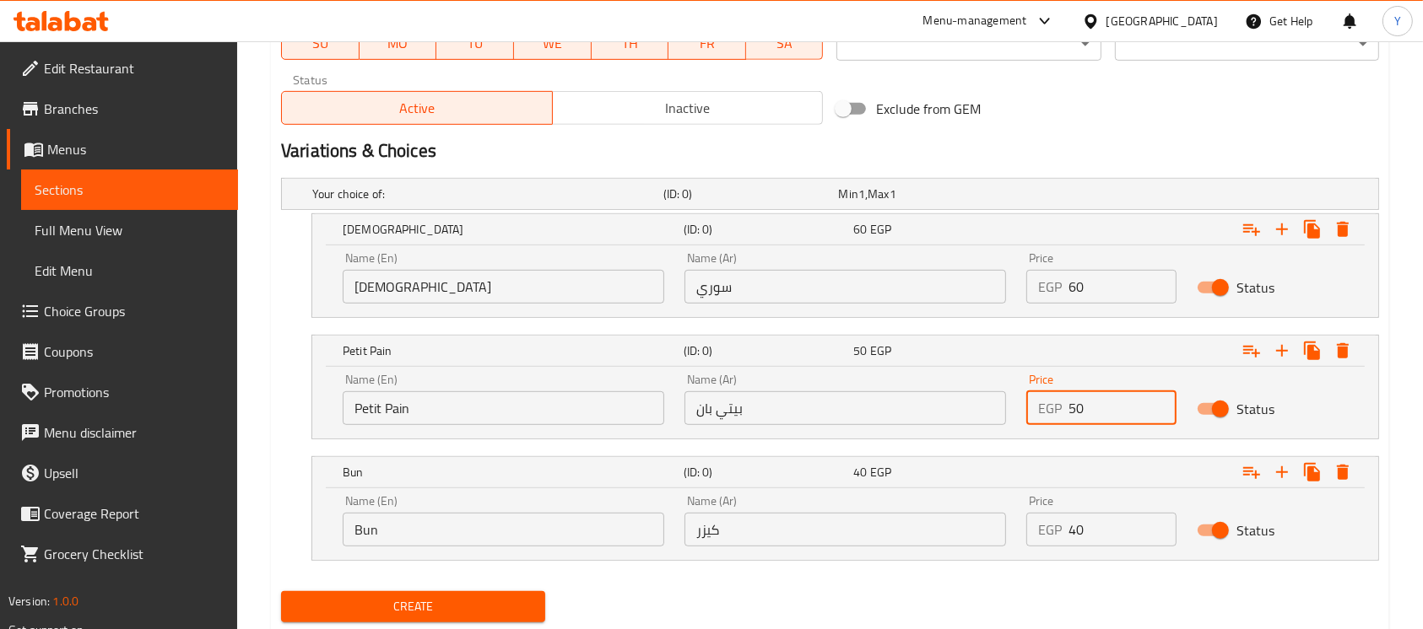
drag, startPoint x: 1040, startPoint y: 415, endPoint x: 1002, endPoint y: 415, distance: 38.0
click at [1002, 415] on div "Name (En) Petit Pain Name (En) Name (Ar) بيتي بان Name (Ar) Price EGP 50 Price …" at bounding box center [844, 400] width 1025 height 72
type input "55"
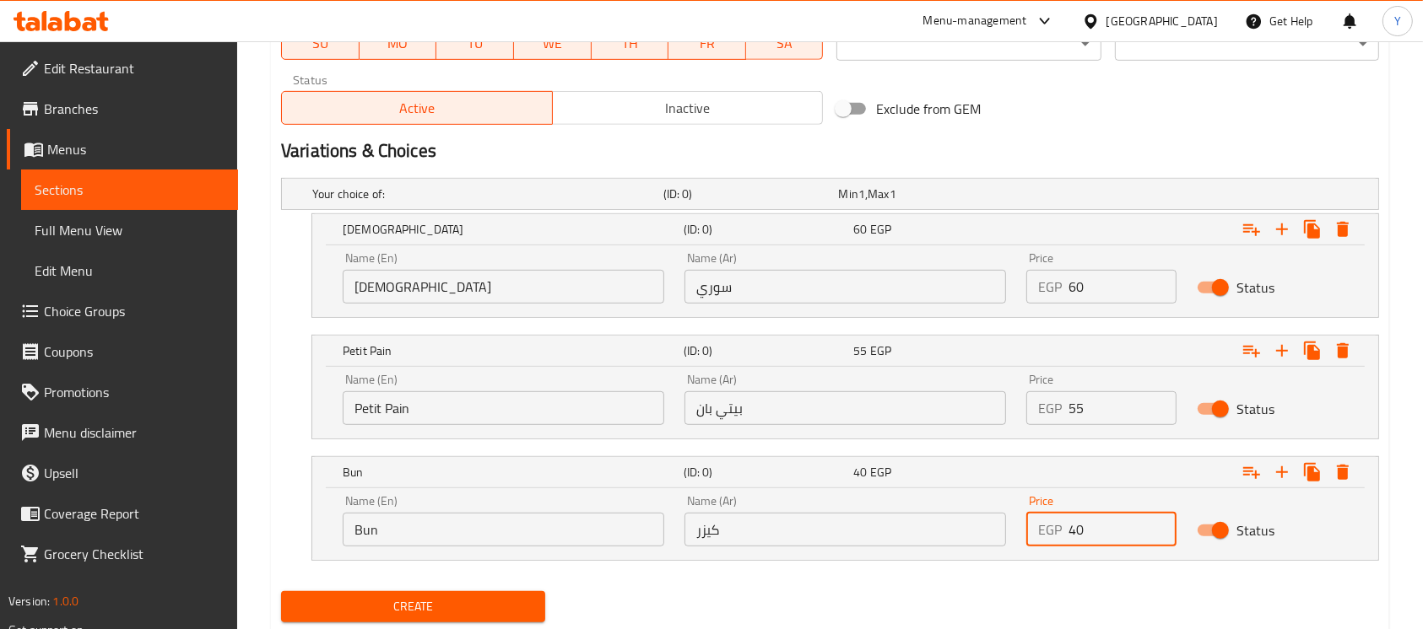
drag, startPoint x: 1094, startPoint y: 536, endPoint x: 932, endPoint y: 531, distance: 162.9
click at [932, 531] on div "Name (En) Bun Name (En) Name (Ar) كيزر Name (Ar) Price EGP 40 Price Status" at bounding box center [844, 521] width 1025 height 72
type input "50"
click at [1038, 614] on div "Create" at bounding box center [829, 607] width 1111 height 45
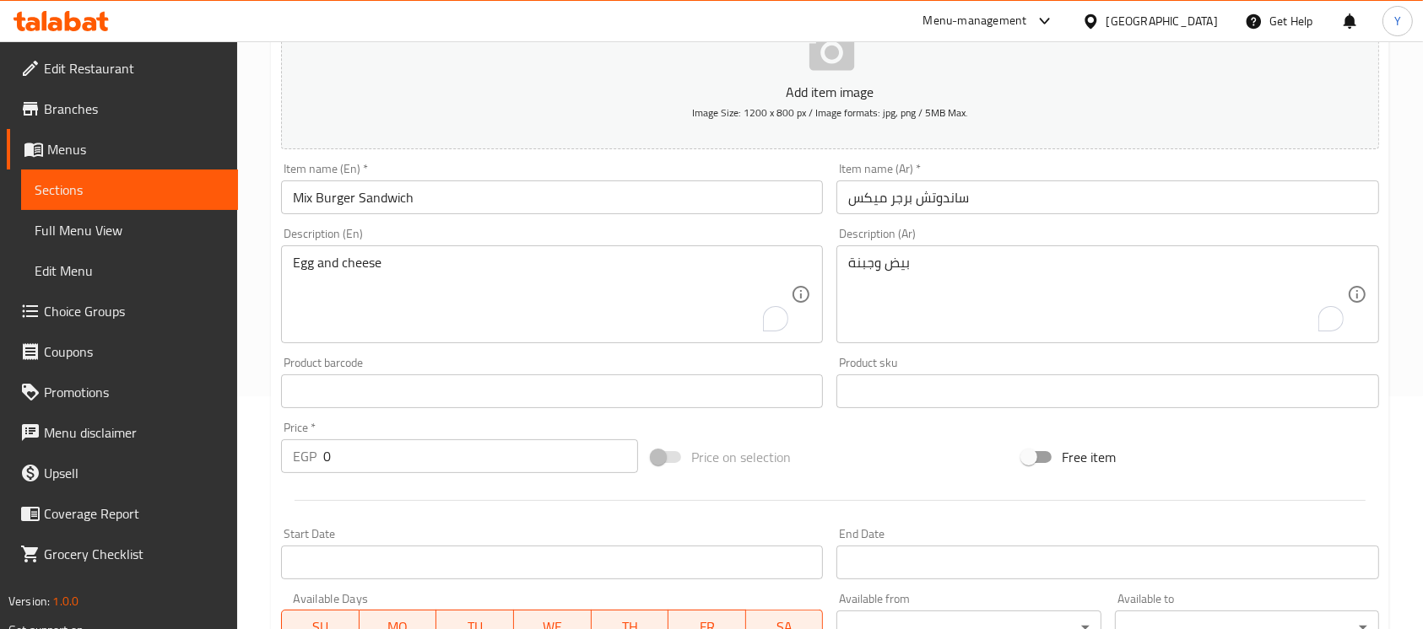
scroll to position [186, 0]
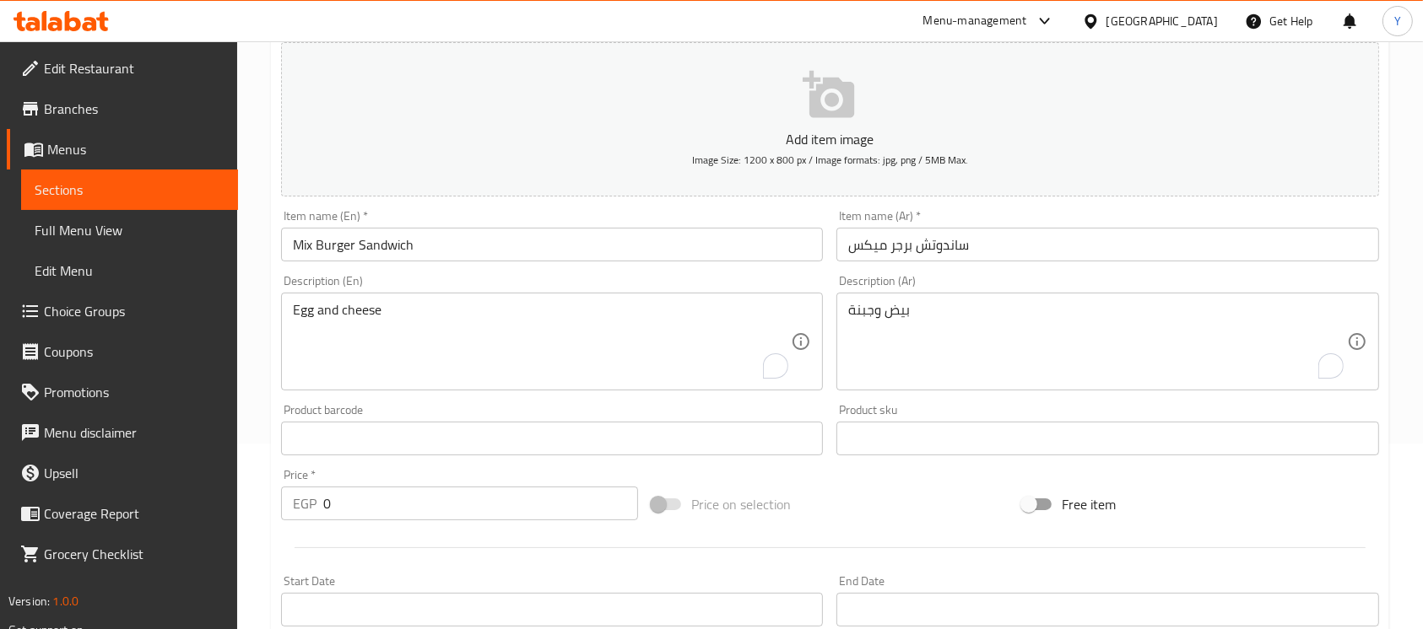
click at [539, 248] on input "Mix Burger Sandwich" at bounding box center [552, 245] width 542 height 34
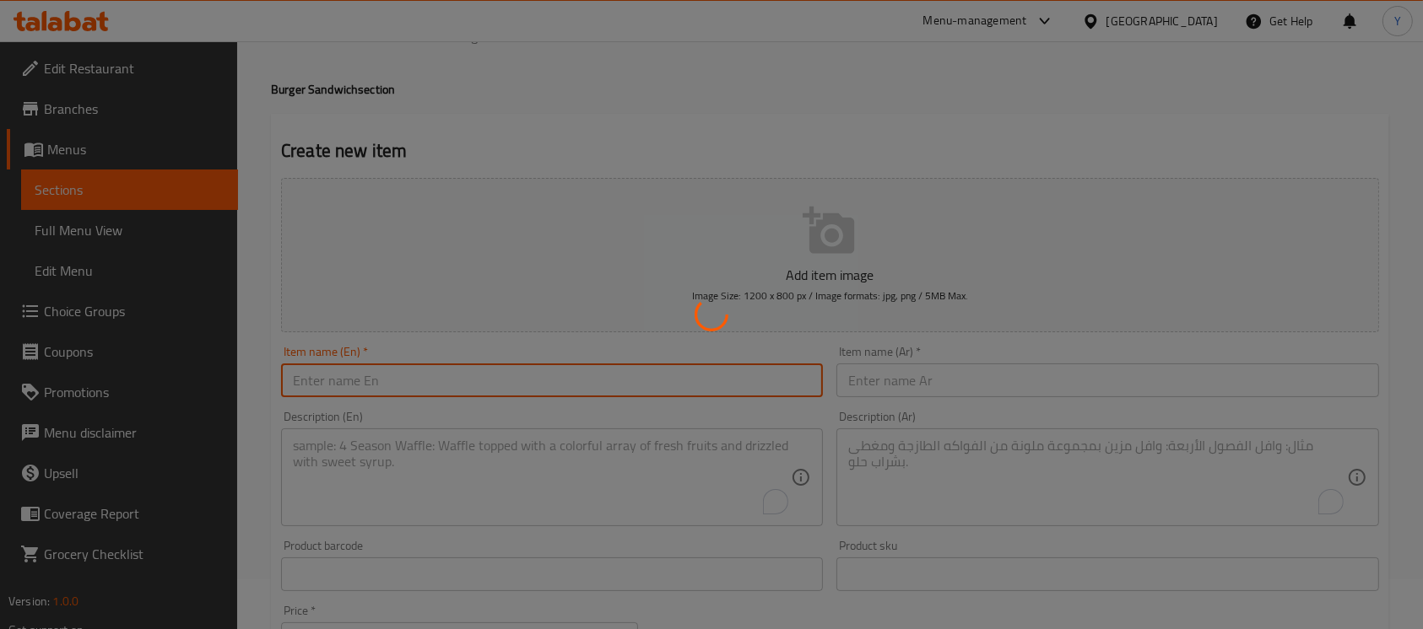
scroll to position [0, 0]
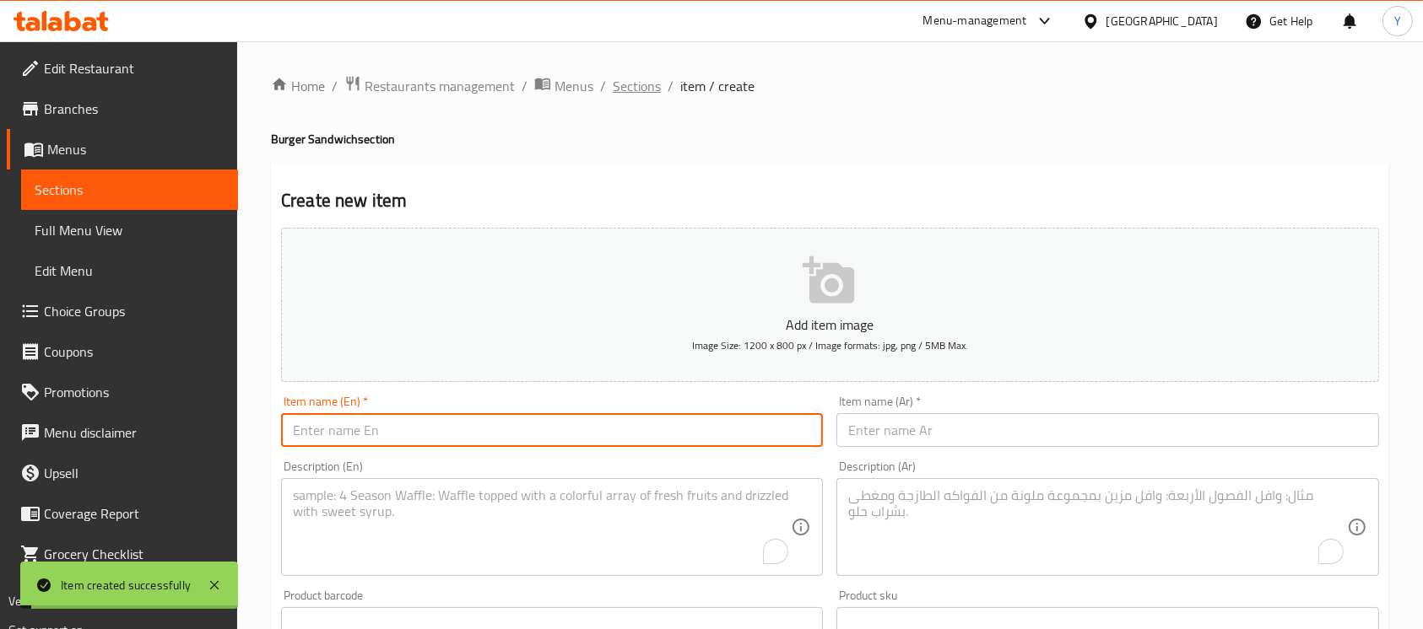
click at [657, 91] on span "Sections" at bounding box center [637, 86] width 48 height 20
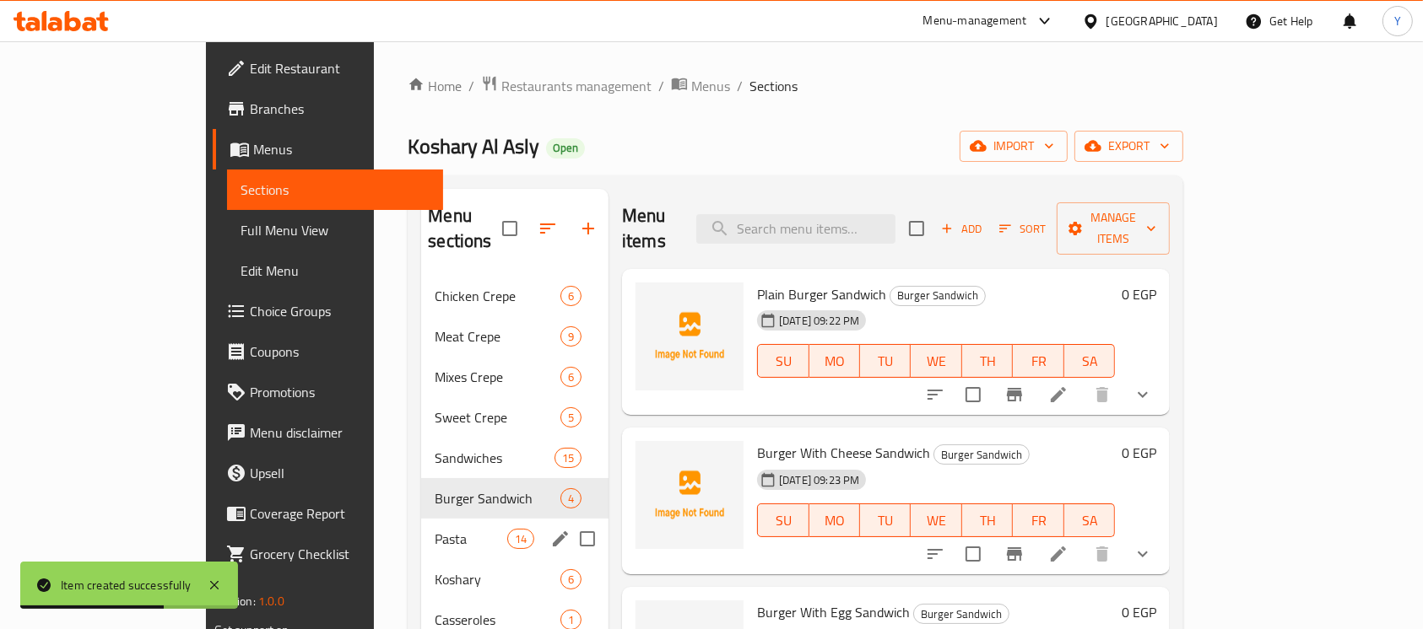
click at [421, 525] on div "Pasta 14" at bounding box center [514, 539] width 187 height 41
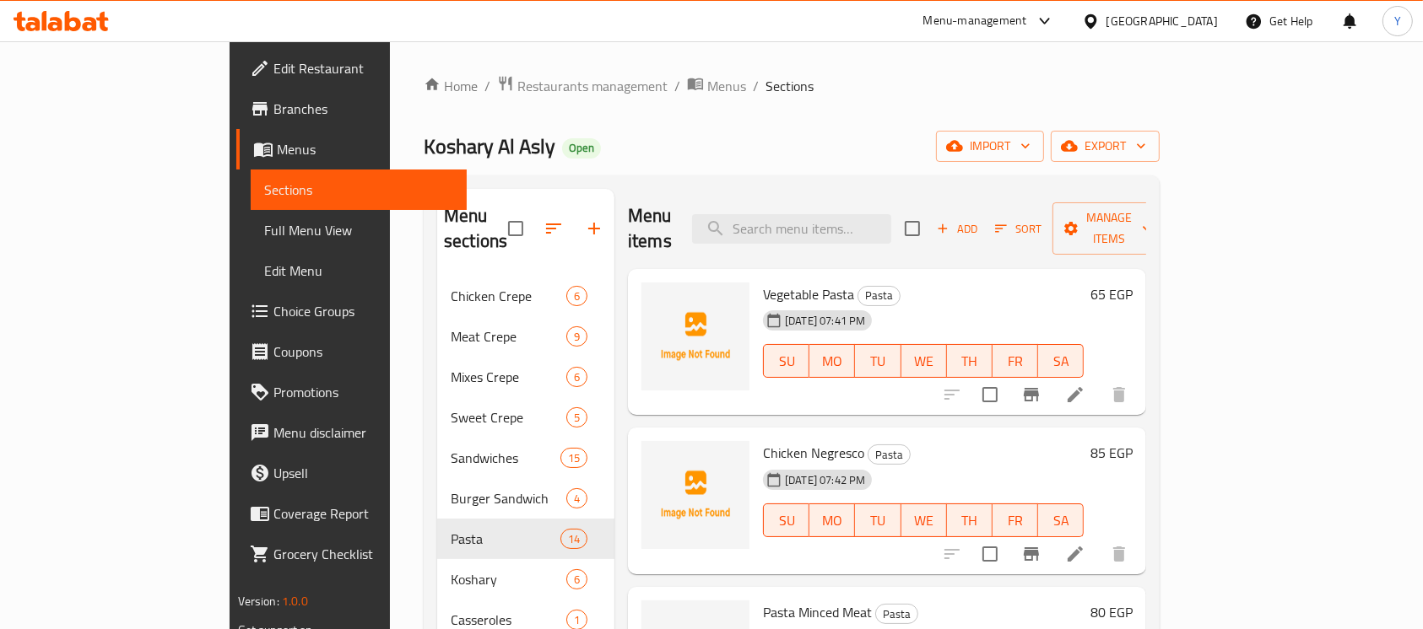
click at [980, 219] on span "Add" at bounding box center [957, 228] width 46 height 19
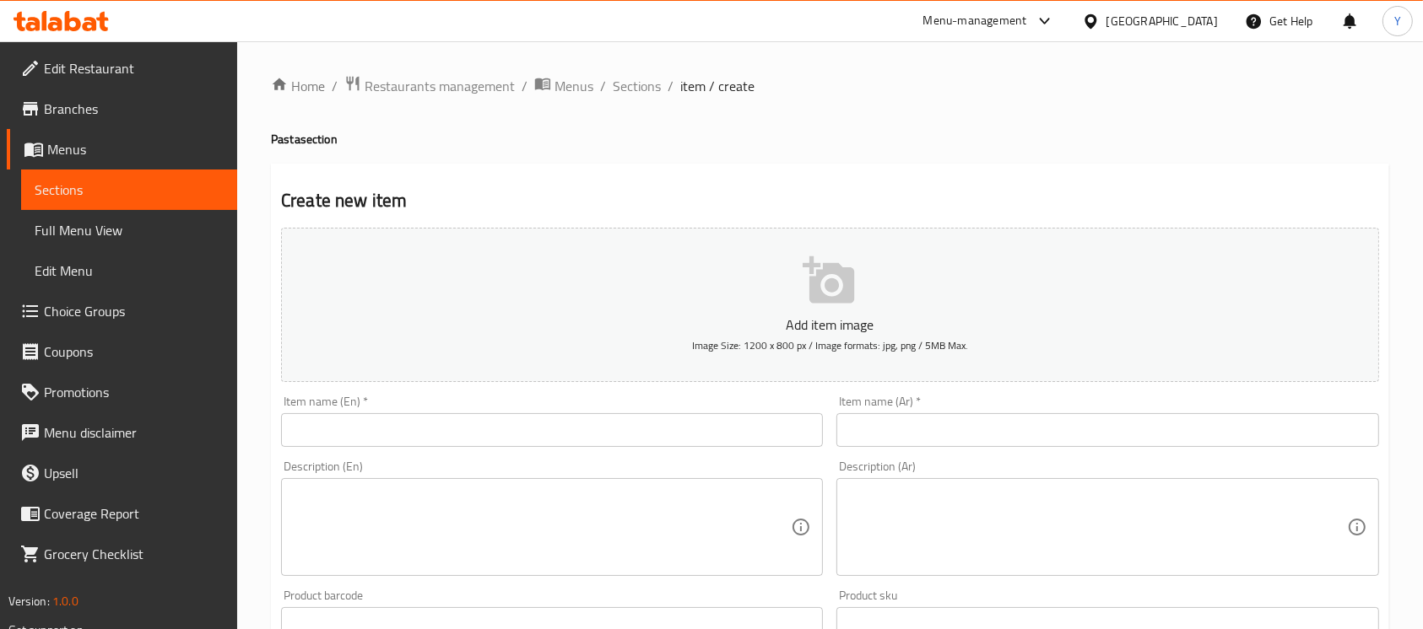
click at [602, 408] on div "Item name (En)   * Item name (En) *" at bounding box center [552, 421] width 542 height 51
click at [581, 424] on input "text" at bounding box center [552, 430] width 542 height 34
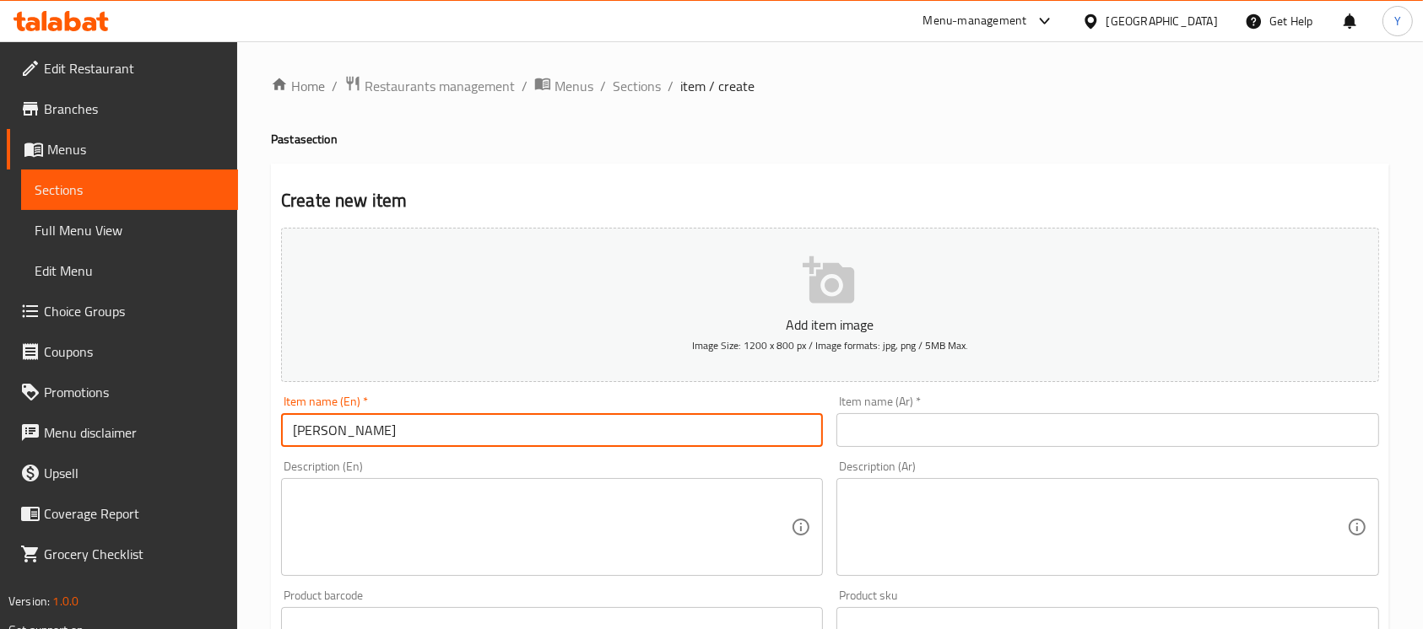
type input "Alfredo Pasta"
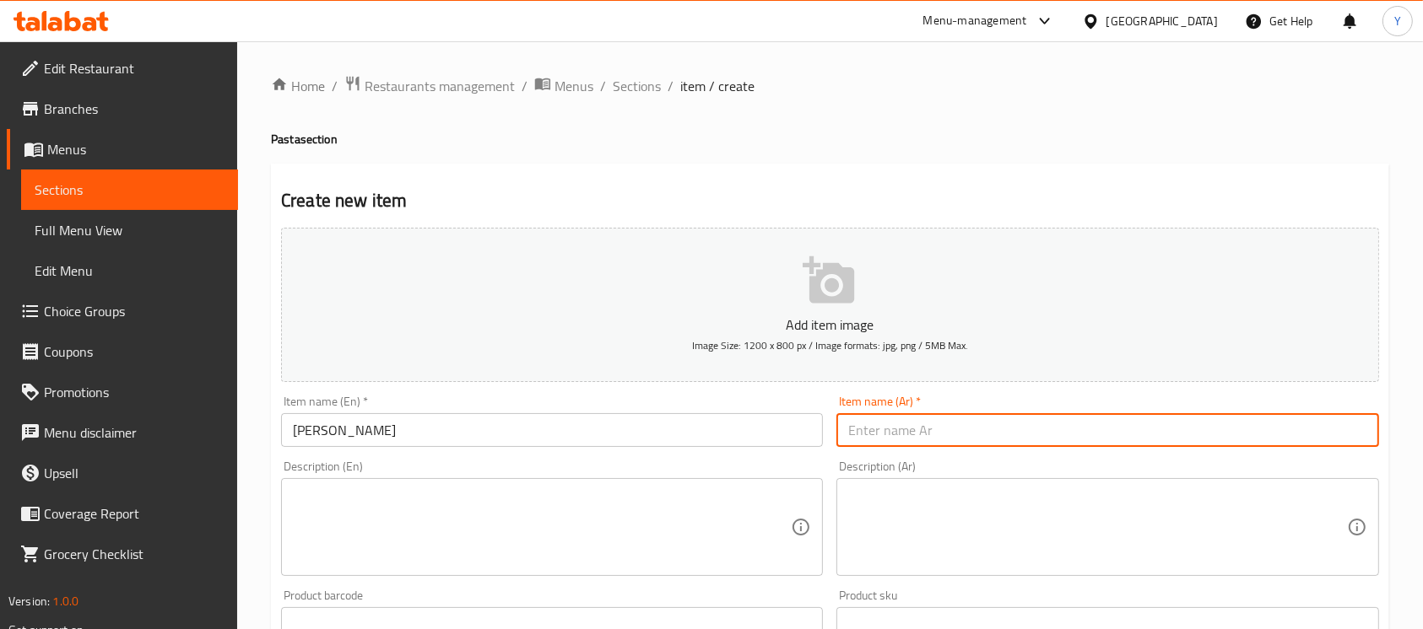
click at [936, 440] on input "text" at bounding box center [1107, 430] width 542 height 34
type input "باستا ألفريدو"
click at [897, 548] on textarea at bounding box center [1097, 528] width 498 height 80
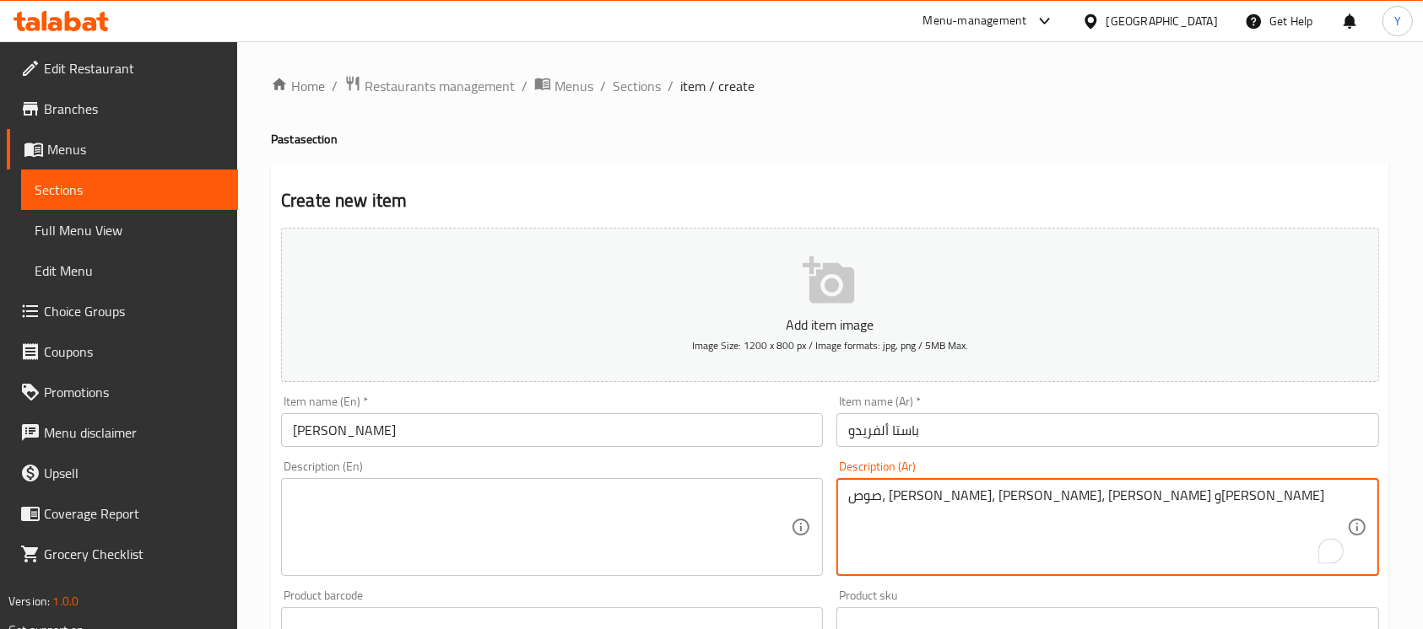
click at [1029, 495] on textarea "صوص، كريمة، فراخ، سلامي وموتاريلا" at bounding box center [1097, 528] width 498 height 80
click at [932, 509] on textarea "صوص، كريمة، فراخ، سلامي وموتاريلا" at bounding box center [1097, 528] width 498 height 80
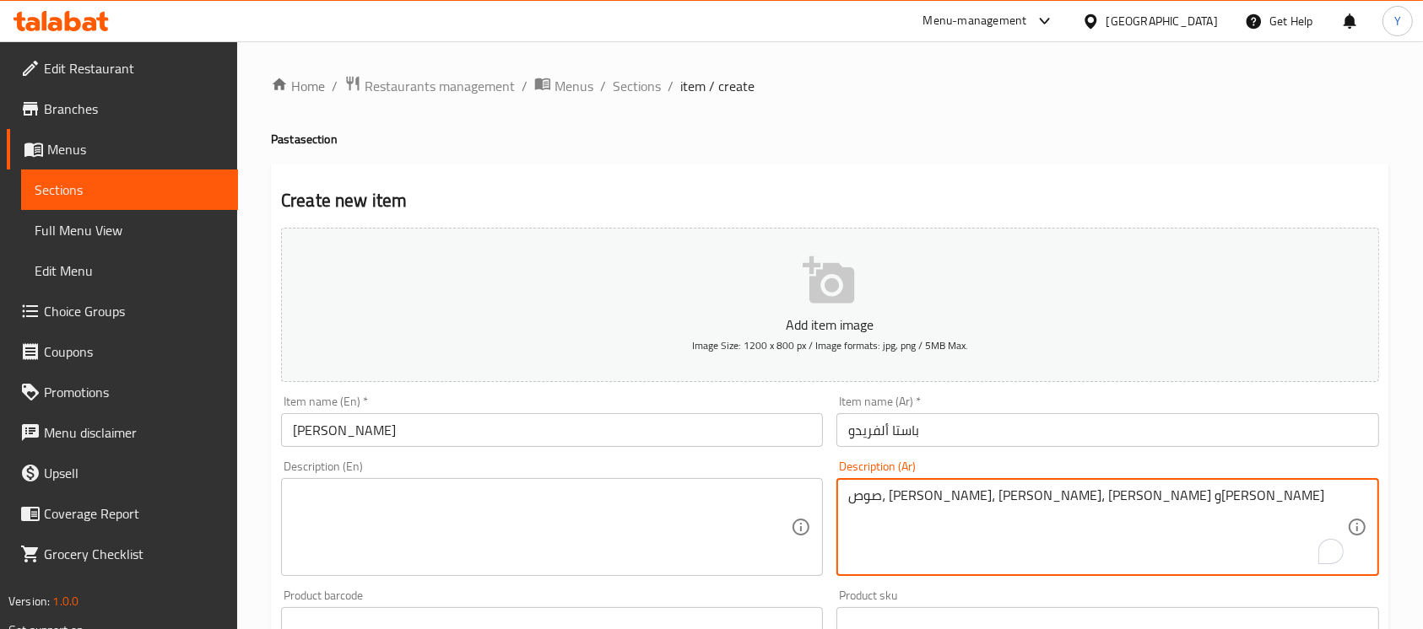
paste textarea "To enrich screen reader interactions, please activate Accessibility in Grammarl…"
type textarea "صوص، كريمة، فراخ، سلامي وموزاريلا"
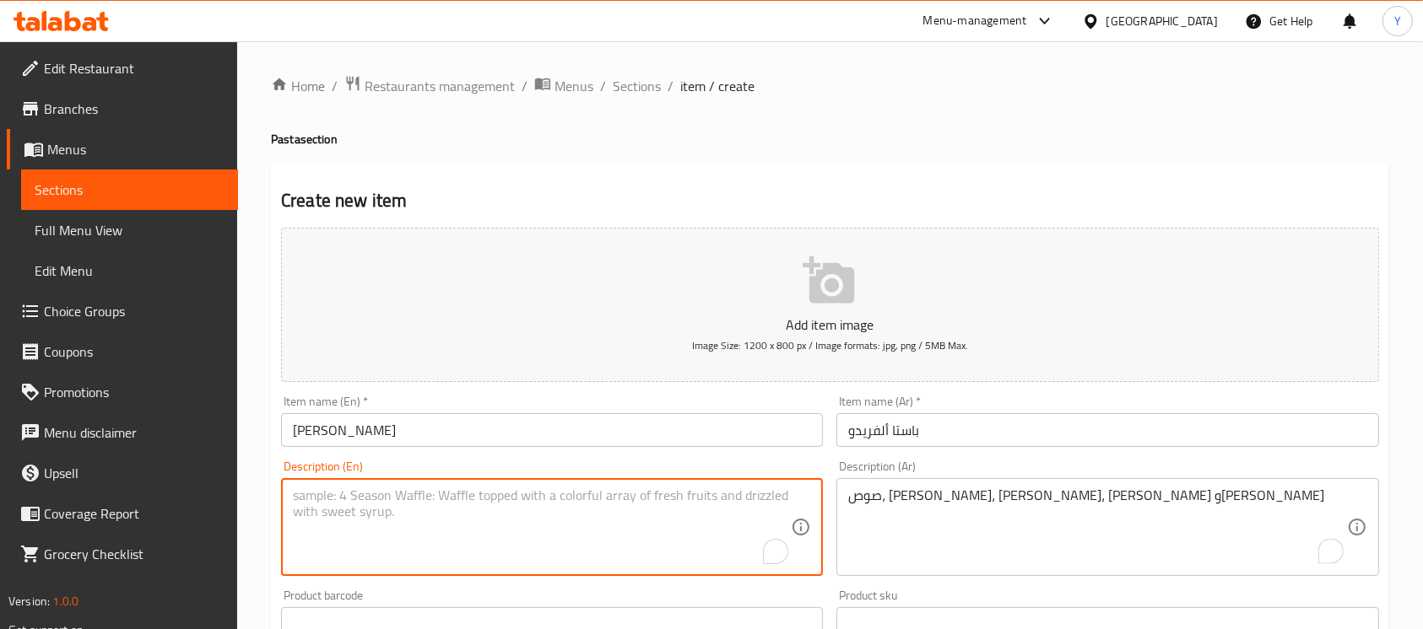
paste textarea "Sauce, cream, chicken, salami and mozzarella"
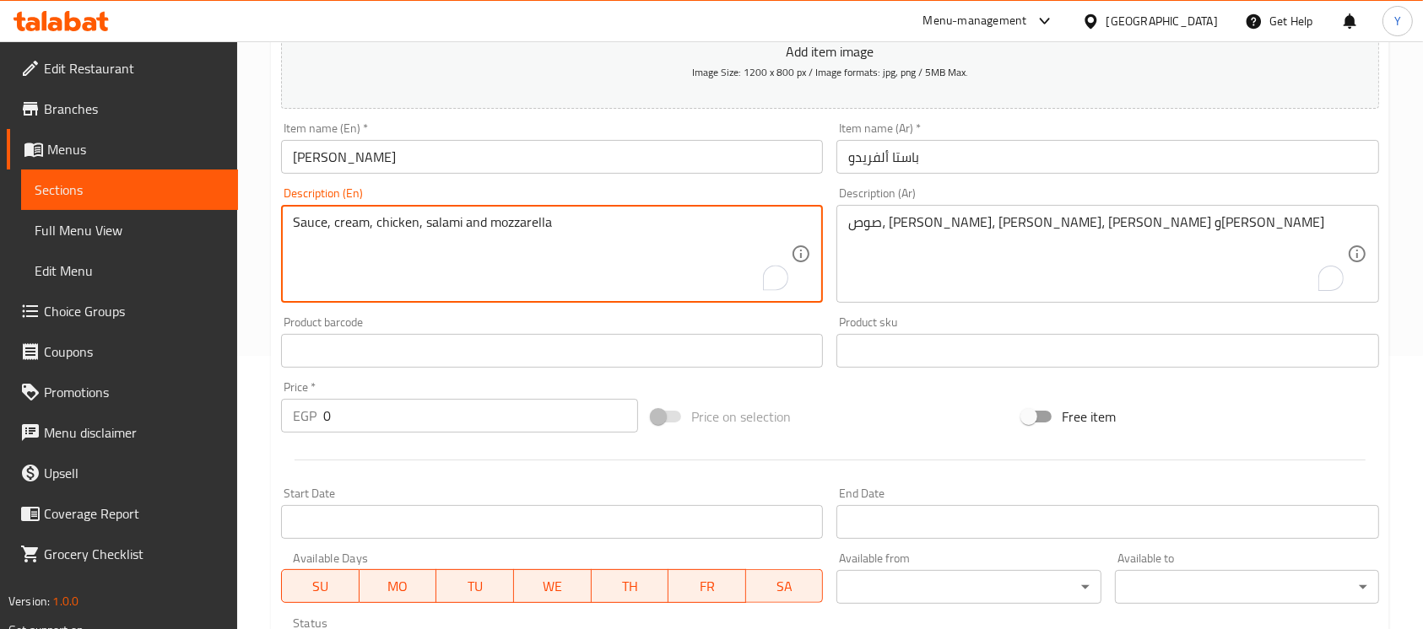
scroll to position [272, 0]
type textarea "Sauce, cream, chicken, salami and mozzarella"
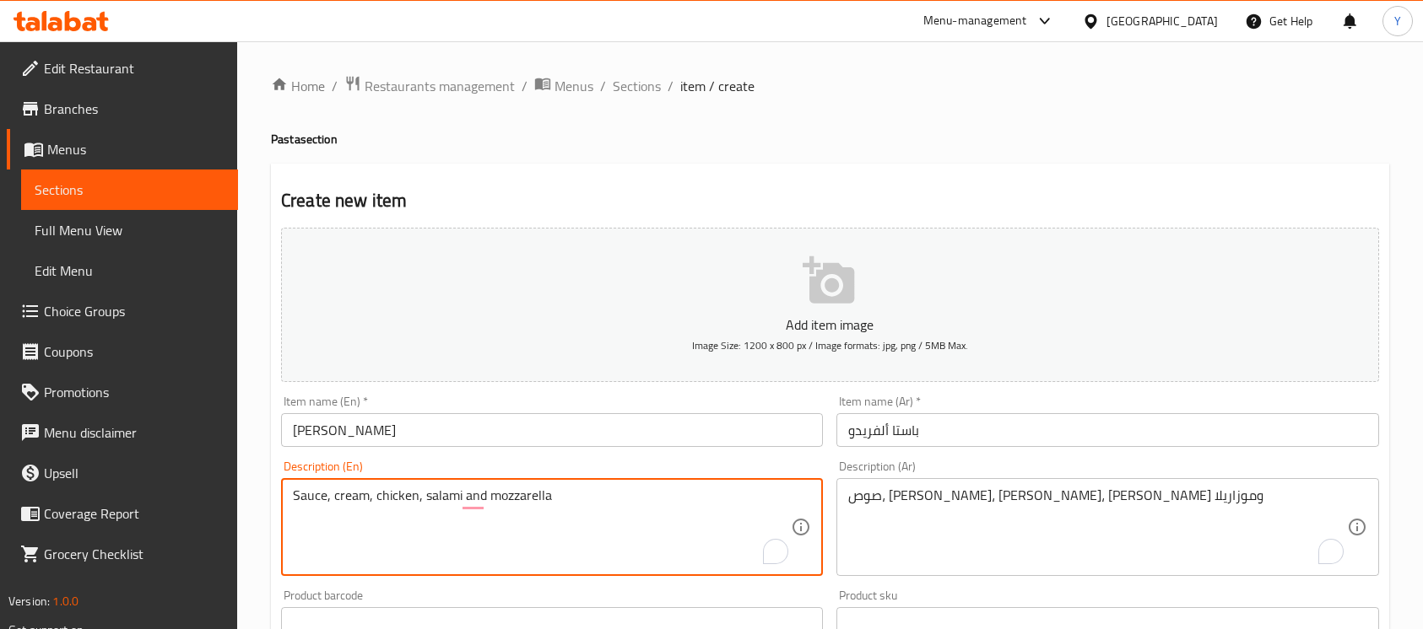
scroll to position [272, 0]
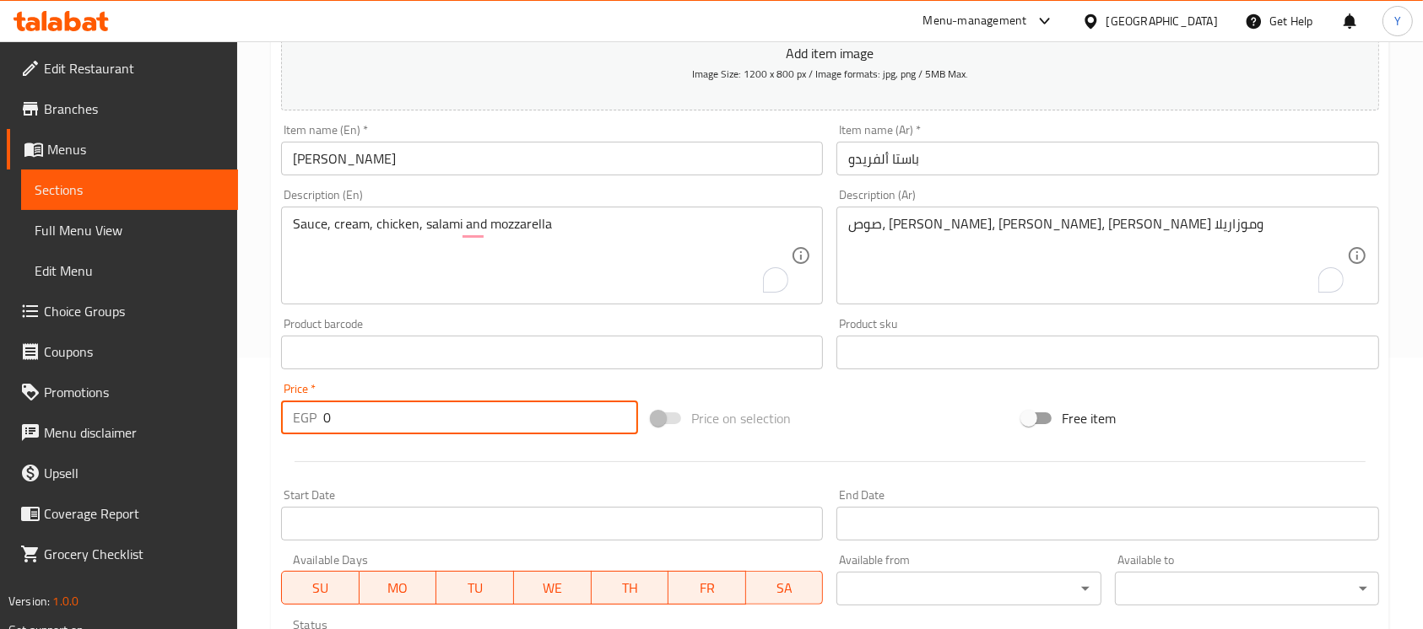
drag, startPoint x: 337, startPoint y: 411, endPoint x: 236, endPoint y: 415, distance: 100.5
click at [236, 415] on div "Edit Restaurant Branches Menus Sections Full Menu View Edit Menu Choice Groups …" at bounding box center [711, 345] width 1423 height 1151
type input "85"
click at [446, 143] on input "Alfredo Pasta" at bounding box center [552, 159] width 542 height 34
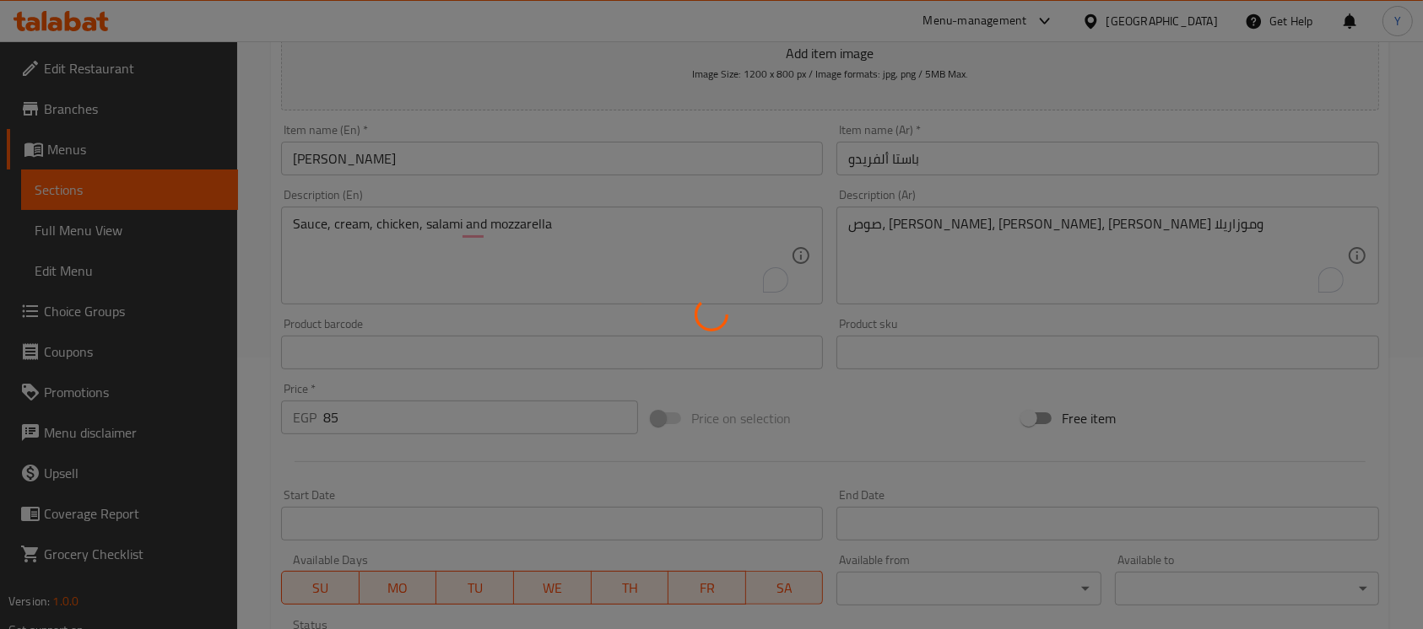
type input "0"
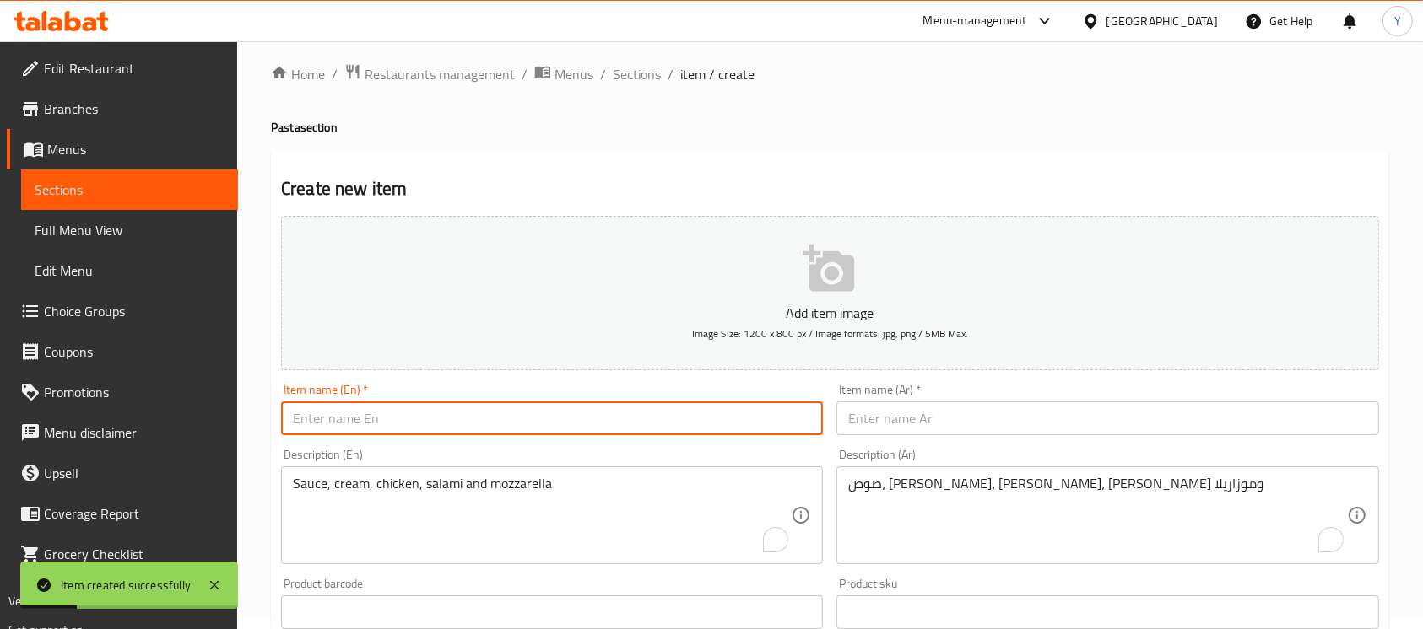
scroll to position [0, 0]
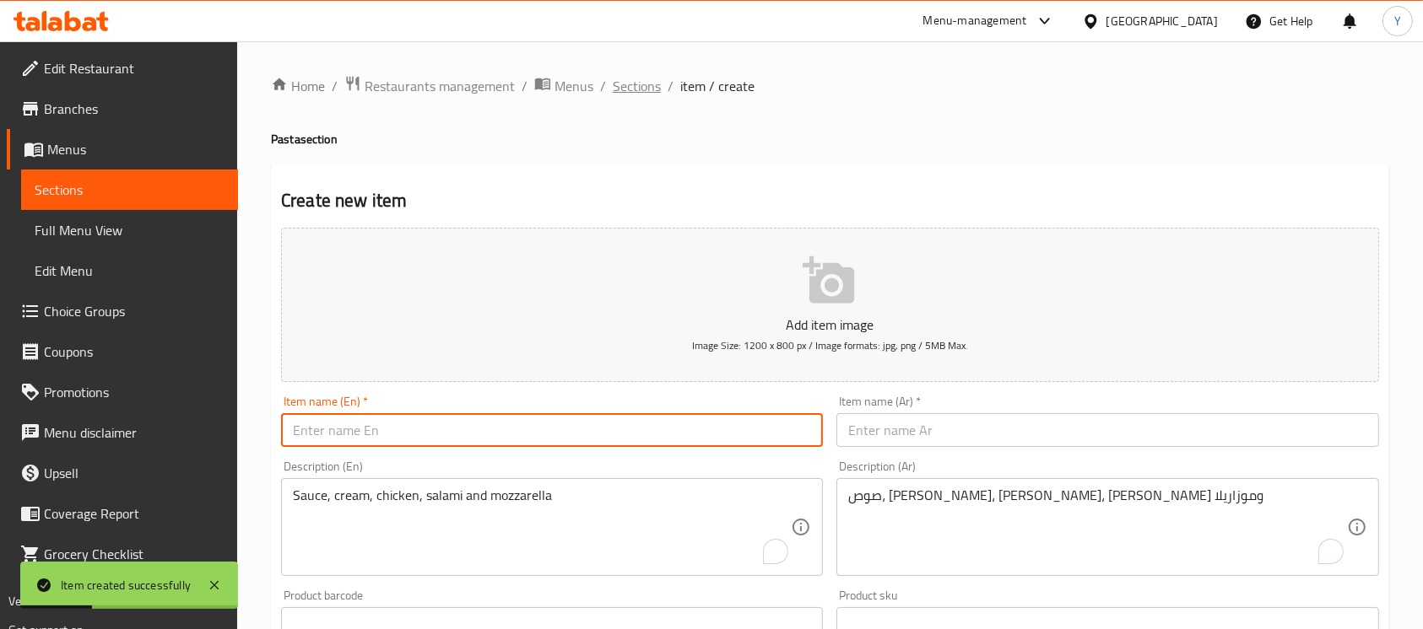
click at [628, 86] on span "Sections" at bounding box center [637, 86] width 48 height 20
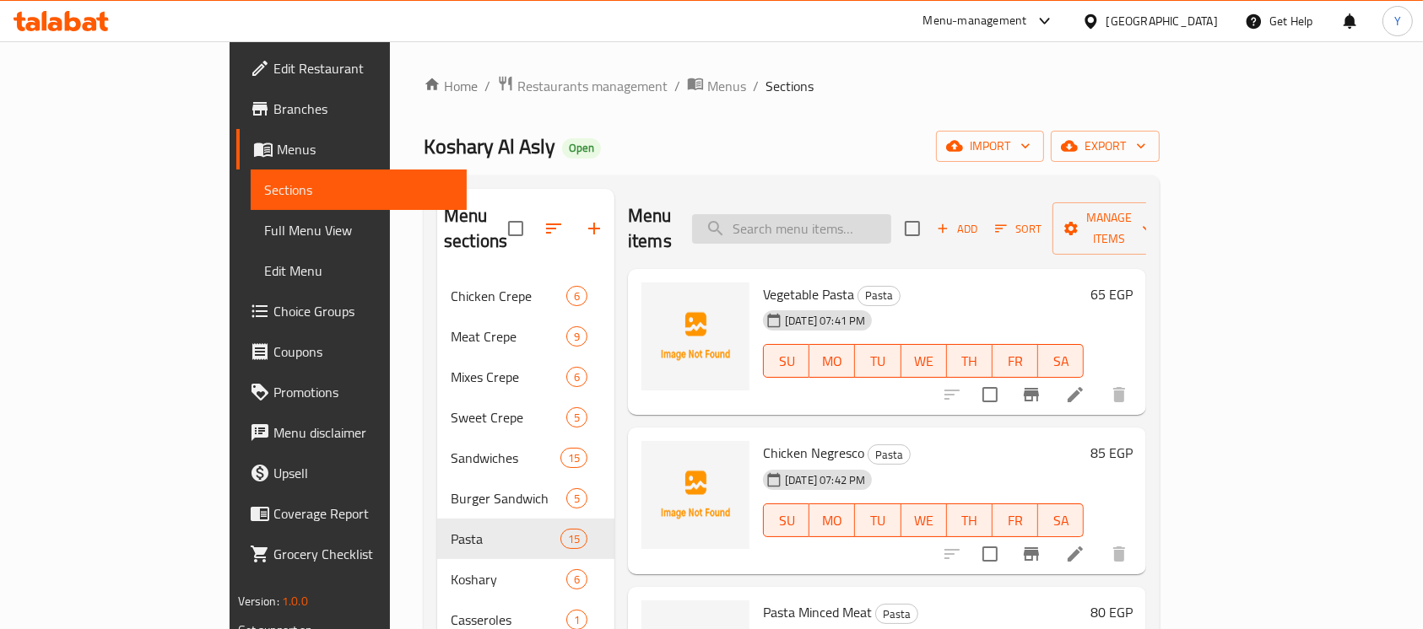
click at [867, 214] on input "search" at bounding box center [791, 229] width 199 height 30
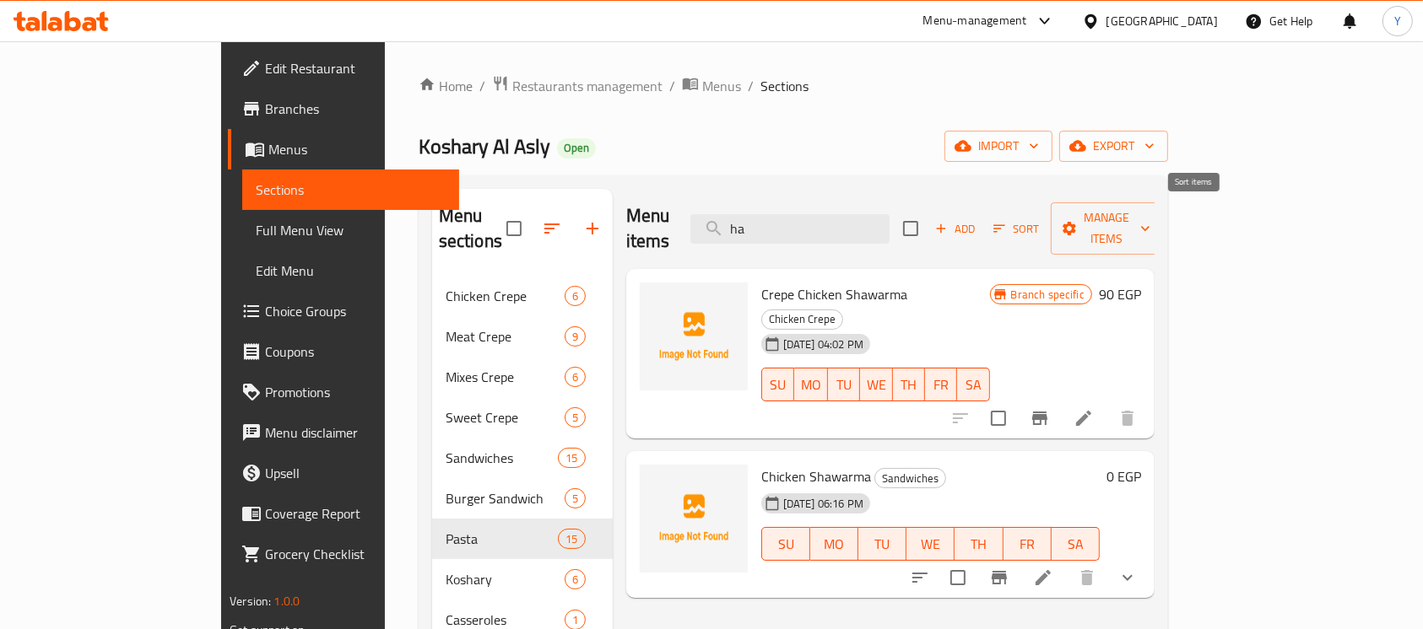
type input "h"
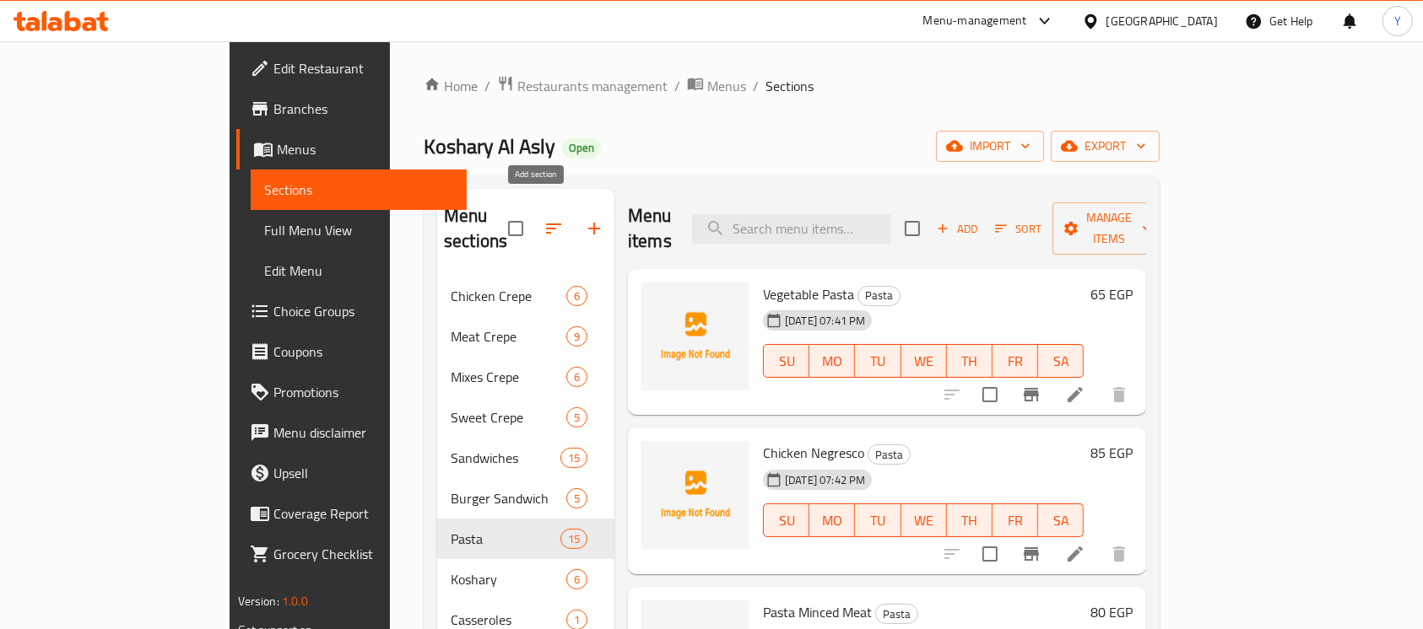
click at [584, 224] on icon "button" at bounding box center [594, 229] width 20 height 20
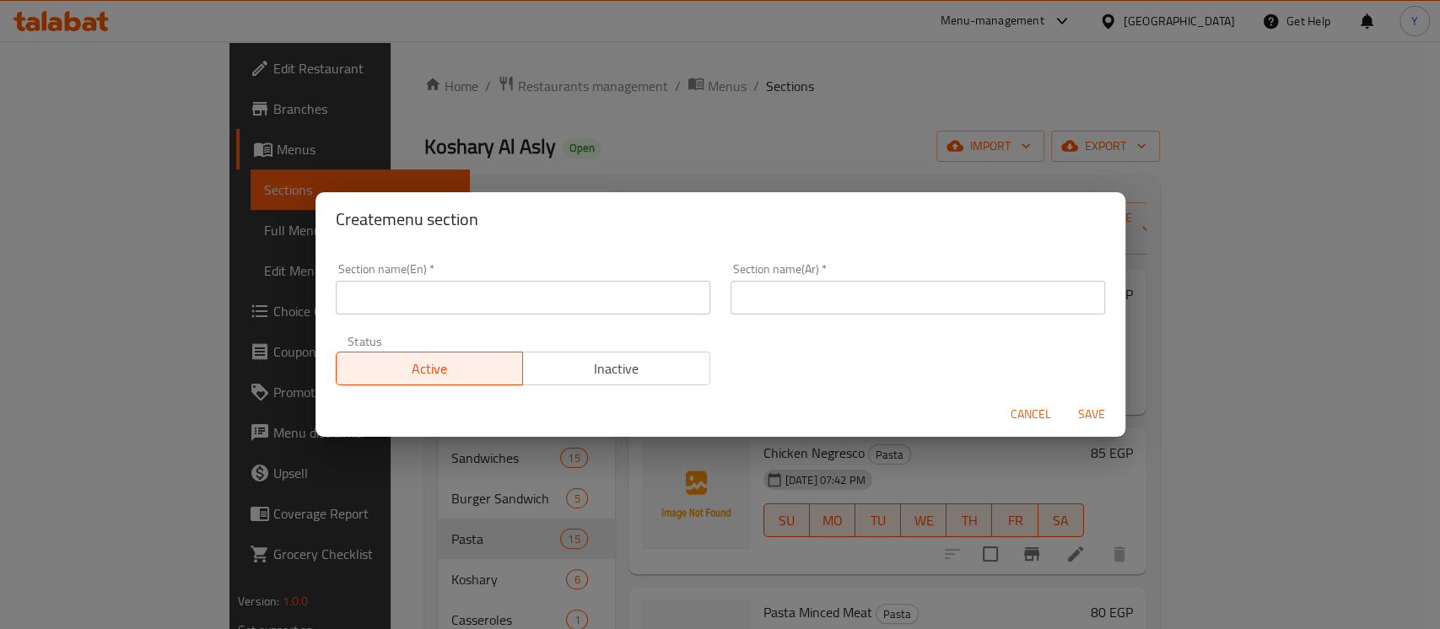
drag, startPoint x: 500, startPoint y: 307, endPoint x: 953, endPoint y: 356, distance: 455.8
click at [500, 307] on input "text" at bounding box center [523, 298] width 375 height 34
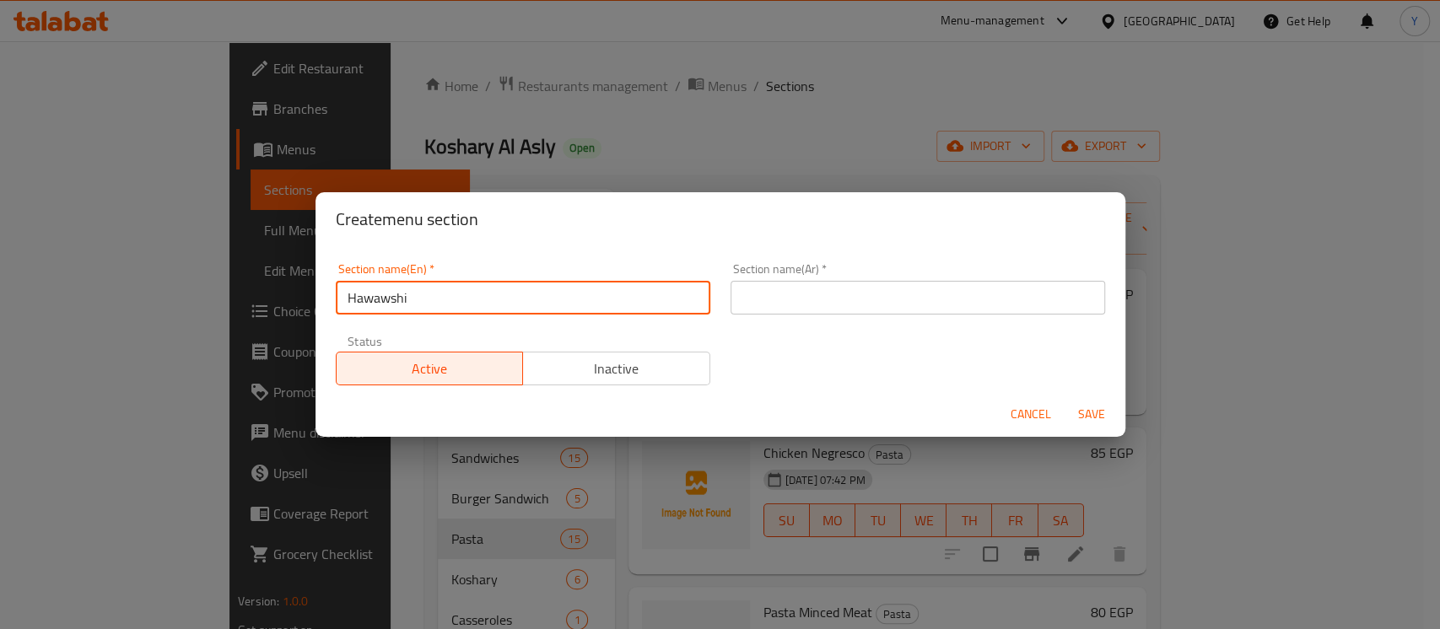
type input "Hawawshi"
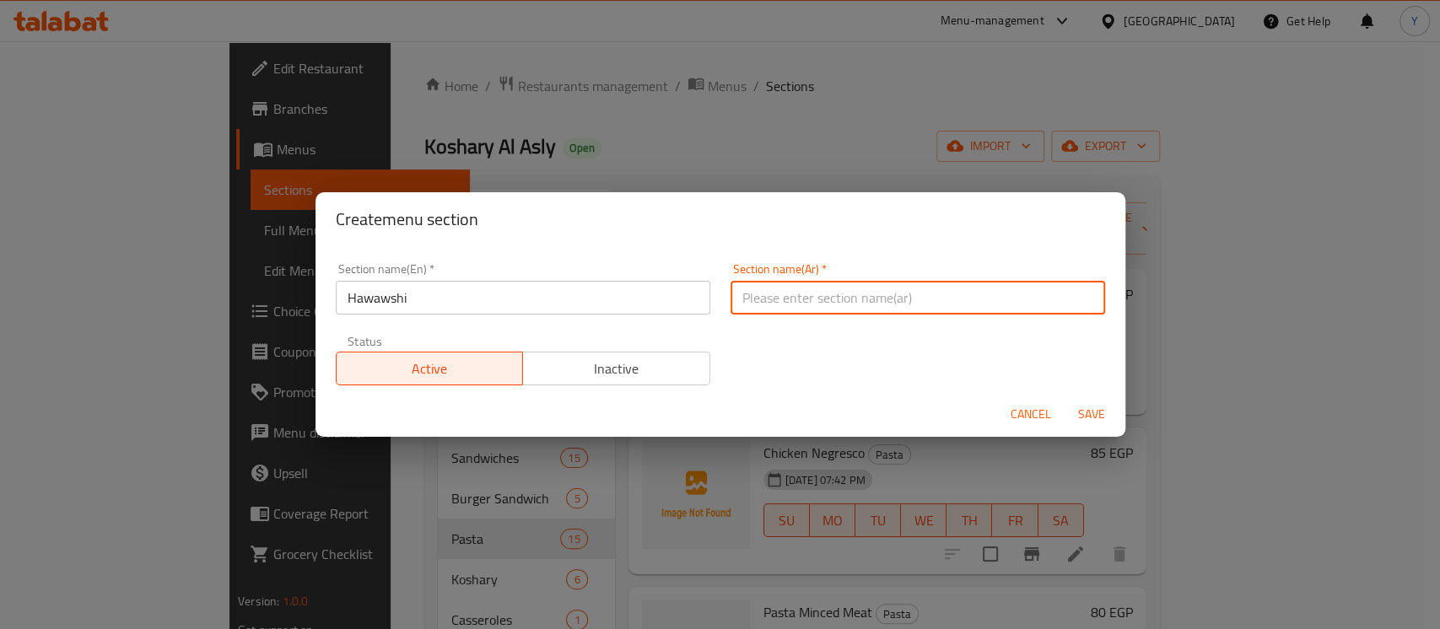
click at [919, 300] on input "text" at bounding box center [918, 298] width 375 height 34
type input "حواوشي"
click at [1065, 399] on button "Save" at bounding box center [1092, 414] width 54 height 31
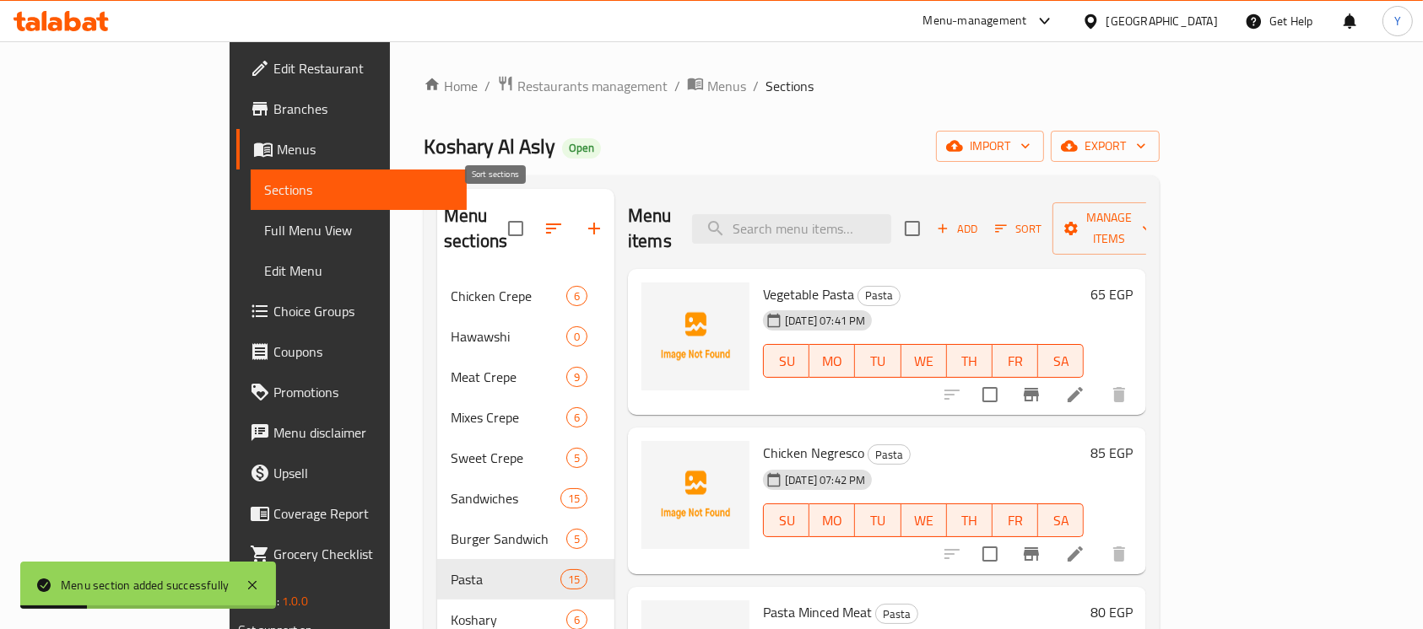
click at [533, 219] on button "button" at bounding box center [553, 228] width 41 height 41
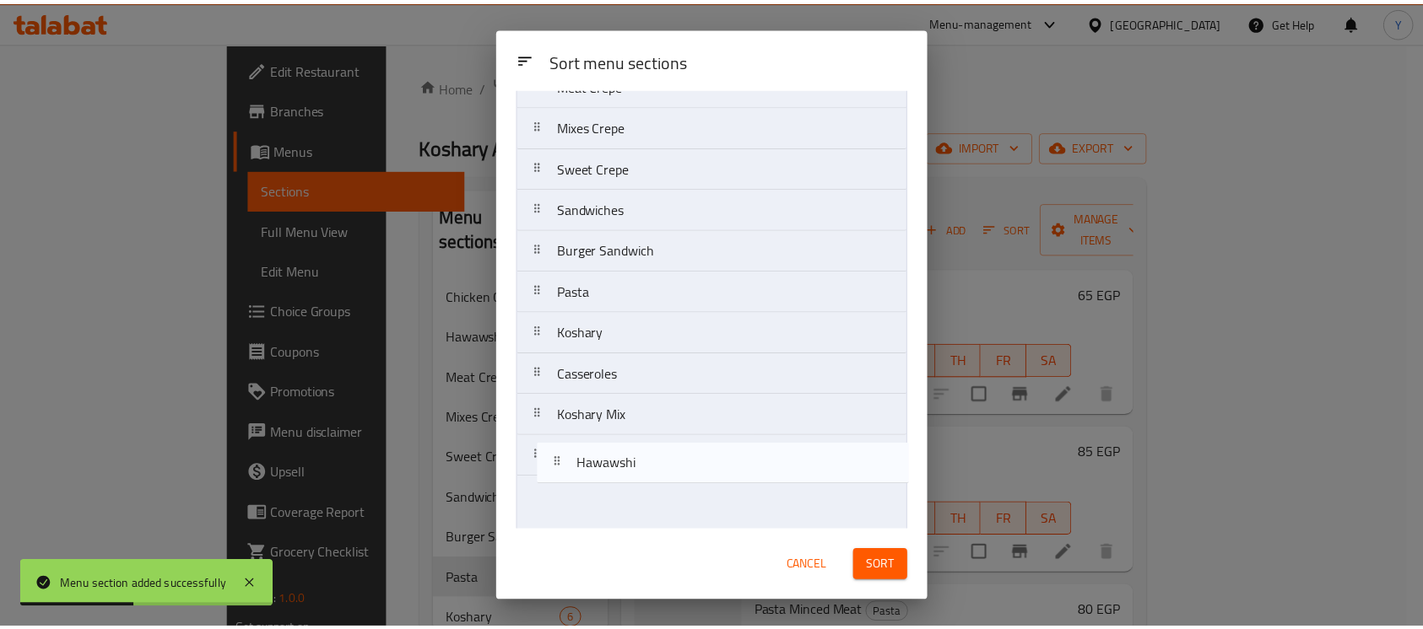
scroll to position [169, 0]
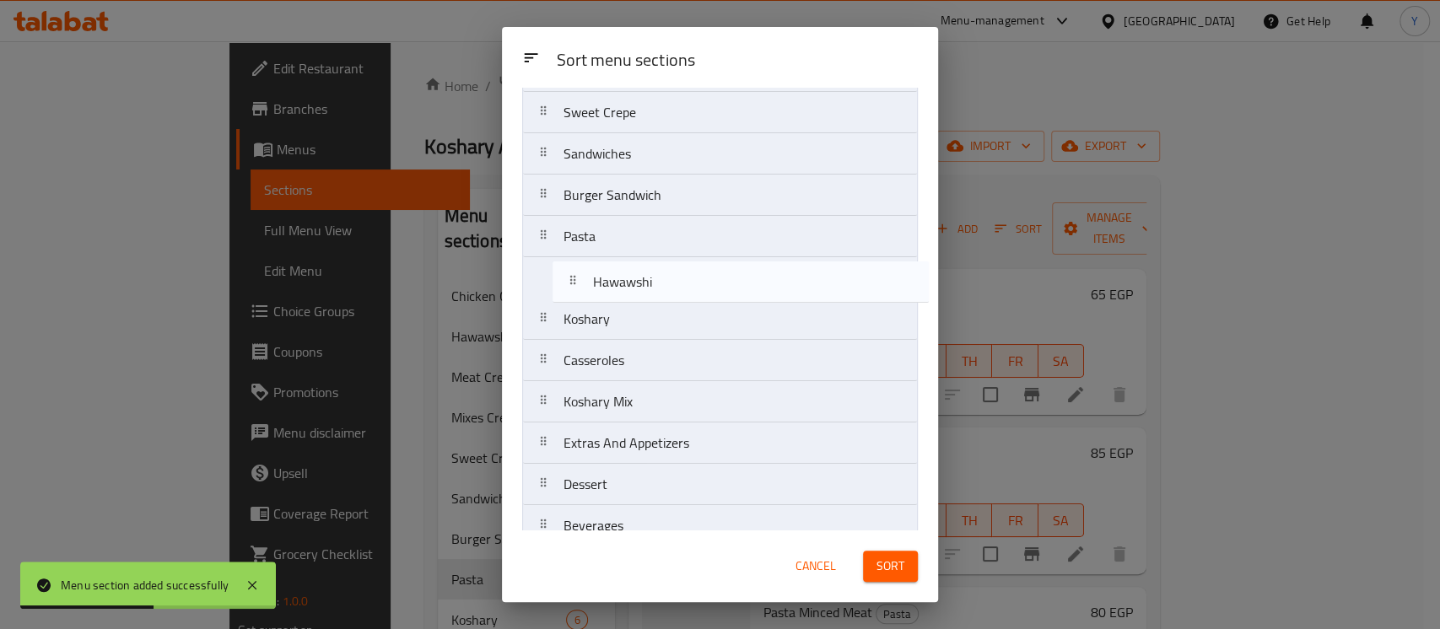
drag, startPoint x: 617, startPoint y: 200, endPoint x: 648, endPoint y: 289, distance: 93.9
click at [648, 289] on nav "Chicken Crepe Hawawshi Meat Crepe Mixes Crepe Sweet Crepe Sandwiches Burger San…" at bounding box center [720, 257] width 396 height 581
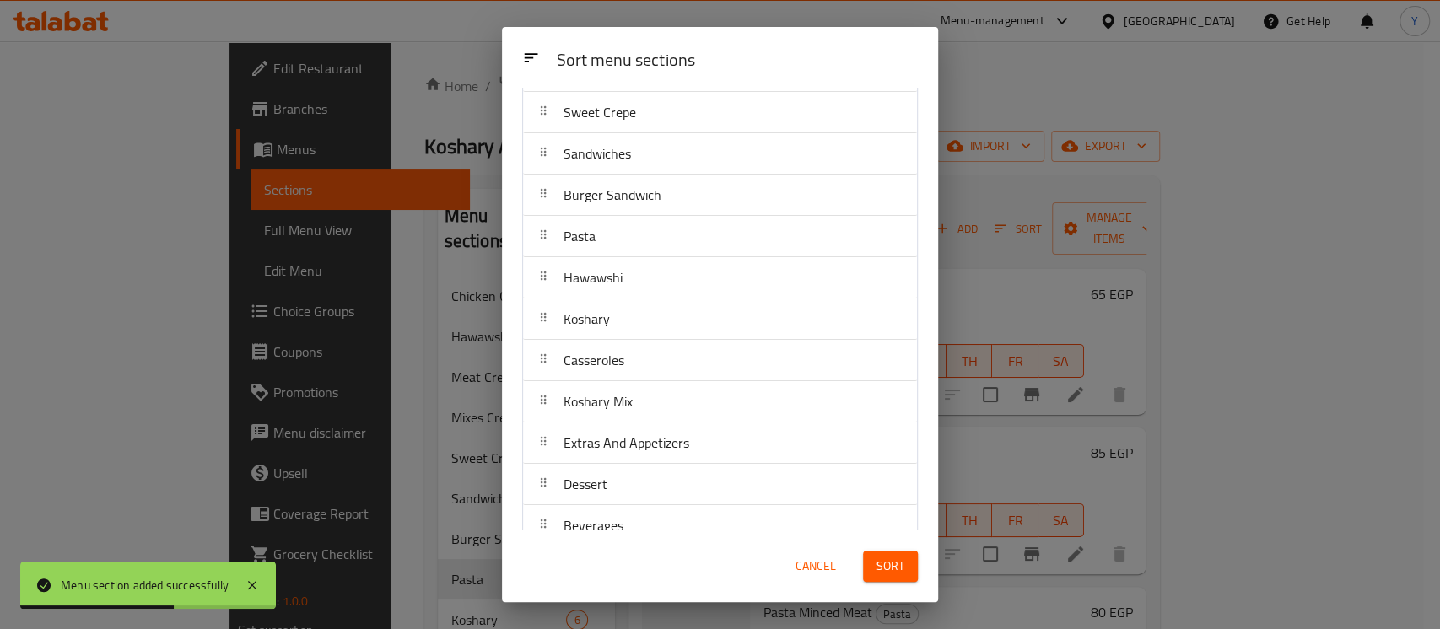
click at [878, 553] on button "Sort" at bounding box center [890, 566] width 55 height 31
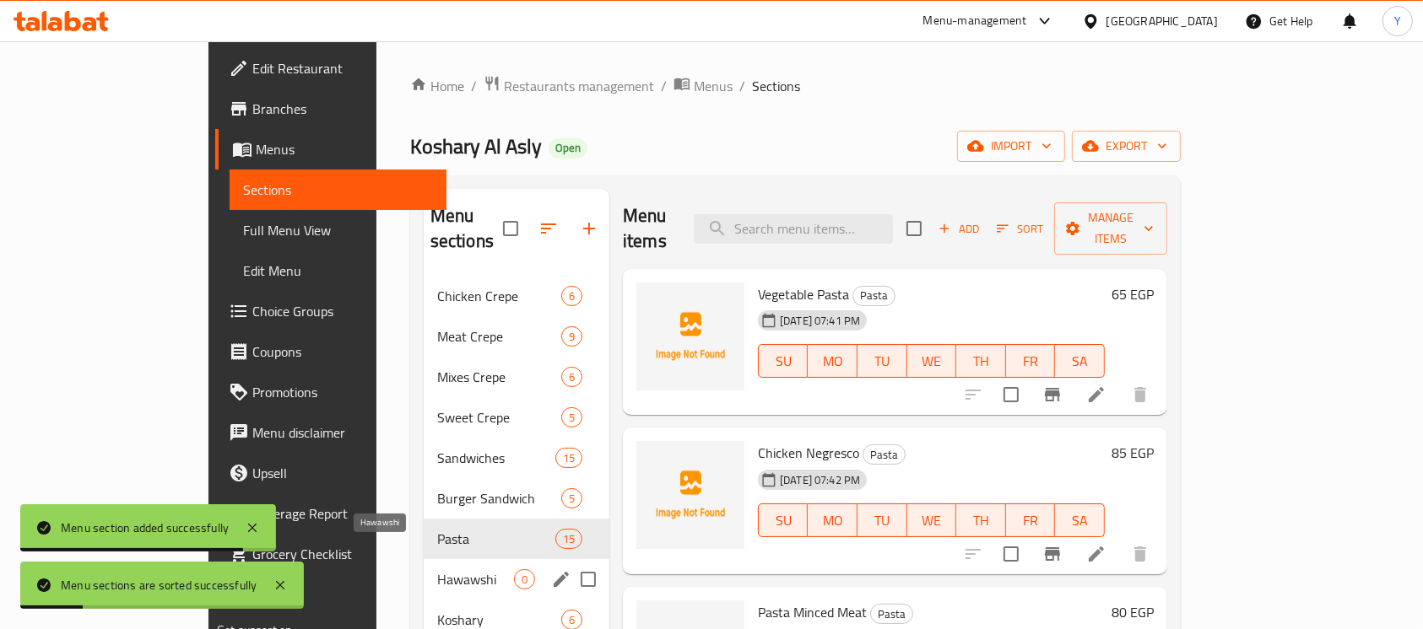
click at [437, 570] on span "Hawawshi" at bounding box center [475, 580] width 77 height 20
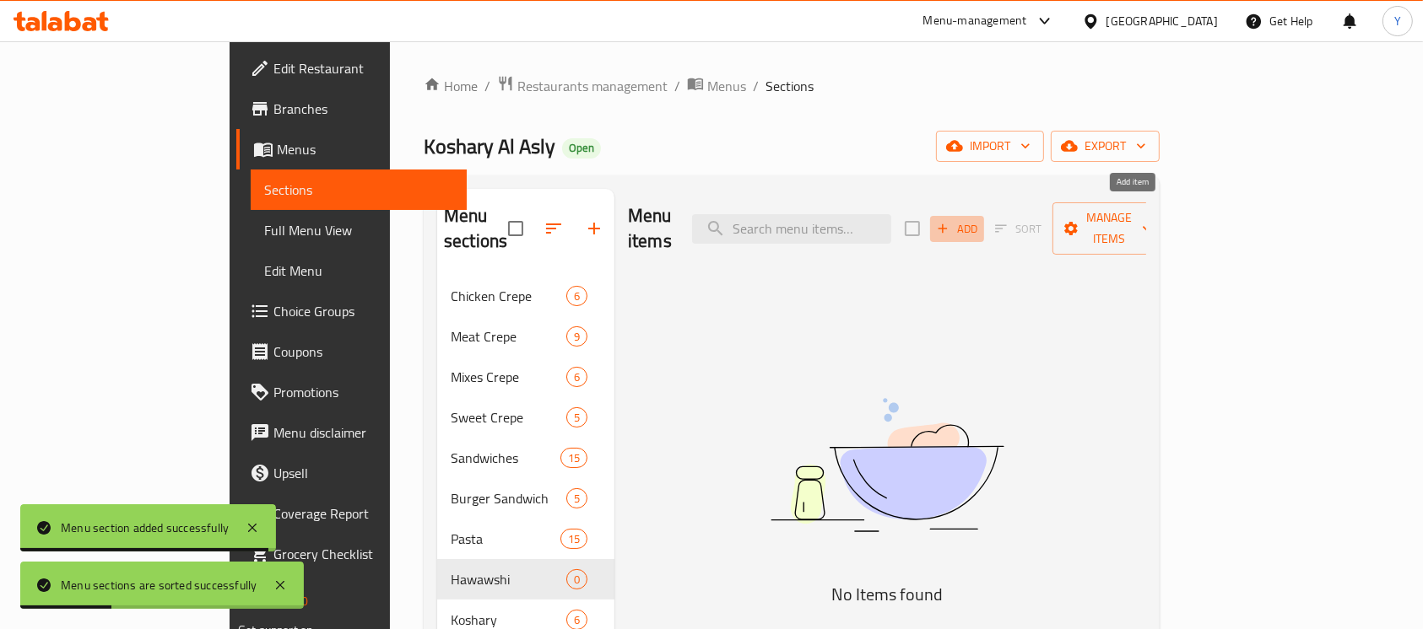
click at [950, 221] on icon "button" at bounding box center [942, 228] width 15 height 15
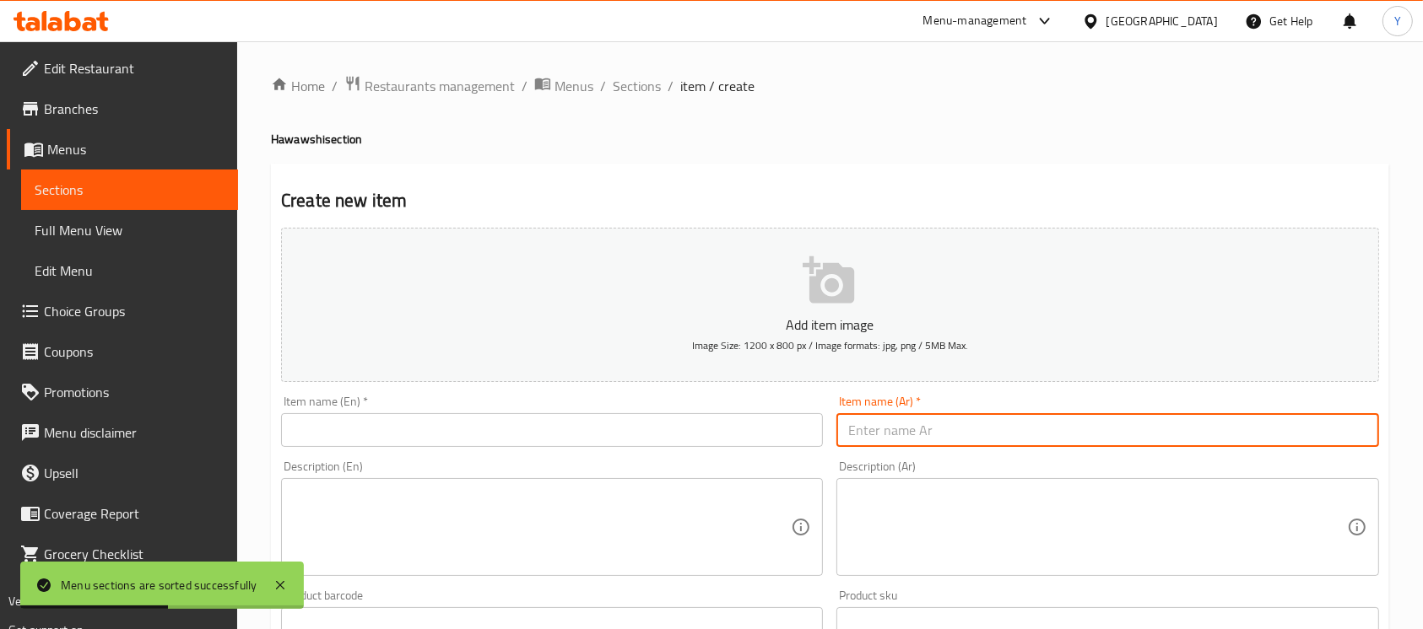
click at [1003, 439] on input "text" at bounding box center [1107, 430] width 542 height 34
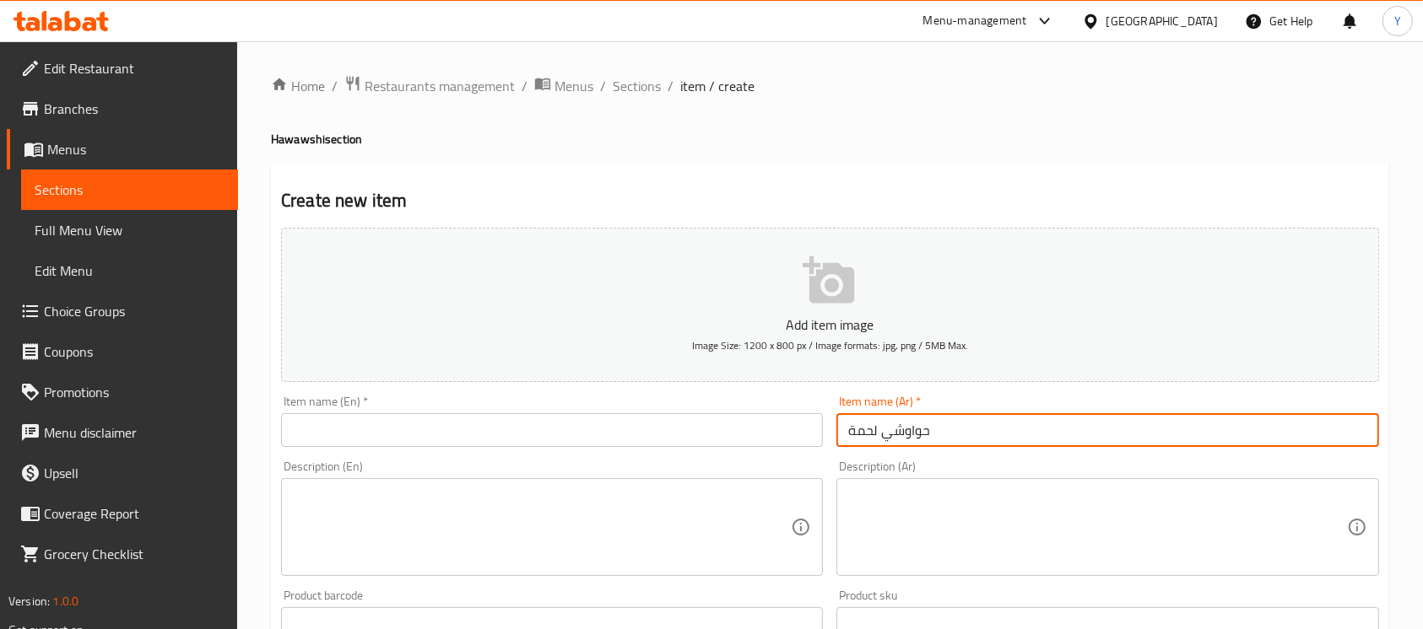
type input "حواوشي لحمة"
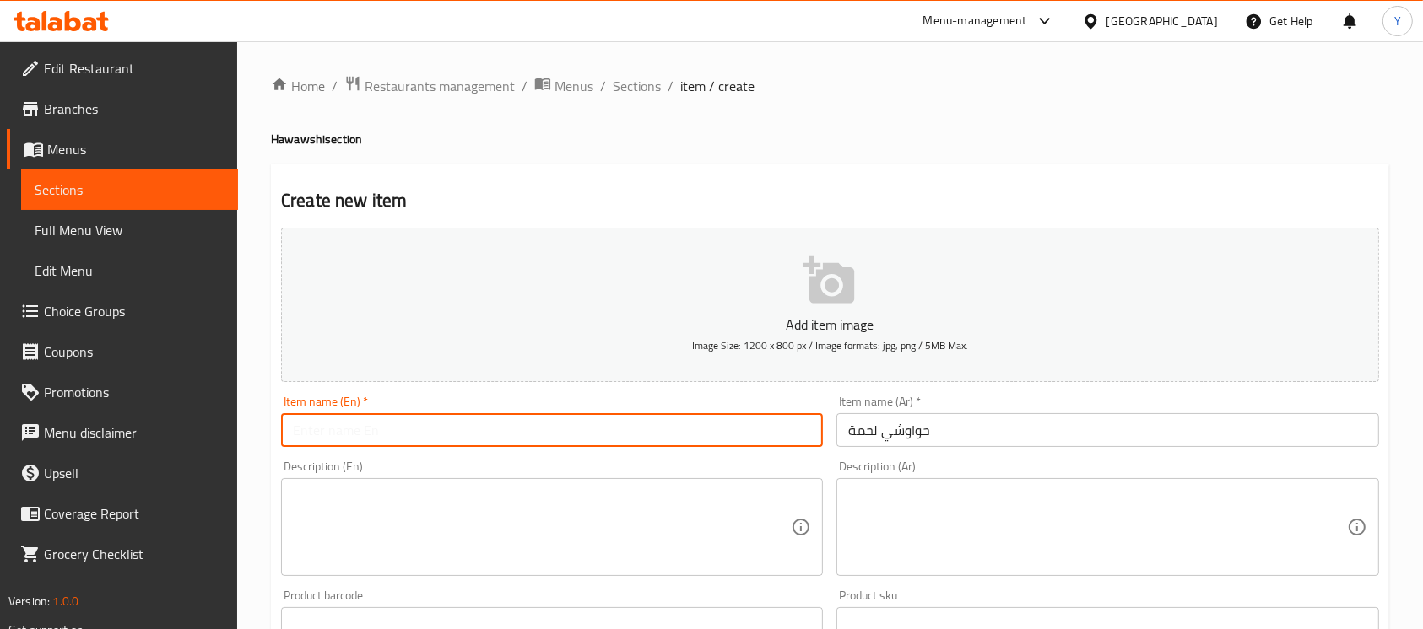
drag, startPoint x: 533, startPoint y: 431, endPoint x: 762, endPoint y: 421, distance: 228.9
click at [534, 430] on input "text" at bounding box center [552, 430] width 542 height 34
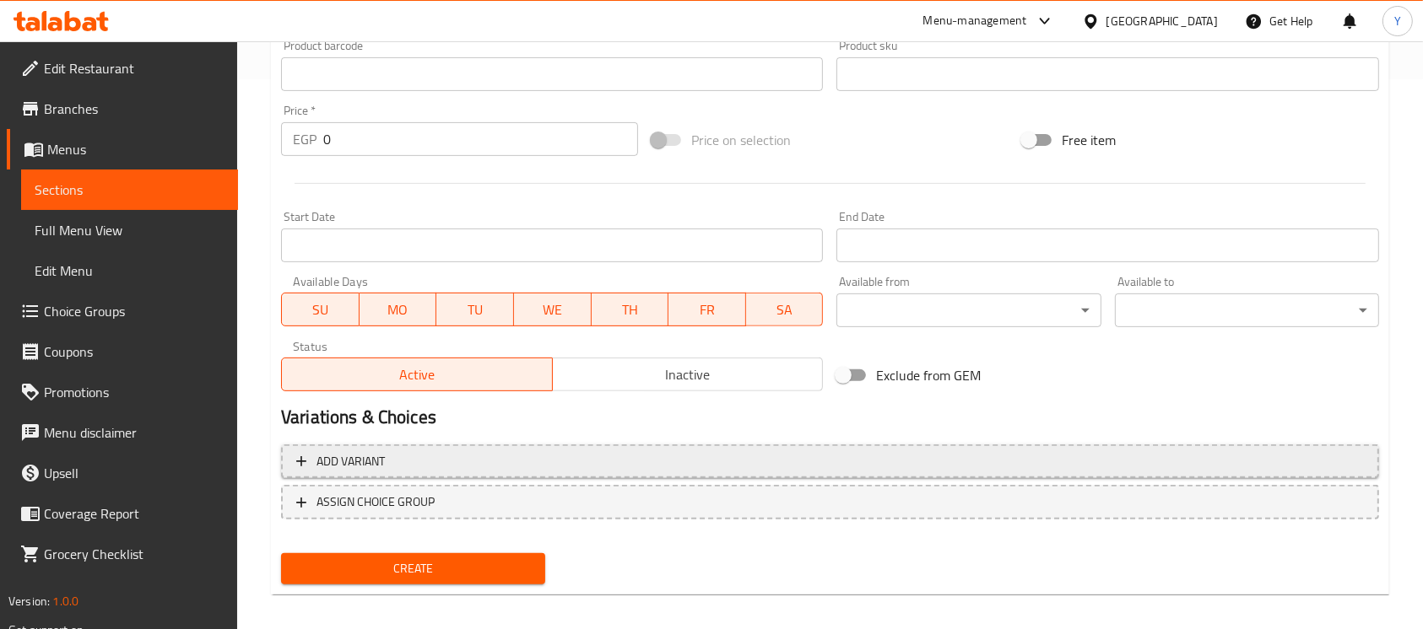
type input "Meat Hawawshi"
click at [615, 447] on button "Add variant" at bounding box center [830, 462] width 1098 height 35
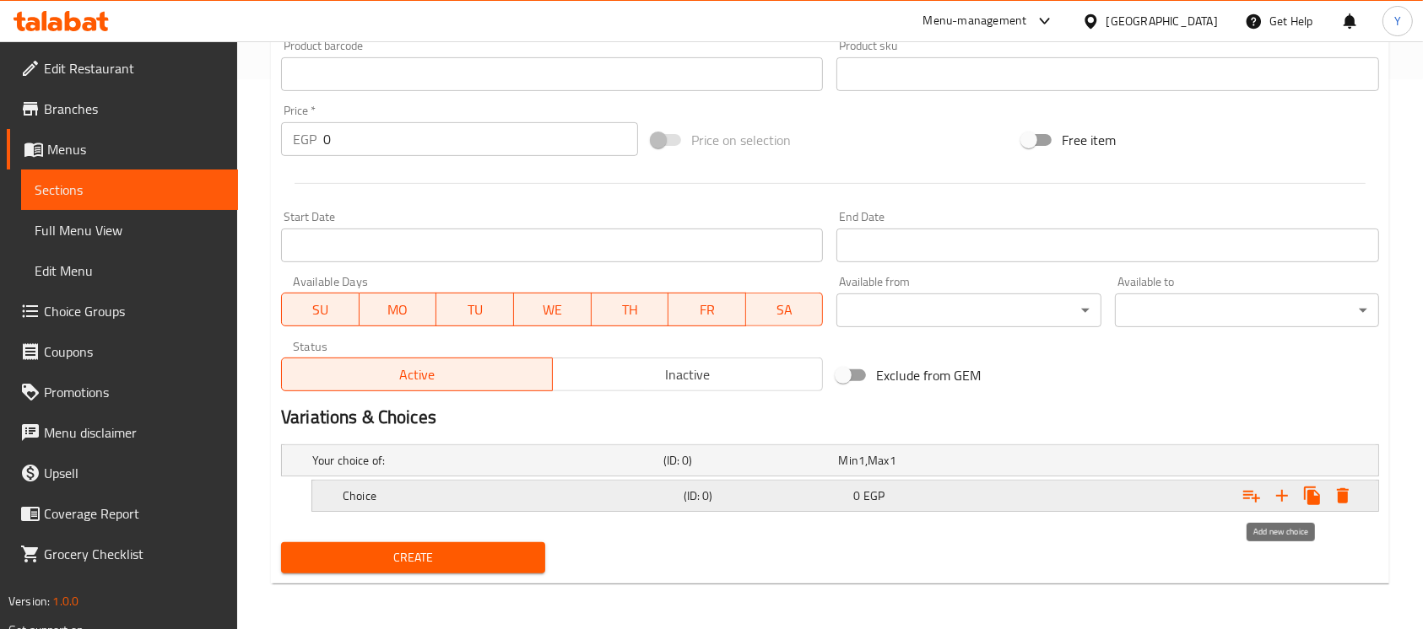
click at [1278, 499] on icon "Expand" at bounding box center [1282, 496] width 20 height 20
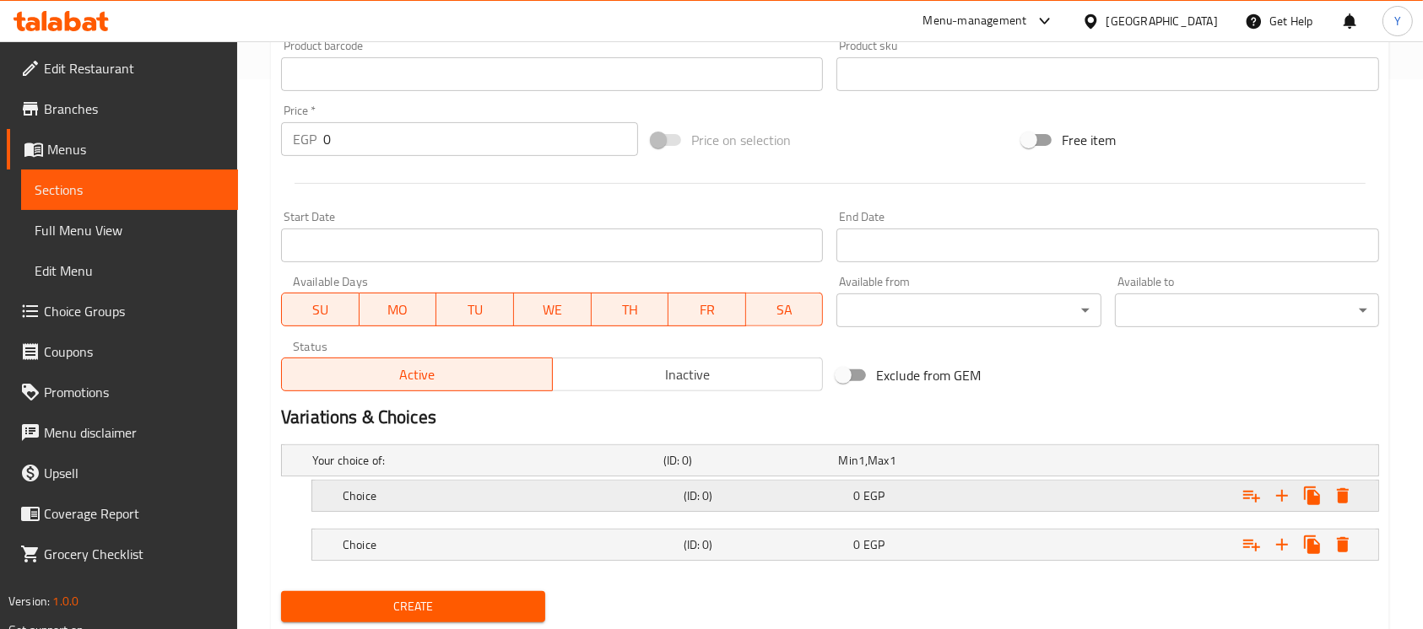
click at [545, 508] on div "Choice (ID: 0) 0 EGP" at bounding box center [850, 496] width 1022 height 37
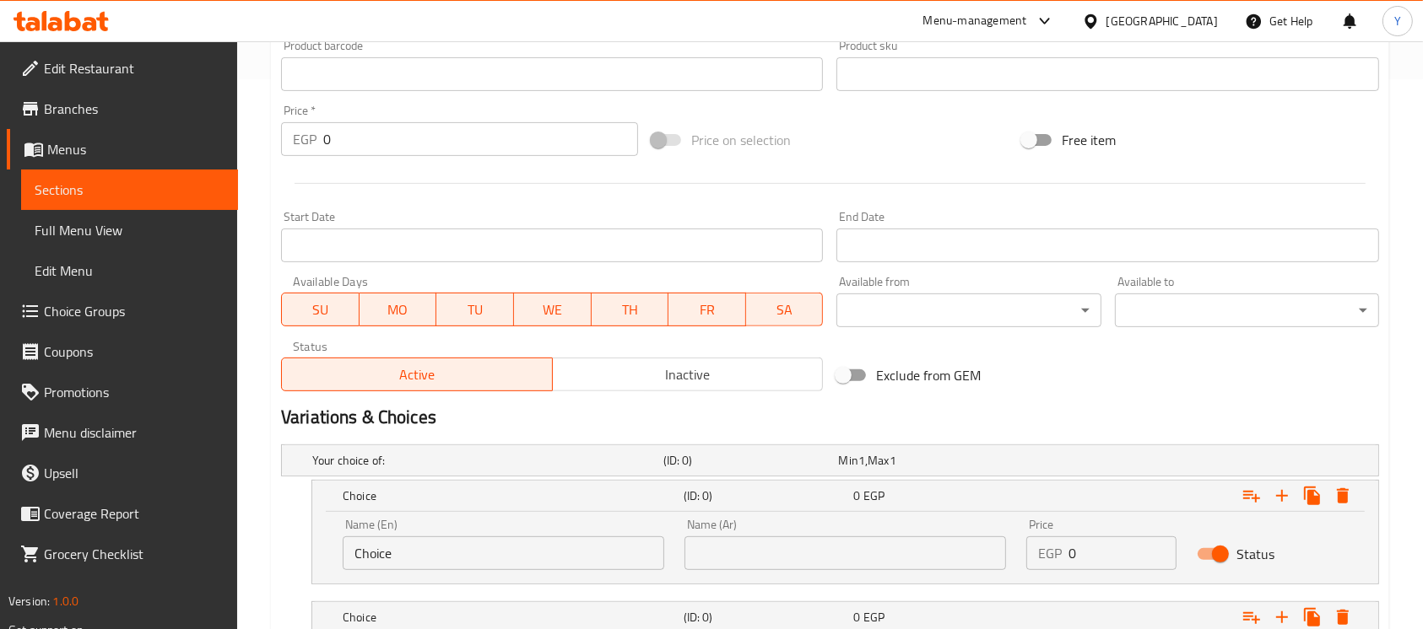
drag, startPoint x: 533, startPoint y: 555, endPoint x: 84, endPoint y: 516, distance: 451.4
click at [84, 516] on div "Edit Restaurant Branches Menus Sections Full Menu View Edit Menu Choice Groups …" at bounding box center [711, 122] width 1423 height 1262
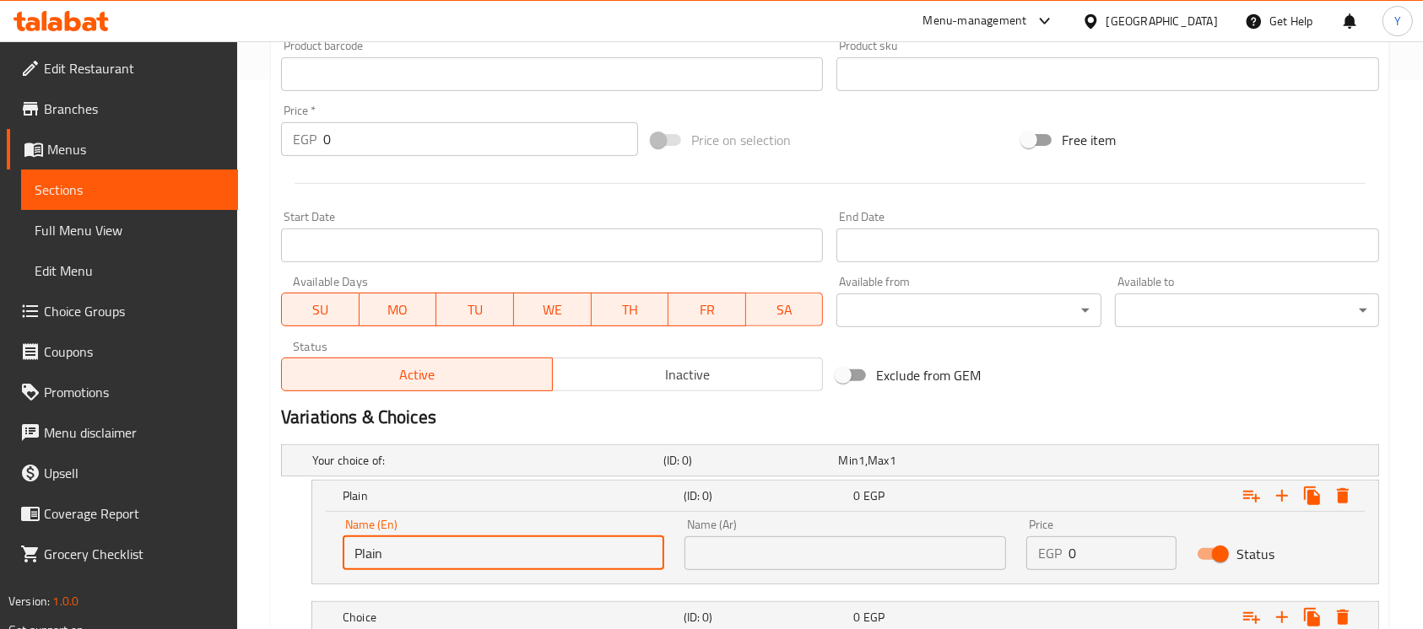
scroll to position [673, 0]
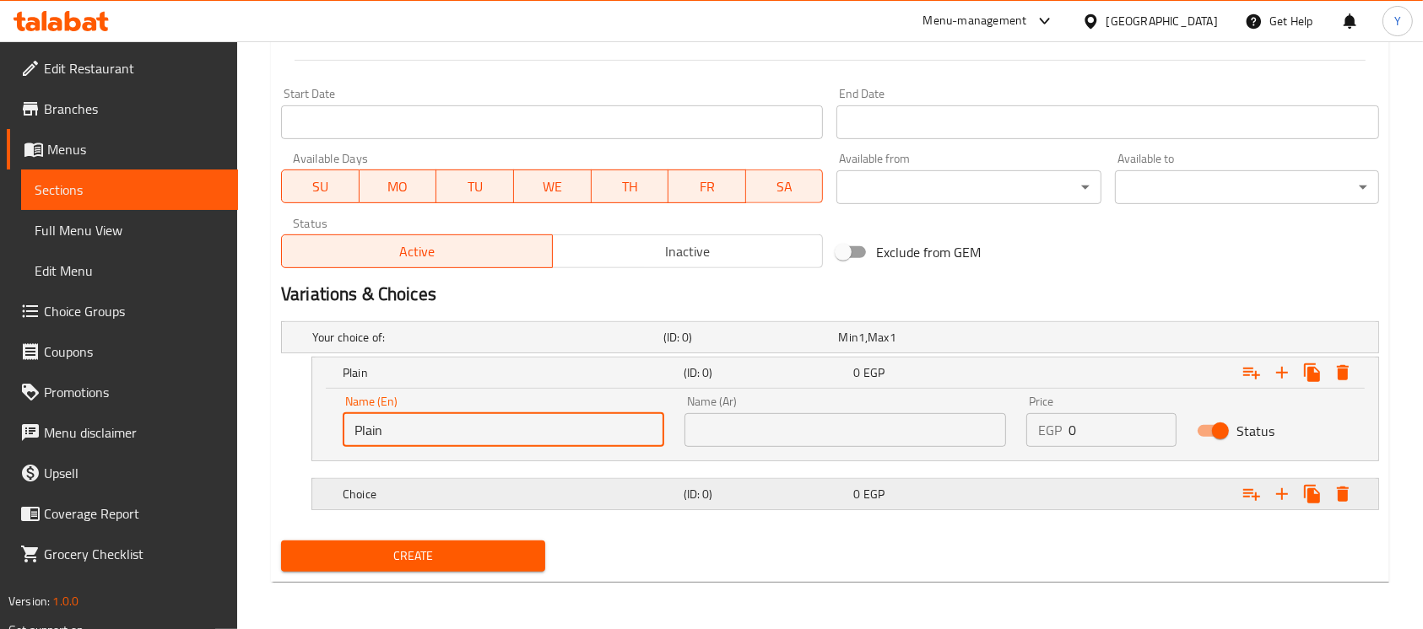
type input "Plain"
click at [527, 491] on h5 "Choice" at bounding box center [510, 494] width 334 height 17
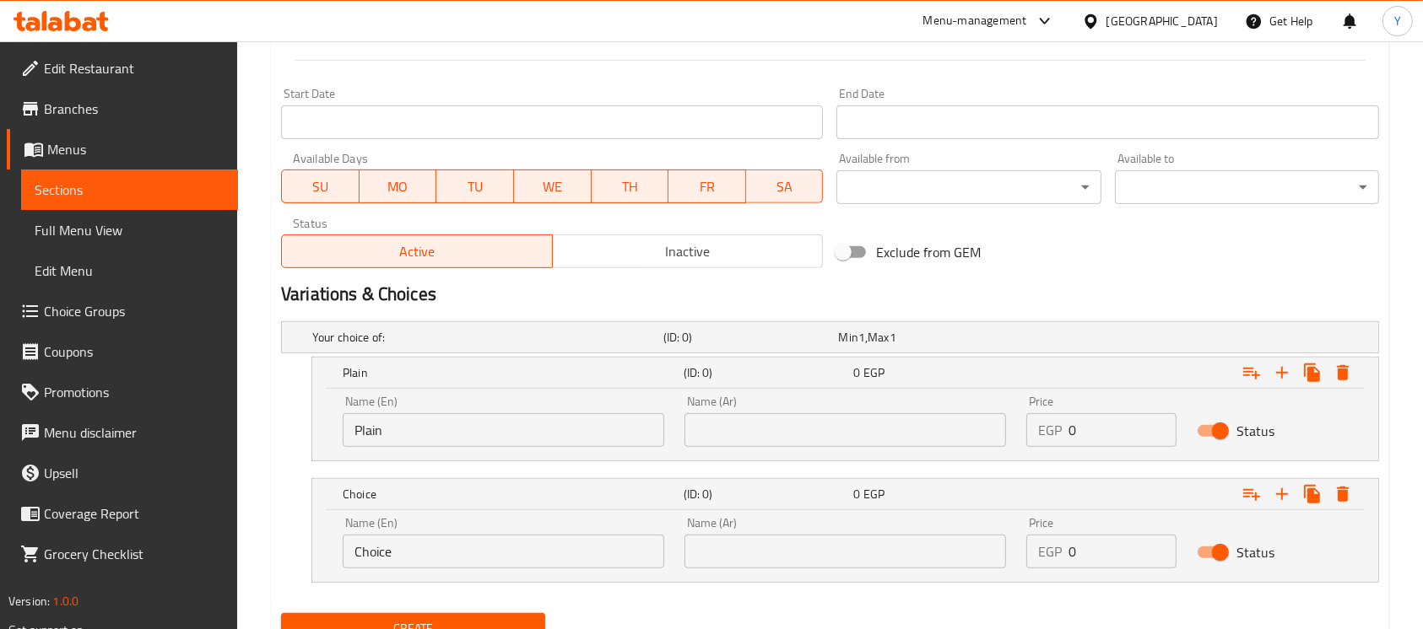
click at [466, 559] on input "Choice" at bounding box center [503, 552] width 321 height 34
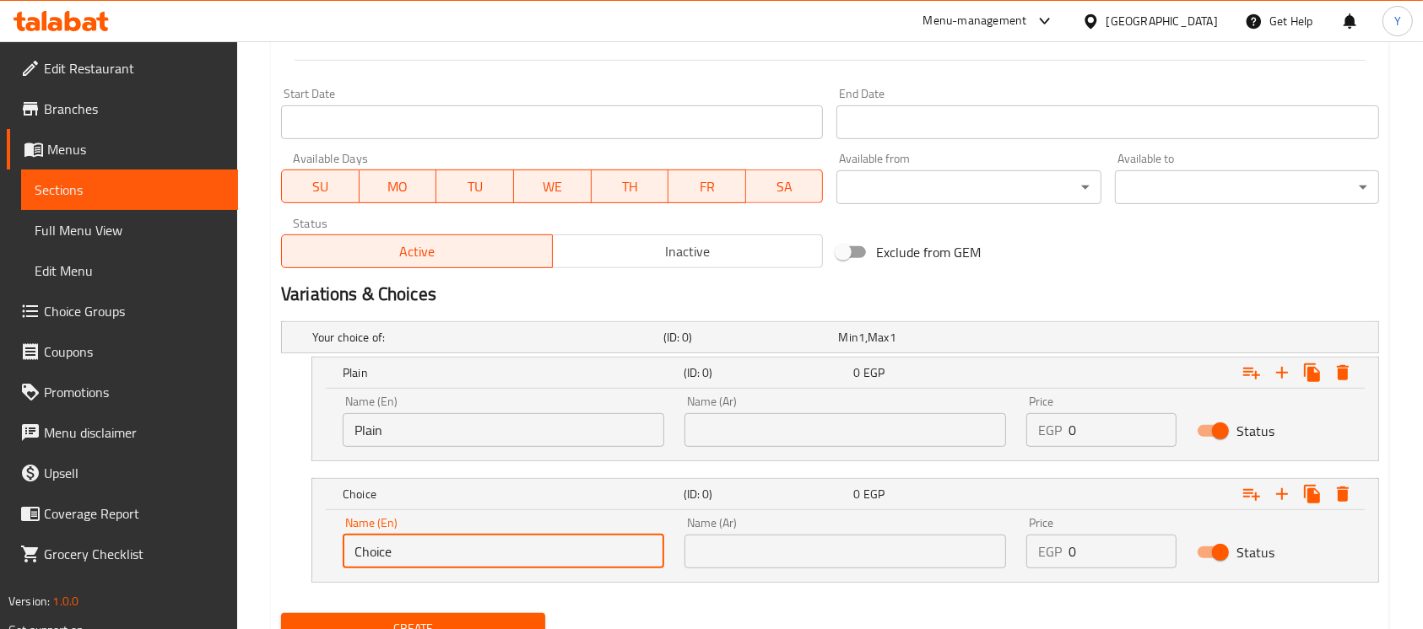
click at [463, 559] on input "Choice" at bounding box center [503, 552] width 321 height 34
type input "With Mozzarella"
click at [596, 561] on input "With Mozzarella" at bounding box center [503, 552] width 321 height 34
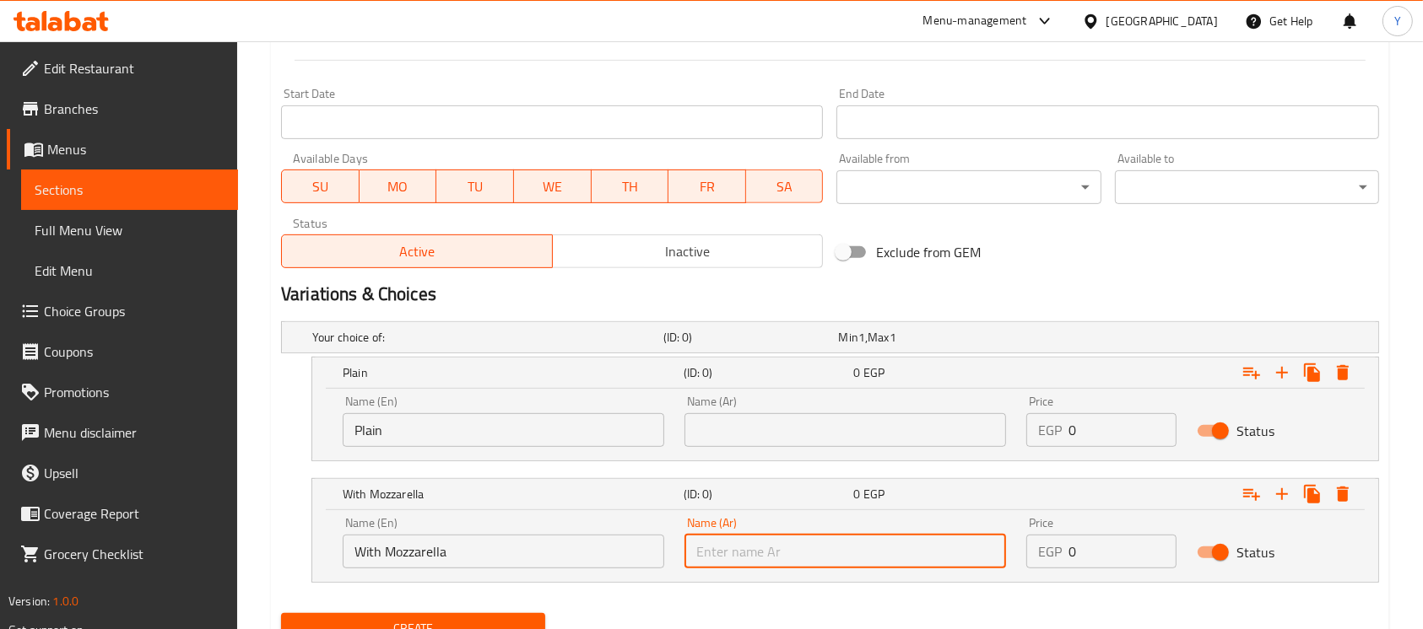
paste input "مع موزاريلا"
type input "مع موزاريلا"
click at [786, 429] on input "text" at bounding box center [844, 430] width 321 height 34
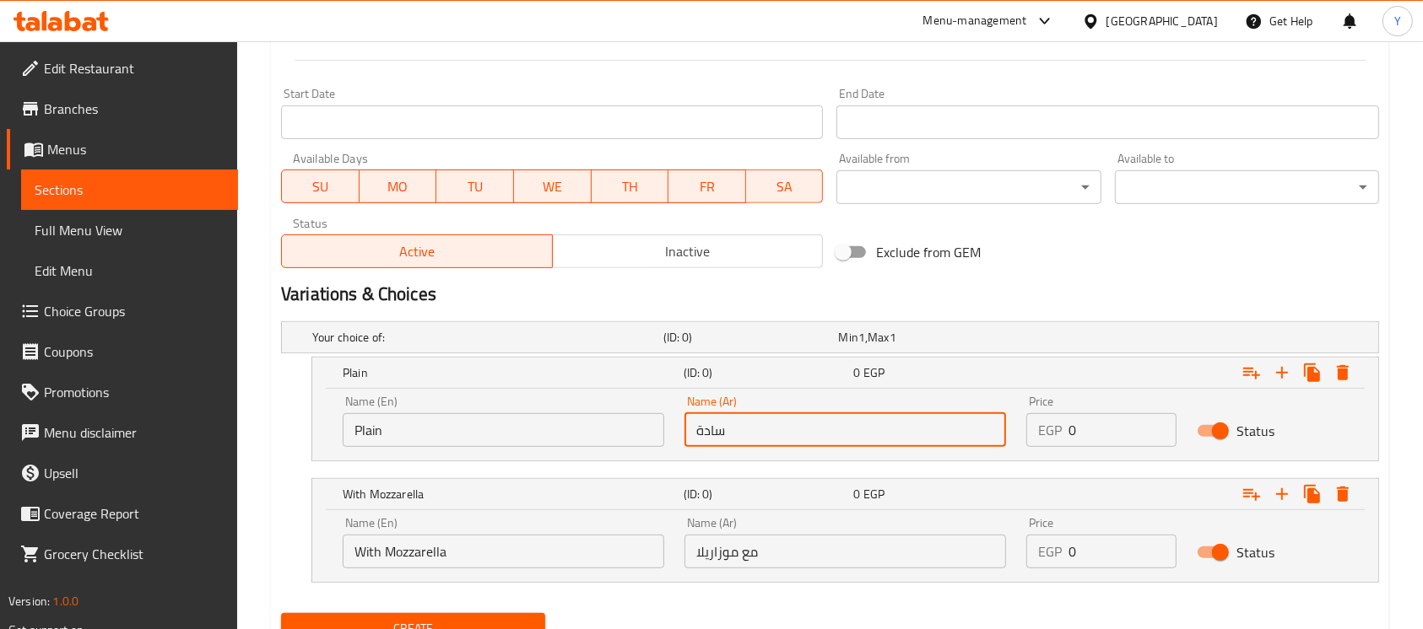
type input "سادة"
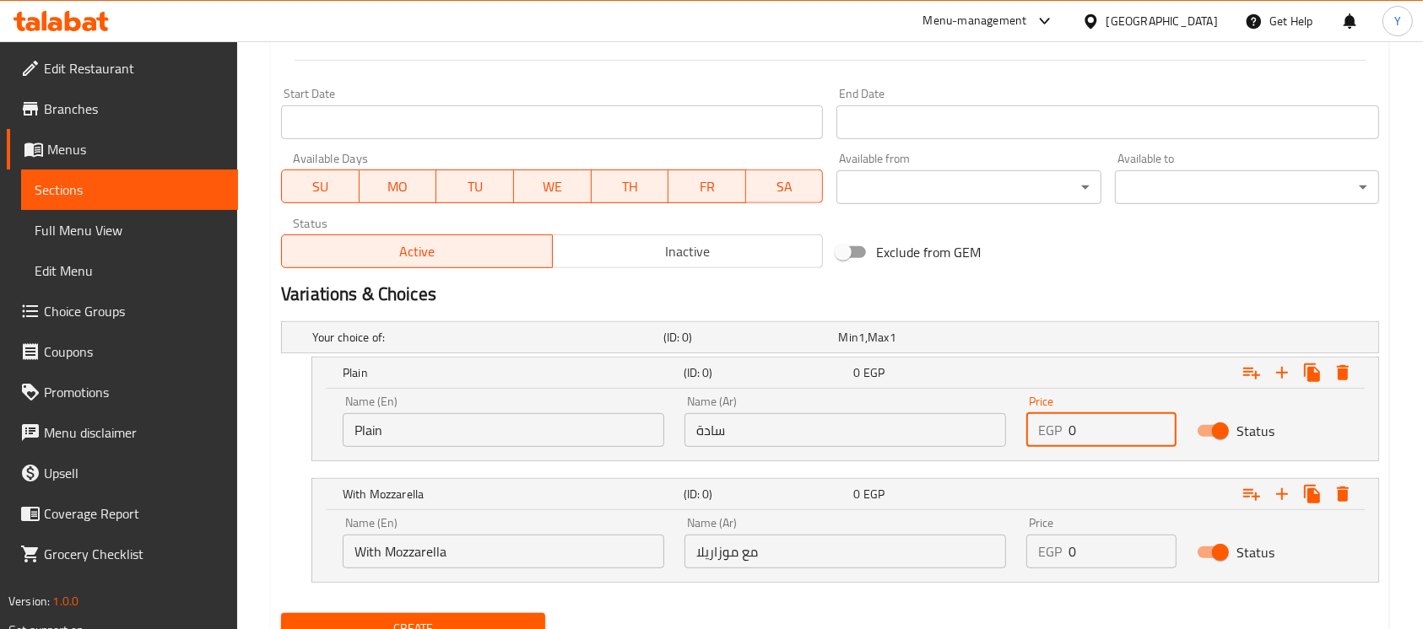
drag, startPoint x: 999, startPoint y: 442, endPoint x: 894, endPoint y: 451, distance: 105.9
click at [894, 451] on div "Name (En) Plain Name (En) Name (Ar) سادة Name (Ar) Price EGP 0 Price Status" at bounding box center [844, 422] width 1025 height 72
type input "4"
type input "30"
drag, startPoint x: 1086, startPoint y: 575, endPoint x: 1111, endPoint y: 554, distance: 33.5
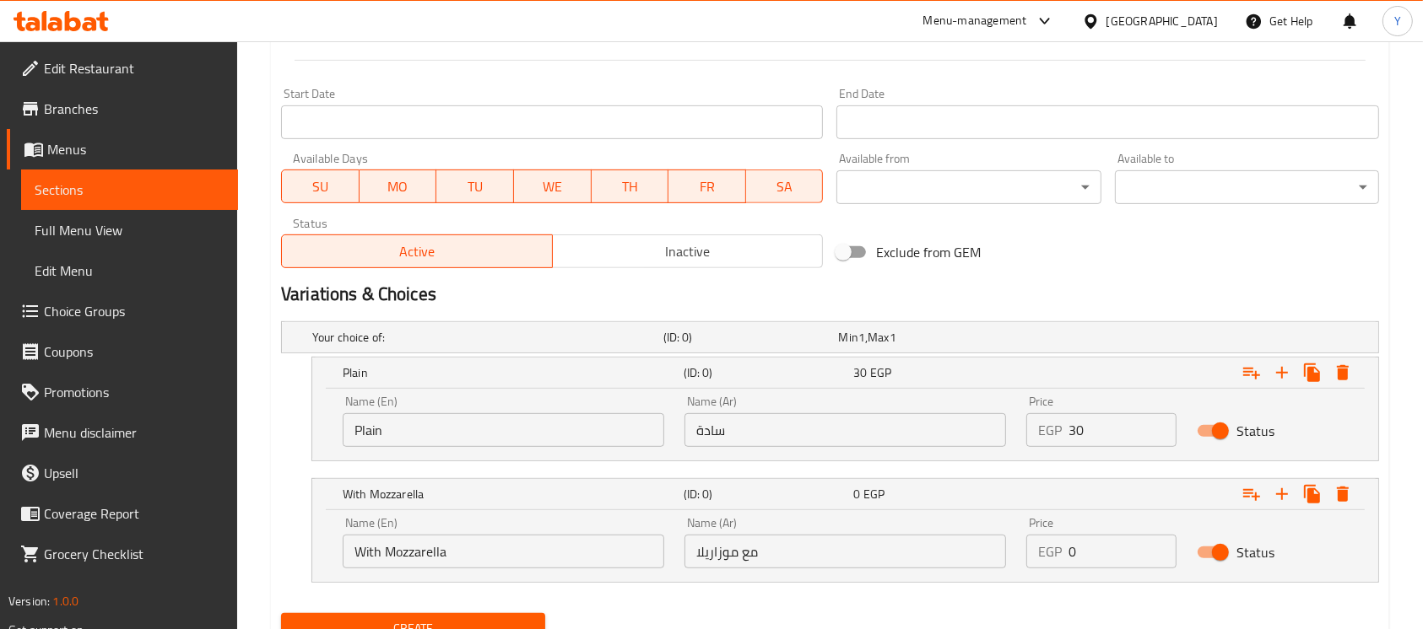
click at [1043, 571] on div "Price EGP 0 Price" at bounding box center [1101, 543] width 170 height 72
drag, startPoint x: 1111, startPoint y: 548, endPoint x: 857, endPoint y: 557, distance: 254.1
click at [857, 557] on div "Name (En) With Mozzarella Name (En) Name (Ar) مع موزاريلا Name (Ar) Price EGP 0…" at bounding box center [844, 543] width 1025 height 72
type input "40"
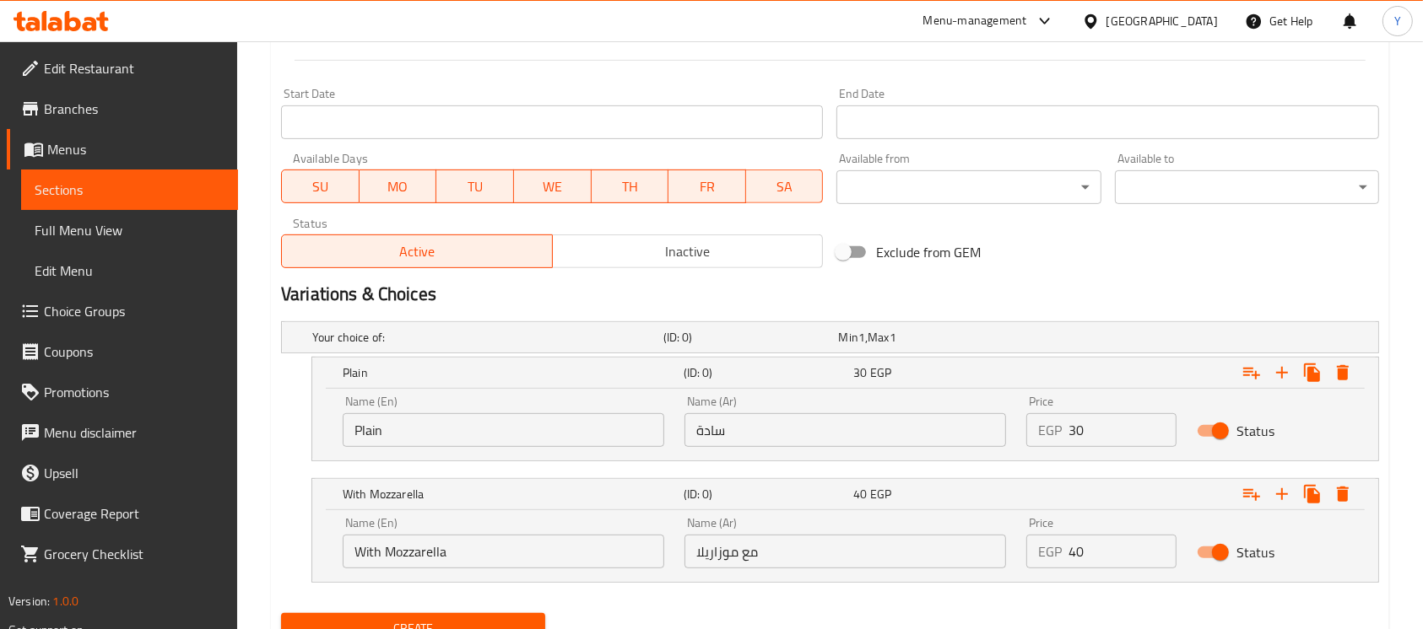
scroll to position [122, 0]
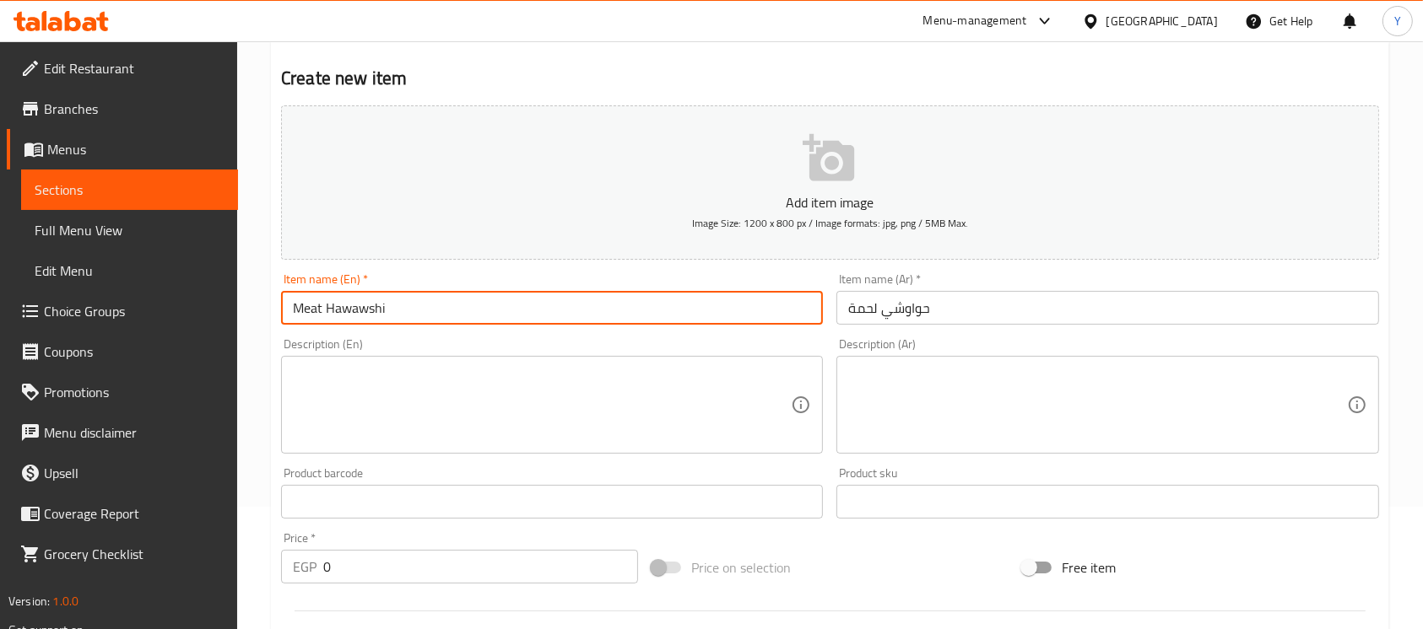
click at [533, 303] on input "Meat Hawawshi" at bounding box center [552, 308] width 542 height 34
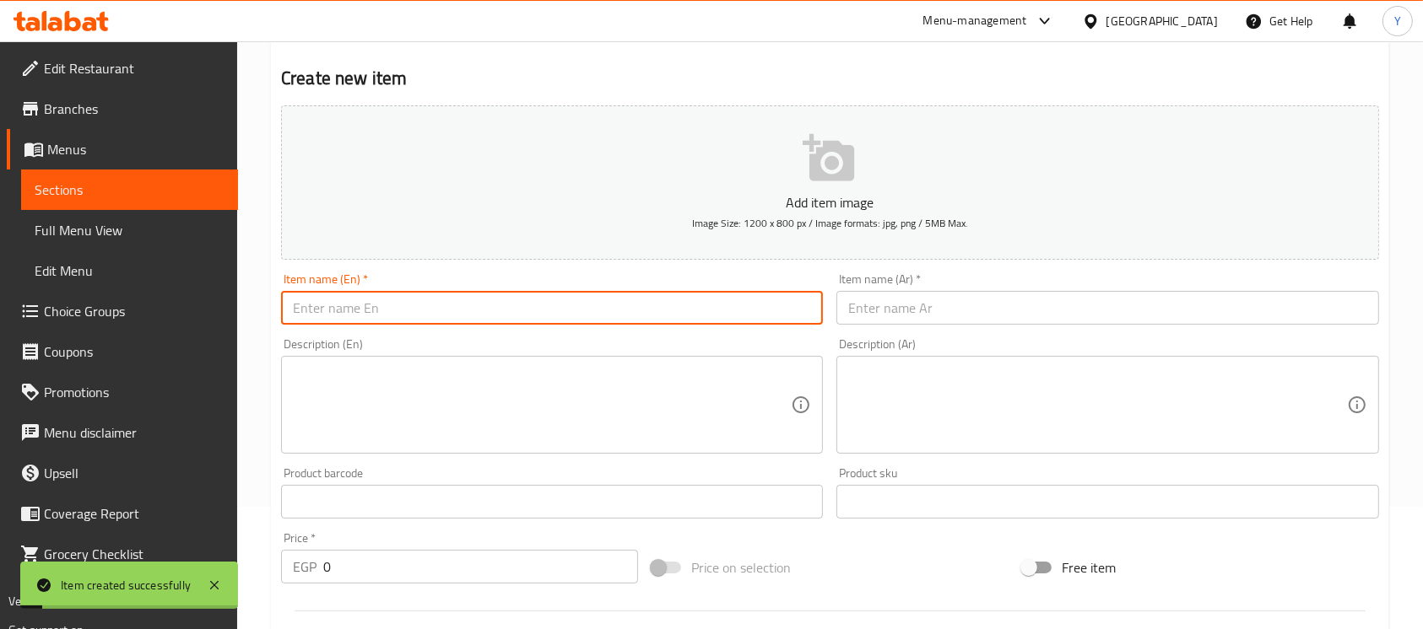
click at [918, 327] on div "Item name (Ar)   * Item name (Ar) *" at bounding box center [1106, 299] width 555 height 65
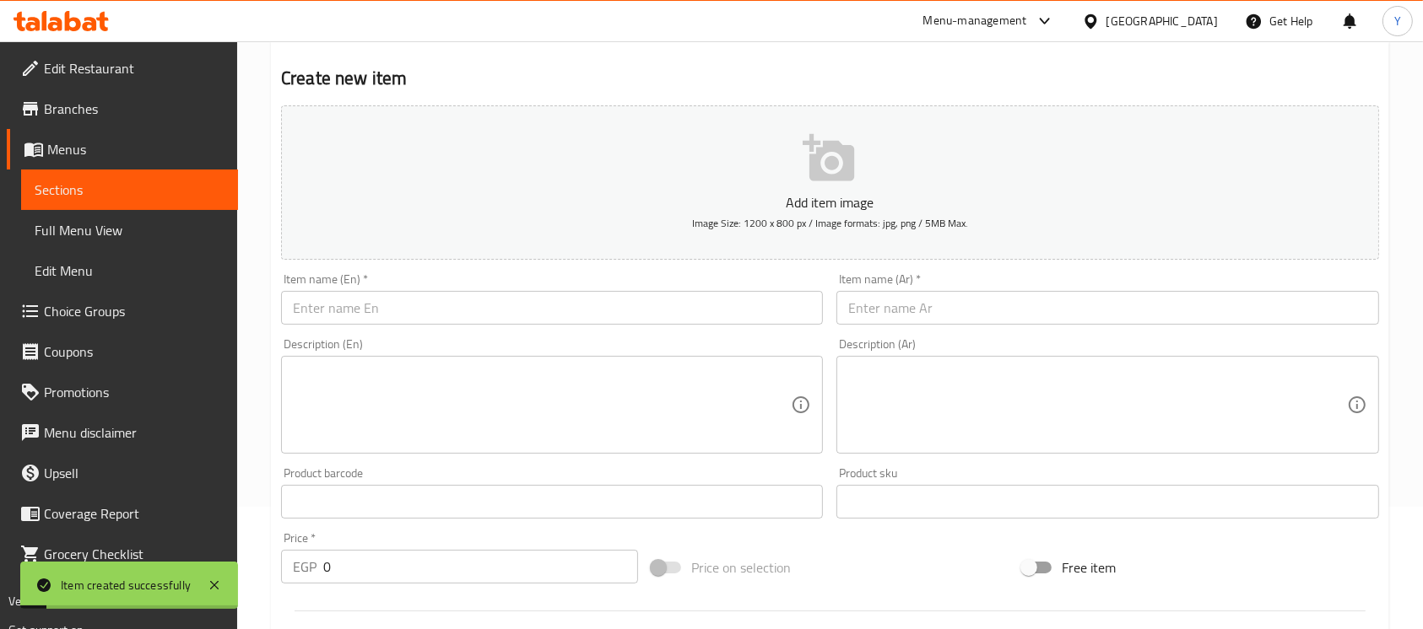
click at [918, 325] on input "text" at bounding box center [1107, 308] width 542 height 34
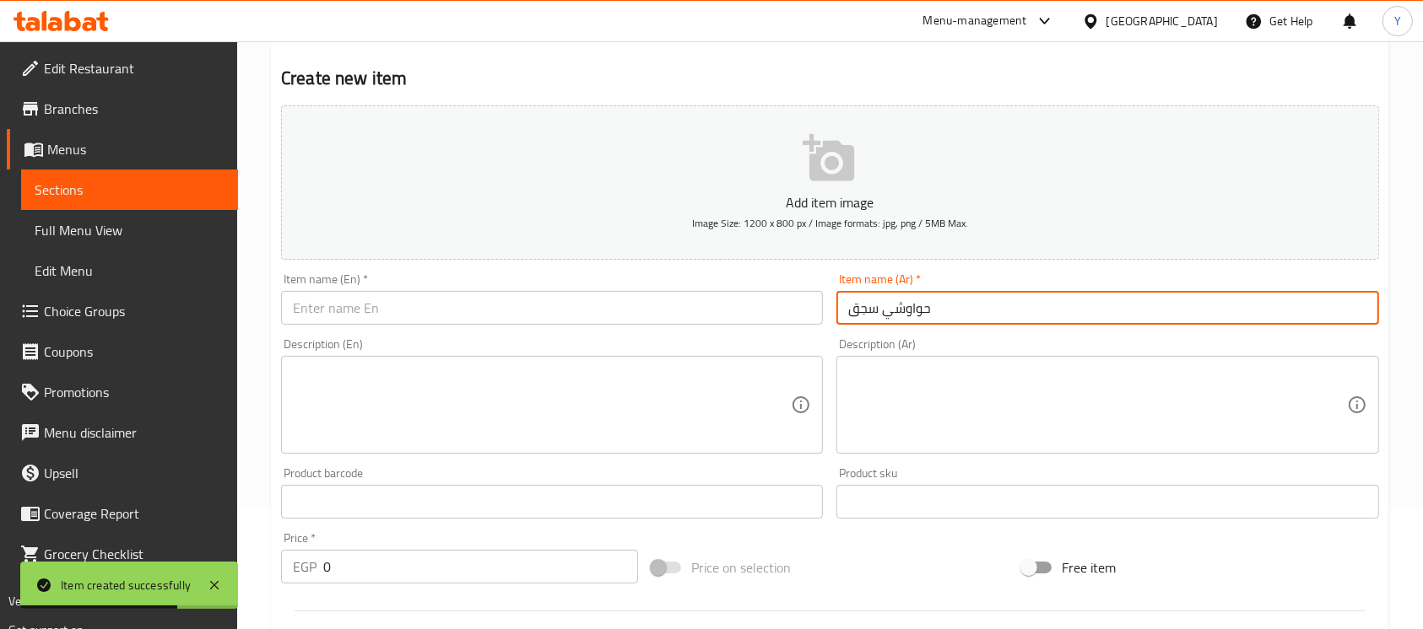
type input "حواوشي سجق"
drag, startPoint x: 621, startPoint y: 292, endPoint x: 813, endPoint y: 316, distance: 193.1
click at [621, 293] on input "text" at bounding box center [552, 308] width 542 height 34
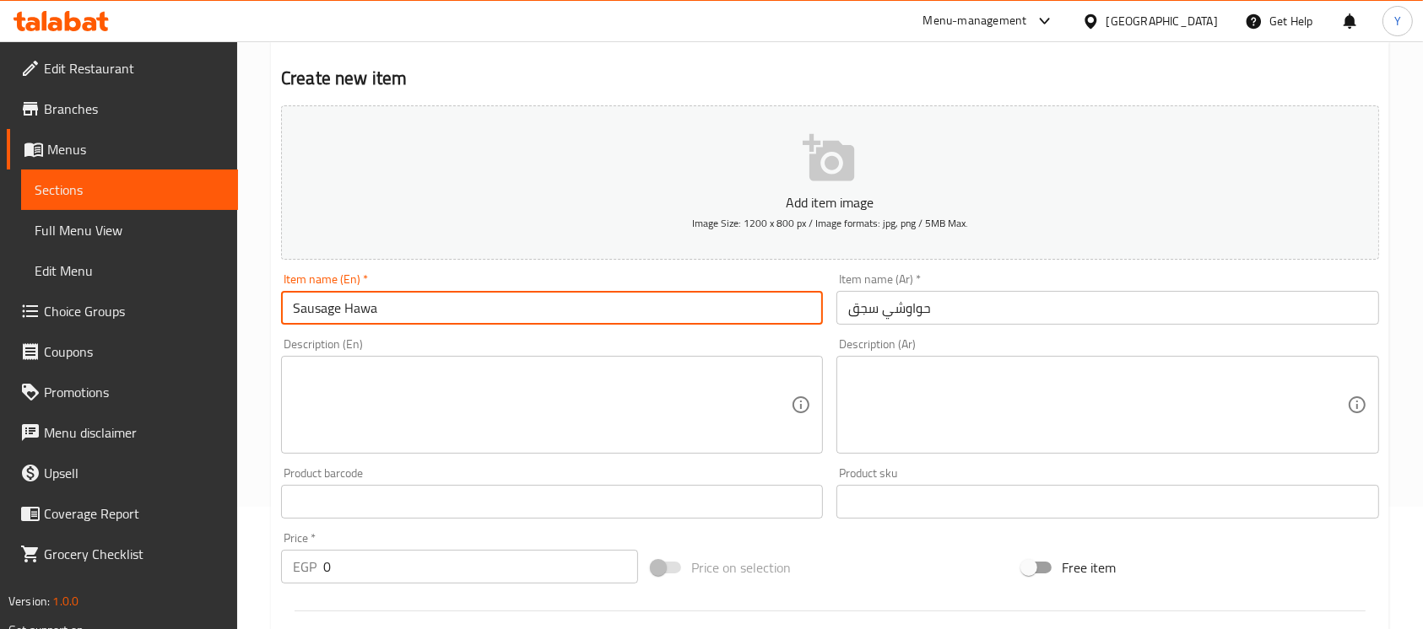
type input "Sausage Hawawshi"
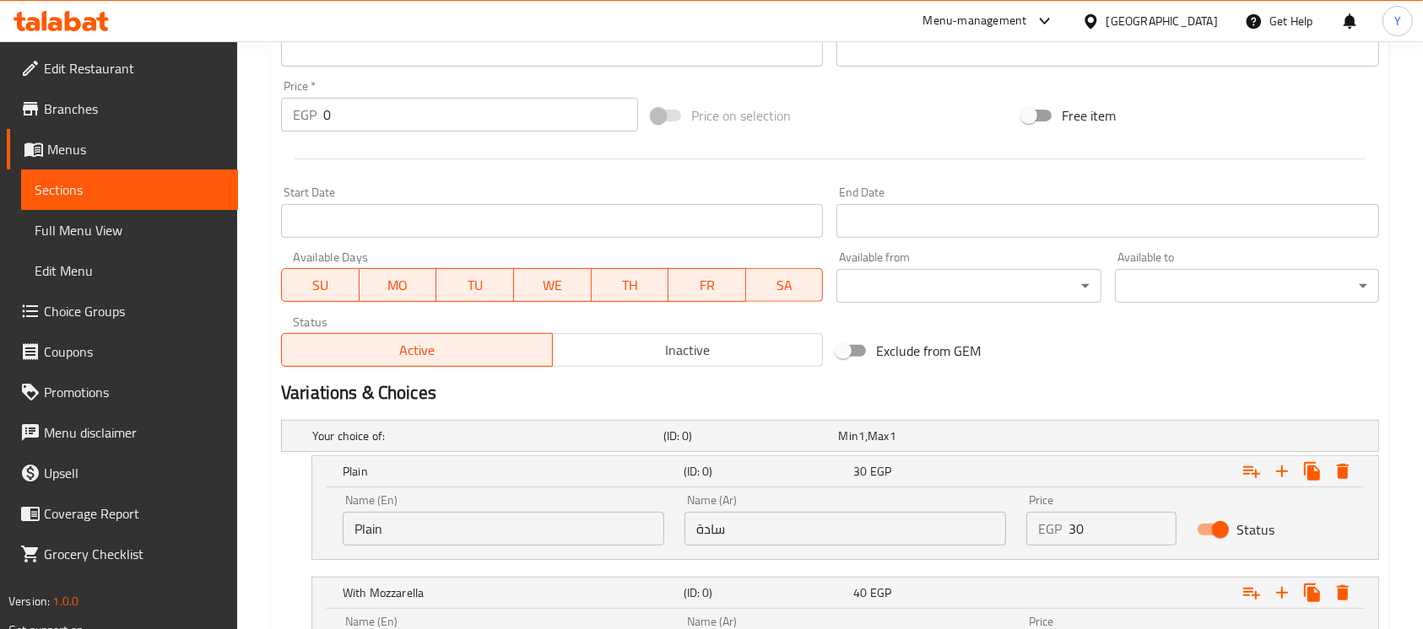
scroll to position [745, 0]
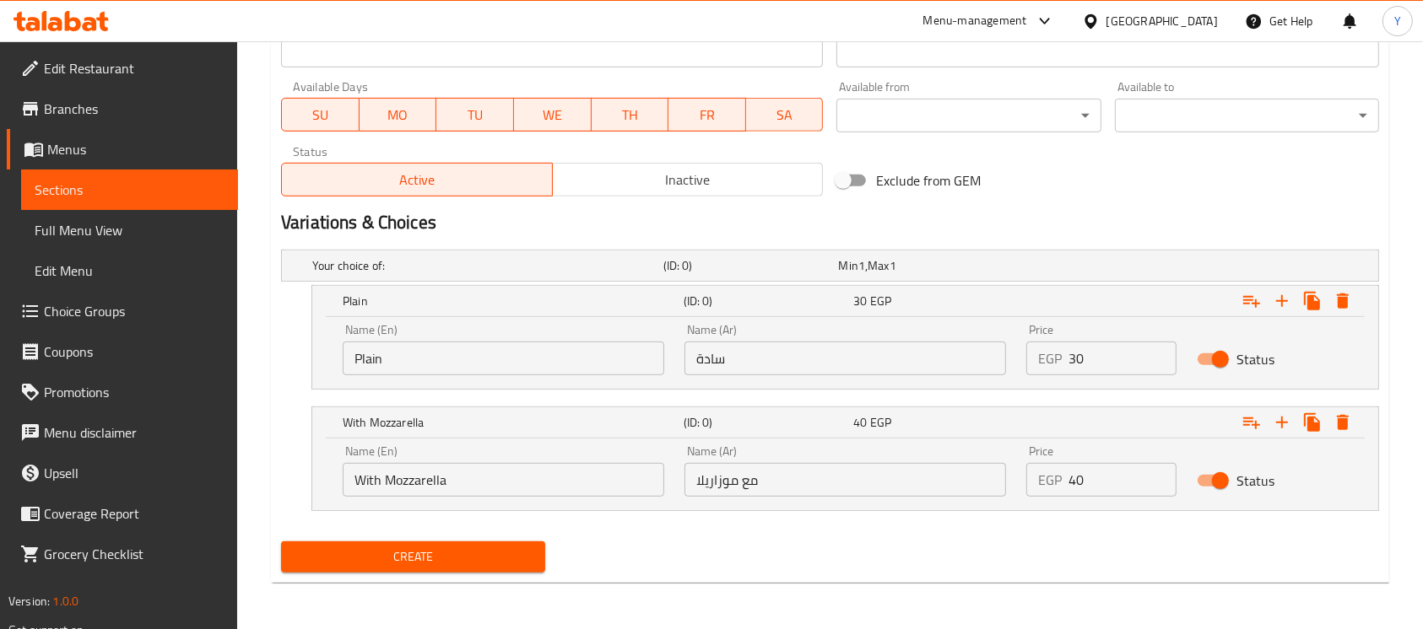
click at [528, 557] on span "Create" at bounding box center [412, 557] width 237 height 21
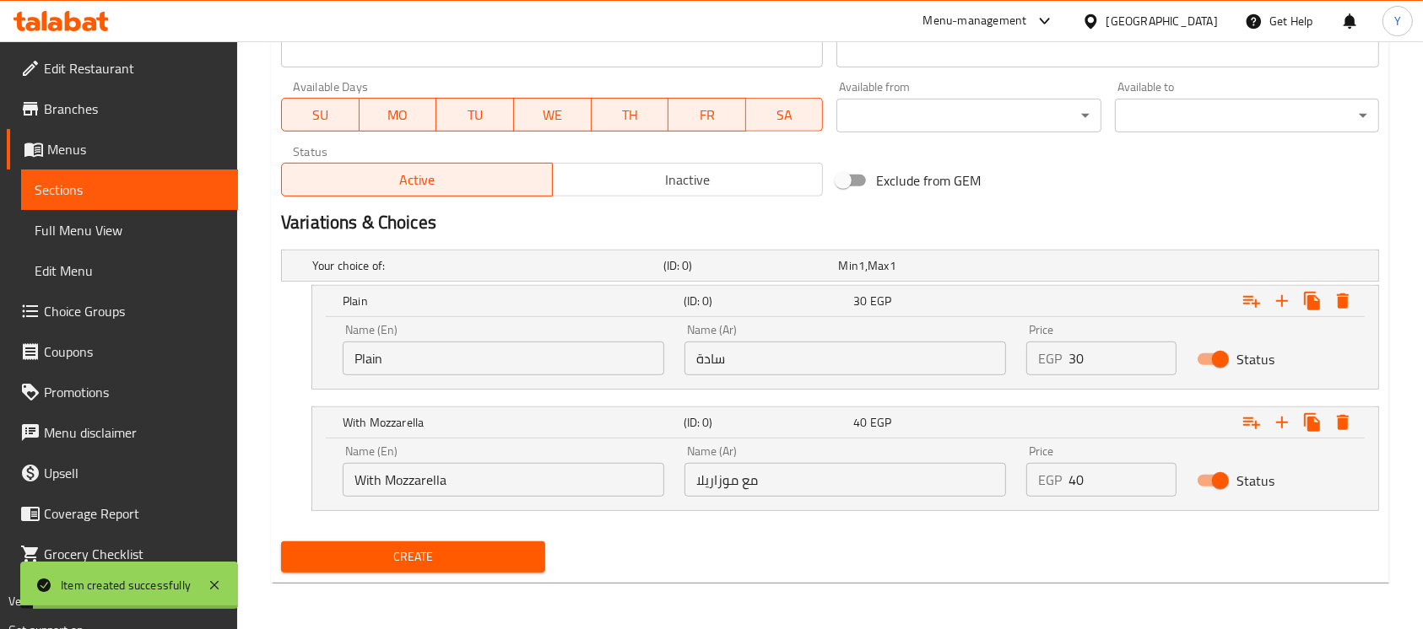
scroll to position [195, 0]
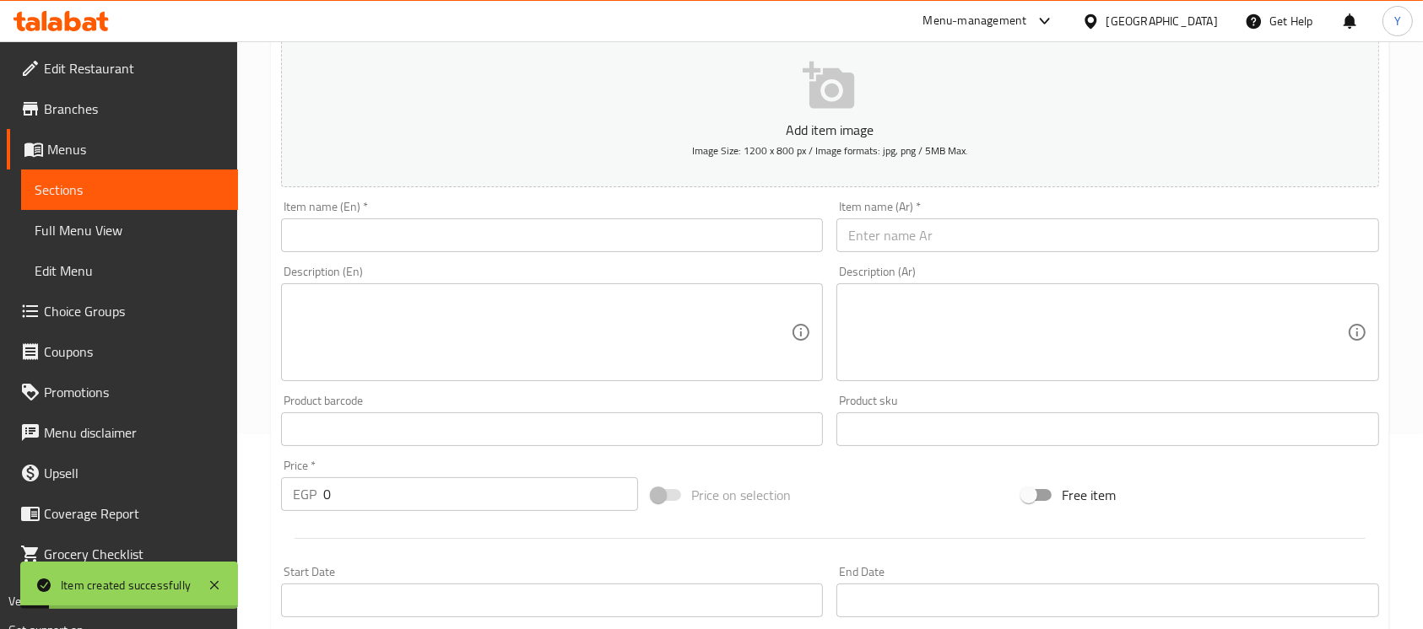
drag, startPoint x: 1005, startPoint y: 245, endPoint x: 1306, endPoint y: 260, distance: 301.6
click at [1004, 244] on input "text" at bounding box center [1107, 236] width 542 height 34
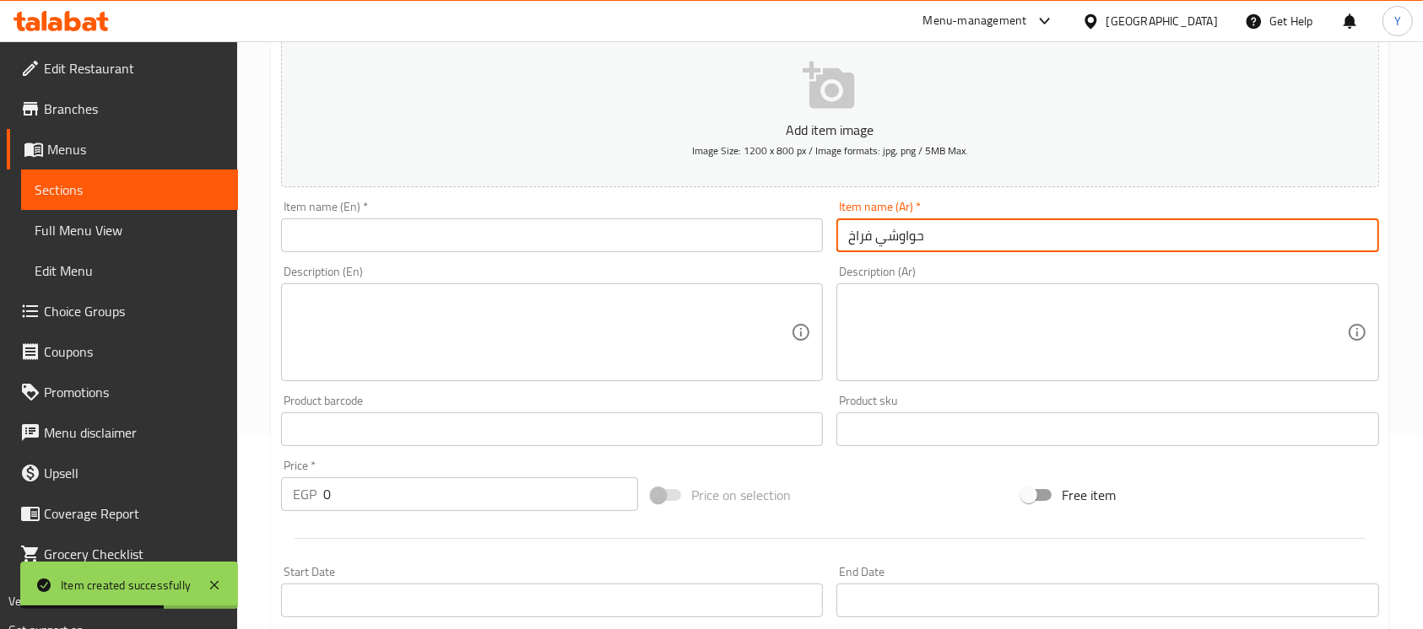
type input "حواوشي فراخ"
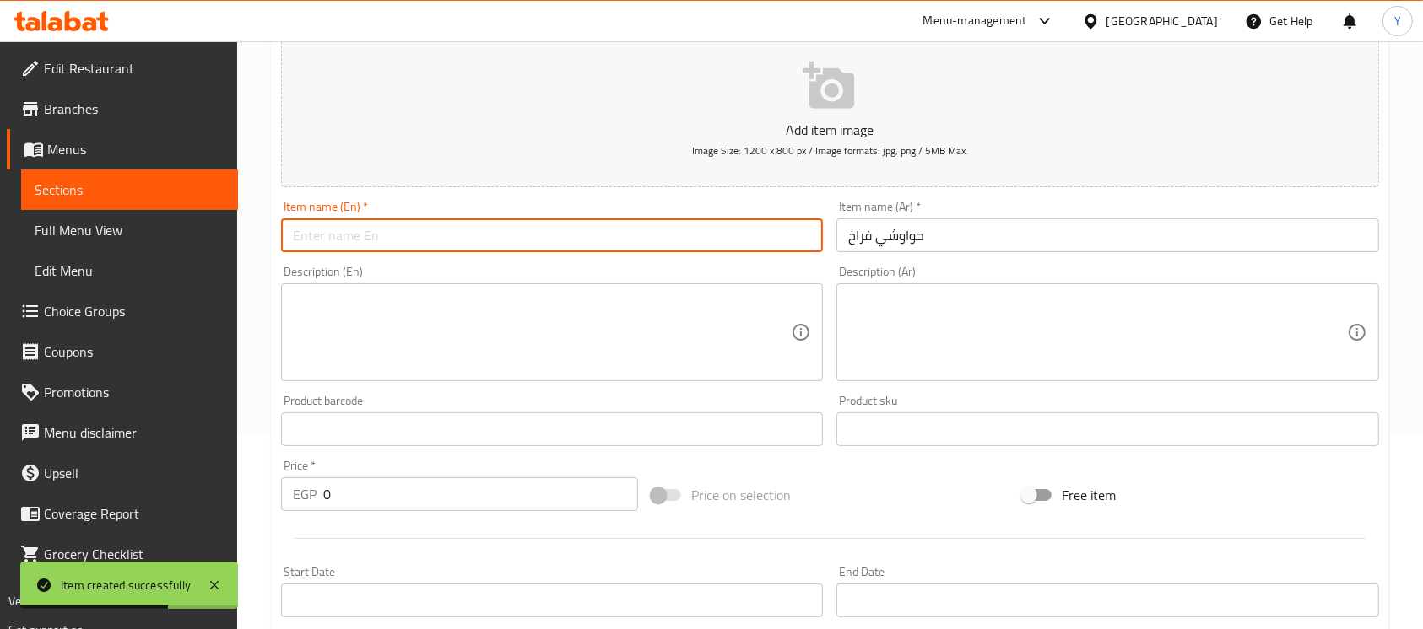
drag, startPoint x: 715, startPoint y: 236, endPoint x: 1052, endPoint y: 307, distance: 344.9
click at [715, 236] on input "text" at bounding box center [552, 236] width 542 height 34
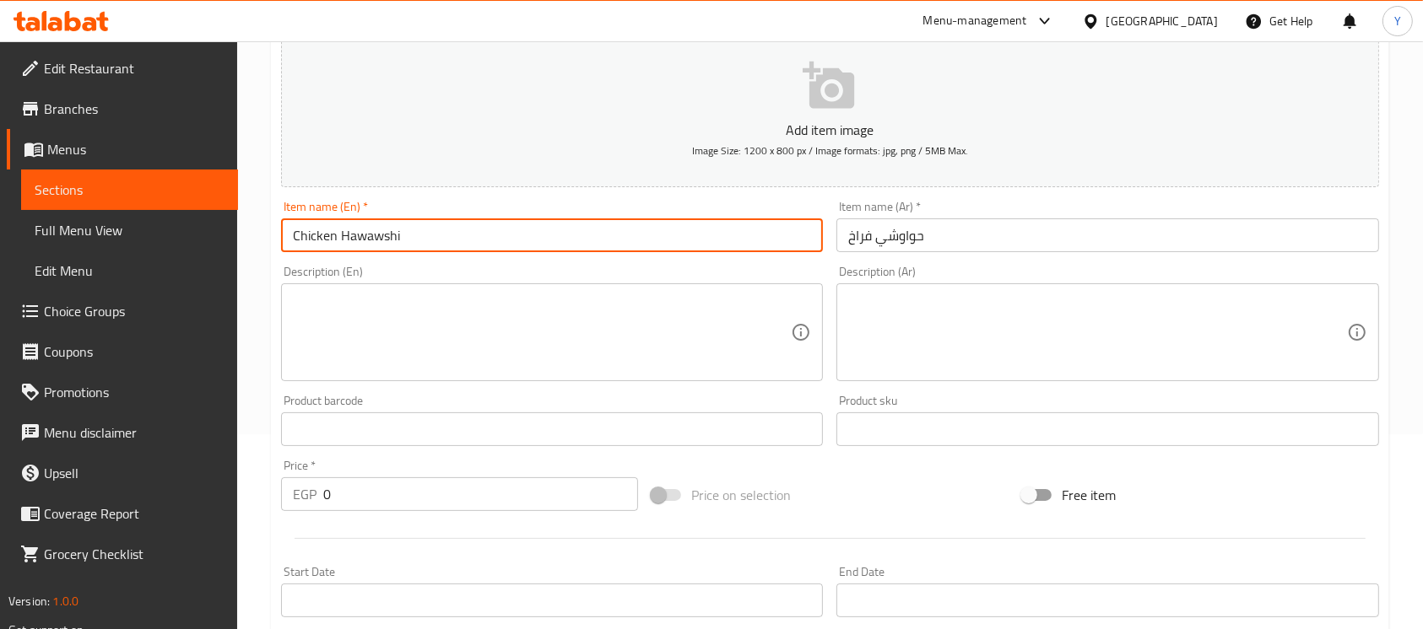
scroll to position [745, 0]
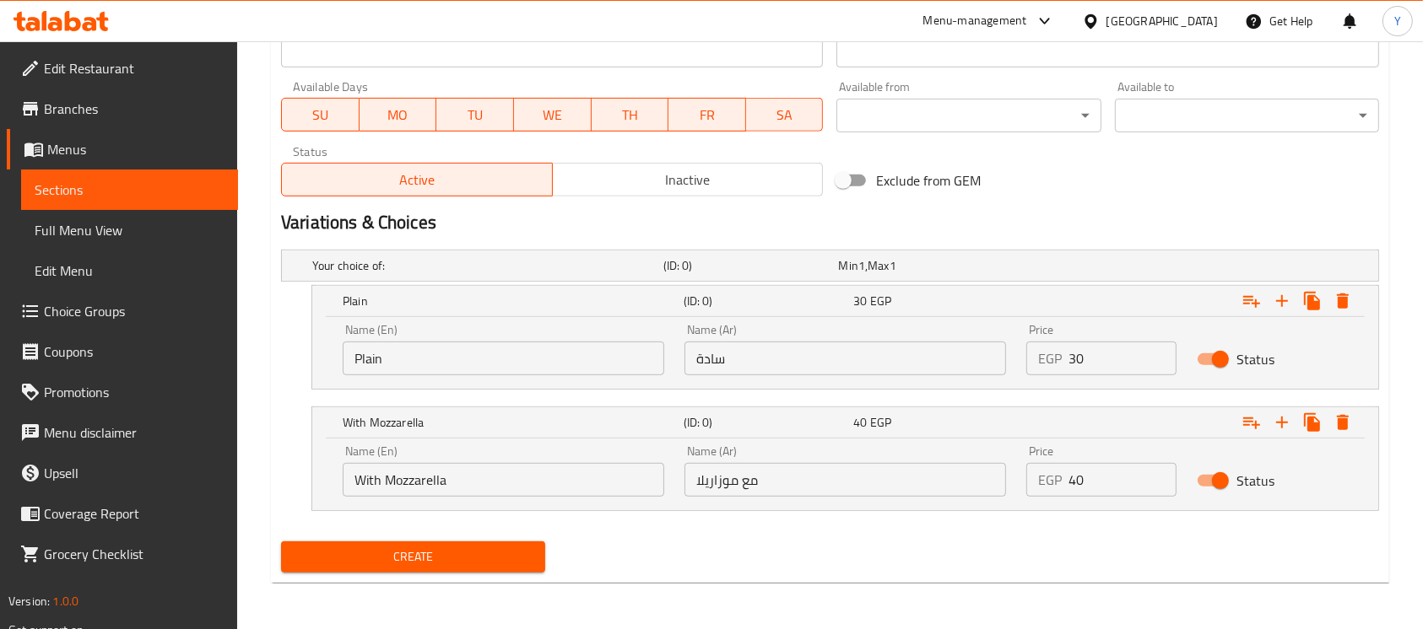
type input "Chicken Hawawshi"
drag, startPoint x: 1075, startPoint y: 364, endPoint x: 1014, endPoint y: 372, distance: 61.3
click at [1014, 372] on div "Name (En) Plain Name (En) Name (Ar) سادة Name (Ar) Price EGP 30 Price Status" at bounding box center [844, 350] width 1025 height 72
type input "43"
drag, startPoint x: 1078, startPoint y: 488, endPoint x: 976, endPoint y: 494, distance: 101.4
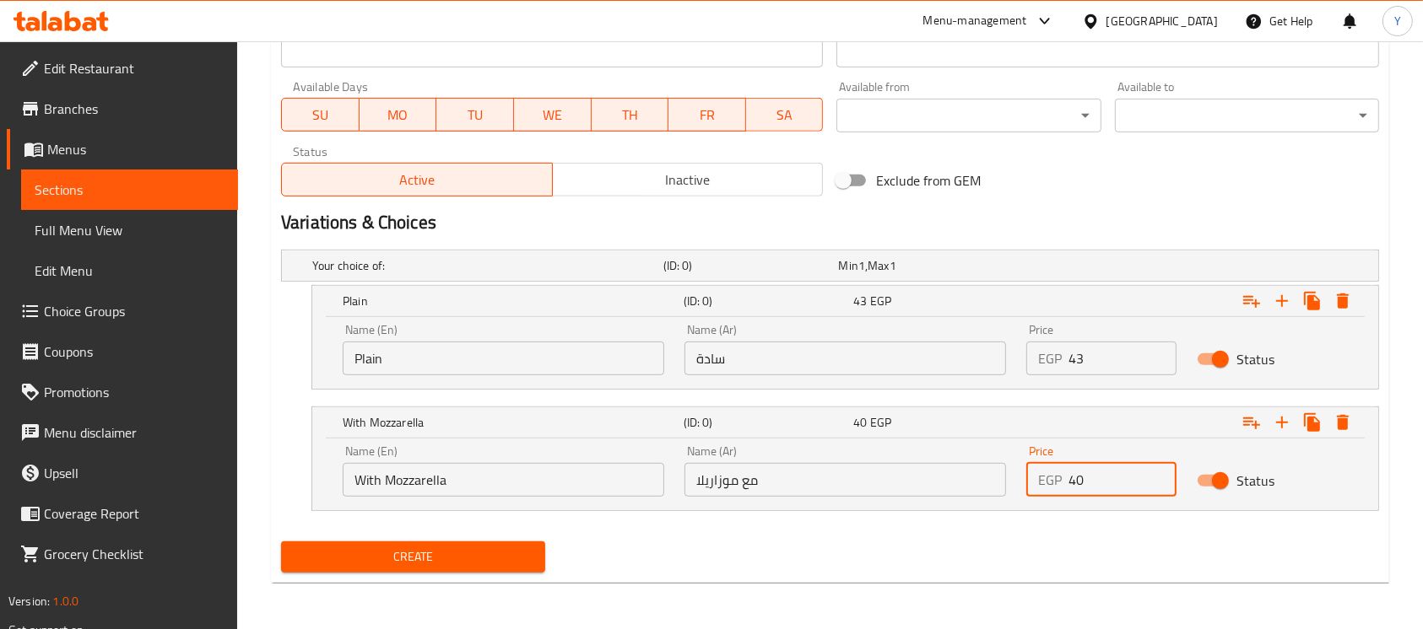
click at [976, 494] on div "Name (En) With Mozzarella Name (En) Name (Ar) مع موزاريلا Name (Ar) Price EGP 4…" at bounding box center [844, 471] width 1025 height 72
type input "56"
click at [983, 535] on div "Create" at bounding box center [829, 557] width 1111 height 45
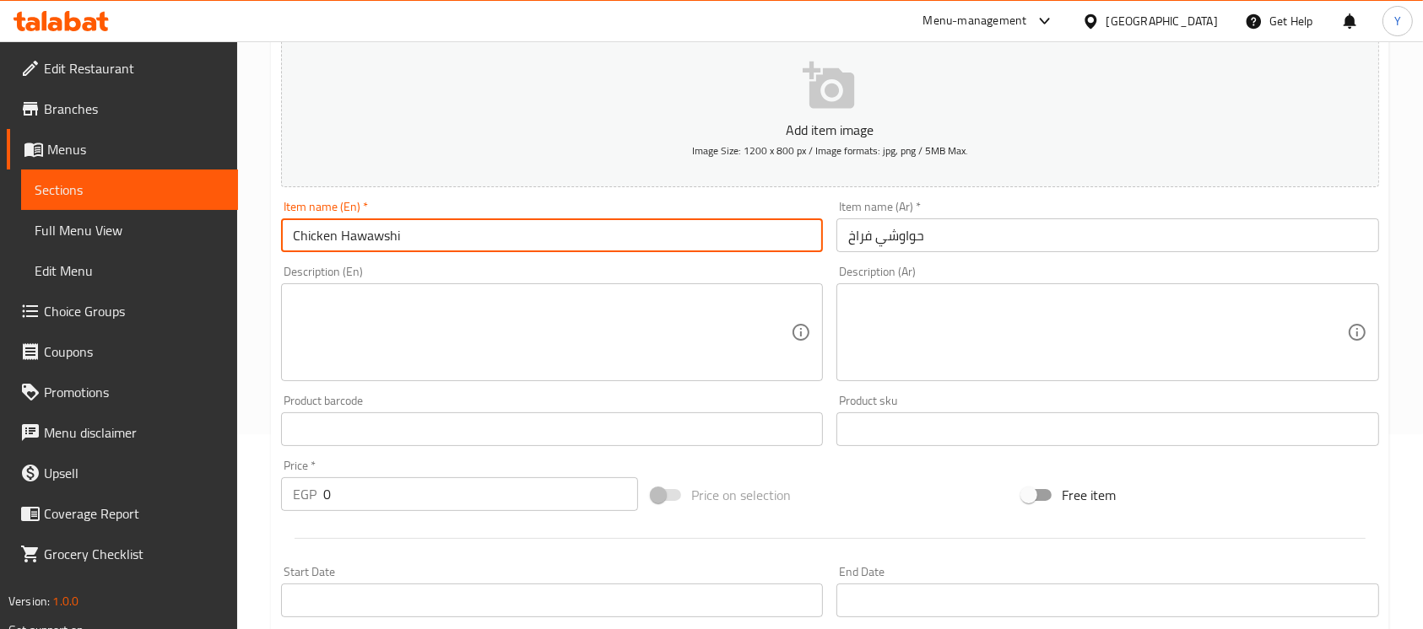
click at [524, 240] on input "Chicken Hawawshi" at bounding box center [552, 236] width 542 height 34
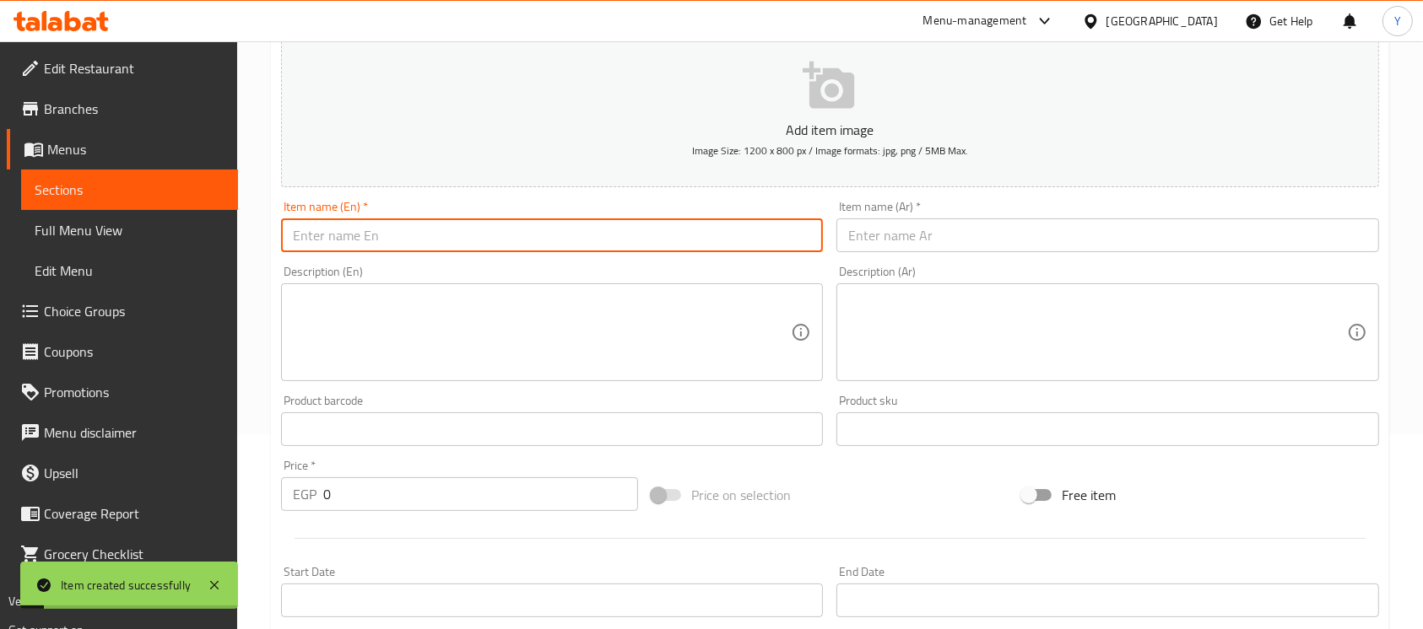
click at [938, 252] on input "text" at bounding box center [1107, 236] width 542 height 34
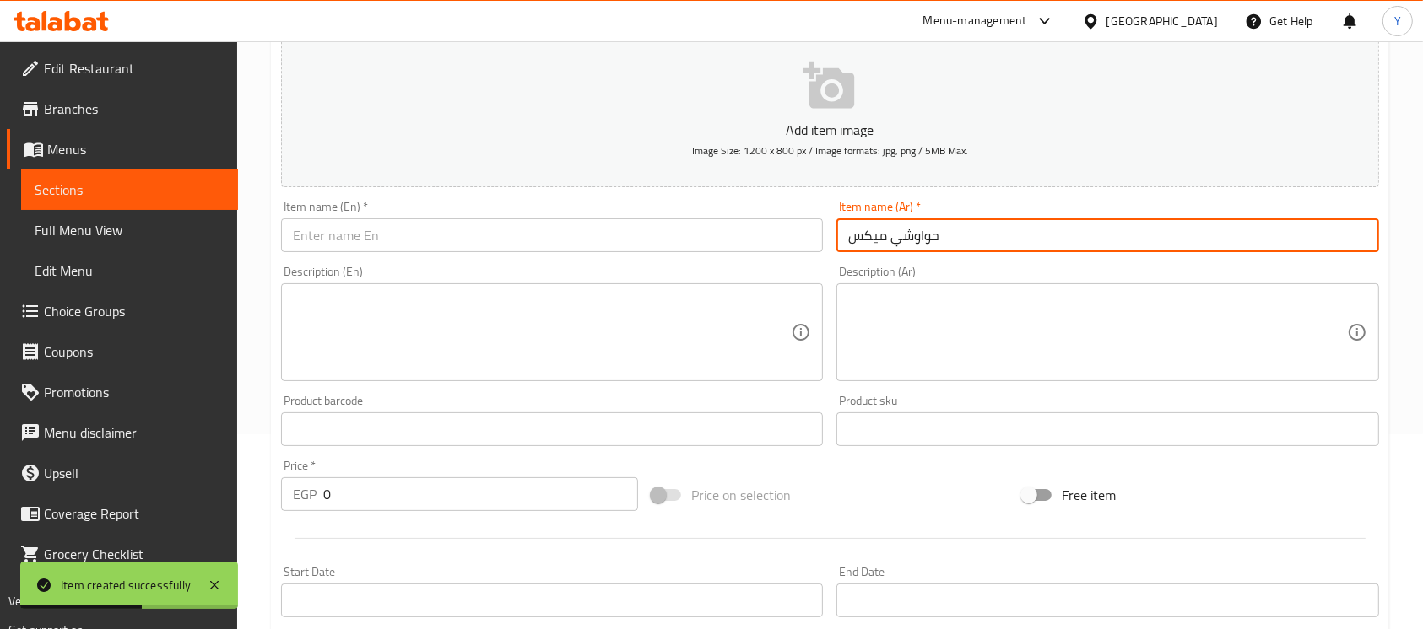
type input "حواوشي ميكس"
click at [752, 251] on input "text" at bounding box center [552, 236] width 542 height 34
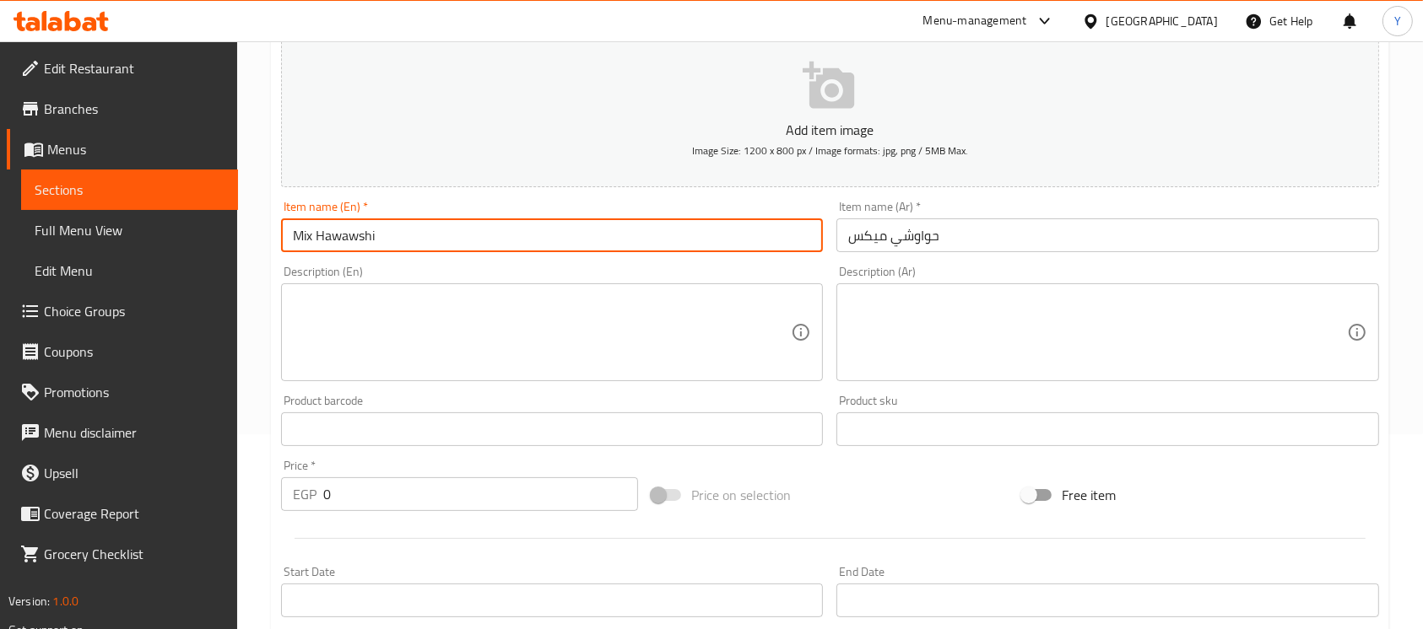
type input "Mix Hawawshi"
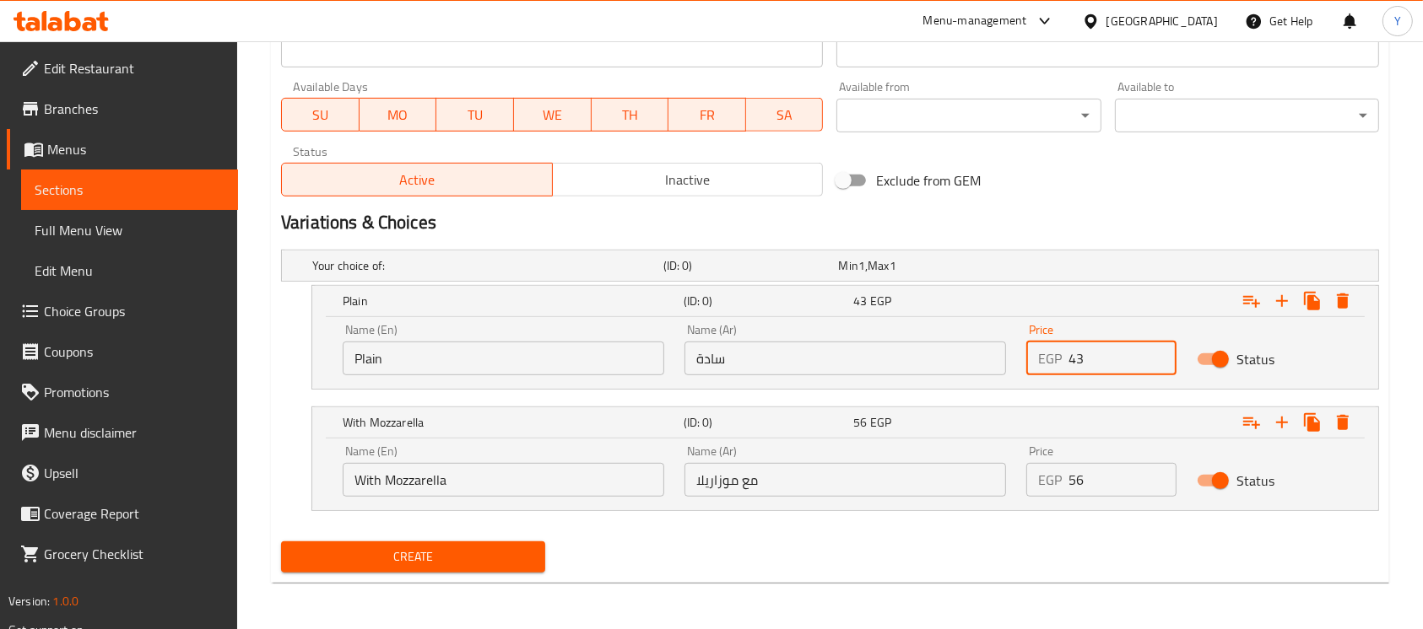
drag, startPoint x: 1107, startPoint y: 360, endPoint x: 921, endPoint y: 388, distance: 187.7
click at [921, 388] on div "Plain (ID: 0) 43 EGP Name (En) Plain Name (En) Name (Ar) سادة Name (Ar) Price E…" at bounding box center [844, 337] width 1067 height 105
type input "45"
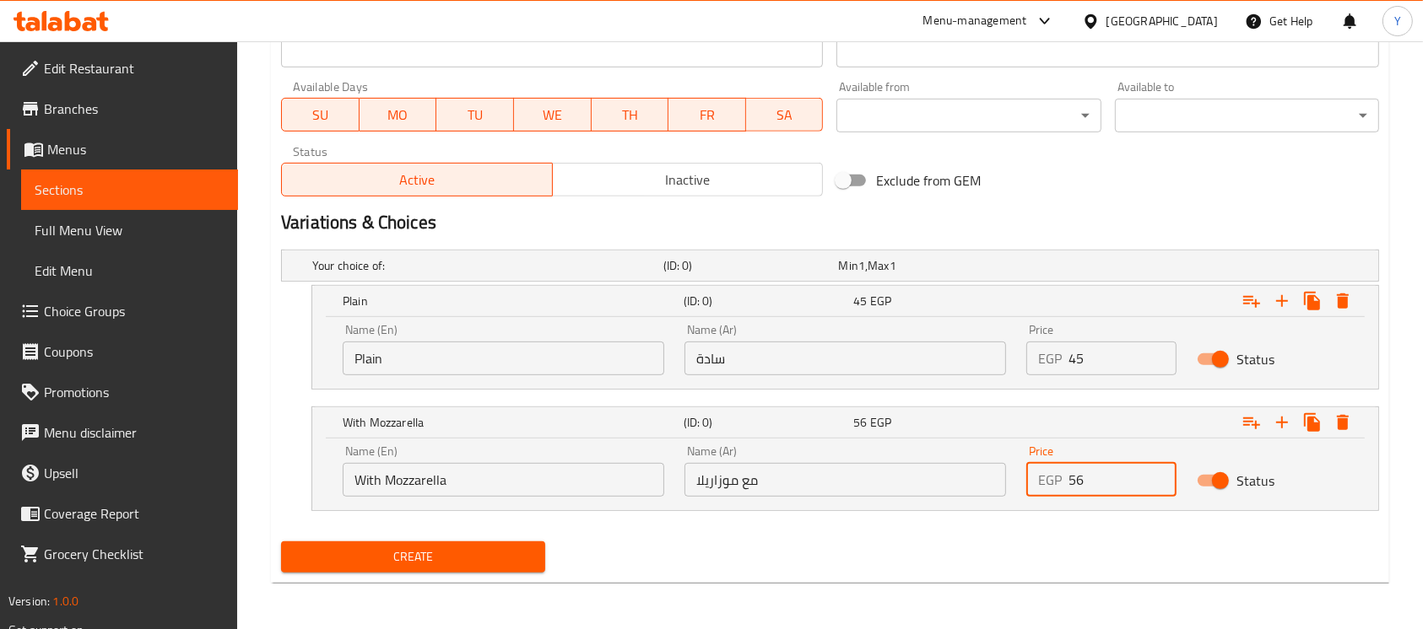
drag, startPoint x: 975, startPoint y: 504, endPoint x: 903, endPoint y: 502, distance: 72.6
click at [902, 504] on div "Name (En) With Mozzarella Name (En) Name (Ar) مع موزاريلا Name (Ar) Price EGP 5…" at bounding box center [844, 471] width 1025 height 72
type input "60"
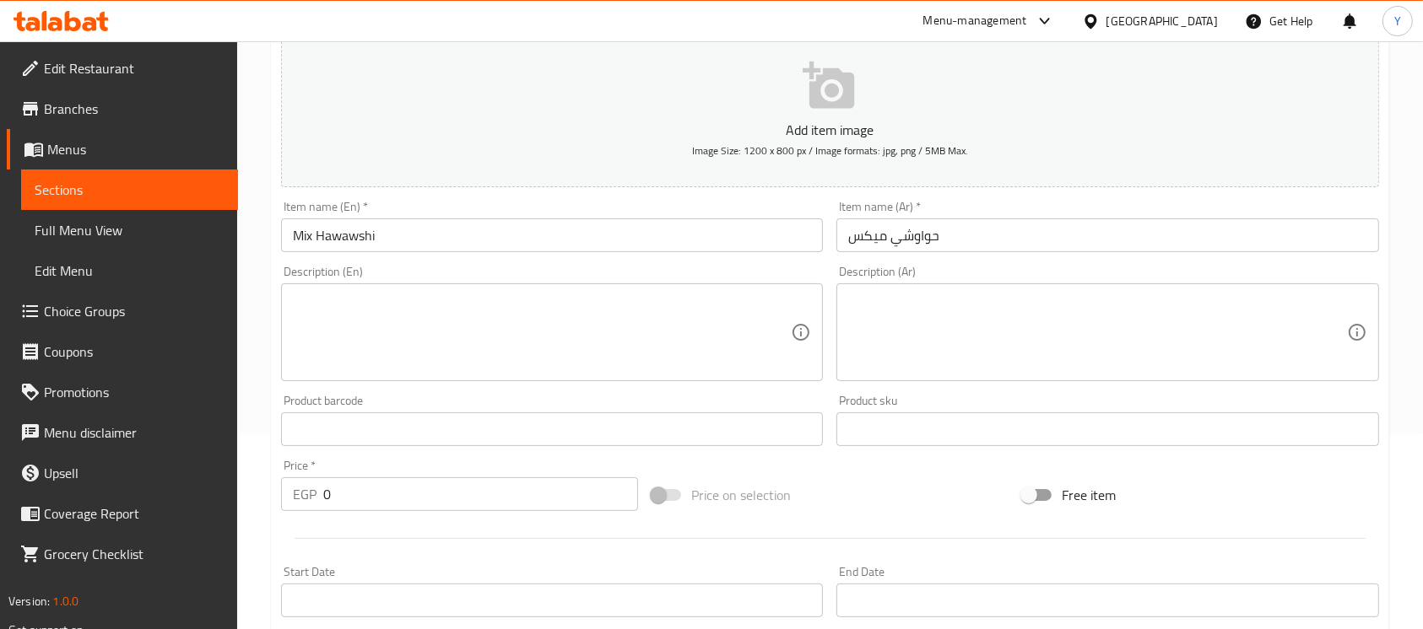
click at [1030, 328] on textarea at bounding box center [1097, 333] width 498 height 80
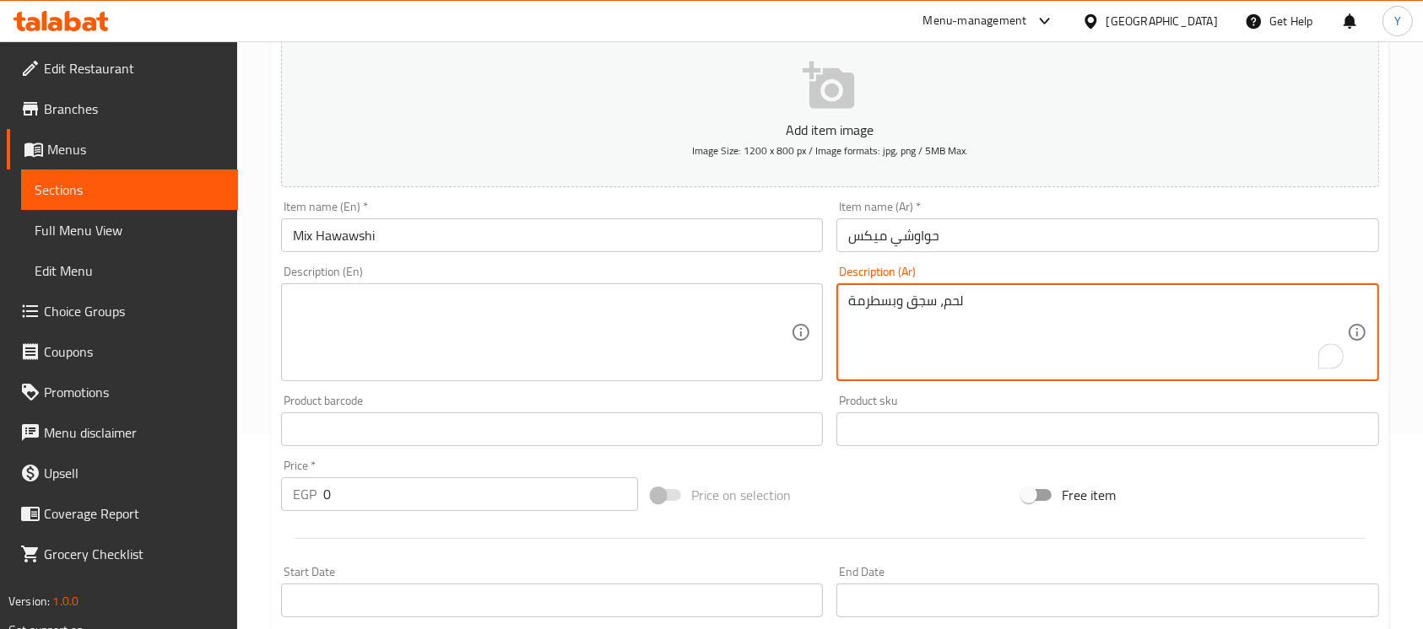
type textarea "لحم، سجق وبسطرمة"
click at [622, 357] on textarea at bounding box center [542, 333] width 498 height 80
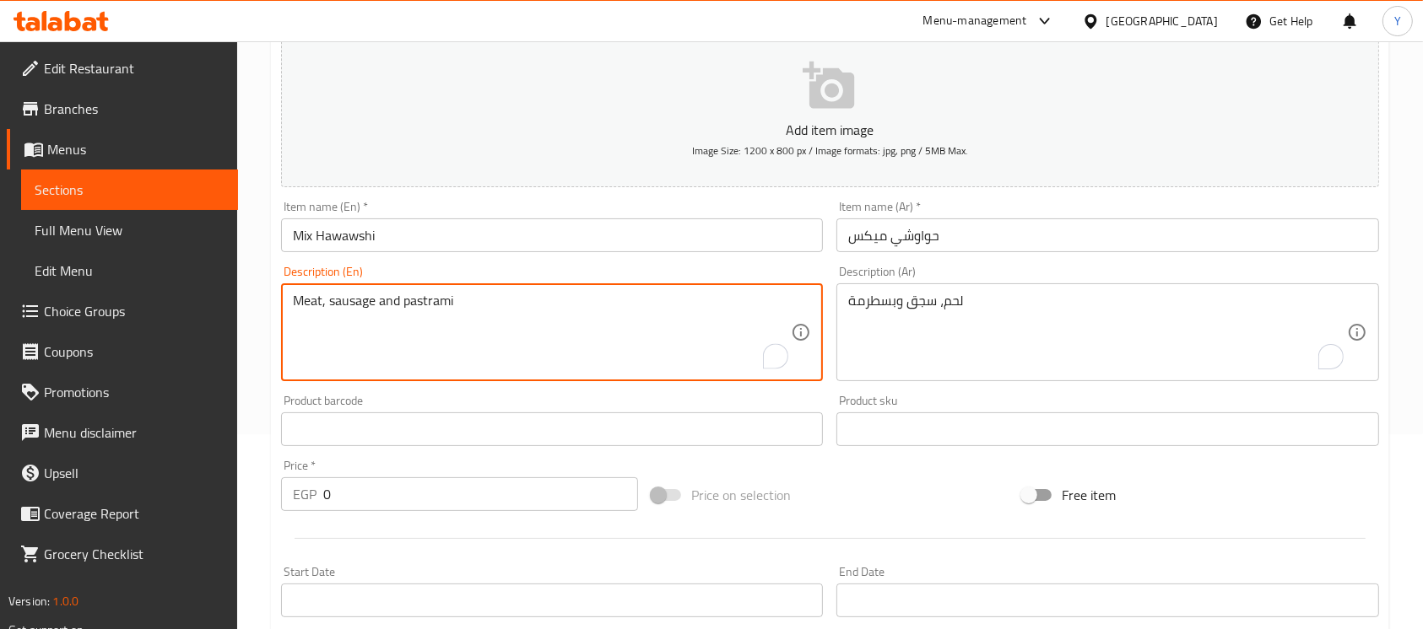
type textarea "Meat, sausage and pastrami"
click at [635, 233] on input "Mix Hawawshi" at bounding box center [552, 236] width 542 height 34
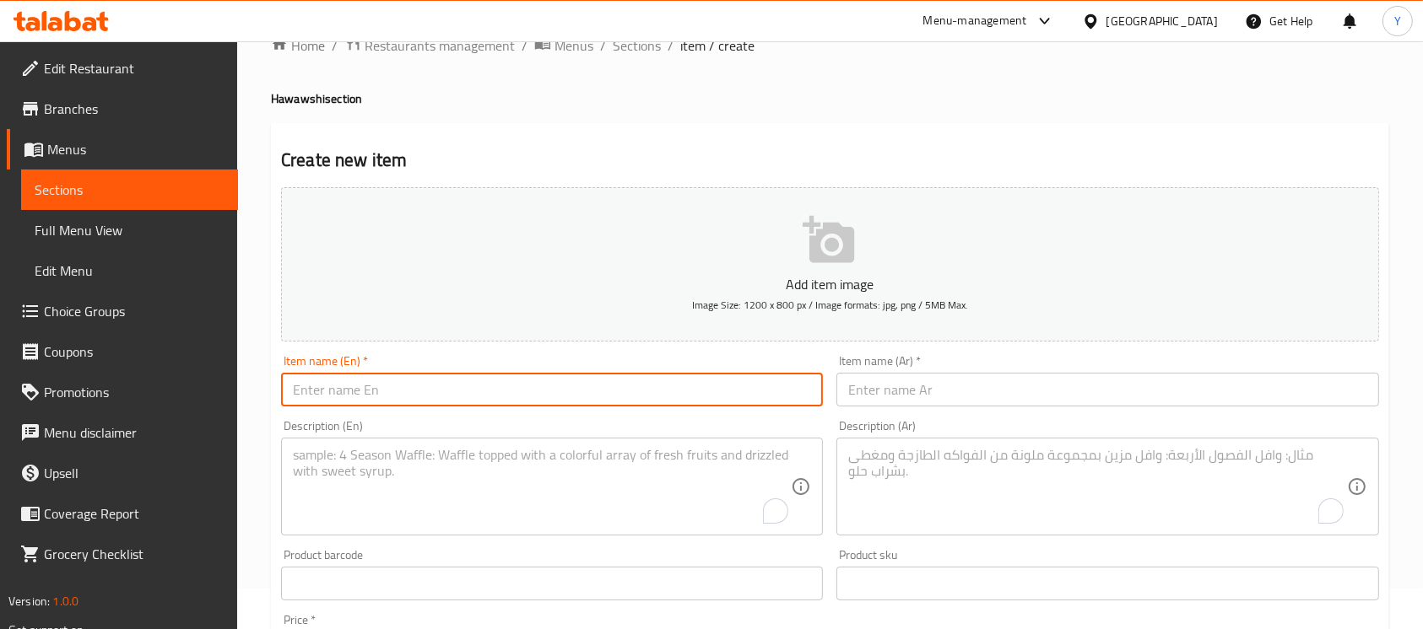
scroll to position [0, 0]
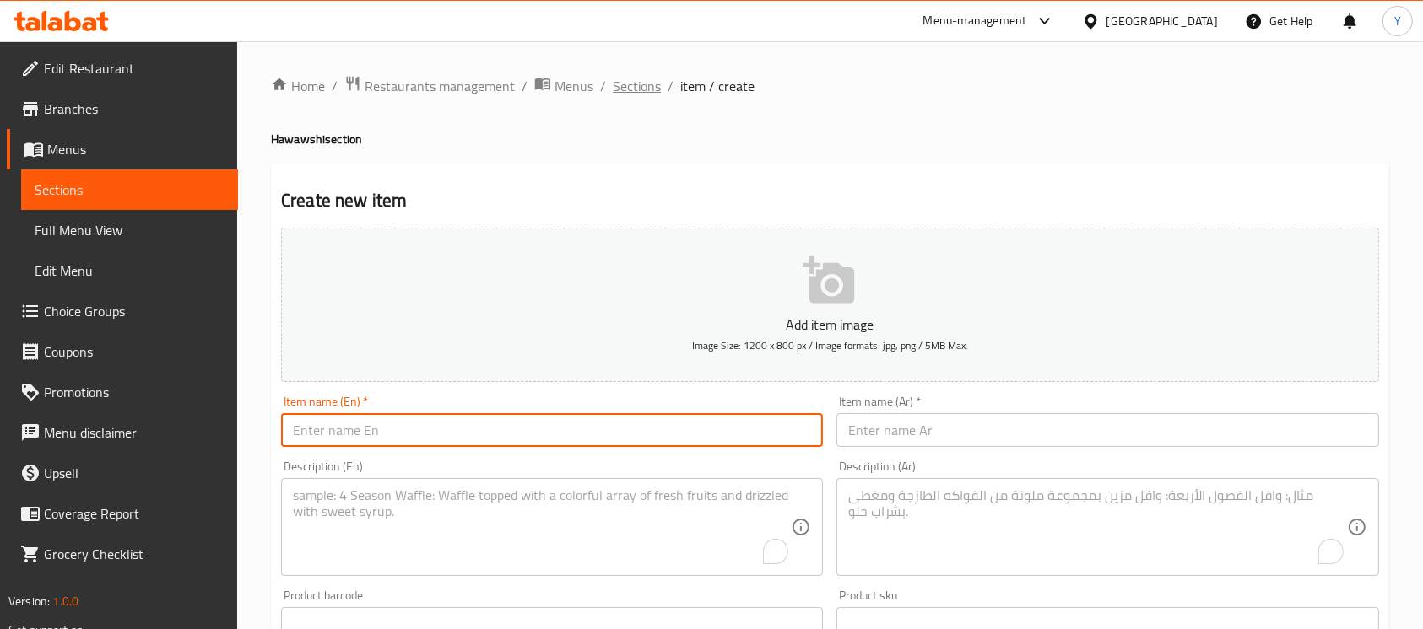
click at [641, 87] on span "Sections" at bounding box center [637, 86] width 48 height 20
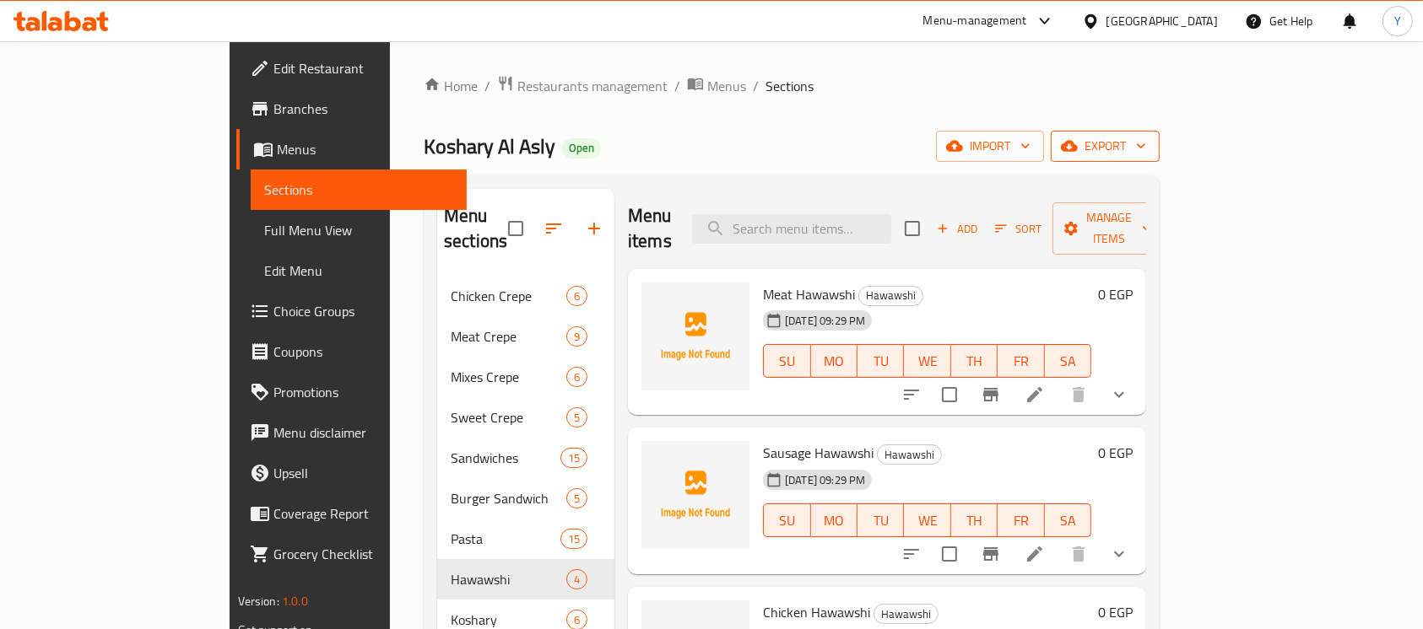
click at [1078, 149] on icon "button" at bounding box center [1069, 146] width 17 height 11
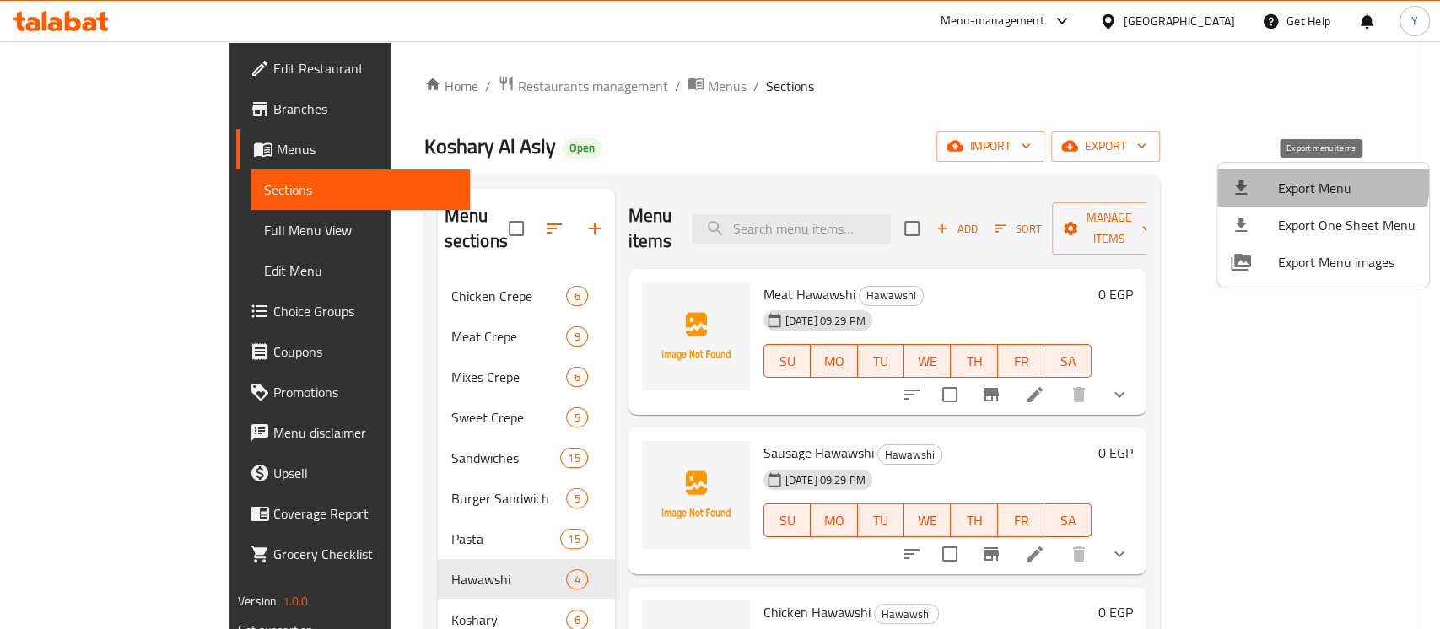
click at [1297, 178] on span "Export Menu" at bounding box center [1347, 188] width 138 height 20
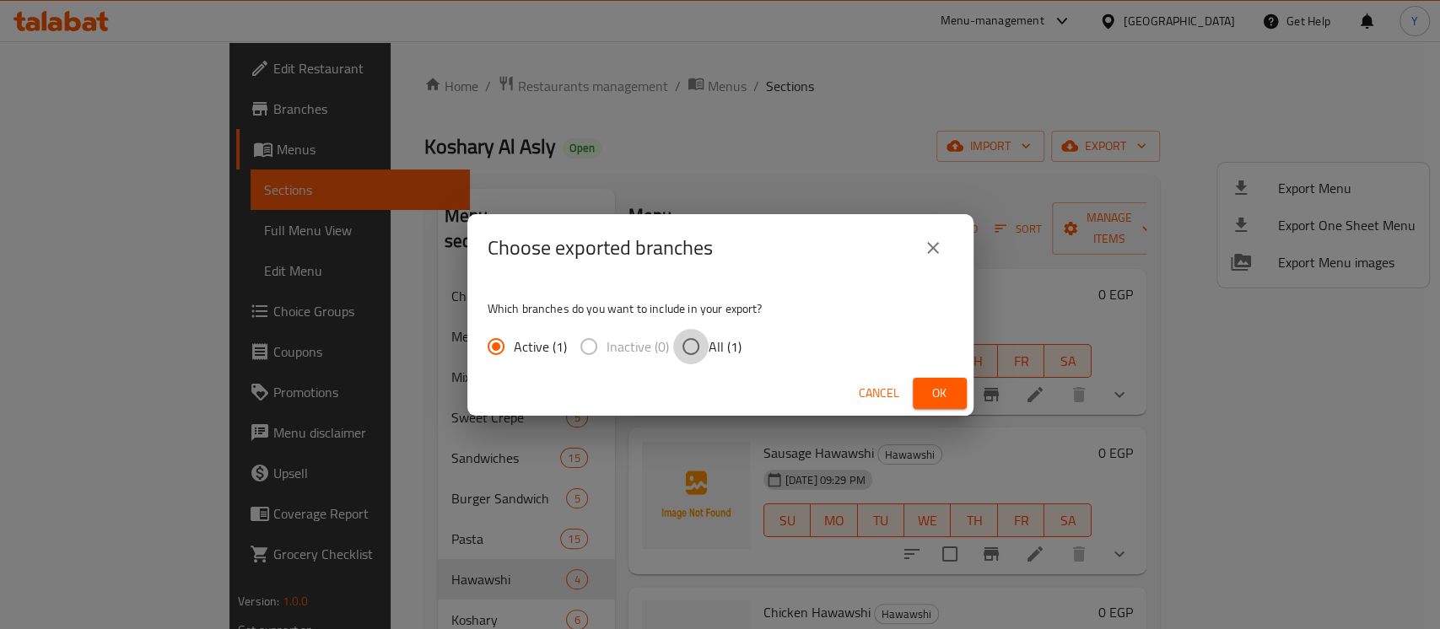
click at [692, 333] on input "All (1)" at bounding box center [690, 346] width 35 height 35
radio input "true"
click at [943, 389] on span "Ok" at bounding box center [940, 393] width 27 height 21
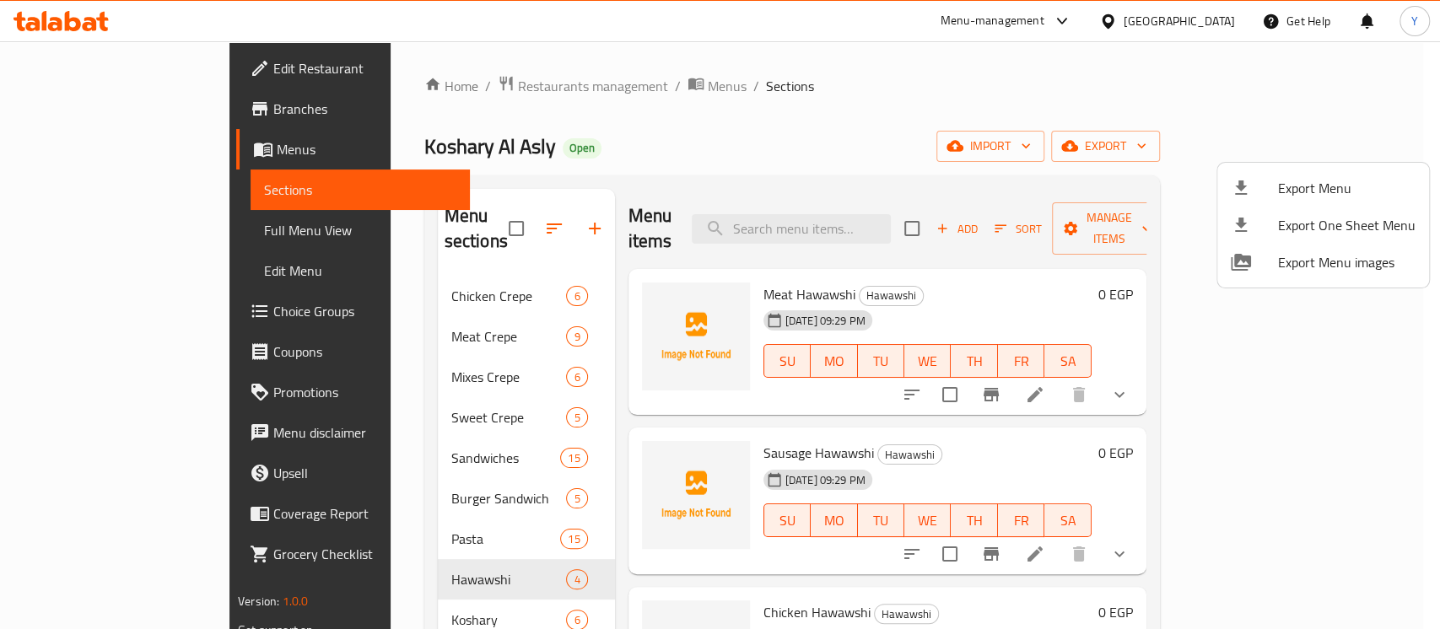
click at [407, 91] on div at bounding box center [720, 314] width 1440 height 629
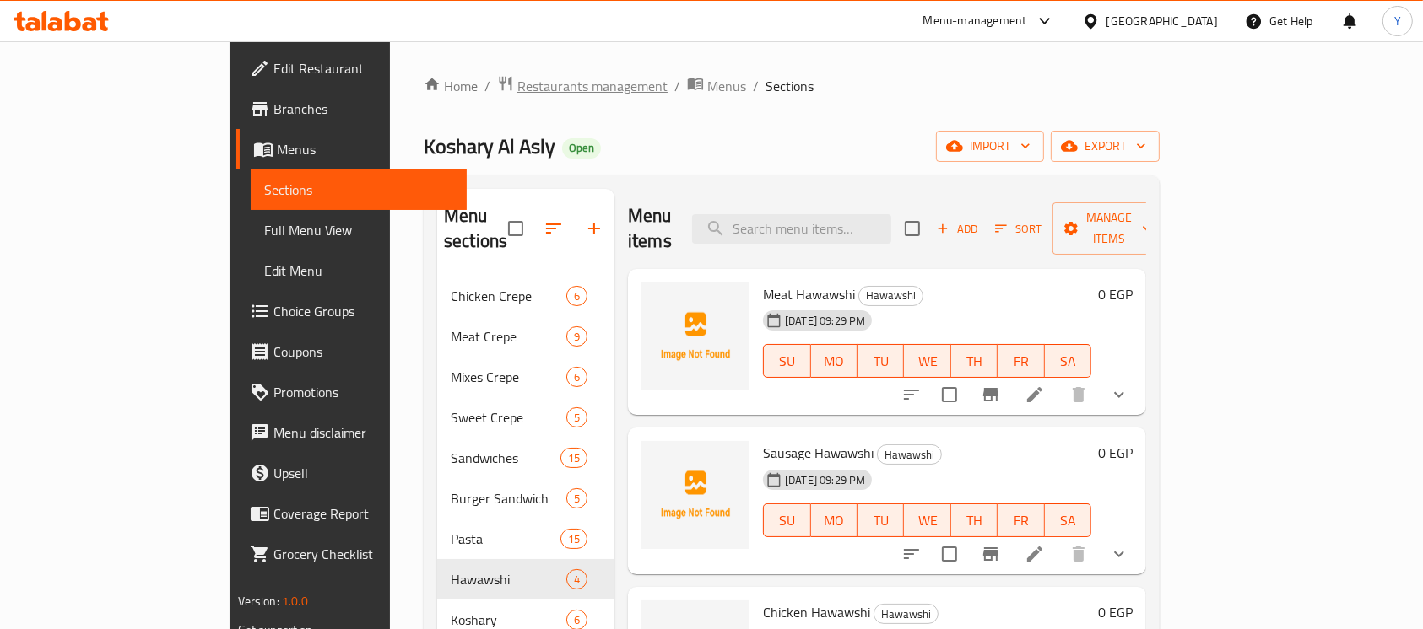
click at [517, 89] on span "Restaurants management" at bounding box center [592, 86] width 150 height 20
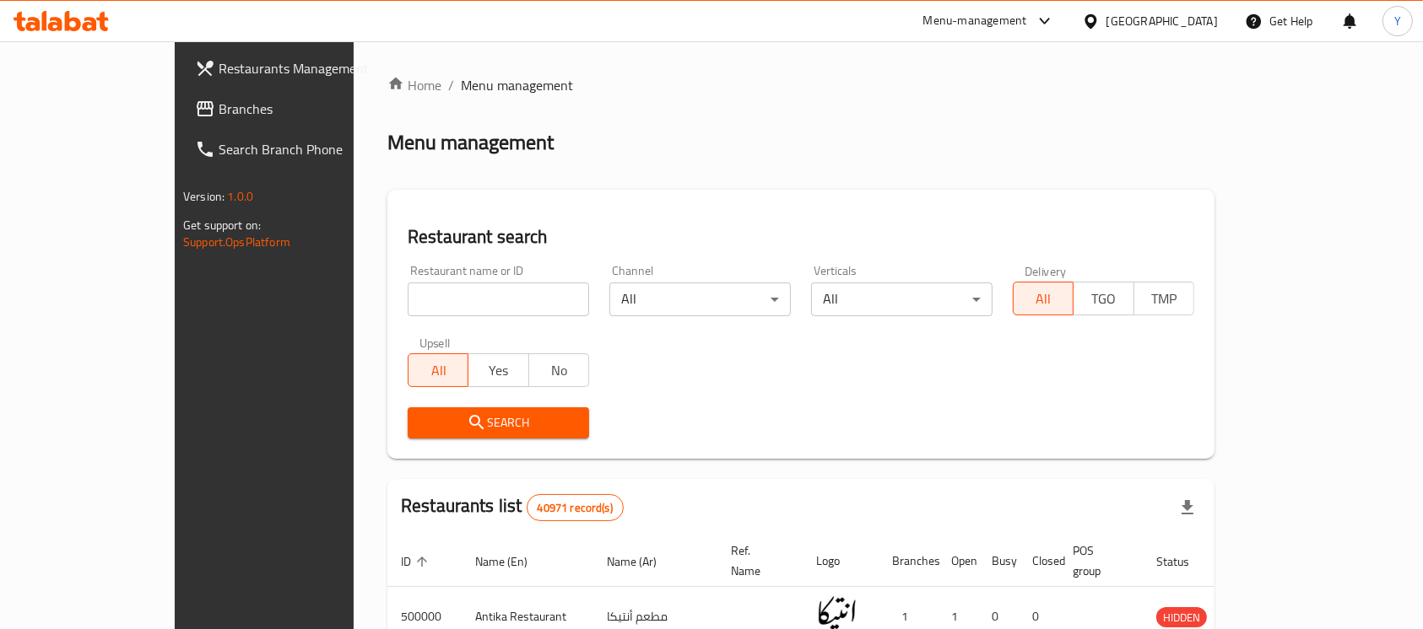
click at [1096, 24] on icon at bounding box center [1090, 21] width 12 height 14
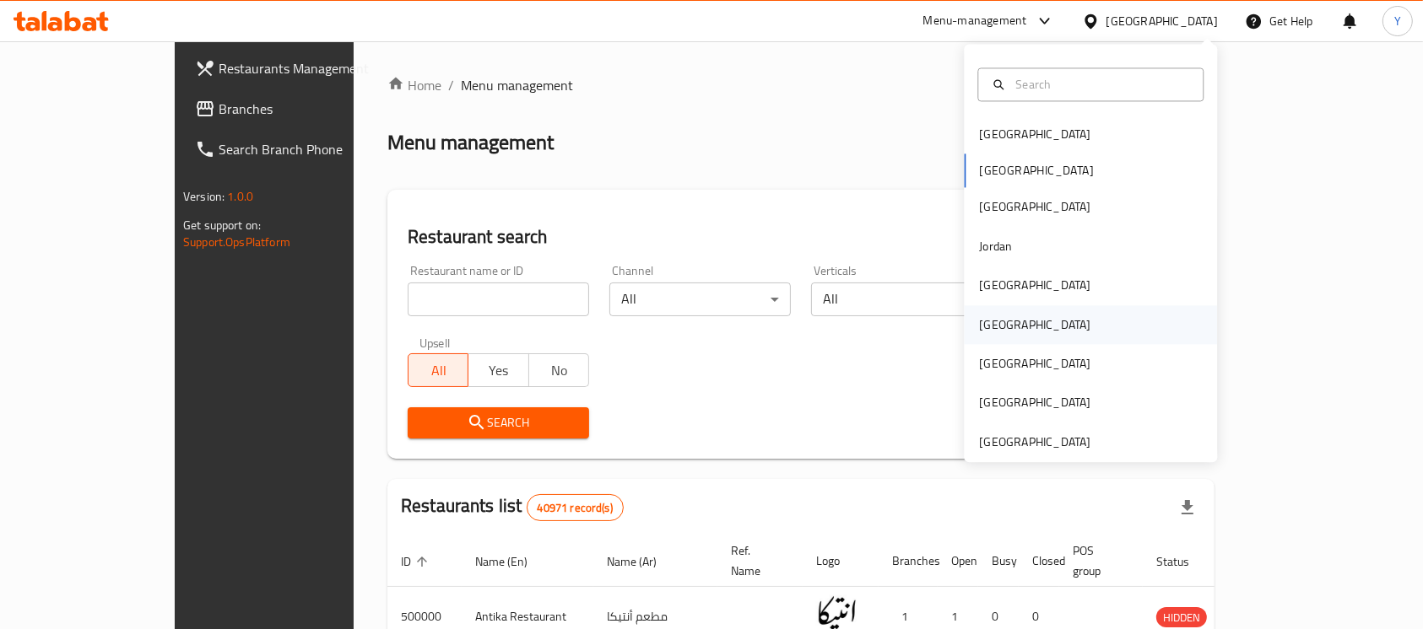
click at [999, 321] on div "Oman" at bounding box center [1034, 324] width 138 height 39
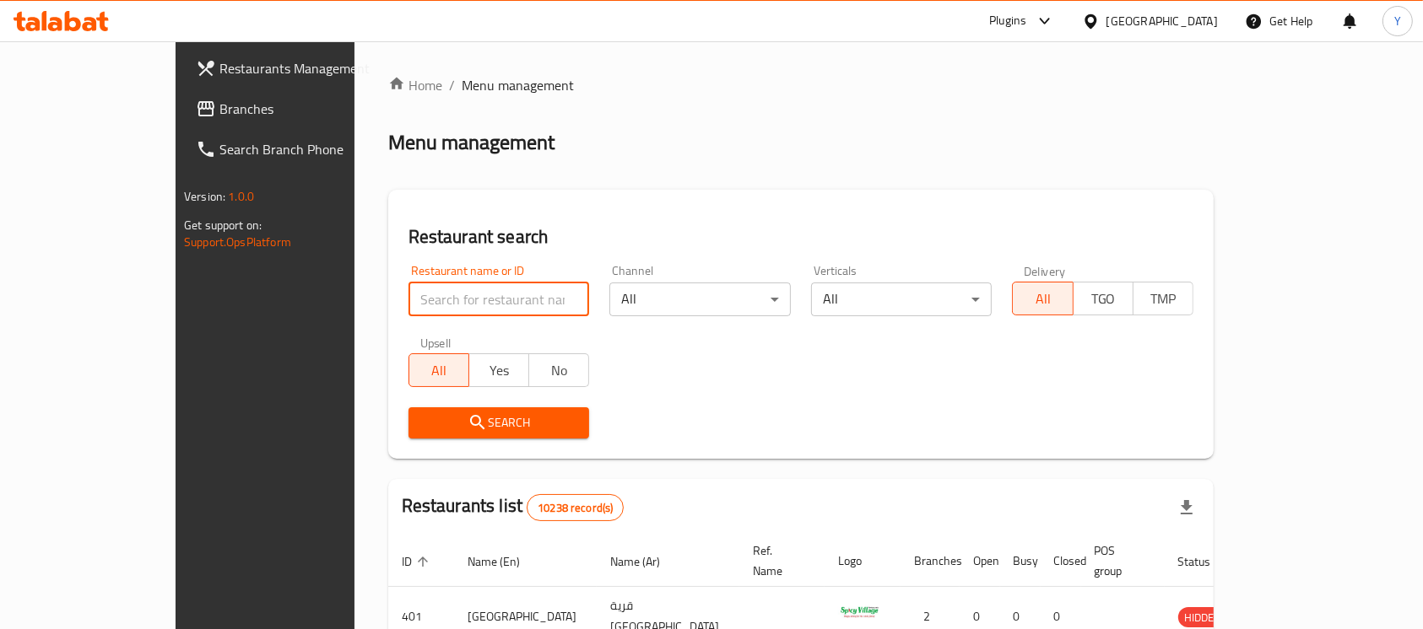
paste input "674419"
type input "674419"
click button "Search" at bounding box center [498, 423] width 181 height 31
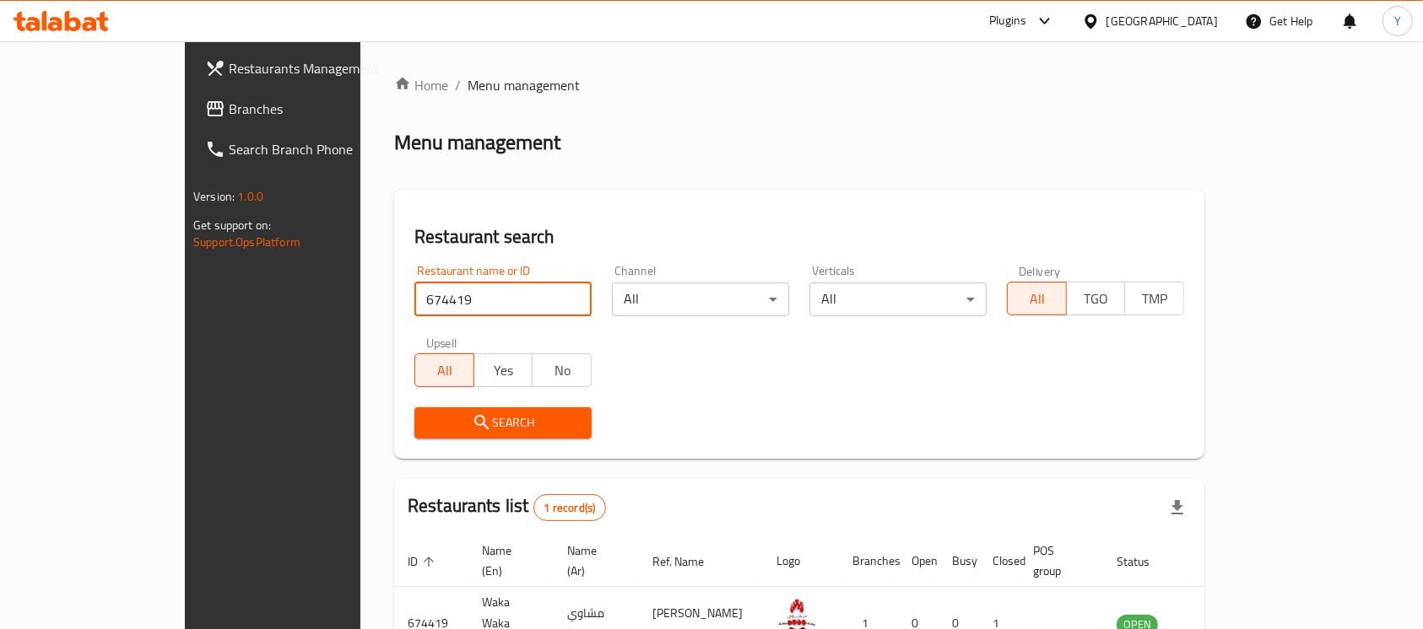
scroll to position [89, 0]
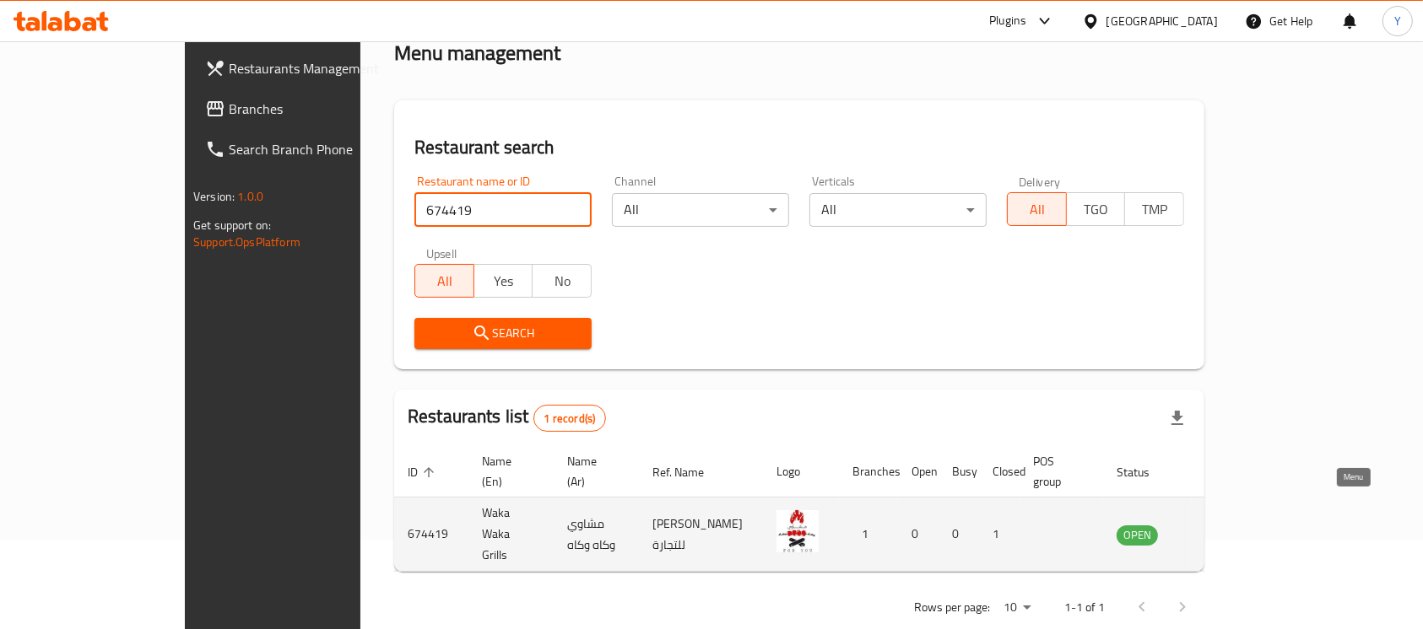
click at [1224, 528] on icon "enhanced table" at bounding box center [1215, 535] width 19 height 14
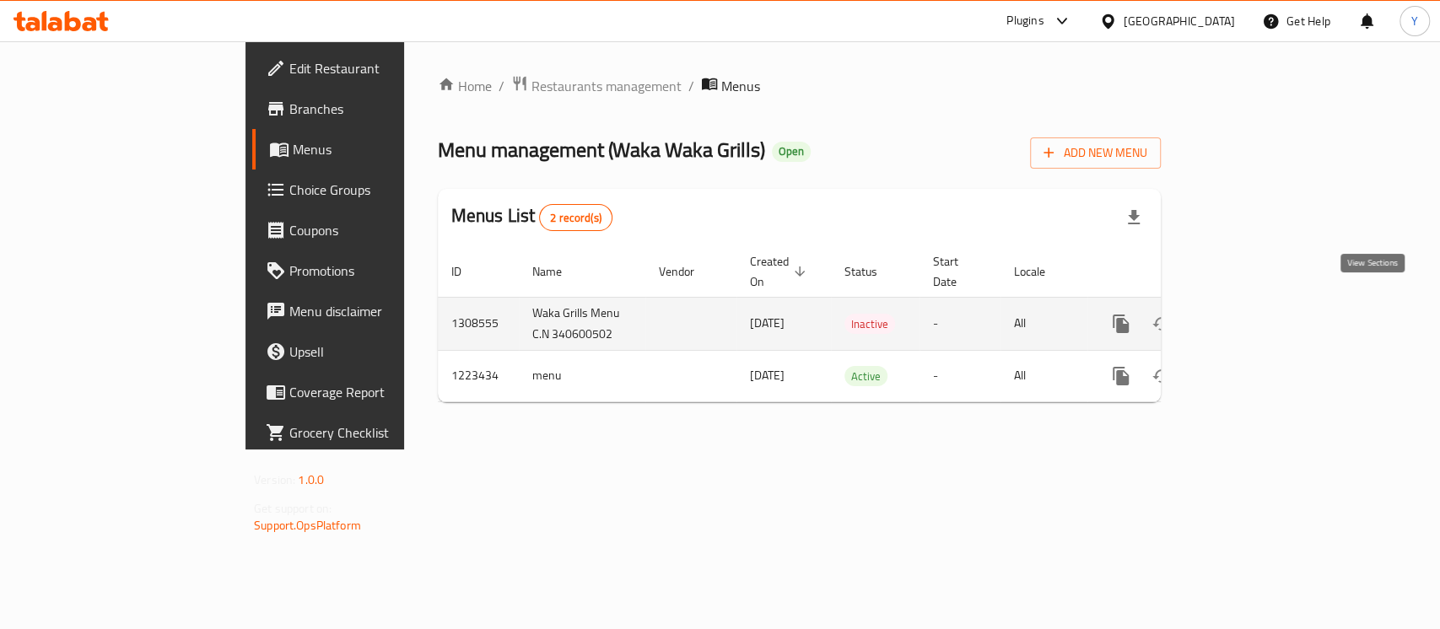
click at [1253, 314] on icon "enhanced table" at bounding box center [1243, 324] width 20 height 20
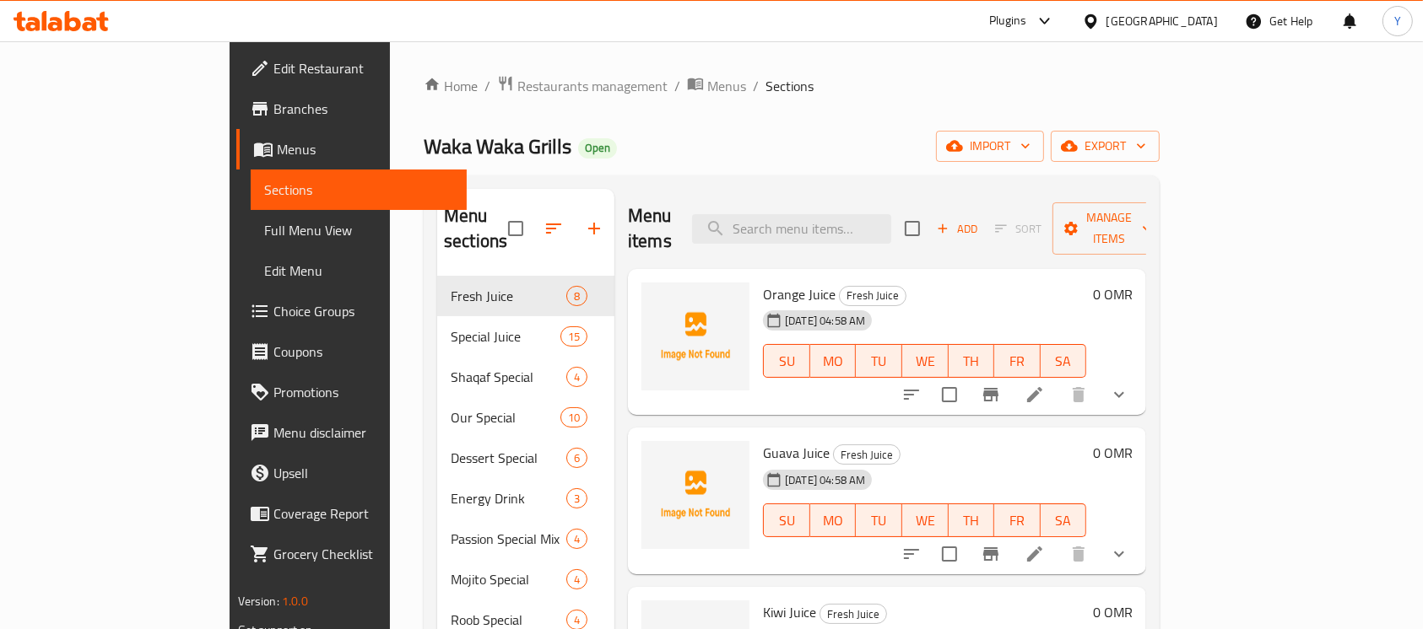
scroll to position [404, 0]
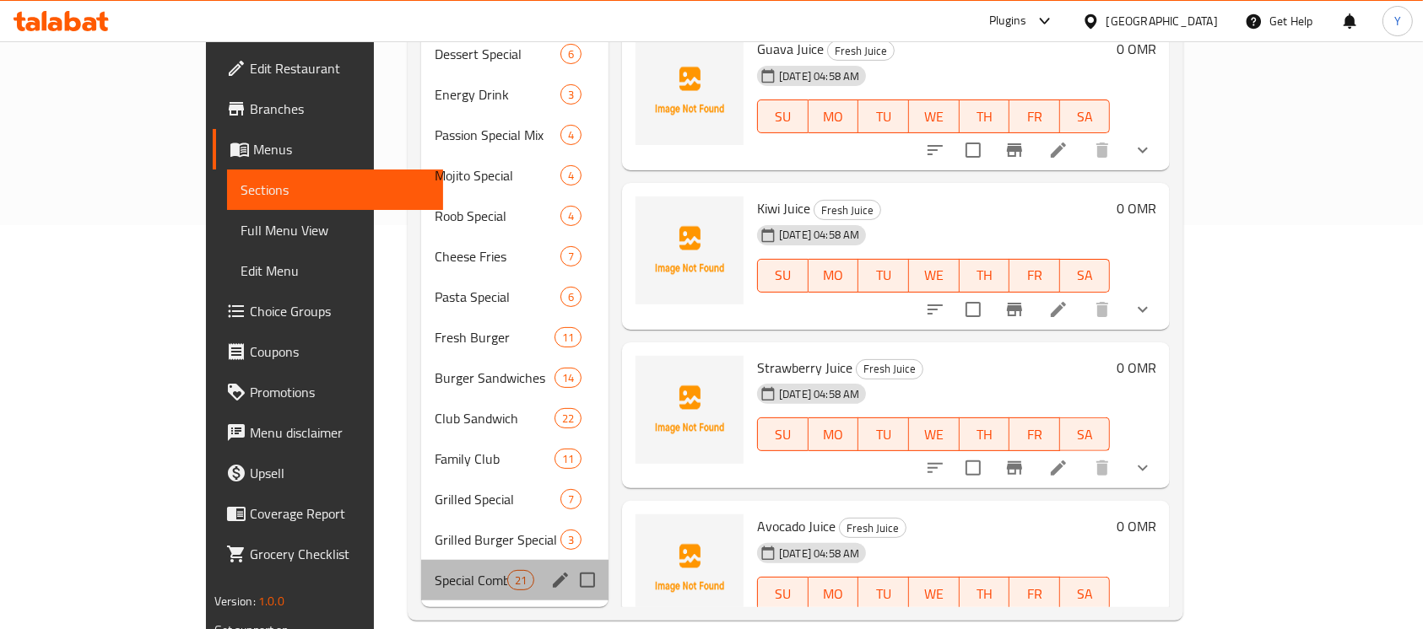
click at [421, 575] on div "Special Combo 21" at bounding box center [514, 580] width 187 height 41
click at [421, 570] on div "Special Combo 21" at bounding box center [514, 580] width 187 height 41
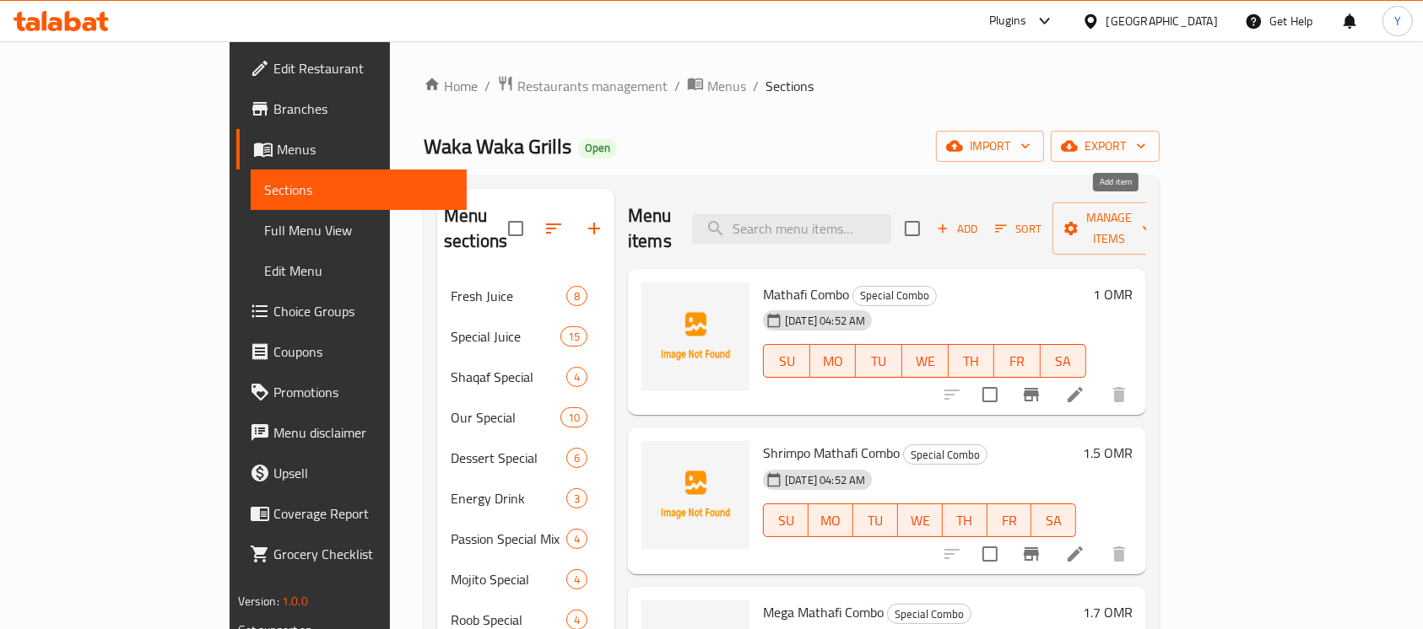
click at [950, 221] on icon "button" at bounding box center [942, 228] width 15 height 15
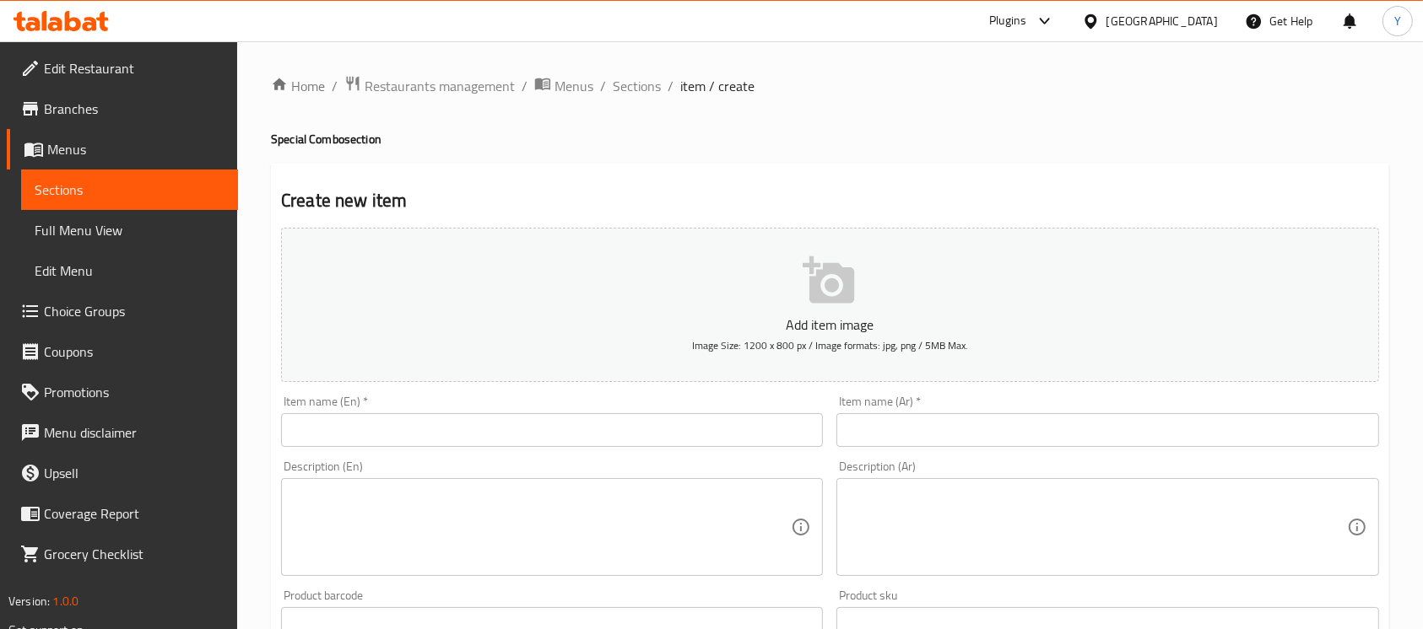
click at [480, 438] on input "text" at bounding box center [552, 430] width 542 height 34
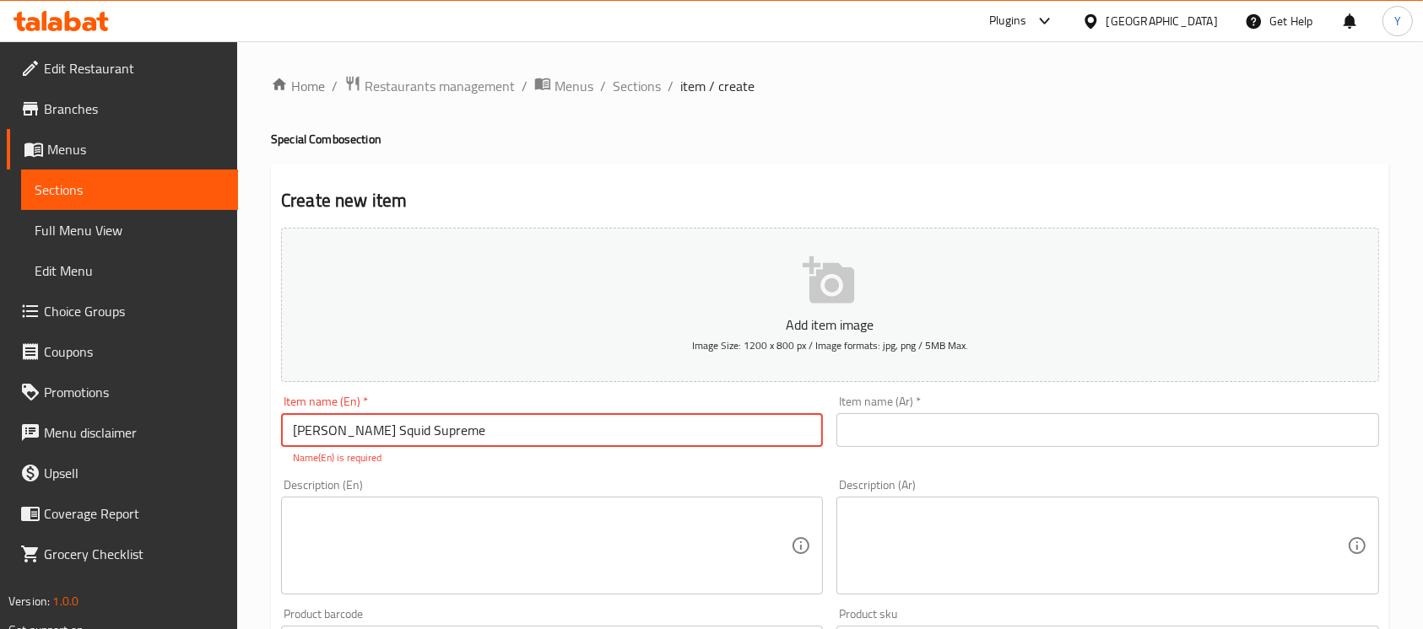
type input "Zinker Squid Supreme"
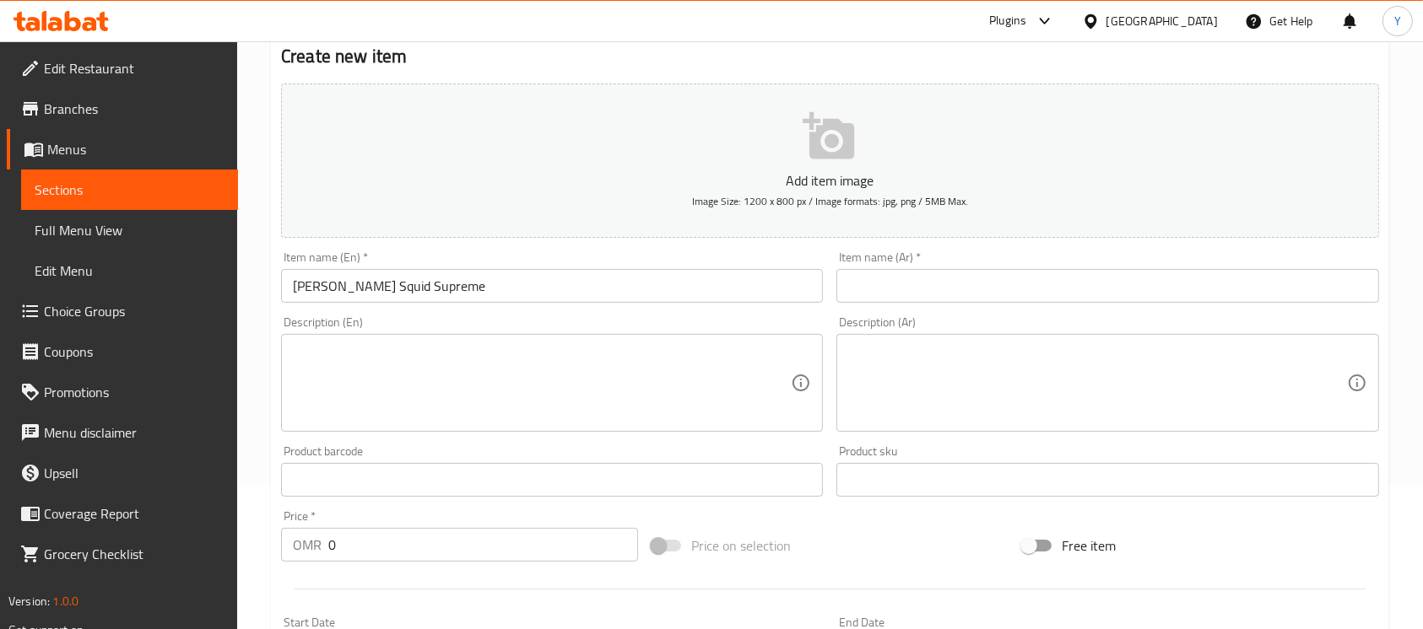
scroll to position [149, 0]
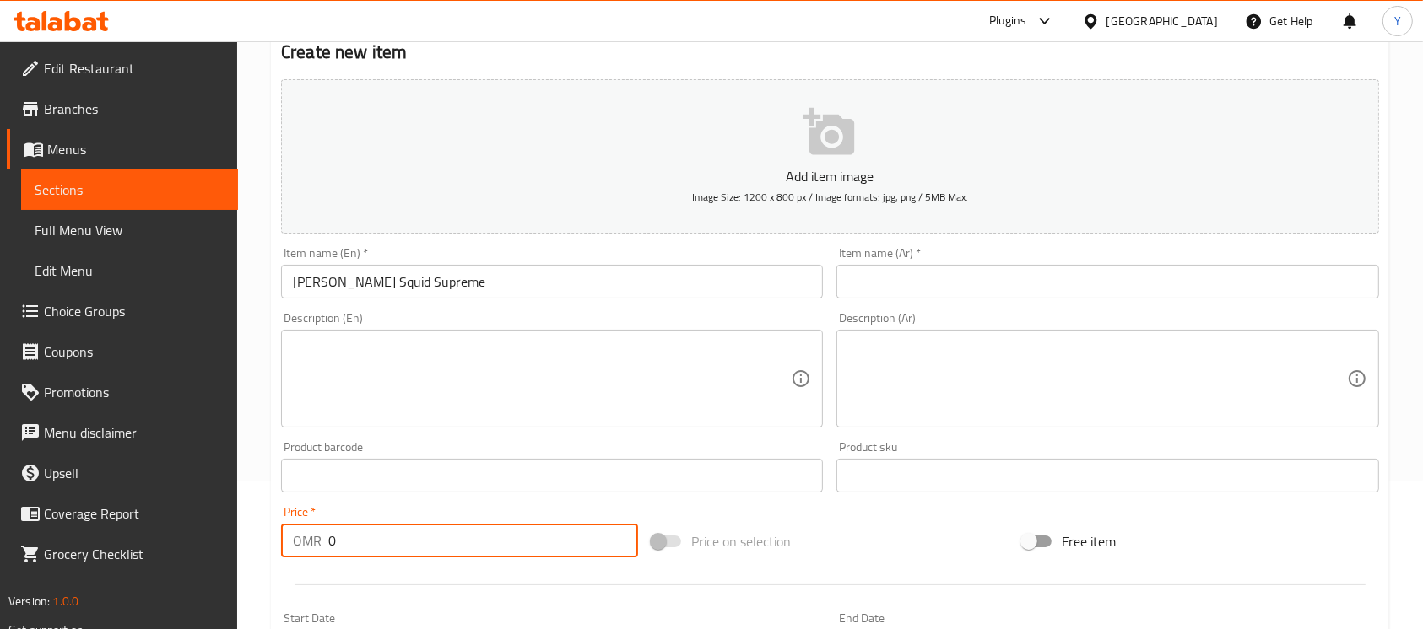
click at [311, 538] on div "Price   * OMR 0 Price *" at bounding box center [459, 531] width 357 height 51
type input "1"
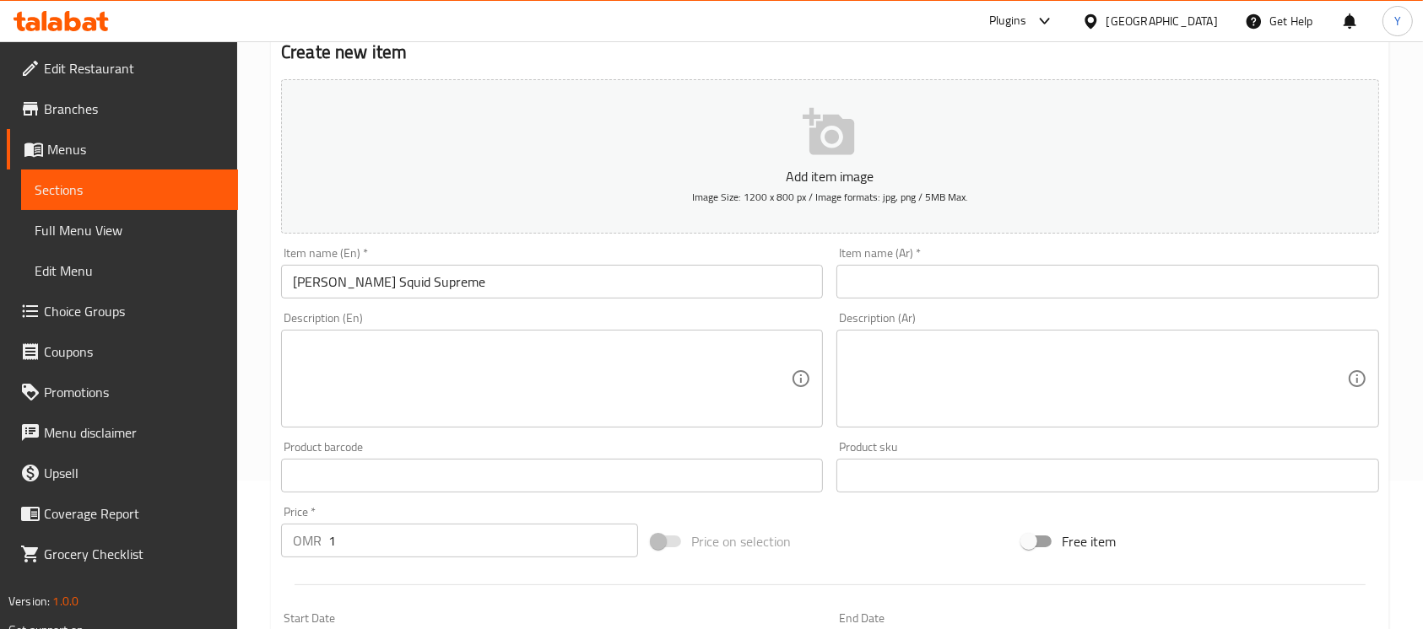
click at [418, 300] on div "Item name (En)   * Zinker Squid Supreme Item name (En) *" at bounding box center [551, 272] width 555 height 65
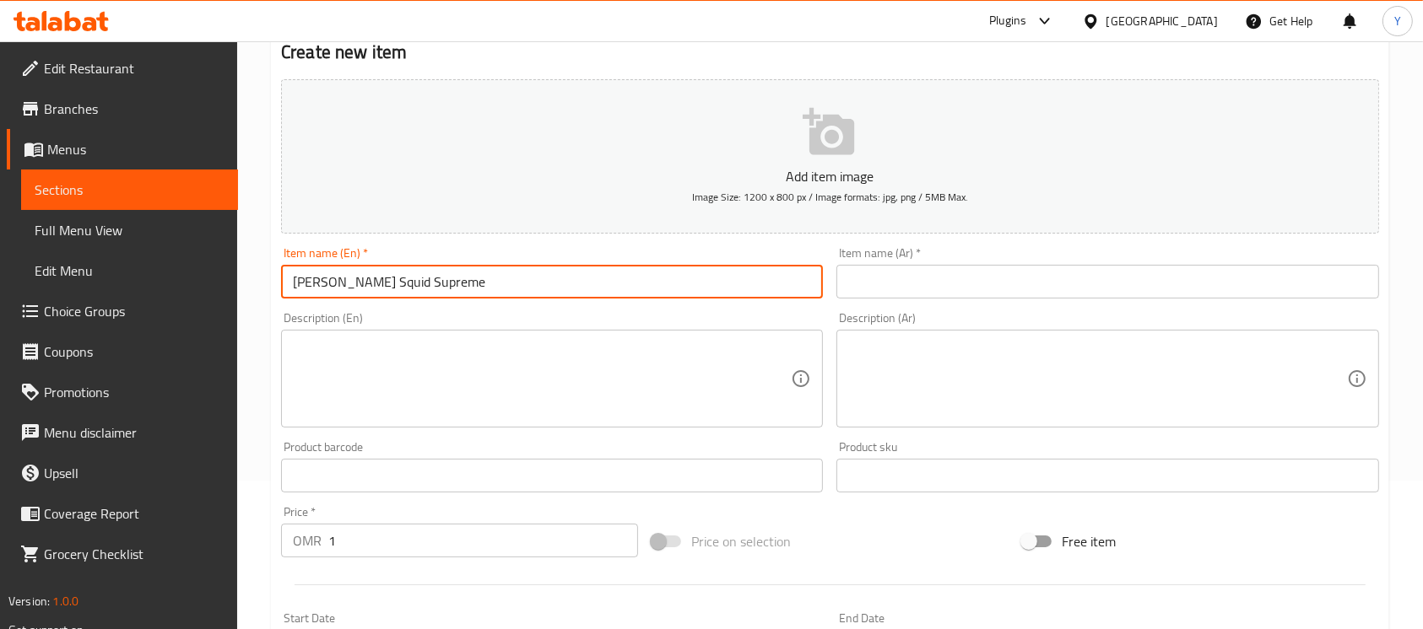
click at [402, 283] on input "Zinker Squid Supreme" at bounding box center [552, 282] width 542 height 34
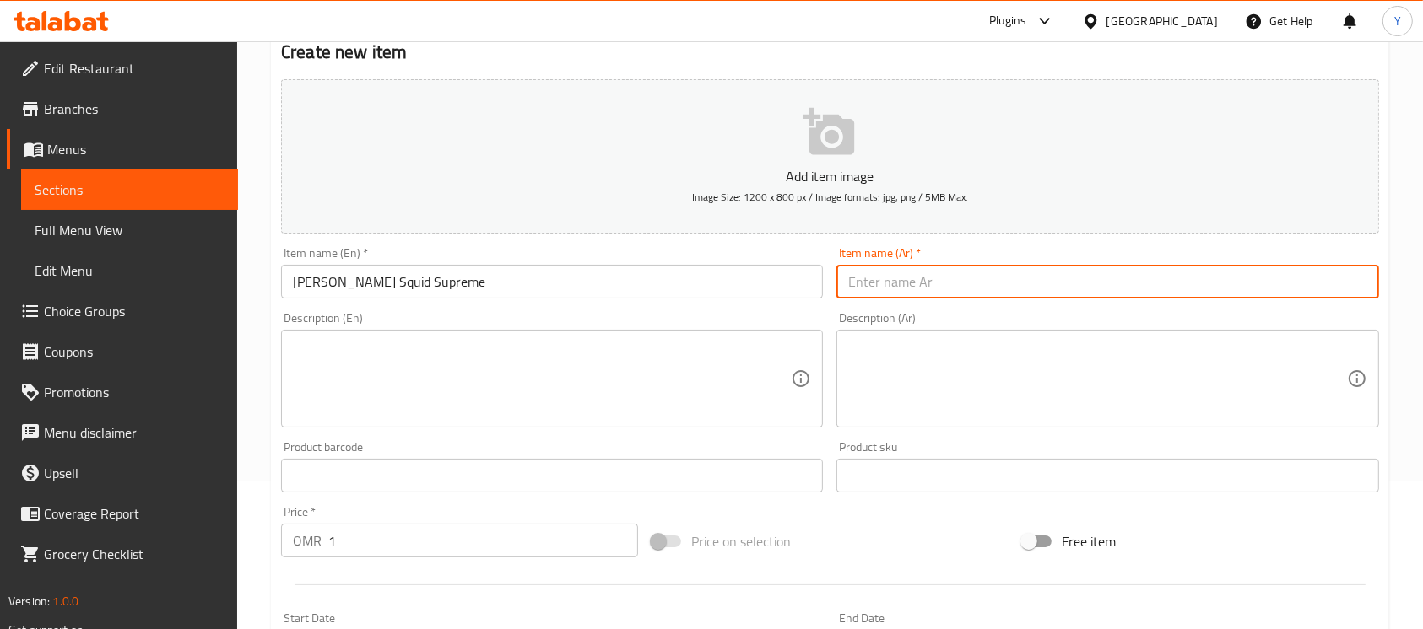
paste input "زينكر سكويد سوبريم"
click at [906, 279] on input "زينكر سكويد سوبريم" at bounding box center [1107, 282] width 542 height 34
click at [851, 288] on input "زينكر حبار سوبريم" at bounding box center [1107, 282] width 542 height 34
type input "نفر زينكر حبار سوبريم"
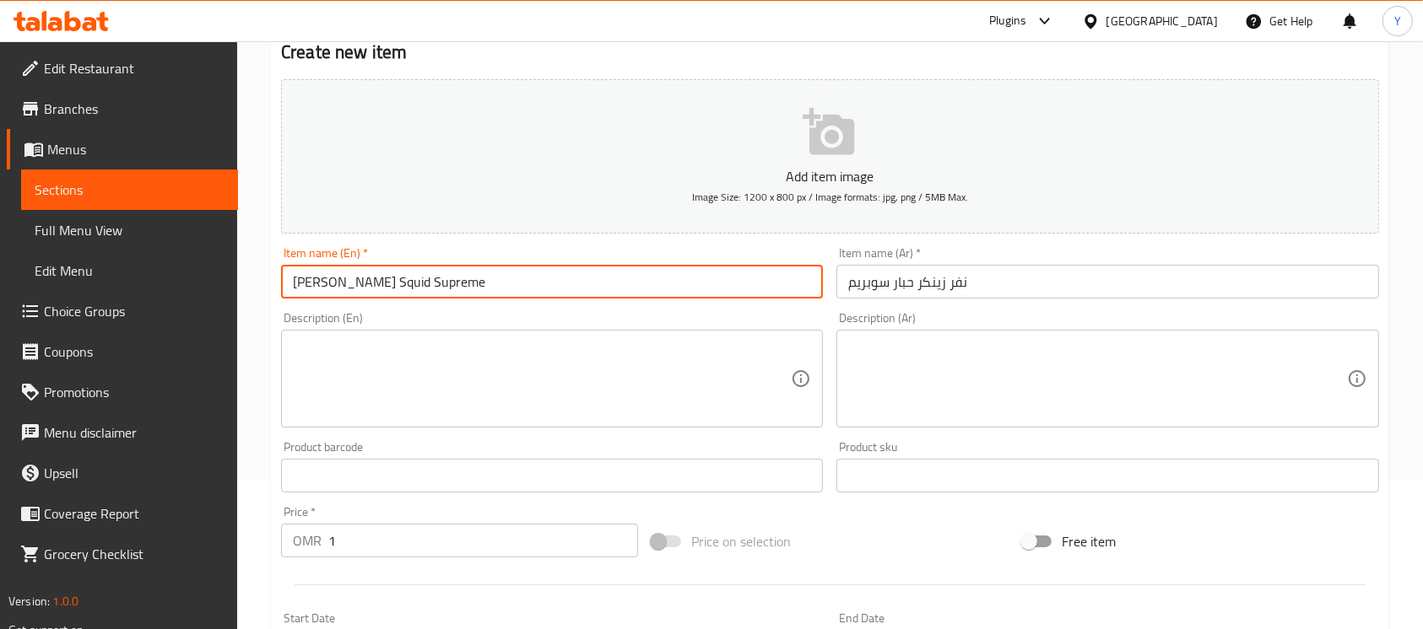
click at [289, 275] on input "Zinker Squid Supreme" at bounding box center [552, 282] width 542 height 34
type input "Single Zinker Squid Supreme"
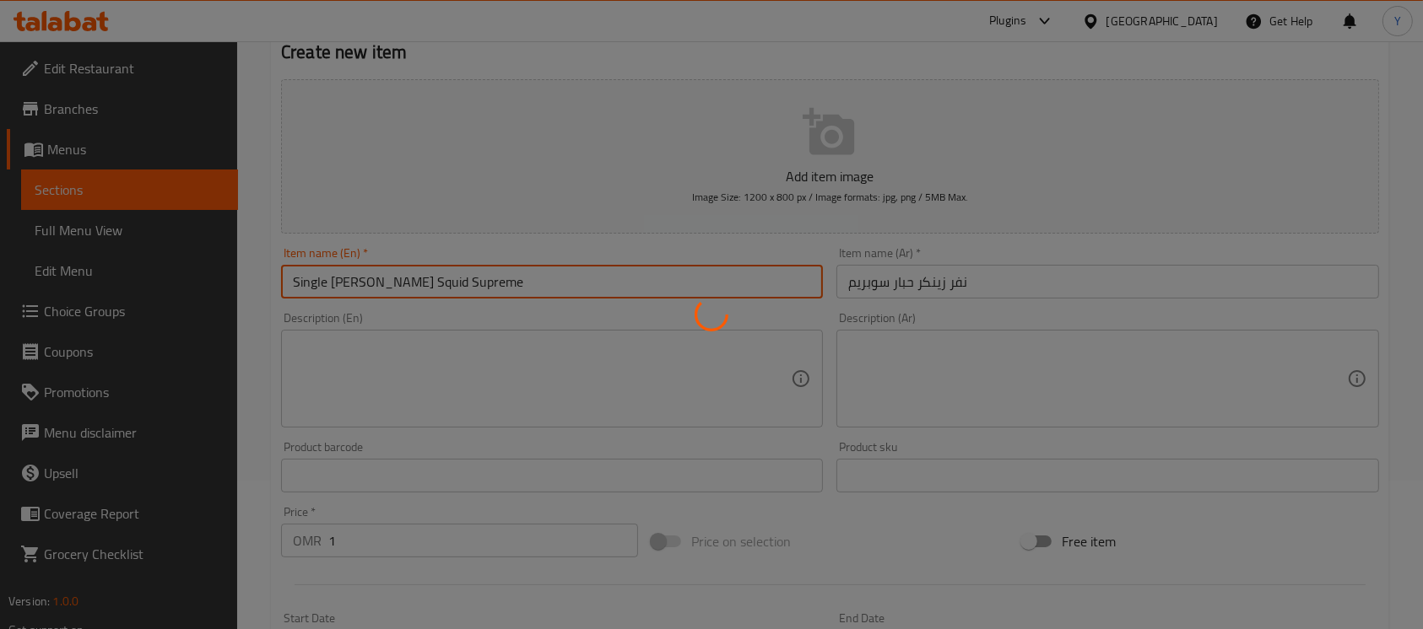
type input "0"
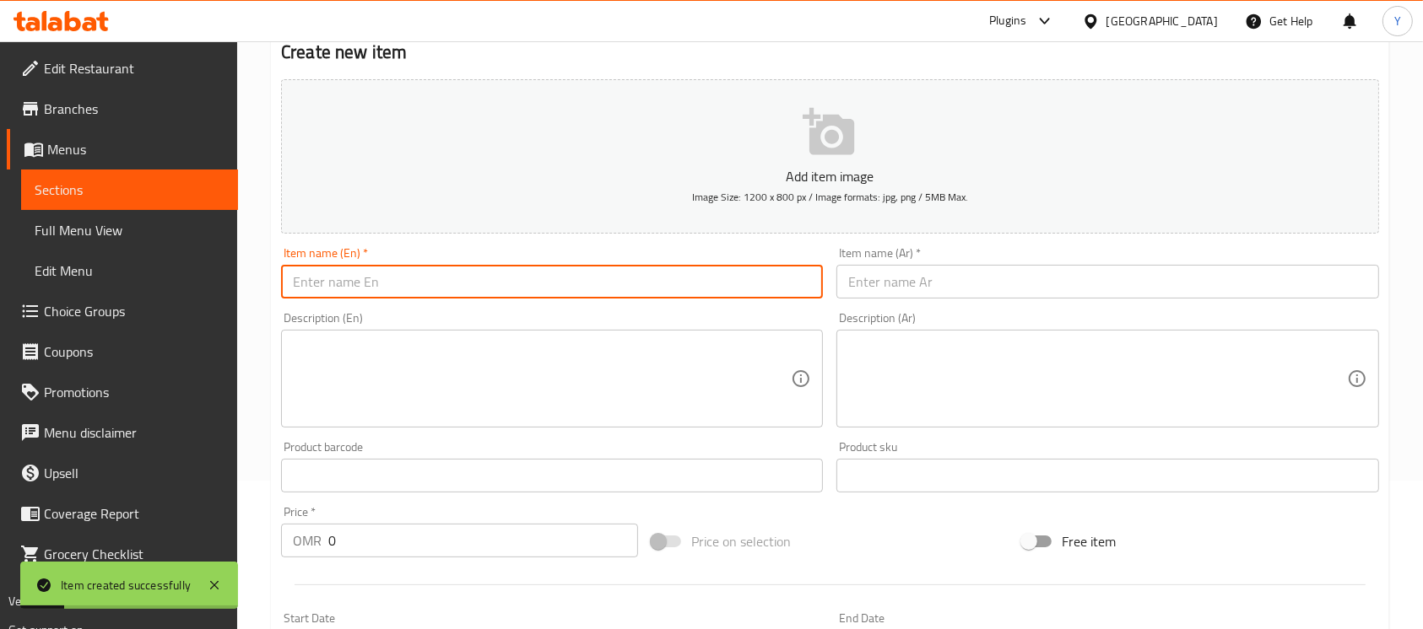
click at [694, 289] on input "text" at bounding box center [552, 282] width 542 height 34
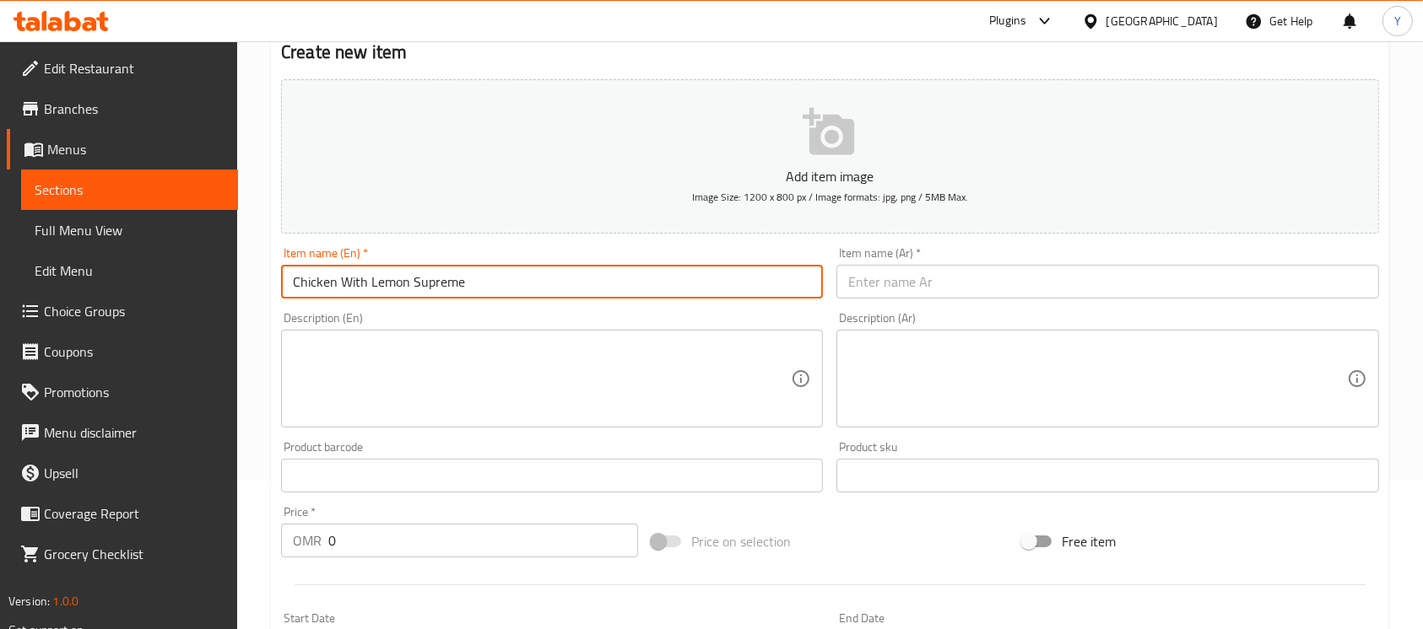
type input "Chicken With Lemon Supreme"
drag, startPoint x: 964, startPoint y: 283, endPoint x: 1344, endPoint y: 368, distance: 389.2
click at [964, 283] on input "text" at bounding box center [1107, 282] width 542 height 34
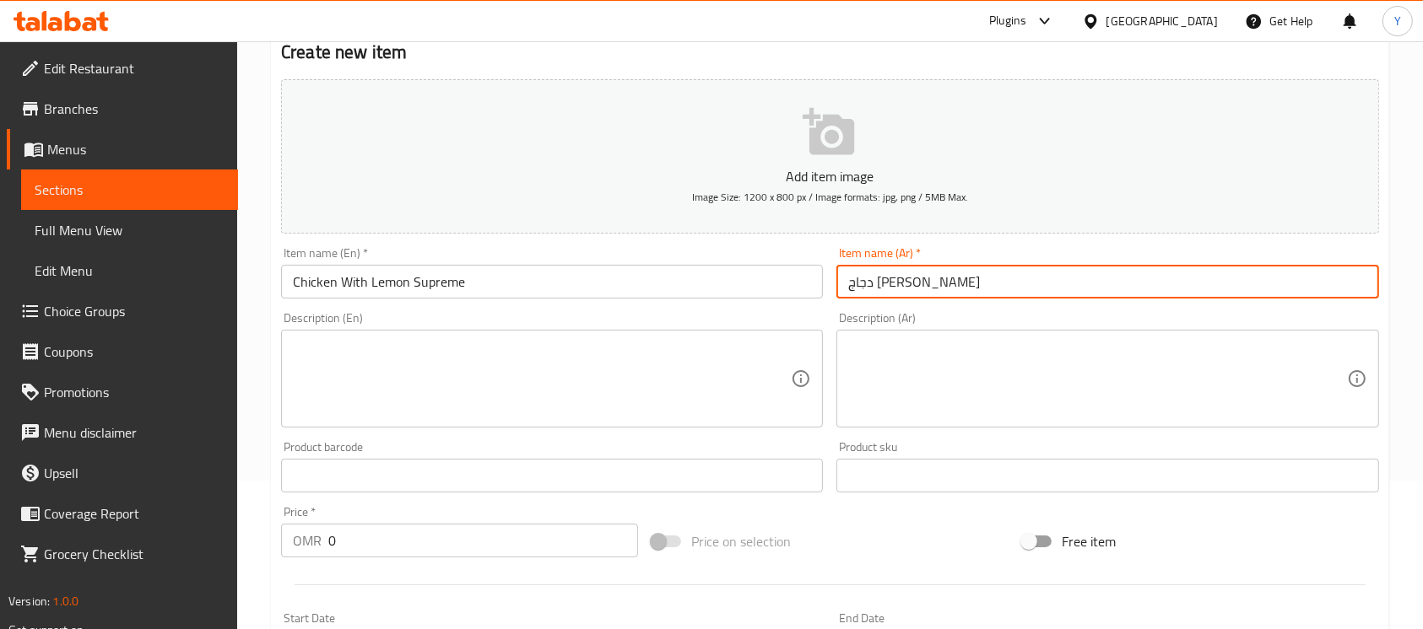
type input "دجاج ليمون سوبريم"
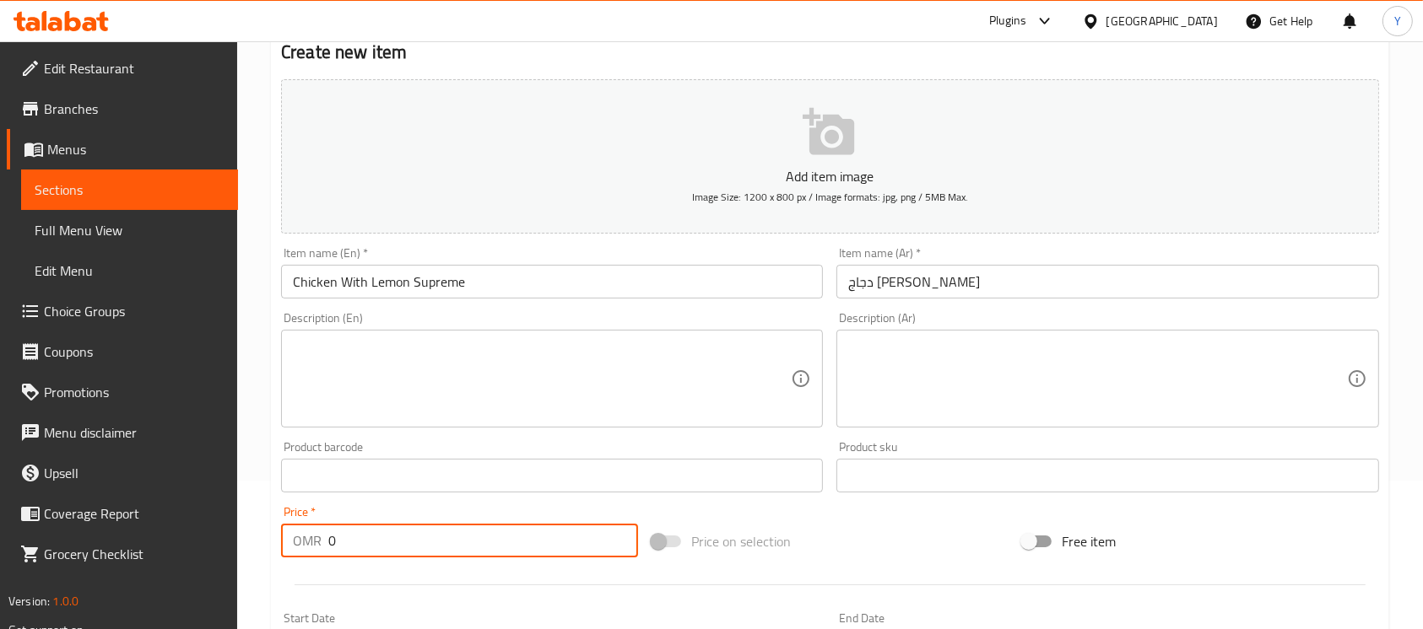
click at [442, 546] on input "0" at bounding box center [483, 541] width 310 height 34
paste input ".9"
type input "0.900"
click at [654, 273] on input "Chicken With Lemon Supreme" at bounding box center [552, 282] width 542 height 34
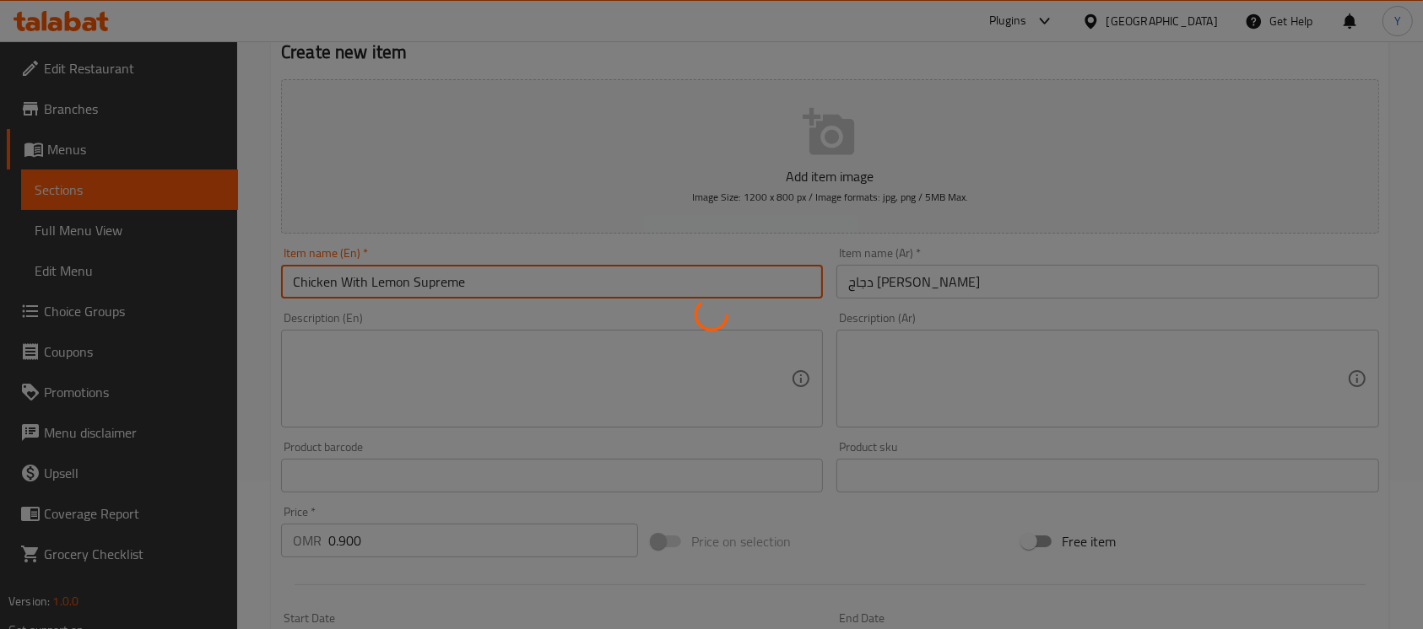
type input "0"
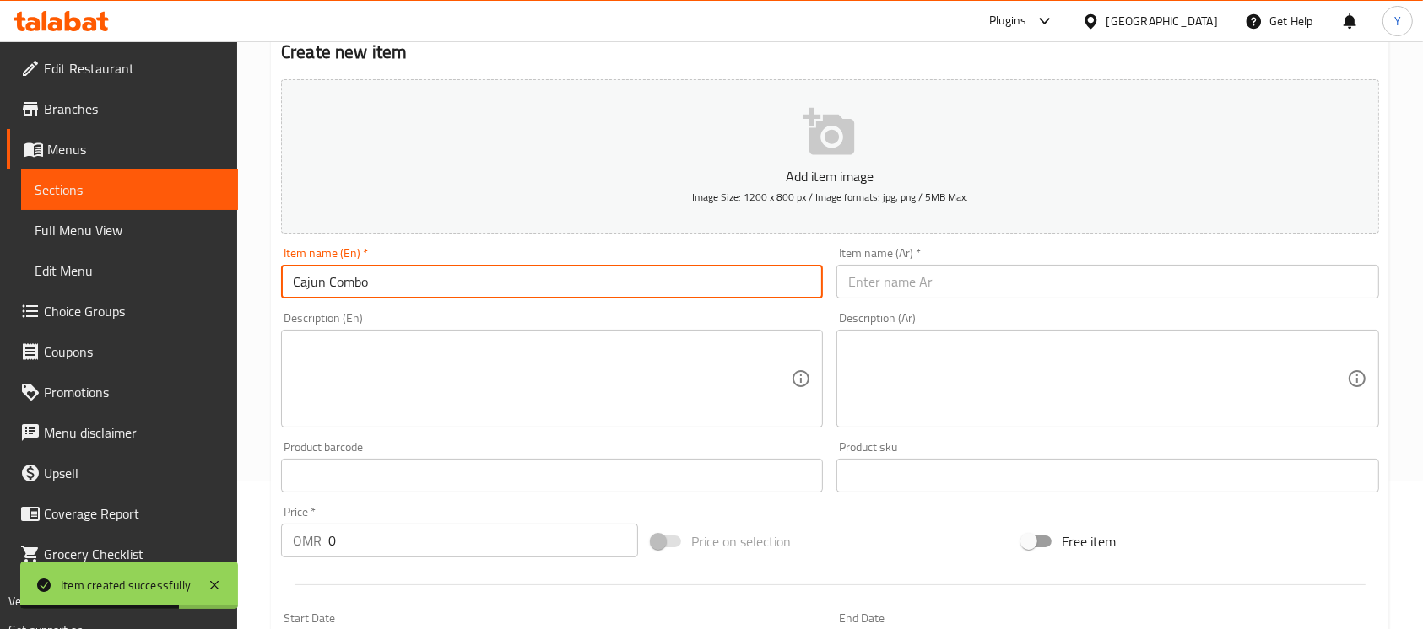
type input "Cajun Combo"
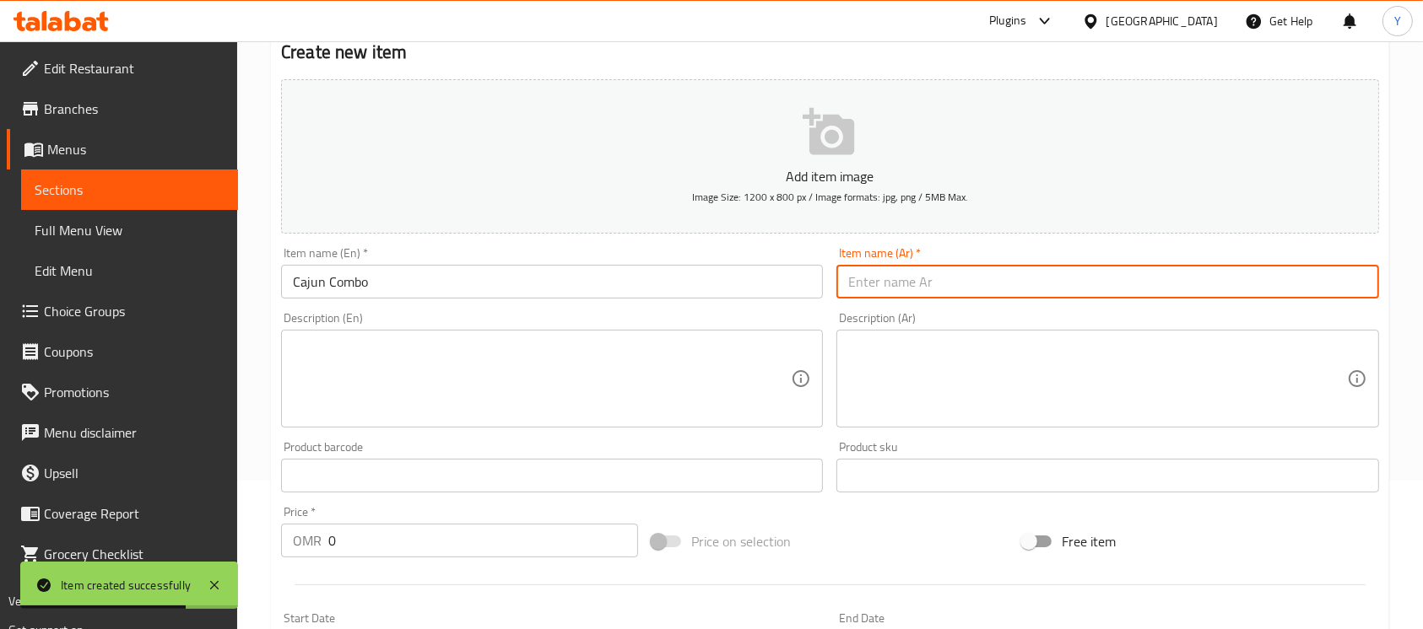
click at [910, 287] on input "text" at bounding box center [1107, 282] width 542 height 34
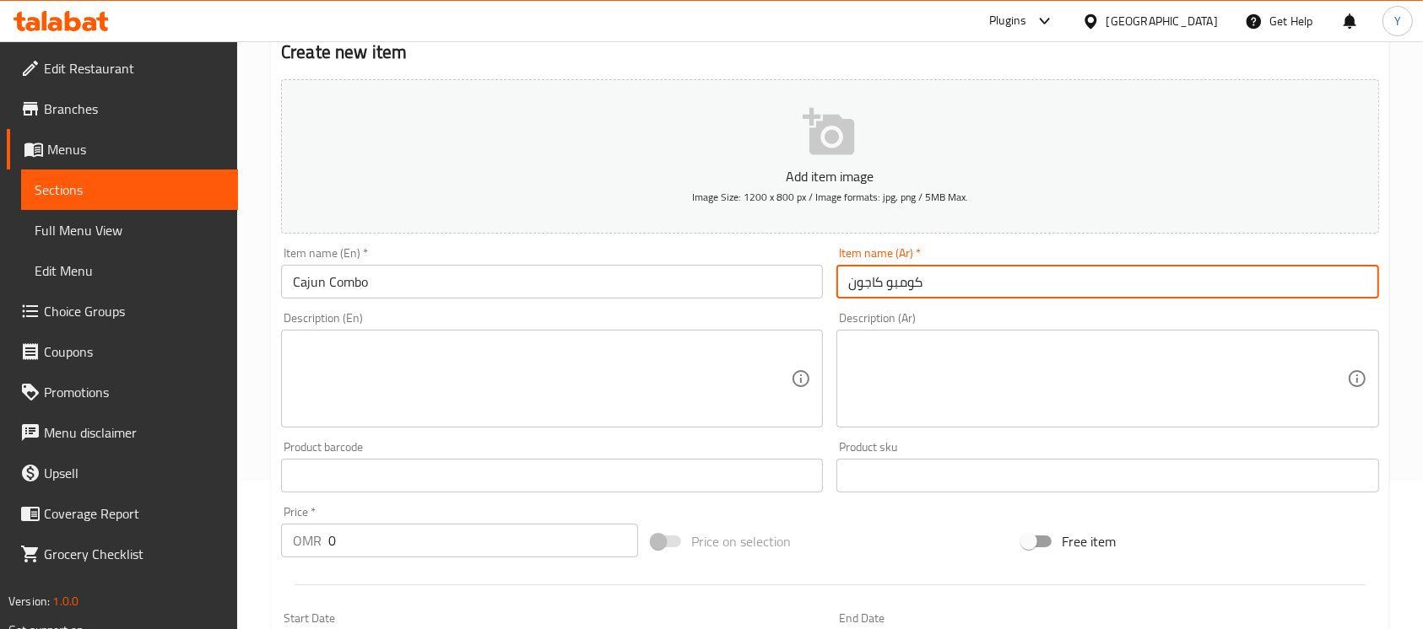
type input "كومبو كاجون"
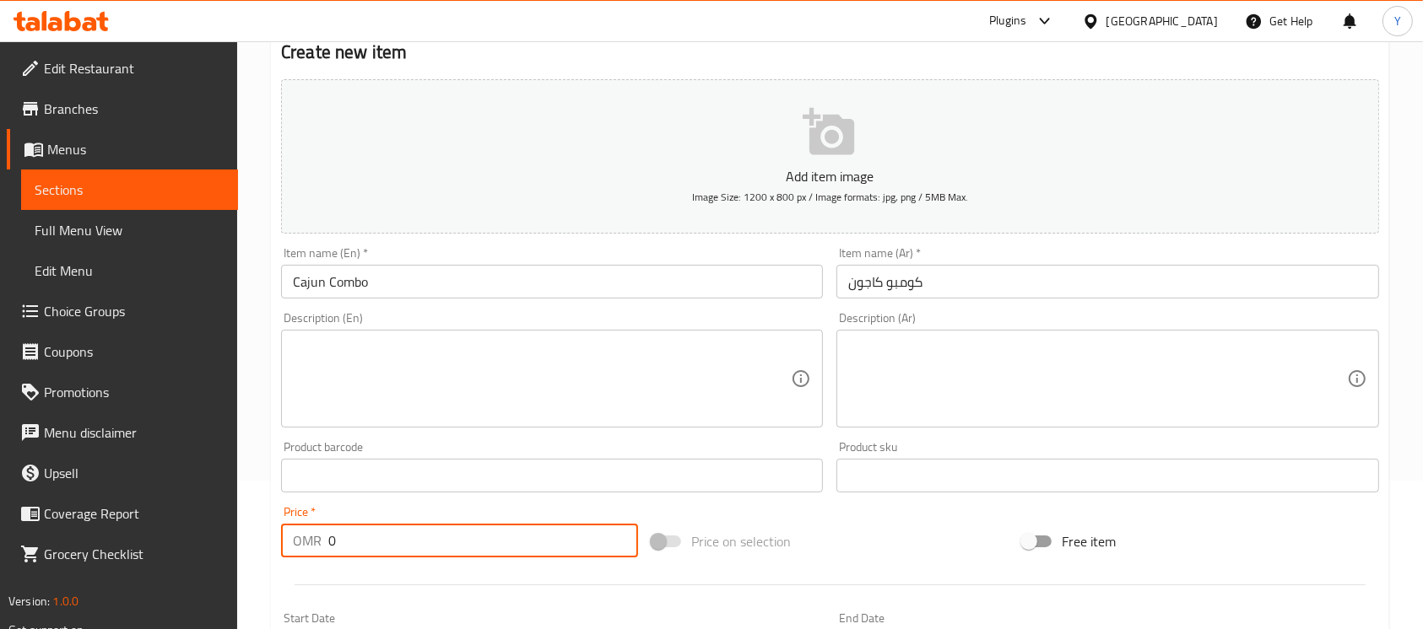
paste input ".9"
type input "0.900"
click at [616, 273] on input "Cajun Combo" at bounding box center [552, 282] width 542 height 34
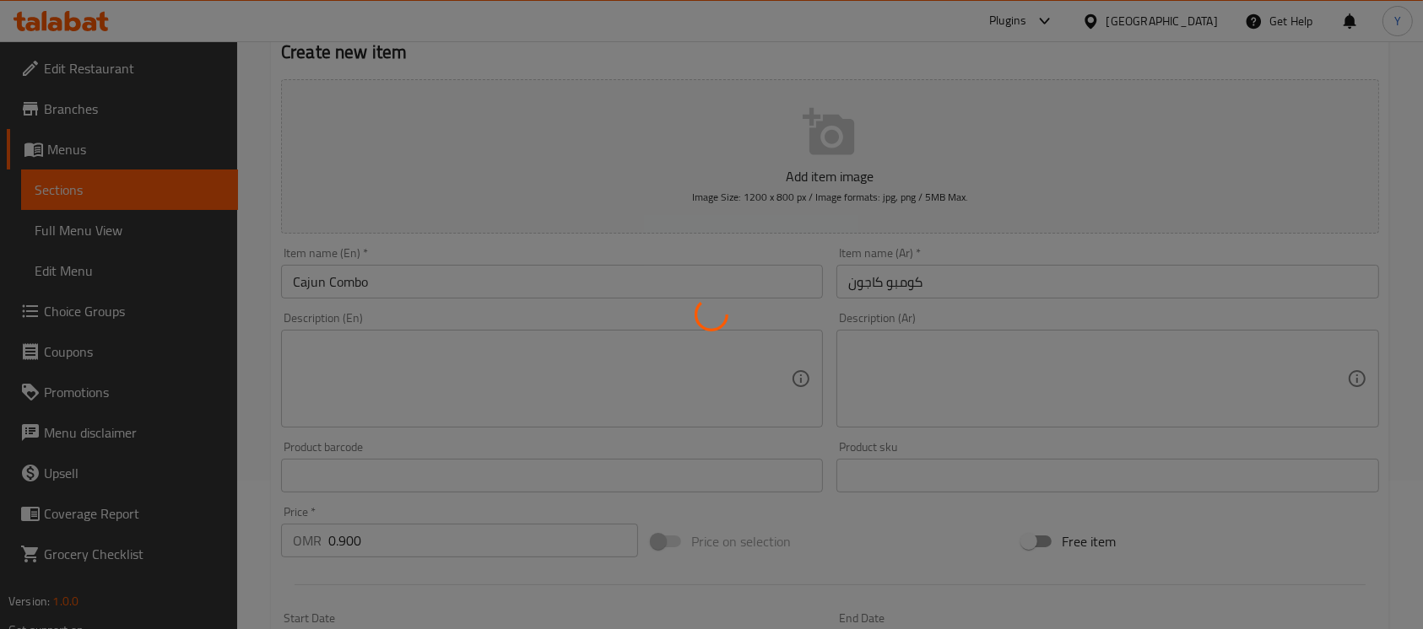
type input "0"
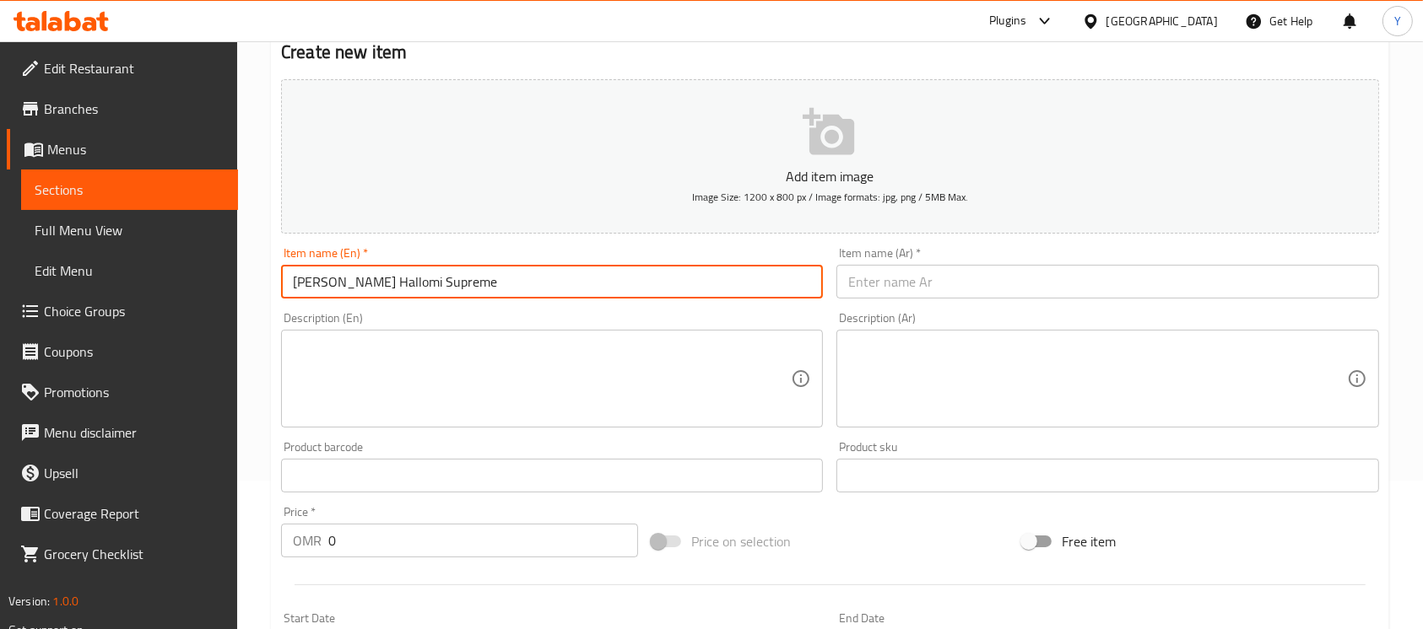
type input "Zinker Hallomi Supreme"
click at [477, 287] on input "Zinker Hallomi Supreme" at bounding box center [552, 282] width 542 height 34
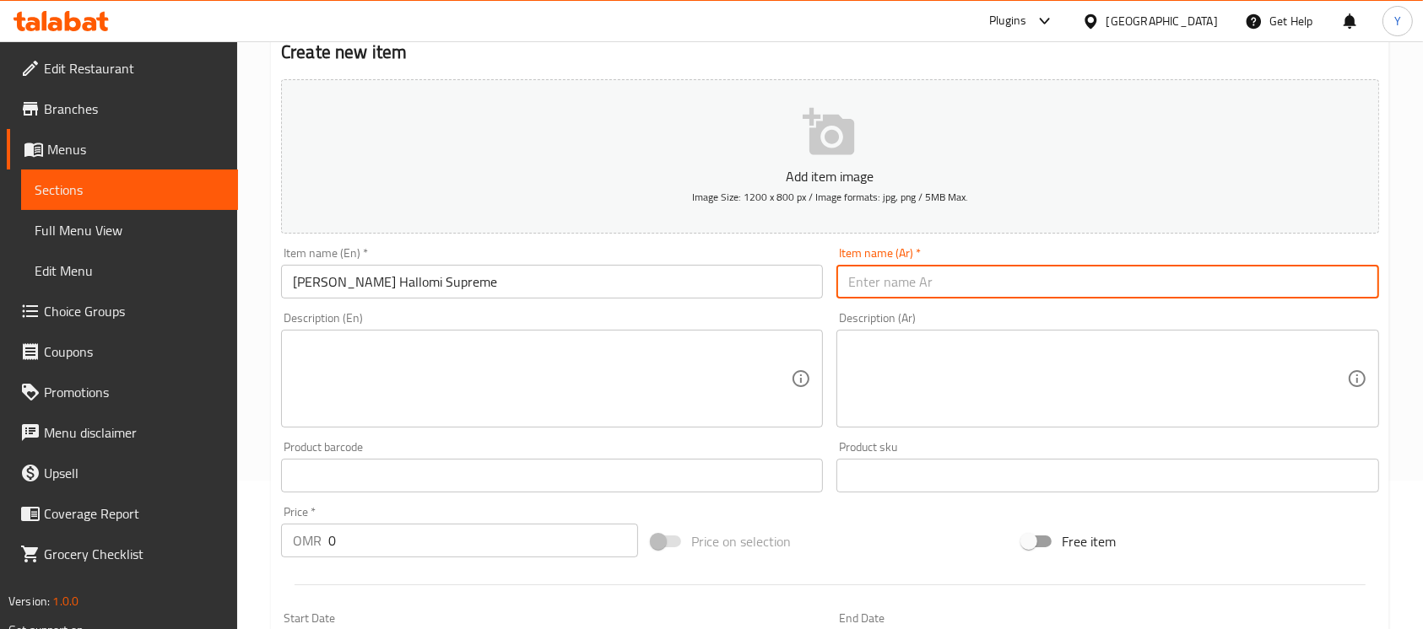
paste input "زينجر حلومي سوبريم"
click at [957, 284] on input "زينجر حلومي سوبريم" at bounding box center [1107, 282] width 542 height 34
type input "زنجر حلومي سوبريم"
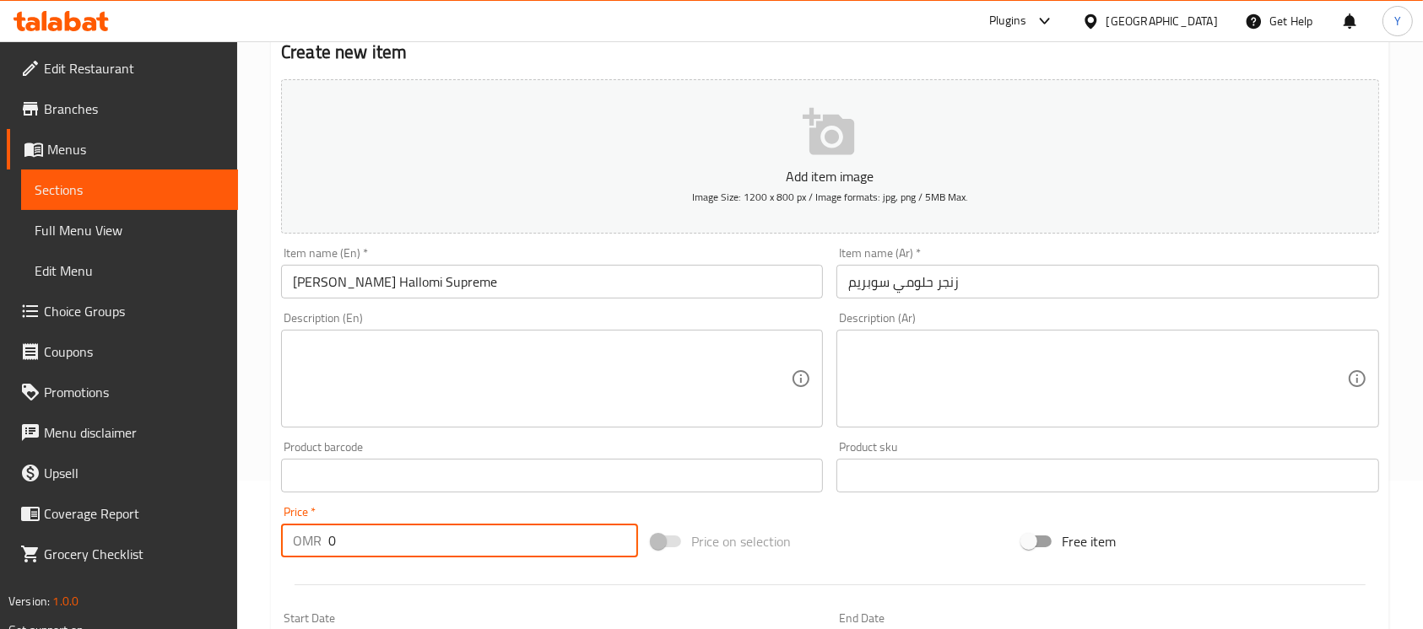
drag, startPoint x: 415, startPoint y: 536, endPoint x: 128, endPoint y: 524, distance: 287.1
click at [128, 524] on div "Edit Restaurant Branches Menus Sections Full Menu View Edit Menu Choice Groups …" at bounding box center [711, 468] width 1423 height 1151
type input "1"
click at [440, 288] on input "Zinker Hallomi Supreme" at bounding box center [552, 282] width 542 height 34
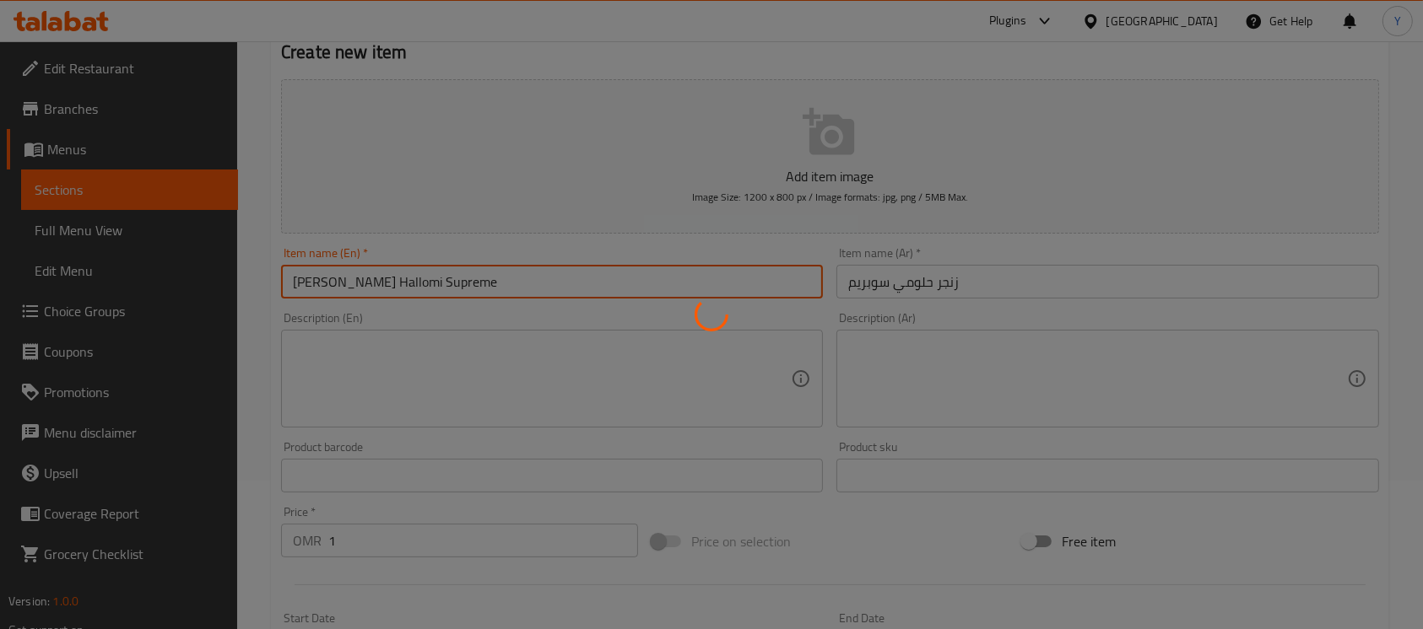
type input "0"
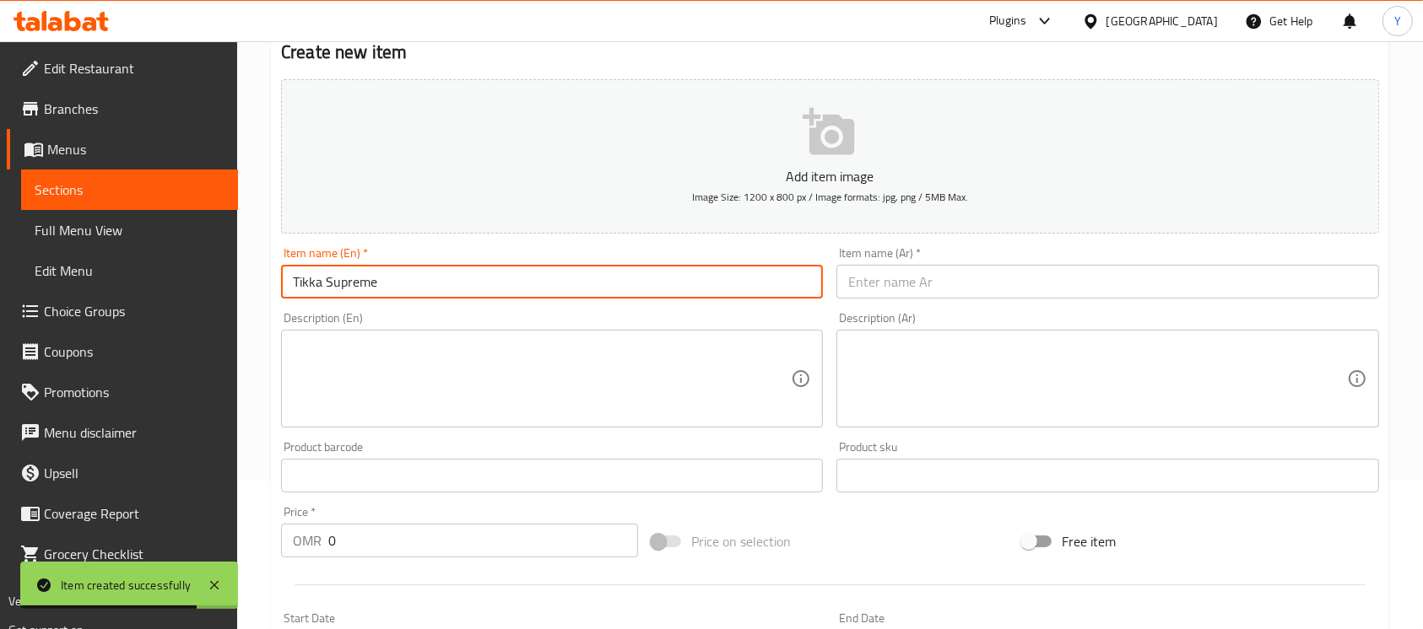
type input "Tikka Supreme"
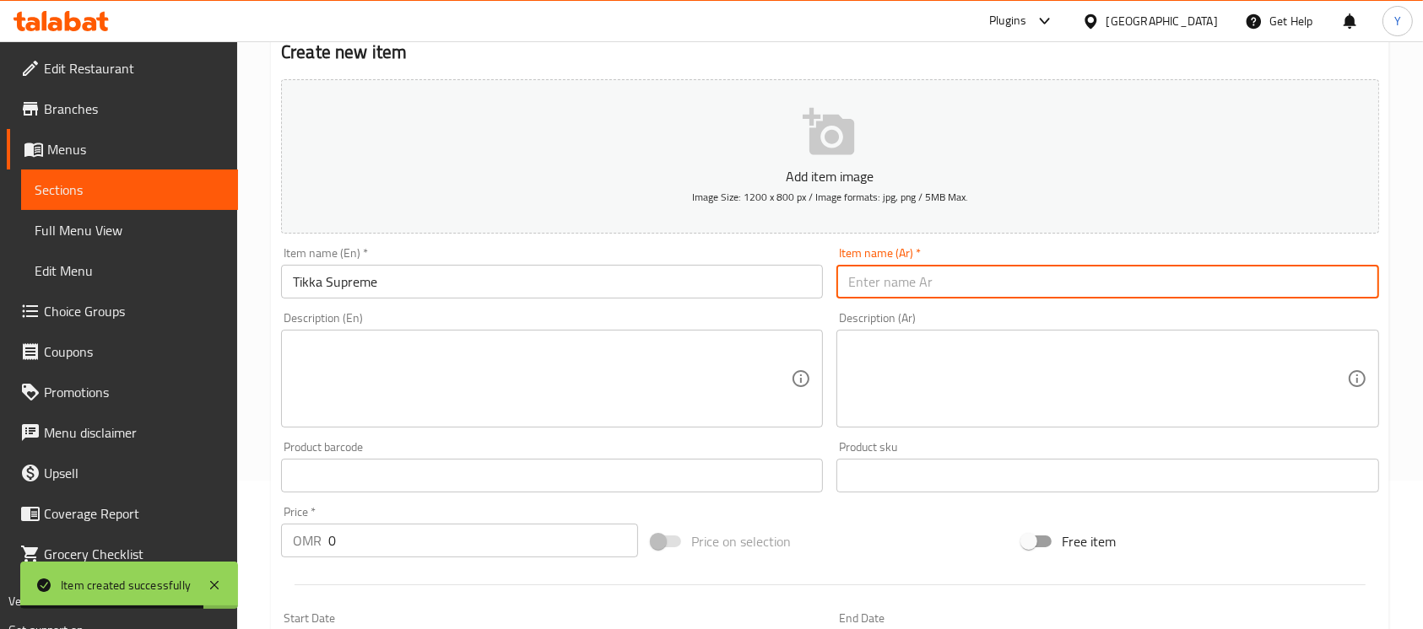
drag, startPoint x: 966, startPoint y: 291, endPoint x: 1024, endPoint y: 293, distance: 57.4
click at [966, 291] on input "text" at bounding box center [1107, 282] width 542 height 34
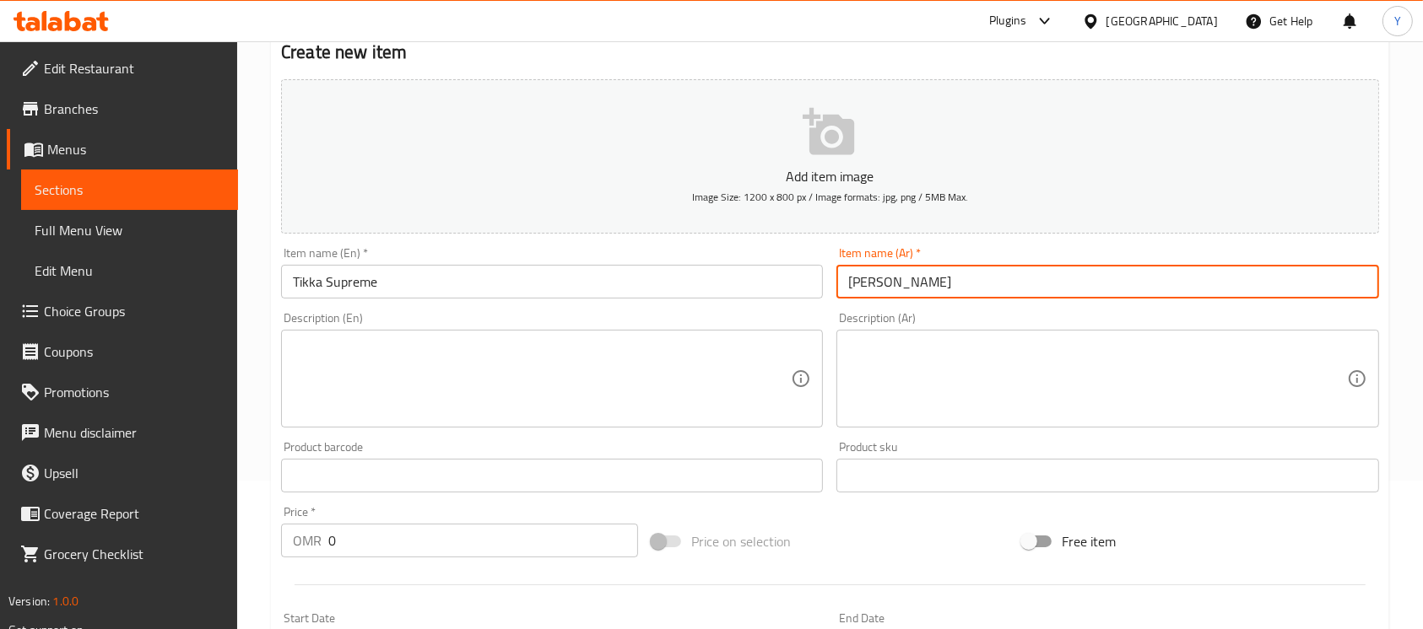
type input "تكا سوبريم"
click at [419, 548] on input "0" at bounding box center [483, 541] width 310 height 34
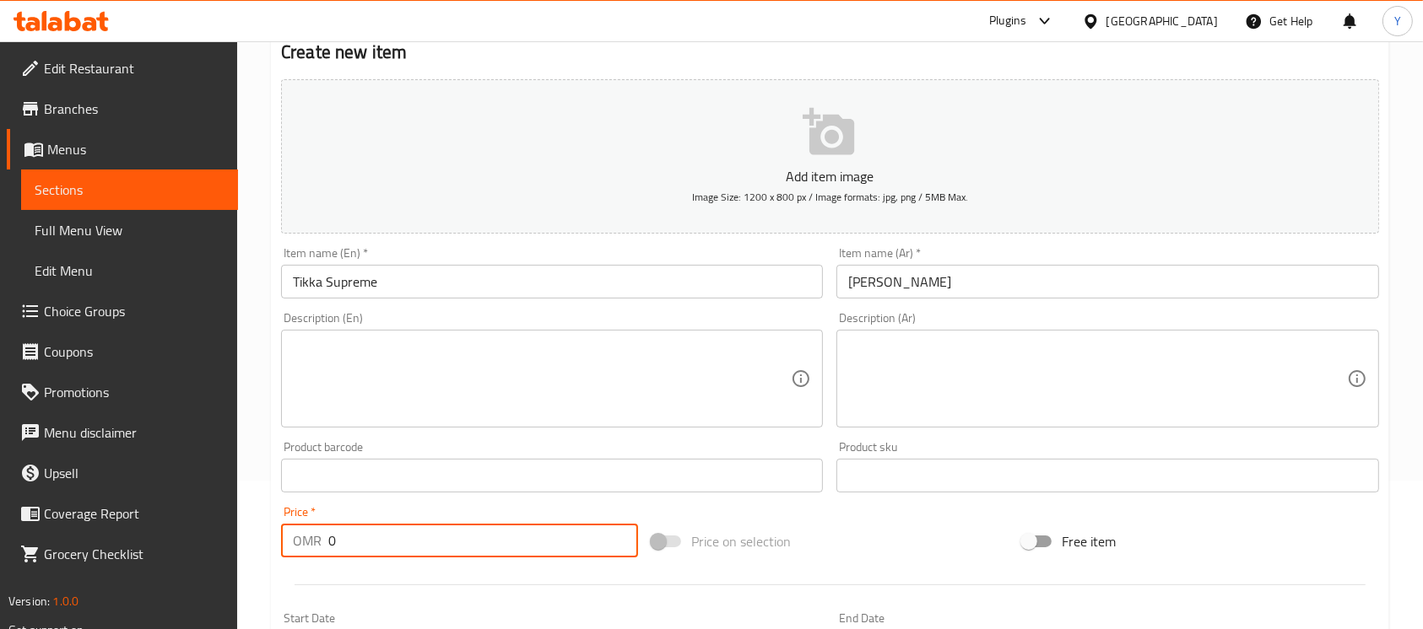
paste input ".9"
type input "0.900"
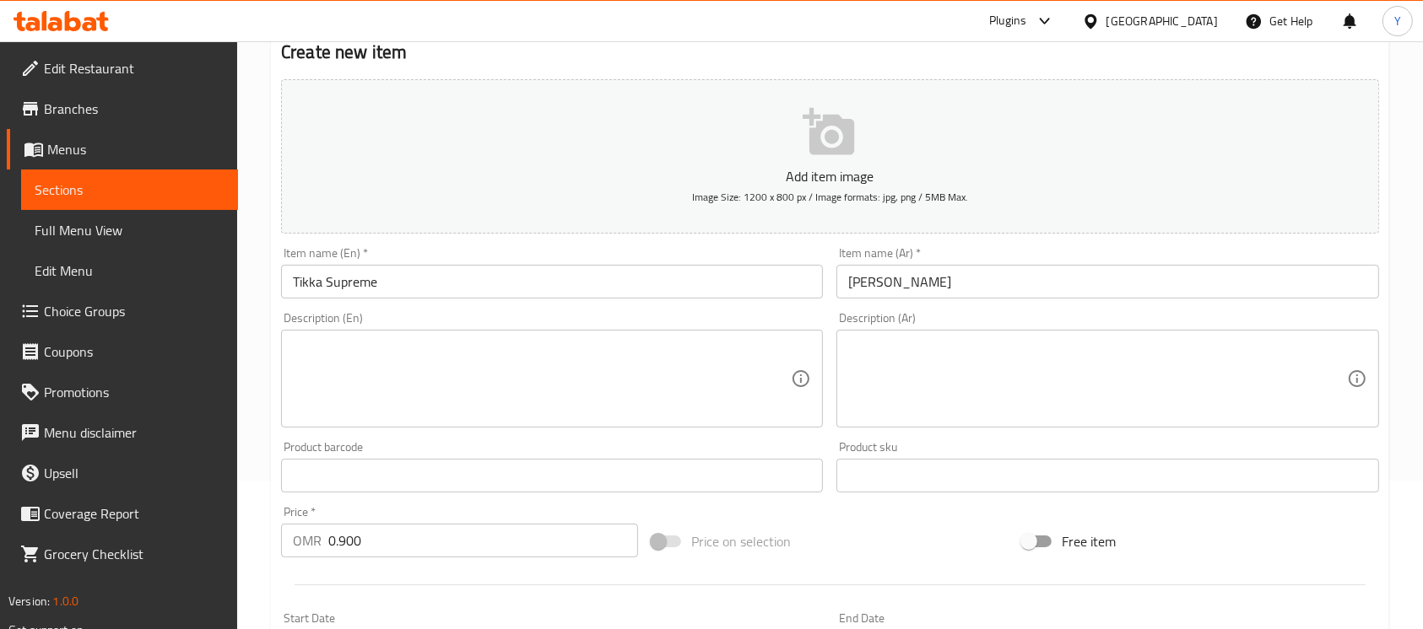
click at [459, 300] on div "Item name (En)   * Tikka Supreme Item name (En) *" at bounding box center [551, 272] width 555 height 65
click at [462, 294] on input "Tikka Supreme" at bounding box center [552, 282] width 542 height 34
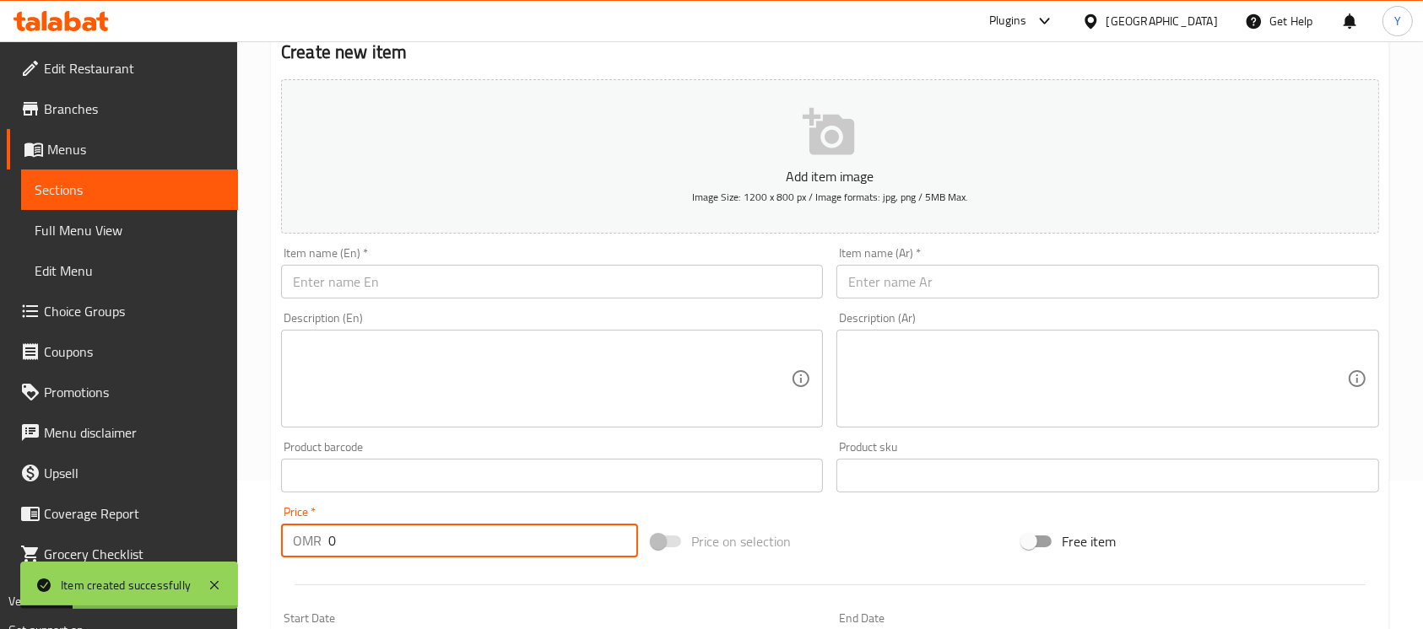
paste input ".9"
type input "0.900"
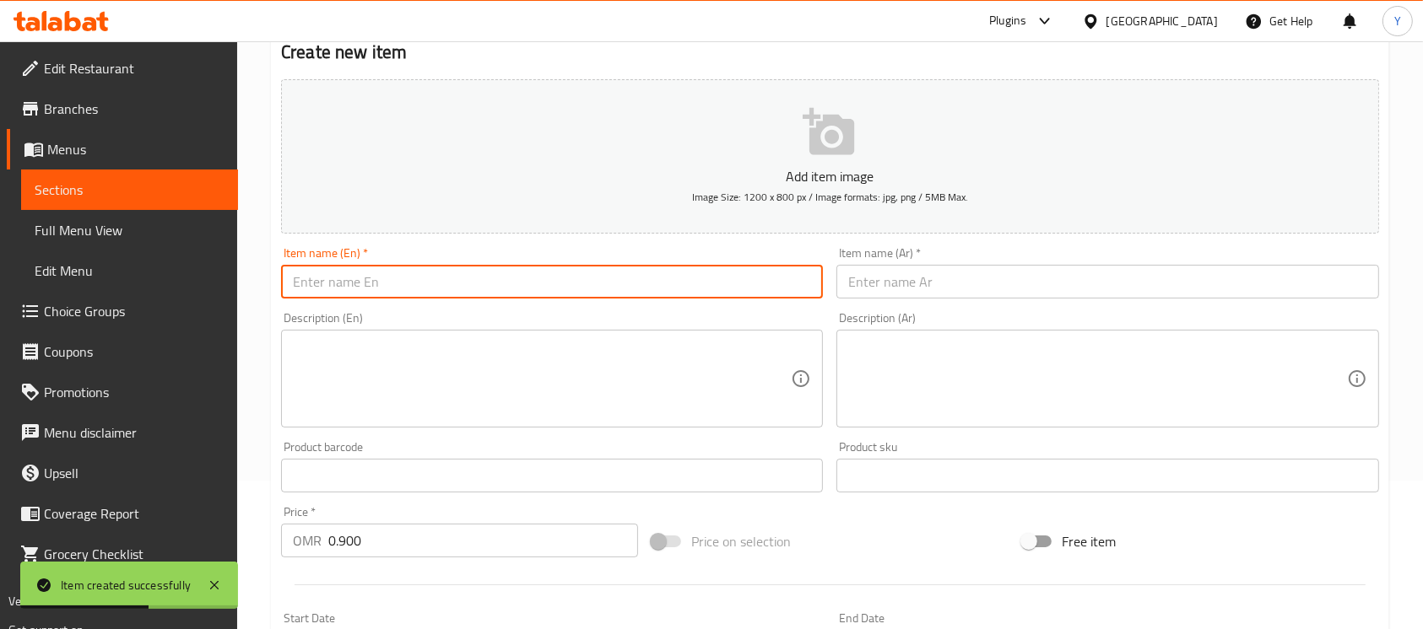
click at [775, 273] on input "text" at bounding box center [552, 282] width 542 height 34
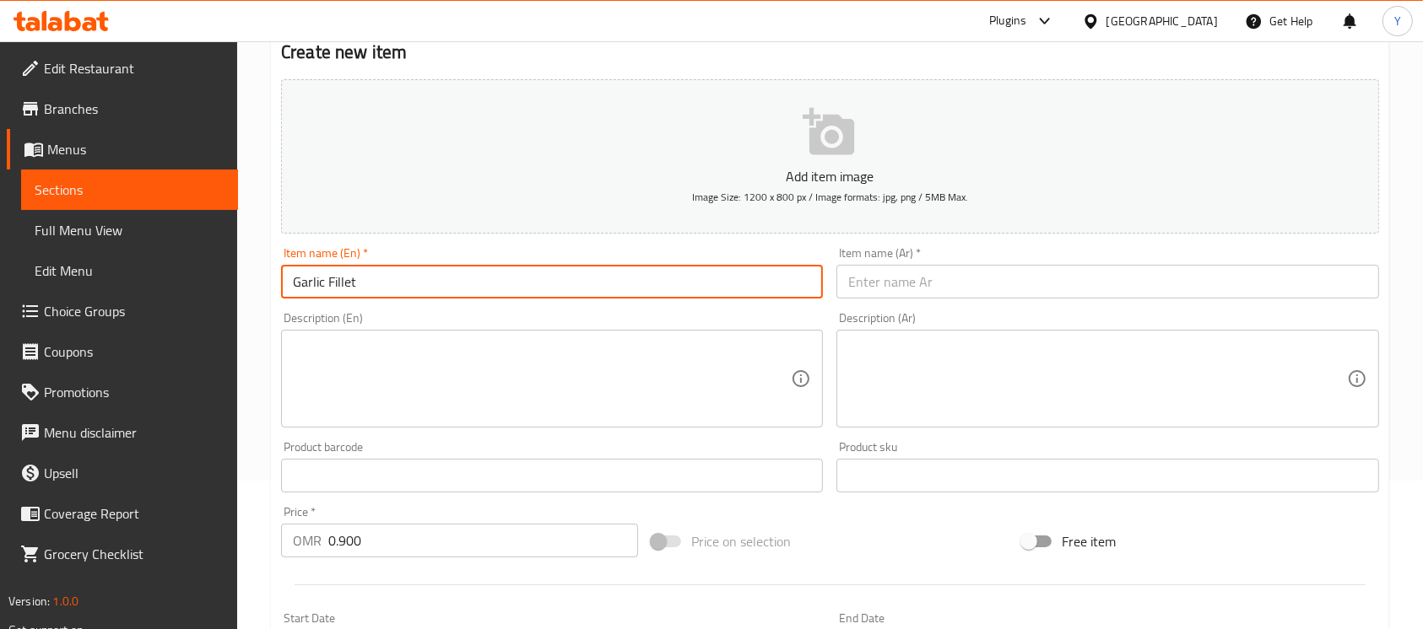
type input "Garlic Fillet"
drag, startPoint x: 1162, startPoint y: 296, endPoint x: 1263, endPoint y: 311, distance: 102.4
click at [1162, 295] on input "text" at bounding box center [1107, 282] width 542 height 34
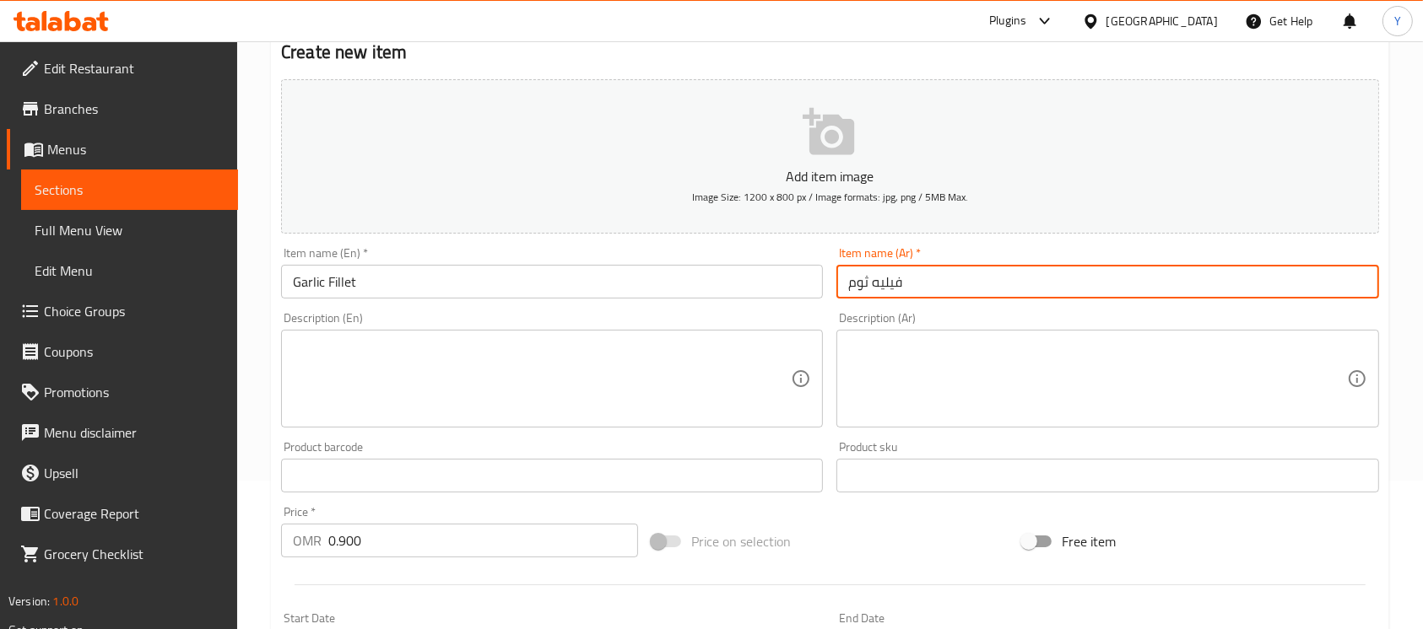
type input "فيليه ثوم"
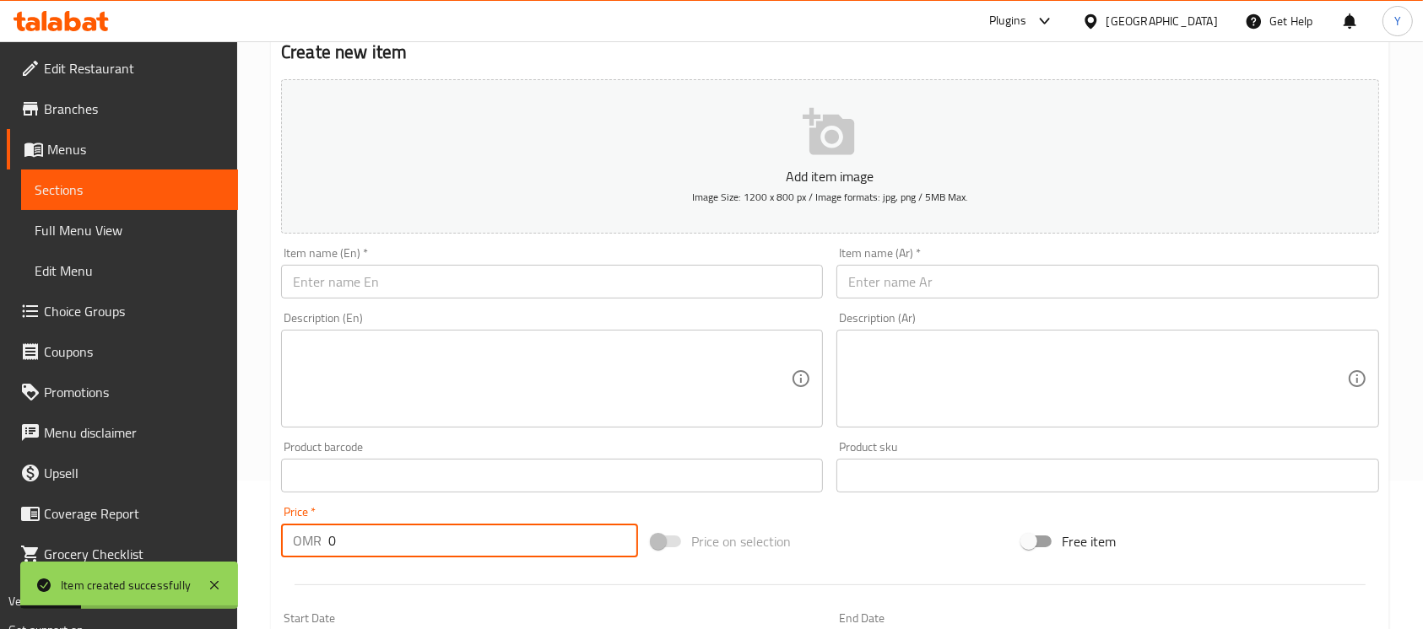
paste input ".9"
type input "0.900"
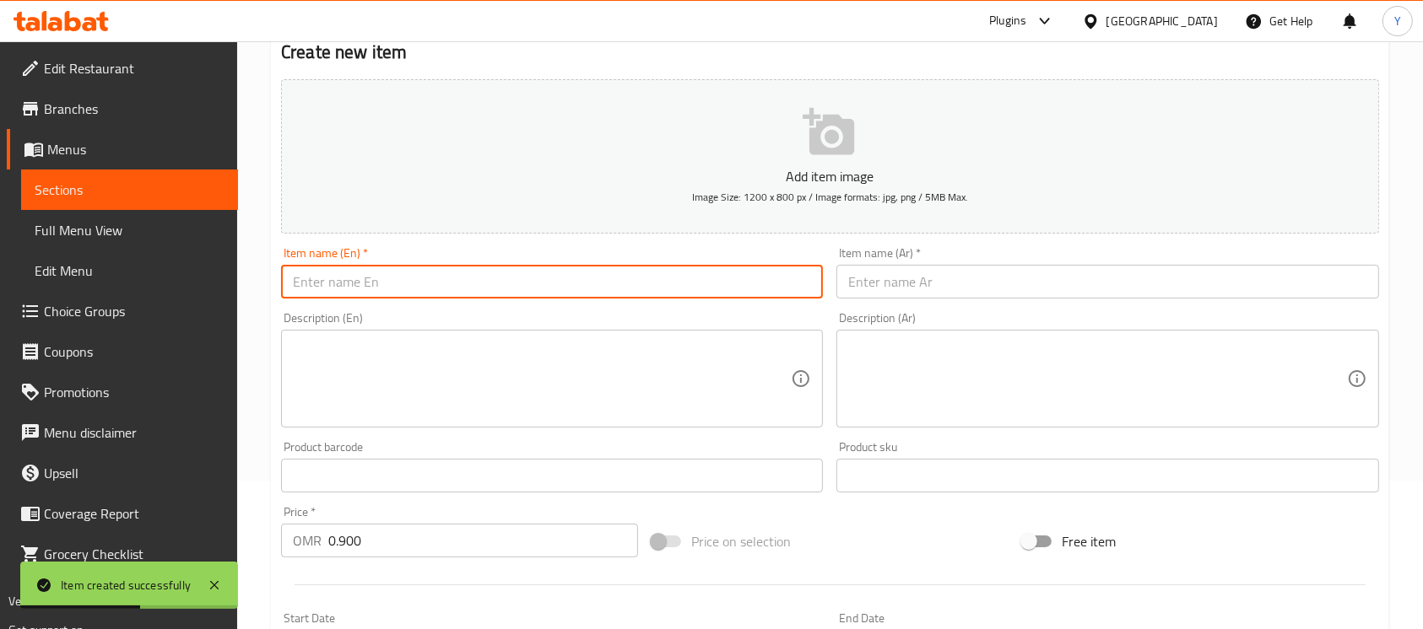
drag, startPoint x: 565, startPoint y: 293, endPoint x: 678, endPoint y: 293, distance: 113.9
click at [565, 293] on input "text" at bounding box center [552, 282] width 542 height 34
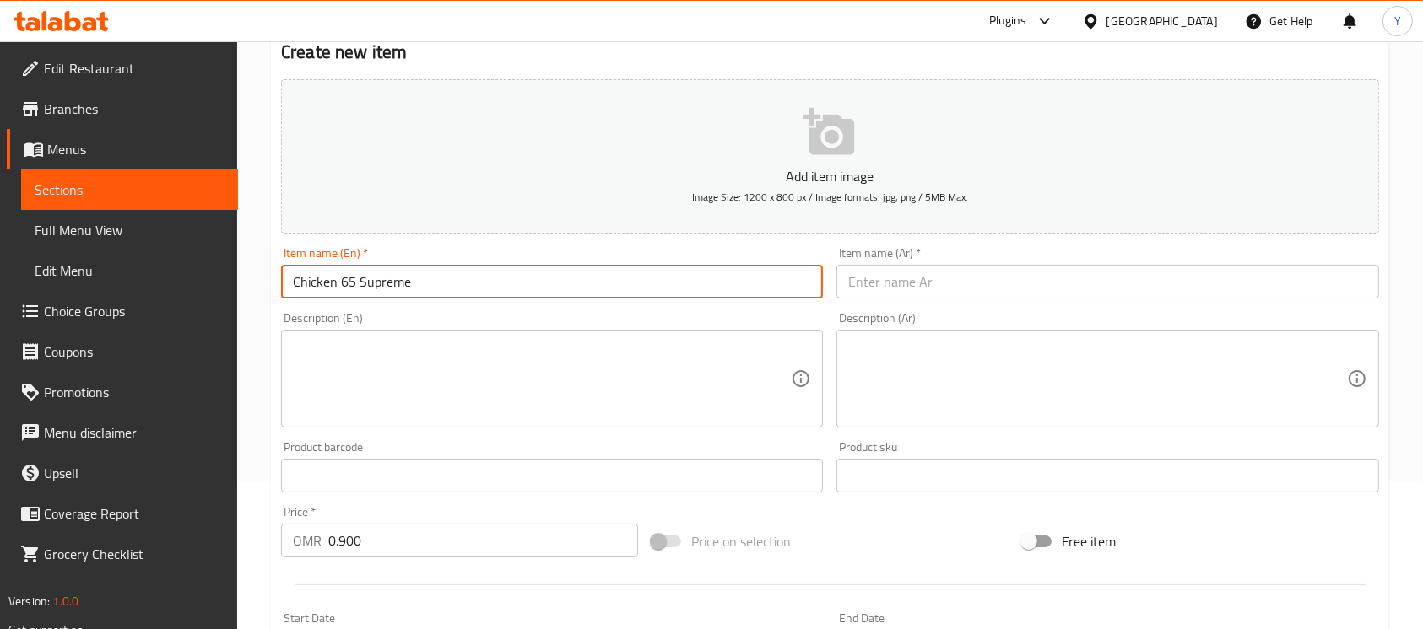
type input "Chicken 65 Supreme"
click at [1048, 303] on div "Item name (Ar)   * Item name (Ar) *" at bounding box center [1106, 272] width 555 height 65
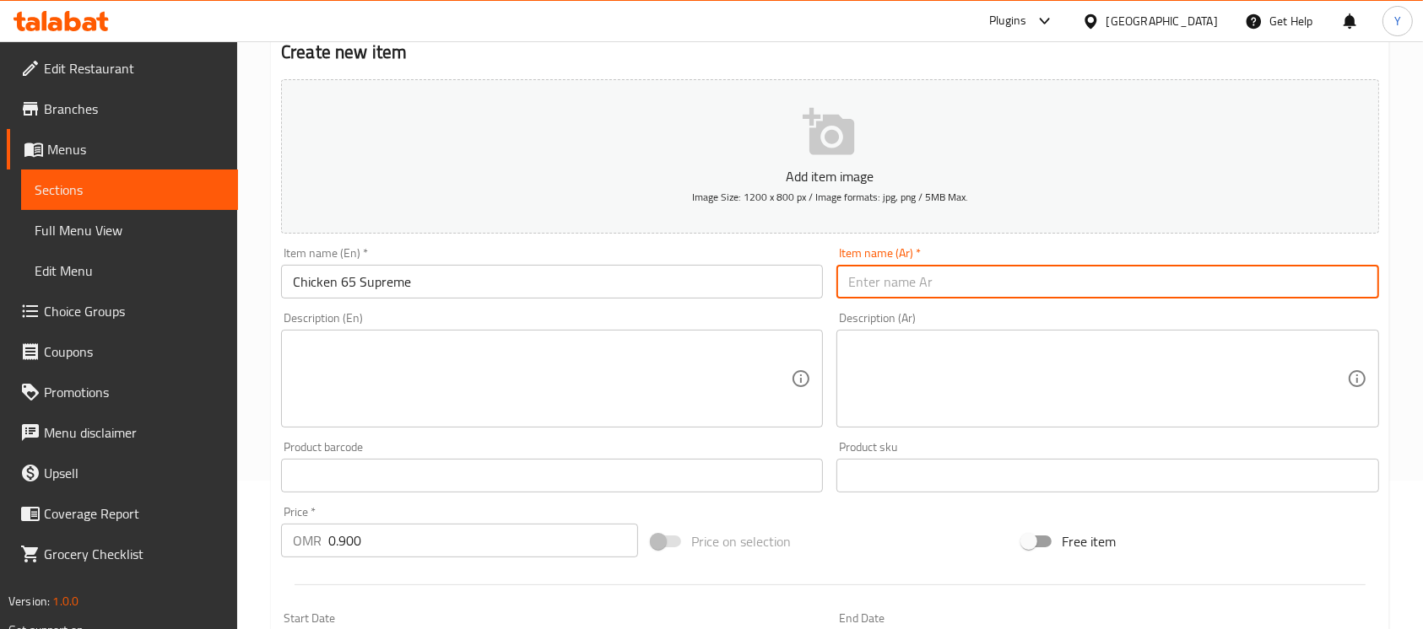
drag, startPoint x: 1045, startPoint y: 296, endPoint x: 1379, endPoint y: 368, distance: 341.8
click at [1045, 296] on input "text" at bounding box center [1107, 282] width 542 height 34
type input "دجاج 65 سوبريم"
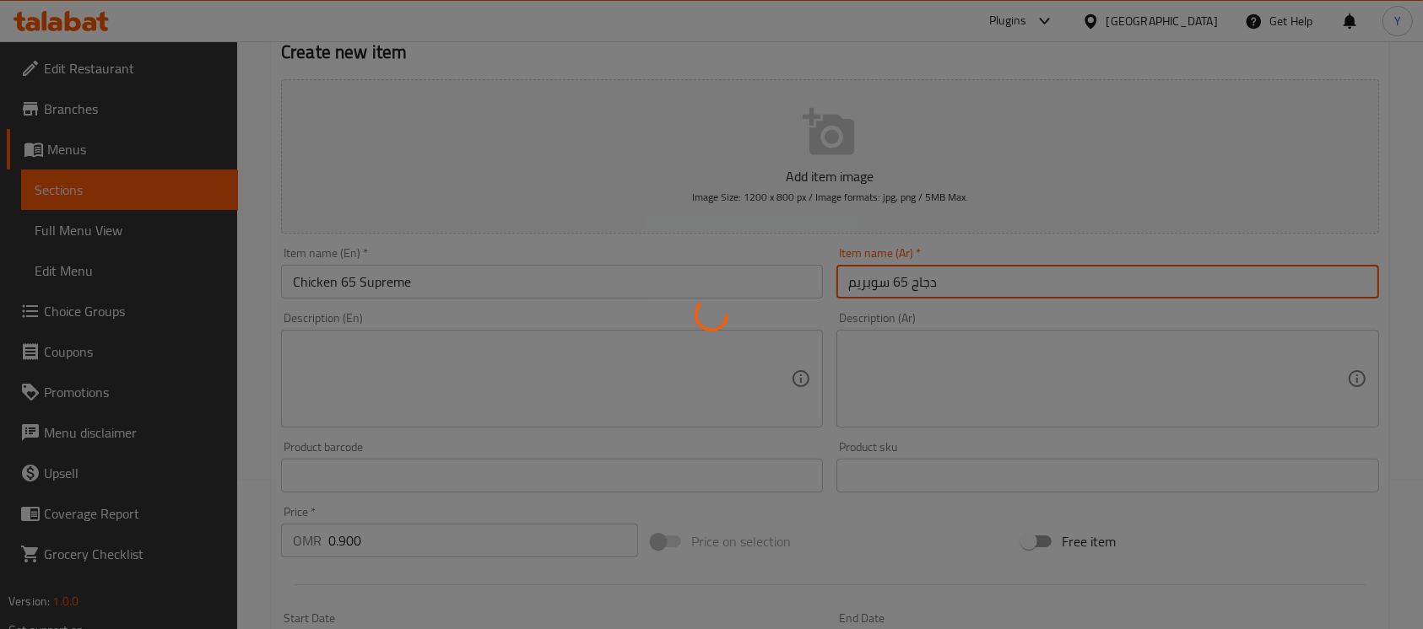
type input "0"
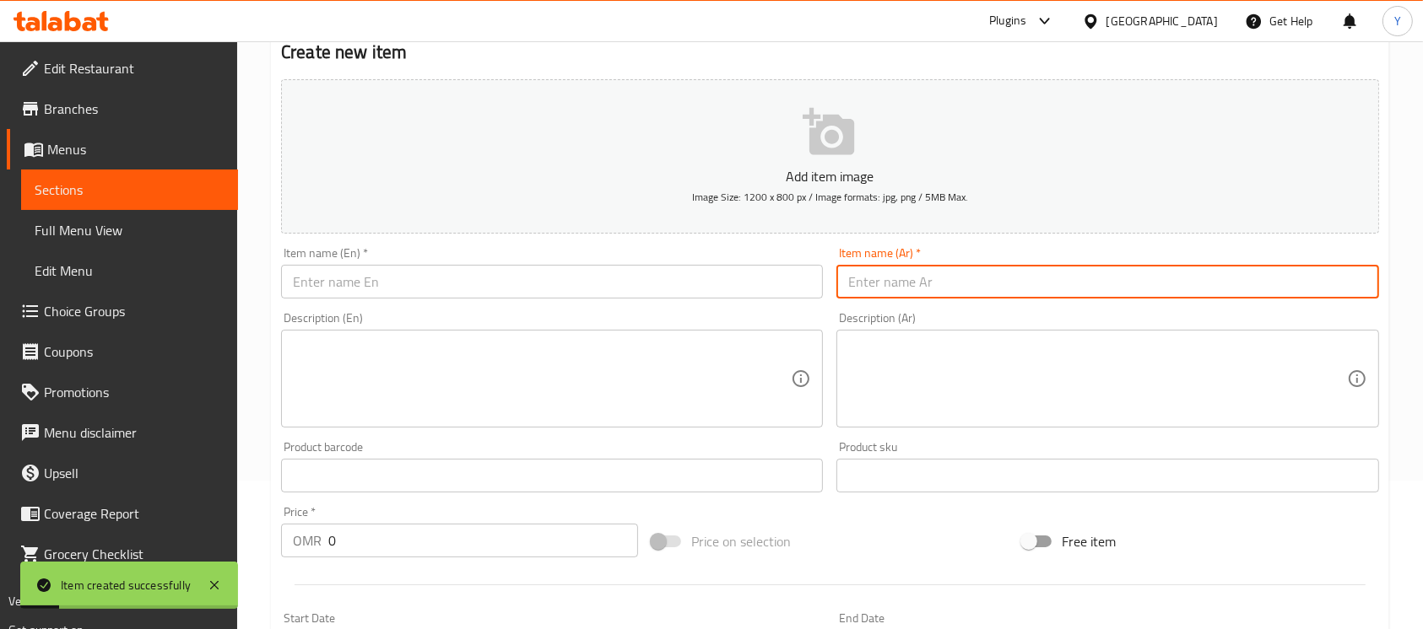
click at [381, 287] on input "text" at bounding box center [552, 282] width 542 height 34
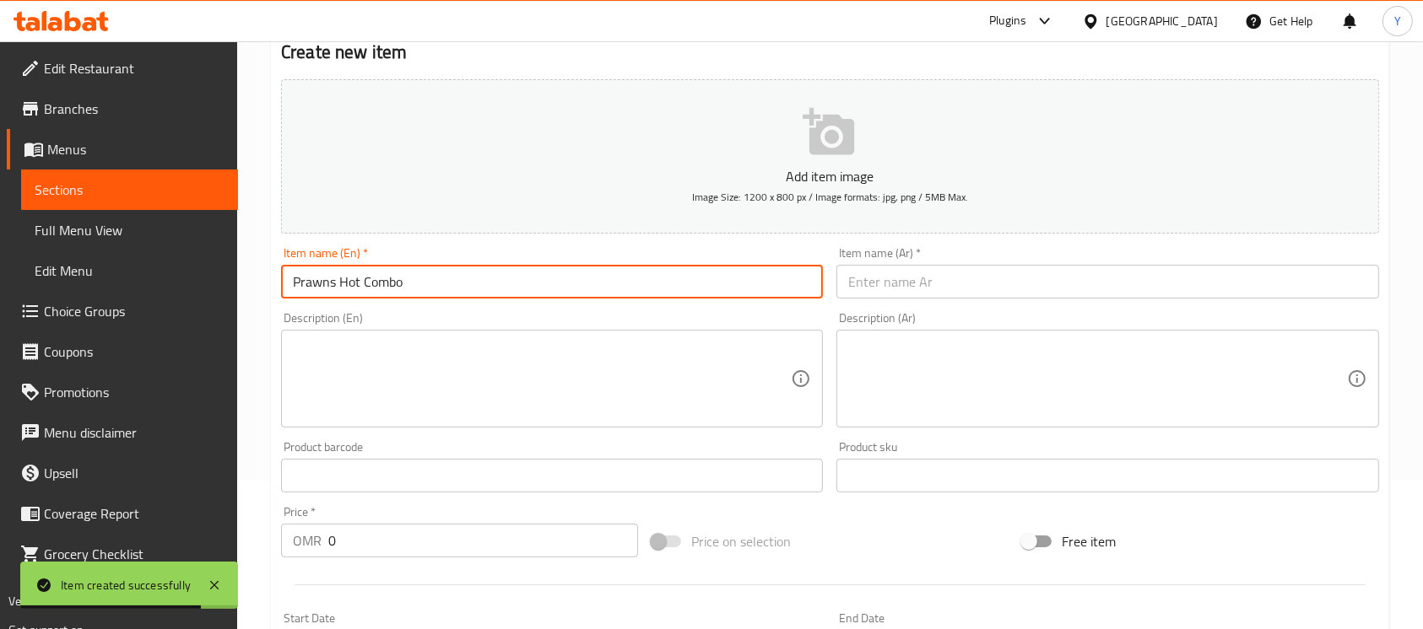
type input "Prawns Hot Combo"
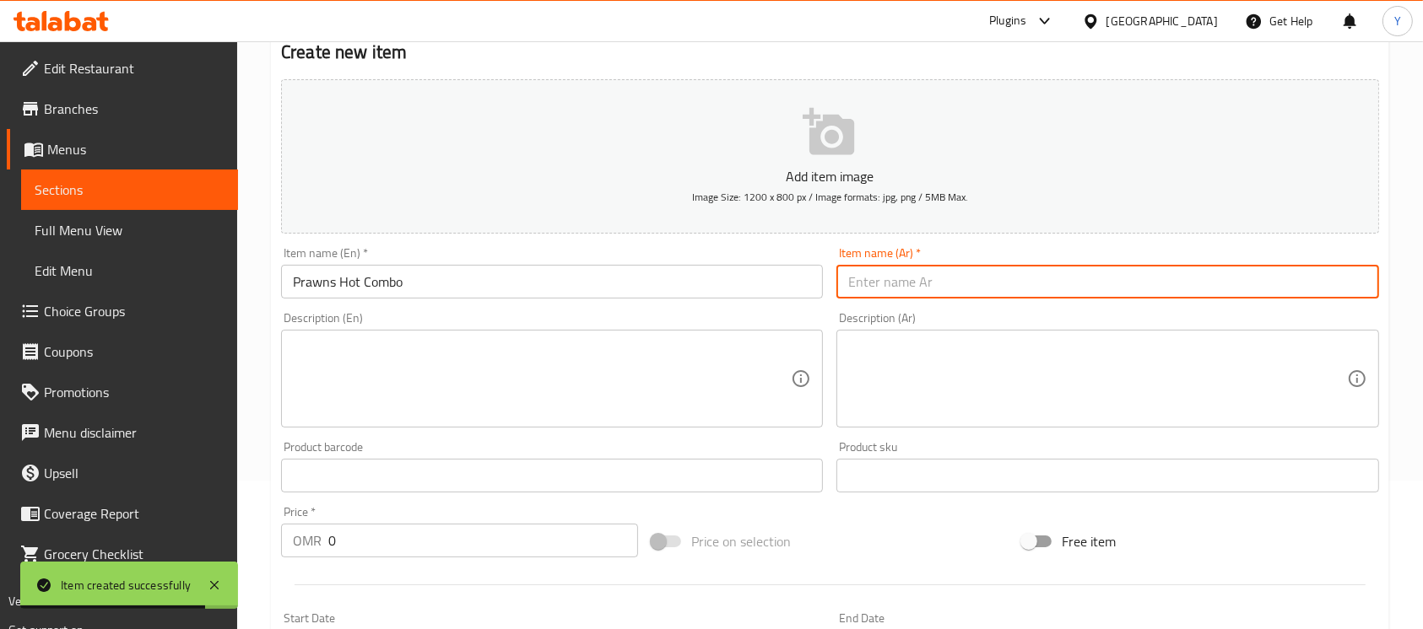
click at [988, 287] on input "text" at bounding box center [1107, 282] width 542 height 34
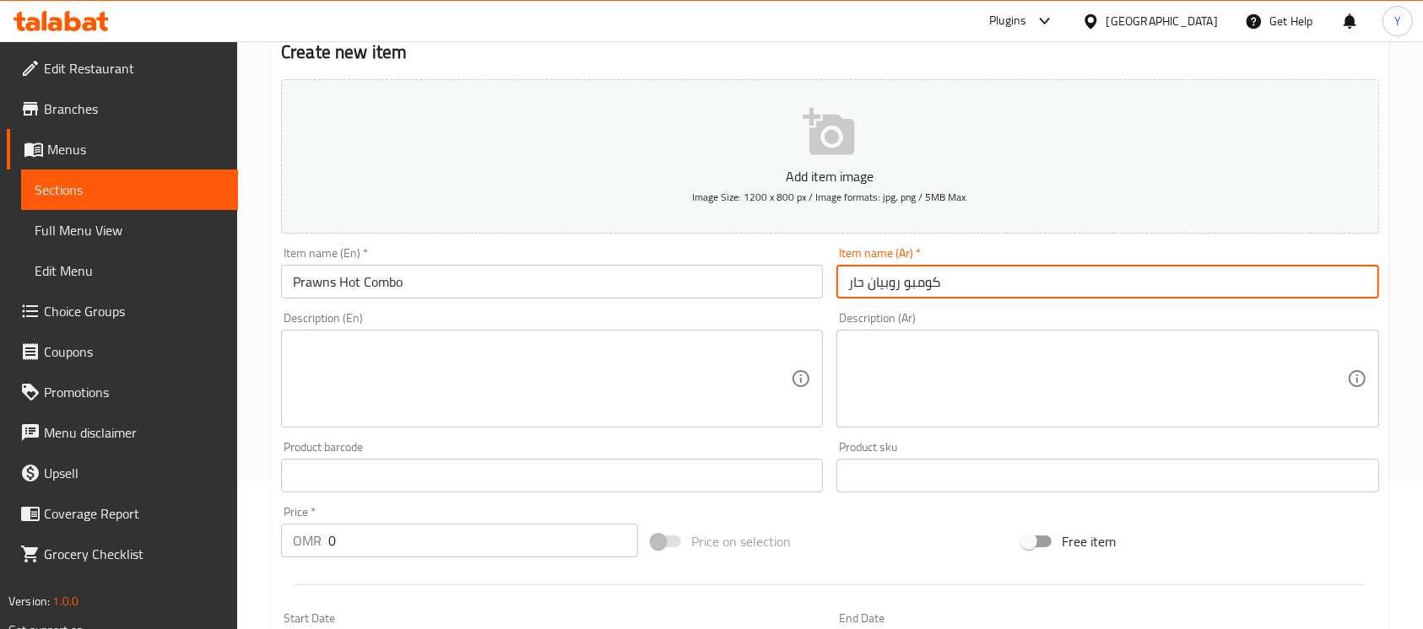
type input "كومبو روبيان حار"
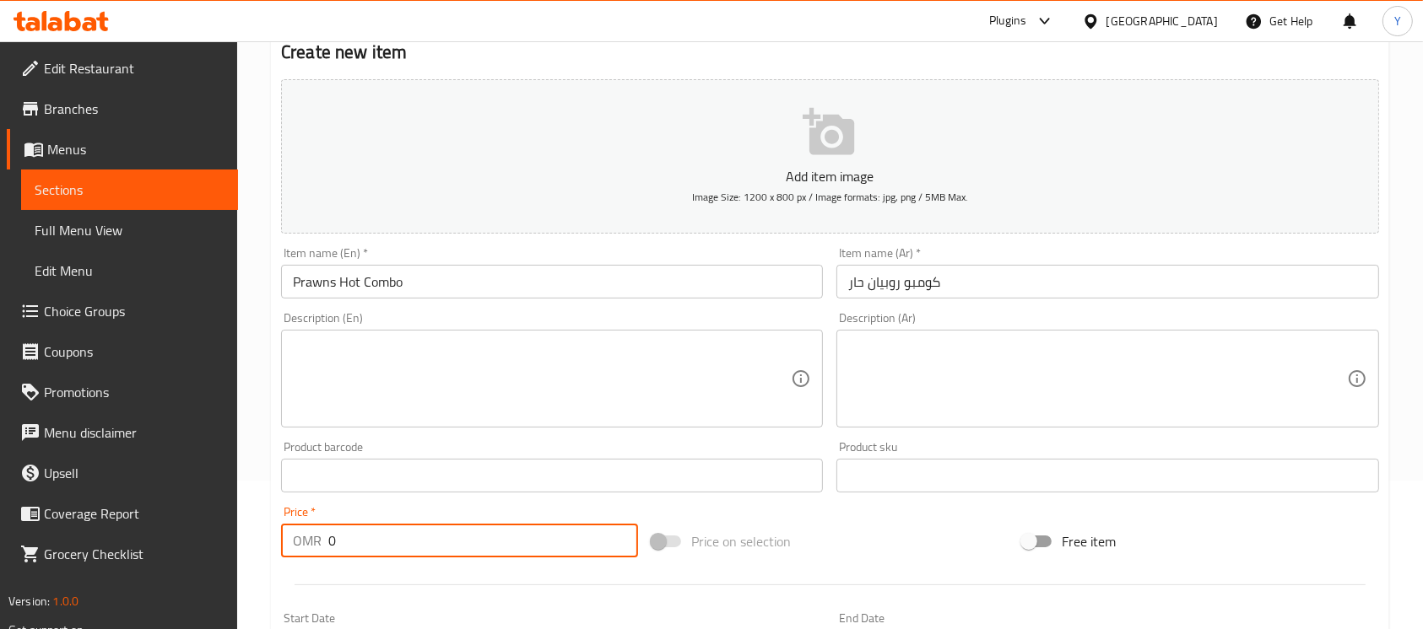
click at [328, 541] on input "0" at bounding box center [483, 541] width 310 height 34
click at [392, 543] on input "1" at bounding box center [483, 541] width 310 height 34
type input "1.200"
click at [413, 284] on input "Prawns Hot Combo" at bounding box center [552, 282] width 542 height 34
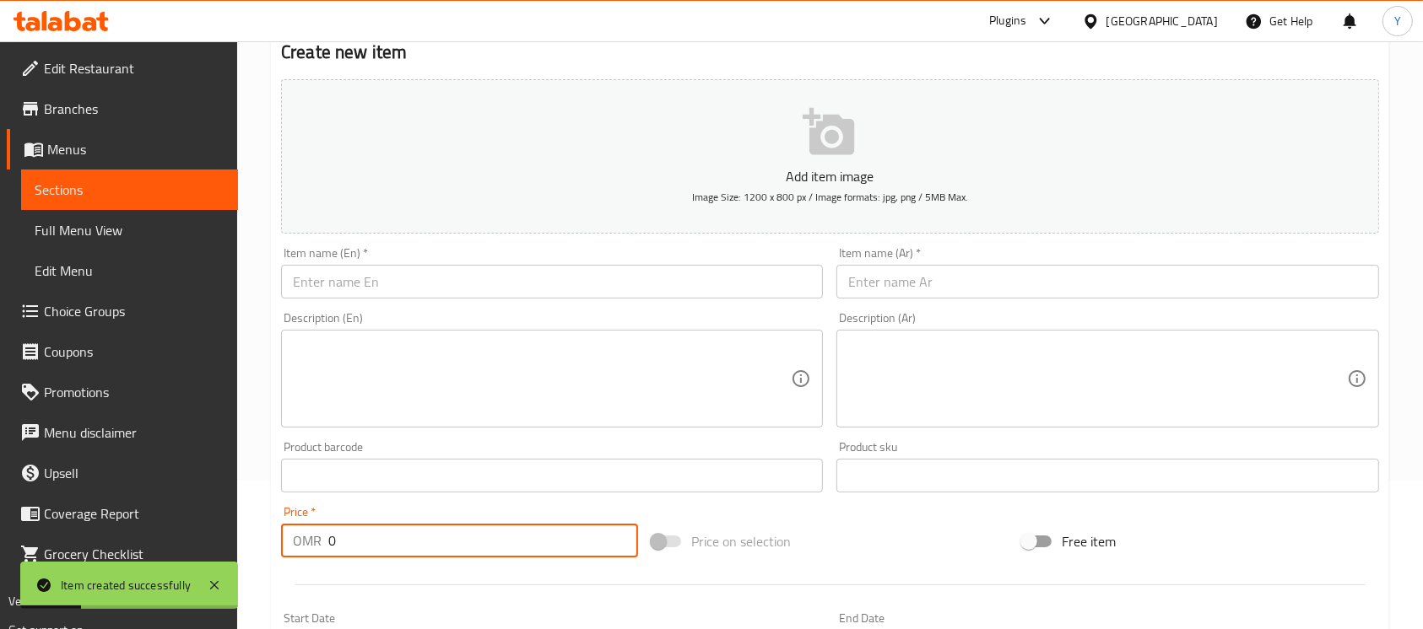
paste input ".9"
type input "0.900"
drag, startPoint x: 371, startPoint y: 291, endPoint x: 511, endPoint y: 290, distance: 140.1
click at [371, 291] on input "text" at bounding box center [552, 282] width 542 height 34
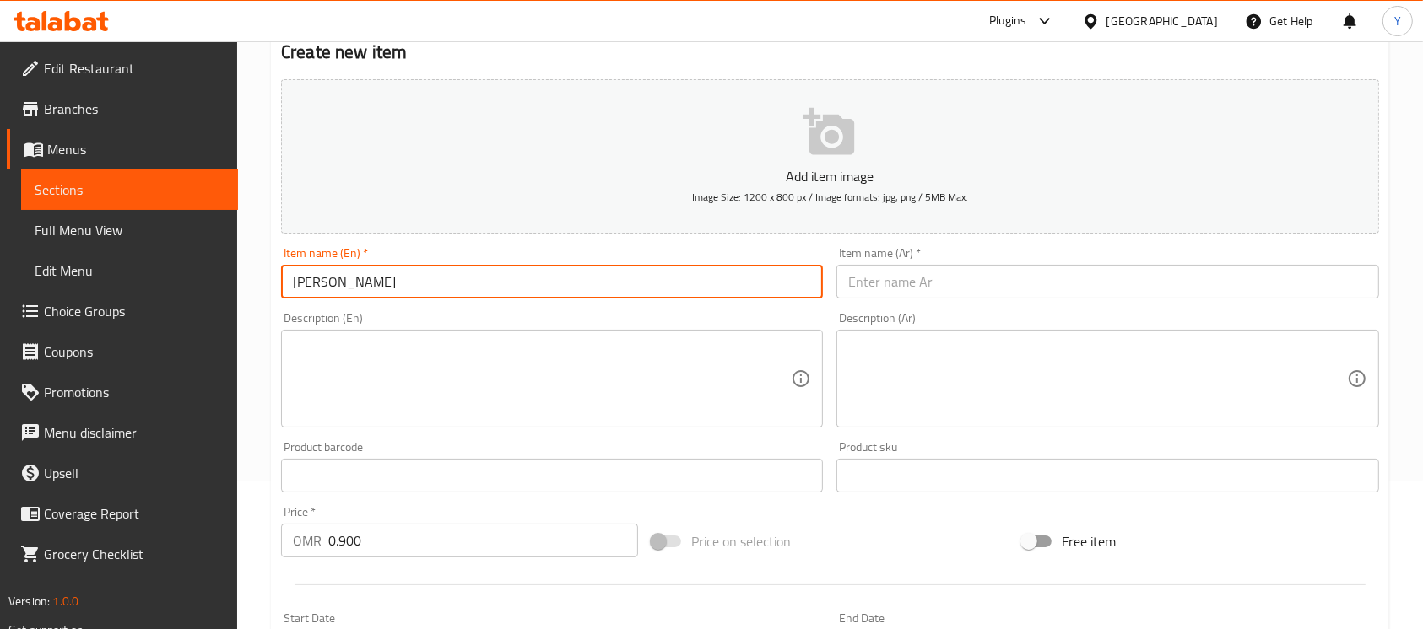
type input "Zinker"
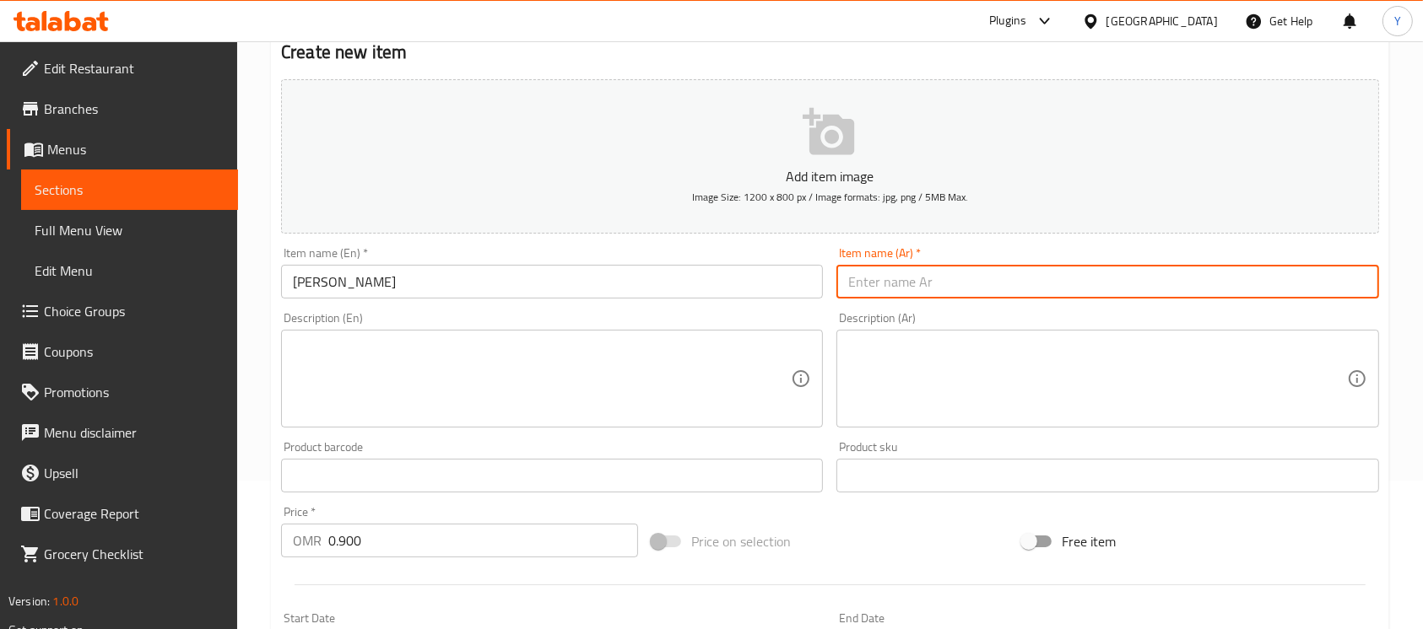
click at [880, 287] on input "text" at bounding box center [1107, 282] width 542 height 34
type input "ن"
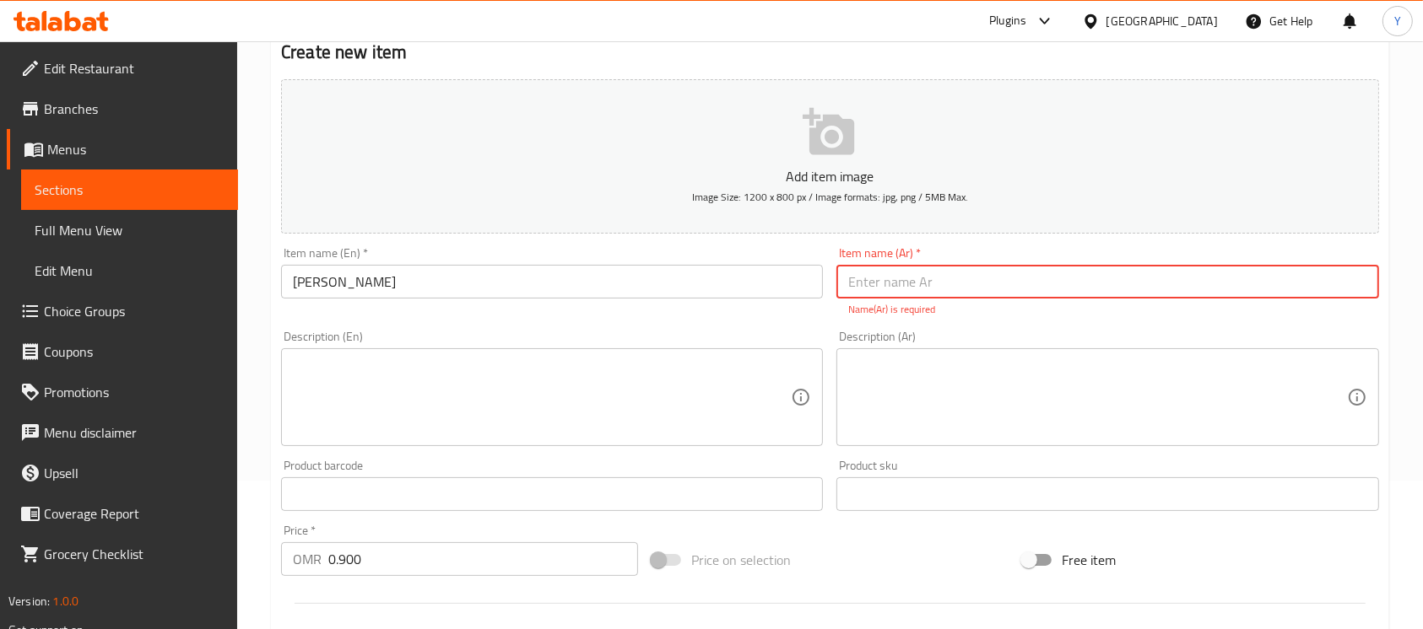
paste input "زينجر"
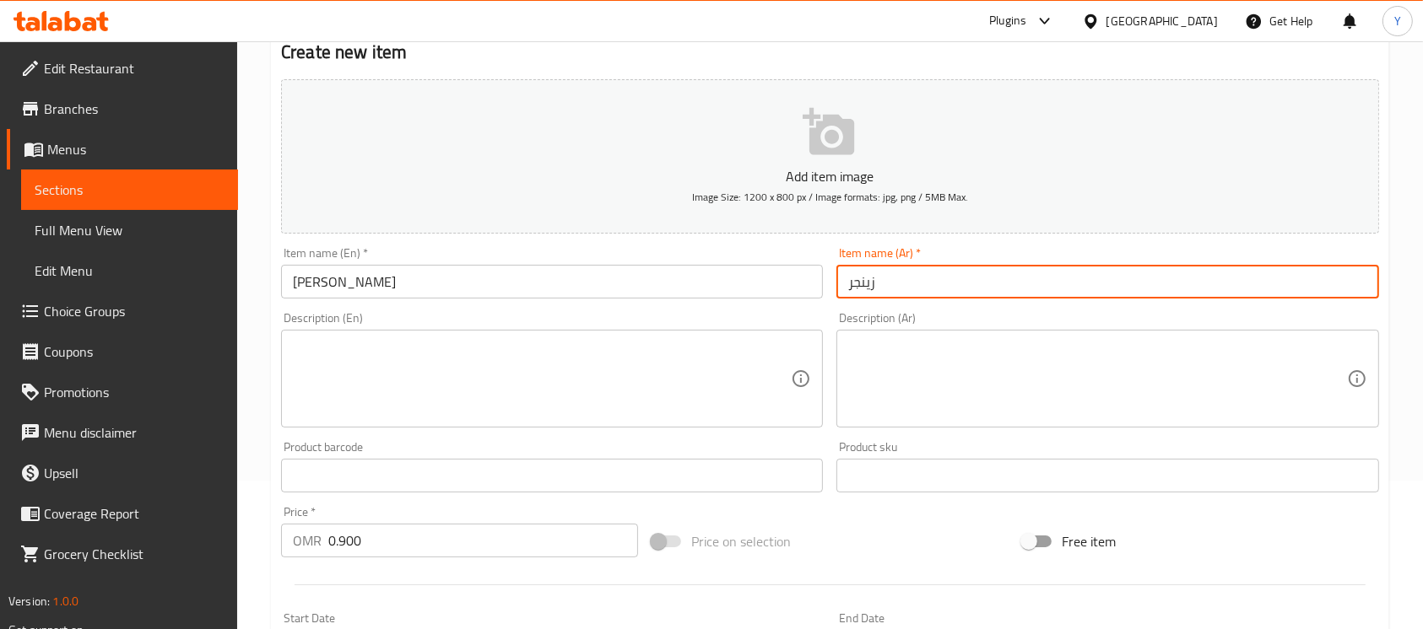
click at [865, 286] on input "زينجر" at bounding box center [1107, 282] width 542 height 34
type input "زنجر"
click at [351, 538] on input "0.900" at bounding box center [483, 541] width 310 height 34
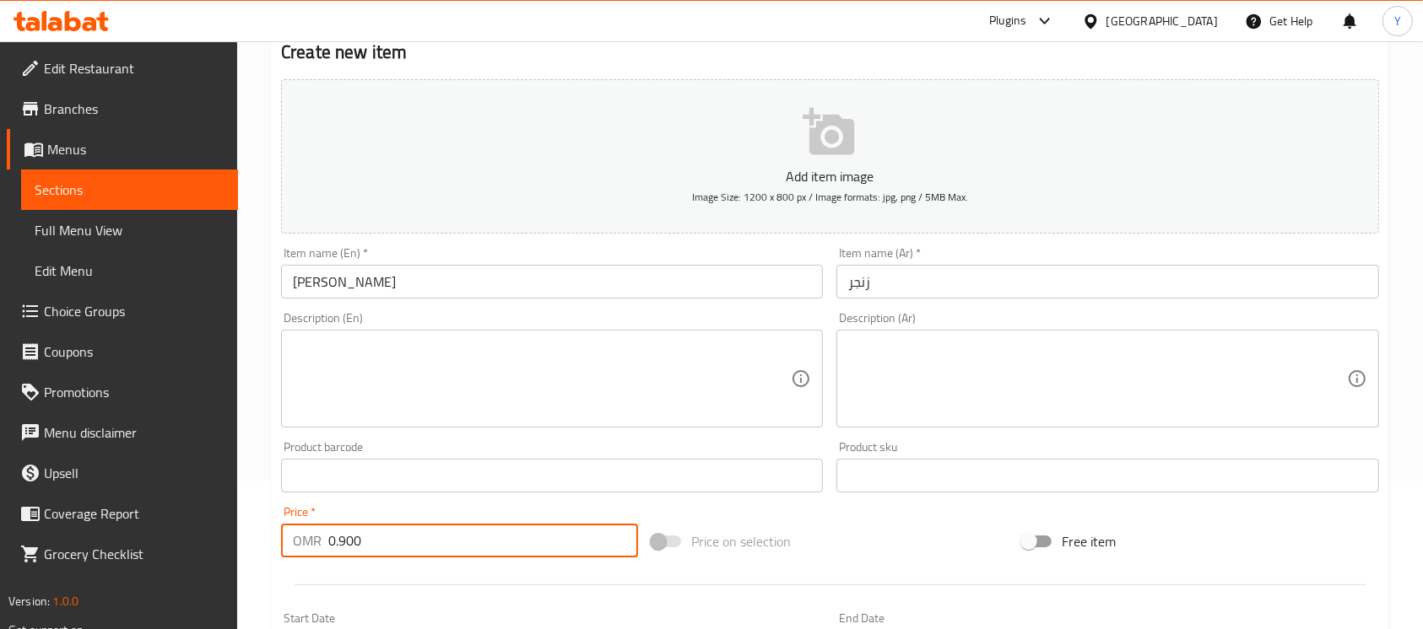
click at [351, 538] on input "0.900" at bounding box center [483, 541] width 310 height 34
click at [379, 280] on input "Zinker" at bounding box center [552, 282] width 542 height 34
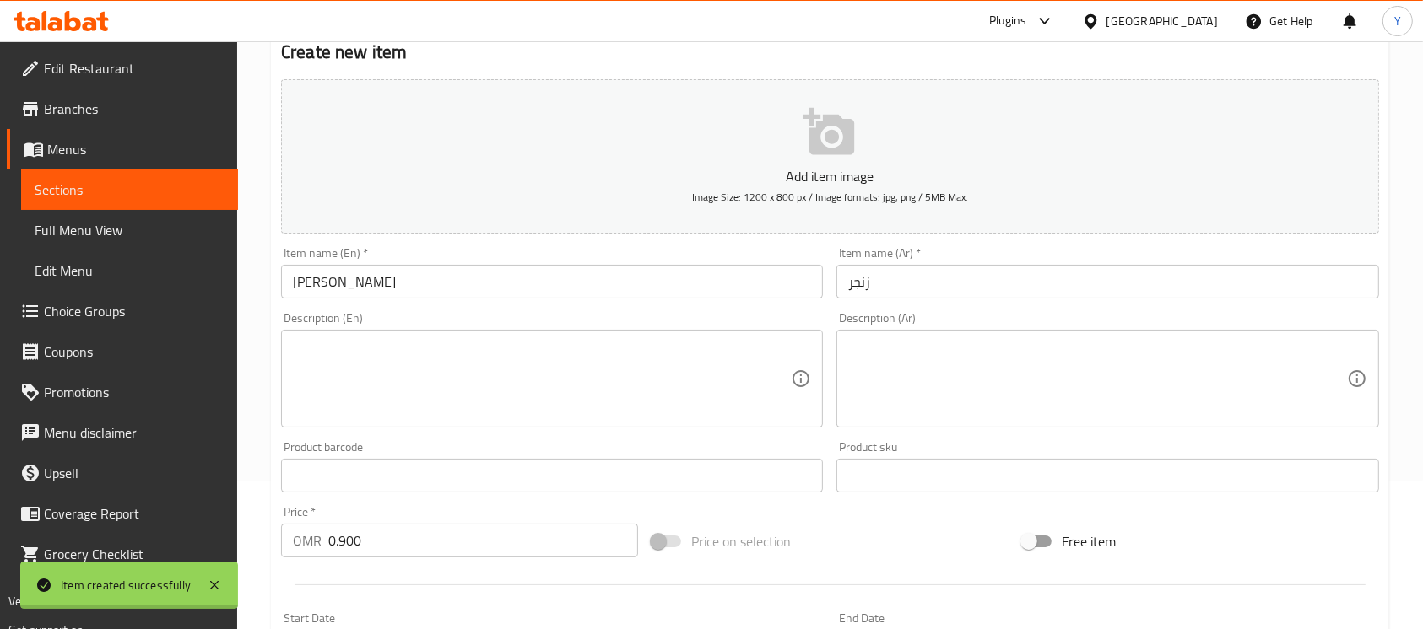
type input "0"
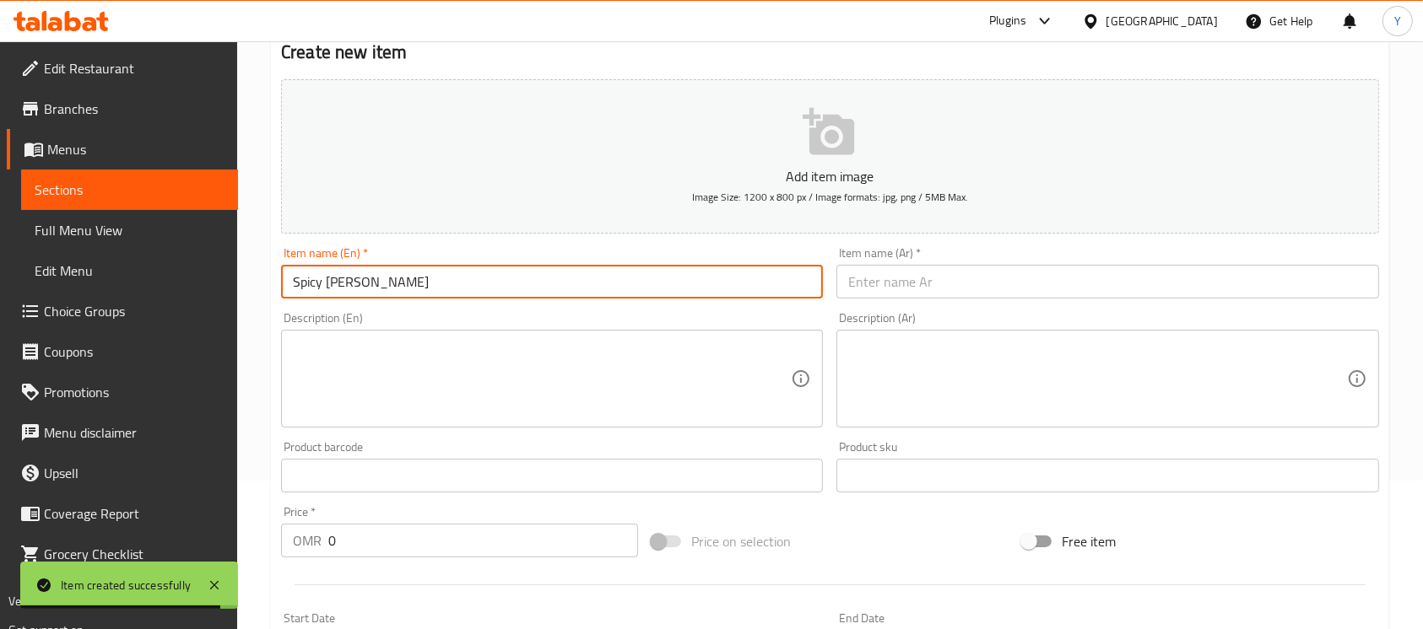
type input "Spicy Zinker"
click at [446, 537] on input "0" at bounding box center [483, 541] width 310 height 34
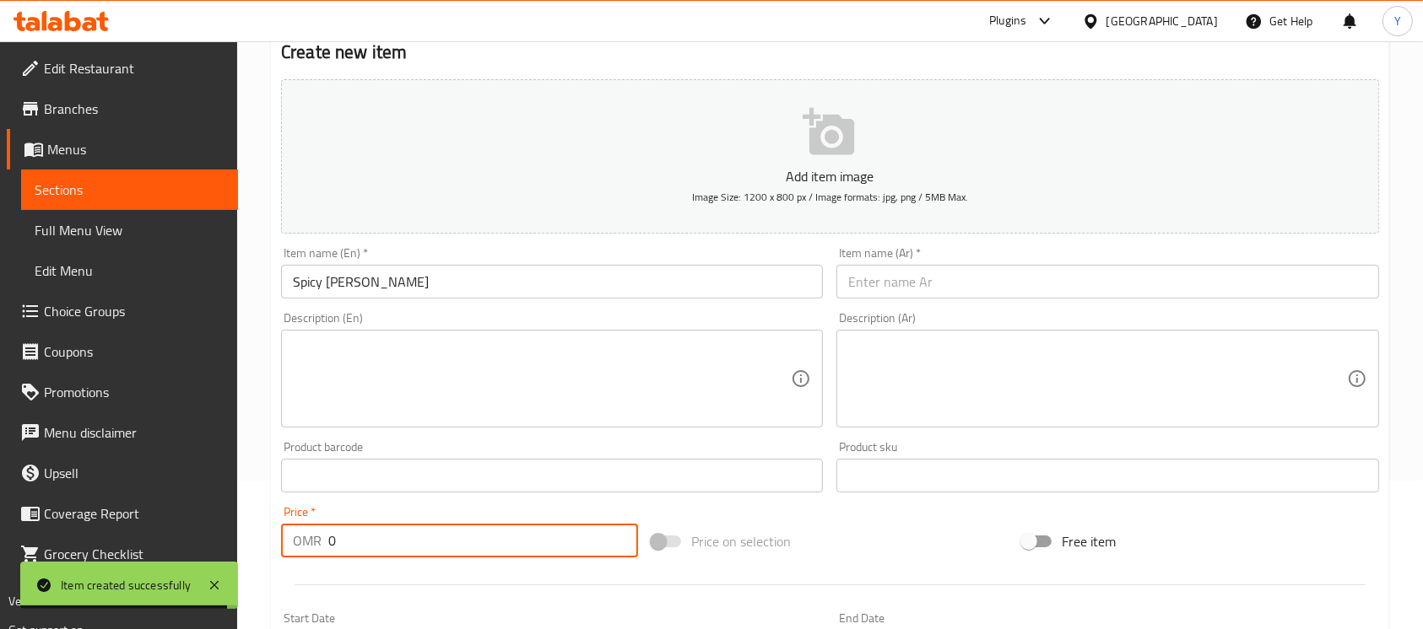
click at [446, 537] on input "0" at bounding box center [483, 541] width 310 height 34
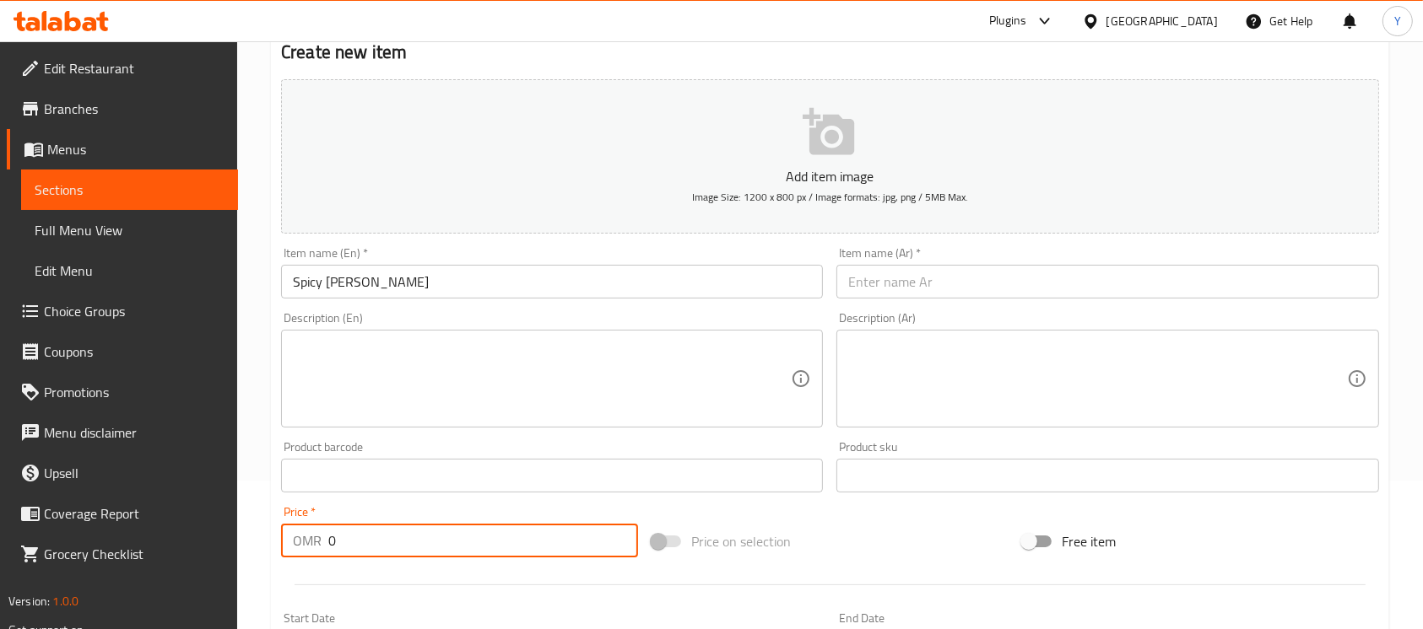
paste input ".900"
click at [344, 549] on input "0.900" at bounding box center [483, 541] width 310 height 34
type input "0.800"
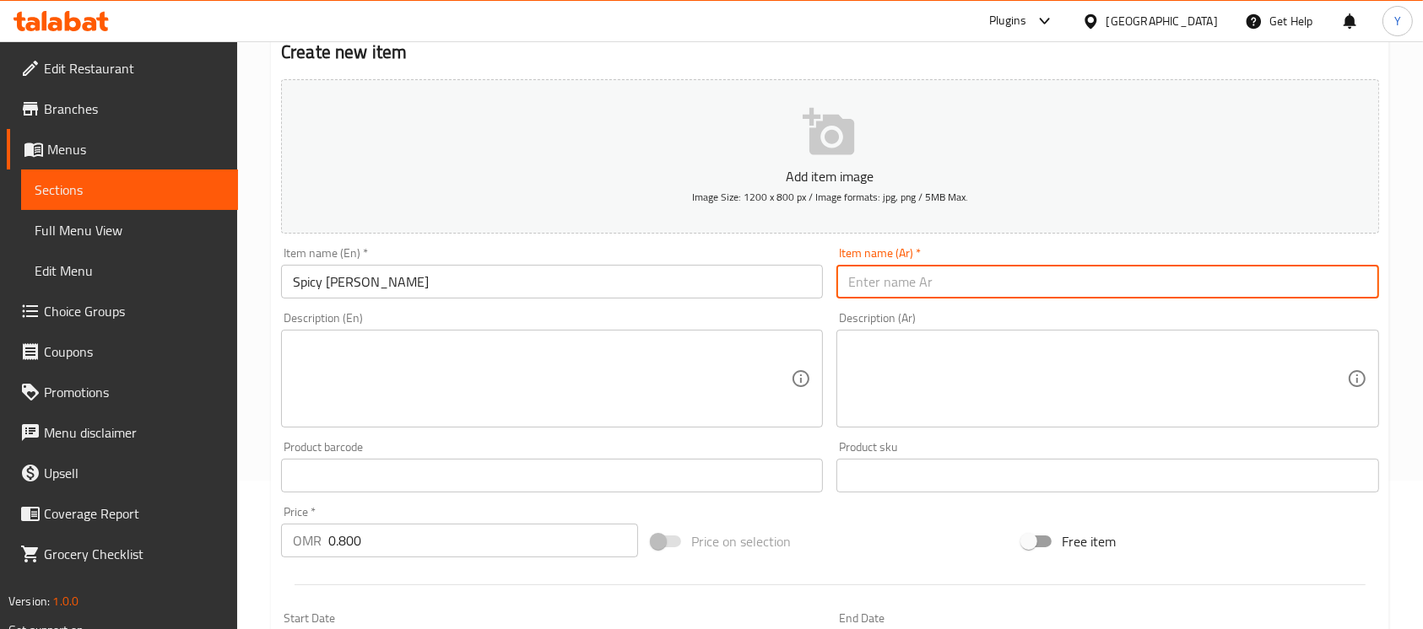
paste input "زينجر حلومي سوبريم"
click at [951, 287] on input "زينجر حلومي سوبريم" at bounding box center [1107, 282] width 542 height 34
click at [954, 287] on input "زينجر حلومي سوبريم" at bounding box center [1107, 282] width 542 height 34
drag, startPoint x: 926, startPoint y: 283, endPoint x: 727, endPoint y: 268, distance: 199.7
click at [727, 268] on div "Add item image Image Size: 1200 x 800 px / Image formats: jpg, png / 5MB Max. I…" at bounding box center [829, 436] width 1111 height 727
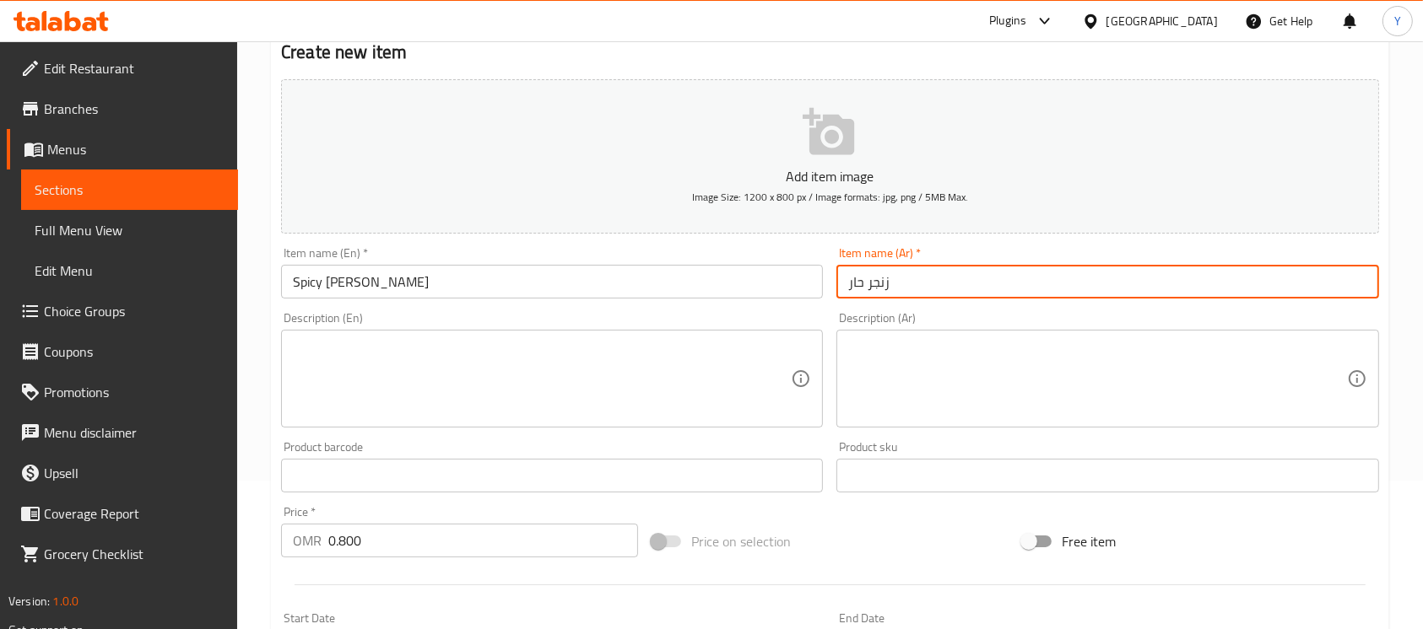
type input "زنجر حار"
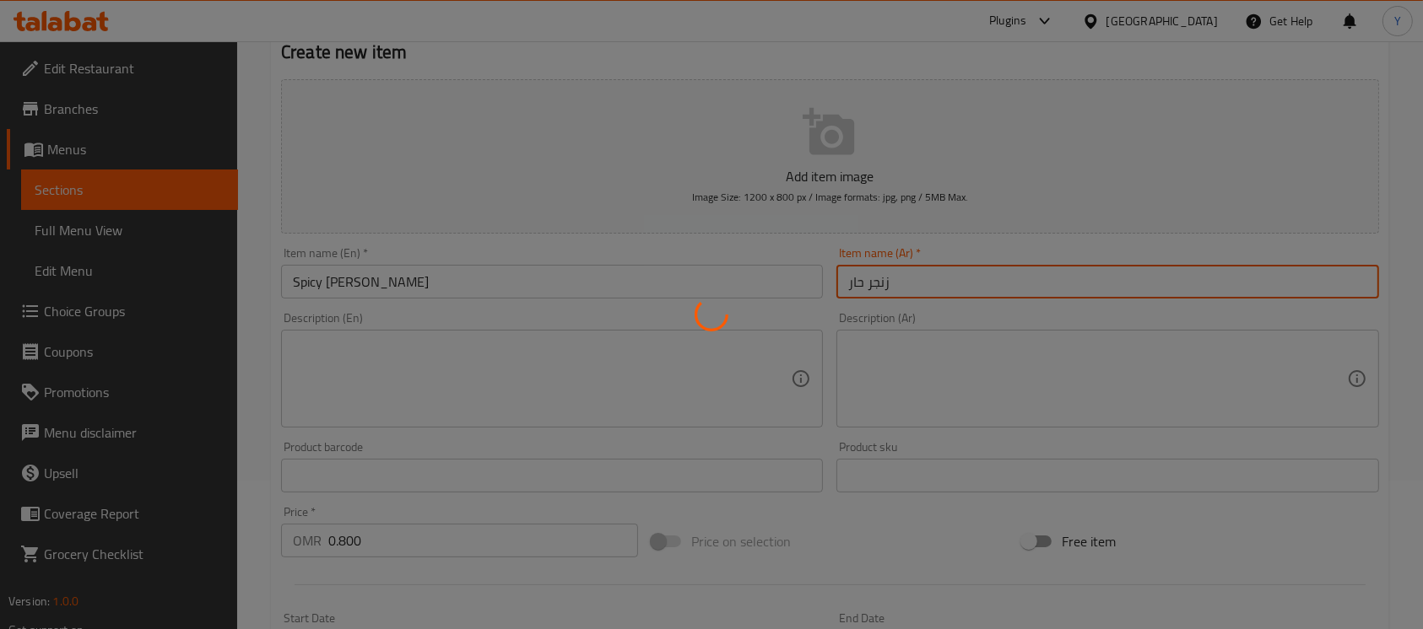
scroll to position [0, 0]
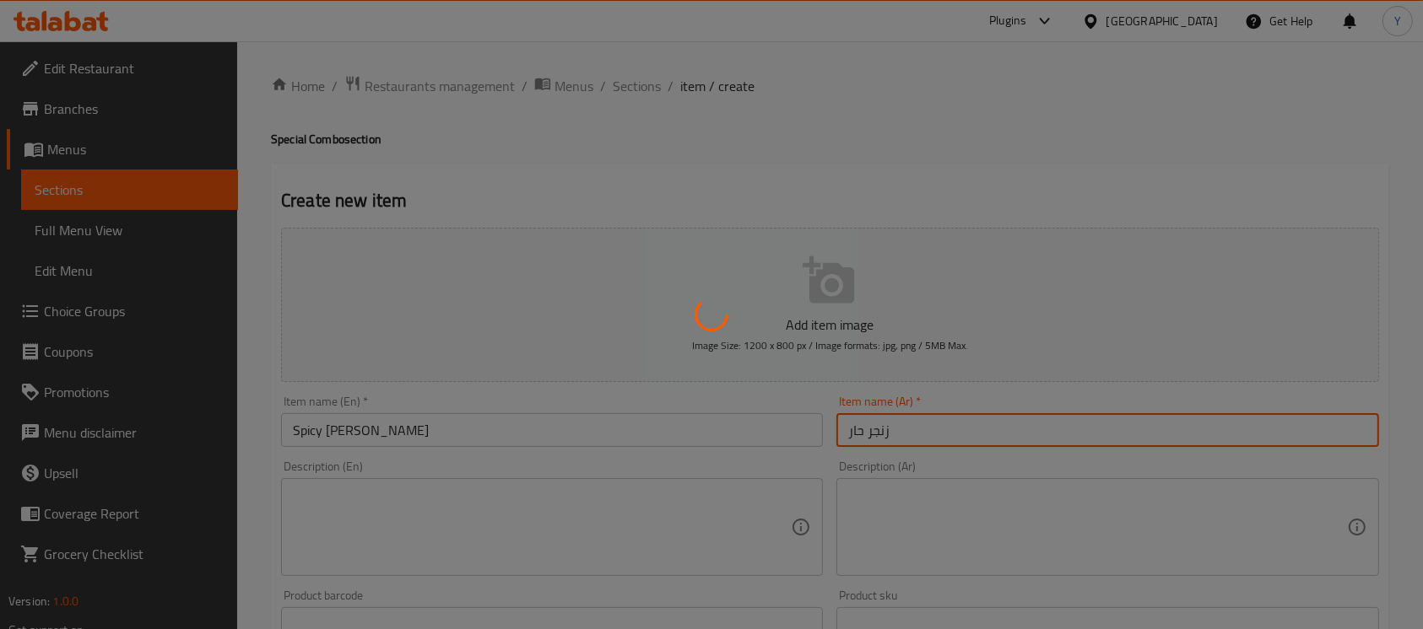
type input "0"
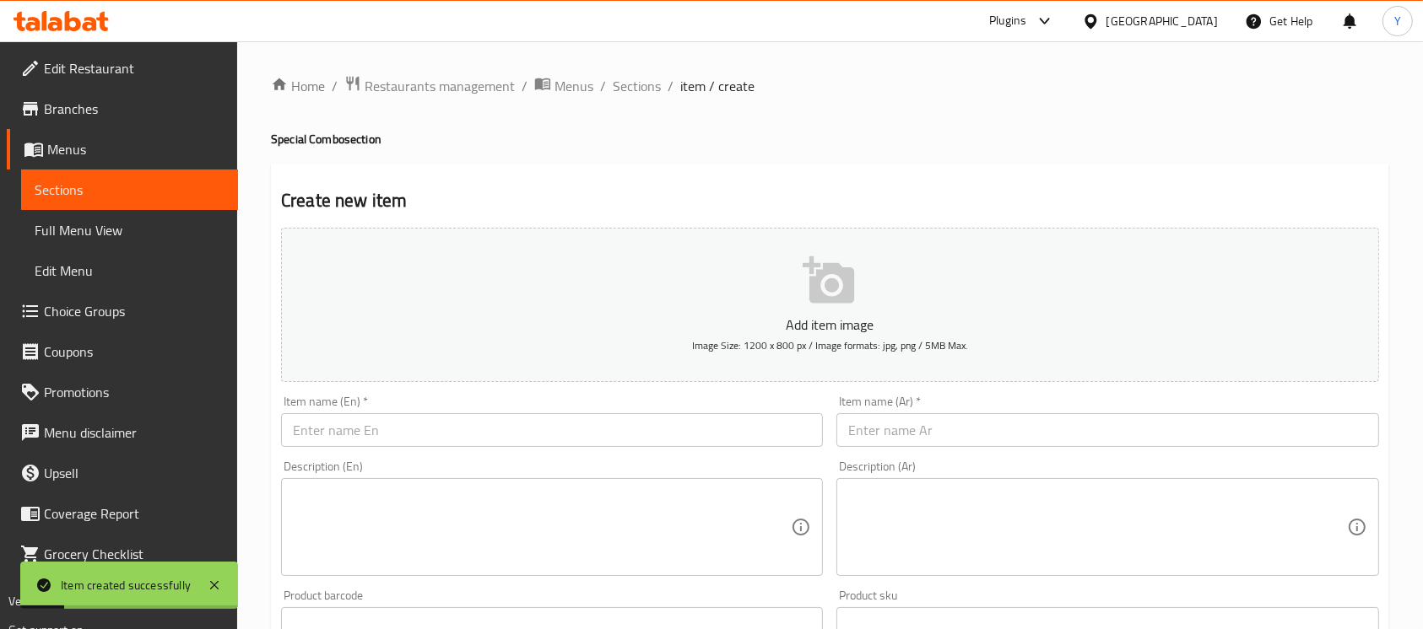
click at [643, 100] on div "Home / Restaurants management / Menus / Sections / item / create Special Combo …" at bounding box center [830, 616] width 1118 height 1083
click at [644, 91] on span "Sections" at bounding box center [637, 86] width 48 height 20
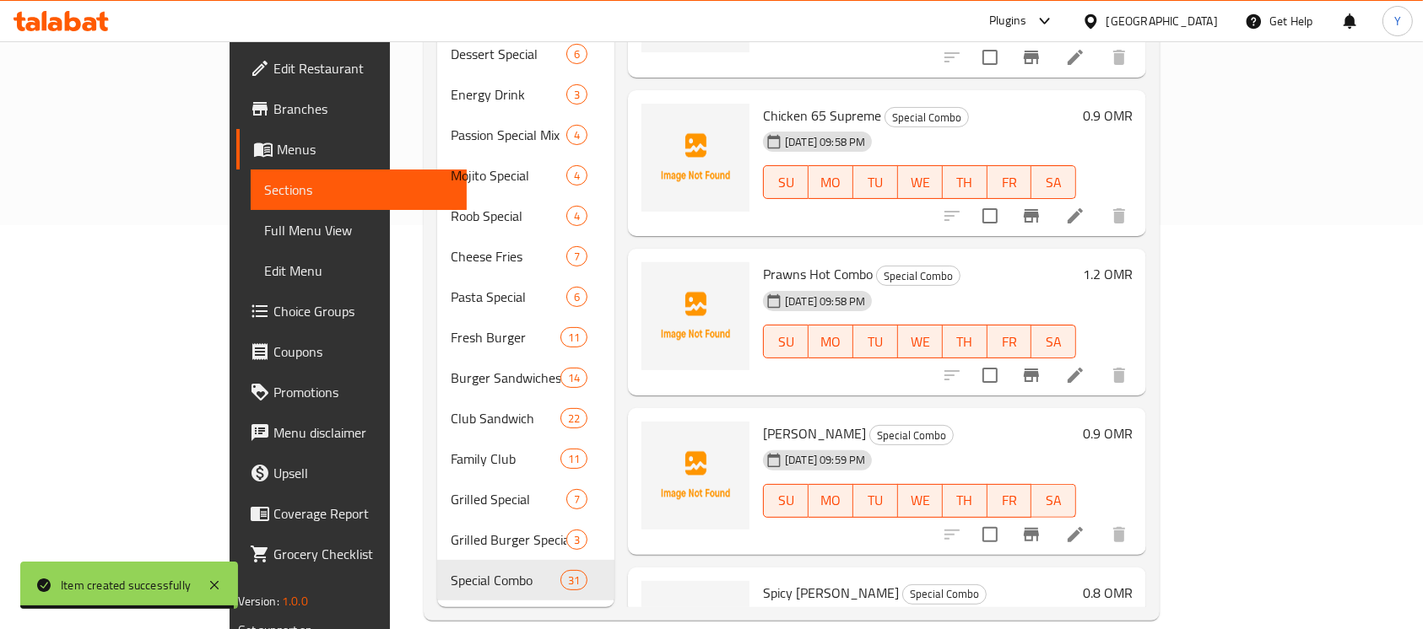
scroll to position [4178, 0]
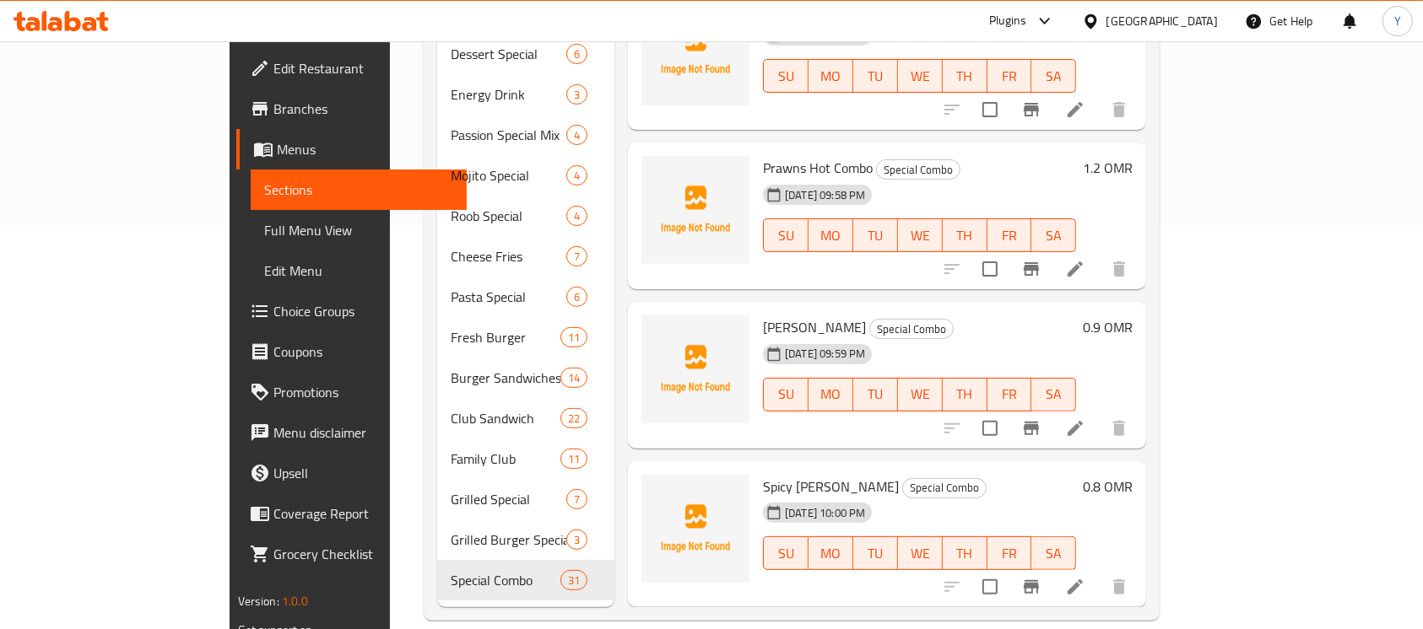
click at [1132, 475] on h6 "0.8 OMR" at bounding box center [1108, 487] width 50 height 24
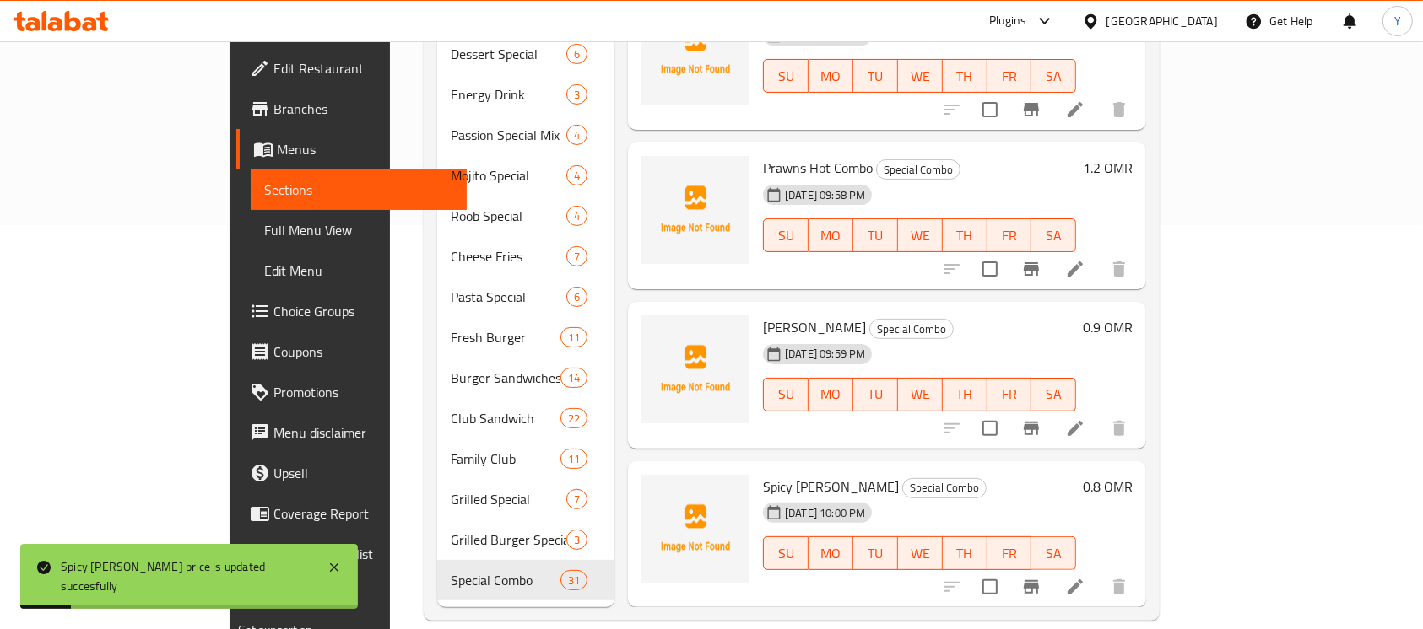
click at [1132, 475] on h6 "0.8 OMR" at bounding box center [1108, 487] width 50 height 24
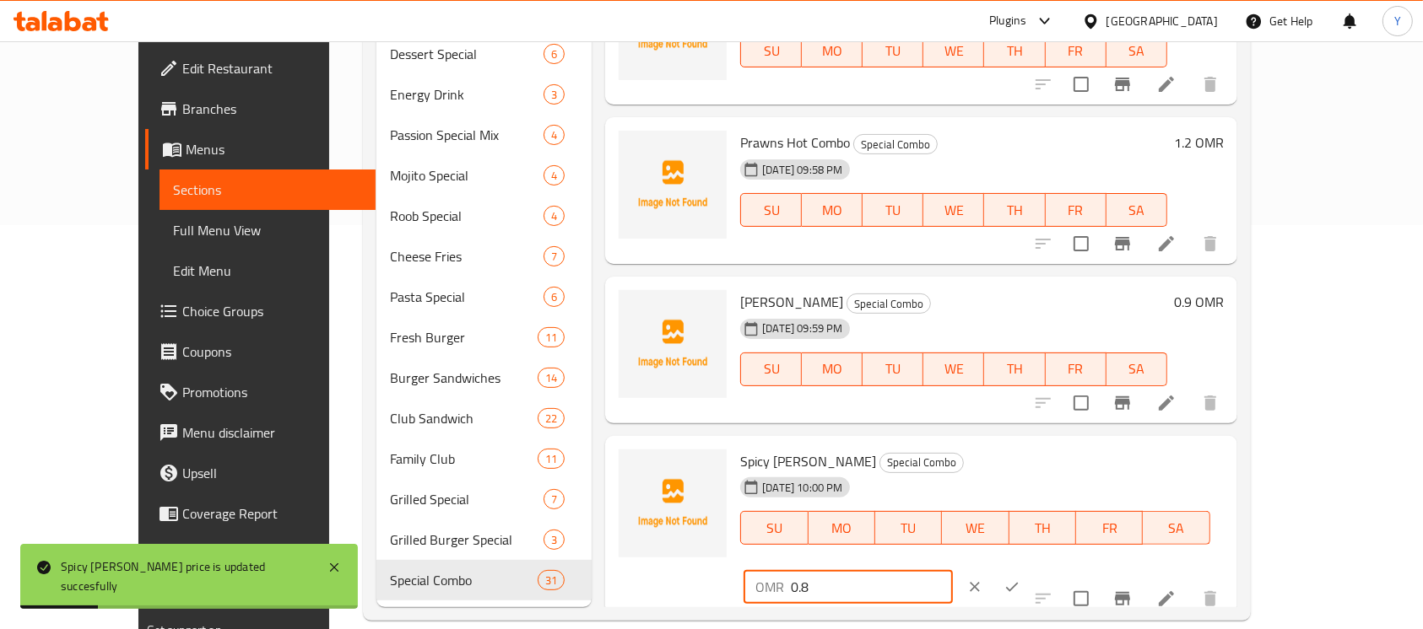
click at [1018, 464] on div "Spicy Zinker Special Combo 29-08-2025 10:00 PM SU MO TU WE TH FR SA OMR 0.8 ​" at bounding box center [981, 528] width 496 height 170
click at [1224, 310] on h6 "0.9 OMR" at bounding box center [1199, 302] width 50 height 24
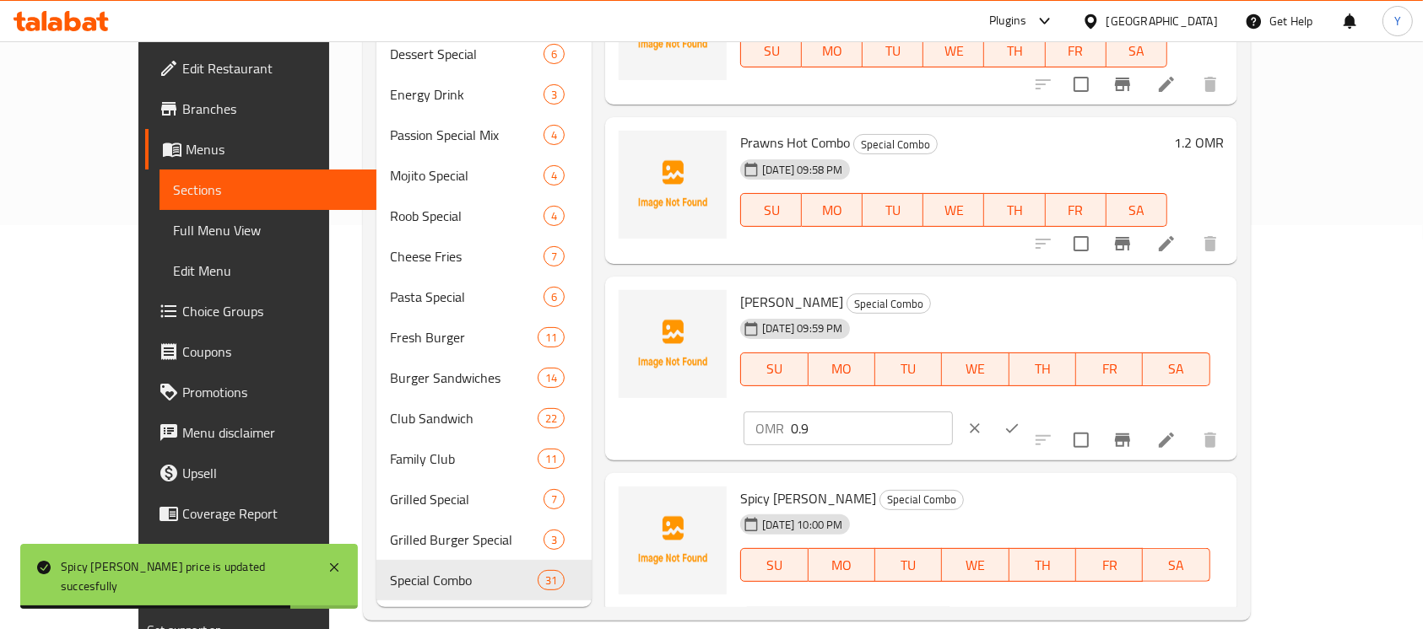
click at [898, 311] on div "Zinker Special Combo 29-08-2025 09:59 PM SU MO TU WE TH FR SA OMR 0.9 ​" at bounding box center [981, 369] width 496 height 170
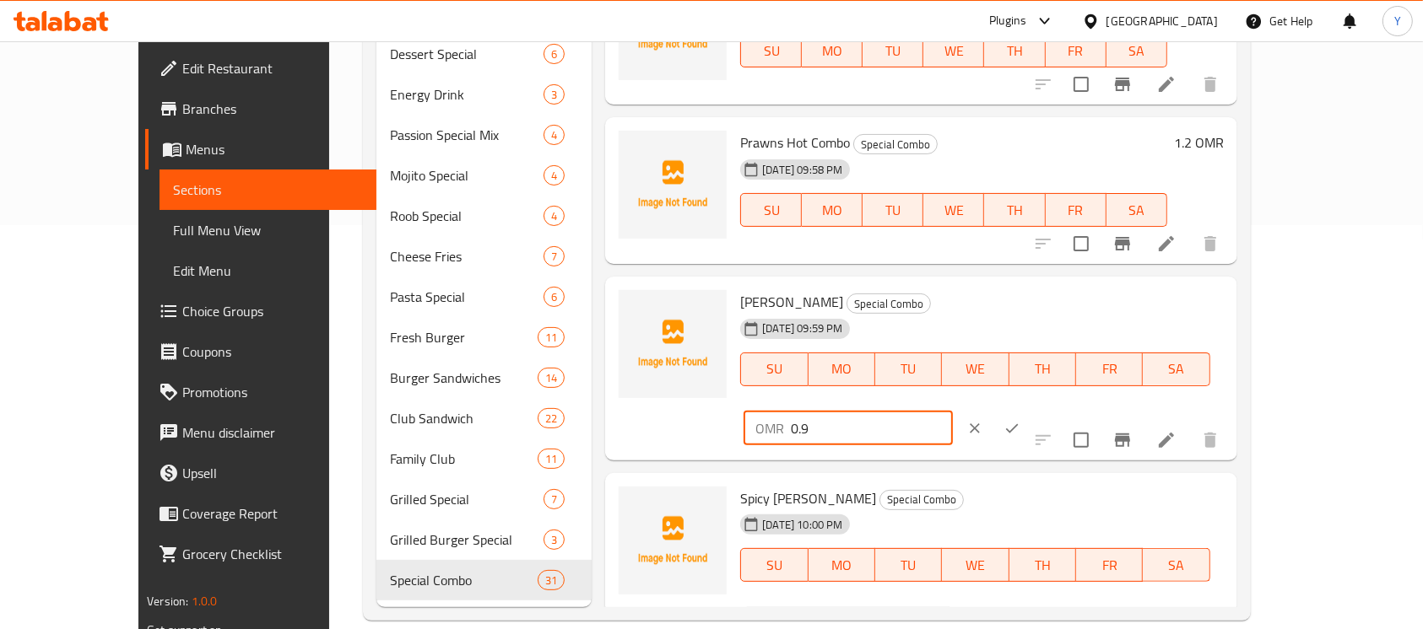
paste input "8"
type input "0.8"
click at [1030, 410] on button "ok" at bounding box center [1011, 428] width 37 height 37
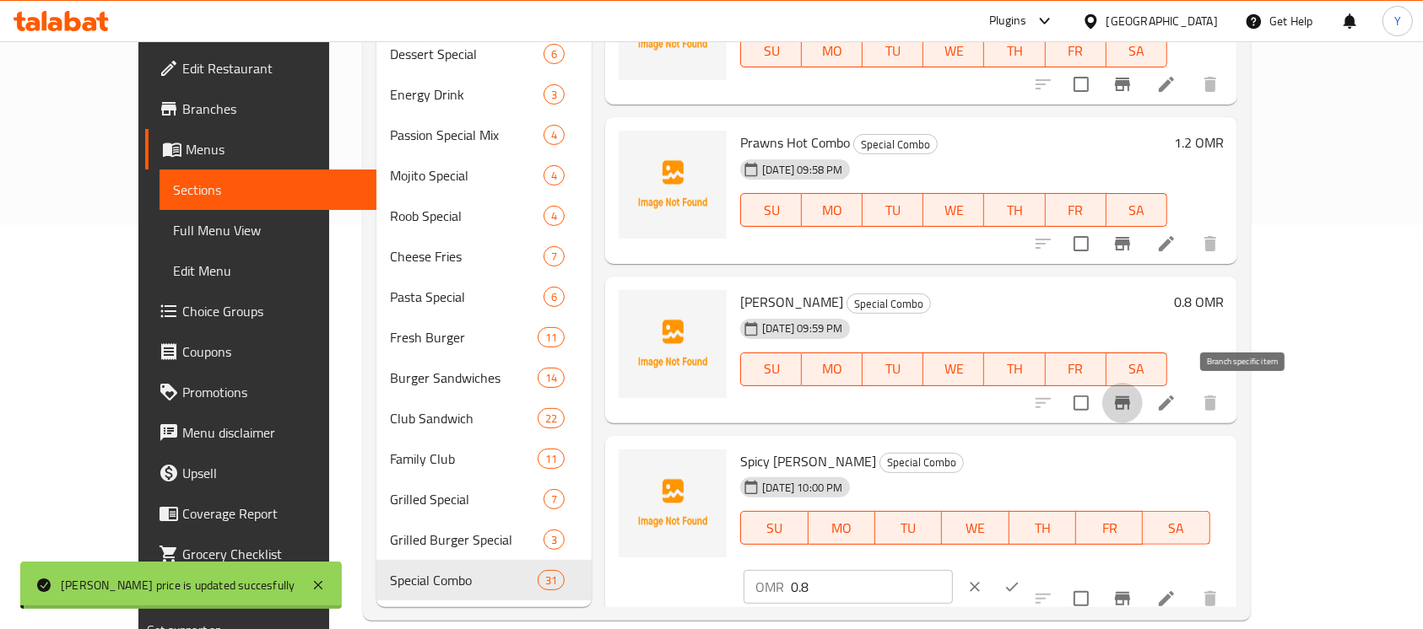
click at [1130, 400] on icon "Branch-specific-item" at bounding box center [1122, 404] width 15 height 14
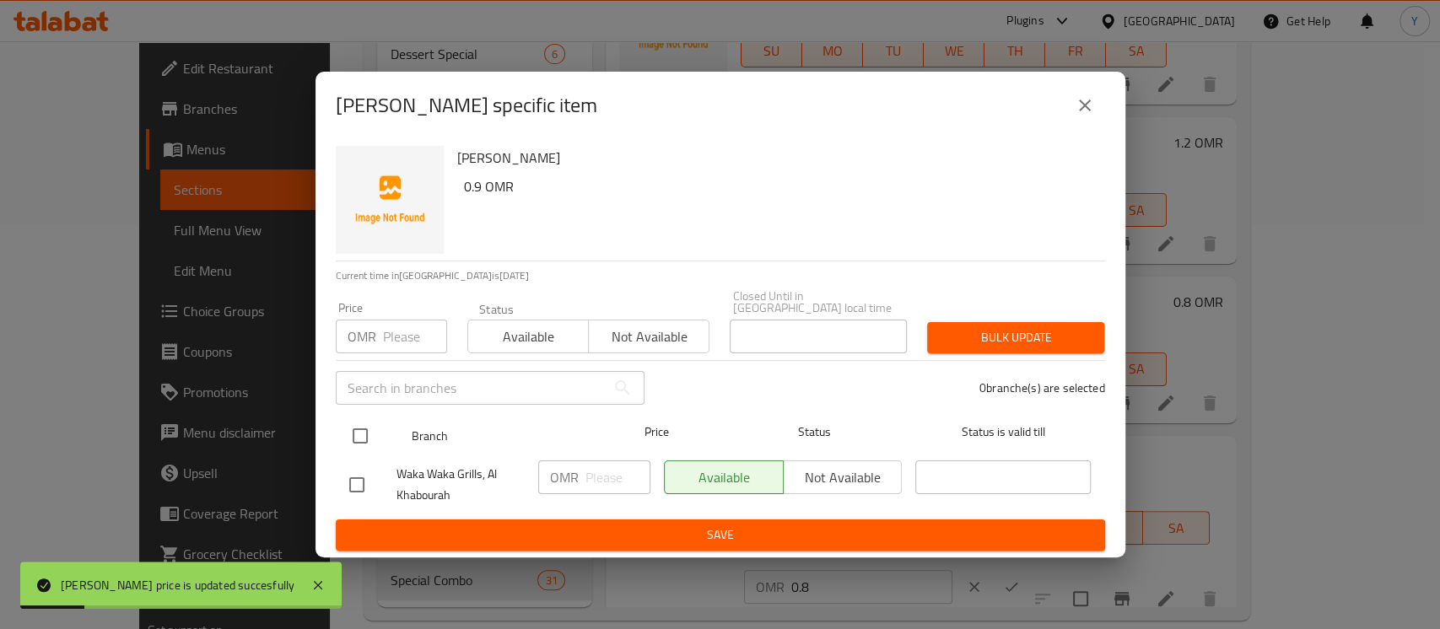
click at [365, 434] on input "checkbox" at bounding box center [360, 436] width 35 height 35
checkbox input "true"
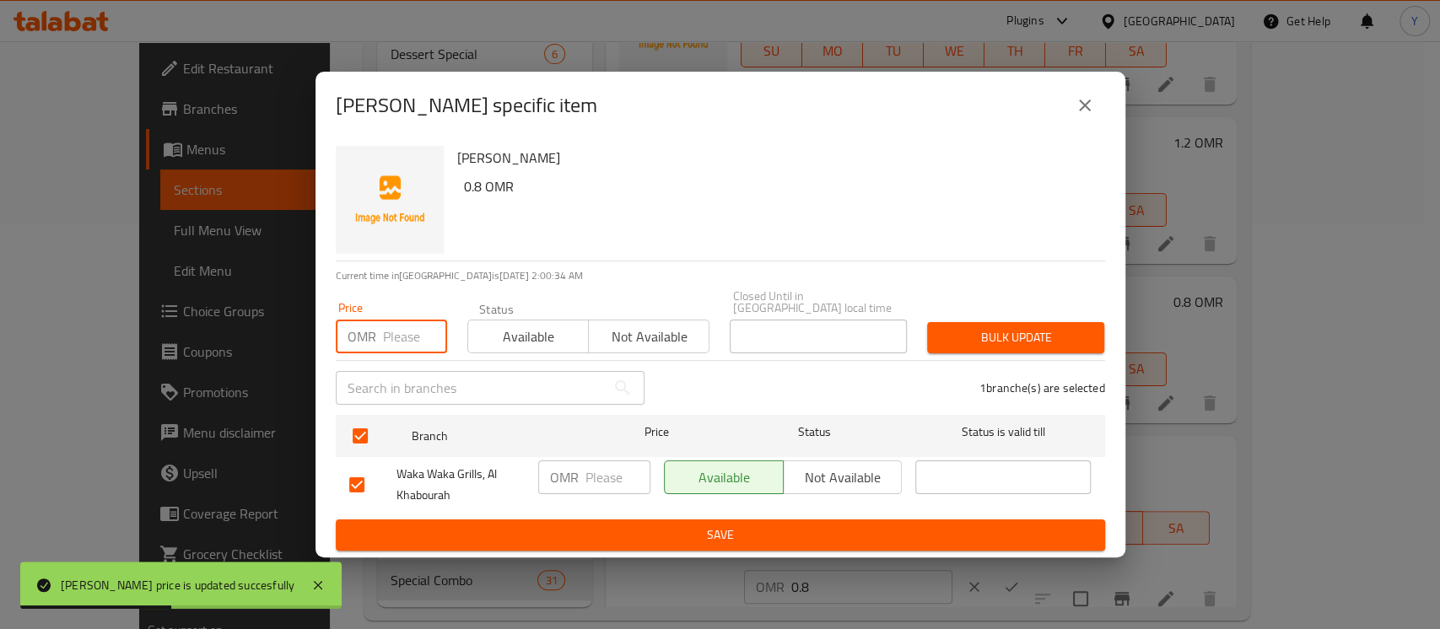
paste input "0.8"
type input "0.8"
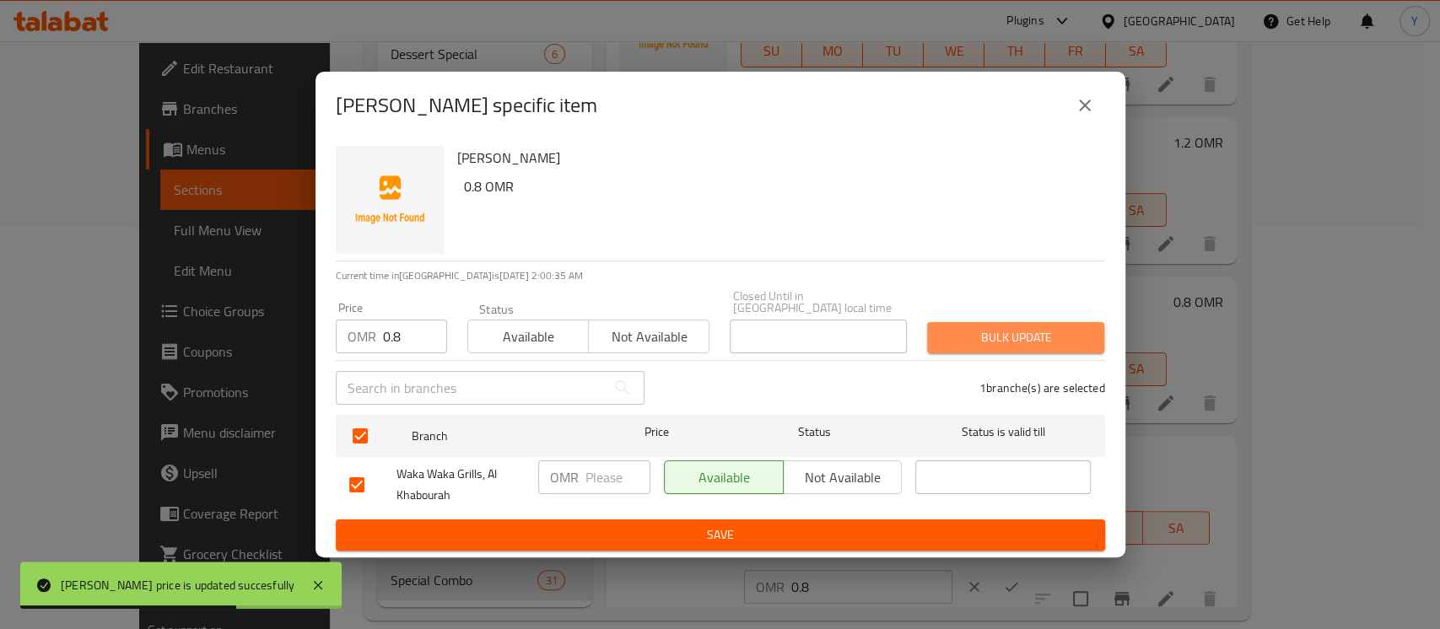
click at [1001, 336] on span "Bulk update" at bounding box center [1016, 337] width 150 height 21
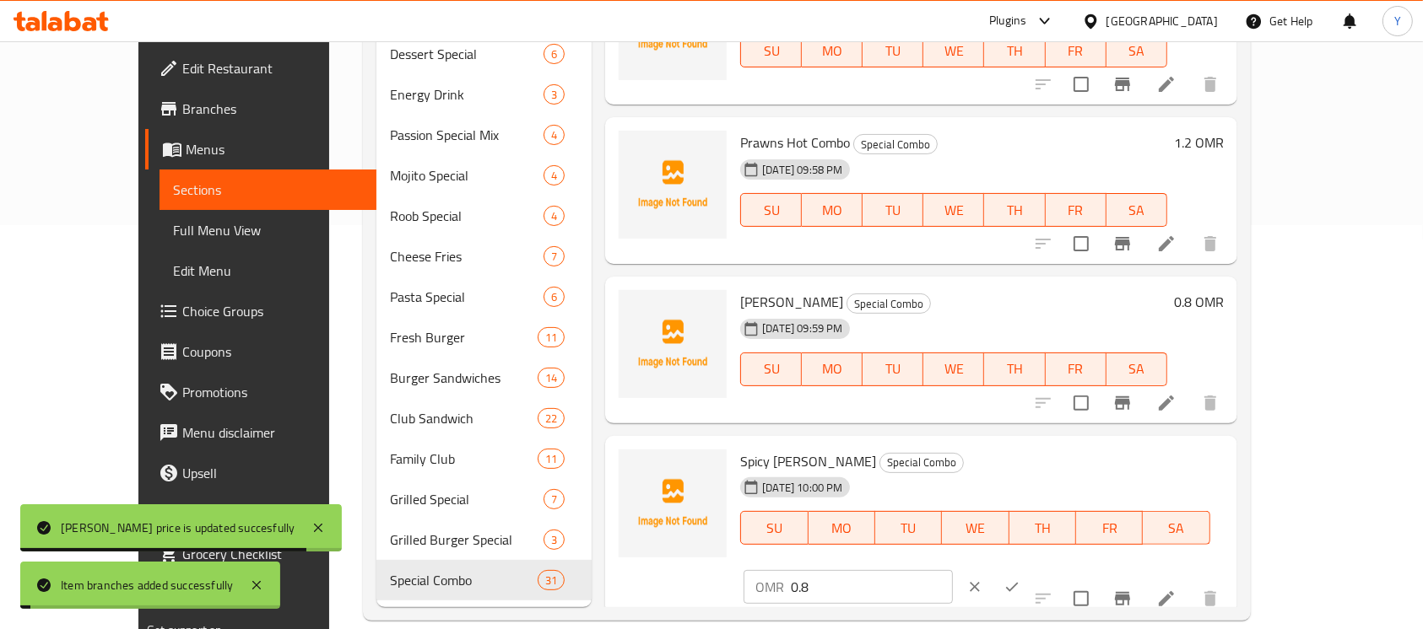
click at [983, 579] on icon "clear" at bounding box center [974, 587] width 17 height 17
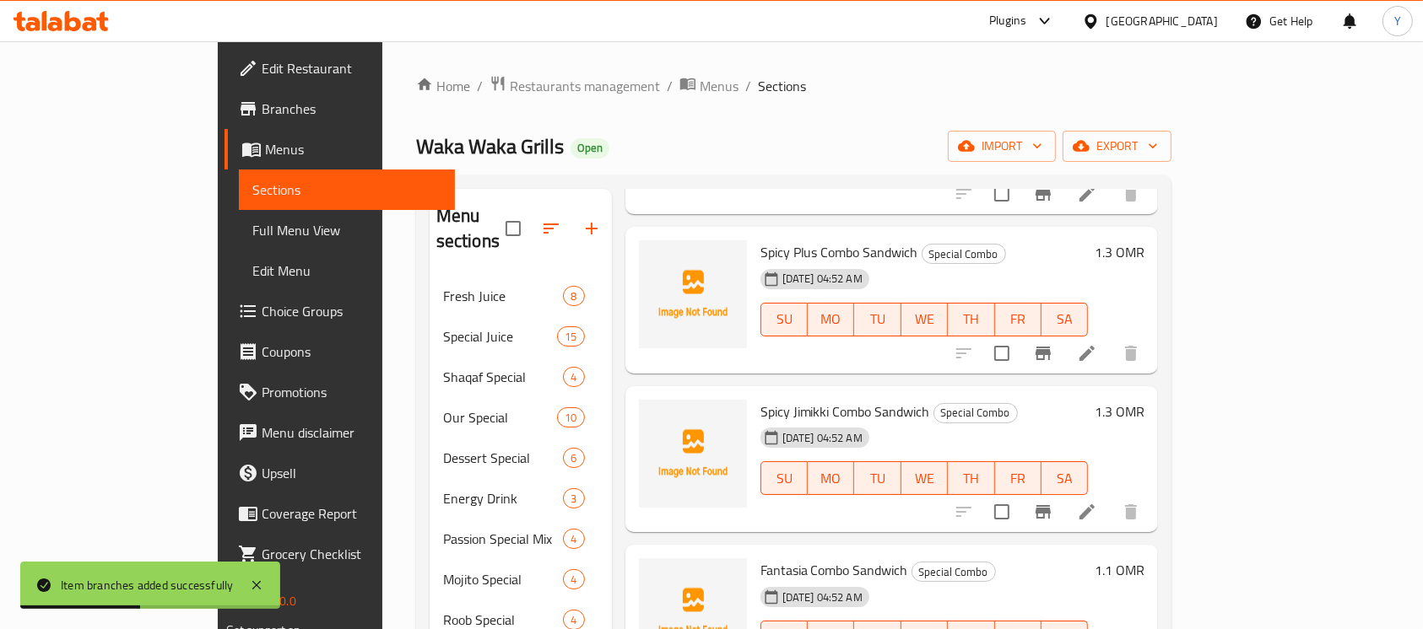
scroll to position [0, 0]
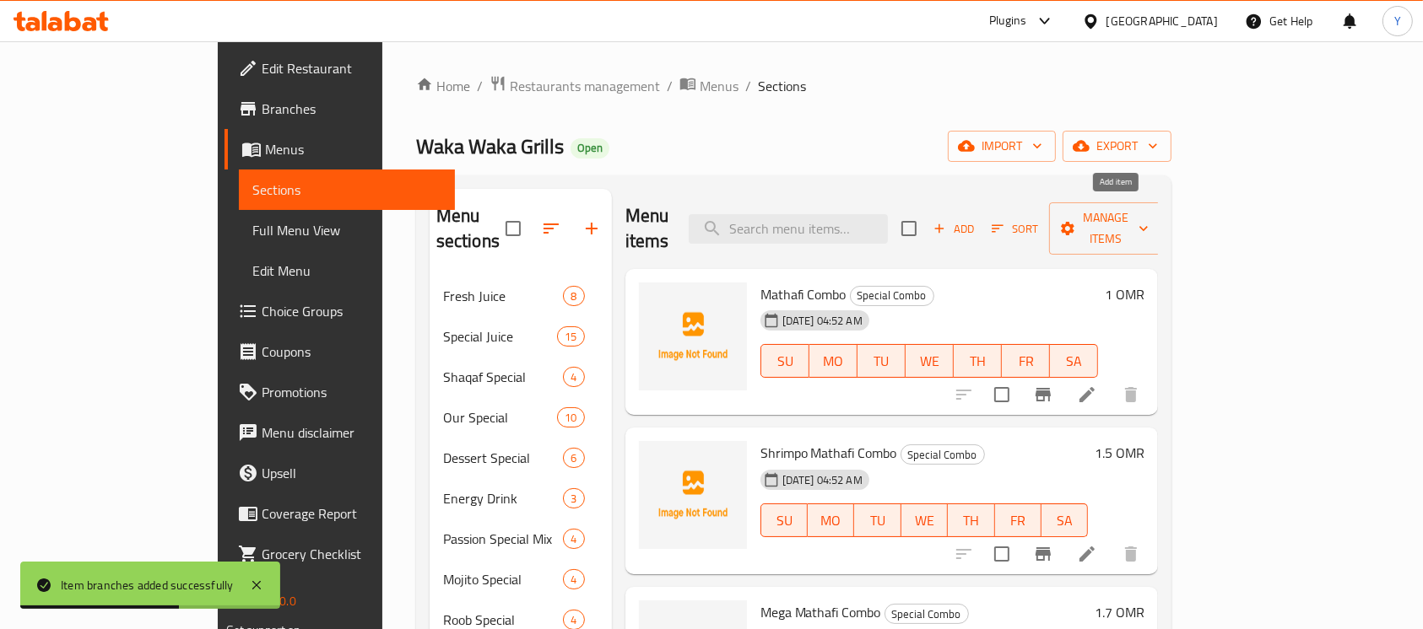
click at [976, 219] on span "Add" at bounding box center [954, 228] width 46 height 19
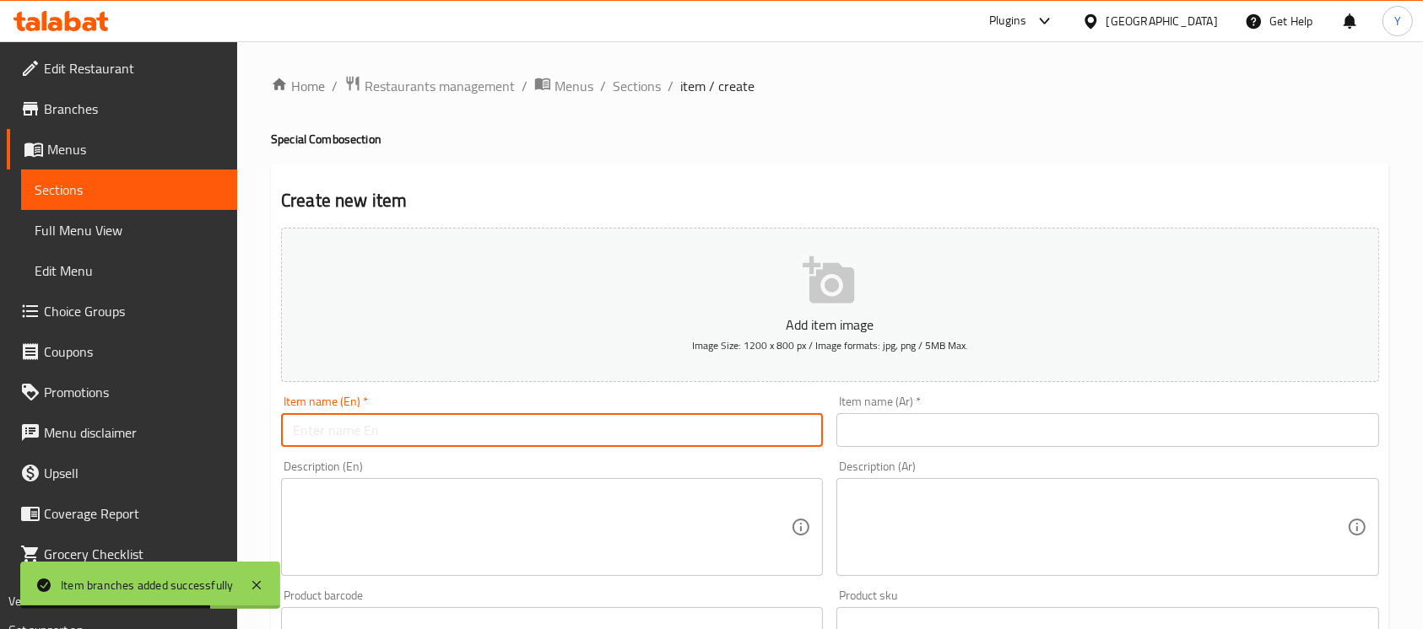
click at [614, 424] on input "text" at bounding box center [552, 430] width 542 height 34
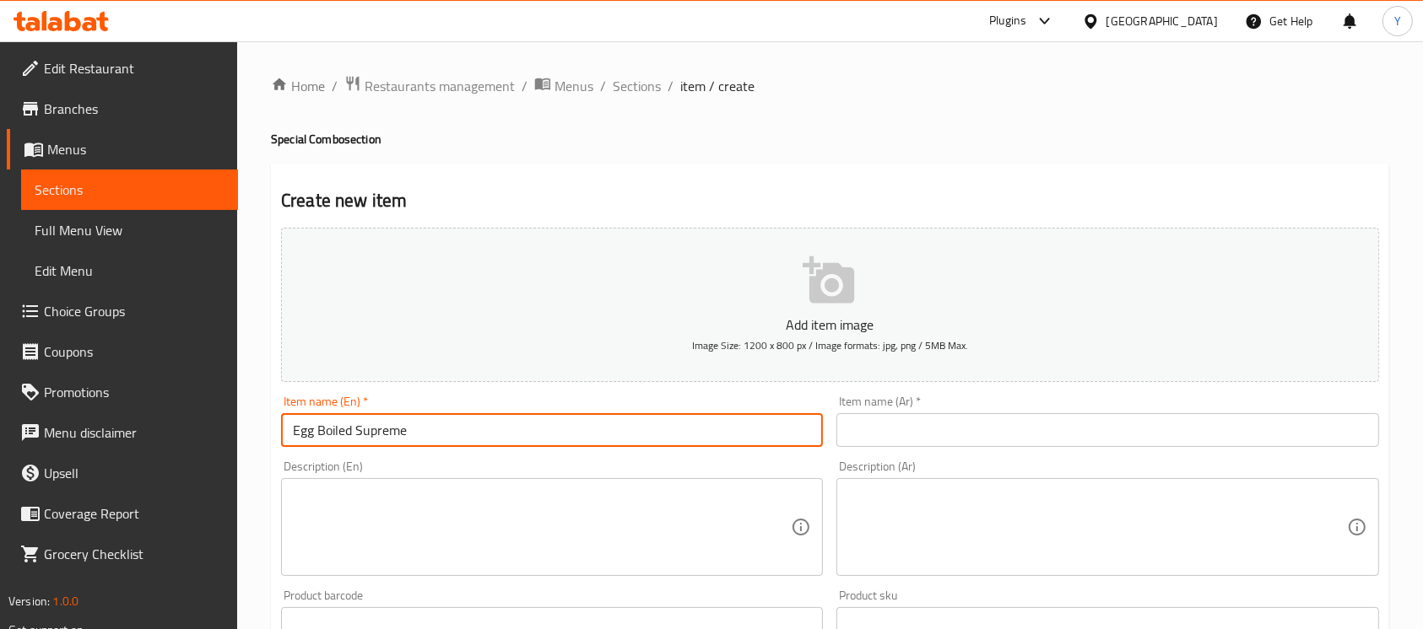
type input "Egg Boiled Supreme"
click at [894, 444] on input "text" at bounding box center [1107, 430] width 542 height 34
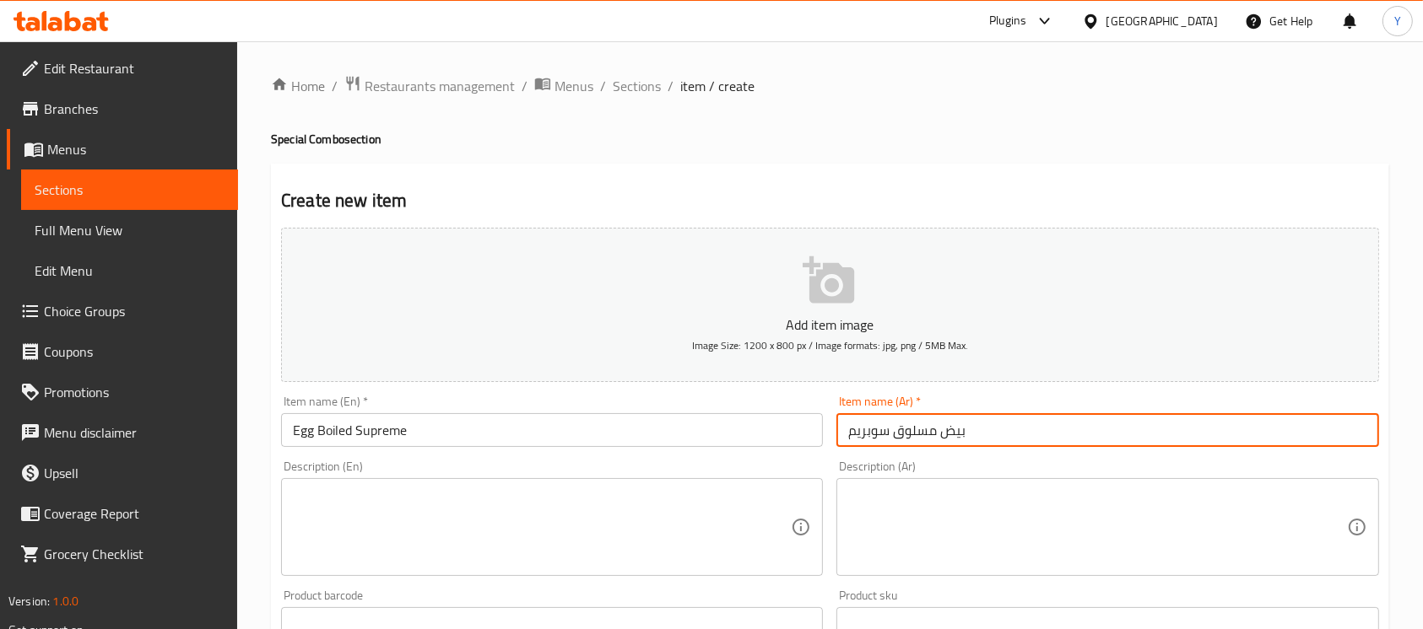
type input "بيض مسلوق سوبريم"
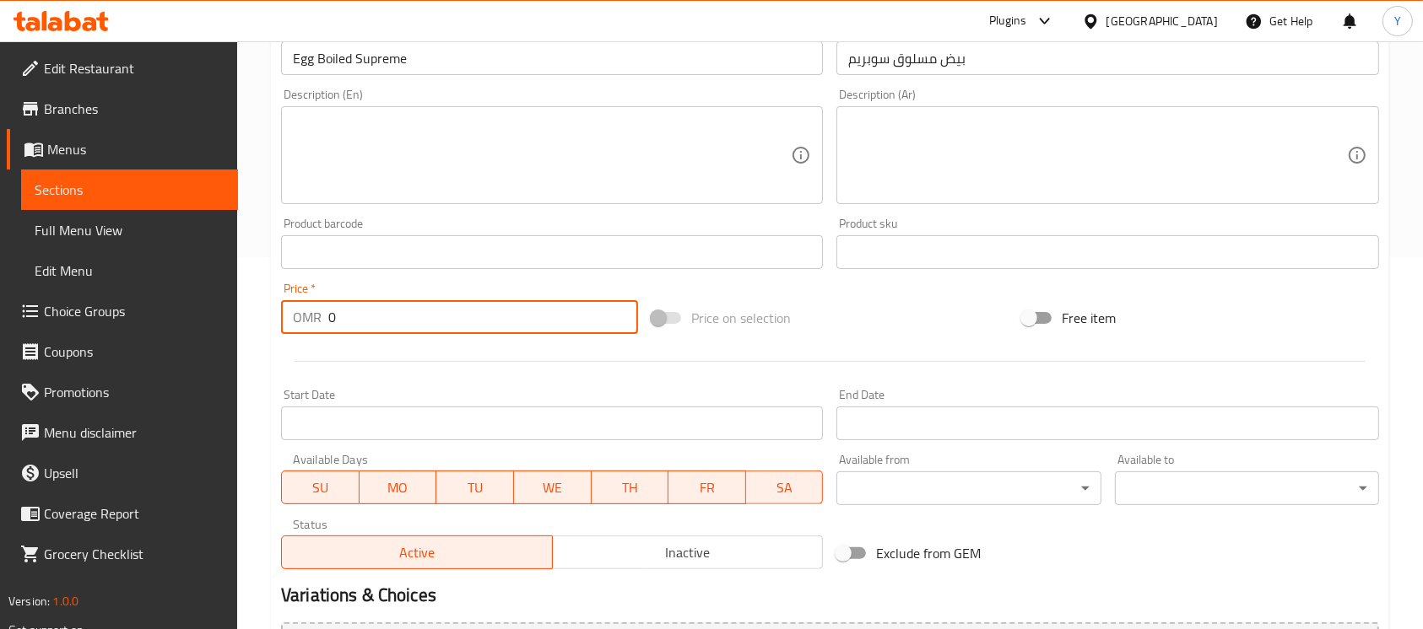
click at [466, 312] on input "0" at bounding box center [483, 317] width 310 height 34
paste input "0.8"
click at [341, 311] on input "00.8" at bounding box center [483, 317] width 310 height 34
type input "0.6"
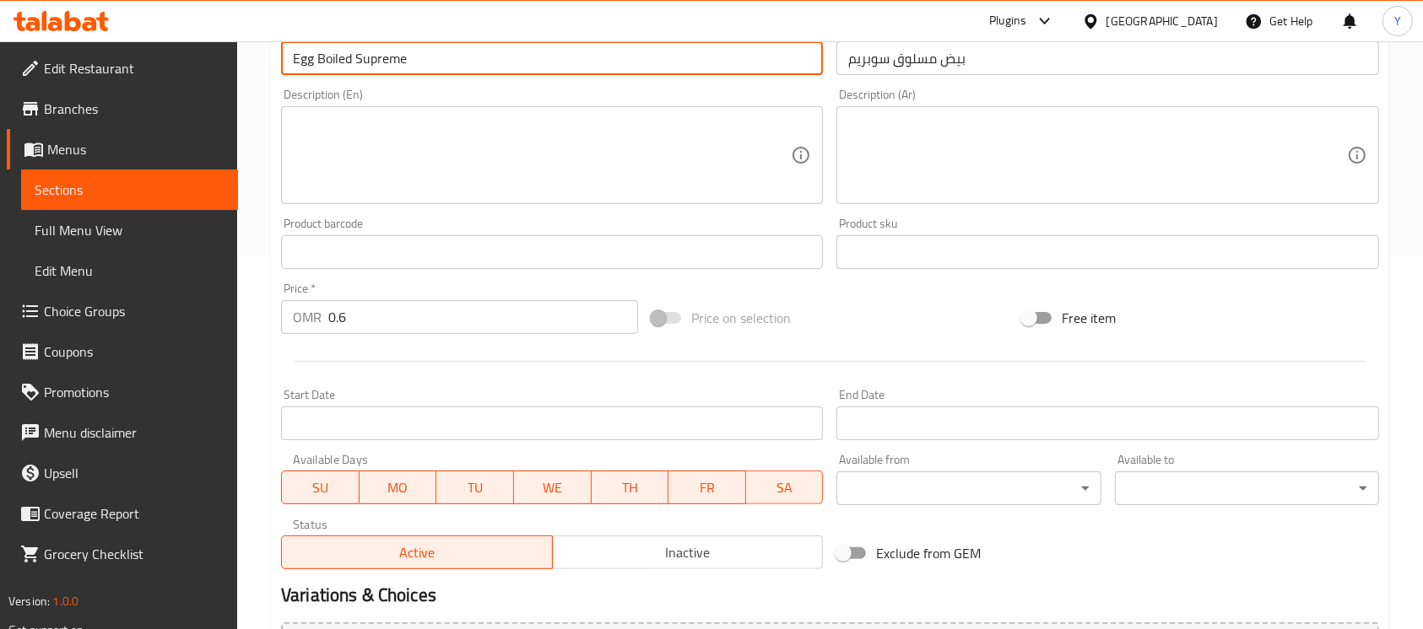
click at [502, 57] on input "Egg Boiled Supreme" at bounding box center [552, 58] width 542 height 34
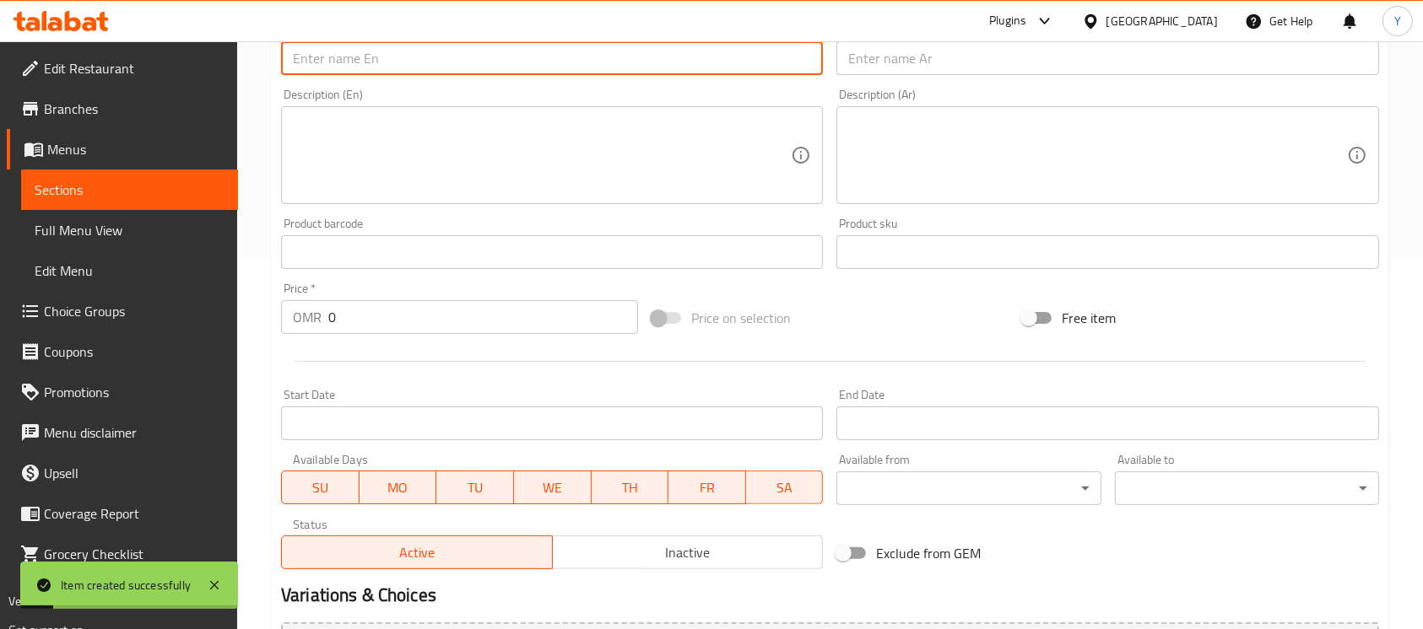
drag, startPoint x: 391, startPoint y: 316, endPoint x: 385, endPoint y: 325, distance: 10.3
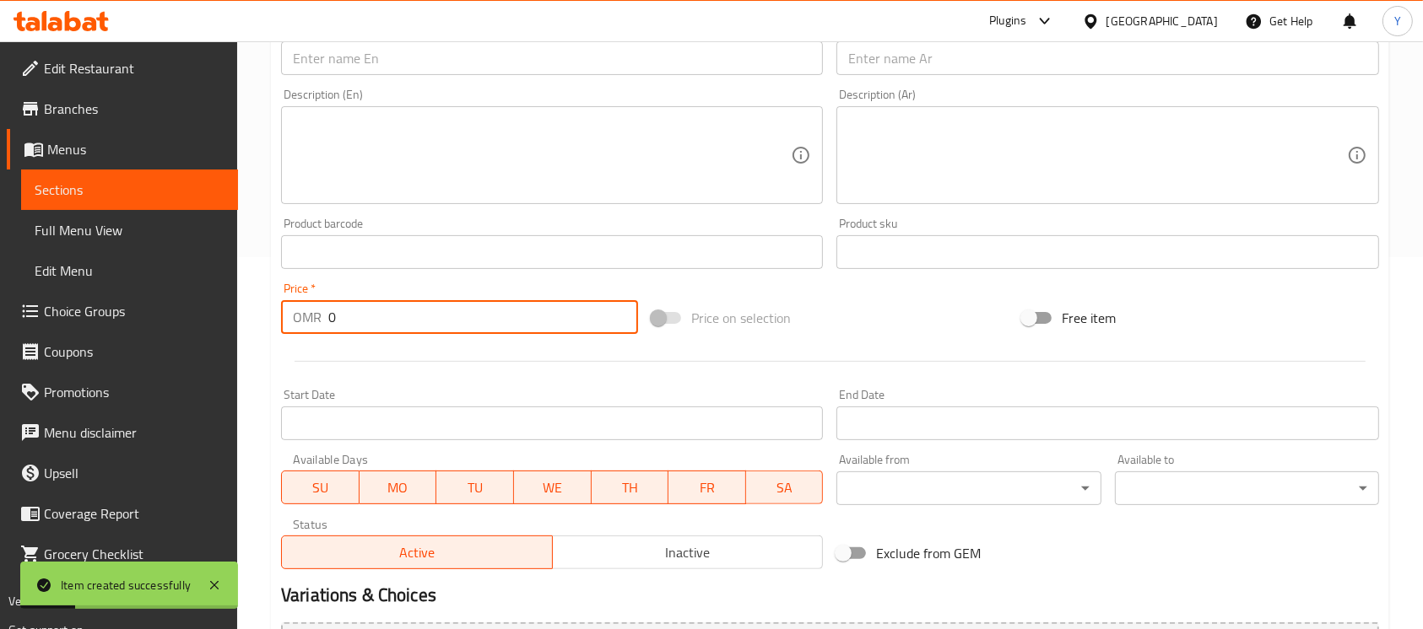
paste input "0.8"
click at [338, 318] on input "00.8" at bounding box center [483, 317] width 310 height 34
click at [435, 321] on input "0.8" at bounding box center [483, 317] width 310 height 34
type input "0.9"
click at [524, 62] on input "text" at bounding box center [552, 58] width 542 height 34
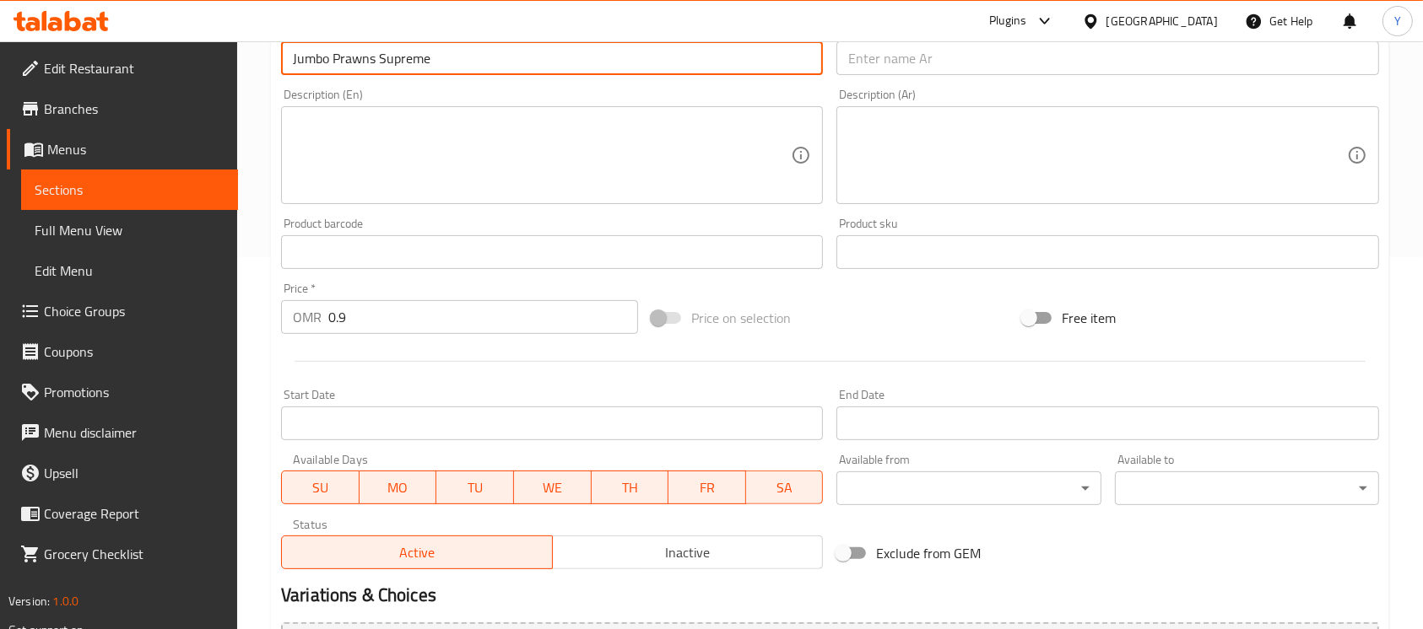
type input "Jumbo Prawns Supreme"
drag, startPoint x: 937, startPoint y: 63, endPoint x: 1029, endPoint y: 73, distance: 91.7
click at [937, 63] on input "text" at bounding box center [1107, 58] width 542 height 34
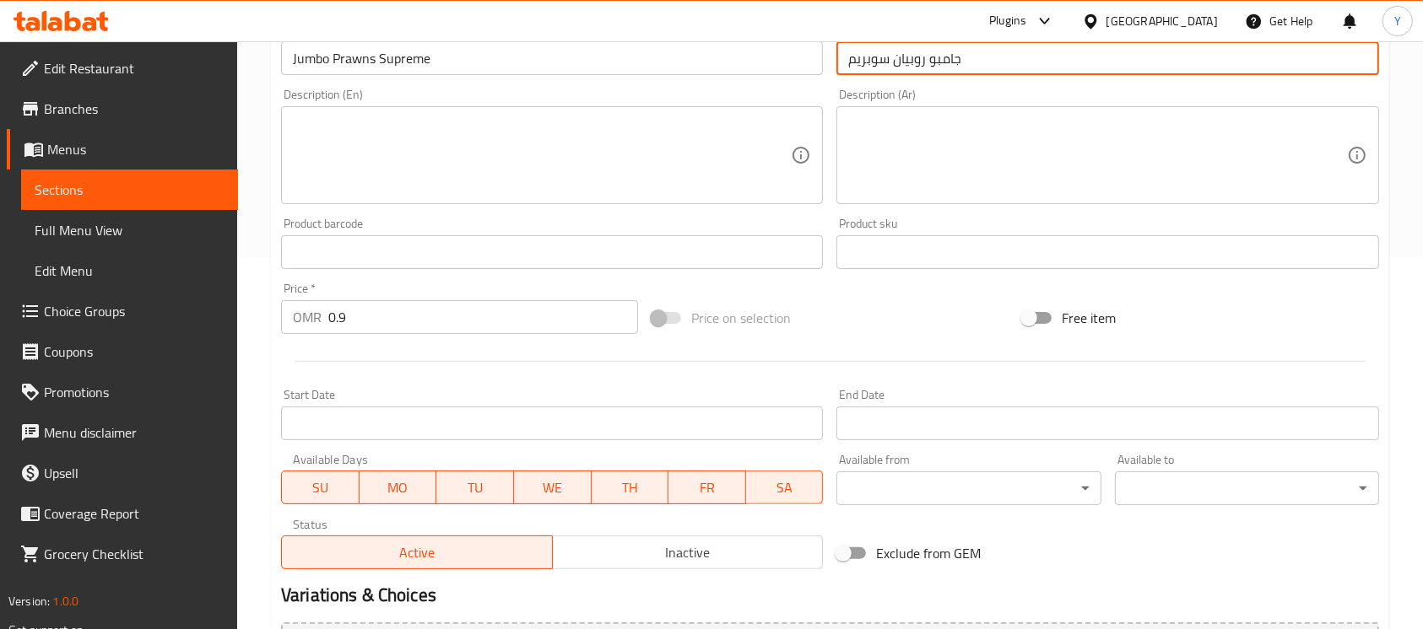
type input "جامبو روبيان سوبريم"
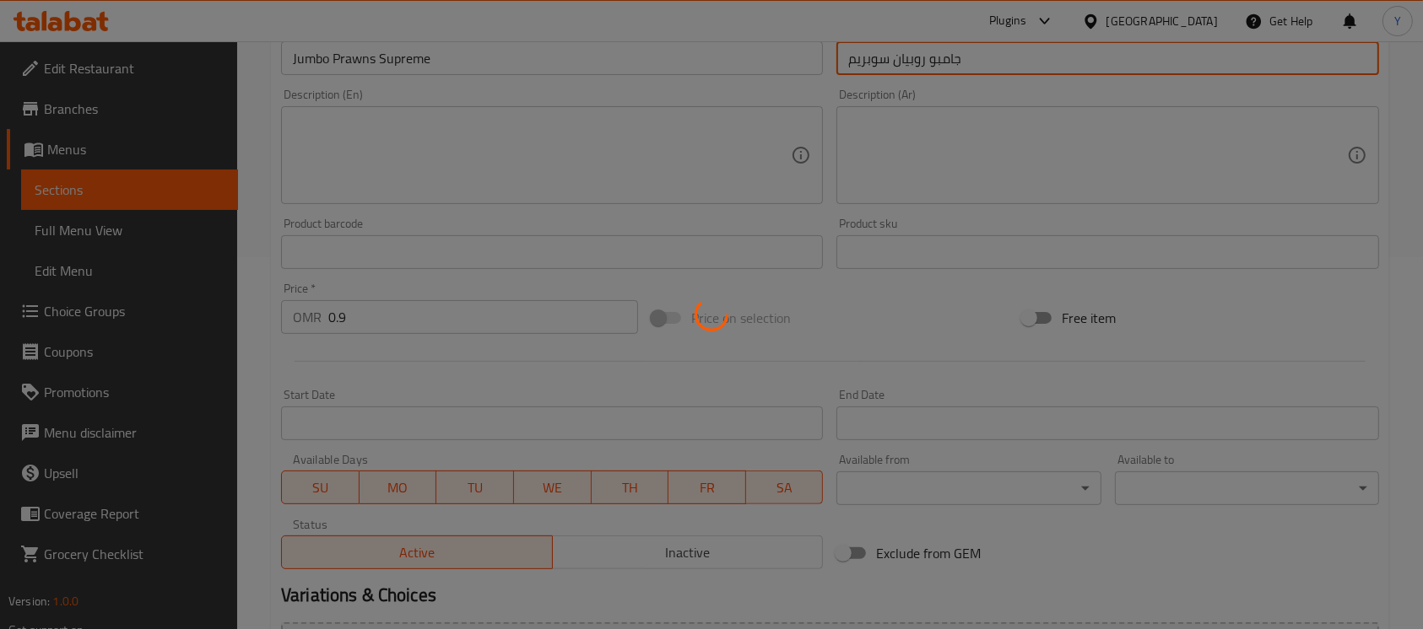
type input "0"
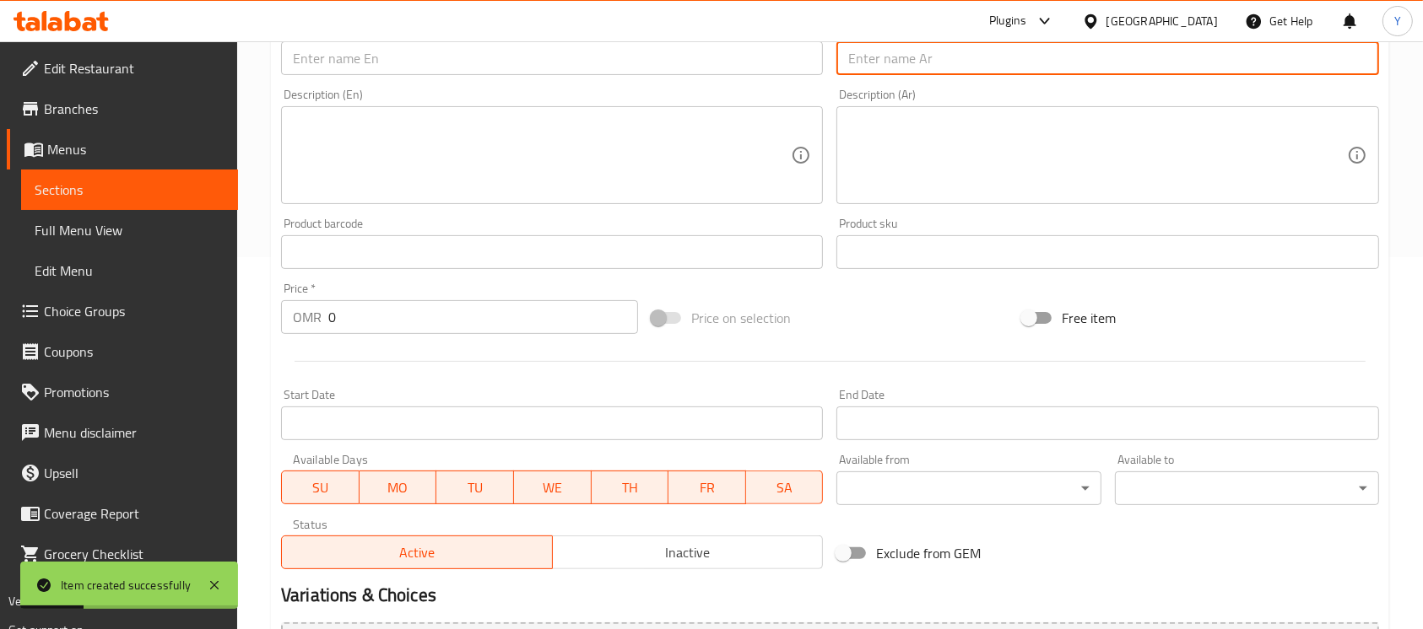
scroll to position [0, 0]
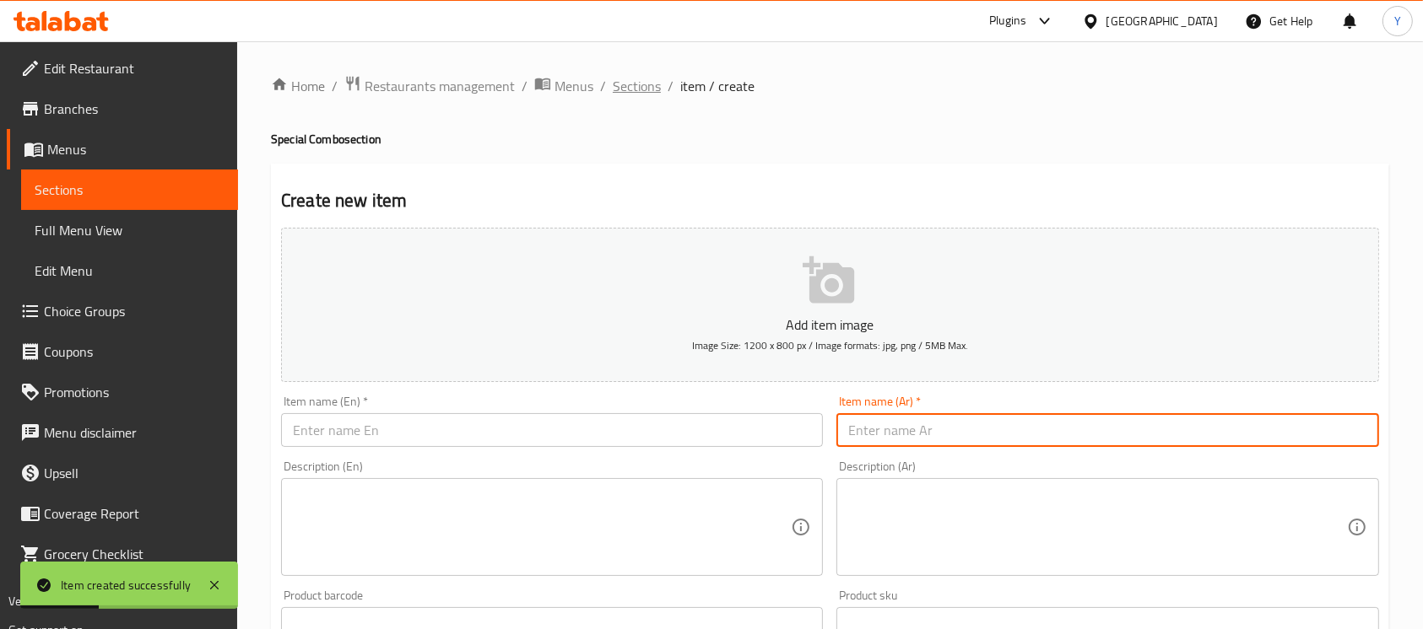
click at [648, 83] on span "Sections" at bounding box center [637, 86] width 48 height 20
